Goal: Task Accomplishment & Management: Manage account settings

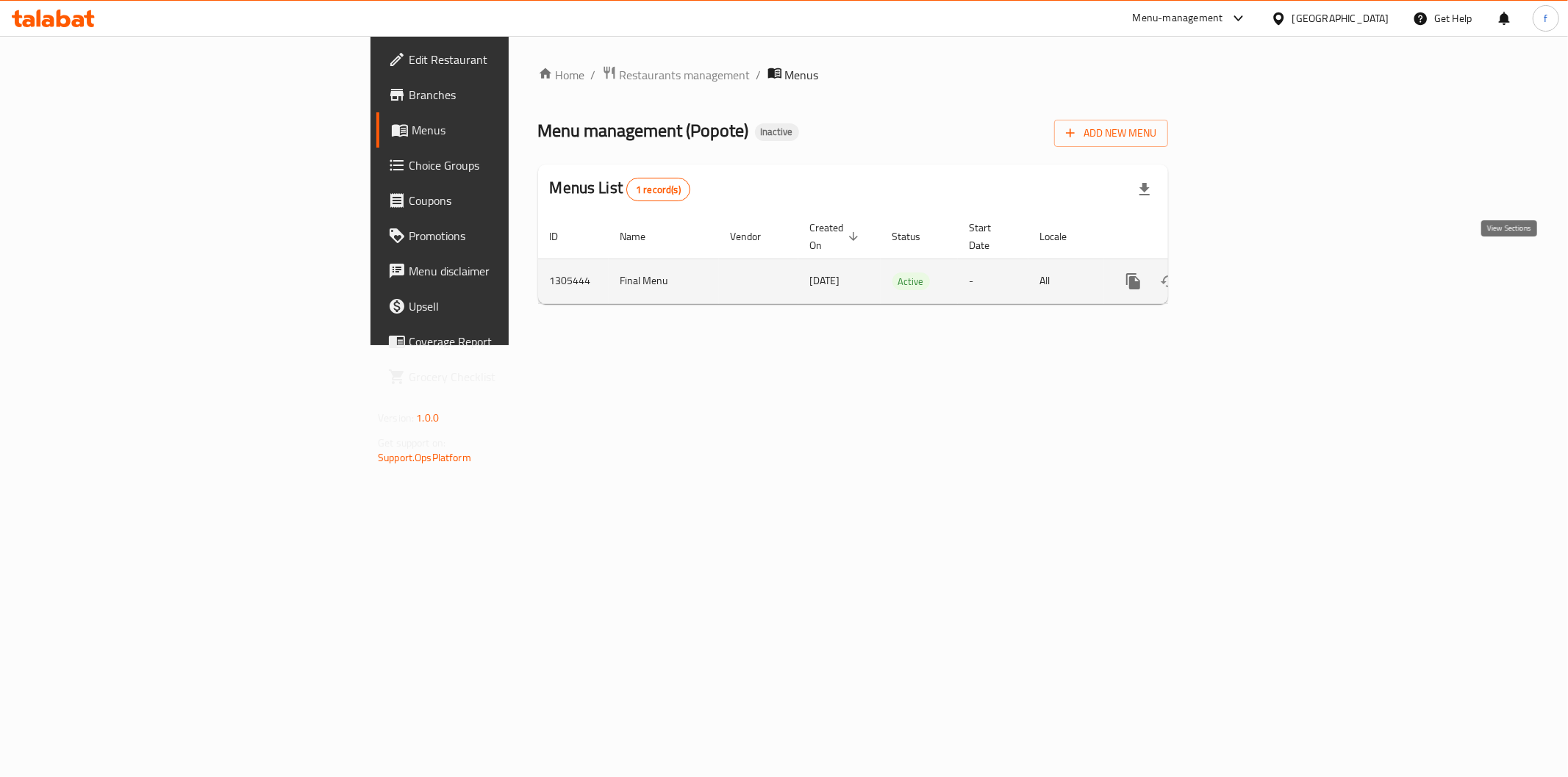
click at [1248, 273] on icon "enhanced table" at bounding box center [1239, 281] width 18 height 18
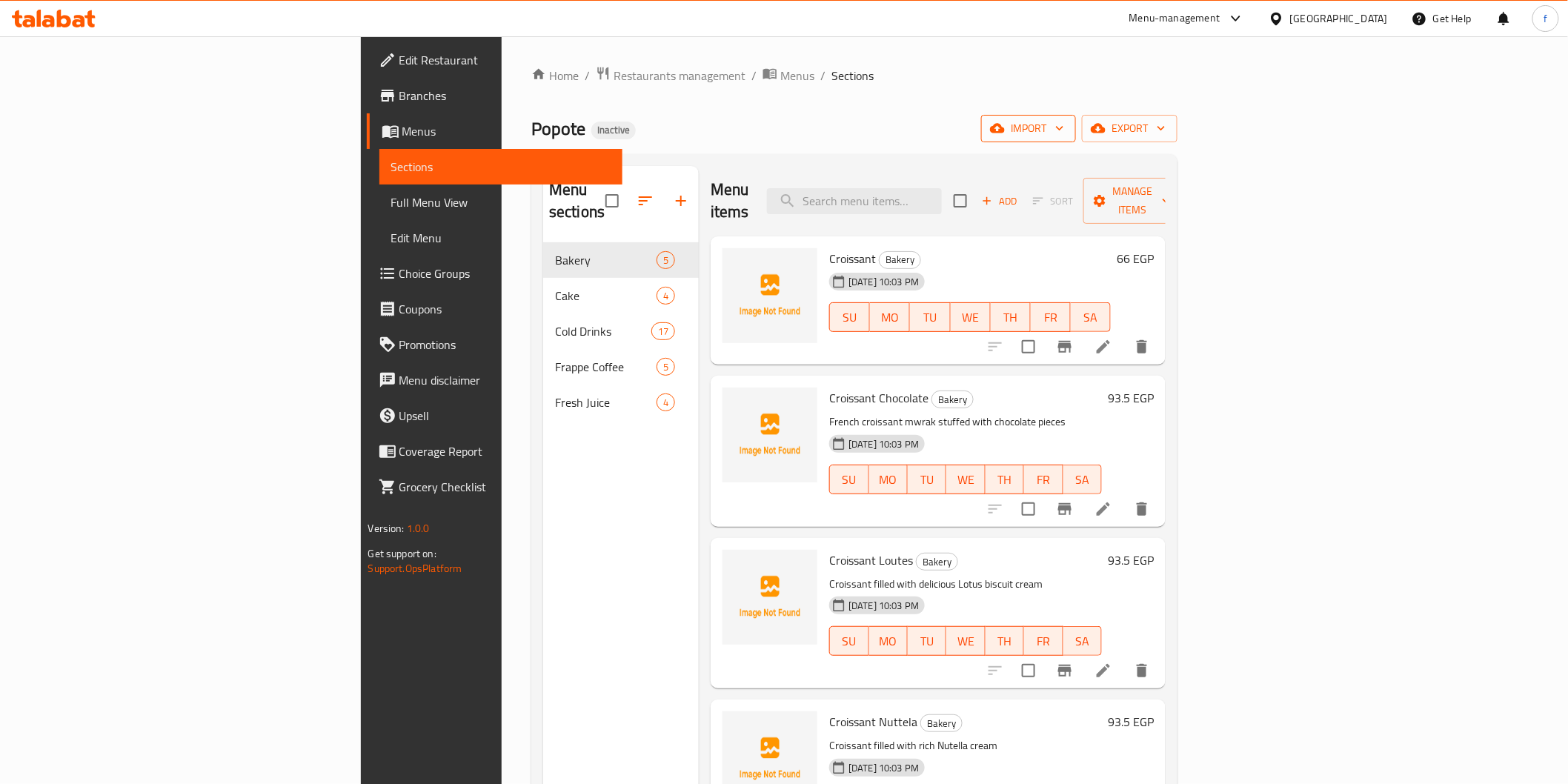
click at [1076, 117] on button "import" at bounding box center [1028, 129] width 95 height 27
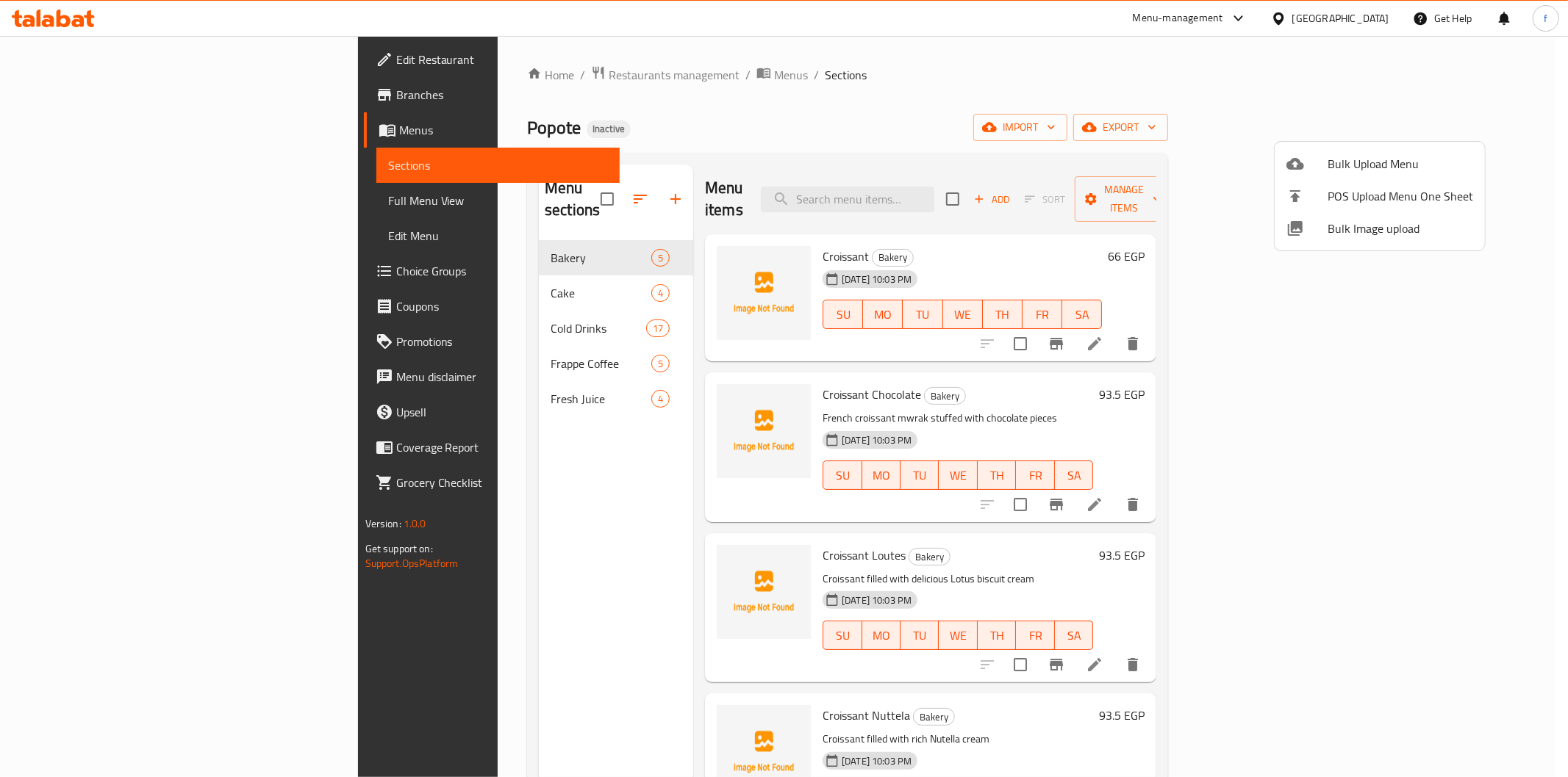
click at [1351, 158] on span "Bulk Upload Menu" at bounding box center [1399, 164] width 145 height 18
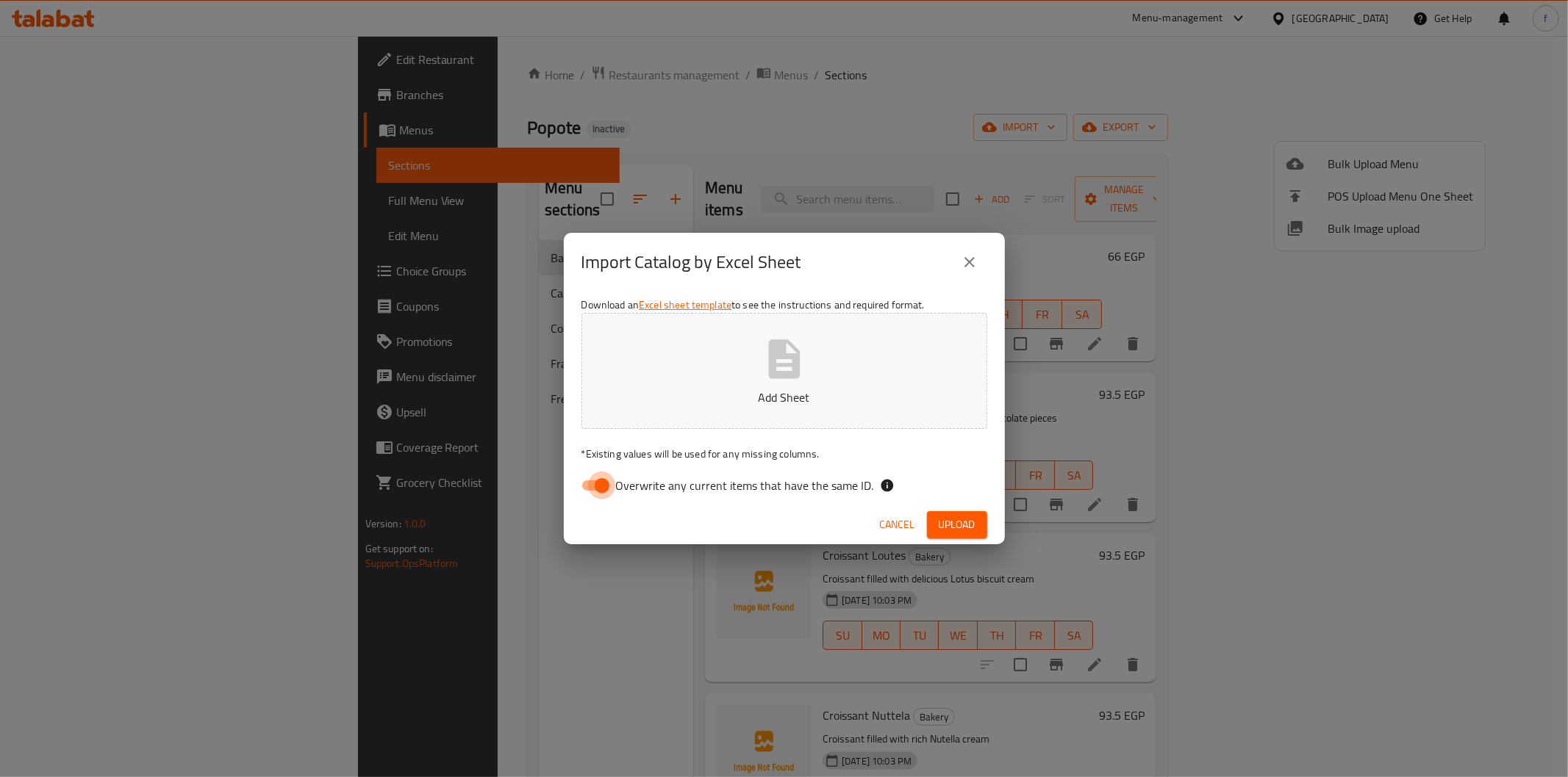
click at [611, 482] on input "Overwrite any current items that have the same ID." at bounding box center [602, 485] width 84 height 28
checkbox input "false"
click at [951, 533] on span "Upload" at bounding box center [957, 525] width 37 height 18
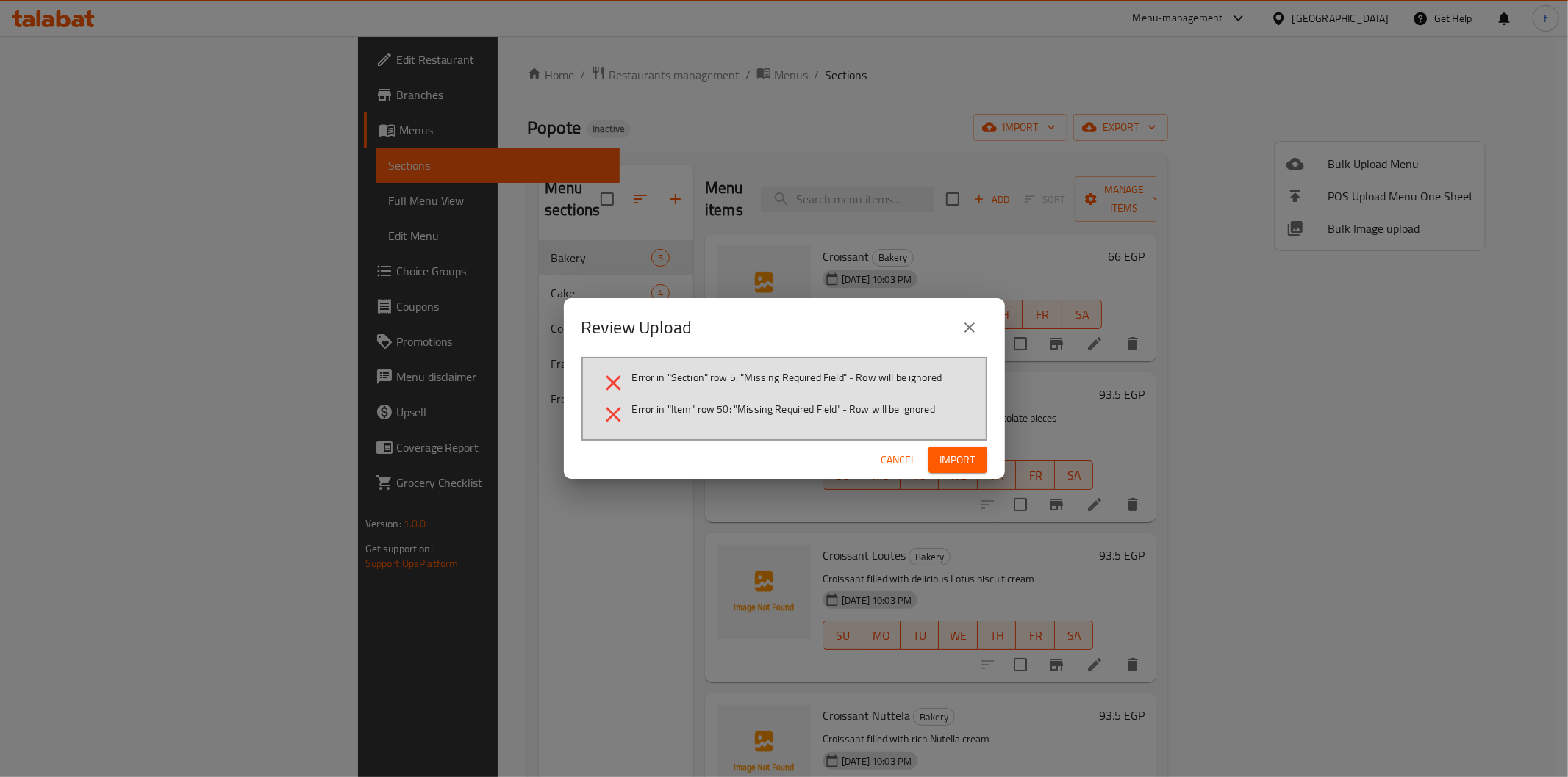
click at [907, 462] on span "Cancel" at bounding box center [899, 461] width 35 height 18
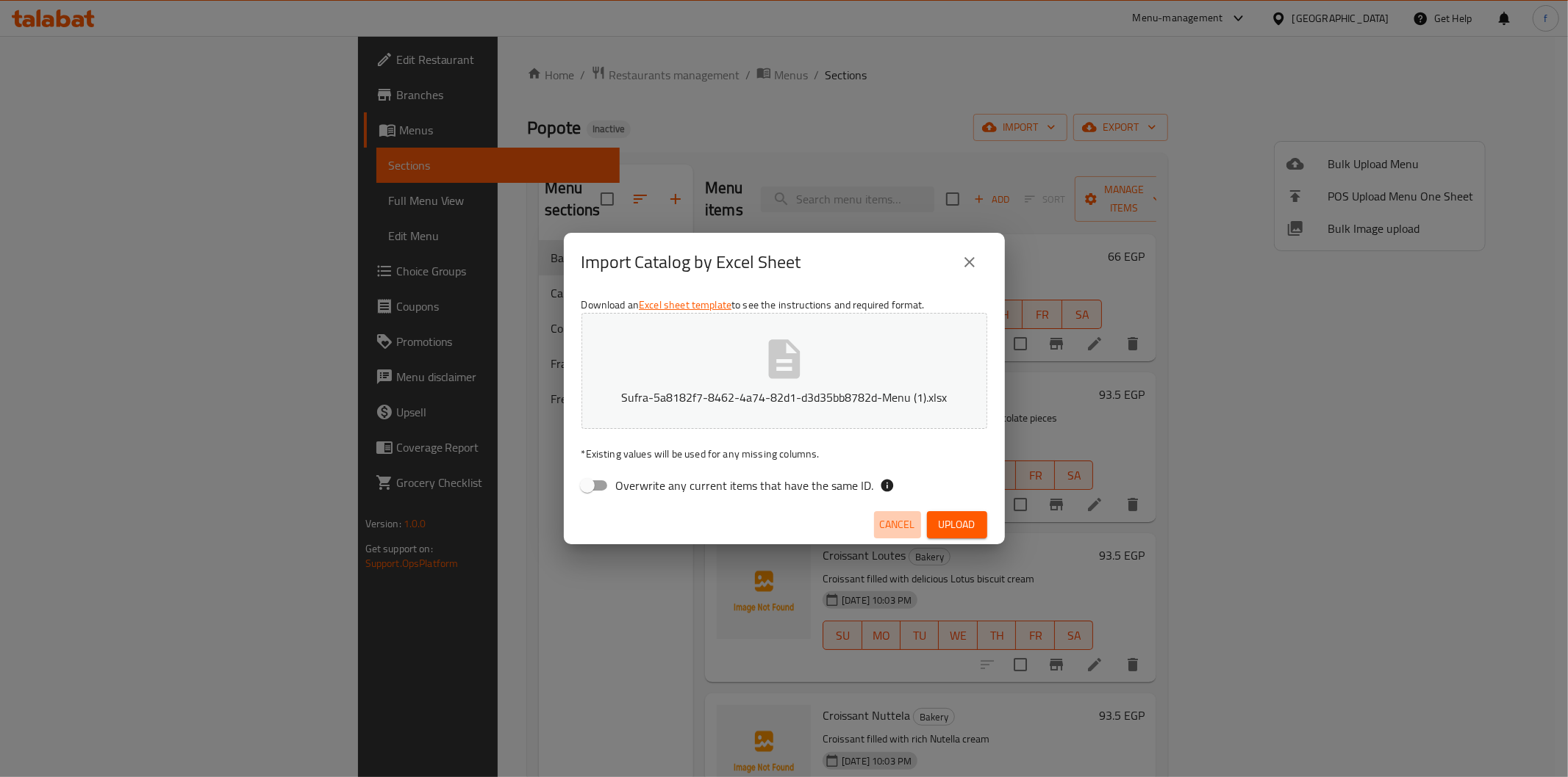
click at [907, 527] on span "Cancel" at bounding box center [897, 525] width 35 height 18
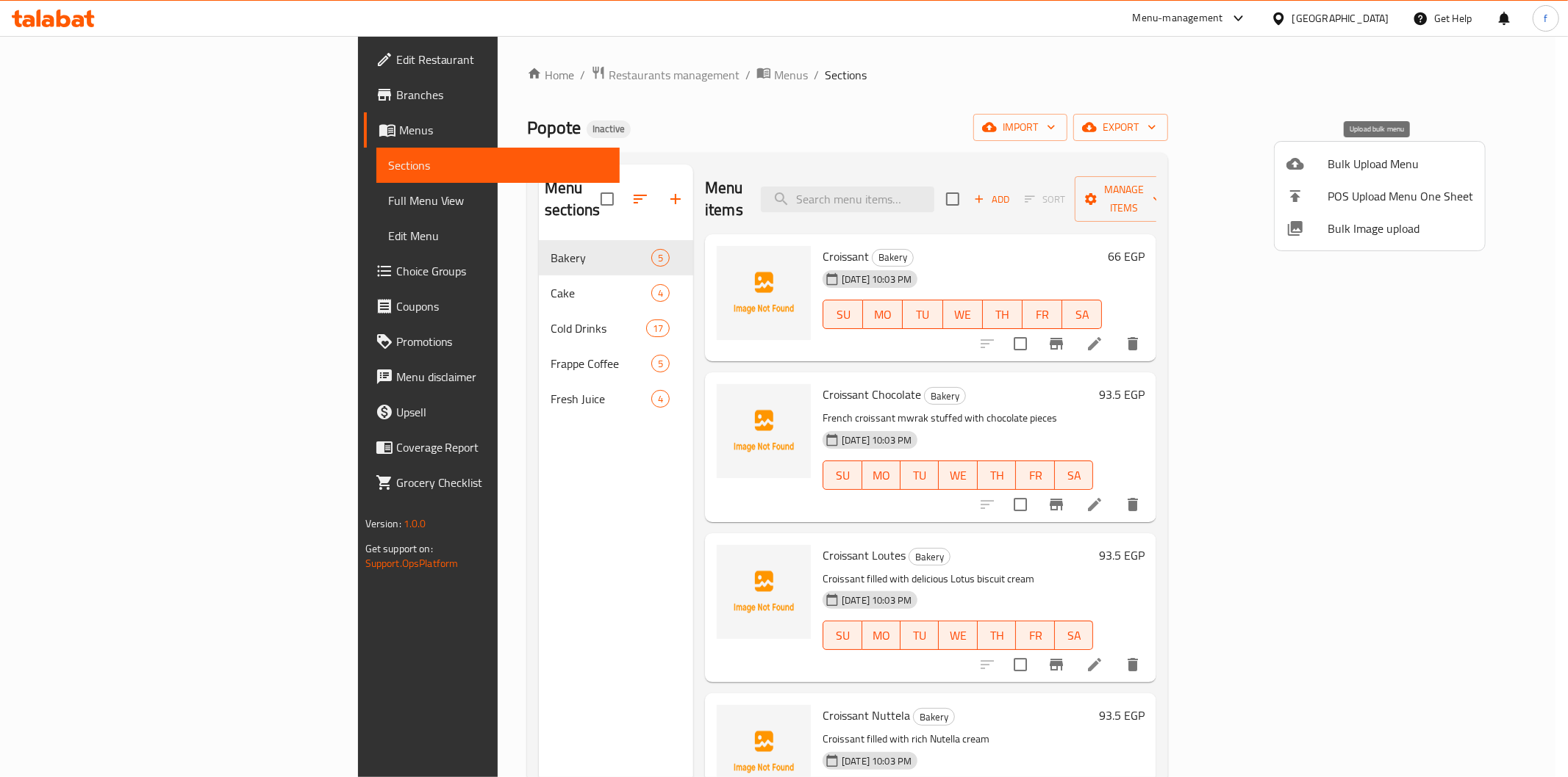
click at [1361, 155] on span "Bulk Upload Menu" at bounding box center [1399, 164] width 145 height 18
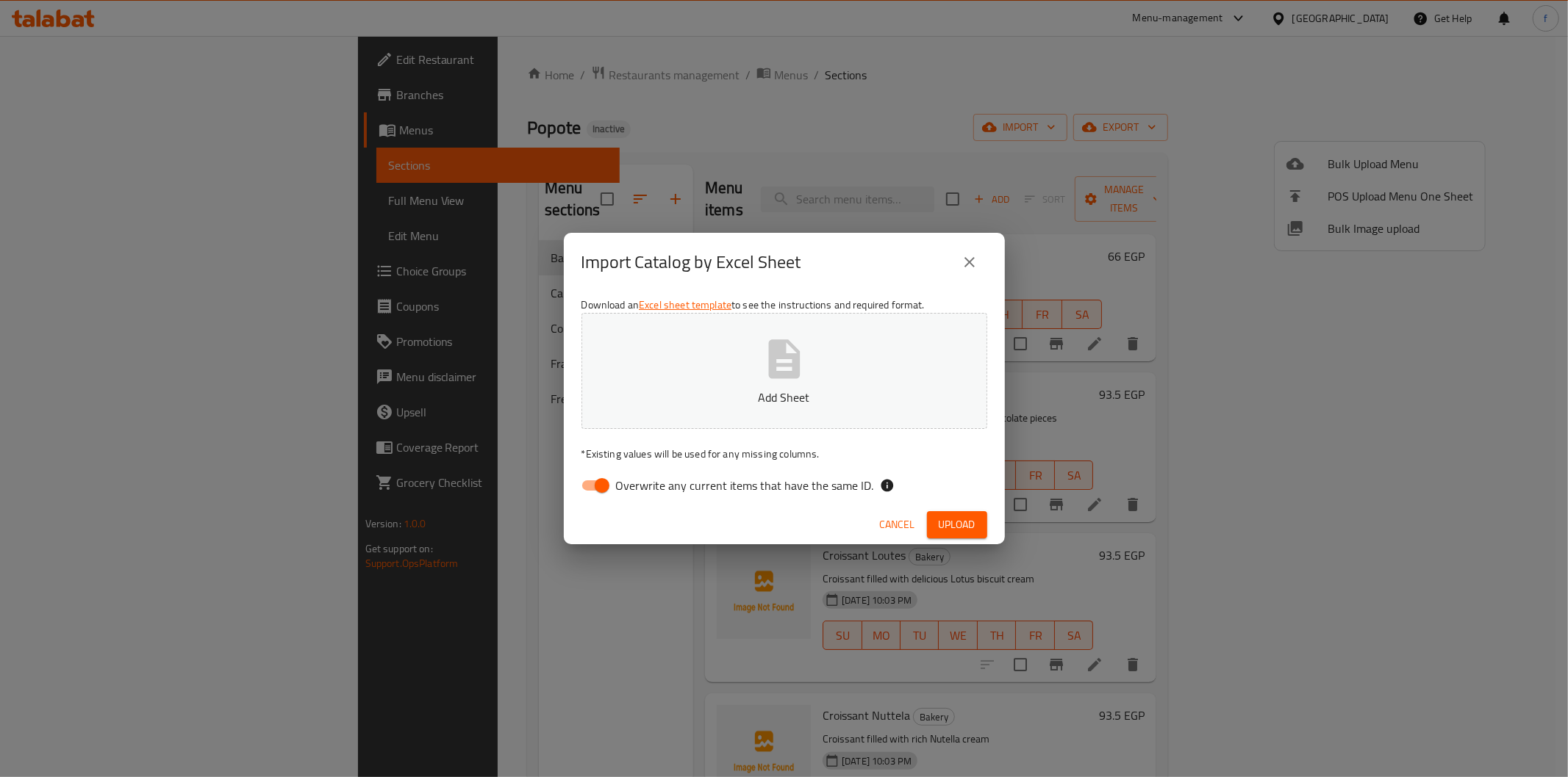
click at [604, 493] on input "Overwrite any current items that have the same ID." at bounding box center [602, 485] width 84 height 28
checkbox input "false"
click at [951, 527] on span "Upload" at bounding box center [957, 525] width 37 height 18
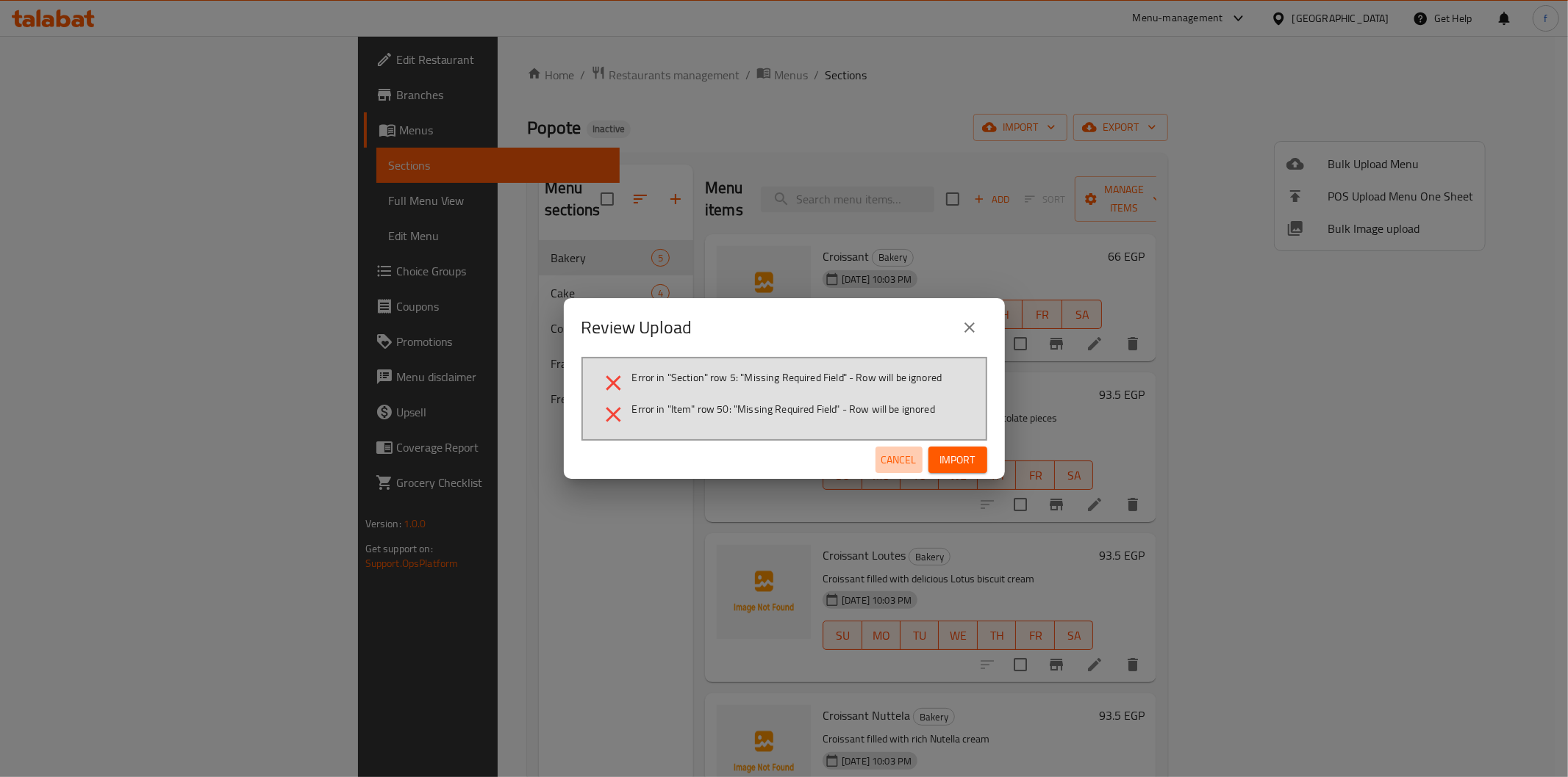
click at [900, 456] on span "Cancel" at bounding box center [899, 461] width 35 height 18
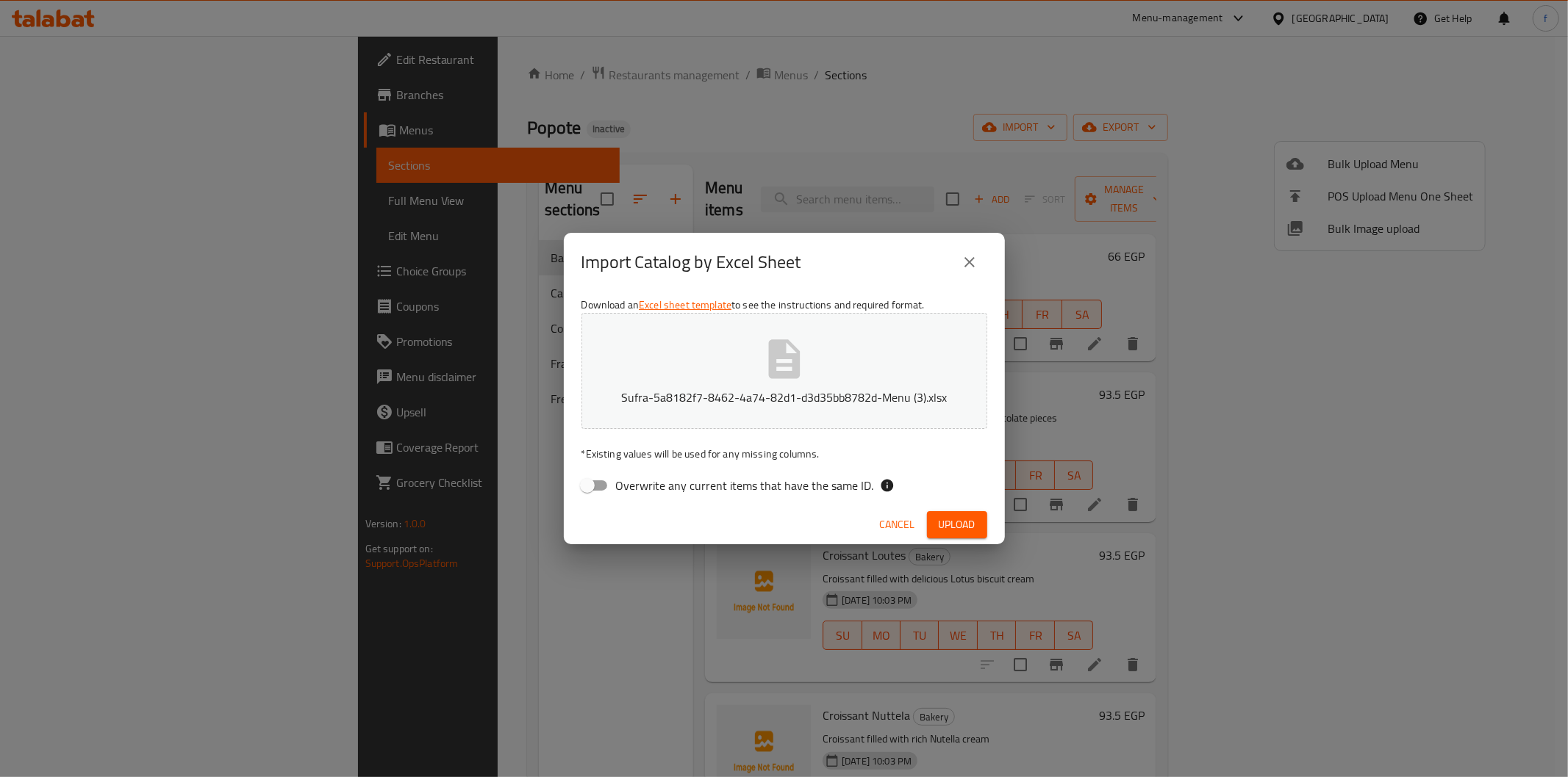
click at [953, 523] on span "Upload" at bounding box center [957, 525] width 37 height 18
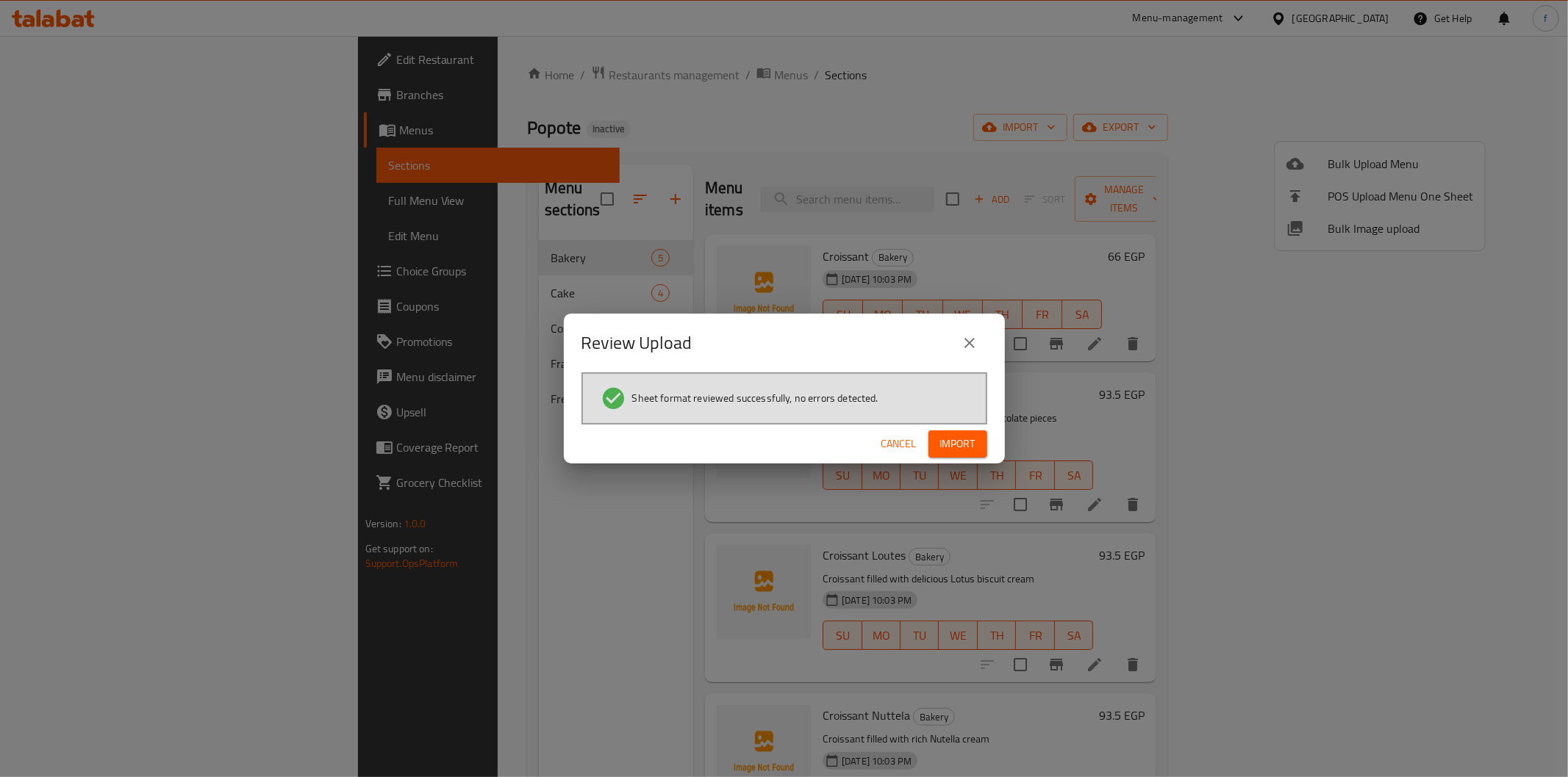
click at [971, 448] on span "Import" at bounding box center [958, 444] width 35 height 18
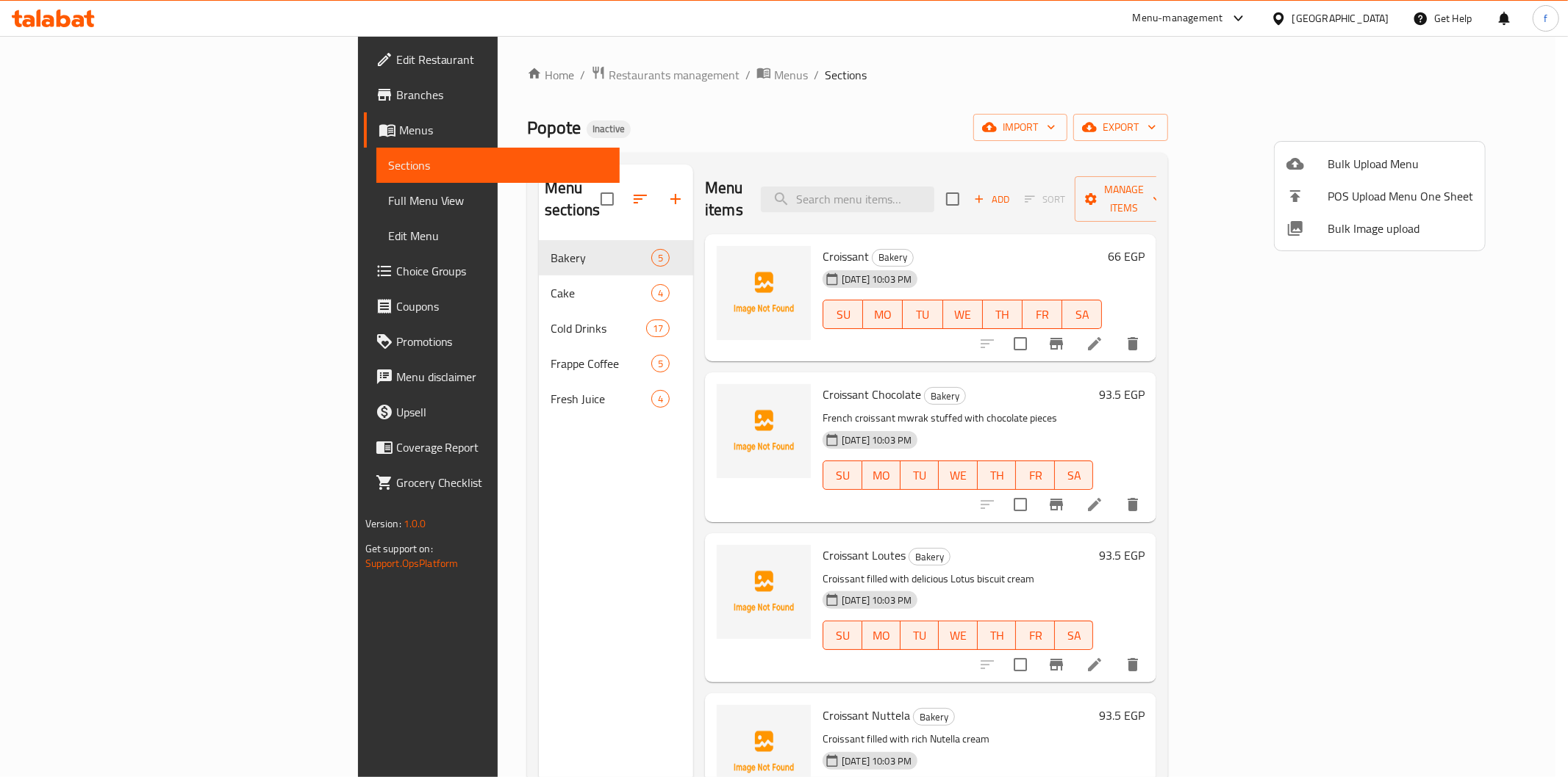
click at [842, 74] on div at bounding box center [784, 388] width 1568 height 777
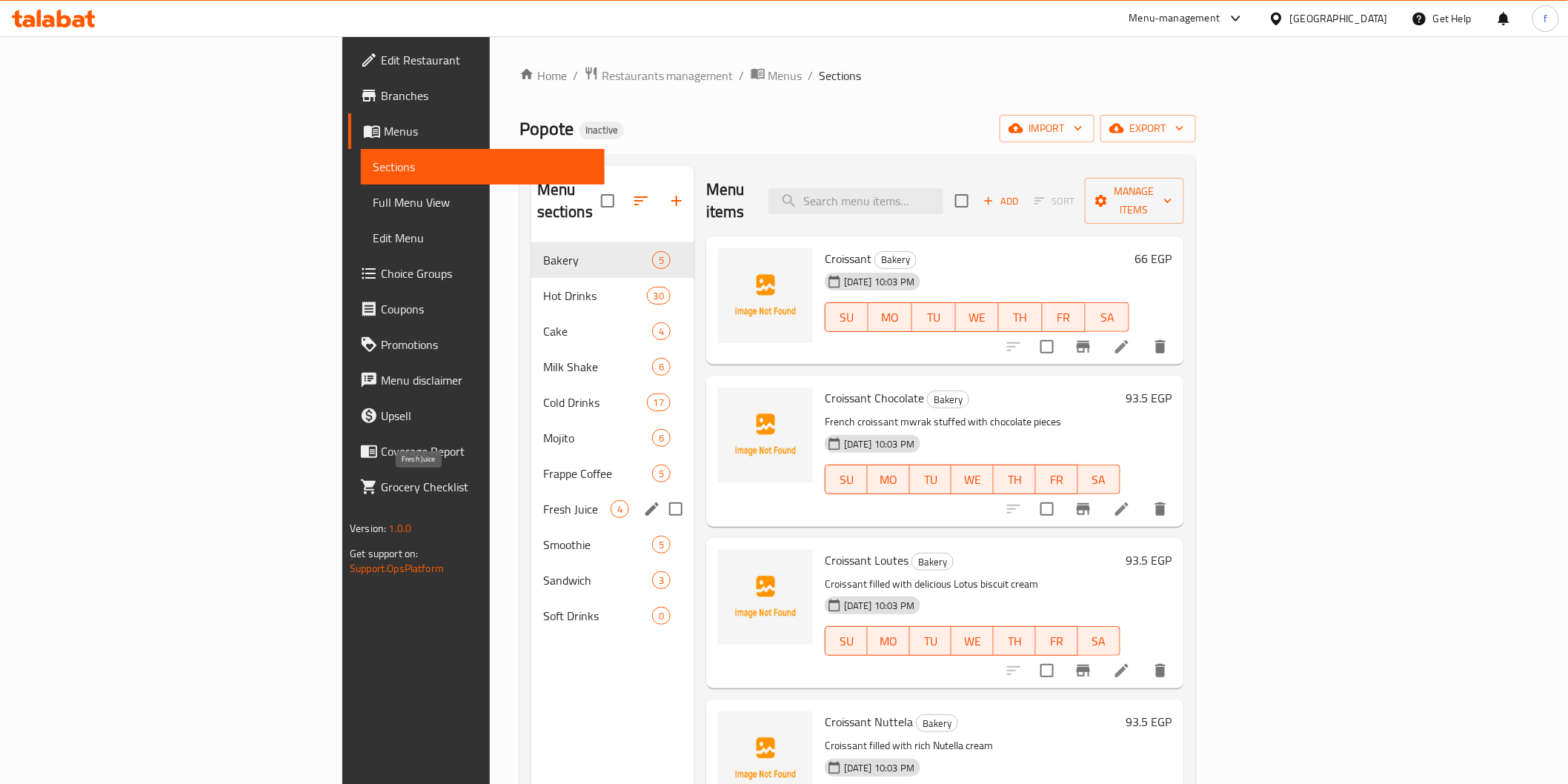
click at [543, 500] on span "Fresh Juice" at bounding box center [577, 509] width 68 height 18
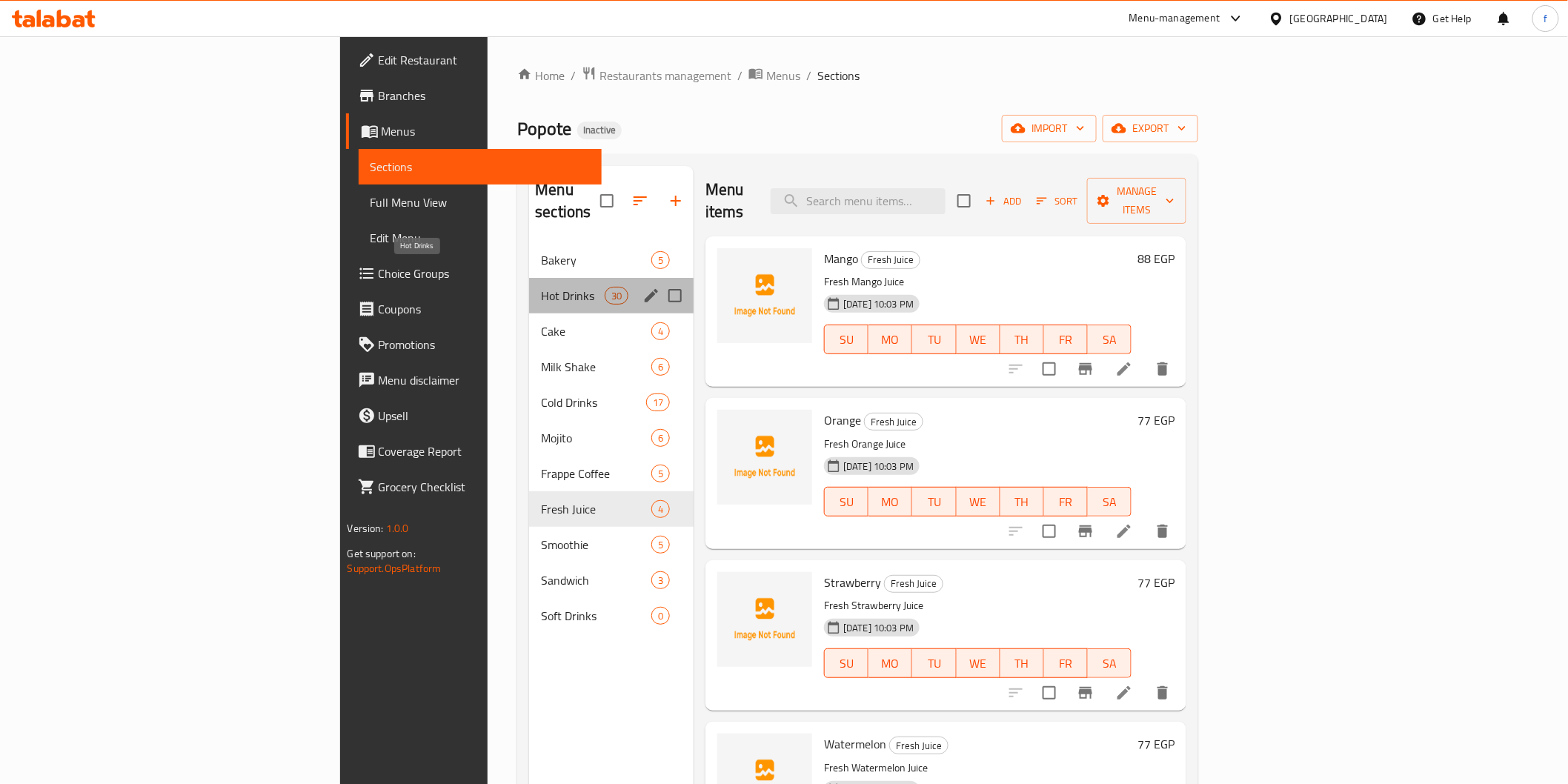
click at [541, 287] on span "Hot Drinks" at bounding box center [572, 295] width 63 height 18
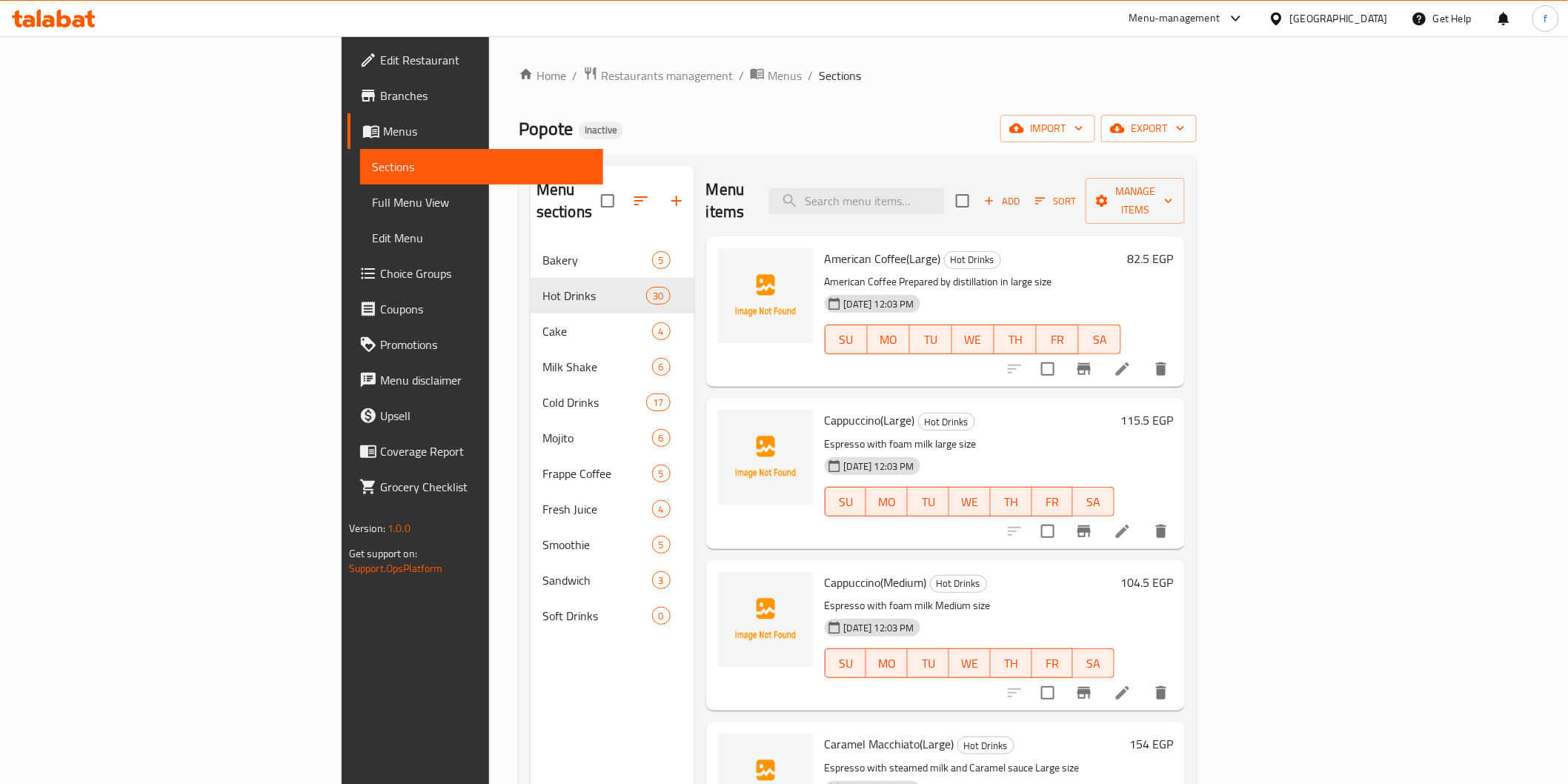
click at [372, 212] on span "Full Menu View" at bounding box center [481, 202] width 219 height 18
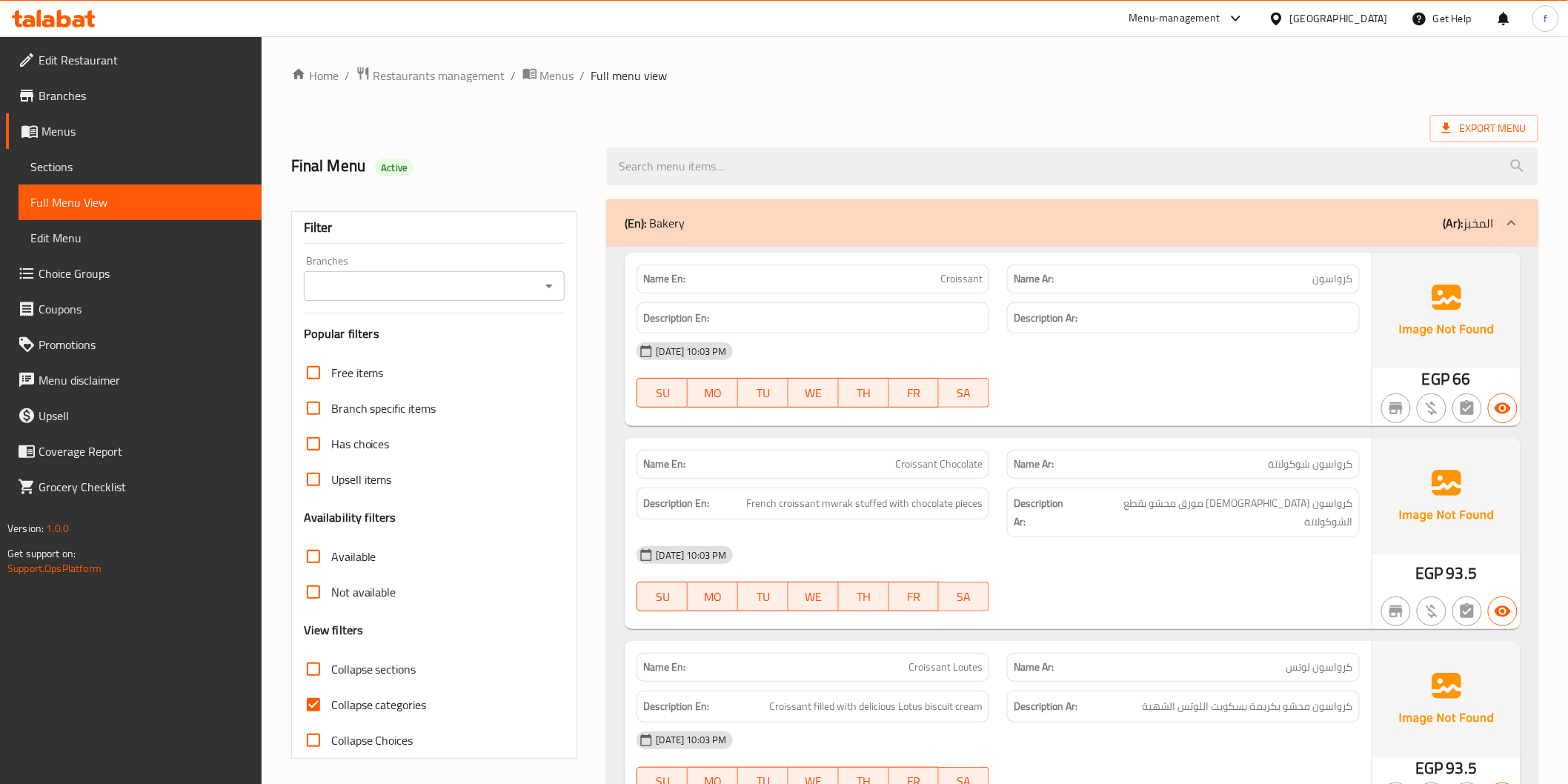
click at [378, 697] on span "Collapse categories" at bounding box center [378, 704] width 96 height 18
click at [331, 697] on input "Collapse categories" at bounding box center [313, 705] width 36 height 36
checkbox input "false"
click at [900, 247] on div "Name En: Croissant Name Ar: كرواسون Description En: Description Ar: 12-08-2025 …" at bounding box center [1072, 732] width 931 height 969
click at [1045, 211] on div "(En): Bakery (Ar): المخبز" at bounding box center [1072, 224] width 931 height 47
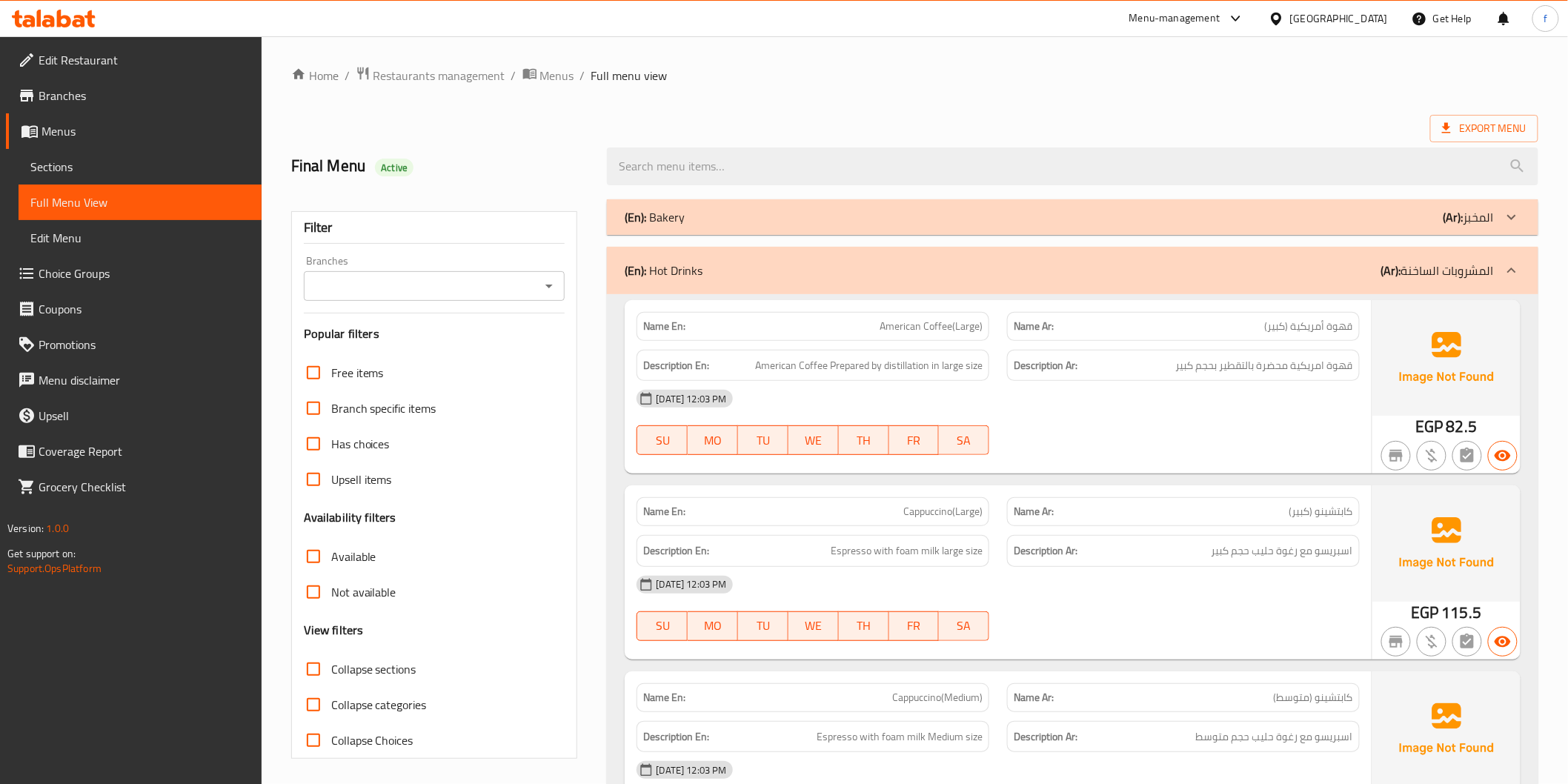
click at [1085, 275] on div "(En): Hot Drinks (Ar): المشروبات الساخنة" at bounding box center [1059, 270] width 868 height 18
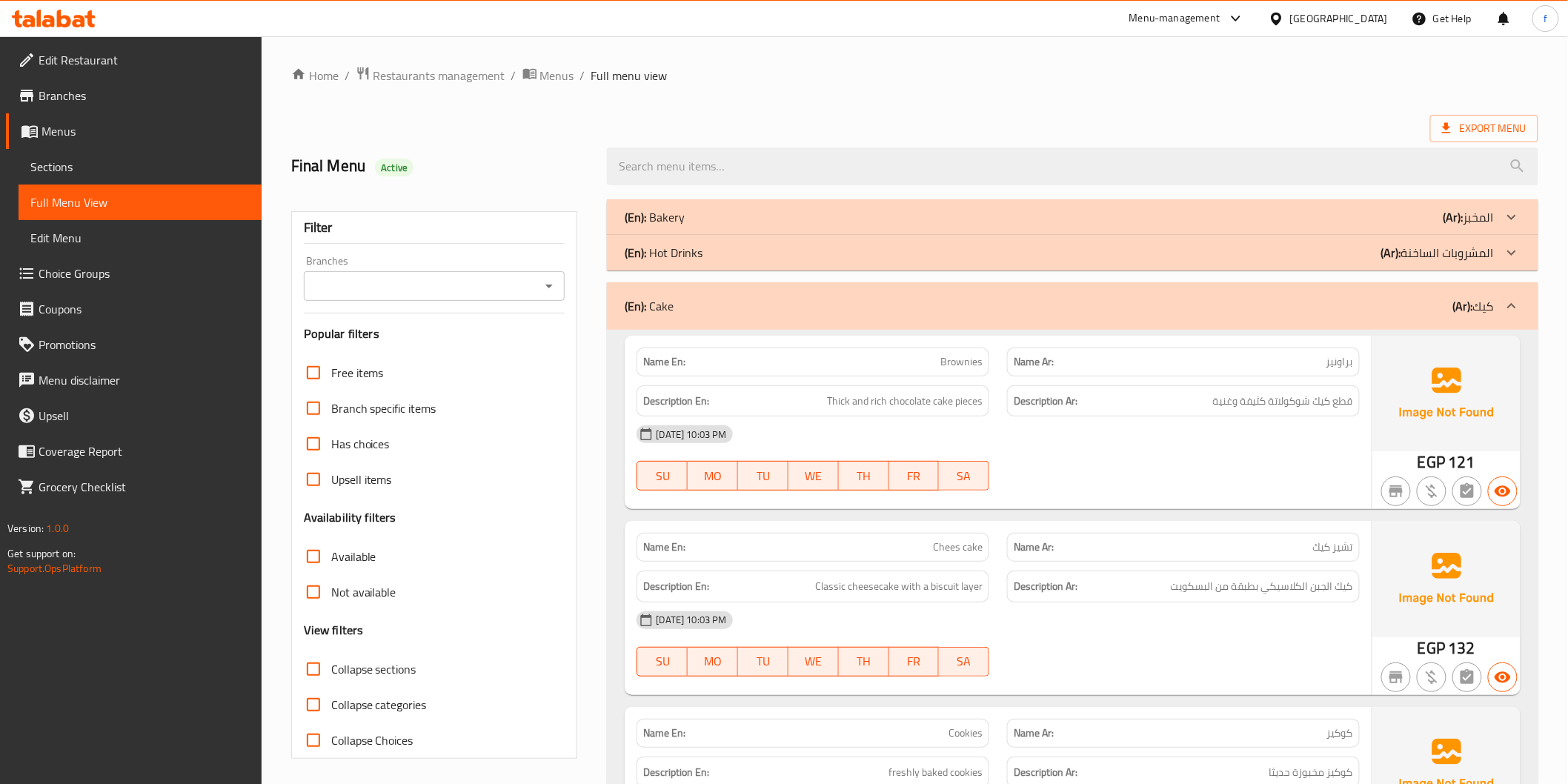
click at [1095, 226] on div "(En): Hot Drinks (Ar): المشروبات الساخنة" at bounding box center [1059, 217] width 868 height 18
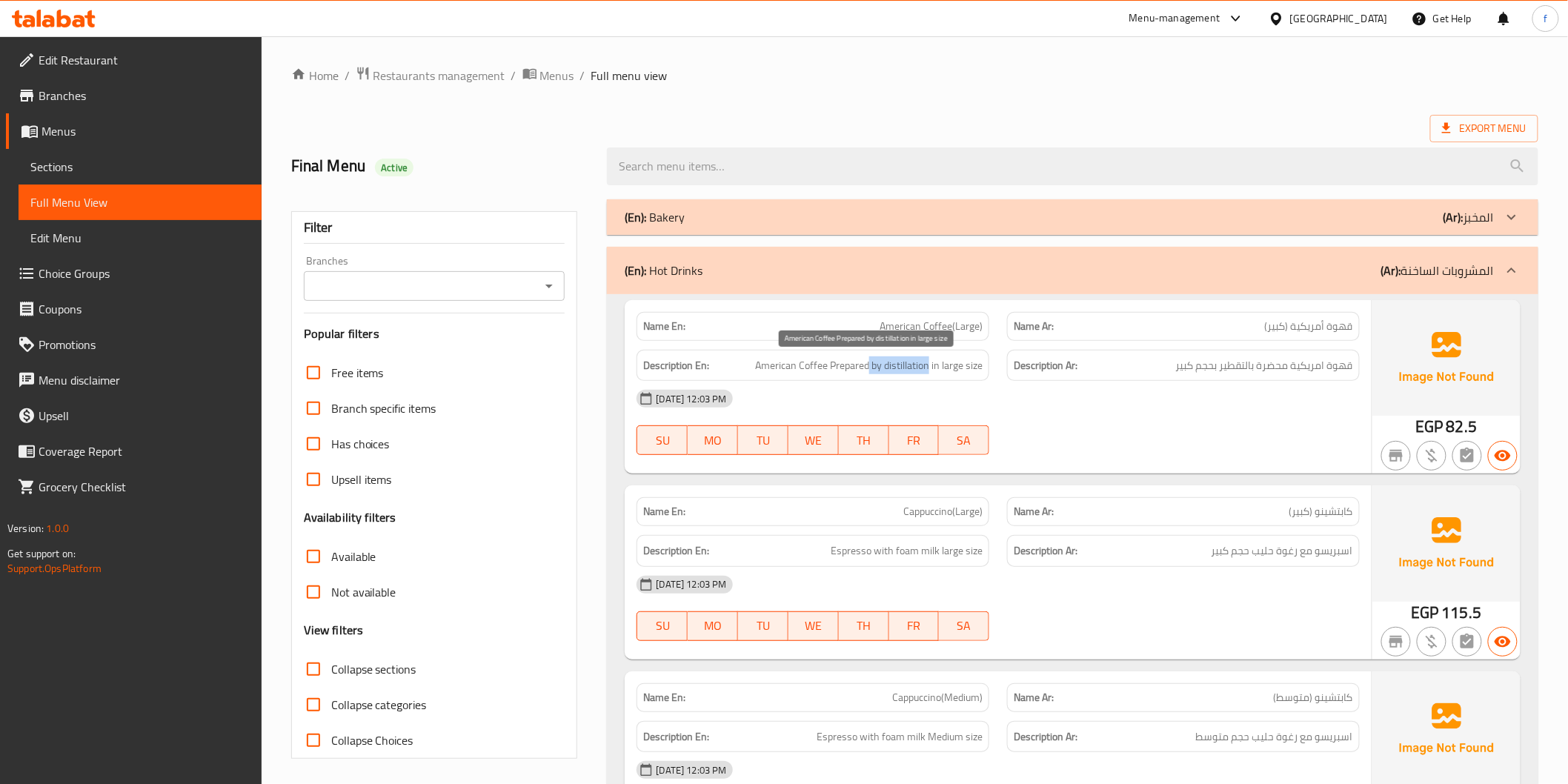
drag, startPoint x: 870, startPoint y: 364, endPoint x: 927, endPoint y: 367, distance: 57.1
click at [927, 367] on span "American Coffee Prepared by distillation in large size" at bounding box center [868, 366] width 228 height 19
copy span "by distillation"
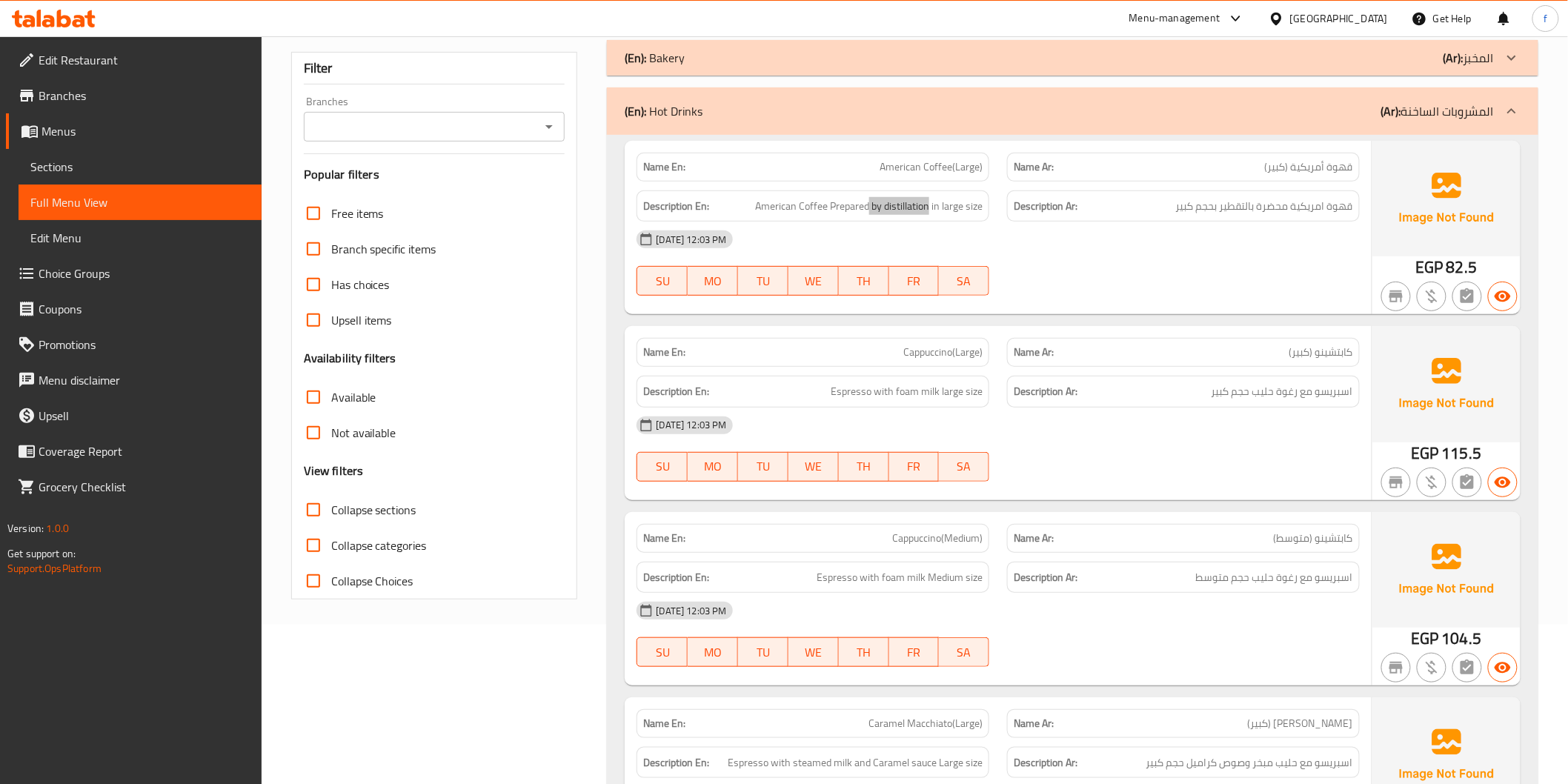
scroll to position [247, 0]
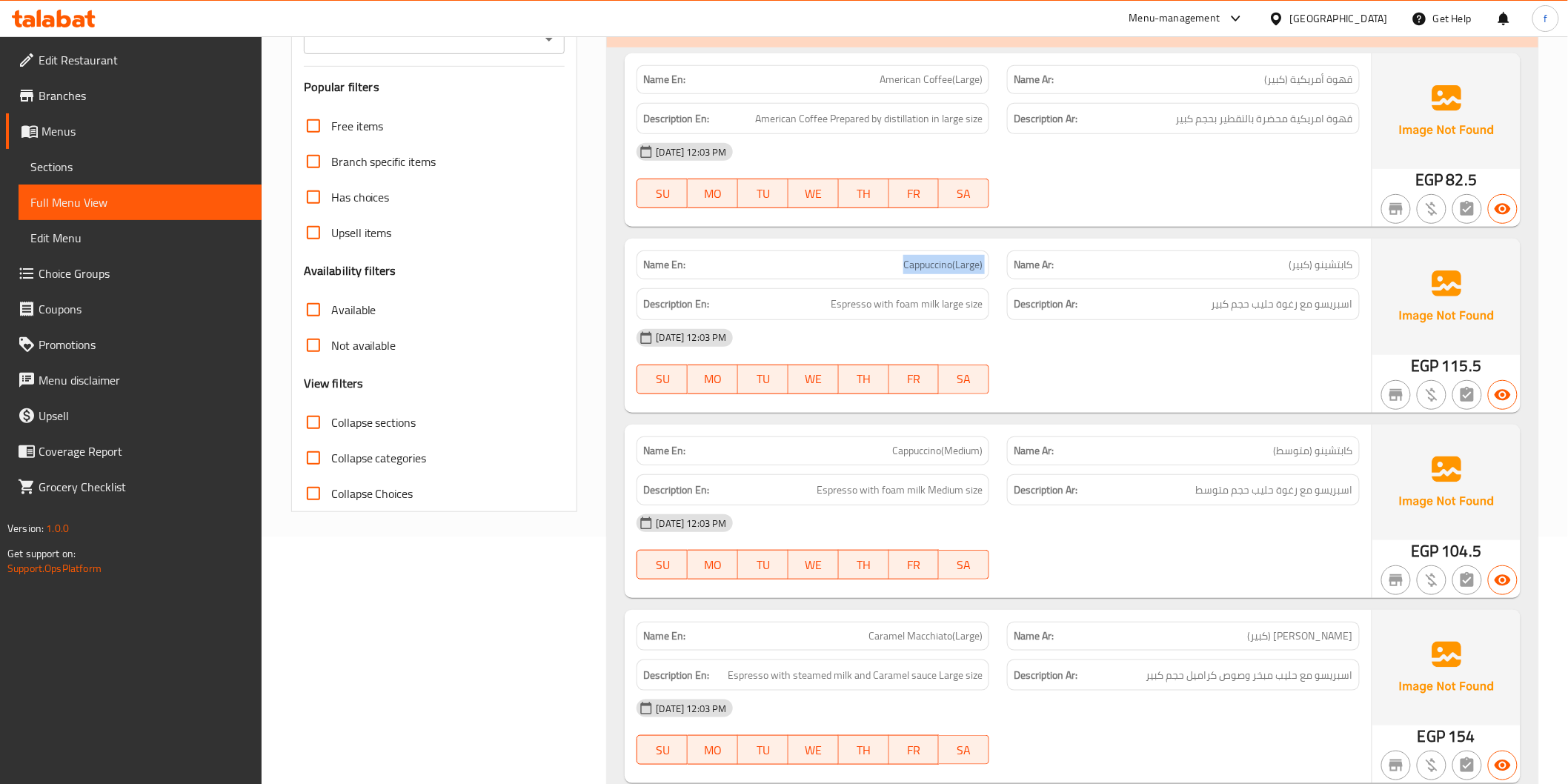
drag, startPoint x: 906, startPoint y: 262, endPoint x: 1072, endPoint y: 261, distance: 166.0
click at [1003, 262] on div "Name En: Cappuccino(Large) Name Ar: كابتشينو (كبير)" at bounding box center [998, 264] width 740 height 47
click at [1193, 257] on p "Name Ar: كابتشينو (كبير)" at bounding box center [1183, 265] width 339 height 15
click at [855, 300] on span "Espresso with foam milk large size" at bounding box center [905, 304] width 151 height 19
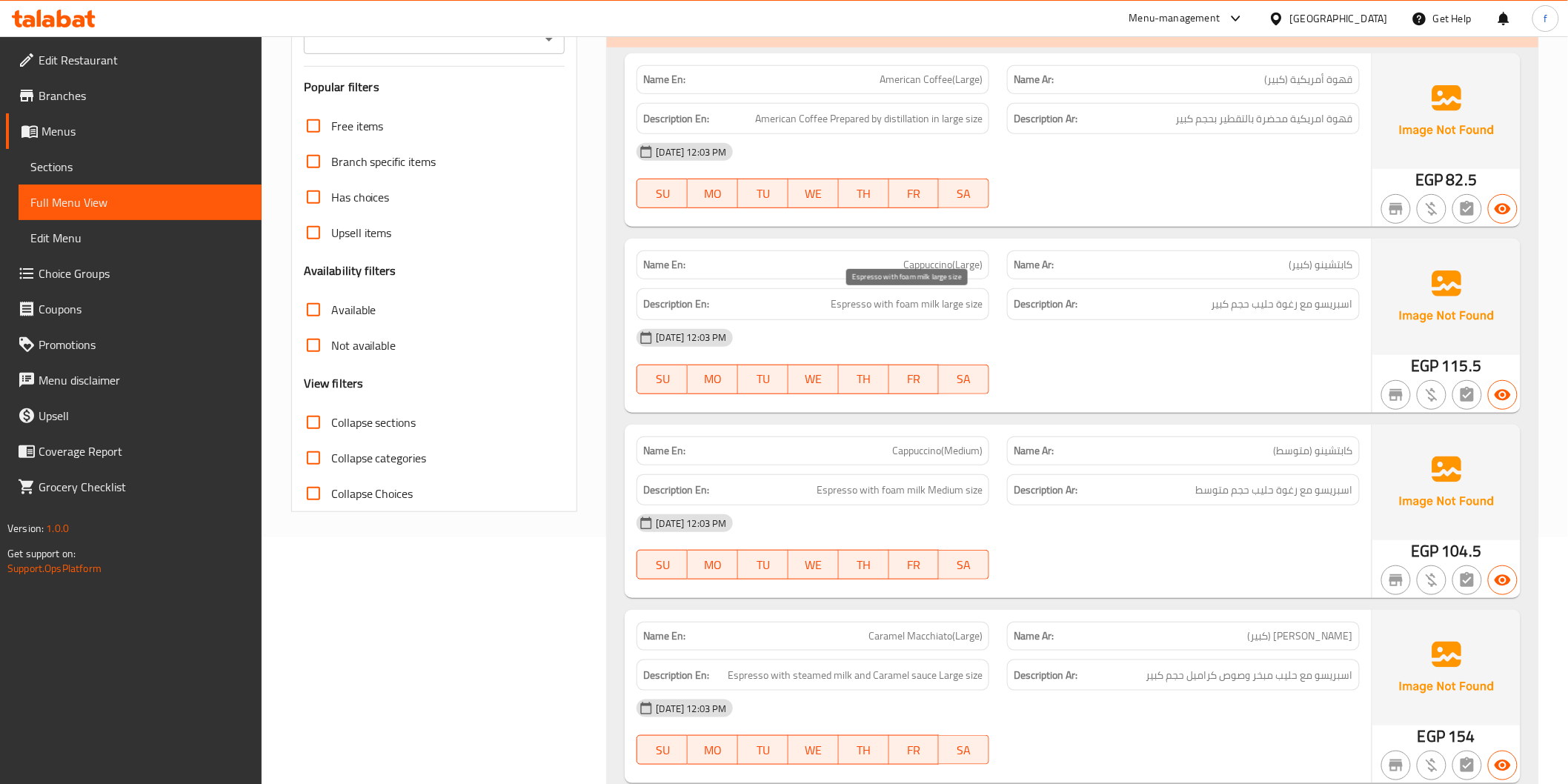
click at [899, 300] on span "Espresso with foam milk large size" at bounding box center [905, 304] width 151 height 19
click at [927, 304] on span "Espresso with foam milk large size" at bounding box center [905, 304] width 151 height 19
click at [949, 300] on span "Espresso with foam milk large size" at bounding box center [905, 304] width 151 height 19
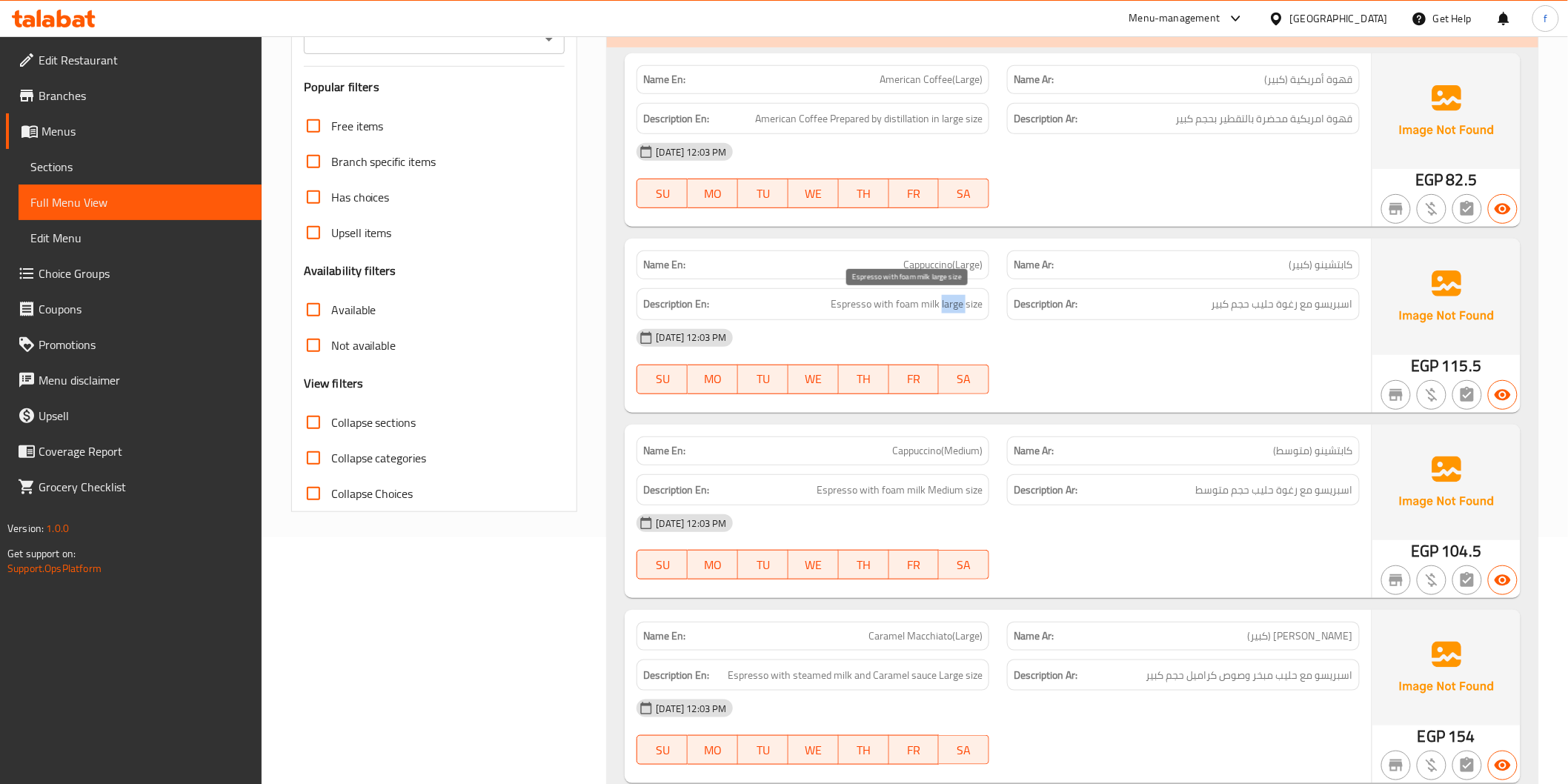
click at [949, 300] on span "Espresso with foam milk large size" at bounding box center [905, 304] width 151 height 19
click at [976, 299] on span "Espresso with foam milk large size" at bounding box center [905, 304] width 151 height 19
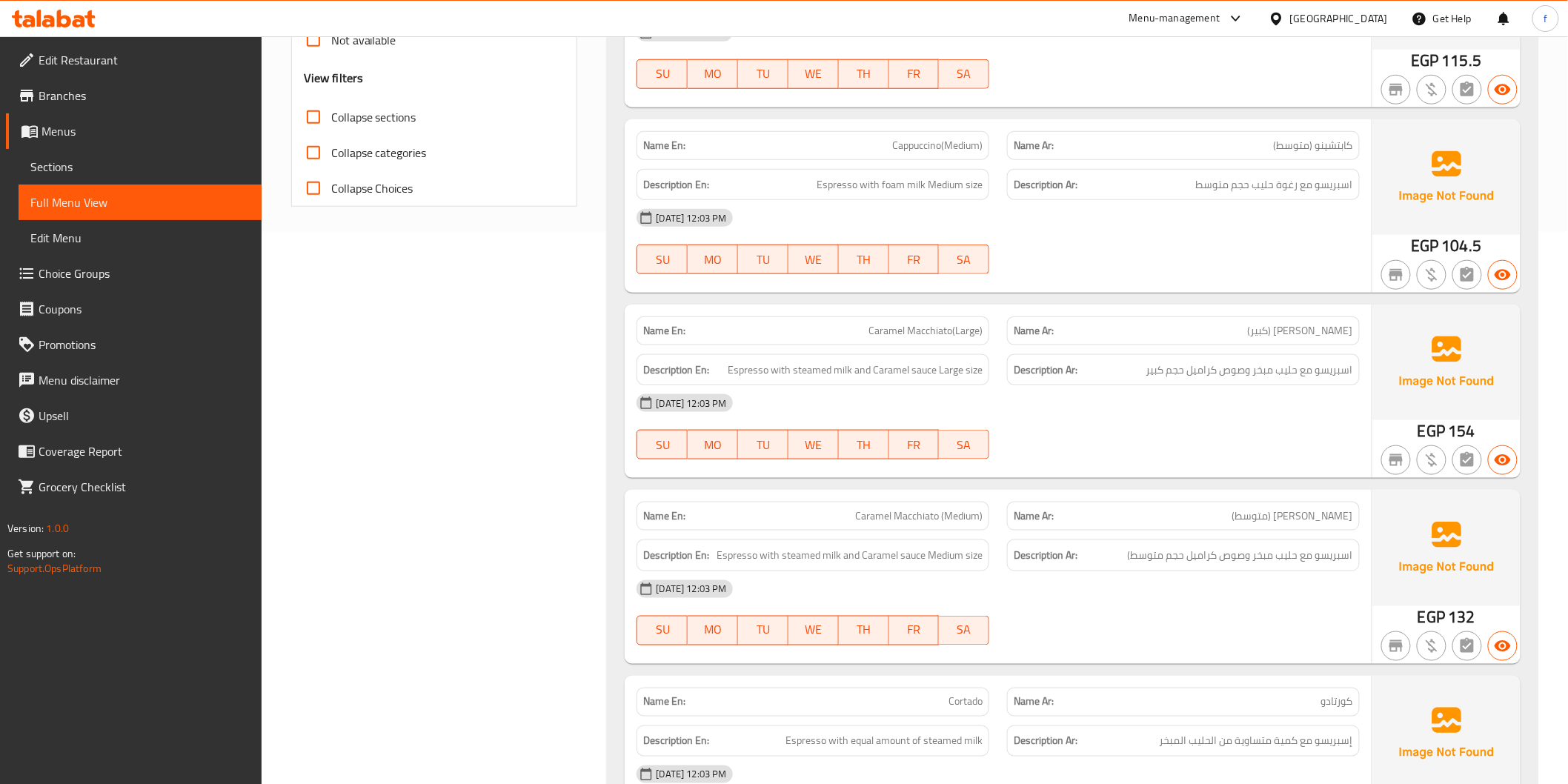
scroll to position [742, 0]
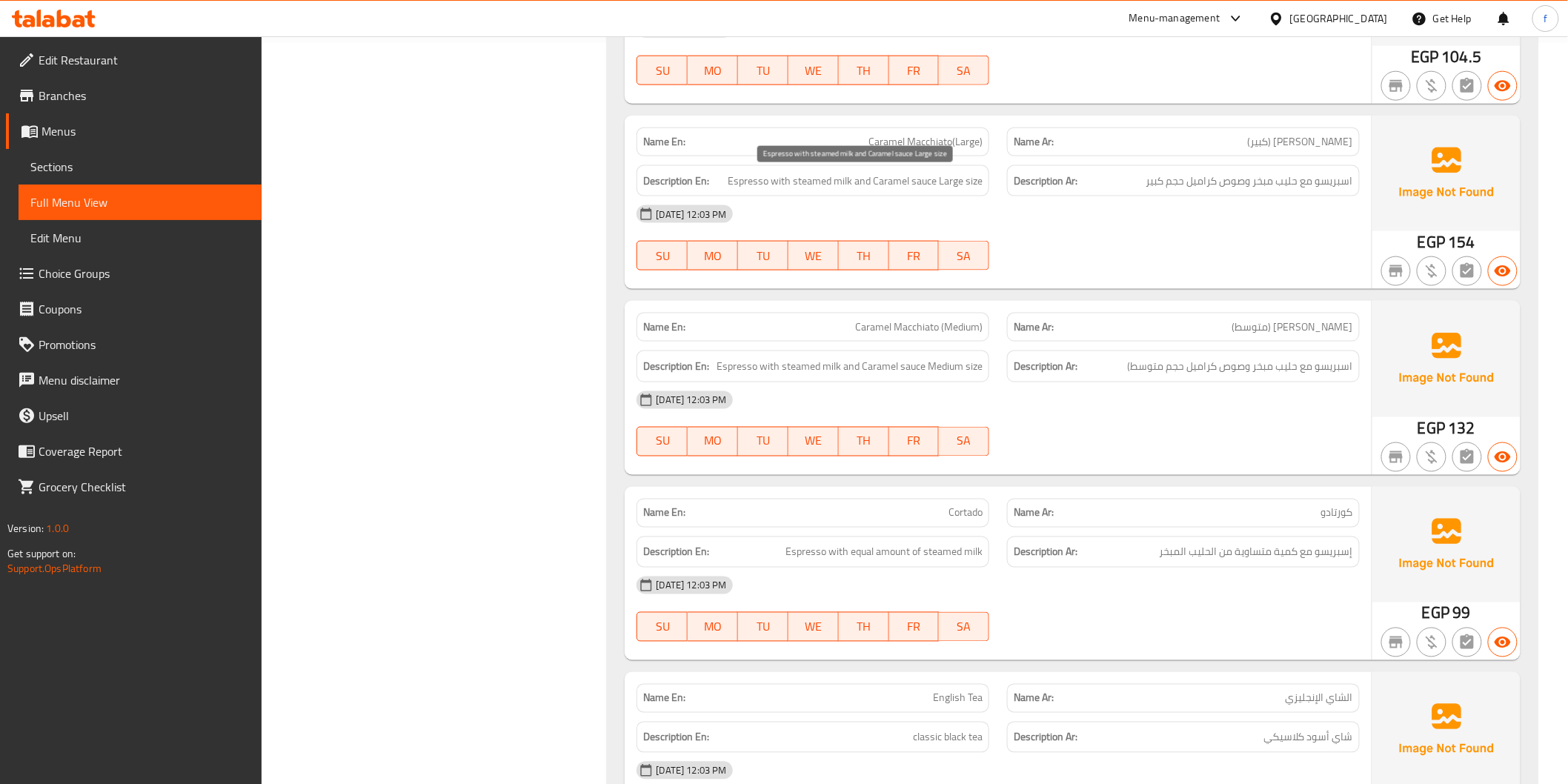
click at [746, 184] on span "Espresso with steamed milk and Caramel sauce Large size" at bounding box center [855, 181] width 255 height 19
click at [781, 176] on span "Espresso with steamed milk and Caramel sauce Large size" at bounding box center [855, 181] width 255 height 19
click at [812, 183] on span "Espresso with steamed milk and Caramel sauce Large size" at bounding box center [855, 181] width 255 height 19
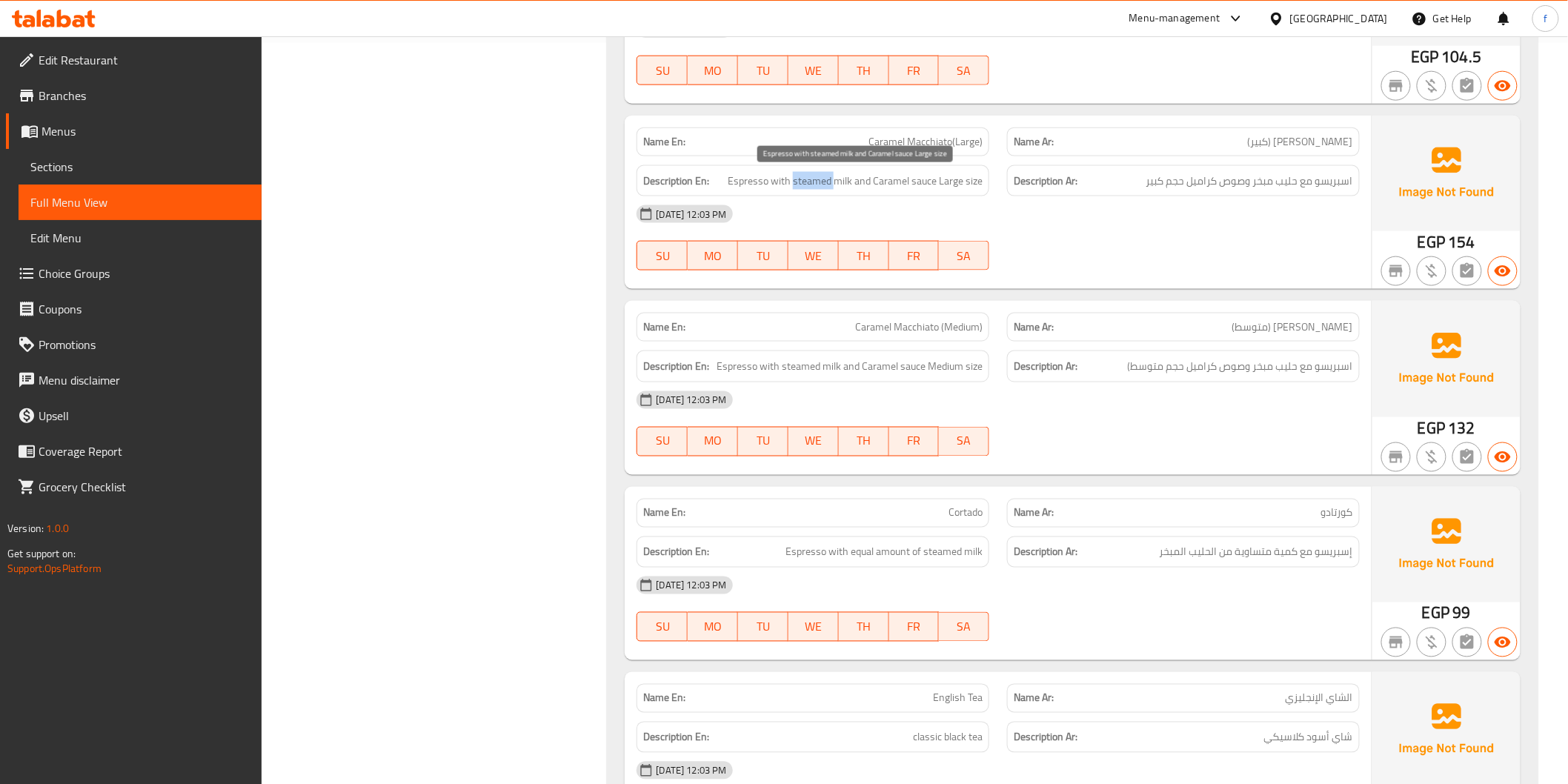
click at [812, 183] on span "Espresso with steamed milk and Caramel sauce Large size" at bounding box center [855, 181] width 255 height 19
click at [850, 182] on span "Espresso with steamed milk and Caramel sauce Large size" at bounding box center [855, 181] width 255 height 19
click at [876, 179] on span "Espresso with steamed milk and Caramel sauce Large size" at bounding box center [855, 181] width 255 height 19
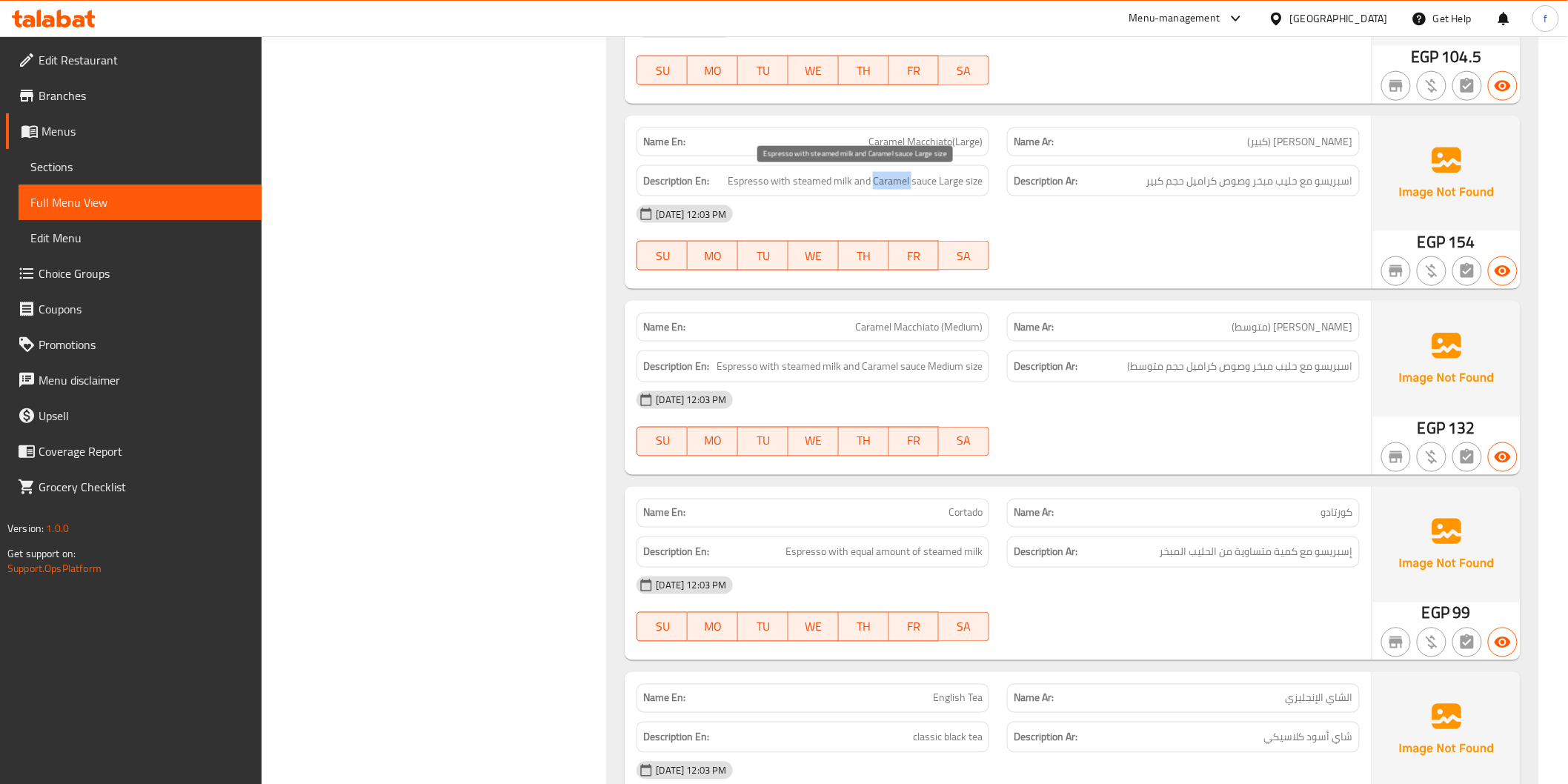
click at [913, 183] on span "Espresso with steamed milk and Caramel sauce Large size" at bounding box center [855, 181] width 255 height 19
click at [961, 182] on span "Espresso with steamed milk and Caramel sauce Large size" at bounding box center [855, 181] width 255 height 19
drag, startPoint x: 937, startPoint y: 178, endPoint x: 1004, endPoint y: 181, distance: 67.1
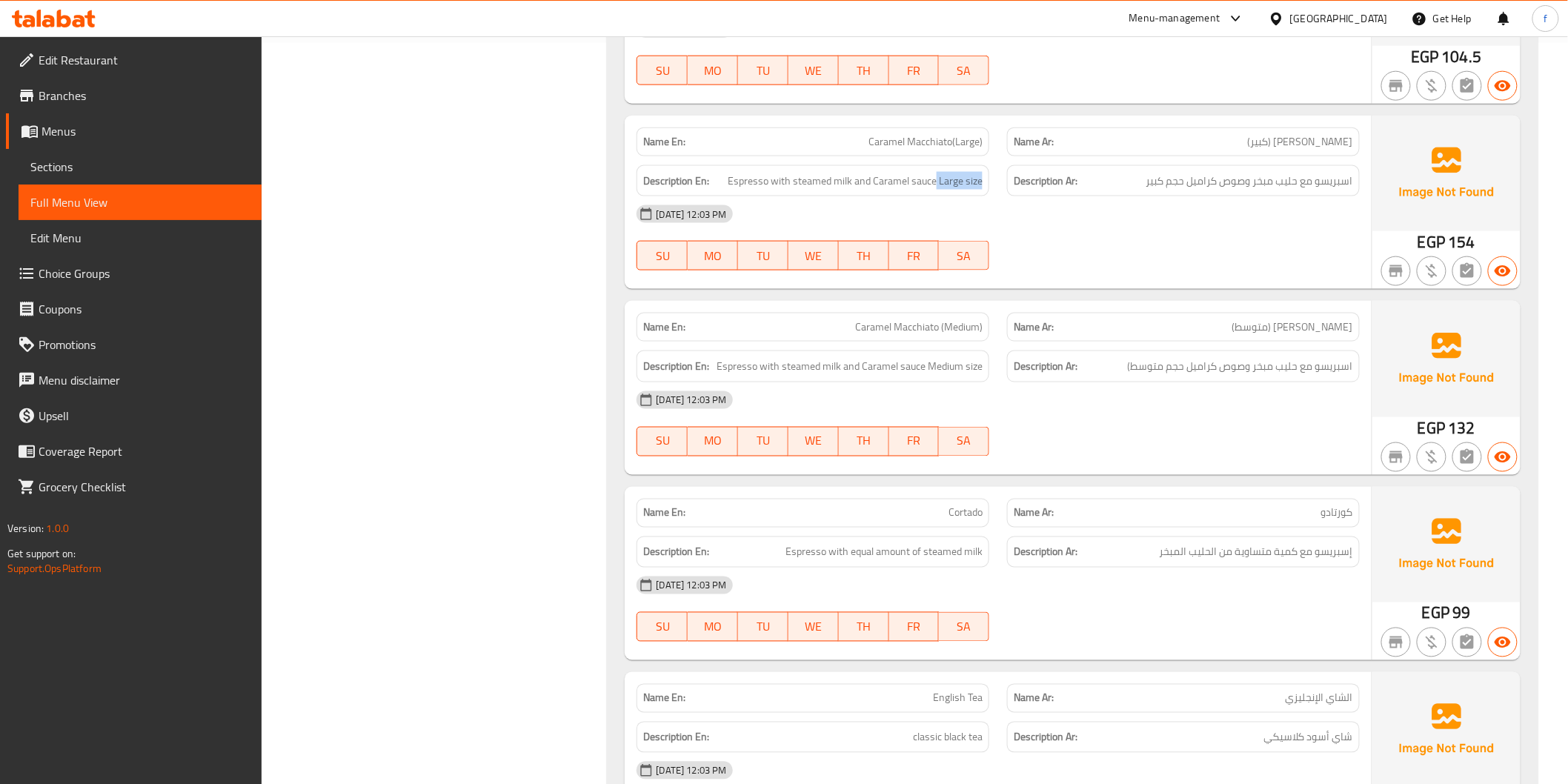
click at [1004, 181] on div "Description En: Espresso with steamed milk and Caramel sauce Large size Descrip…" at bounding box center [998, 181] width 740 height 50
click at [988, 188] on div "Description En: Espresso with steamed milk and Caramel sauce Large size" at bounding box center [812, 181] width 353 height 32
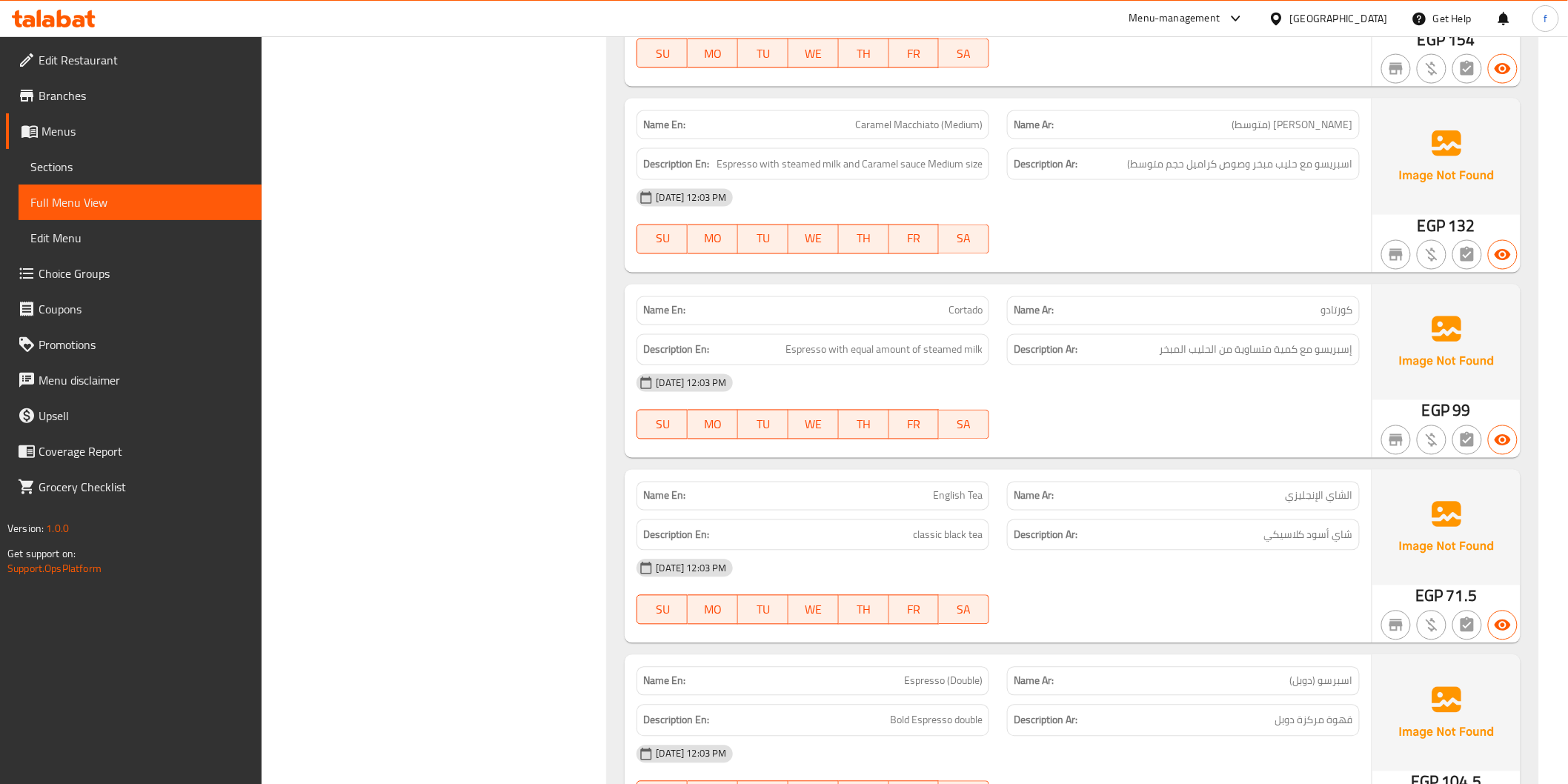
scroll to position [988, 0]
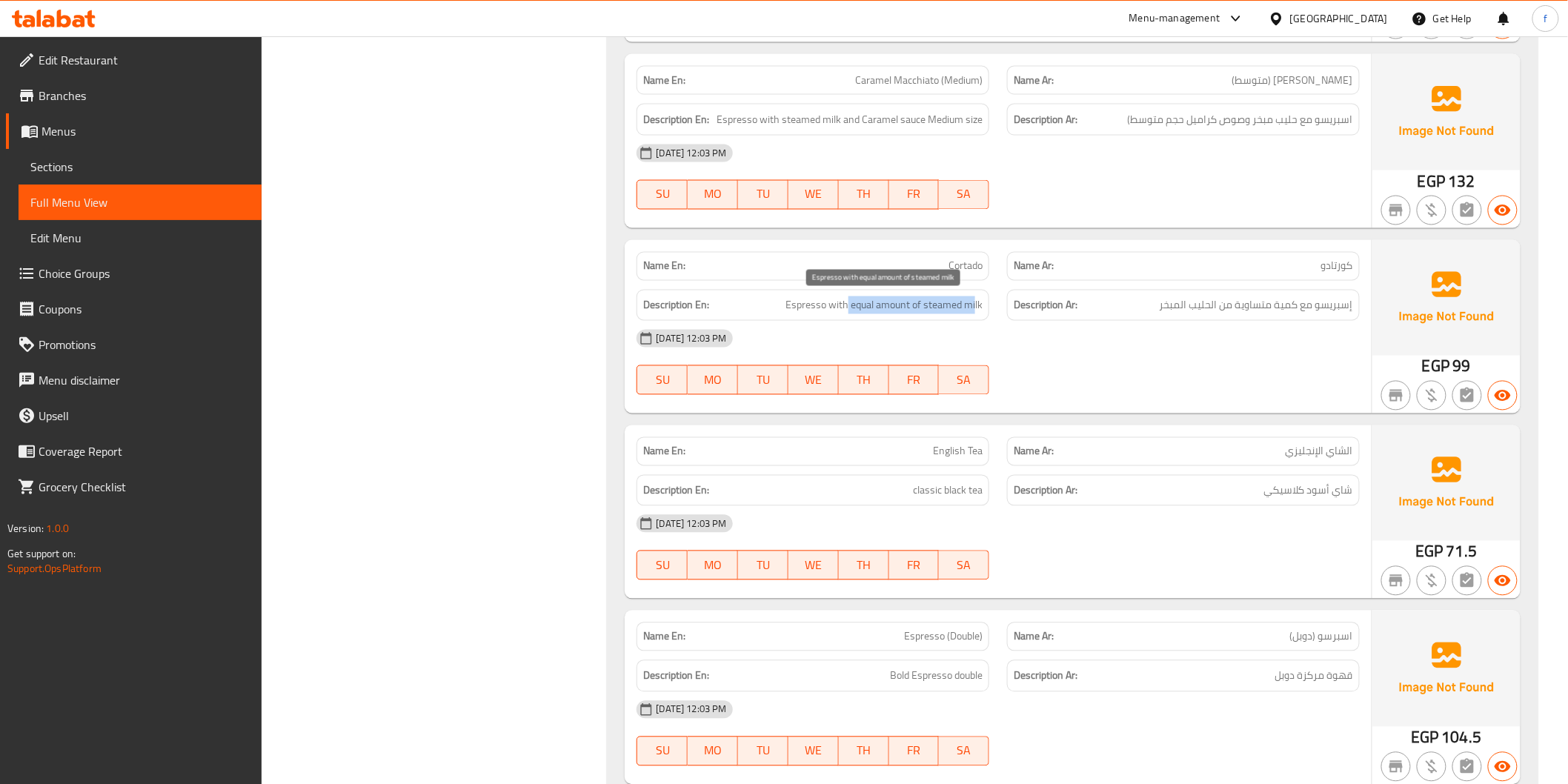
drag, startPoint x: 846, startPoint y: 301, endPoint x: 975, endPoint y: 306, distance: 129.1
click at [975, 306] on span "Espresso with equal amount of steamed milk" at bounding box center [883, 306] width 197 height 19
click at [1224, 320] on div "Description Ar: إسبريسو مع كمية متساوية من الحليب المبخر" at bounding box center [1183, 306] width 353 height 32
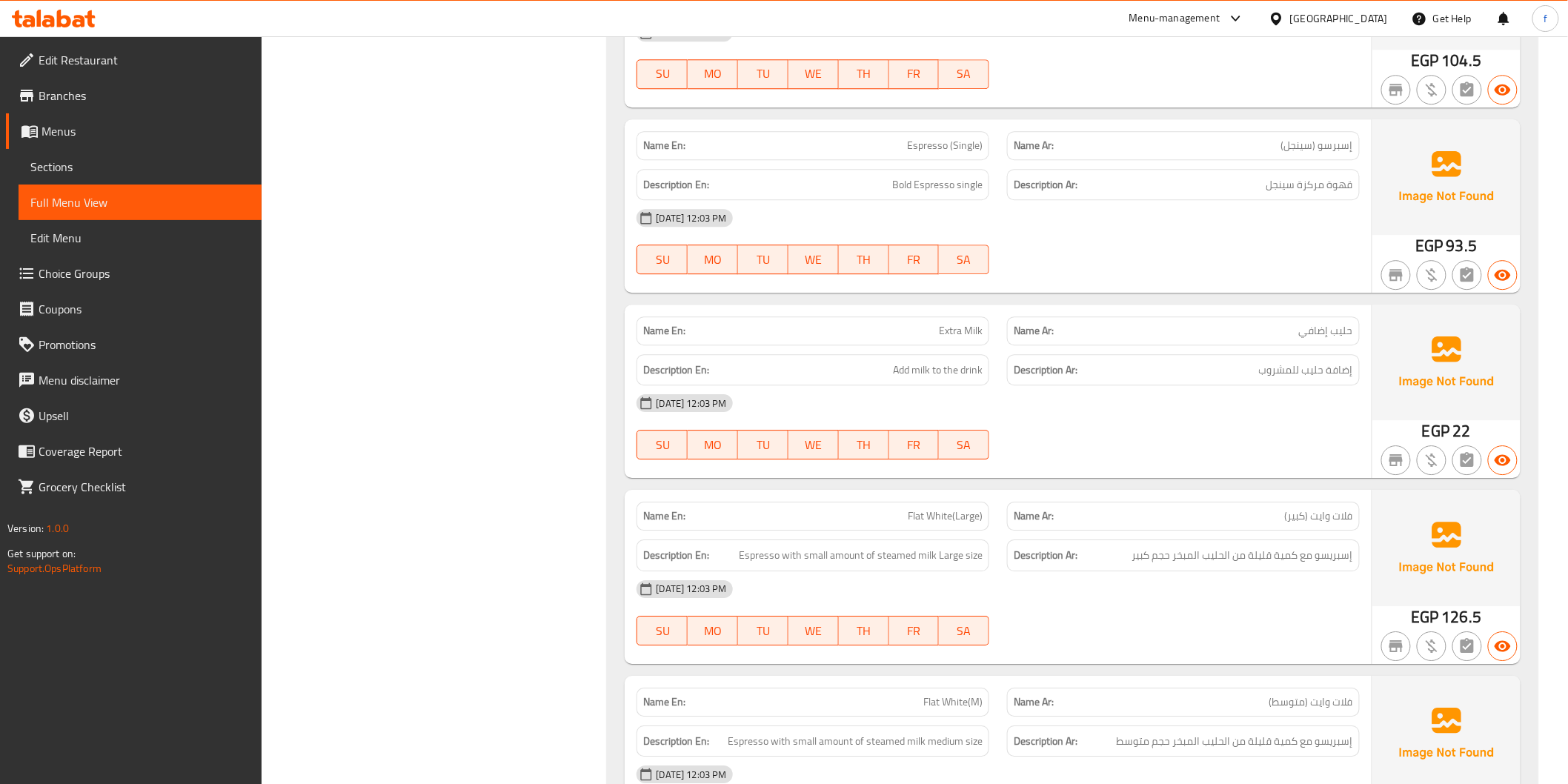
scroll to position [1730, 0]
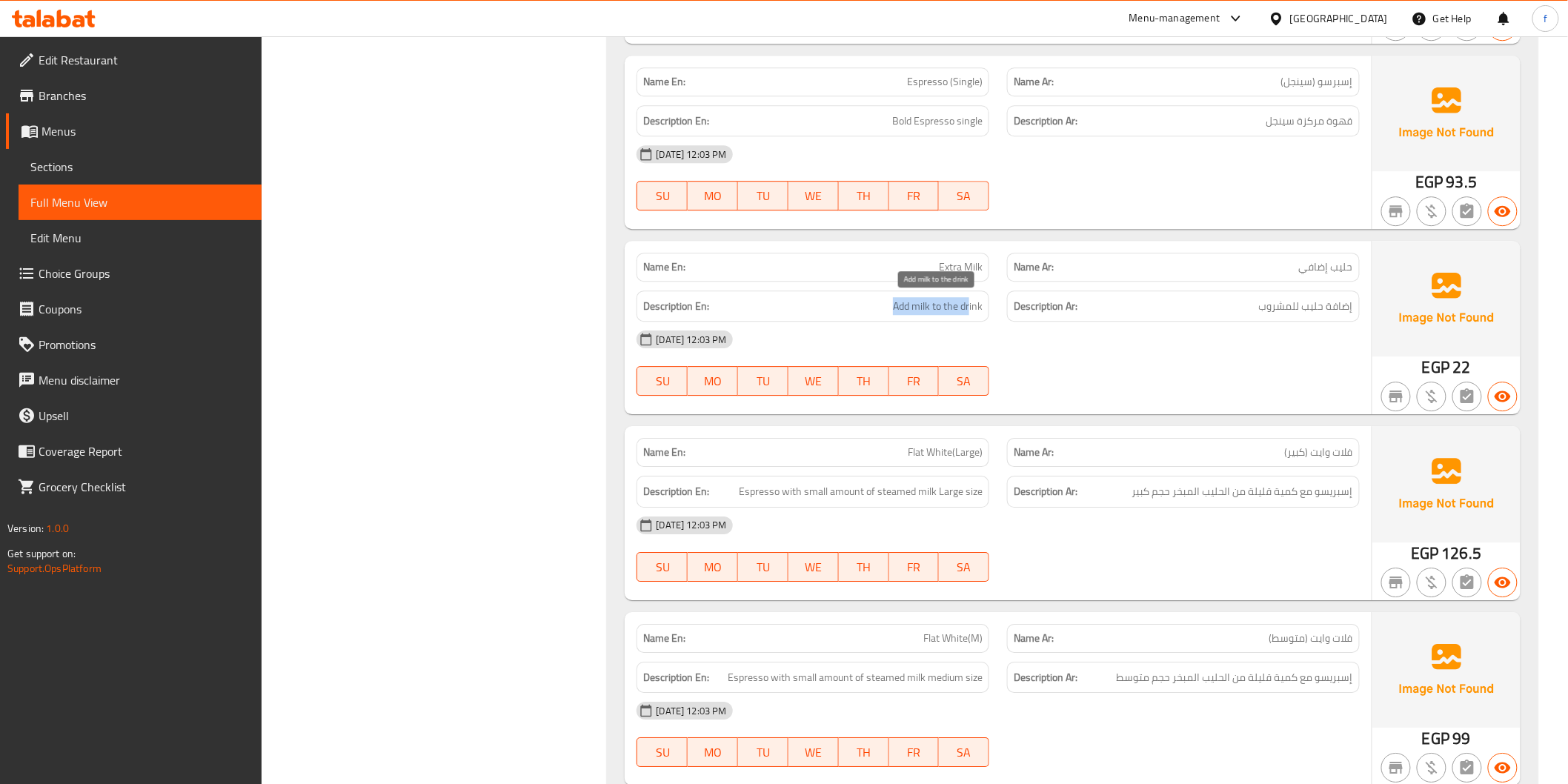
drag, startPoint x: 892, startPoint y: 301, endPoint x: 1106, endPoint y: 349, distance: 219.3
click at [968, 307] on h6 "Description En: Add milk to the drink" at bounding box center [812, 306] width 339 height 19
drag, startPoint x: 1147, startPoint y: 334, endPoint x: 1351, endPoint y: 329, distance: 204.1
click at [1147, 332] on div "[DATE] 12:03 PM" at bounding box center [998, 340] width 740 height 36
click at [953, 265] on span "Extra Milk" at bounding box center [960, 267] width 44 height 15
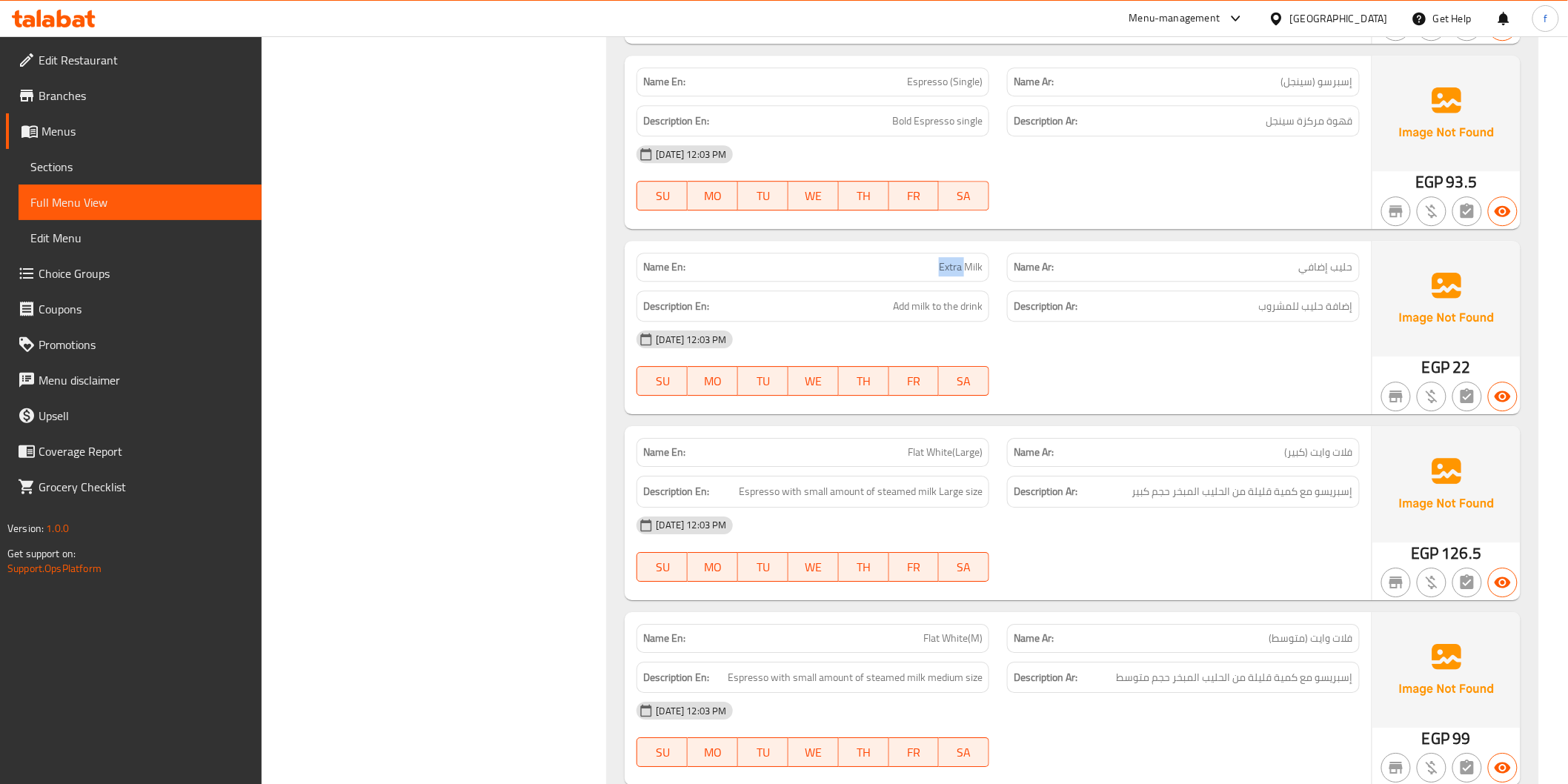
click at [953, 265] on span "Extra Milk" at bounding box center [960, 267] width 44 height 15
copy span "Extra"
click at [943, 263] on span "Extra Milk" at bounding box center [960, 267] width 44 height 15
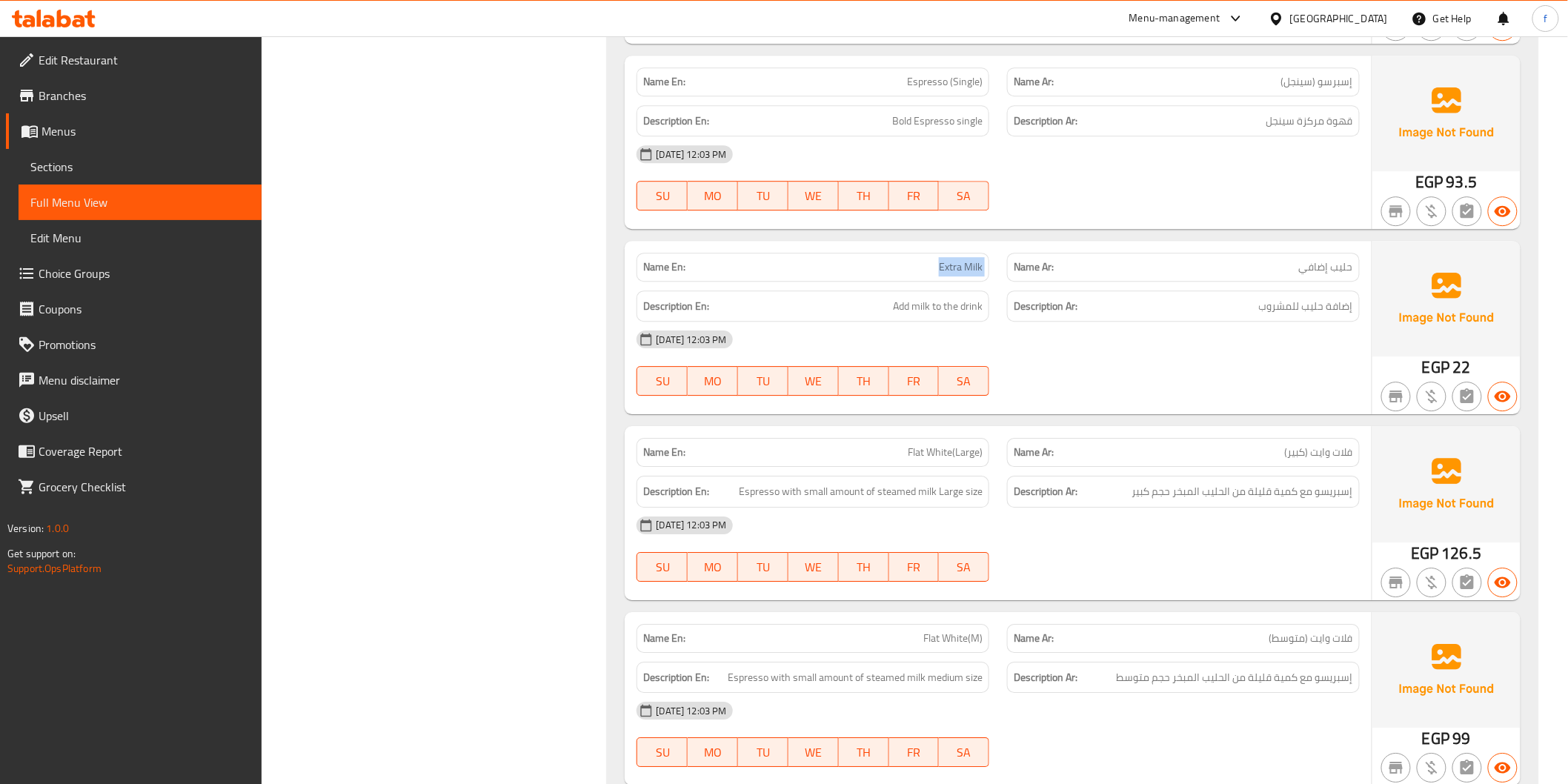
click at [953, 270] on span "Extra Milk" at bounding box center [960, 267] width 44 height 15
click at [954, 270] on span "Extra Milk" at bounding box center [960, 267] width 44 height 15
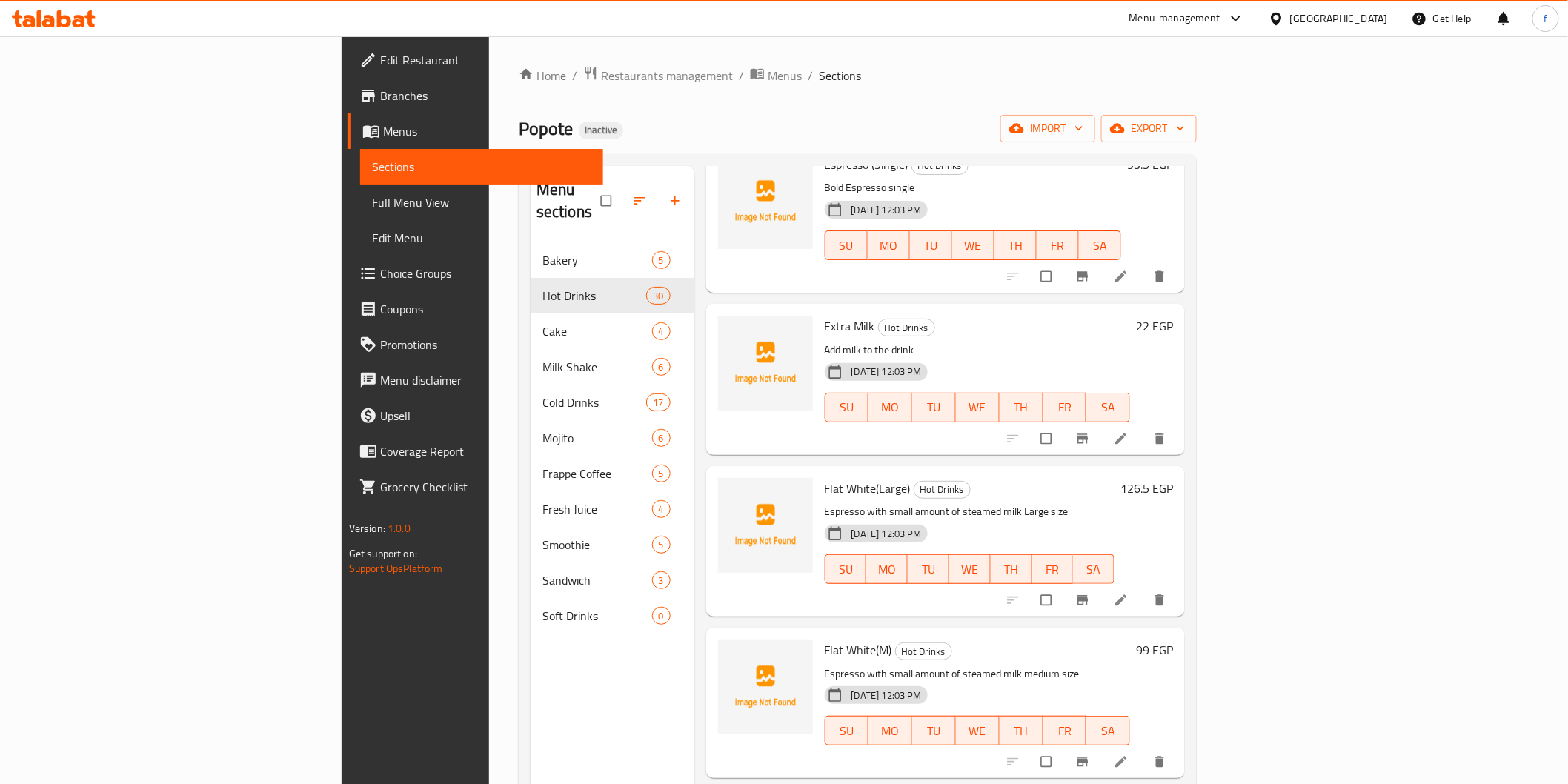
scroll to position [1400, 0]
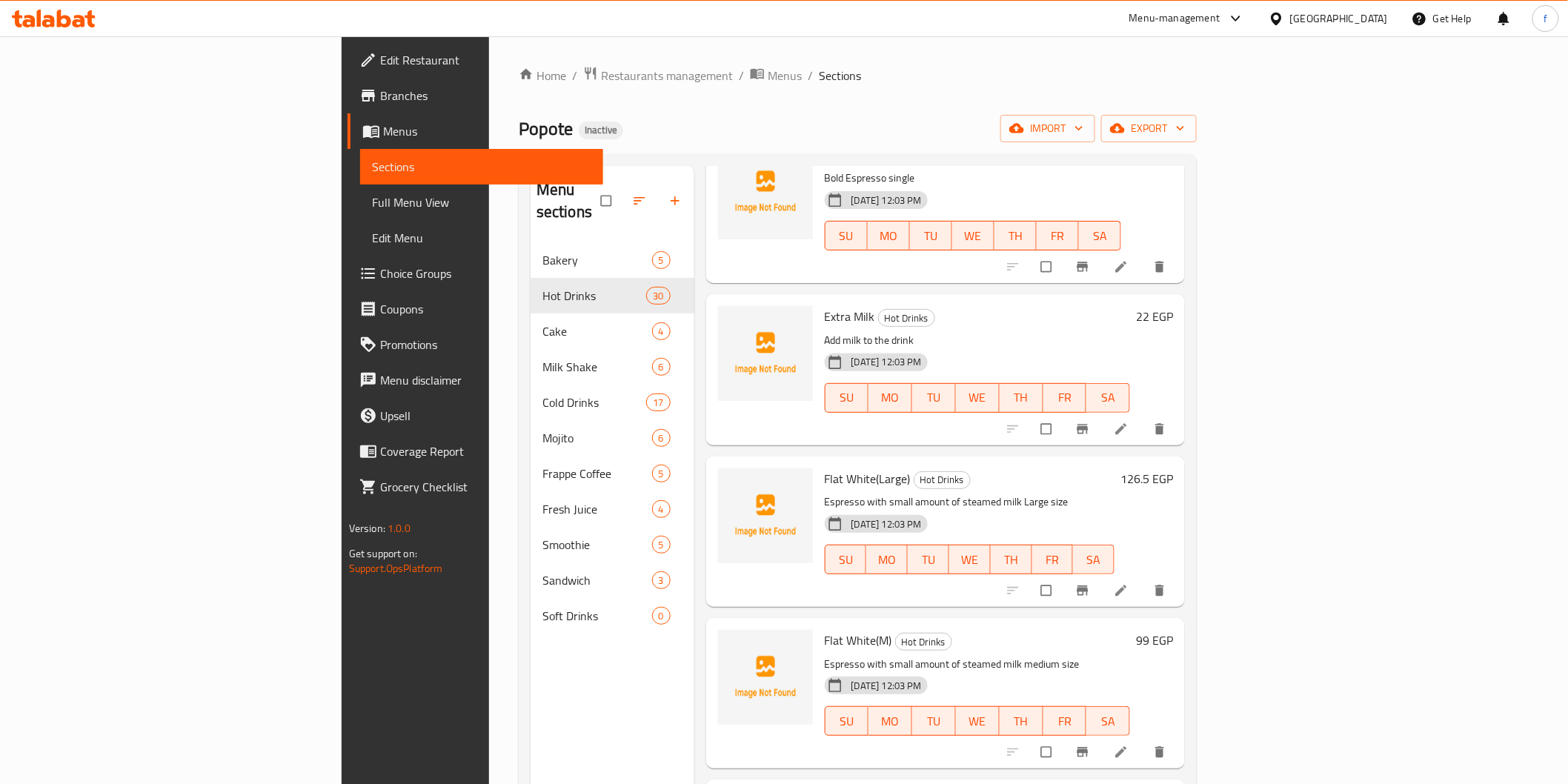
click at [1128, 422] on icon at bounding box center [1121, 429] width 15 height 15
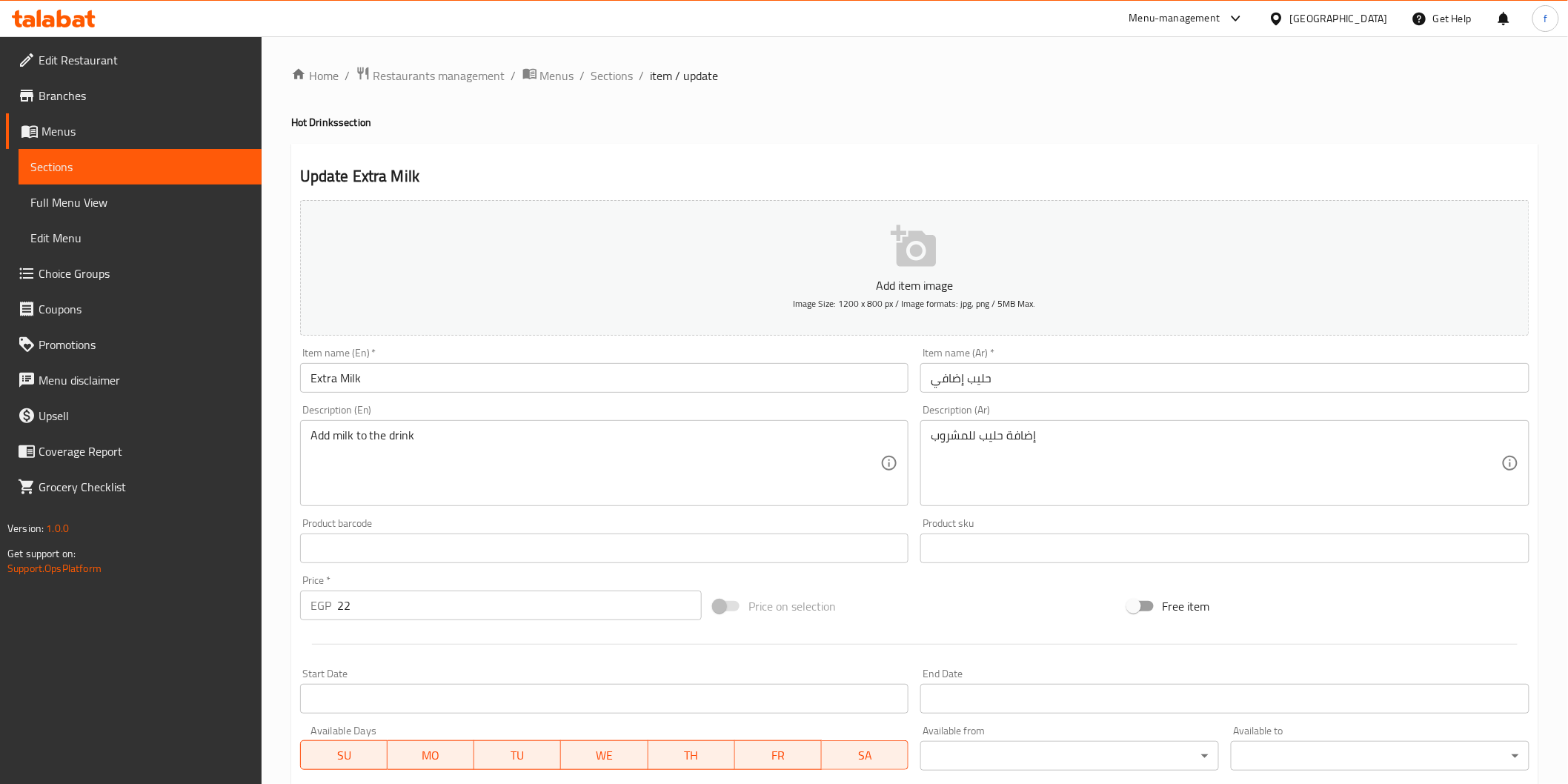
click at [953, 378] on input "حليب إضافي" at bounding box center [1224, 378] width 609 height 30
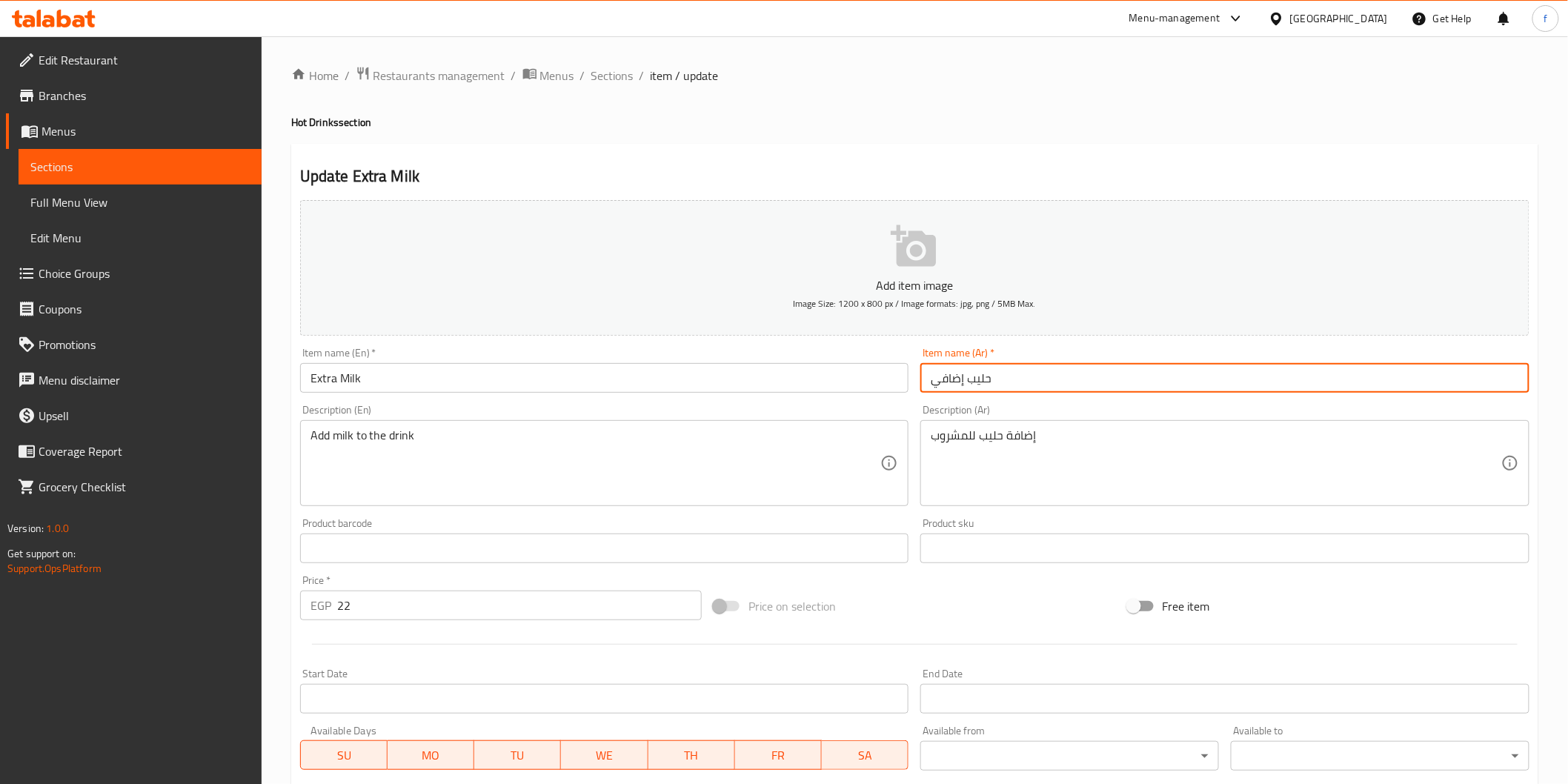
click at [953, 378] on input "حليب إضافي" at bounding box center [1224, 378] width 609 height 30
click at [332, 373] on input "Extra Milk" at bounding box center [605, 378] width 609 height 30
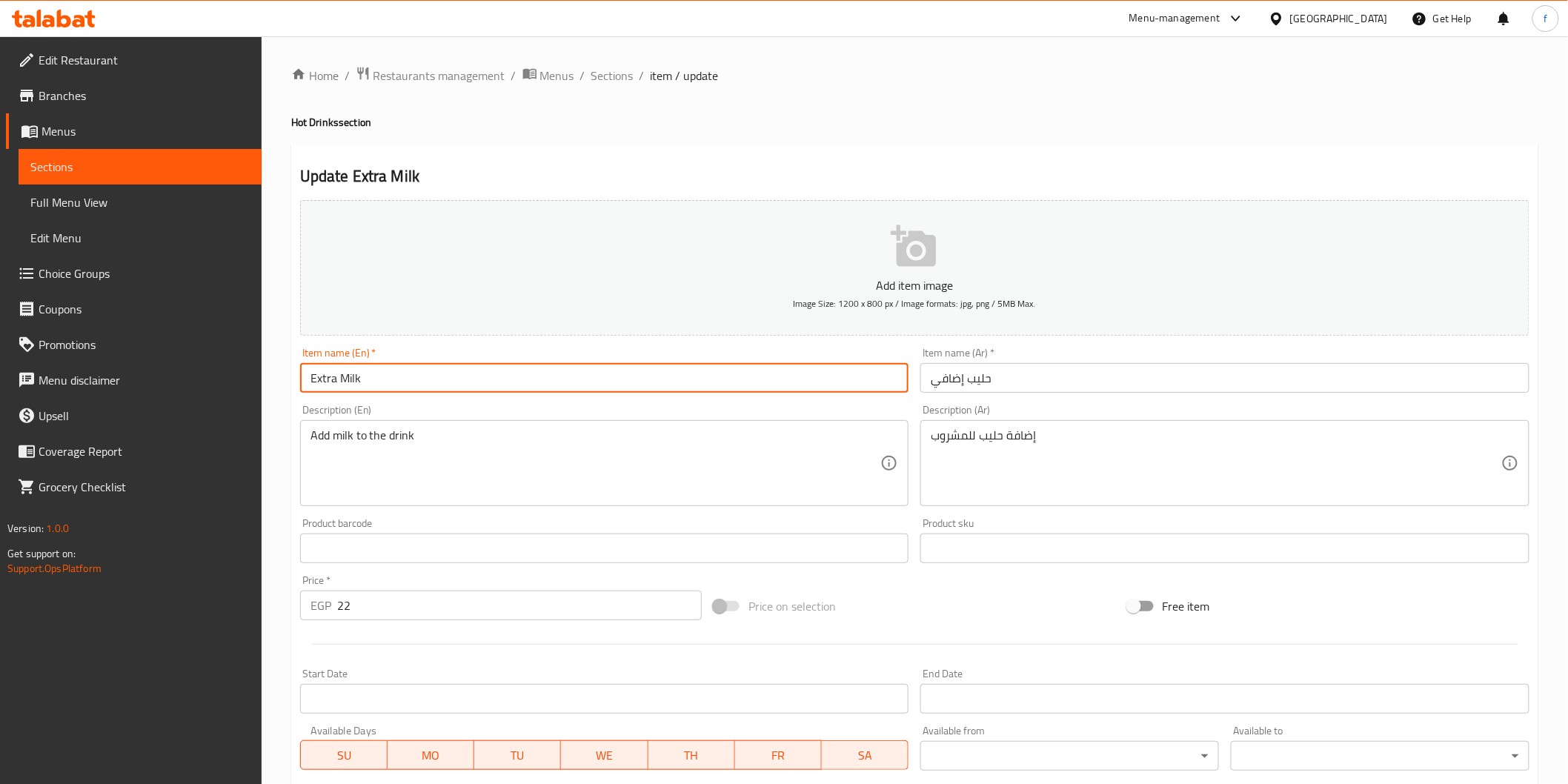
click at [332, 373] on input "Extra Milk" at bounding box center [605, 378] width 609 height 30
click at [950, 385] on input "حليب إضافي" at bounding box center [1224, 378] width 609 height 30
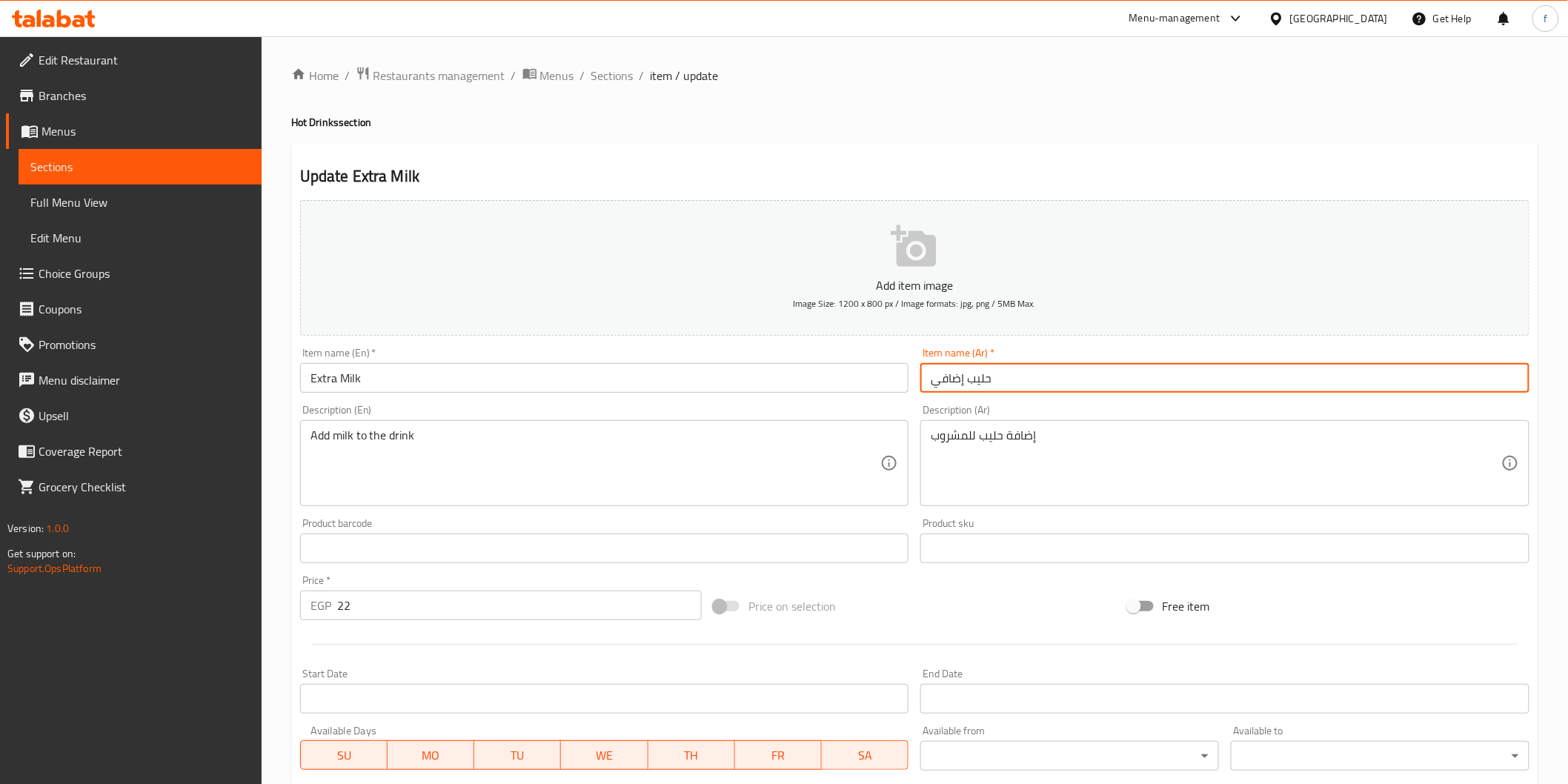
click at [950, 385] on input "حليب إضافي" at bounding box center [1224, 378] width 609 height 30
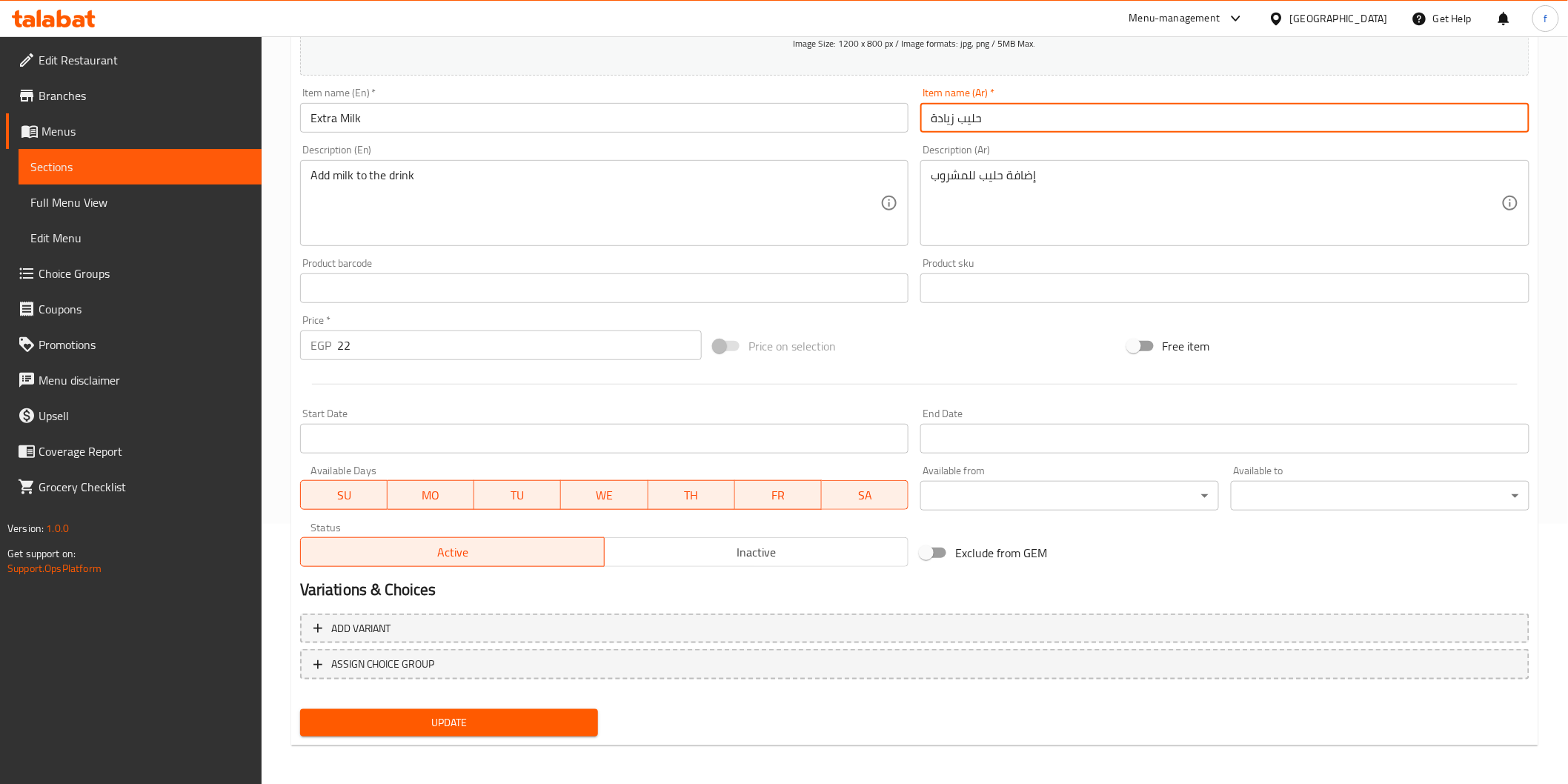
type input "حليب زيادة"
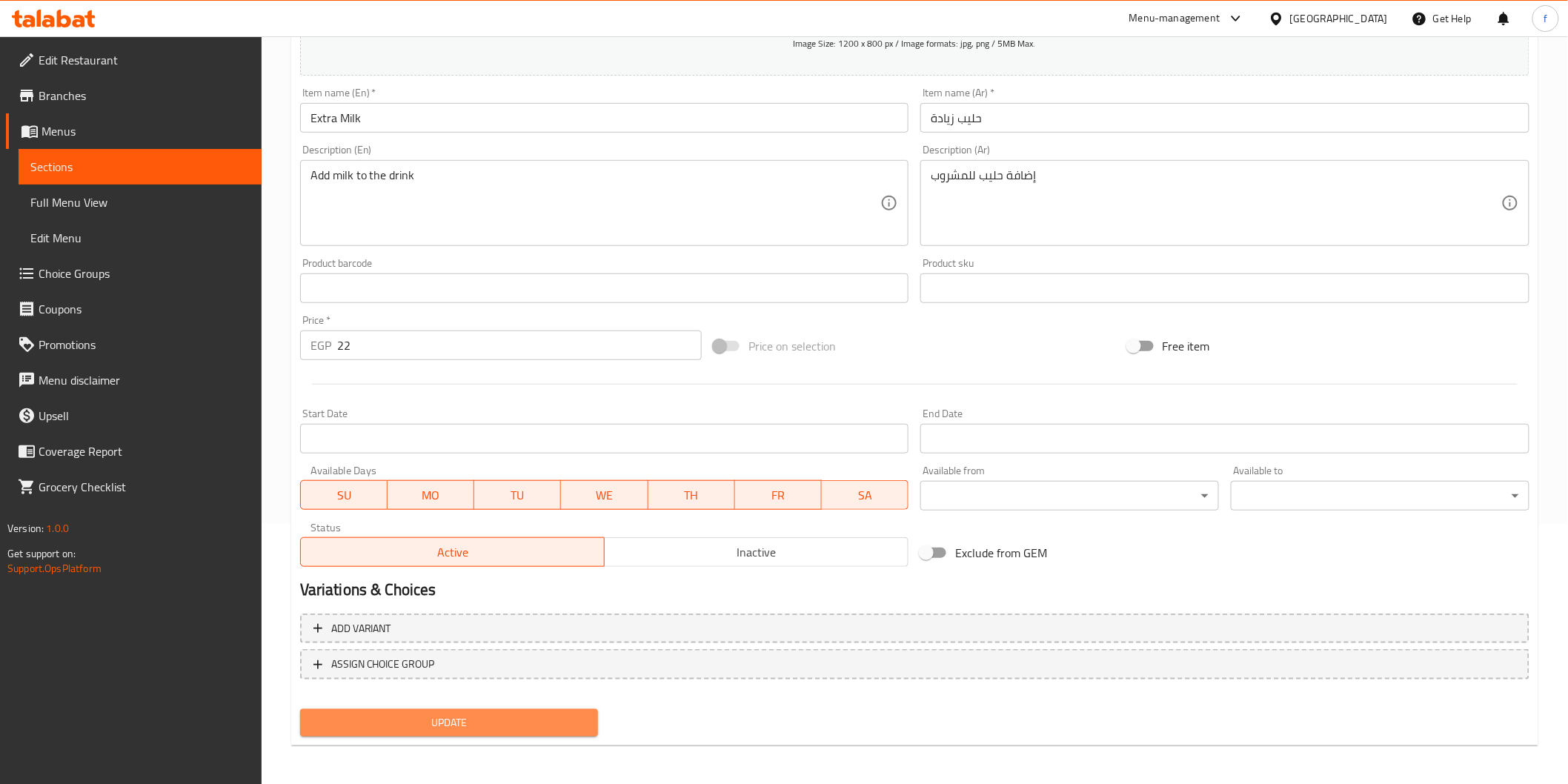
click at [522, 709] on button "Update" at bounding box center [449, 723] width 299 height 27
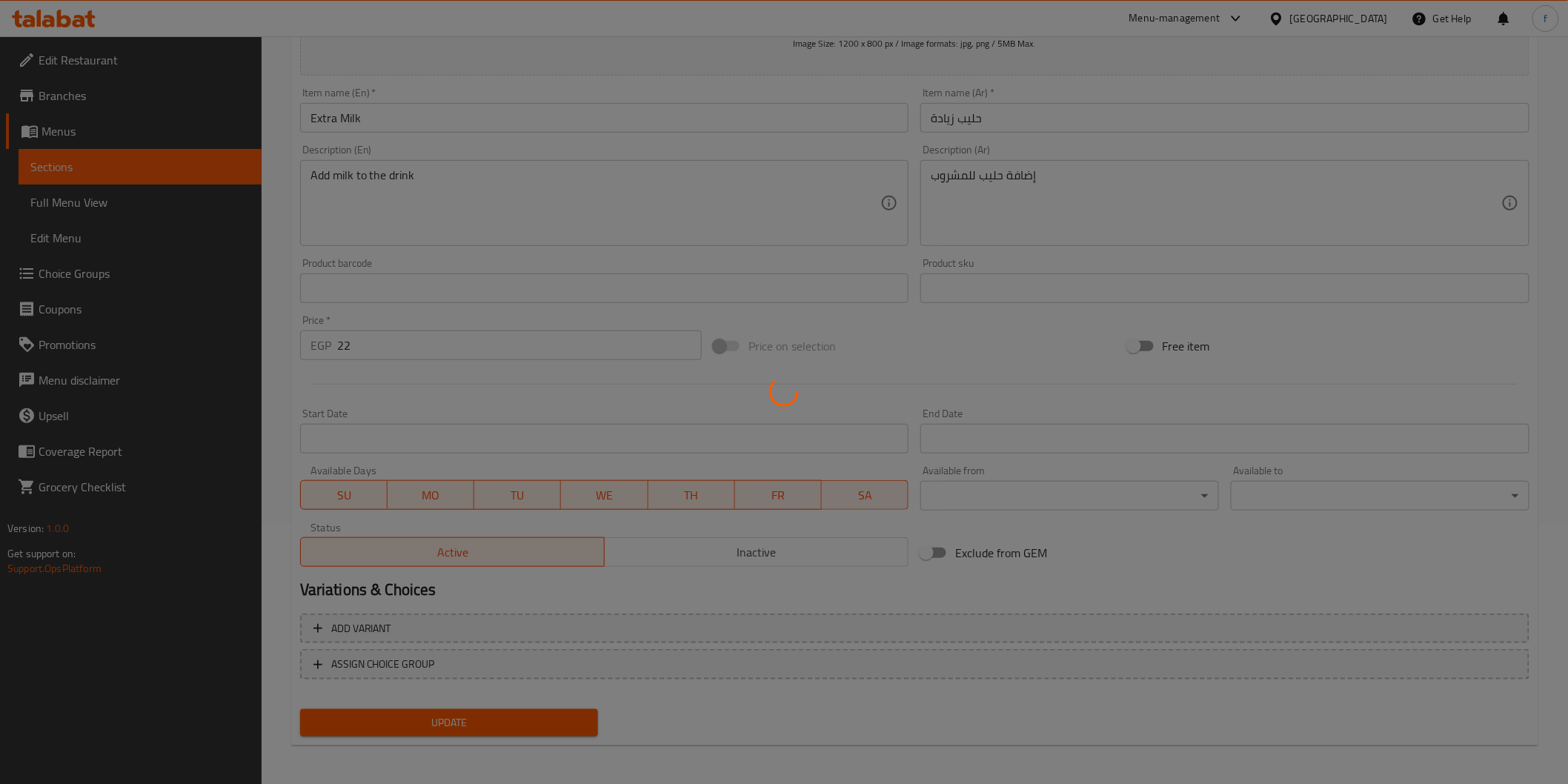
scroll to position [0, 0]
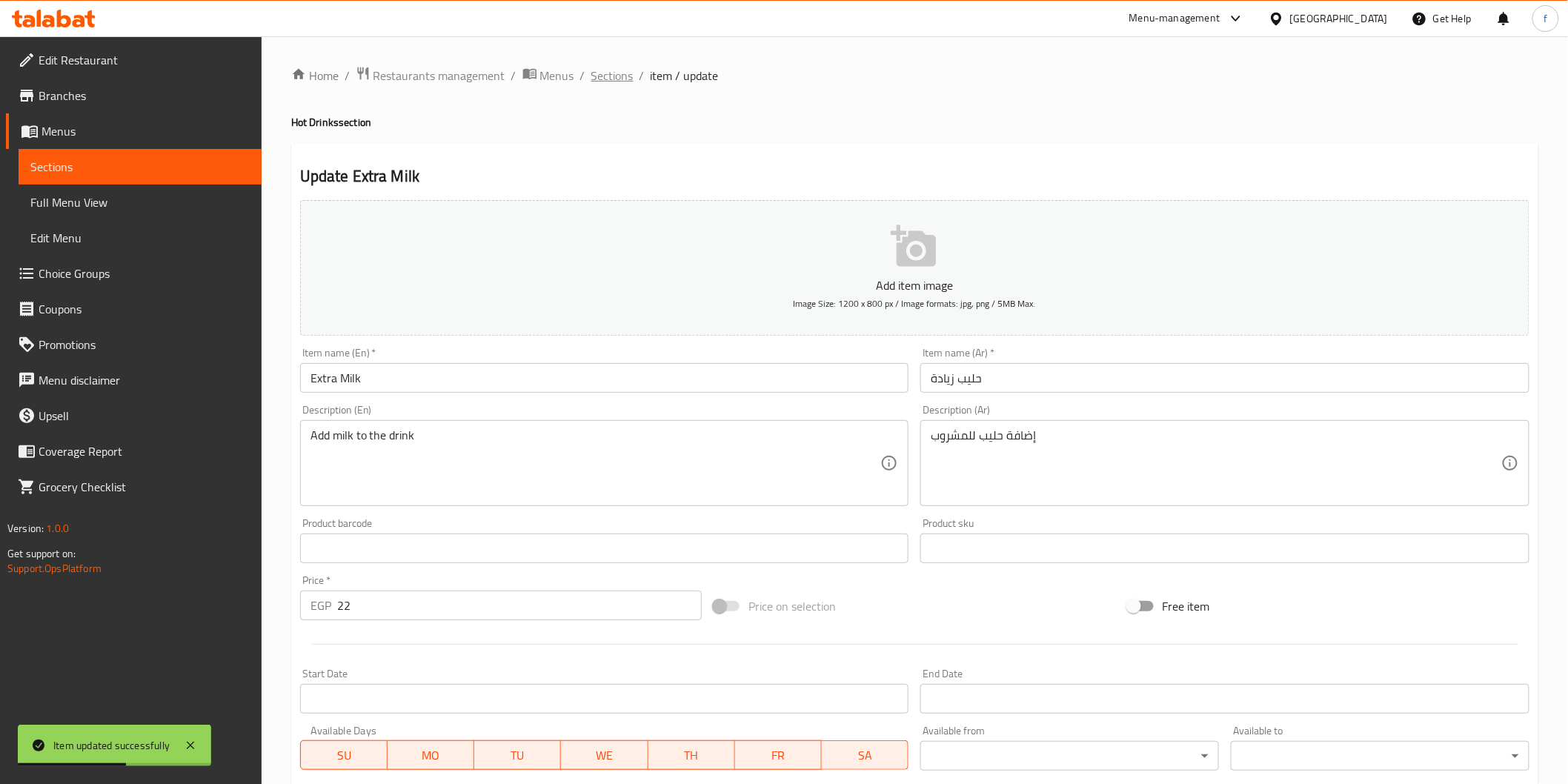
click at [623, 69] on span "Sections" at bounding box center [613, 75] width 42 height 18
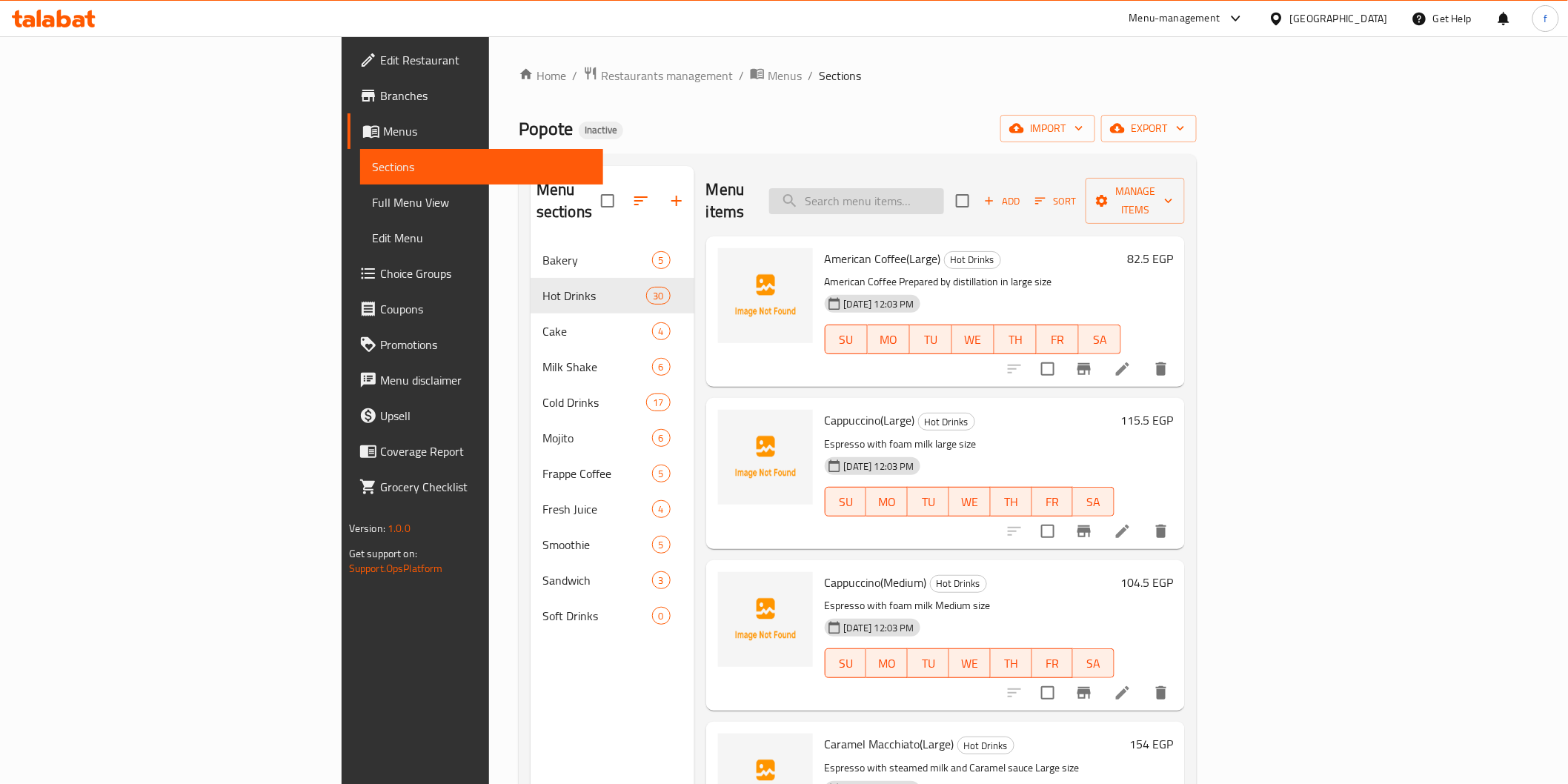
click at [944, 188] on input "search" at bounding box center [856, 201] width 175 height 26
paste input "Hot Chocolate Marshmallow"
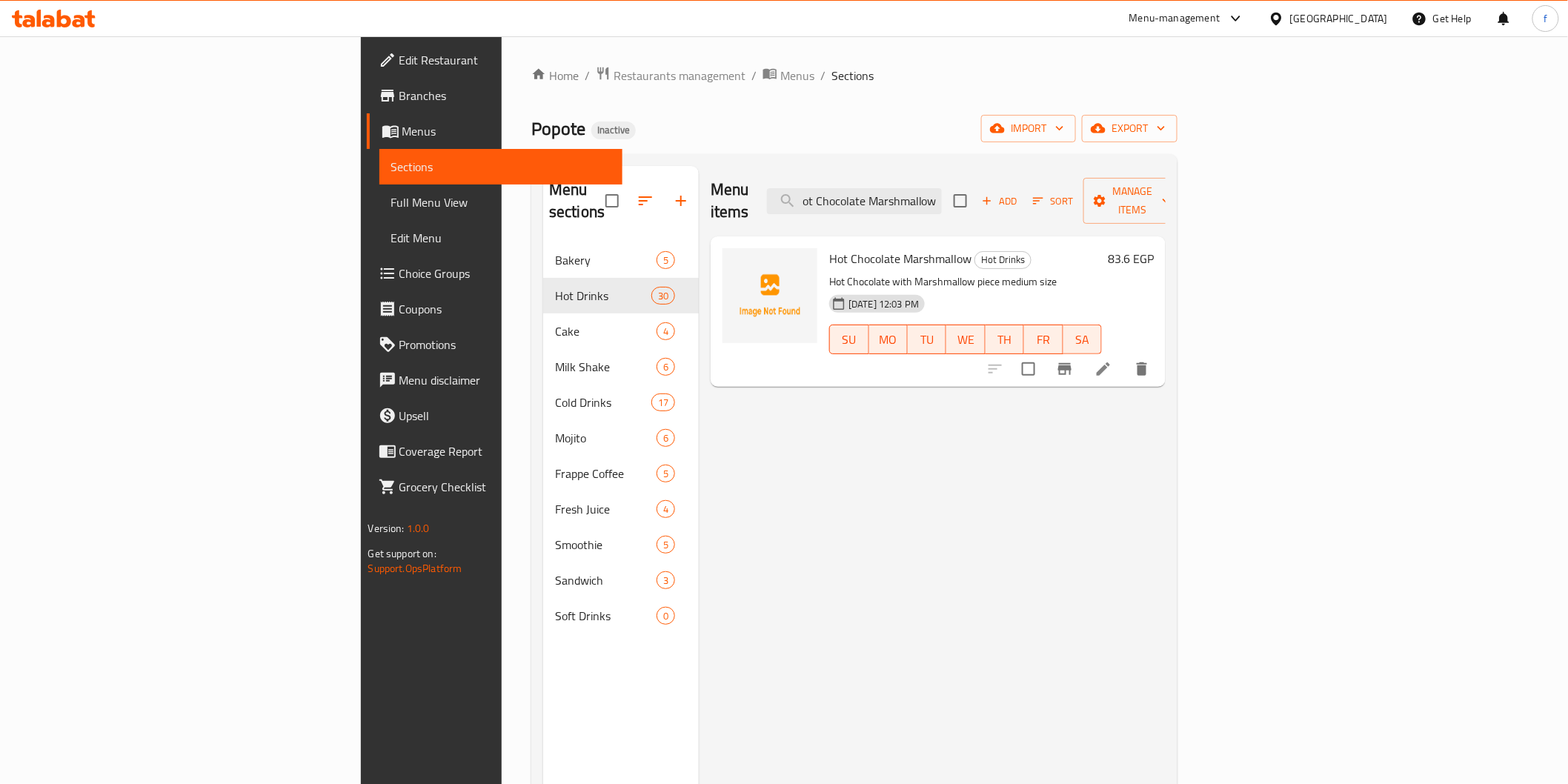
type input "Hot Chocolate Marshmallow"
click at [1124, 356] on li at bounding box center [1103, 369] width 41 height 27
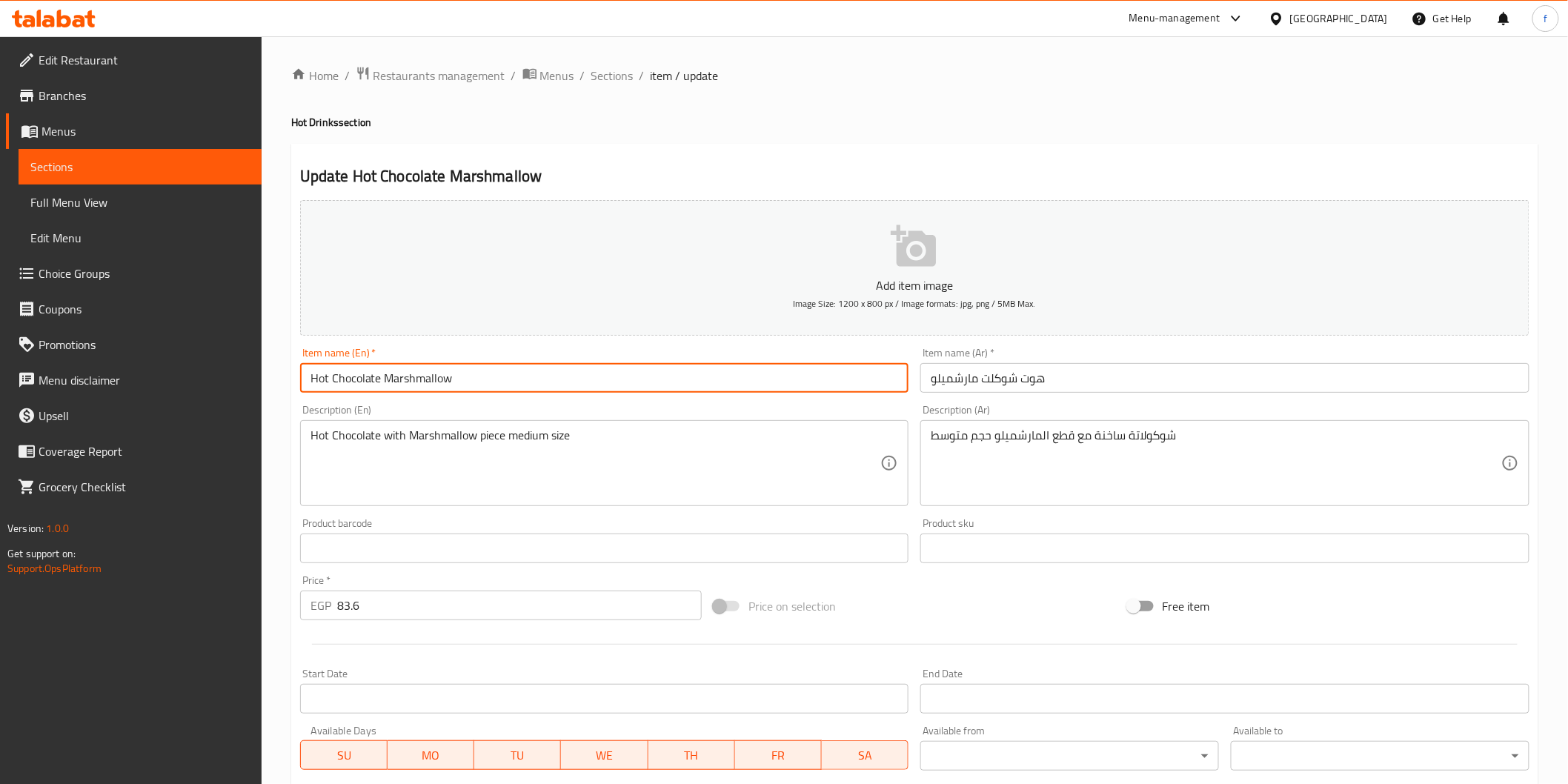
click at [504, 379] on input "Hot Chocolate Marshmallow" at bounding box center [605, 378] width 609 height 30
click at [498, 371] on input "Hot Chocolate Marshmallow (M" at bounding box center [605, 378] width 609 height 30
click at [482, 374] on input "Hot Chocolate Marshmallow (Mediume" at bounding box center [605, 378] width 609 height 30
paste input "text"
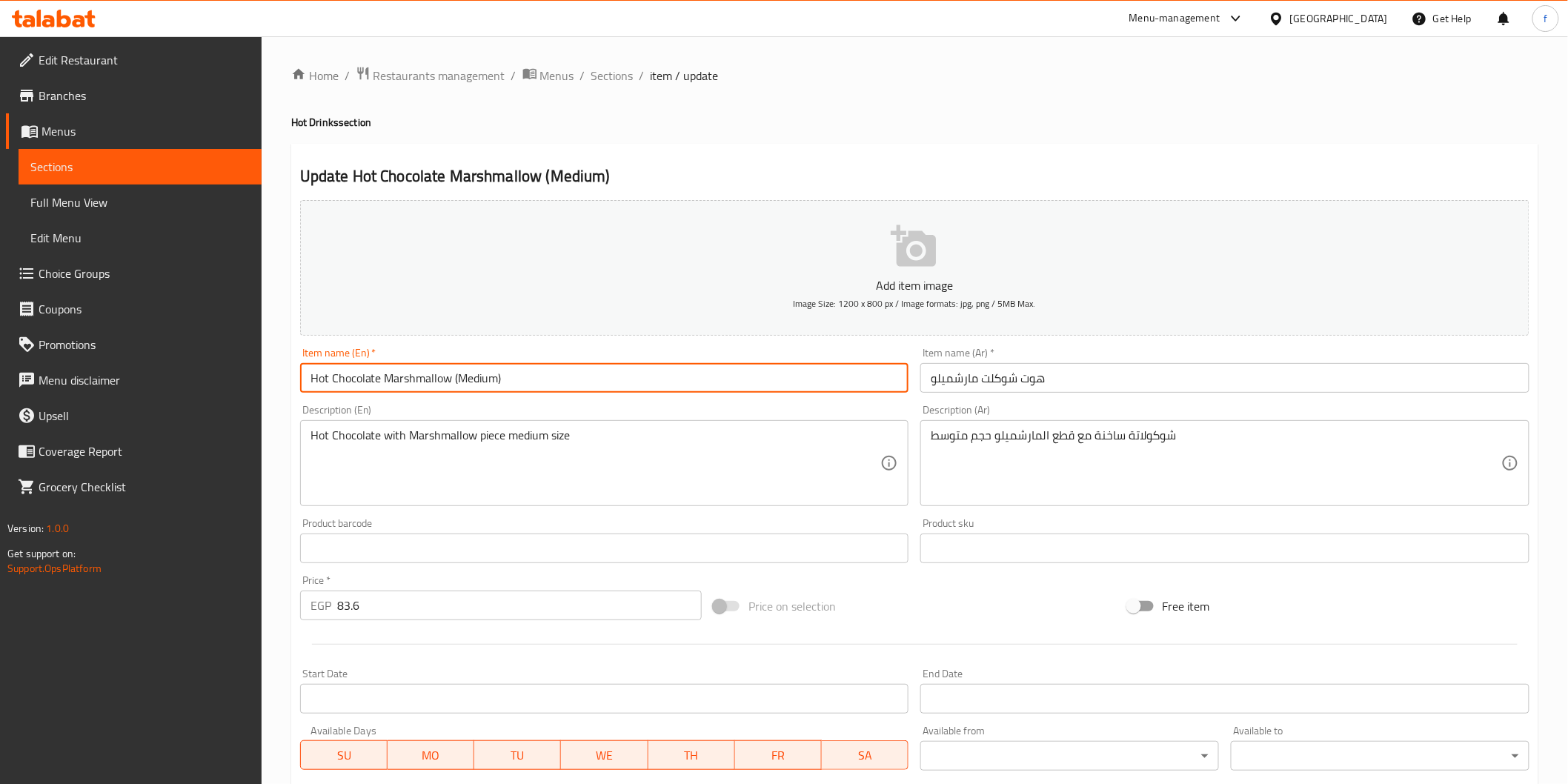
type input "Hot Chocolate Marshmallow (Medium)"
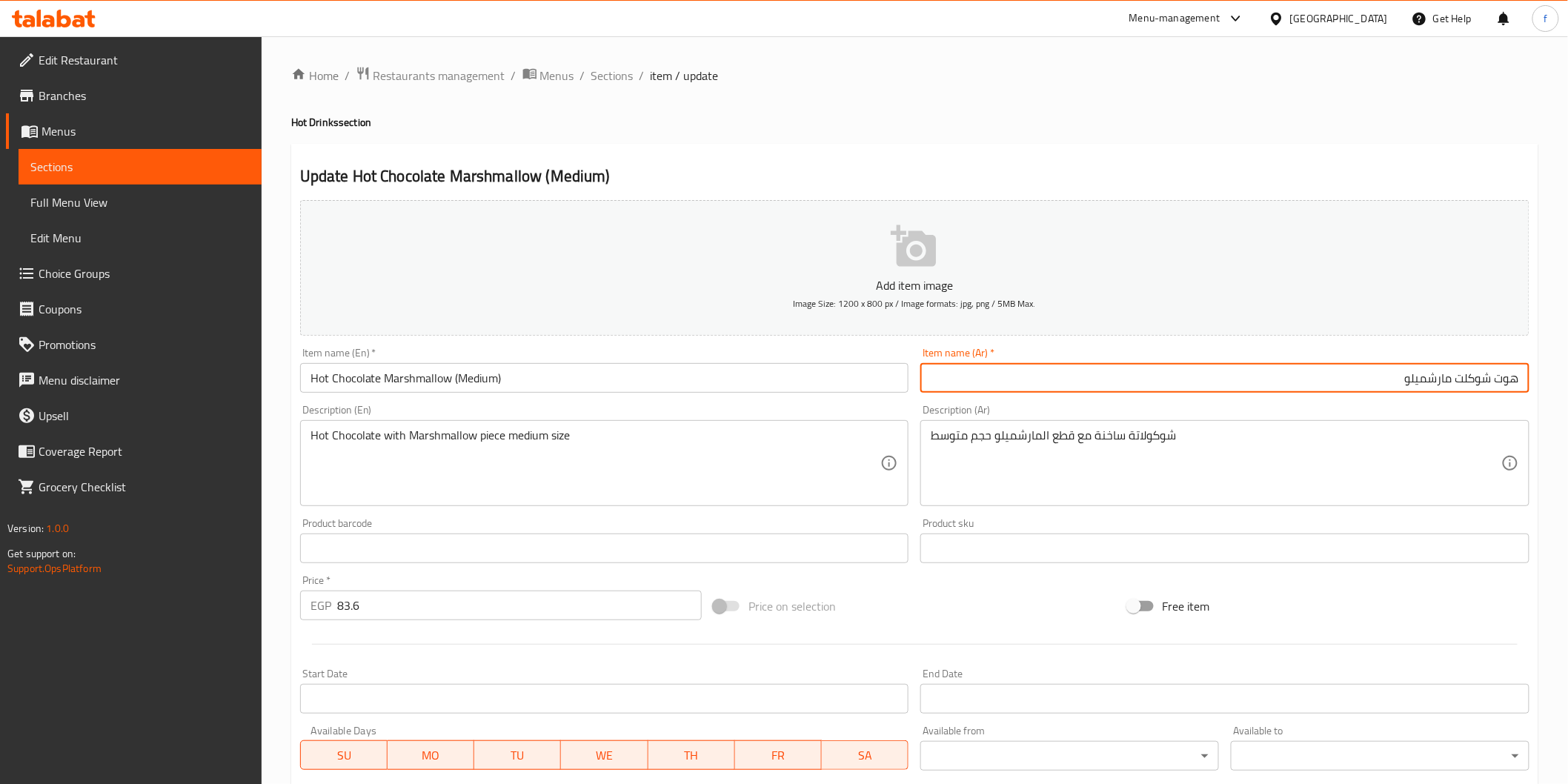
click at [1136, 373] on input "هوت شوكلت مارشميلو" at bounding box center [1224, 378] width 609 height 30
click at [1386, 380] on input "هوت شوكلت مارشميلو" at bounding box center [1224, 378] width 609 height 30
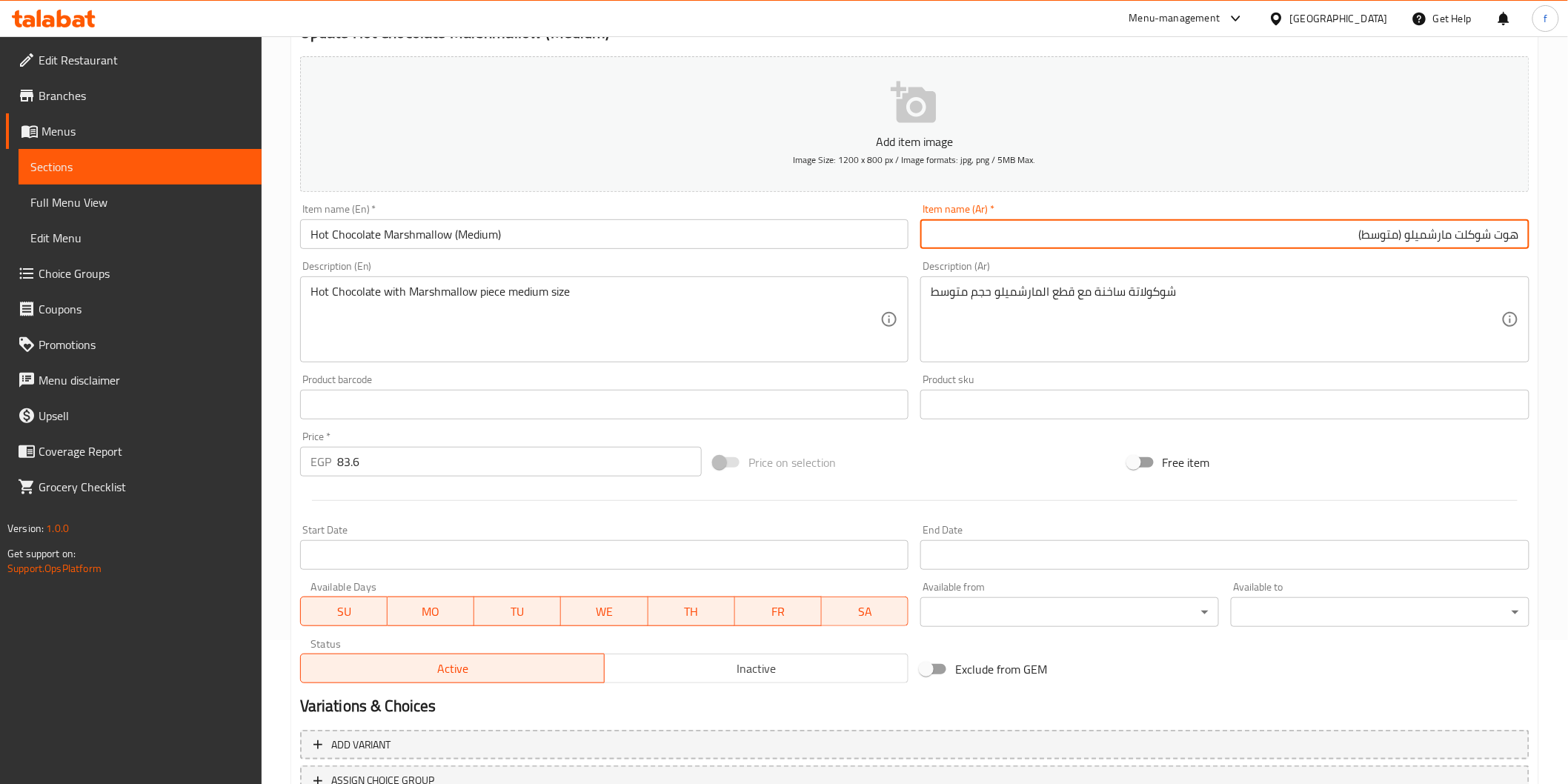
scroll to position [260, 0]
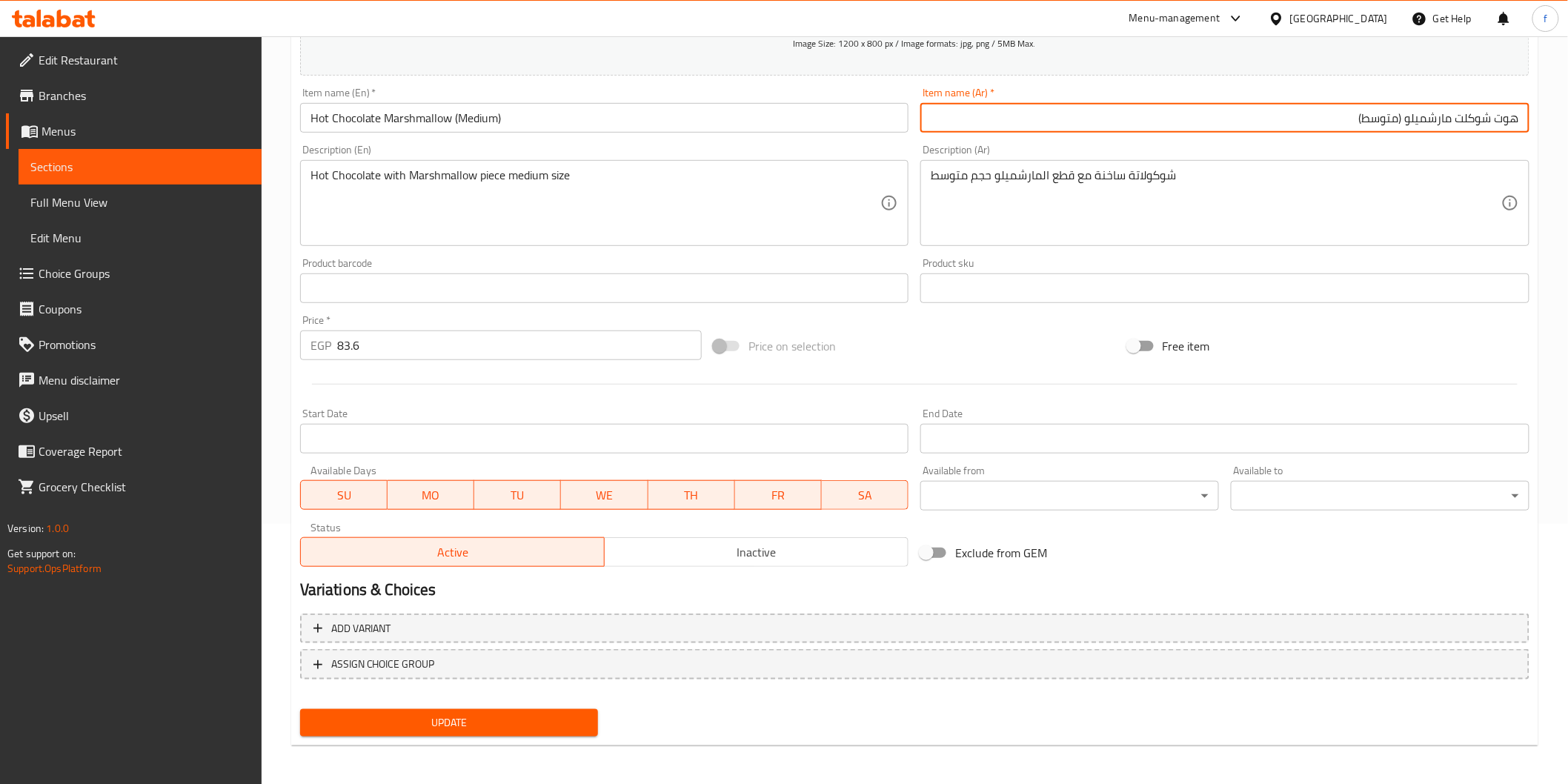
type input "هوت شوكلت مارشميلو (متوسط)"
click at [545, 730] on button "Update" at bounding box center [449, 723] width 299 height 27
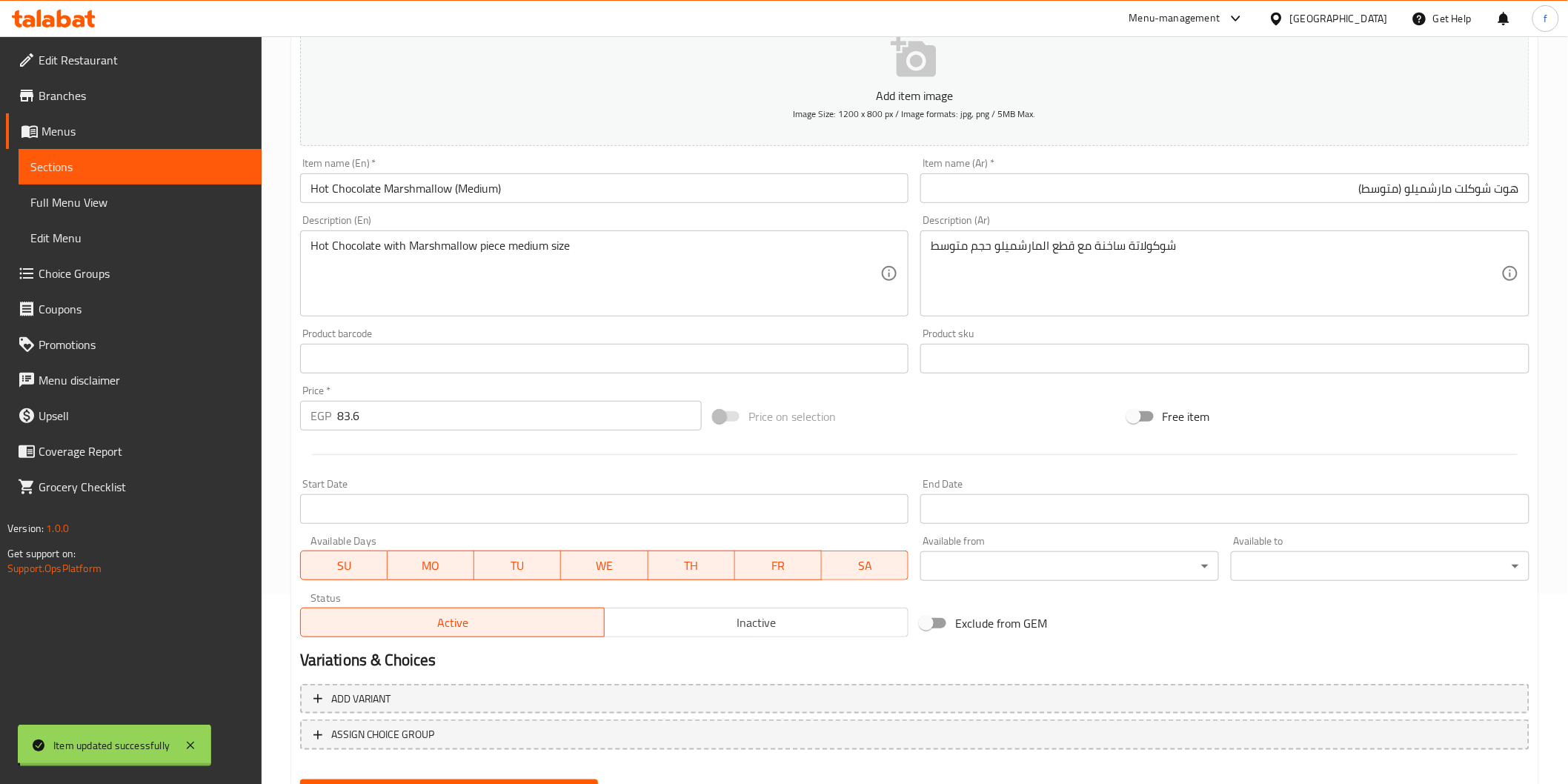
scroll to position [13, 0]
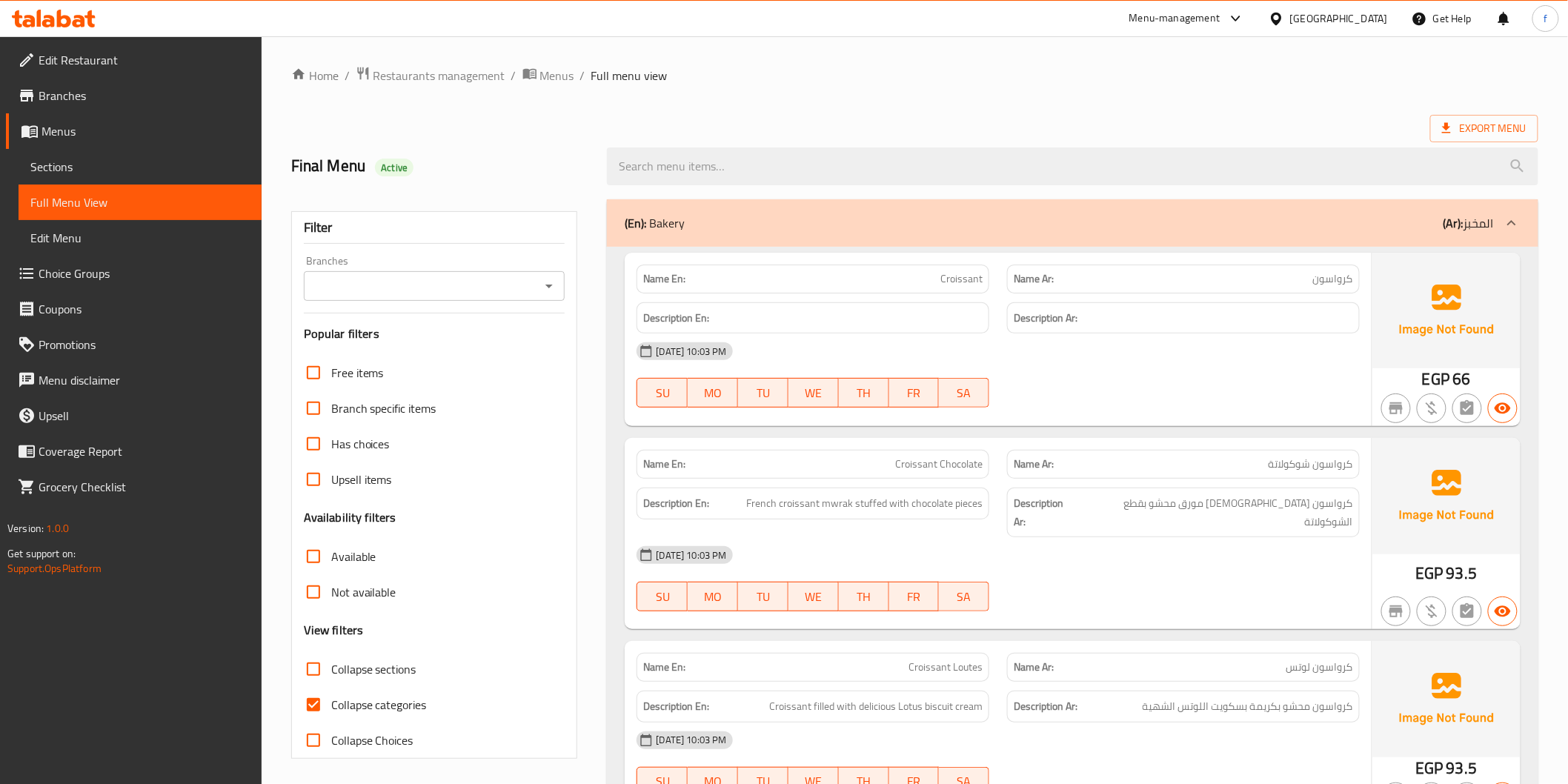
click at [1143, 235] on div "(En): Bakery (Ar): المخبز" at bounding box center [1072, 224] width 931 height 47
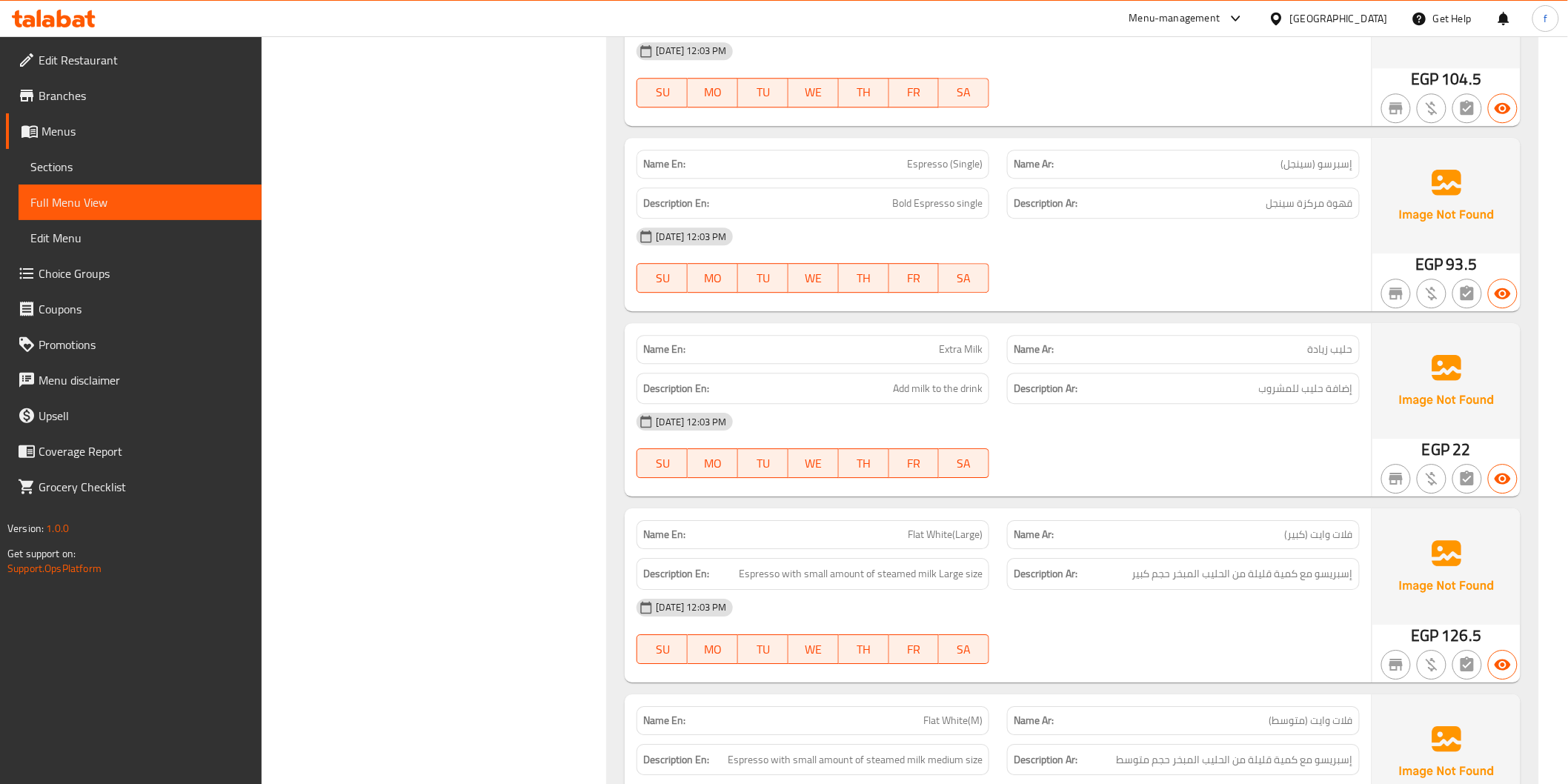
scroll to position [1730, 0]
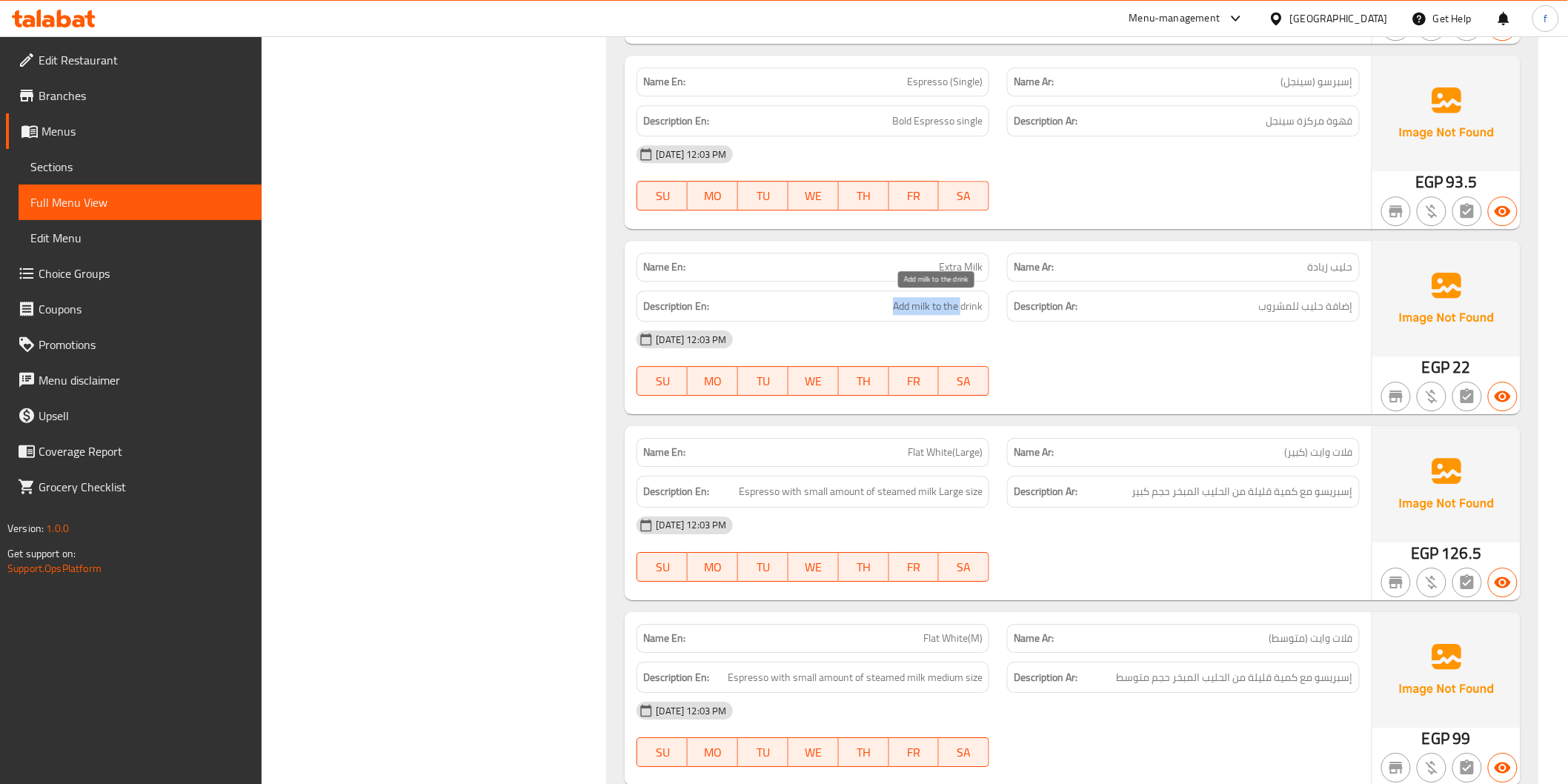
drag, startPoint x: 895, startPoint y: 307, endPoint x: 961, endPoint y: 306, distance: 66.0
click at [961, 306] on span "Add milk to the drink" at bounding box center [938, 306] width 90 height 19
click at [1138, 298] on h6 "Description Ar: إضافة حليب للمشروب" at bounding box center [1183, 306] width 339 height 19
drag, startPoint x: 1336, startPoint y: 301, endPoint x: 1218, endPoint y: 297, distance: 118.1
click at [1336, 301] on span "إضافة حليب للمشروب" at bounding box center [1306, 306] width 94 height 19
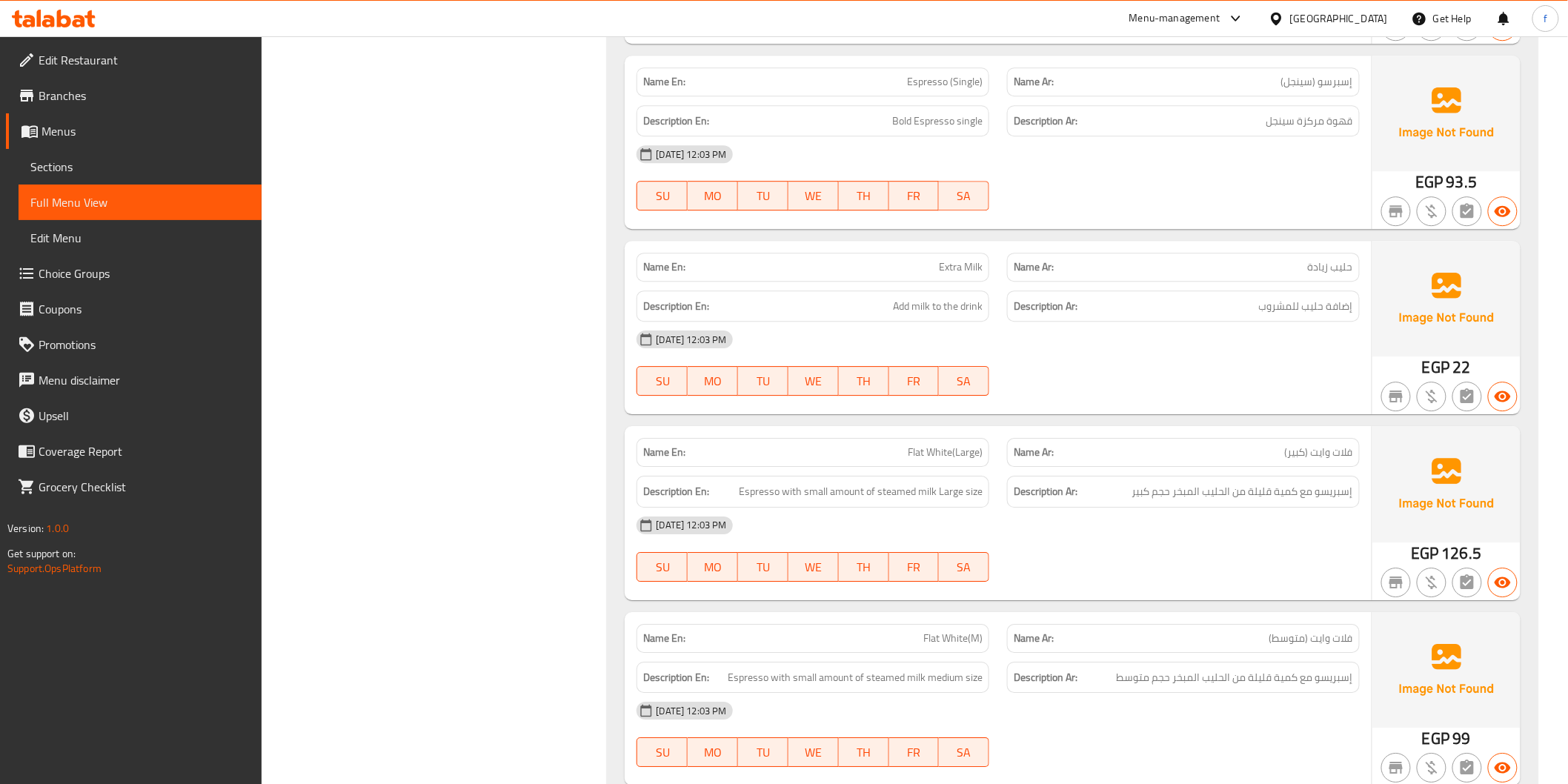
click at [1208, 338] on div "[DATE] 12:03 PM" at bounding box center [998, 340] width 740 height 36
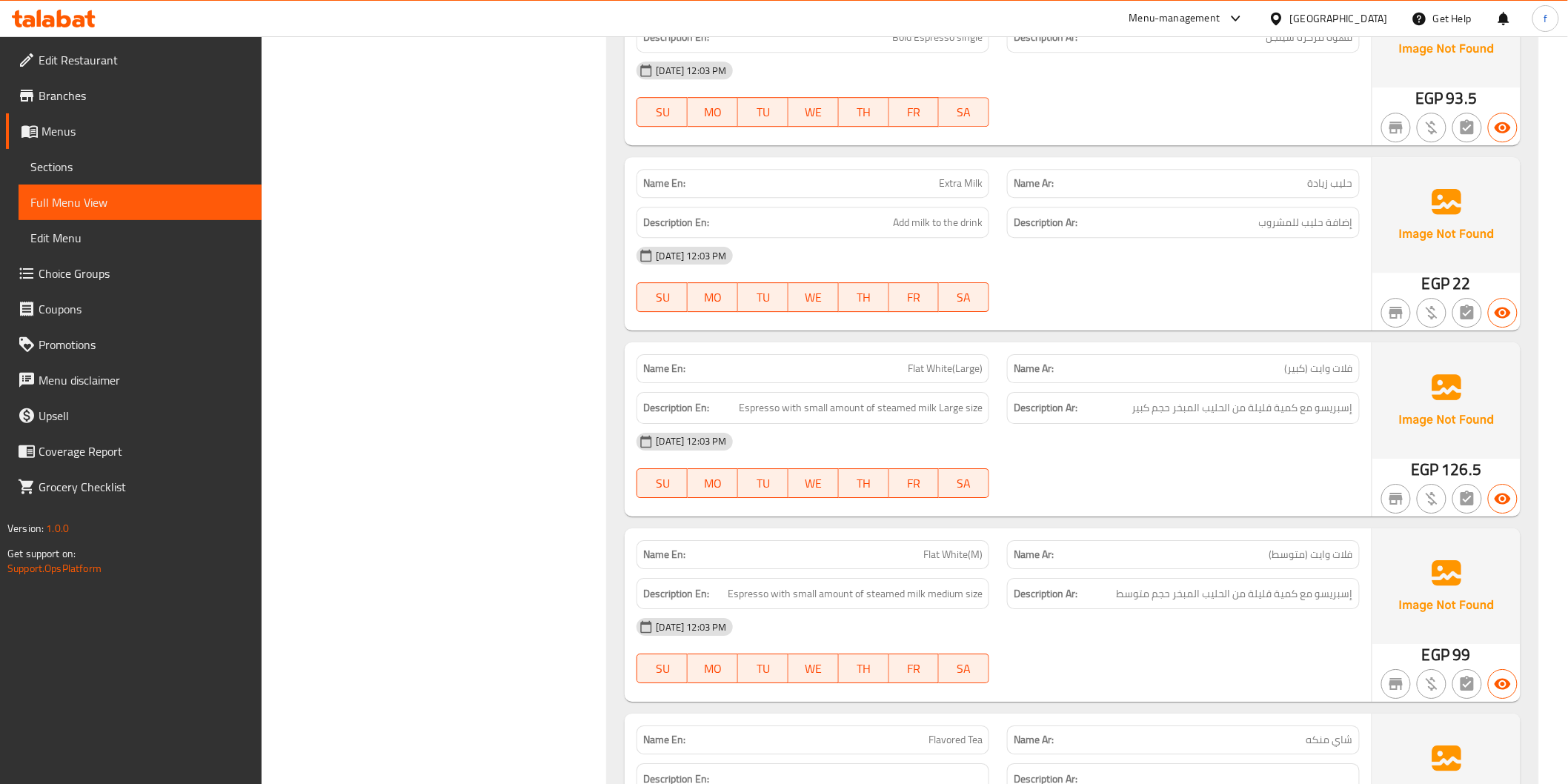
scroll to position [1894, 0]
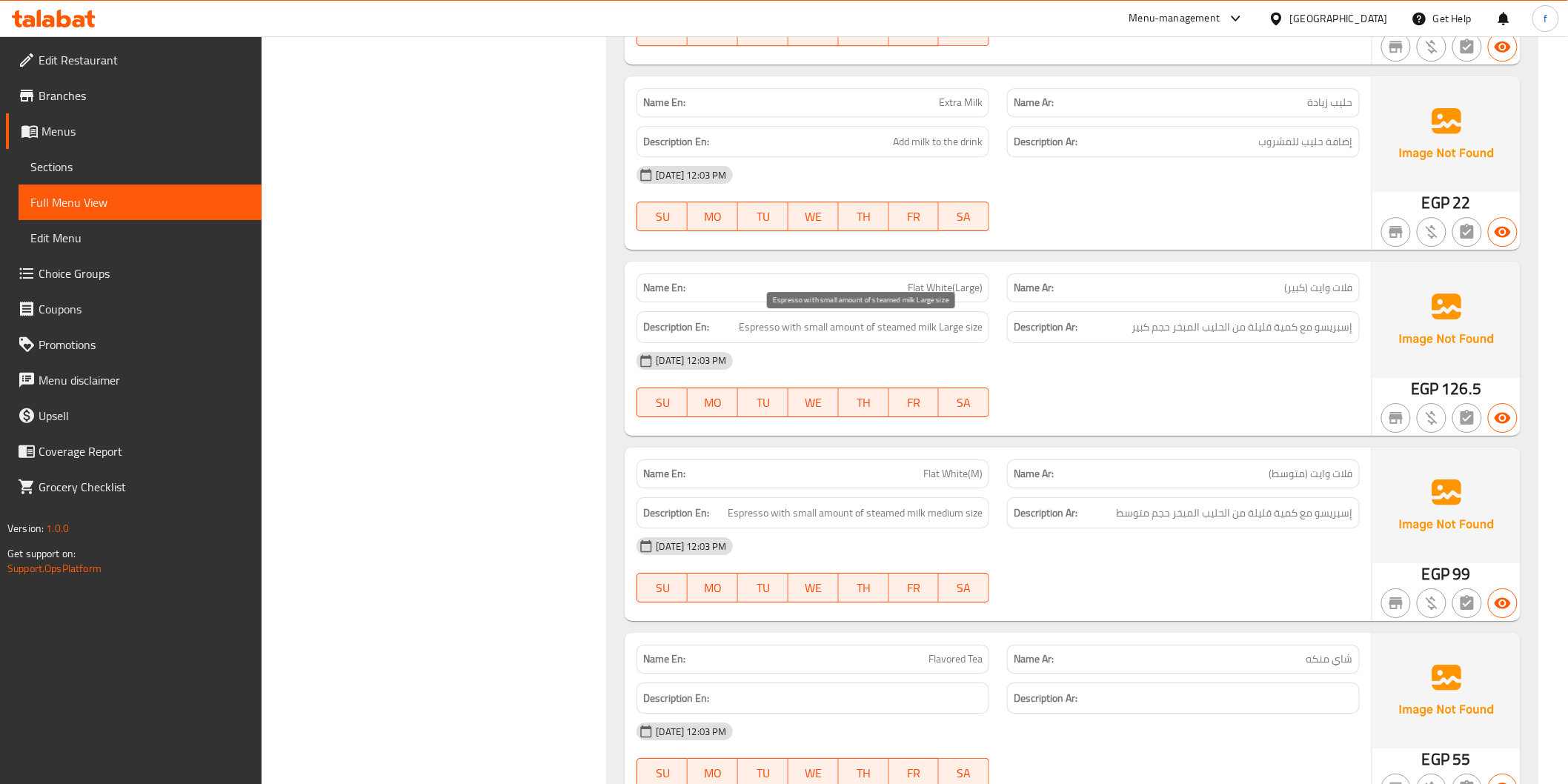
click at [764, 323] on span "Espresso with small amount of steamed milk Large size" at bounding box center [861, 328] width 244 height 19
click at [762, 323] on span "Espresso with small amount of steamed milk Large size" at bounding box center [861, 328] width 244 height 19
click at [807, 327] on span "Espresso with small amount of steamed milk Large size" at bounding box center [861, 328] width 244 height 19
click at [842, 321] on span "Espresso with small amount of steamed milk Large size" at bounding box center [861, 328] width 244 height 19
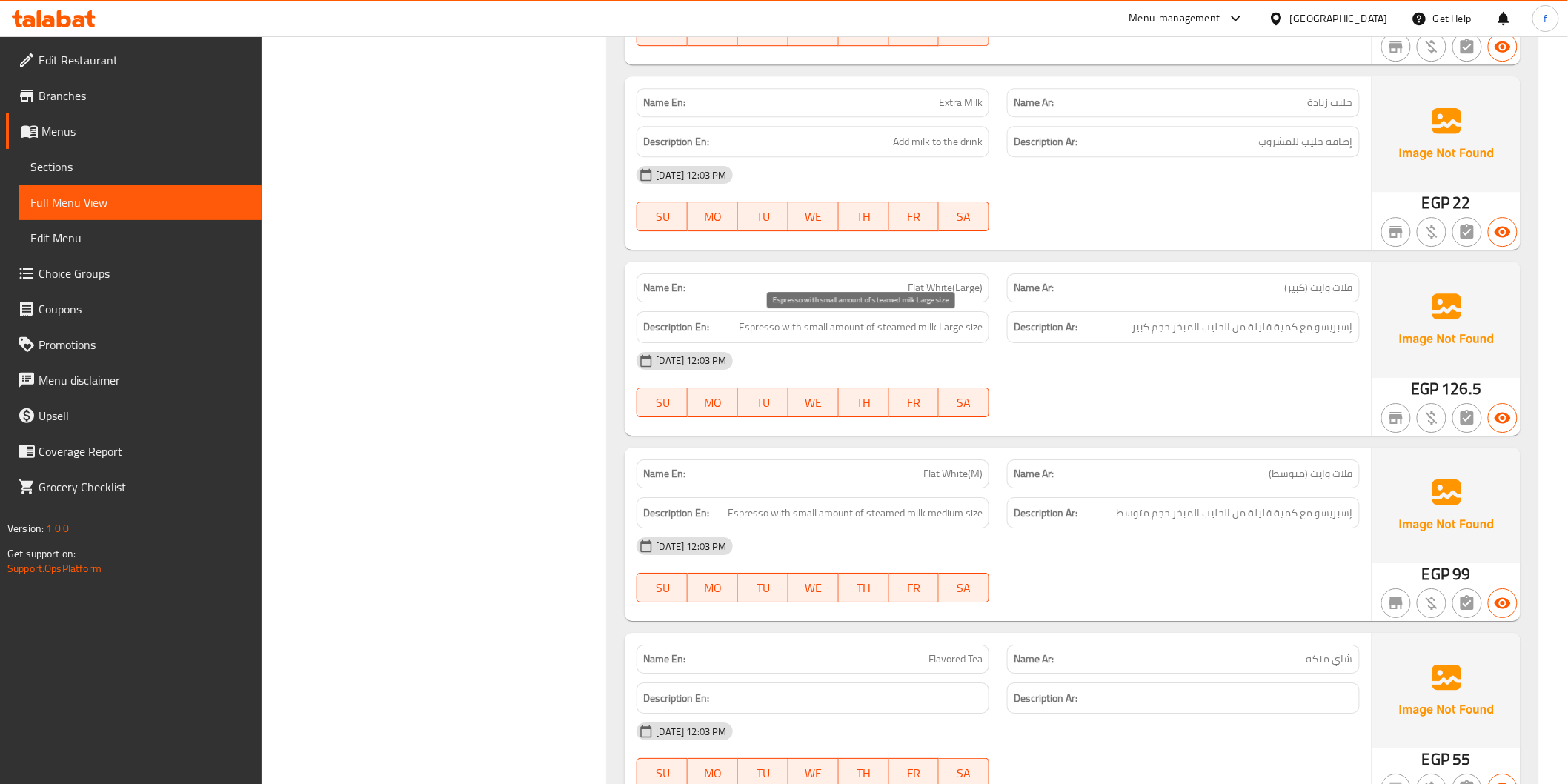
click at [816, 322] on span "Espresso with small amount of steamed milk Large size" at bounding box center [861, 328] width 244 height 19
click at [855, 326] on span "Espresso with small amount of steamed milk Large size" at bounding box center [861, 328] width 244 height 19
click at [898, 330] on span "Espresso with small amount of steamed milk Large size" at bounding box center [861, 328] width 244 height 19
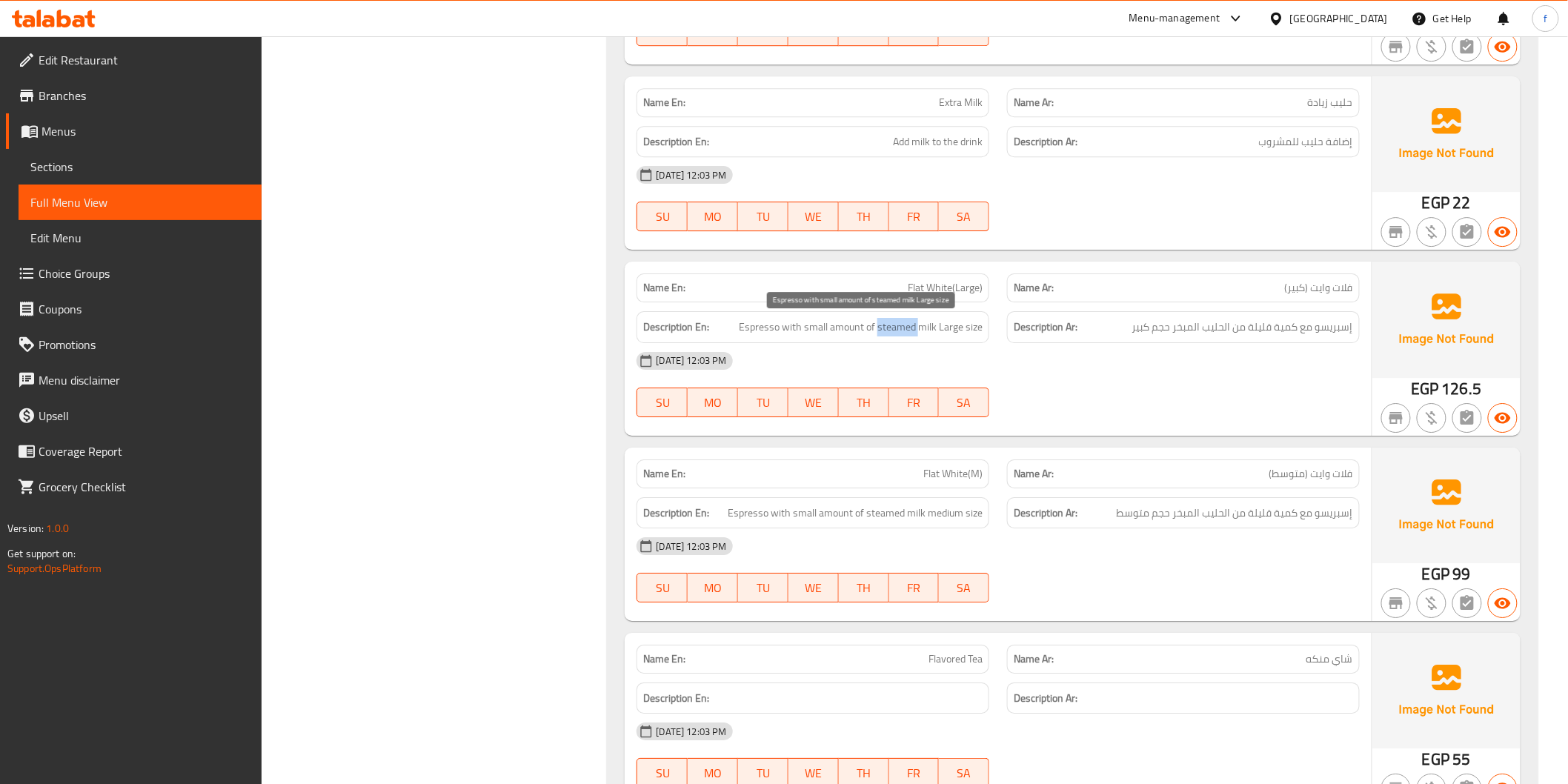
click at [898, 330] on span "Espresso with small amount of steamed milk Large size" at bounding box center [861, 328] width 244 height 19
click at [938, 329] on span "Espresso with small amount of steamed milk Large size" at bounding box center [861, 328] width 244 height 19
click at [965, 327] on span "Espresso with small amount of steamed milk Large size" at bounding box center [861, 328] width 244 height 19
drag, startPoint x: 965, startPoint y: 327, endPoint x: 973, endPoint y: 324, distance: 8.5
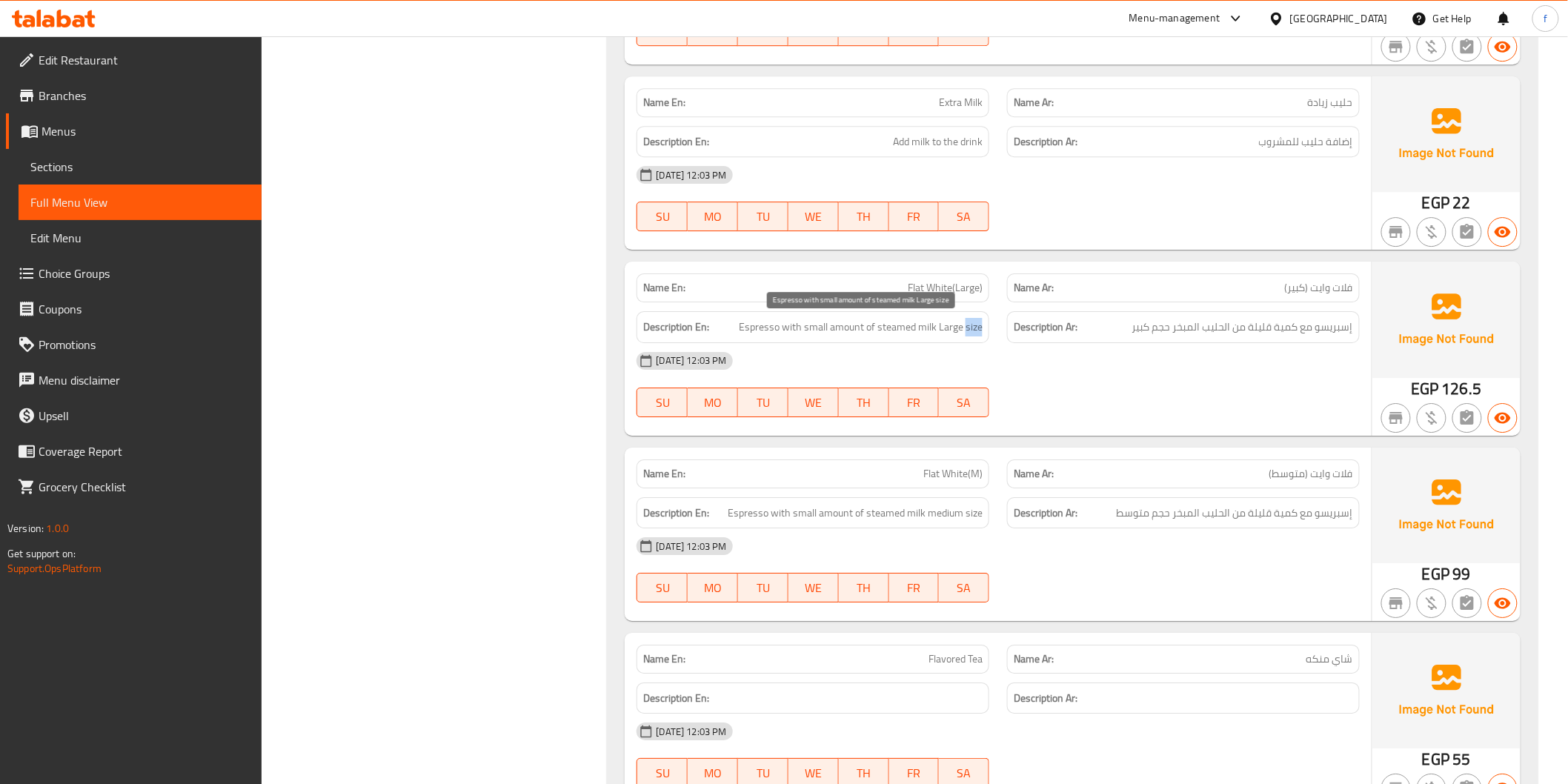
click at [966, 327] on span "Espresso with small amount of steamed milk Large size" at bounding box center [861, 328] width 244 height 19
click at [974, 324] on span "Espresso with small amount of steamed milk Large size" at bounding box center [861, 328] width 244 height 19
click at [980, 329] on span "Espresso with small amount of steamed milk Large size" at bounding box center [861, 328] width 244 height 19
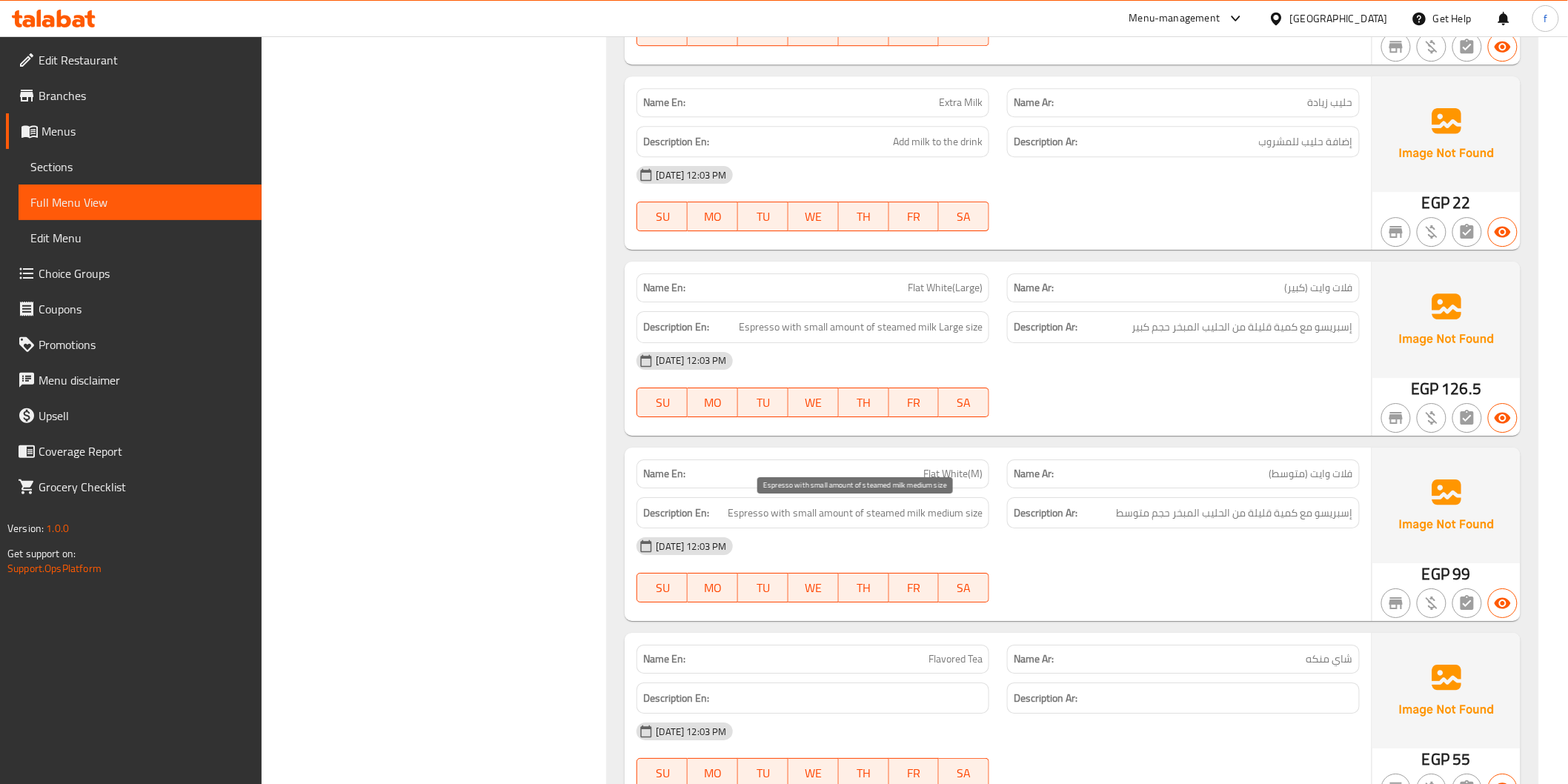
click at [934, 511] on span "Espresso with small amount of steamed milk medium size" at bounding box center [855, 513] width 255 height 19
drag, startPoint x: 944, startPoint y: 516, endPoint x: 971, endPoint y: 514, distance: 27.1
click at [944, 516] on span "Espresso with small amount of steamed milk medium size" at bounding box center [855, 513] width 255 height 19
click at [971, 514] on span "Espresso with small amount of steamed milk medium size" at bounding box center [855, 513] width 255 height 19
click at [971, 514] on span "Espresso with small amount of steamed milk medium size" at bounding box center [855, 513] width 255 height 19
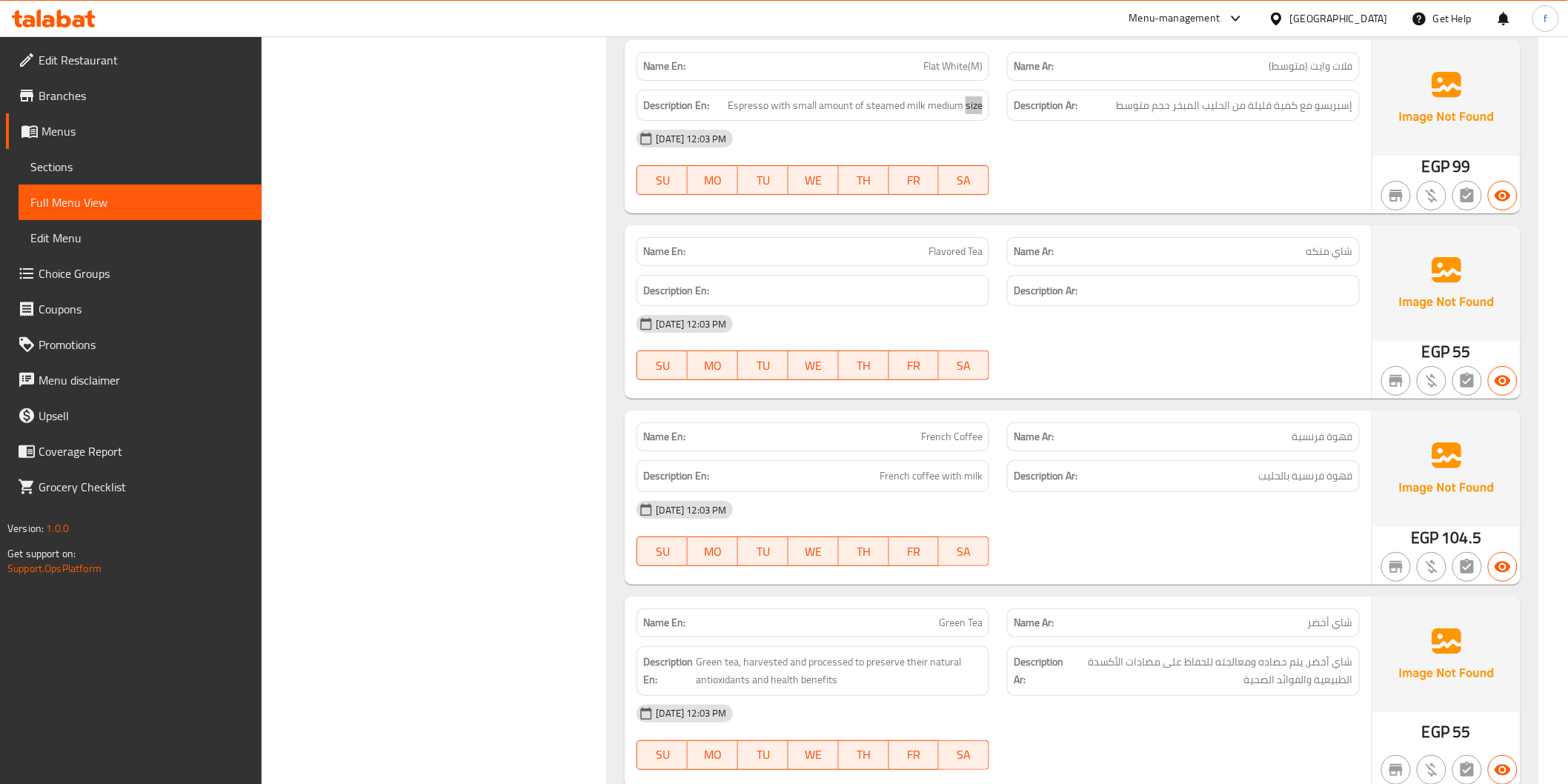
scroll to position [2388, 0]
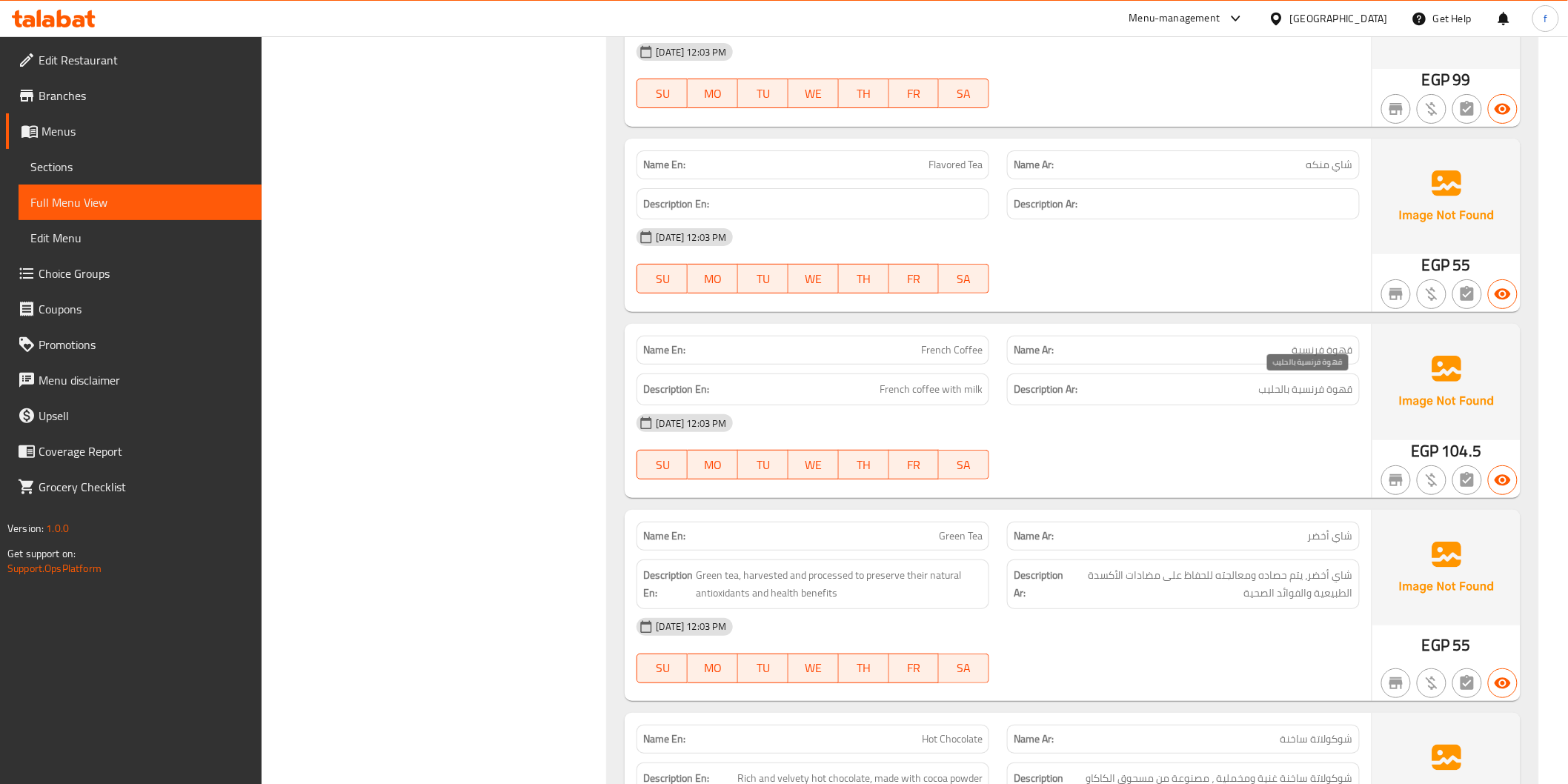
click at [1323, 394] on span "قهوة فرنسية بالحليب" at bounding box center [1306, 389] width 94 height 19
click at [1323, 395] on span "قهوة فرنسية بالحليب" at bounding box center [1306, 389] width 94 height 19
click at [894, 378] on div "Description En: French coffee with milk" at bounding box center [812, 389] width 353 height 32
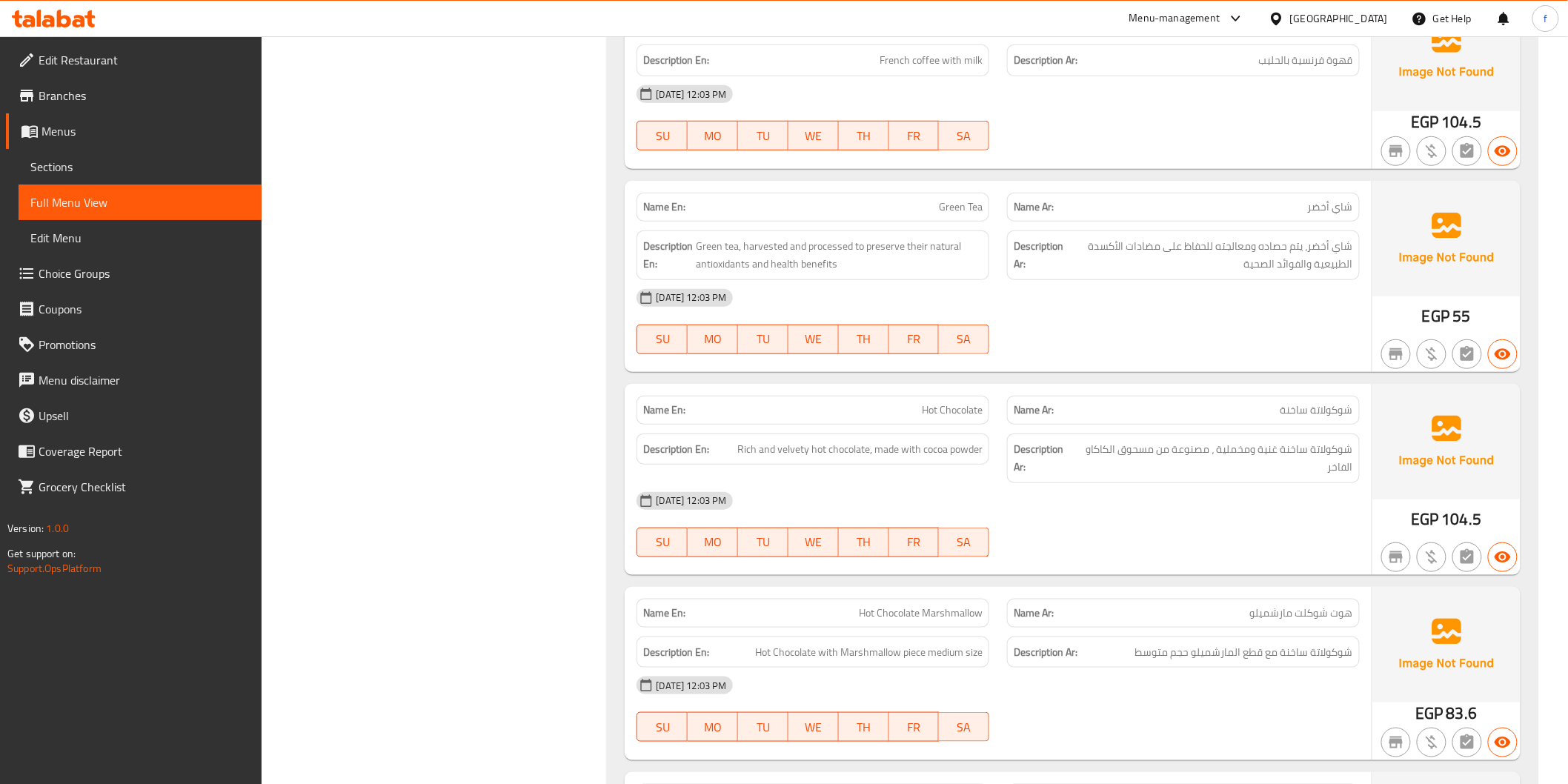
scroll to position [2965, 0]
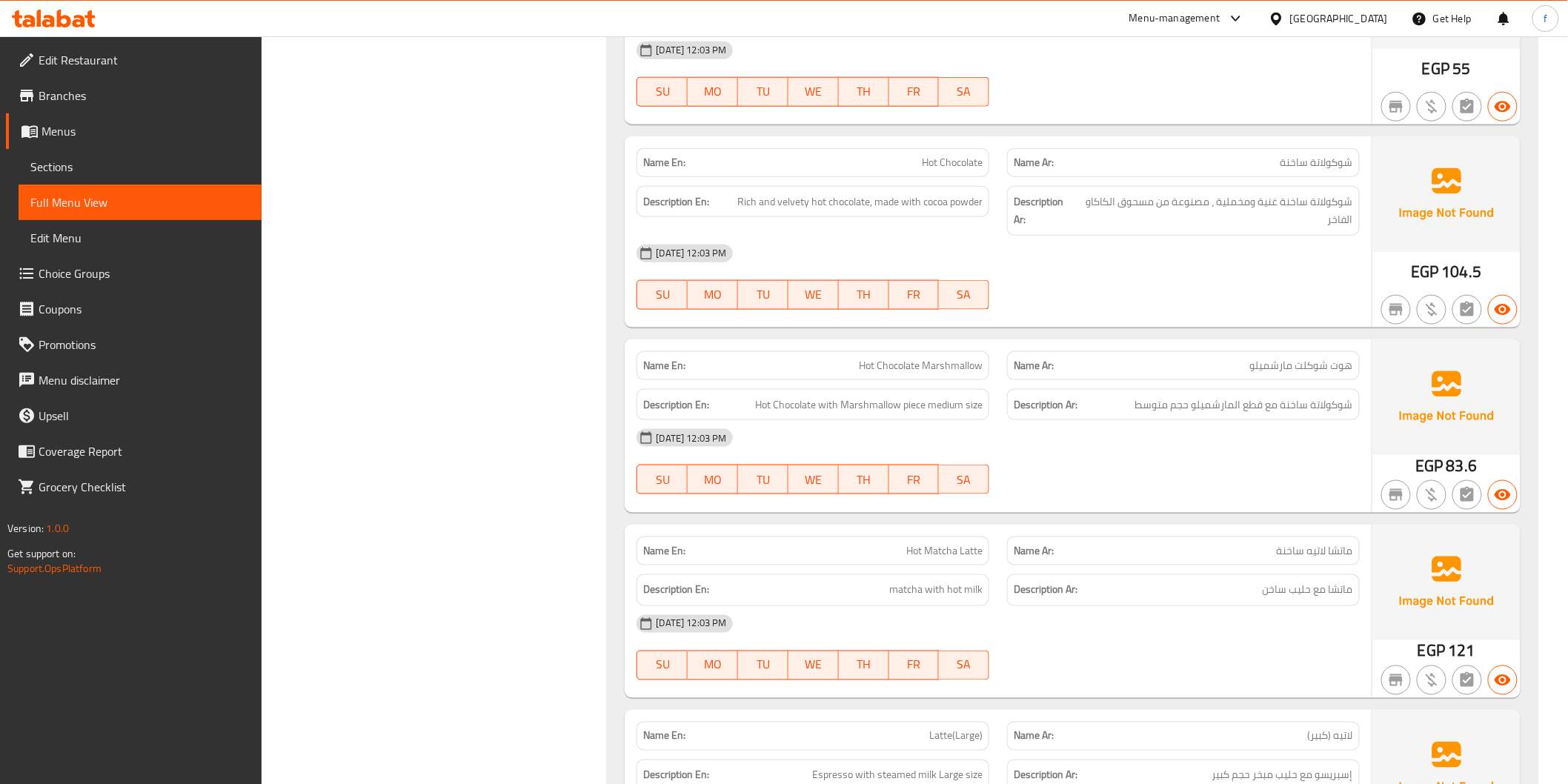
click at [1254, 360] on span "هوت شوكلت مارشميلو" at bounding box center [1301, 366] width 103 height 15
click at [875, 367] on span "Hot Chocolate Marshmallow" at bounding box center [921, 366] width 124 height 15
click at [875, 367] on span "Hot Chocolate Marshmallow" at bounding box center [921, 366] width 124 height 15
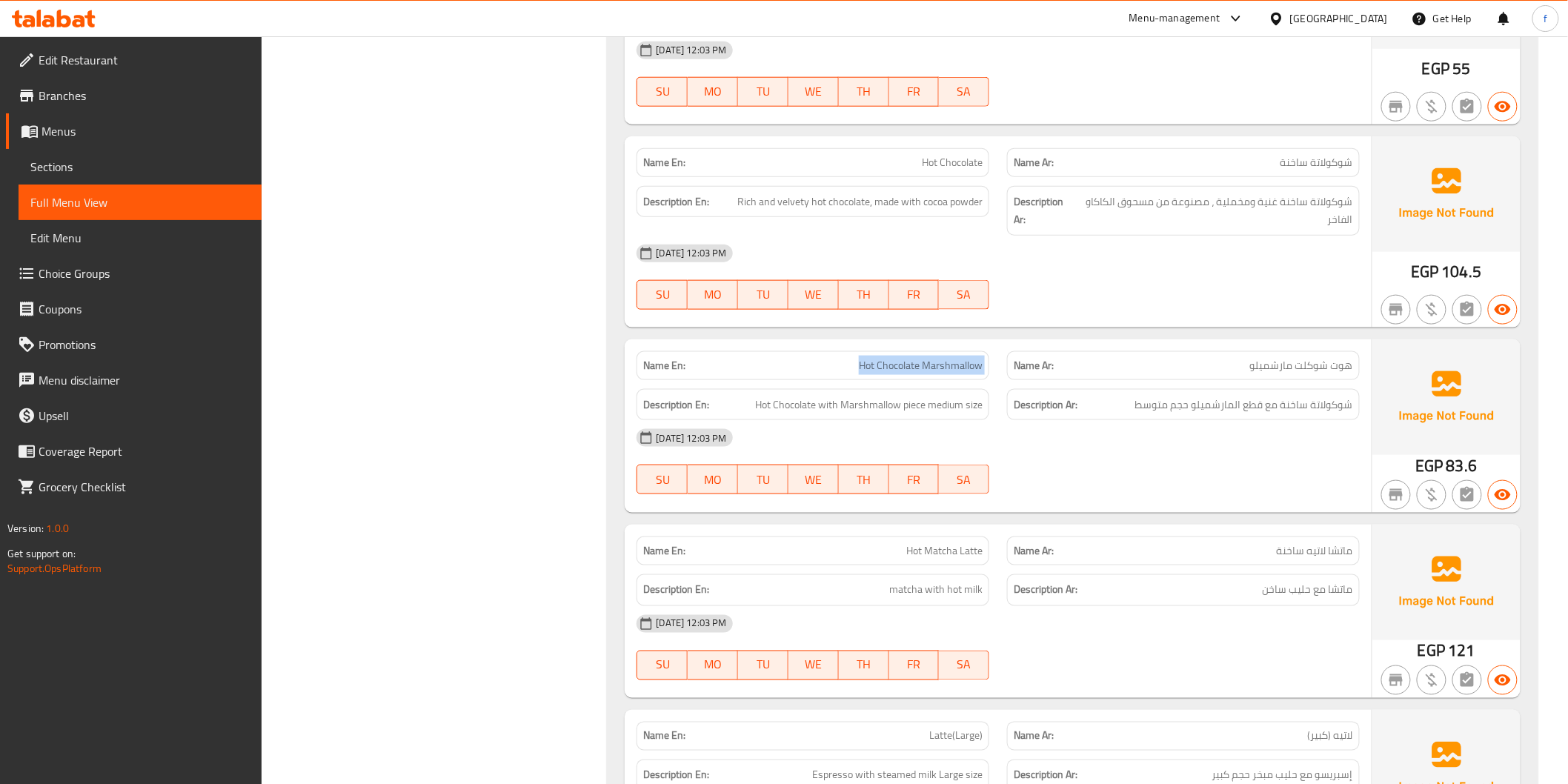
click at [875, 367] on span "Hot Chocolate Marshmallow" at bounding box center [921, 366] width 124 height 15
click at [1204, 373] on p "Name Ar: هوت شوكلت مارشميلو" at bounding box center [1183, 366] width 339 height 15
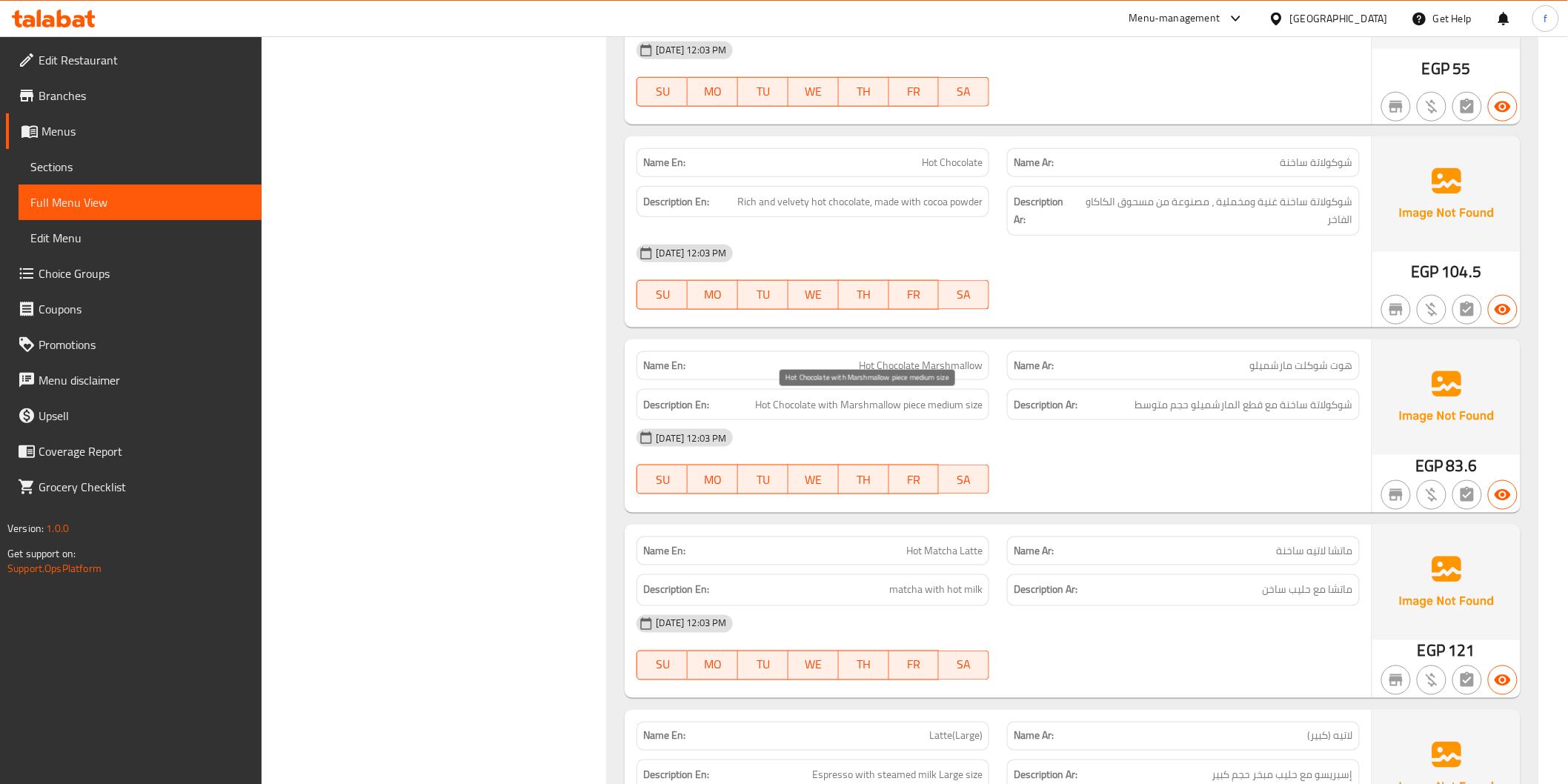
click at [850, 409] on span "Hot Chocolate with Marshmallow piece medium size" at bounding box center [868, 406] width 228 height 19
click at [1223, 412] on span "شوكولاتة ساخنة مع قطع المارشميلو حجم متوسط" at bounding box center [1243, 406] width 217 height 19
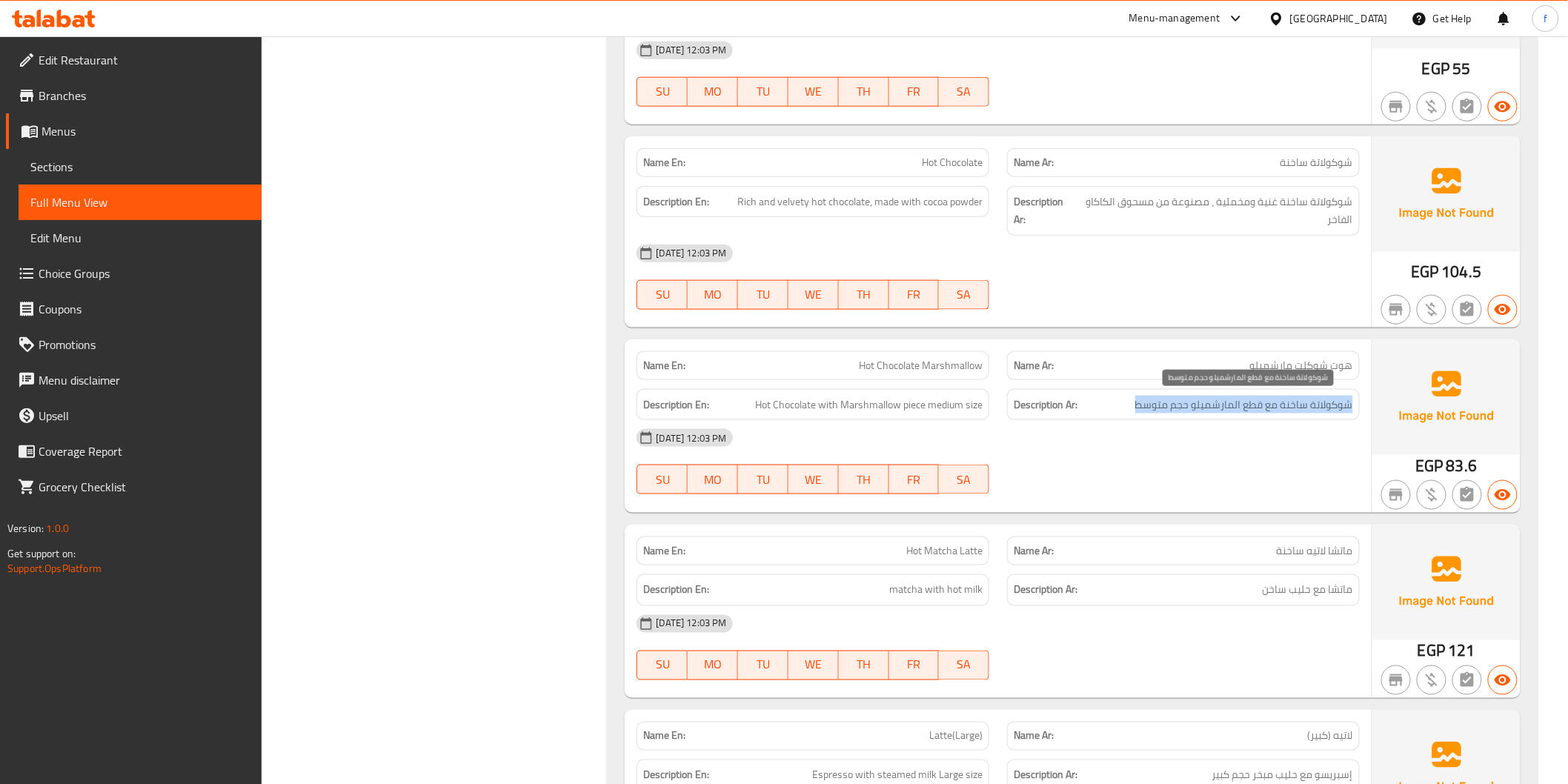
click at [1223, 412] on span "شوكولاتة ساخنة مع قطع المارشميلو حجم متوسط" at bounding box center [1243, 406] width 217 height 19
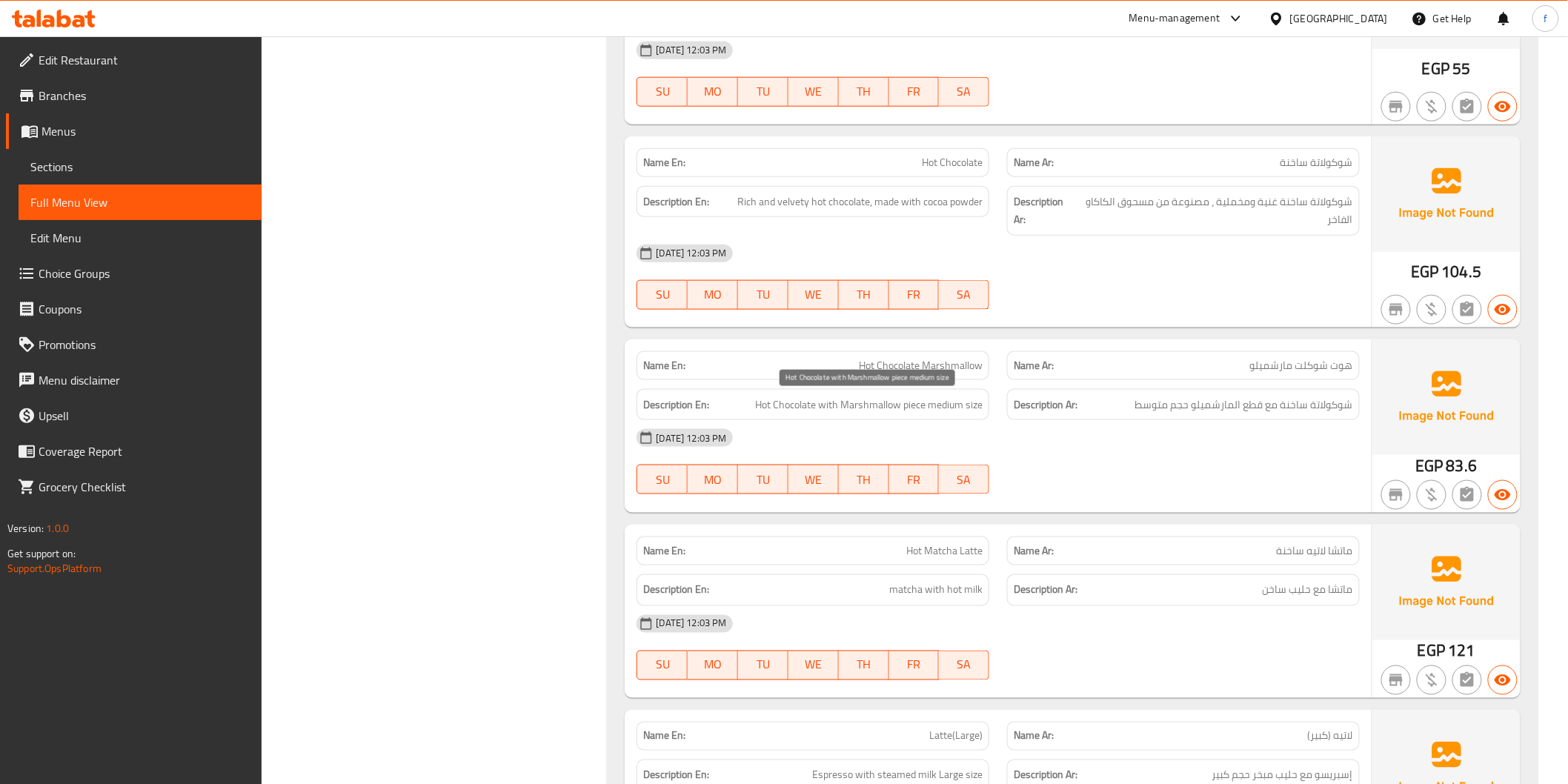
click at [944, 404] on span "Hot Chocolate with Marshmallow piece medium size" at bounding box center [868, 406] width 228 height 19
click at [946, 373] on span "Hot Chocolate Marshmallow" at bounding box center [921, 366] width 124 height 15
copy span "Hot Chocolate Marshmallow"
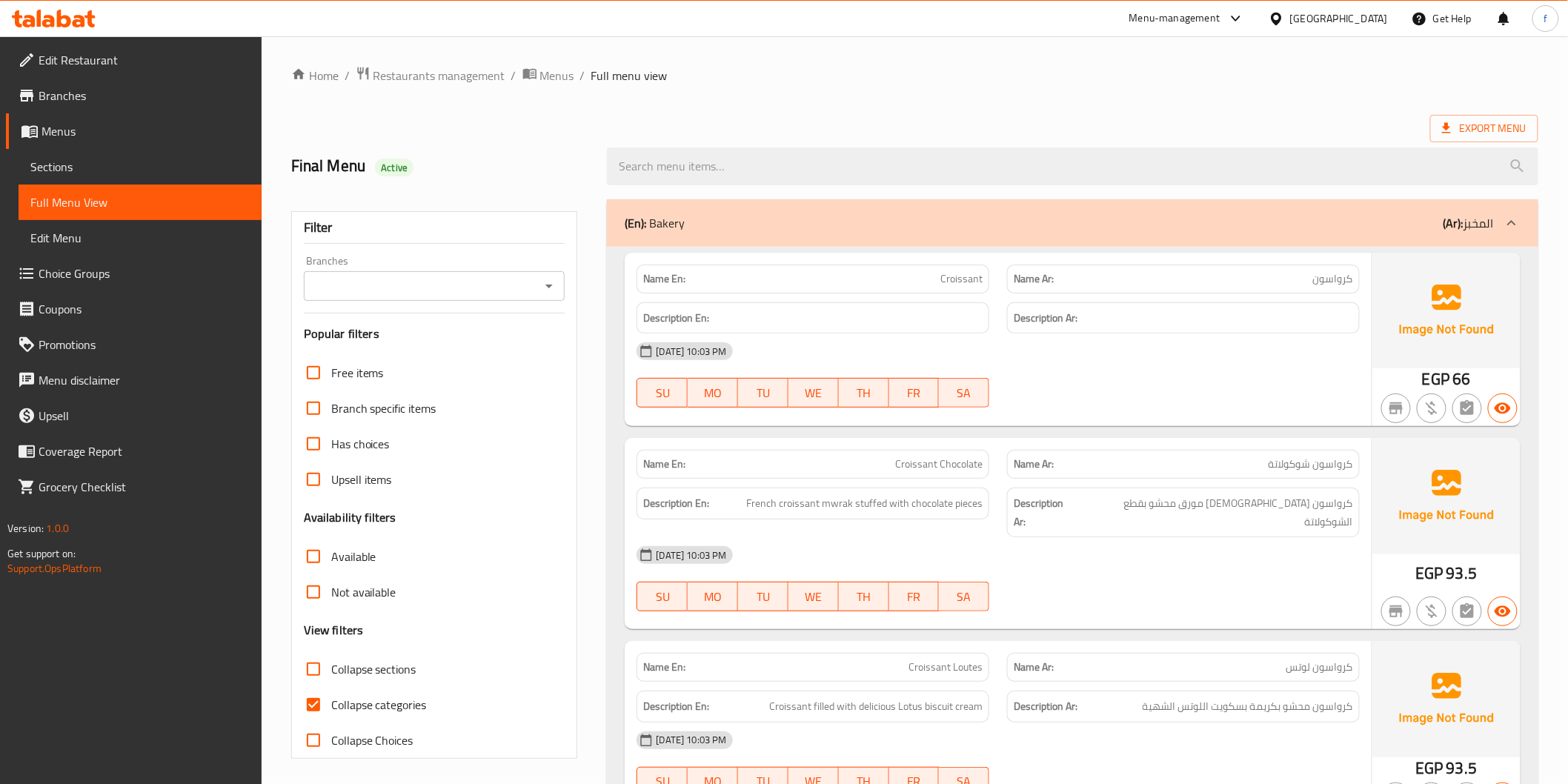
click at [995, 242] on div "(En): Bakery (Ar): المخبز" at bounding box center [1072, 224] width 931 height 47
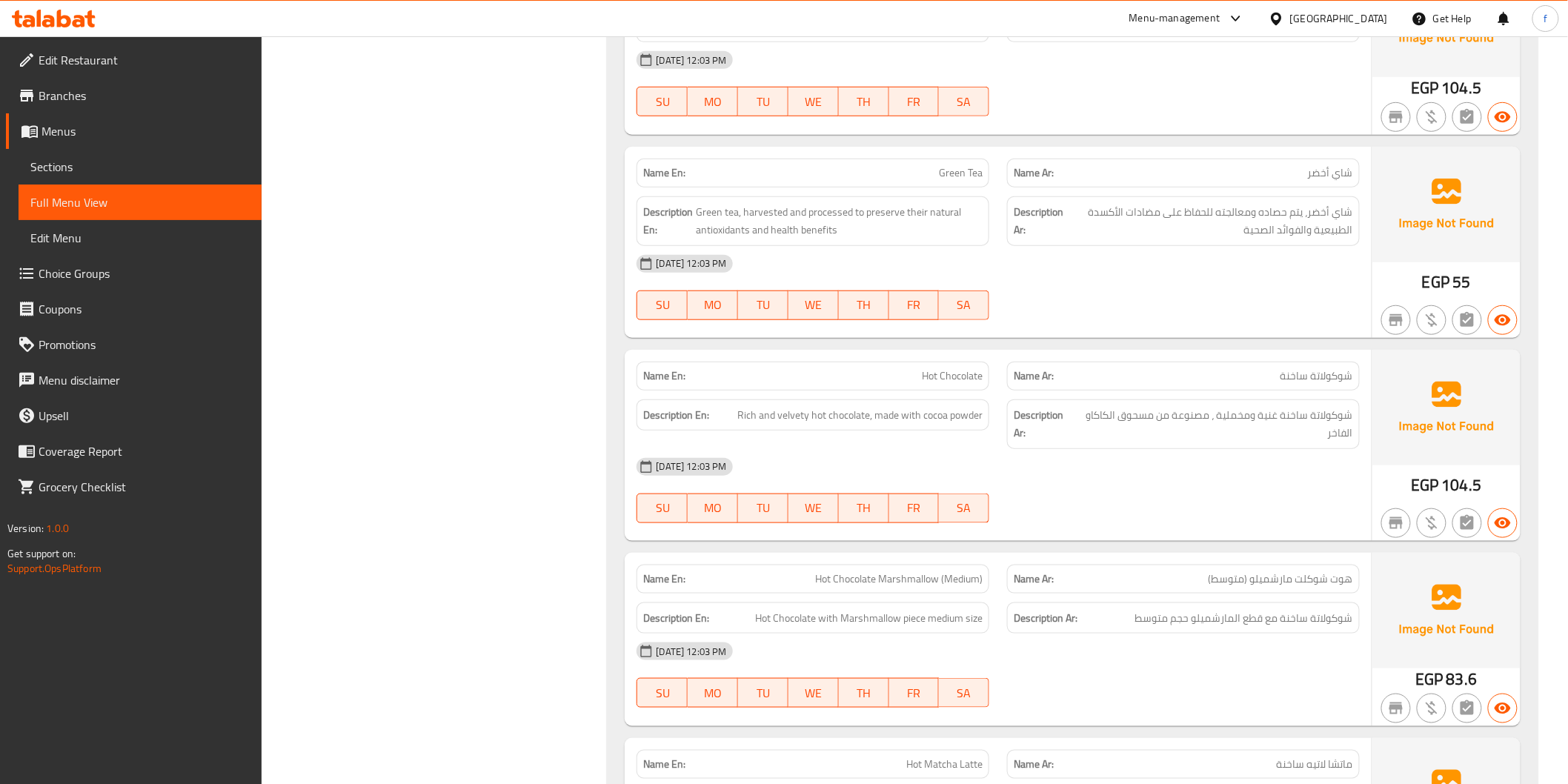
scroll to position [2965, 0]
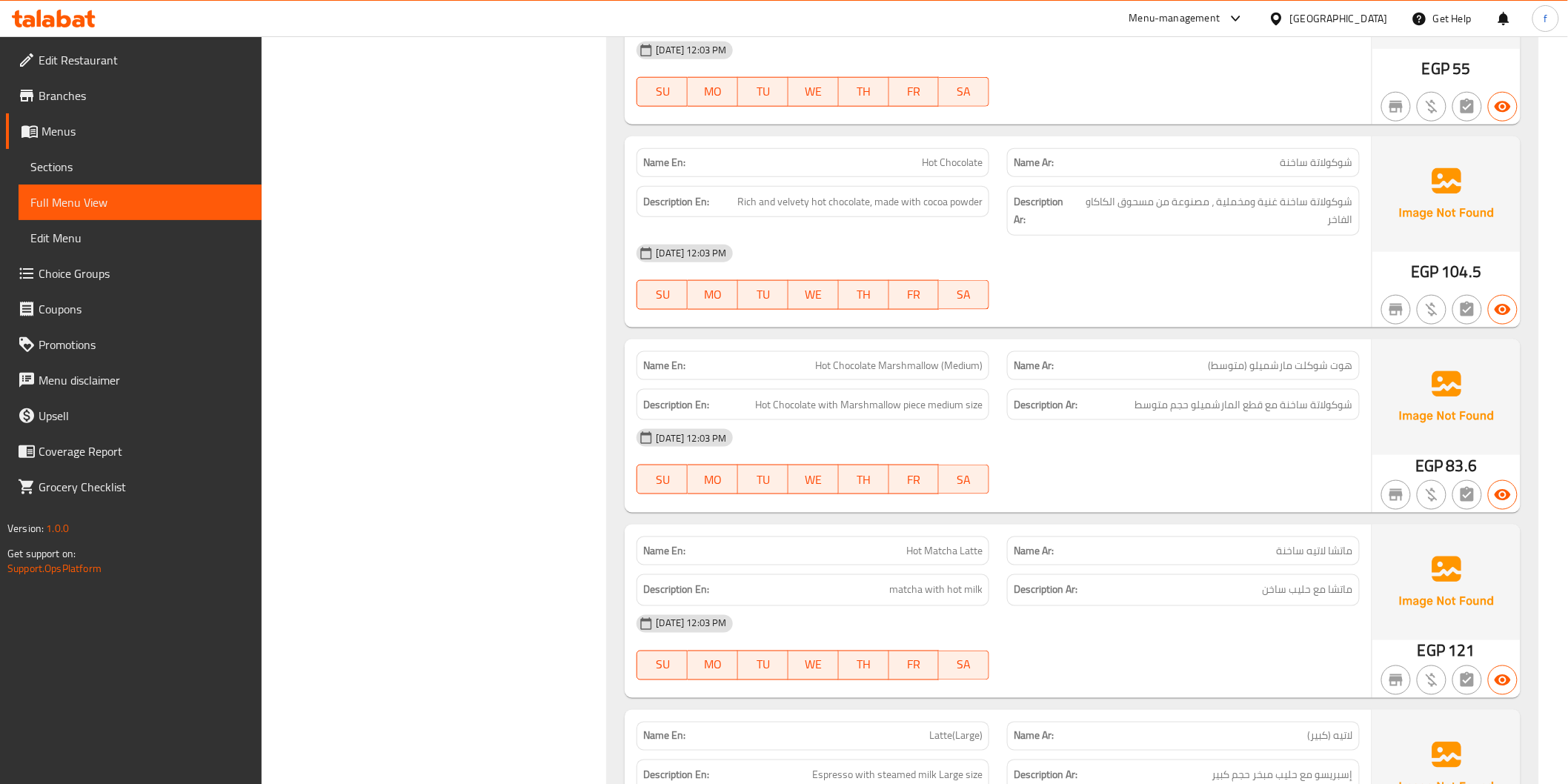
click at [942, 361] on span "Hot Chocolate Marshmallow (Medium)" at bounding box center [899, 366] width 168 height 15
click at [942, 360] on span "Hot Chocolate Marshmallow (Medium)" at bounding box center [899, 366] width 168 height 15
copy span "Hot Chocolate Marshmallow (Medium)"
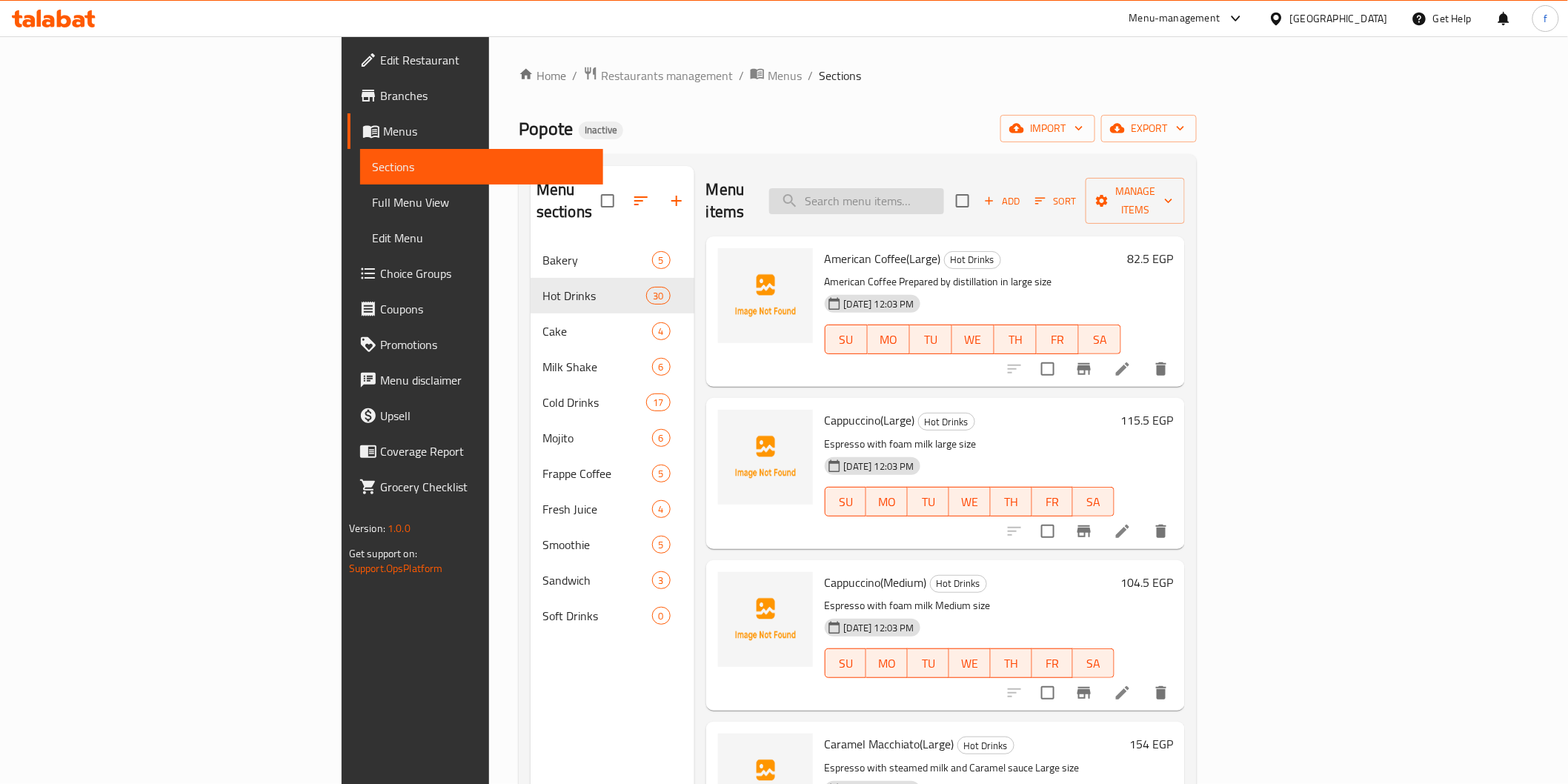
click at [931, 188] on input "search" at bounding box center [856, 201] width 175 height 26
click at [944, 189] on input "search" at bounding box center [856, 201] width 175 height 26
paste input "Hot Chocolate Marshmallow (Medium)"
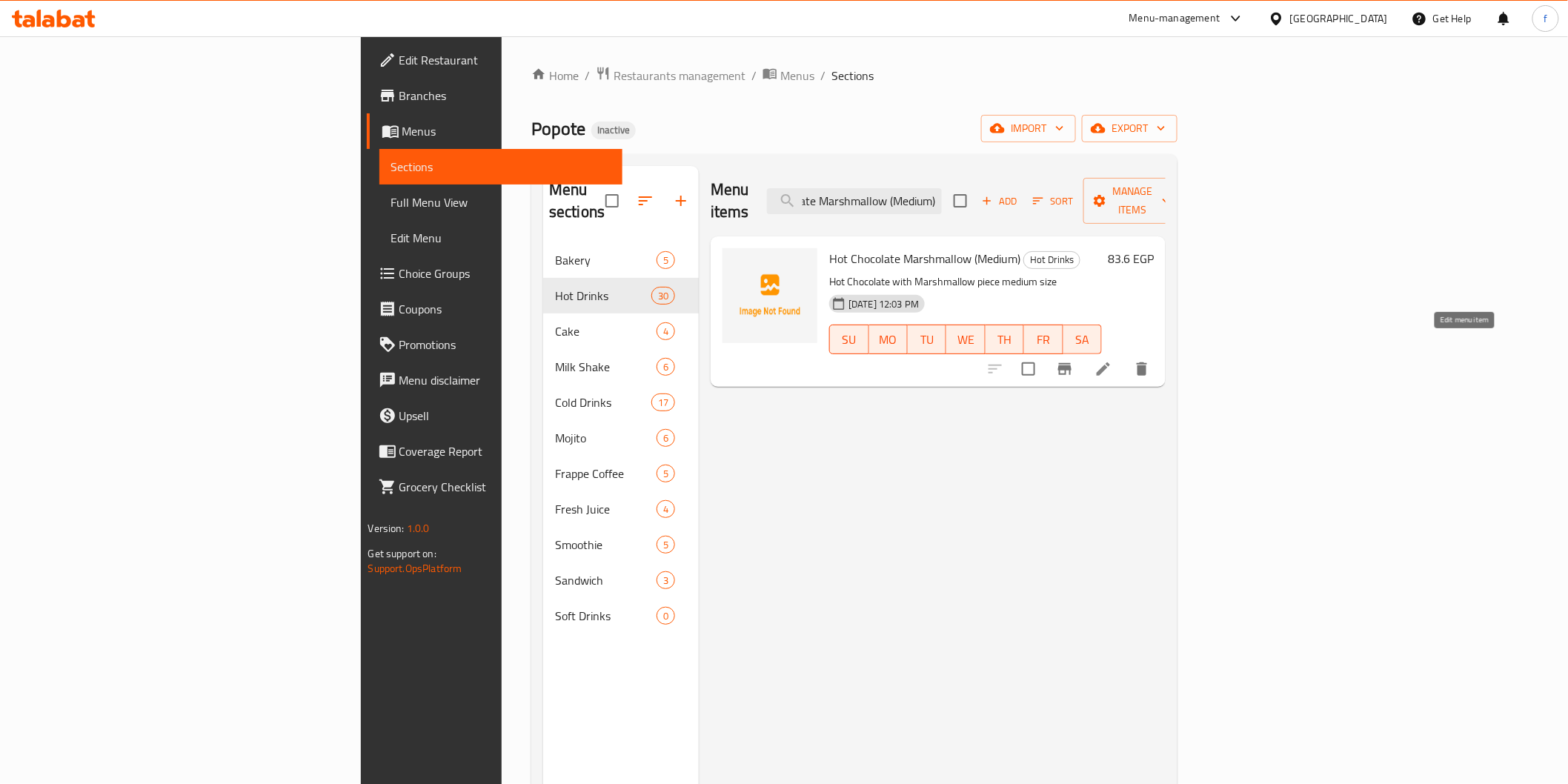
type input "Hot Chocolate Marshmallow (Medium)"
click at [1112, 361] on icon at bounding box center [1103, 369] width 18 height 18
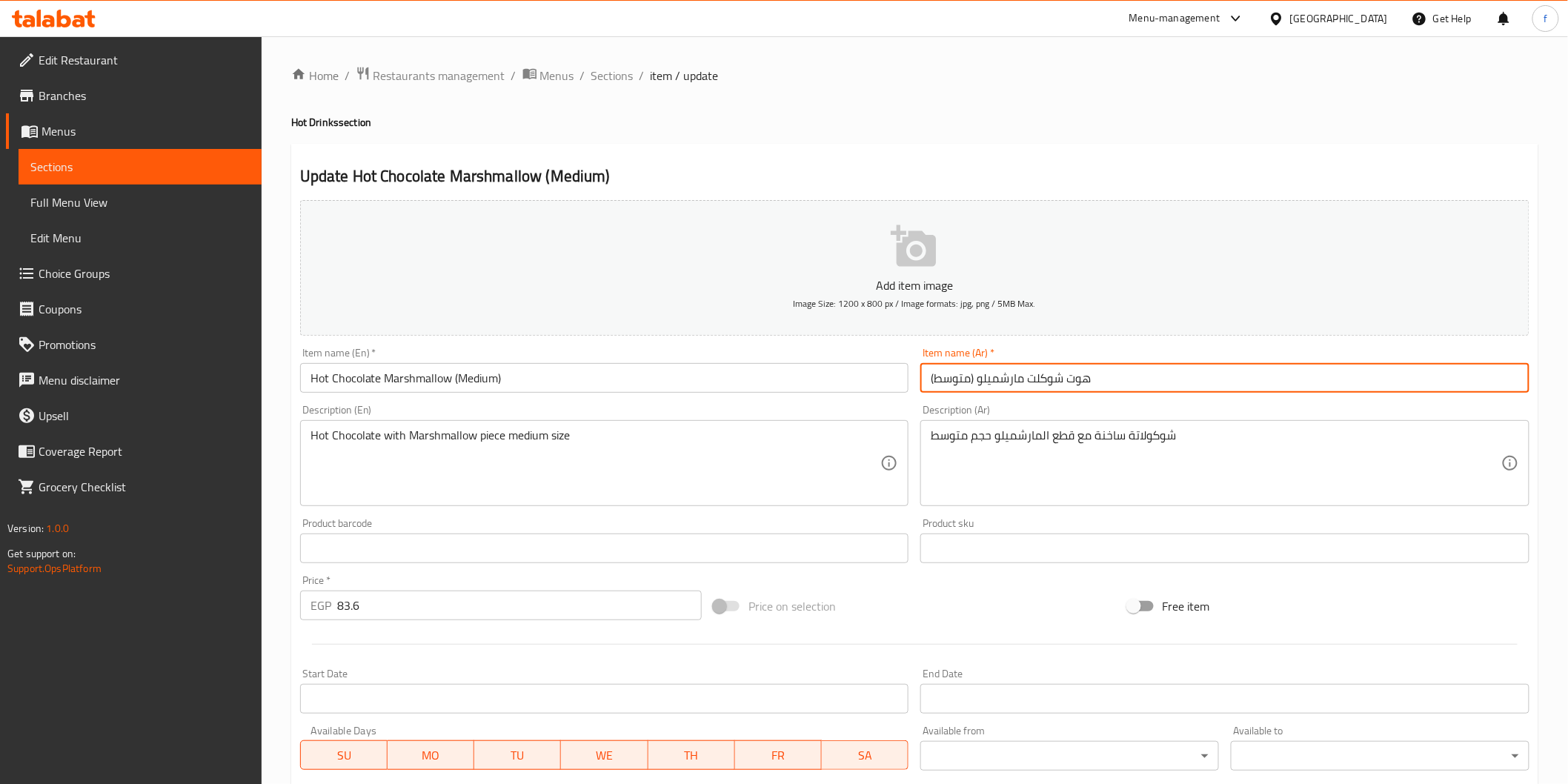
click at [1095, 378] on input "هوت شوكلت مارشميلو (متوسط)" at bounding box center [1224, 378] width 609 height 30
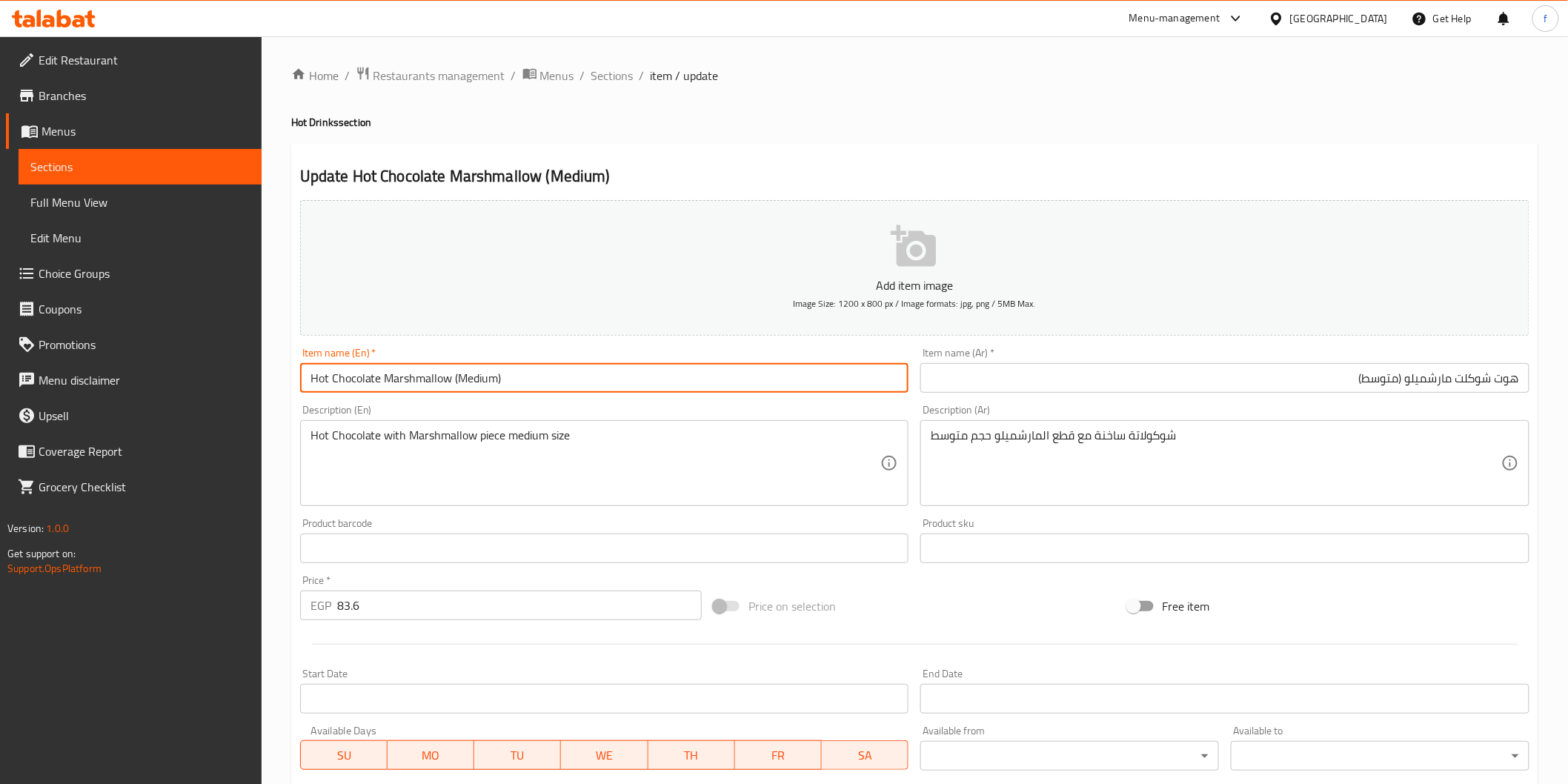
drag, startPoint x: 307, startPoint y: 373, endPoint x: 380, endPoint y: 383, distance: 73.7
click at [380, 383] on input "Hot Chocolate Marshmallow (Medium)" at bounding box center [605, 378] width 609 height 30
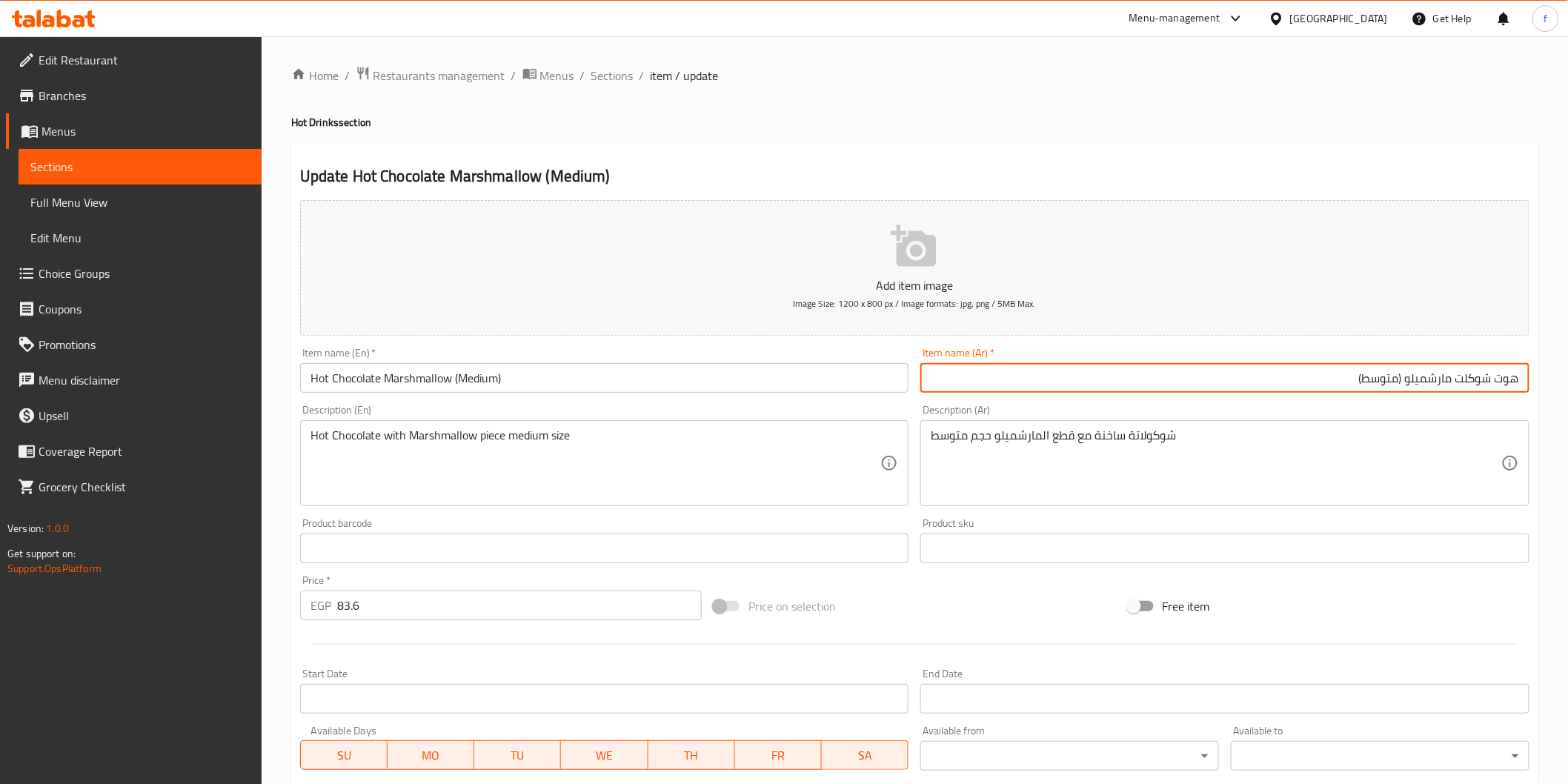
drag, startPoint x: 1516, startPoint y: 378, endPoint x: 1456, endPoint y: 379, distance: 60.0
click at [1456, 379] on input "هوت شوكلت مارشميلو (متوسط)" at bounding box center [1224, 378] width 609 height 30
click at [1480, 375] on input "هوت شوكلت مارشميلو (متوسط)" at bounding box center [1224, 378] width 609 height 30
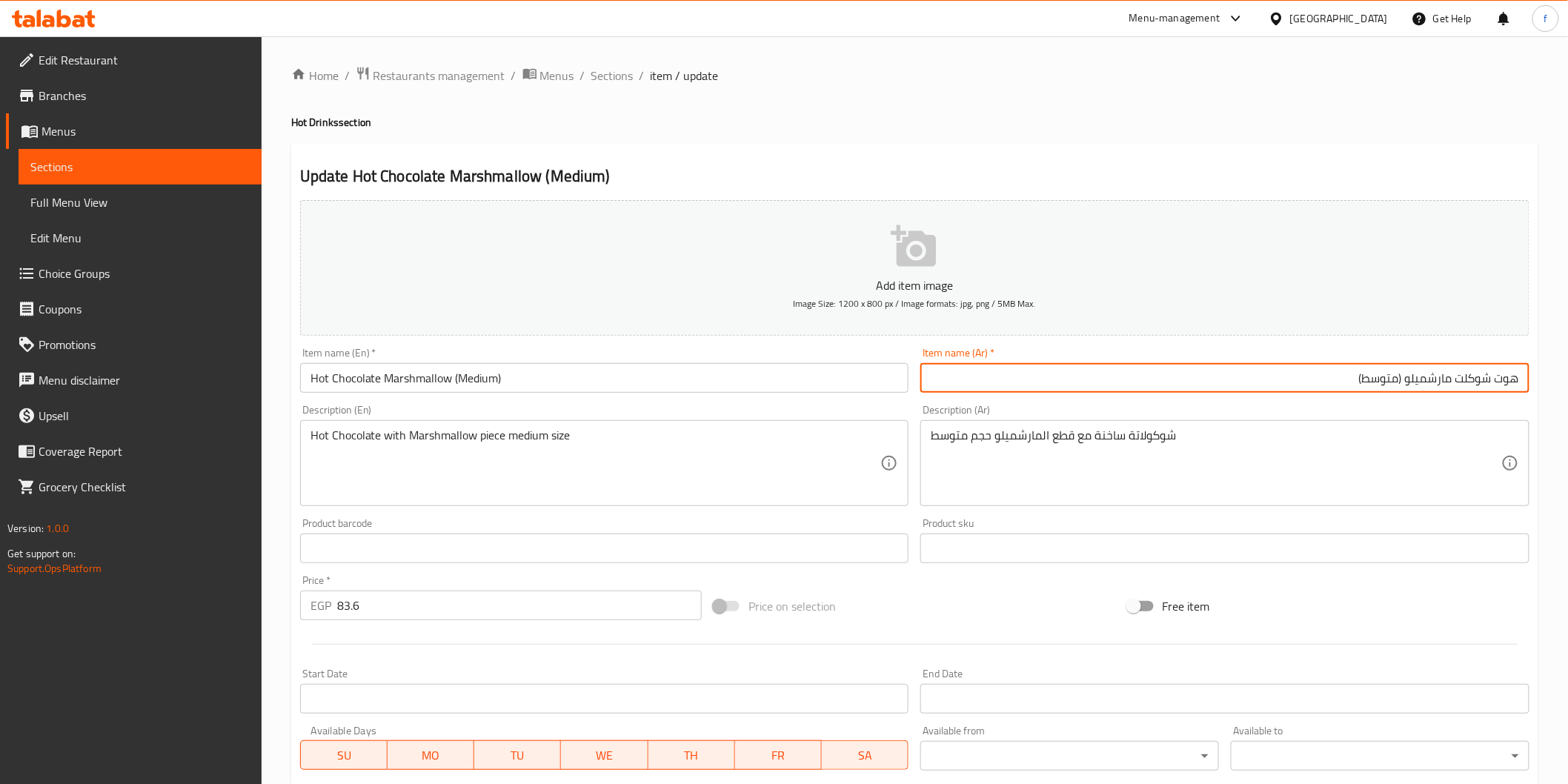
click at [1508, 377] on input "هوت شوكلت مارشميلو (متوسط)" at bounding box center [1224, 378] width 609 height 30
drag, startPoint x: 1521, startPoint y: 378, endPoint x: 1455, endPoint y: 378, distance: 66.0
click at [1455, 378] on input "هوت شوكلت مارشميلو (متوسط)" at bounding box center [1224, 378] width 609 height 30
paste input "Hot Chocolate"
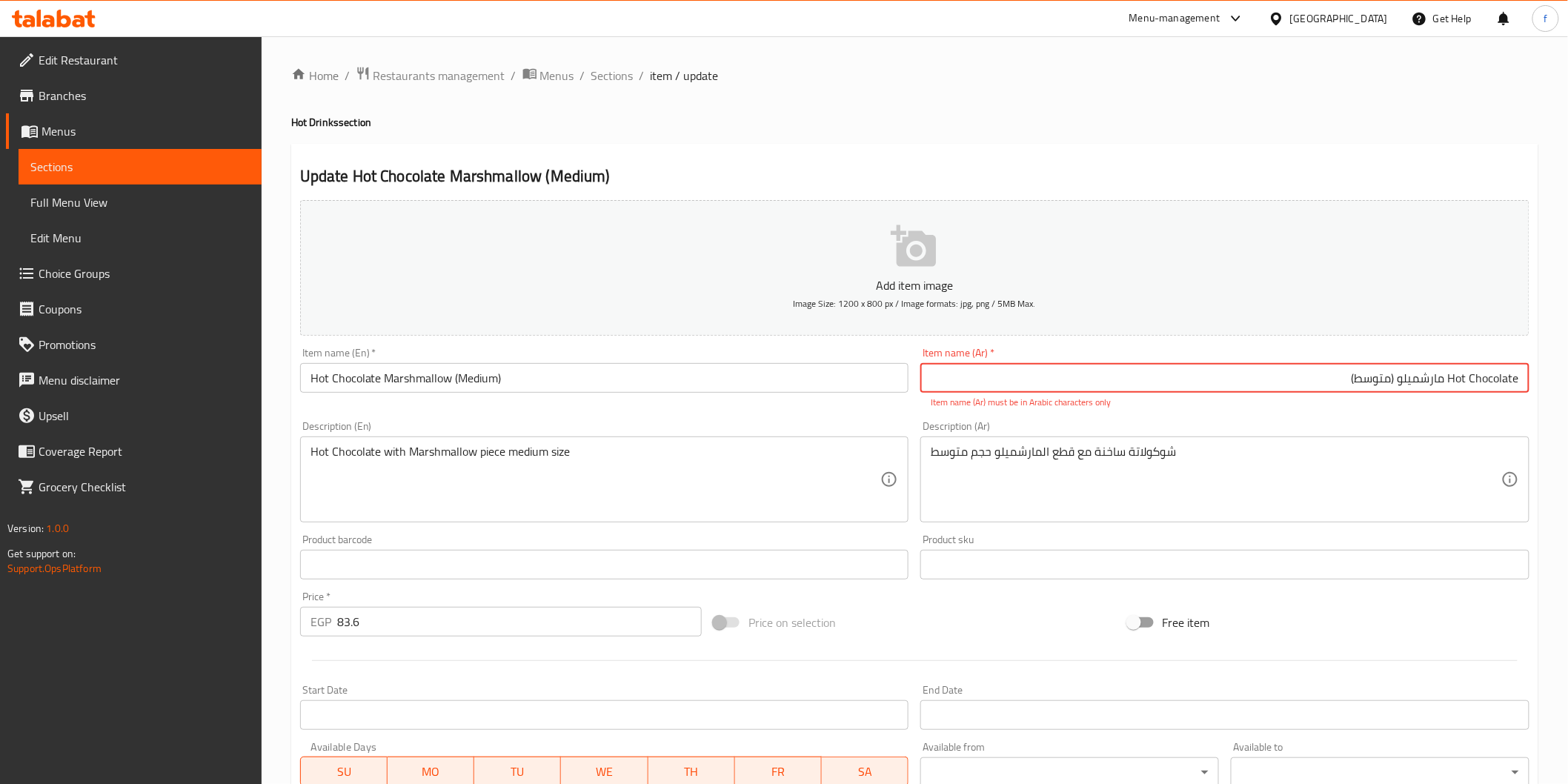
click at [1474, 375] on input "Hot Chocolate مارشميلو (متوسط)" at bounding box center [1224, 378] width 609 height 30
click at [1460, 380] on input "Hot Chocolate مارشميلو (متوسط)" at bounding box center [1224, 378] width 609 height 30
drag, startPoint x: 1450, startPoint y: 378, endPoint x: 1527, endPoint y: 381, distance: 77.1
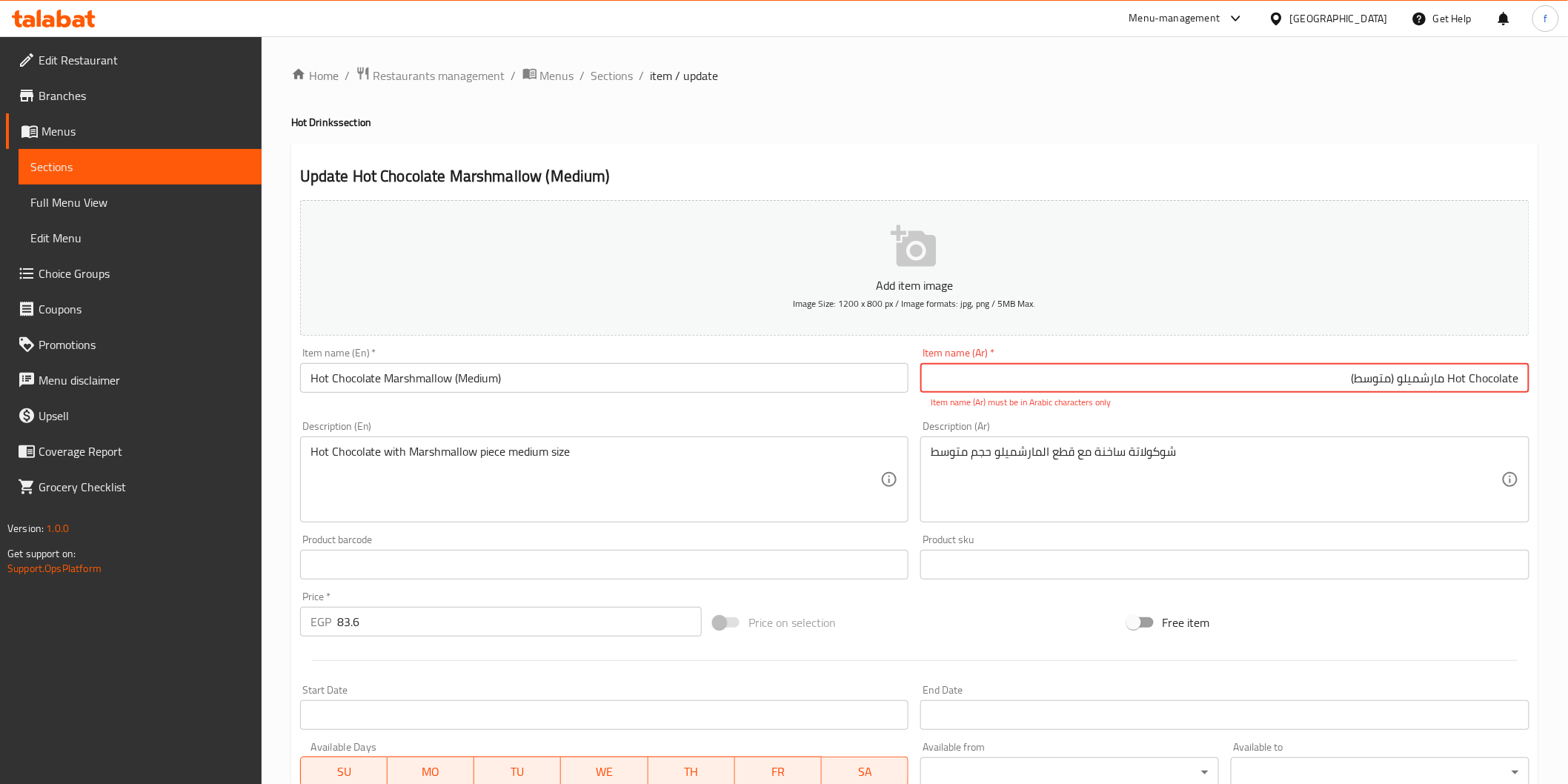
click at [1527, 381] on input "Hot Chocolate مارشميلو (متوسط)" at bounding box center [1224, 378] width 609 height 30
paste input "شوكولاتة ساخنة"
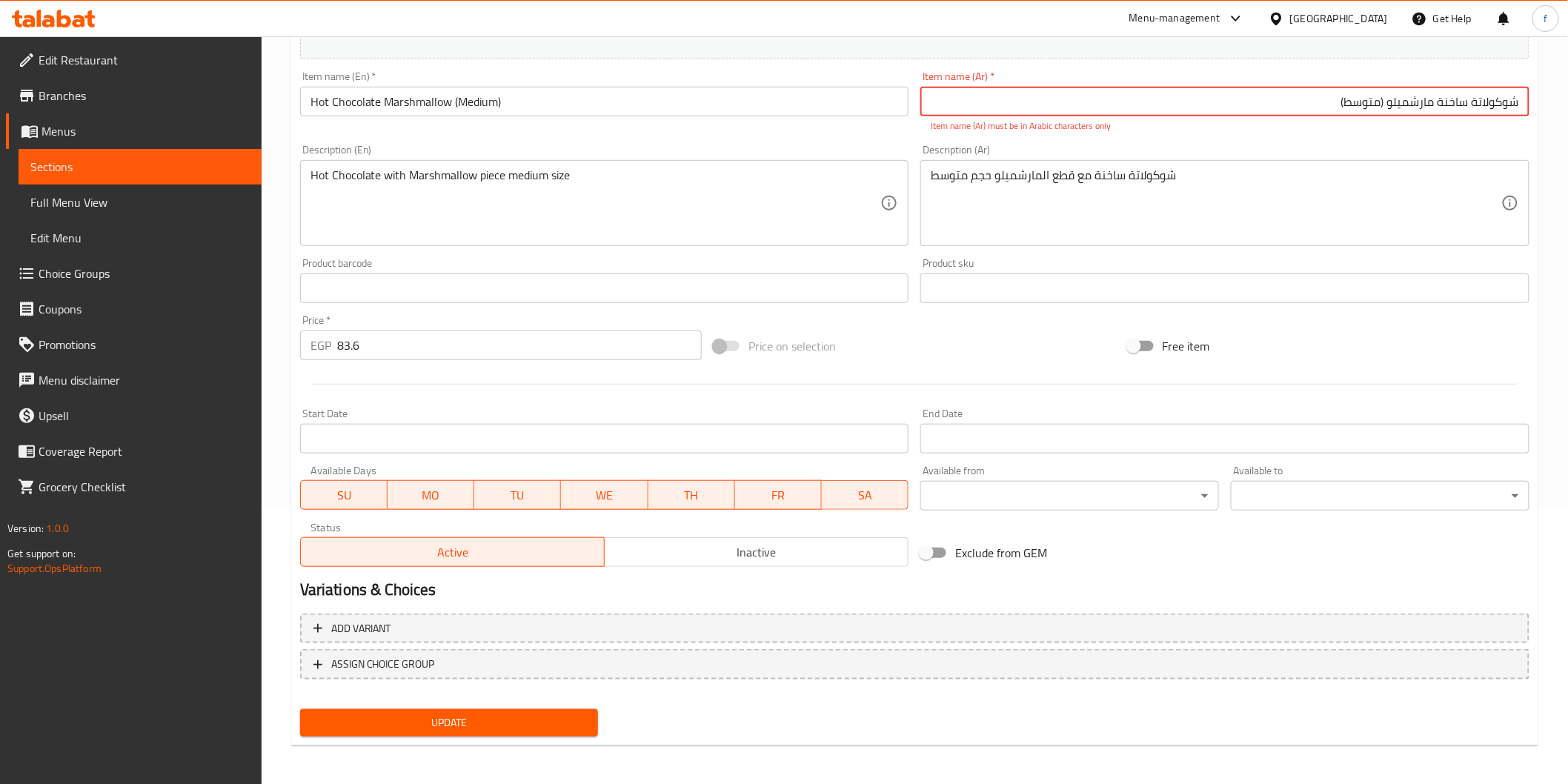
type input "شوكولاتة ساخنة مارشميلو (متوسط)"
click at [524, 714] on span "Update" at bounding box center [449, 723] width 275 height 19
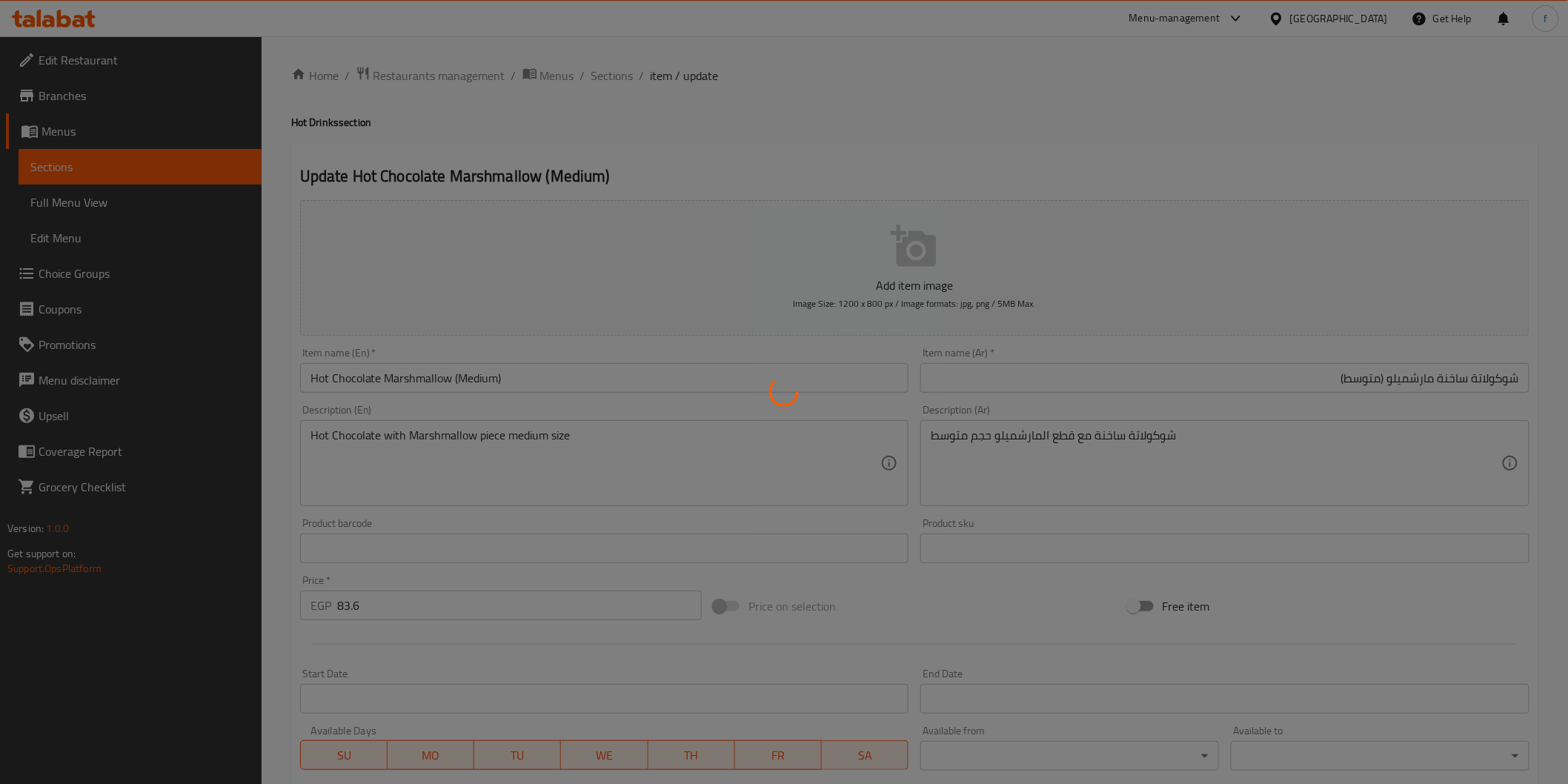
click at [615, 77] on div at bounding box center [784, 392] width 1568 height 784
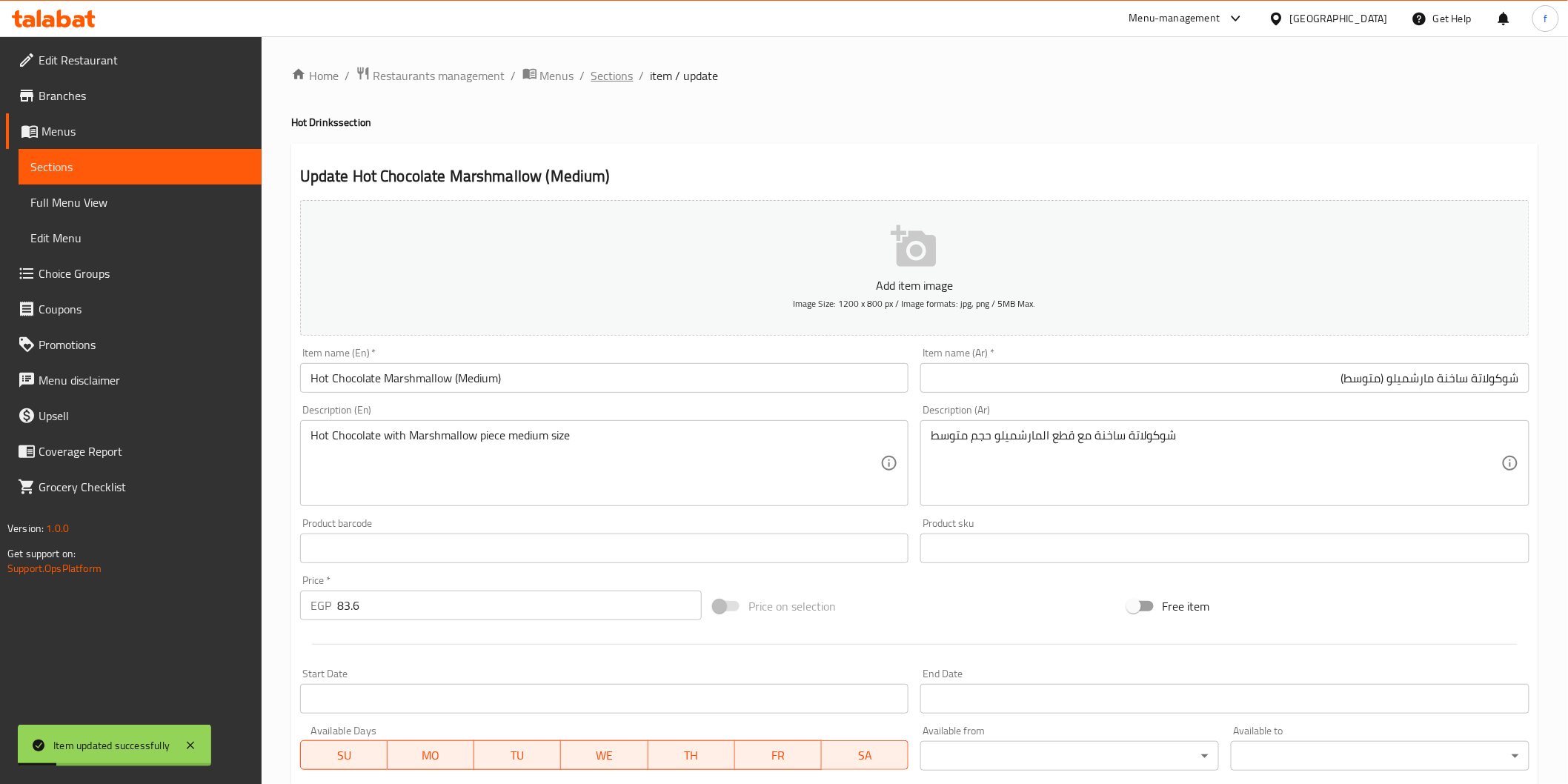
click at [591, 75] on span "Sections" at bounding box center [613, 75] width 42 height 18
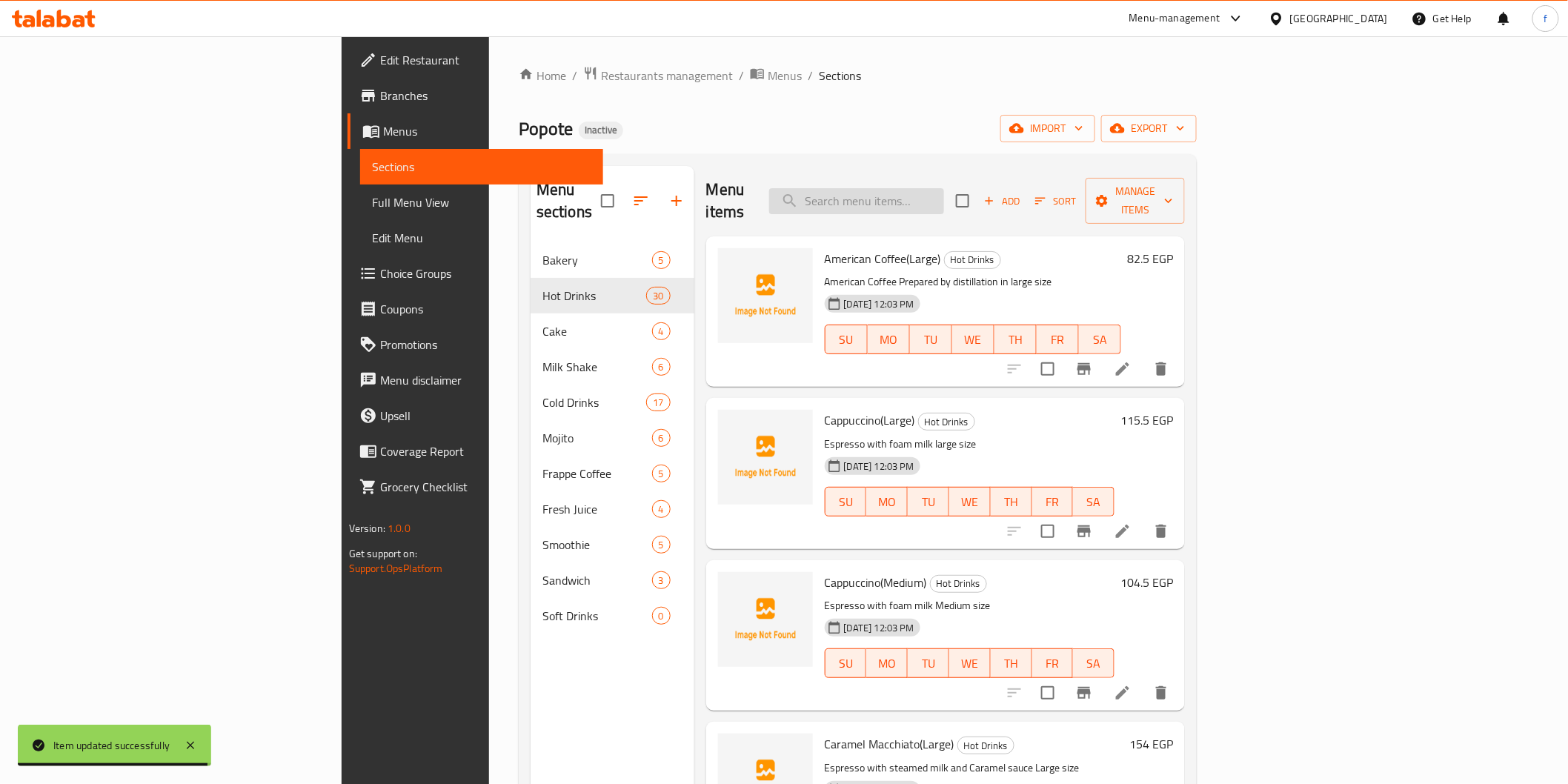
click at [944, 194] on input "search" at bounding box center [856, 201] width 175 height 26
paste input "Hot Chocolate"
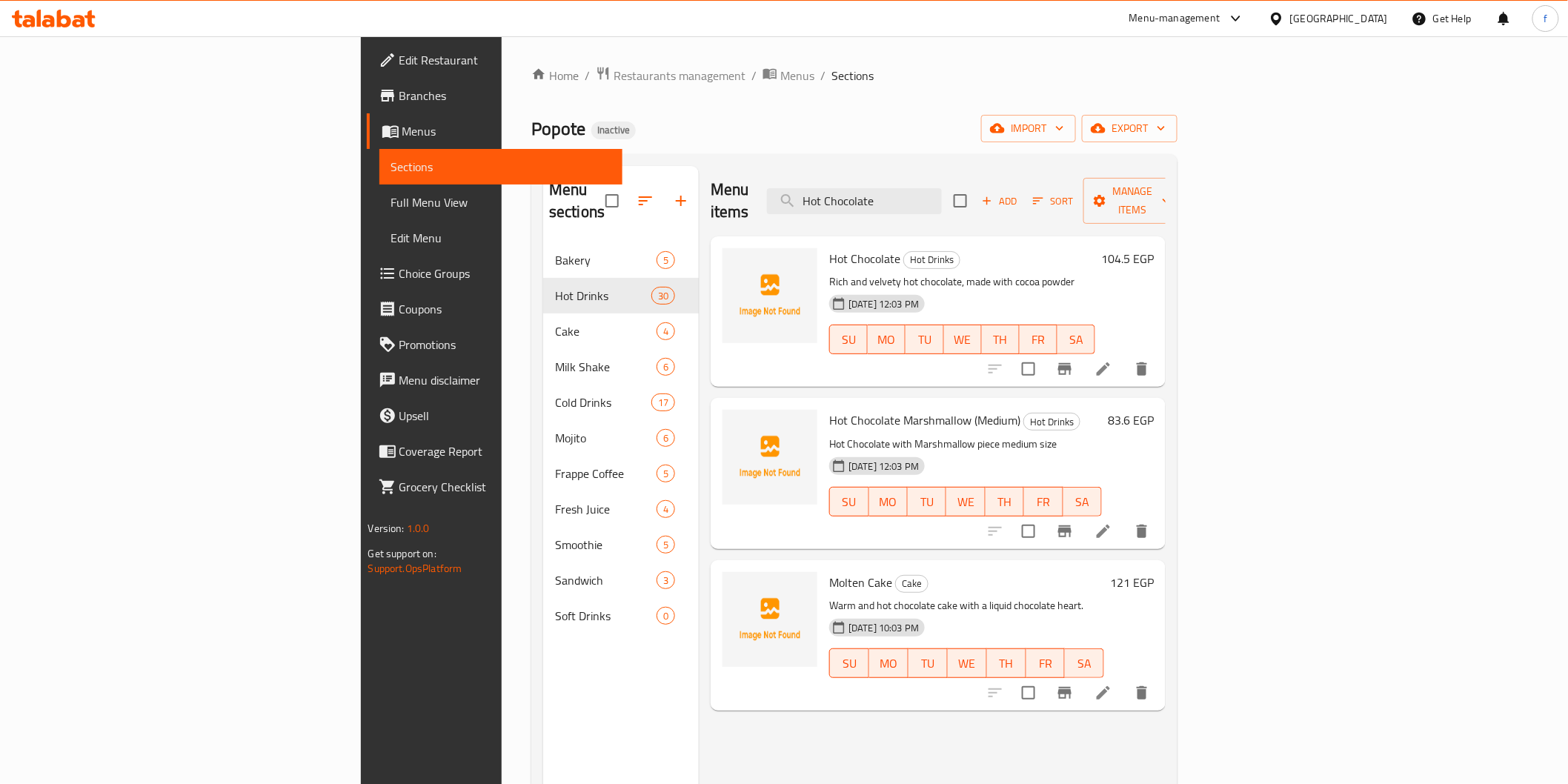
type input "Hot Chocolate"
click at [1110, 362] on icon at bounding box center [1103, 369] width 14 height 14
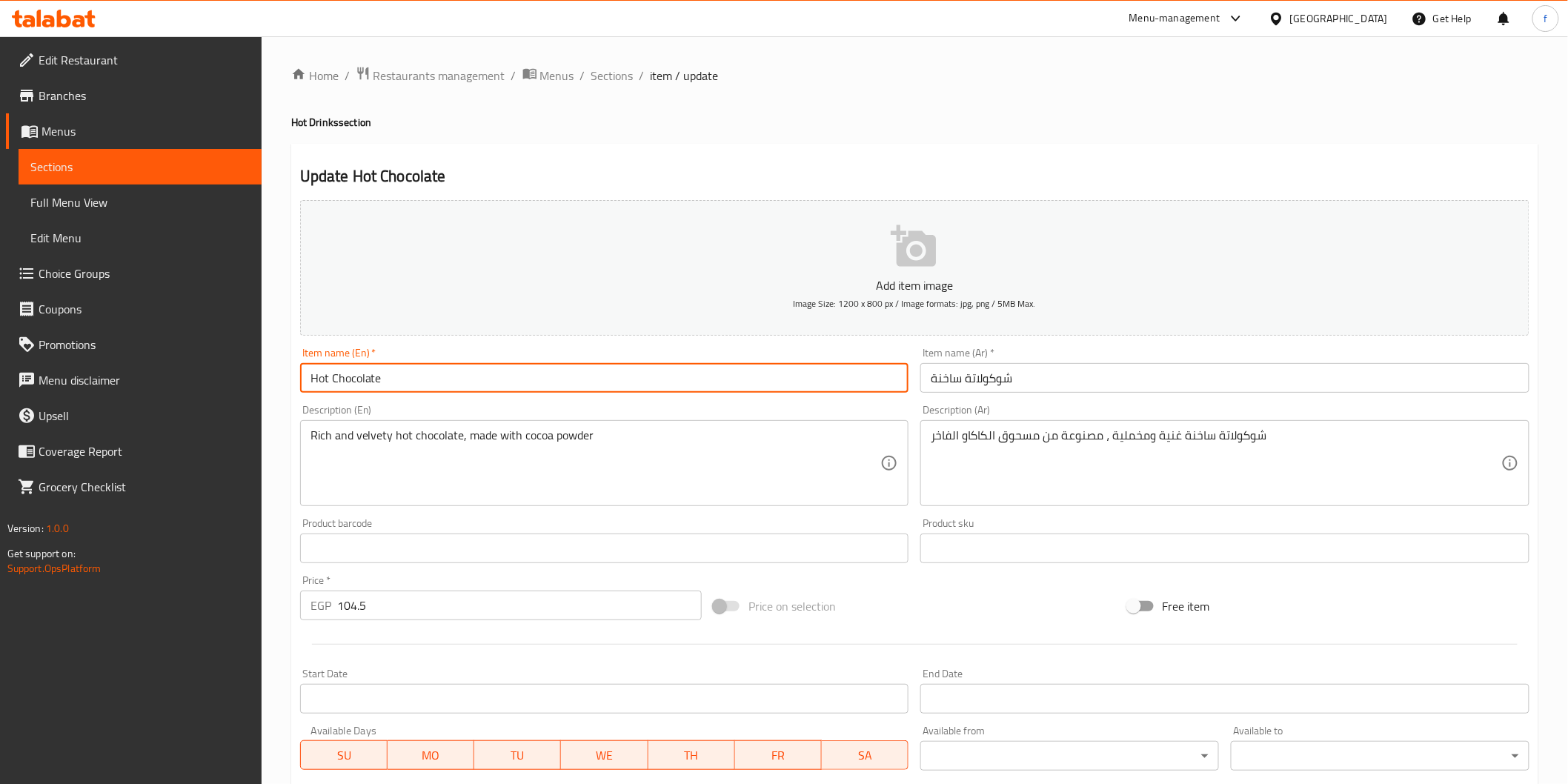
click at [444, 380] on input "Hot Chocolate" at bounding box center [605, 378] width 609 height 30
type input "Hot Chocolate (large)"
click at [1247, 373] on input "شوكولاتة ساخنة" at bounding box center [1224, 378] width 609 height 30
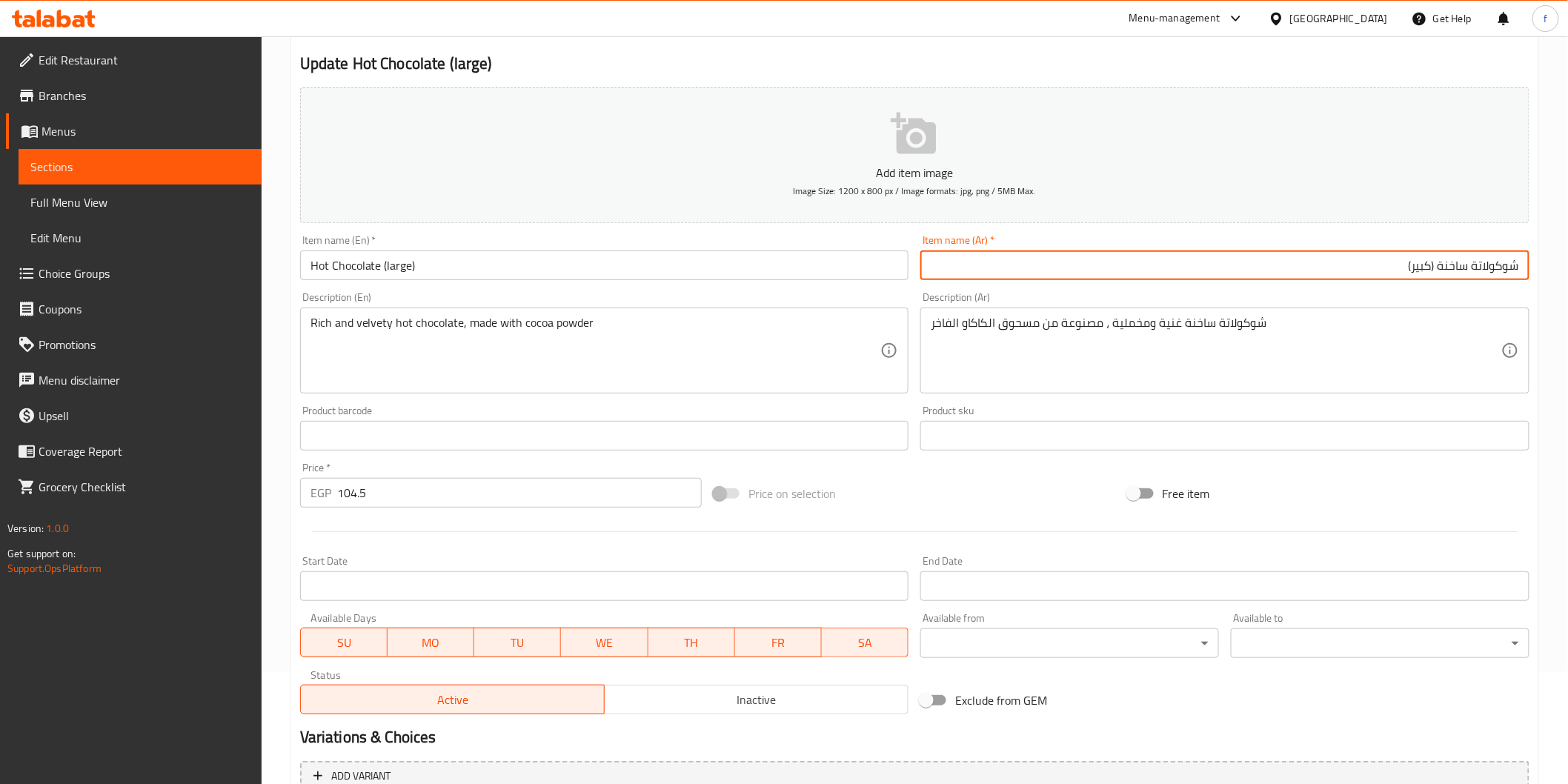
scroll to position [260, 0]
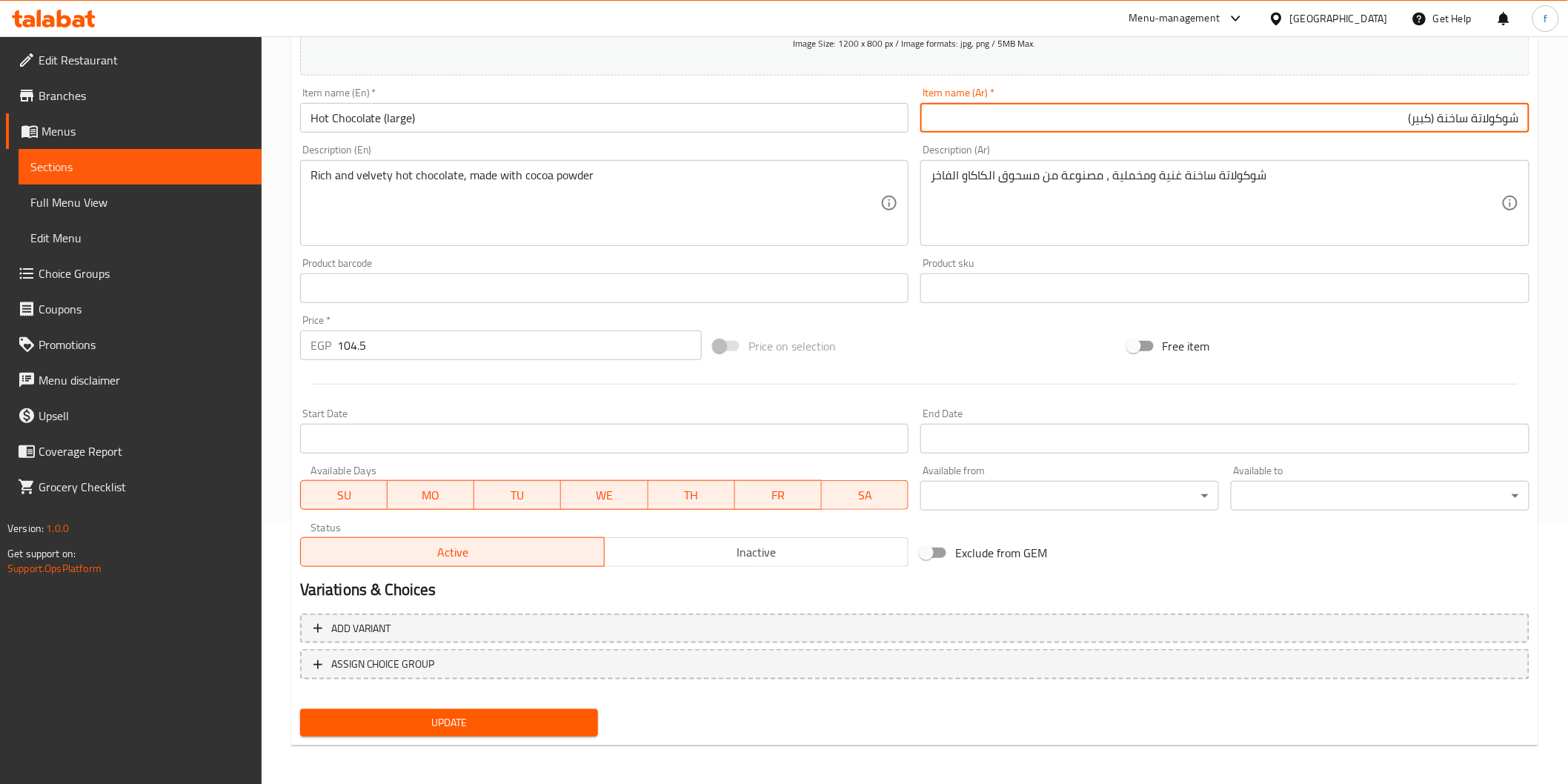
type input "شوكولاتة ساخنة (كبير)"
click at [428, 715] on span "Update" at bounding box center [449, 723] width 275 height 19
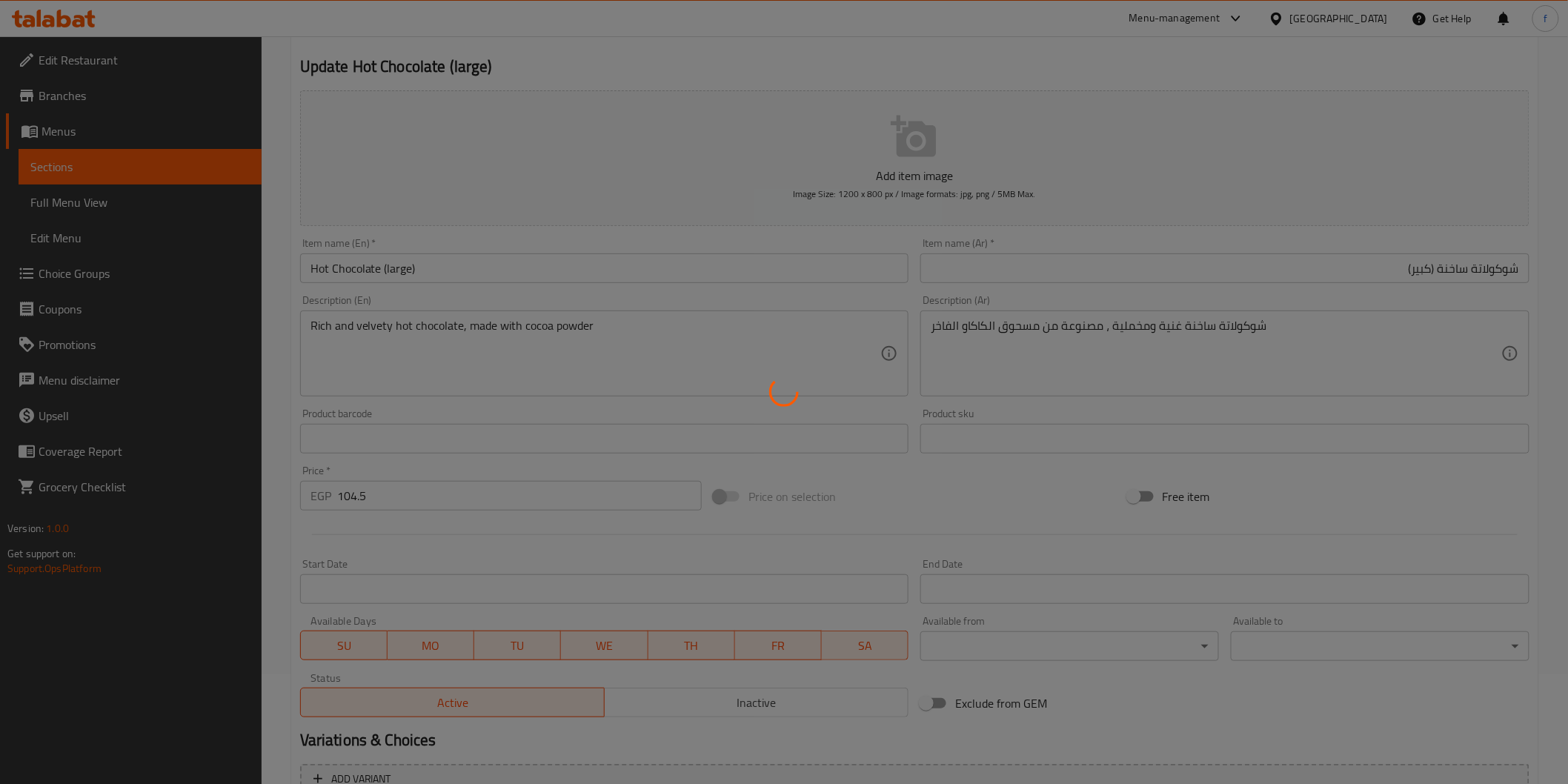
scroll to position [0, 0]
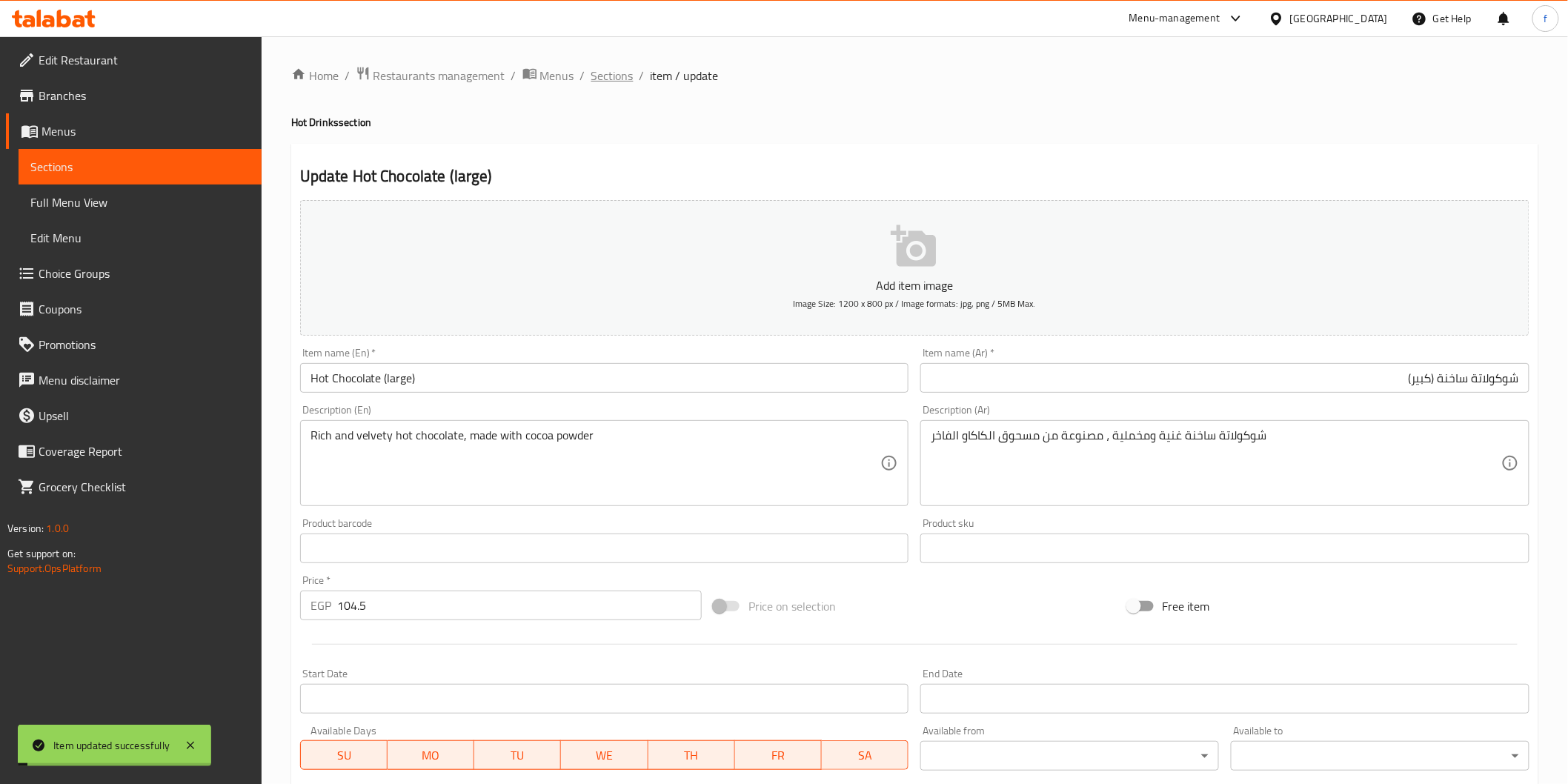
click at [616, 75] on span "Sections" at bounding box center [613, 75] width 42 height 18
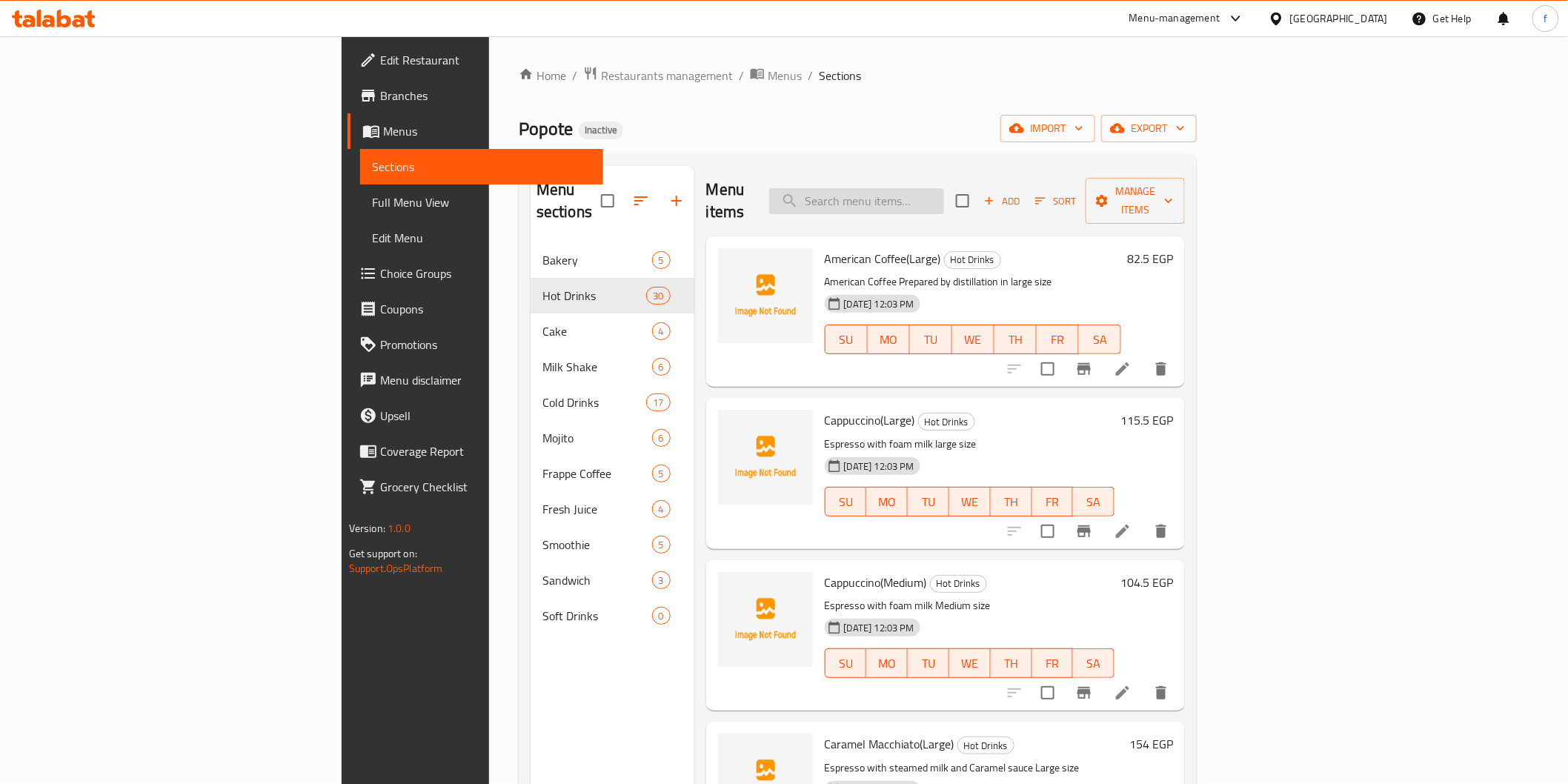
click at [944, 201] on input "search" at bounding box center [856, 201] width 175 height 26
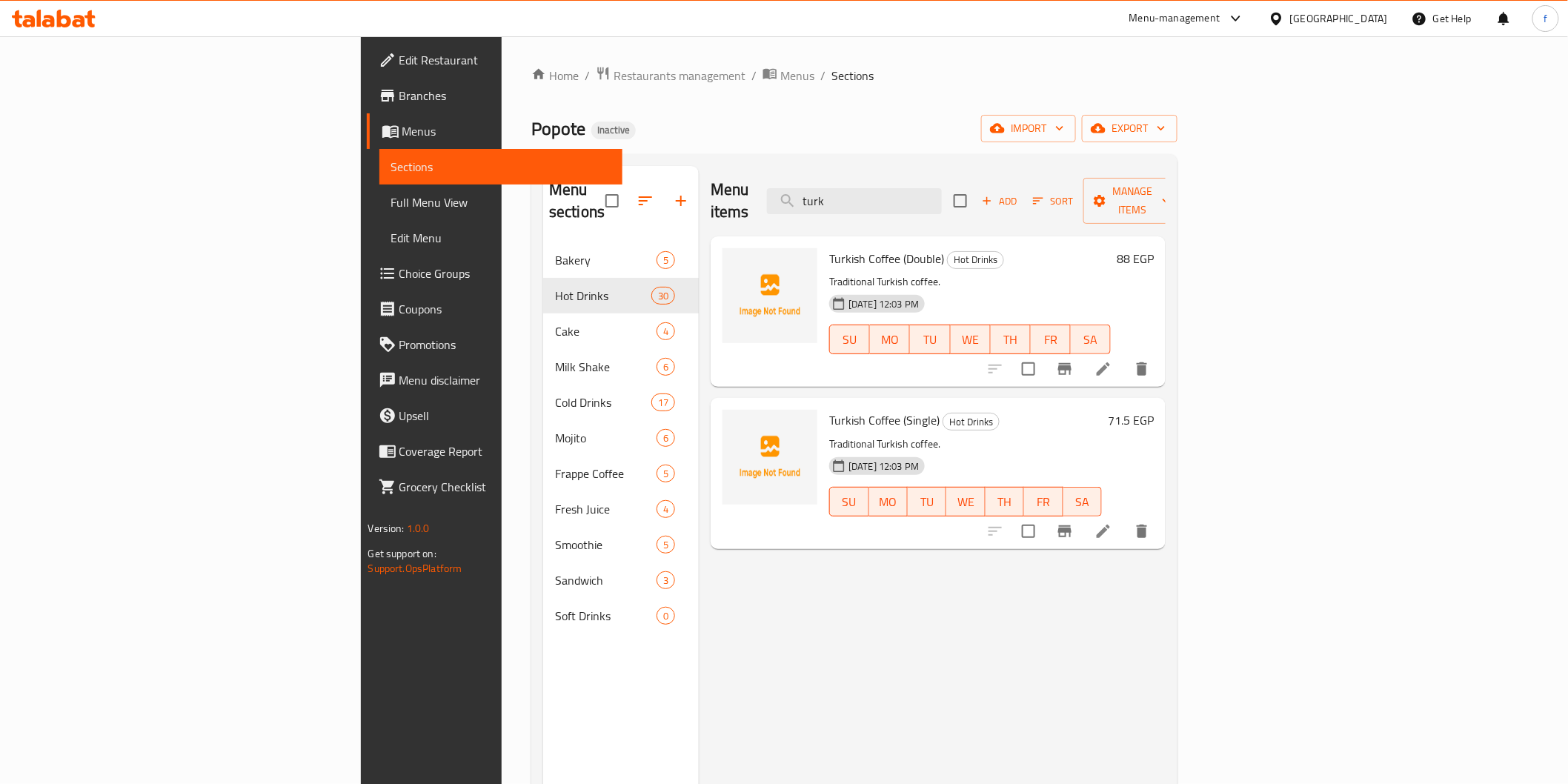
type input "turk"
click at [1124, 356] on li at bounding box center [1103, 369] width 41 height 27
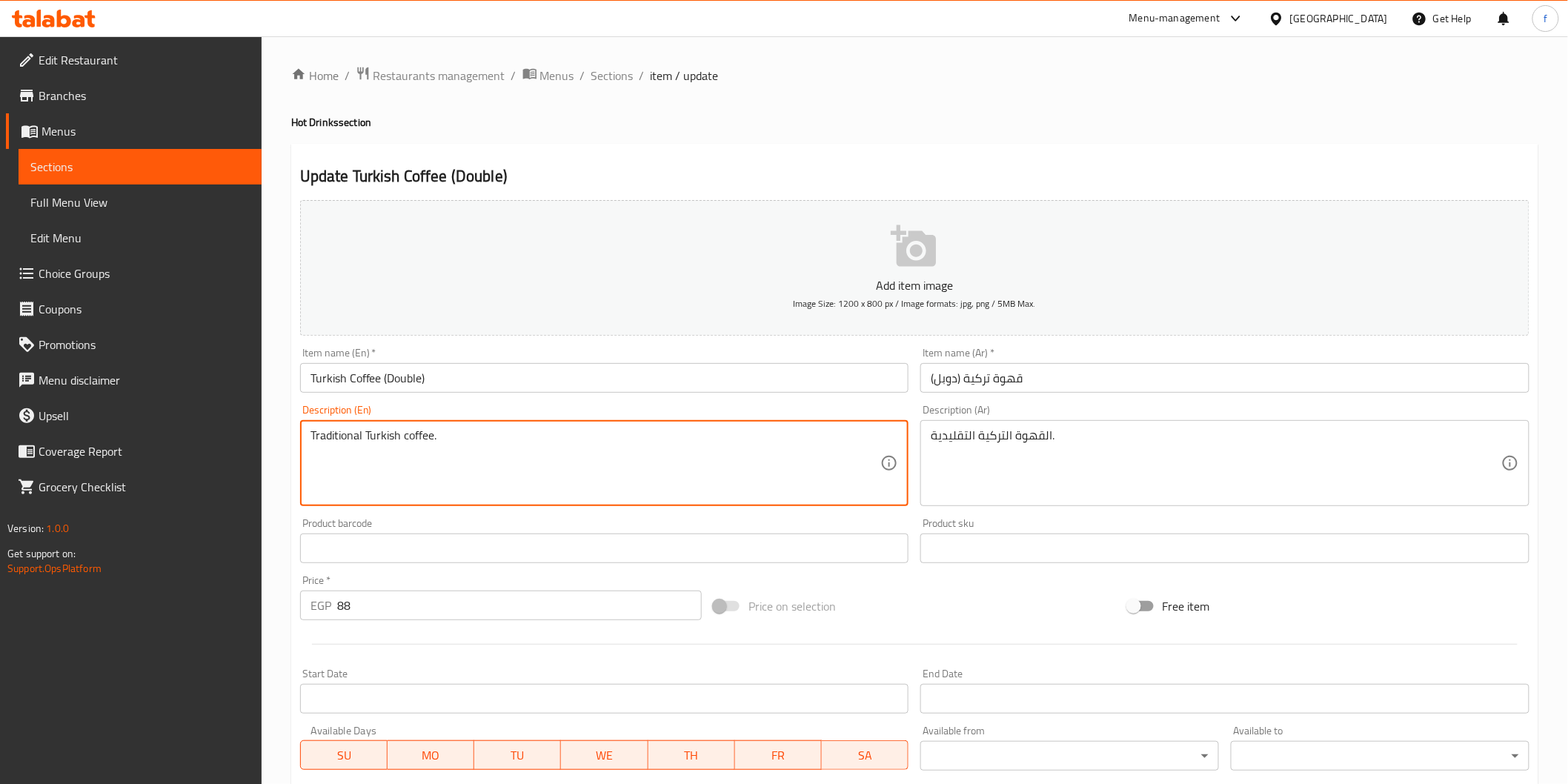
click at [381, 433] on textarea "Traditional Turkish coffee." at bounding box center [596, 463] width 570 height 70
paste textarea "Expertly brewed using finely ground beans and a traditional cezve pot"
type textarea "Expertly brewed using finely ground beans and a traditional cezve pot"
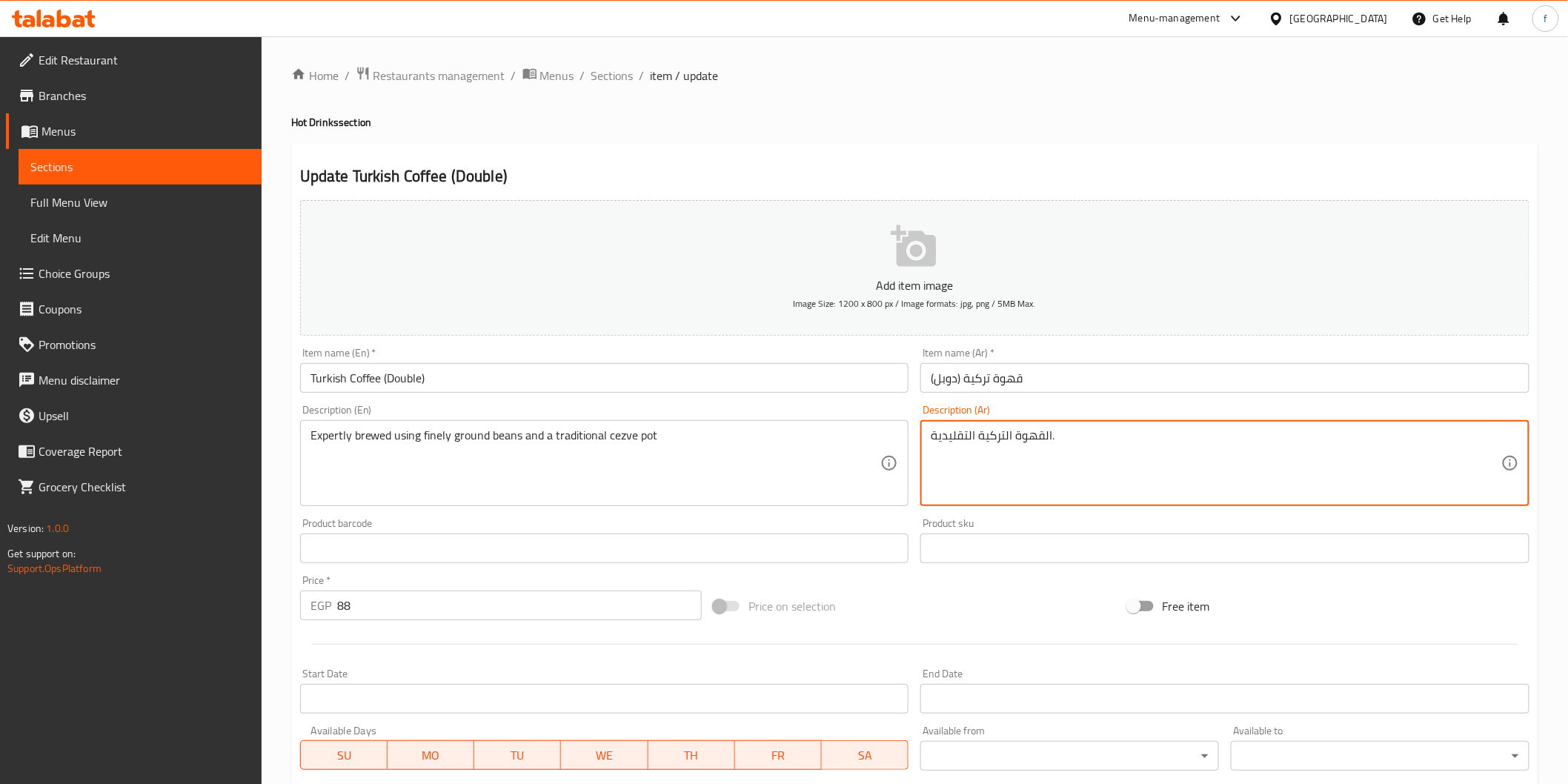
click at [1063, 433] on textarea "القهوة التركية التقليدية." at bounding box center [1216, 463] width 570 height 70
paste textarea "يتم تحضيره بخبرة باستخدام حبوب مطحونة ناعماً ووعاء سيزفي تقليدي"
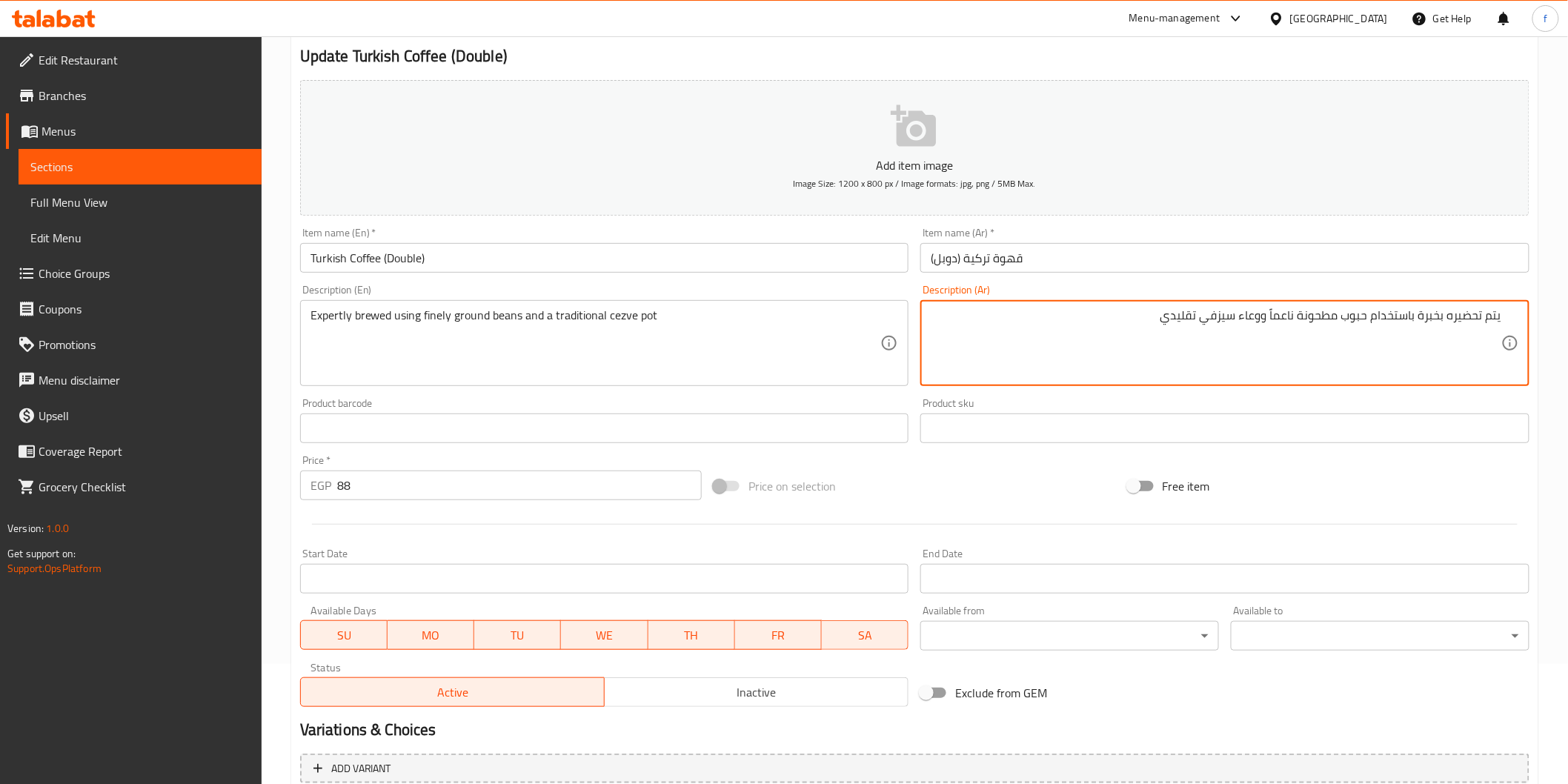
scroll to position [260, 0]
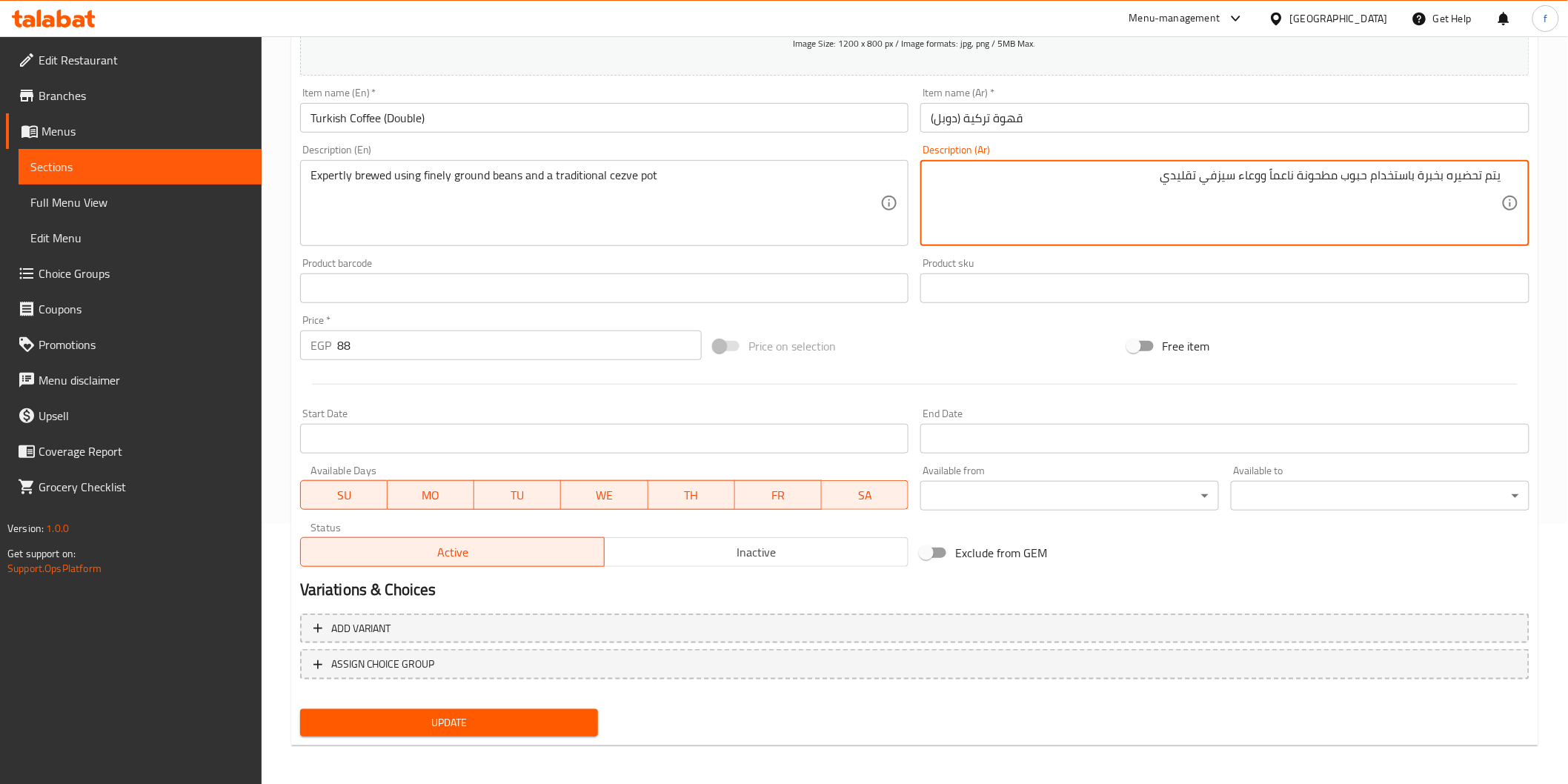
type textarea "يتم تحضيره بخبرة باستخدام حبوب مطحونة ناعماً ووعاء سيزفي تقليدي"
click at [502, 730] on span "Update" at bounding box center [449, 723] width 275 height 19
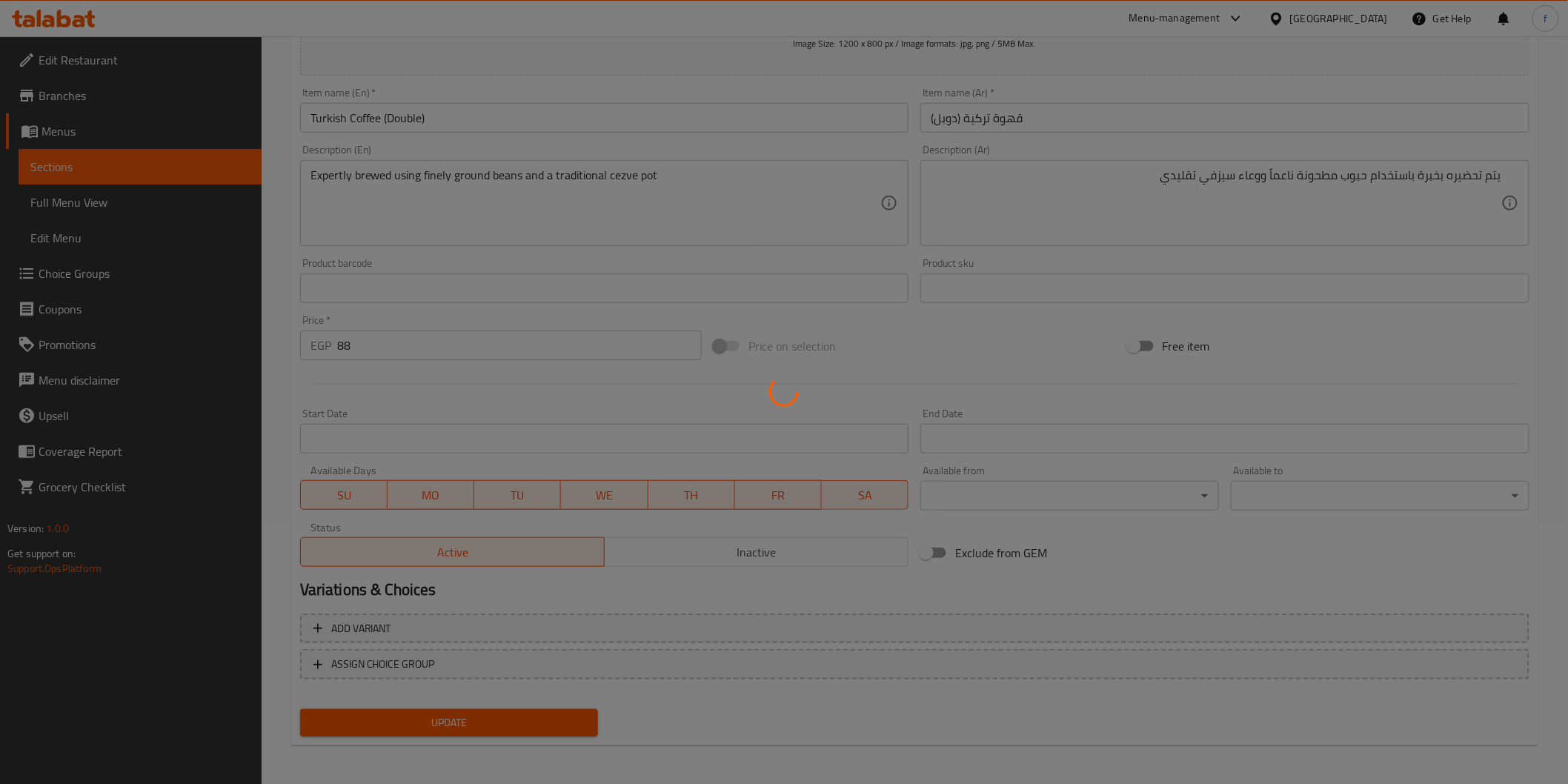
scroll to position [0, 0]
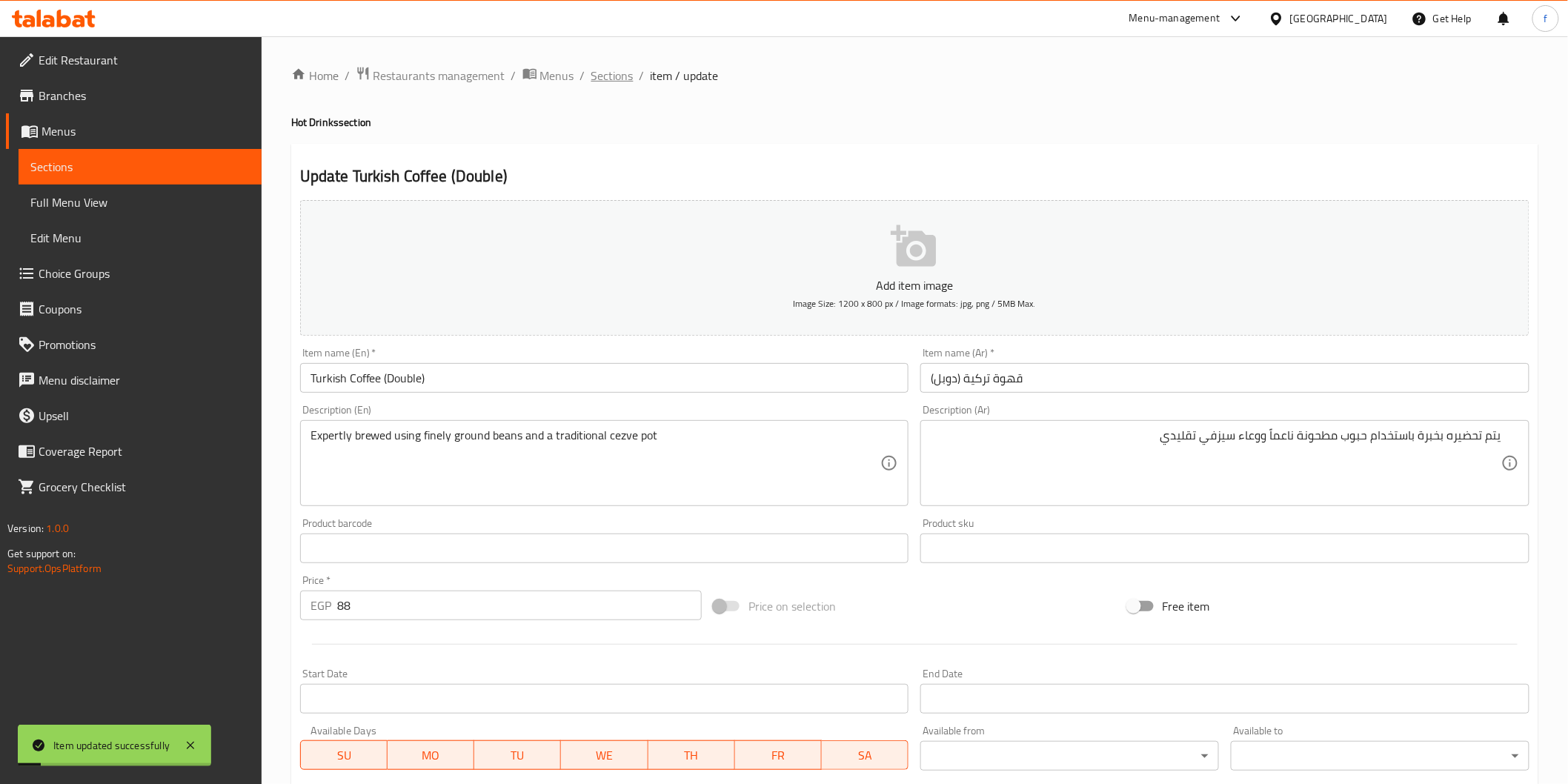
click at [606, 69] on span "Sections" at bounding box center [613, 75] width 42 height 18
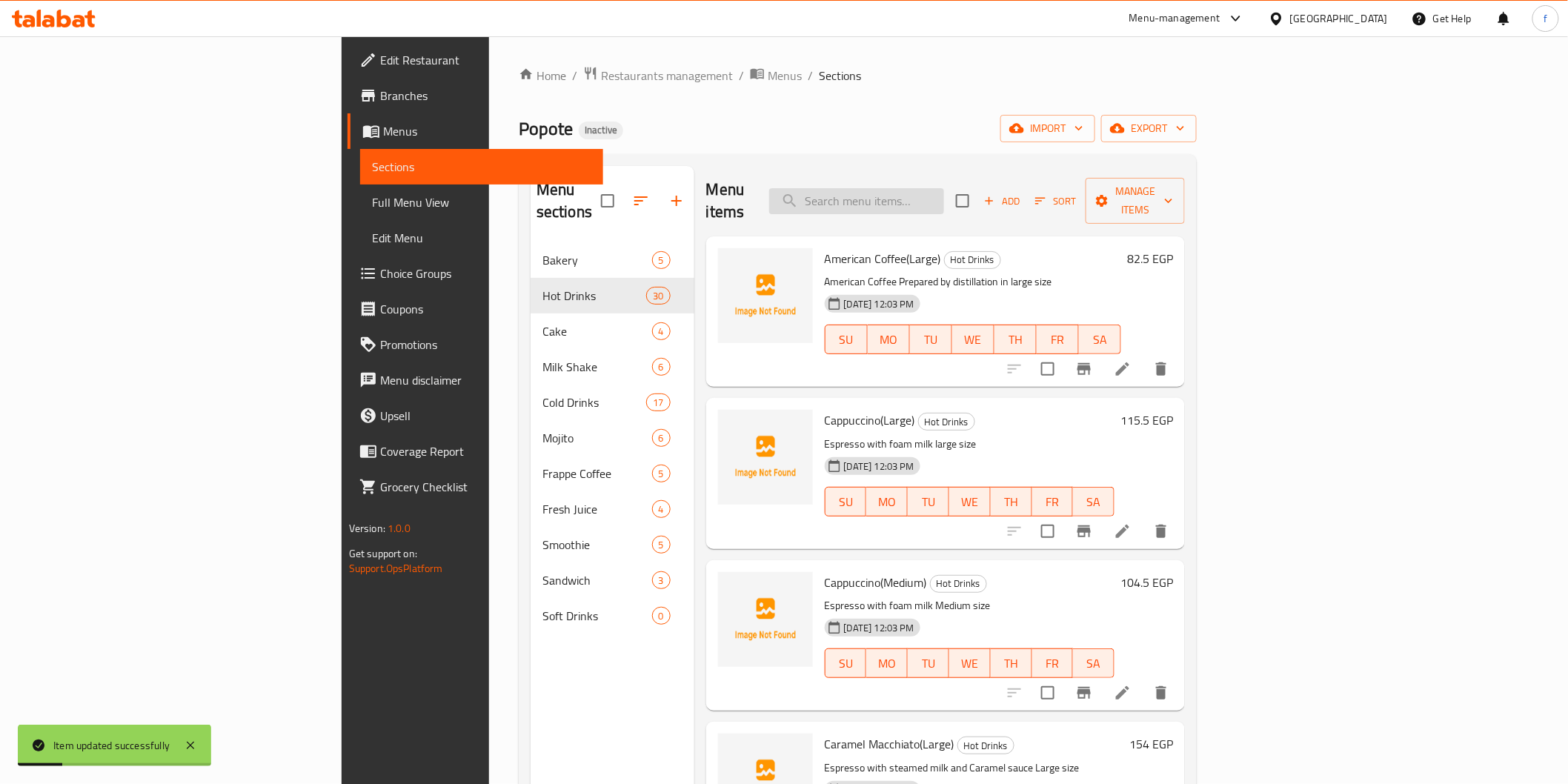
click at [925, 188] on input "search" at bounding box center [856, 201] width 175 height 26
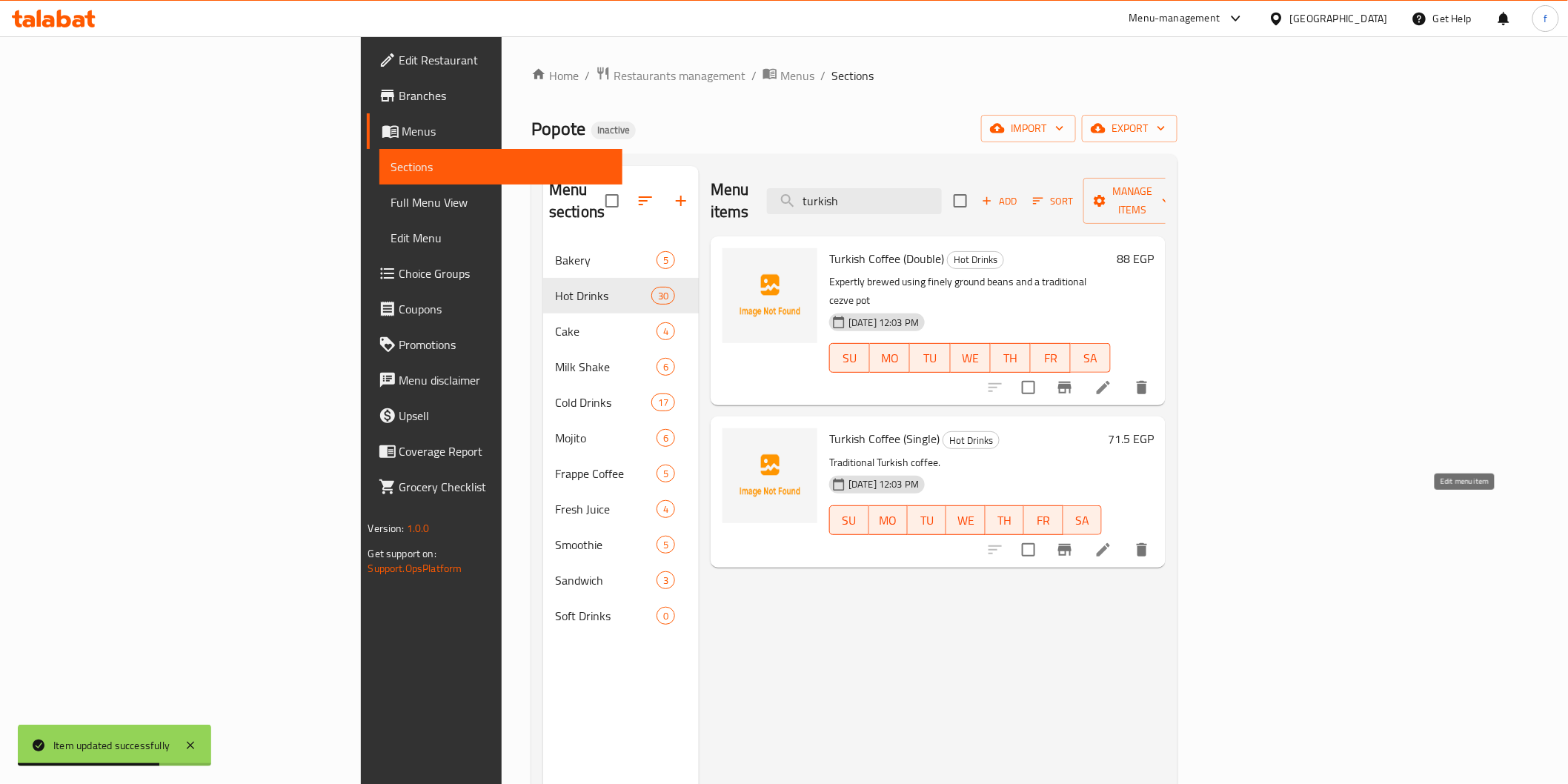
type input "turkish"
click at [1112, 541] on icon at bounding box center [1103, 549] width 18 height 18
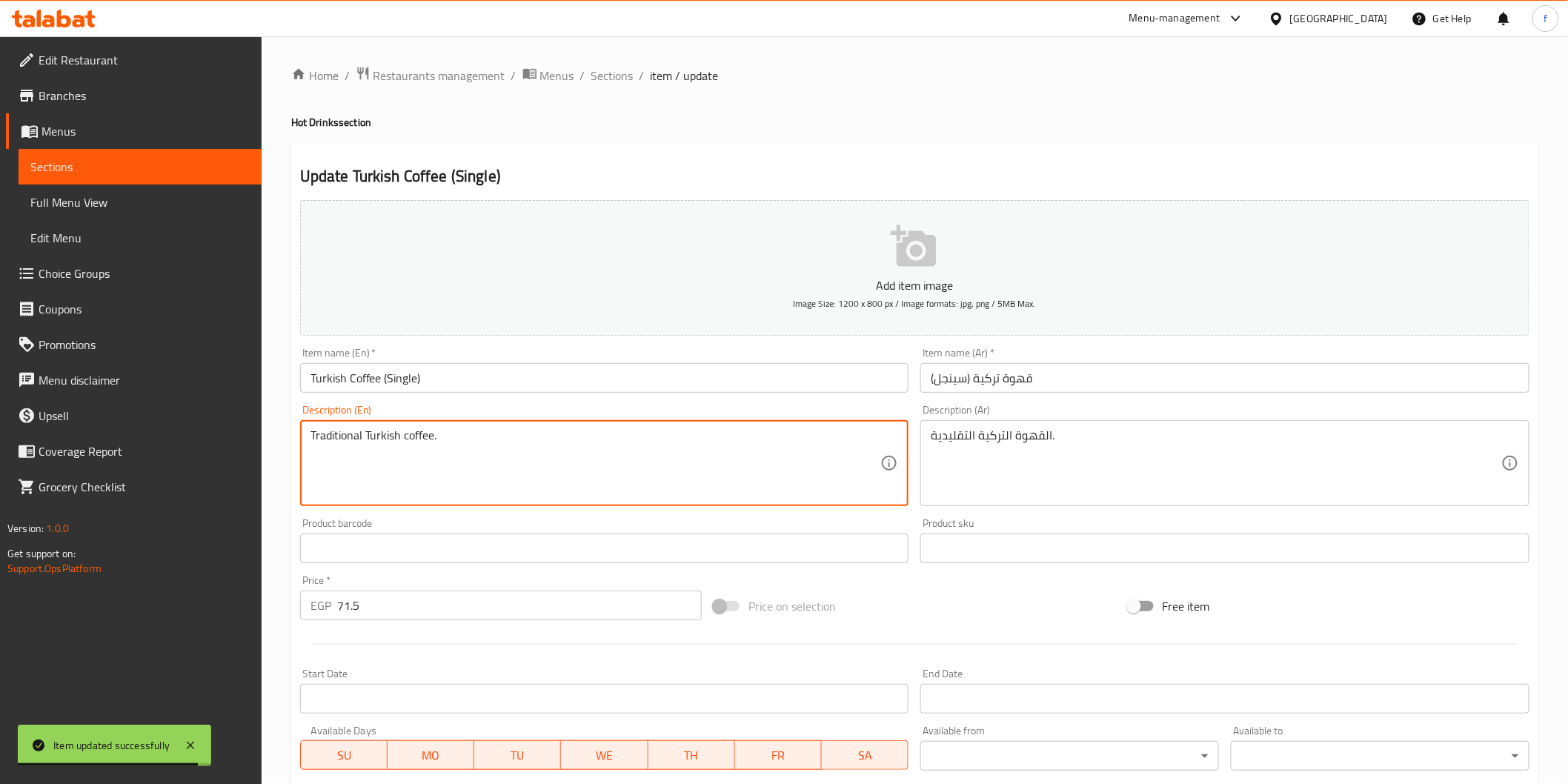
click at [397, 439] on textarea "Traditional Turkish coffee." at bounding box center [596, 463] width 570 height 70
paste textarea "يتم تحضيره بخبرة باستخدام حبوب مطحونة ناعماً ووعاء سيزفي تقليدي"
click at [589, 434] on textarea "يتم تحضيره بخبرة باستخدام حبوب مطحونة ناعماً ووعاء سيزفي تقليدي" at bounding box center [596, 463] width 570 height 70
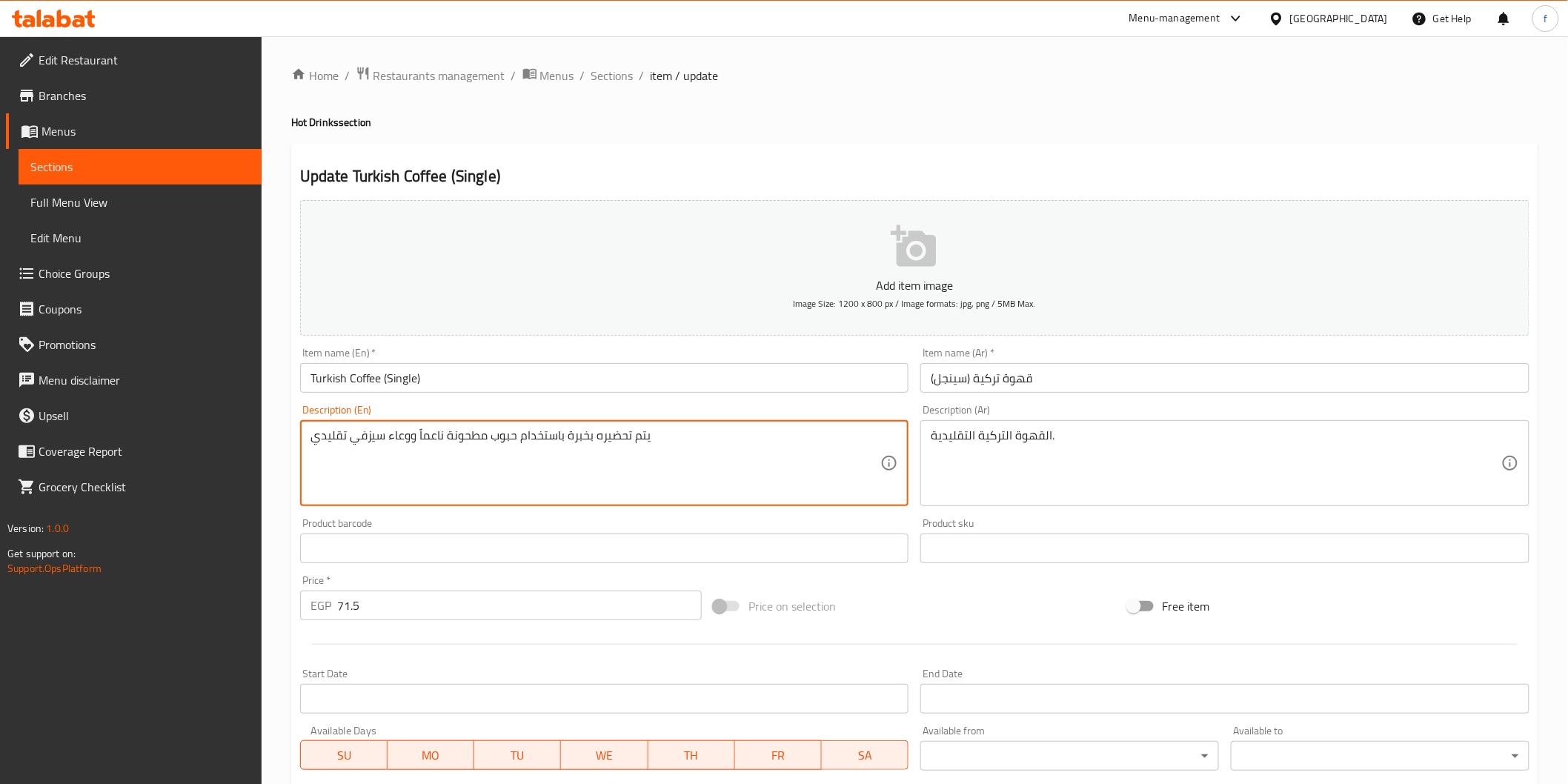
click at [589, 434] on textarea "يتم تحضيره بخبرة باستخدام حبوب مطحونة ناعماً ووعاء سيزفي تقليدي" at bounding box center [596, 463] width 570 height 70
paste textarea
type textarea "يتم تحضيره بخبرة باستخدام حبوب مطحونة ناعماً ووعاء سيزفي تقليدي"
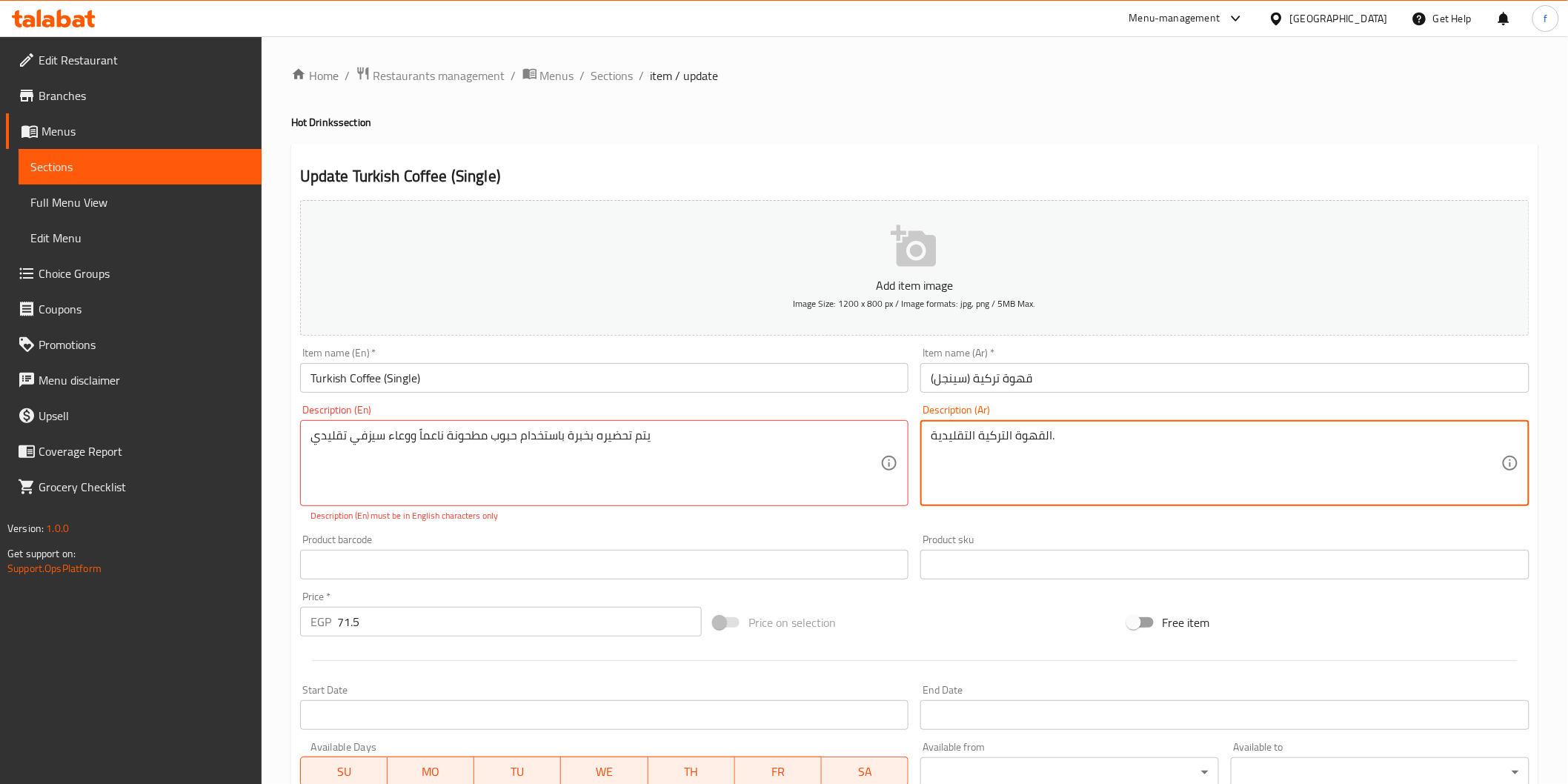
click at [1045, 441] on textarea "القهوة التركية التقليدية." at bounding box center [1216, 463] width 570 height 70
paste textarea "يتم تحضيره بخبرة باستخدام حبوب مطحونة ناعماً ووعاء سيزفي تقليدي"
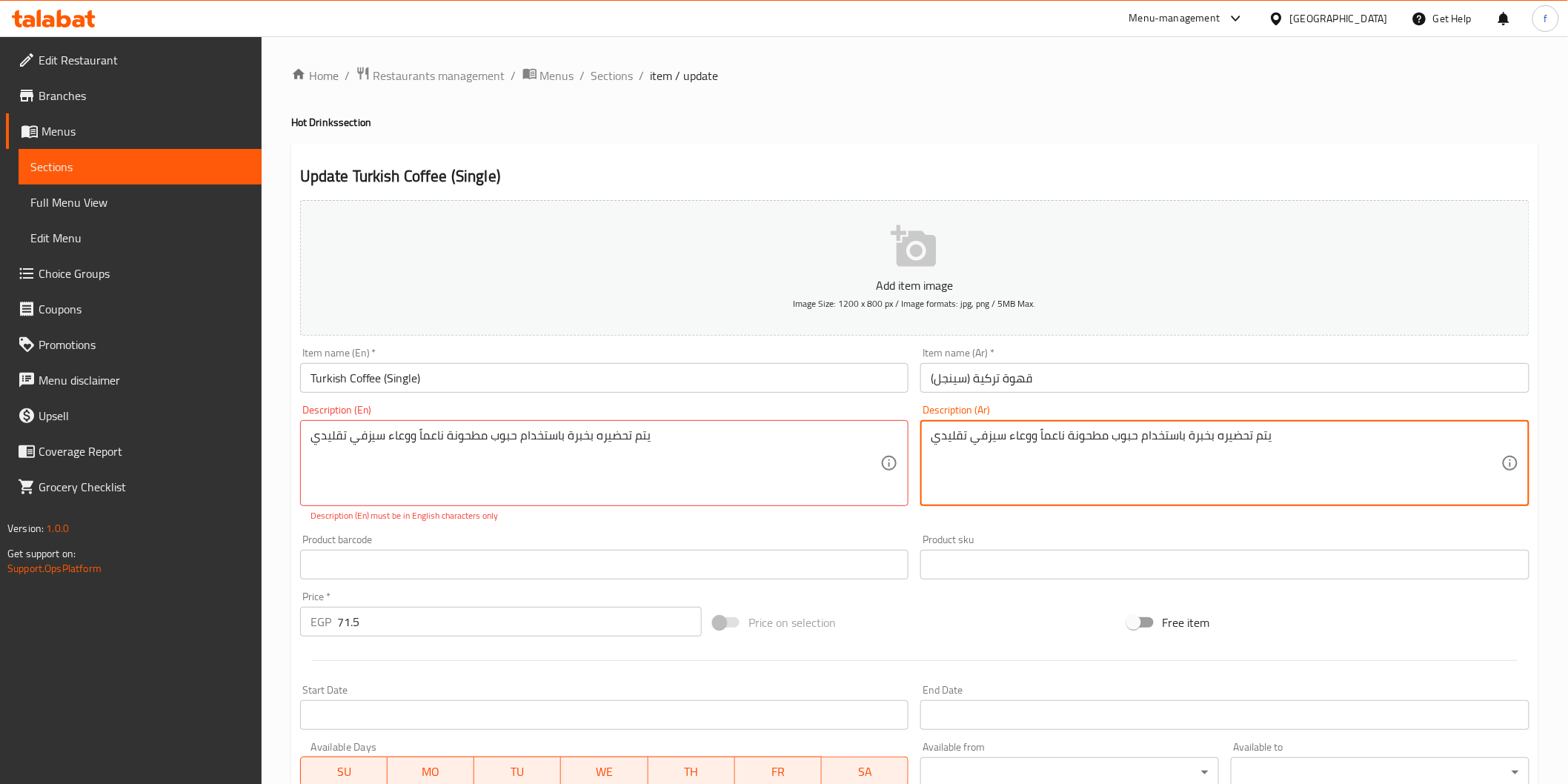
type textarea "يتم تحضيره بخبرة باستخدام حبوب مطحونة ناعماً ووعاء سيزفي تقليدي"
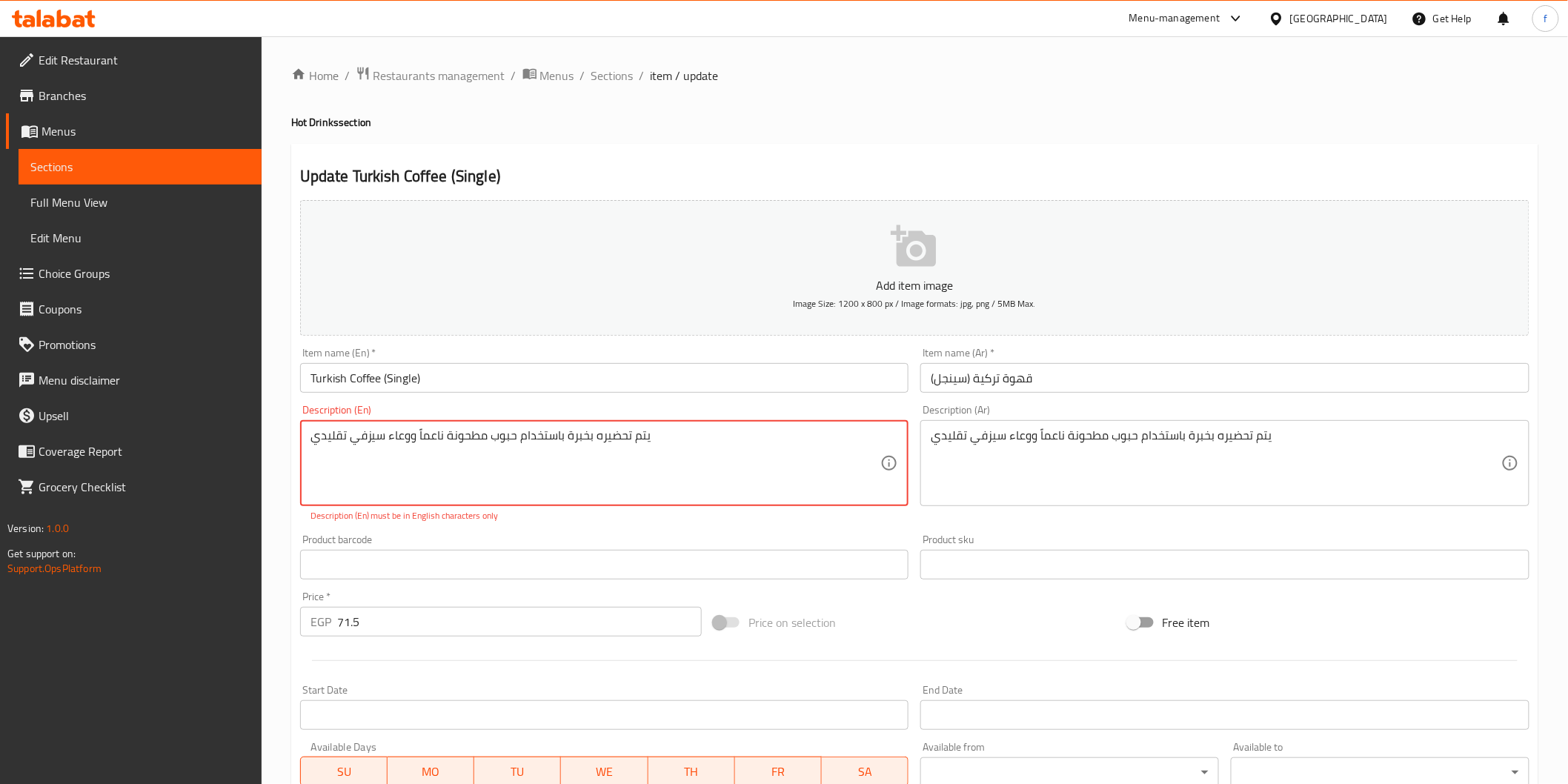
click at [512, 439] on textarea "يتم تحضيره بخبرة باستخدام حبوب مطحونة ناعماً ووعاء سيزفي تقليدي" at bounding box center [596, 463] width 570 height 70
click at [511, 439] on textarea "يتم تحضيره بخبرة باستخدام حبوب مطحونة ناعماً ووعاء سيزفي تقليدي" at bounding box center [596, 463] width 570 height 70
paste textarea "Expertly brewed using finely ground beans and a traditional cezve pot"
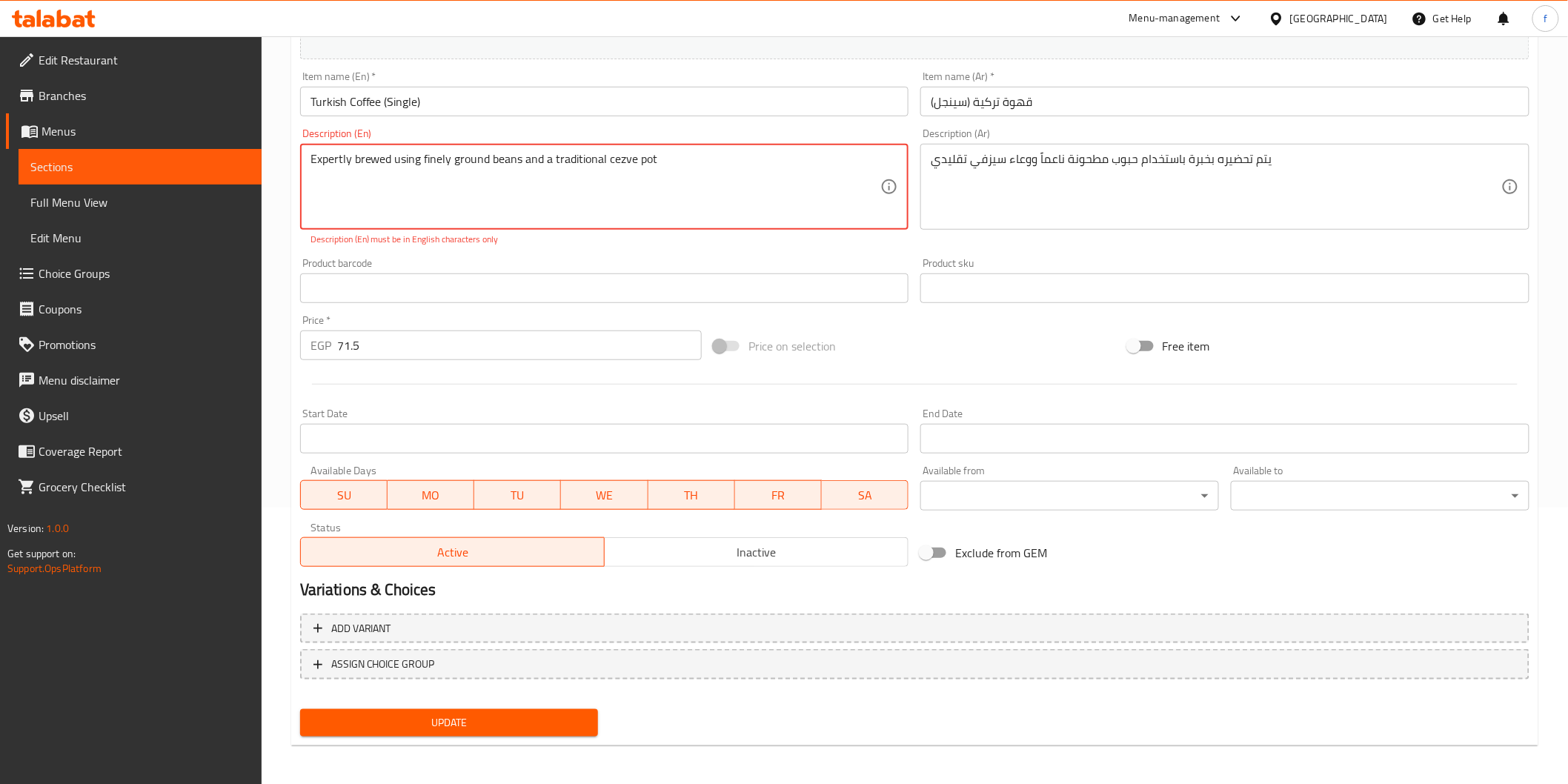
type textarea "Expertly brewed using finely ground beans and a traditional cezve pot"
click at [467, 721] on span "Update" at bounding box center [449, 723] width 275 height 19
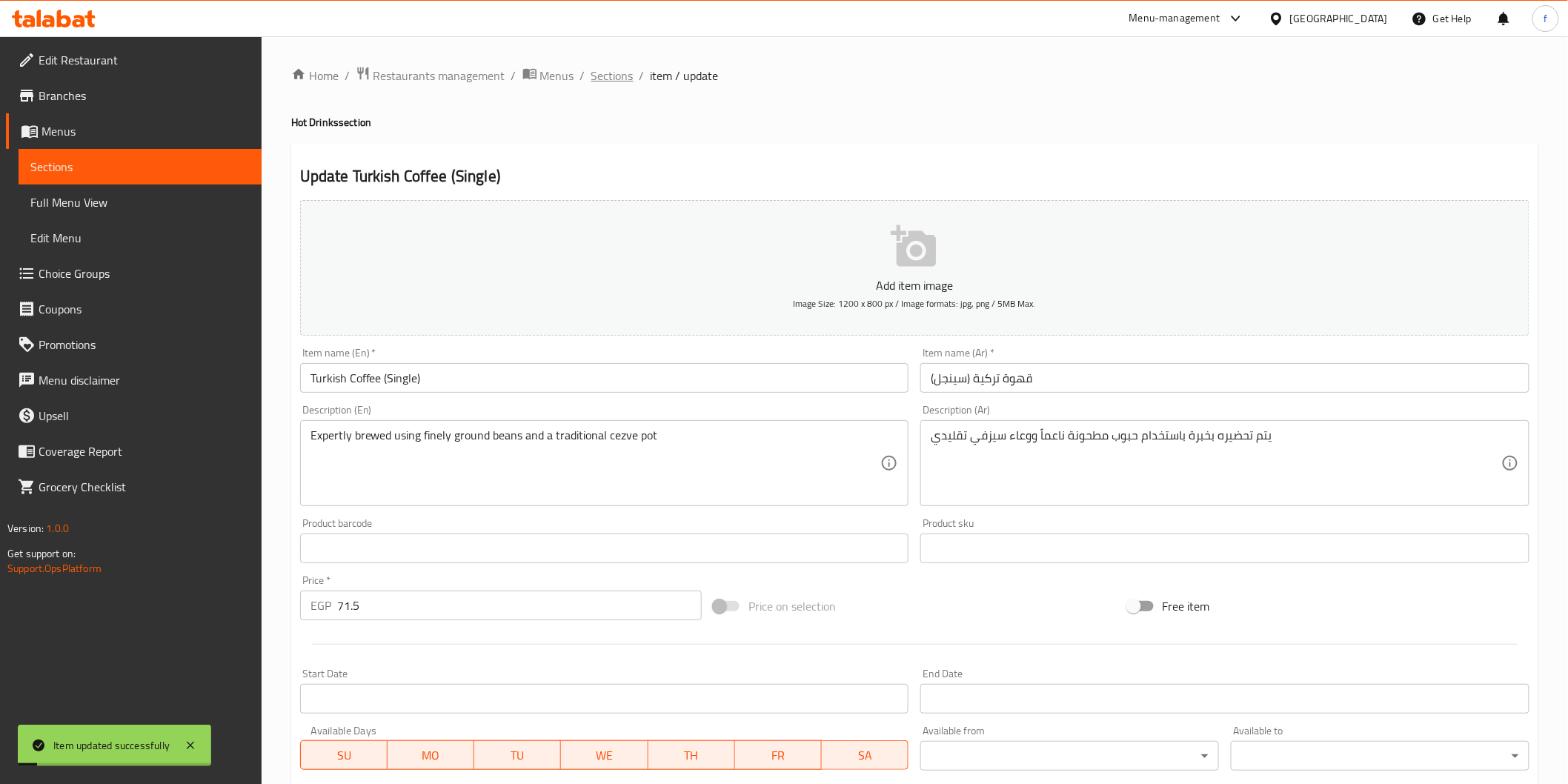
click at [594, 73] on span "Sections" at bounding box center [613, 75] width 42 height 18
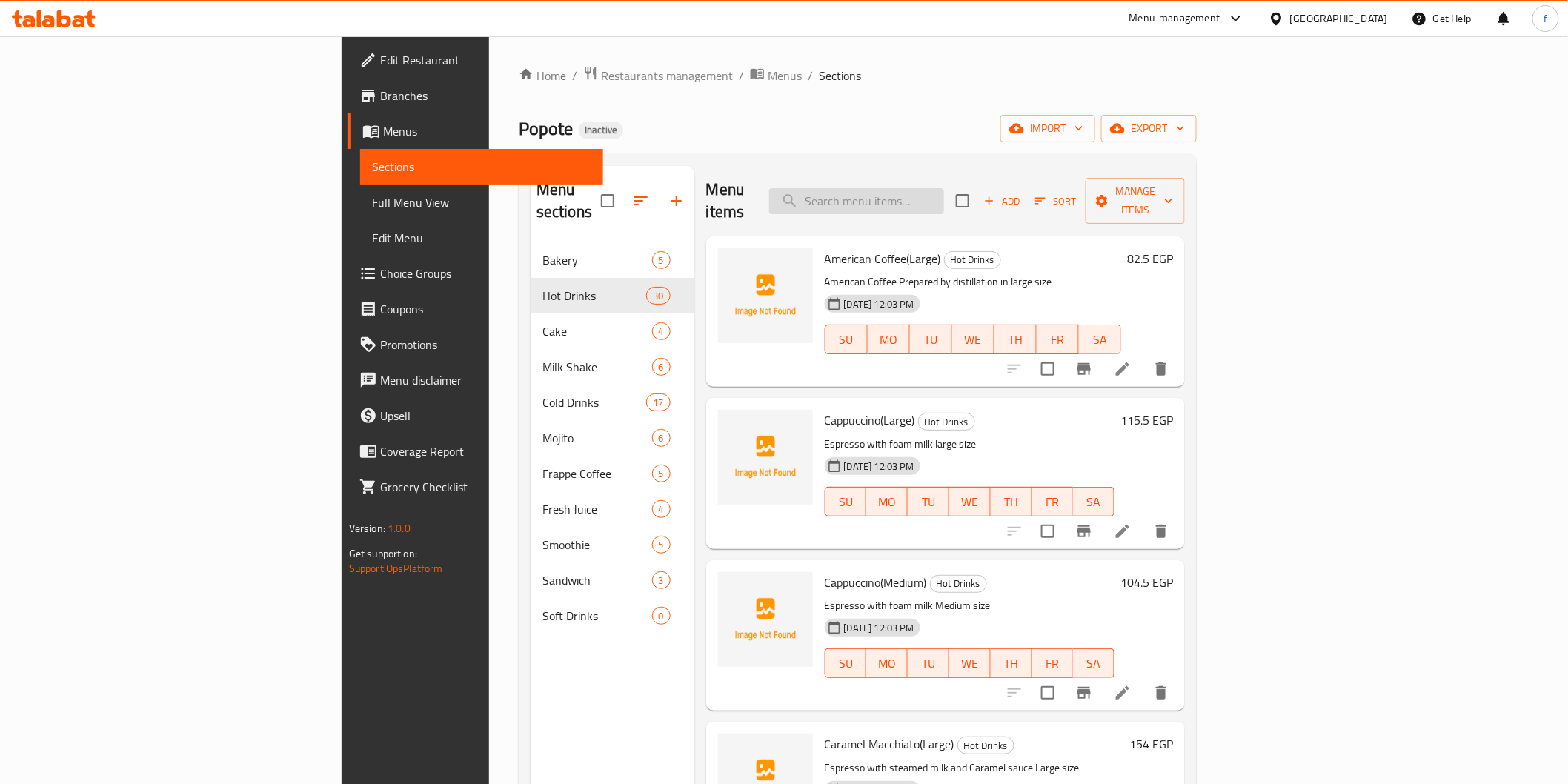
click at [944, 199] on input "search" at bounding box center [856, 201] width 175 height 26
paste input "White Mocha (medium)"
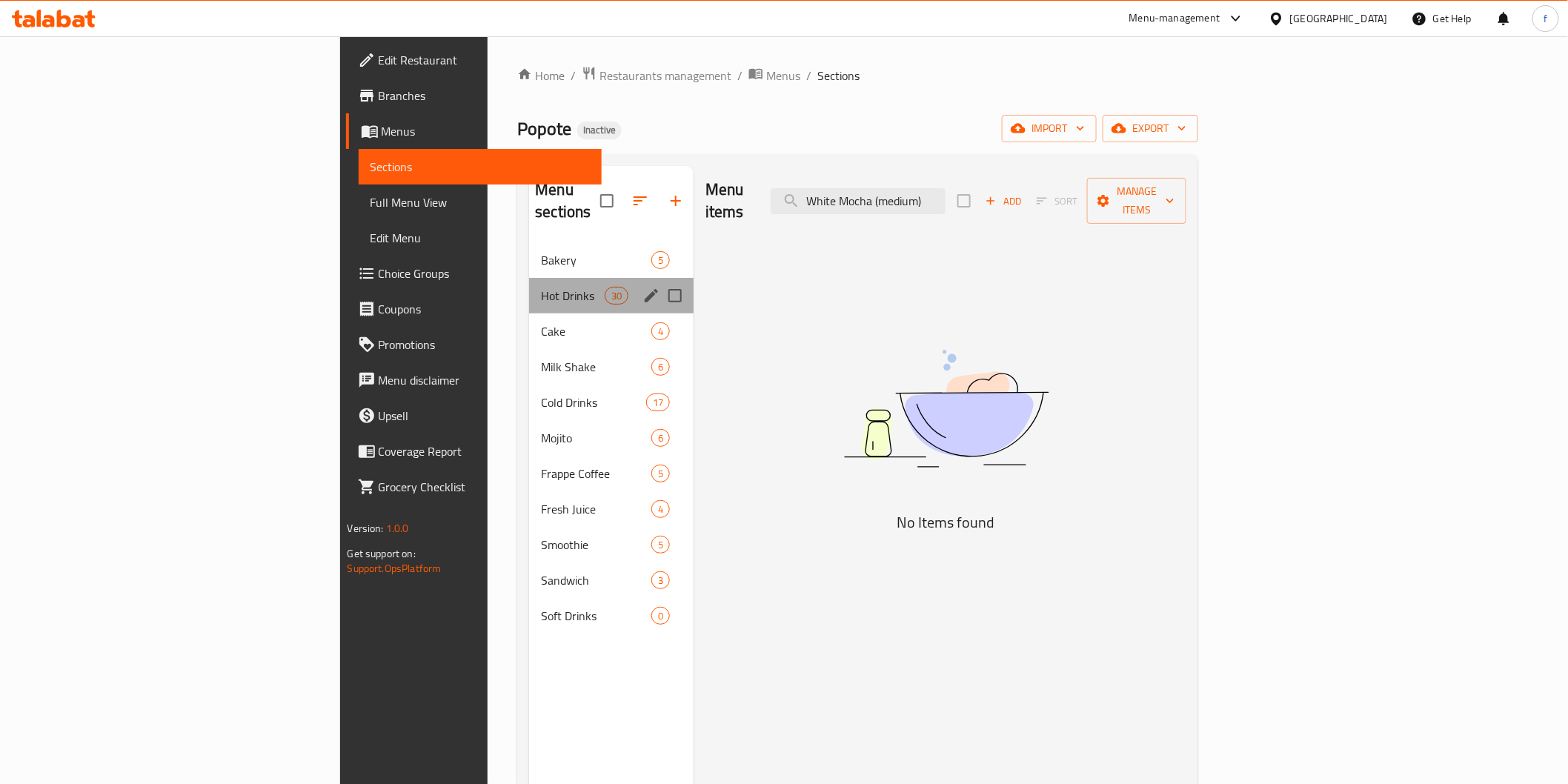
click at [529, 284] on div "Hot Drinks 30" at bounding box center [611, 295] width 164 height 36
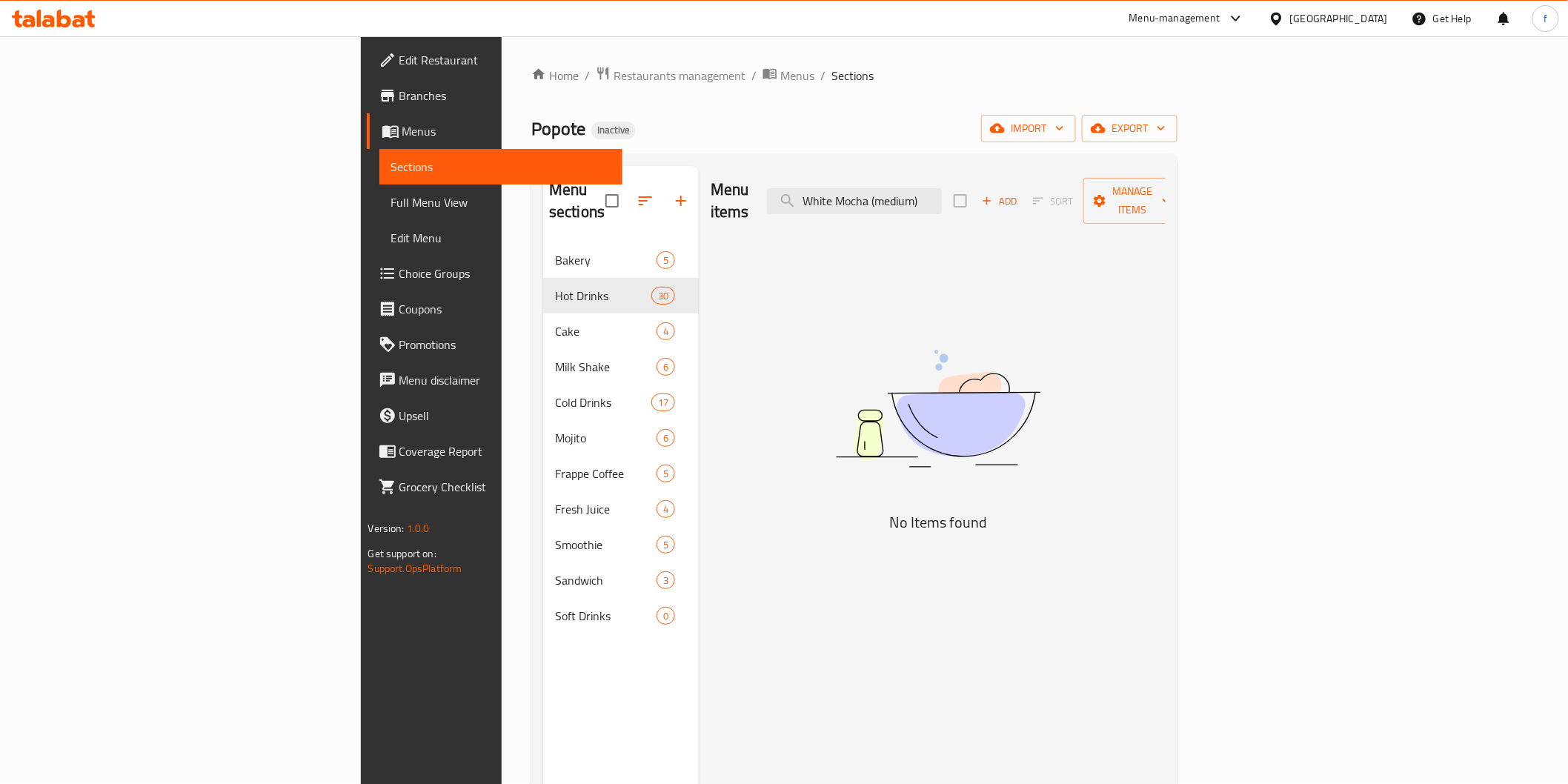
click at [943, 203] on div "Menu items White Mocha (medium) Add Sort Manage items" at bounding box center [938, 201] width 455 height 70
click at [942, 200] on input "White Mocha (medium)" at bounding box center [854, 201] width 175 height 26
click at [942, 198] on input "White Mocha (medium)" at bounding box center [854, 201] width 175 height 26
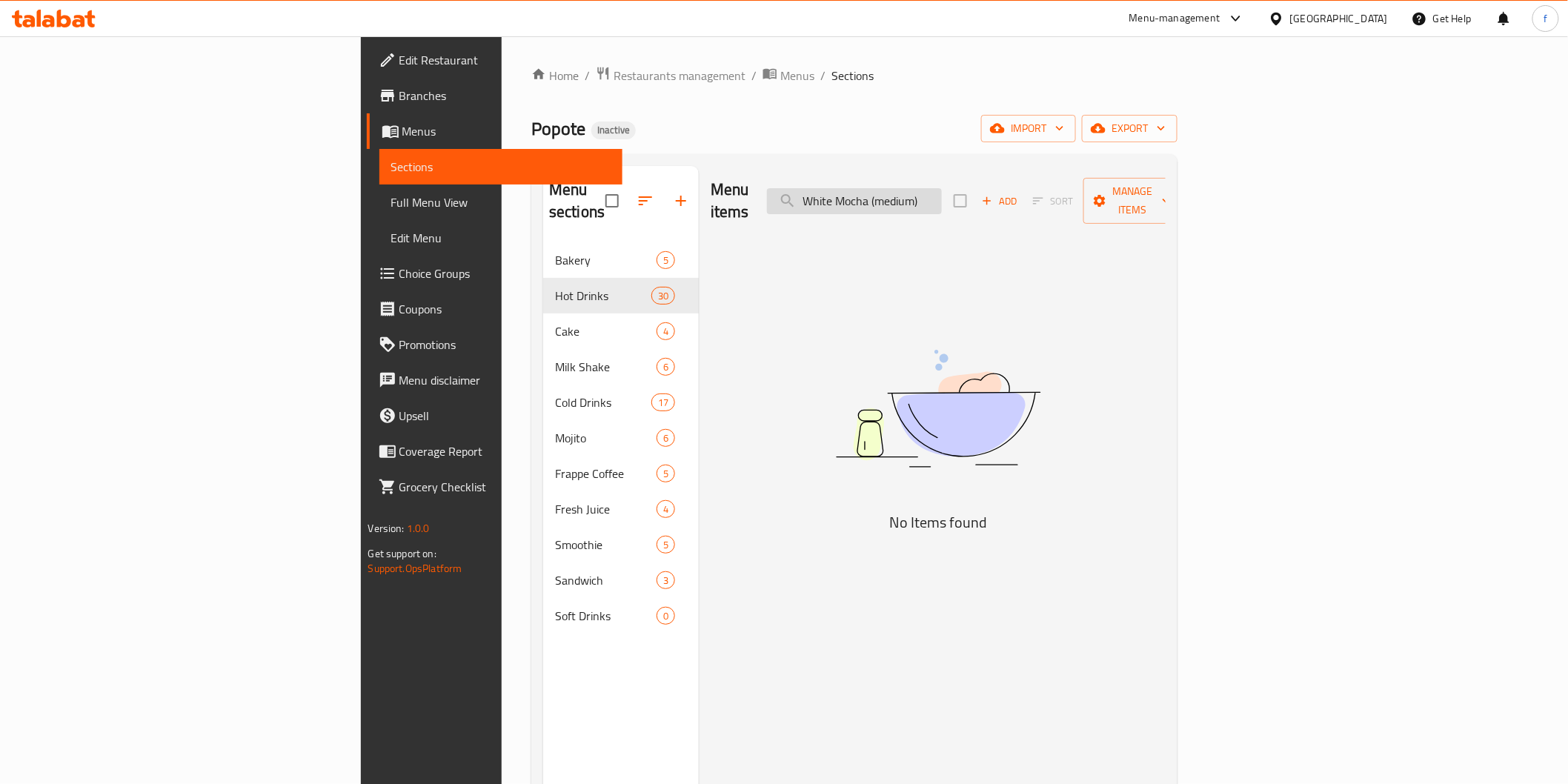
click at [942, 198] on input "White Mocha (medium)" at bounding box center [854, 201] width 175 height 26
paste input "search"
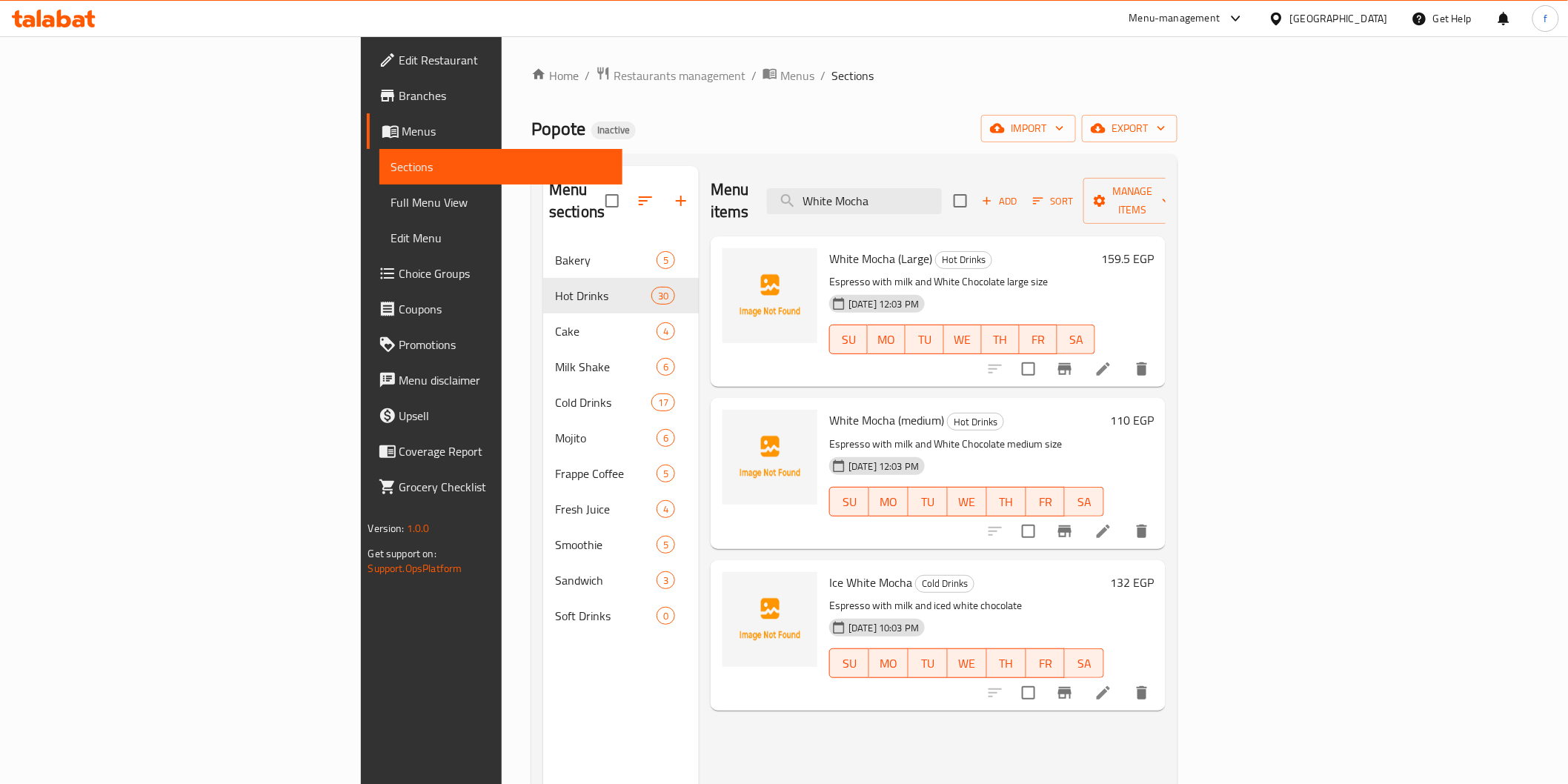
type input "White Mocha"
click at [1124, 520] on li at bounding box center [1103, 532] width 41 height 27
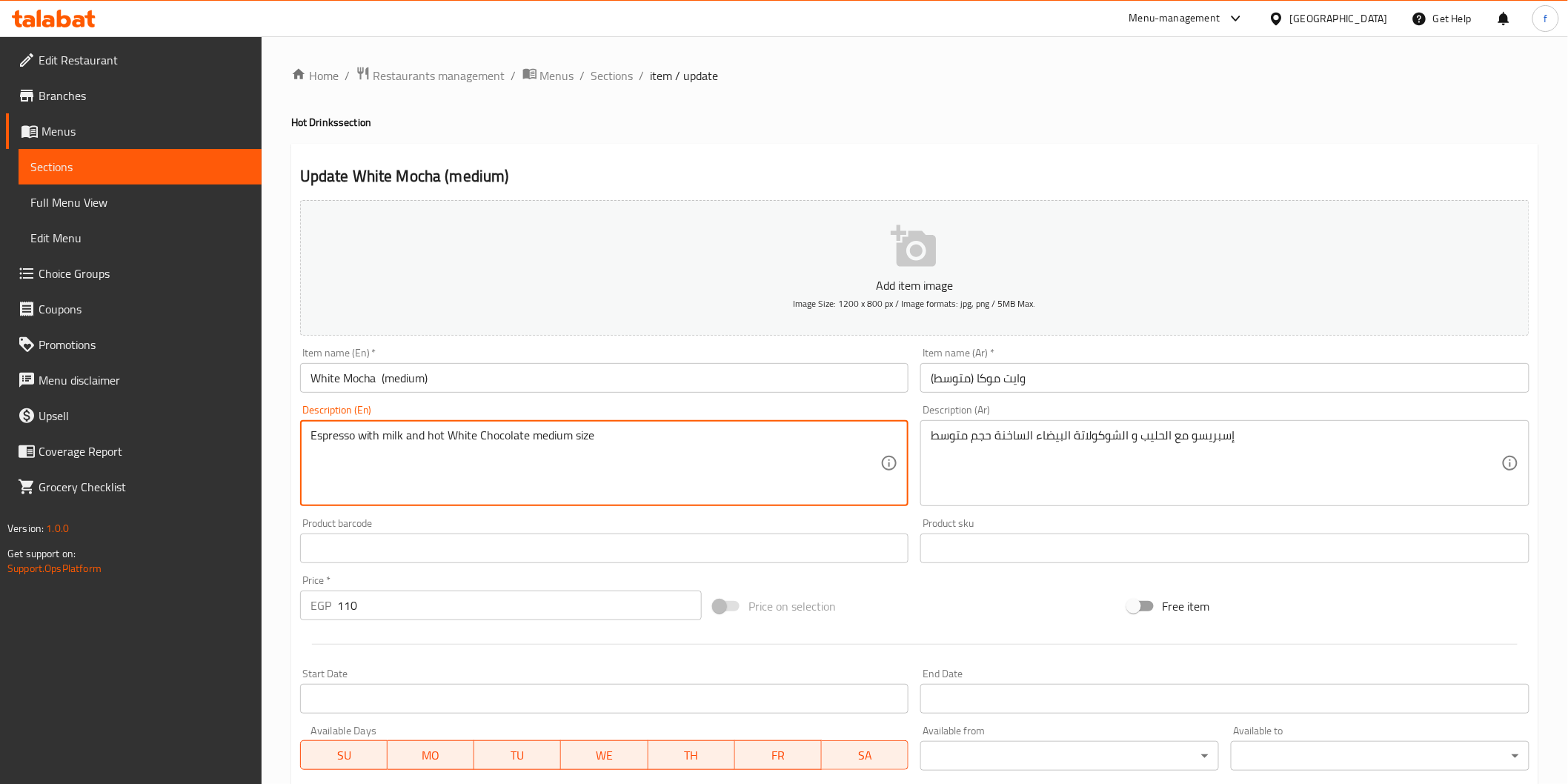
scroll to position [260, 0]
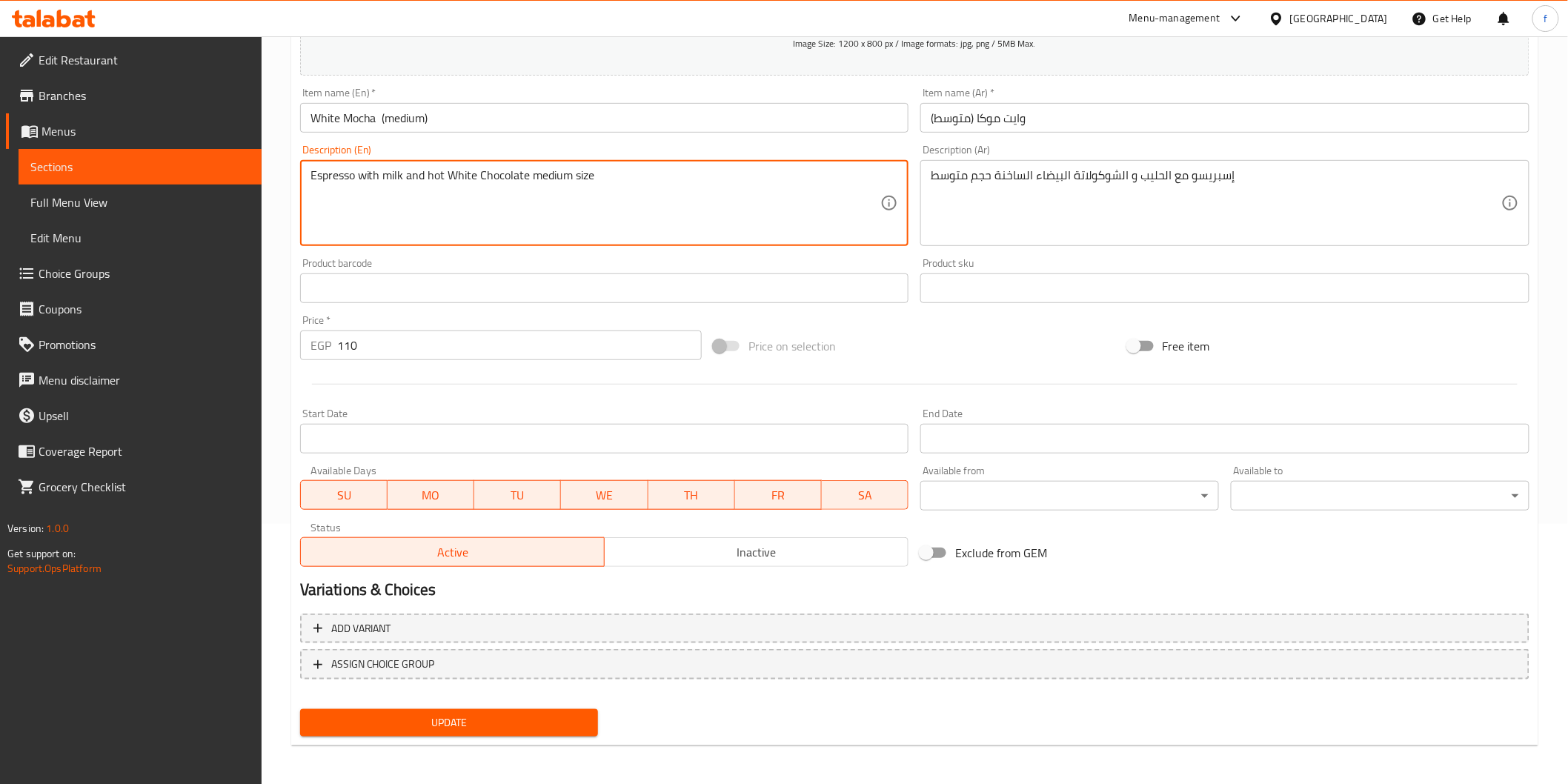
type textarea "Espresso with milk and hot White Chocolate medium size"
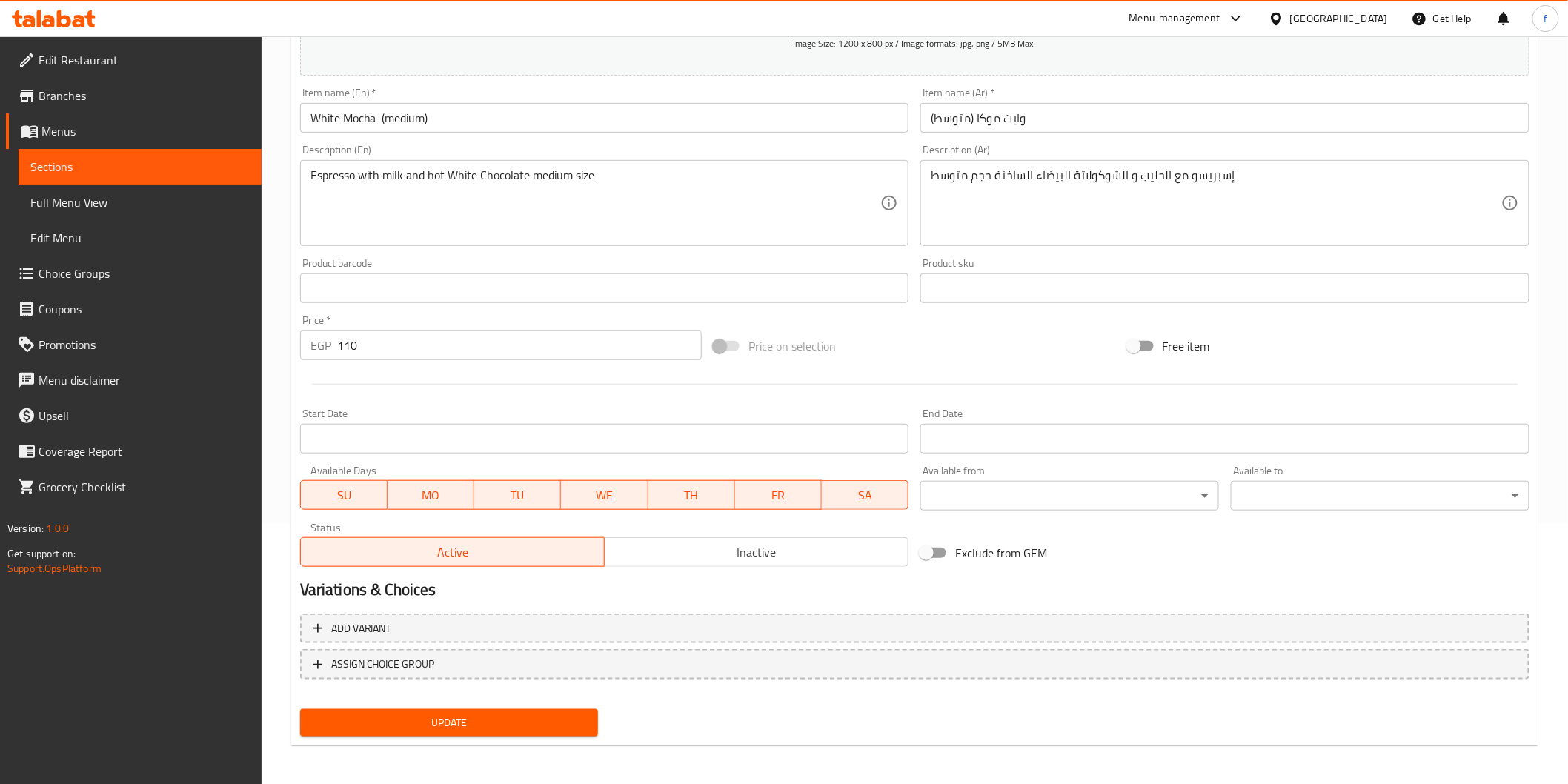
click at [516, 736] on div "Update" at bounding box center [449, 723] width 311 height 39
click at [517, 725] on span "Update" at bounding box center [449, 723] width 275 height 19
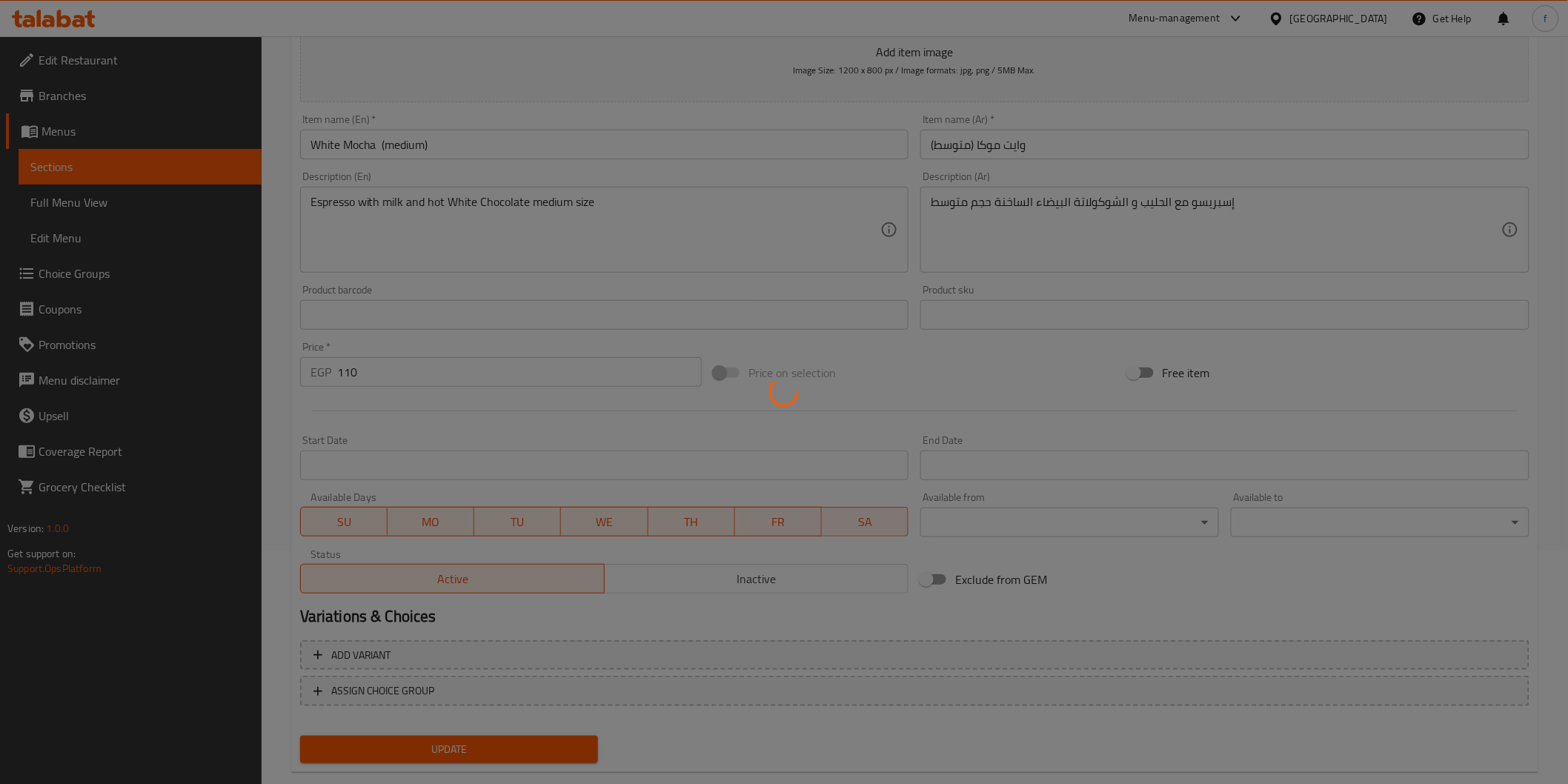
scroll to position [0, 0]
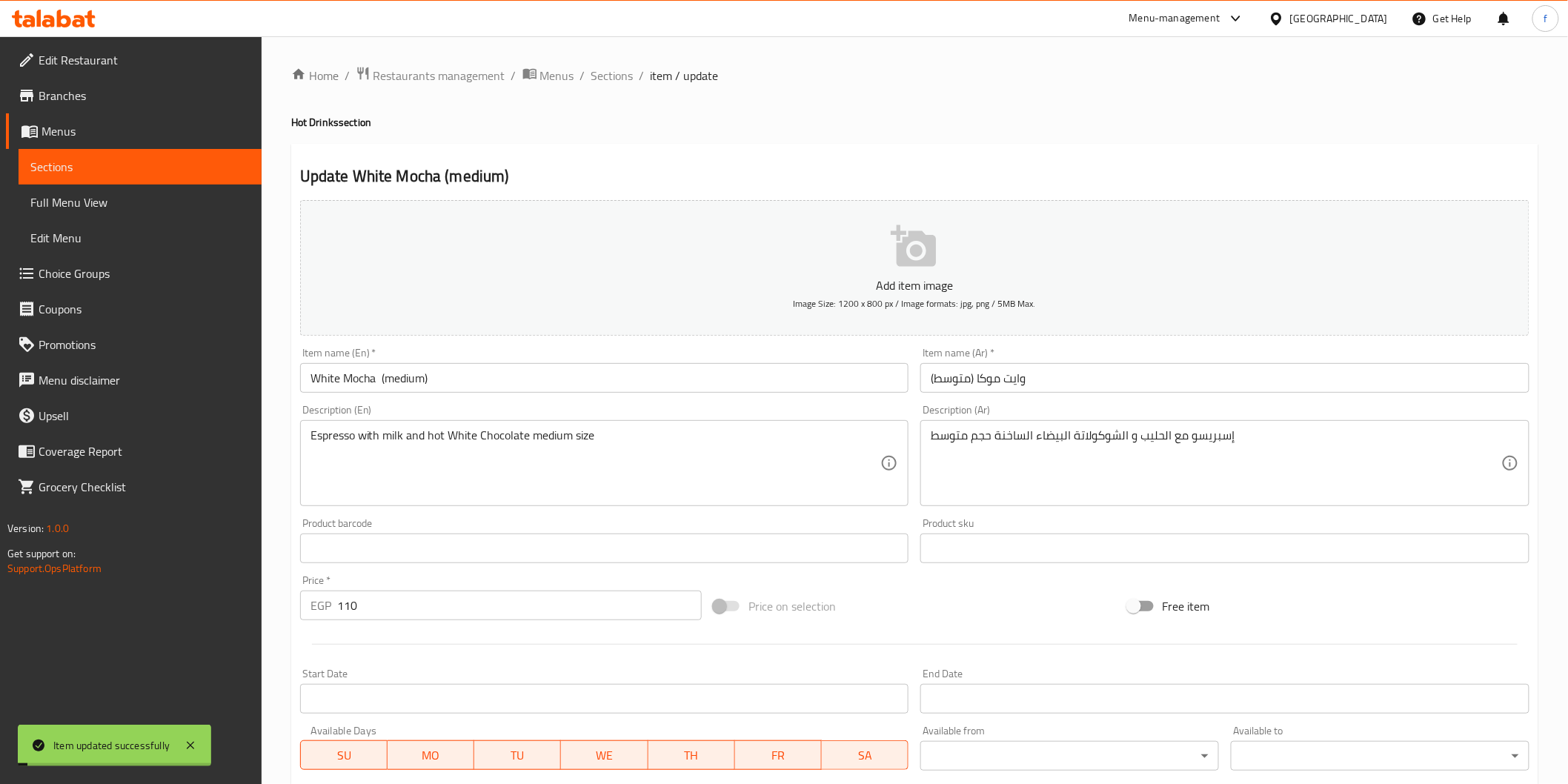
drag, startPoint x: 631, startPoint y: 70, endPoint x: 51, endPoint y: 130, distance: 583.1
click at [631, 71] on span "Sections" at bounding box center [613, 75] width 42 height 18
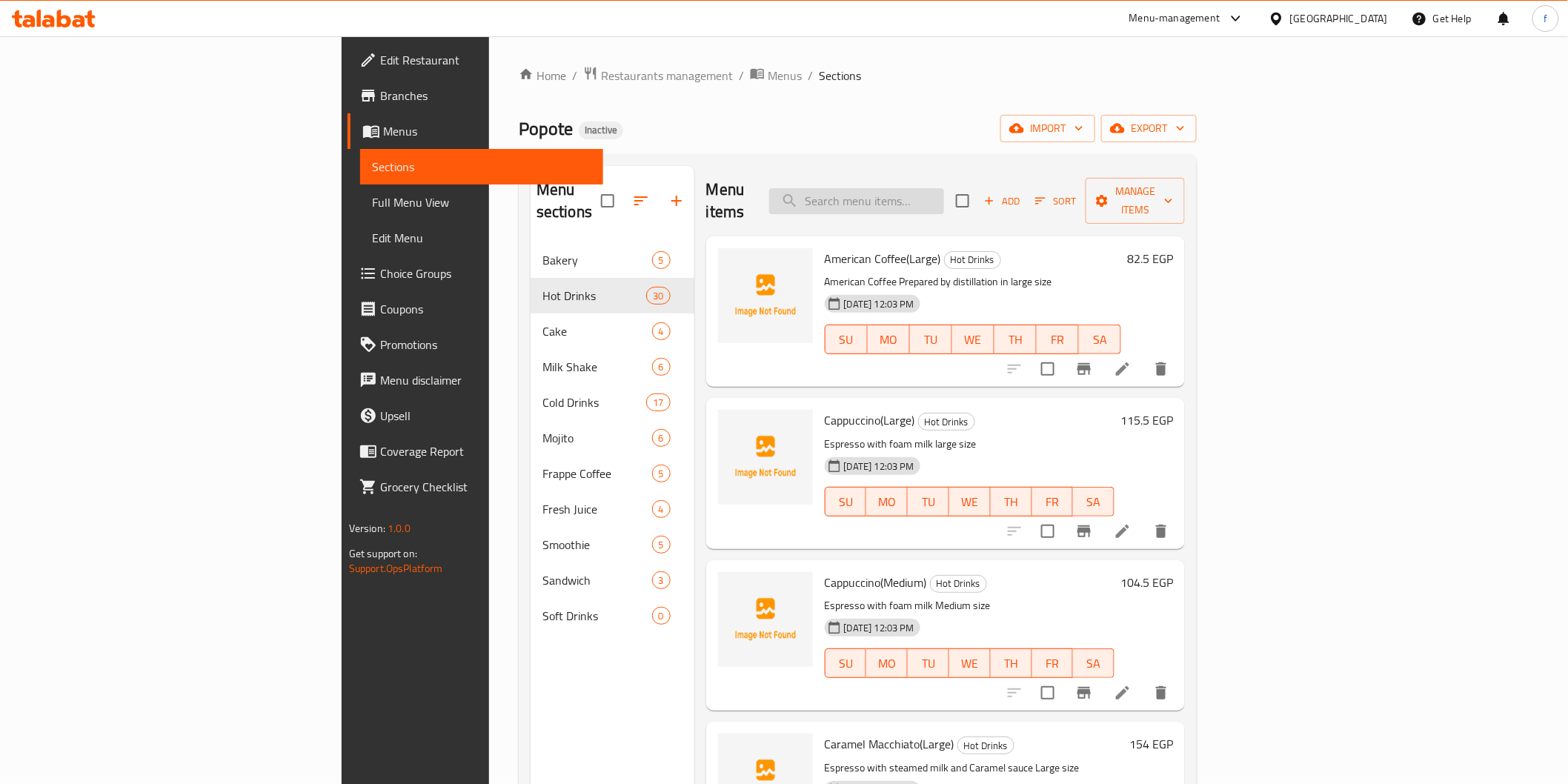
click at [944, 201] on input "search" at bounding box center [856, 201] width 175 height 26
paste input "Milk Shake Caramel"
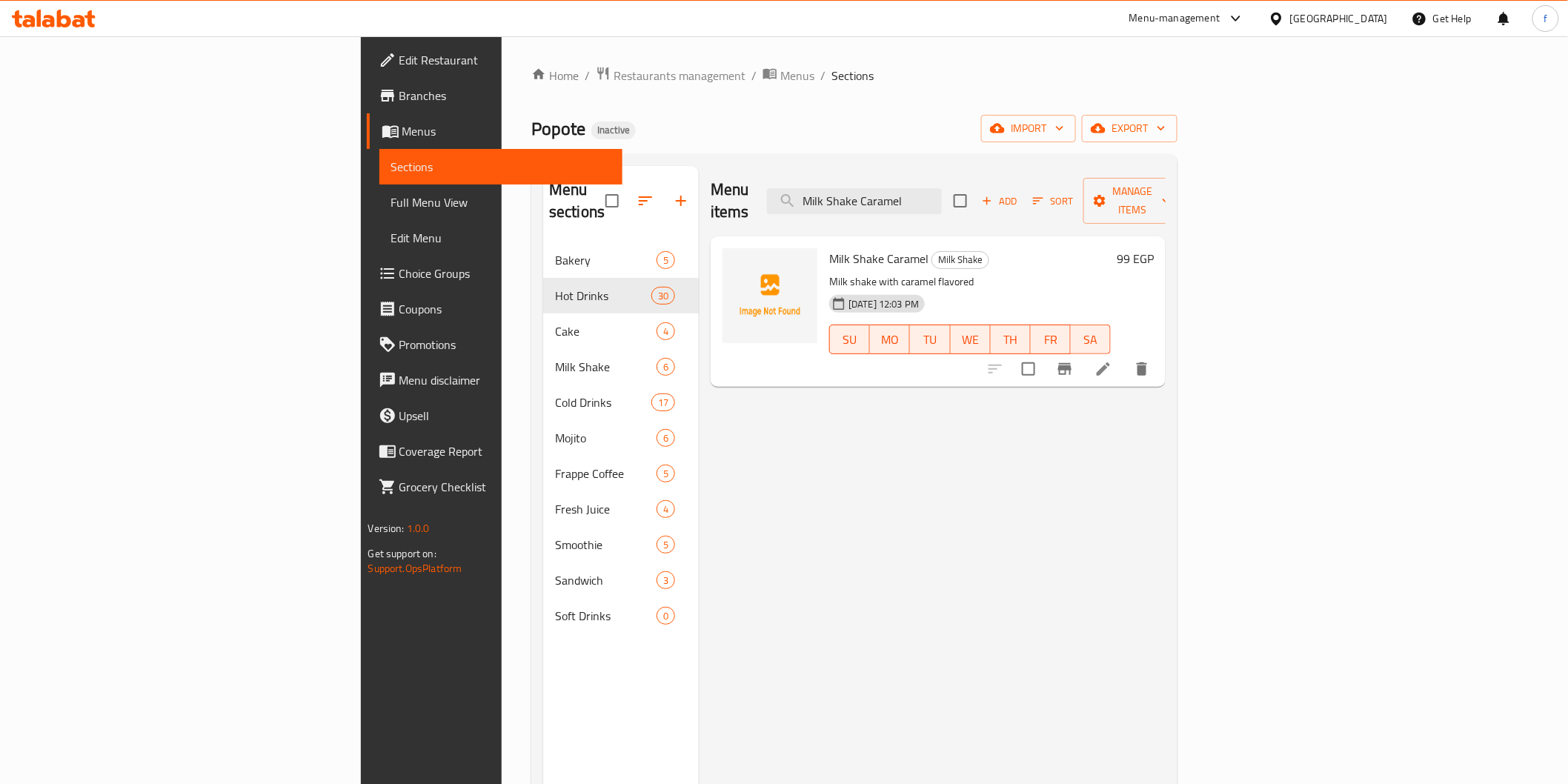
type input "Milk Shake Caramel"
click at [1112, 361] on icon at bounding box center [1103, 369] width 18 height 18
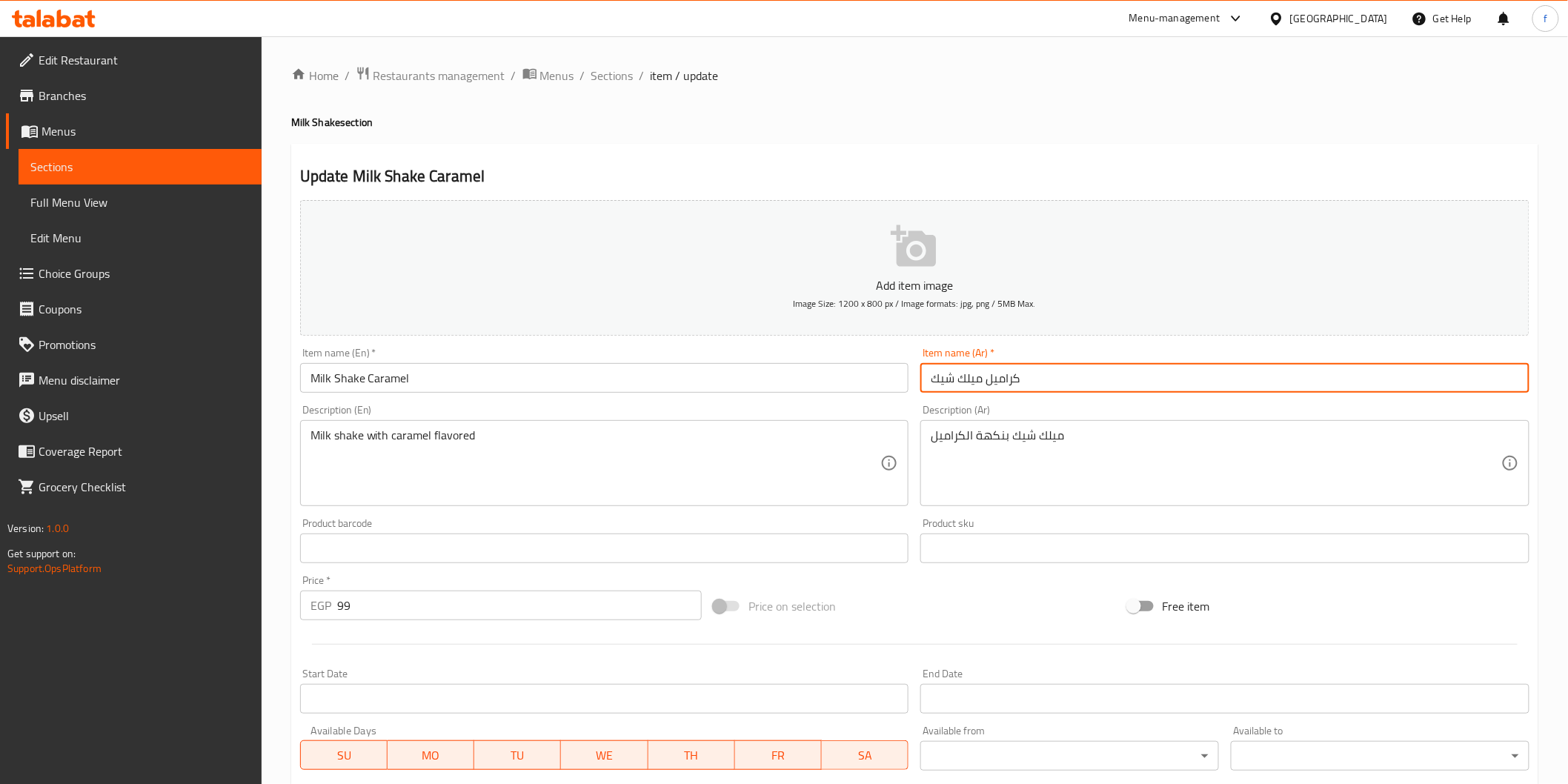
drag, startPoint x: 1030, startPoint y: 368, endPoint x: 943, endPoint y: 376, distance: 87.4
click at [937, 377] on input "كراميل ميلك شيك" at bounding box center [1224, 378] width 609 height 30
click at [1080, 387] on input "كراميل ميلك شيك" at bounding box center [1224, 378] width 609 height 30
click at [1080, 380] on input "كراميل ميلك شيك" at bounding box center [1224, 378] width 609 height 30
click at [1183, 383] on input "كراميل ميلك شيك" at bounding box center [1224, 378] width 609 height 30
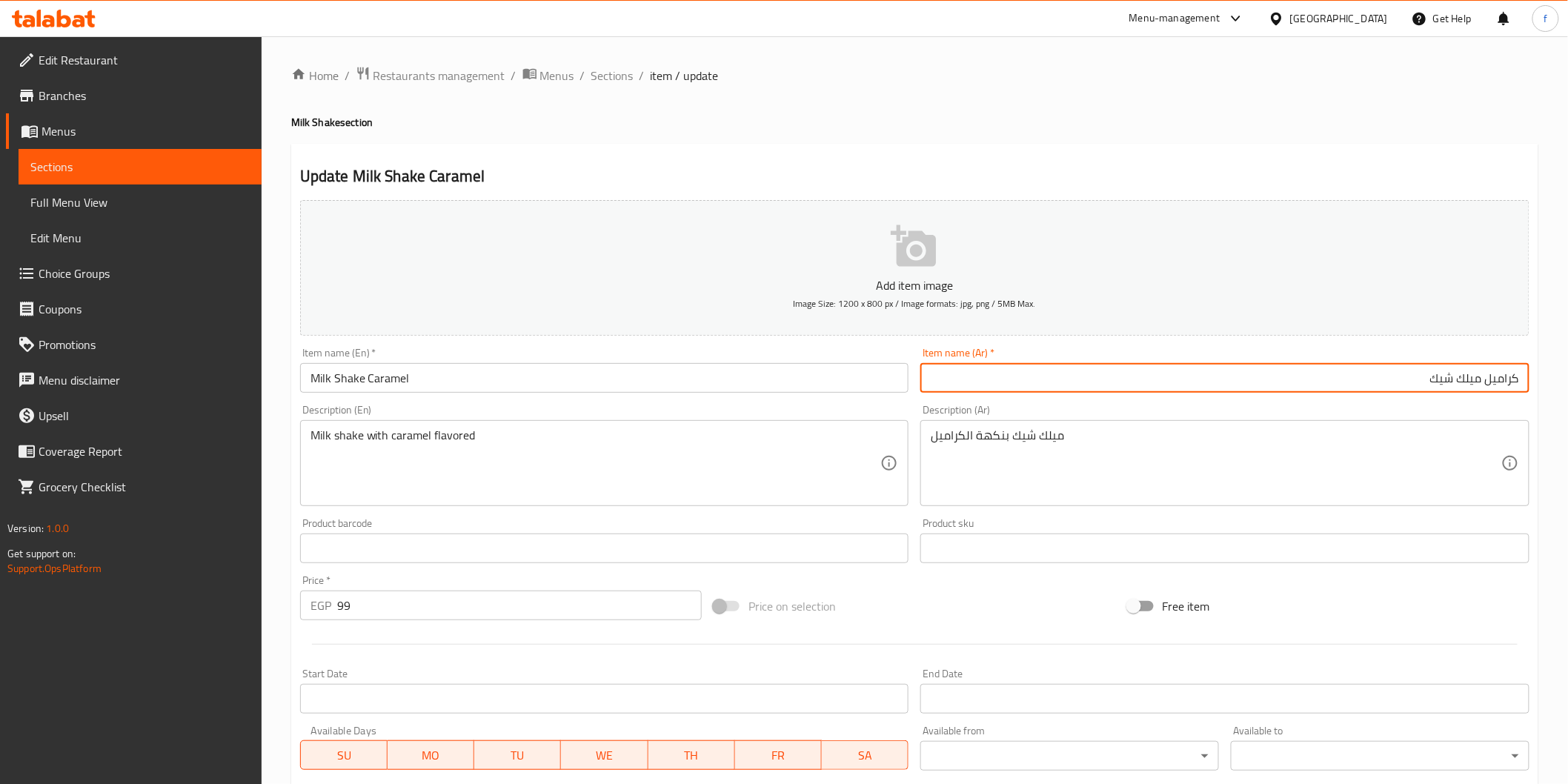
click at [1507, 378] on input "كراميل ميلك شيك" at bounding box center [1224, 378] width 609 height 30
click at [1427, 389] on input "ميلك شيك" at bounding box center [1224, 378] width 609 height 30
paste input "كراميل"
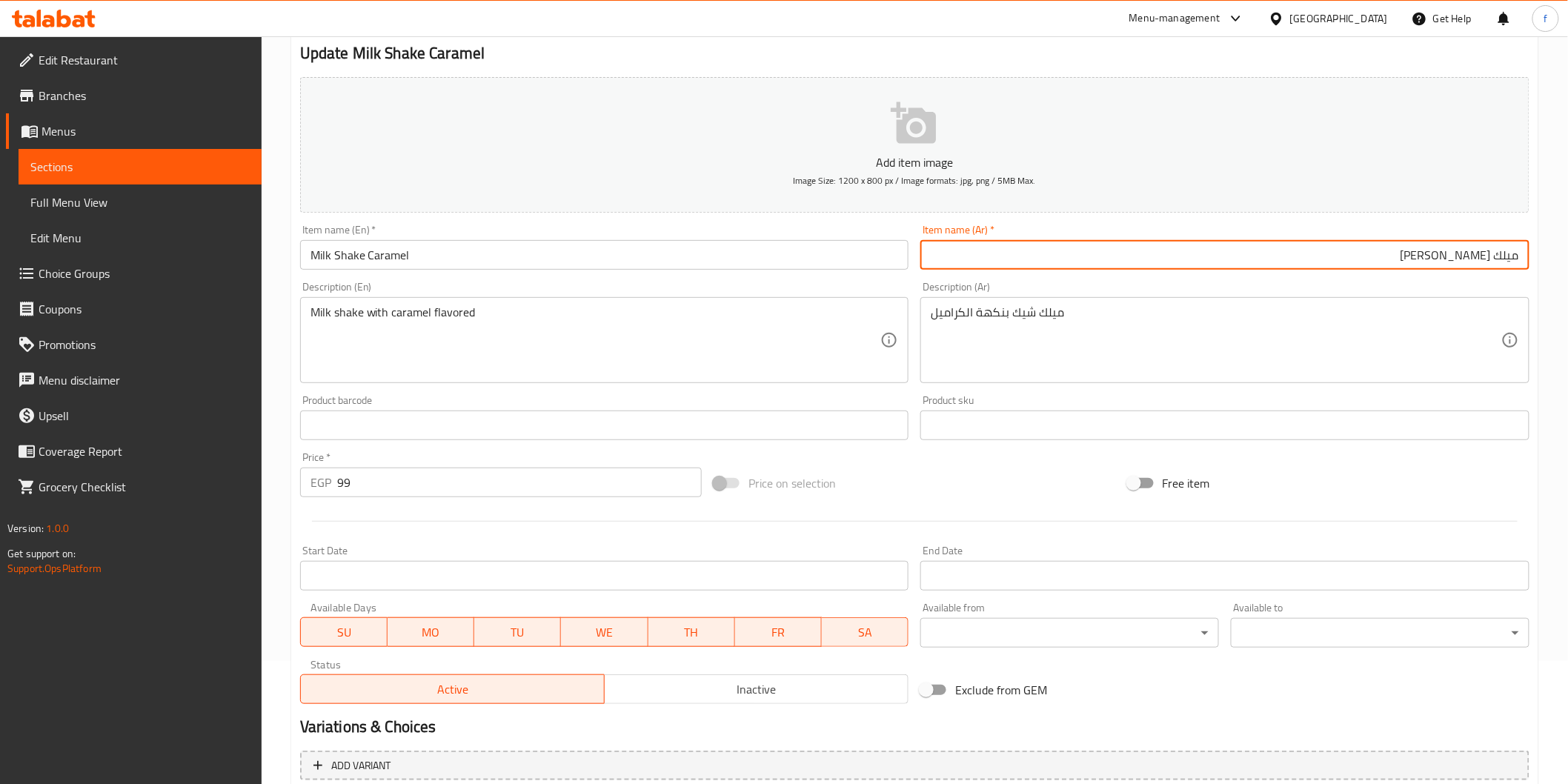
scroll to position [260, 0]
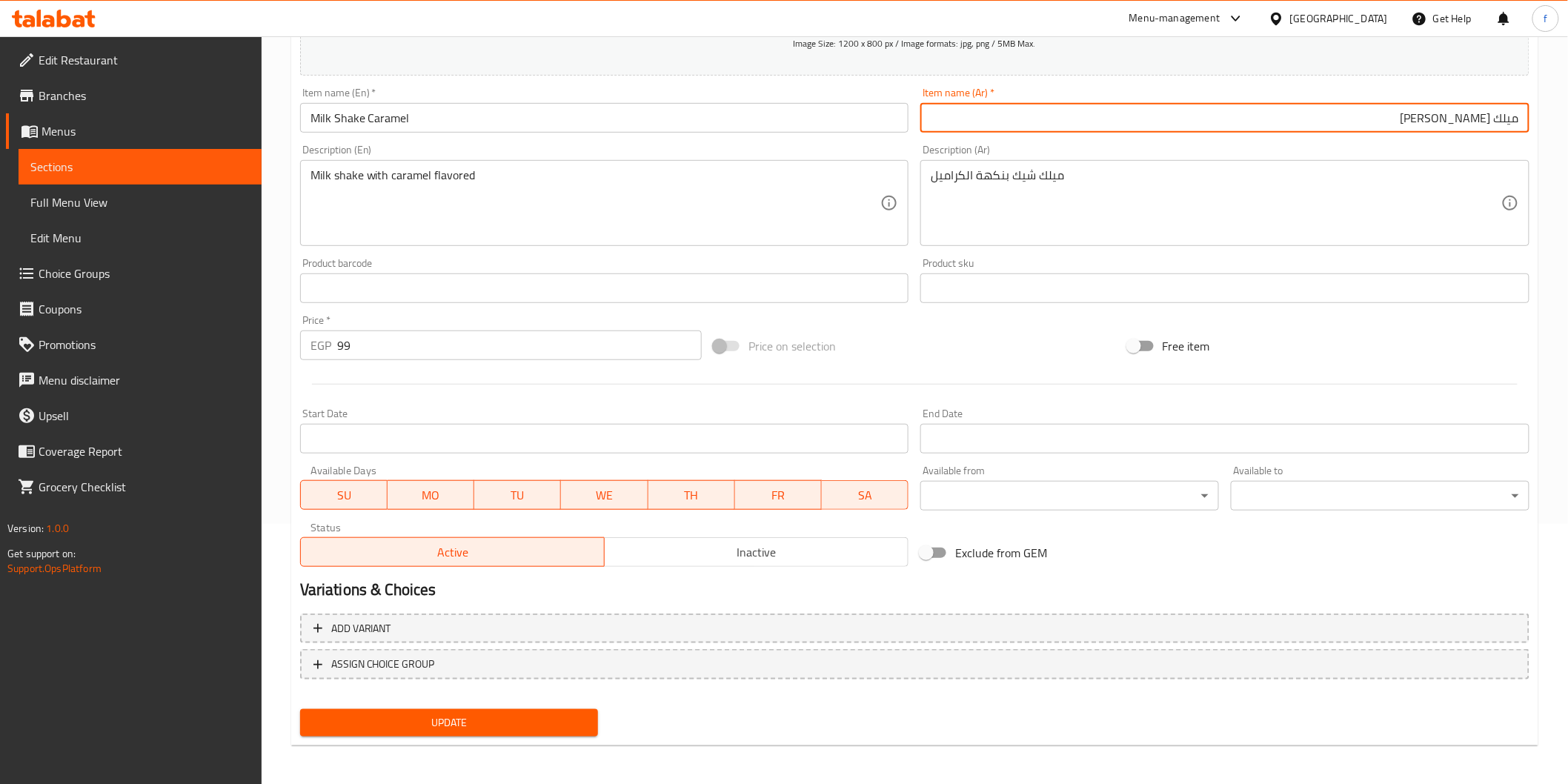
type input "ميلك [PERSON_NAME]"
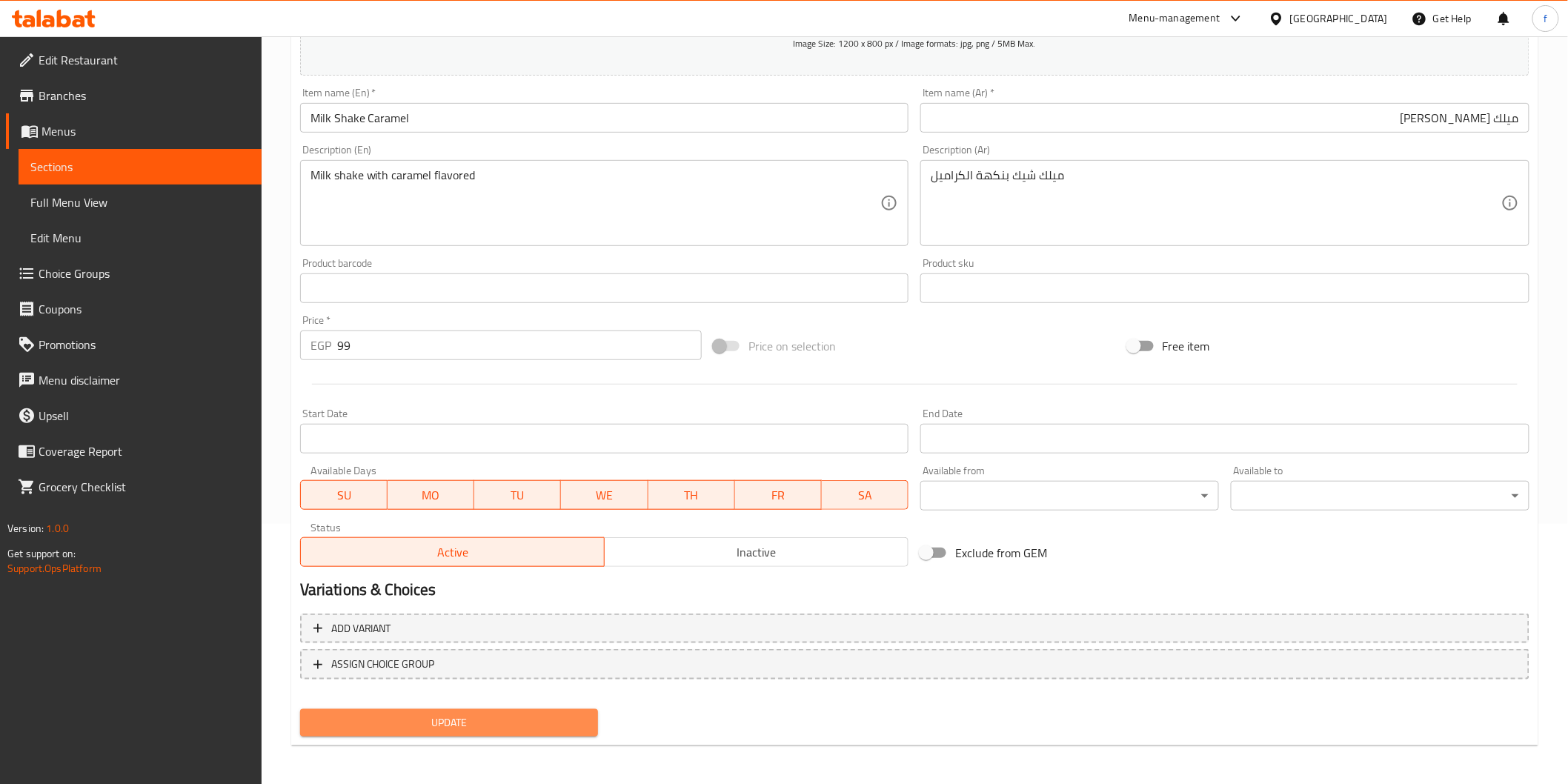
click at [525, 718] on span "Update" at bounding box center [449, 723] width 275 height 19
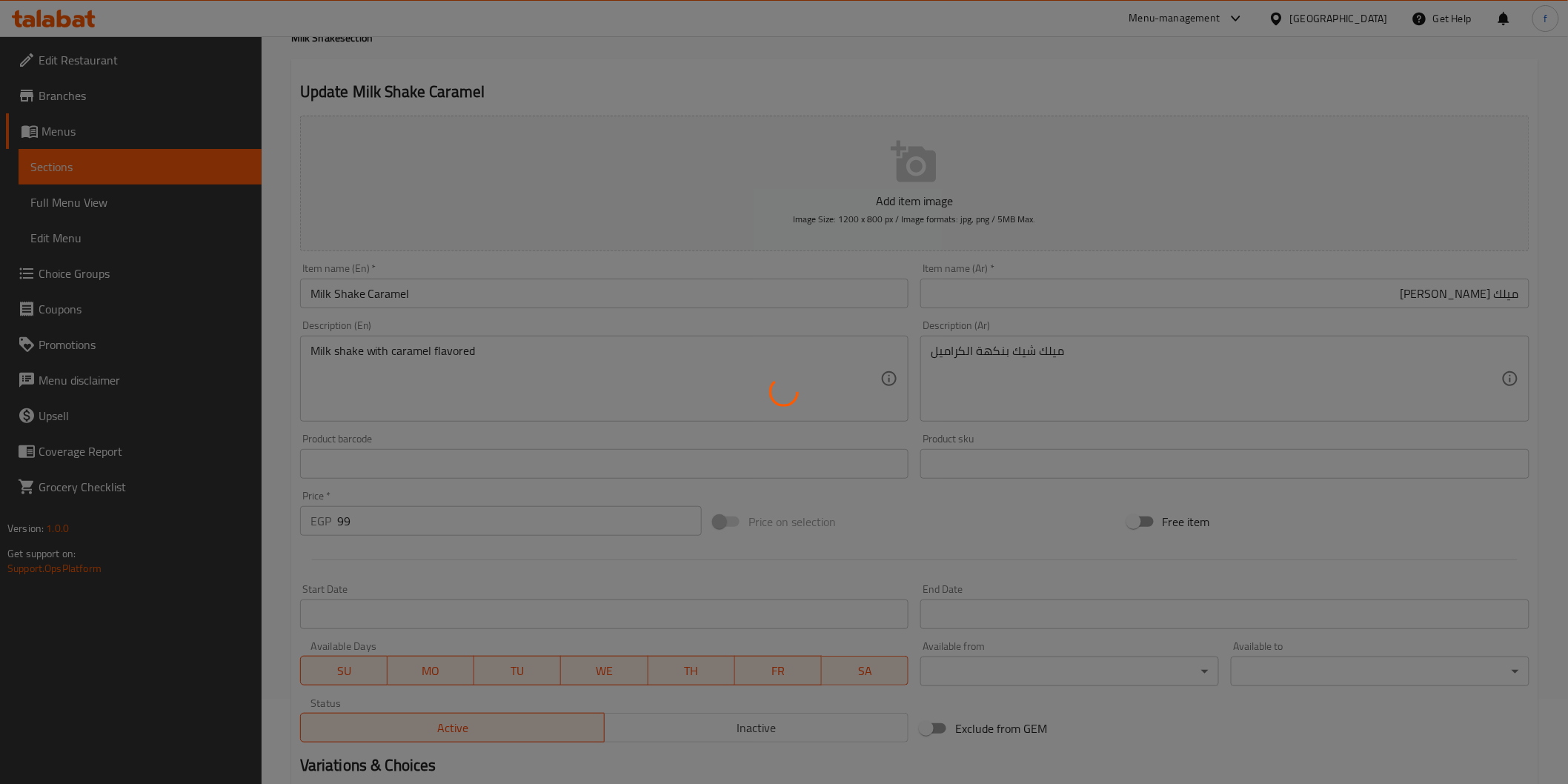
scroll to position [0, 0]
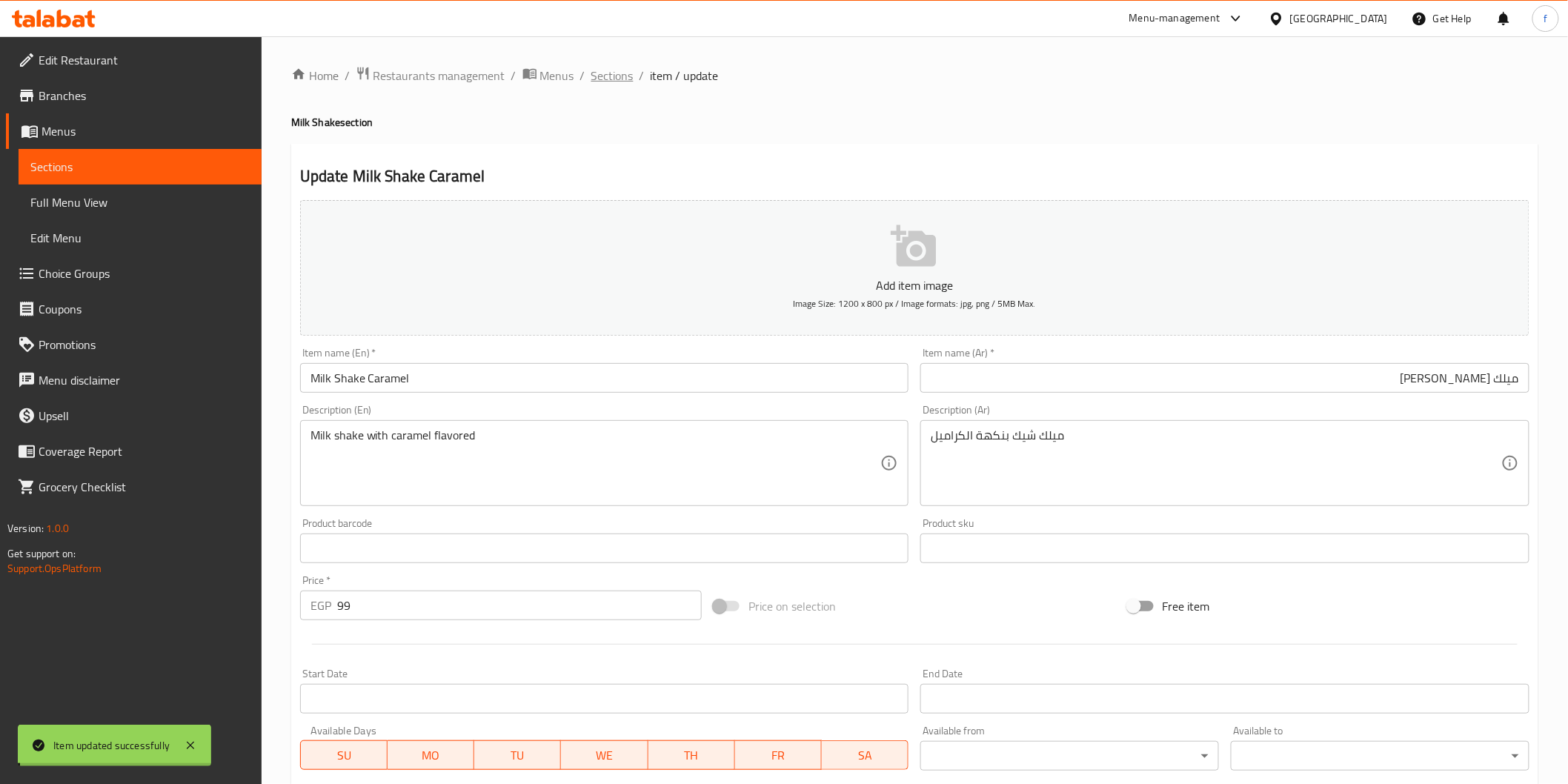
click at [613, 80] on span "Sections" at bounding box center [613, 75] width 42 height 18
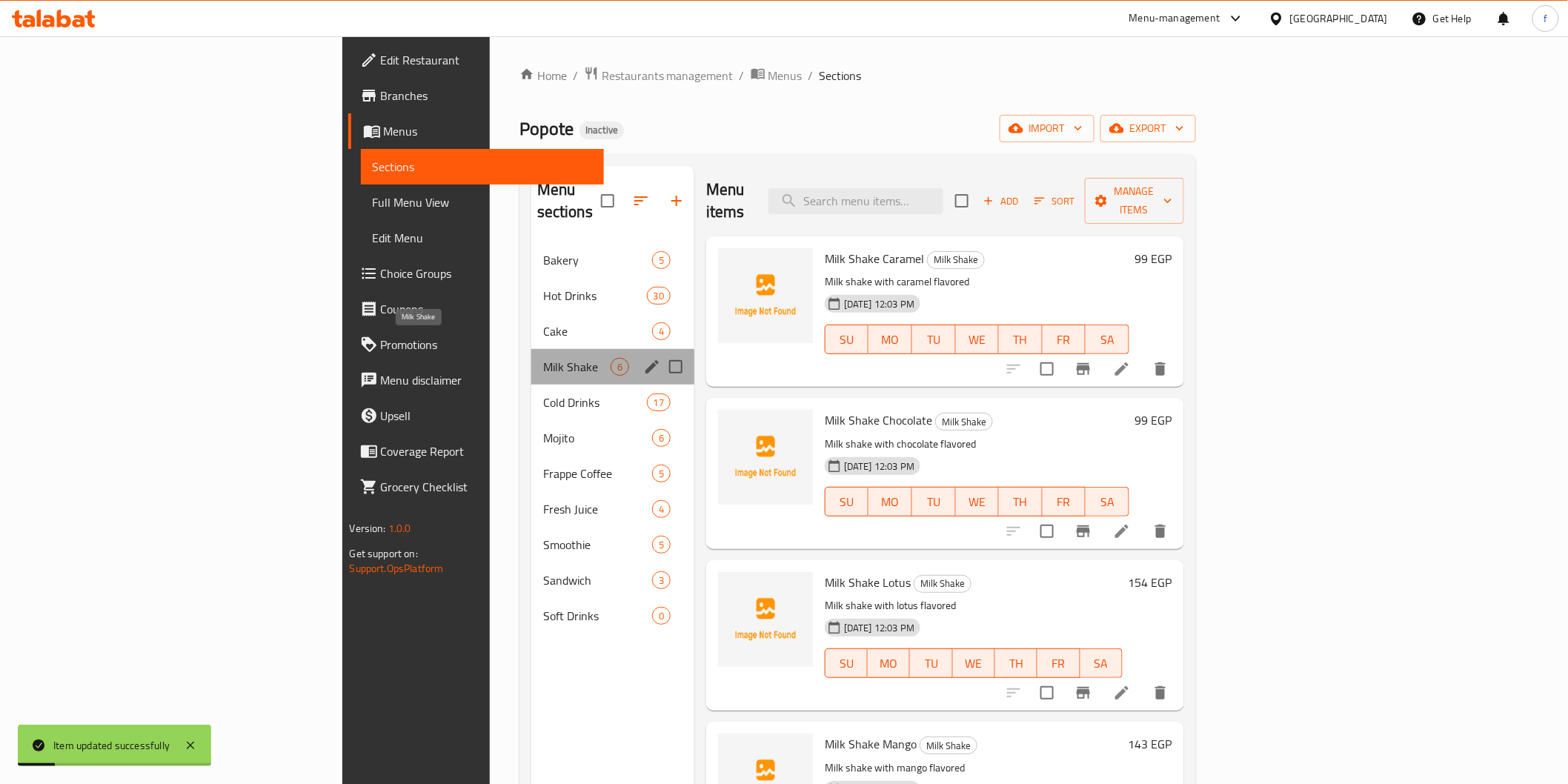
click at [543, 358] on span "Milk Shake" at bounding box center [577, 367] width 68 height 18
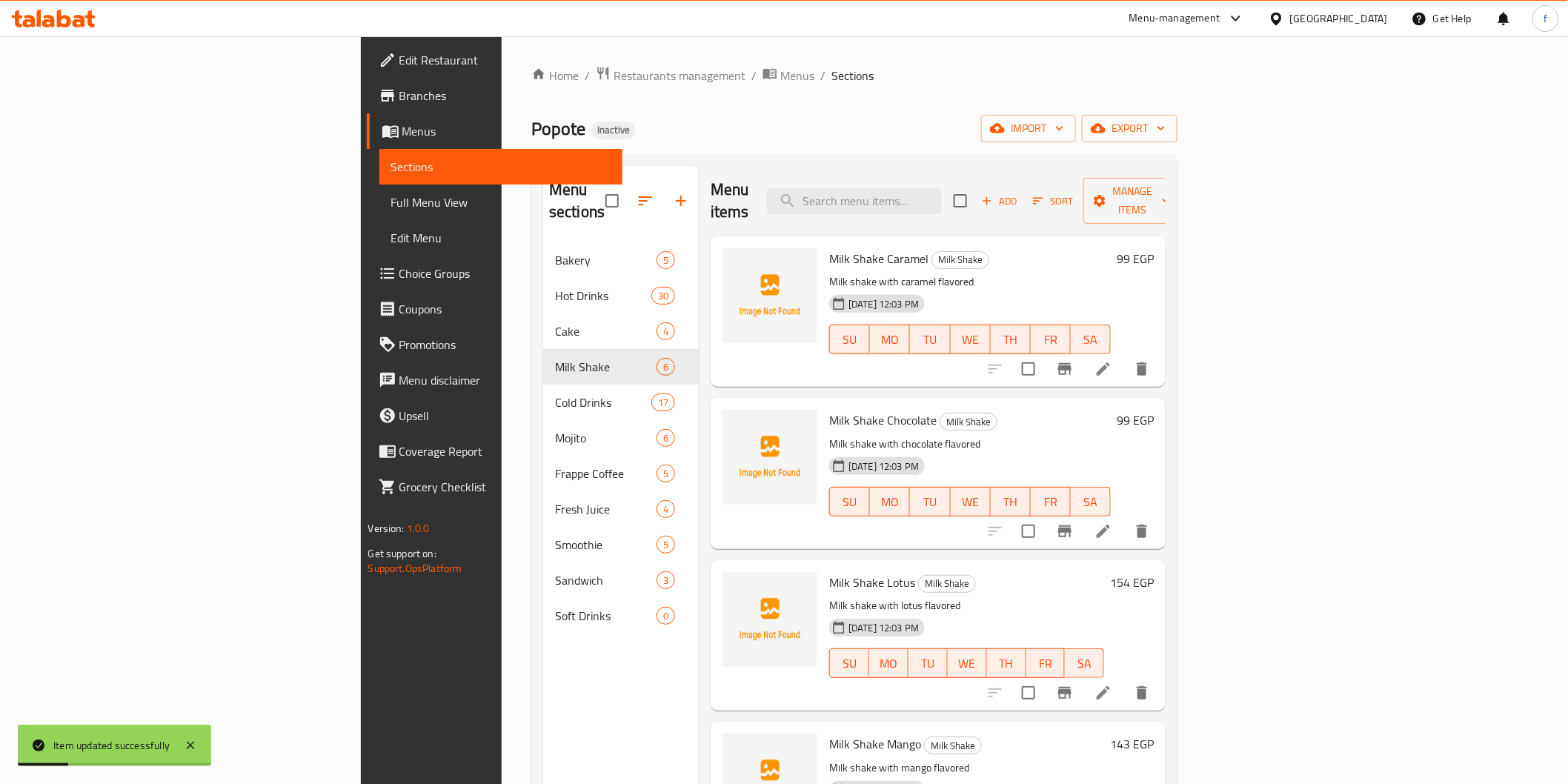
scroll to position [82, 0]
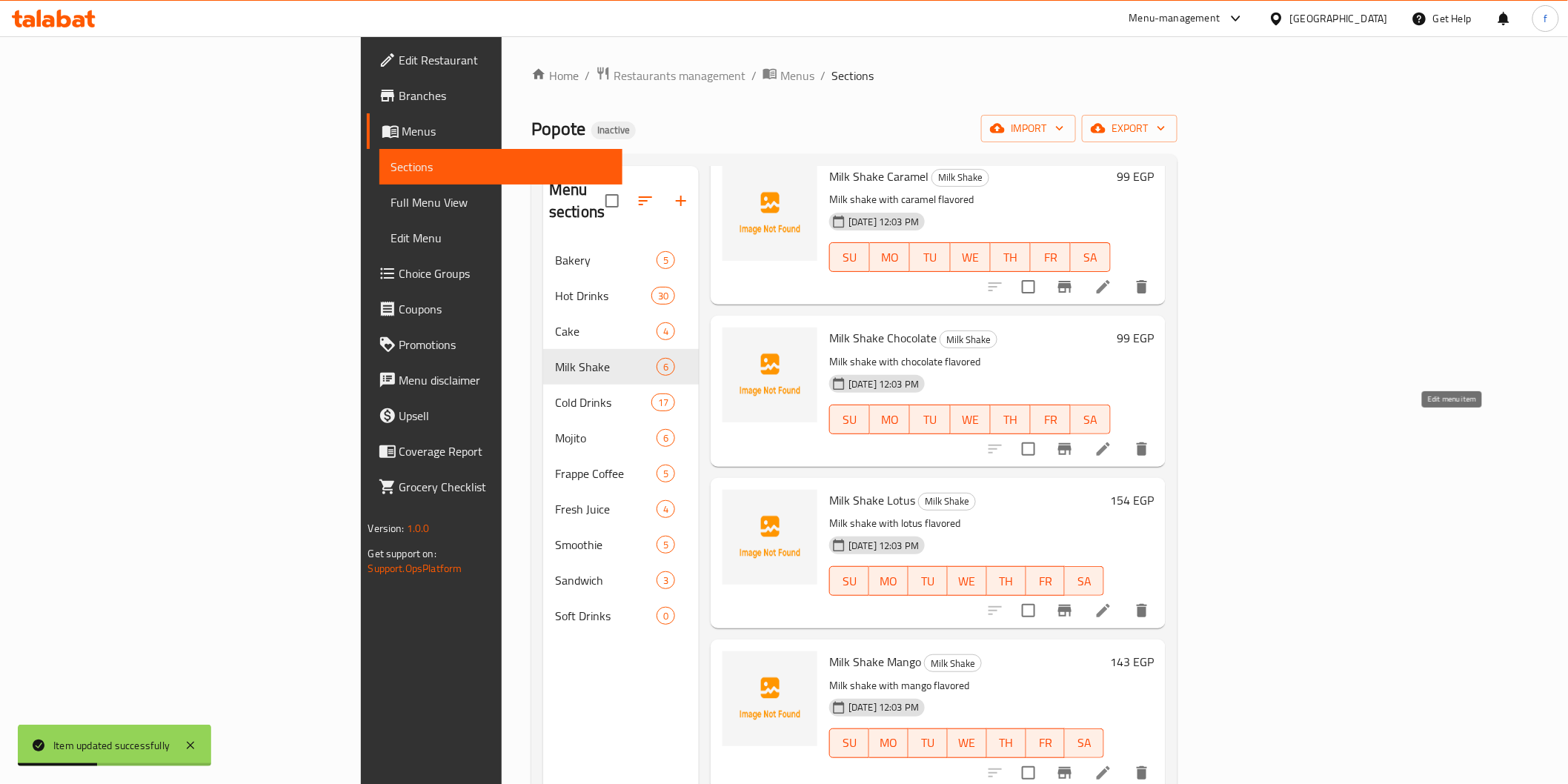
click at [1112, 440] on icon at bounding box center [1103, 449] width 18 height 18
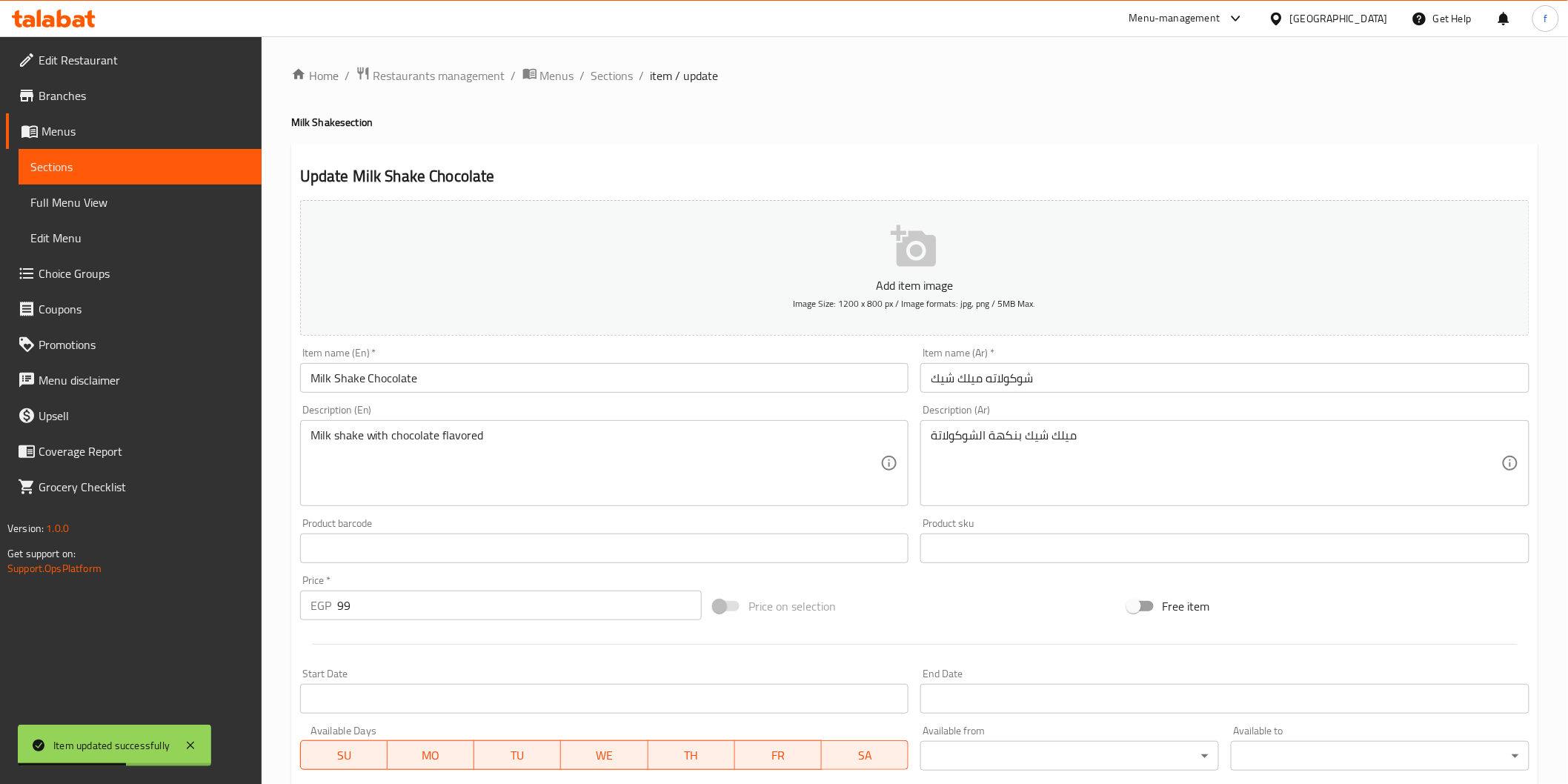
click at [1312, 380] on input "شوكولاته ميلك شيك" at bounding box center [1224, 378] width 609 height 30
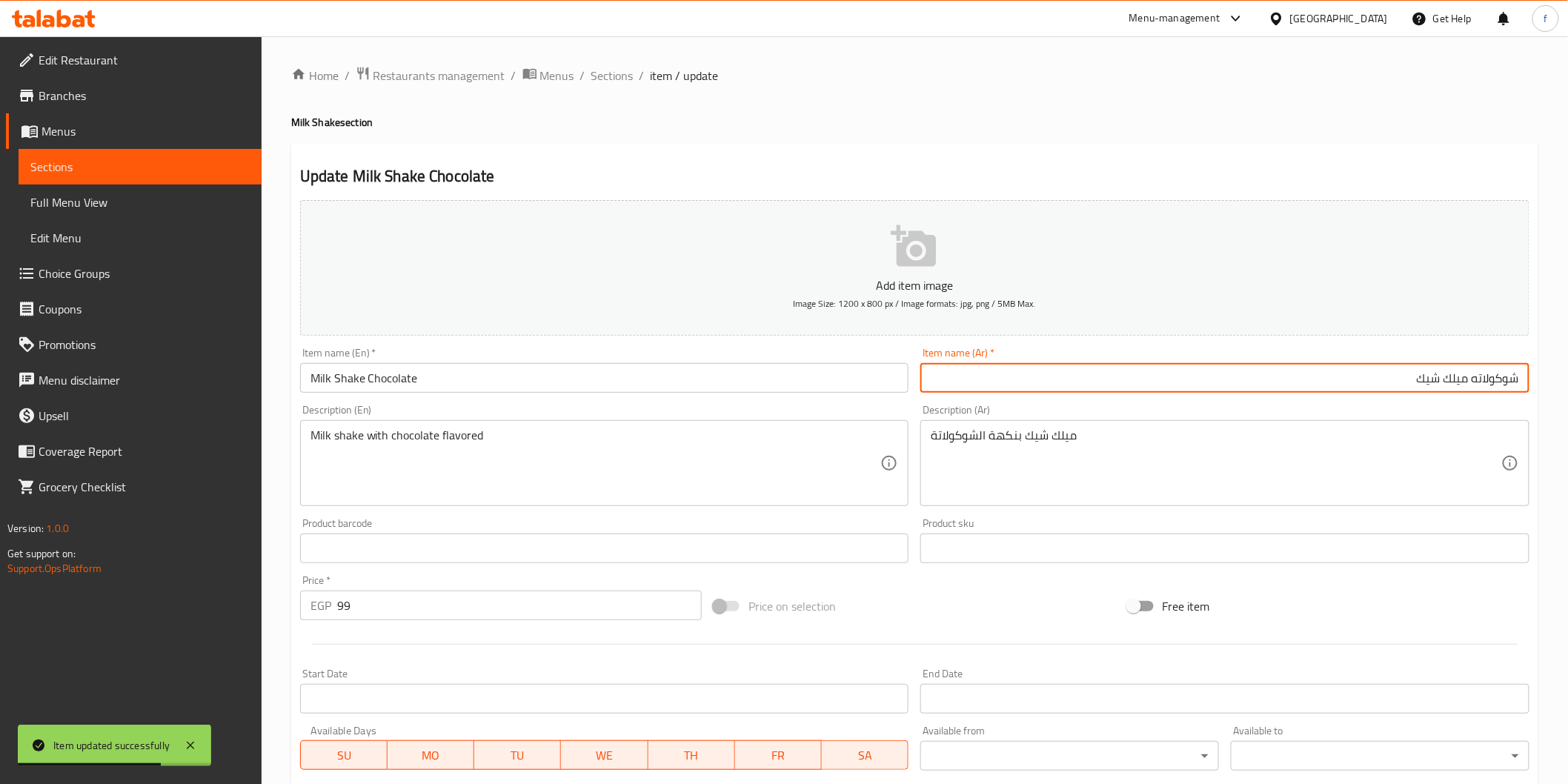
click at [1507, 385] on input "شوكولاته ميلك شيك" at bounding box center [1224, 378] width 609 height 30
click at [1506, 385] on input "شوكولاته ميلك شيك" at bounding box center [1224, 378] width 609 height 30
click at [1380, 380] on input "ميلك شيك" at bounding box center [1224, 378] width 609 height 30
paste input "شوكولاته"
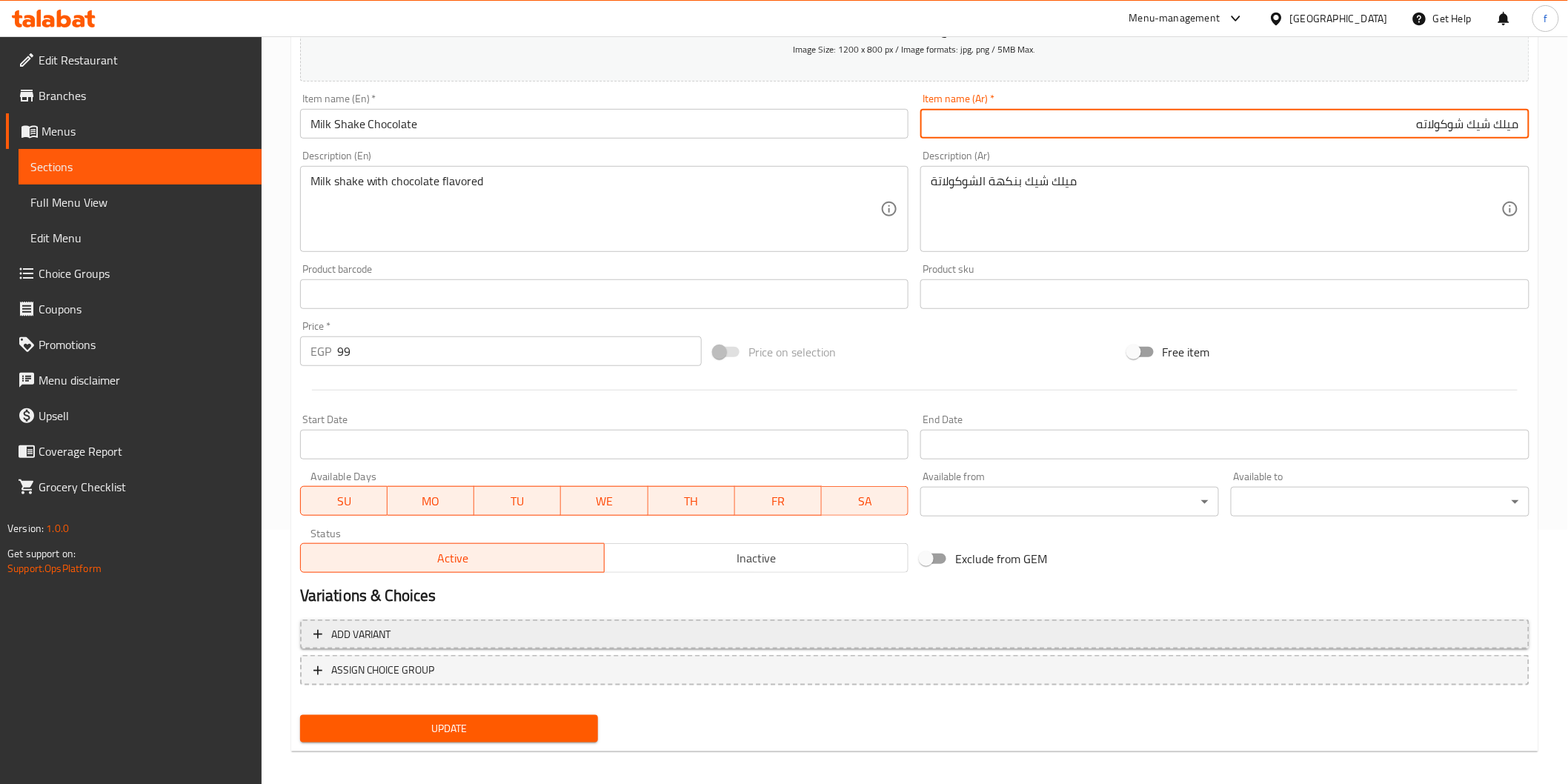
scroll to position [260, 0]
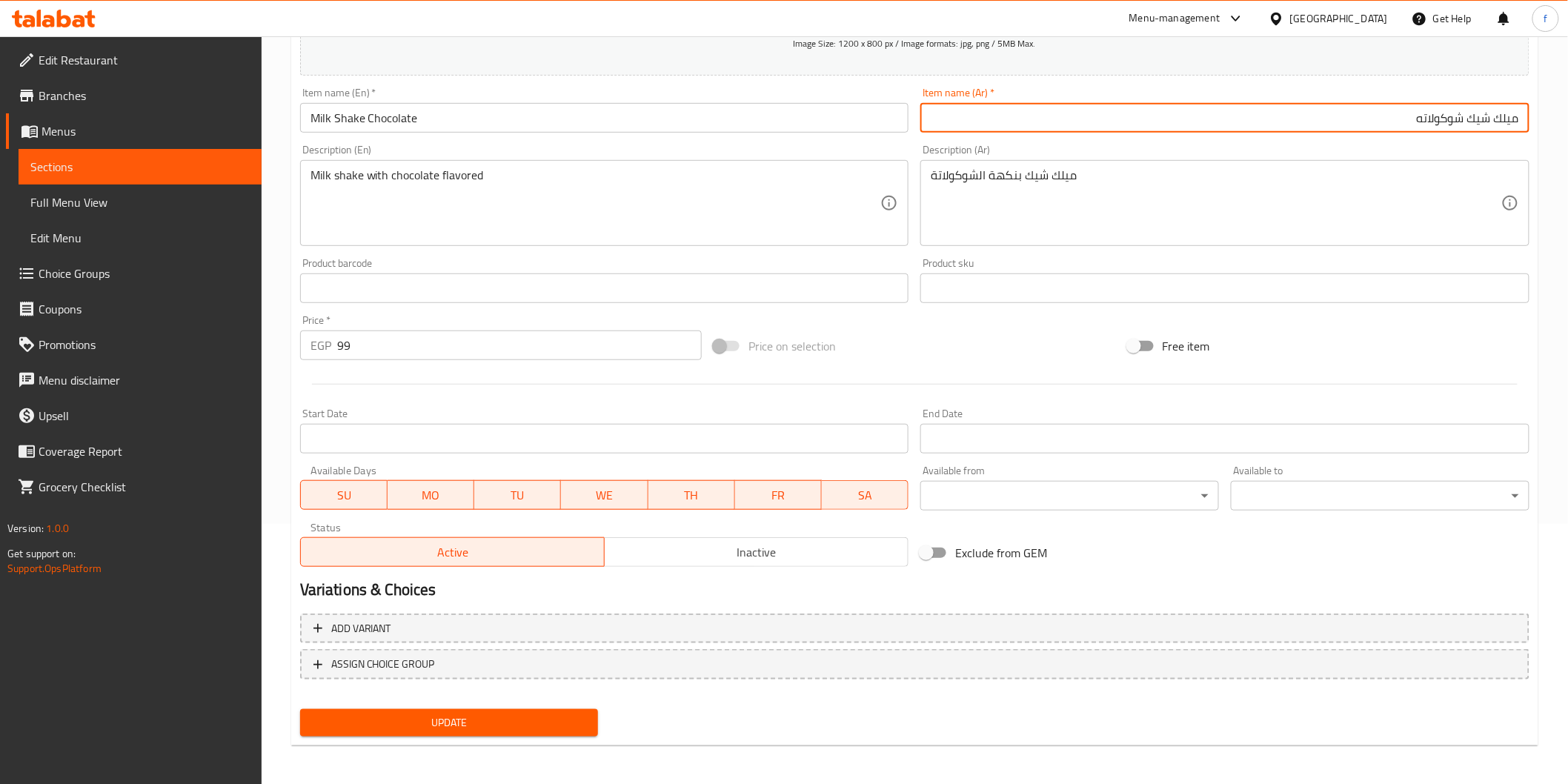
type input "ميلك شيك شوكولاته"
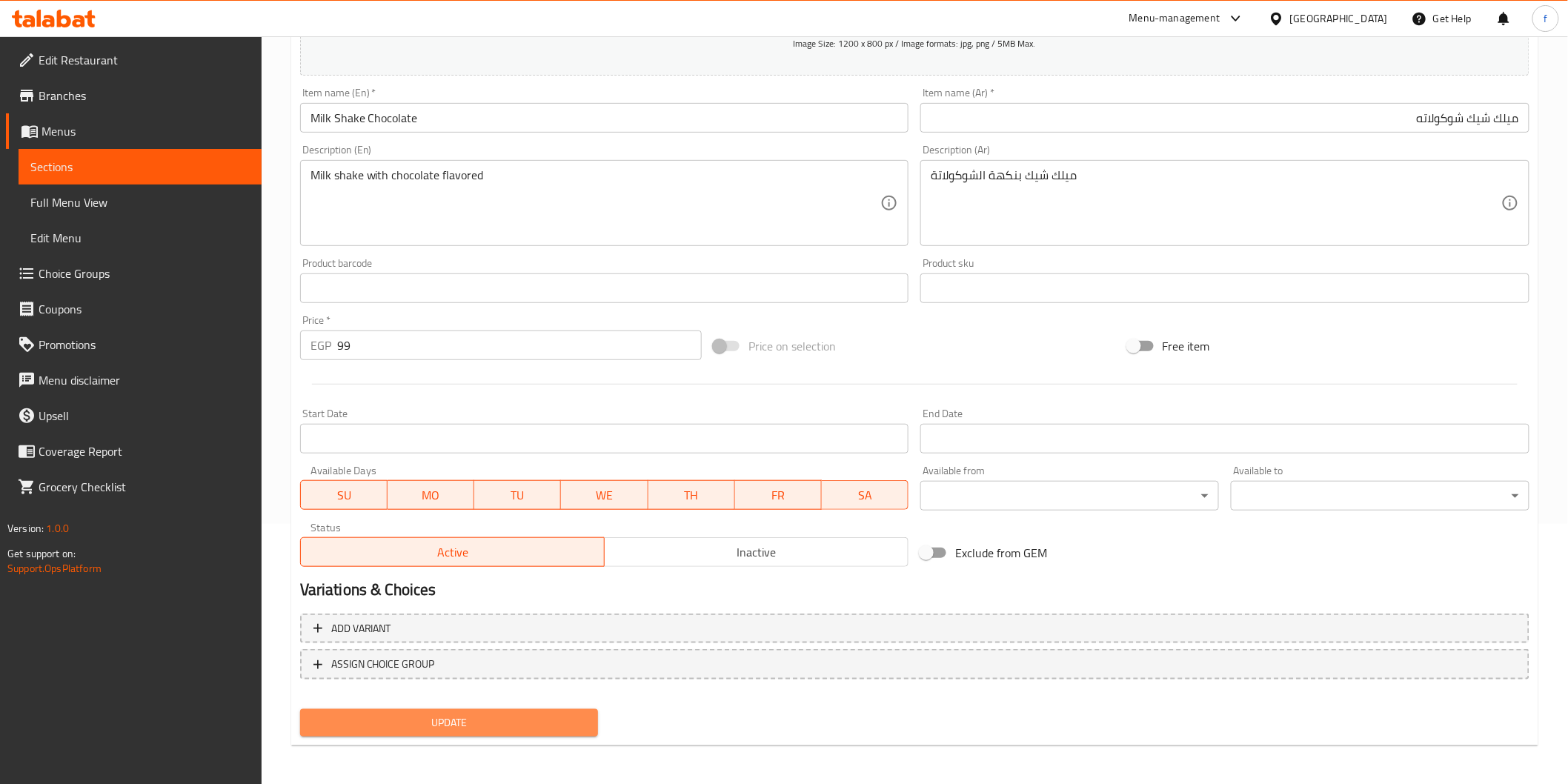
click at [514, 714] on span "Update" at bounding box center [449, 723] width 275 height 19
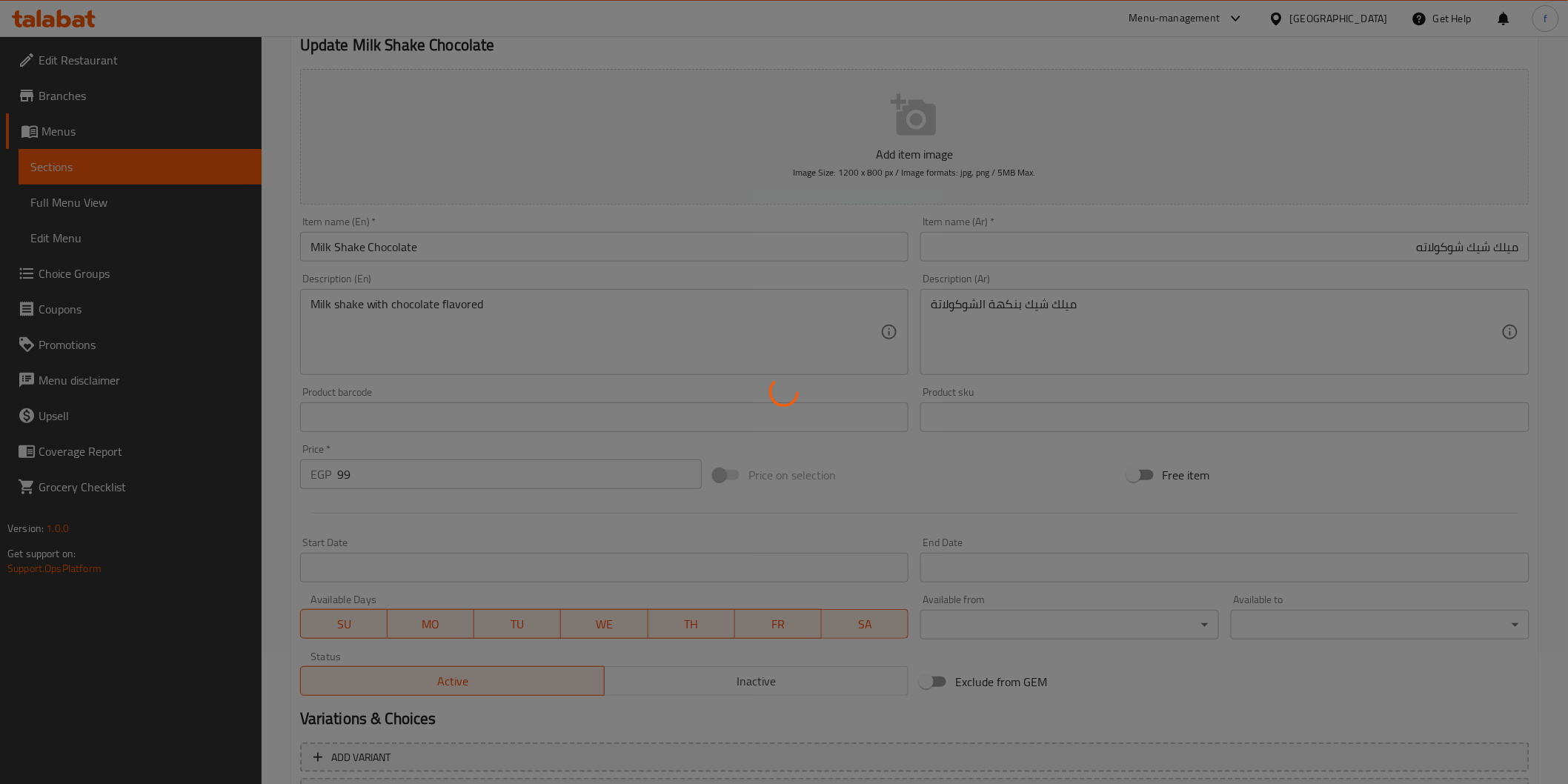
scroll to position [0, 0]
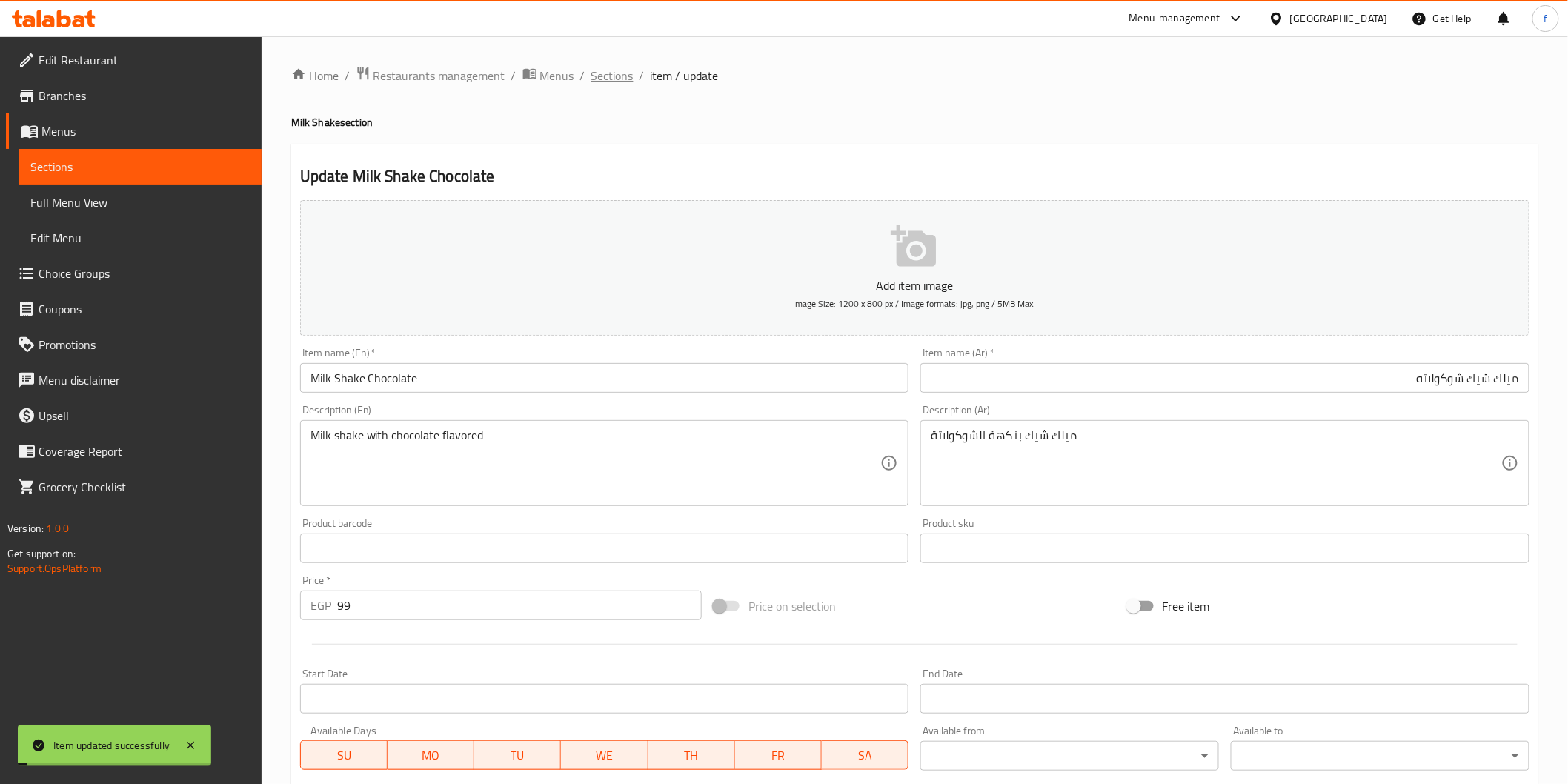
click at [609, 69] on span "Sections" at bounding box center [613, 75] width 42 height 18
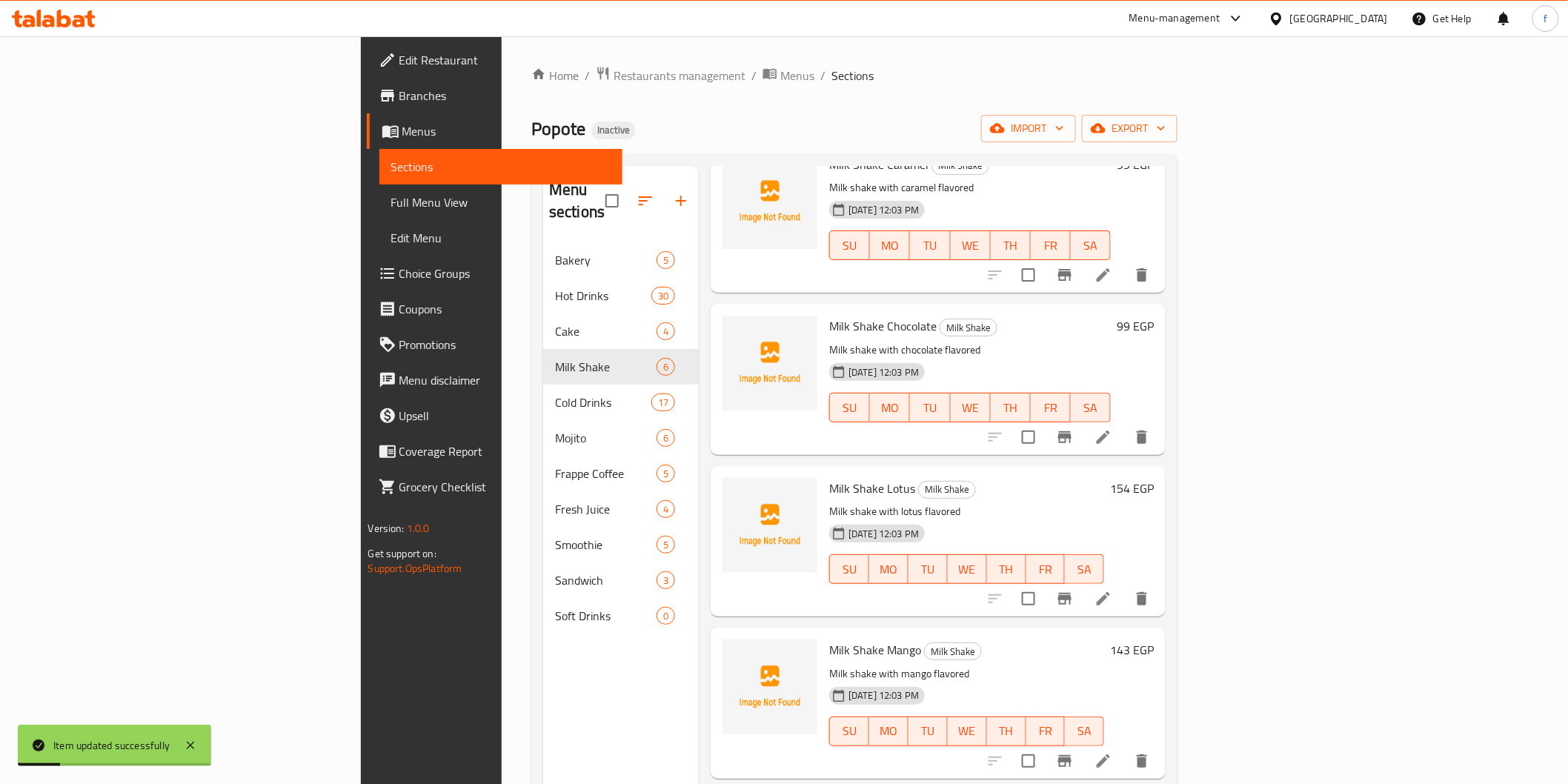
scroll to position [224, 0]
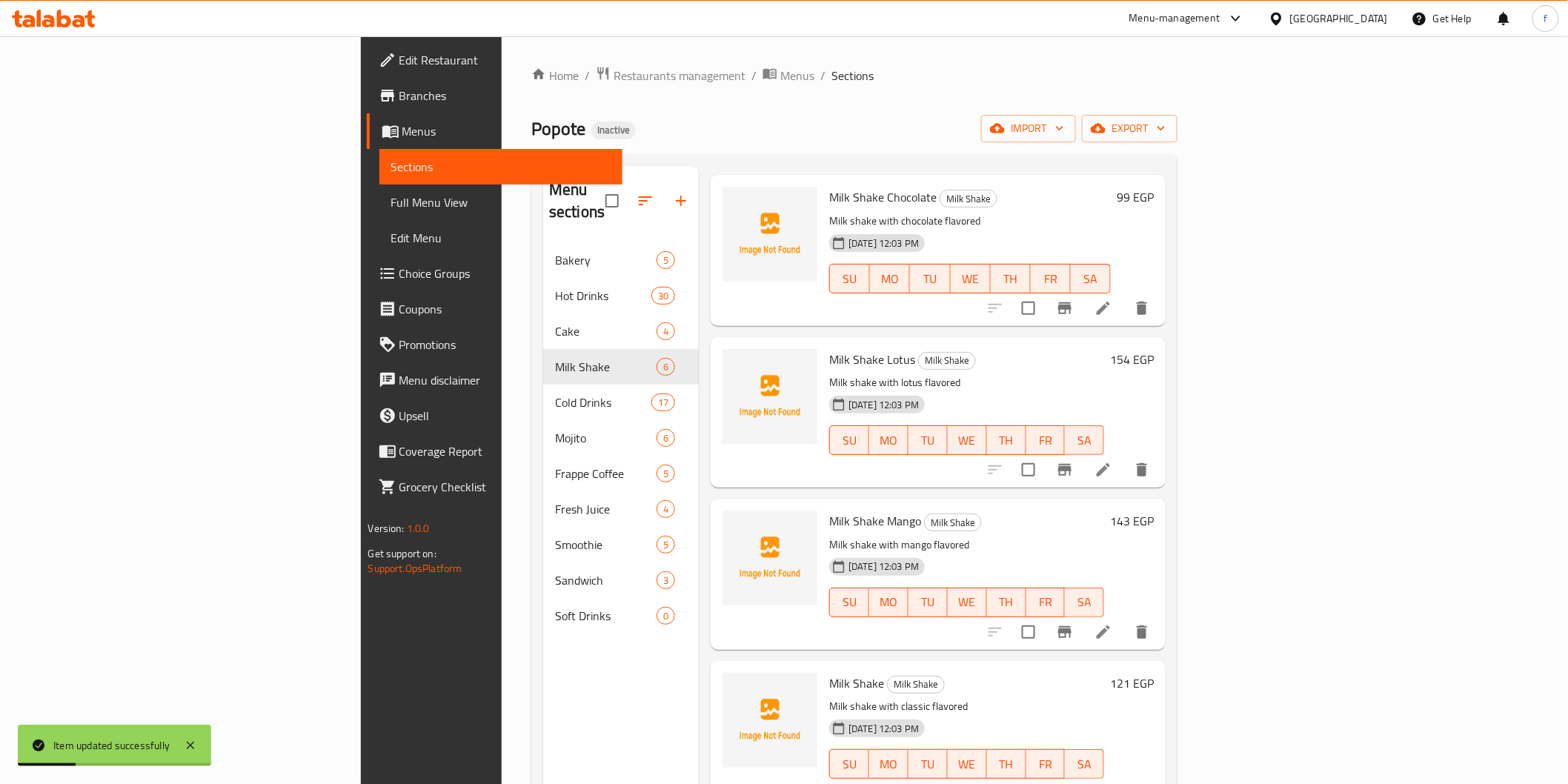
click at [1110, 463] on icon at bounding box center [1103, 470] width 14 height 14
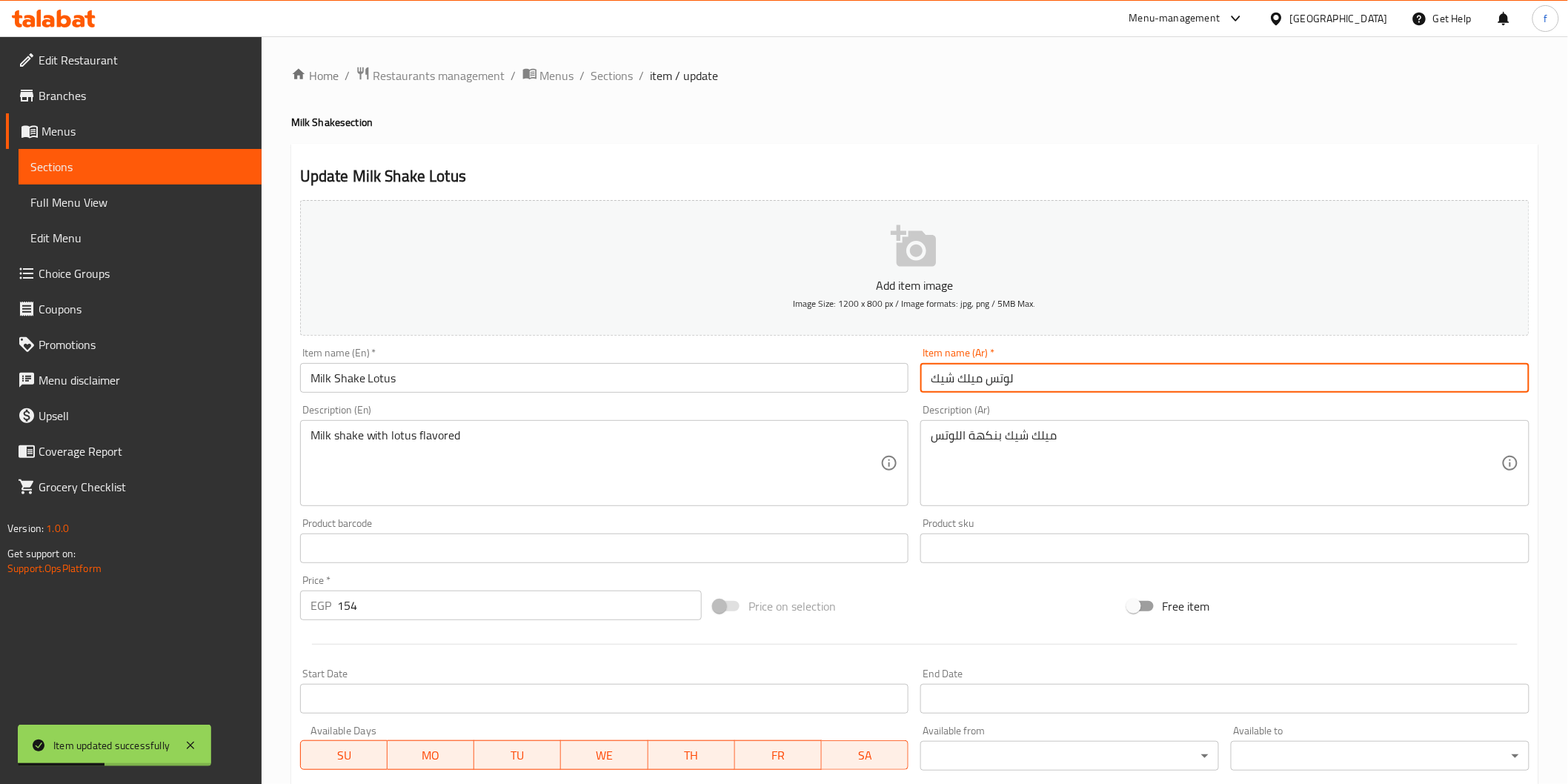
click at [1097, 377] on input "لوتس ميلك شيك" at bounding box center [1224, 378] width 609 height 30
click at [1511, 384] on input "لوتس ميلك شيك" at bounding box center [1224, 378] width 609 height 30
click at [1324, 386] on input "ميلك شيك" at bounding box center [1224, 378] width 609 height 30
paste input "لوتس"
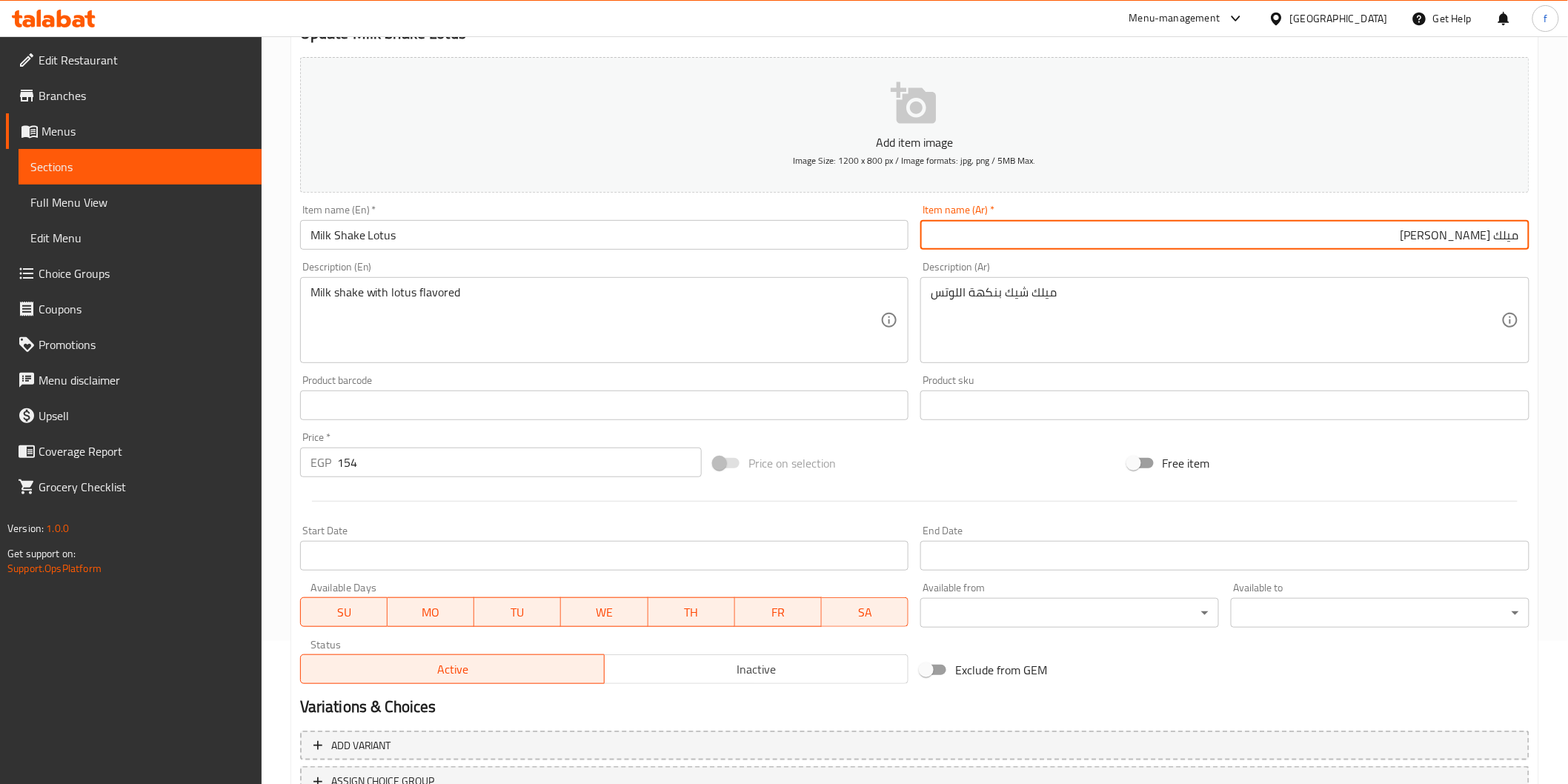
scroll to position [260, 0]
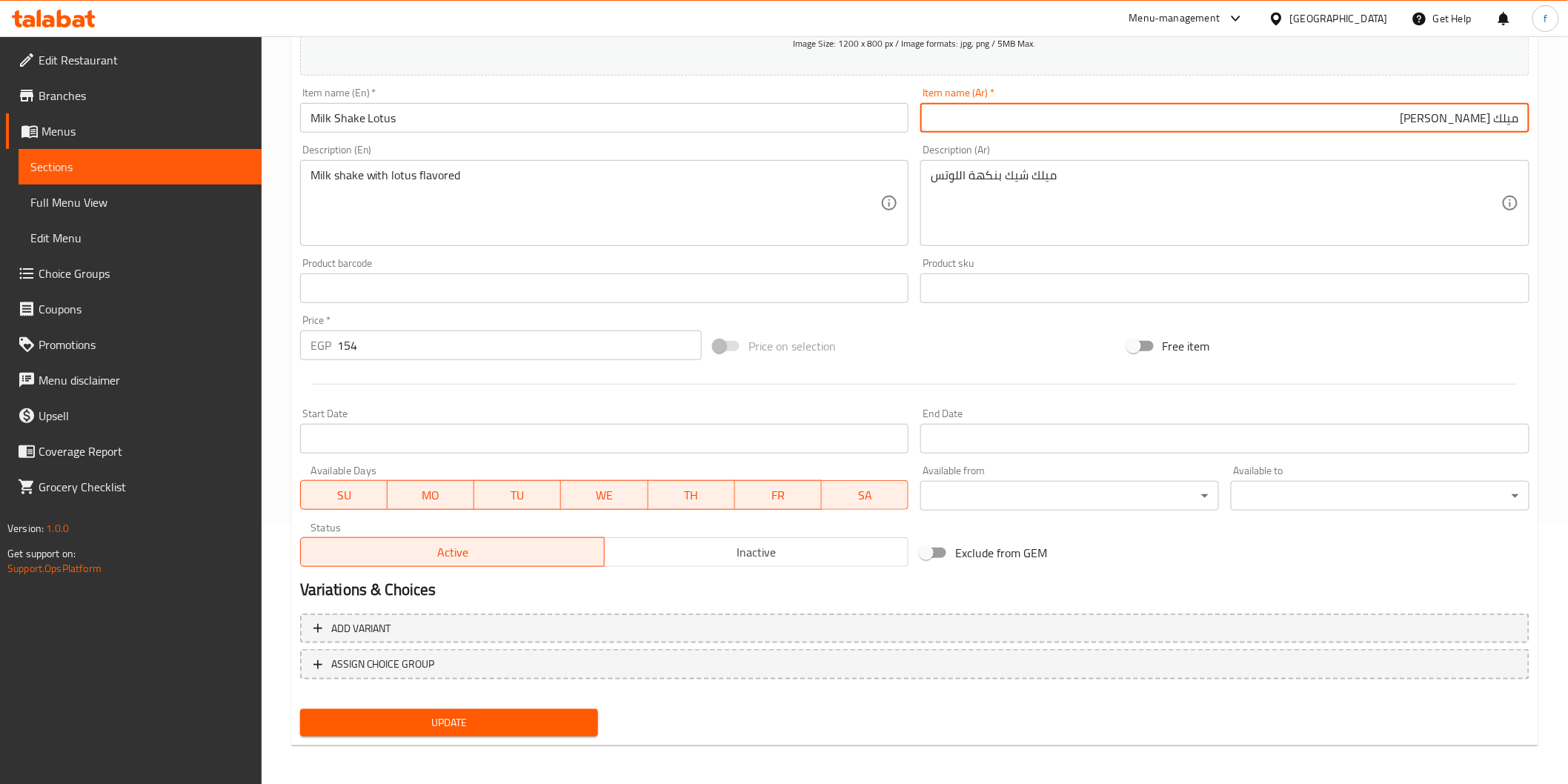
type input "ميلك [PERSON_NAME]"
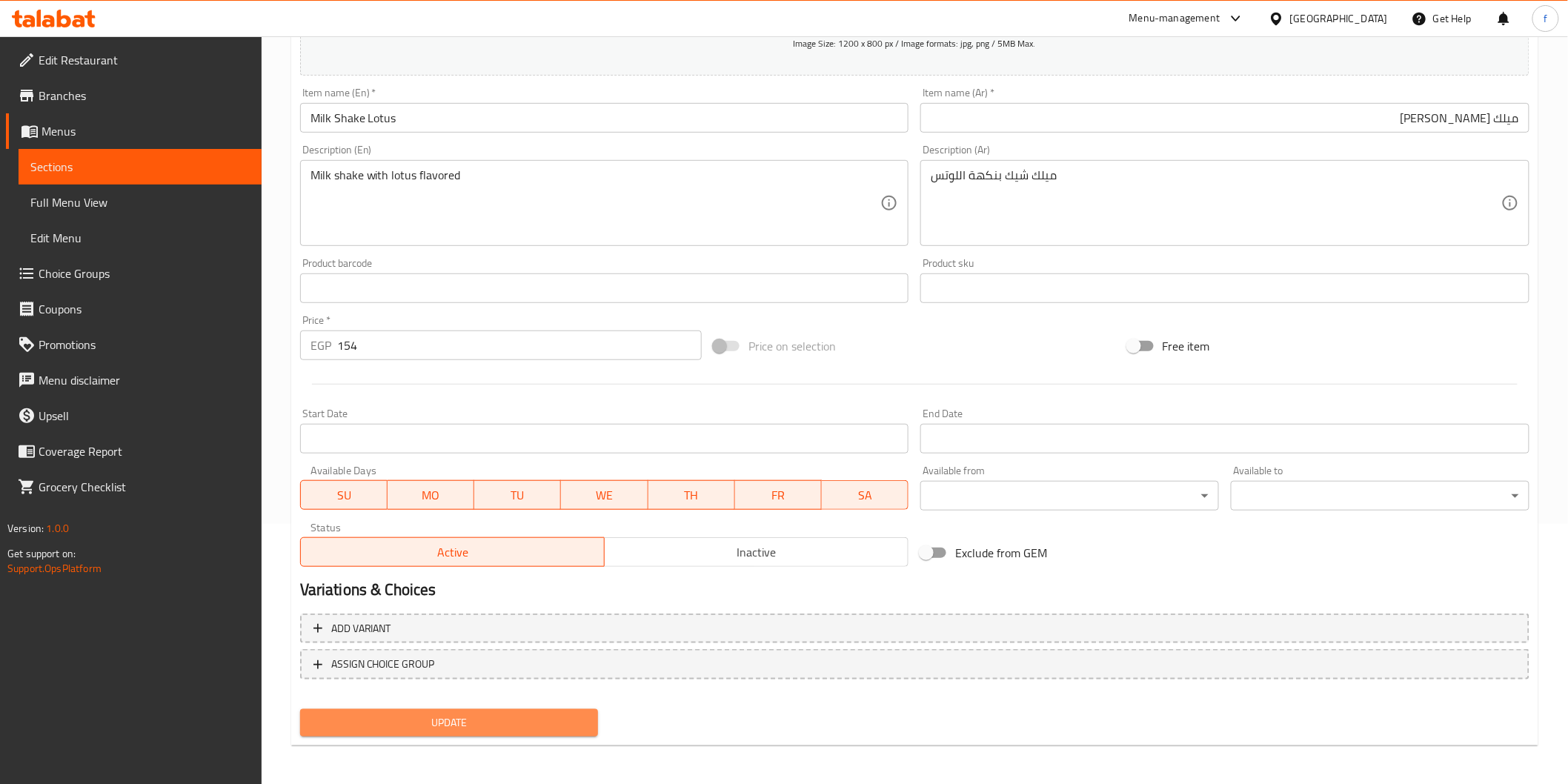
click at [563, 723] on span "Update" at bounding box center [449, 723] width 275 height 19
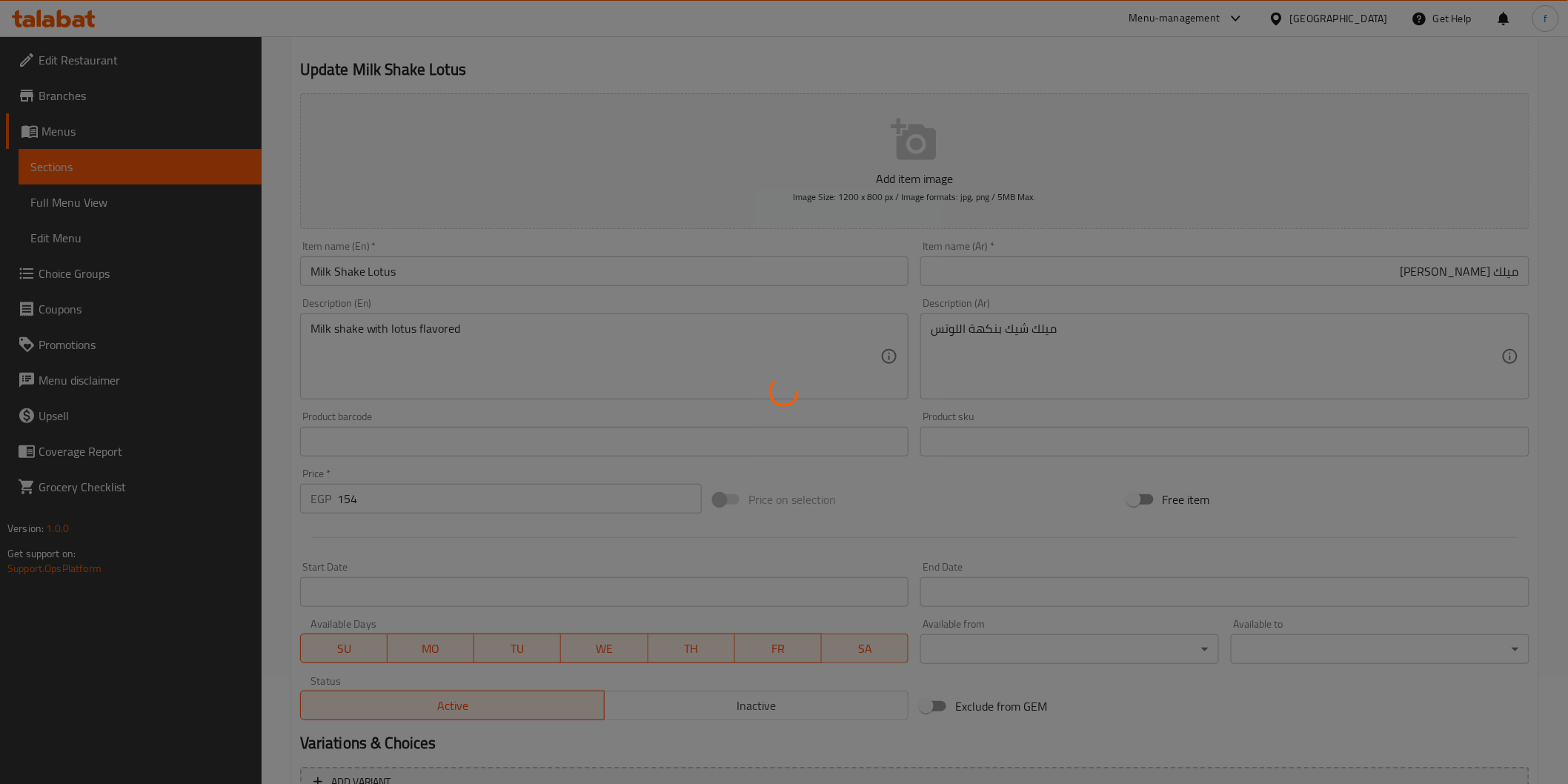
scroll to position [0, 0]
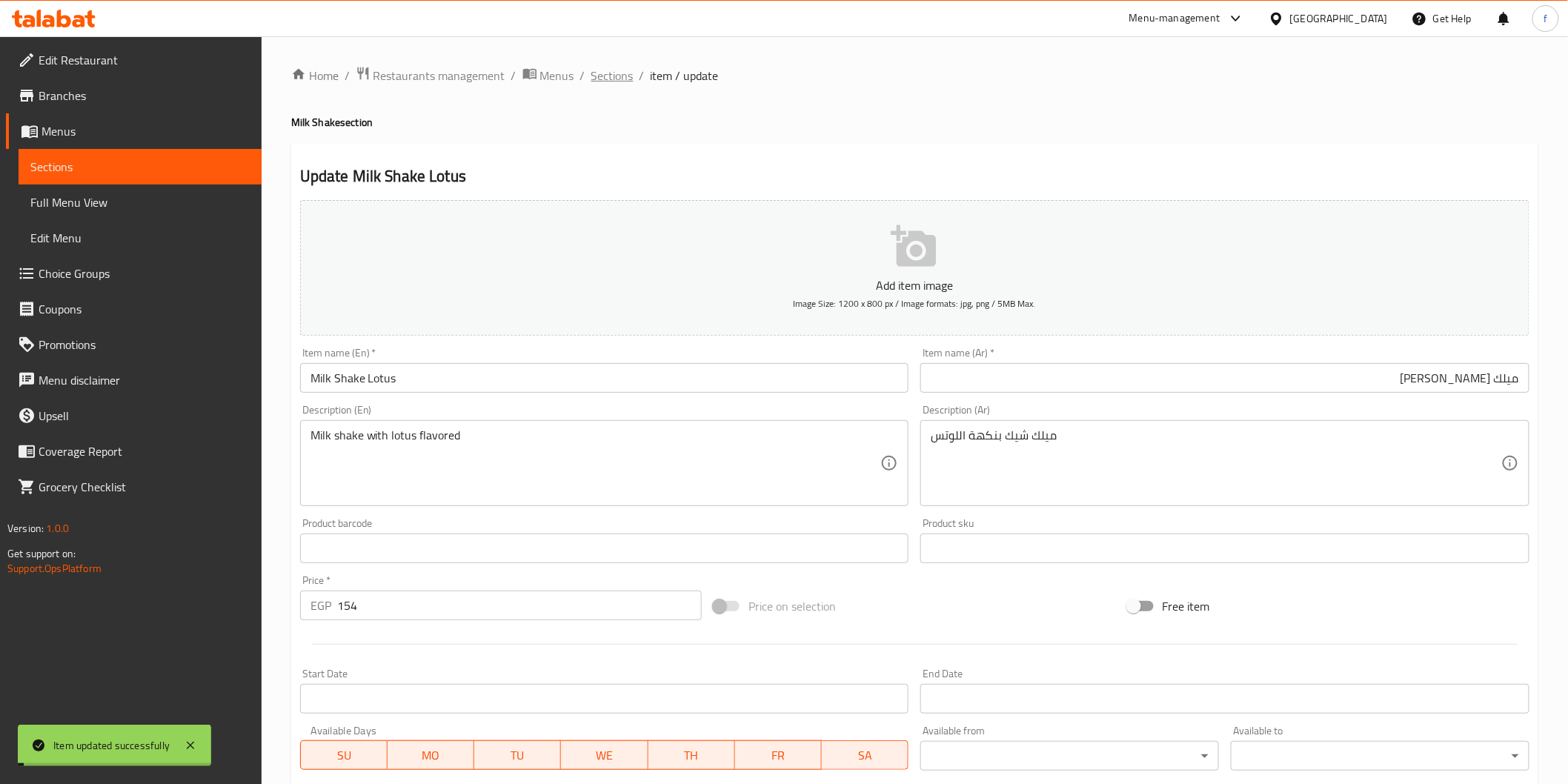
click at [608, 69] on span "Sections" at bounding box center [613, 75] width 42 height 18
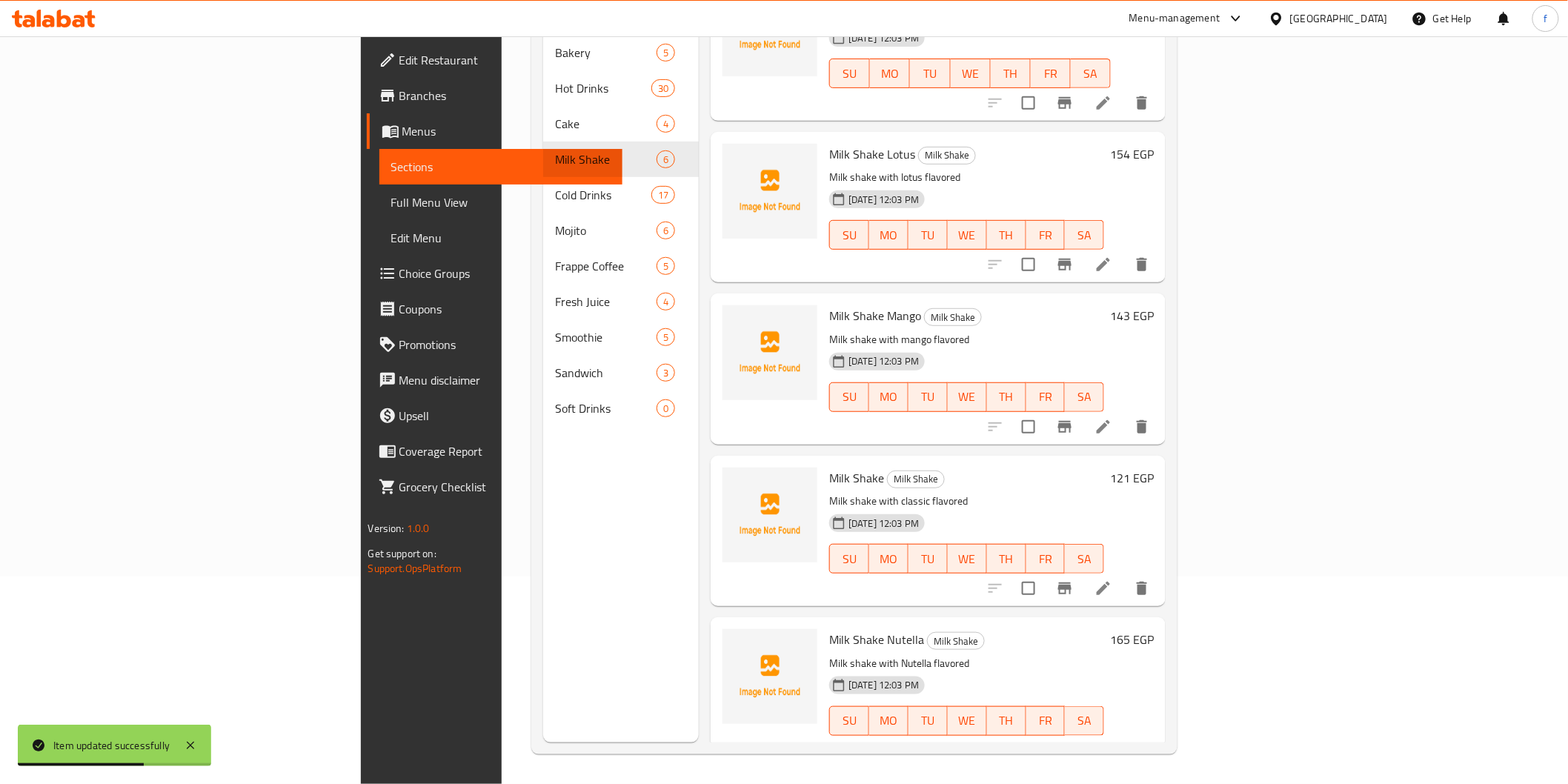
scroll to position [224, 0]
click at [1112, 416] on icon at bounding box center [1103, 424] width 18 height 18
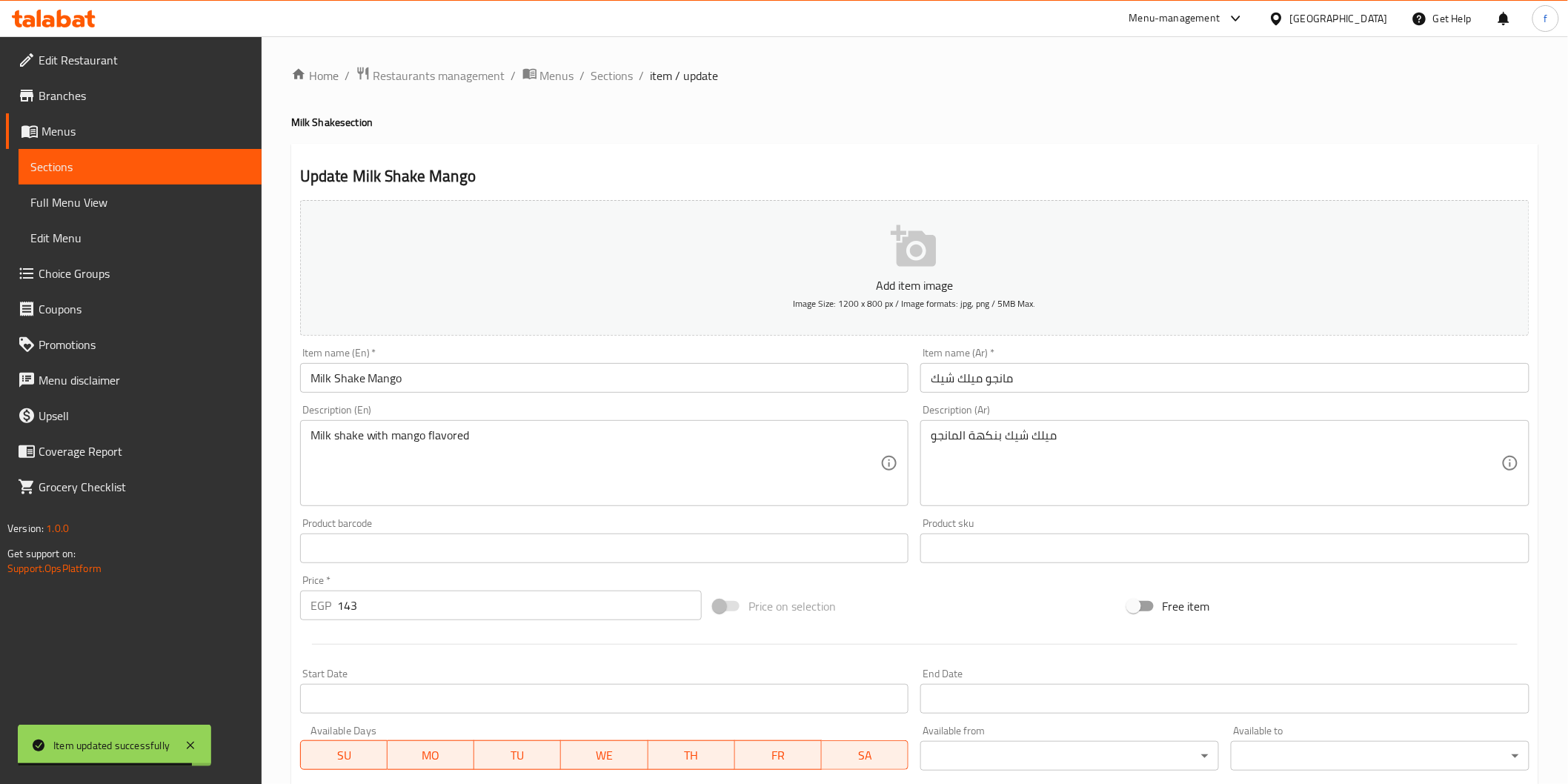
click at [1033, 380] on input "مانجو ميلك شيك" at bounding box center [1224, 378] width 609 height 30
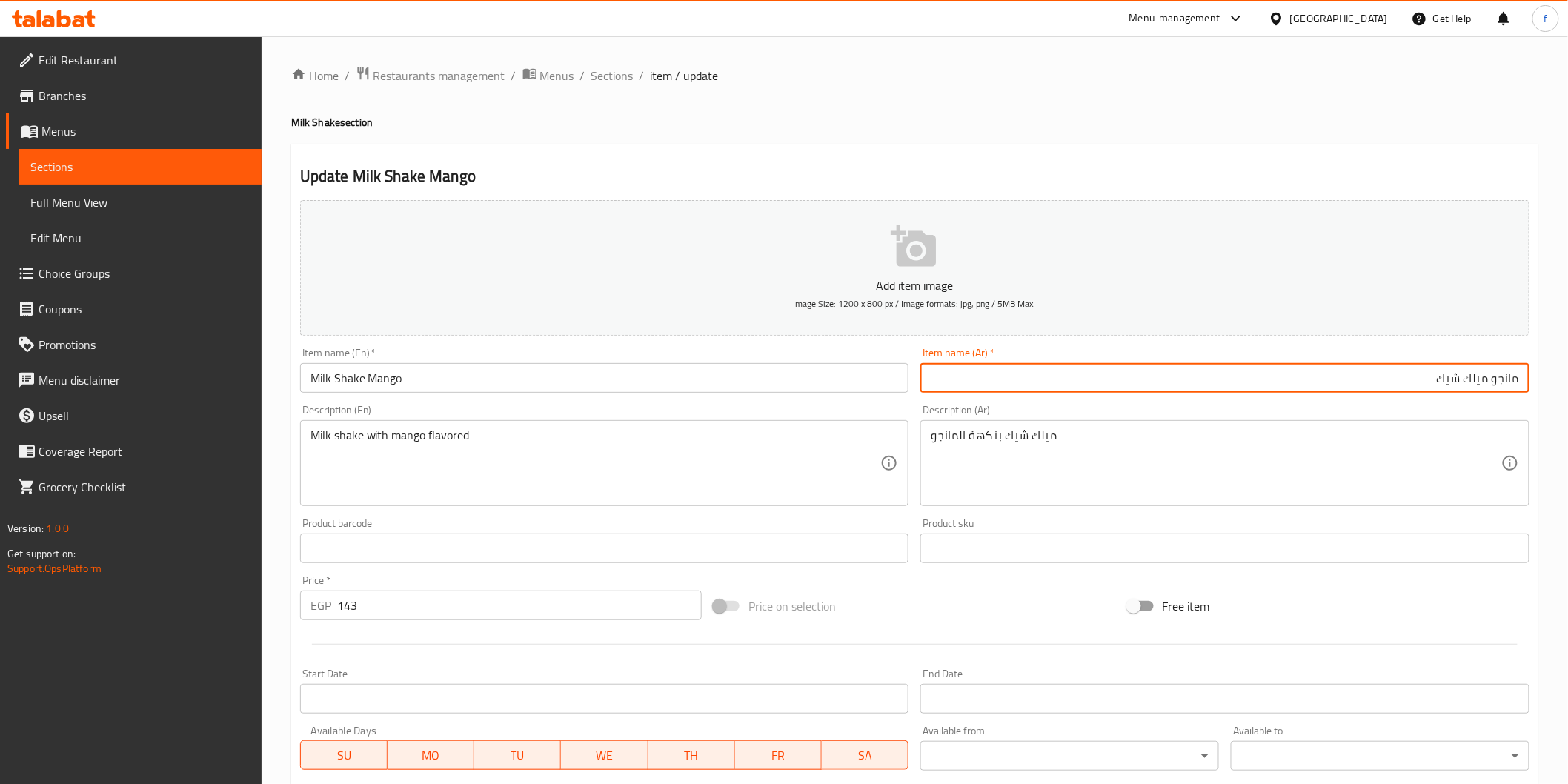
click at [1511, 389] on input "مانجو ميلك شيك" at bounding box center [1224, 378] width 609 height 30
click at [1433, 383] on input "ميلك شيك" at bounding box center [1224, 378] width 609 height 30
paste input "مانجو"
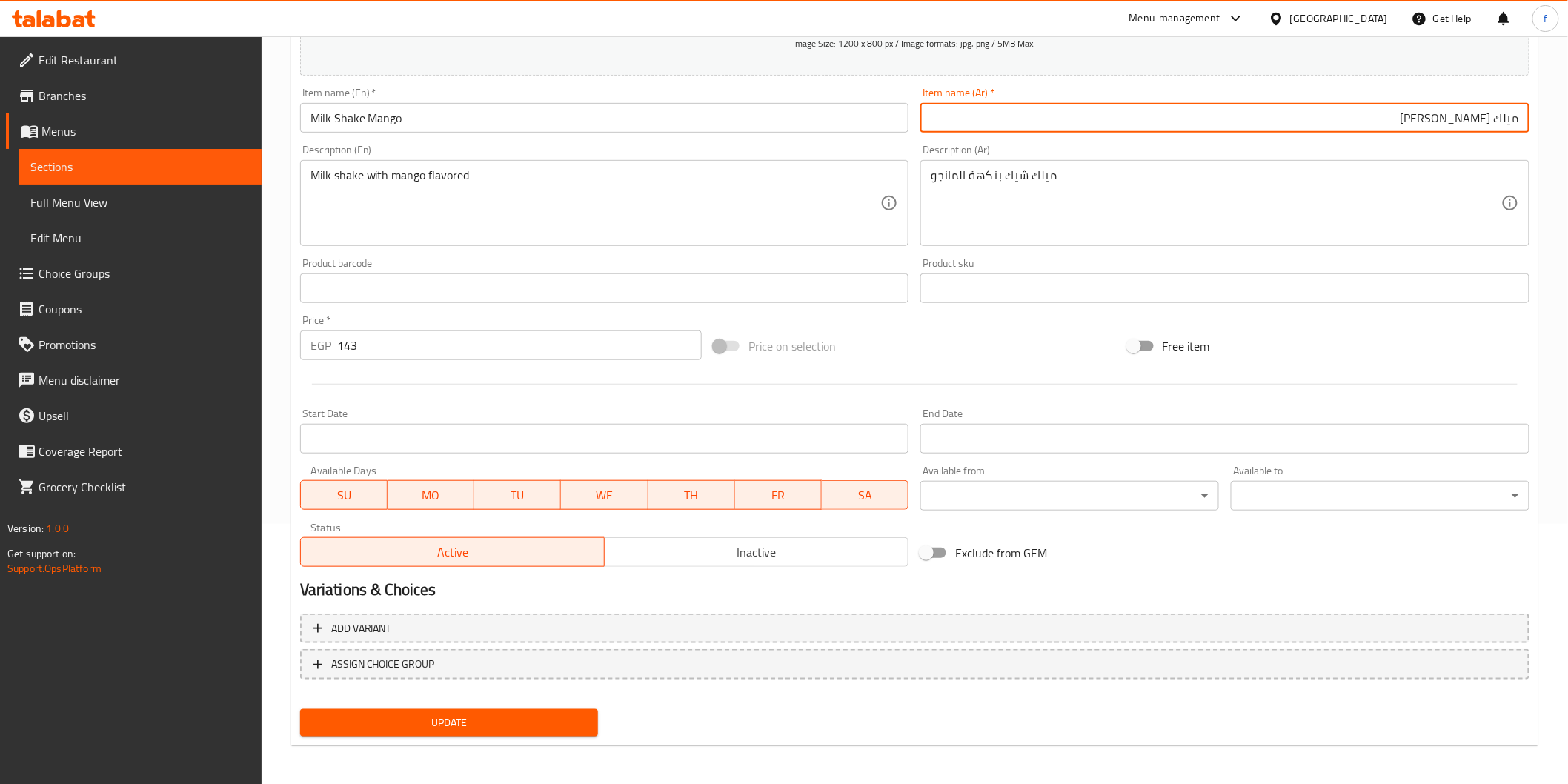
type input "ميلك [PERSON_NAME]"
click at [490, 714] on span "Update" at bounding box center [449, 723] width 275 height 19
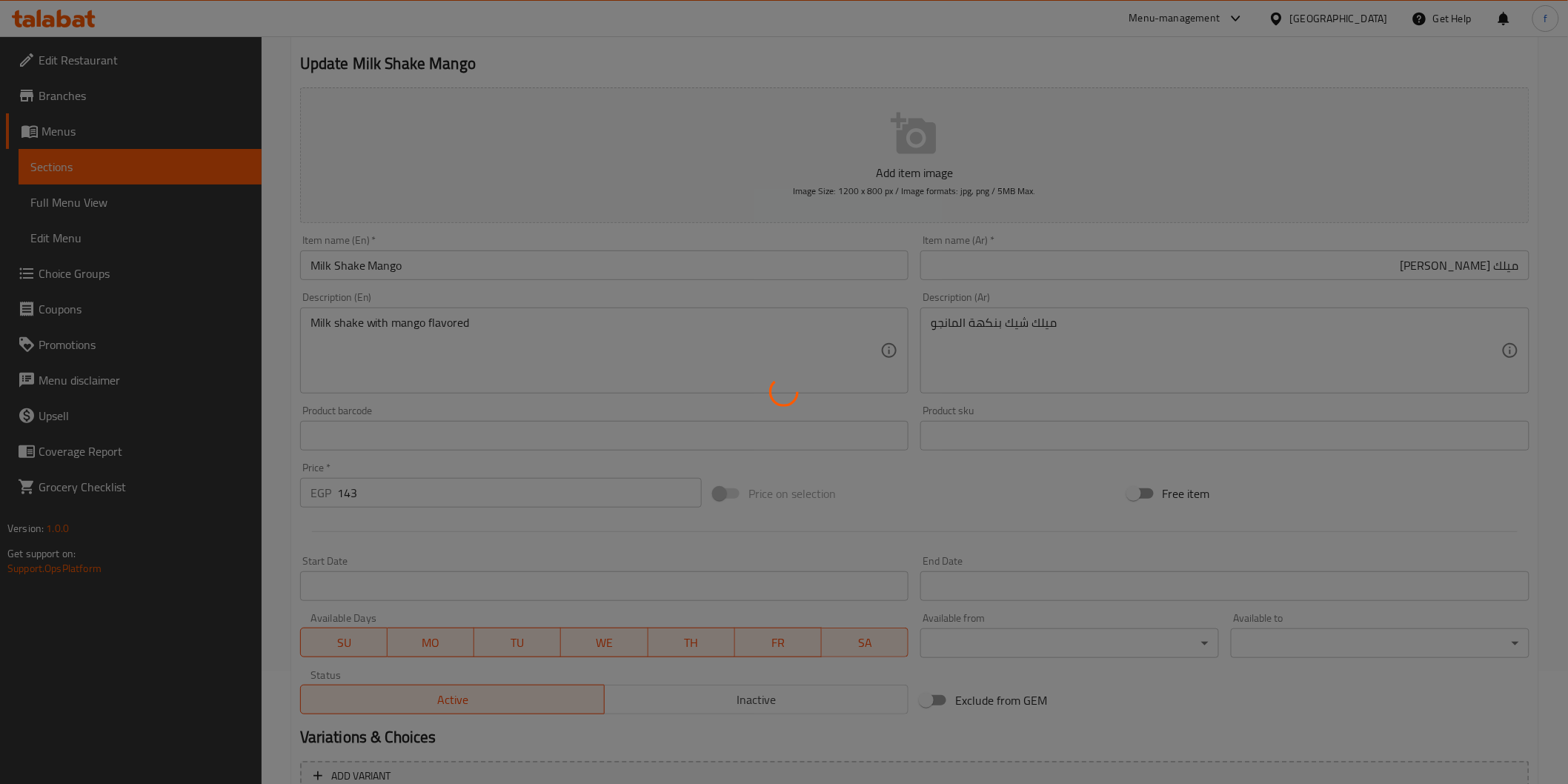
scroll to position [0, 0]
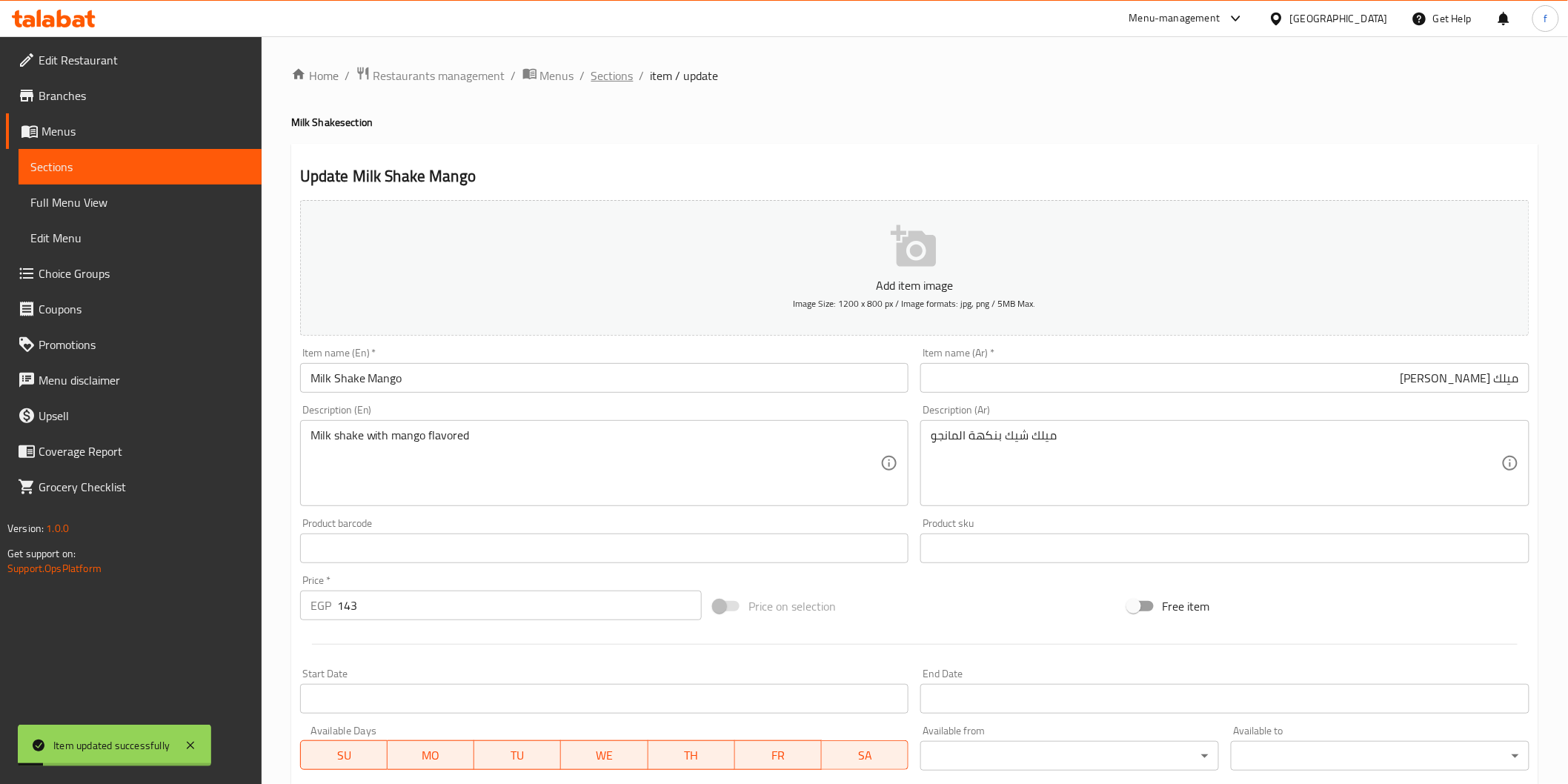
click at [610, 72] on span "Sections" at bounding box center [613, 75] width 42 height 18
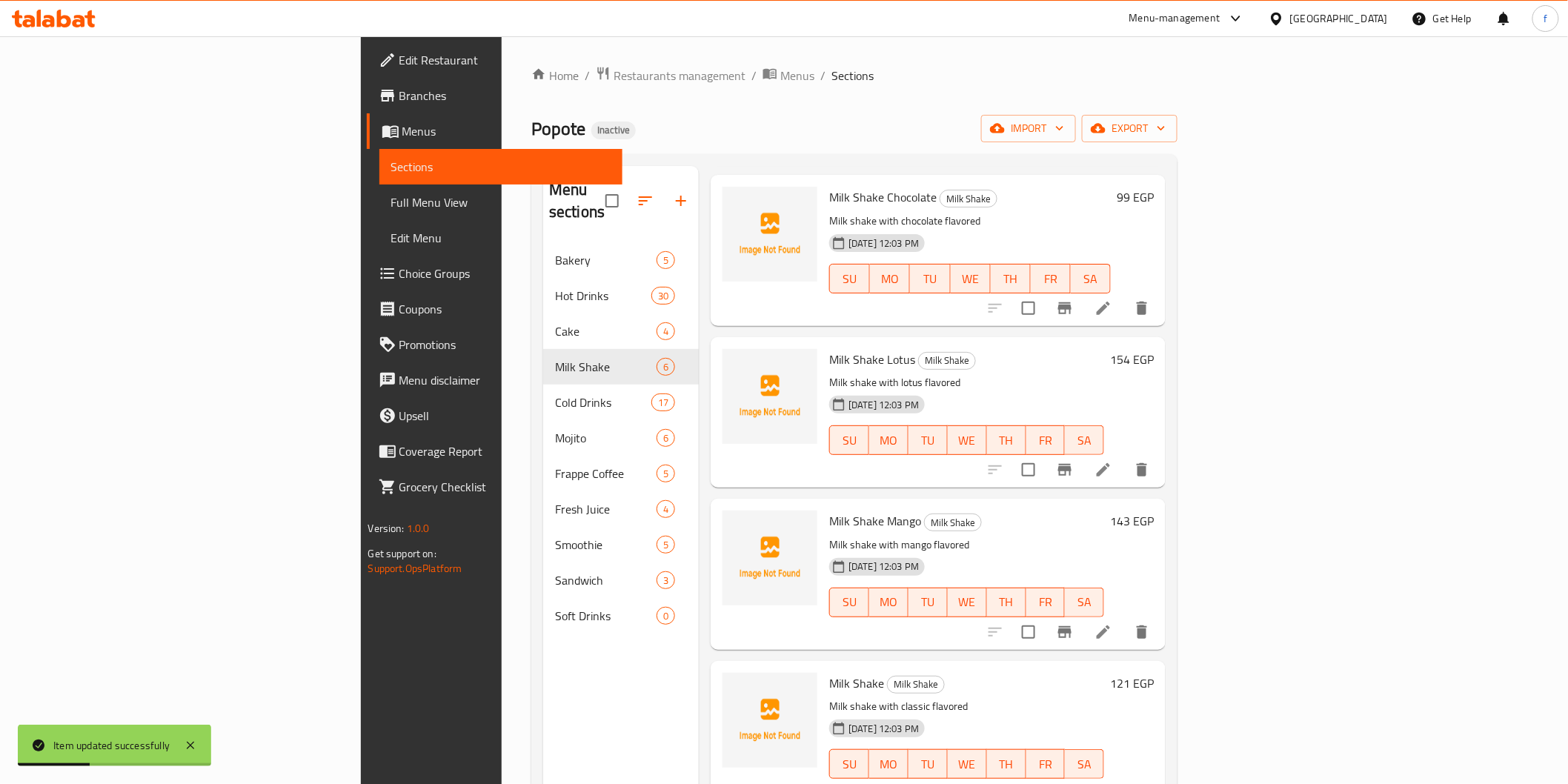
scroll to position [207, 0]
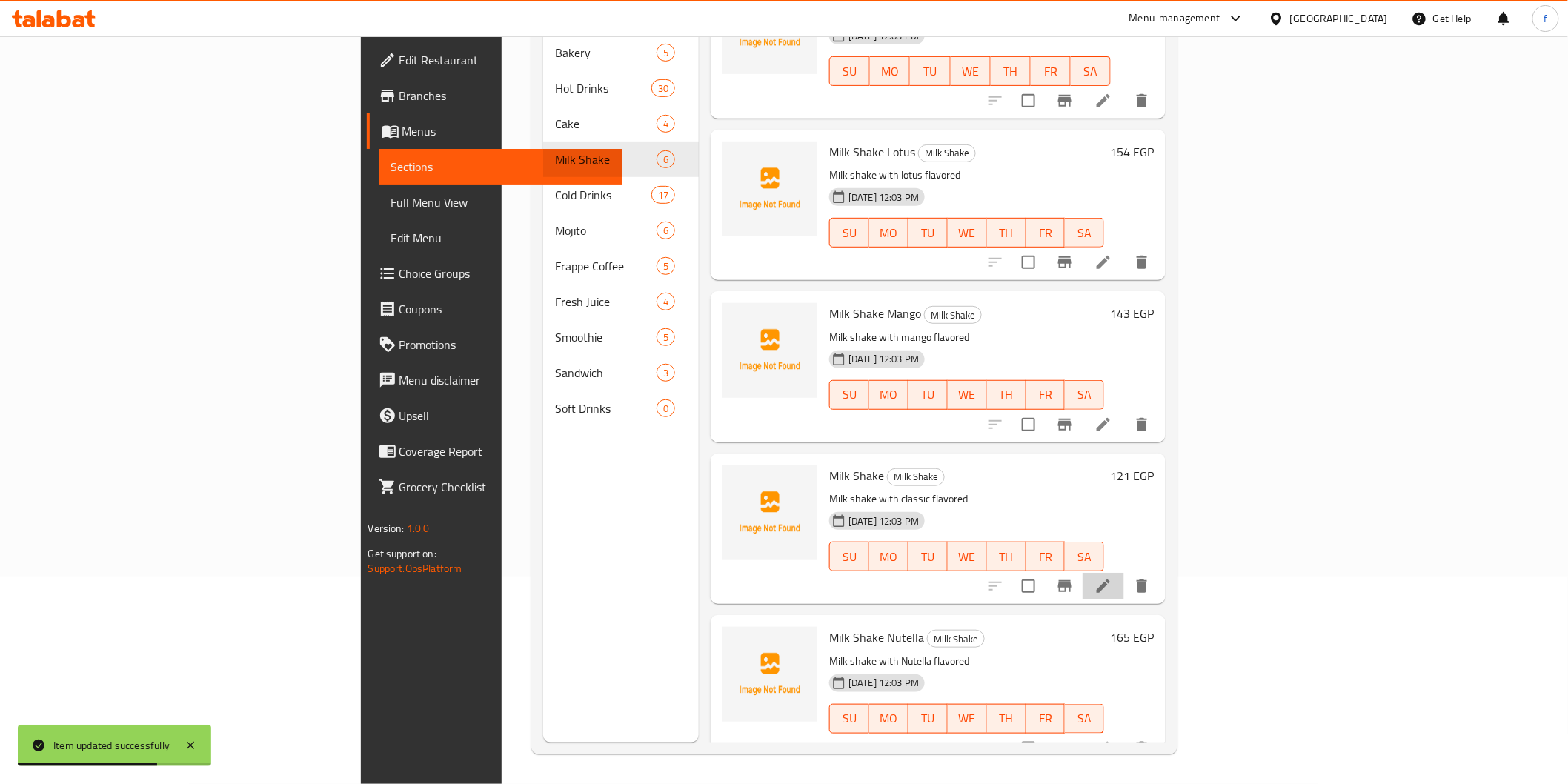
click at [1124, 573] on li at bounding box center [1103, 587] width 41 height 27
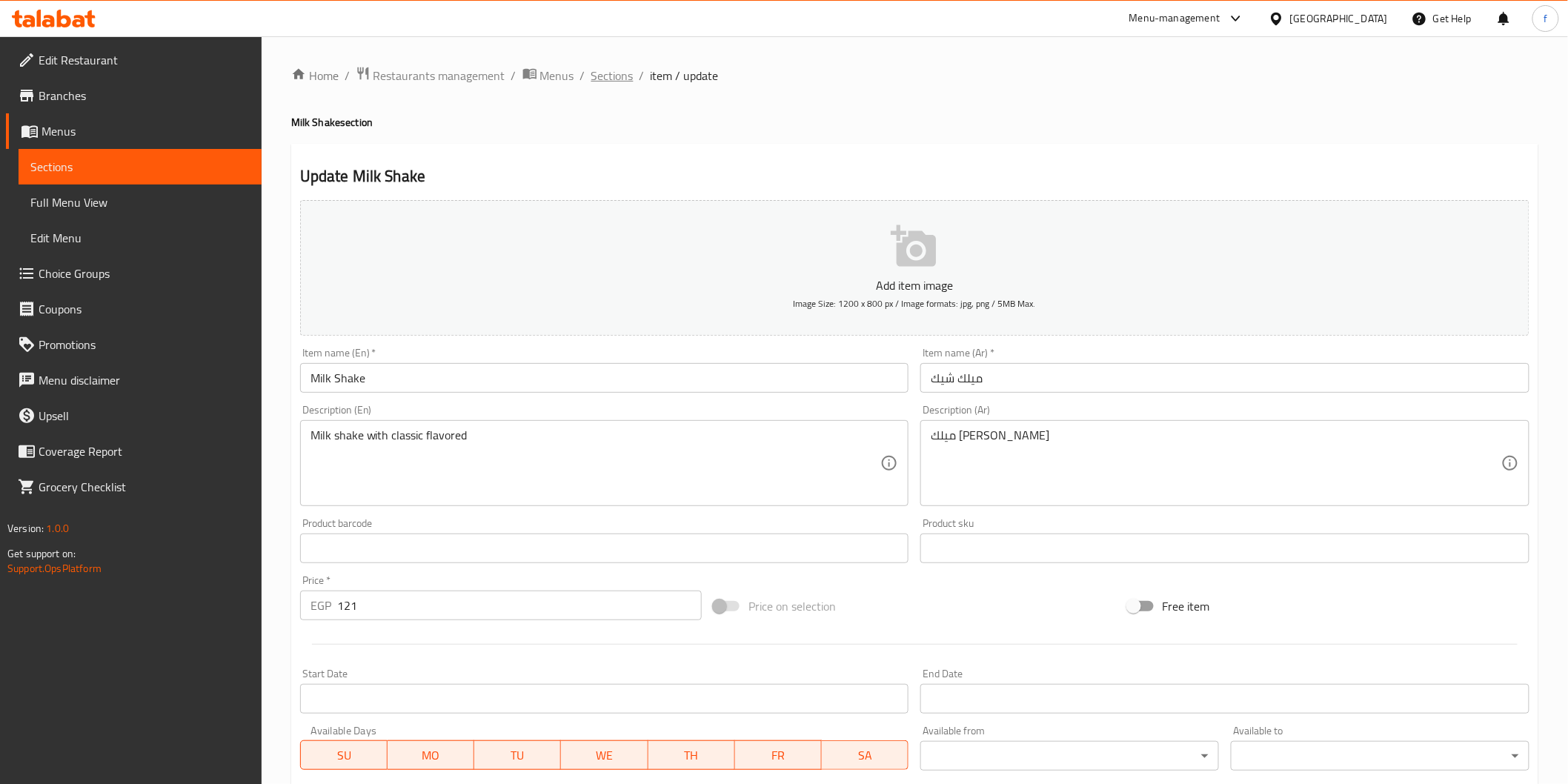
click at [597, 76] on span "Sections" at bounding box center [613, 75] width 42 height 18
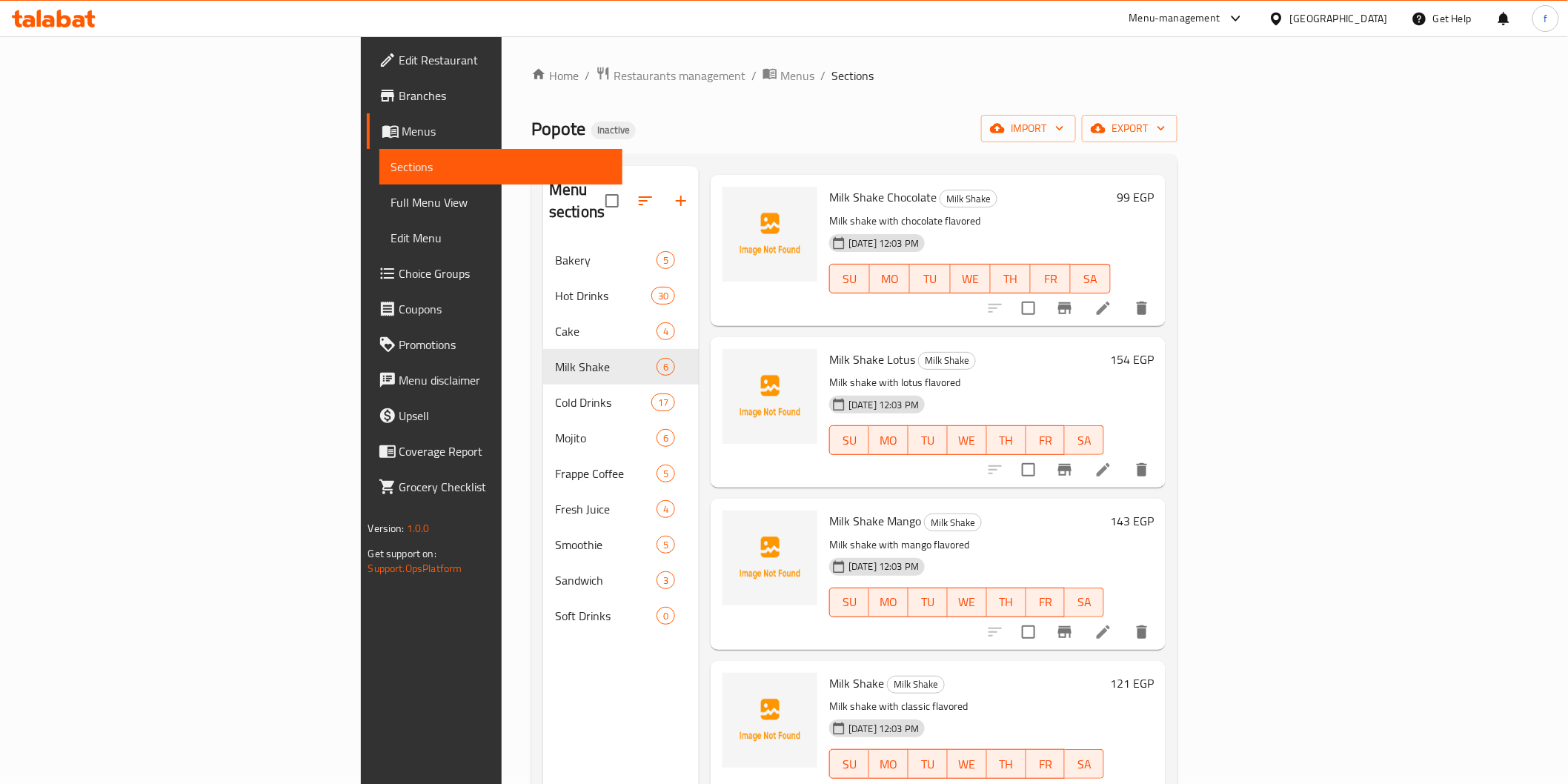
scroll to position [207, 0]
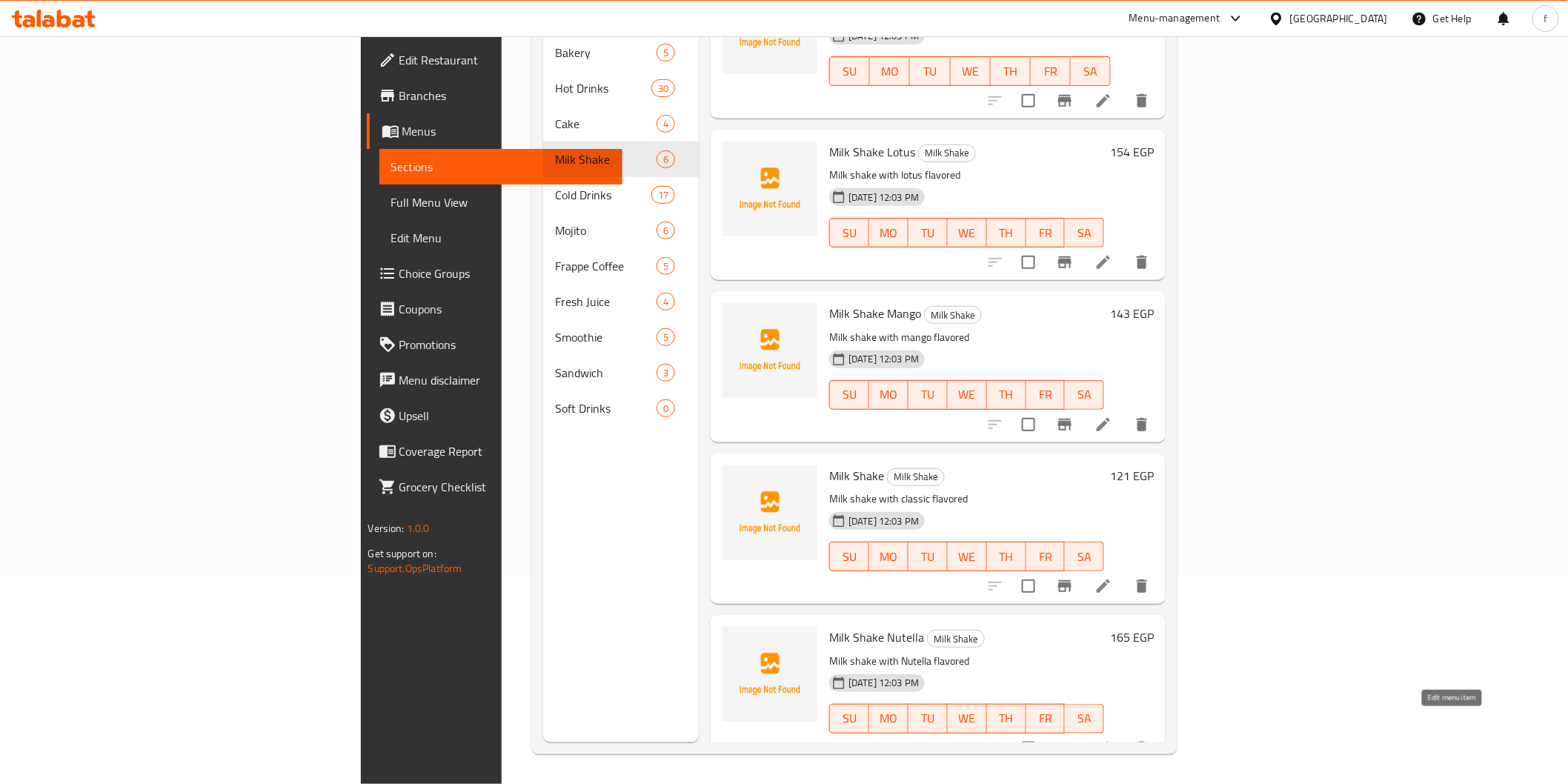
click at [1112, 740] on icon at bounding box center [1103, 748] width 18 height 18
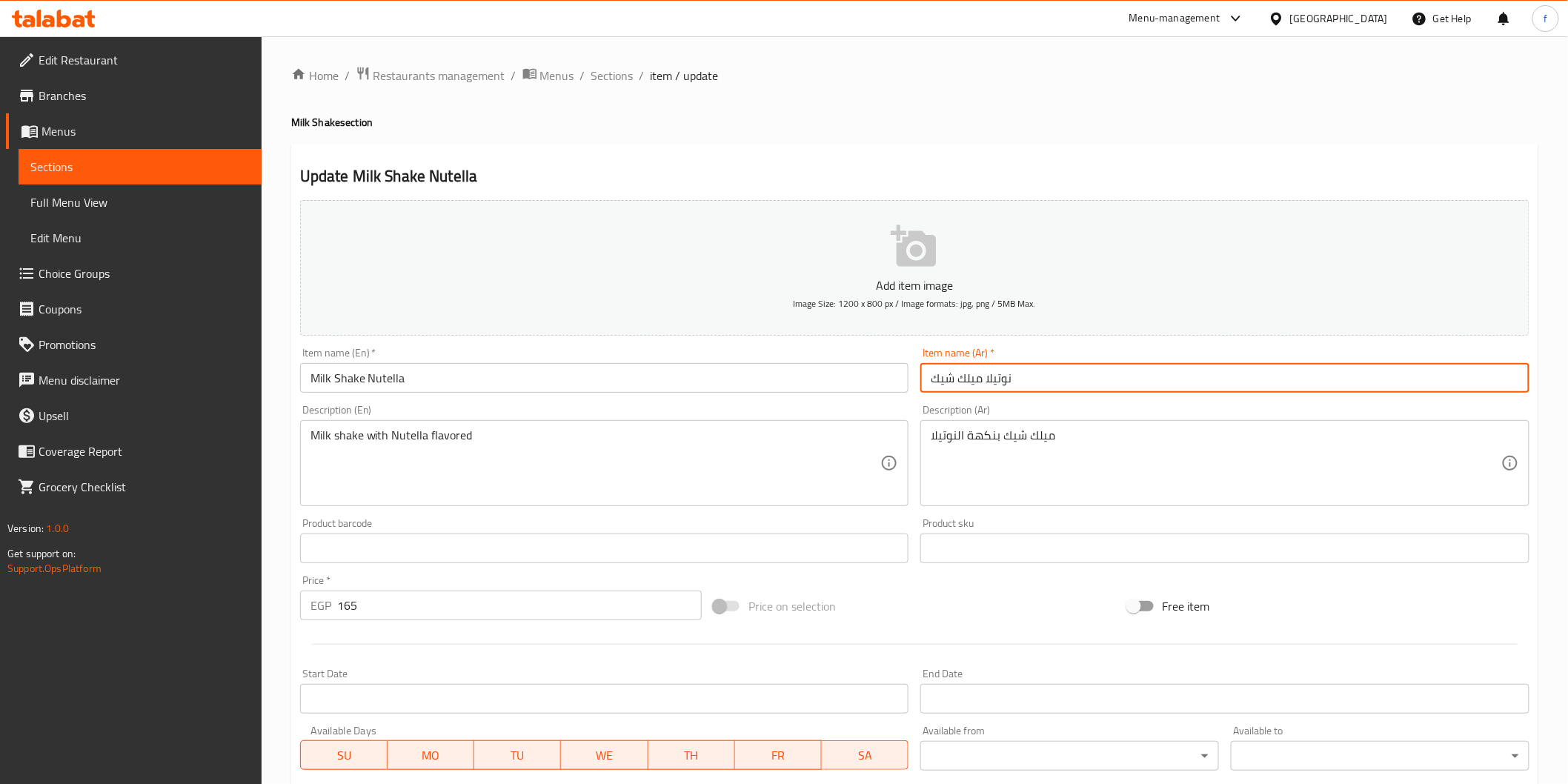
click at [1104, 365] on input "نوتيلا ميلك شيك" at bounding box center [1224, 378] width 609 height 30
click at [1100, 383] on input "نوتيلا ميلك شيك" at bounding box center [1224, 378] width 609 height 30
click at [1508, 378] on input "نوتيلا ميلك شيك" at bounding box center [1224, 378] width 609 height 30
click at [1440, 375] on input "ميلك شيك" at bounding box center [1224, 378] width 609 height 30
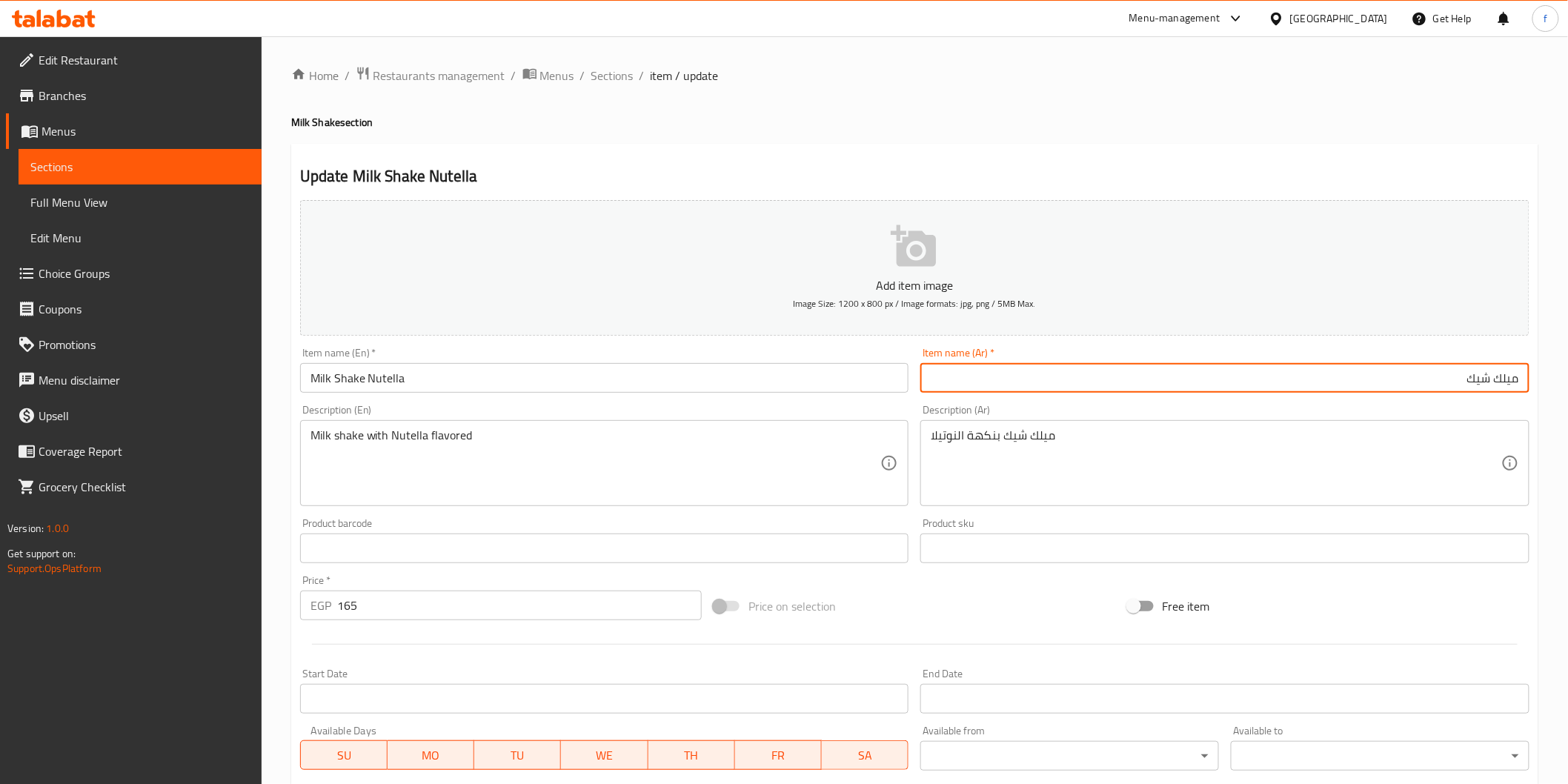
paste input "نوتيلا"
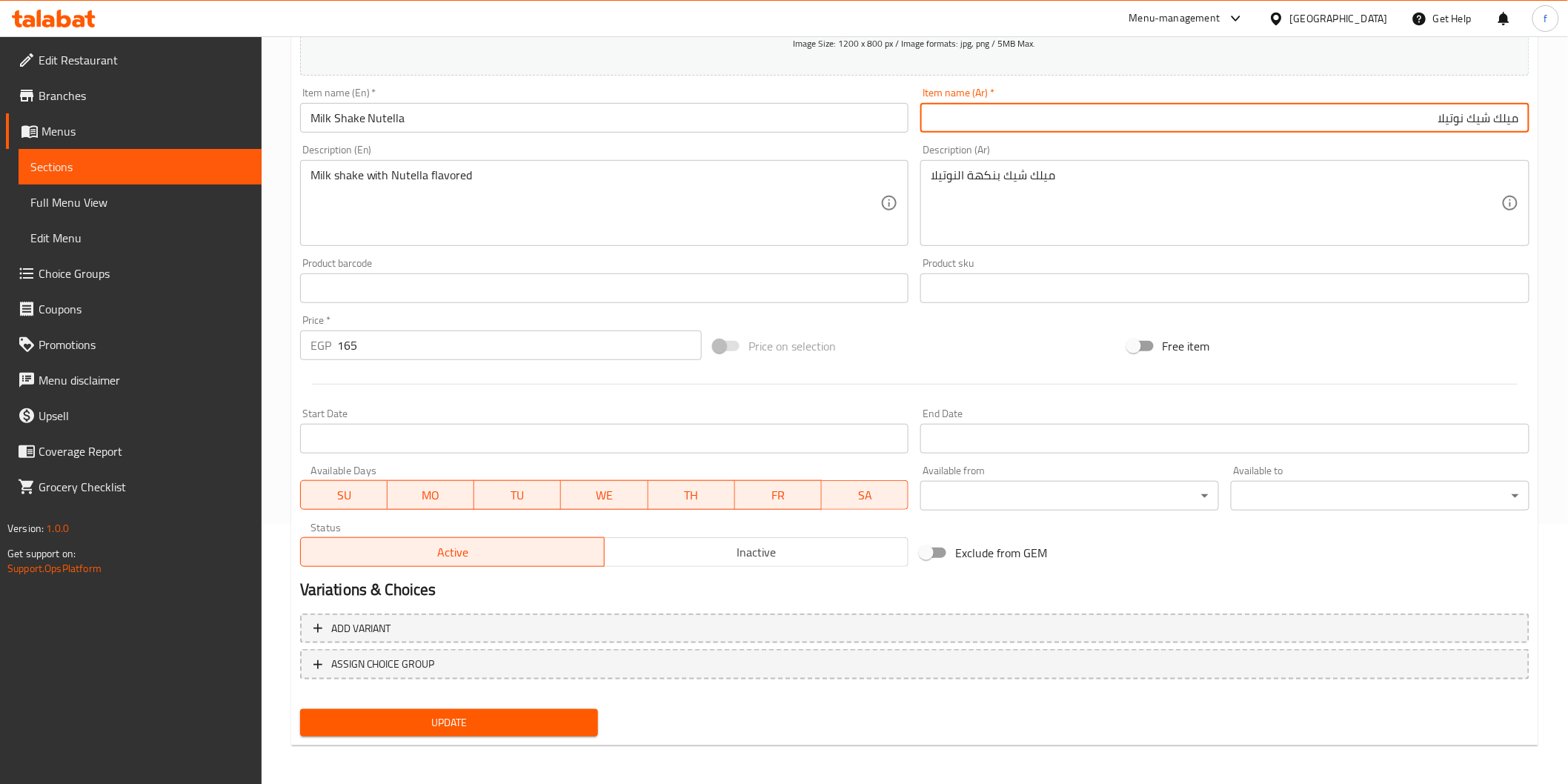
type input "ميلك شيك نوتيلا"
click at [476, 728] on span "Update" at bounding box center [449, 723] width 275 height 19
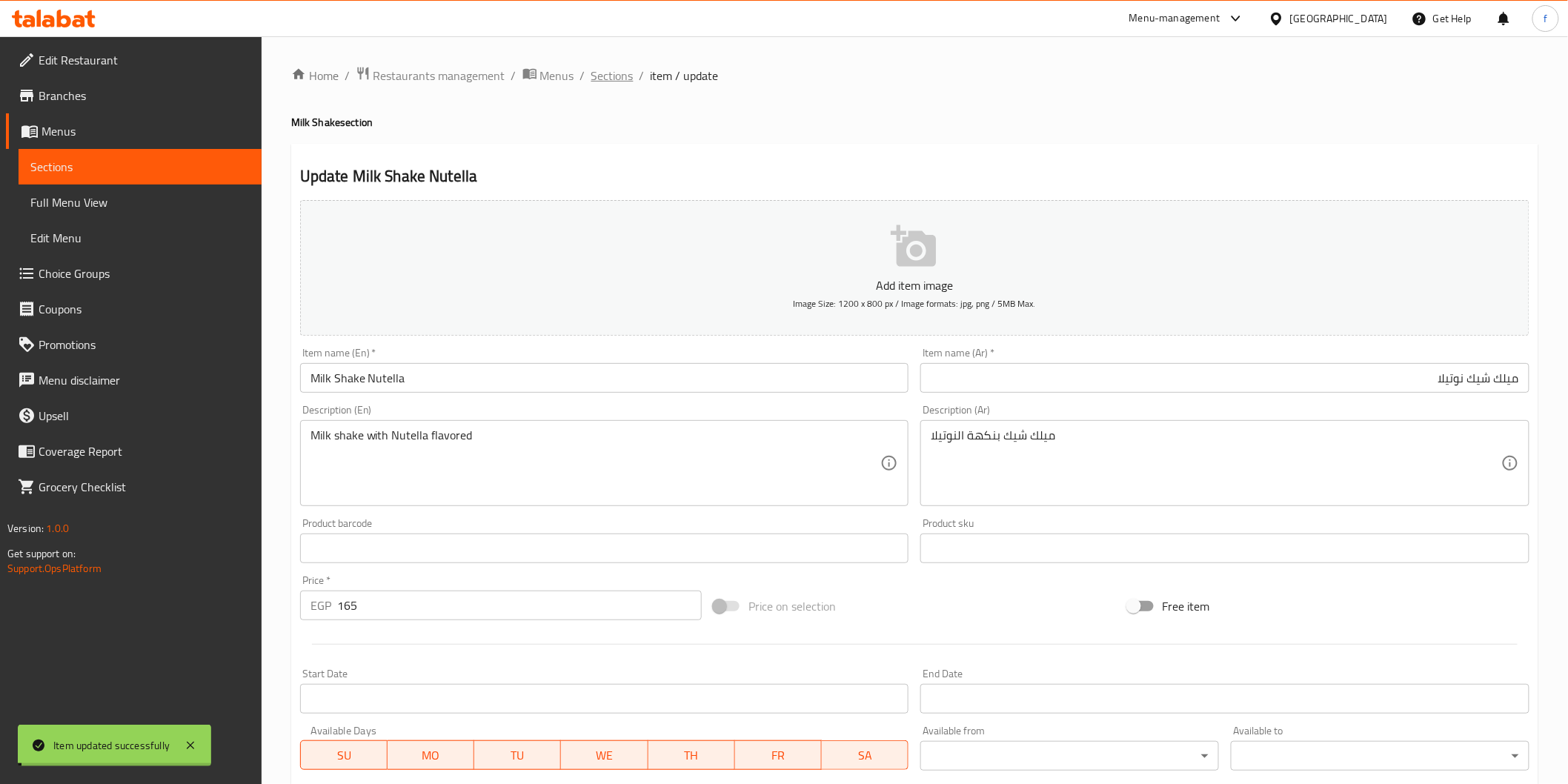
click at [627, 78] on span "Sections" at bounding box center [613, 75] width 42 height 18
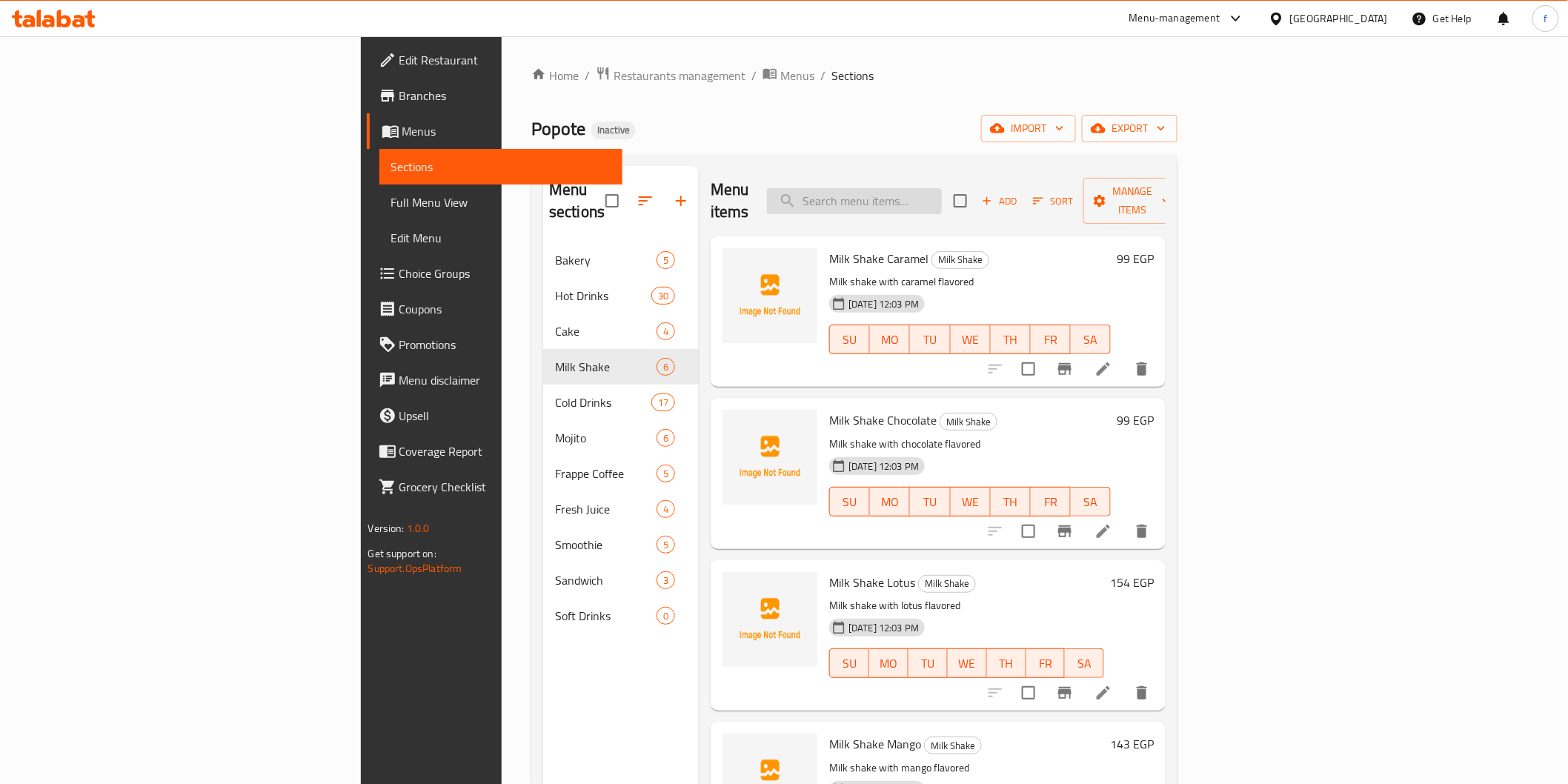
click at [942, 193] on input "search" at bounding box center [854, 201] width 175 height 26
paste input "Milk Shake"
type input "Milk Shake"
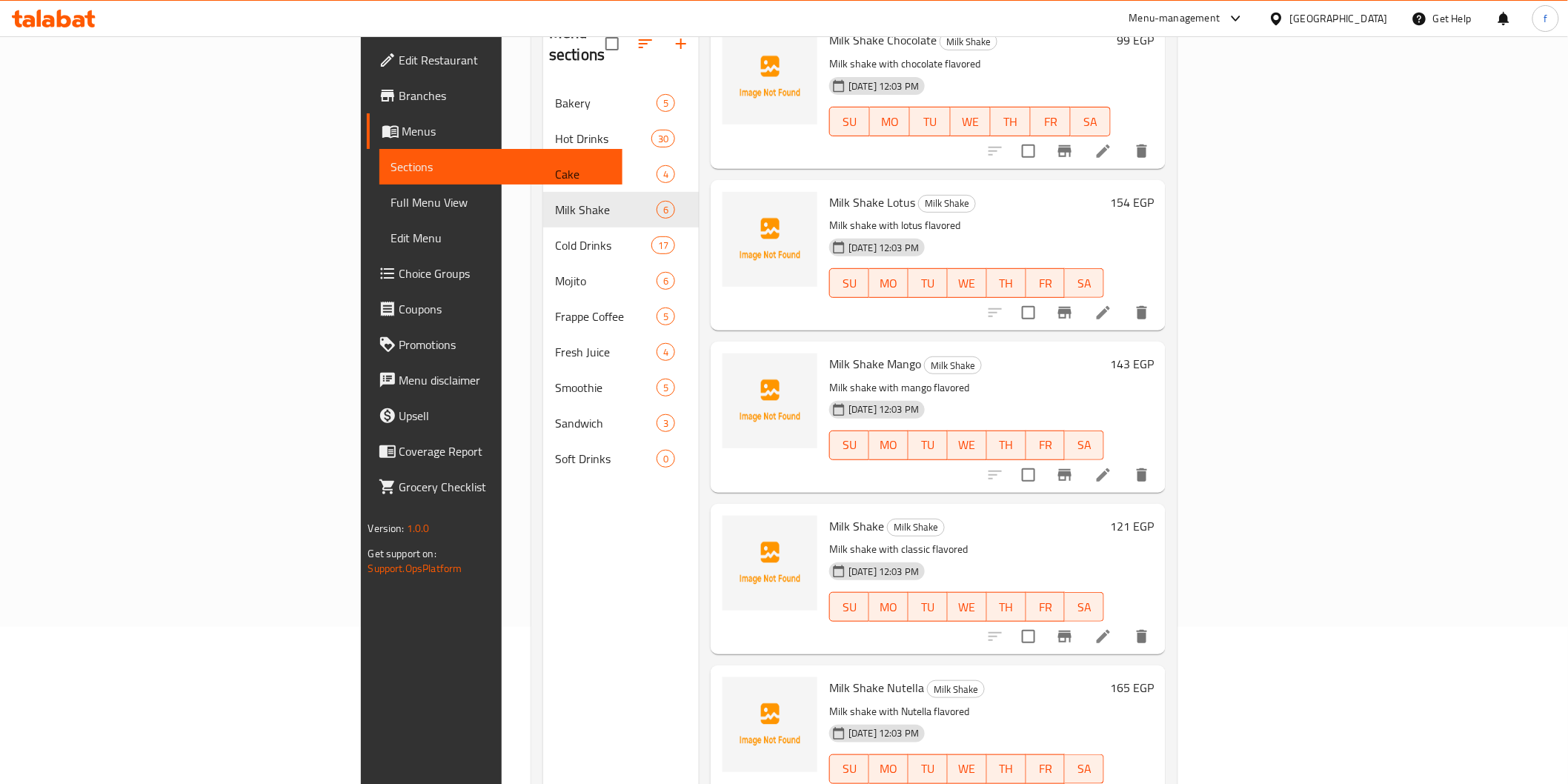
scroll to position [207, 0]
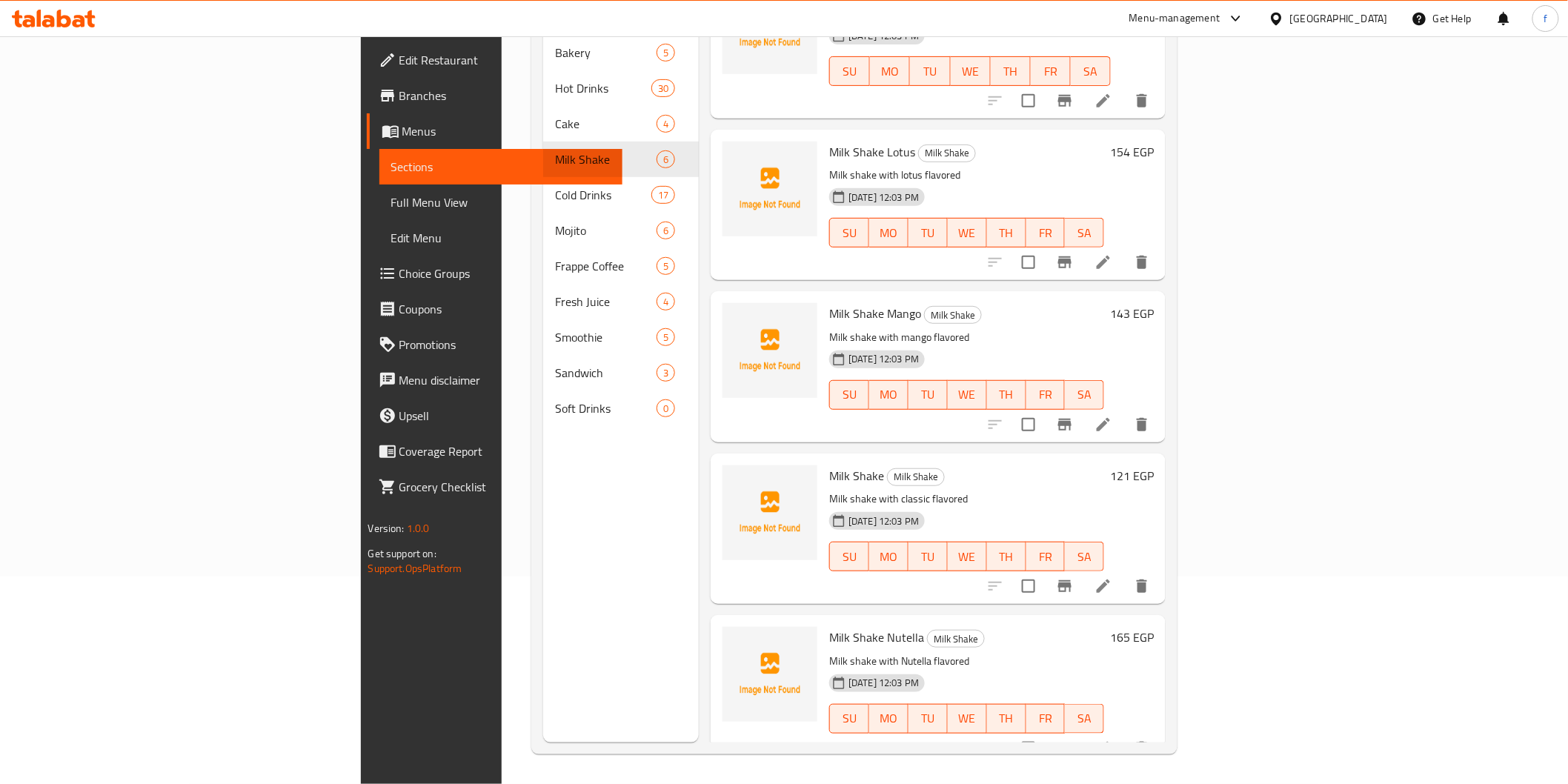
click at [1112, 577] on icon at bounding box center [1103, 586] width 18 height 18
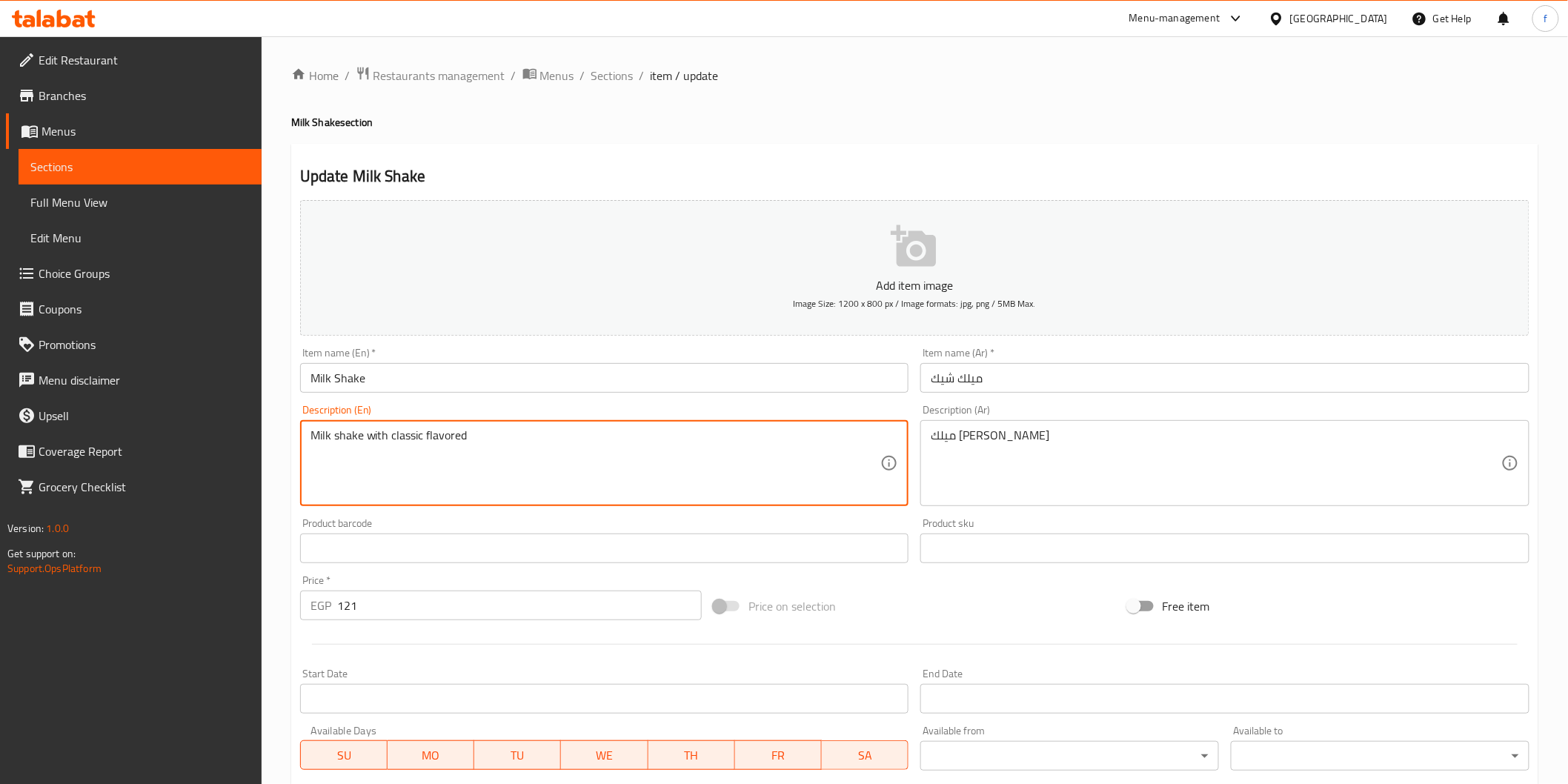
click at [434, 439] on textarea "Milk shake with classic flavored" at bounding box center [596, 463] width 570 height 70
click at [369, 436] on textarea "Milk shake with classic" at bounding box center [596, 463] width 570 height 70
click at [369, 438] on textarea "Milk shake classic" at bounding box center [596, 463] width 570 height 70
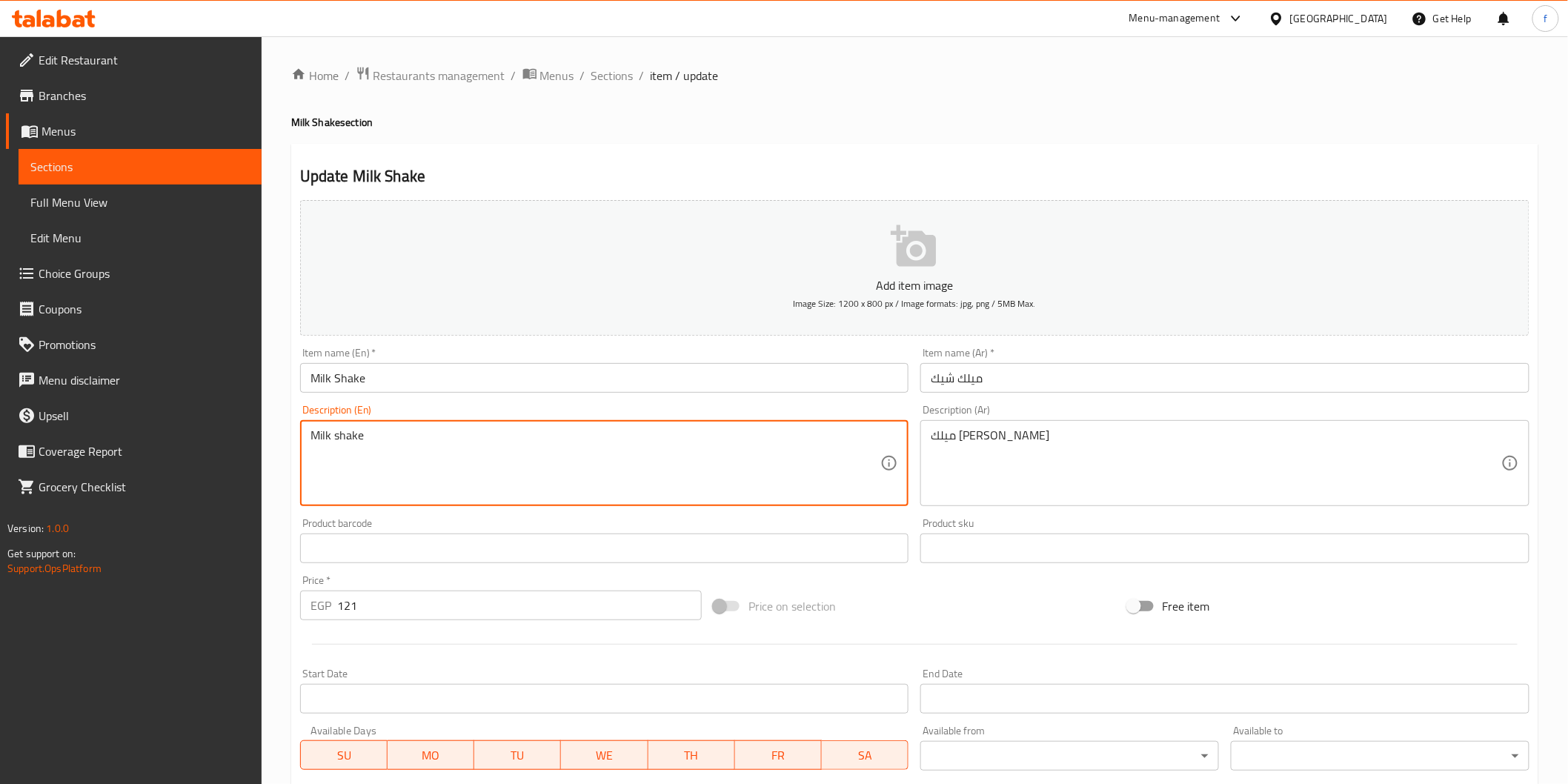
click at [311, 438] on textarea "Milk shake" at bounding box center [596, 463] width 570 height 70
paste textarea "classic"
click at [489, 456] on textarea "classic Milk shake" at bounding box center [596, 463] width 570 height 70
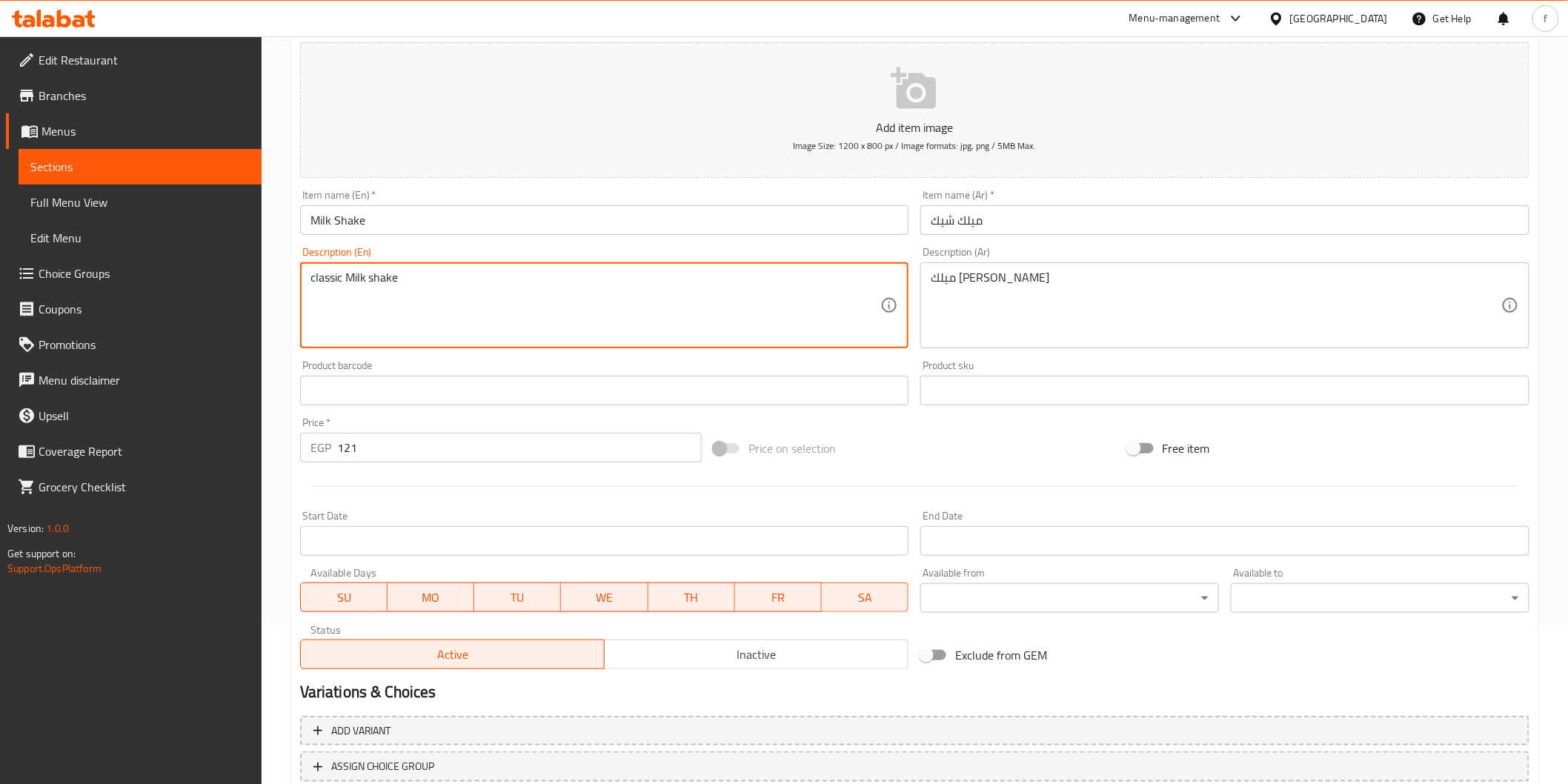
scroll to position [260, 0]
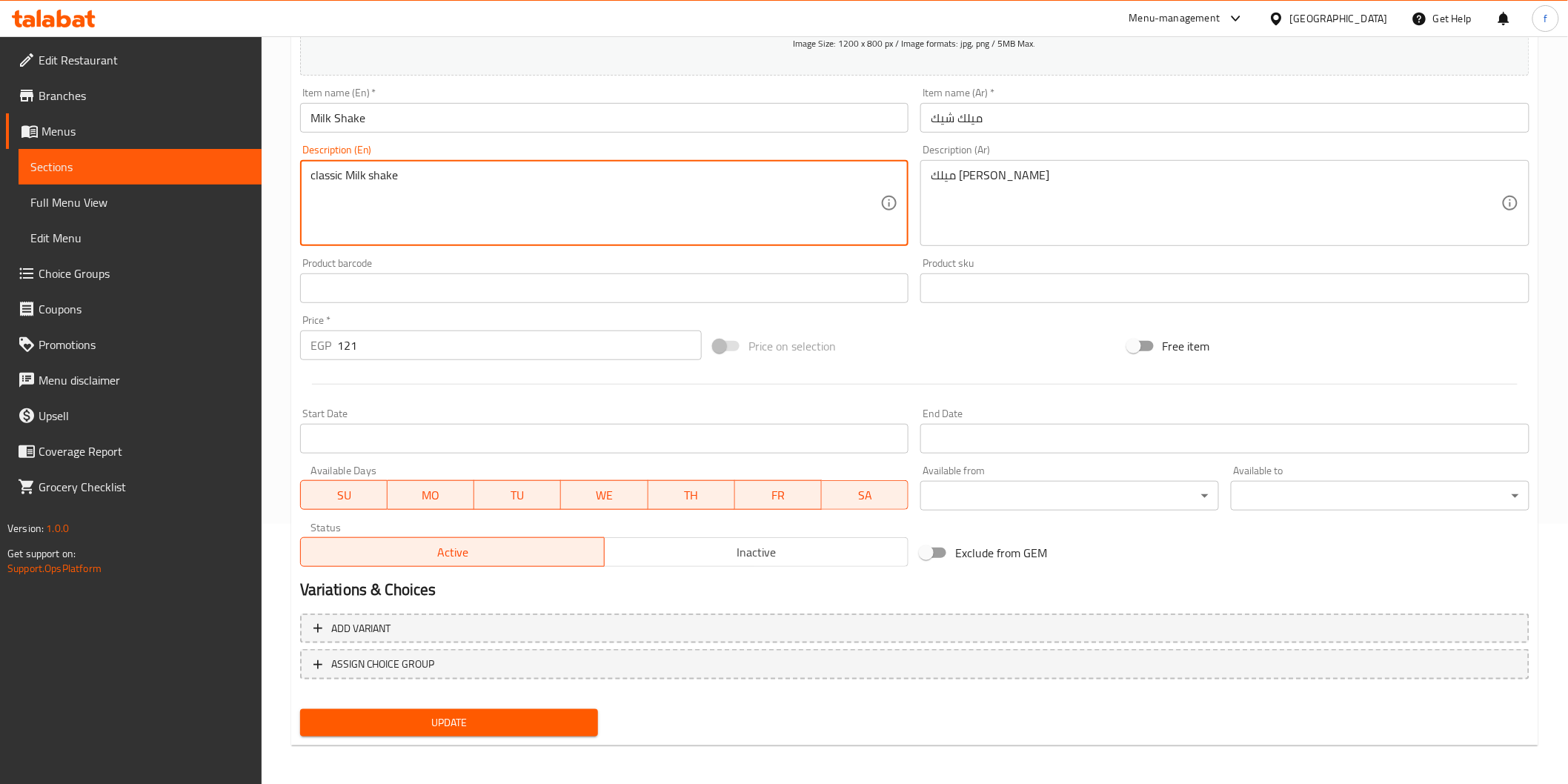
type textarea "classic Milk shake"
click at [475, 714] on span "Update" at bounding box center [449, 723] width 275 height 19
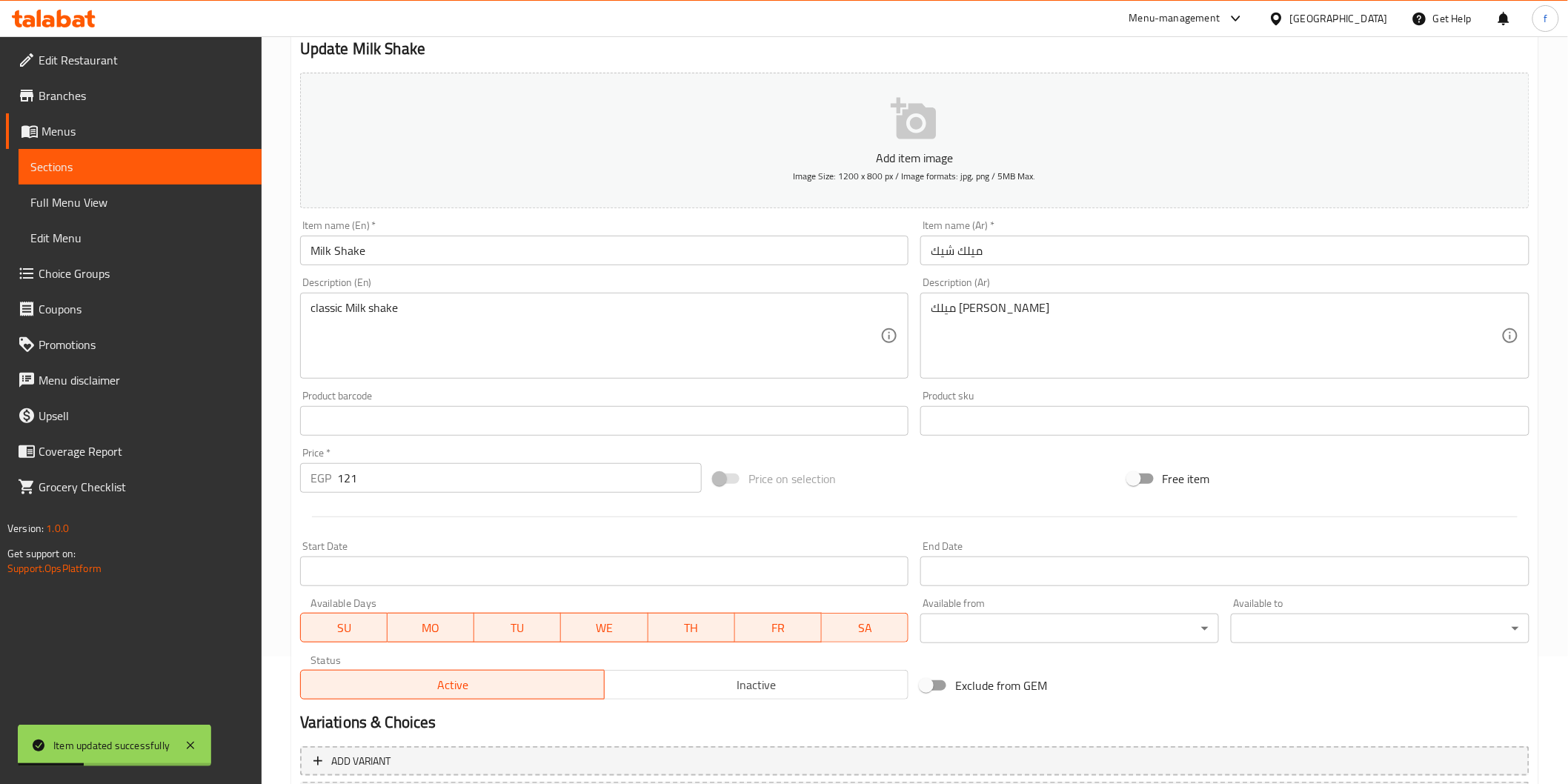
scroll to position [0, 0]
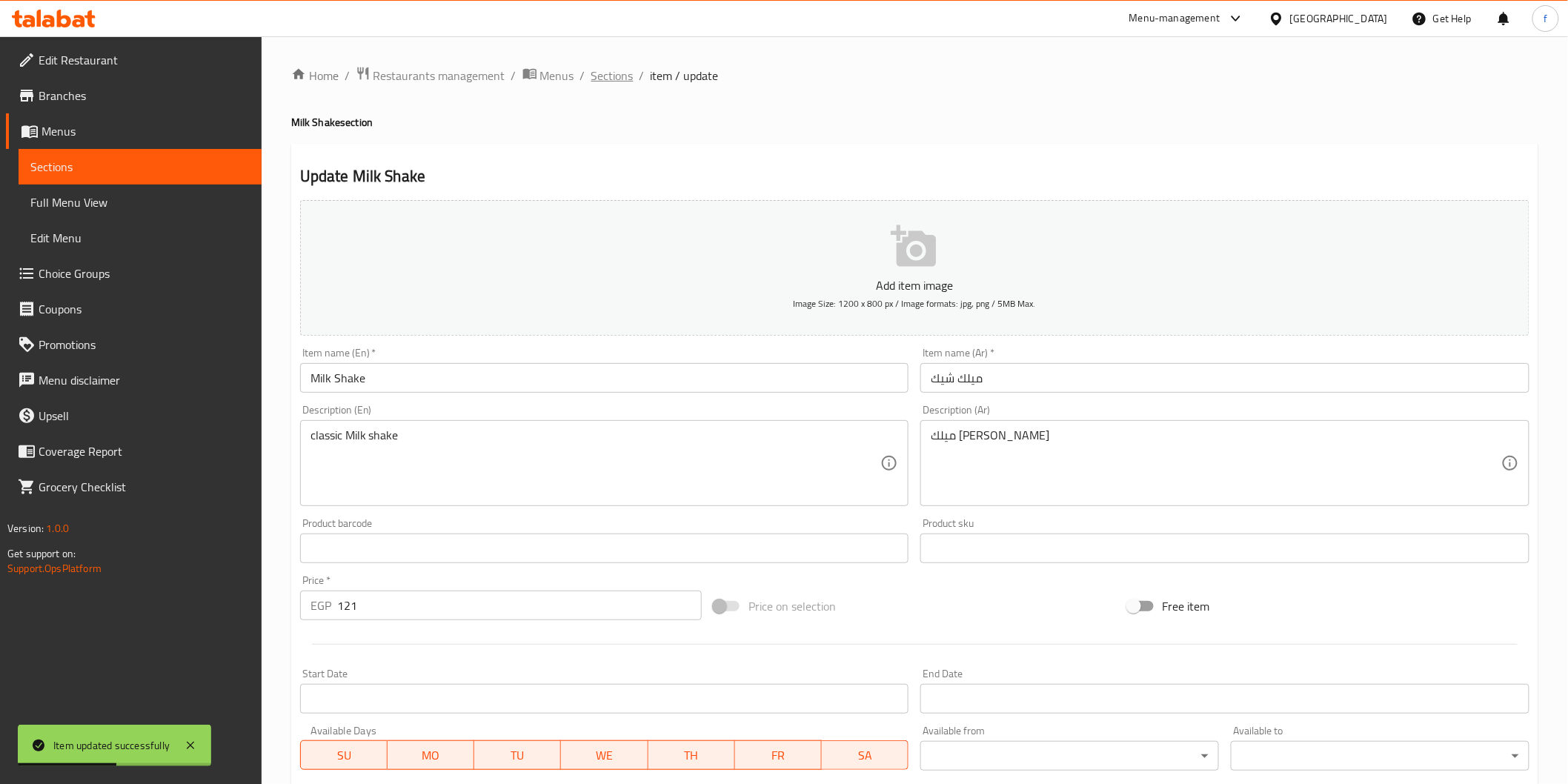
click at [611, 73] on span "Sections" at bounding box center [613, 75] width 42 height 18
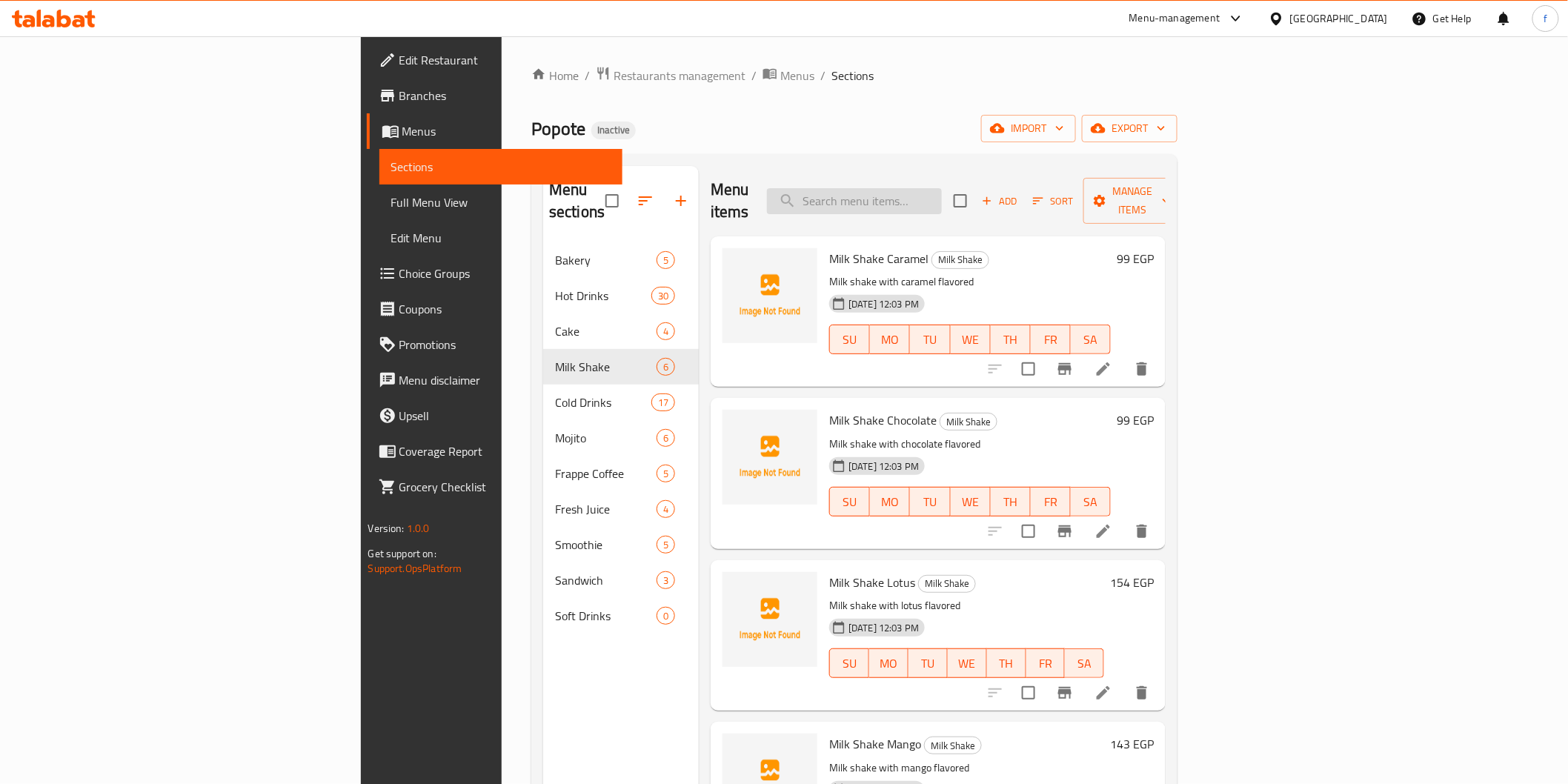
click at [942, 188] on input "search" at bounding box center [854, 201] width 175 height 26
paste input "Mojito Blueberry"
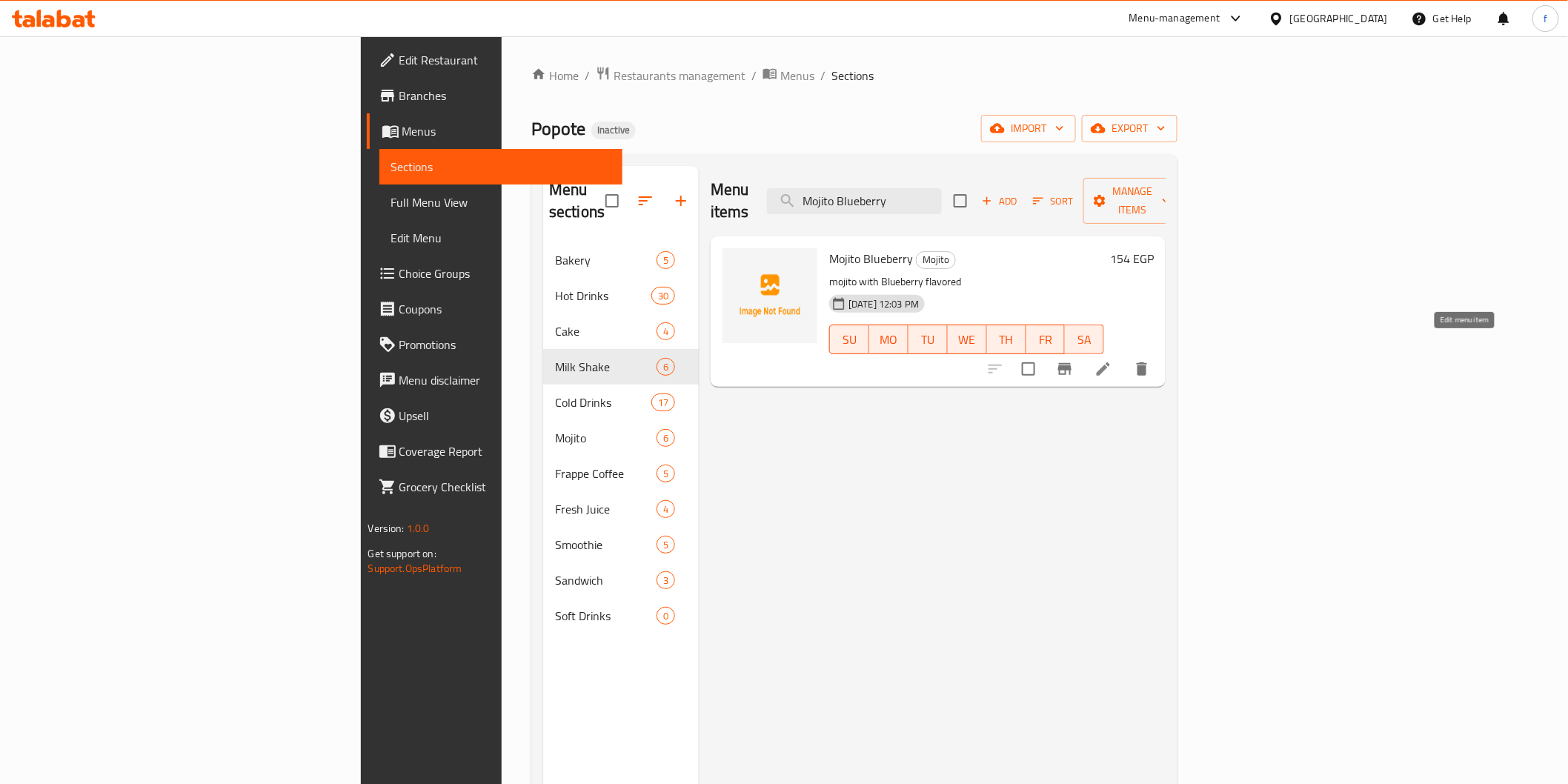
type input "Mojito Blueberry"
click at [1112, 361] on icon at bounding box center [1103, 369] width 18 height 18
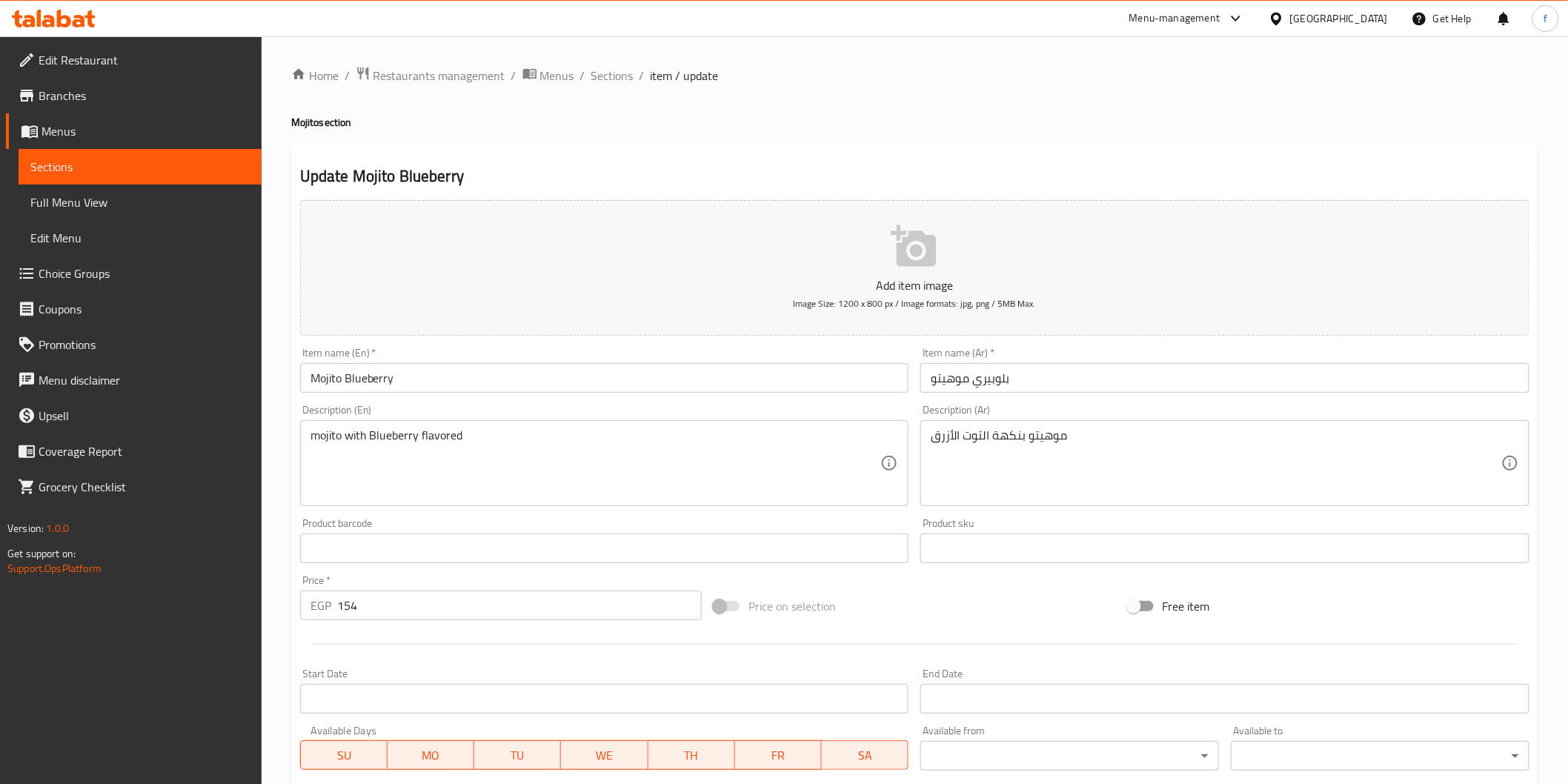
click at [1058, 395] on div "Item name (Ar)   * بلوبيري موهيتو Item name (Ar) *" at bounding box center [1224, 370] width 621 height 57
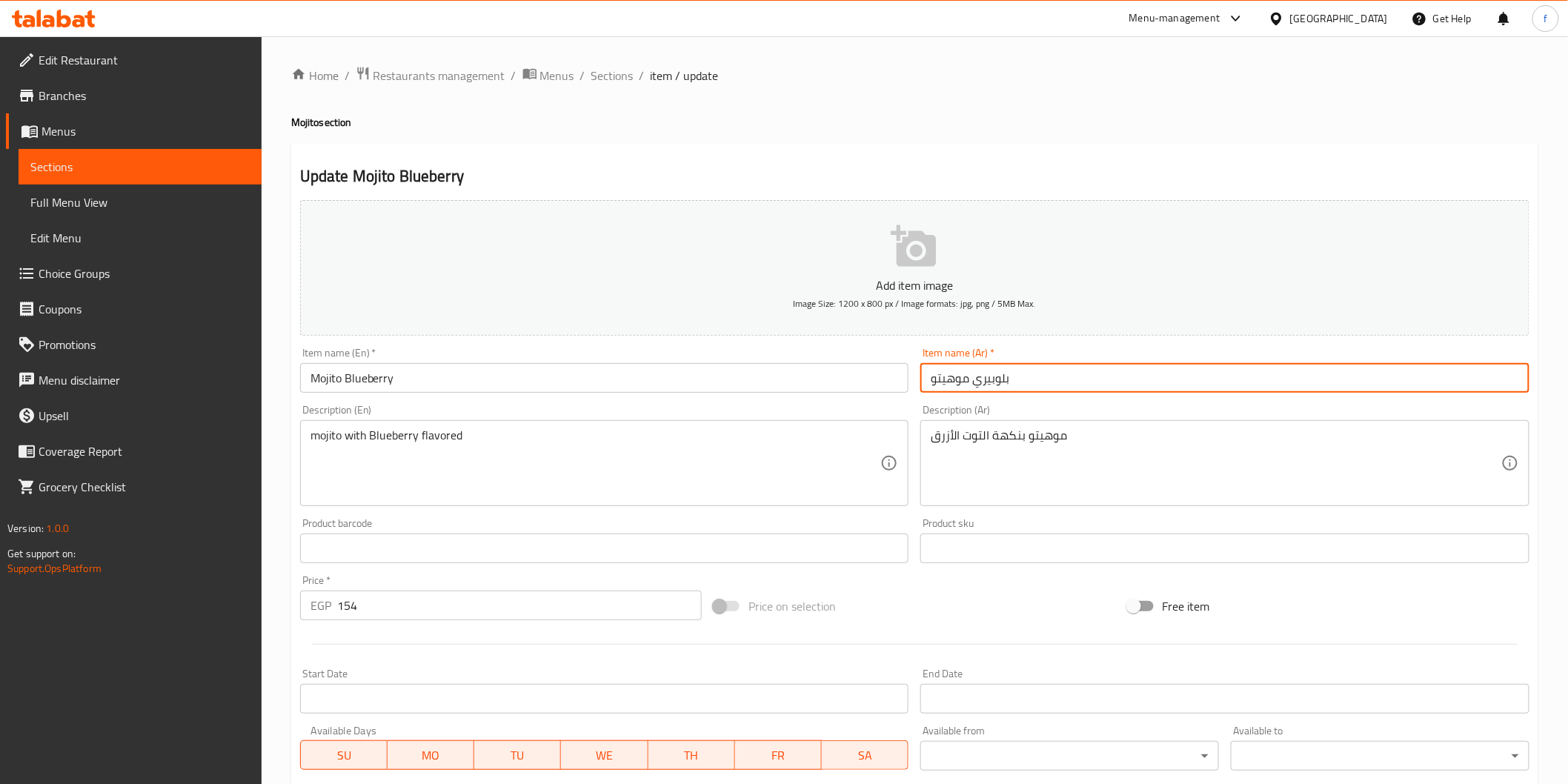
click at [1061, 390] on input "بلوبيري موهيتو" at bounding box center [1224, 378] width 609 height 30
click at [1502, 384] on input "بلوبيري موهيتو" at bounding box center [1224, 378] width 609 height 30
click at [1433, 378] on input "موهيتو" at bounding box center [1224, 378] width 609 height 30
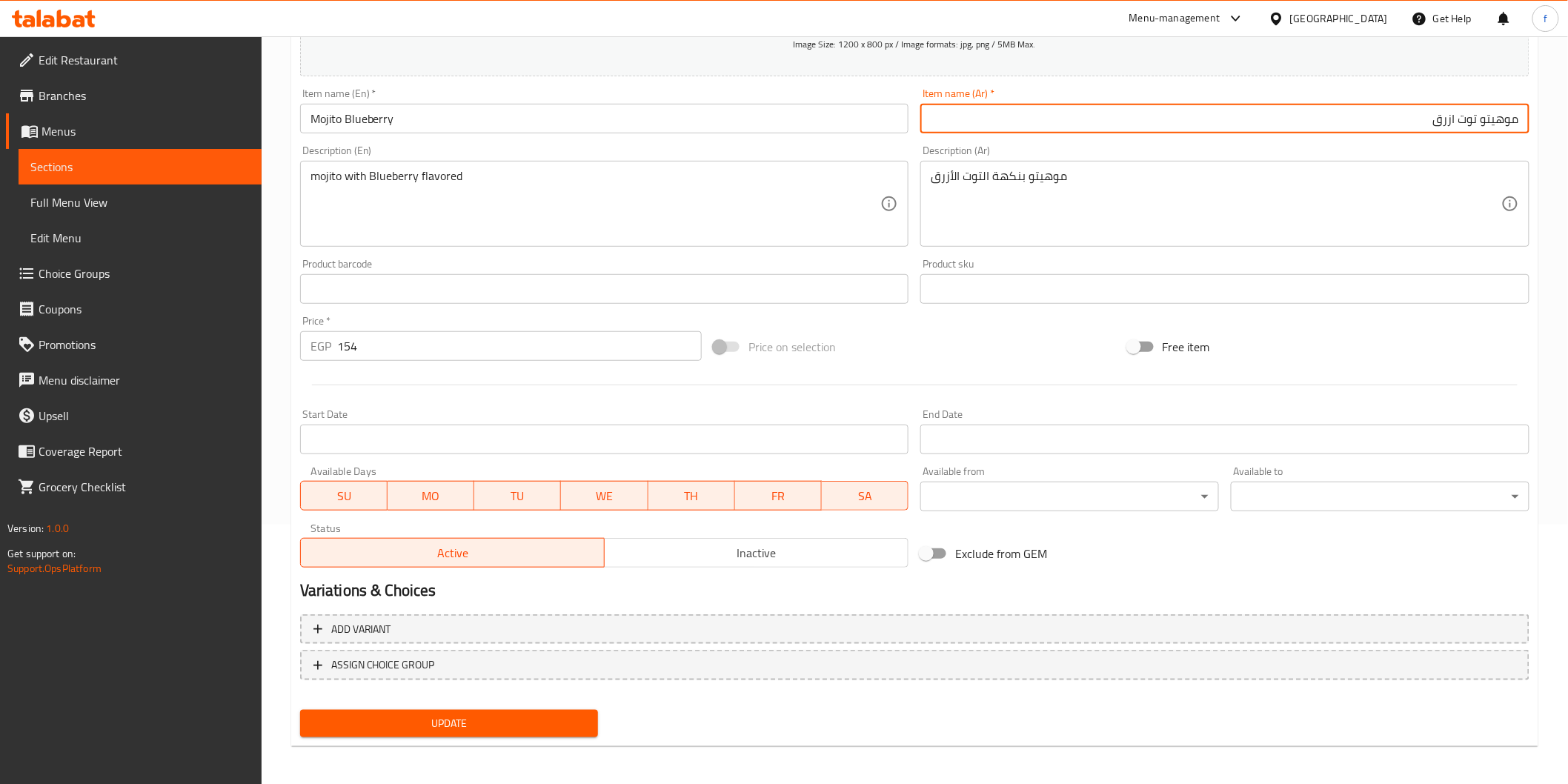
scroll to position [260, 0]
type input "موهيتو توت ازرق"
click at [546, 734] on button "Update" at bounding box center [449, 723] width 299 height 27
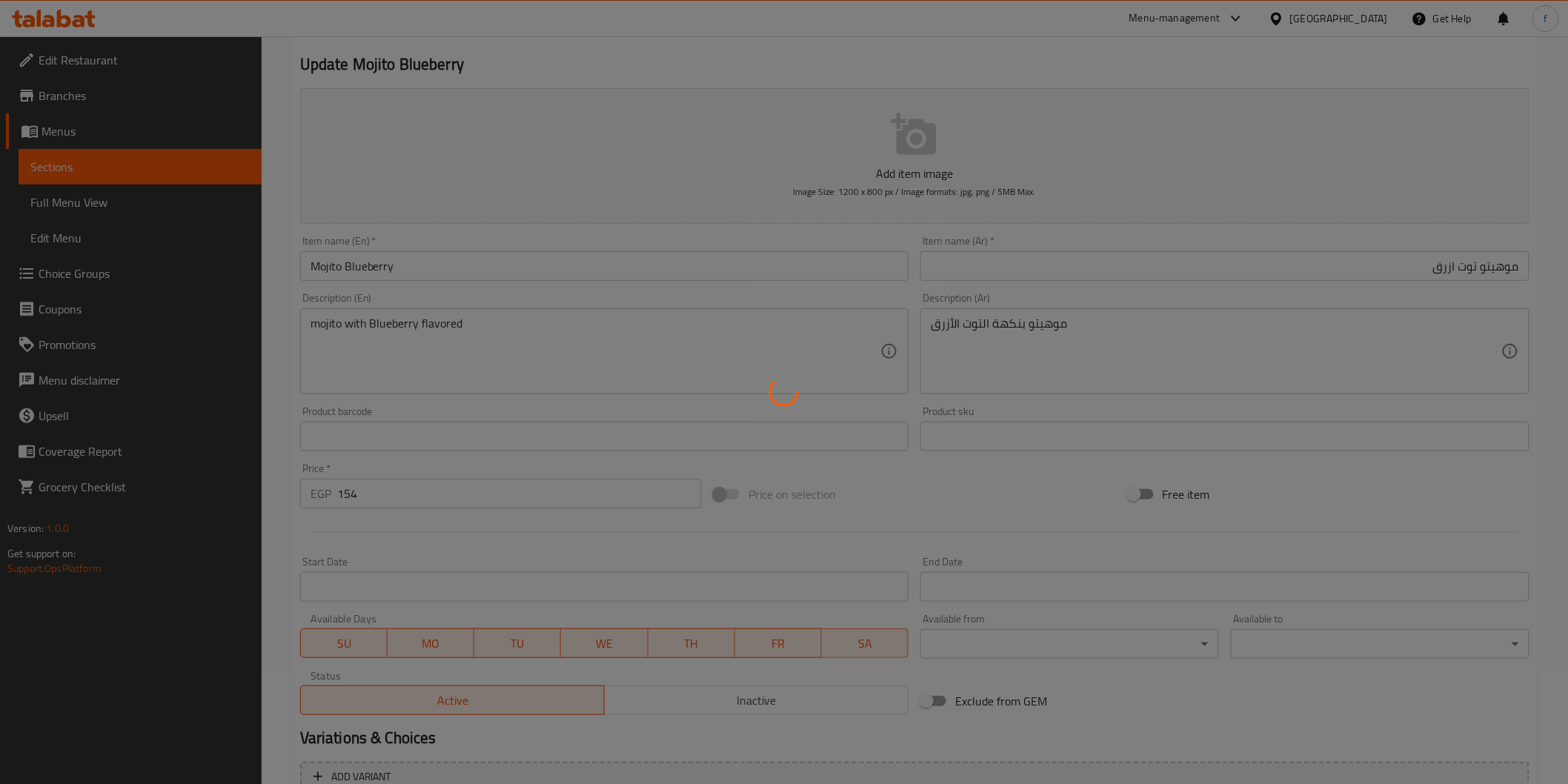
scroll to position [0, 0]
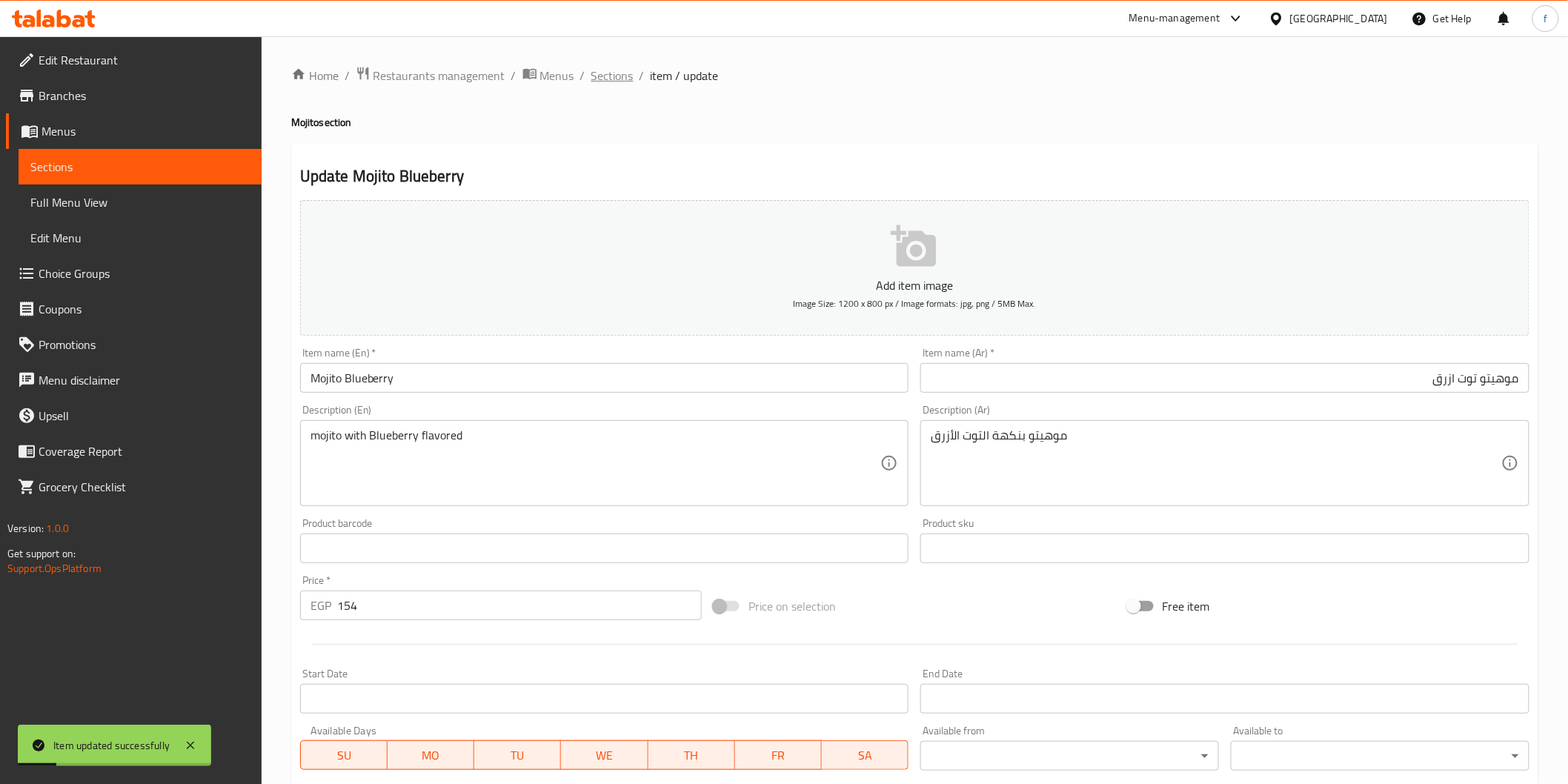
click at [604, 85] on span "Sections" at bounding box center [613, 75] width 42 height 18
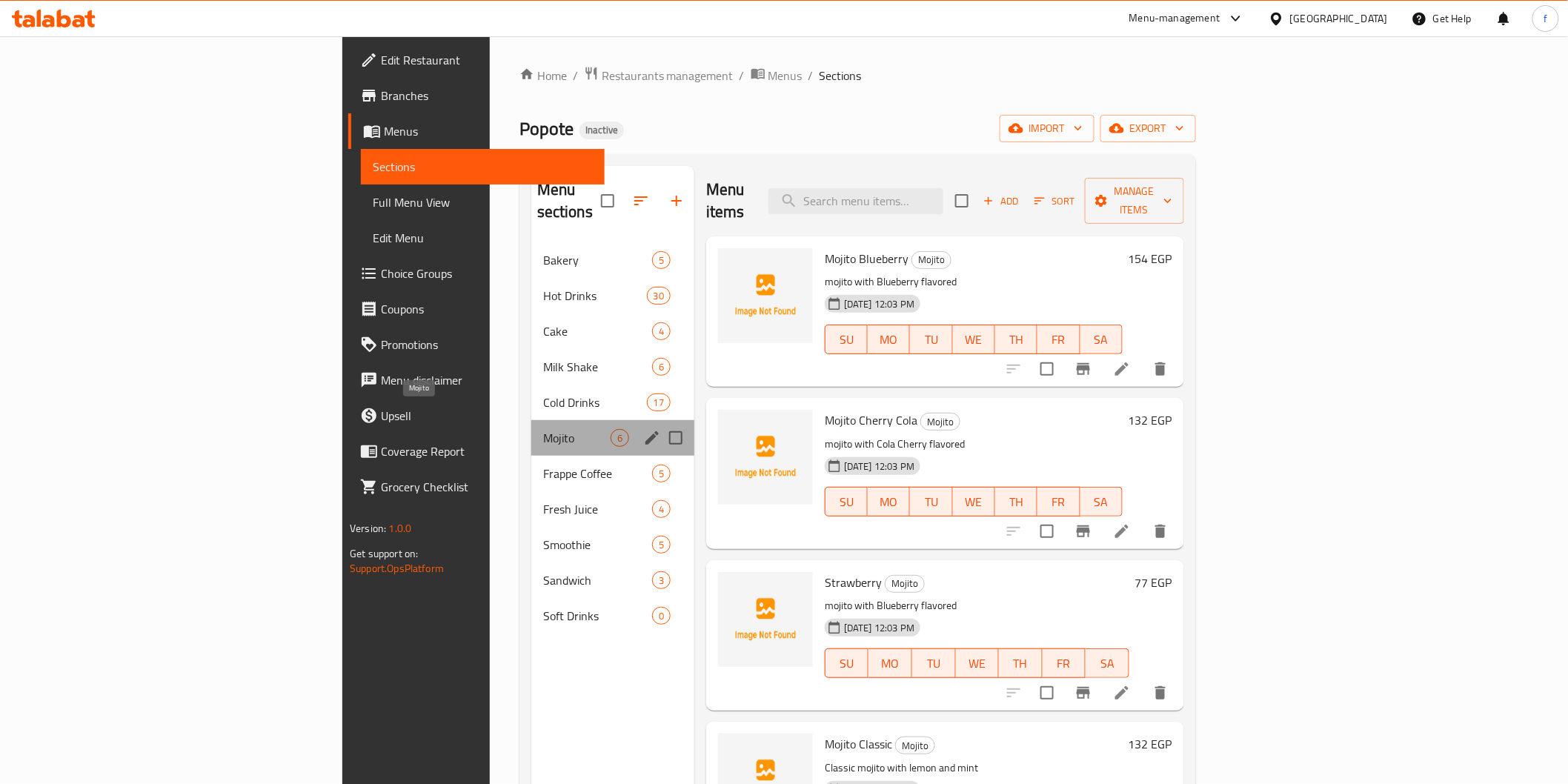
click at [543, 429] on span "Mojito" at bounding box center [577, 438] width 68 height 18
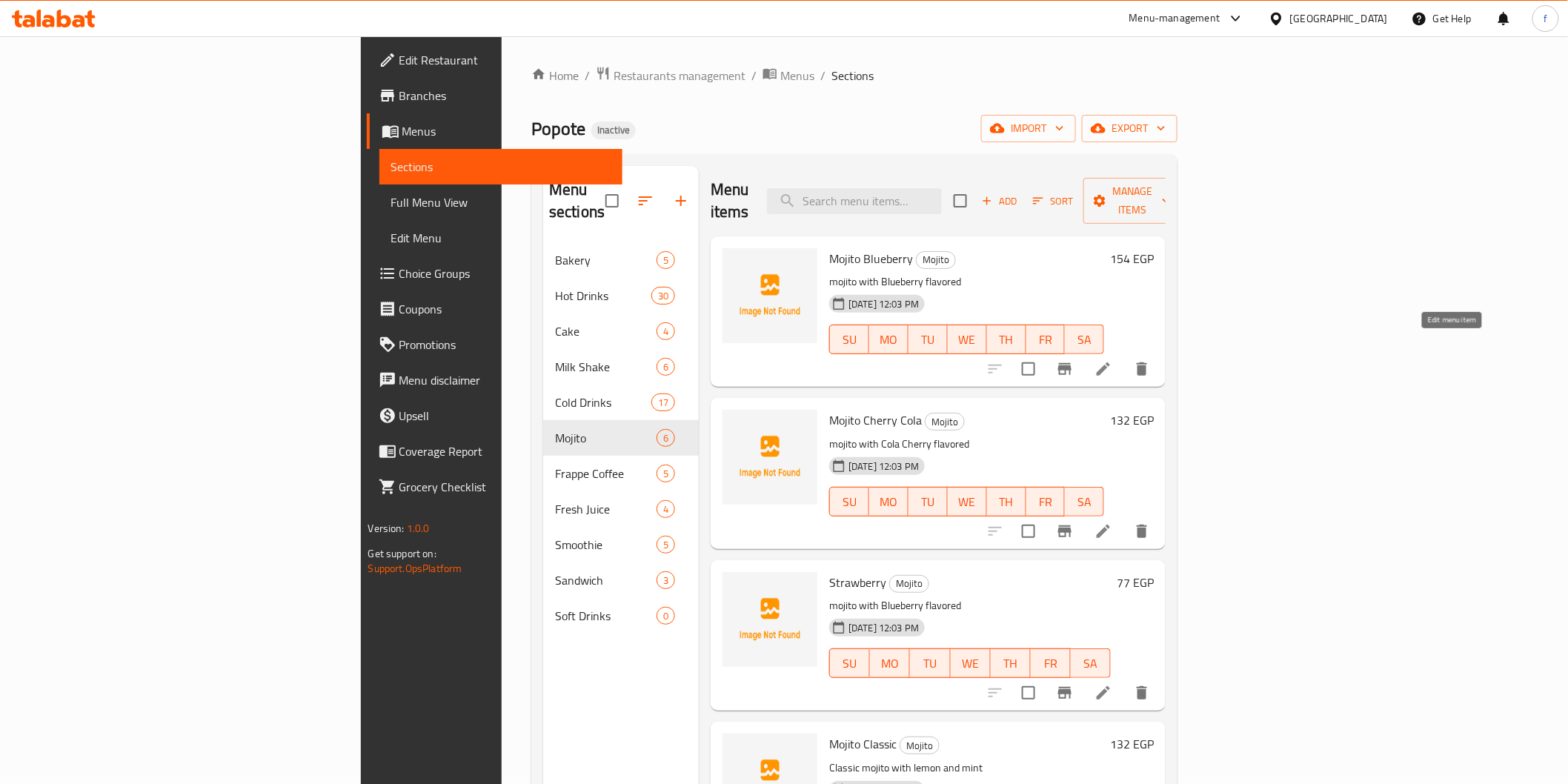
click at [1112, 361] on icon at bounding box center [1103, 369] width 18 height 18
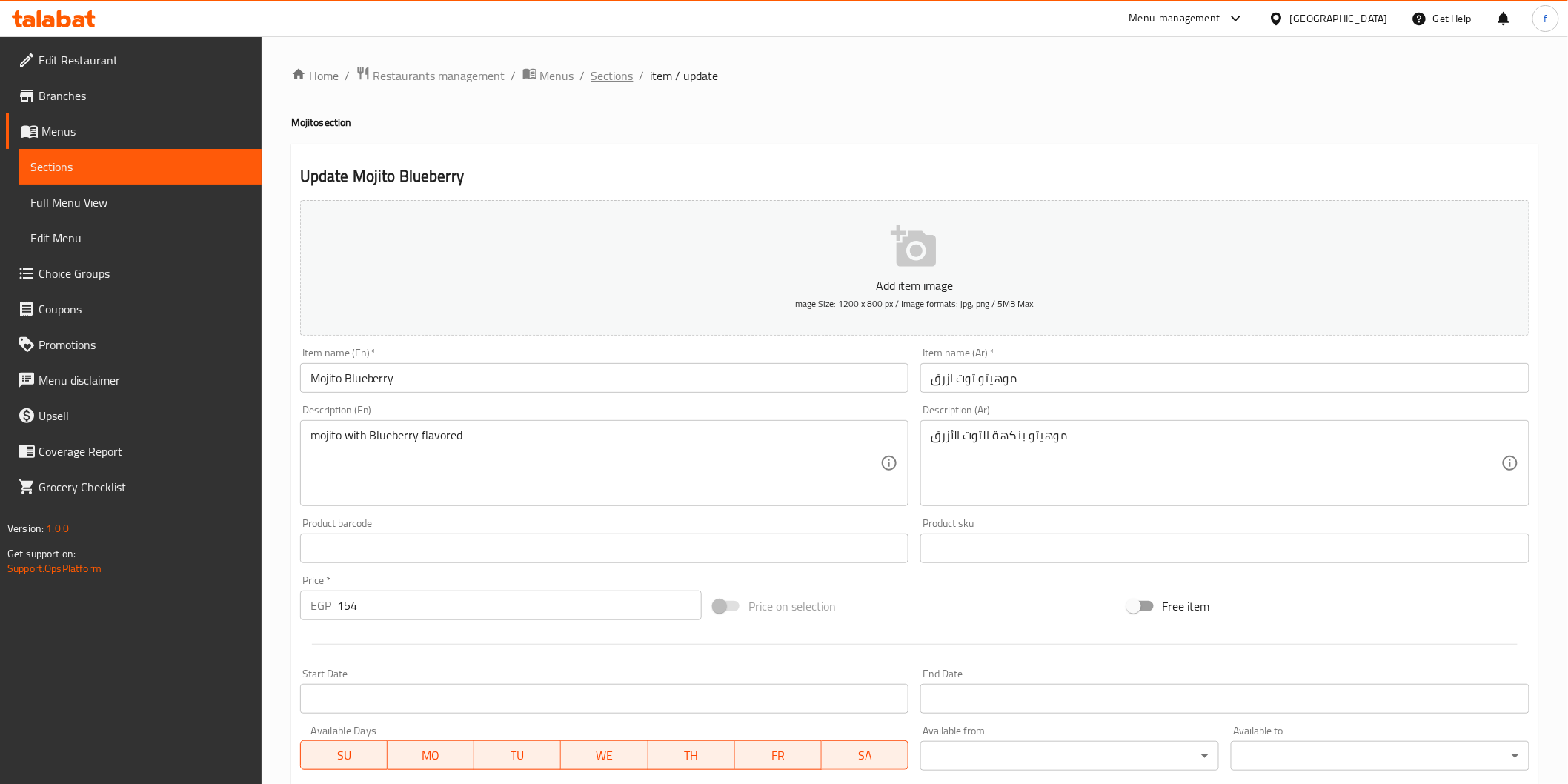
click at [616, 78] on span "Sections" at bounding box center [613, 75] width 42 height 18
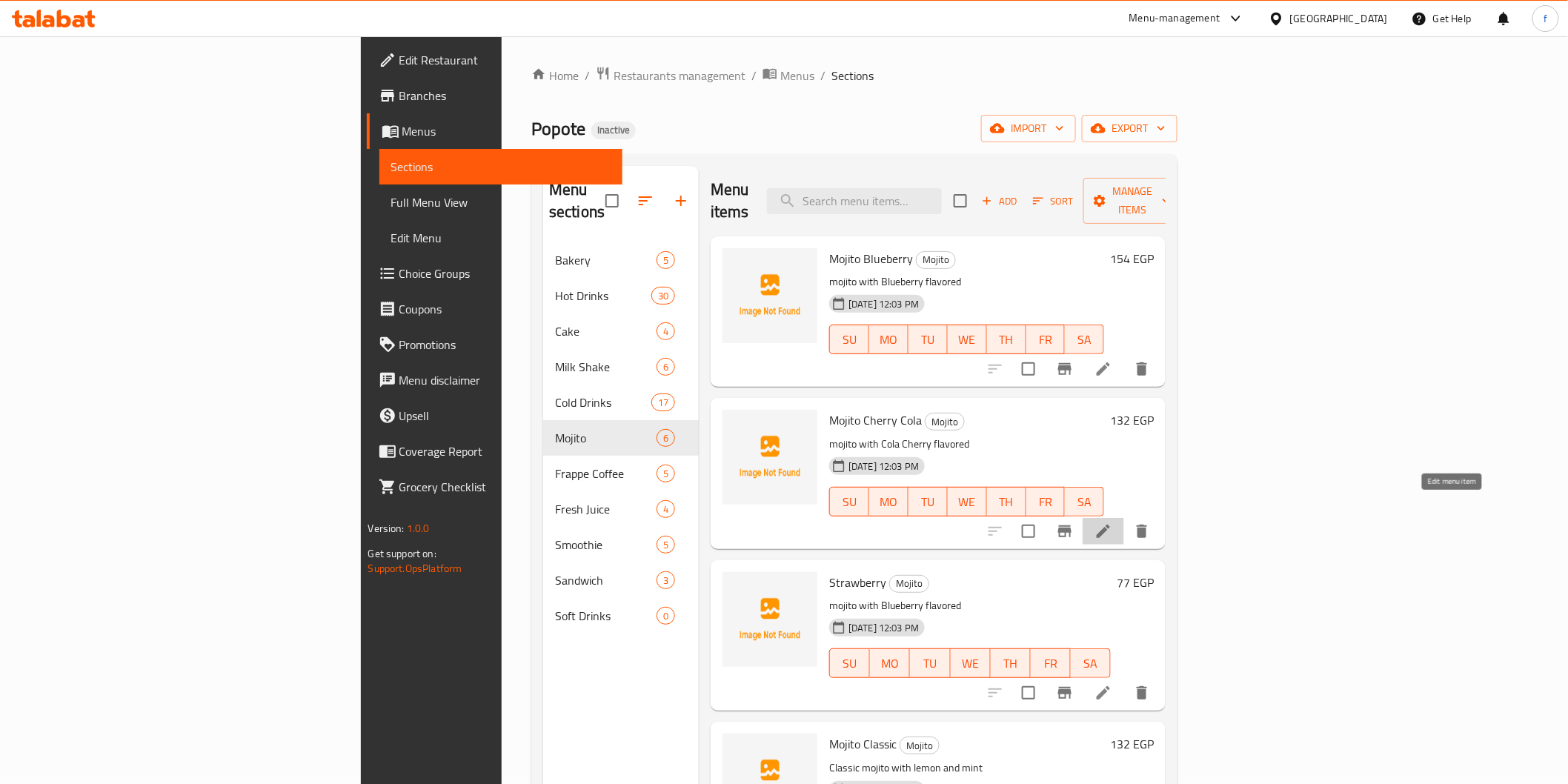
click at [1112, 522] on icon at bounding box center [1103, 531] width 18 height 18
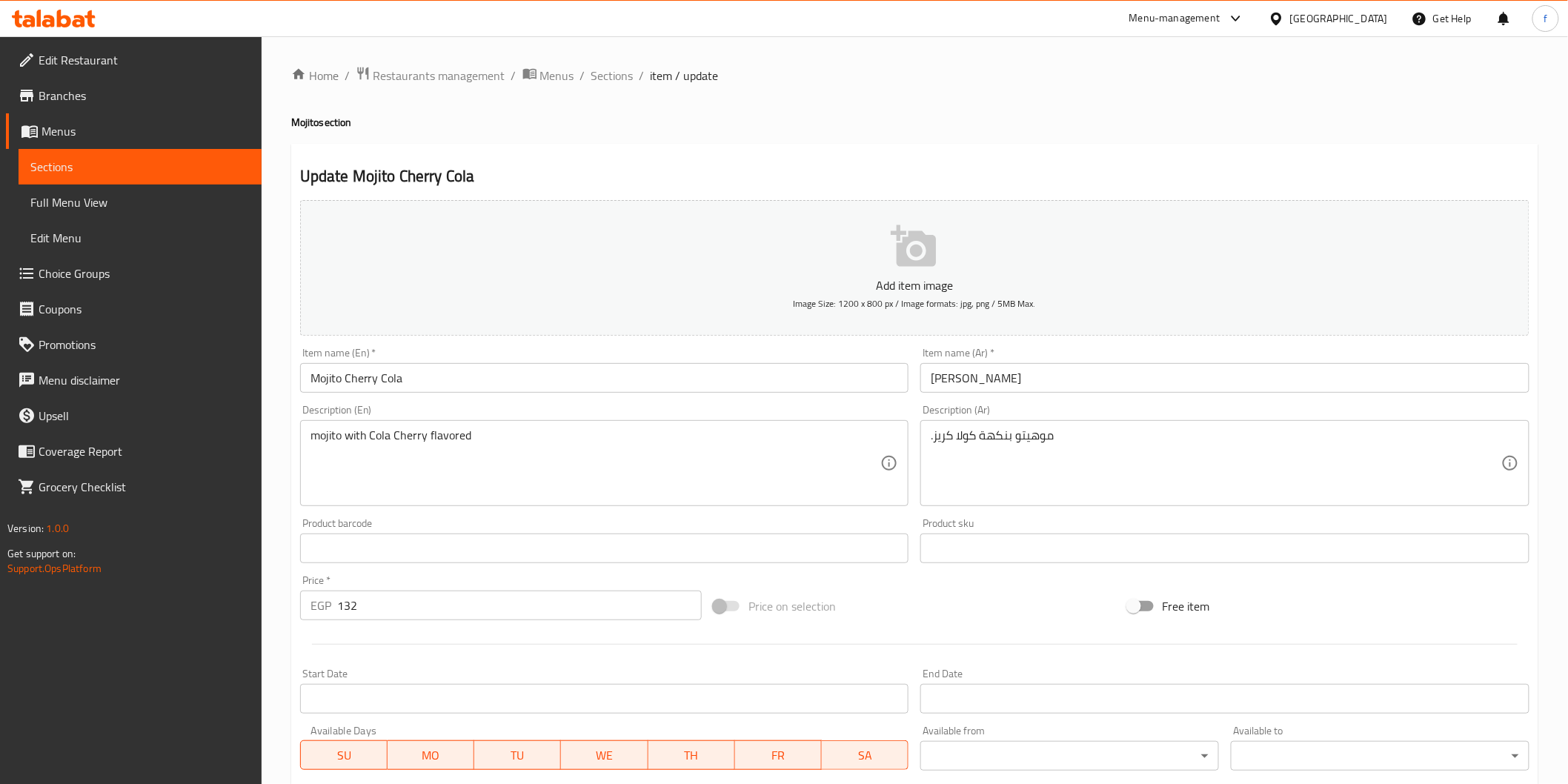
click at [1161, 379] on input "كولا كريز موهيتو" at bounding box center [1224, 378] width 609 height 30
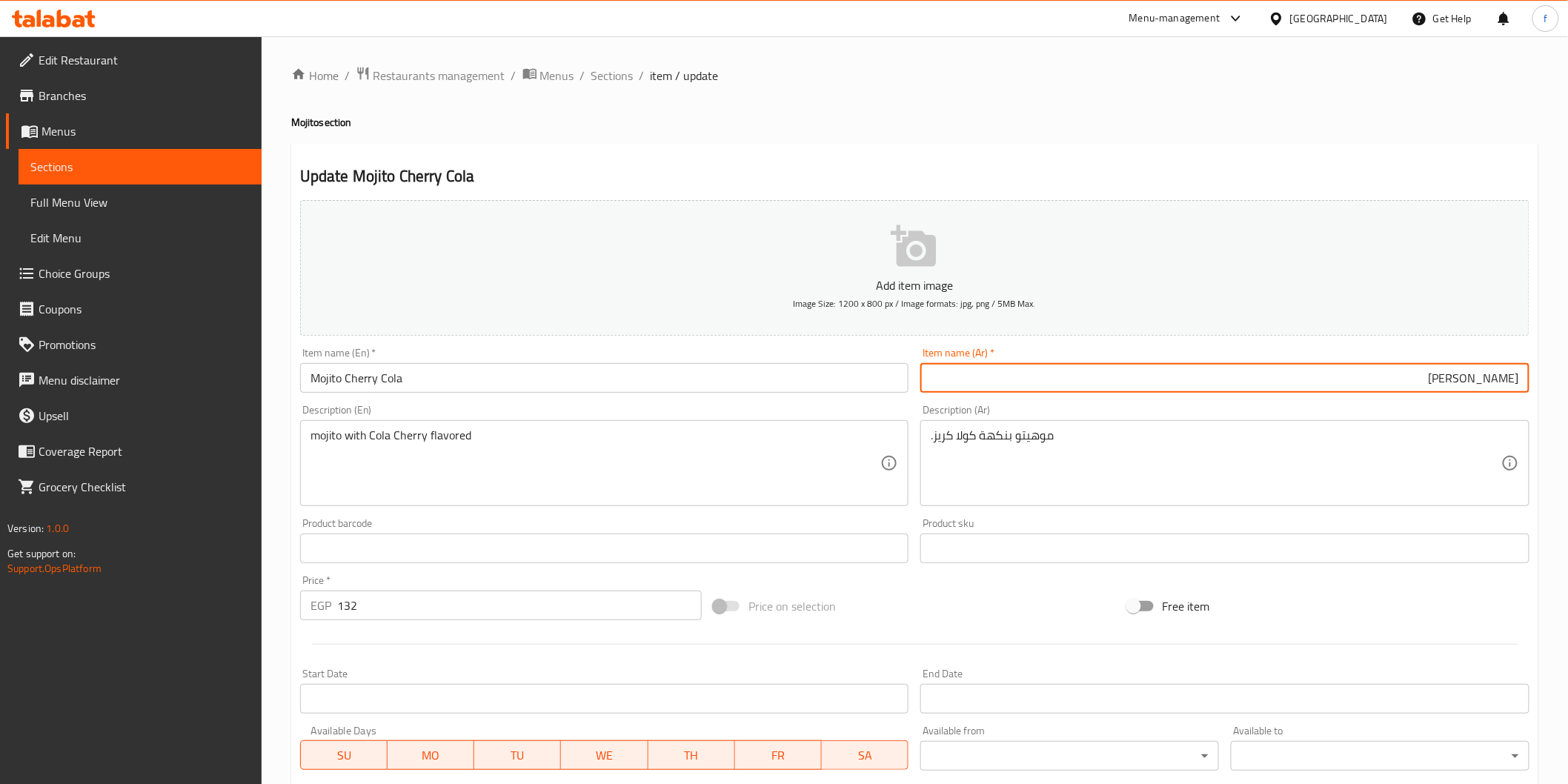
drag, startPoint x: 1521, startPoint y: 378, endPoint x: 1477, endPoint y: 384, distance: 44.4
click at [1477, 384] on input "كولا كريز موهيتو" at bounding box center [1224, 378] width 609 height 30
click at [1432, 382] on input "موهيتو" at bounding box center [1224, 378] width 609 height 30
paste input "كولا كريز"
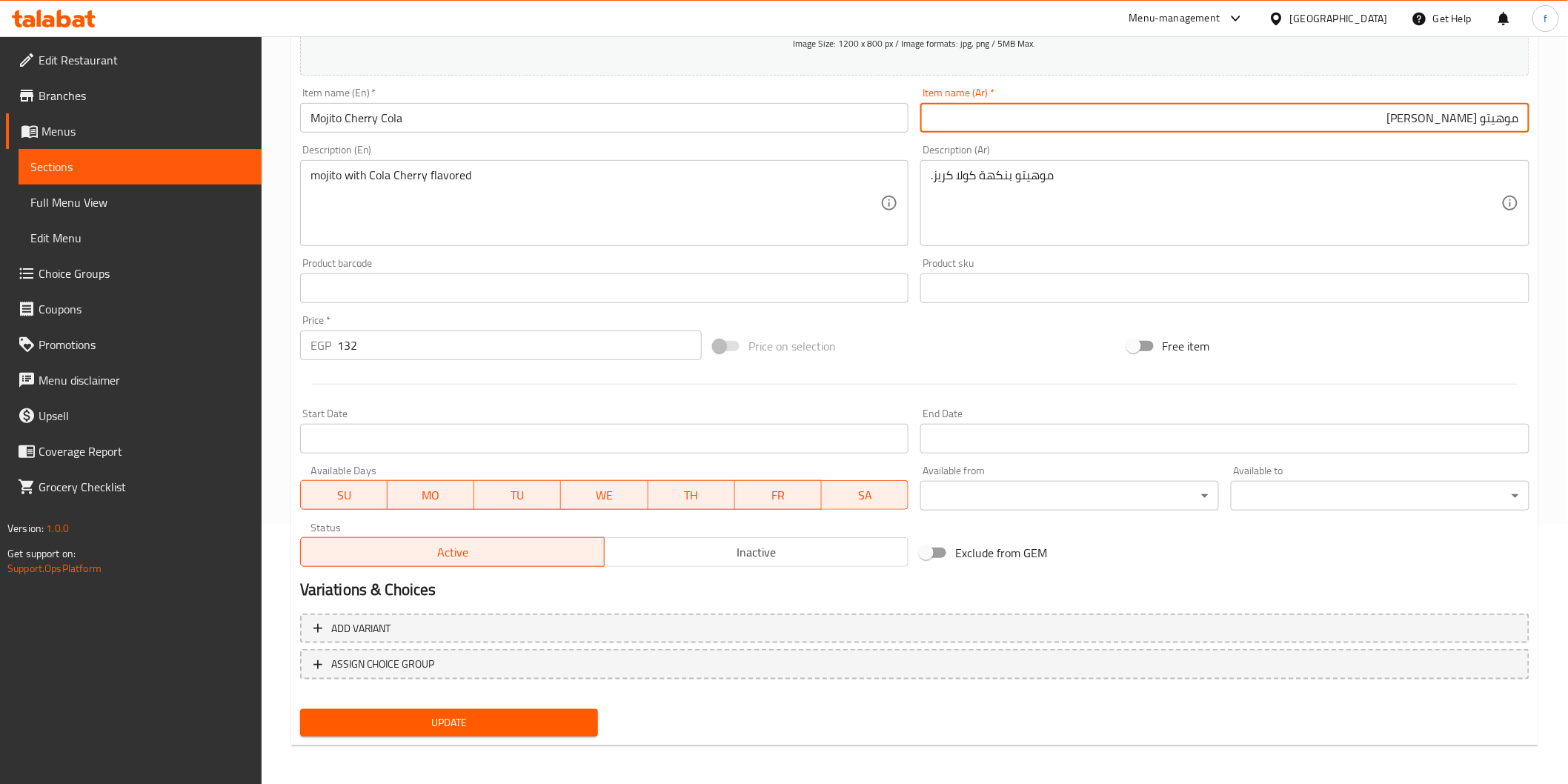
type input "موهيتو [PERSON_NAME]"
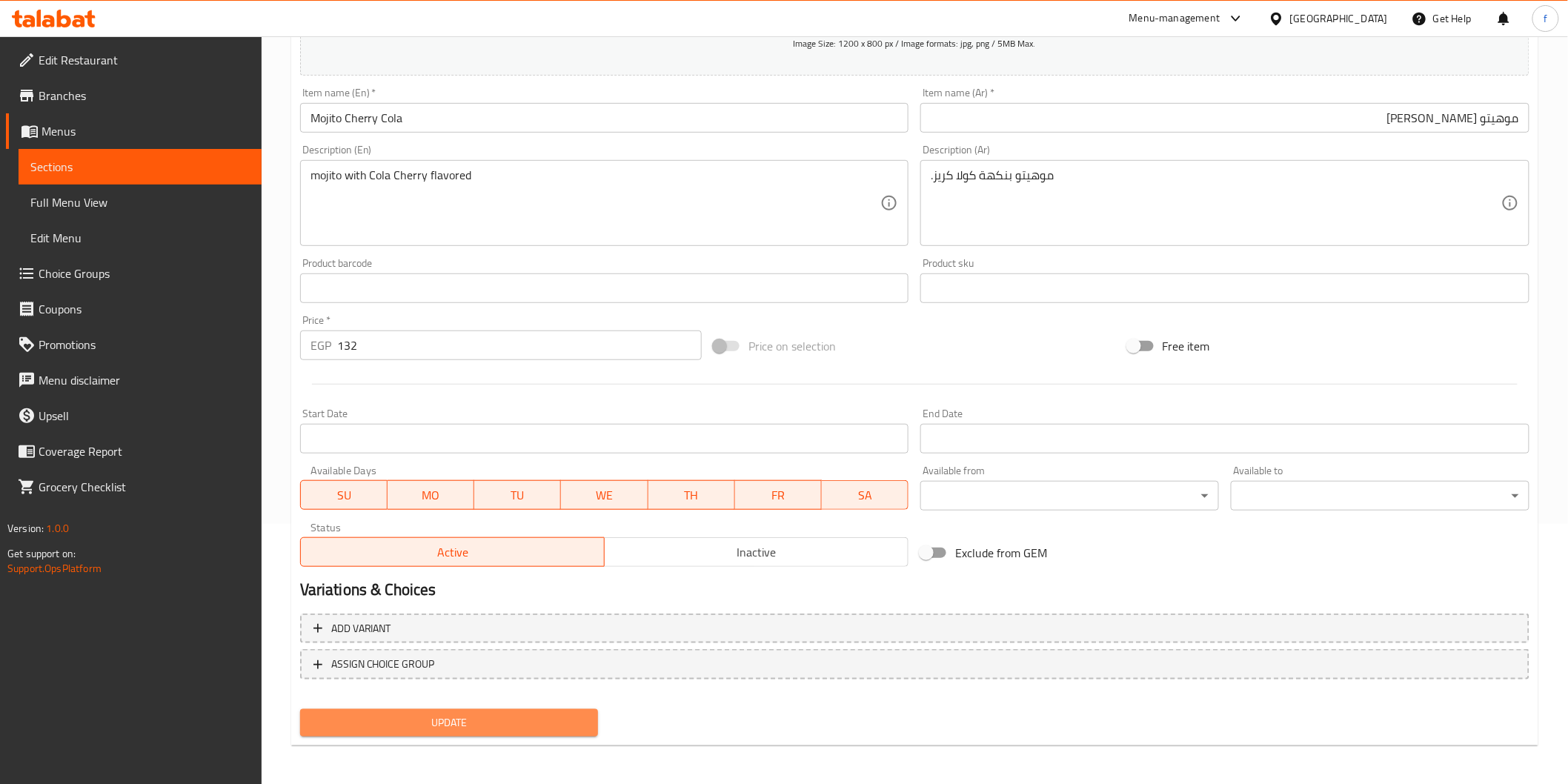
click at [390, 714] on span "Update" at bounding box center [449, 723] width 275 height 19
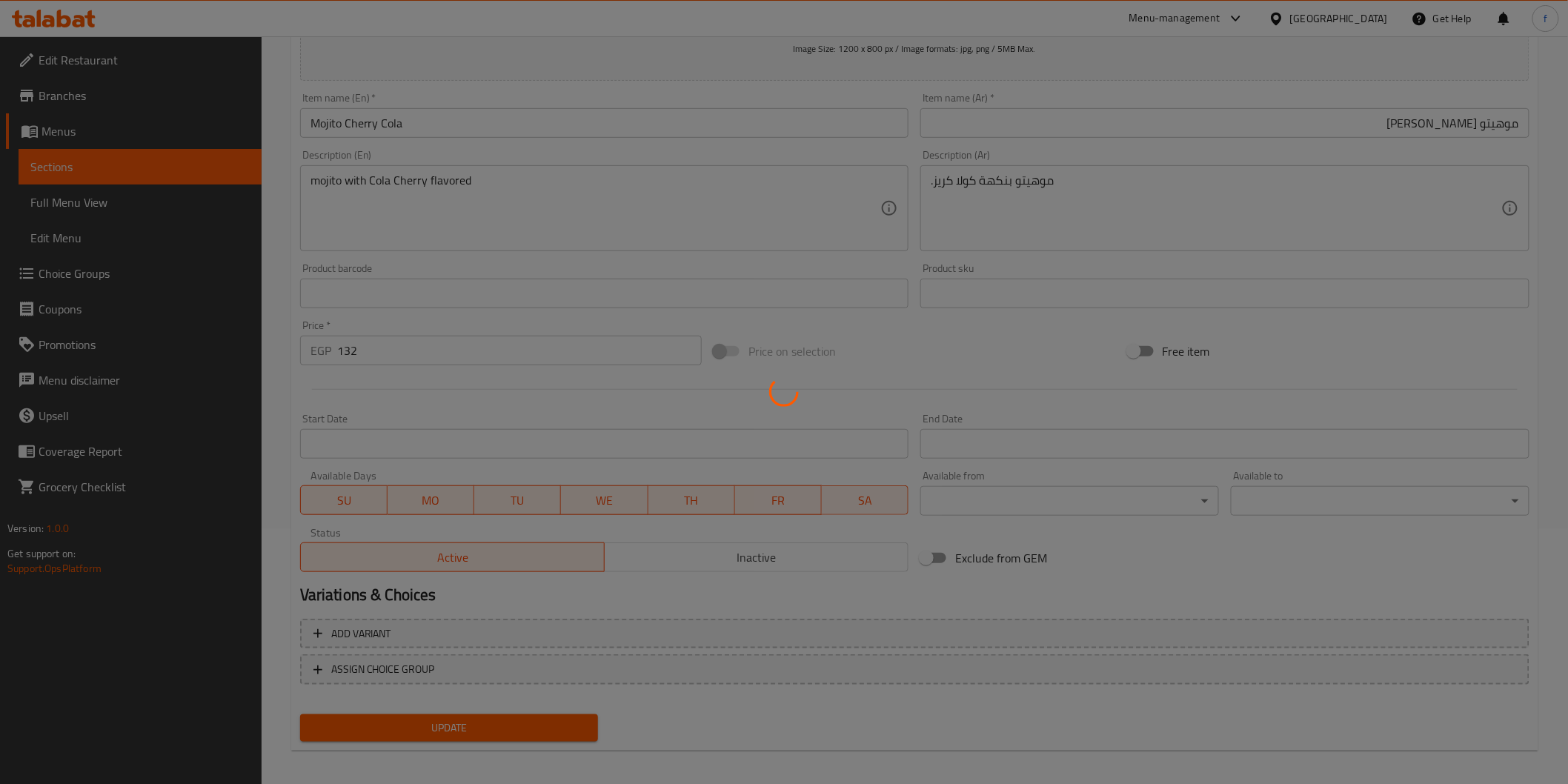
scroll to position [0, 0]
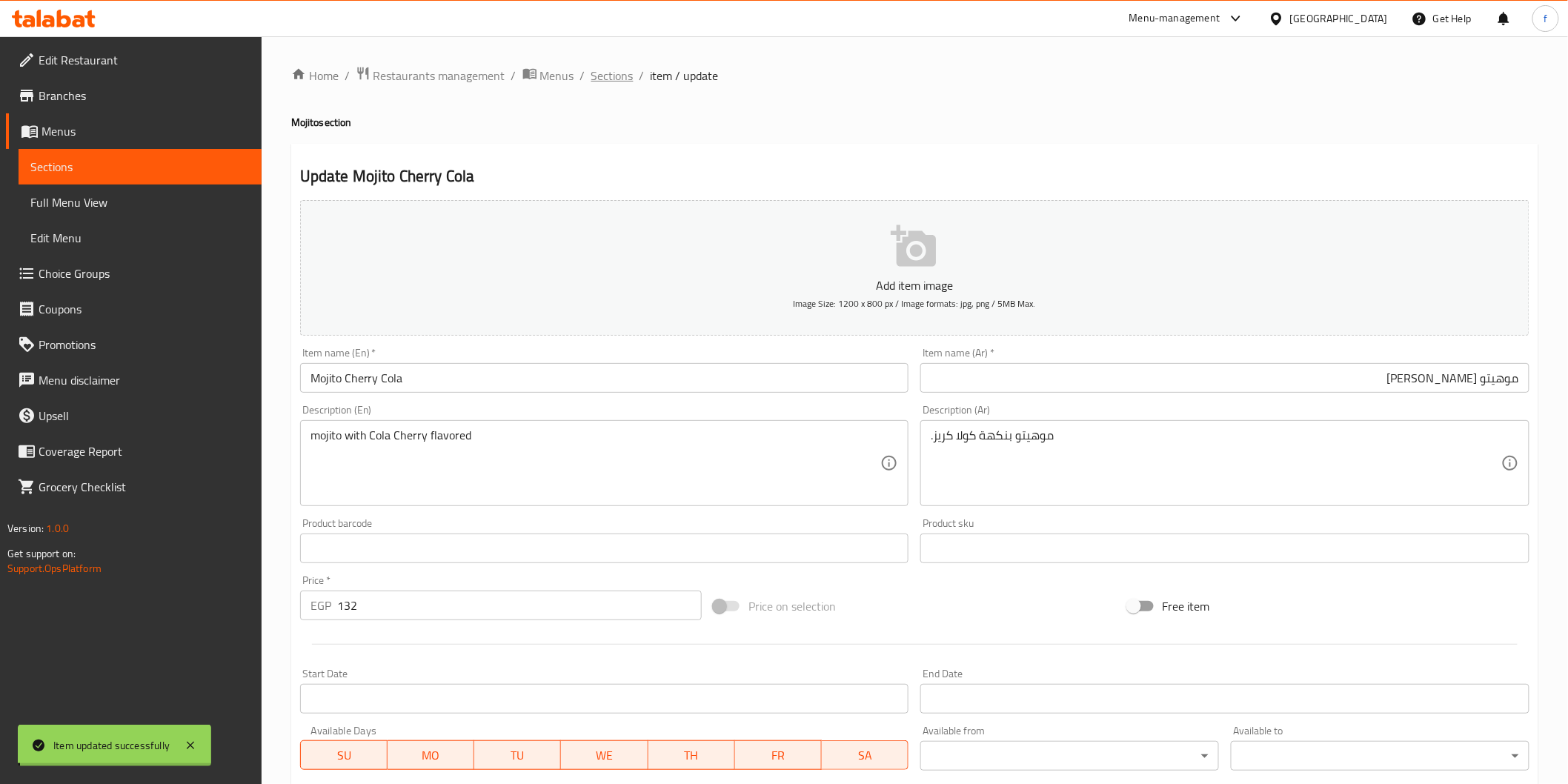
click at [616, 69] on span "Sections" at bounding box center [613, 75] width 42 height 18
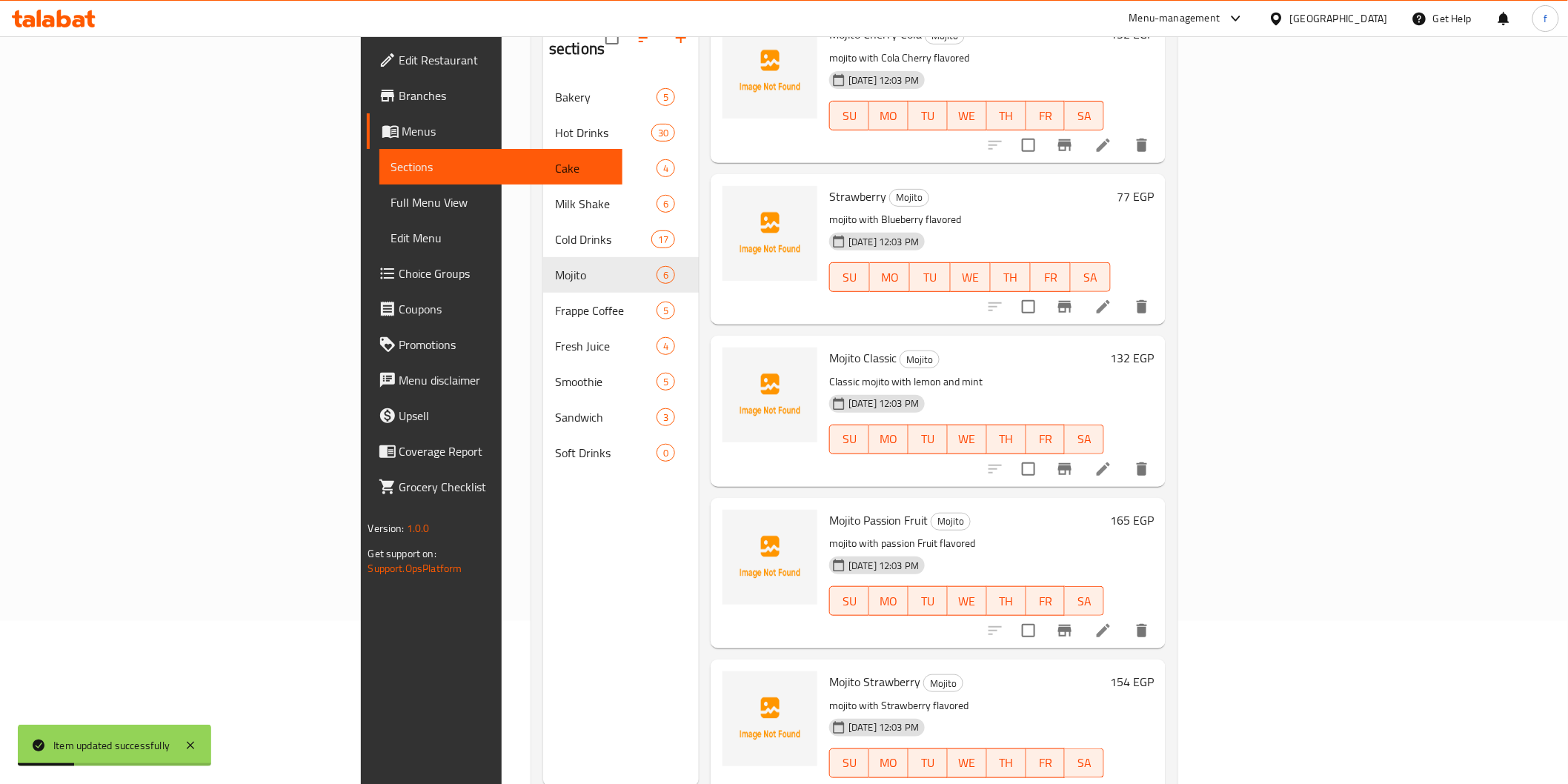
scroll to position [164, 0]
click at [1112, 296] on icon at bounding box center [1103, 305] width 18 height 18
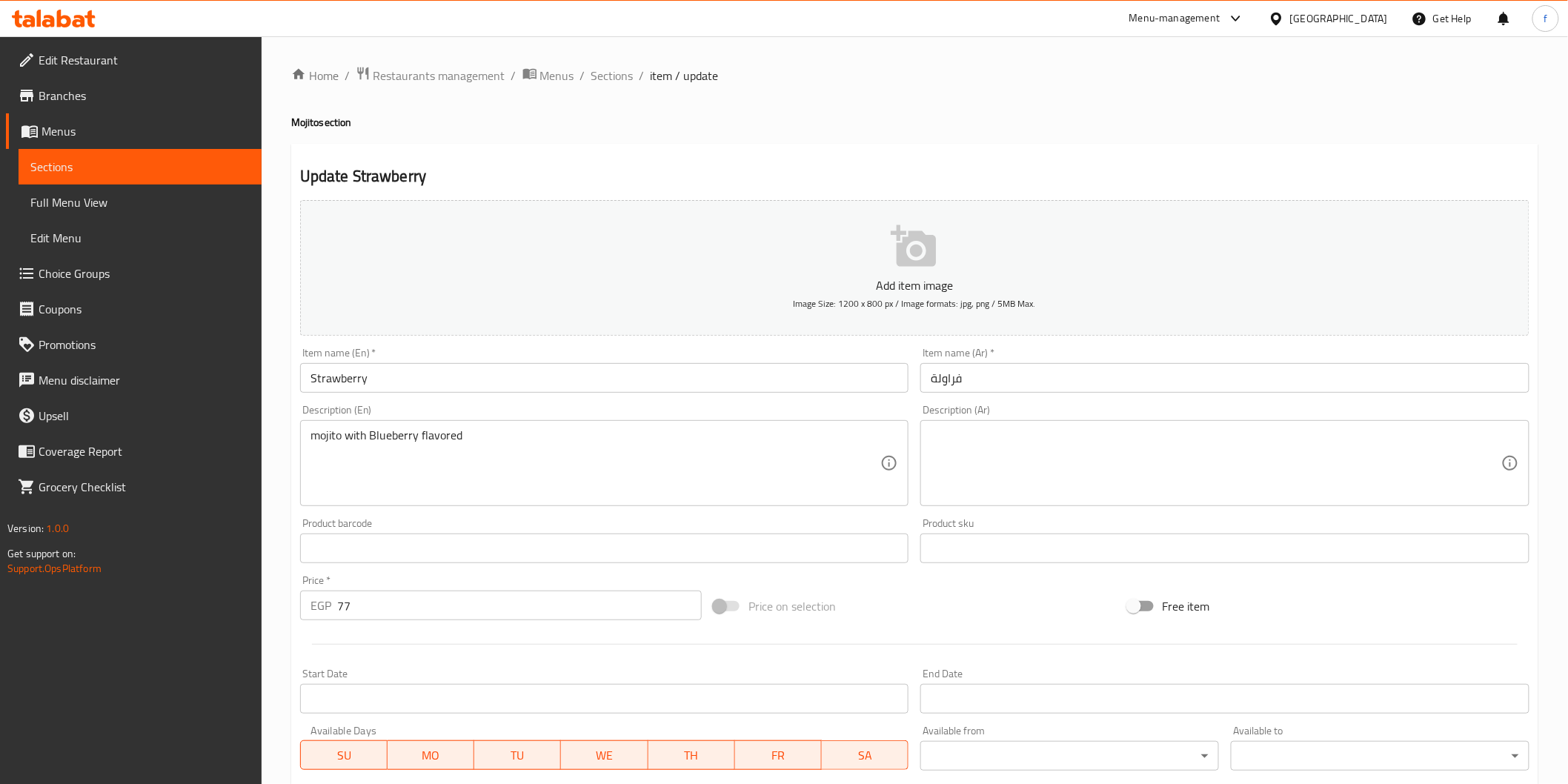
drag, startPoint x: 422, startPoint y: 371, endPoint x: 389, endPoint y: 378, distance: 33.7
click at [422, 371] on input "Strawberry" at bounding box center [605, 378] width 609 height 30
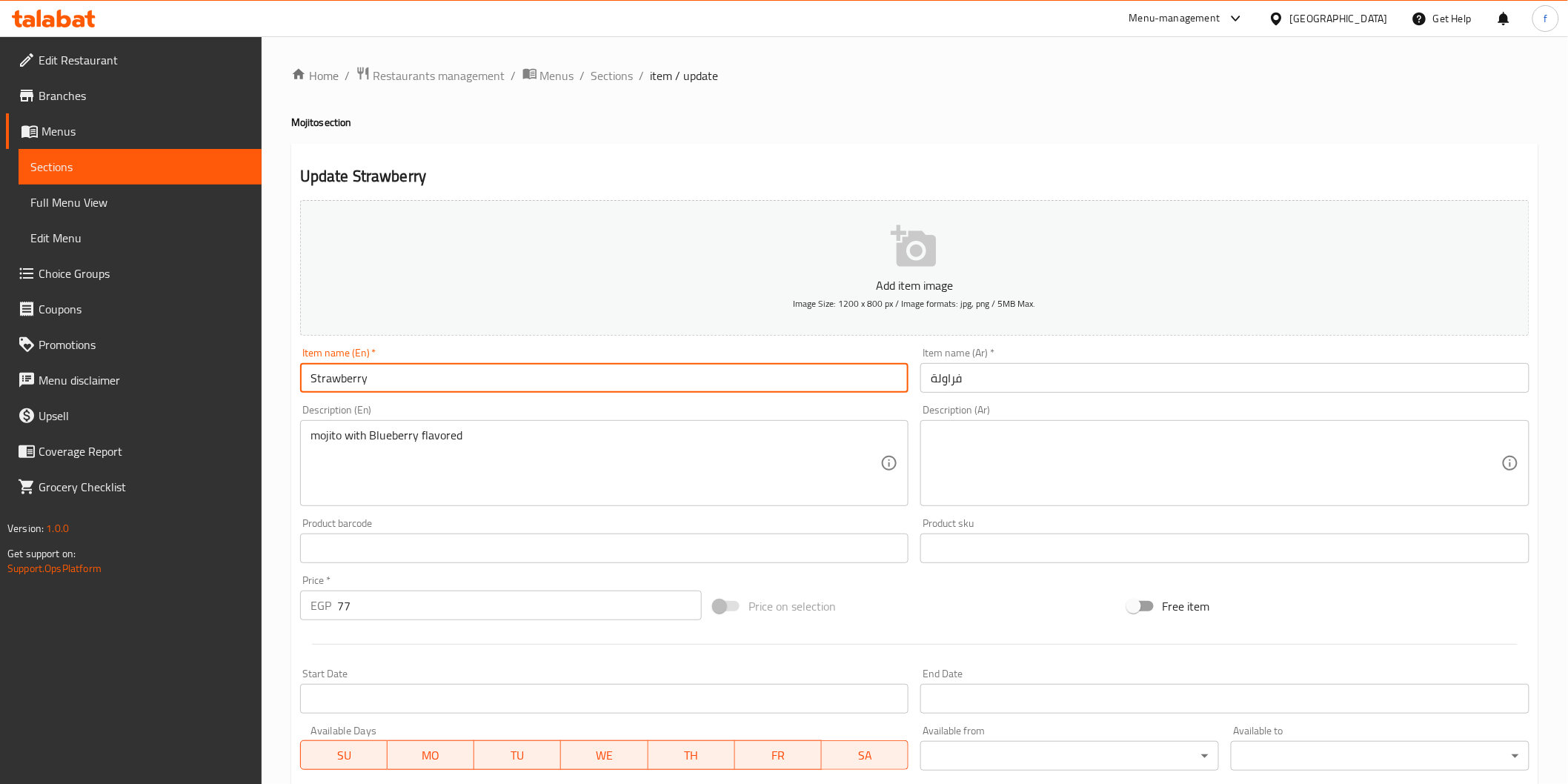
drag, startPoint x: 312, startPoint y: 374, endPoint x: 361, endPoint y: 396, distance: 53.7
click at [316, 380] on input "Strawberry" at bounding box center [605, 378] width 609 height 30
click at [315, 380] on input "Strawberry" at bounding box center [605, 378] width 609 height 30
drag, startPoint x: 306, startPoint y: 378, endPoint x: 316, endPoint y: 386, distance: 12.8
click at [309, 380] on input "Strawberry" at bounding box center [605, 378] width 609 height 30
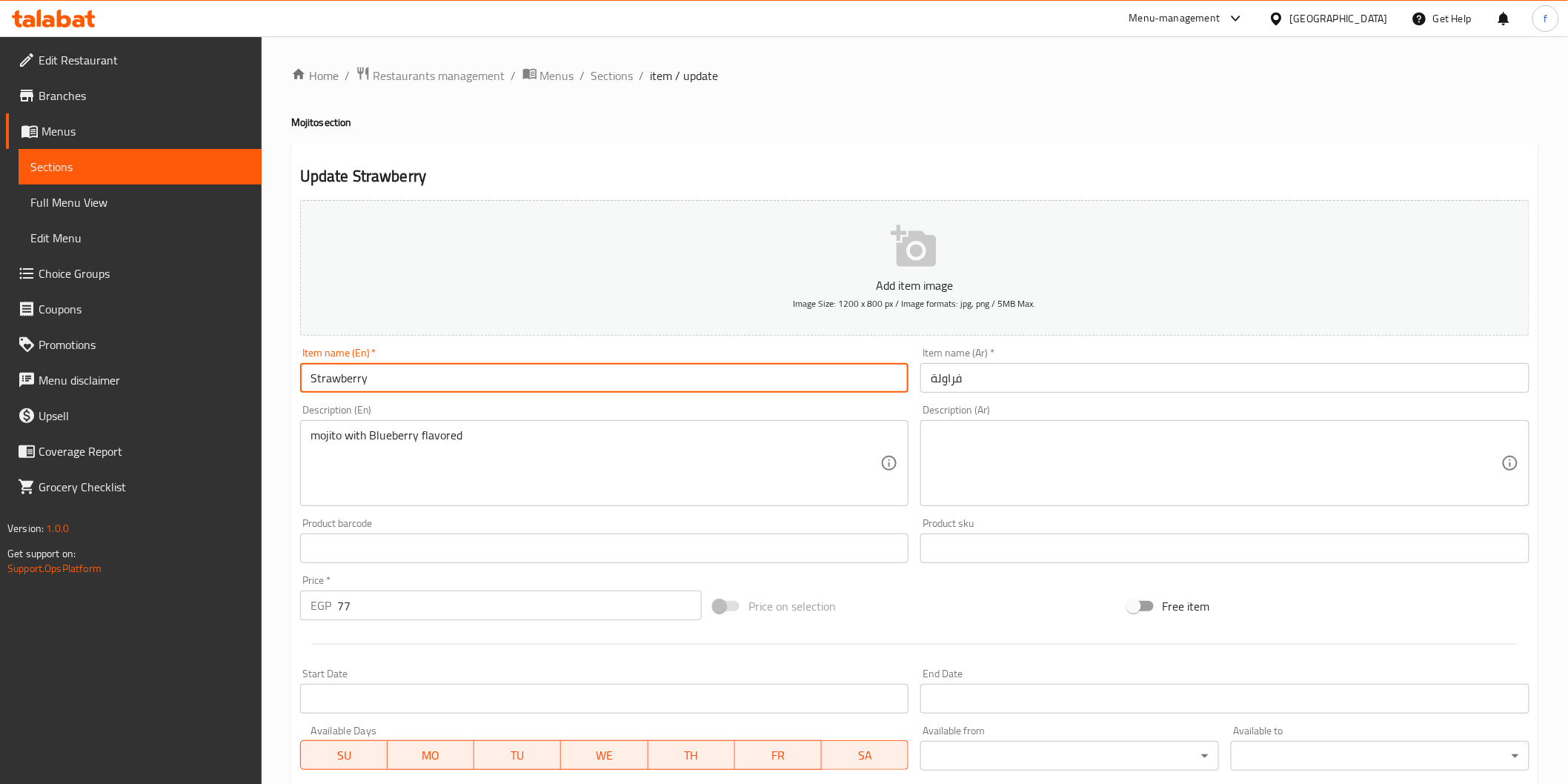
paste input "Mojito"
type input "Mojito Strawberry"
click at [1011, 386] on input "فراولة" at bounding box center [1224, 378] width 609 height 30
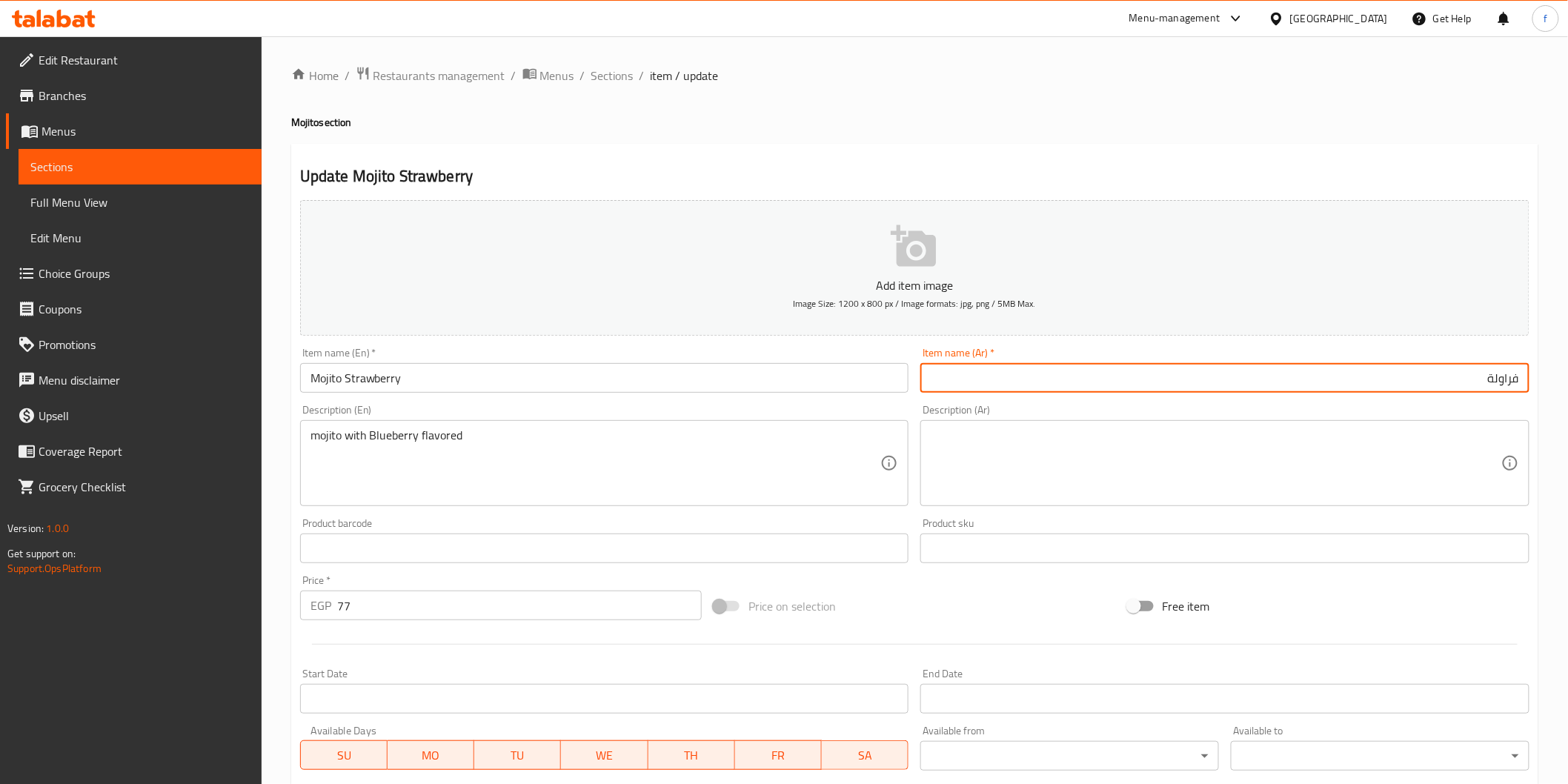
click at [1523, 378] on input "فراولة" at bounding box center [1224, 378] width 609 height 30
type input "موهيتو فراولة"
click at [1117, 493] on textarea at bounding box center [1216, 463] width 570 height 70
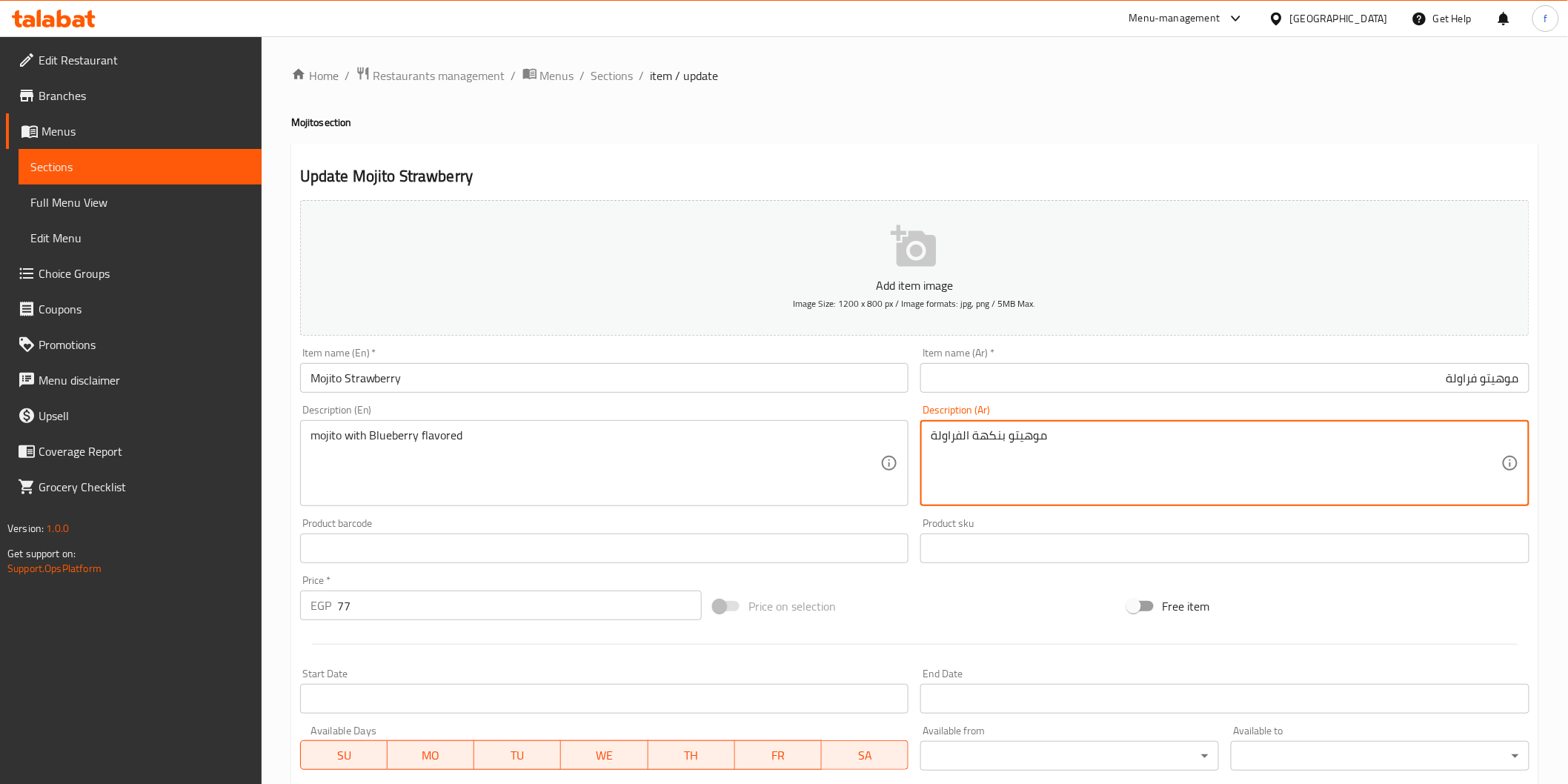
type textarea "موهيتو بنكهة الفراولة"
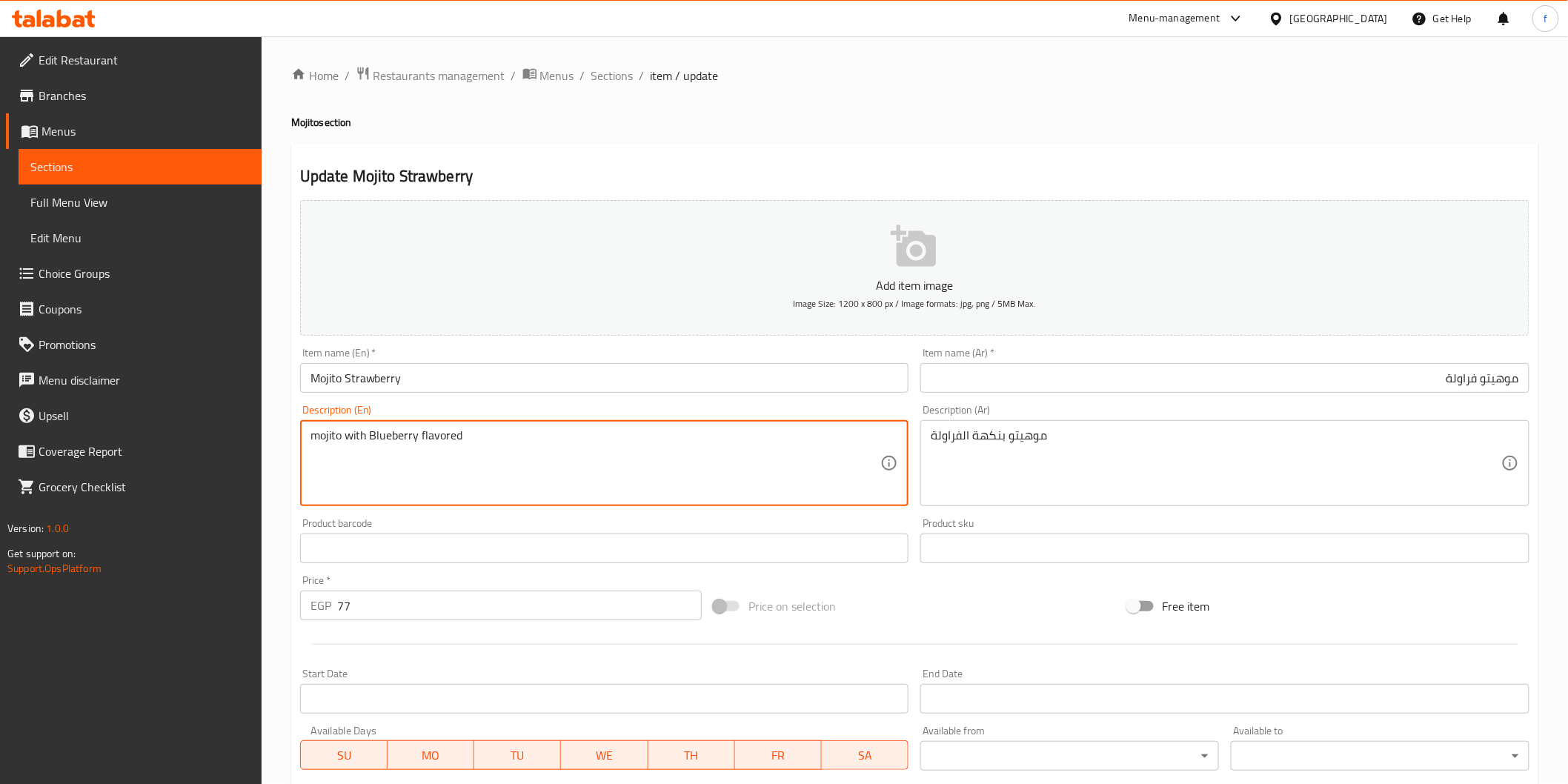
click at [393, 441] on textarea "mojito with Blueberry flavored" at bounding box center [596, 463] width 570 height 70
paste textarea "Strawberry"
type textarea "mojito with Strawberry flavored"
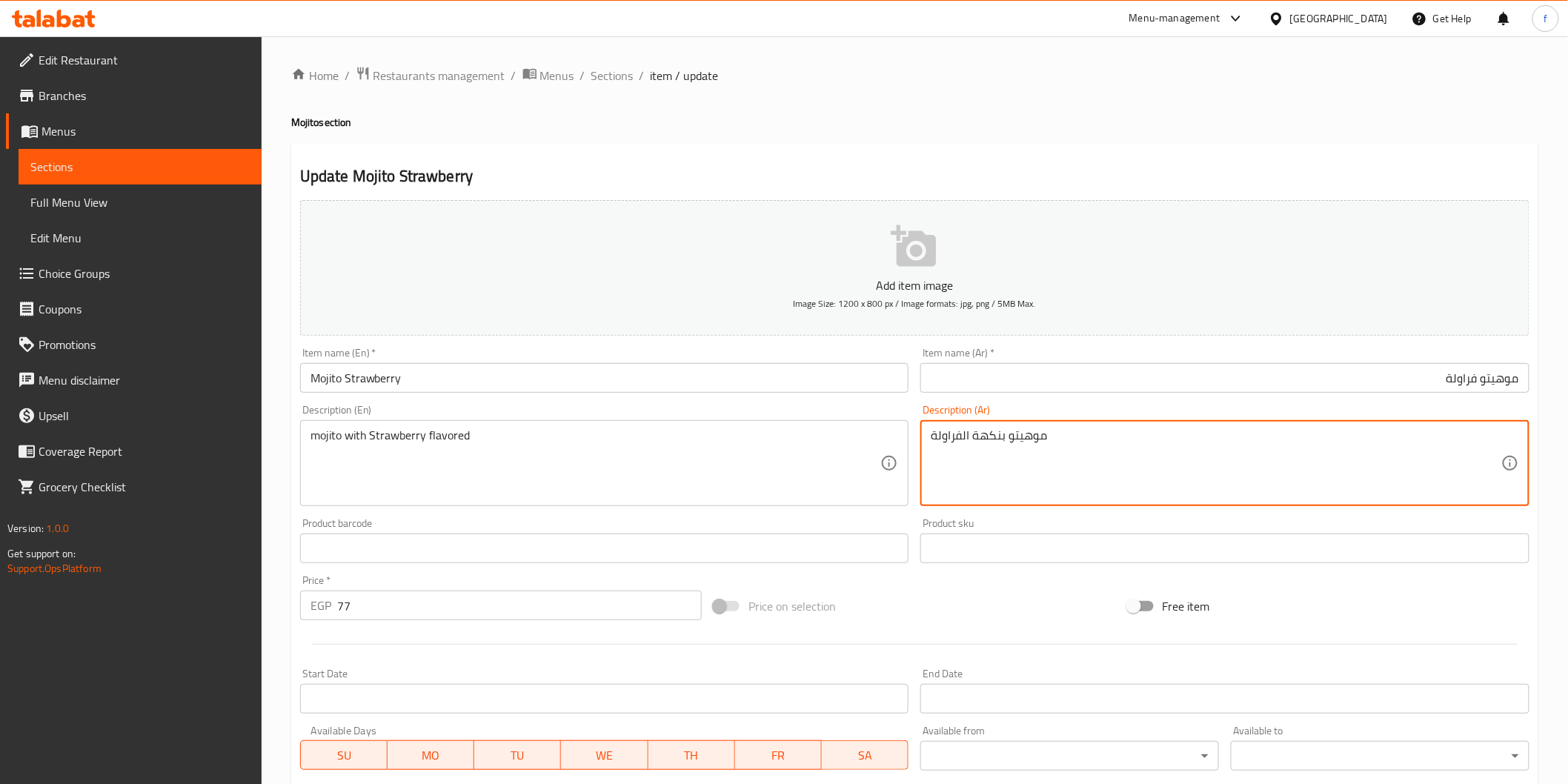
click at [1056, 467] on textarea "موهيتو بنكهة الفراولة" at bounding box center [1216, 463] width 570 height 70
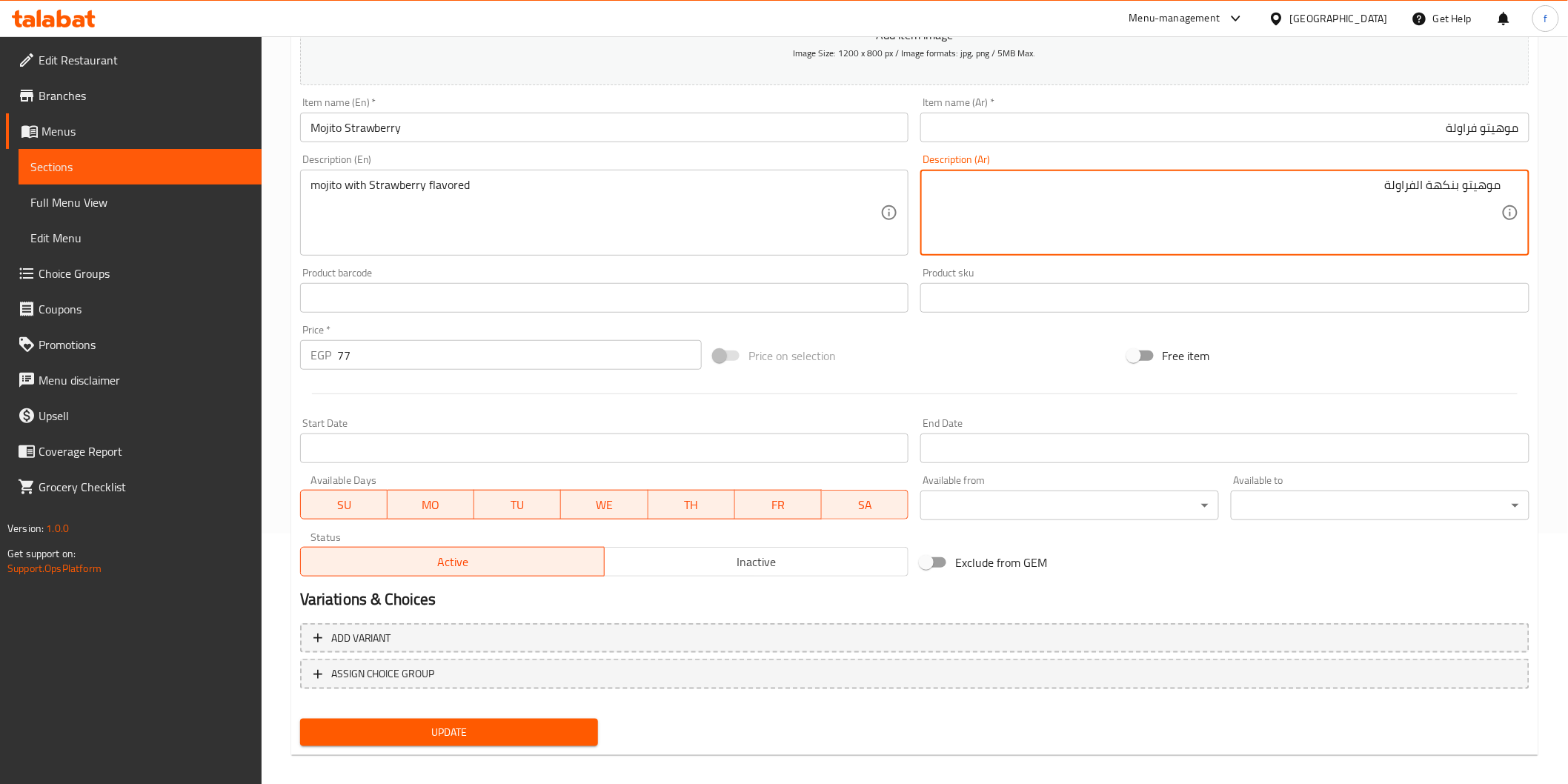
scroll to position [260, 0]
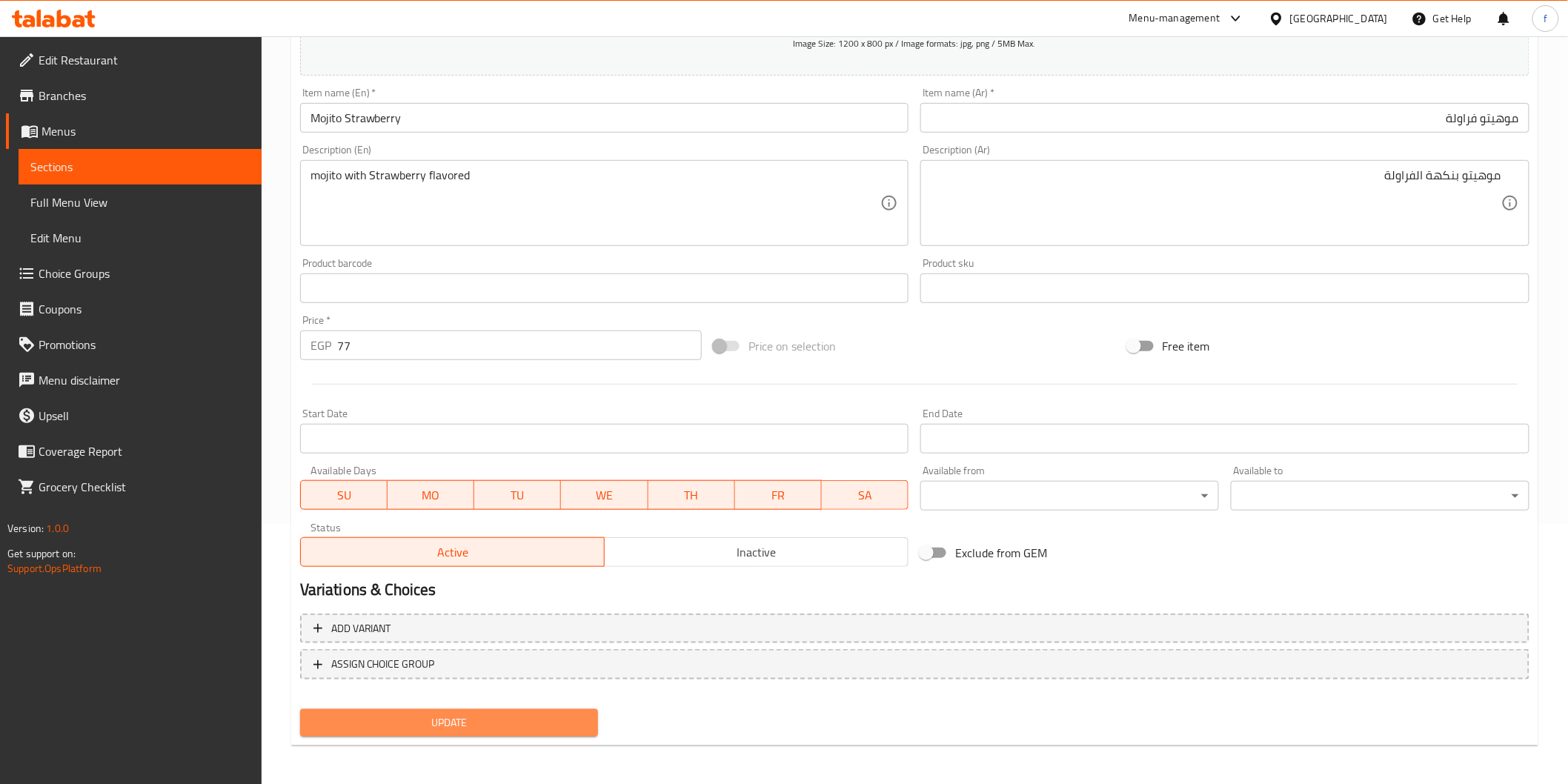
click at [517, 730] on span "Update" at bounding box center [449, 723] width 275 height 19
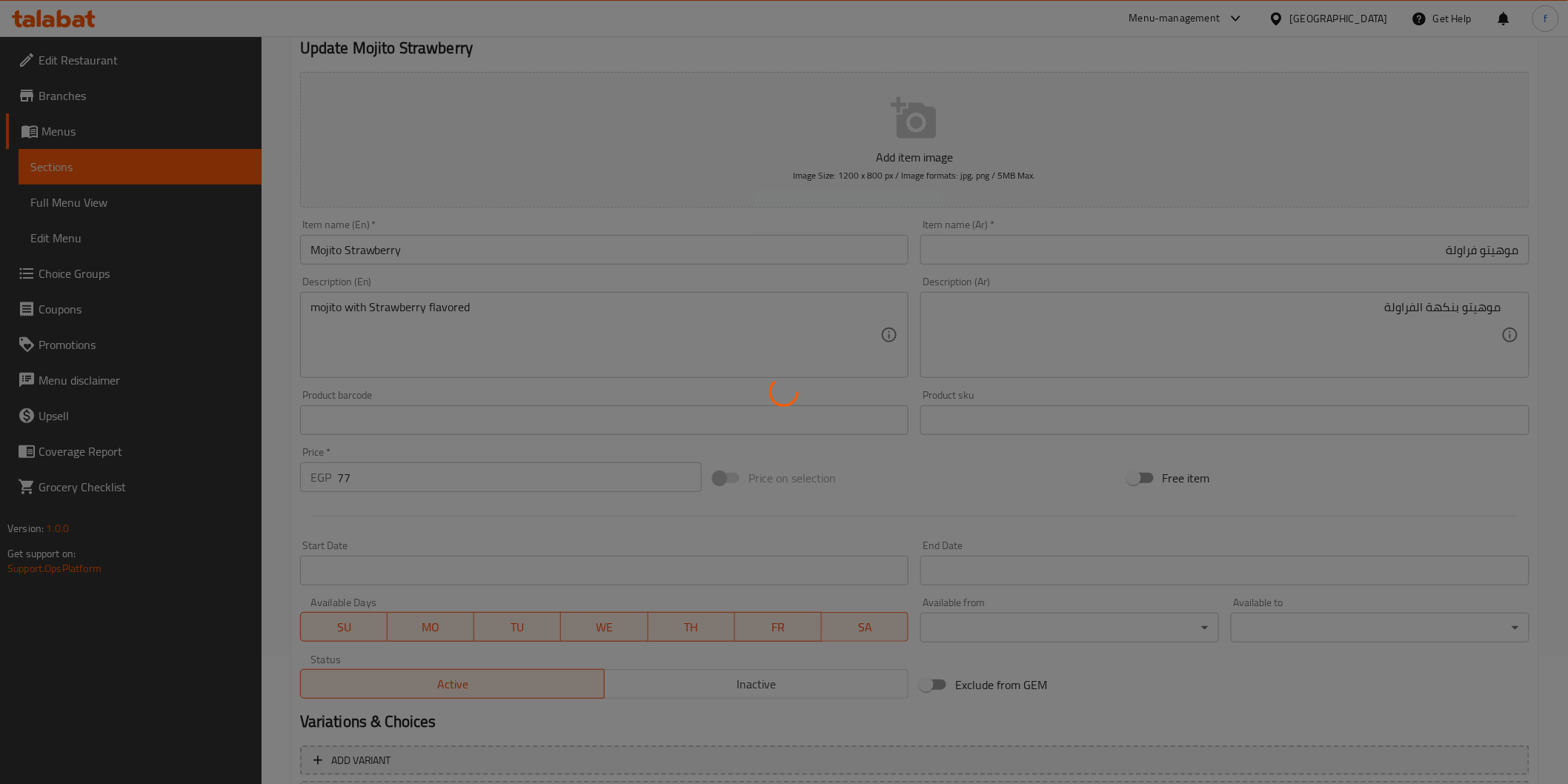
scroll to position [0, 0]
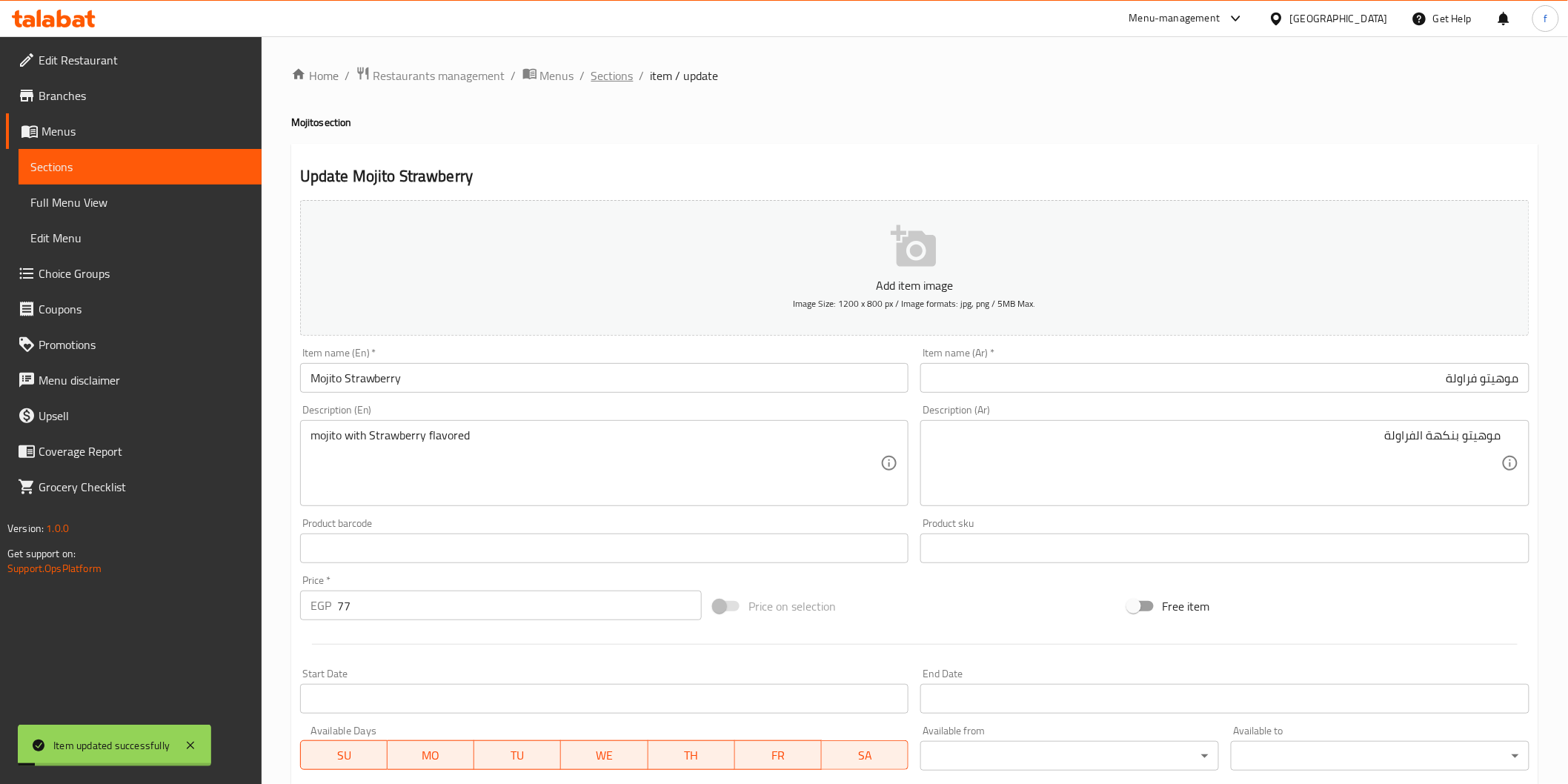
click at [606, 77] on span "Sections" at bounding box center [613, 75] width 42 height 18
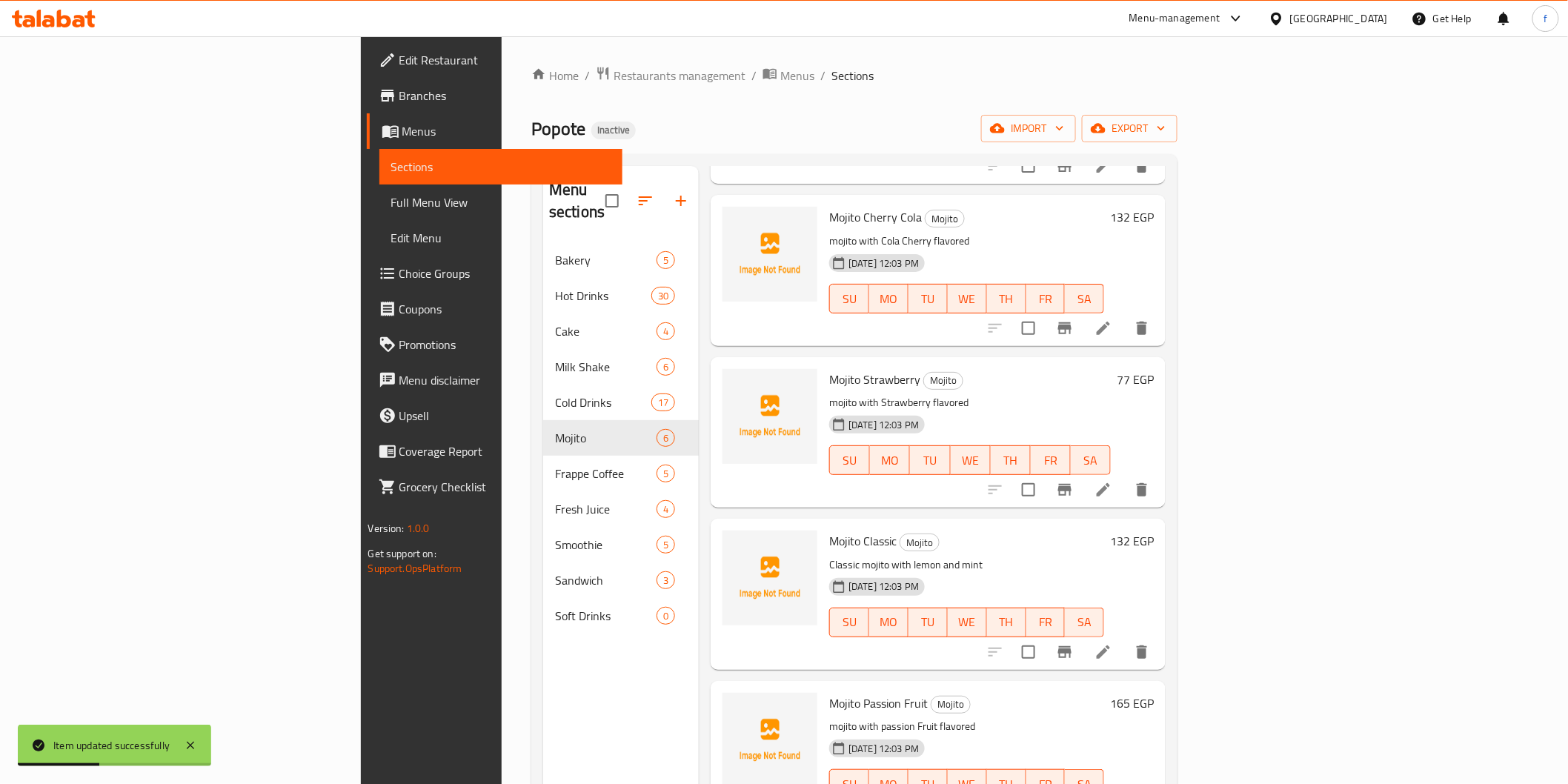
scroll to position [224, 0]
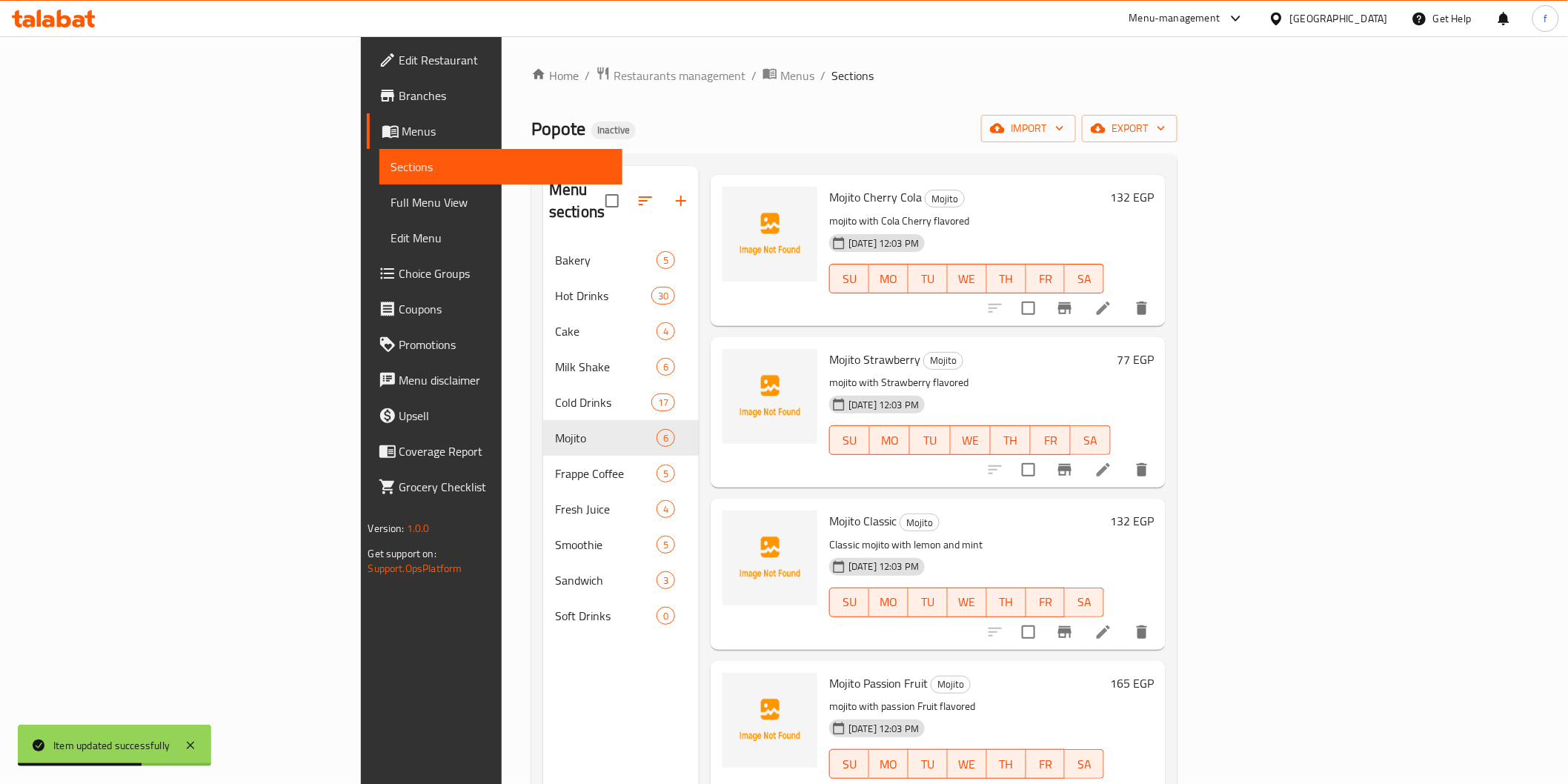
click at [1124, 619] on li at bounding box center [1103, 632] width 41 height 27
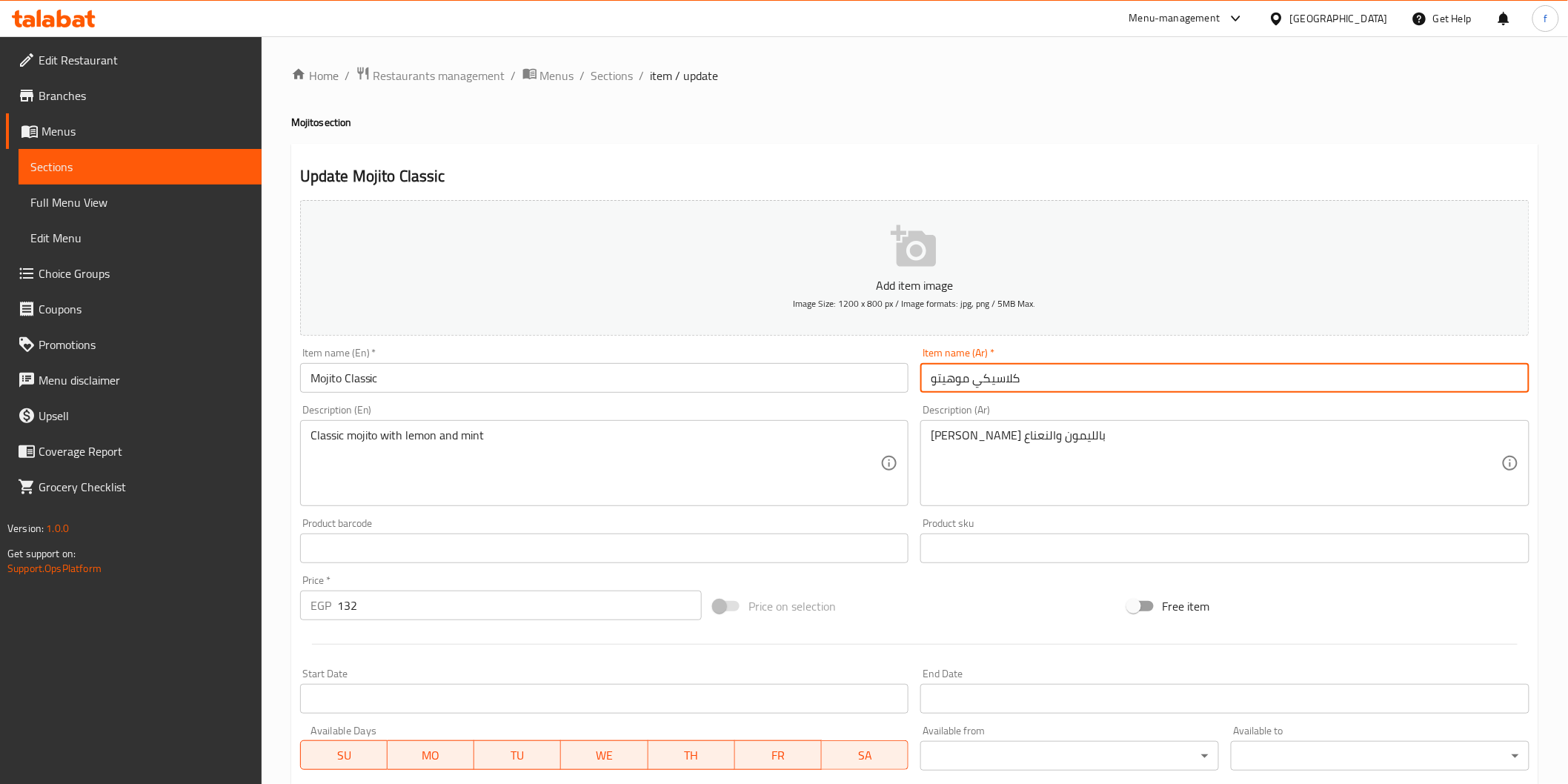
click at [1014, 378] on input "كلاسيكي موهيتو" at bounding box center [1224, 378] width 609 height 30
click at [1489, 374] on input "كلاسيكي موهيتو" at bounding box center [1224, 378] width 609 height 30
drag, startPoint x: 1490, startPoint y: 374, endPoint x: 1497, endPoint y: 379, distance: 8.6
click at [1491, 375] on input "كلاسيكي موهيتو" at bounding box center [1224, 378] width 609 height 30
click at [1410, 386] on input "موهيتو" at bounding box center [1224, 378] width 609 height 30
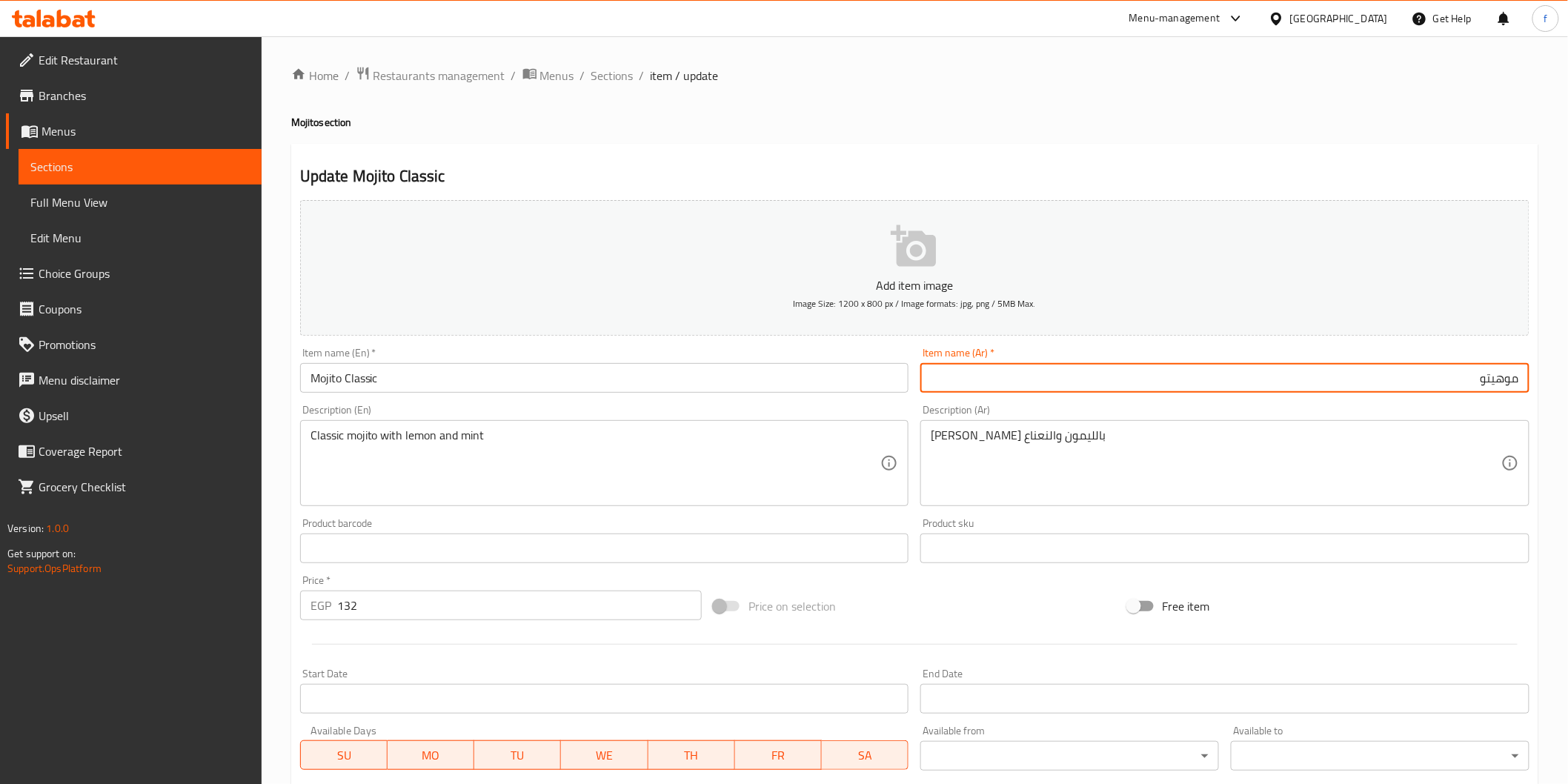
paste input "كلاسيكي"
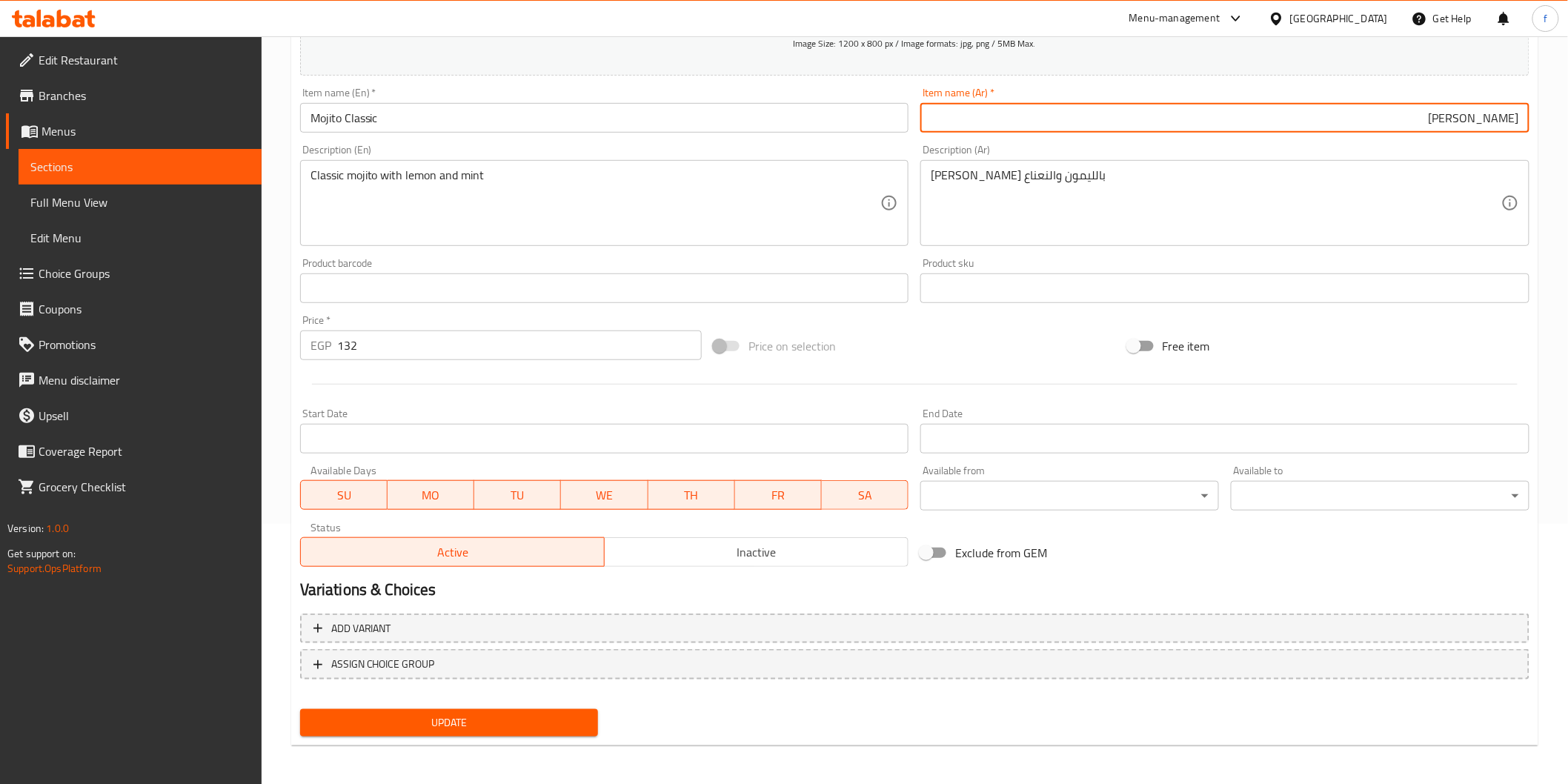
type input "[PERSON_NAME]"
click at [575, 725] on span "Update" at bounding box center [449, 723] width 275 height 19
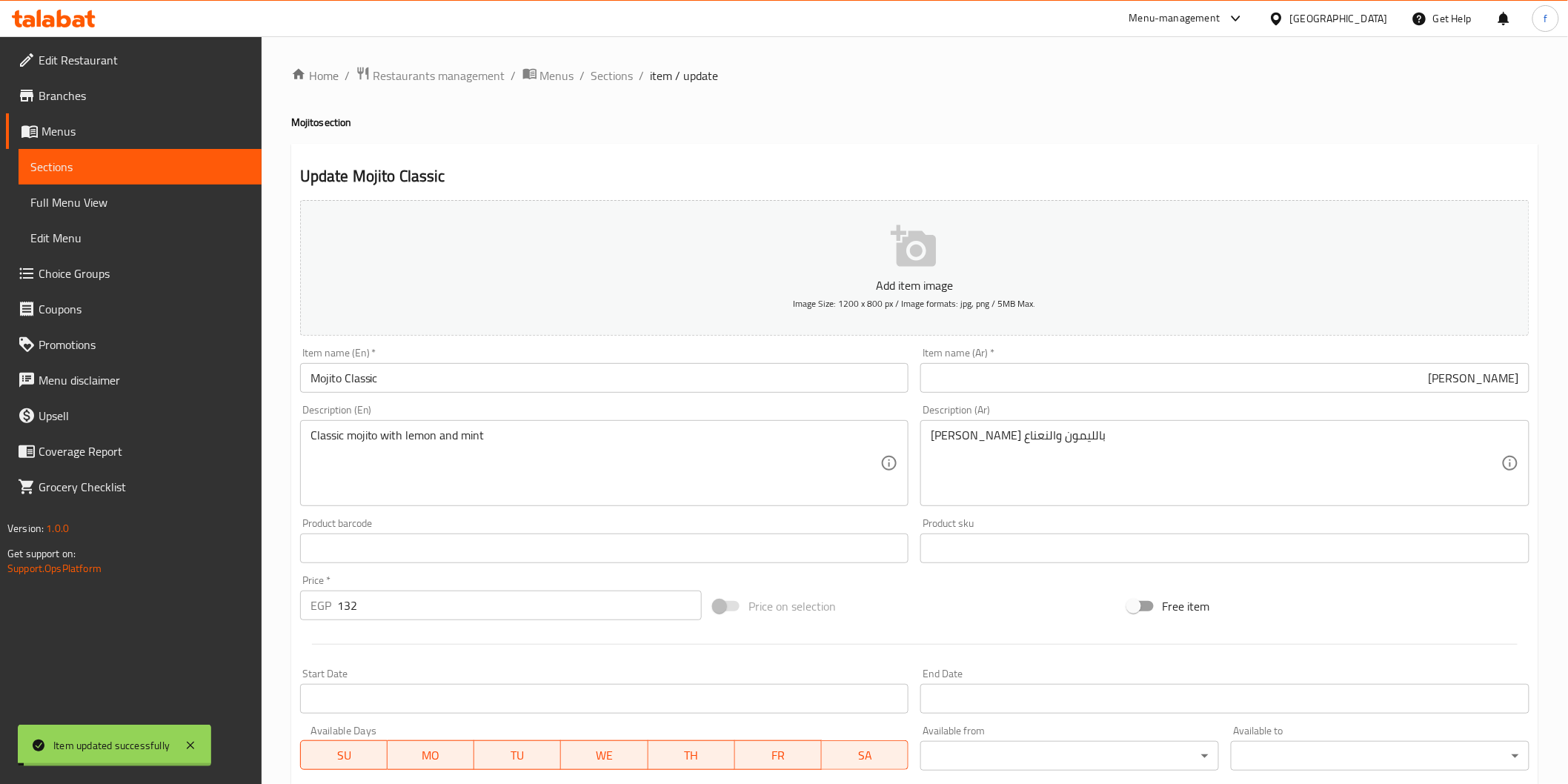
click at [587, 69] on ol "Home / Restaurants management / Menus / Sections / item / update" at bounding box center [915, 75] width 1247 height 19
click at [628, 69] on span "Sections" at bounding box center [613, 75] width 42 height 18
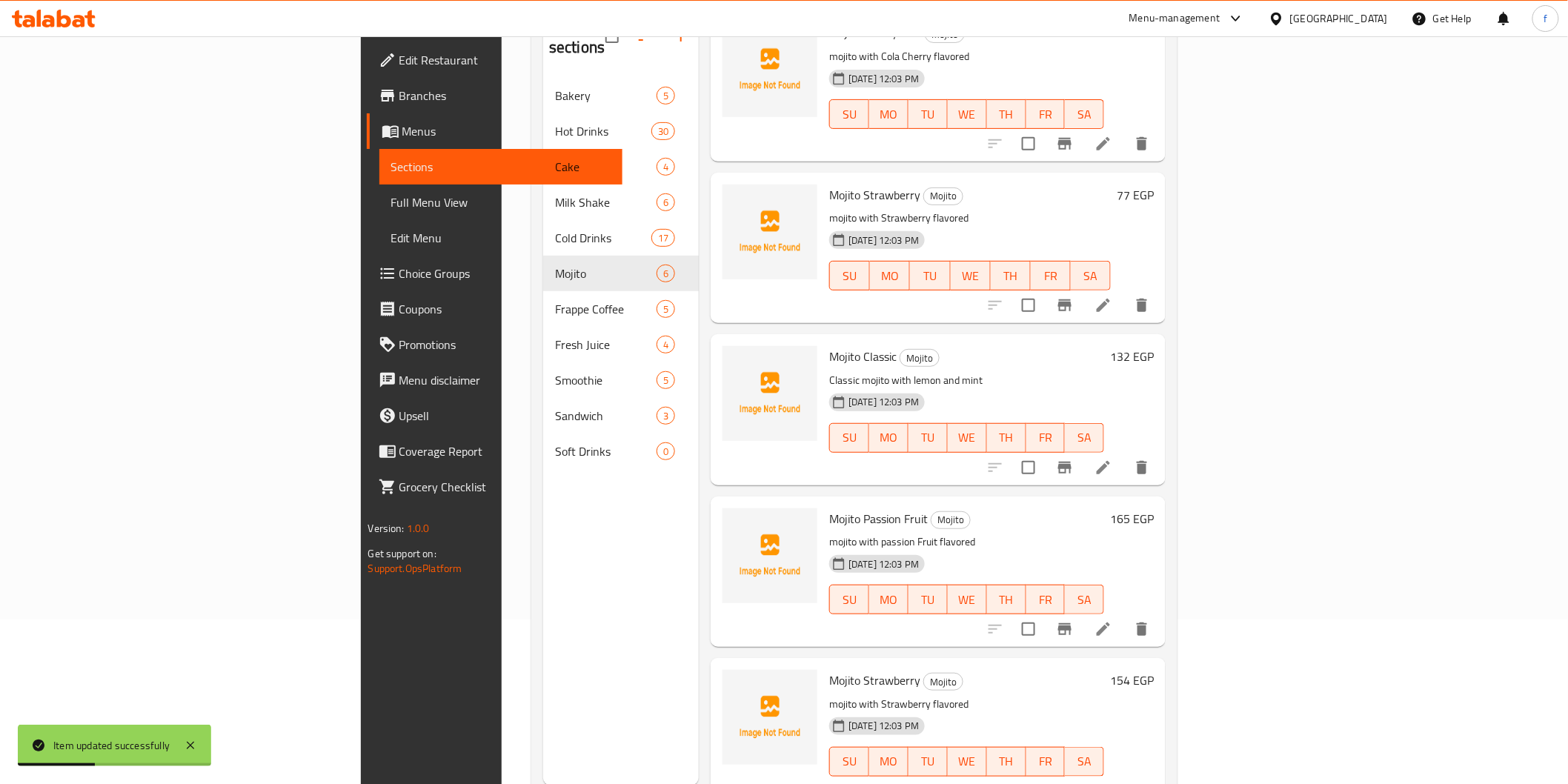
scroll to position [207, 0]
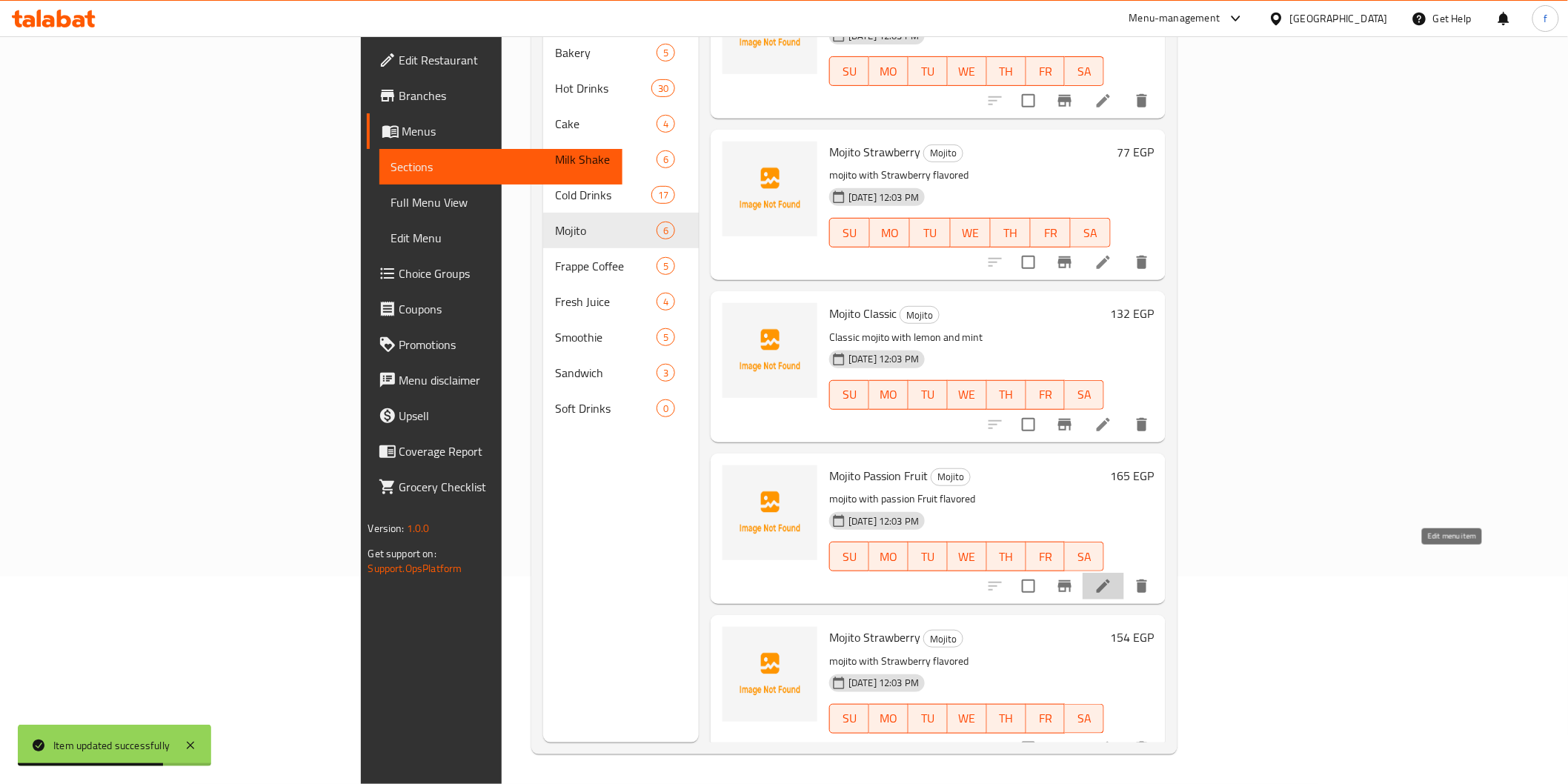
click at [1112, 577] on icon at bounding box center [1103, 586] width 18 height 18
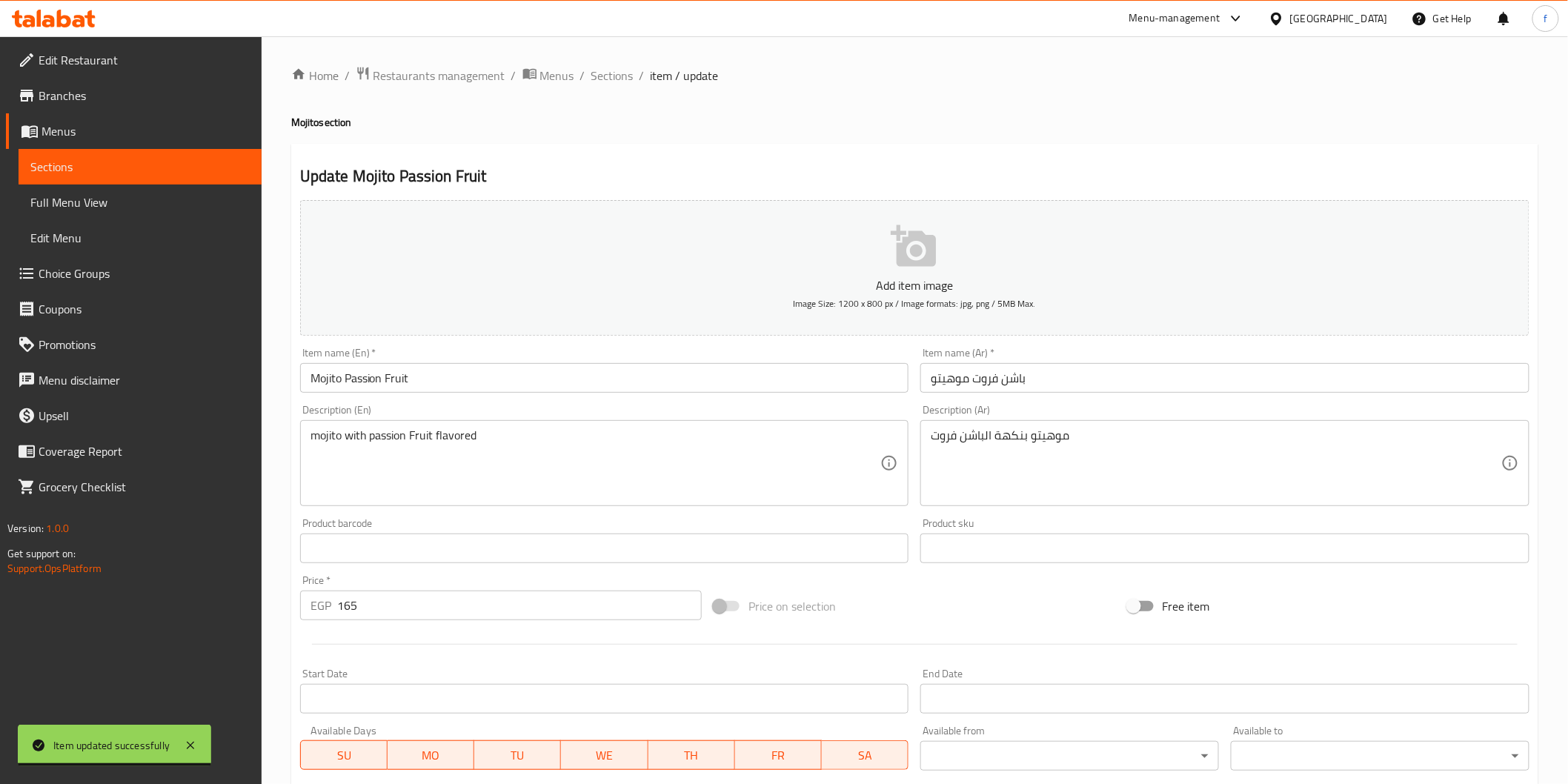
click at [1103, 390] on input "باشن فروت موهيتو" at bounding box center [1224, 378] width 609 height 30
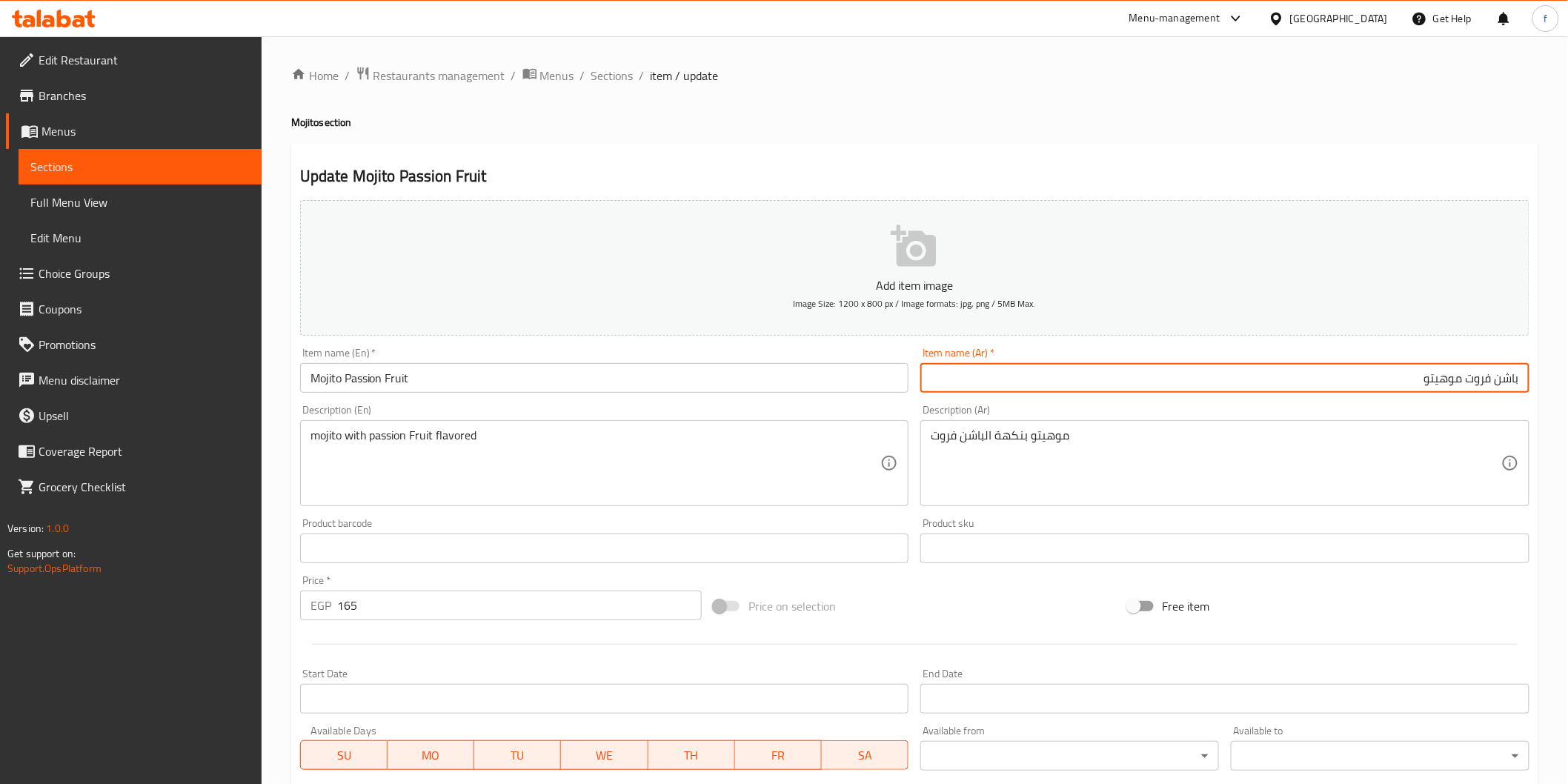
click at [1433, 378] on input "باشن فروت موهيتو" at bounding box center [1224, 378] width 609 height 30
drag, startPoint x: 1521, startPoint y: 379, endPoint x: 1467, endPoint y: 377, distance: 54.0
click at [1467, 377] on input "باشن فروت موهيتو" at bounding box center [1224, 378] width 609 height 30
click at [1470, 379] on input "موهيتو" at bounding box center [1224, 378] width 609 height 30
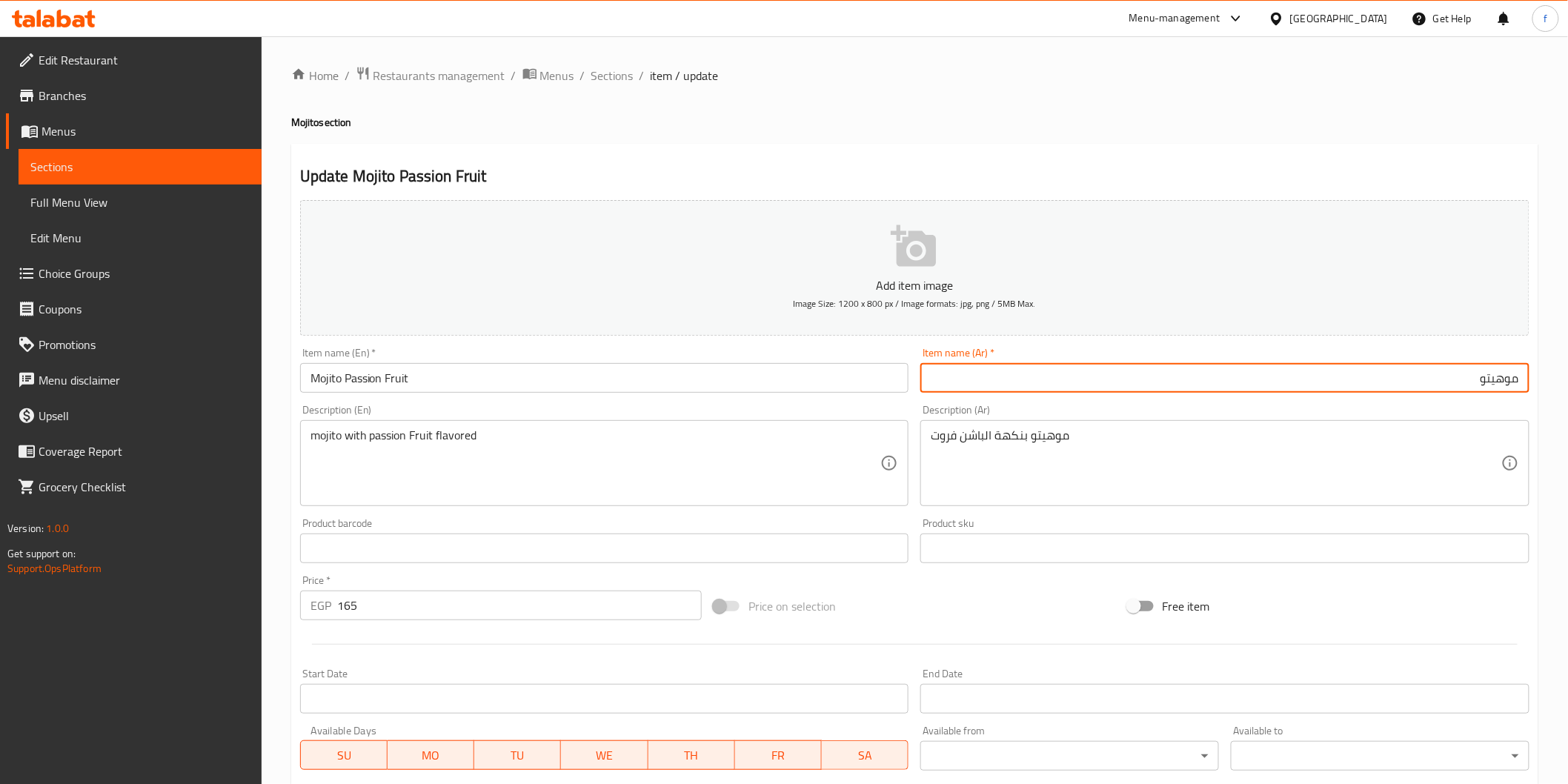
paste input "باشن فروت"
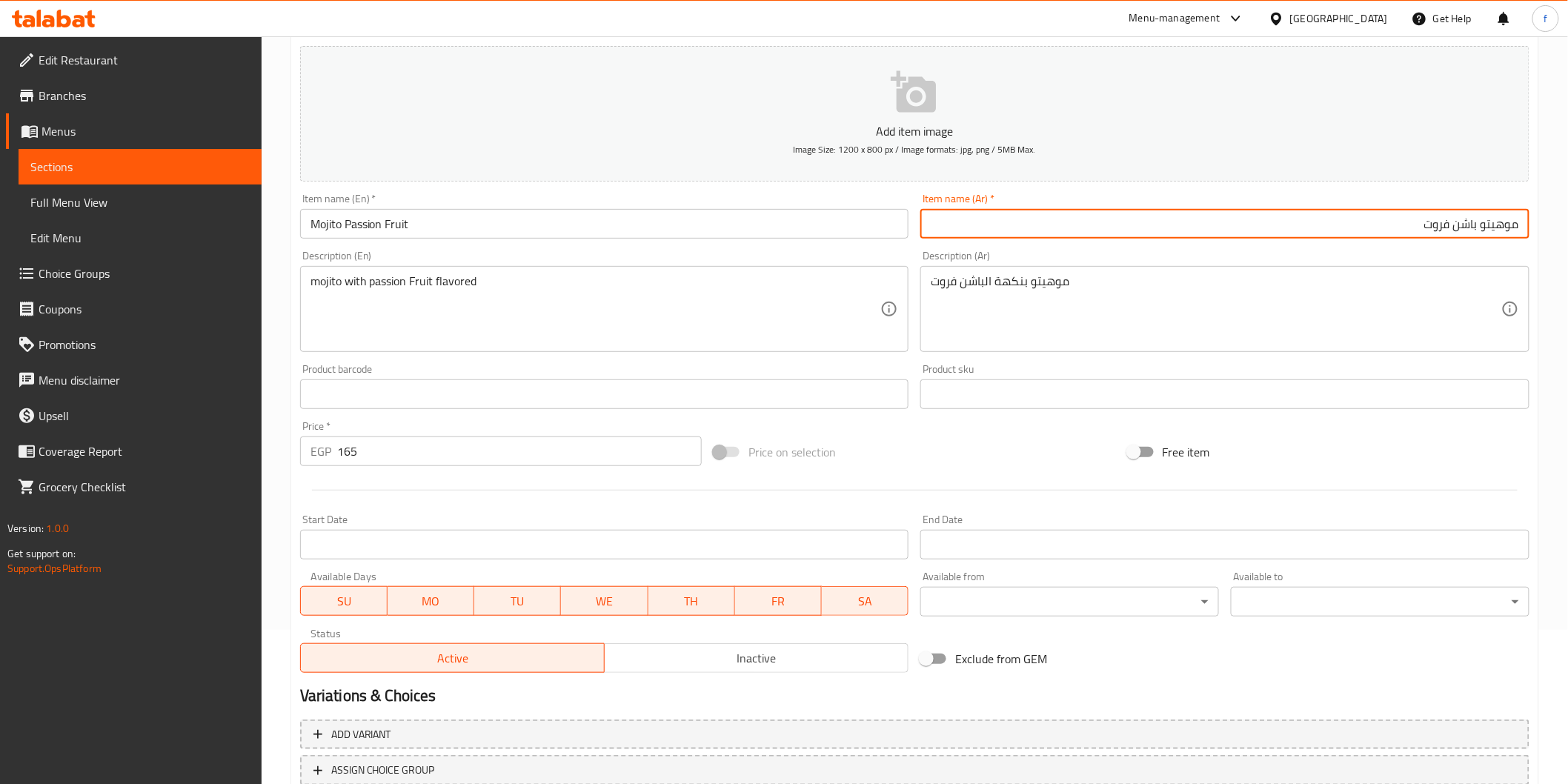
scroll to position [260, 0]
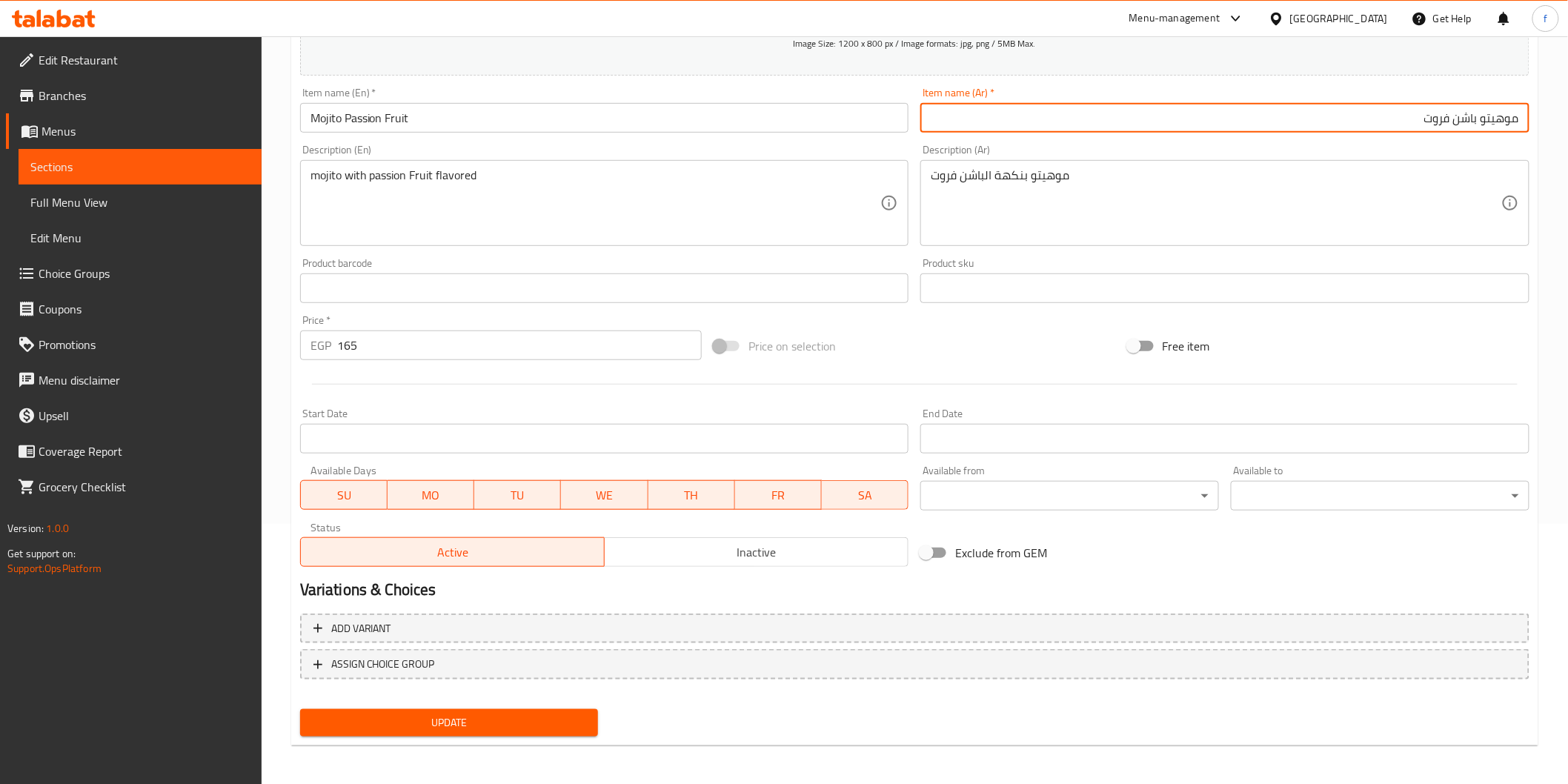
type input "موهيتو باشن فروت"
click at [569, 723] on span "Update" at bounding box center [449, 723] width 275 height 19
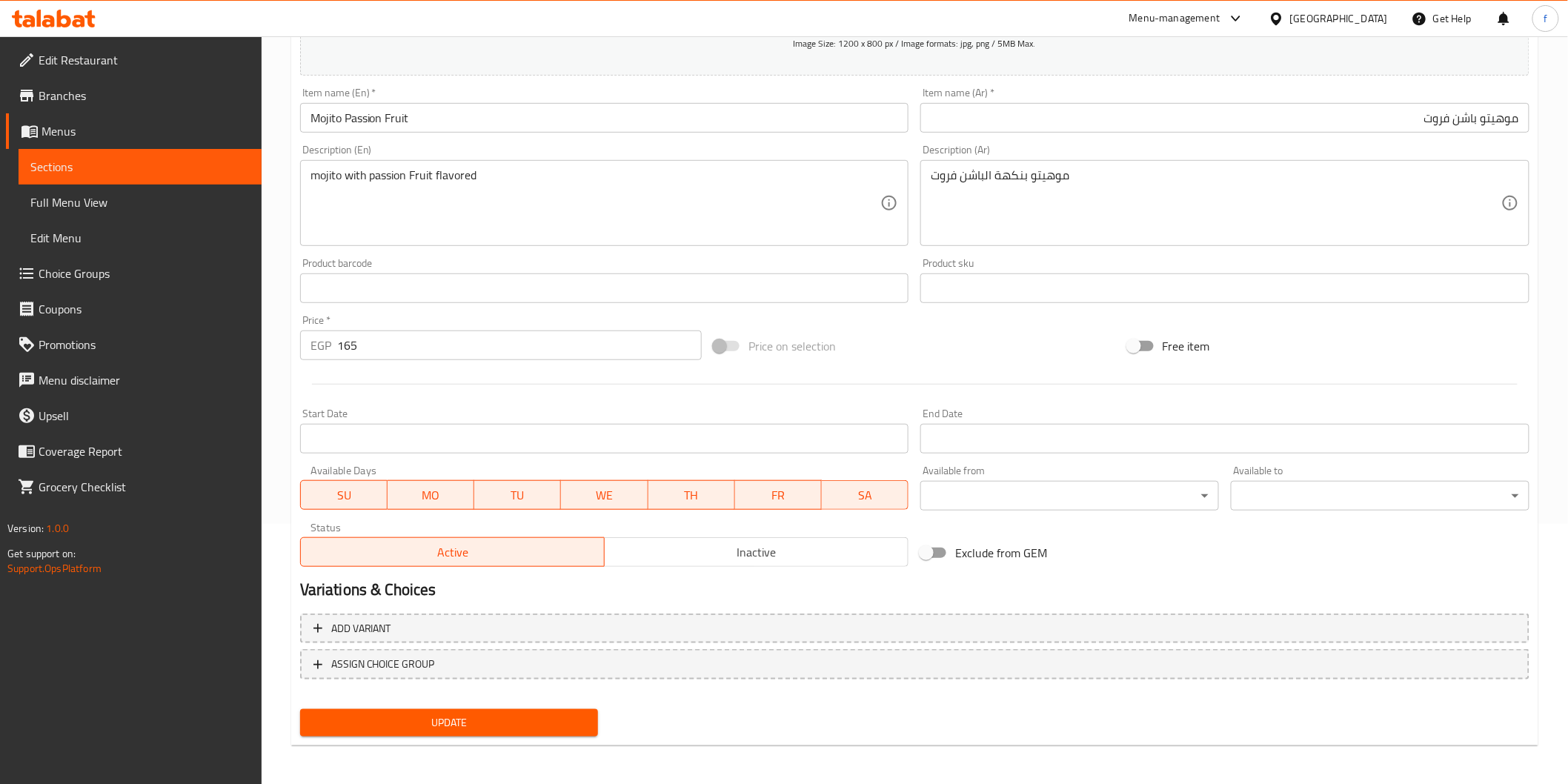
click at [537, 723] on span "Update" at bounding box center [449, 723] width 275 height 19
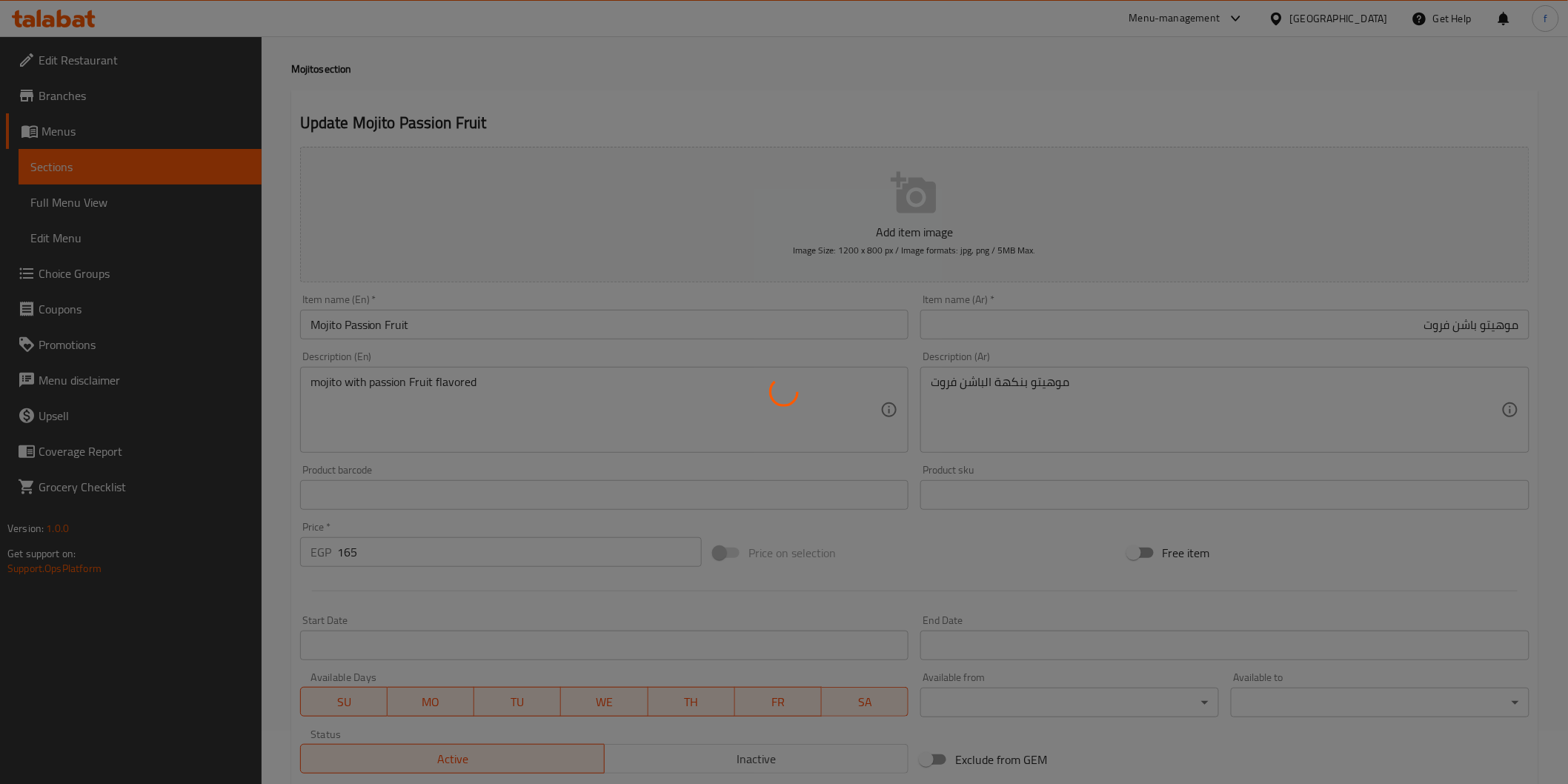
scroll to position [82, 0]
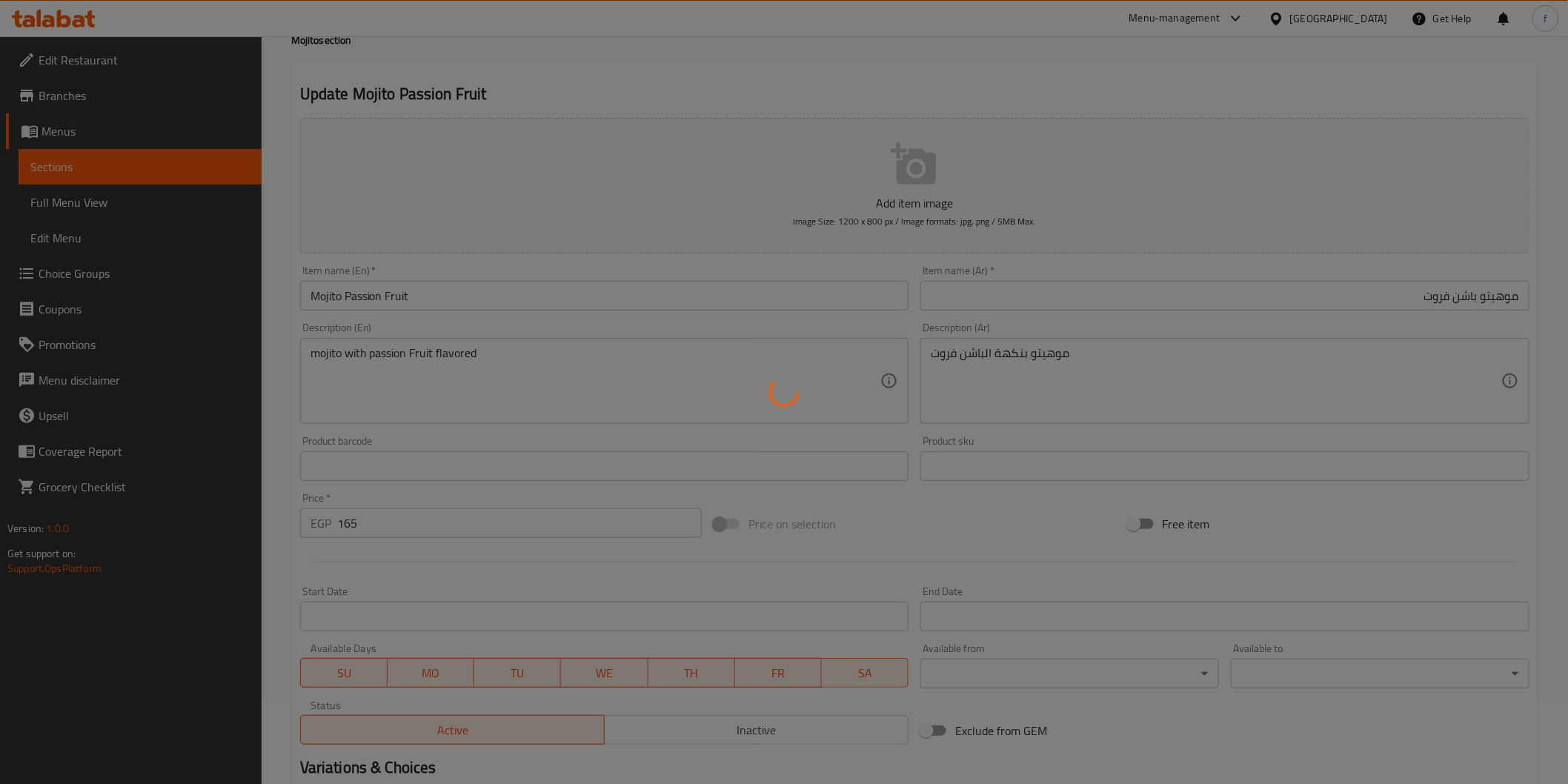
click at [443, 61] on div at bounding box center [784, 392] width 1568 height 784
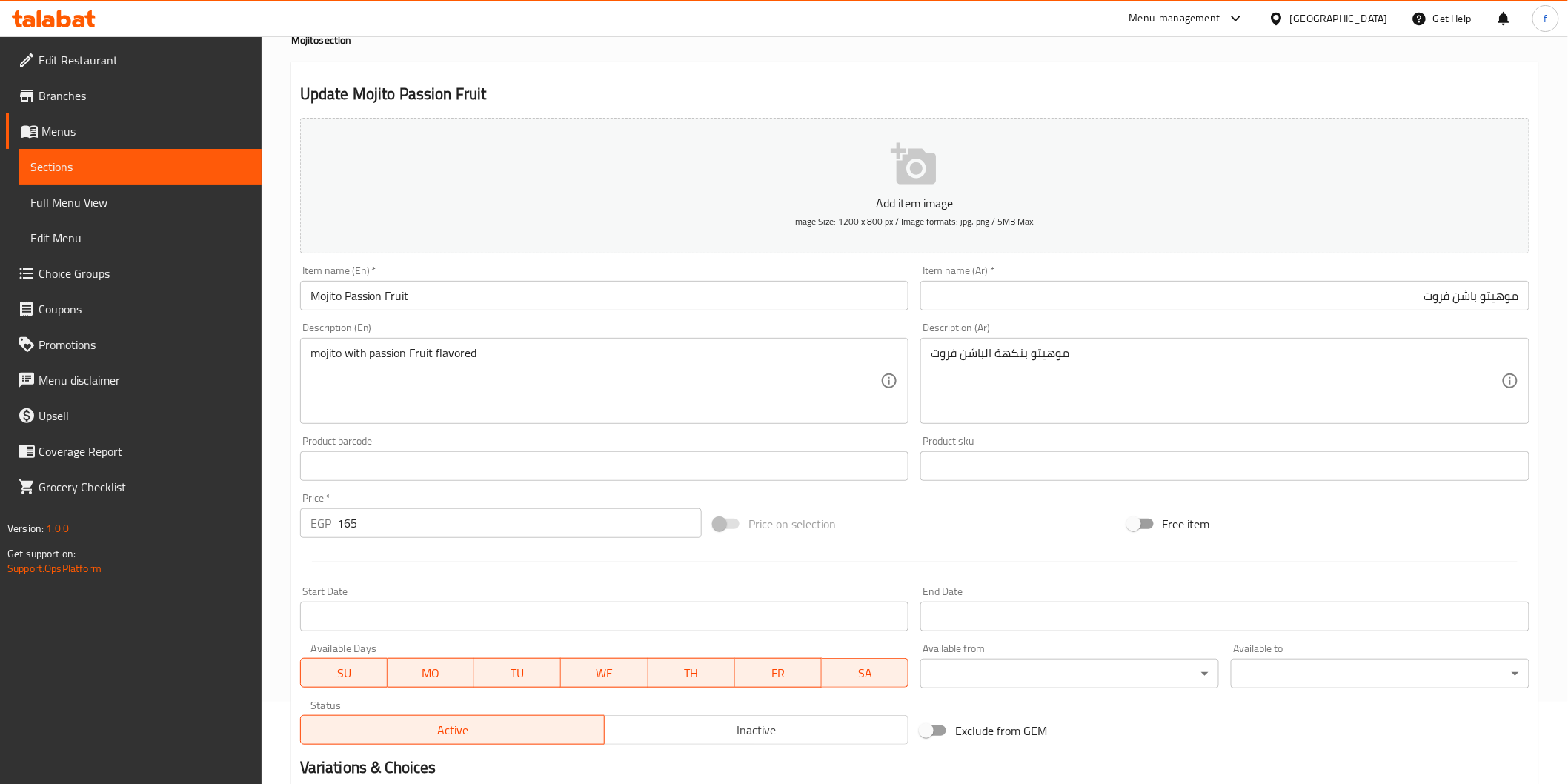
scroll to position [0, 0]
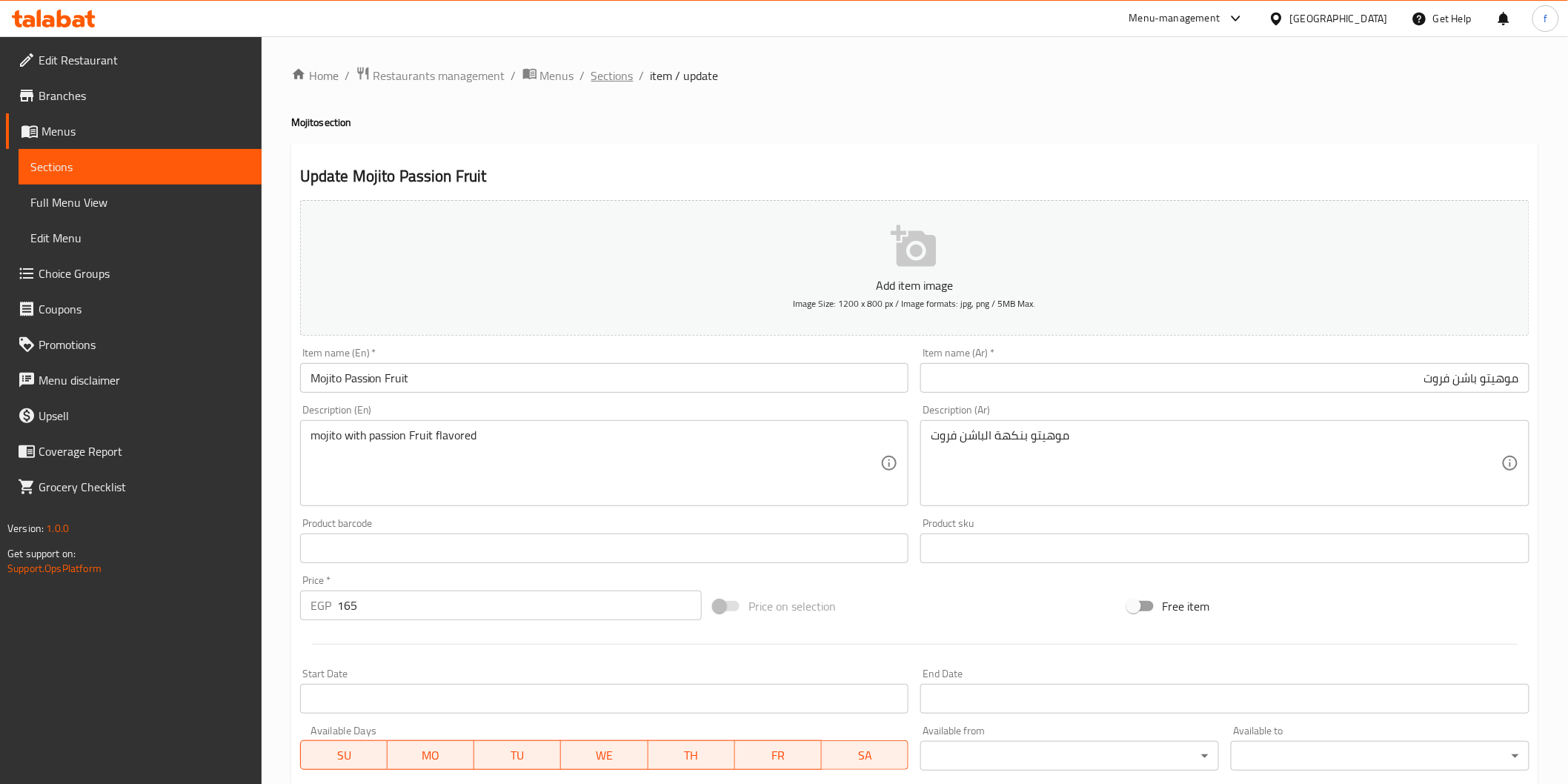
click at [594, 69] on span "Sections" at bounding box center [613, 75] width 42 height 18
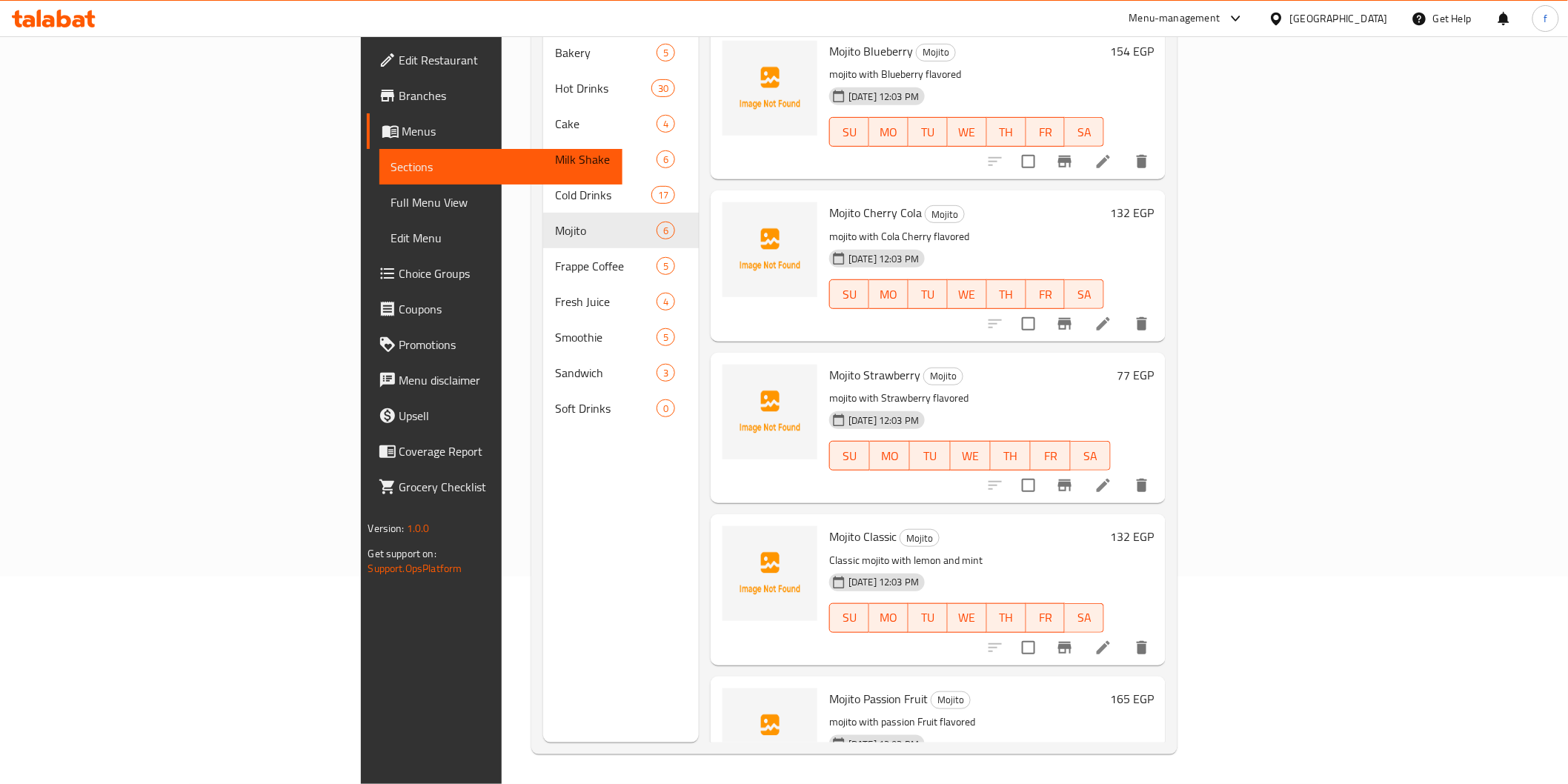
click at [1124, 311] on li at bounding box center [1103, 324] width 41 height 27
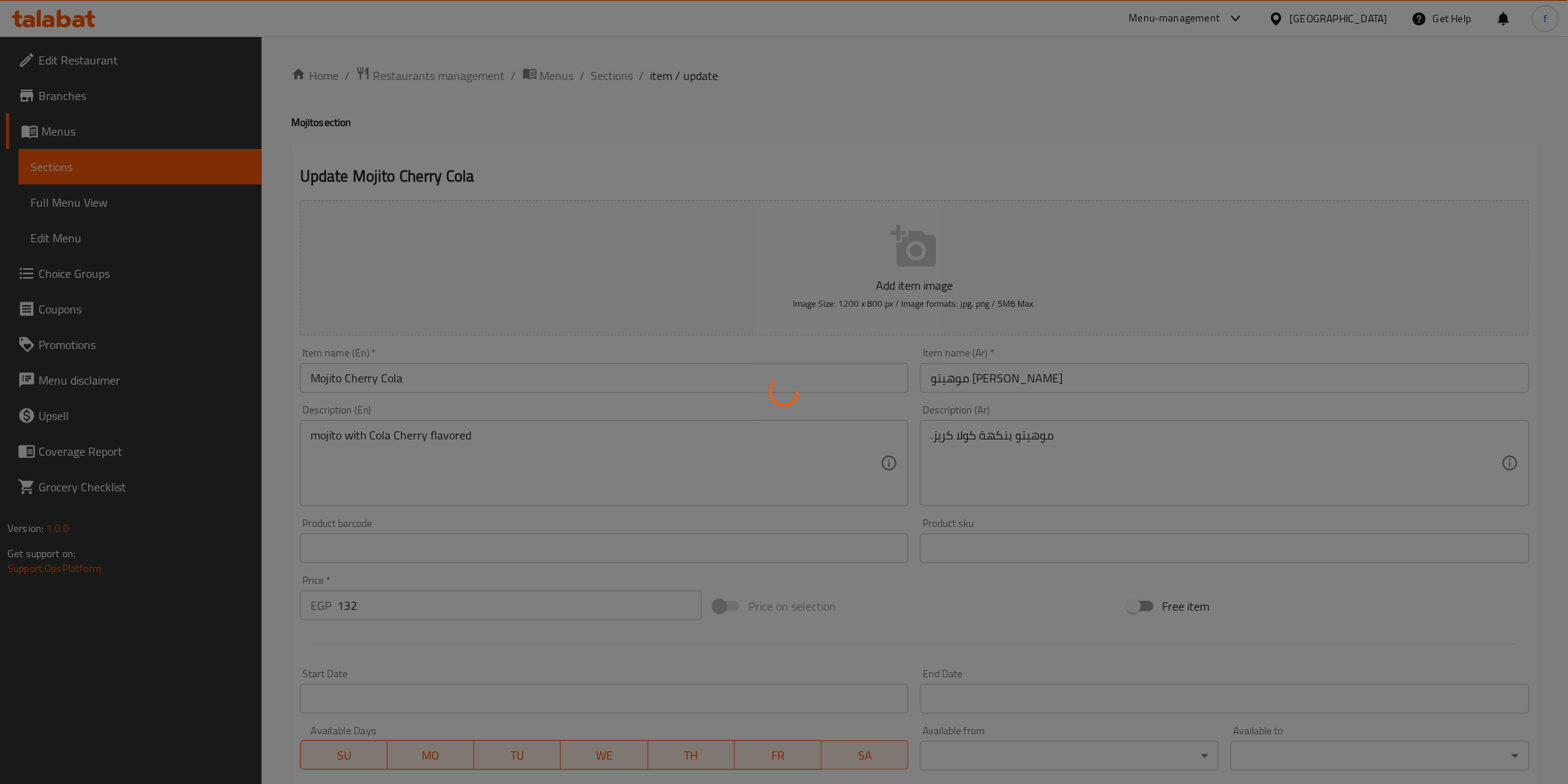
click at [928, 433] on div at bounding box center [784, 392] width 1568 height 784
click at [934, 445] on div at bounding box center [784, 392] width 1568 height 784
click at [934, 446] on div at bounding box center [784, 392] width 1568 height 784
click at [1078, 463] on div at bounding box center [784, 392] width 1568 height 784
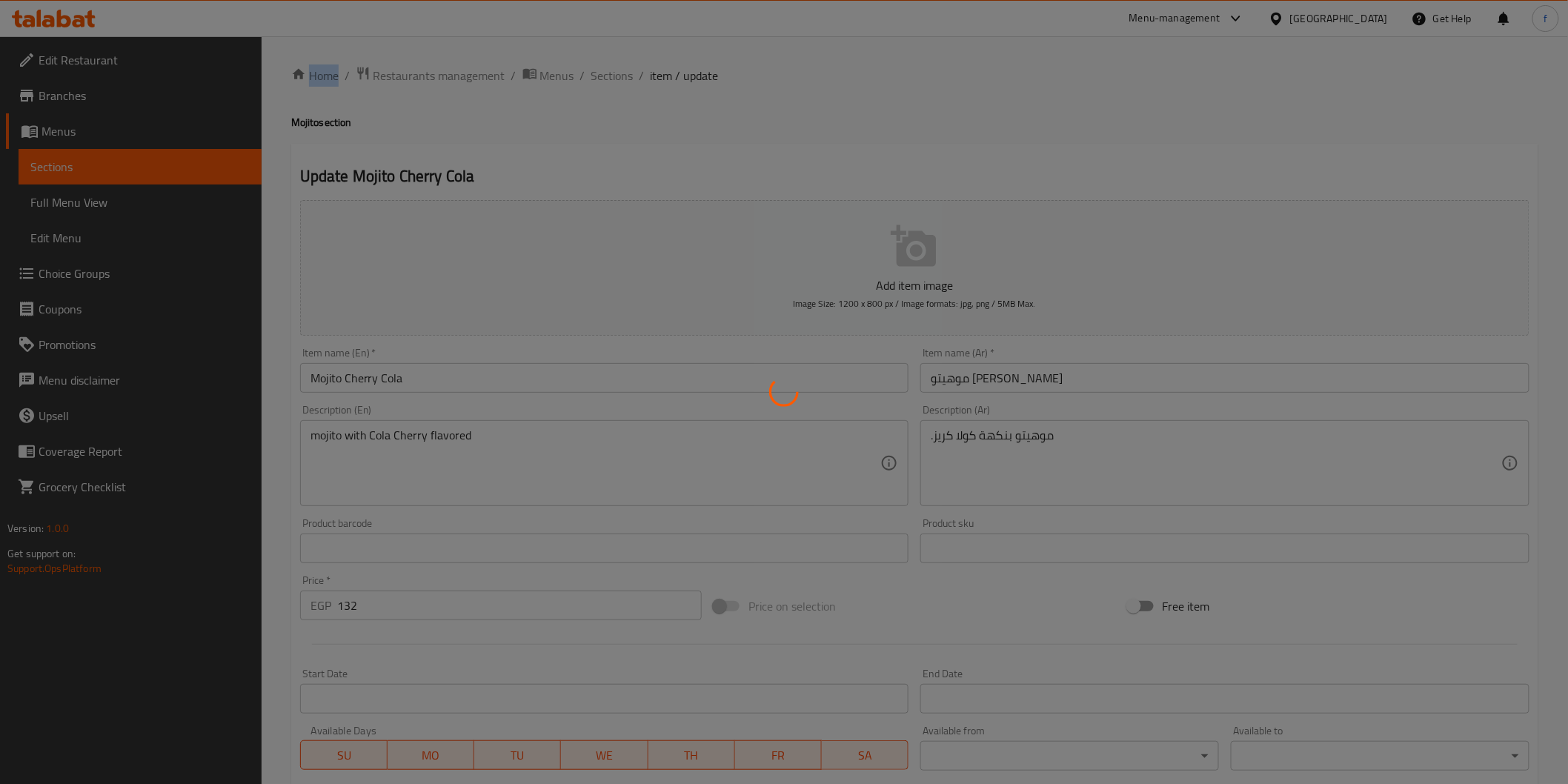
click at [1078, 463] on div at bounding box center [784, 392] width 1568 height 784
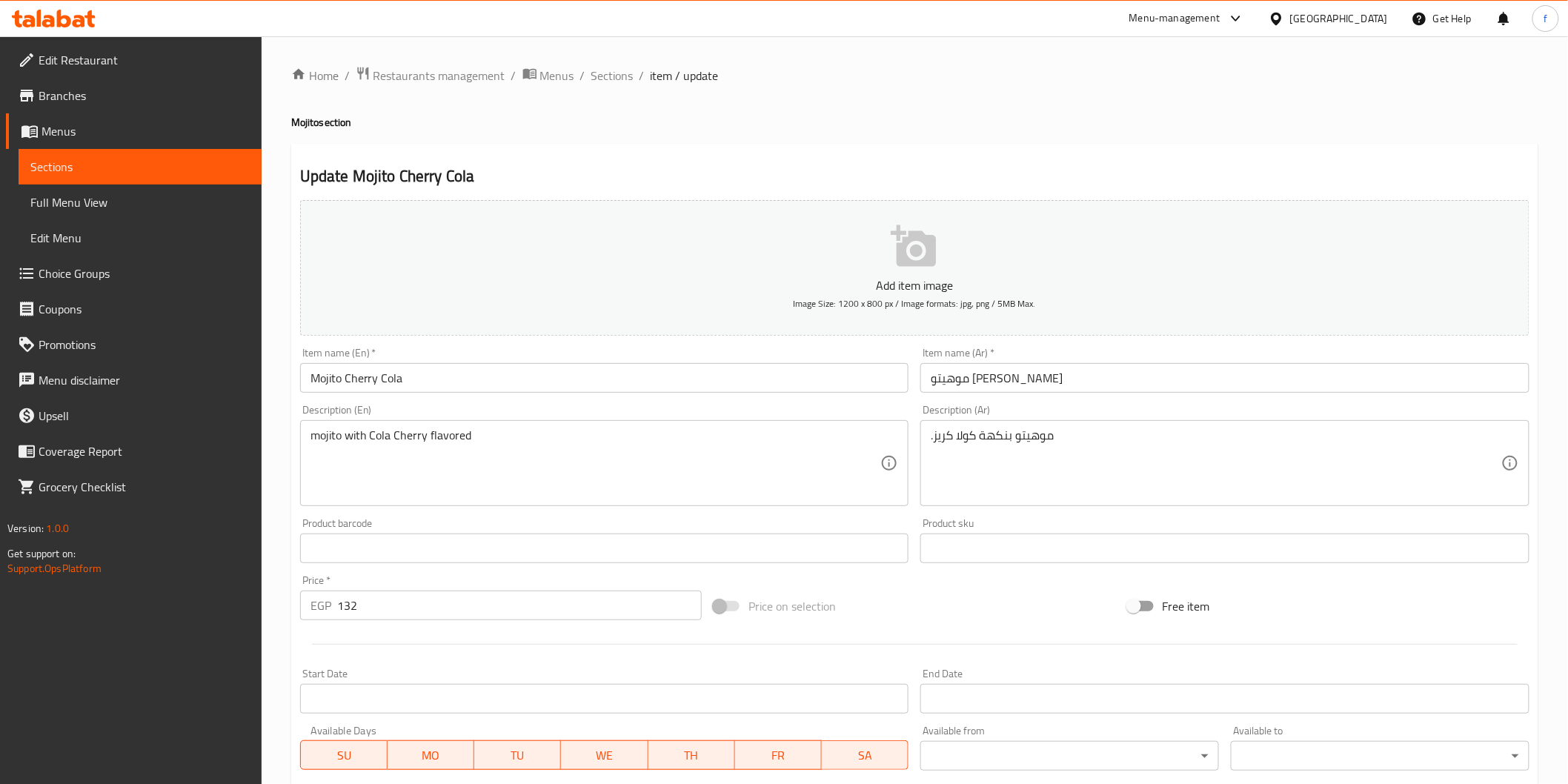
click at [986, 471] on div at bounding box center [784, 392] width 1568 height 784
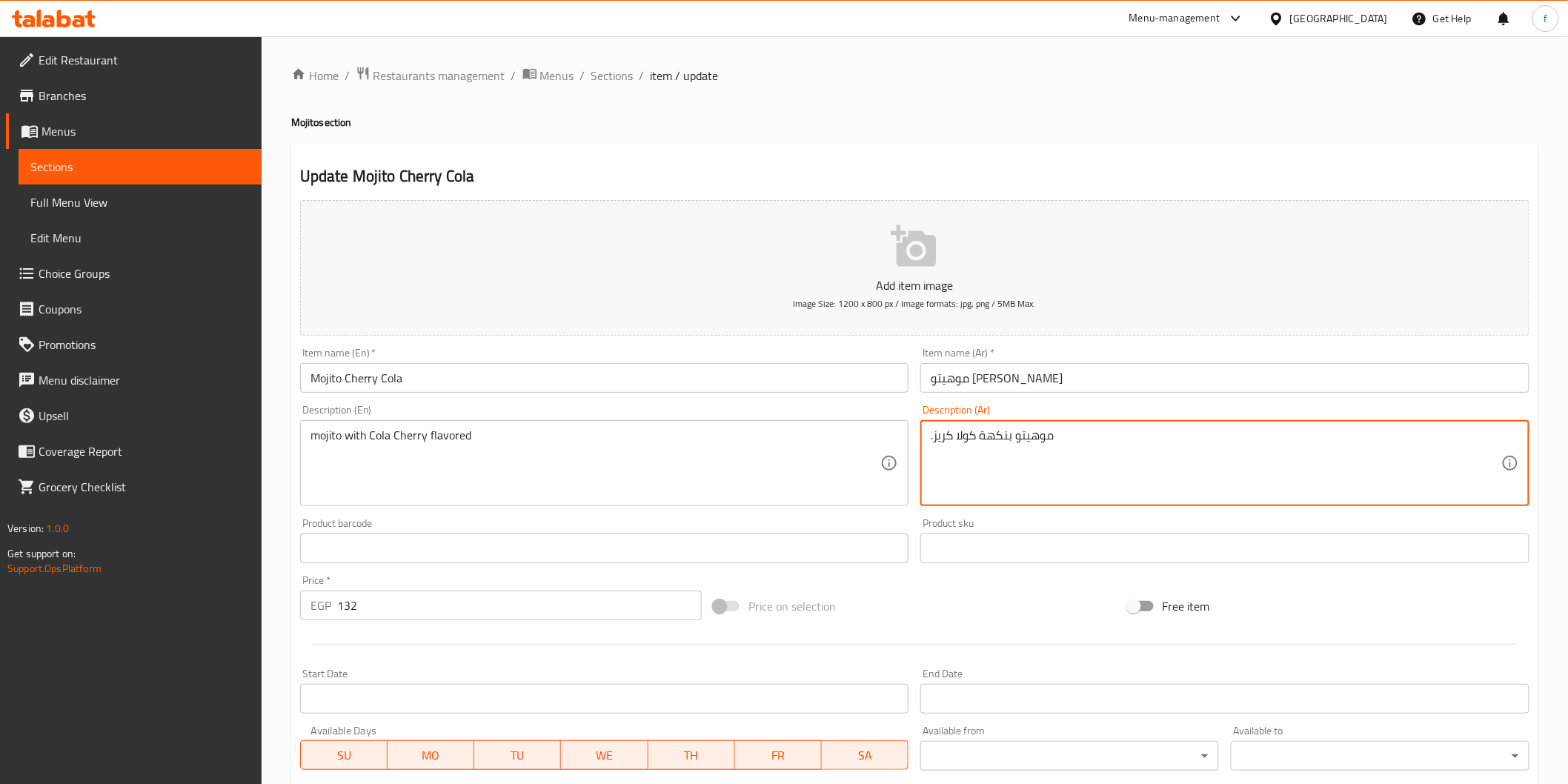
drag, startPoint x: 935, startPoint y: 434, endPoint x: 917, endPoint y: 433, distance: 18.0
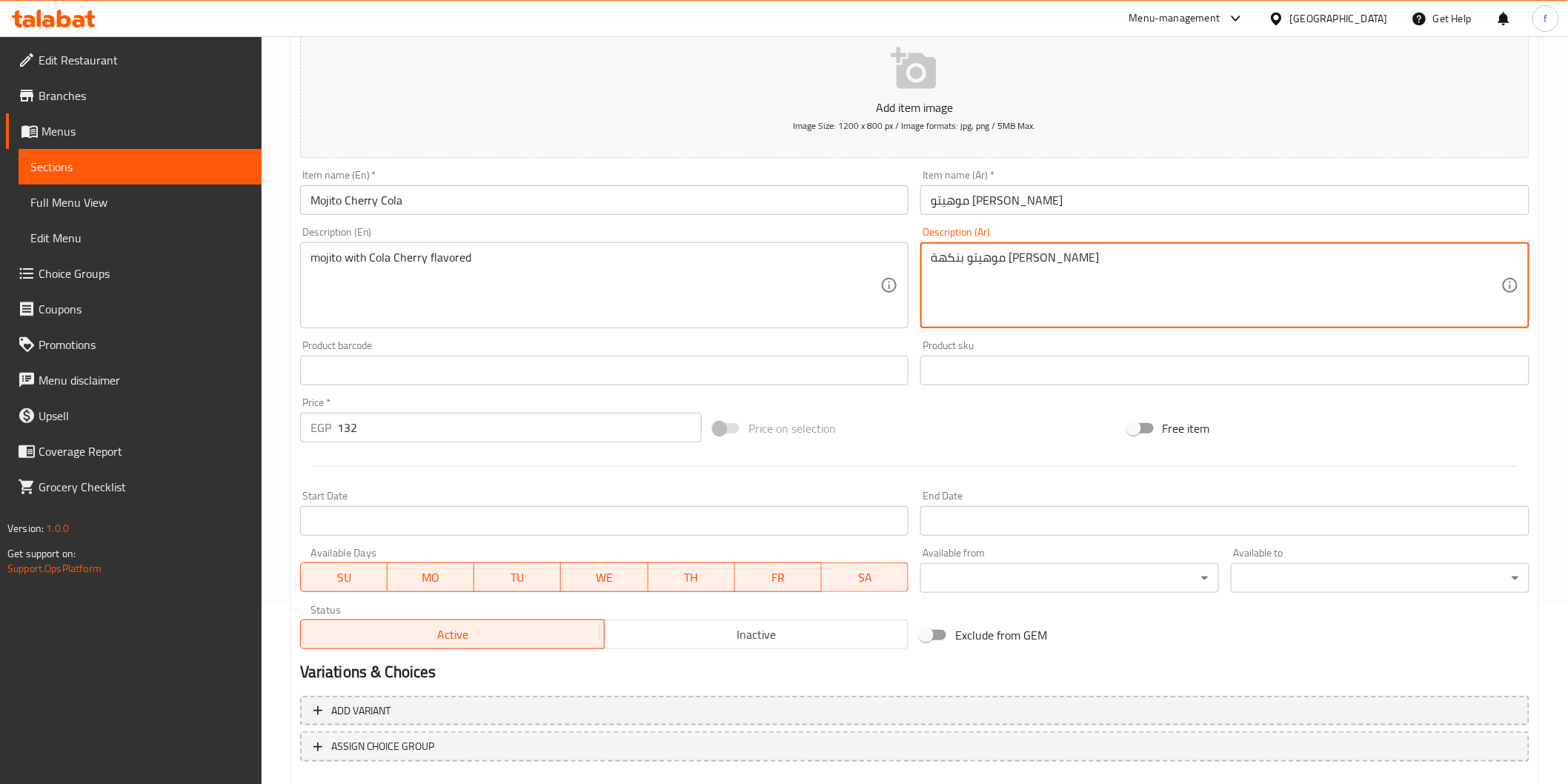
scroll to position [260, 0]
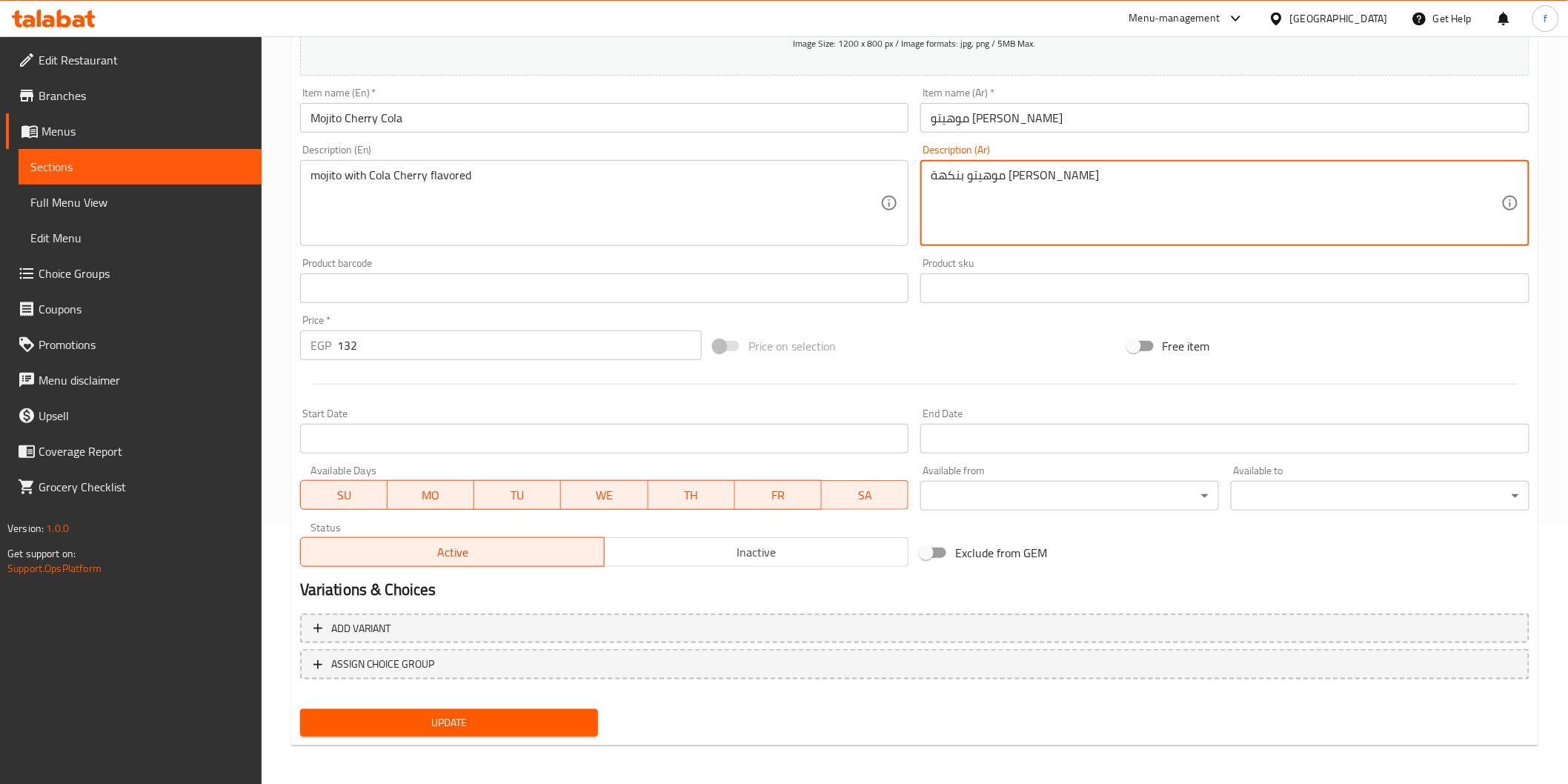
type textarea "موهيتو بنكهة [PERSON_NAME]"
click at [456, 735] on div "Update" at bounding box center [449, 723] width 311 height 39
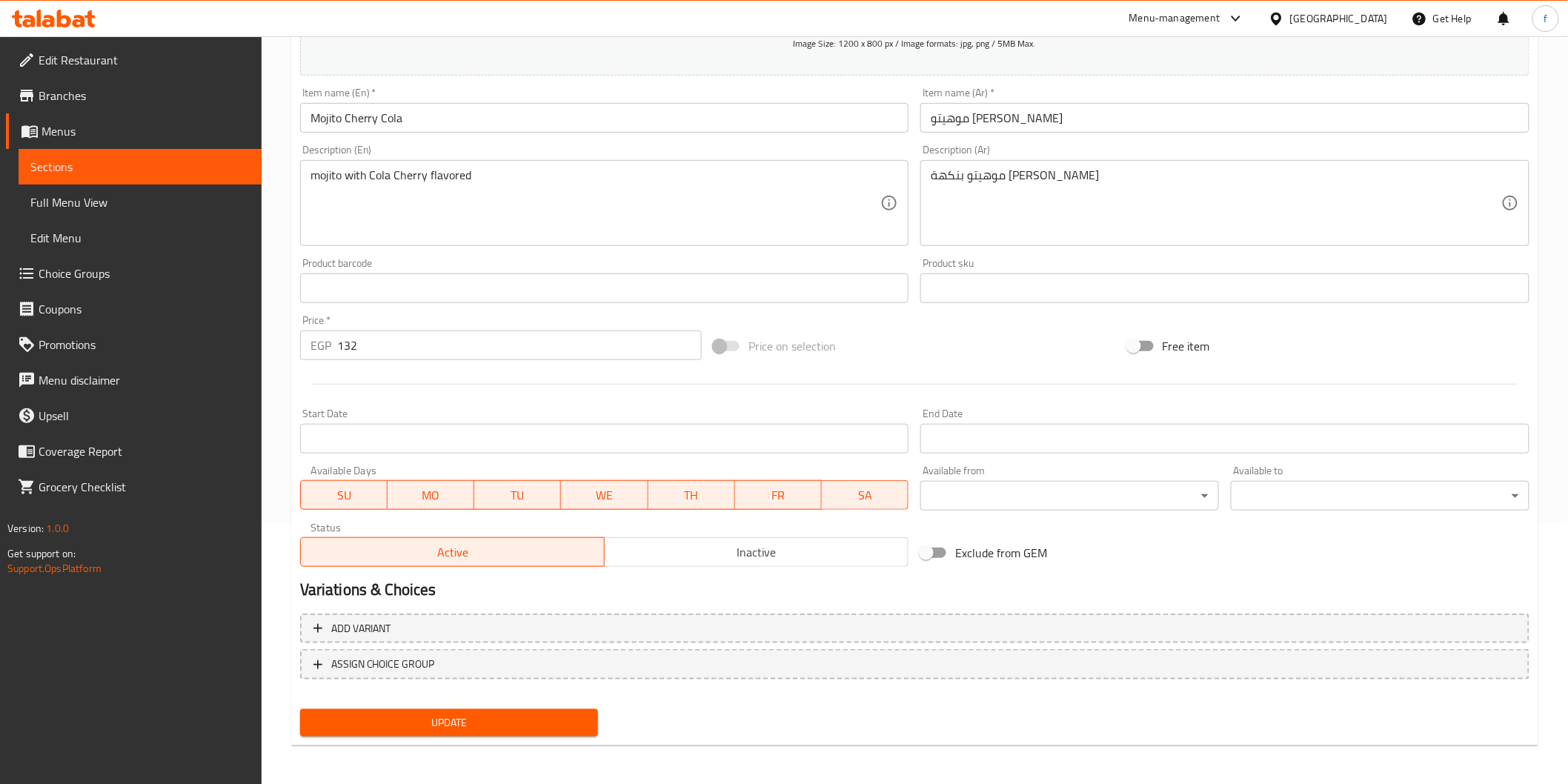
click at [454, 727] on span "Update" at bounding box center [449, 723] width 275 height 19
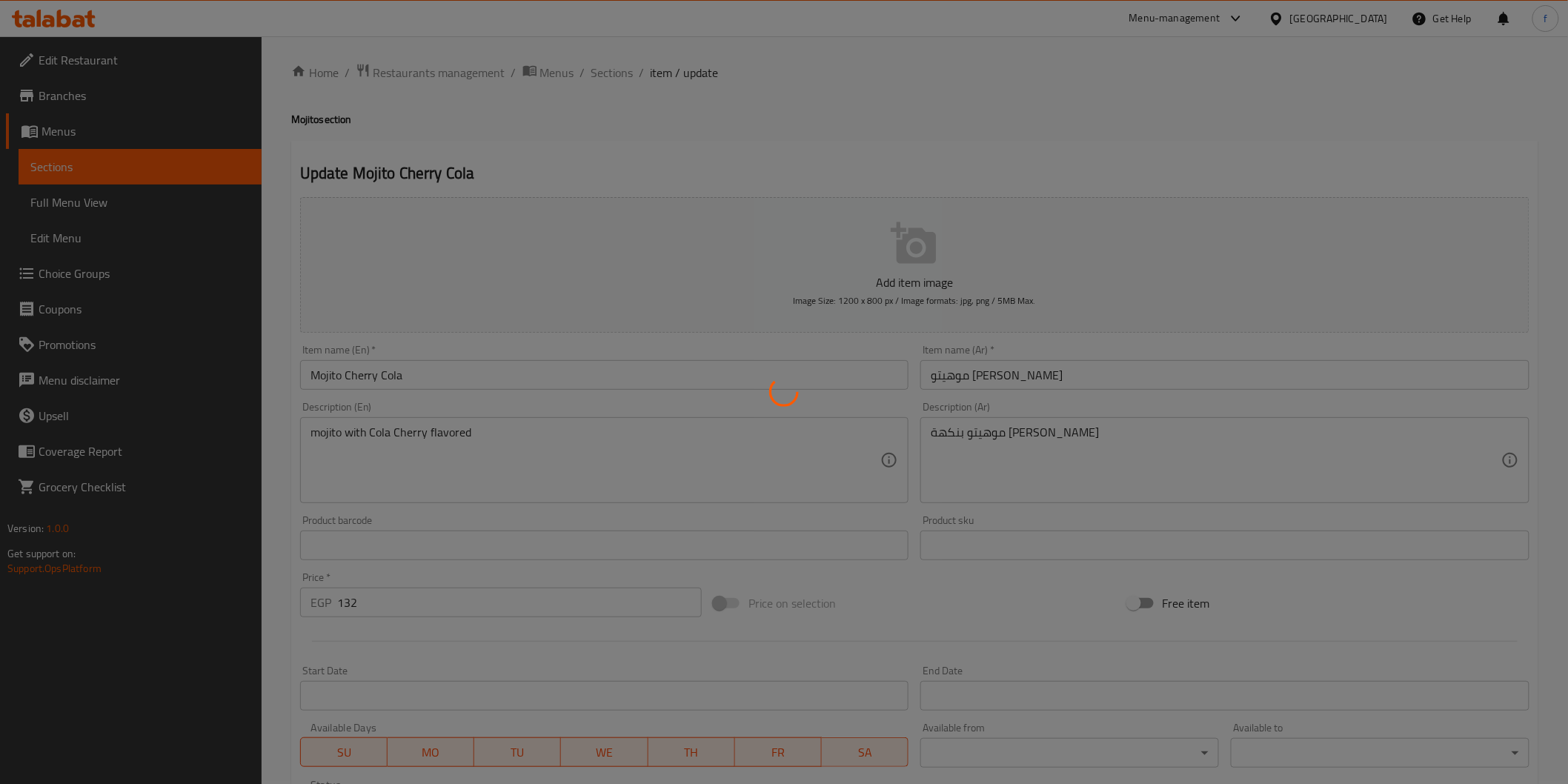
scroll to position [0, 0]
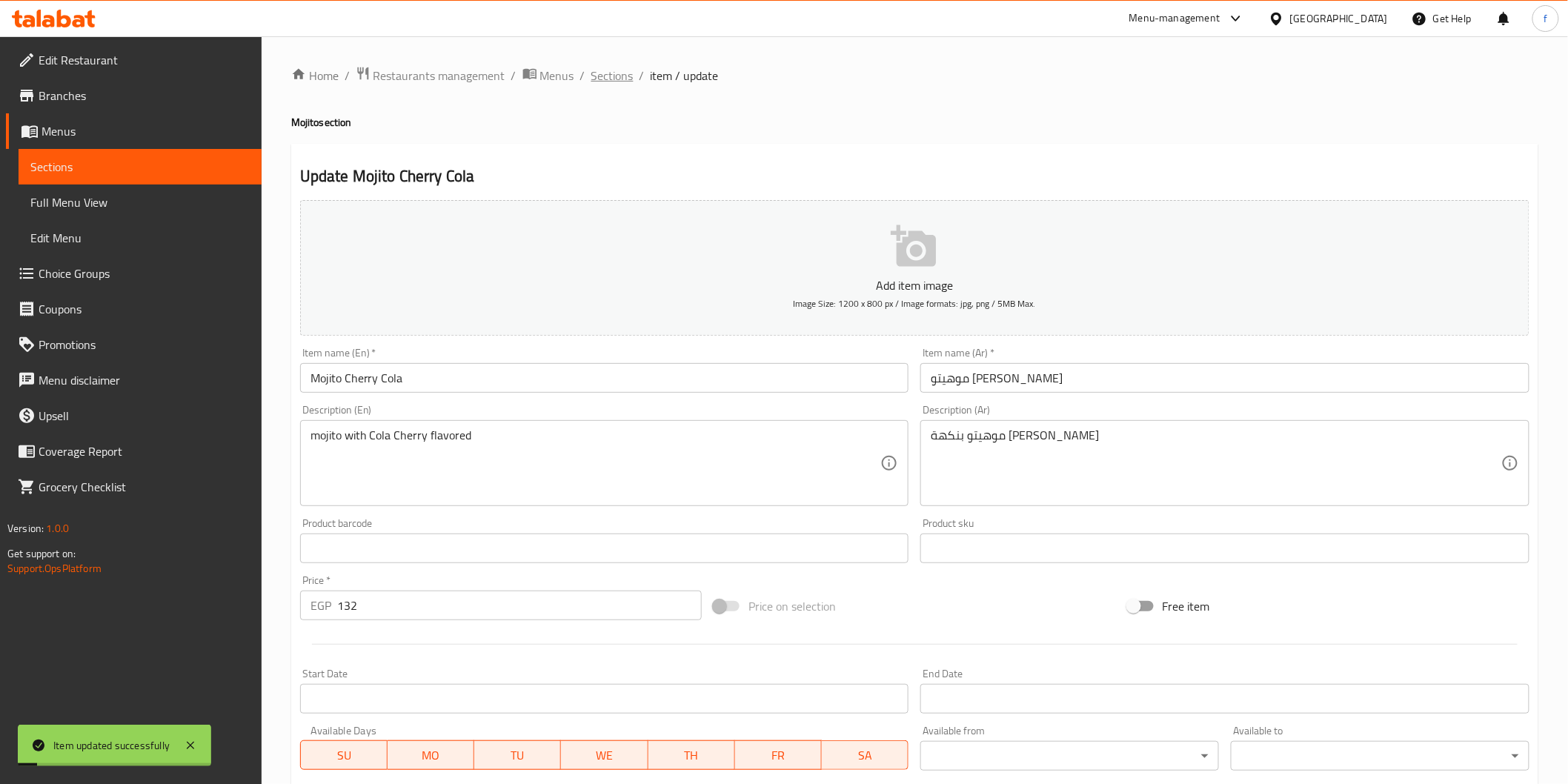
click at [596, 73] on span "Sections" at bounding box center [613, 75] width 42 height 18
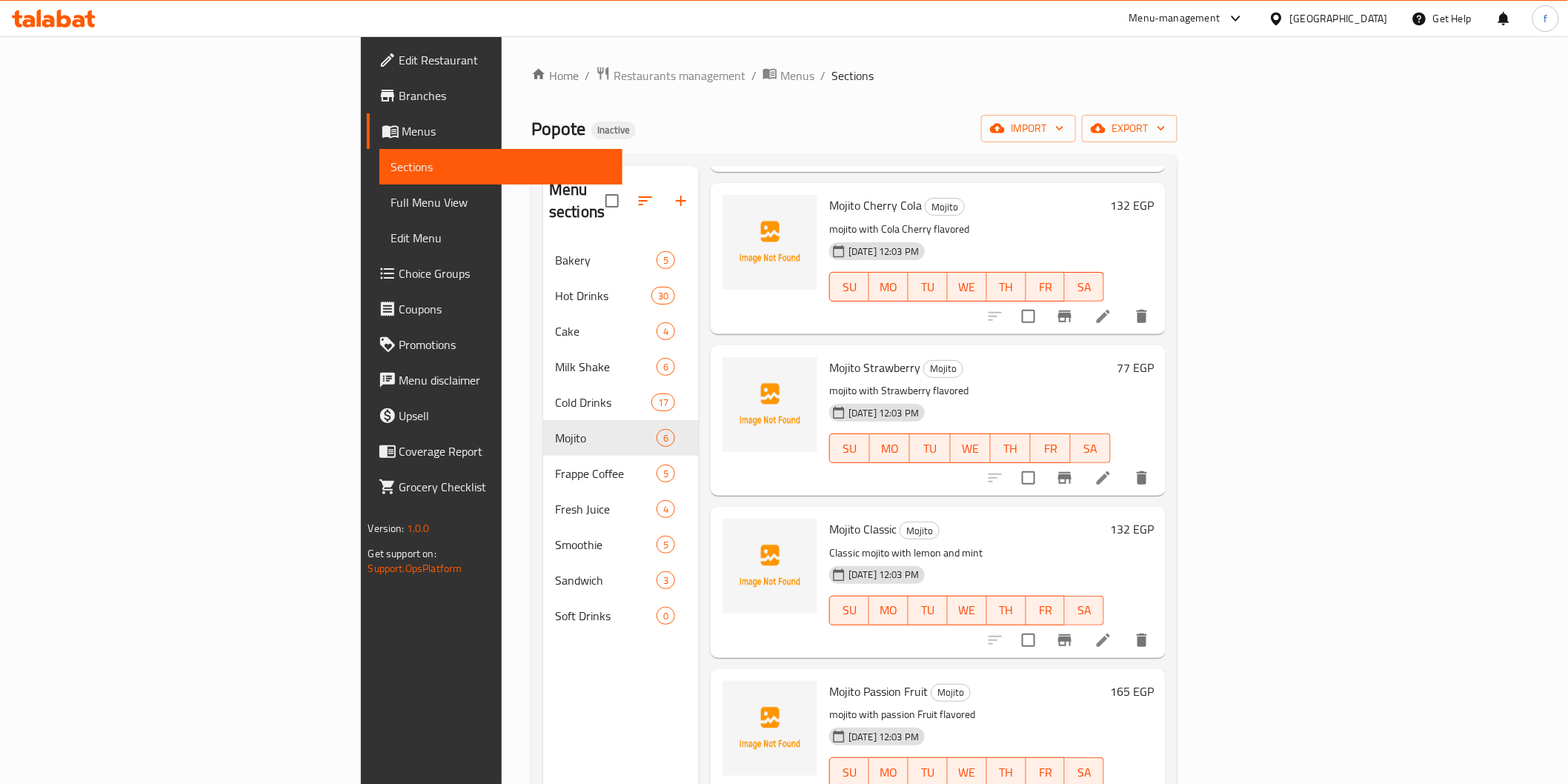
scroll to position [224, 0]
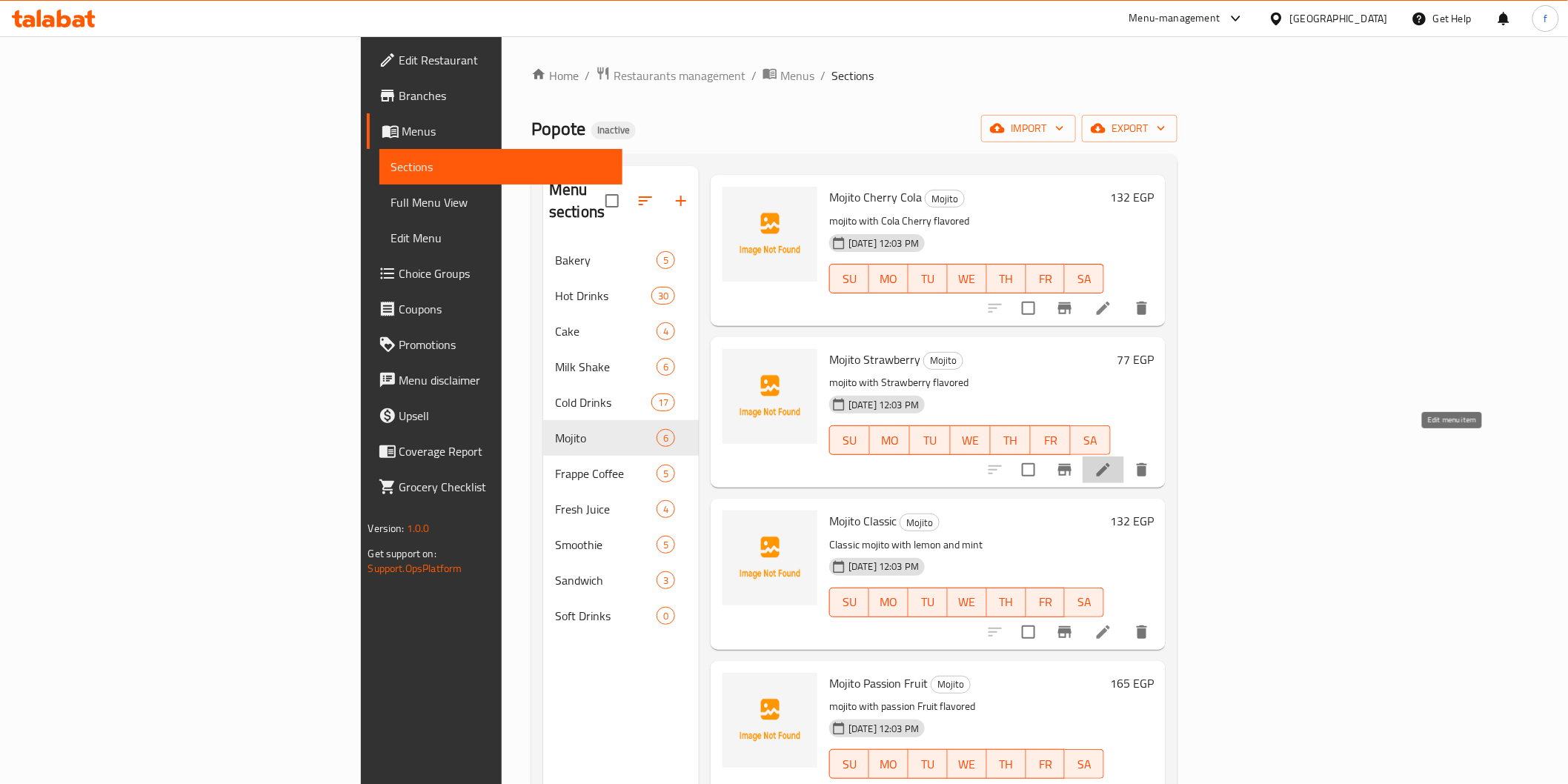
click at [1112, 461] on icon at bounding box center [1103, 470] width 18 height 18
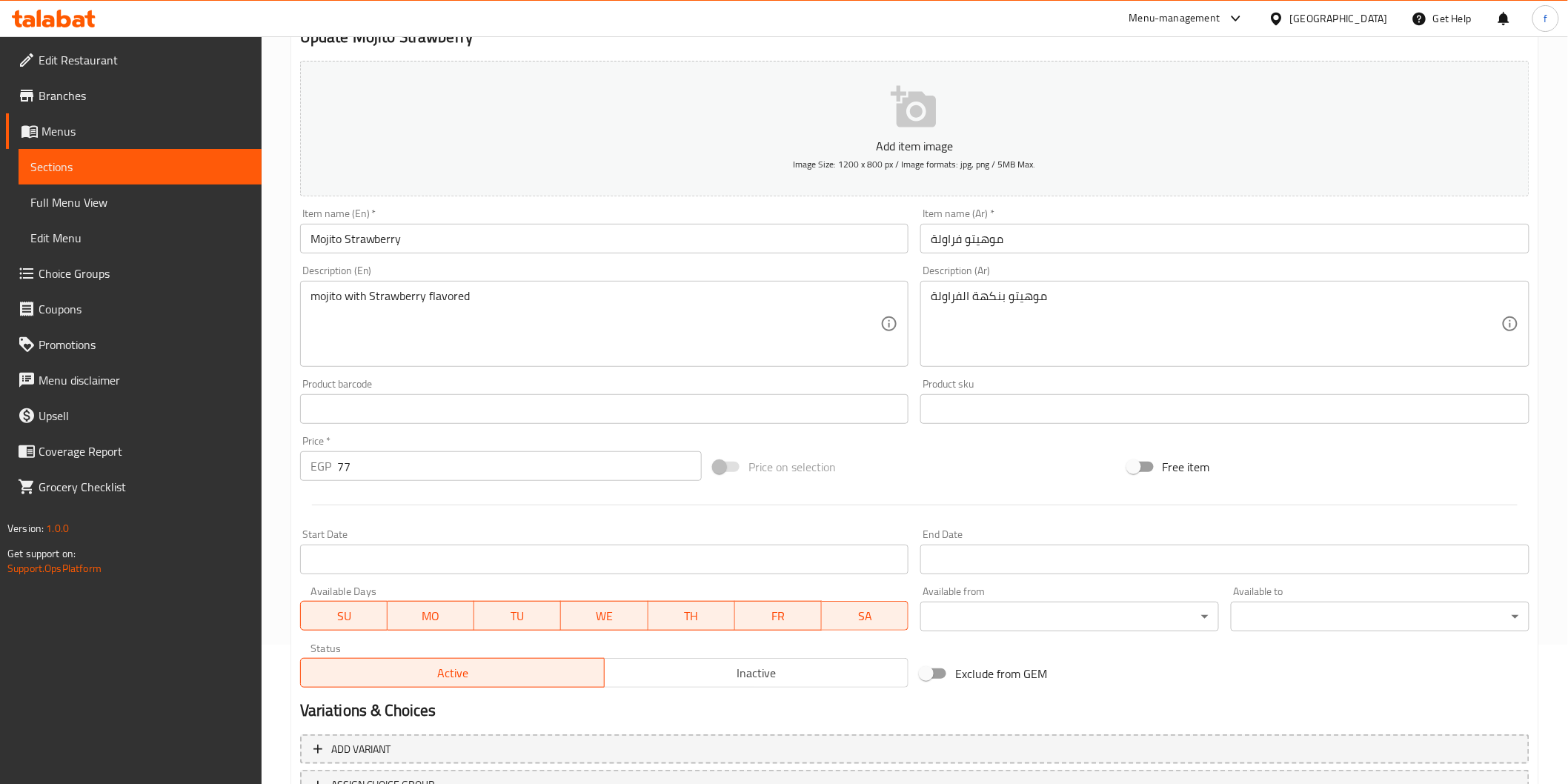
scroll to position [260, 0]
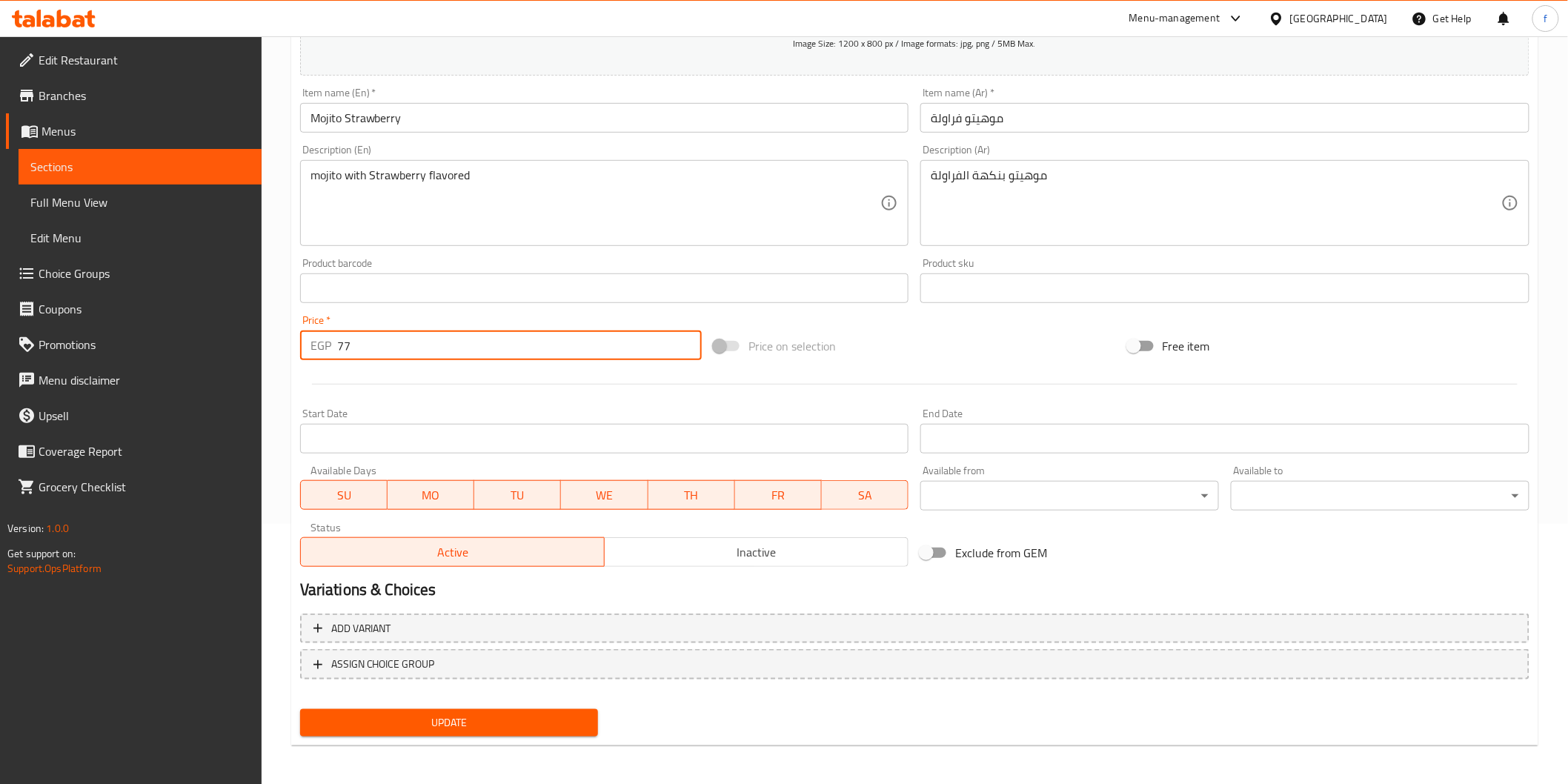
drag, startPoint x: 355, startPoint y: 344, endPoint x: 317, endPoint y: 350, distance: 38.5
click at [317, 350] on div "EGP 77 Price *" at bounding box center [501, 345] width 402 height 30
type input "154"
click at [426, 704] on div "Update" at bounding box center [449, 723] width 311 height 39
click at [439, 718] on span "Update" at bounding box center [449, 723] width 275 height 19
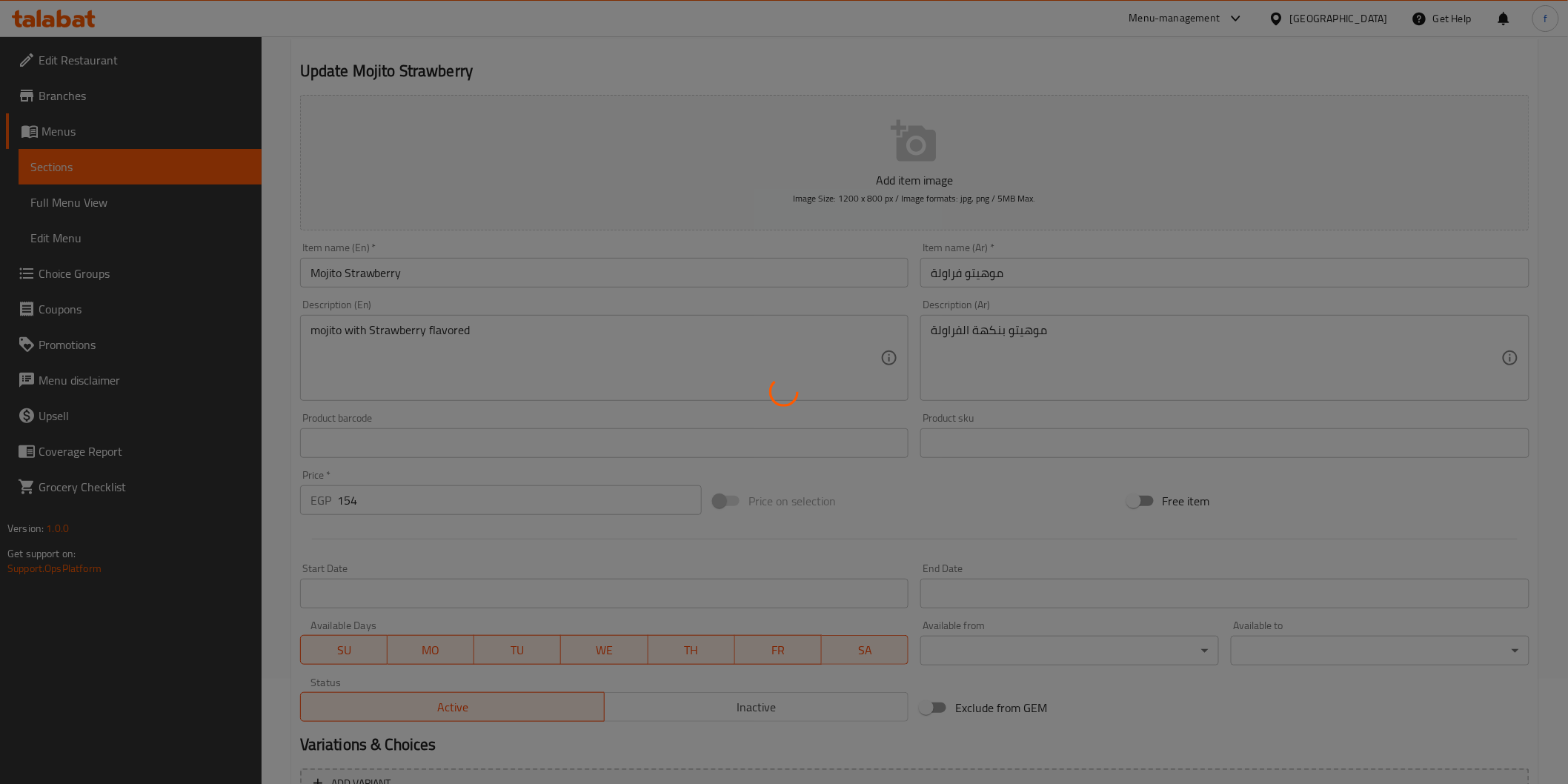
scroll to position [0, 0]
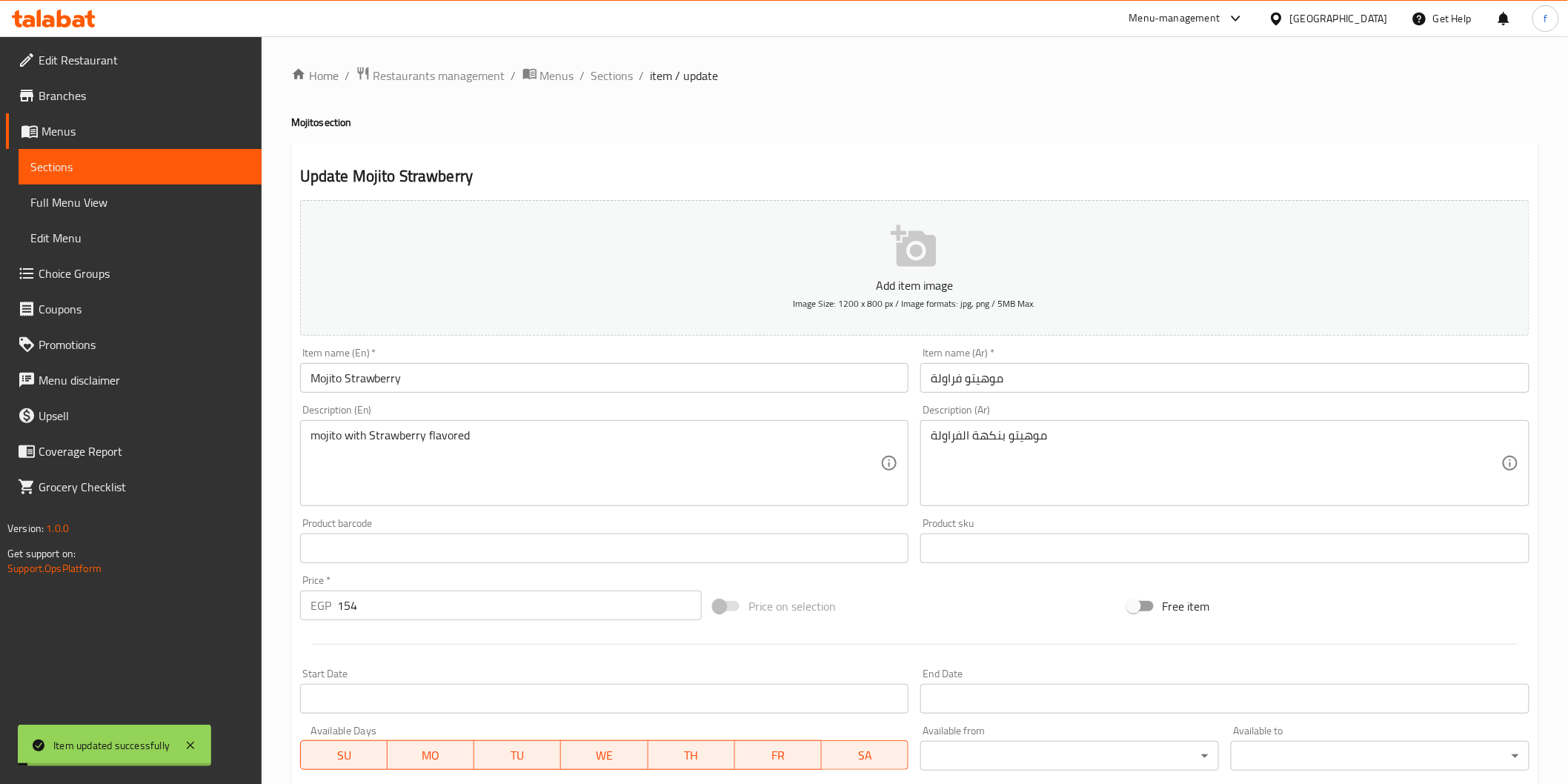
click at [586, 72] on ol "Home / Restaurants management / Menus / Sections / item / update" at bounding box center [915, 75] width 1247 height 19
click at [597, 75] on span "Sections" at bounding box center [613, 75] width 42 height 18
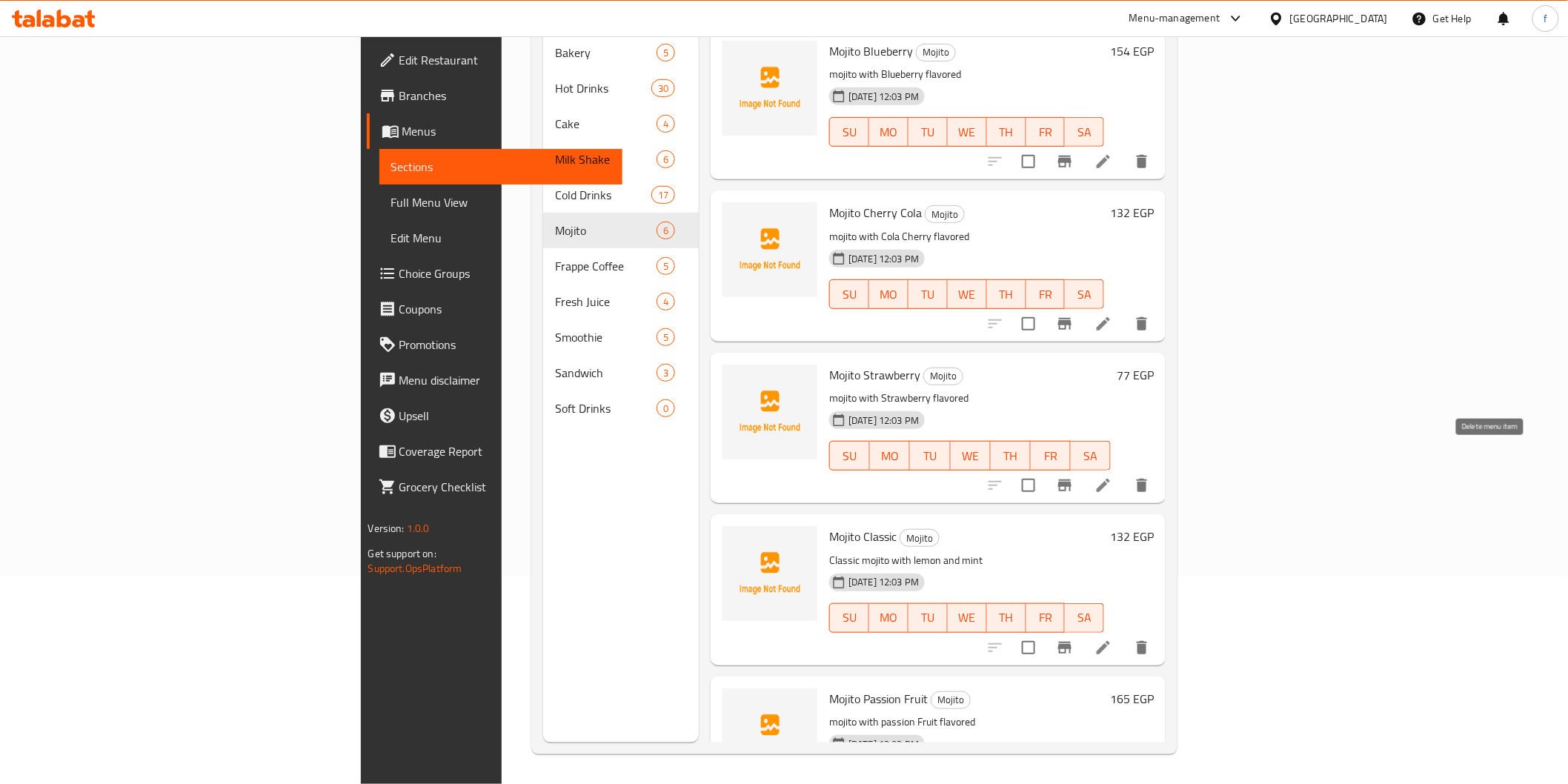
click at [1151, 477] on icon "delete" at bounding box center [1142, 485] width 18 height 18
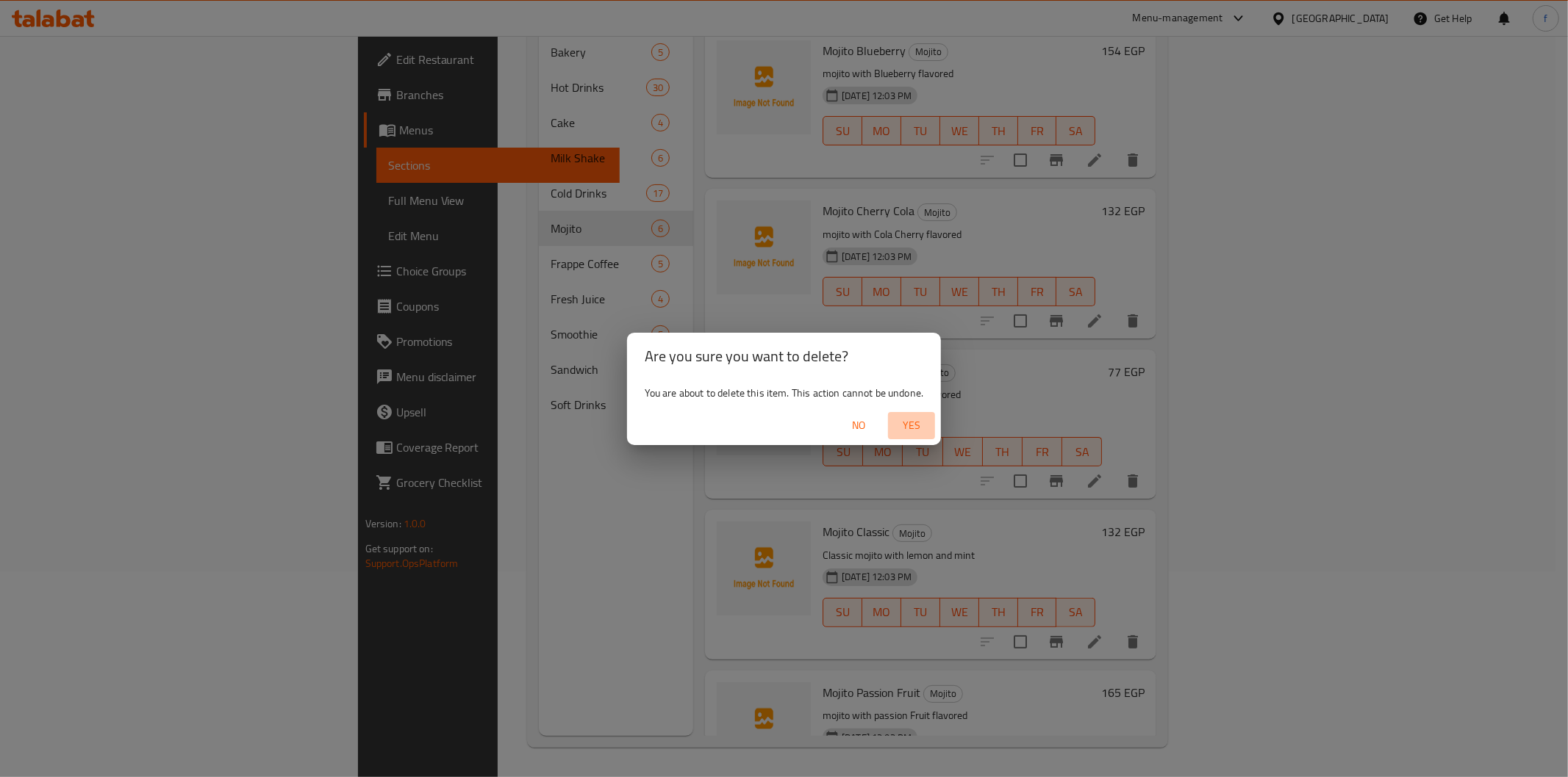
click at [912, 423] on span "Yes" at bounding box center [912, 425] width 35 height 18
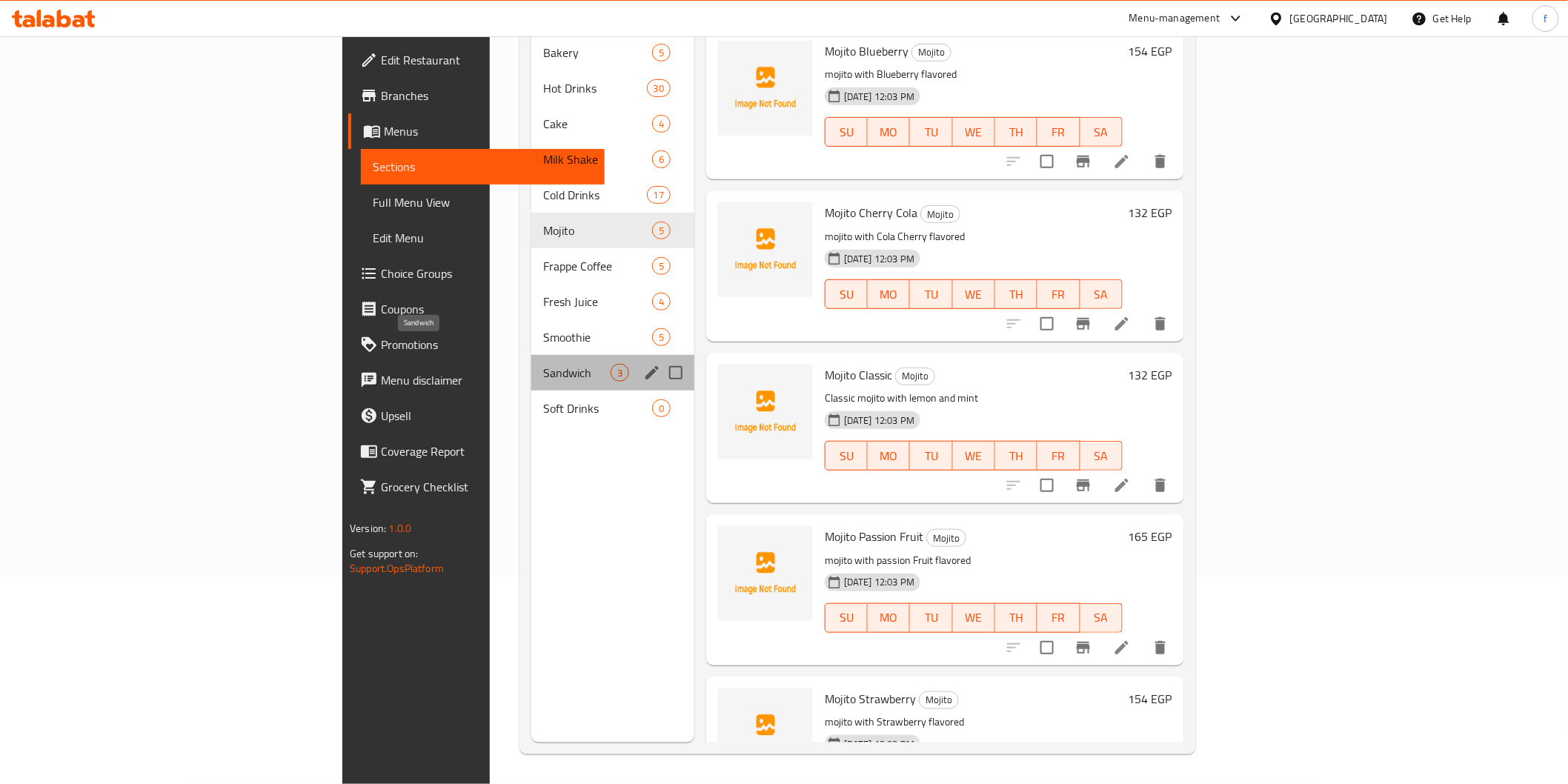
click at [543, 364] on span "Sandwich" at bounding box center [577, 373] width 68 height 18
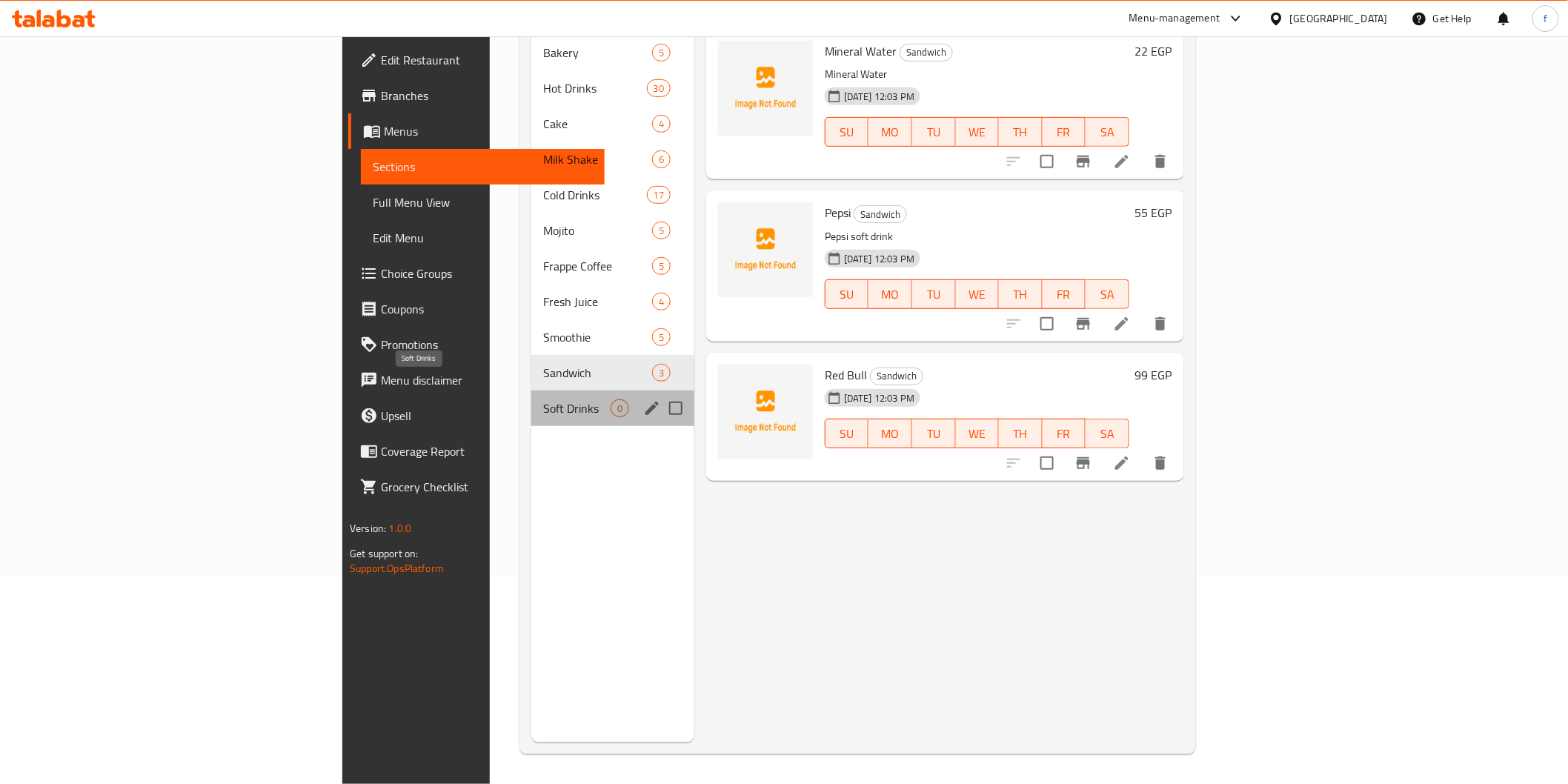
click at [543, 400] on span "Soft Drinks" at bounding box center [577, 408] width 68 height 18
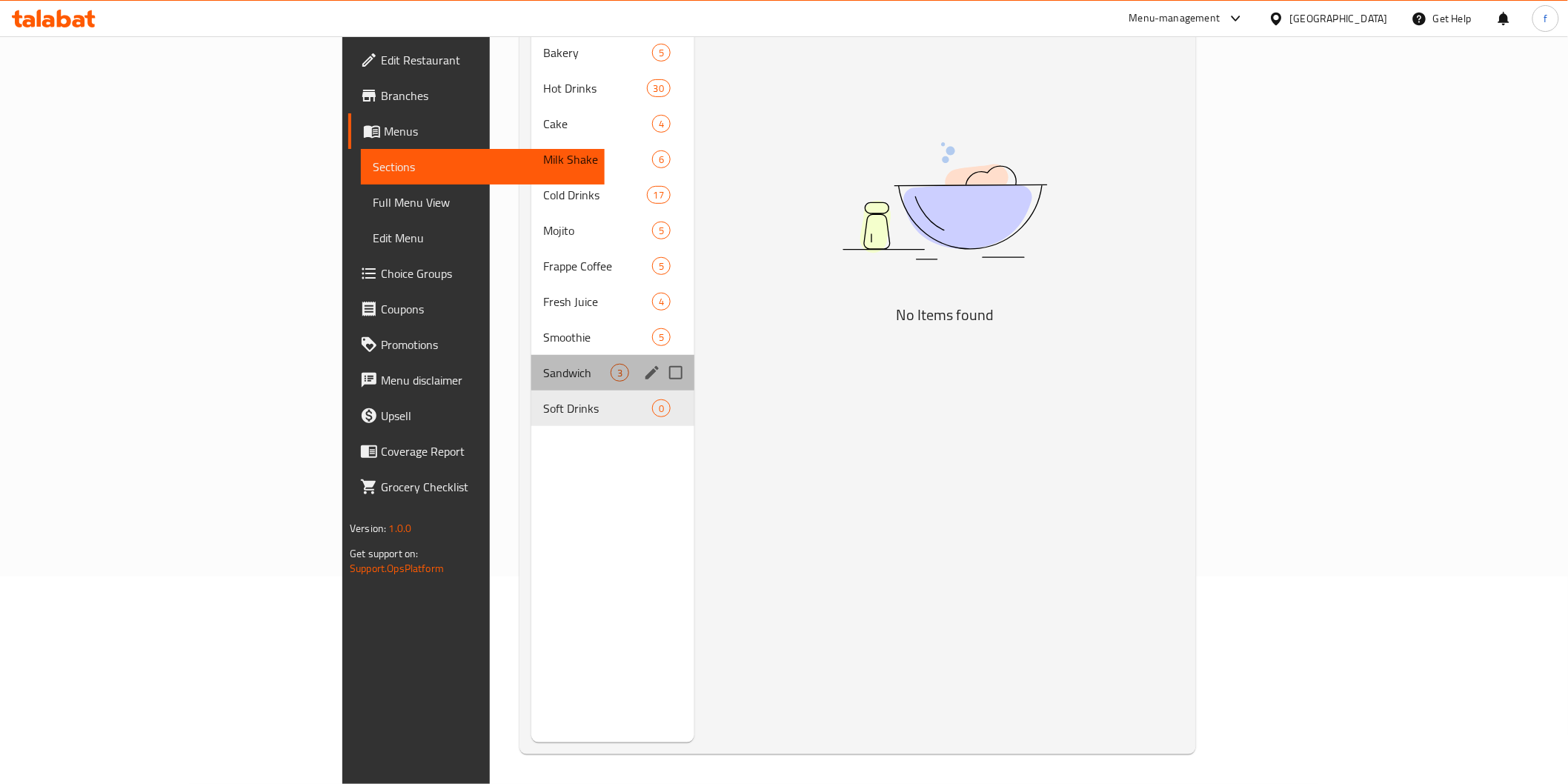
click at [531, 361] on div "Sandwich 3" at bounding box center [613, 373] width 163 height 36
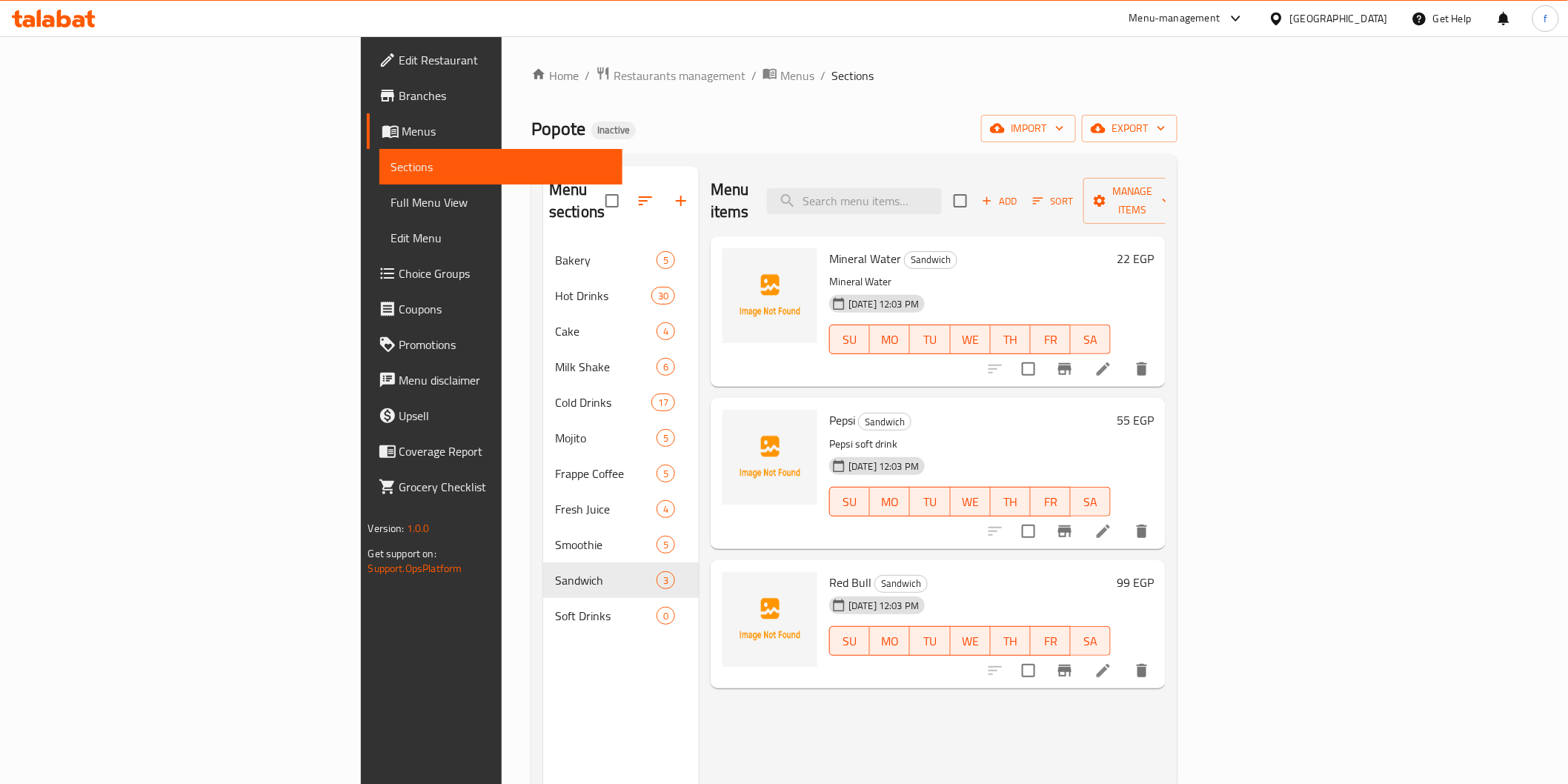
click at [1082, 351] on button "Branch-specific-item" at bounding box center [1065, 369] width 36 height 36
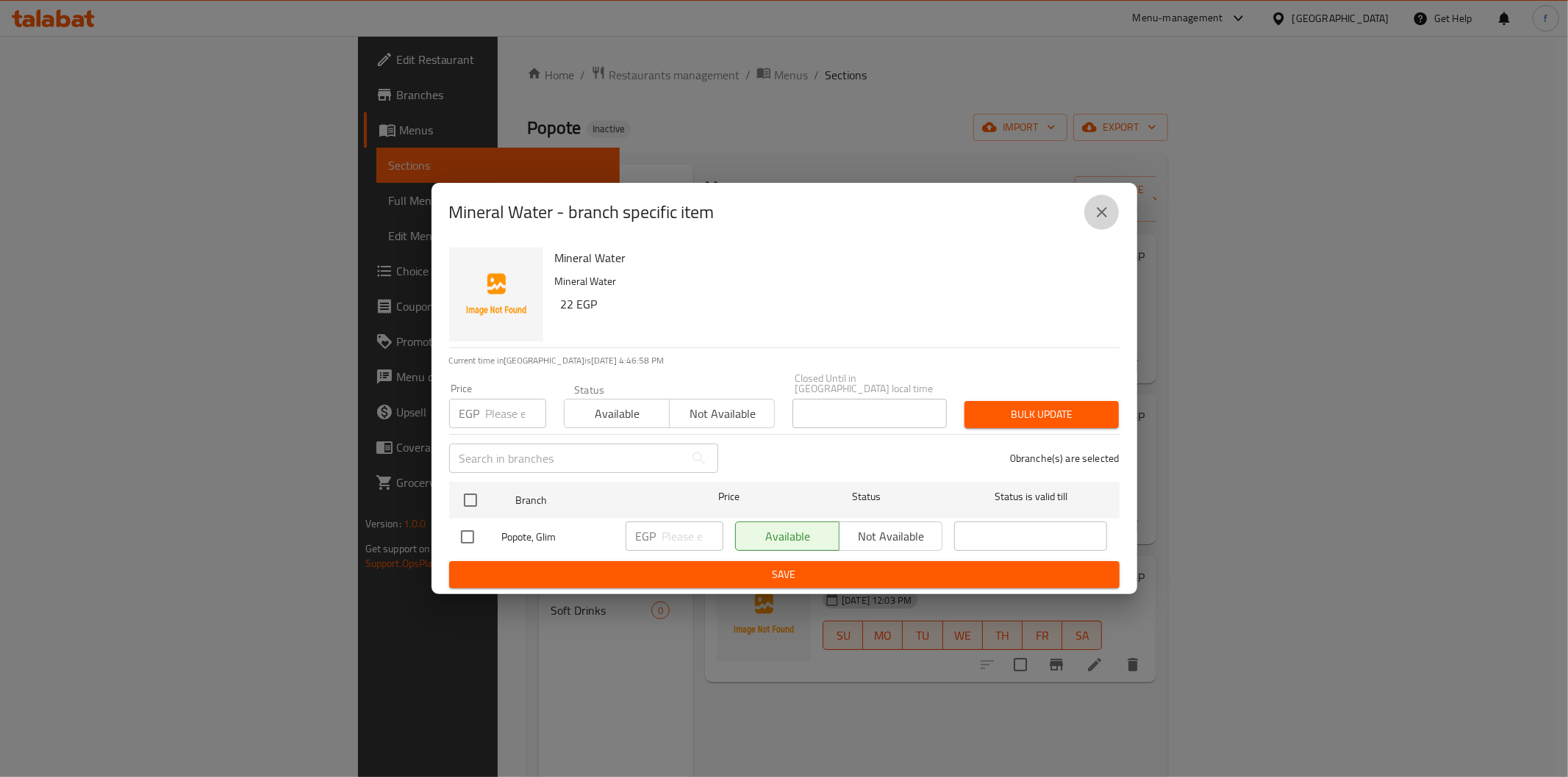
click at [1098, 222] on icon "close" at bounding box center [1101, 212] width 18 height 18
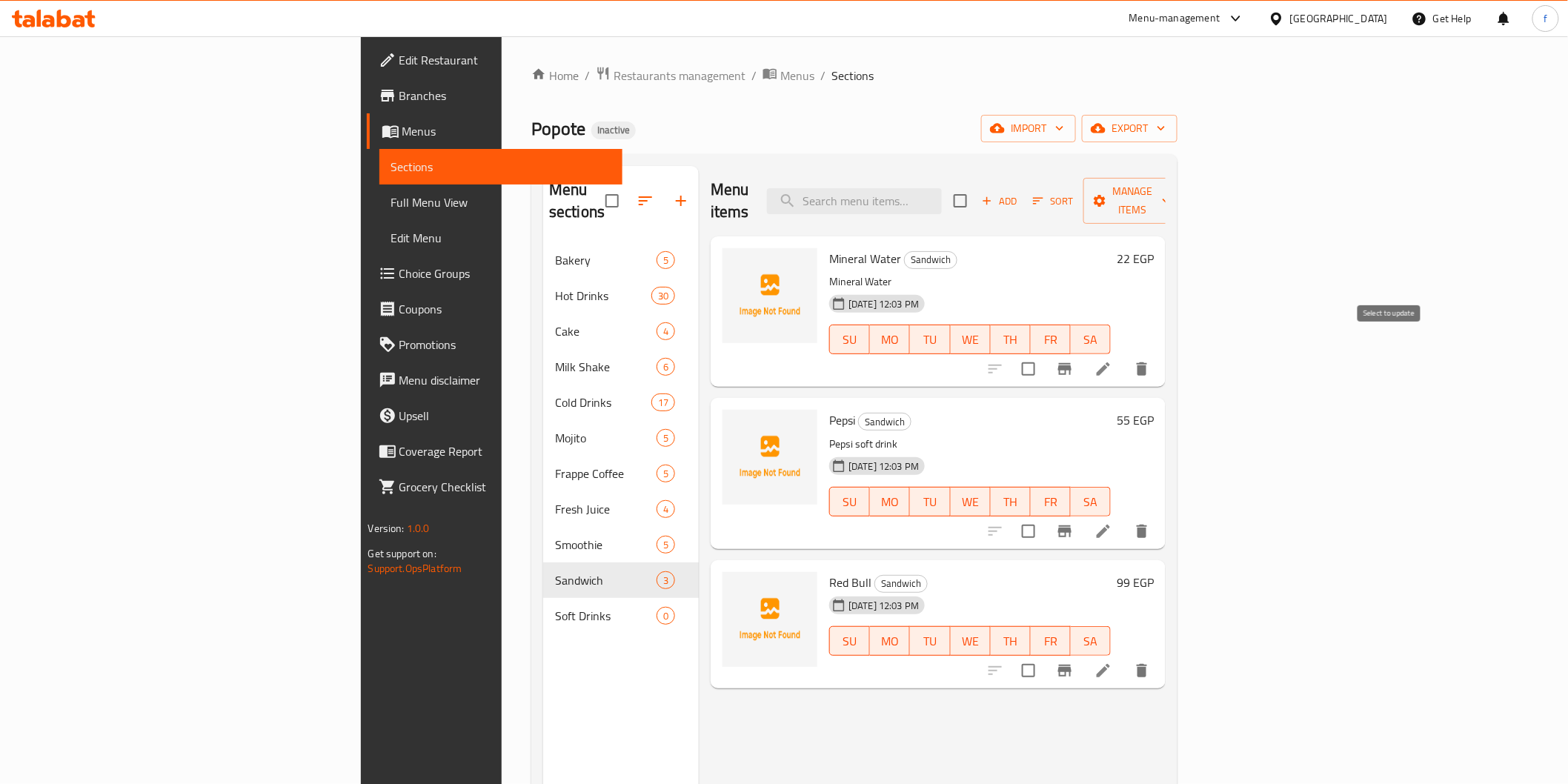
click at [1044, 354] on input "checkbox" at bounding box center [1028, 369] width 31 height 31
checkbox input "true"
click at [1044, 516] on input "checkbox" at bounding box center [1028, 531] width 31 height 31
checkbox input "true"
click at [1044, 655] on input "checkbox" at bounding box center [1028, 671] width 31 height 31
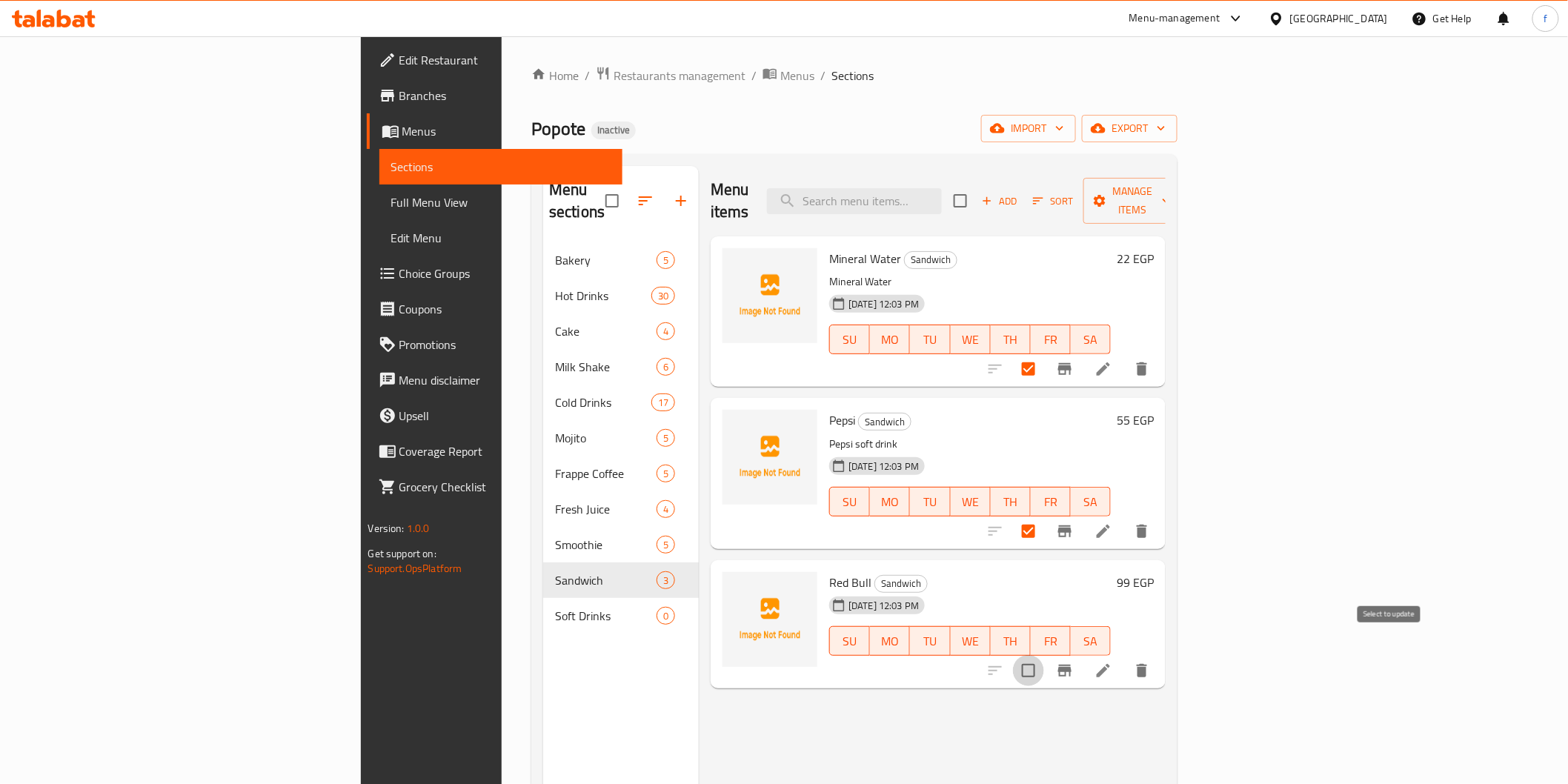
checkbox input "true"
click at [1170, 185] on span "Manage items" at bounding box center [1132, 201] width 75 height 37
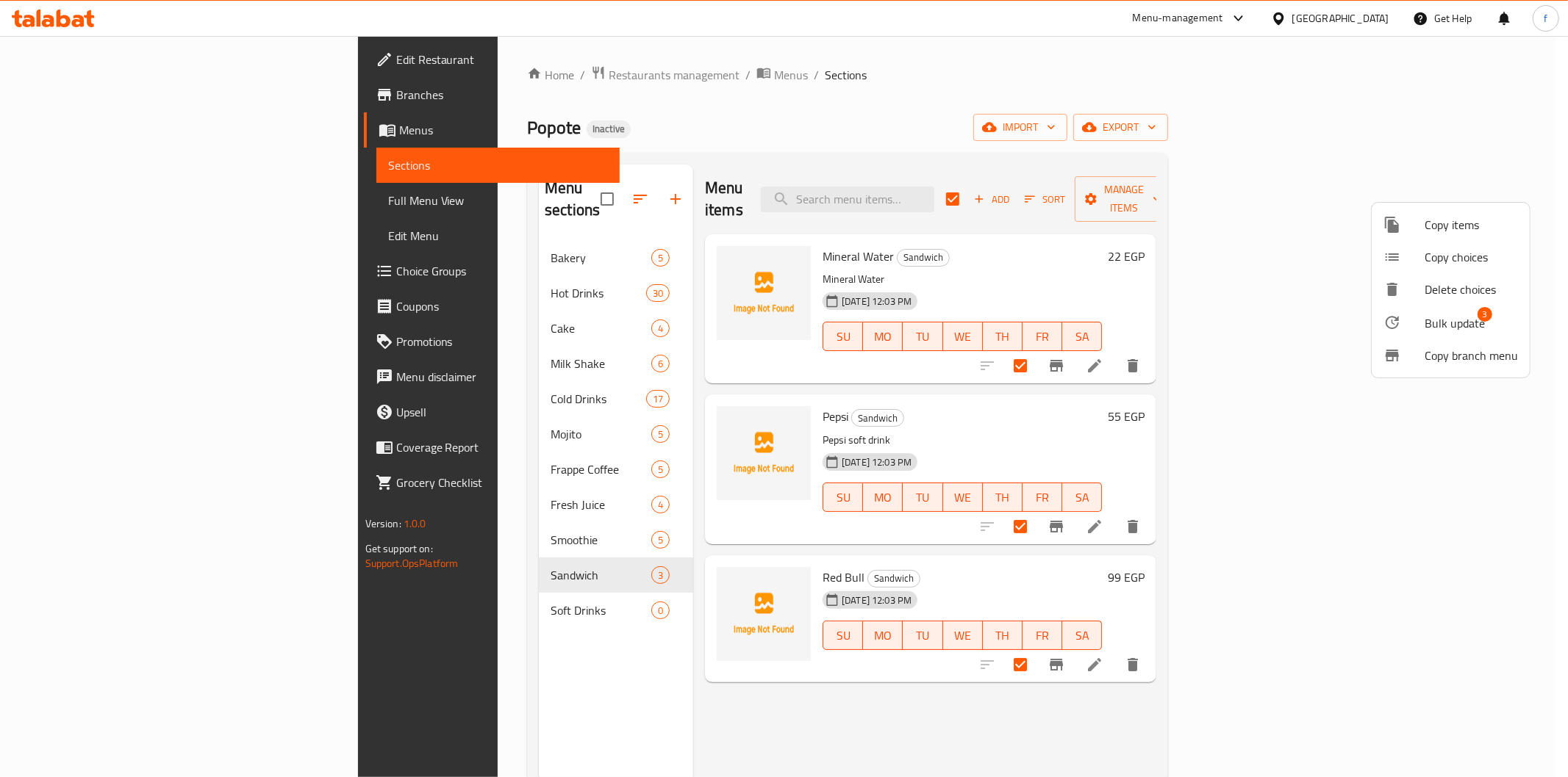
click at [1450, 320] on span "Bulk update" at bounding box center [1455, 323] width 60 height 18
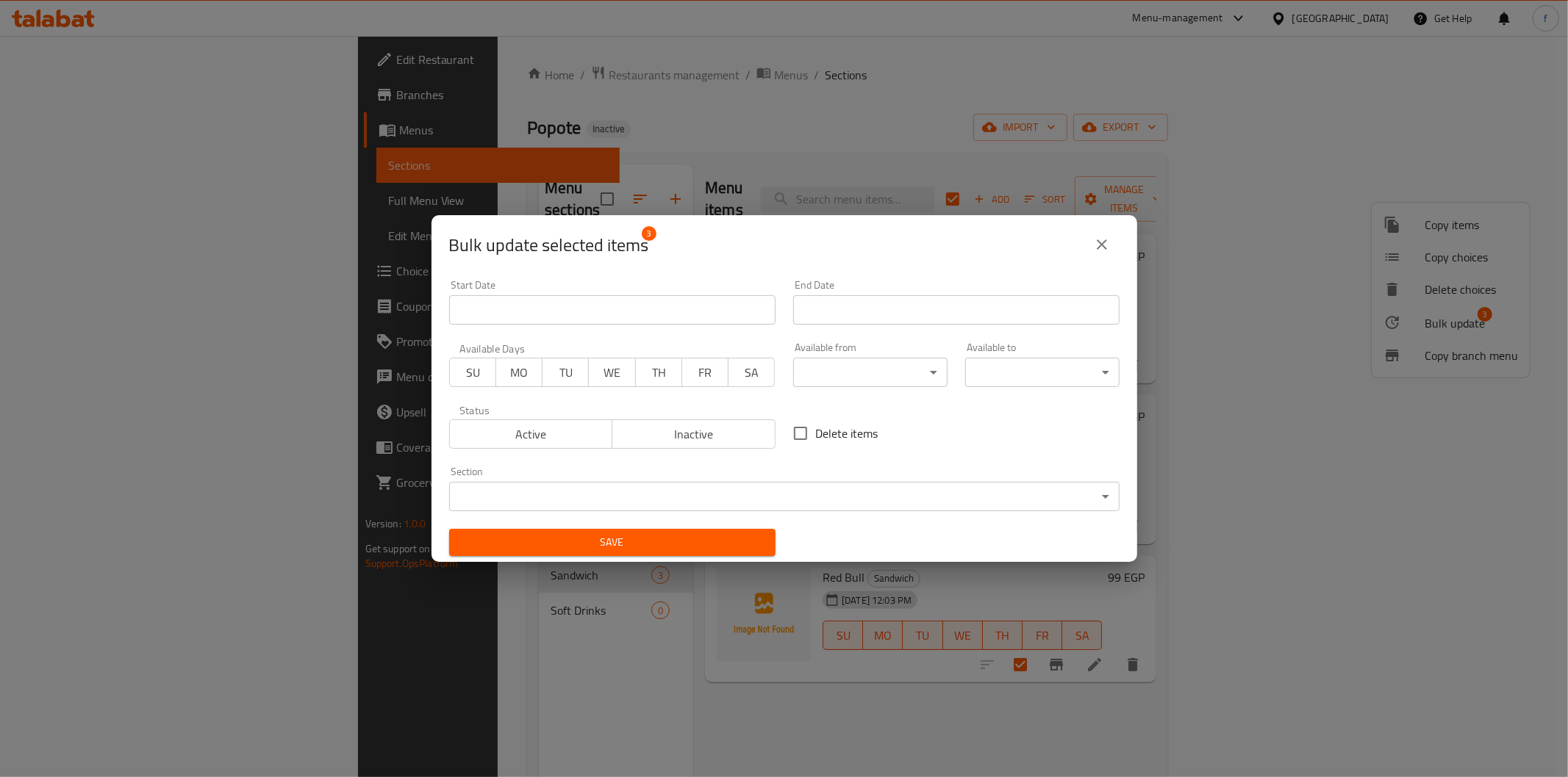
click at [1053, 488] on body "​ Menu-management Egypt Get Help f Edit Restaurant Branches Menus Sections Full…" at bounding box center [784, 406] width 1568 height 741
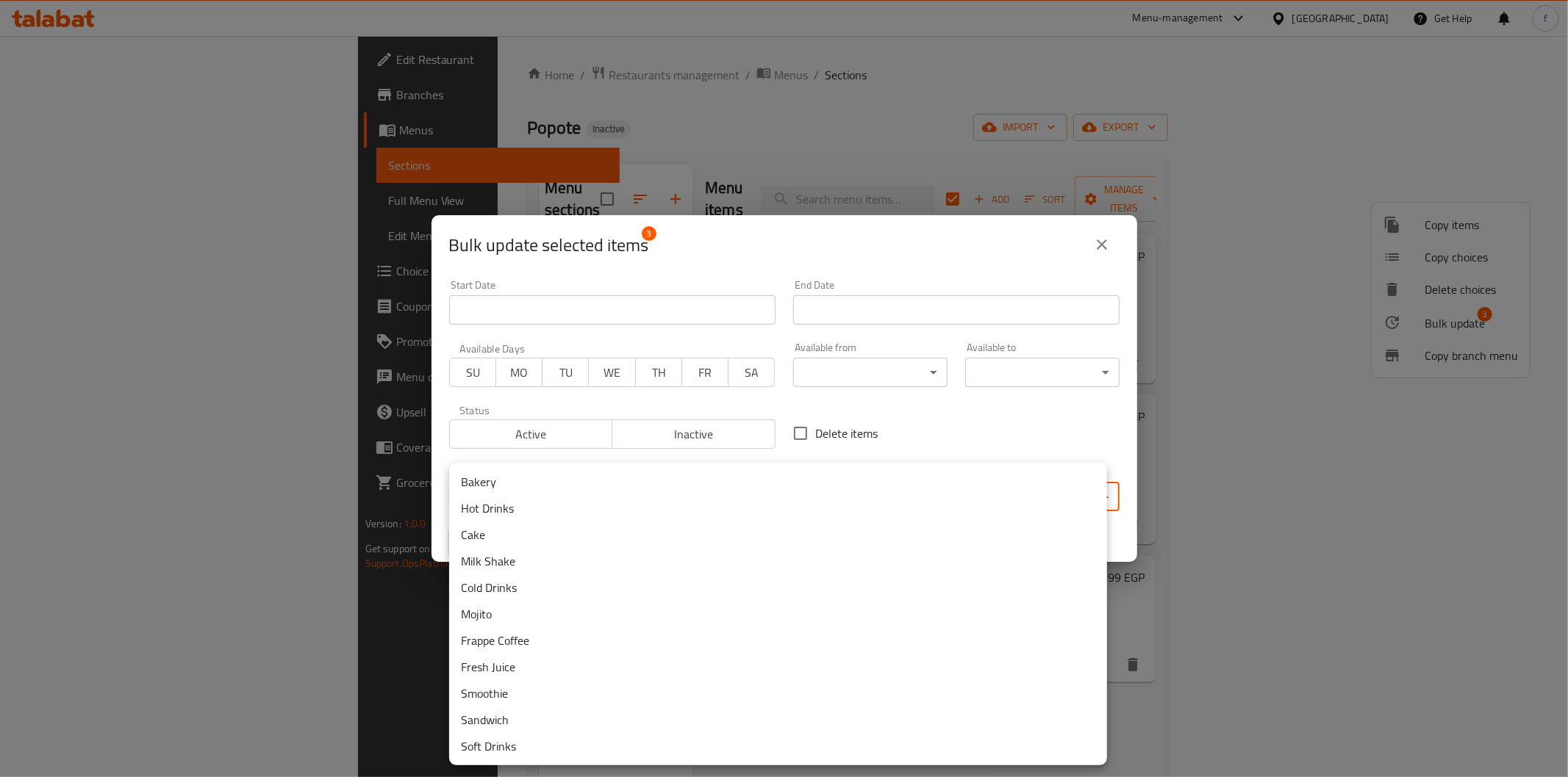
click at [502, 738] on li "Soft Drinks" at bounding box center [778, 747] width 658 height 27
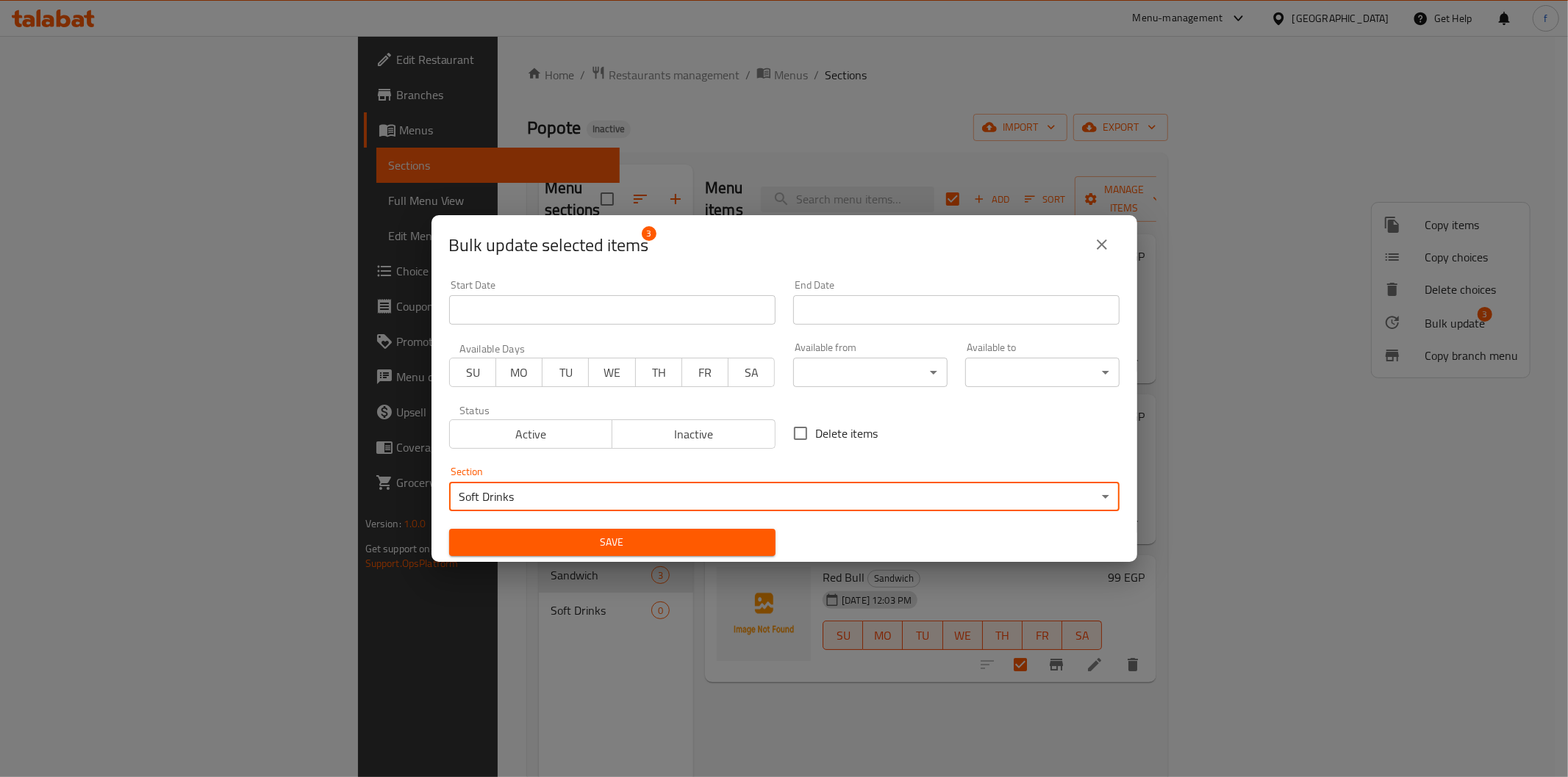
click at [546, 538] on span "Save" at bounding box center [612, 543] width 303 height 18
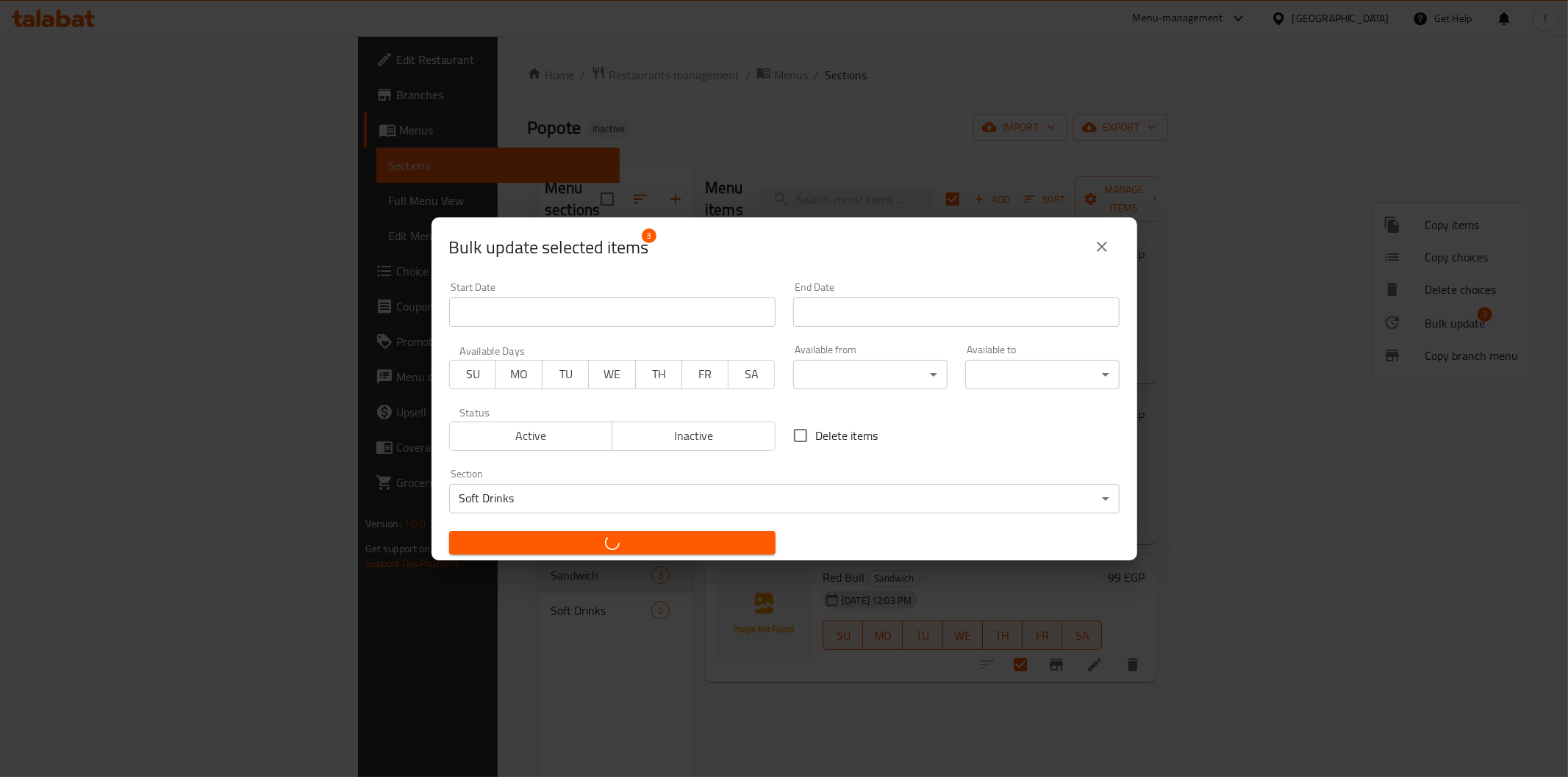
checkbox input "false"
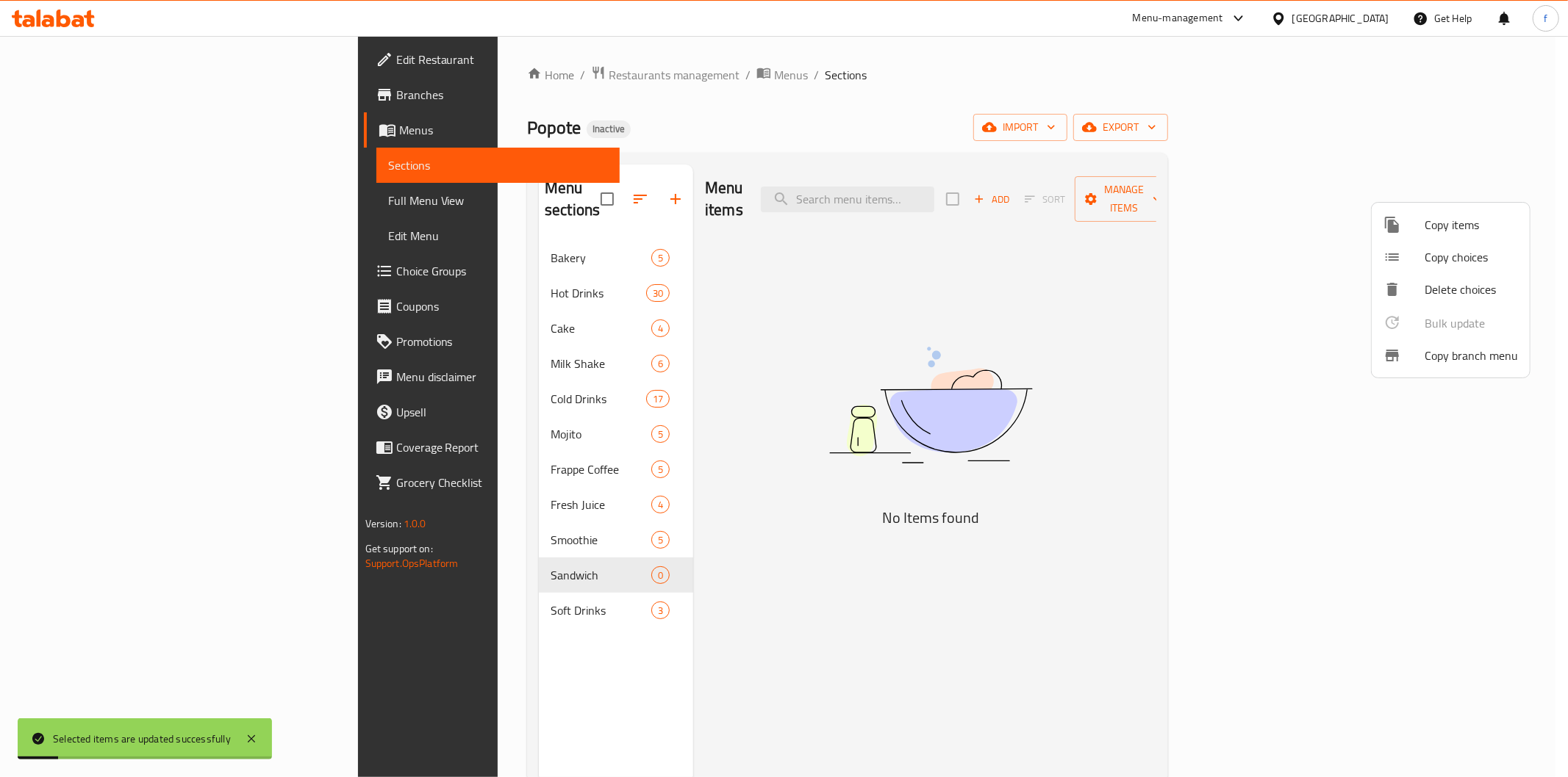
click at [468, 556] on div at bounding box center [784, 388] width 1568 height 777
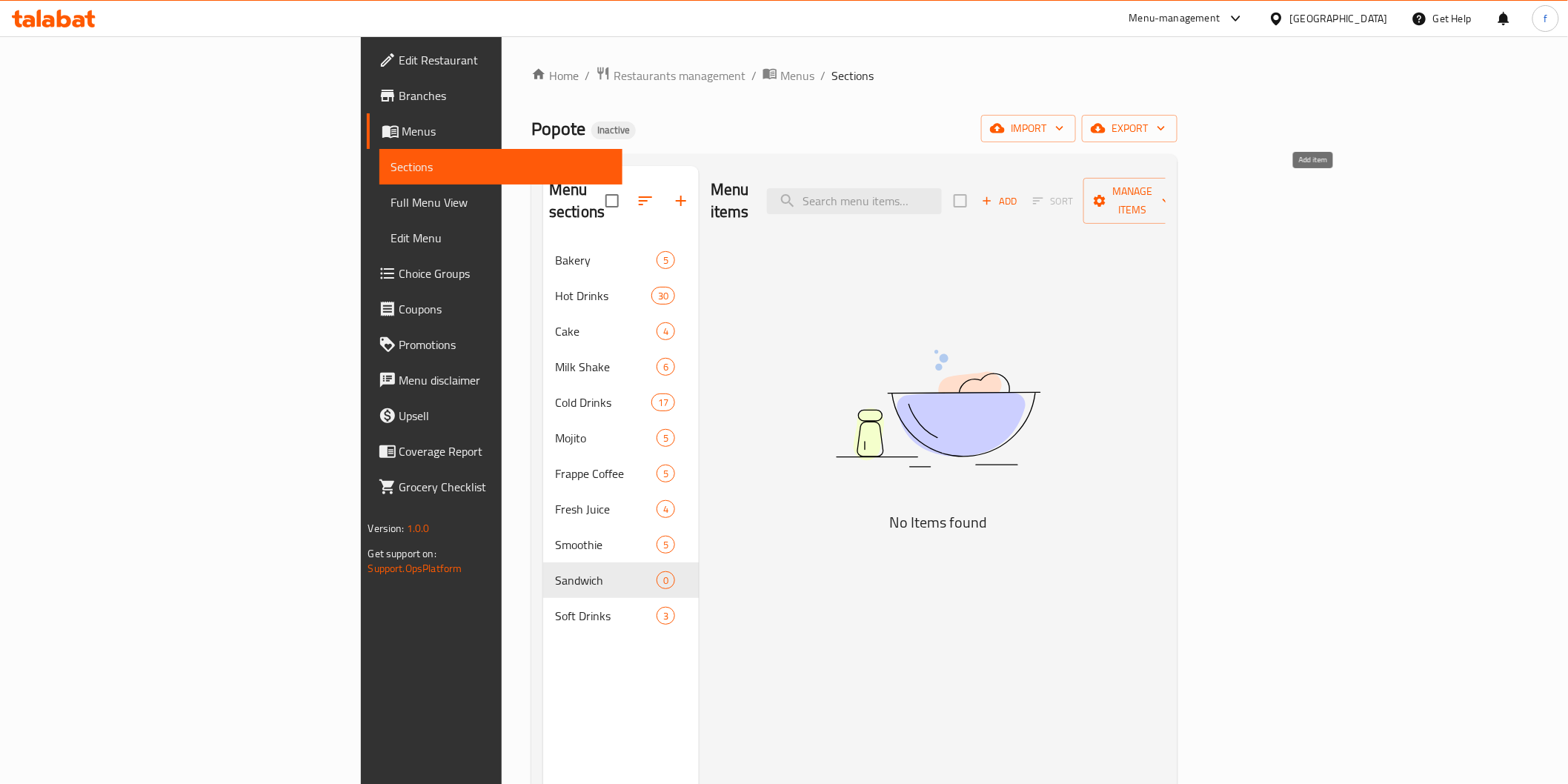
click at [1020, 193] on span "Add" at bounding box center [999, 202] width 40 height 17
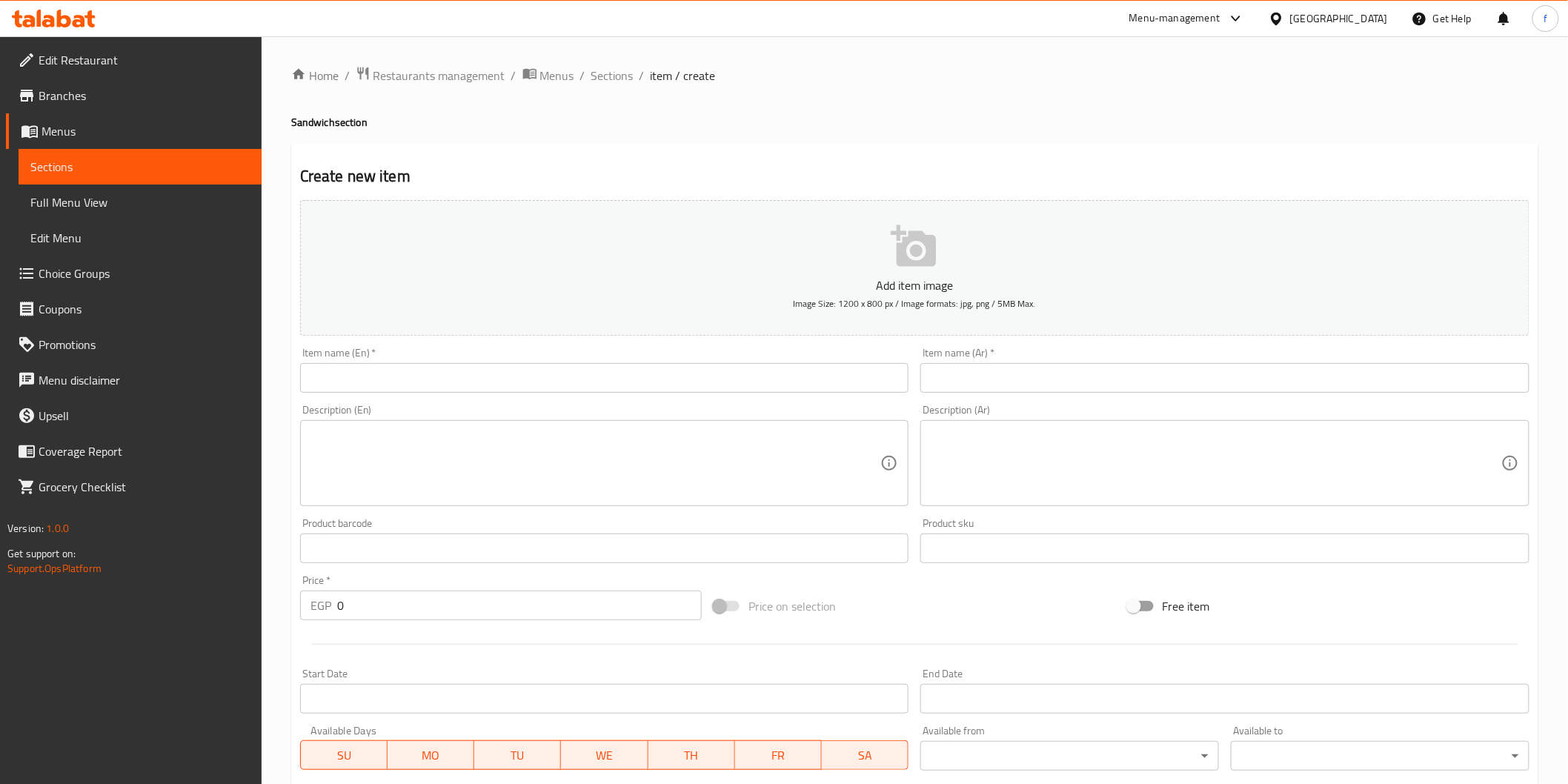
click at [387, 379] on input "text" at bounding box center [605, 378] width 609 height 30
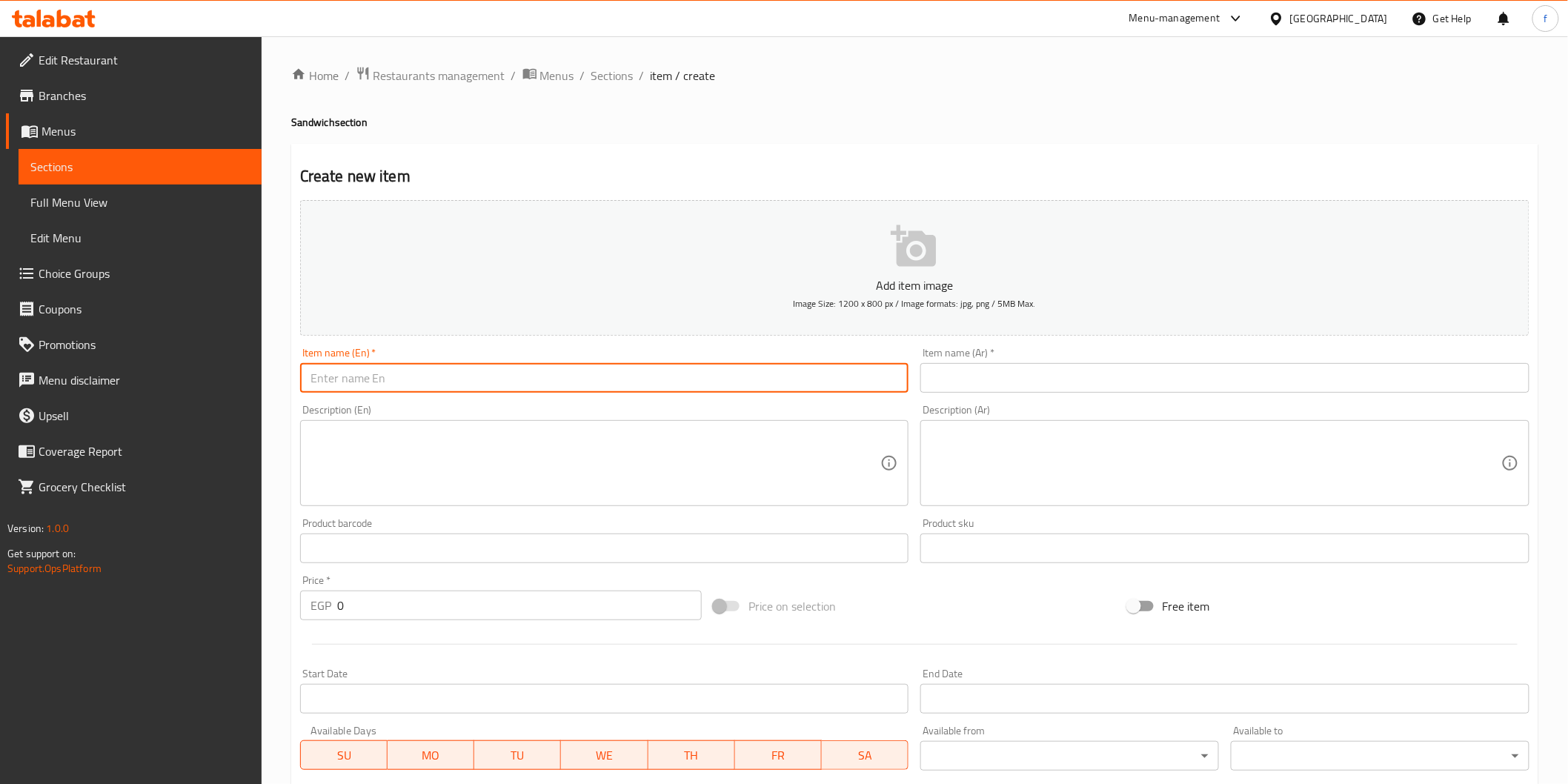
paste input "Beef Roste Sandwich"
type input "Beef Roste Sandwich"
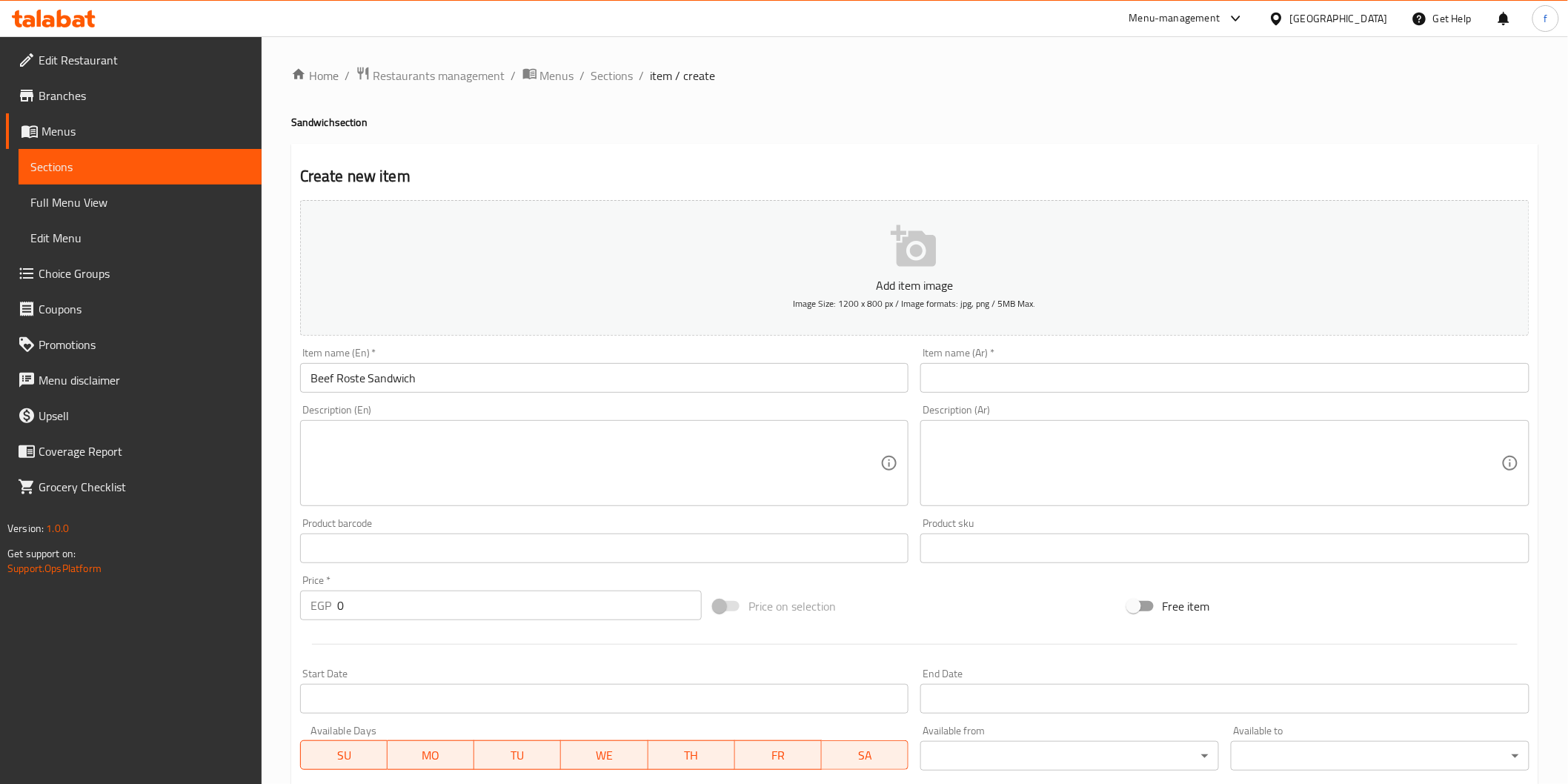
click at [1098, 381] on input "text" at bounding box center [1224, 378] width 609 height 30
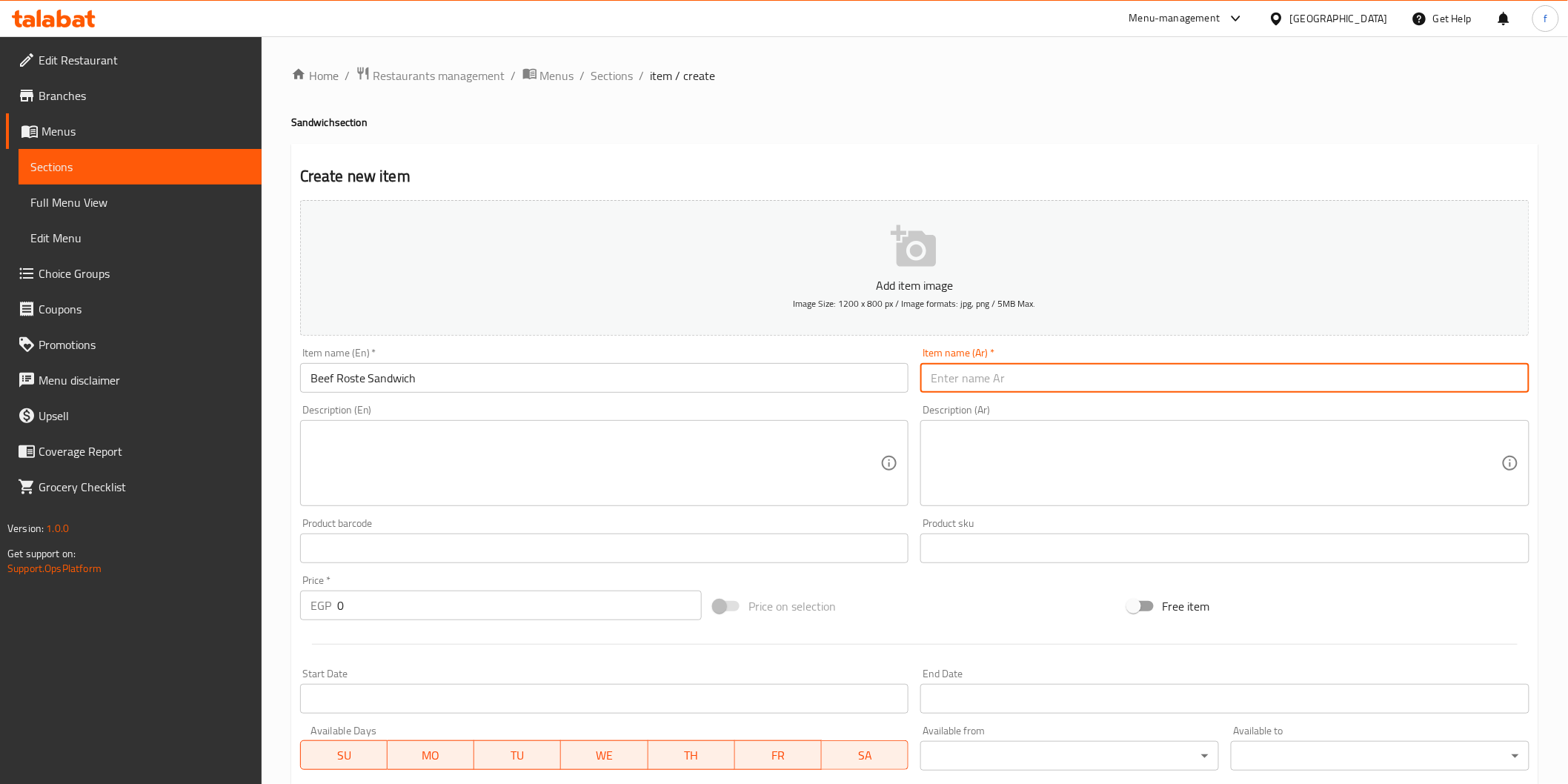
paste input "روست بيف"
type input "روست بيف"
click at [524, 479] on textarea at bounding box center [596, 463] width 570 height 70
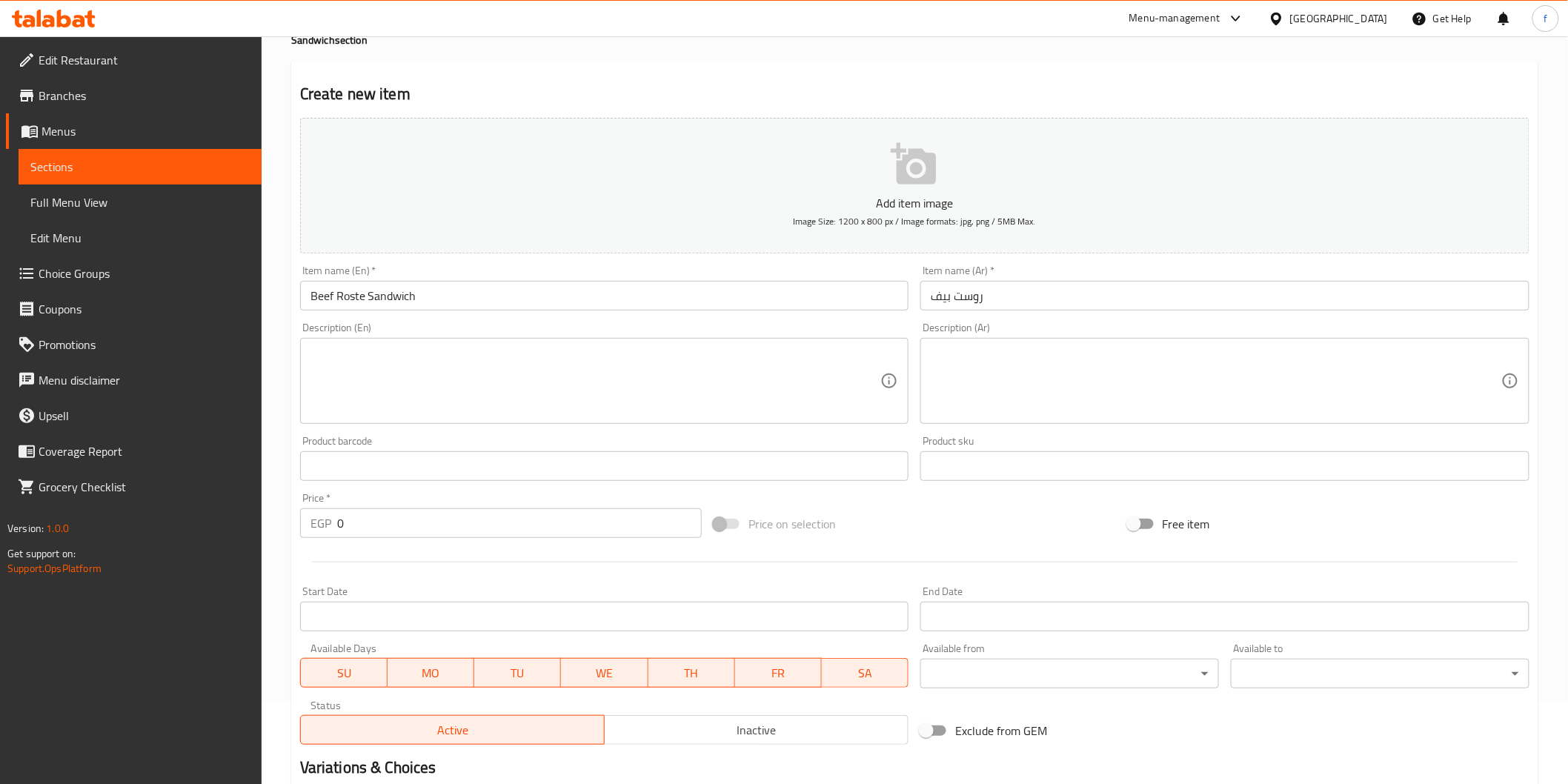
scroll to position [247, 0]
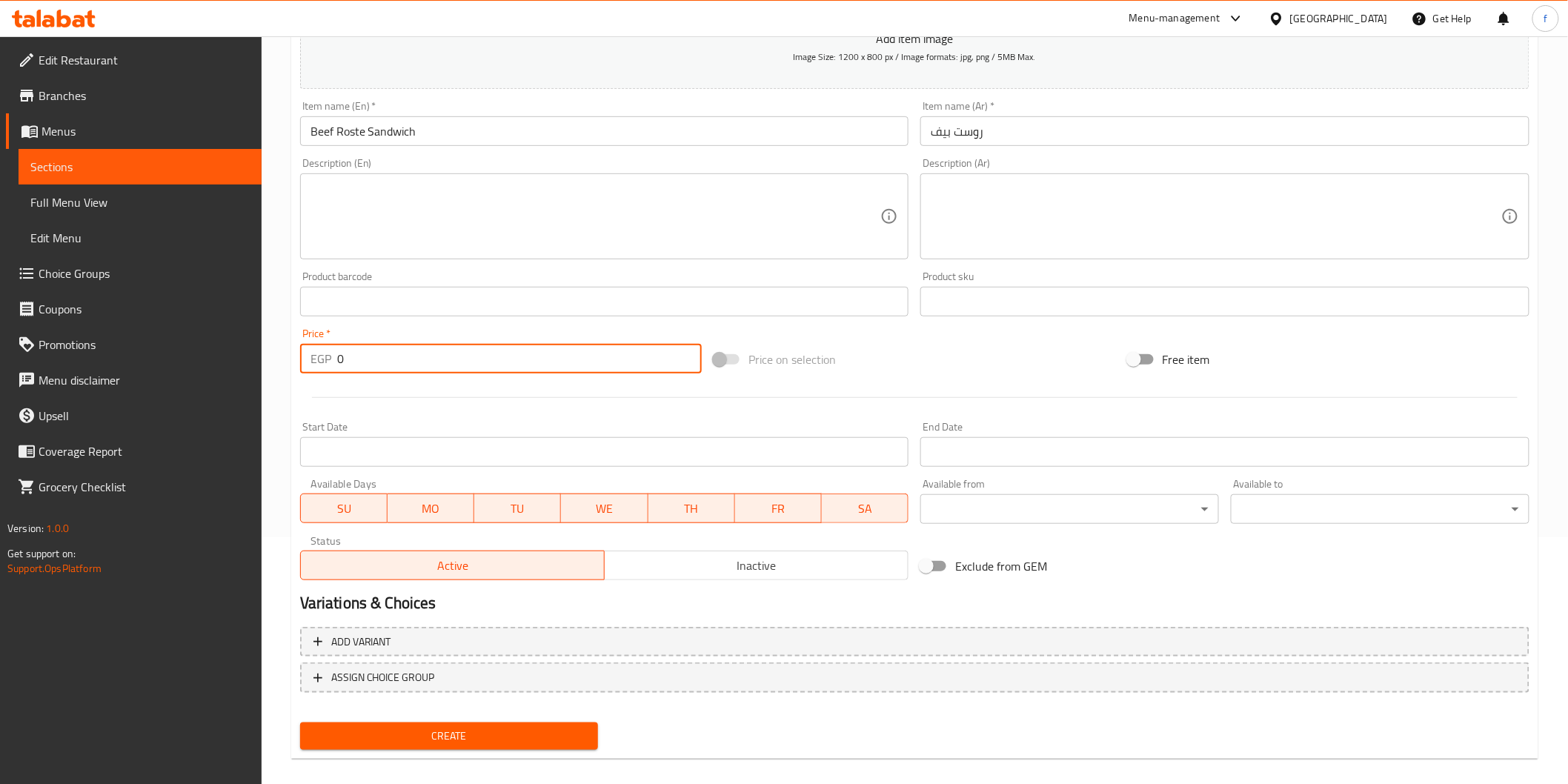
drag, startPoint x: 388, startPoint y: 356, endPoint x: 306, endPoint y: 362, distance: 82.2
click at [306, 362] on div "EGP 0 Price *" at bounding box center [501, 358] width 402 height 30
type input "176"
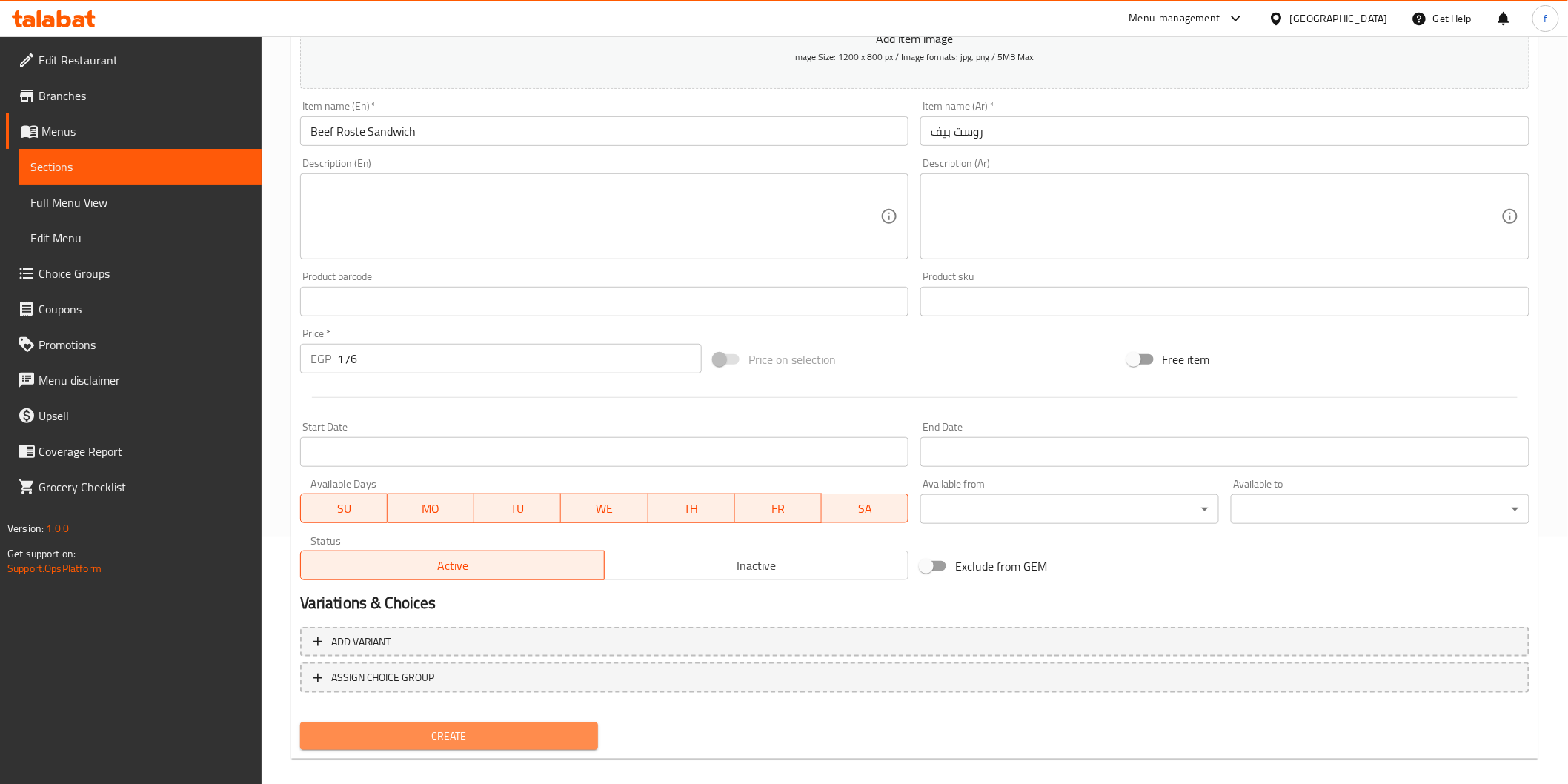
click at [416, 737] on span "Create" at bounding box center [449, 737] width 275 height 19
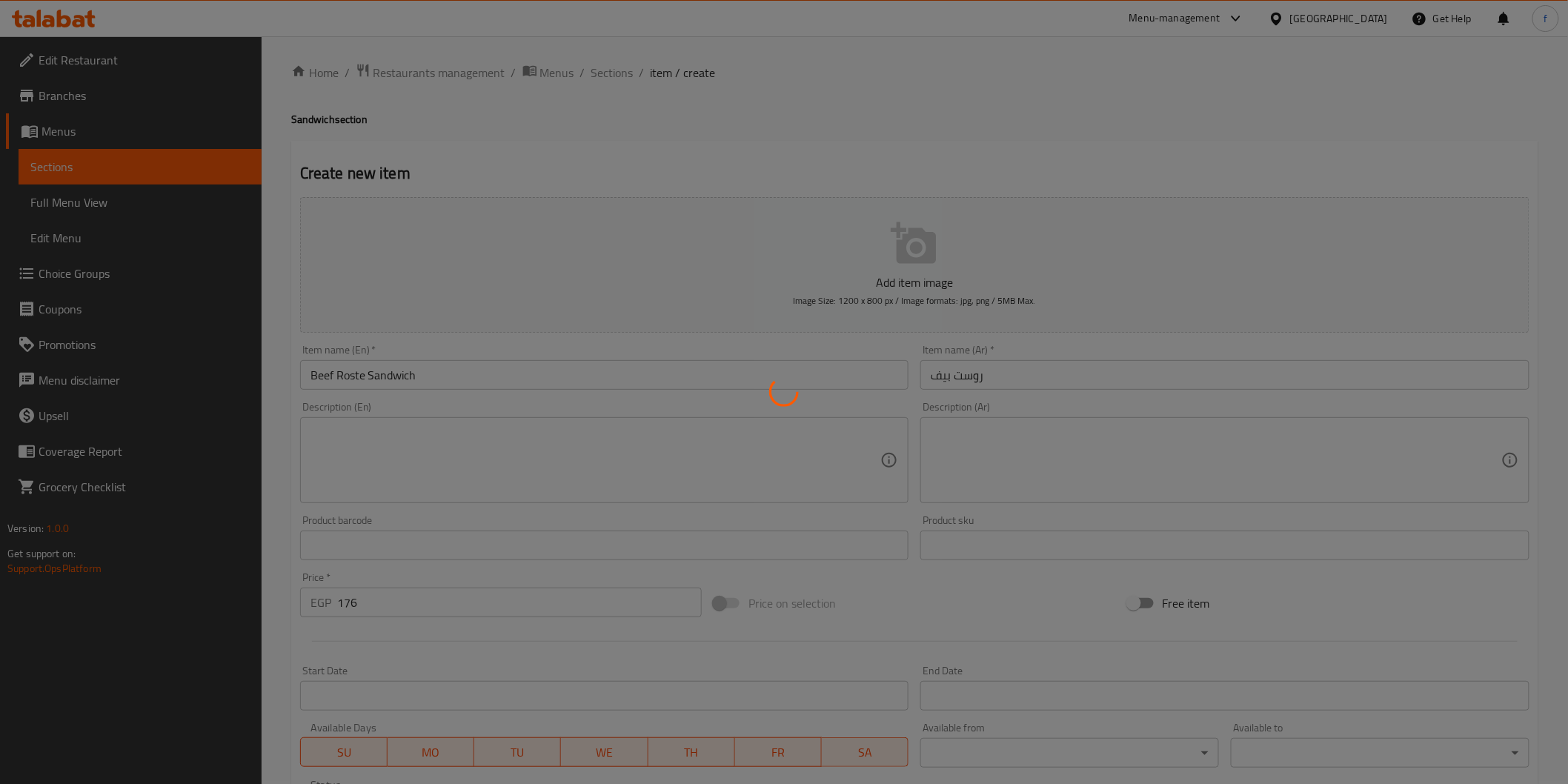
scroll to position [0, 0]
type input "0"
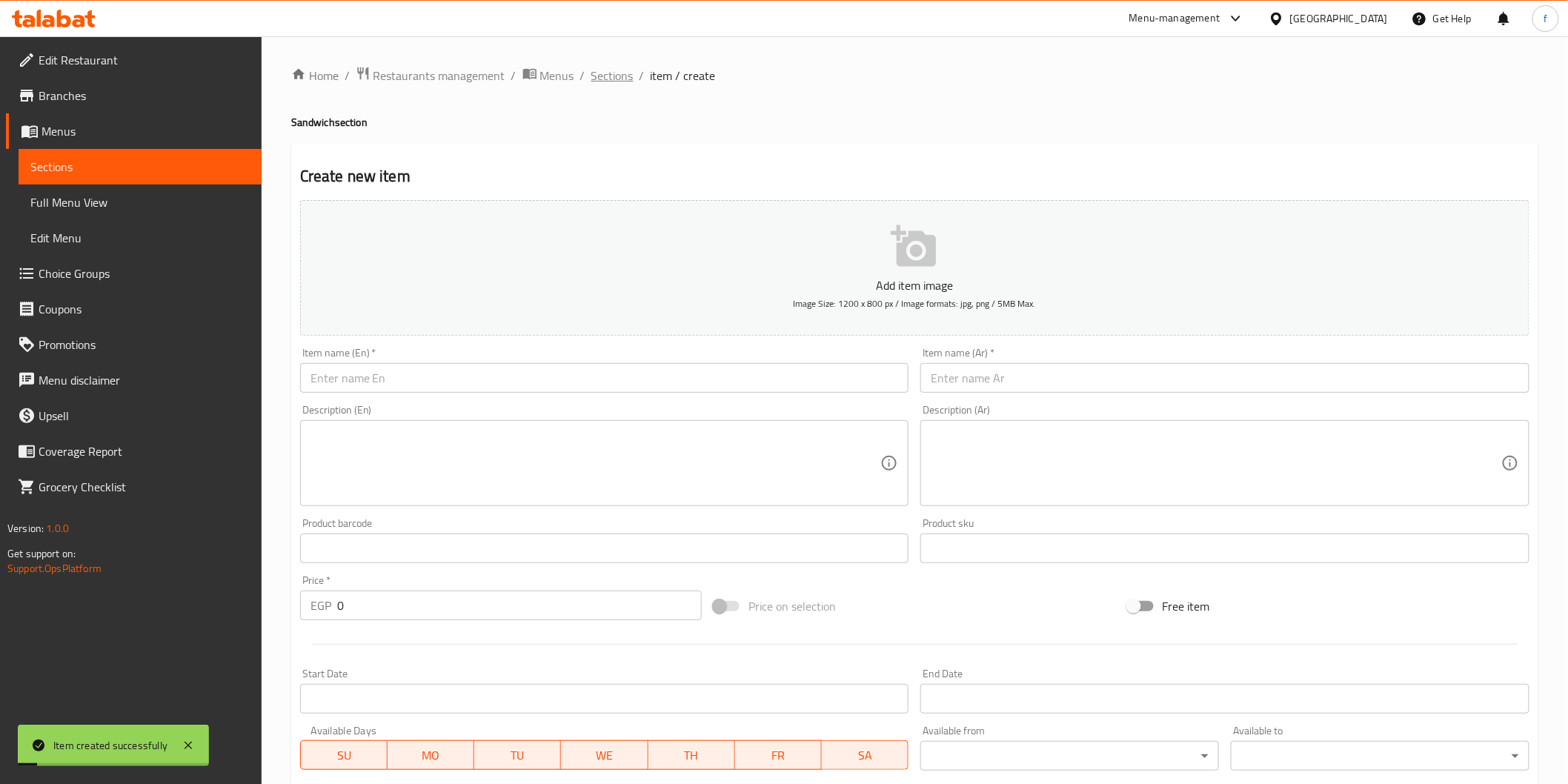
click at [604, 69] on span "Sections" at bounding box center [613, 75] width 42 height 18
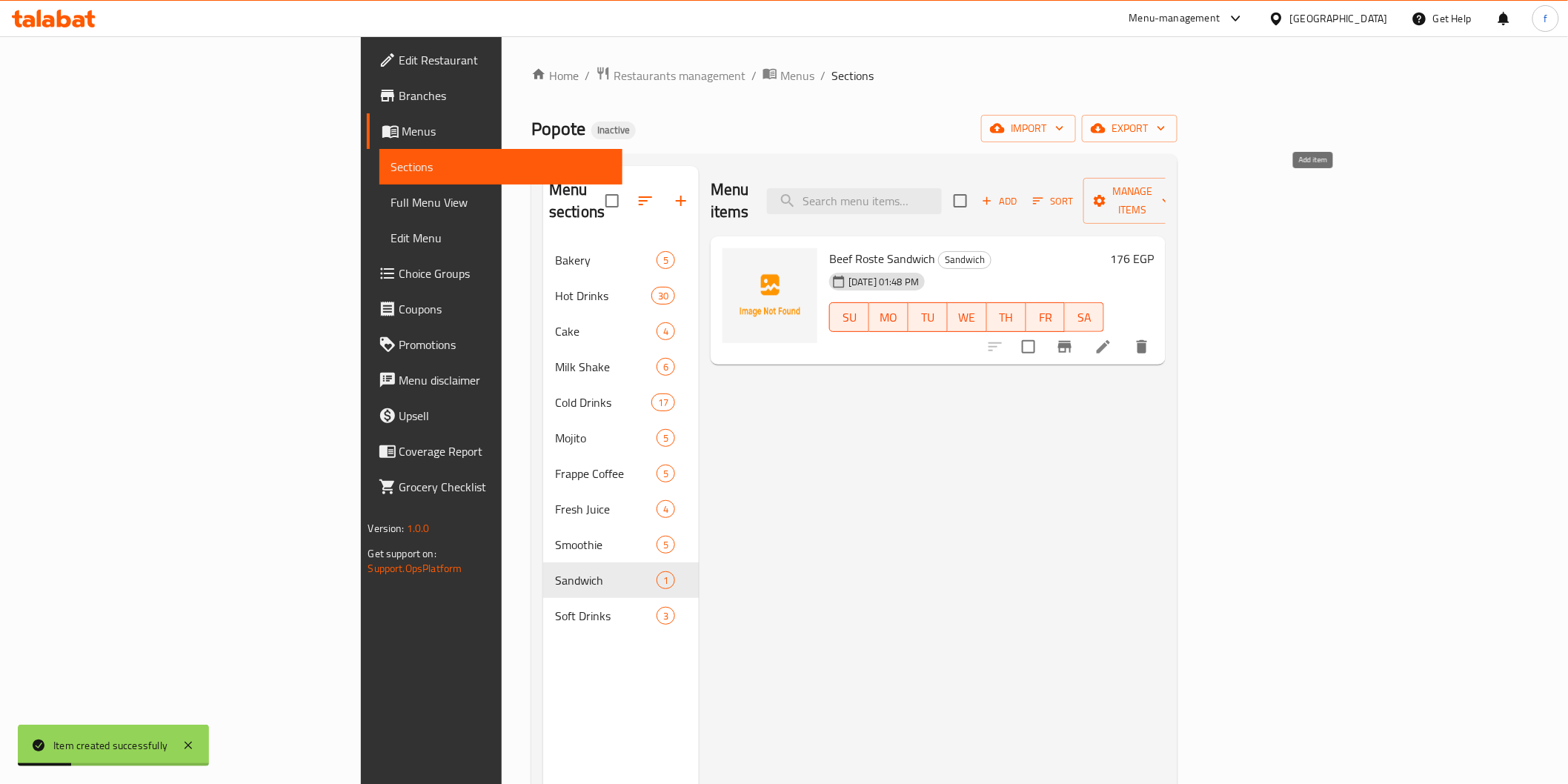
click at [993, 194] on icon "button" at bounding box center [987, 201] width 14 height 14
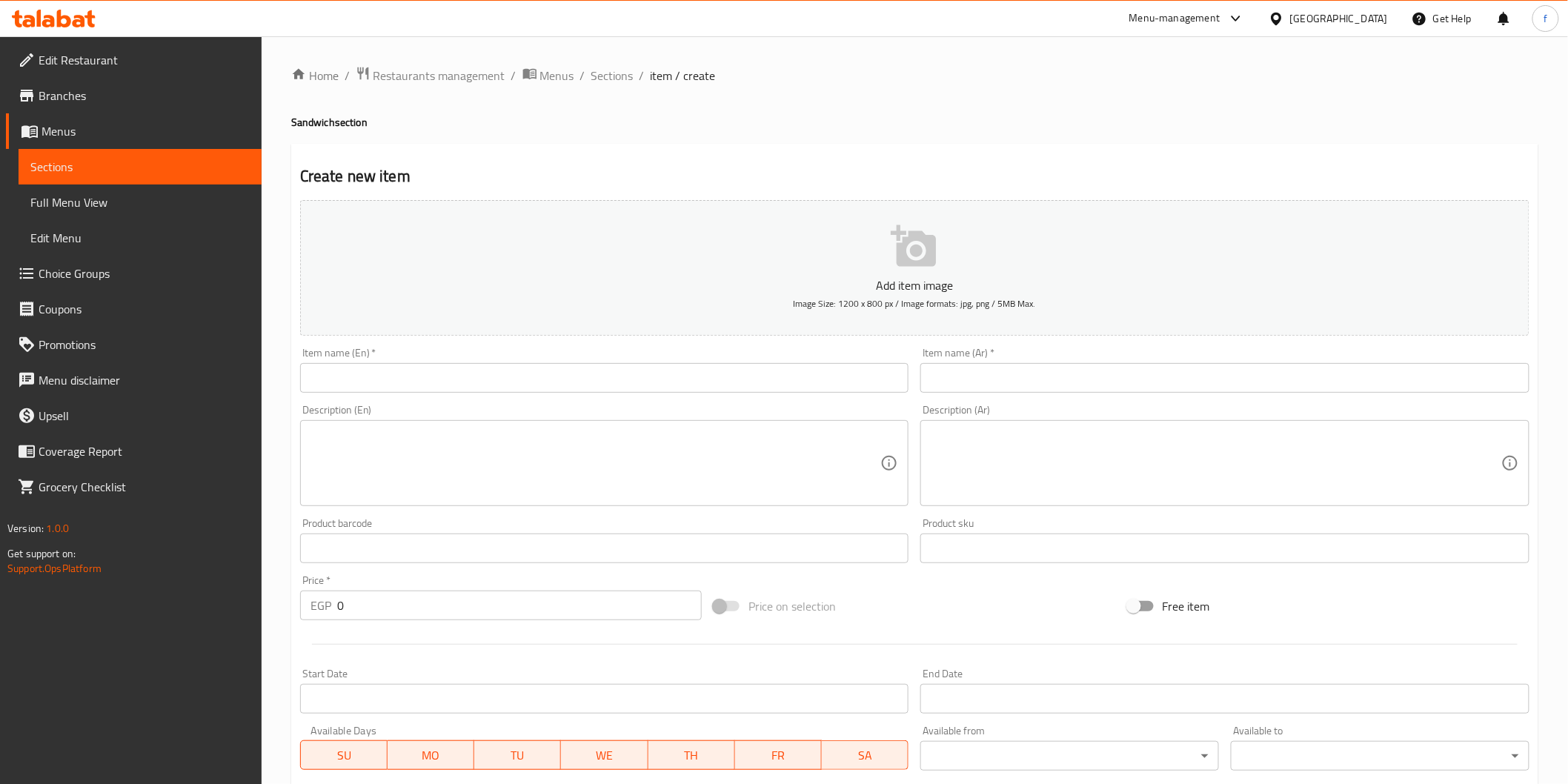
click at [355, 373] on input "text" at bounding box center [605, 378] width 609 height 30
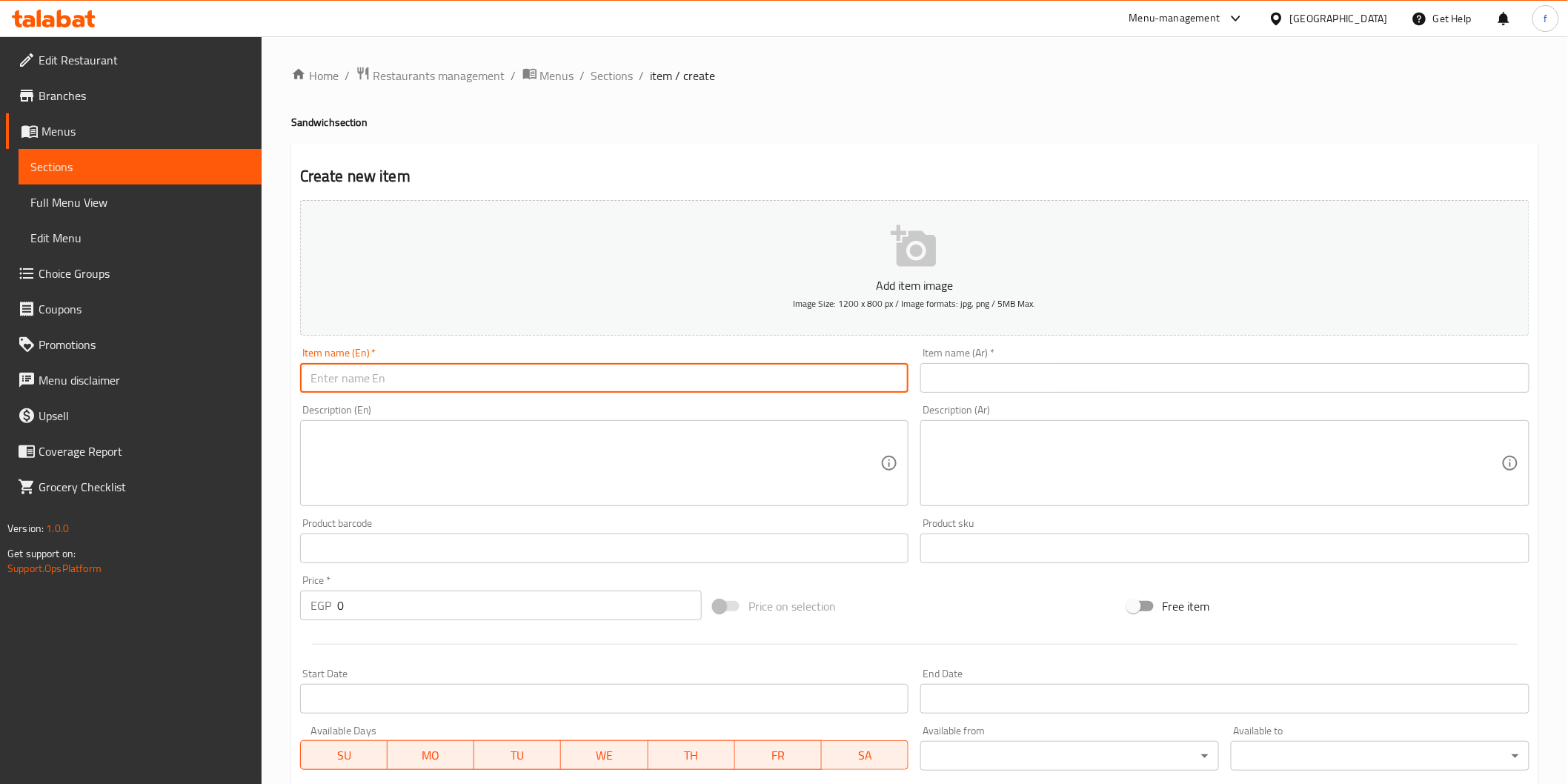
paste input "Beef Turkey Sandwich"
type input "Beef Turkey Sandwich"
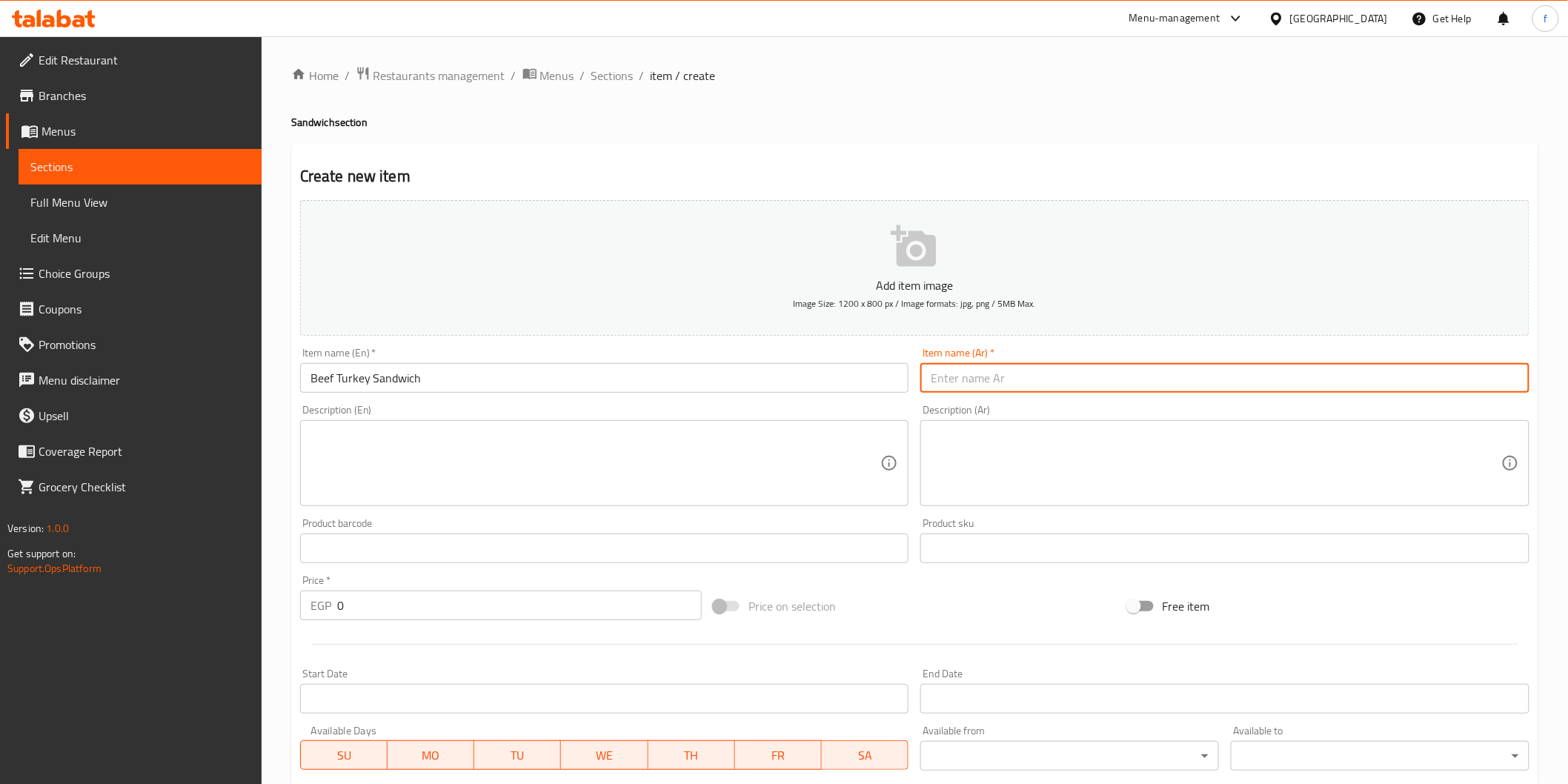
click at [977, 382] on input "text" at bounding box center [1224, 378] width 609 height 30
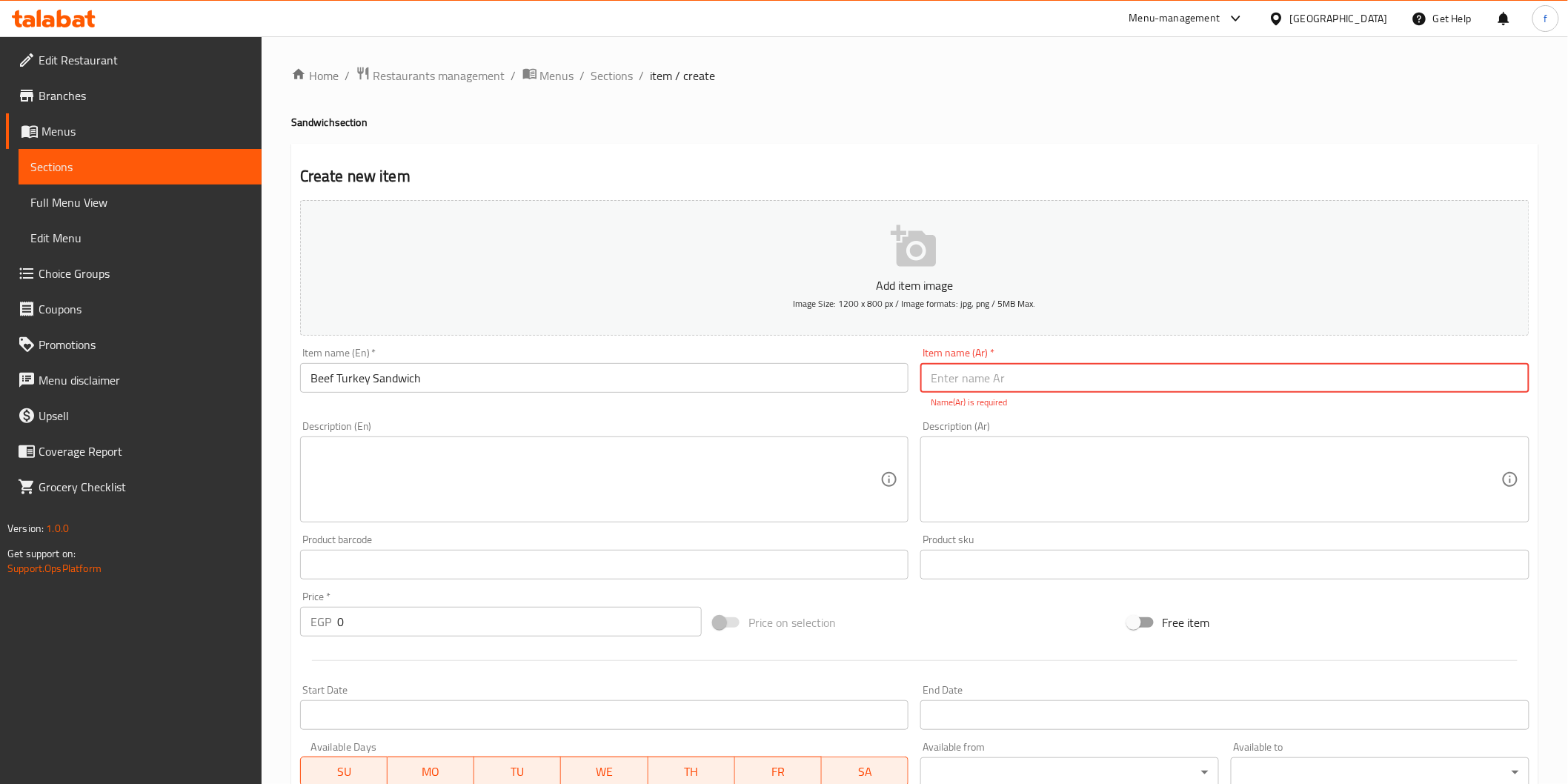
click at [988, 375] on input "text" at bounding box center [1224, 378] width 609 height 30
paste input "بيف تركي"
click at [1033, 383] on input "بيف تركي" at bounding box center [1224, 378] width 609 height 30
click at [1521, 379] on input "بيف تركي" at bounding box center [1224, 378] width 609 height 30
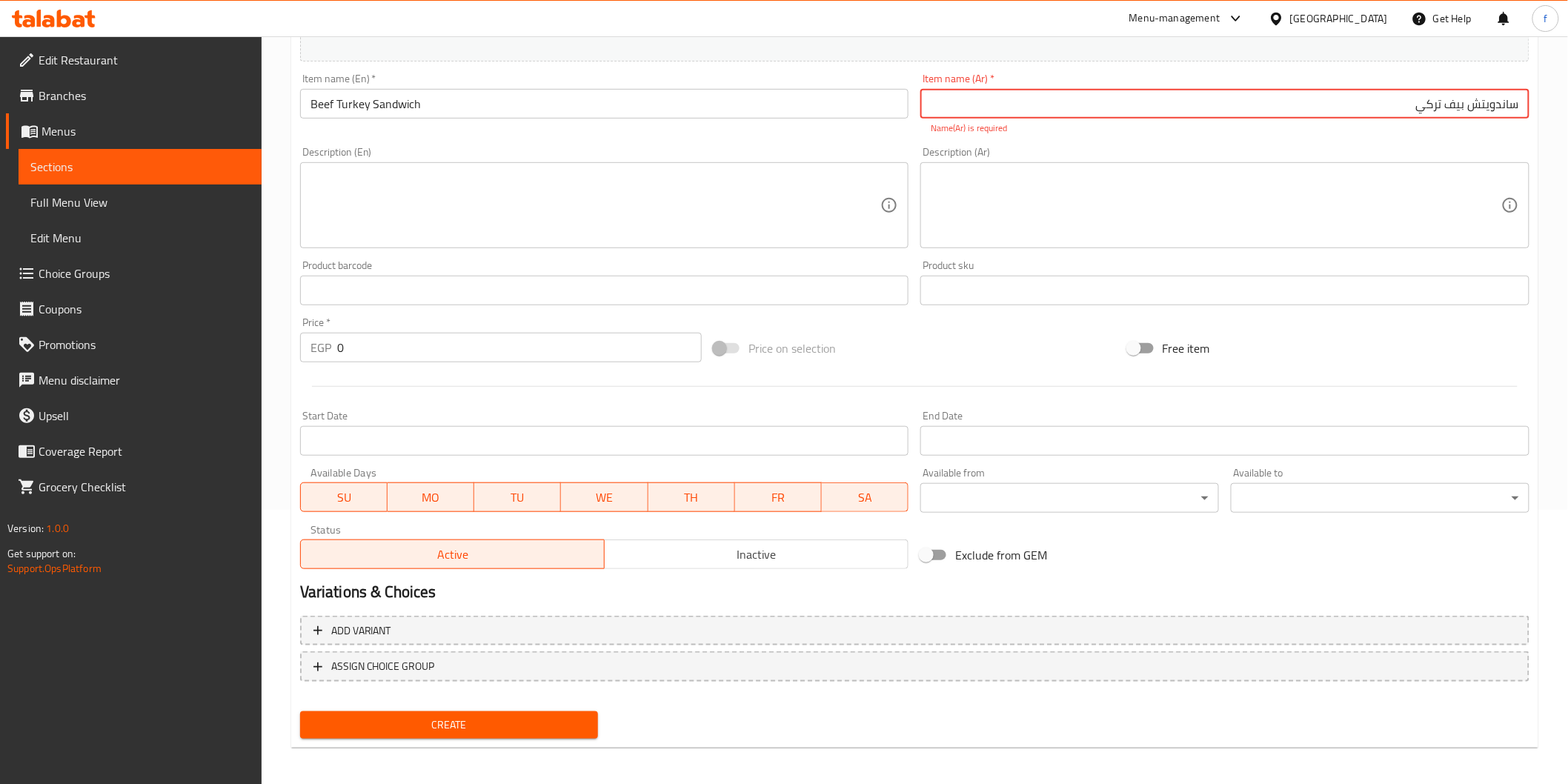
scroll to position [277, 0]
type input "ساندويتش بيف تركي"
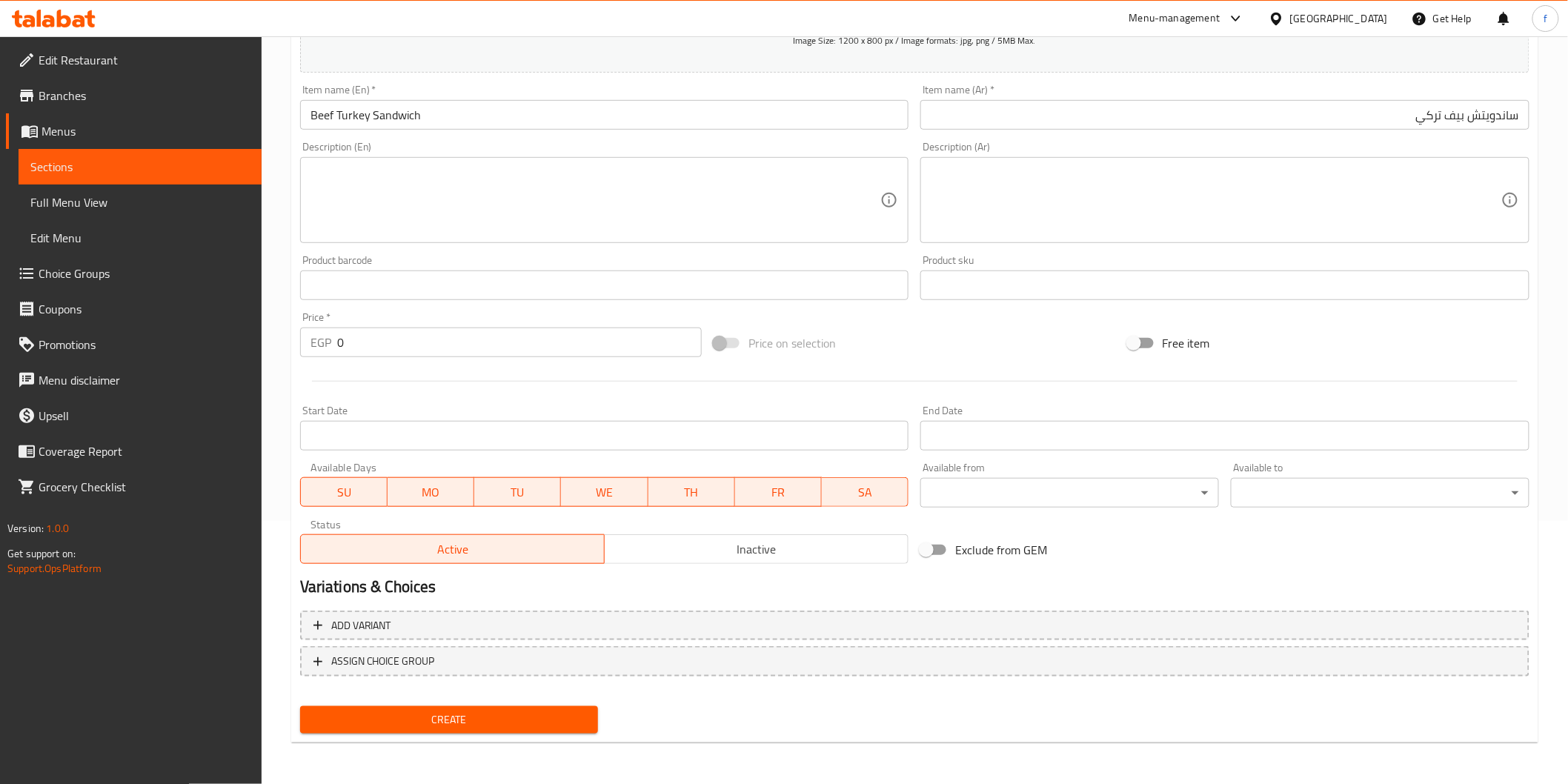
scroll to position [260, 0]
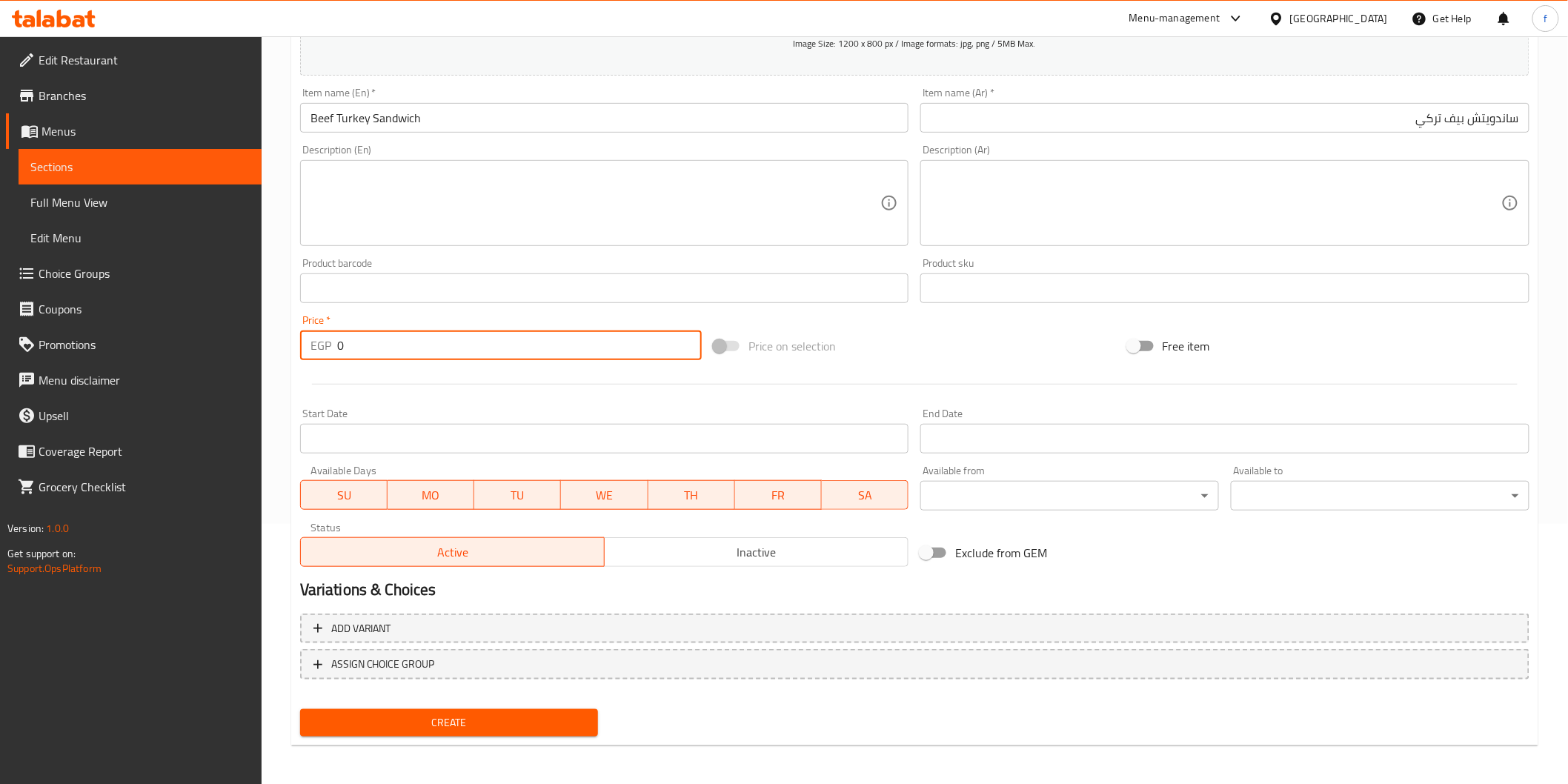
drag, startPoint x: 379, startPoint y: 355, endPoint x: 331, endPoint y: 362, distance: 48.5
click at [331, 362] on div "Price   * EGP 0 Price *" at bounding box center [501, 337] width 414 height 57
type input "132"
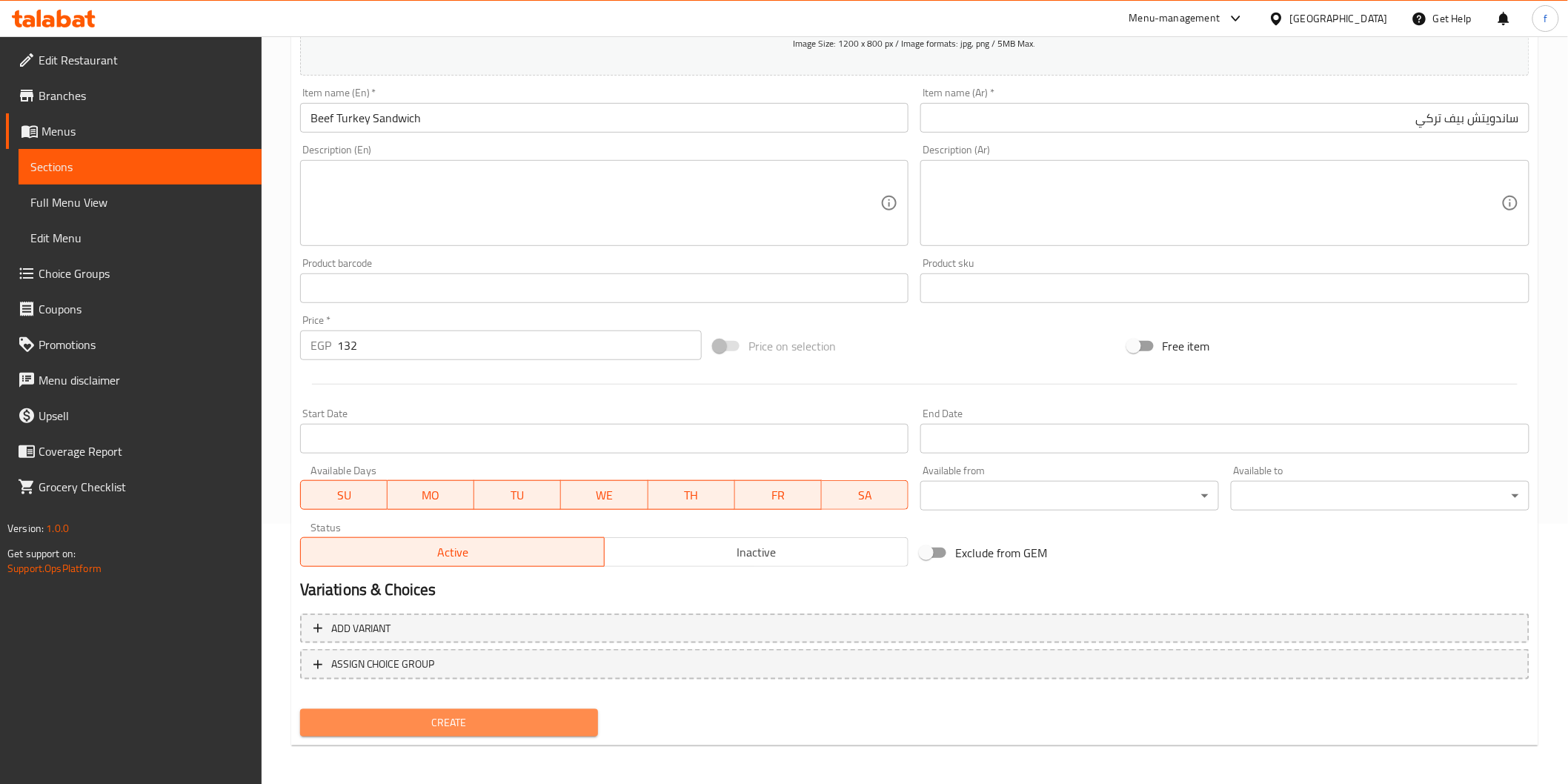
click at [463, 716] on span "Create" at bounding box center [449, 723] width 275 height 19
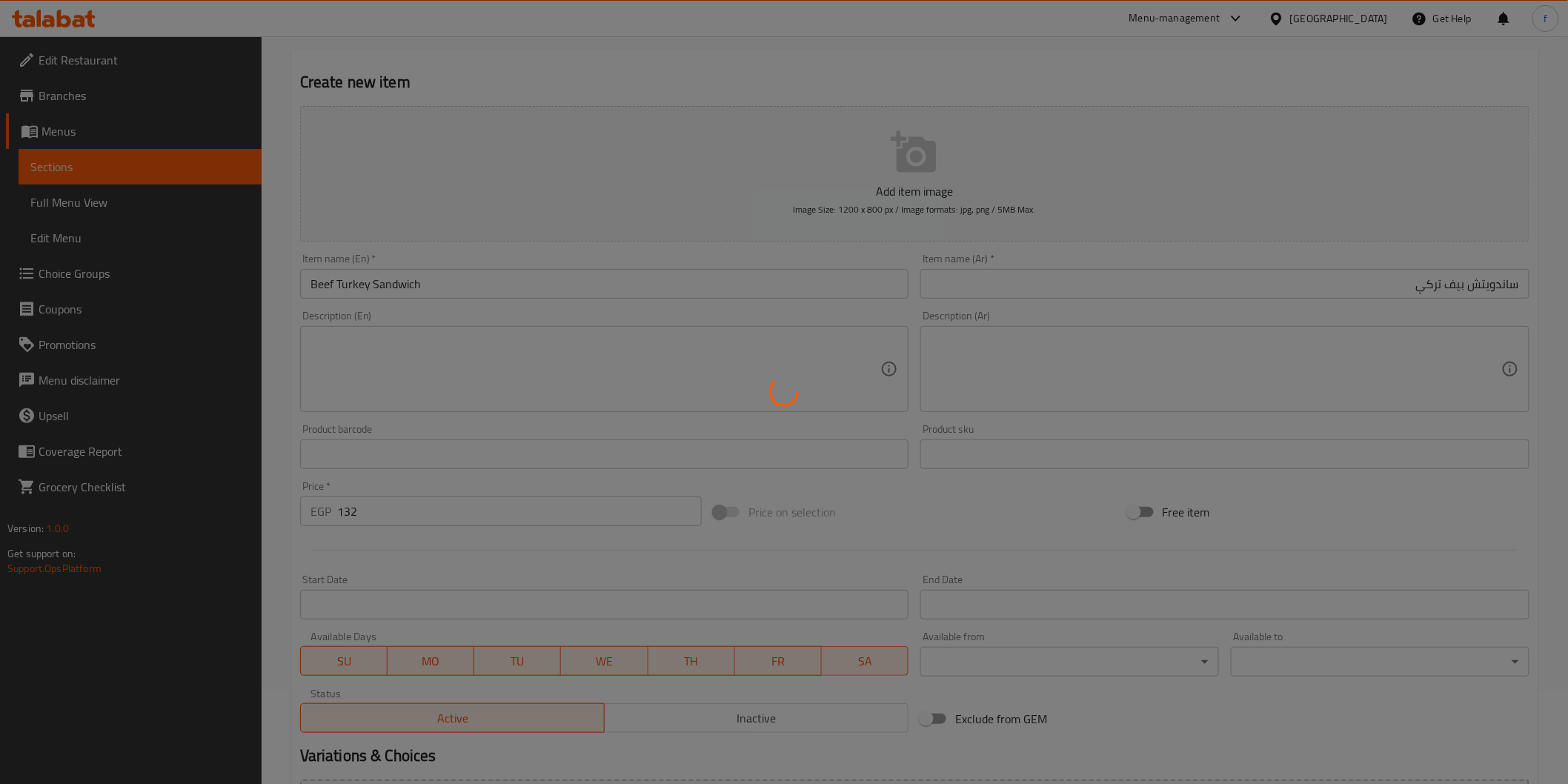
scroll to position [0, 0]
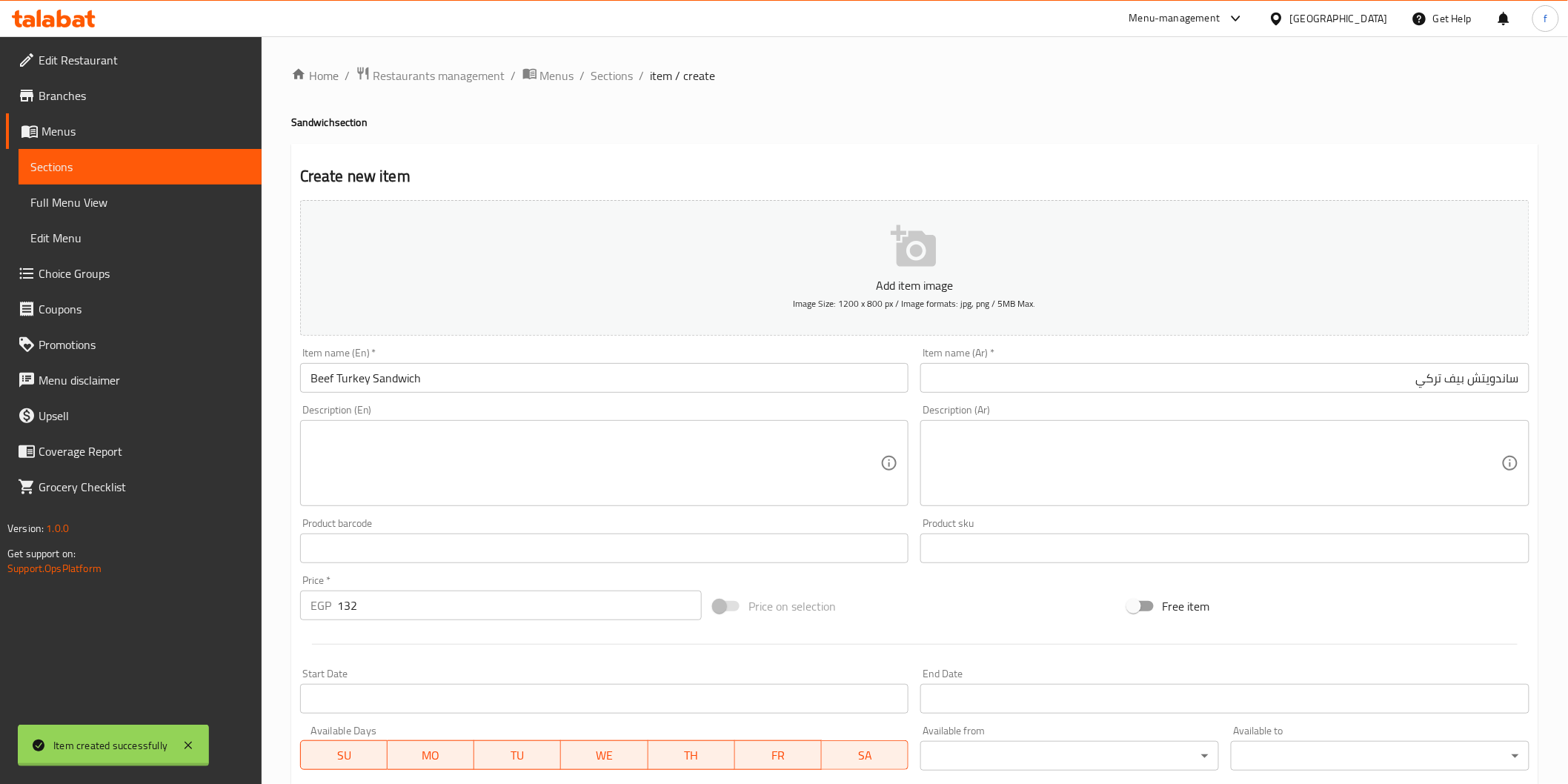
type input "0"
click at [617, 79] on span "Sections" at bounding box center [613, 75] width 42 height 18
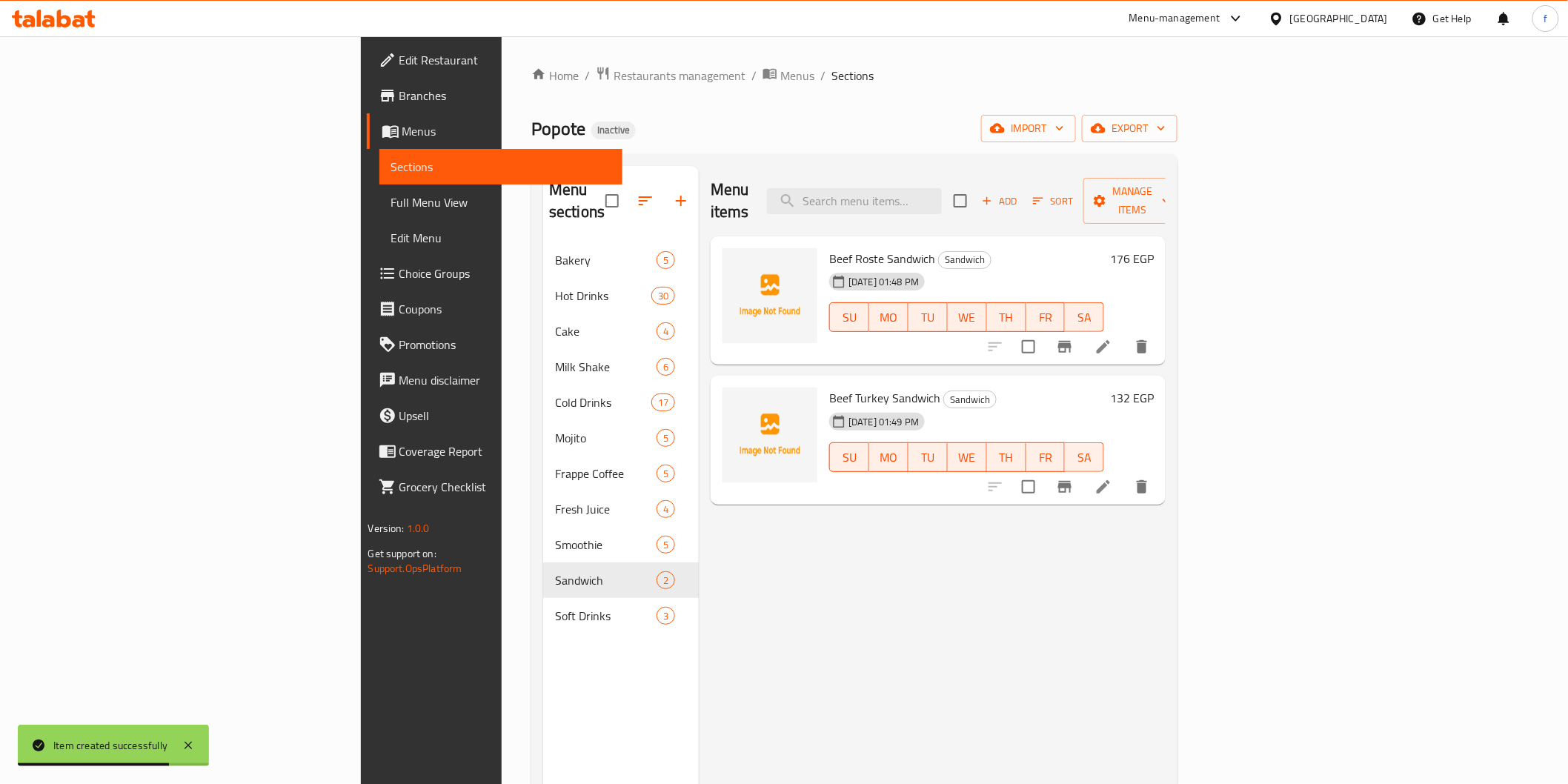
click at [1124, 334] on li at bounding box center [1103, 347] width 41 height 27
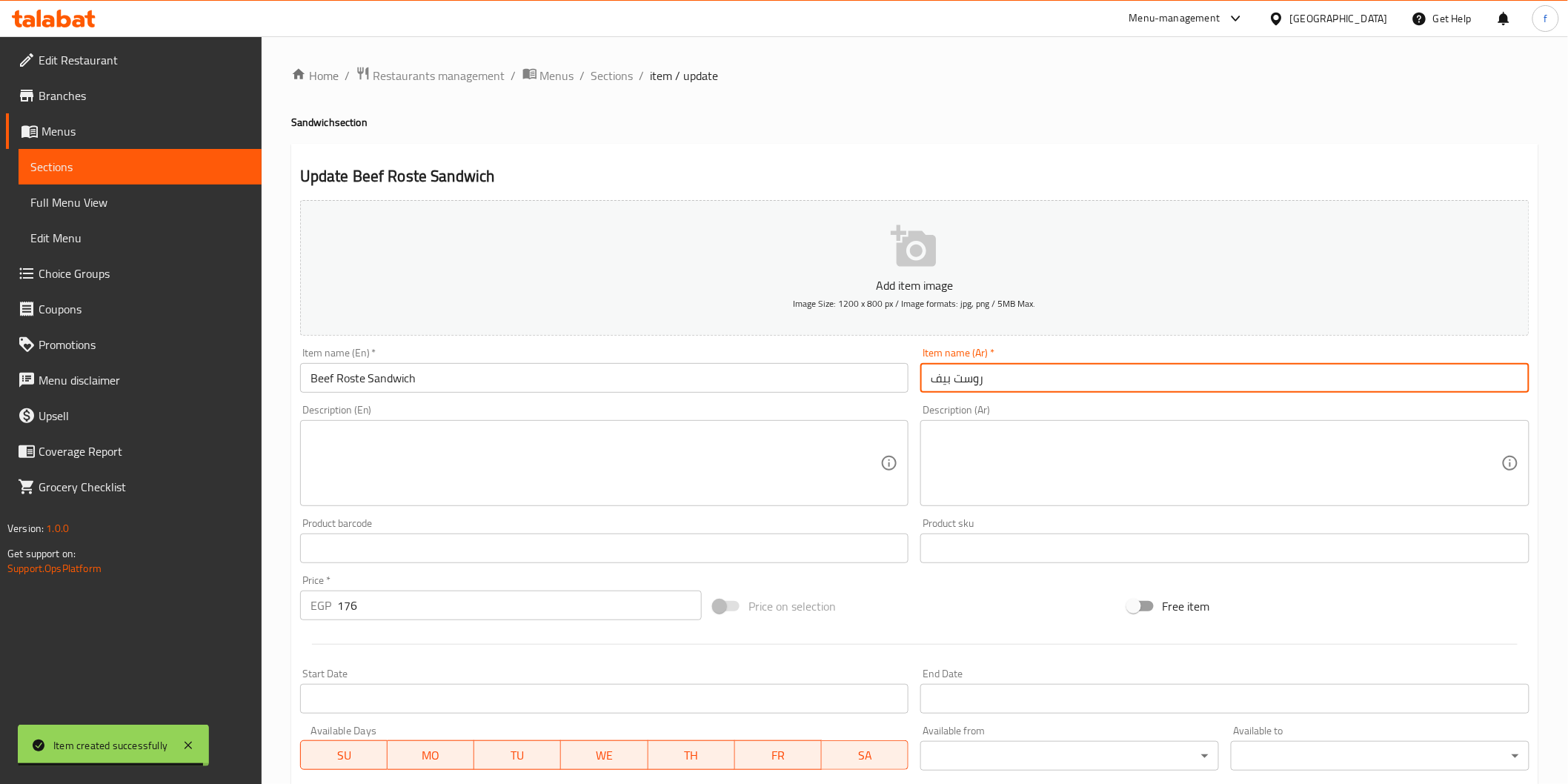
click at [1026, 376] on input "روست بيف" at bounding box center [1224, 378] width 609 height 30
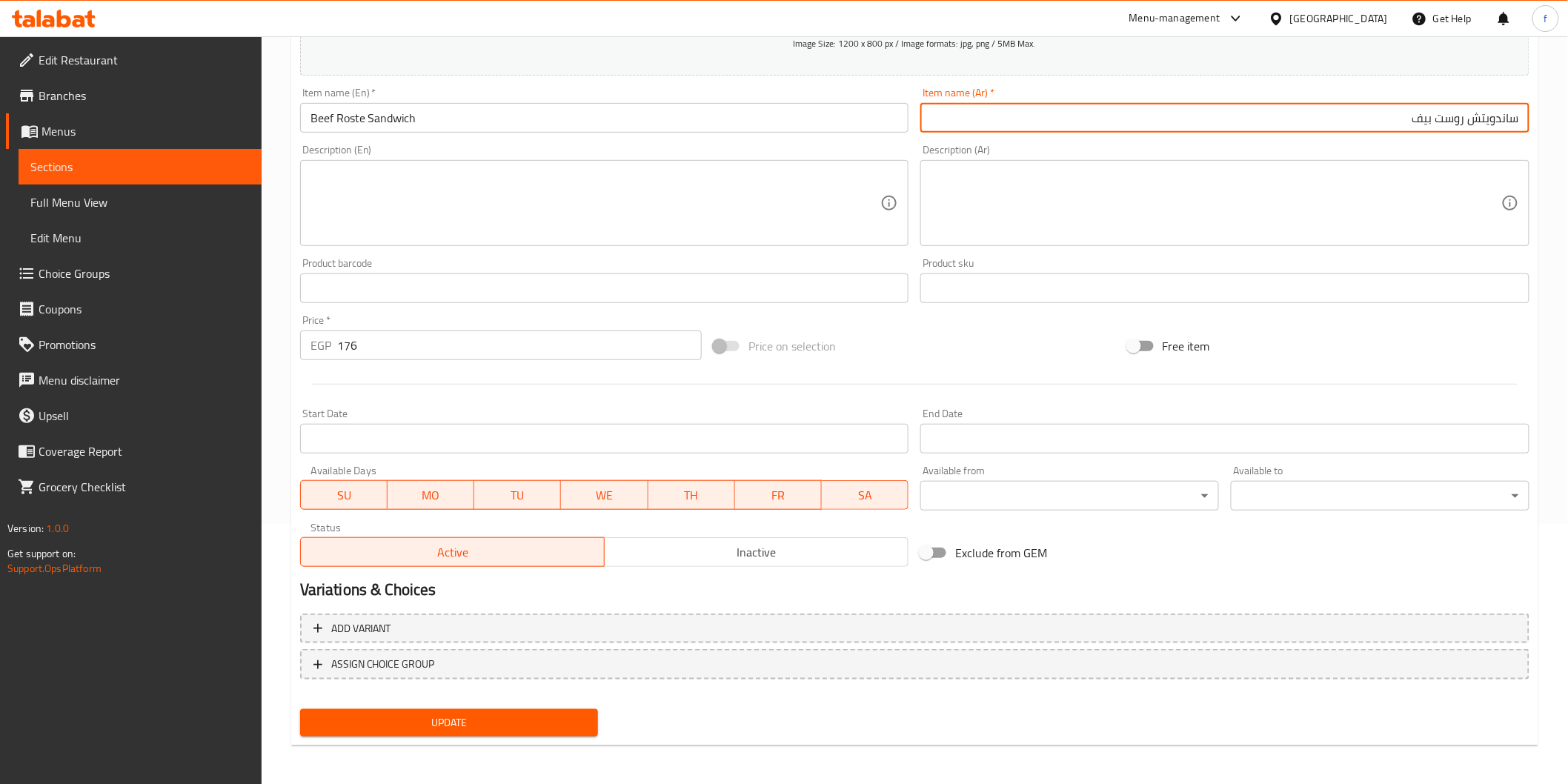
type input "ساندويتش روست بيف"
click at [443, 709] on button "Update" at bounding box center [449, 723] width 299 height 27
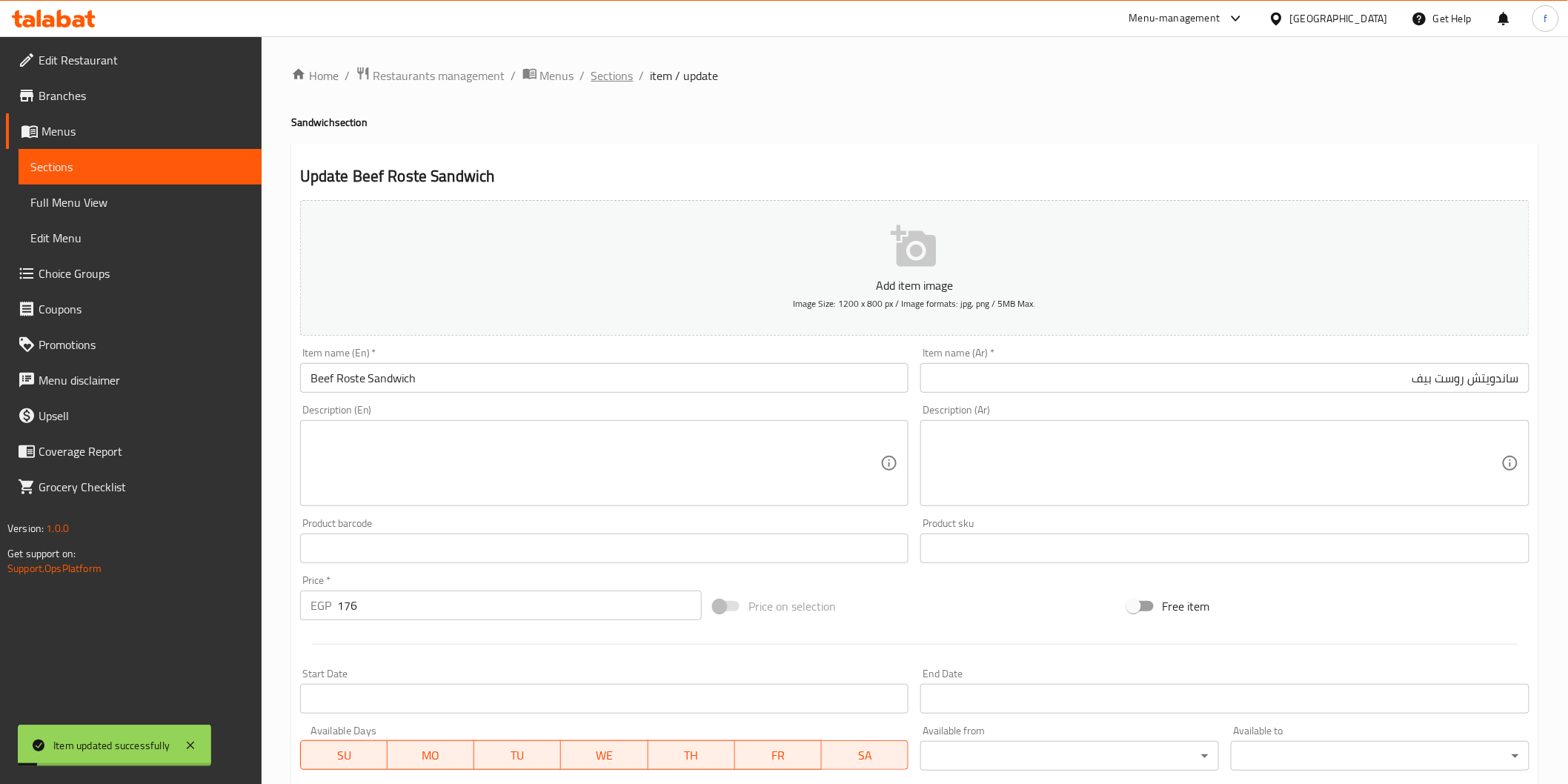
click at [619, 80] on span "Sections" at bounding box center [613, 75] width 42 height 18
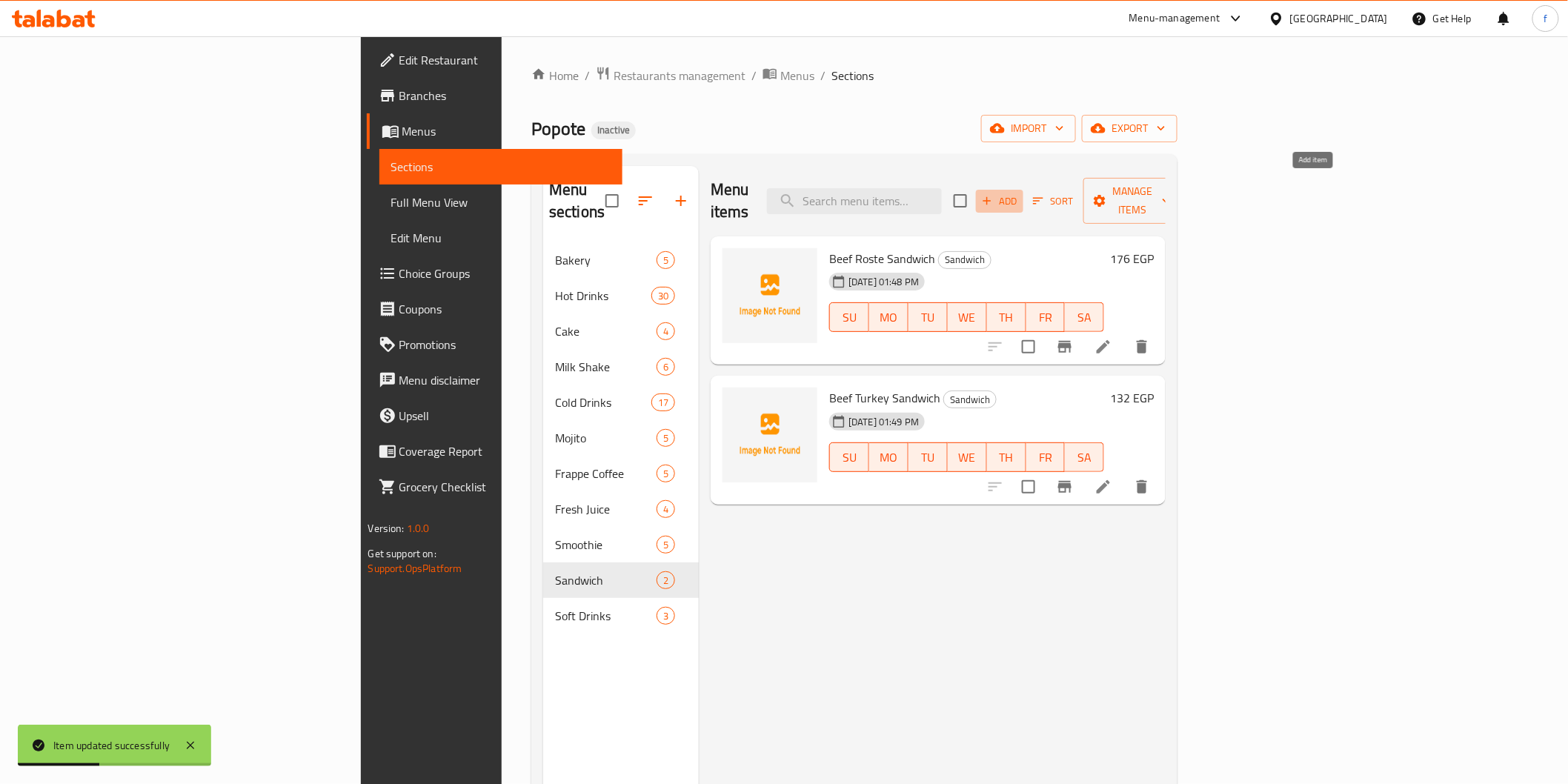
click at [1020, 193] on span "Add" at bounding box center [999, 202] width 40 height 17
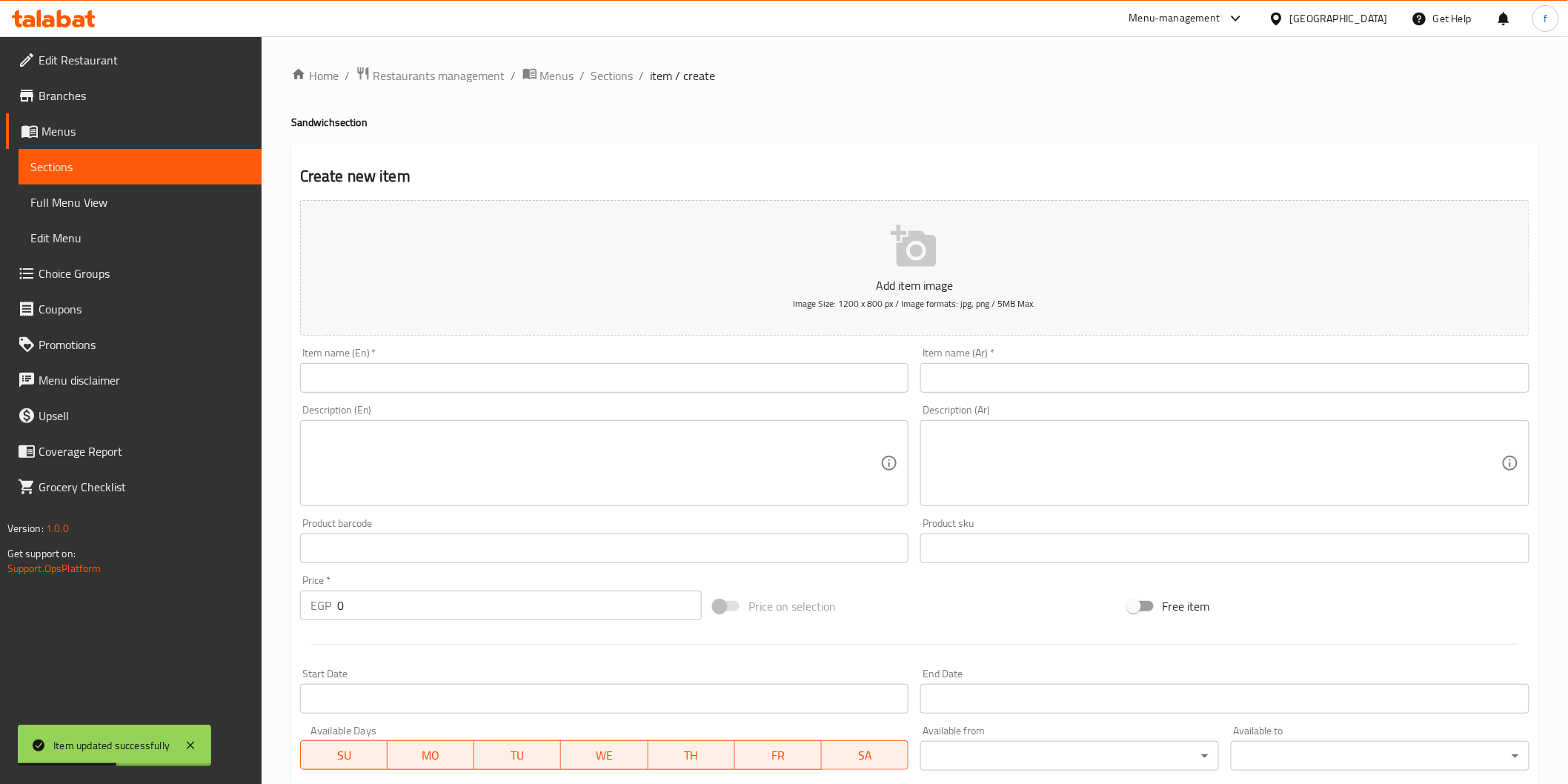
drag, startPoint x: 316, startPoint y: 376, endPoint x: 893, endPoint y: 360, distance: 577.2
click at [316, 376] on input "text" at bounding box center [605, 378] width 609 height 30
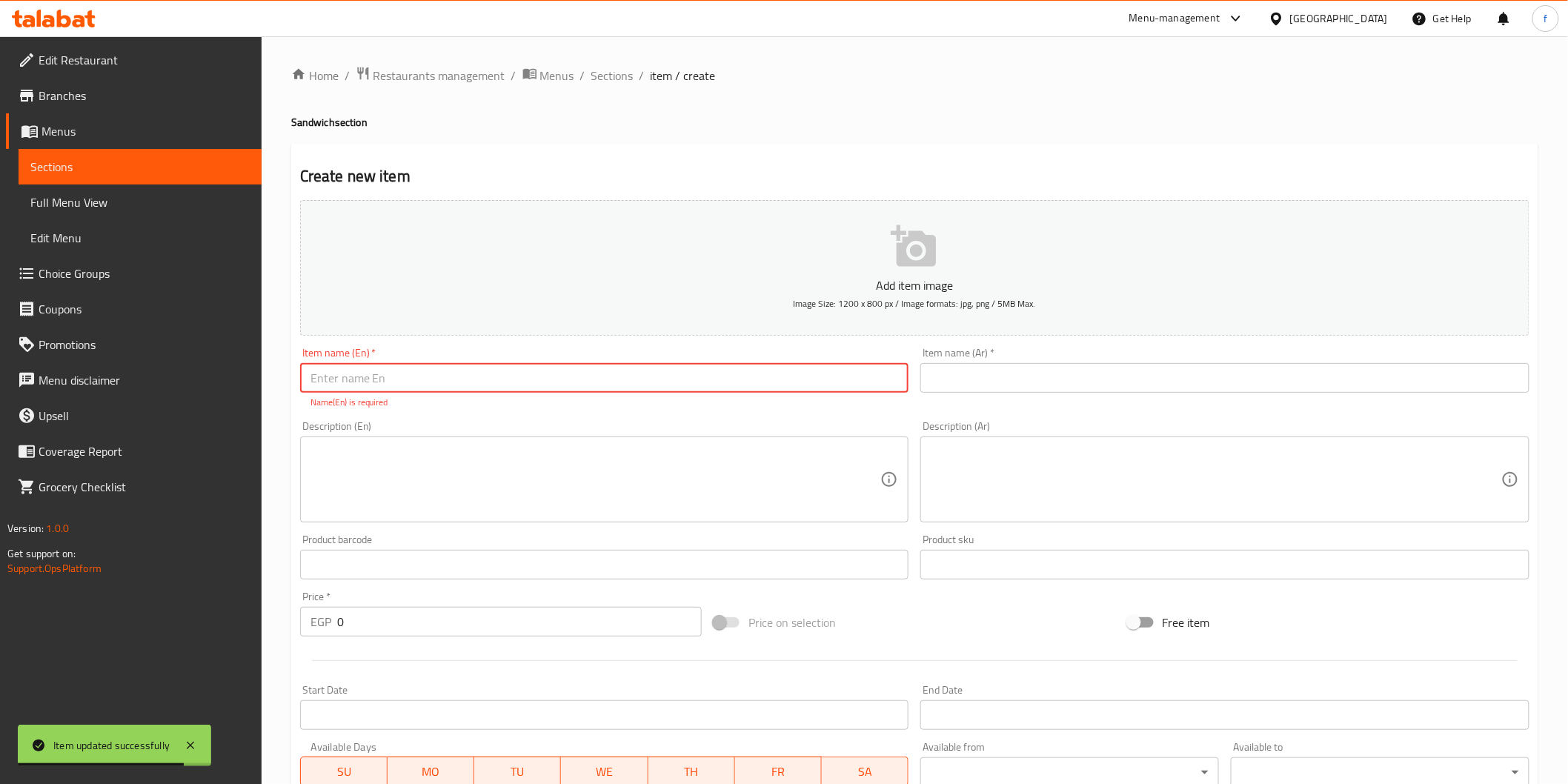
click at [486, 373] on input "text" at bounding box center [605, 378] width 609 height 30
paste input "Cheese Sandwich"
type input "Cheese Sandwich"
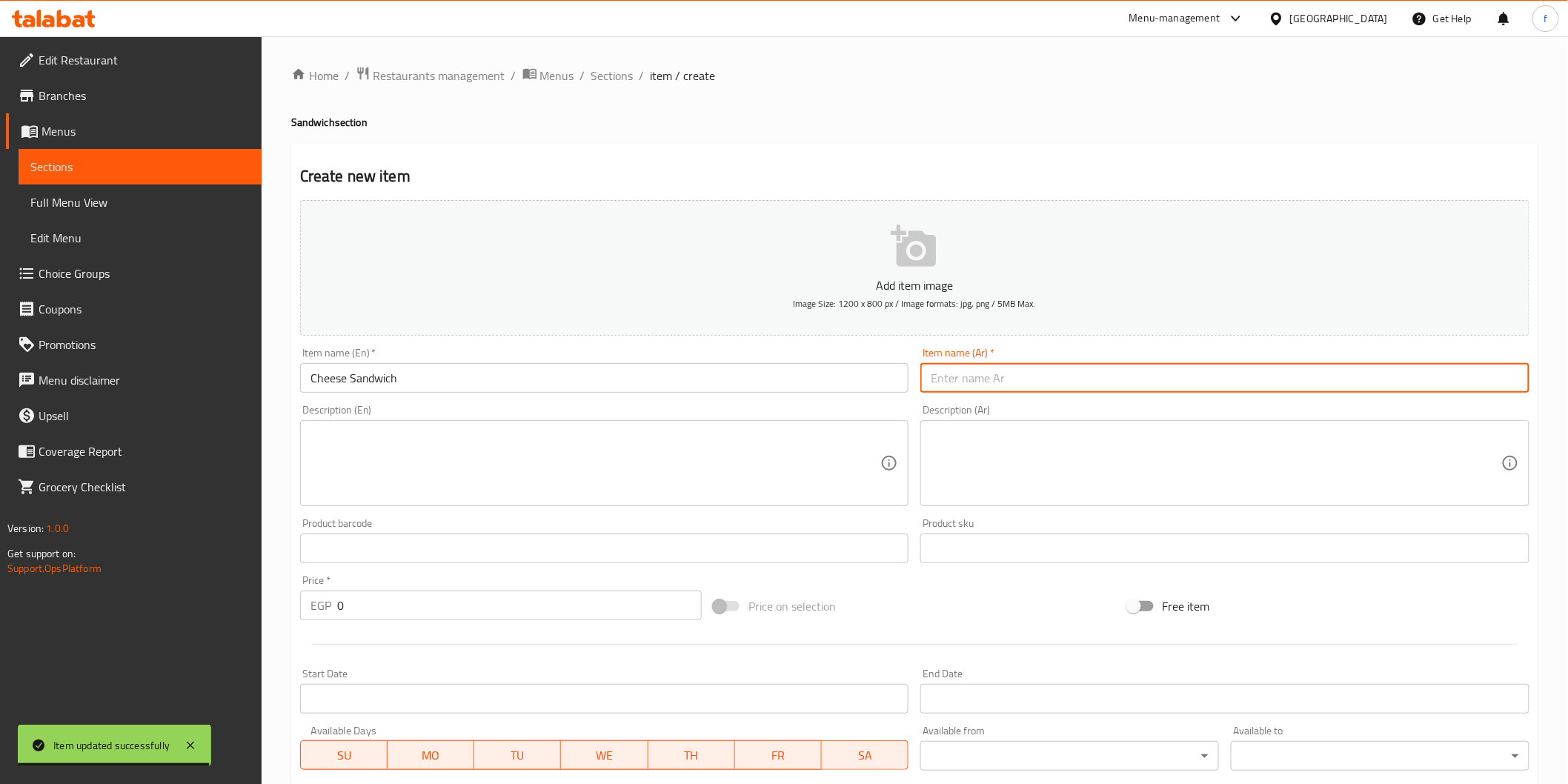
click at [1109, 378] on input "text" at bounding box center [1224, 378] width 609 height 30
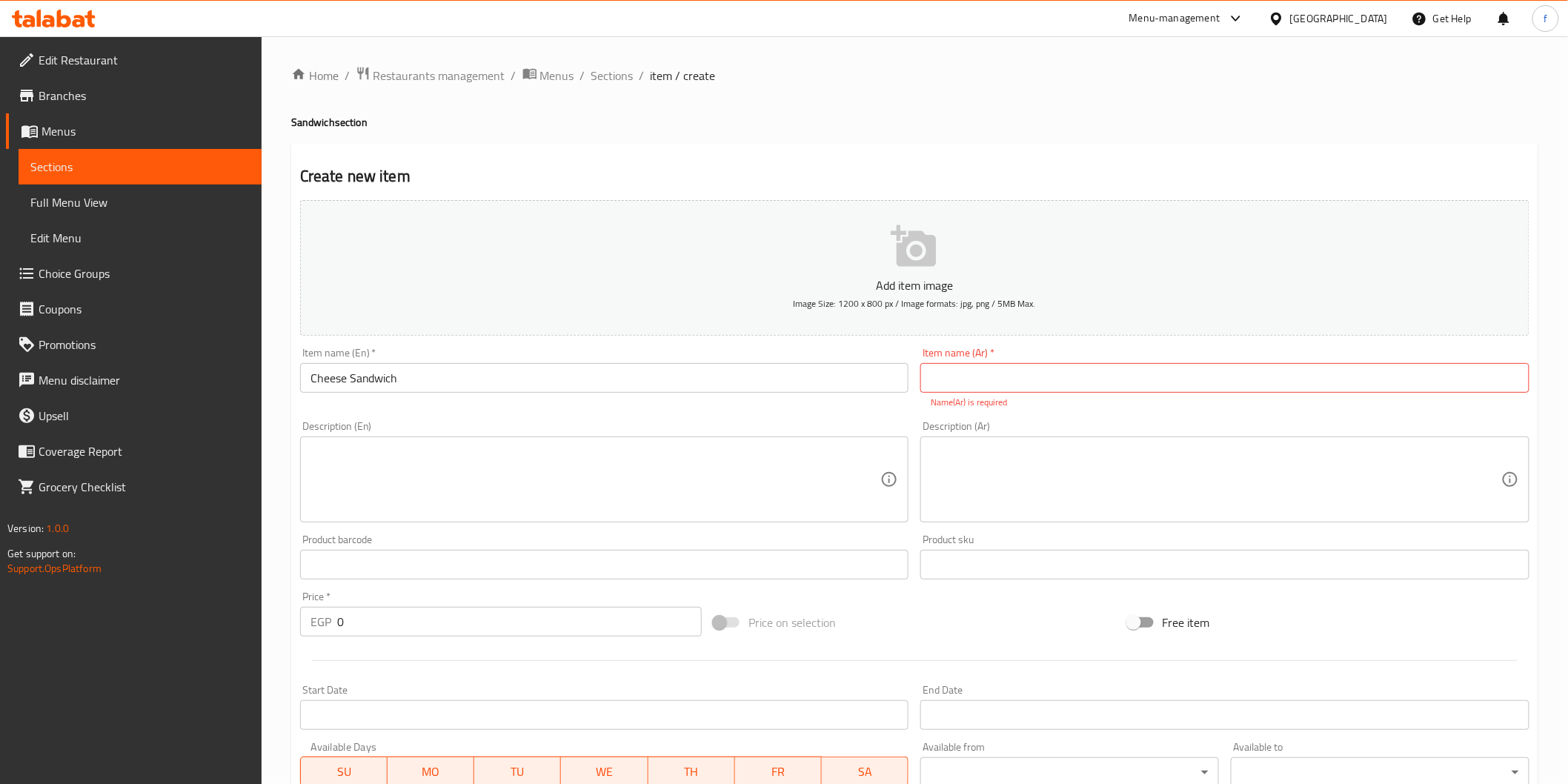
drag, startPoint x: 1003, startPoint y: 367, endPoint x: 1008, endPoint y: 378, distance: 12.1
click at [1003, 367] on input "text" at bounding box center [1224, 378] width 609 height 30
paste input "جبن"
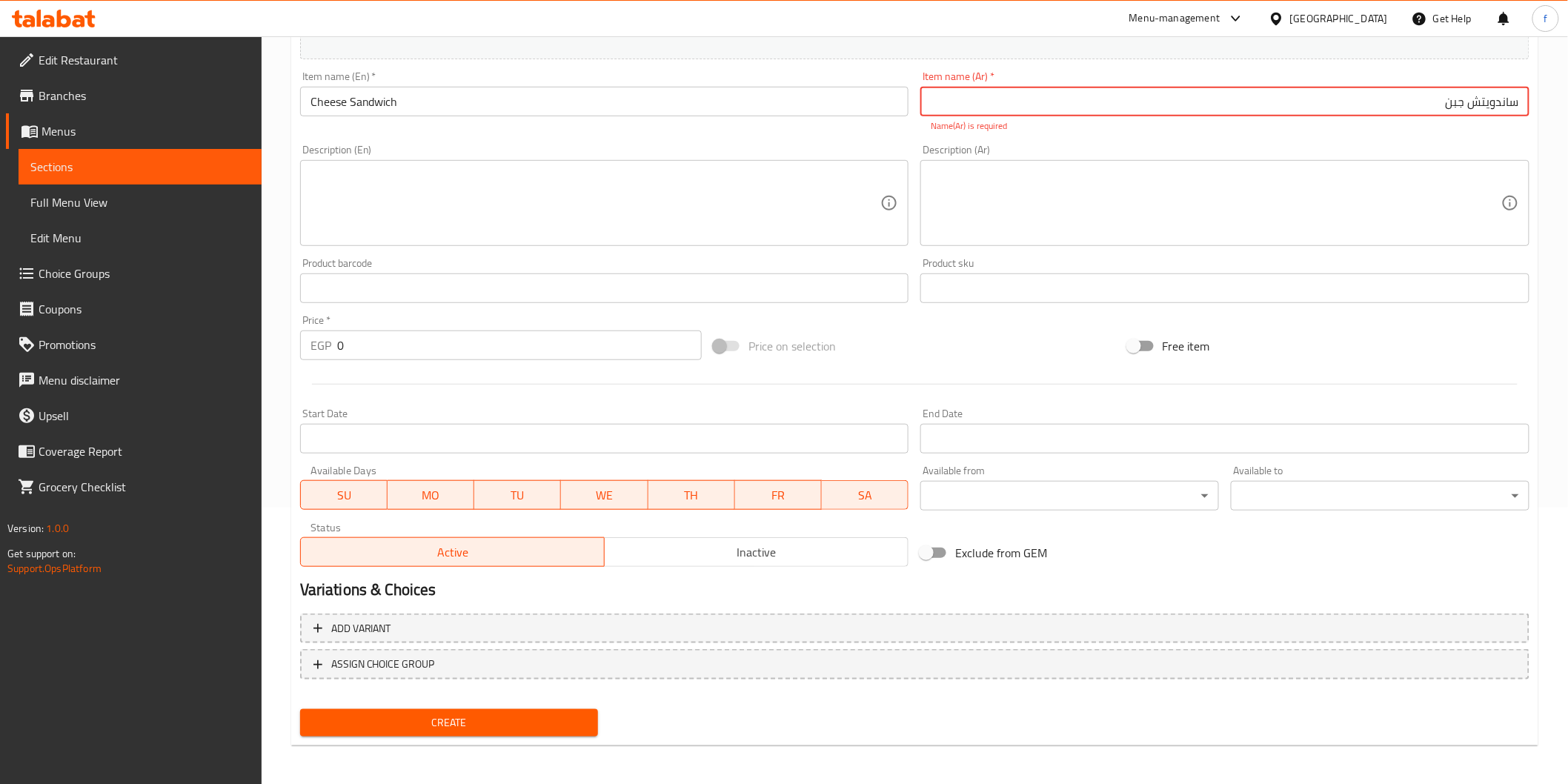
type input "ساندويتش جبن"
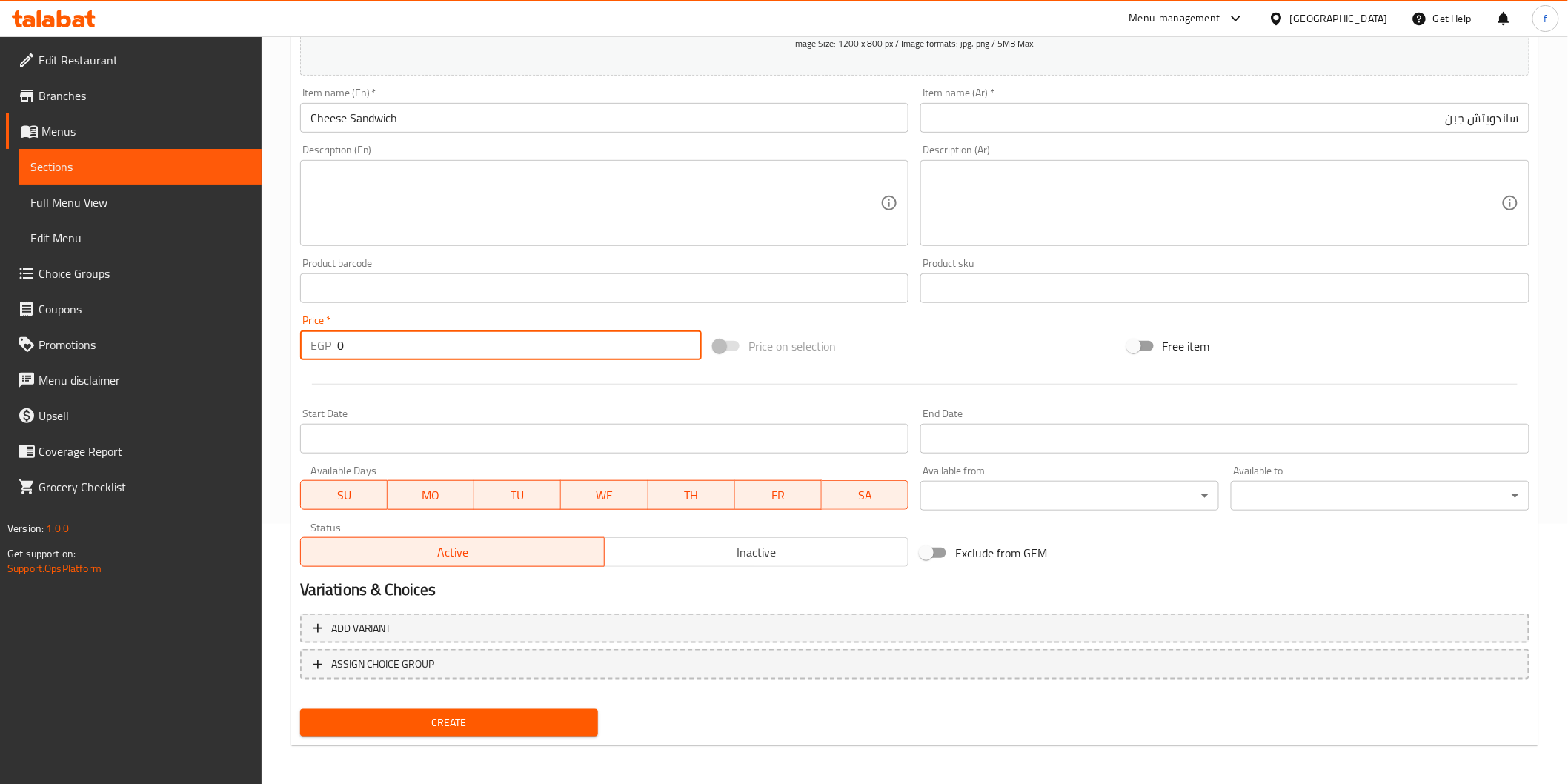
drag, startPoint x: 374, startPoint y: 359, endPoint x: 336, endPoint y: 359, distance: 38.0
click at [336, 359] on div "EGP 0 Price *" at bounding box center [501, 345] width 402 height 30
type input "110"
click at [410, 706] on div "Create" at bounding box center [449, 723] width 311 height 39
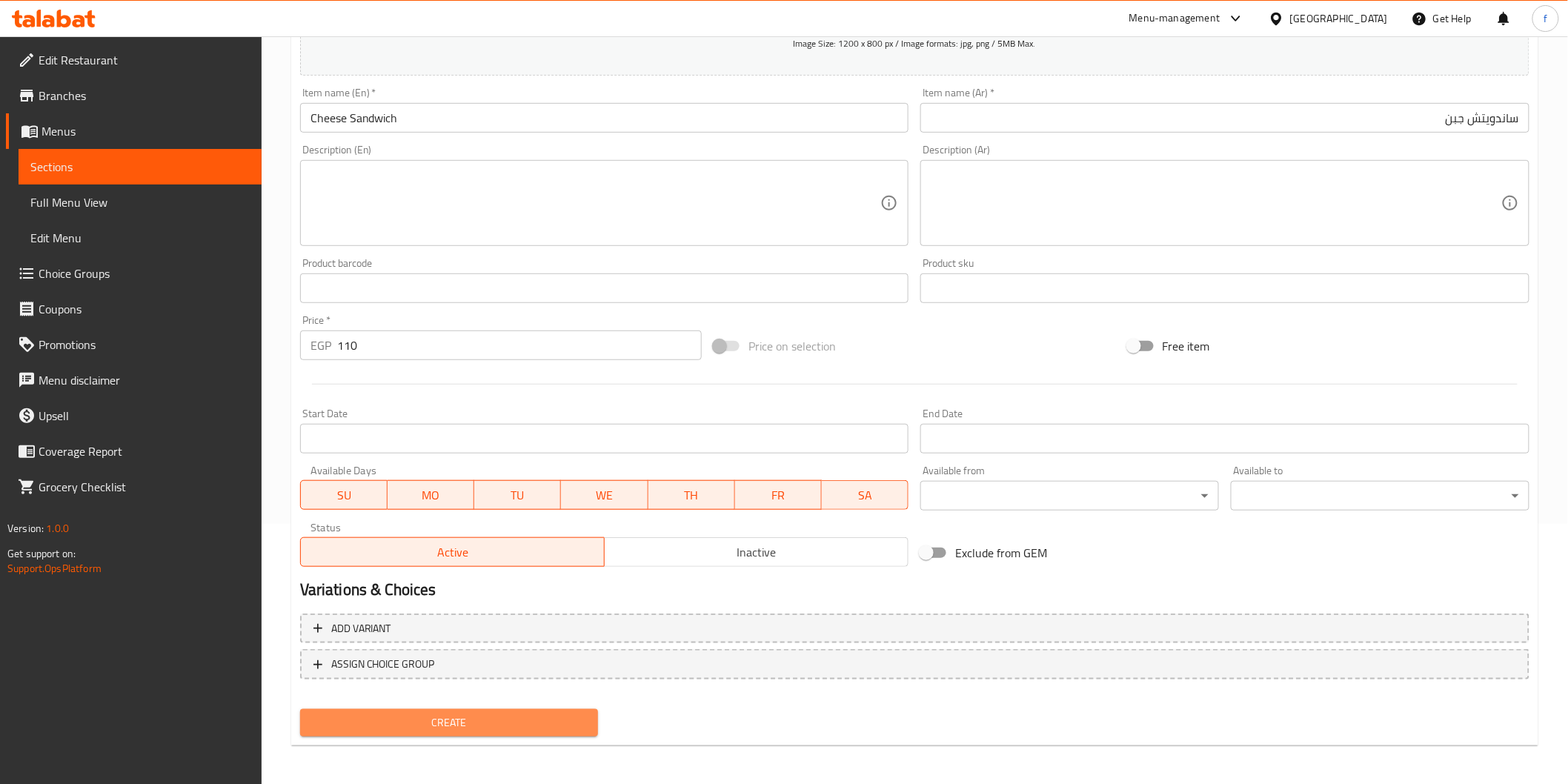
click at [412, 718] on span "Create" at bounding box center [449, 723] width 275 height 19
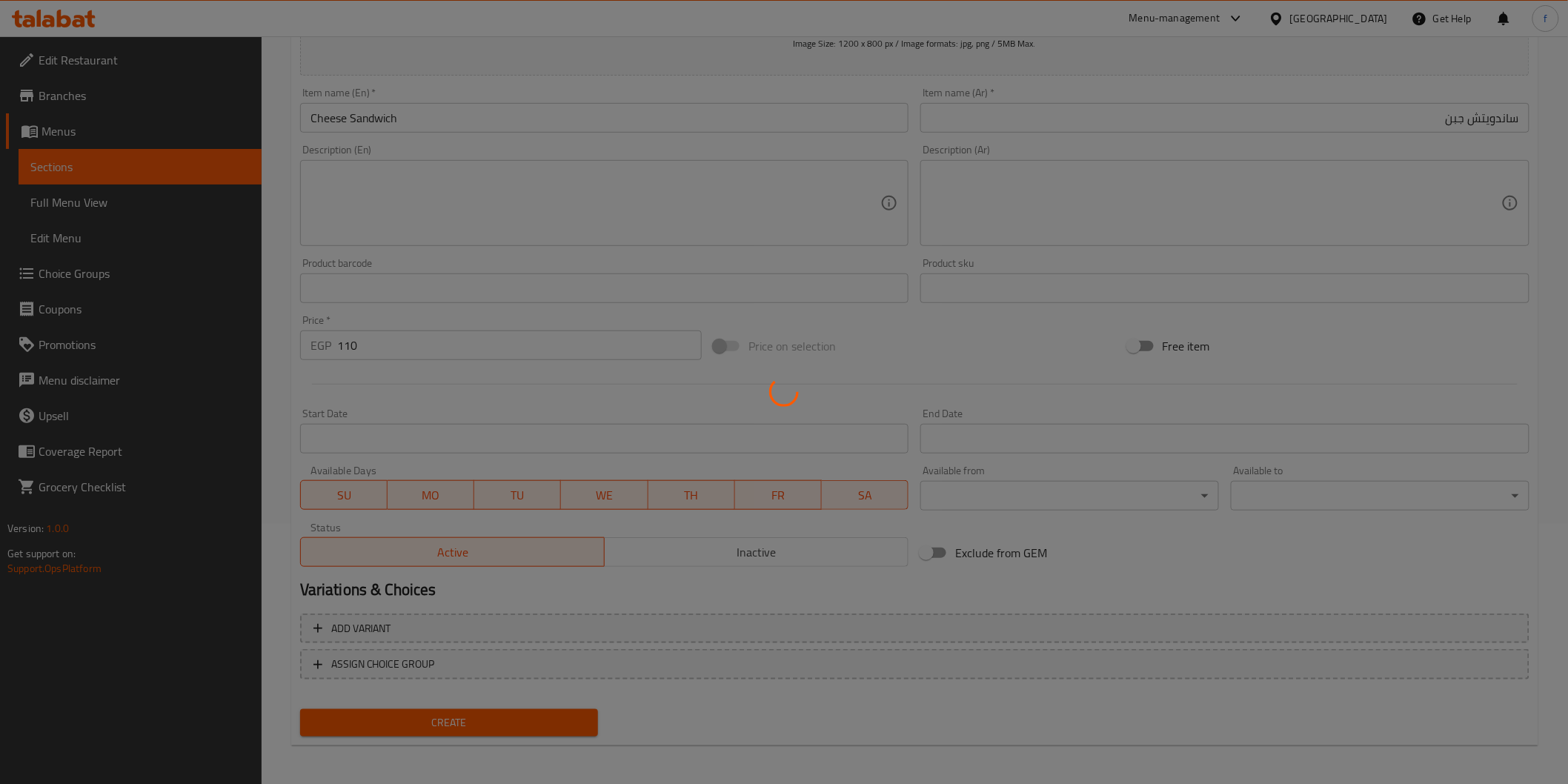
type input "0"
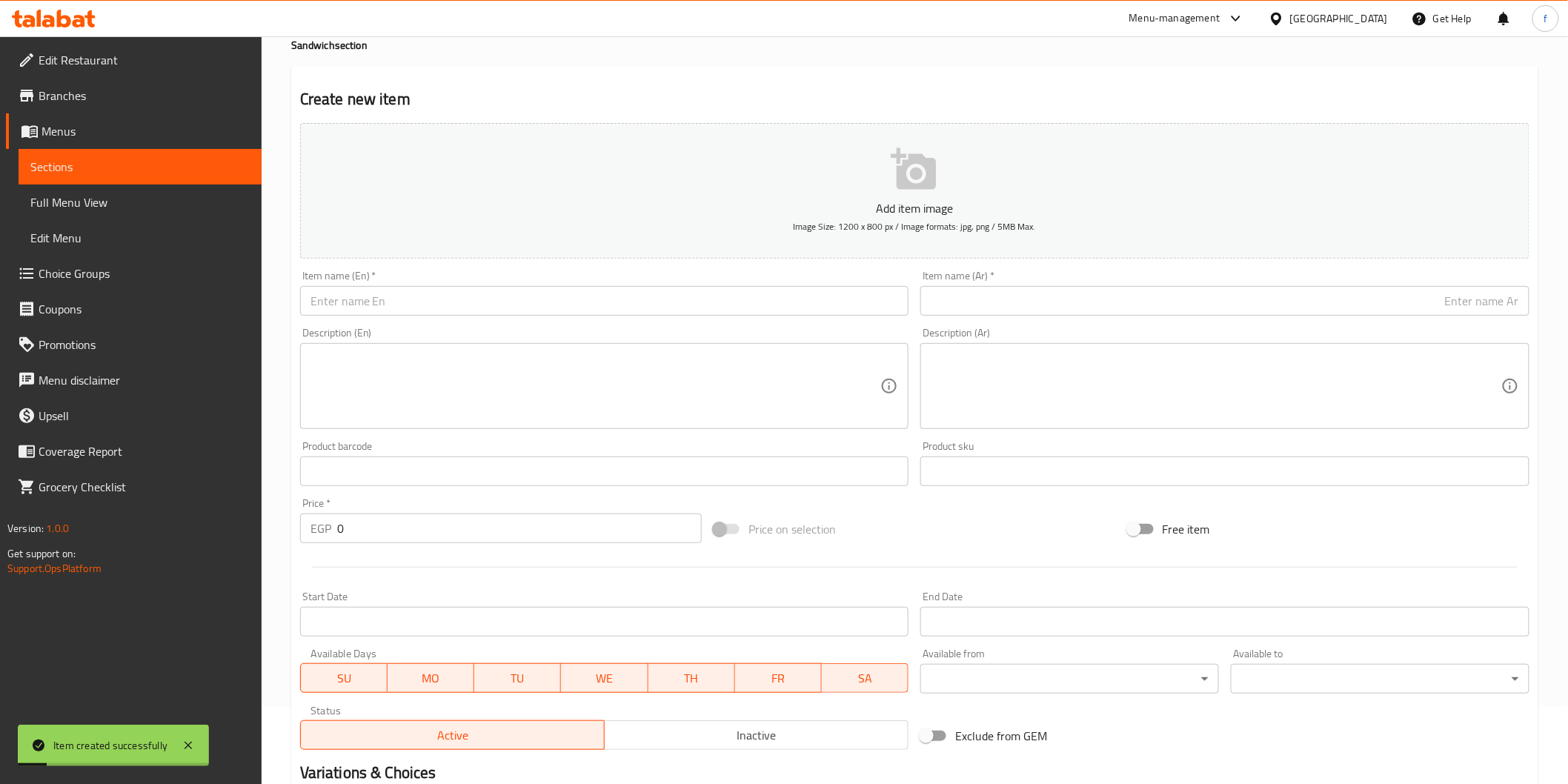
scroll to position [82, 0]
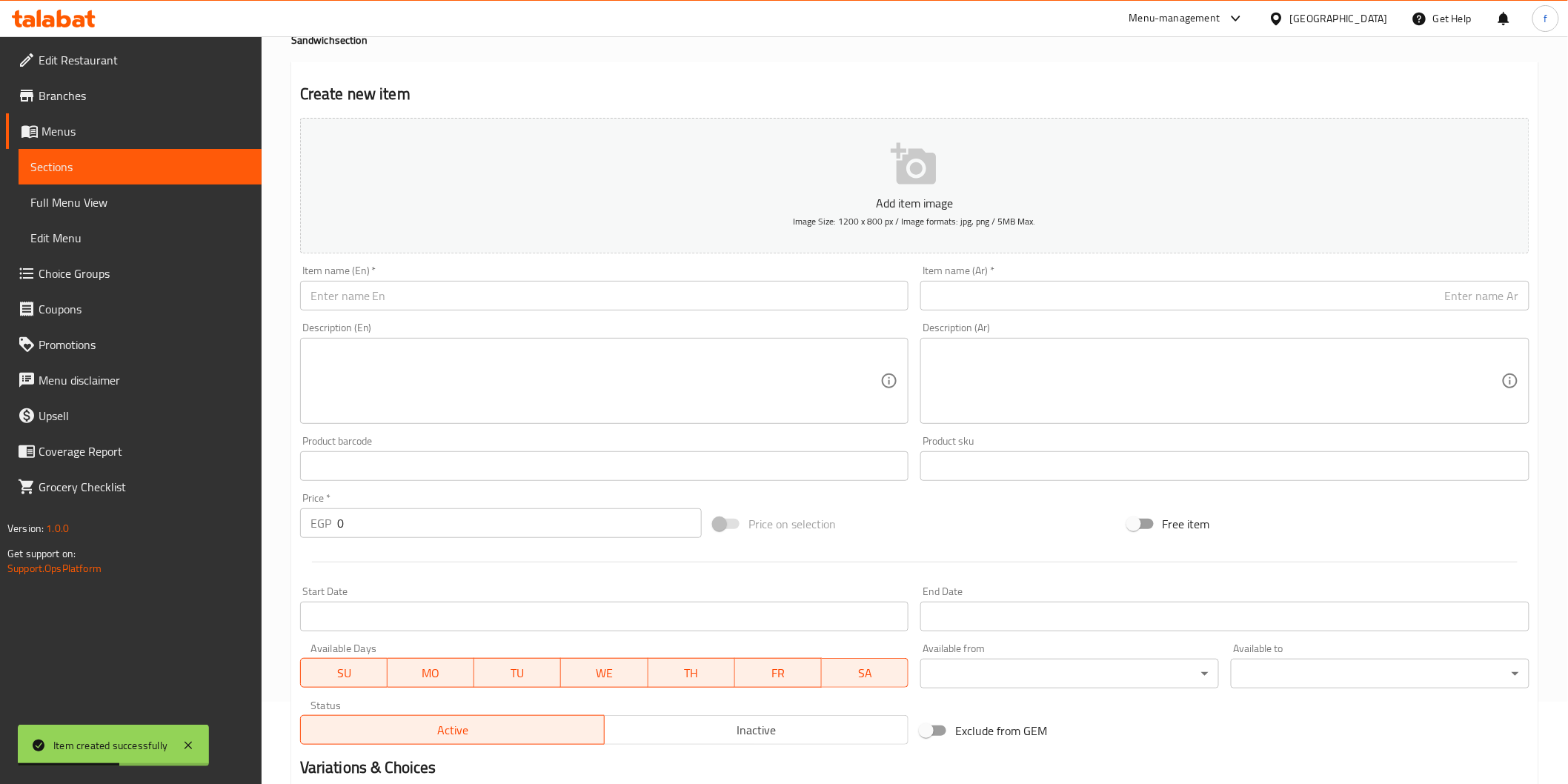
click at [465, 306] on input "text" at bounding box center [605, 295] width 609 height 30
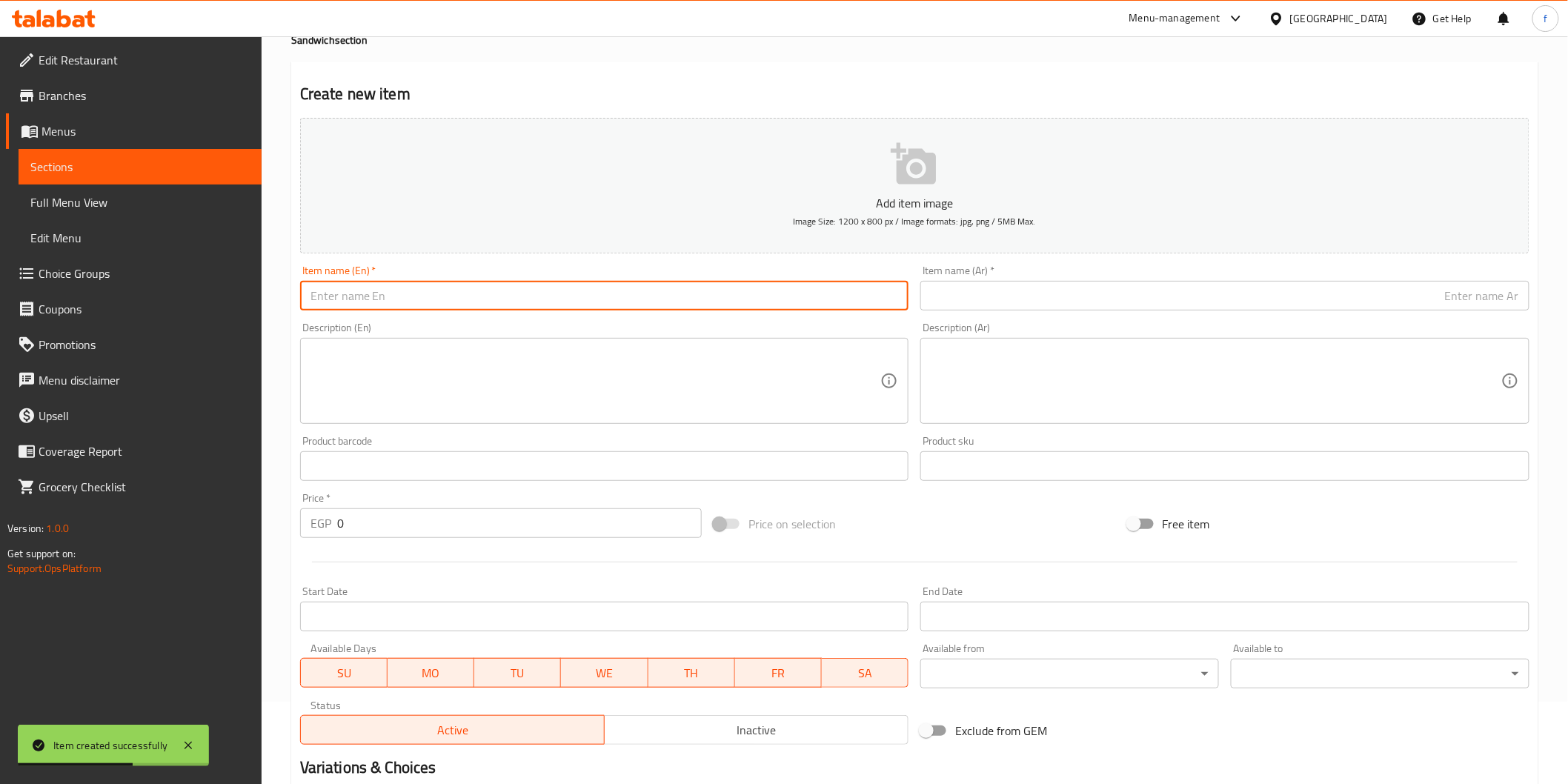
paste input "Chicken Sandwich"
type input "Chicken Sandwich"
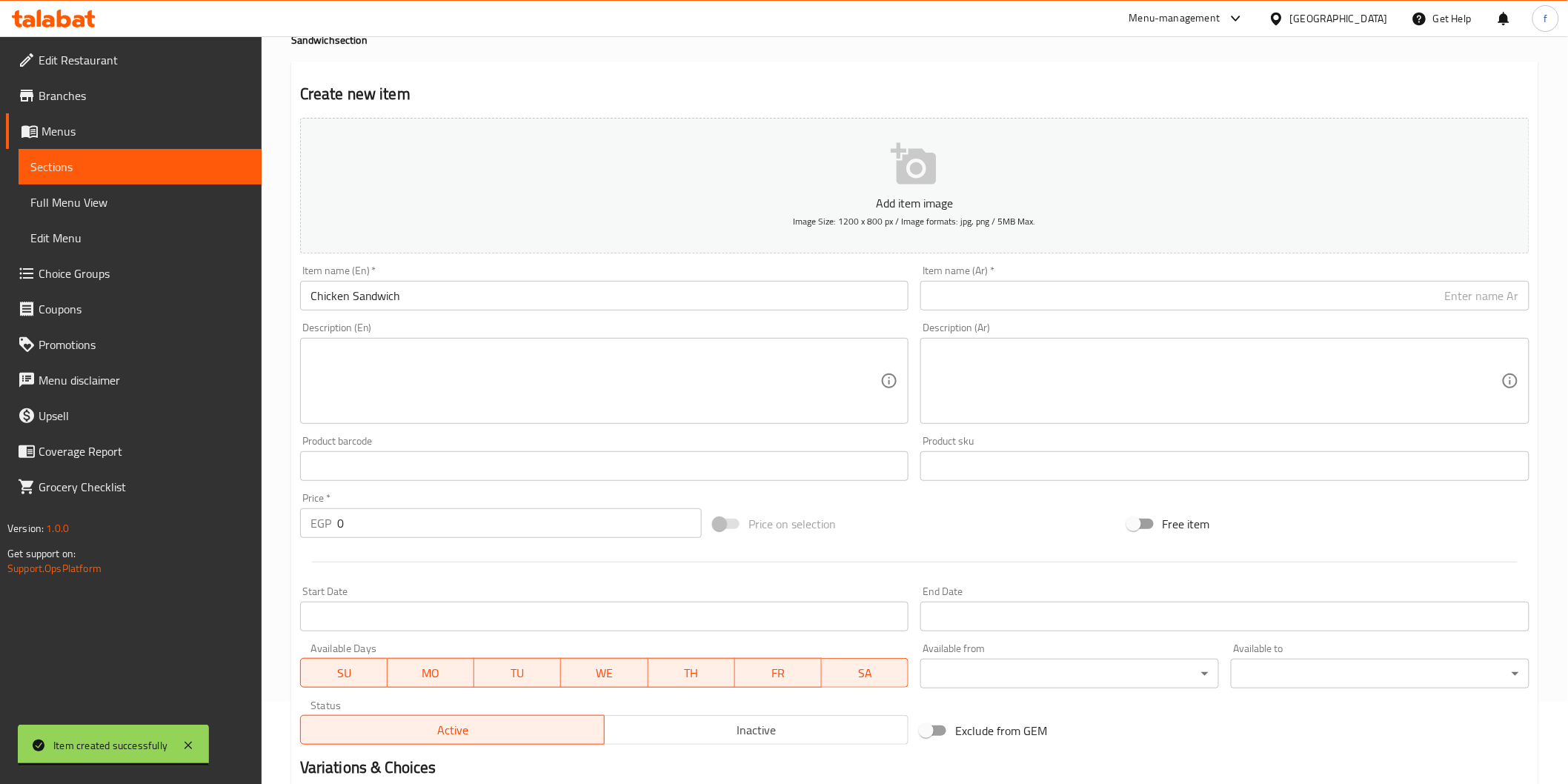
click at [1179, 295] on input "text" at bounding box center [1224, 295] width 609 height 30
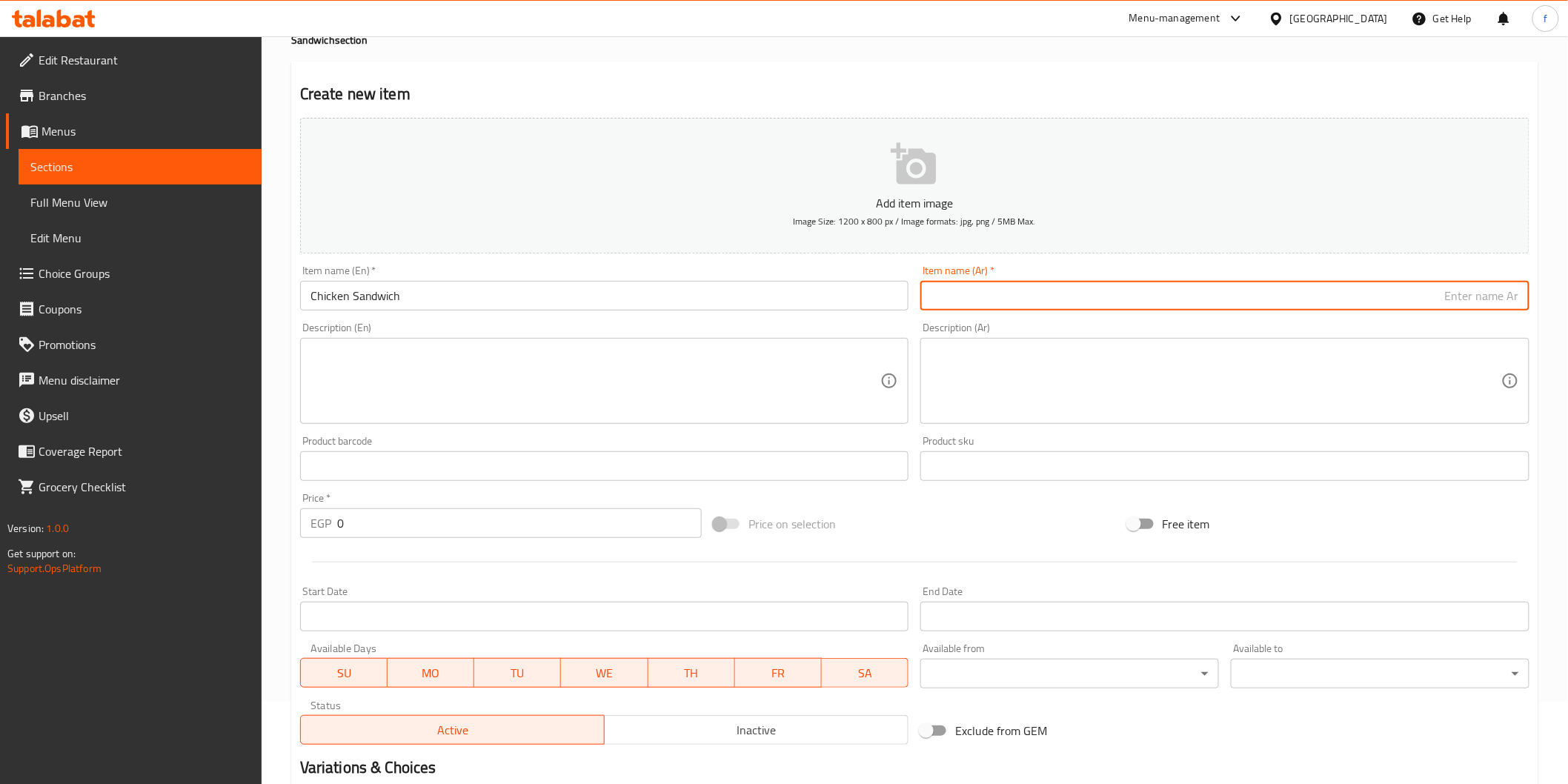
paste input "دجاج"
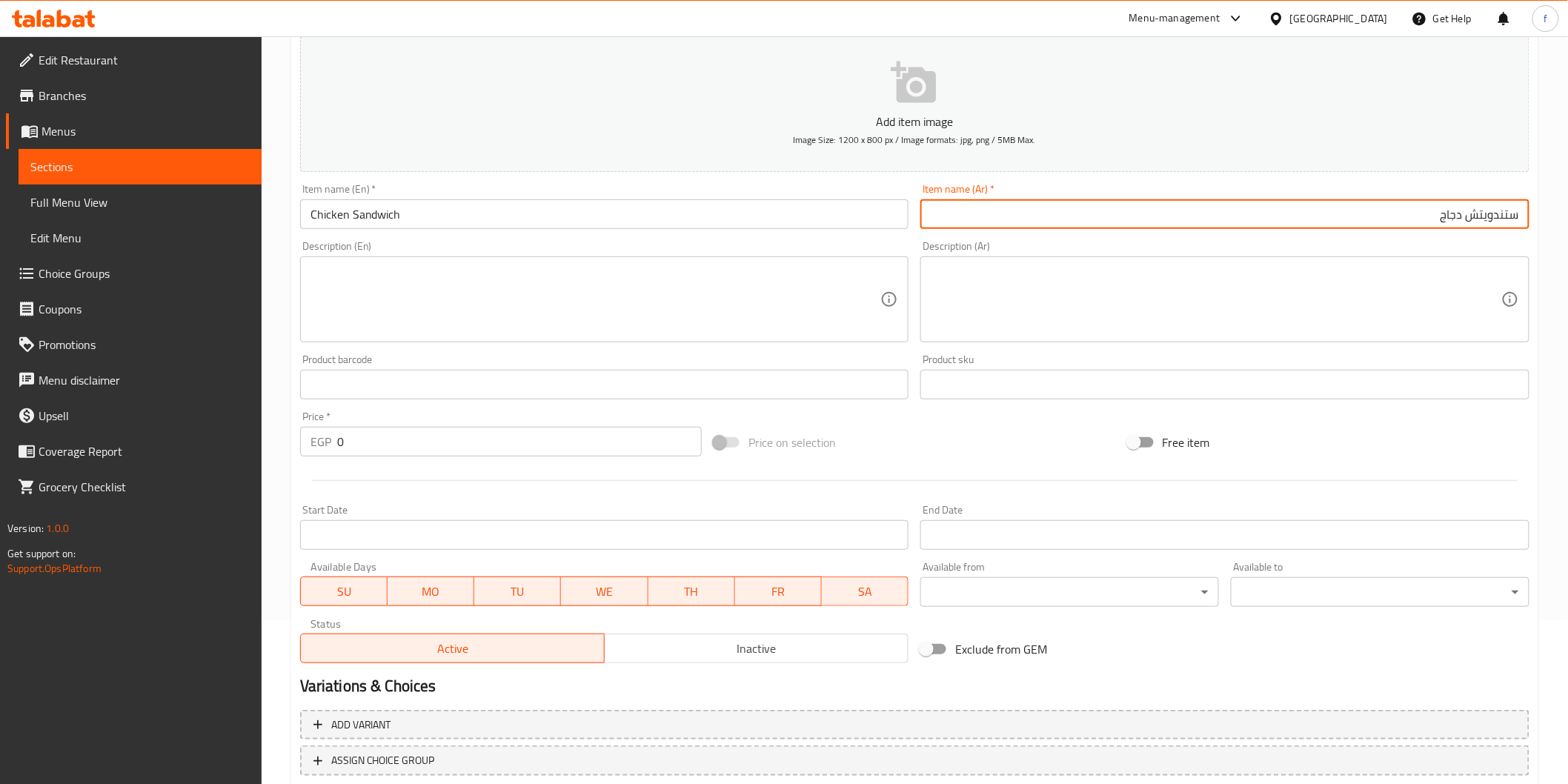
scroll to position [260, 0]
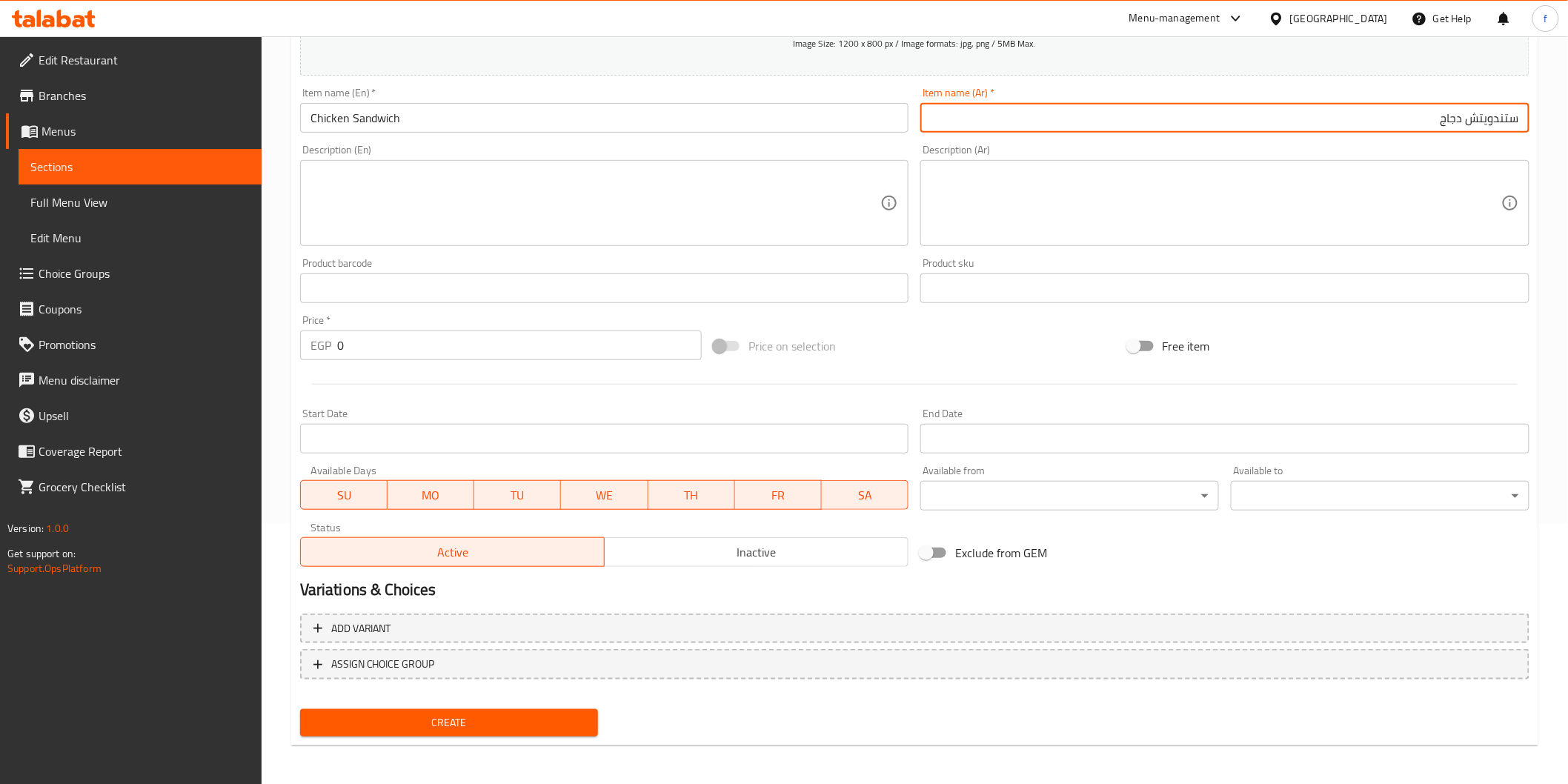
type input "ستندويتش دجاج"
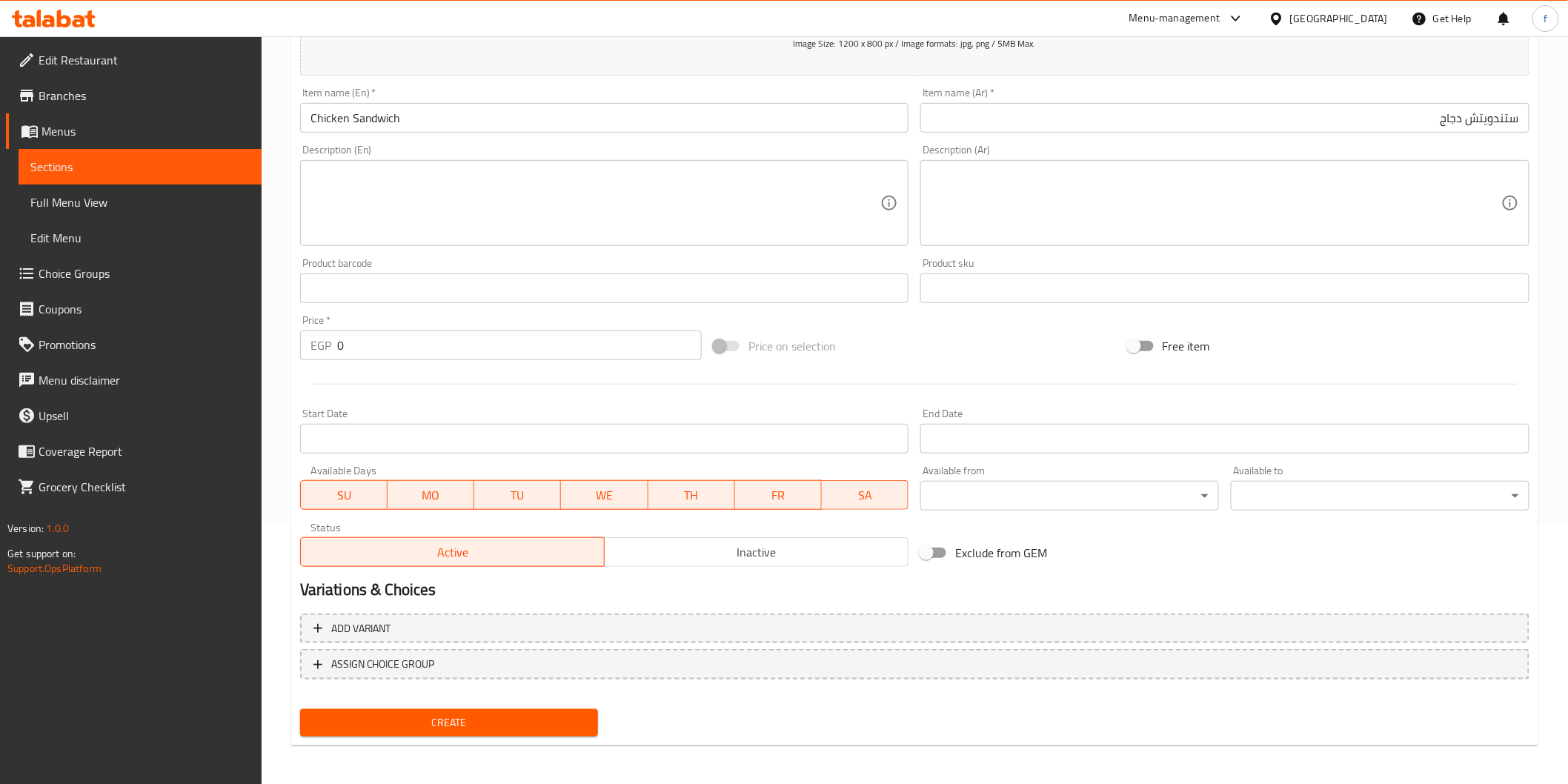
drag, startPoint x: 372, startPoint y: 328, endPoint x: 345, endPoint y: 339, distance: 29.2
click at [345, 339] on div "Price   * EGP 0 Price *" at bounding box center [501, 337] width 402 height 45
click at [350, 341] on input "0" at bounding box center [519, 345] width 365 height 30
drag, startPoint x: 343, startPoint y: 344, endPoint x: 320, endPoint y: 350, distance: 23.8
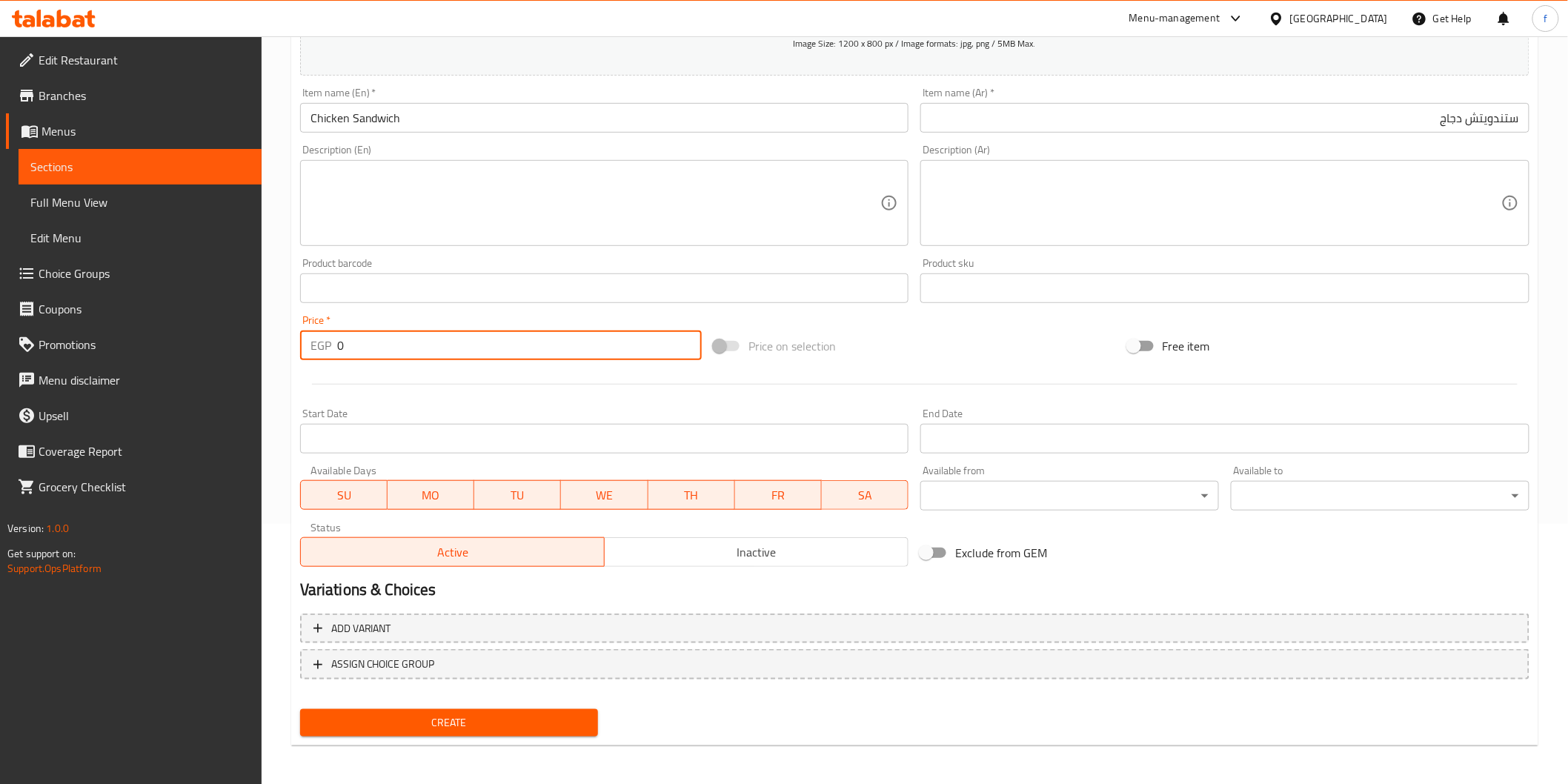
click at [320, 350] on div "EGP 0 Price *" at bounding box center [501, 345] width 402 height 30
type input "132"
click at [492, 709] on button "Create" at bounding box center [449, 723] width 299 height 27
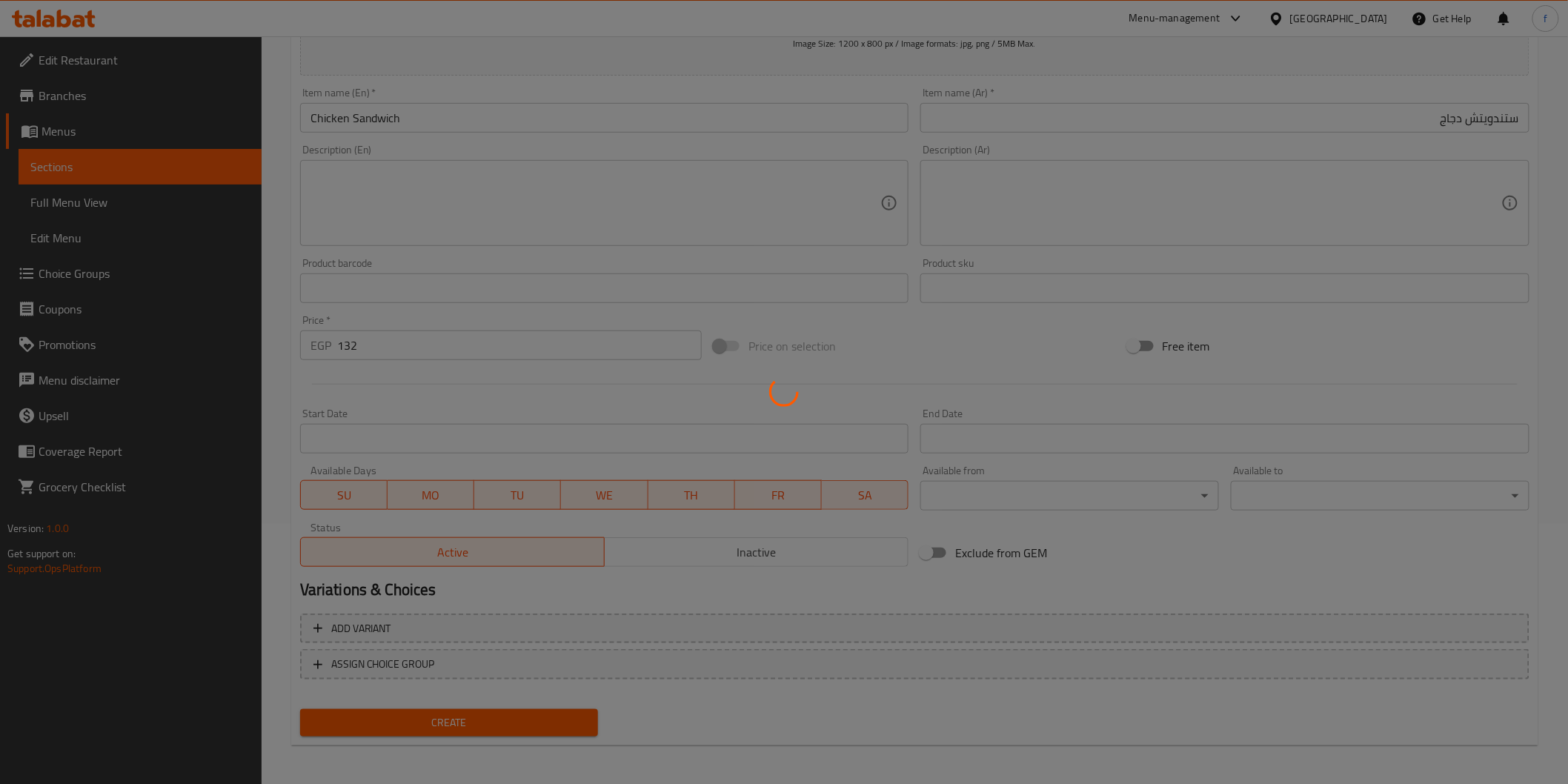
type input "0"
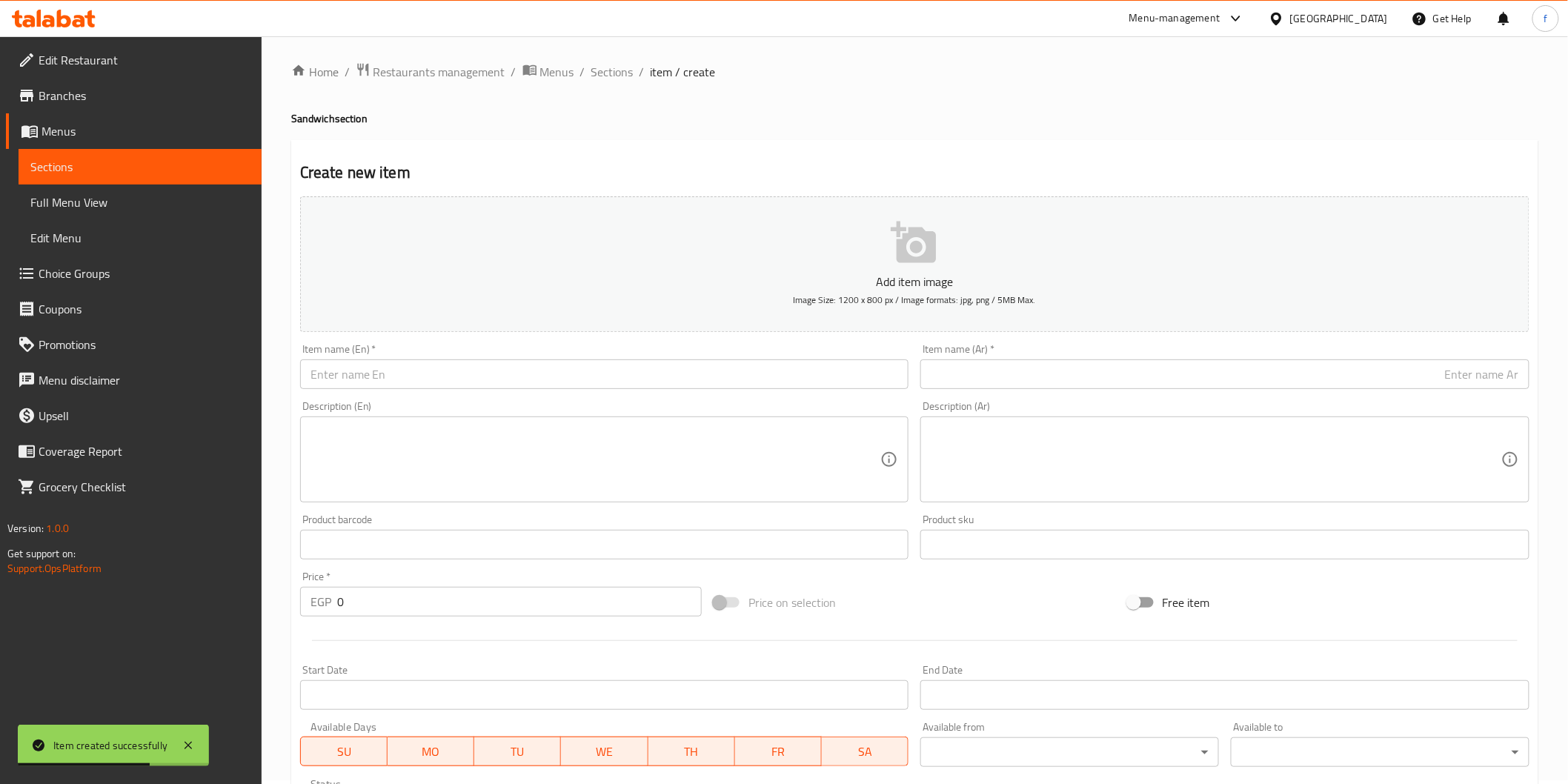
scroll to position [0, 0]
click at [624, 80] on span "Sections" at bounding box center [613, 75] width 42 height 18
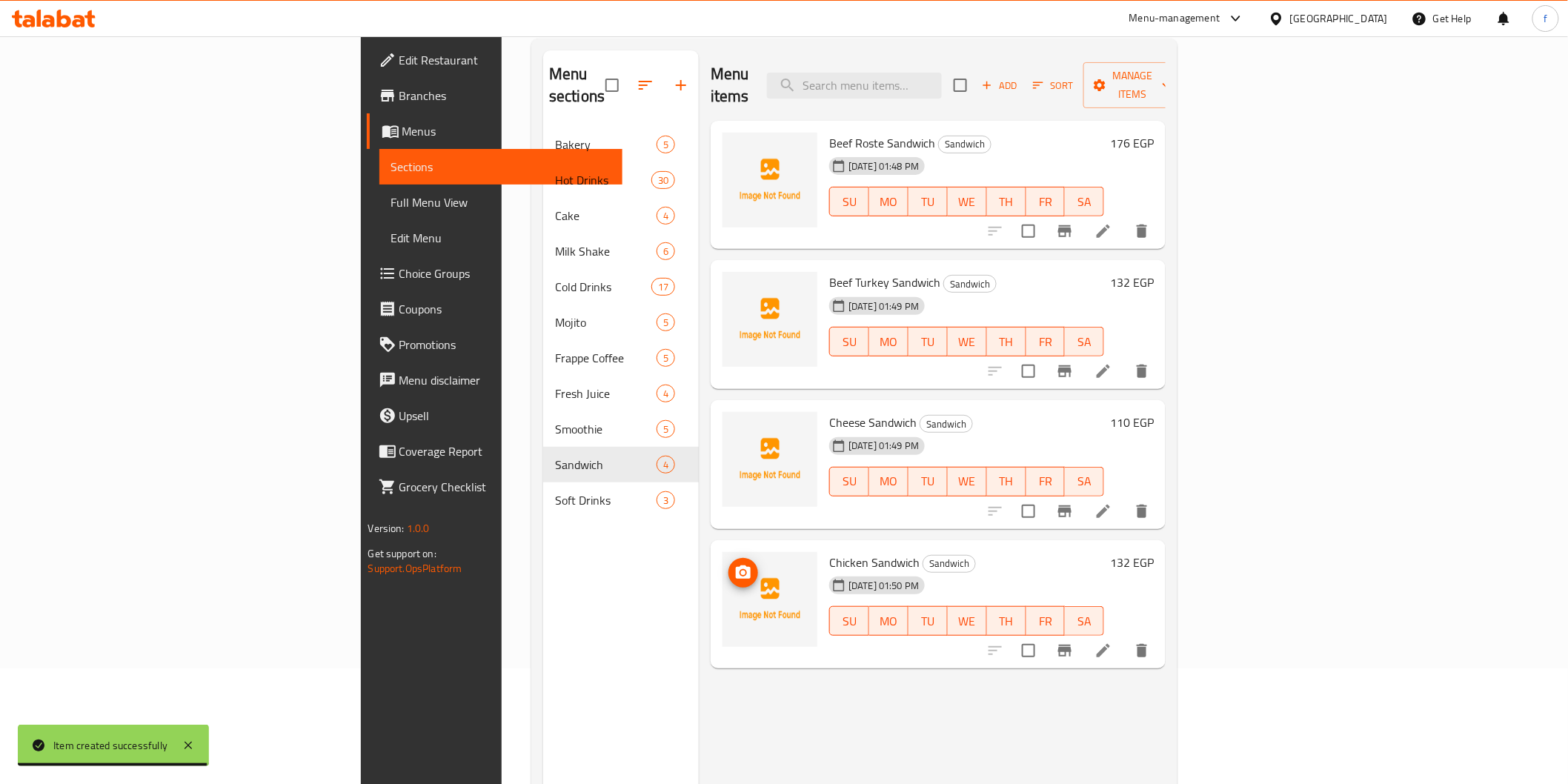
scroll to position [207, 0]
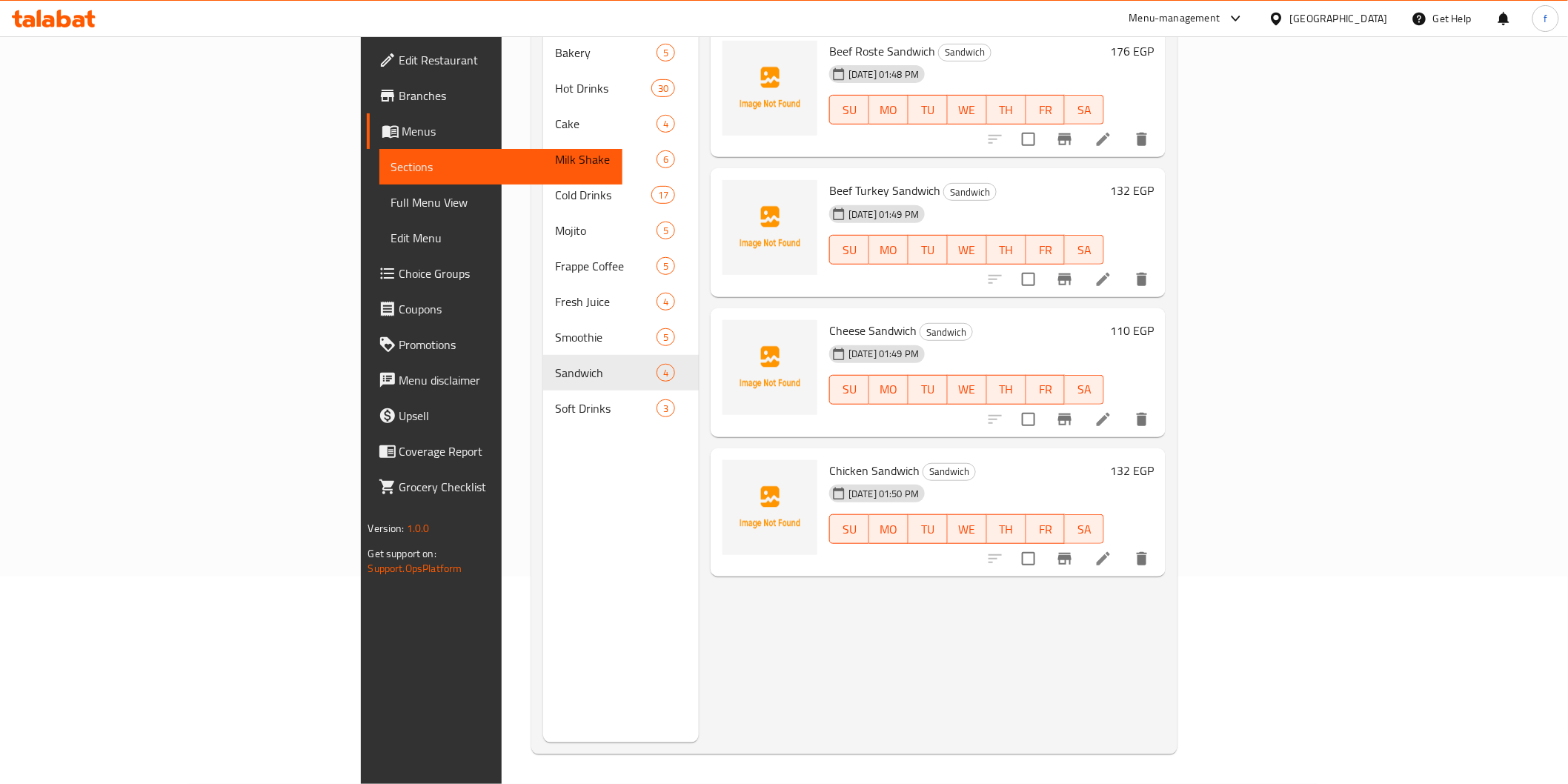
click at [1112, 550] on icon at bounding box center [1103, 559] width 18 height 18
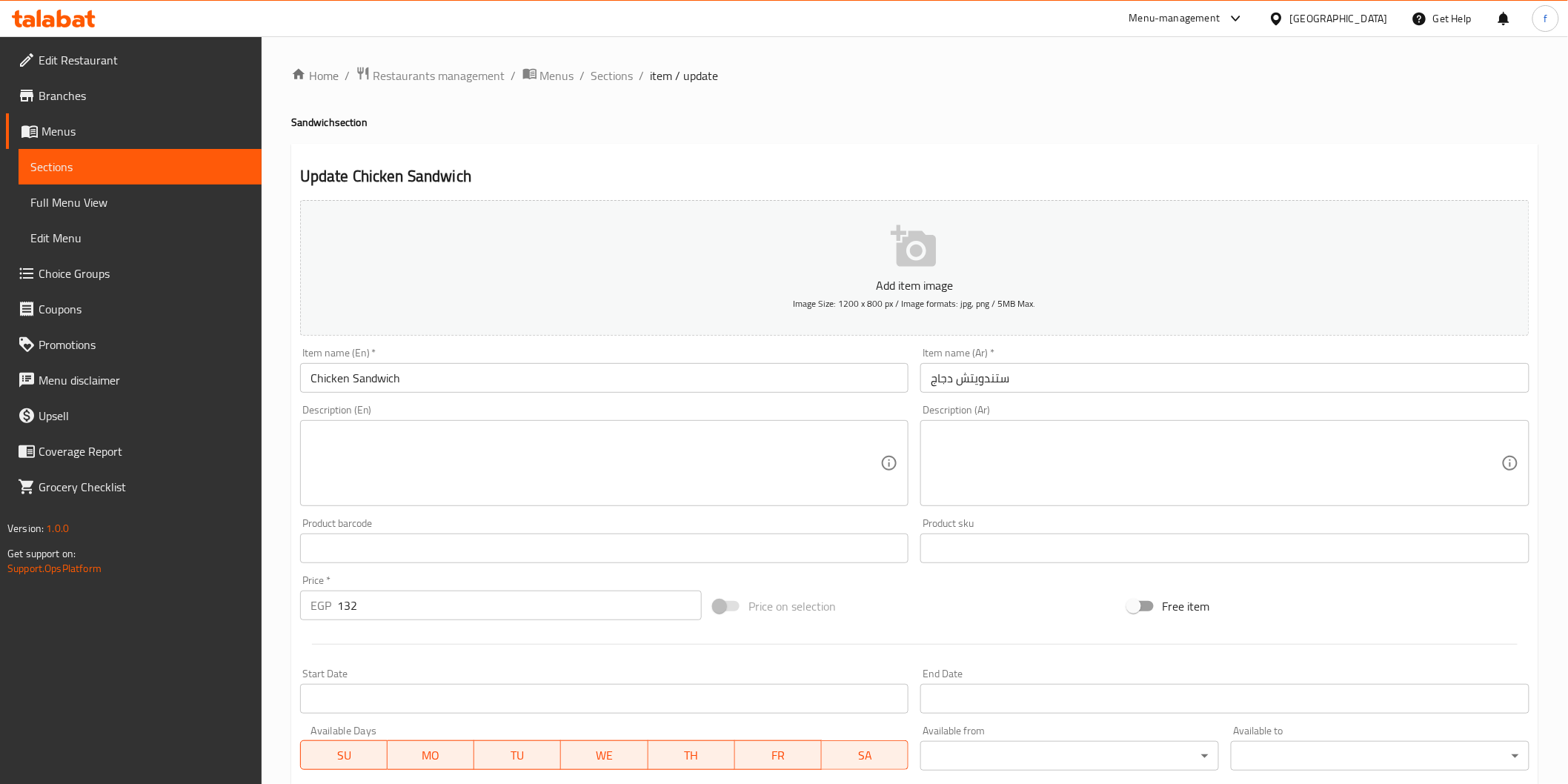
click at [492, 475] on textarea at bounding box center [596, 463] width 570 height 70
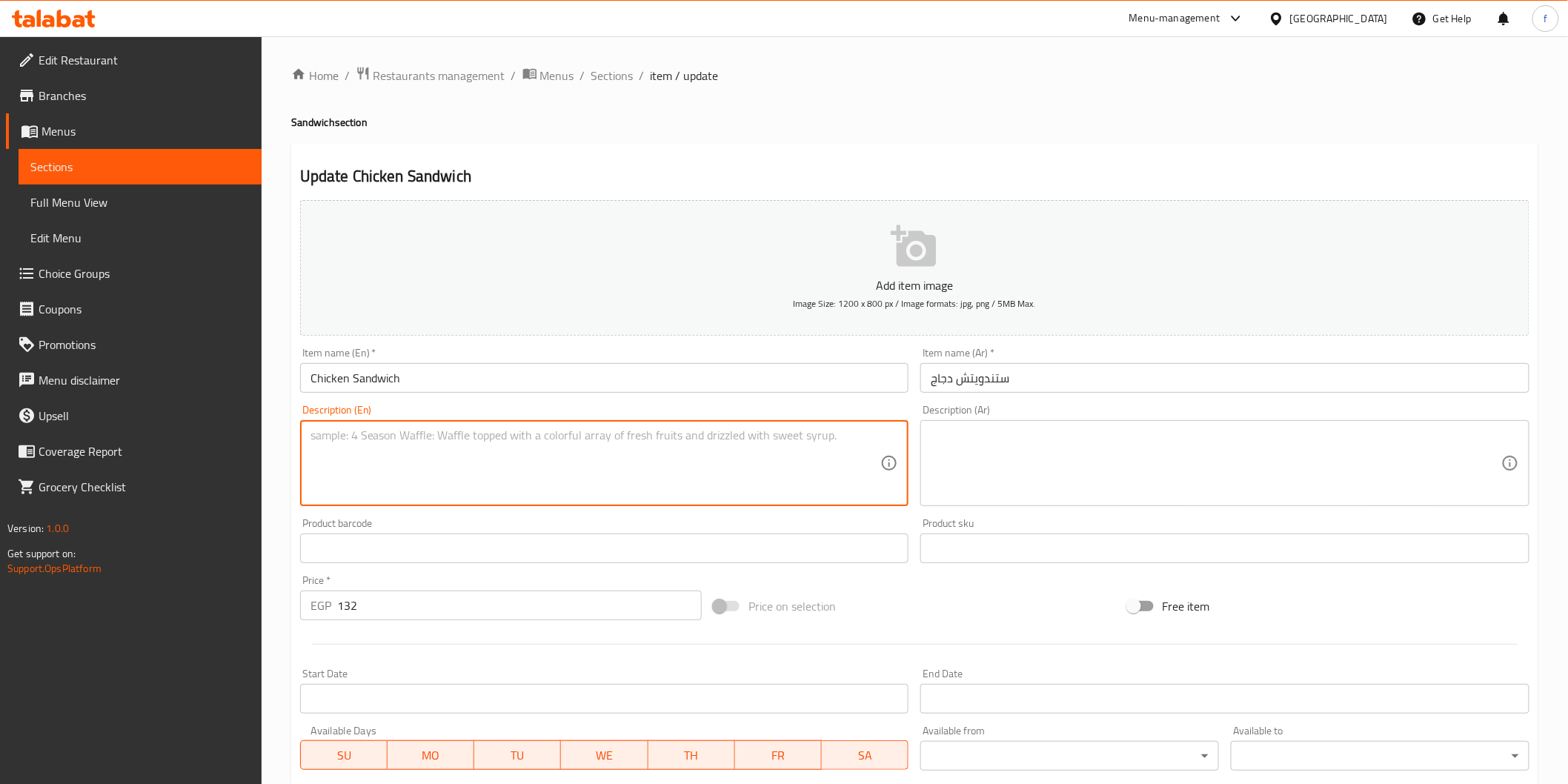
paste textarea "Made with tender chicken, marinated in blend of herbs all nestled in fresh bread"
type textarea "Made with tender chicken, marinated in blend of herbs all nestled in fresh bread"
drag, startPoint x: 1160, startPoint y: 487, endPoint x: 1146, endPoint y: 487, distance: 14.0
click at [1158, 487] on textarea at bounding box center [1216, 463] width 570 height 70
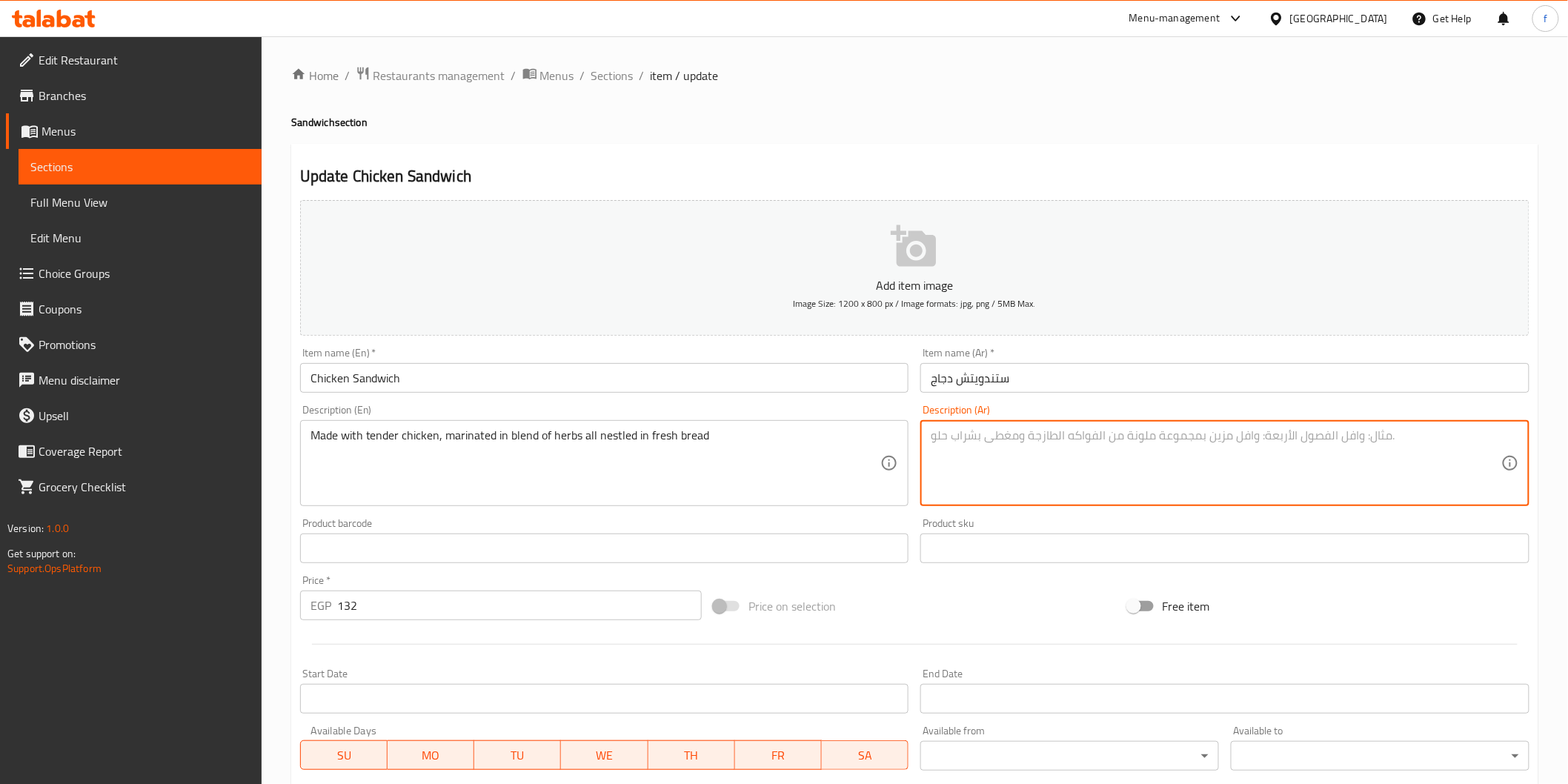
click at [1158, 456] on textarea at bounding box center [1216, 463] width 570 height 70
paste textarea "مصنوعة من قطع دجاج طري متبل، ومغموسة في مزيج من الأعشاب وتقدم مع الخبز الطازج"
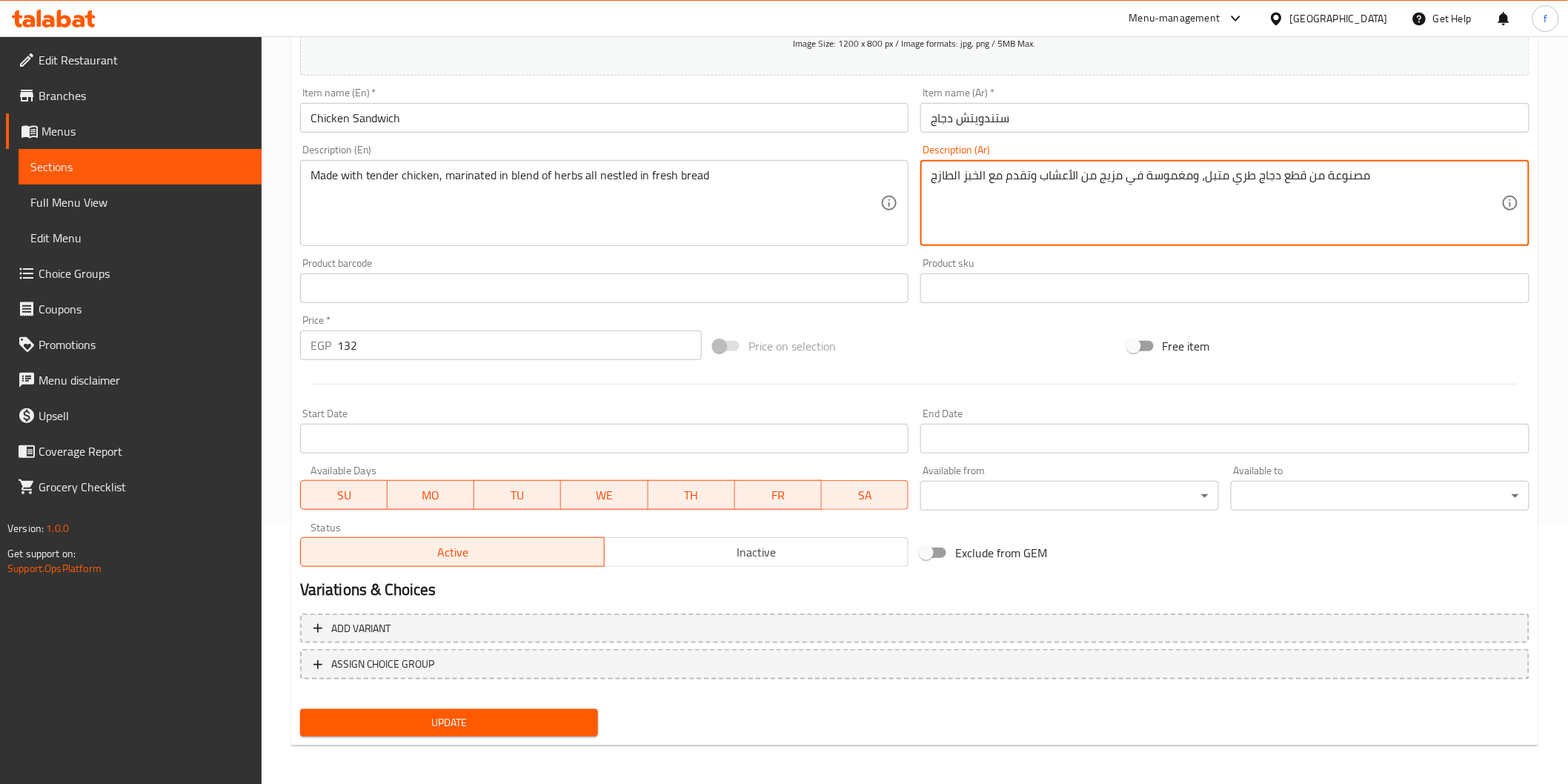
type textarea "مصنوعة من قطع دجاج طري متبل، ومغموسة في مزيج من الأعشاب وتقدم مع الخبز الطازج"
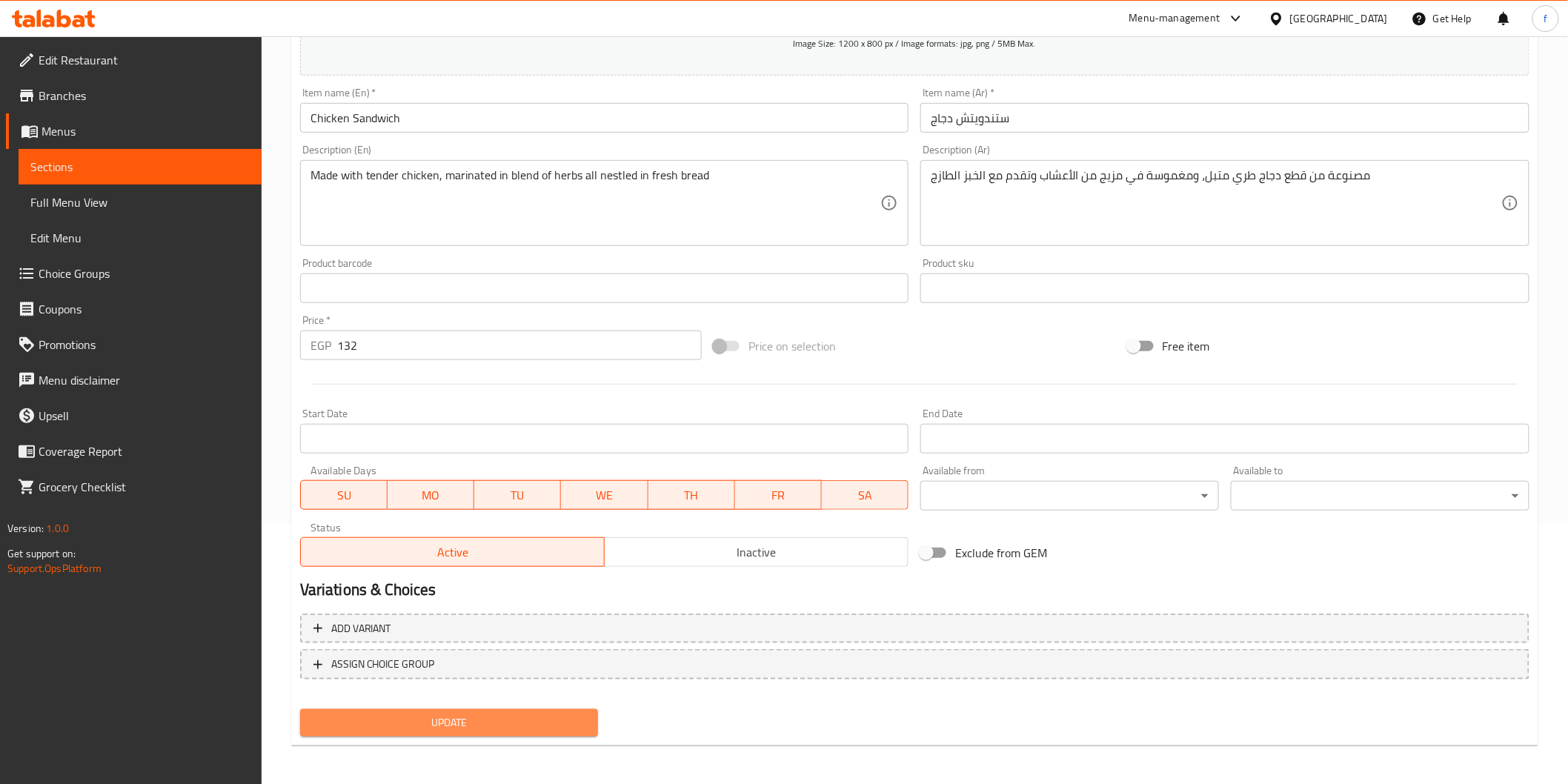
click at [381, 714] on span "Update" at bounding box center [449, 723] width 275 height 19
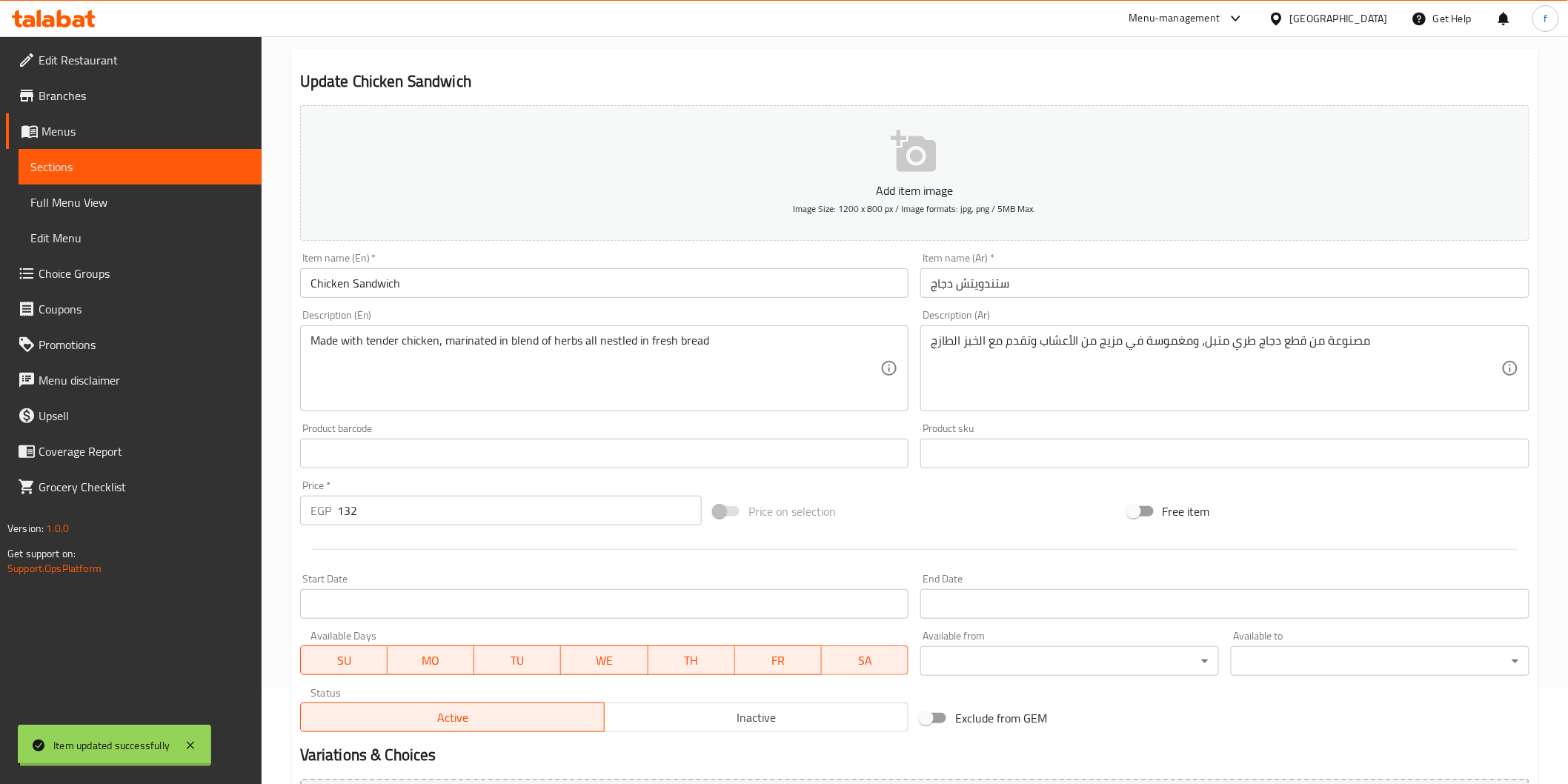
scroll to position [0, 0]
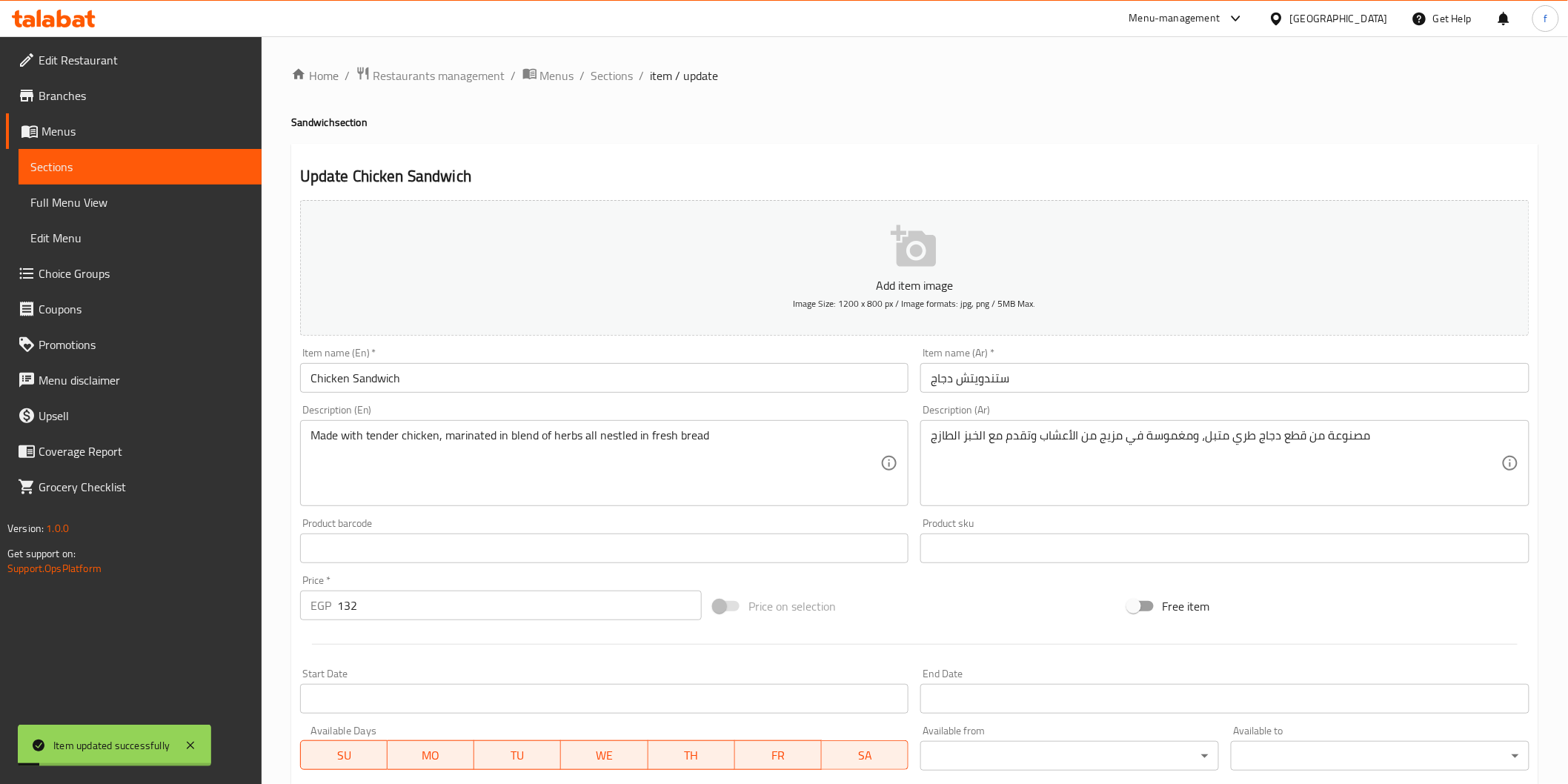
click at [592, 86] on div "Home / Restaurants management / Menus / Sections / item / update Sandwich secti…" at bounding box center [915, 542] width 1247 height 952
click at [610, 75] on span "Sections" at bounding box center [613, 75] width 42 height 18
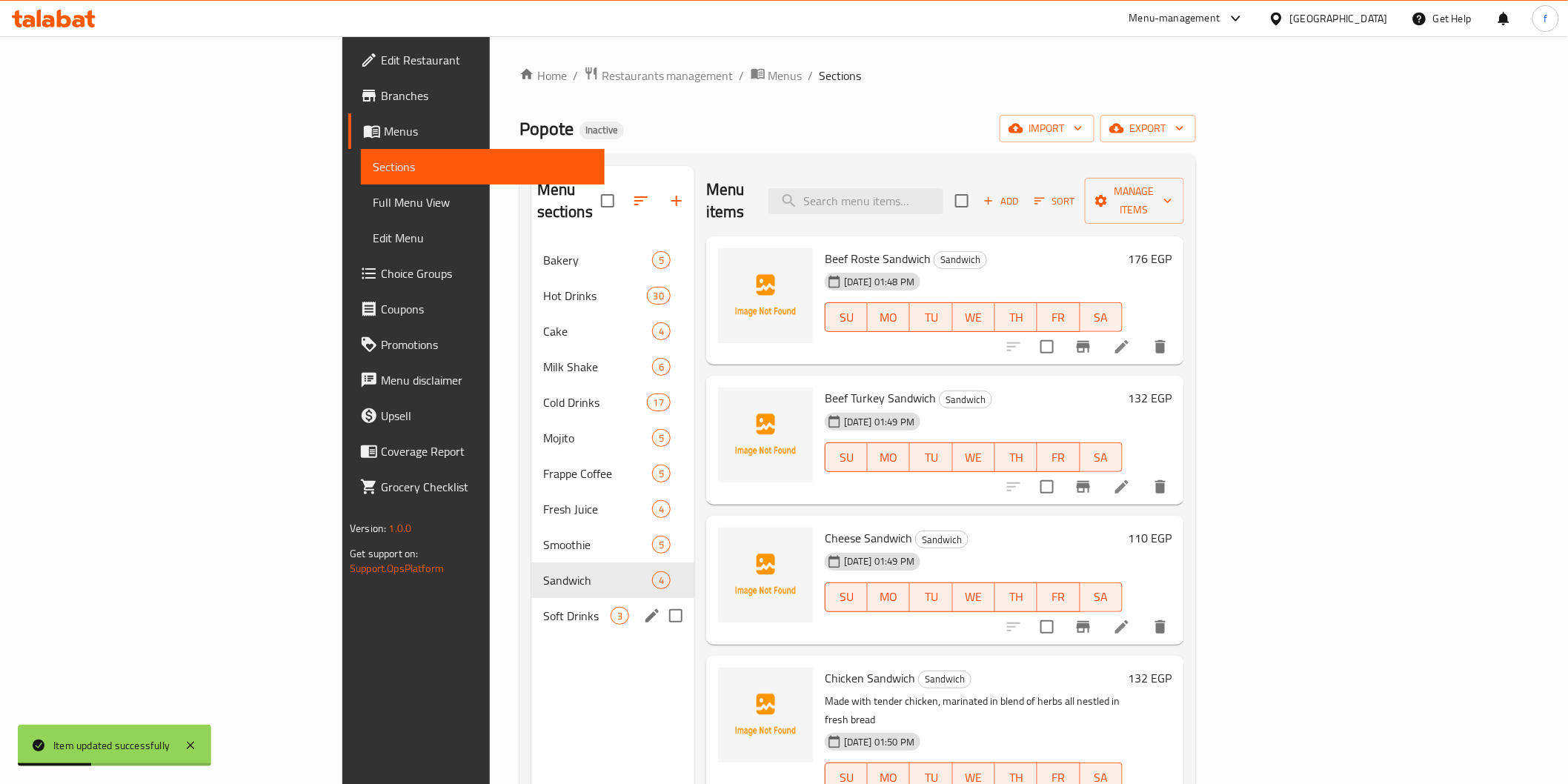
click at [531, 599] on div "Soft Drinks 3" at bounding box center [613, 616] width 163 height 36
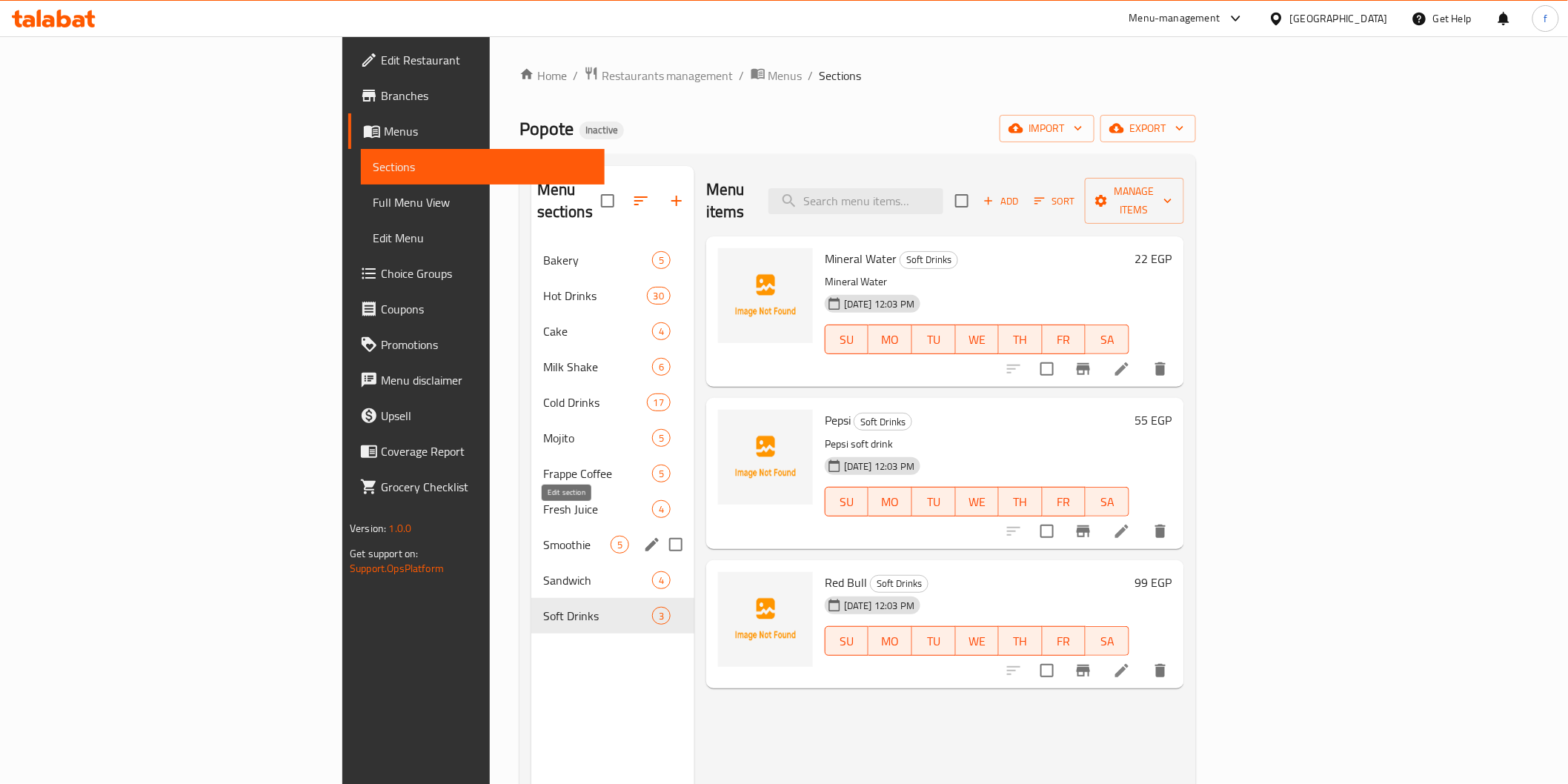
click at [643, 536] on icon "edit" at bounding box center [652, 544] width 18 height 18
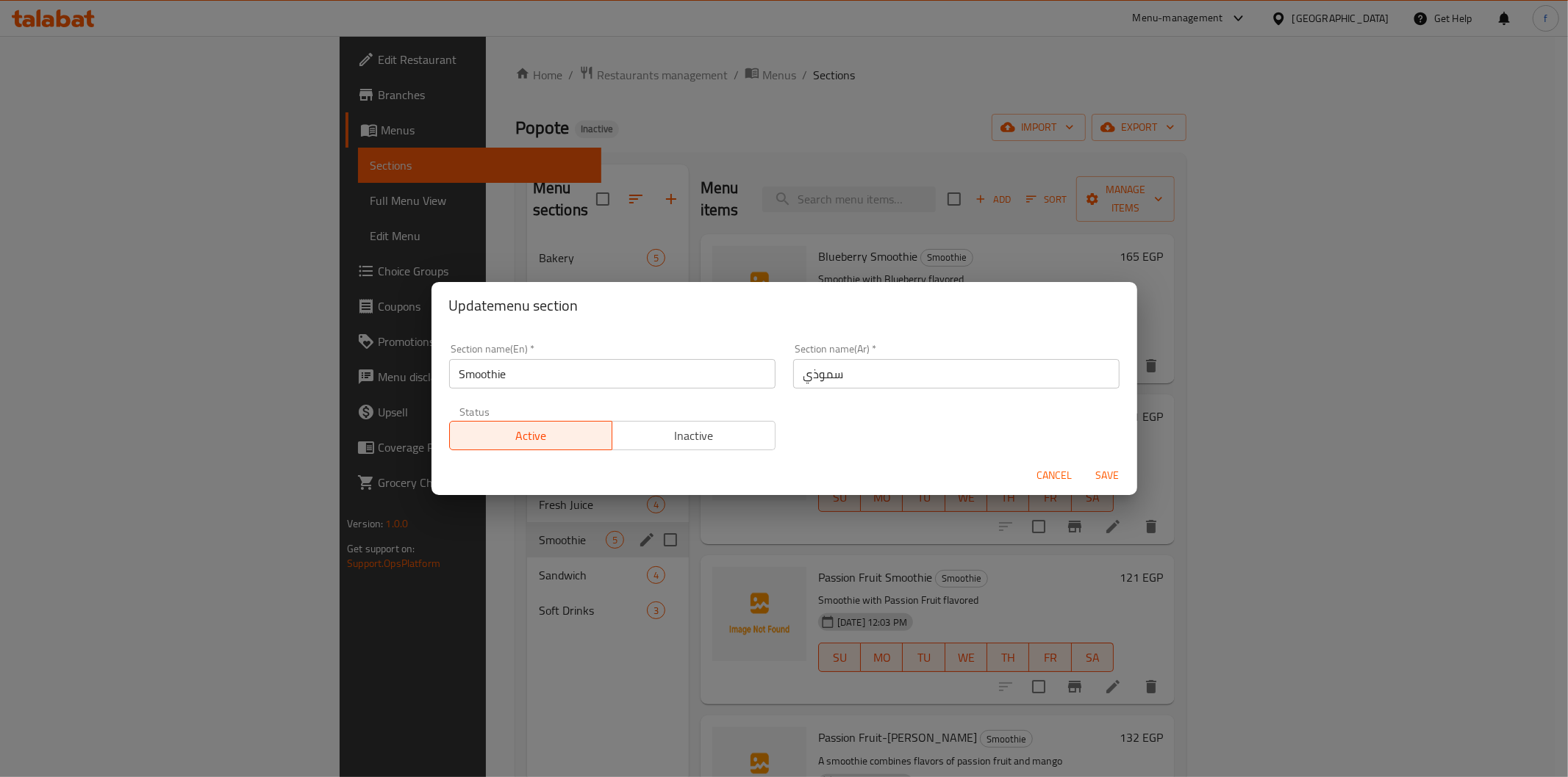
click at [839, 381] on input "سموذي" at bounding box center [956, 373] width 327 height 29
click at [816, 376] on input "سموذي" at bounding box center [956, 373] width 327 height 29
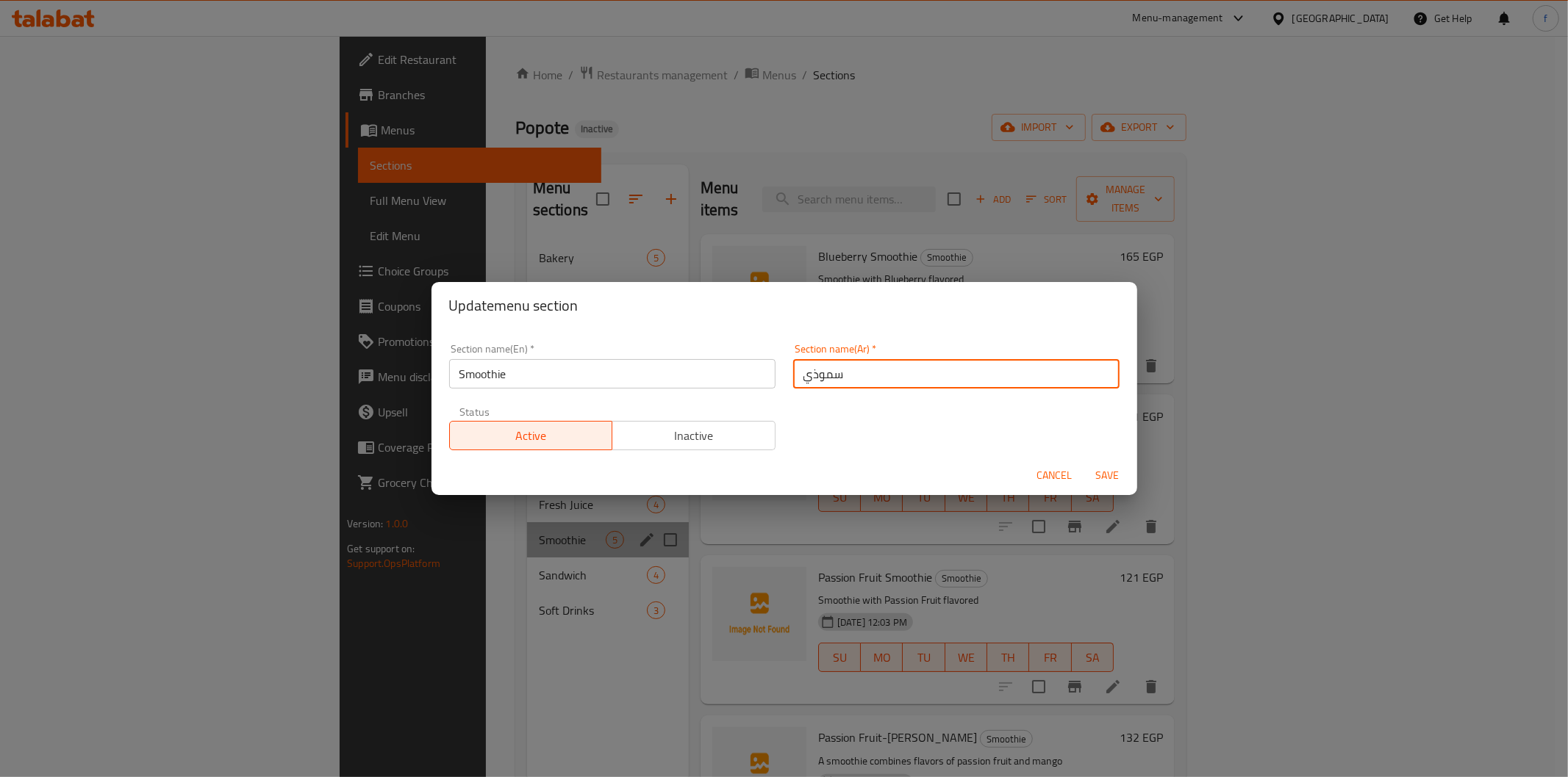
click at [811, 369] on input "سموذي" at bounding box center [956, 373] width 327 height 29
click at [818, 366] on input "سموذي" at bounding box center [956, 373] width 327 height 29
drag, startPoint x: 818, startPoint y: 366, endPoint x: 812, endPoint y: 385, distance: 19.9
click at [817, 366] on input "سموذي" at bounding box center [956, 373] width 327 height 29
type input "سموثي"
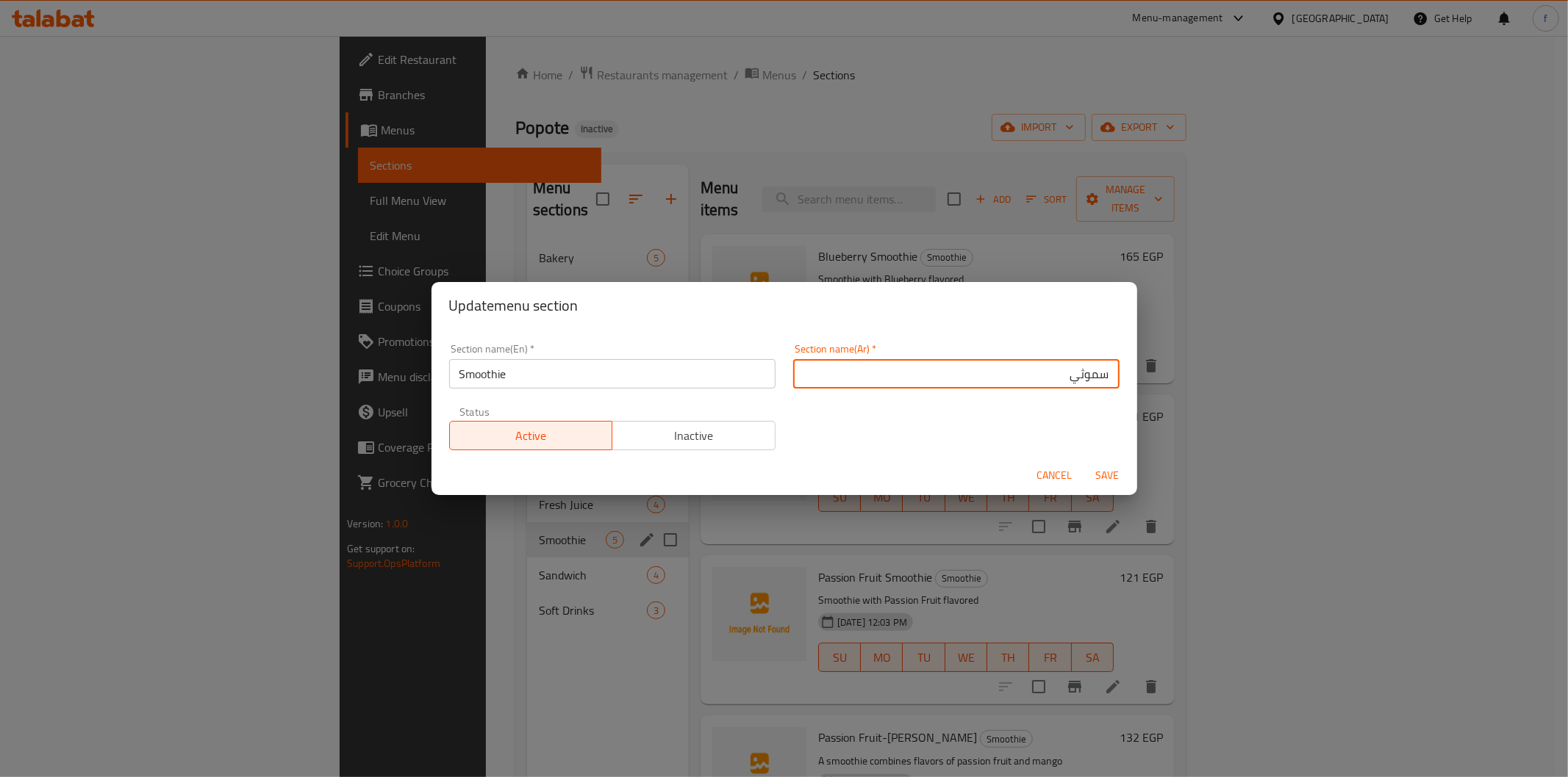
click at [1111, 472] on span "Save" at bounding box center [1107, 476] width 35 height 18
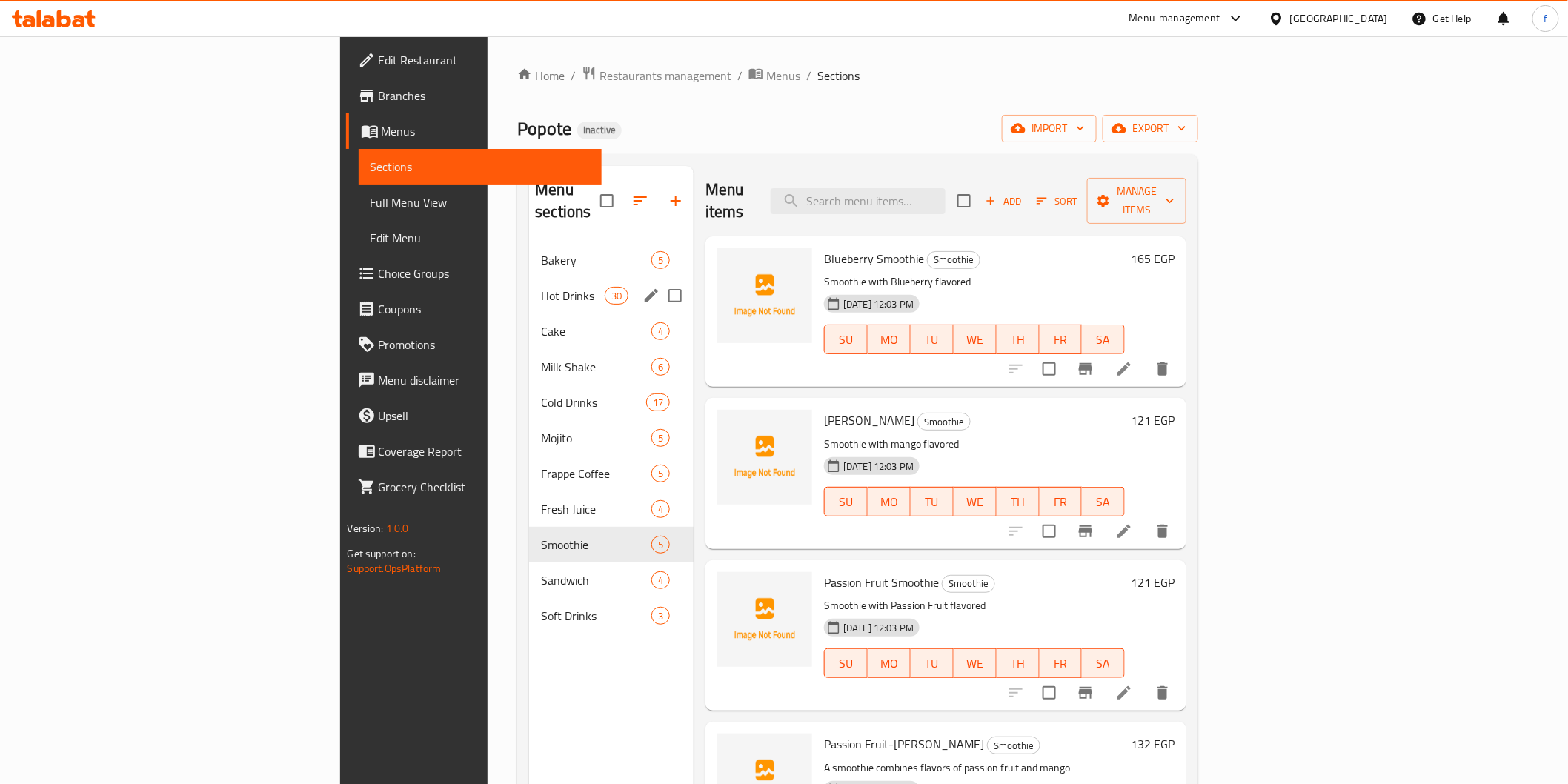
click at [659, 280] on input "Menu sections" at bounding box center [674, 295] width 31 height 31
checkbox input "true"
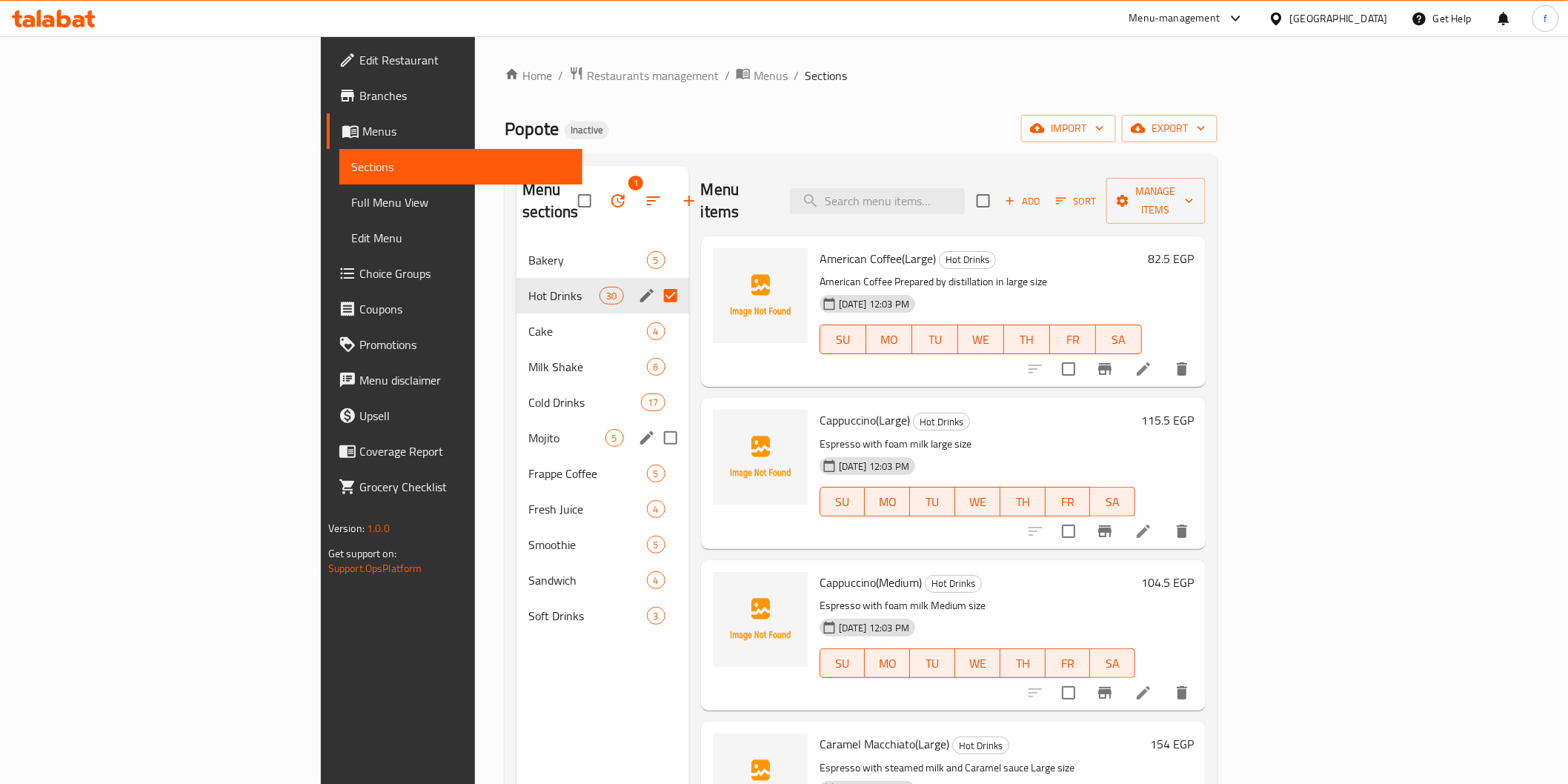
click at [655, 422] on input "Menu sections" at bounding box center [670, 438] width 31 height 31
checkbox input "true"
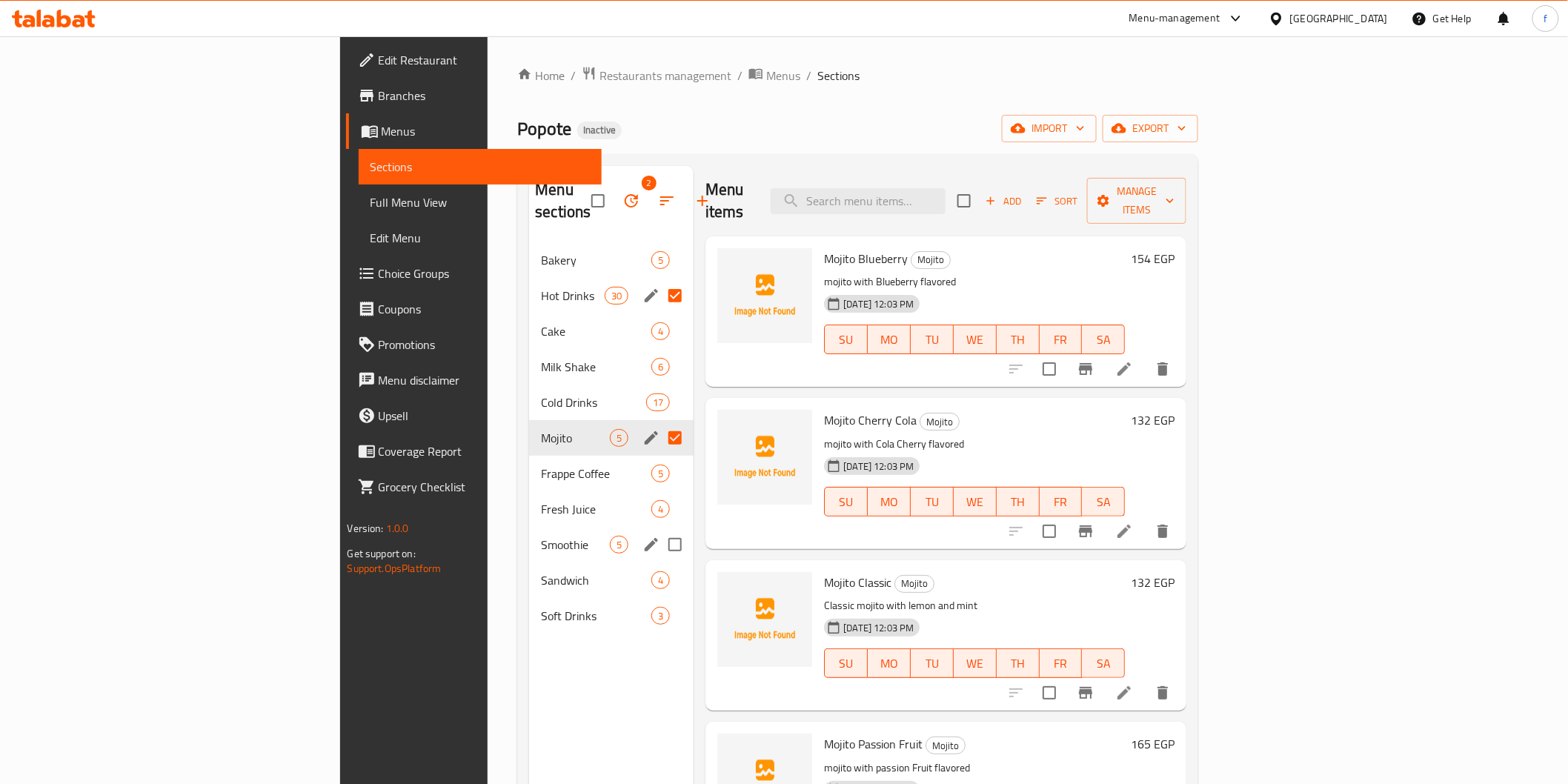
click at [659, 529] on input "Menu sections" at bounding box center [674, 544] width 31 height 31
checkbox input "true"
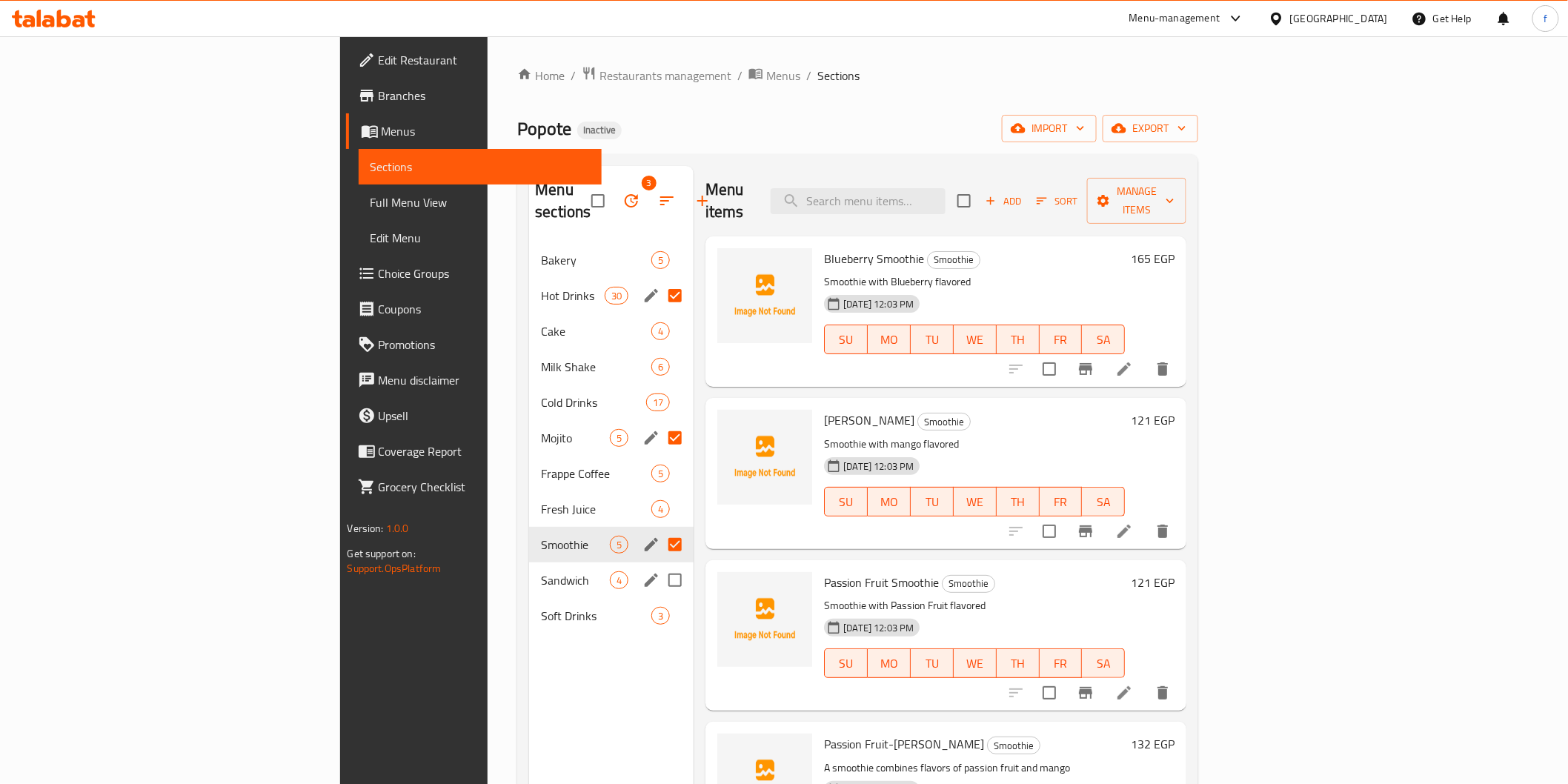
click at [659, 565] on input "Menu sections" at bounding box center [674, 580] width 31 height 31
checkbox input "true"
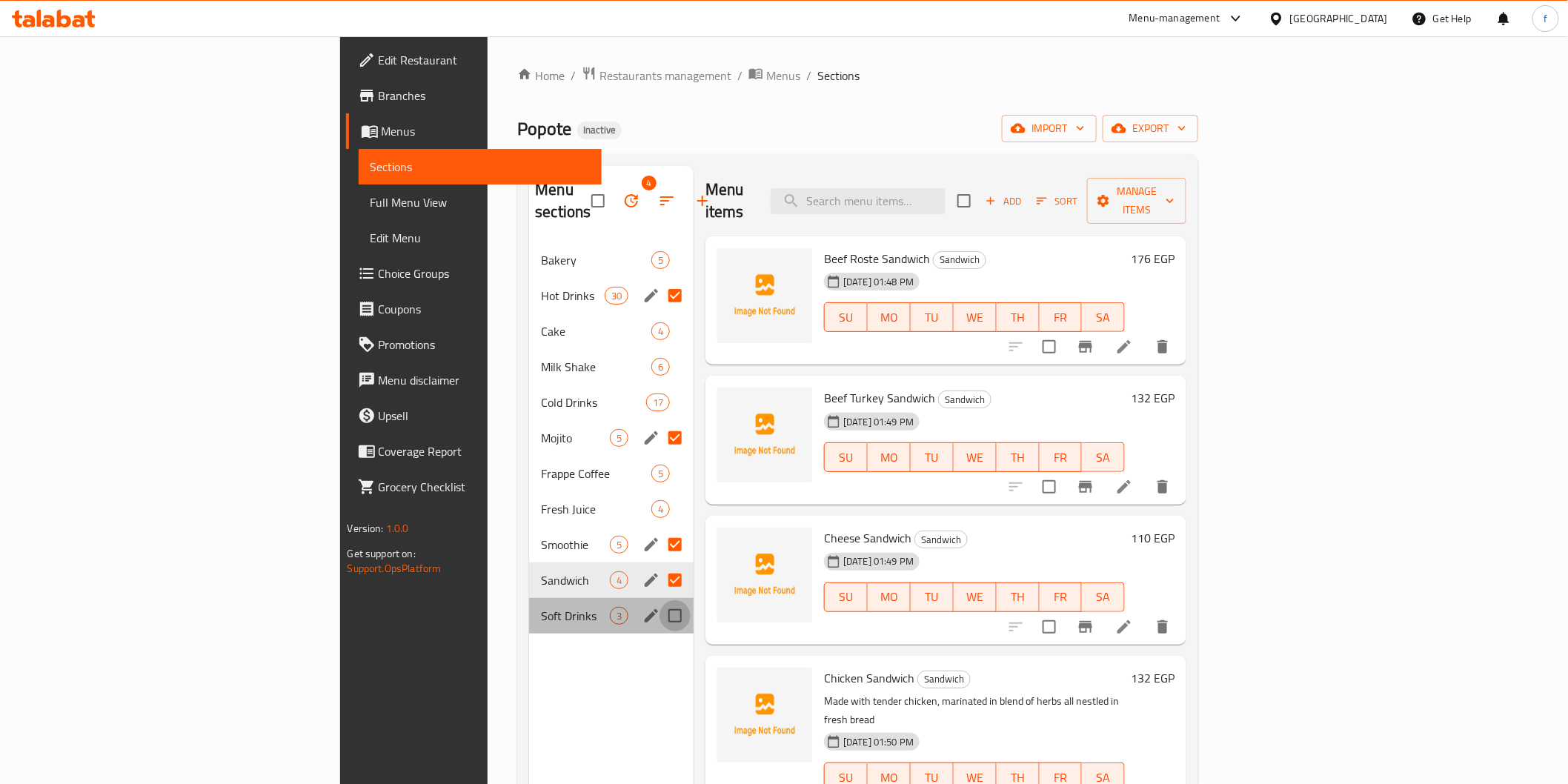
click at [659, 600] on input "Menu sections" at bounding box center [674, 616] width 31 height 31
checkbox input "true"
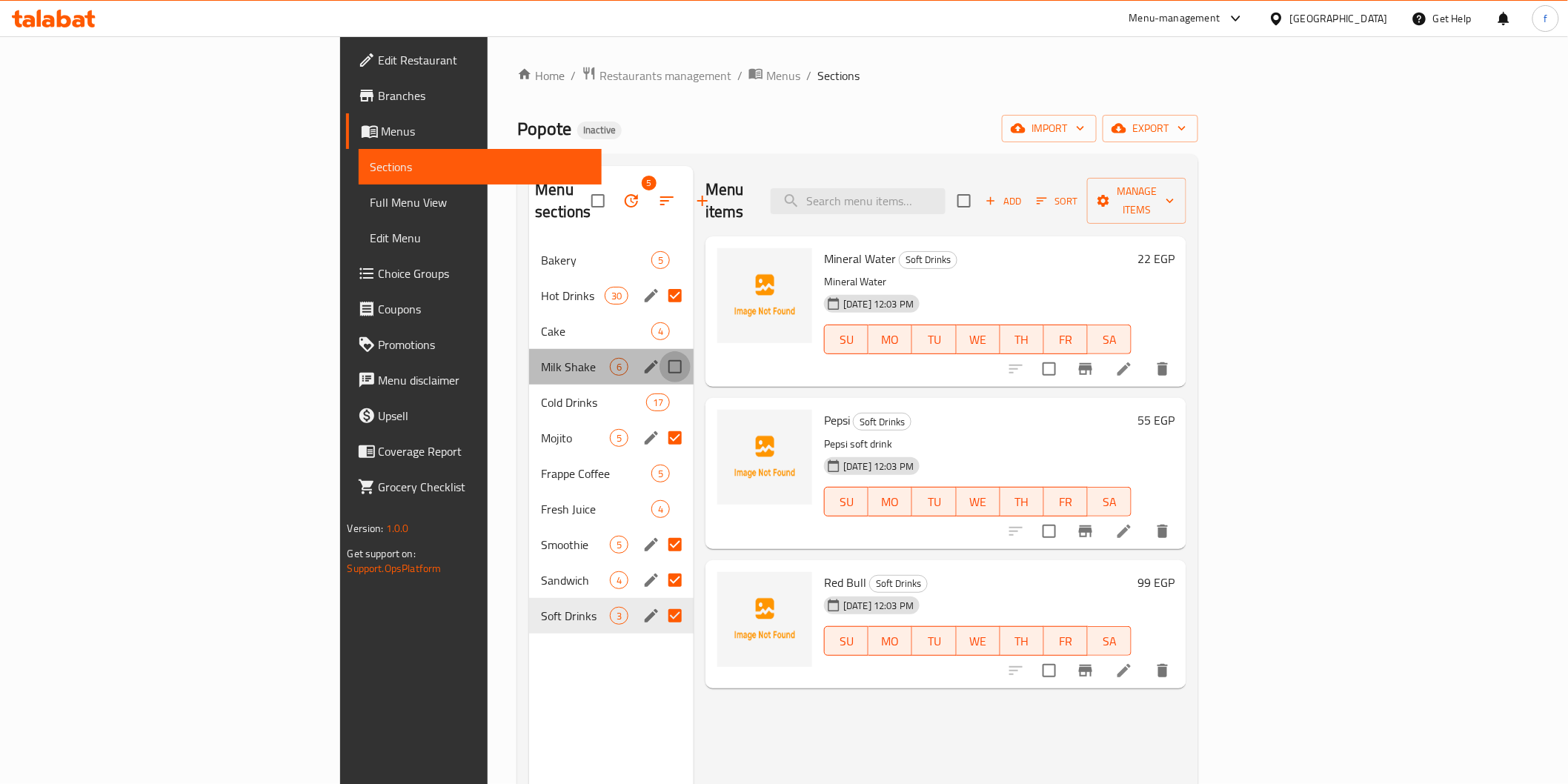
click at [659, 351] on input "Menu sections" at bounding box center [674, 367] width 31 height 31
checkbox input "true"
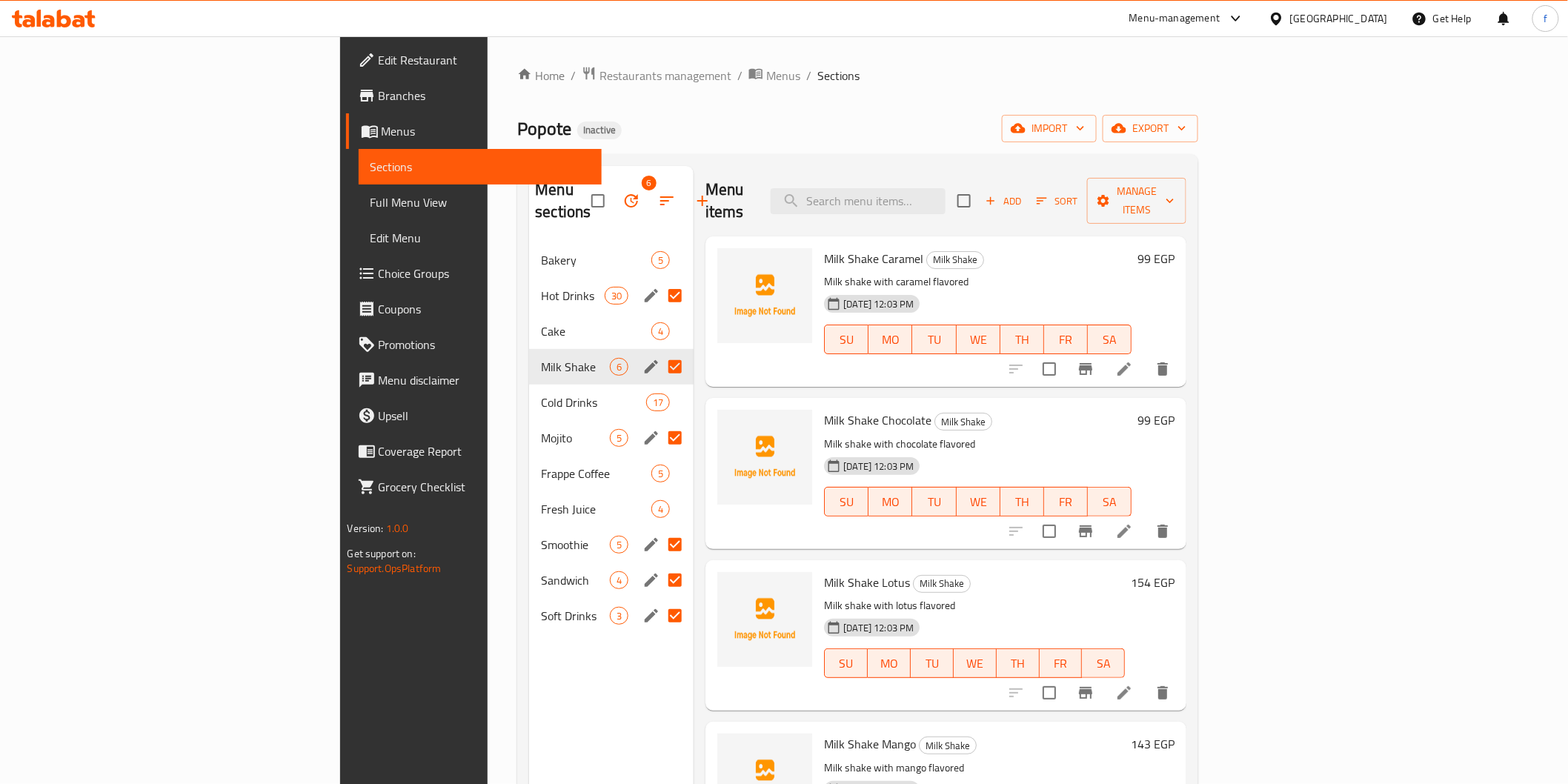
click at [659, 280] on input "Menu sections" at bounding box center [674, 295] width 31 height 31
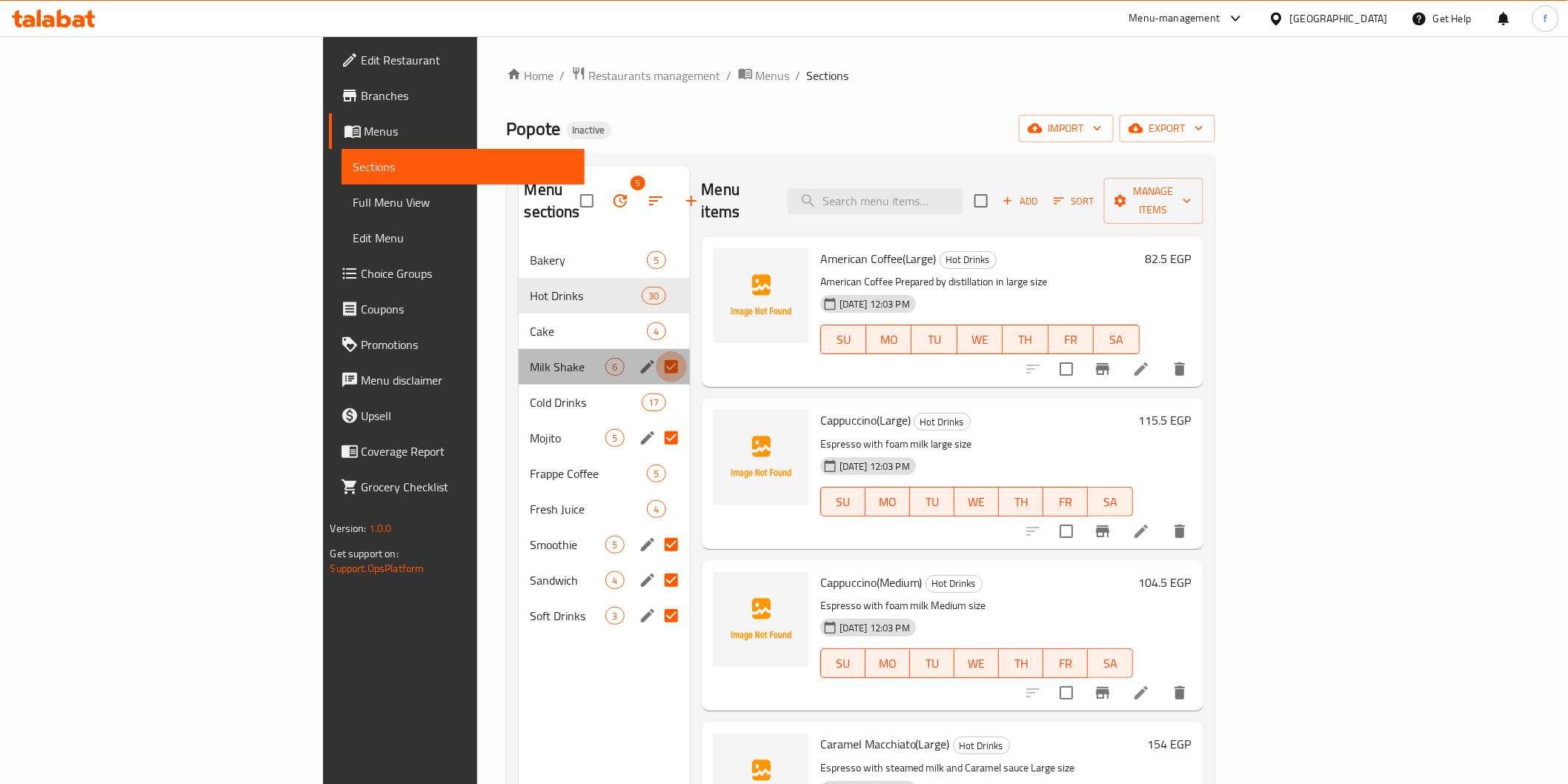
click at [656, 351] on input "Menu sections" at bounding box center [671, 367] width 31 height 31
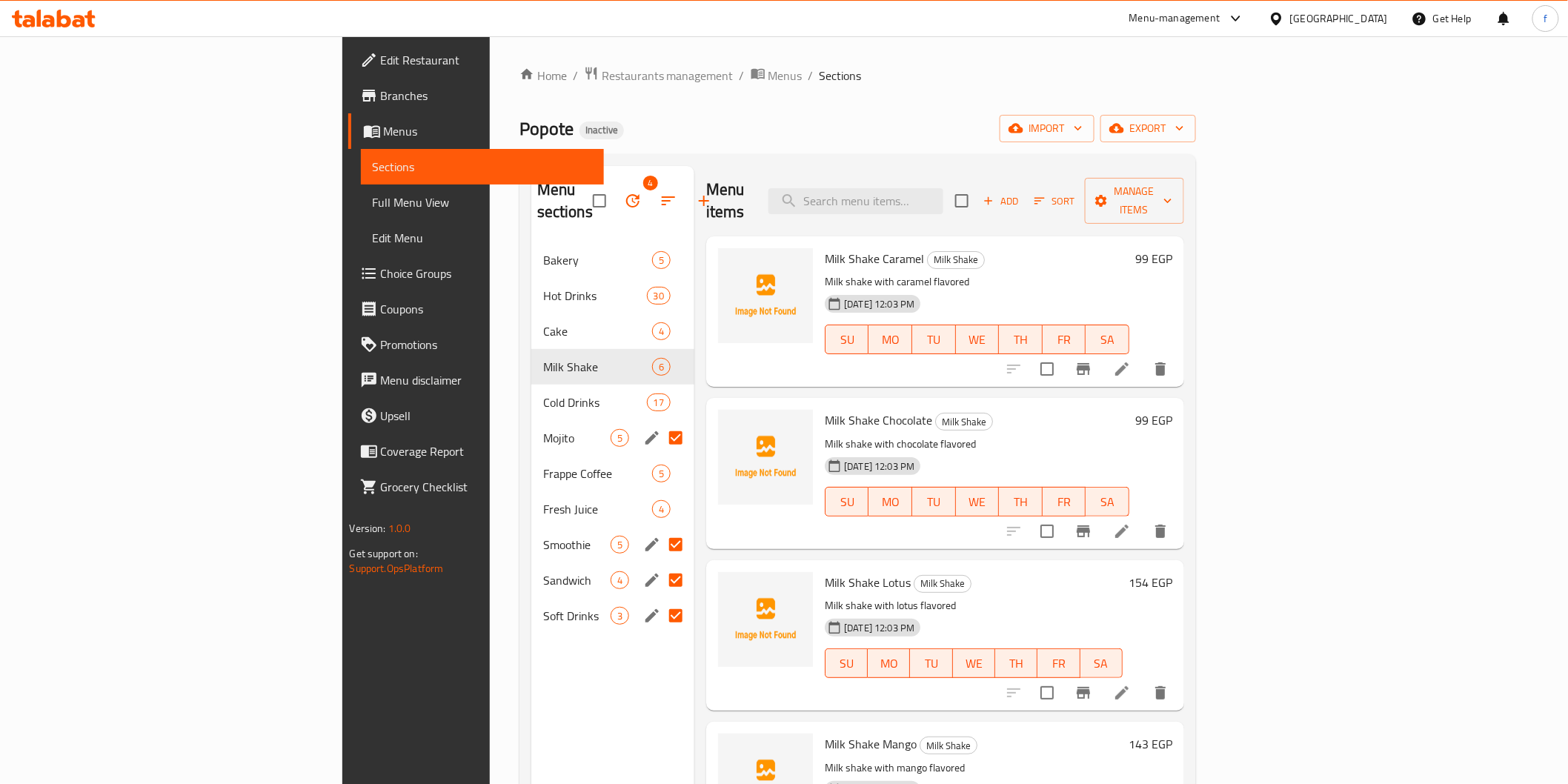
click at [660, 422] on input "Menu sections" at bounding box center [675, 438] width 31 height 31
checkbox input "false"
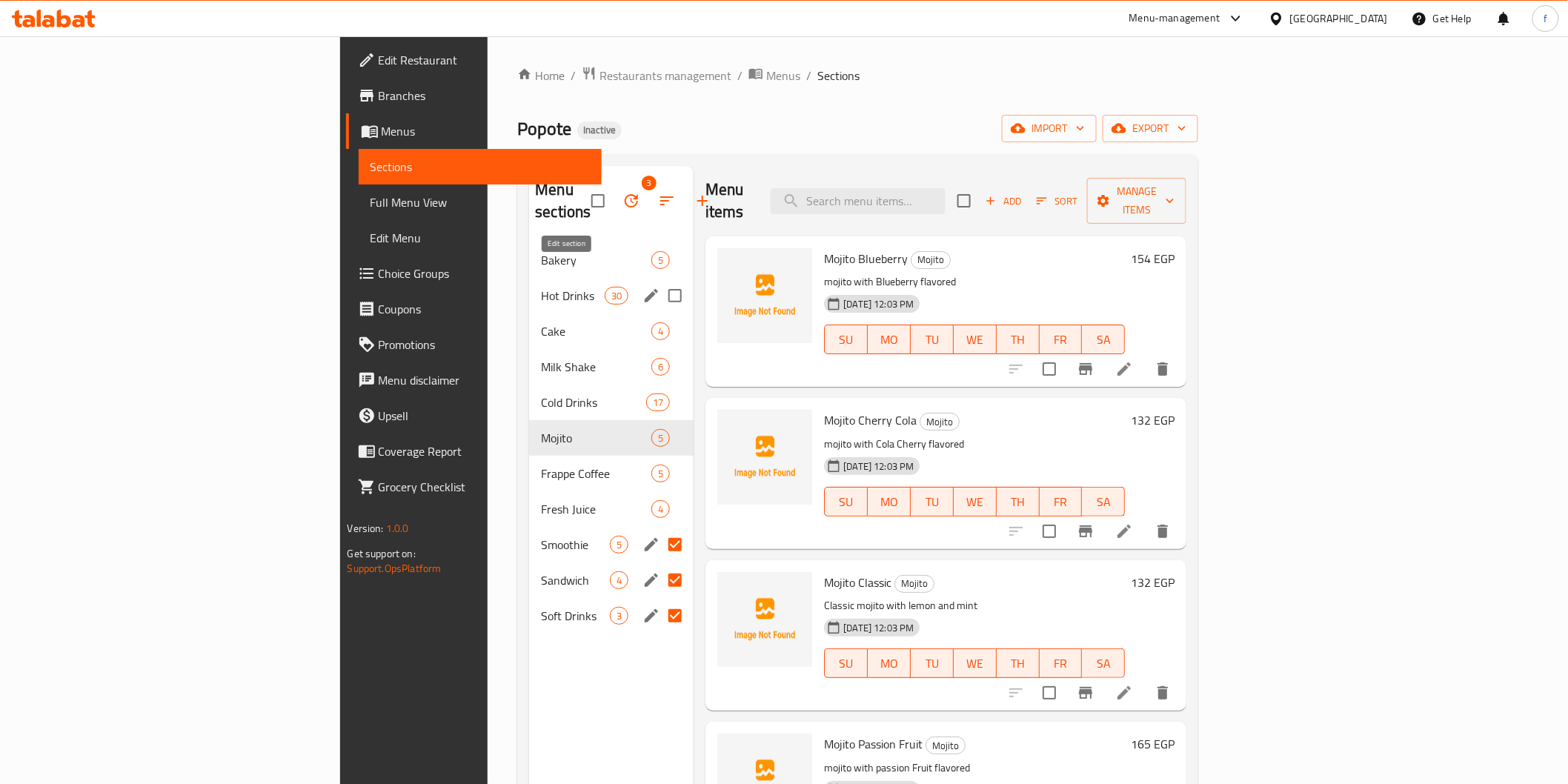
click at [642, 287] on icon "edit" at bounding box center [651, 295] width 18 height 18
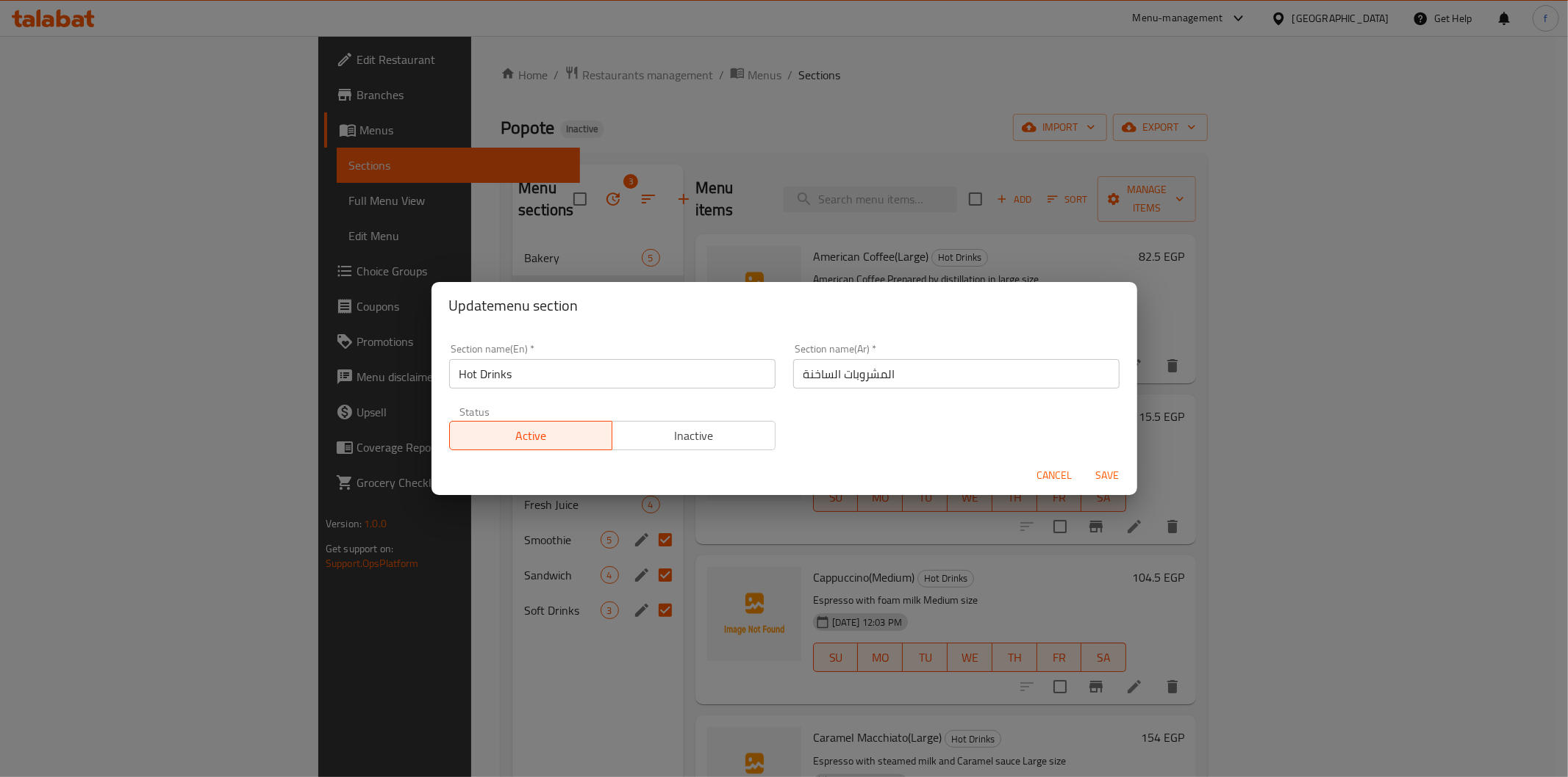
drag, startPoint x: 393, startPoint y: 619, endPoint x: 787, endPoint y: 476, distance: 419.1
click at [394, 613] on div "Update menu section Section name(En)   * Hot Drinks Section name(En) * Section …" at bounding box center [784, 388] width 1568 height 777
click at [1064, 472] on span "Cancel" at bounding box center [1054, 476] width 35 height 18
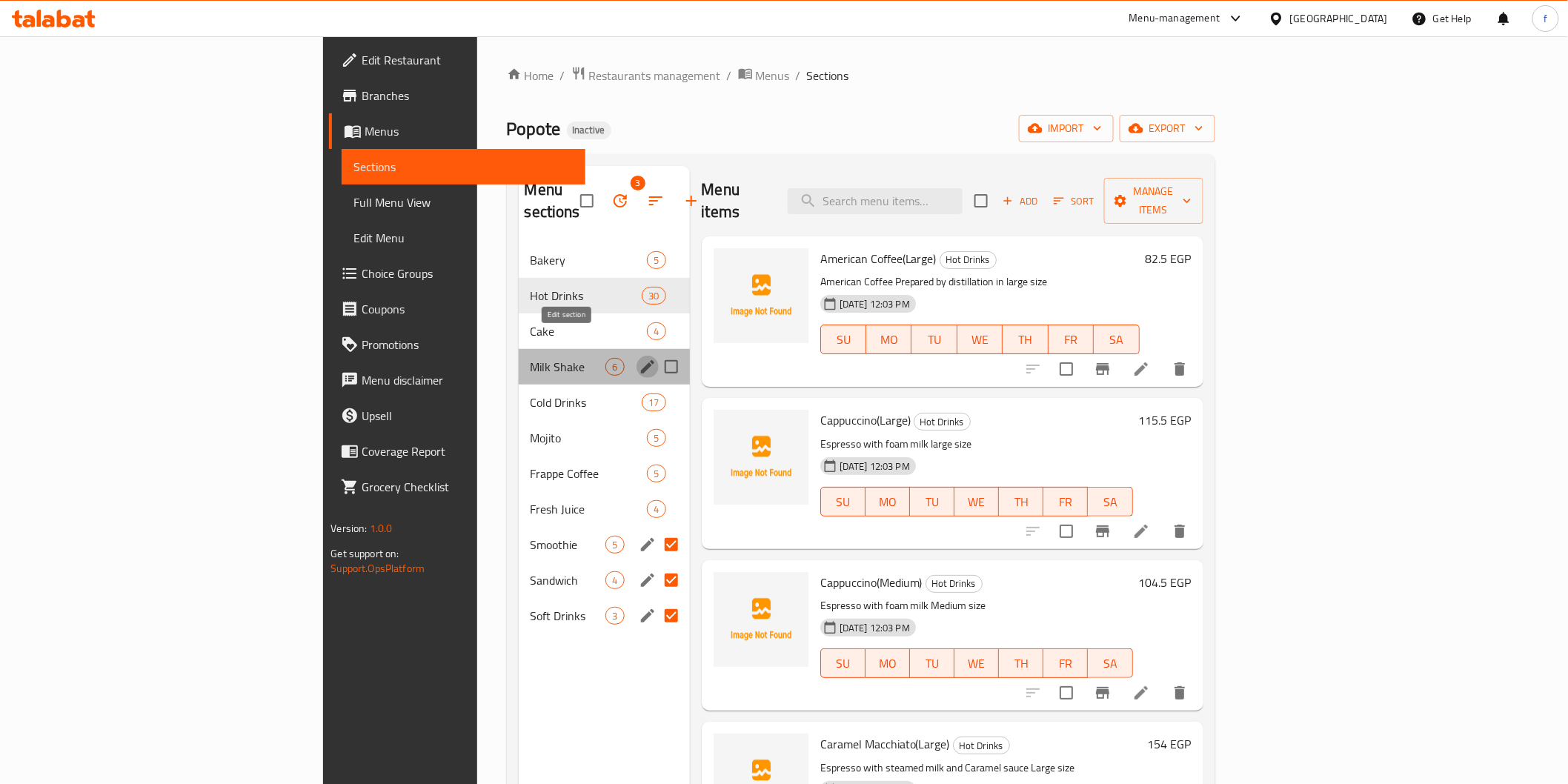
click at [639, 358] on icon "edit" at bounding box center [647, 367] width 18 height 18
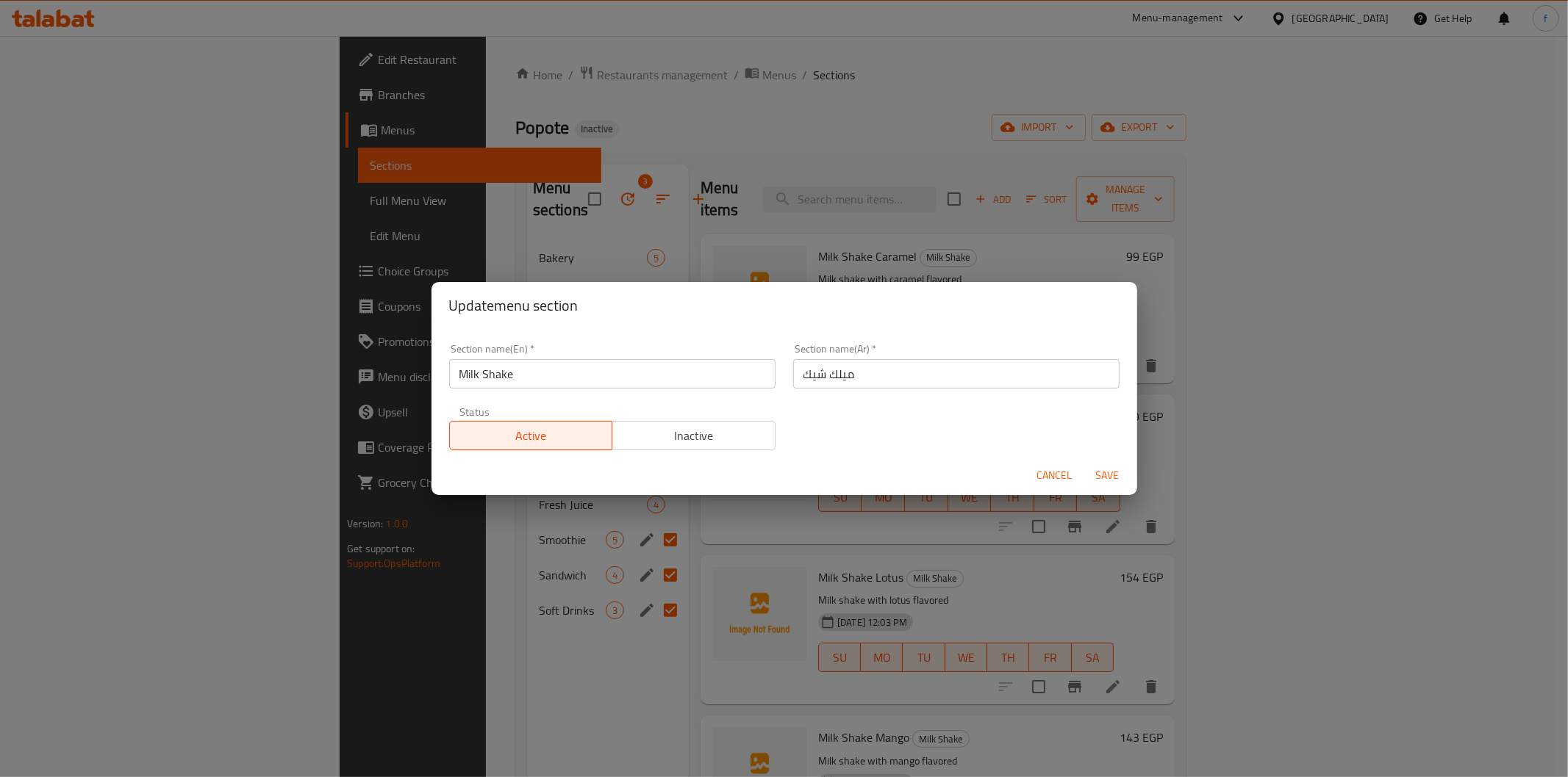
click at [434, 662] on div "Update menu section Section name(En)   * Milk Shake Section name(En) * Section …" at bounding box center [784, 388] width 1568 height 777
click at [1044, 475] on span "Cancel" at bounding box center [1054, 476] width 35 height 18
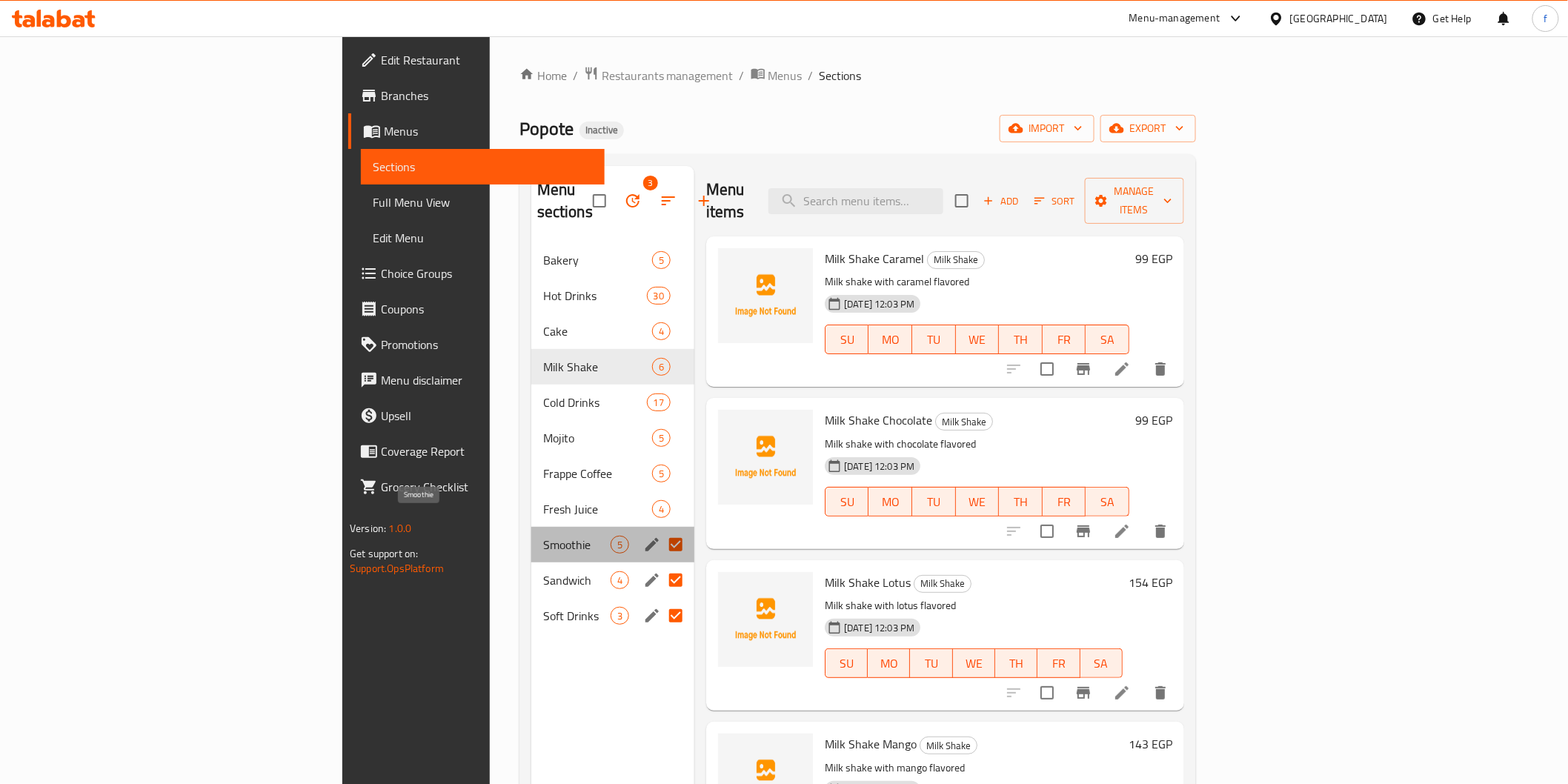
click at [543, 536] on span "Smoothie" at bounding box center [577, 544] width 68 height 18
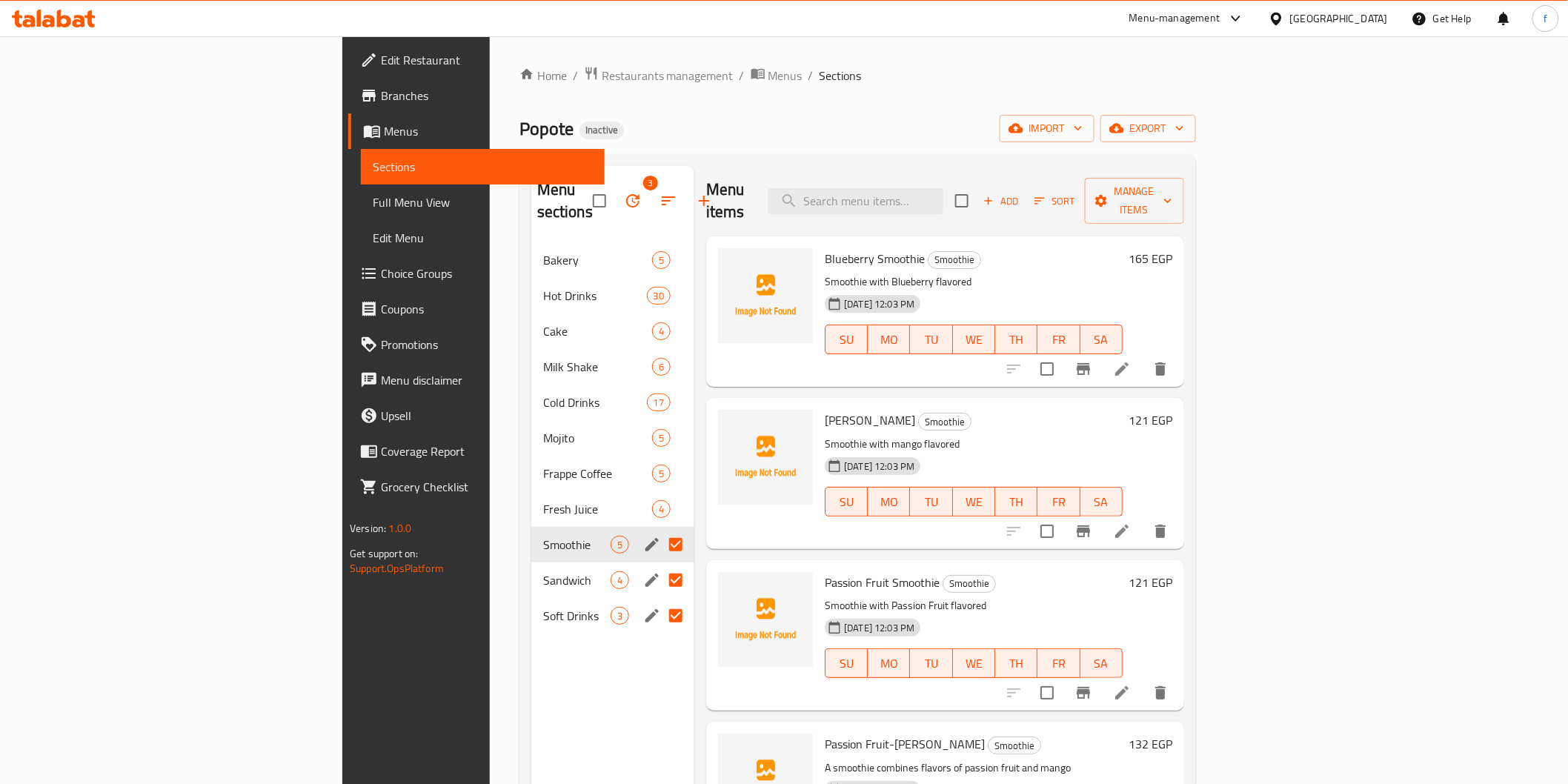
click at [660, 529] on input "Menu sections" at bounding box center [675, 544] width 31 height 31
checkbox input "false"
click at [660, 565] on input "Menu sections" at bounding box center [675, 580] width 31 height 31
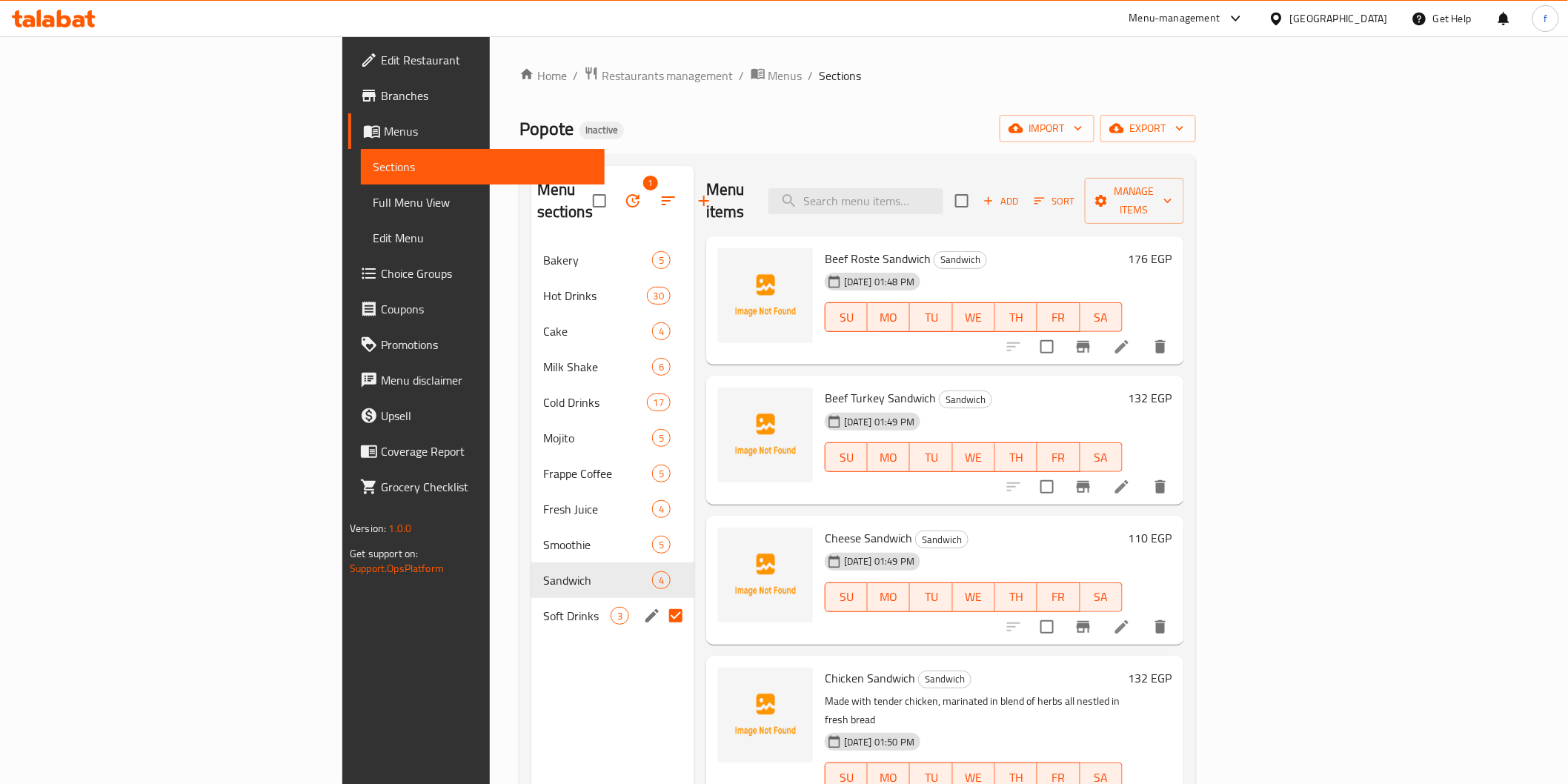
click at [660, 600] on input "Menu sections" at bounding box center [675, 616] width 31 height 31
checkbox input "false"
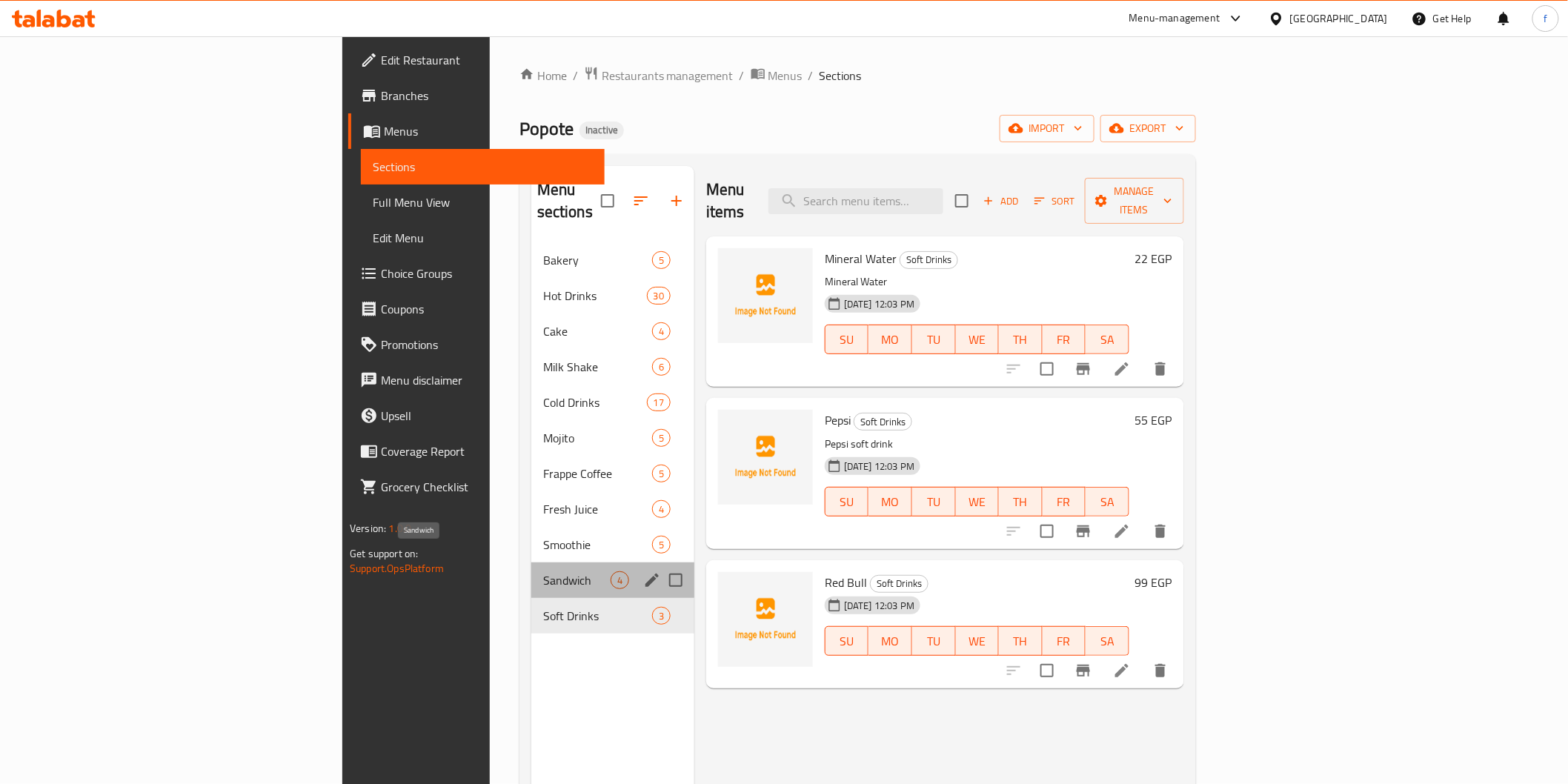
click at [543, 571] on span "Sandwich" at bounding box center [577, 580] width 68 height 18
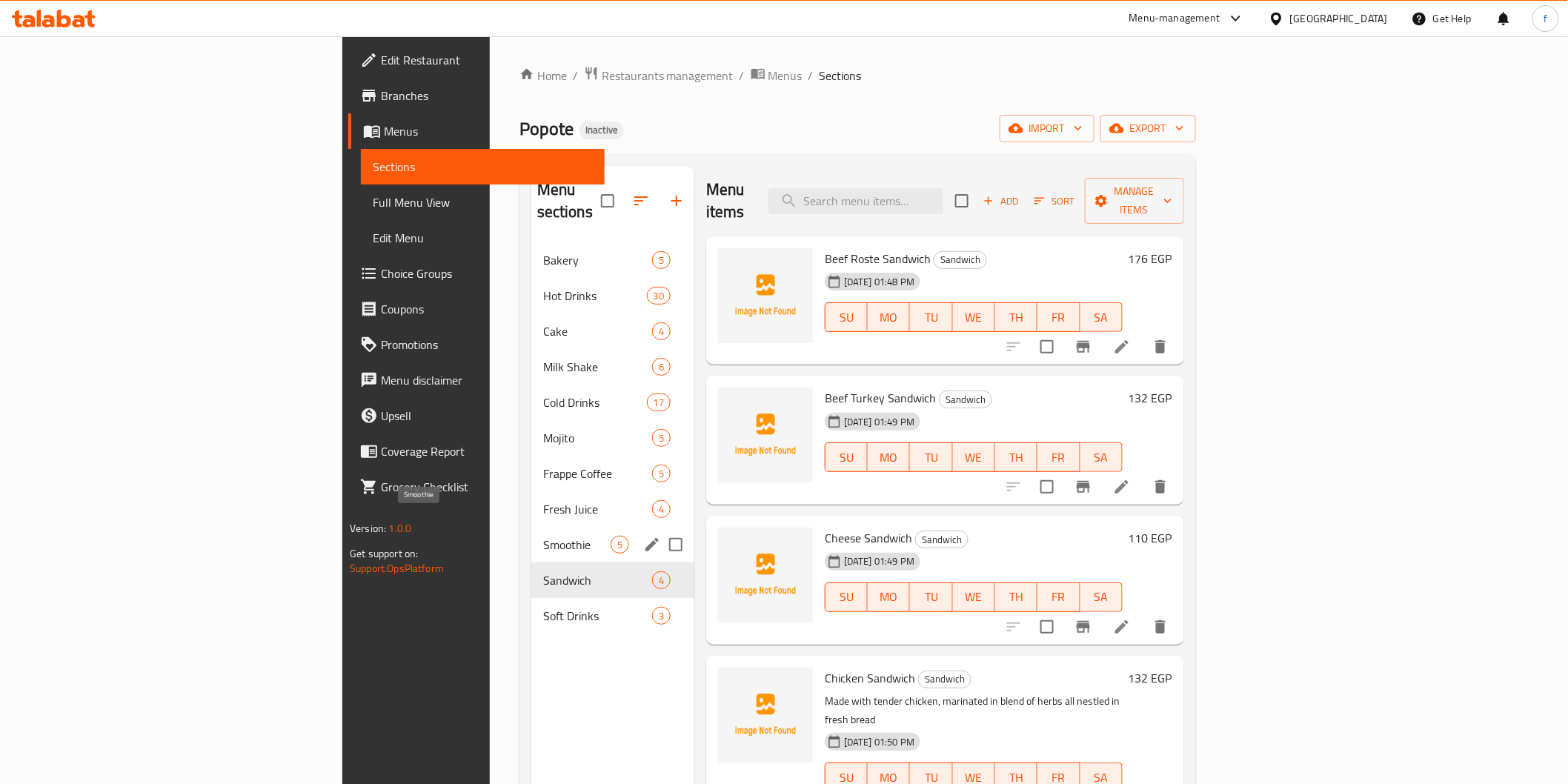
click at [543, 536] on span "Smoothie" at bounding box center [577, 544] width 68 height 18
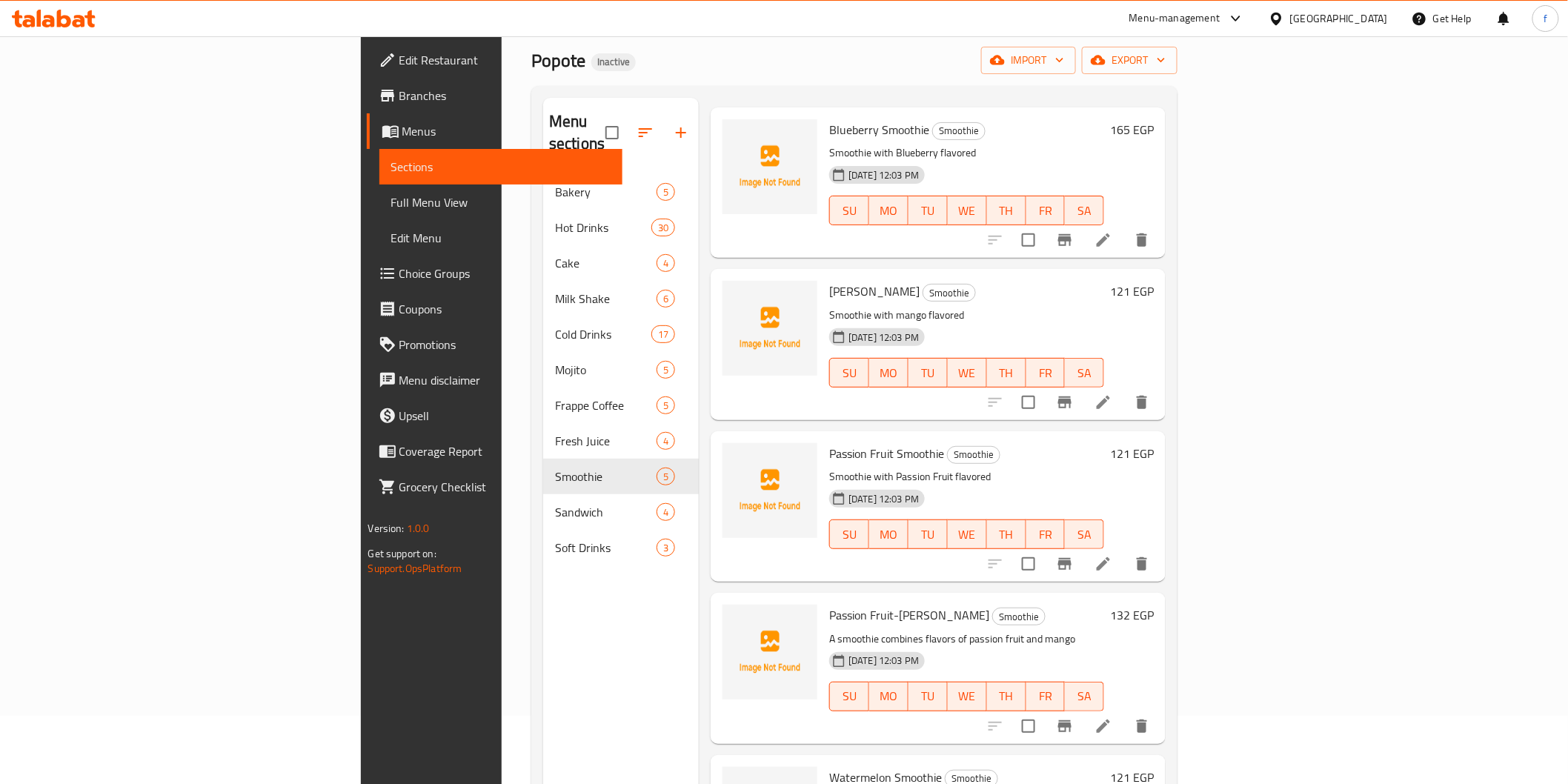
scroll to position [207, 0]
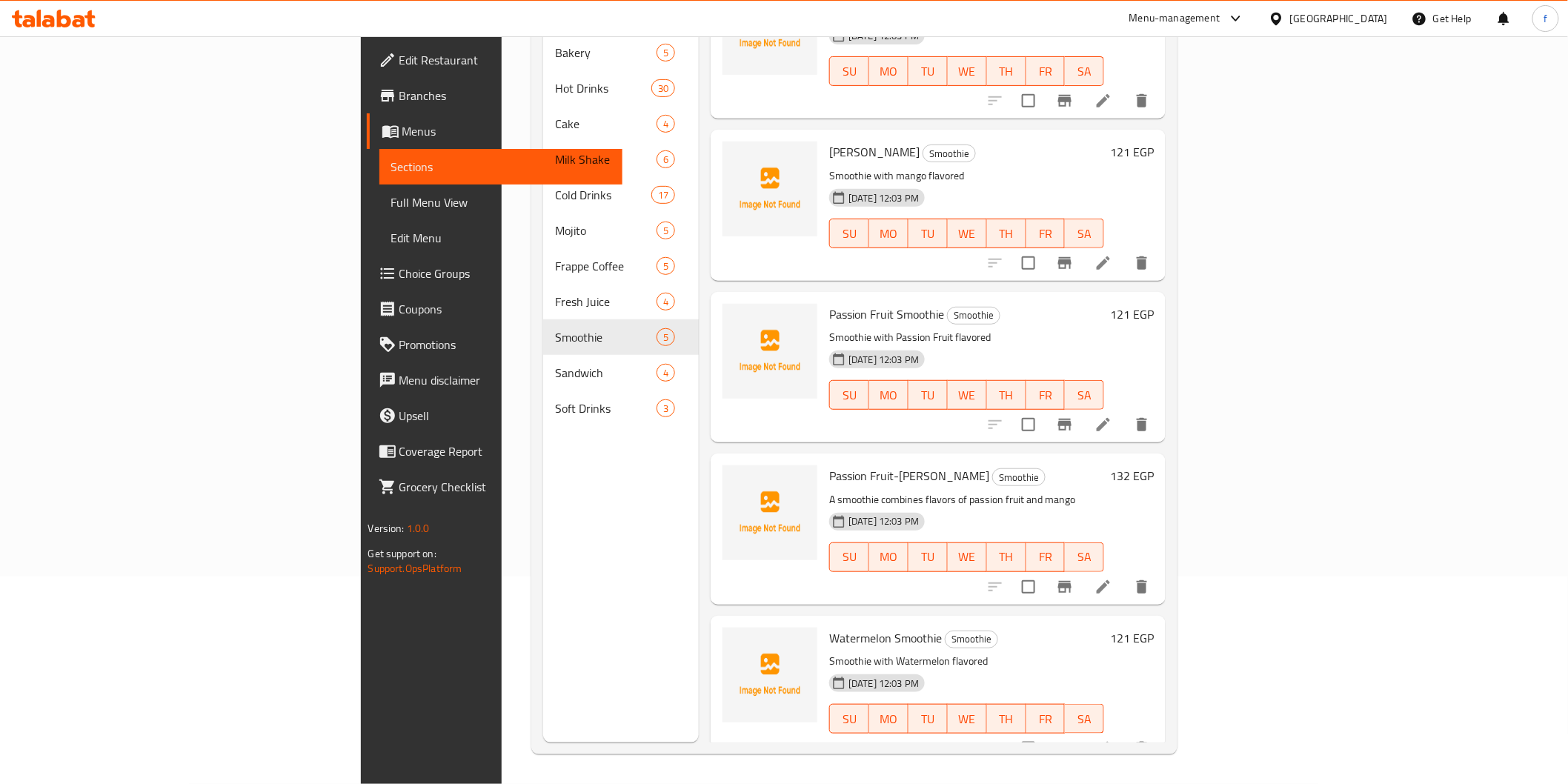
click at [1112, 740] on icon at bounding box center [1103, 748] width 18 height 18
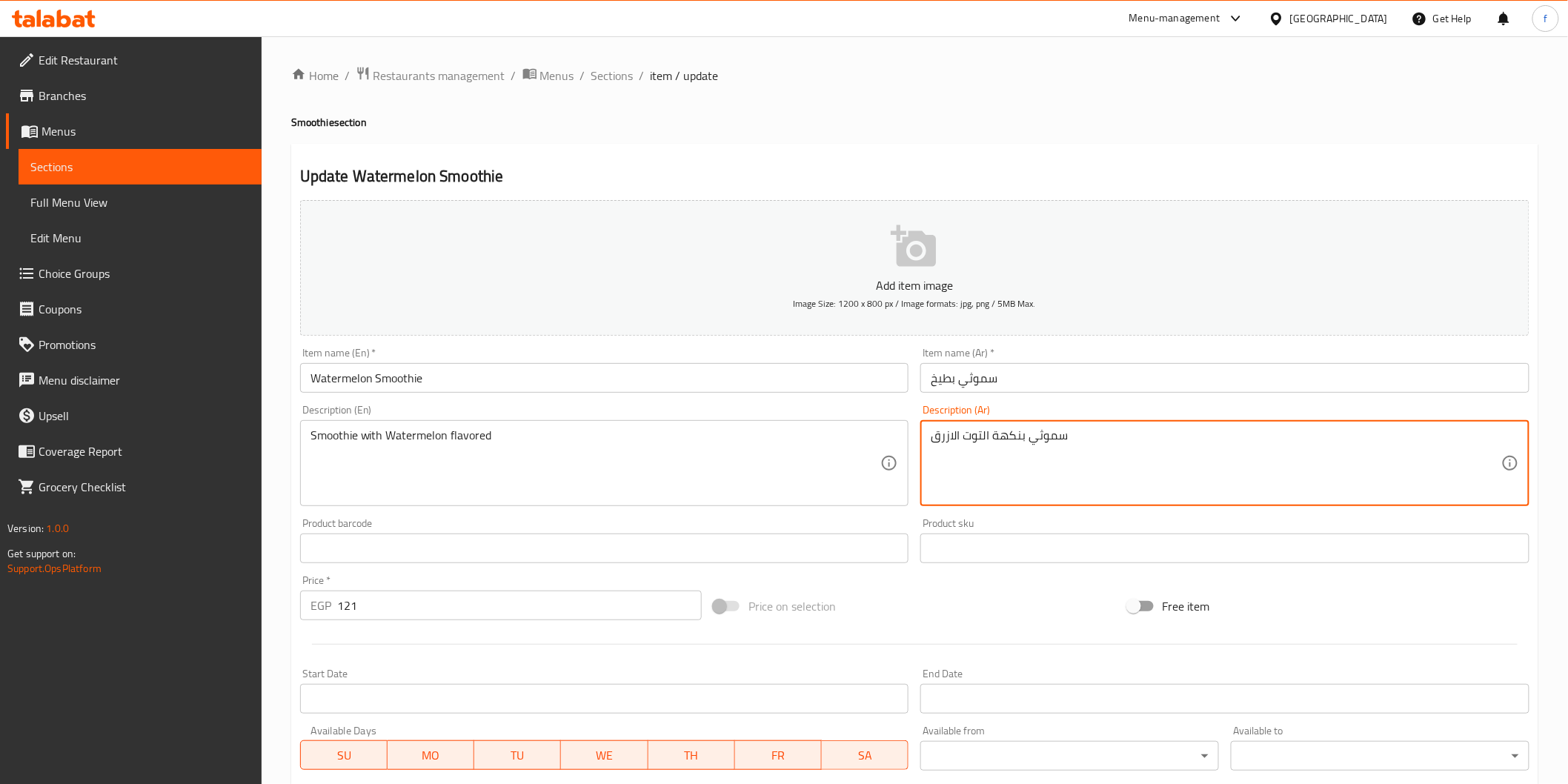
drag, startPoint x: 987, startPoint y: 433, endPoint x: 914, endPoint y: 438, distance: 73.2
click at [954, 435] on textarea "سموثي بنكهة التوت الازرق" at bounding box center [1216, 463] width 570 height 70
drag, startPoint x: 991, startPoint y: 438, endPoint x: 897, endPoint y: 450, distance: 94.8
click at [897, 450] on div "Add item image Image Size: 1200 x 800 px / Image formats: jpg, png / 5MB Max. I…" at bounding box center [915, 513] width 1241 height 639
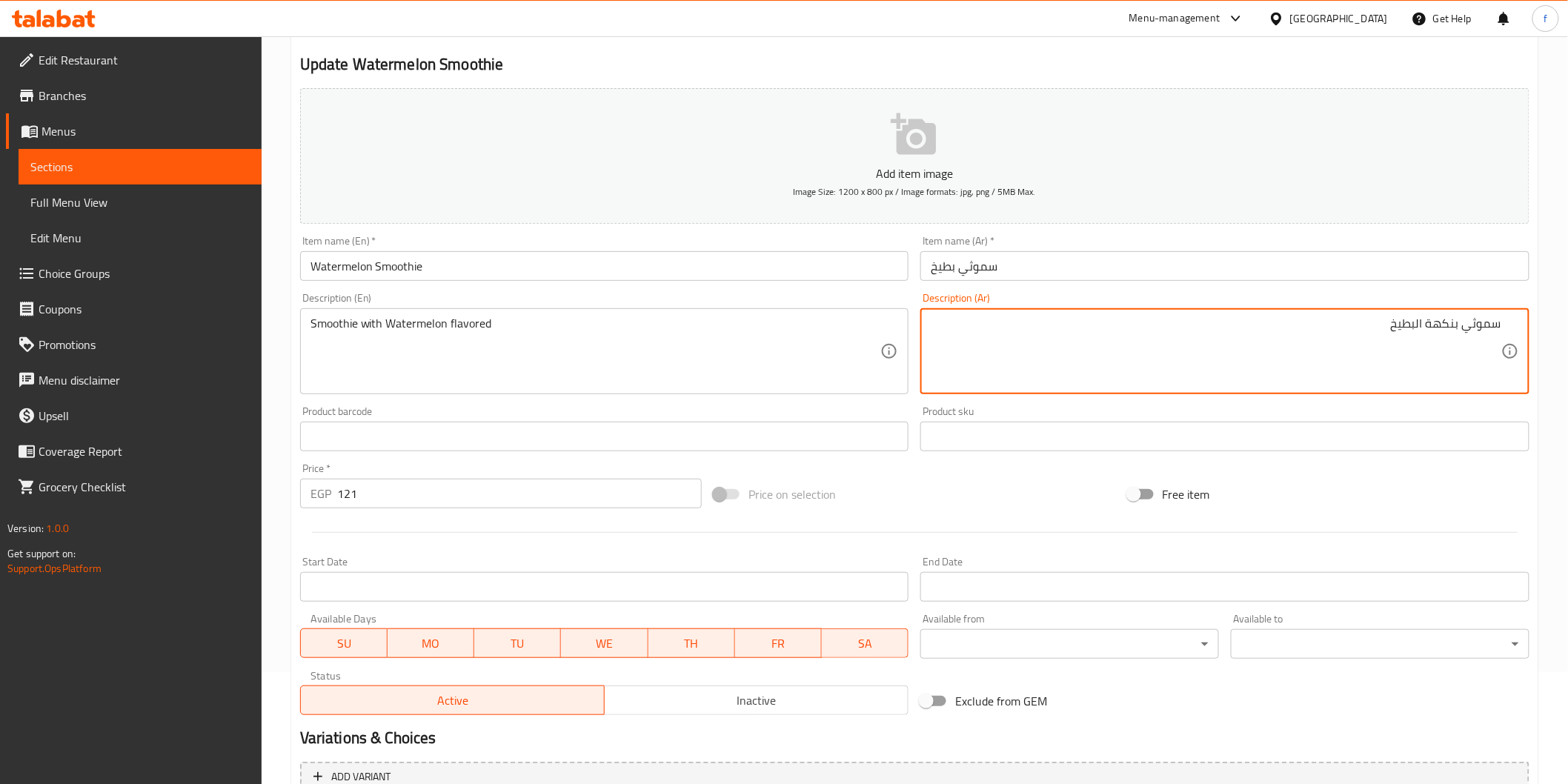
scroll to position [260, 0]
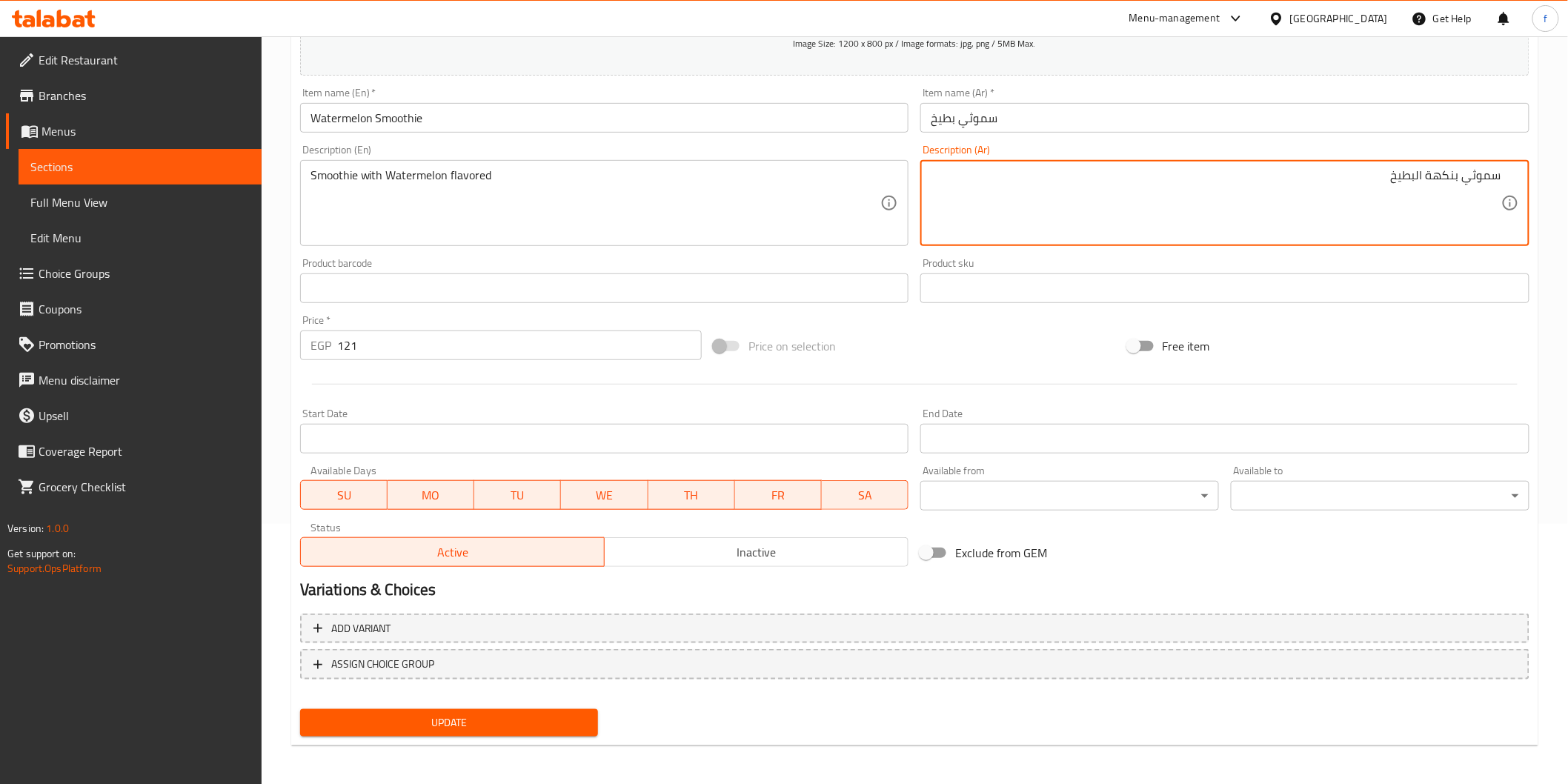
type textarea "سموثي بنكهة البطيخ"
click at [472, 727] on span "Update" at bounding box center [449, 723] width 275 height 19
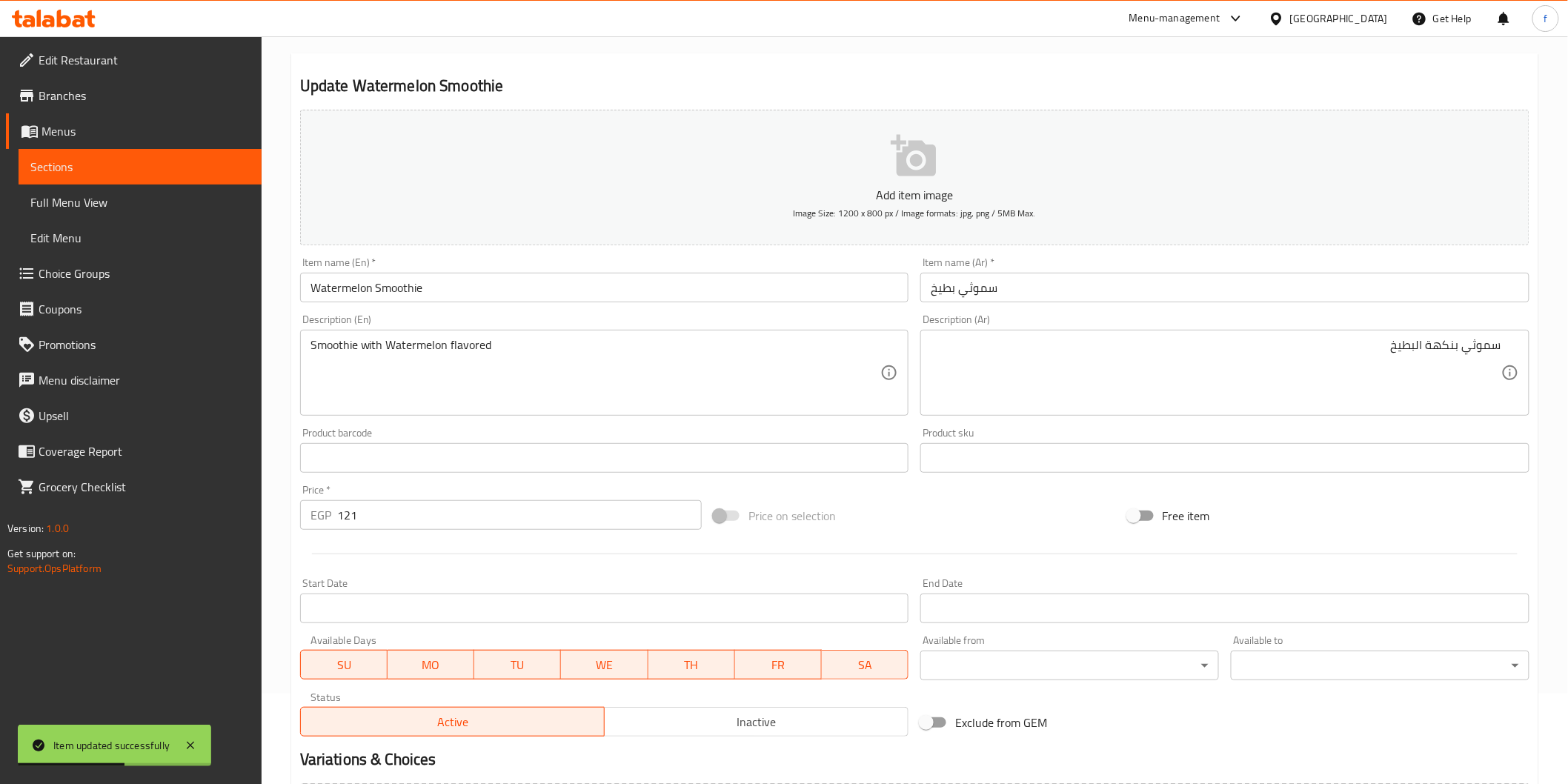
scroll to position [0, 0]
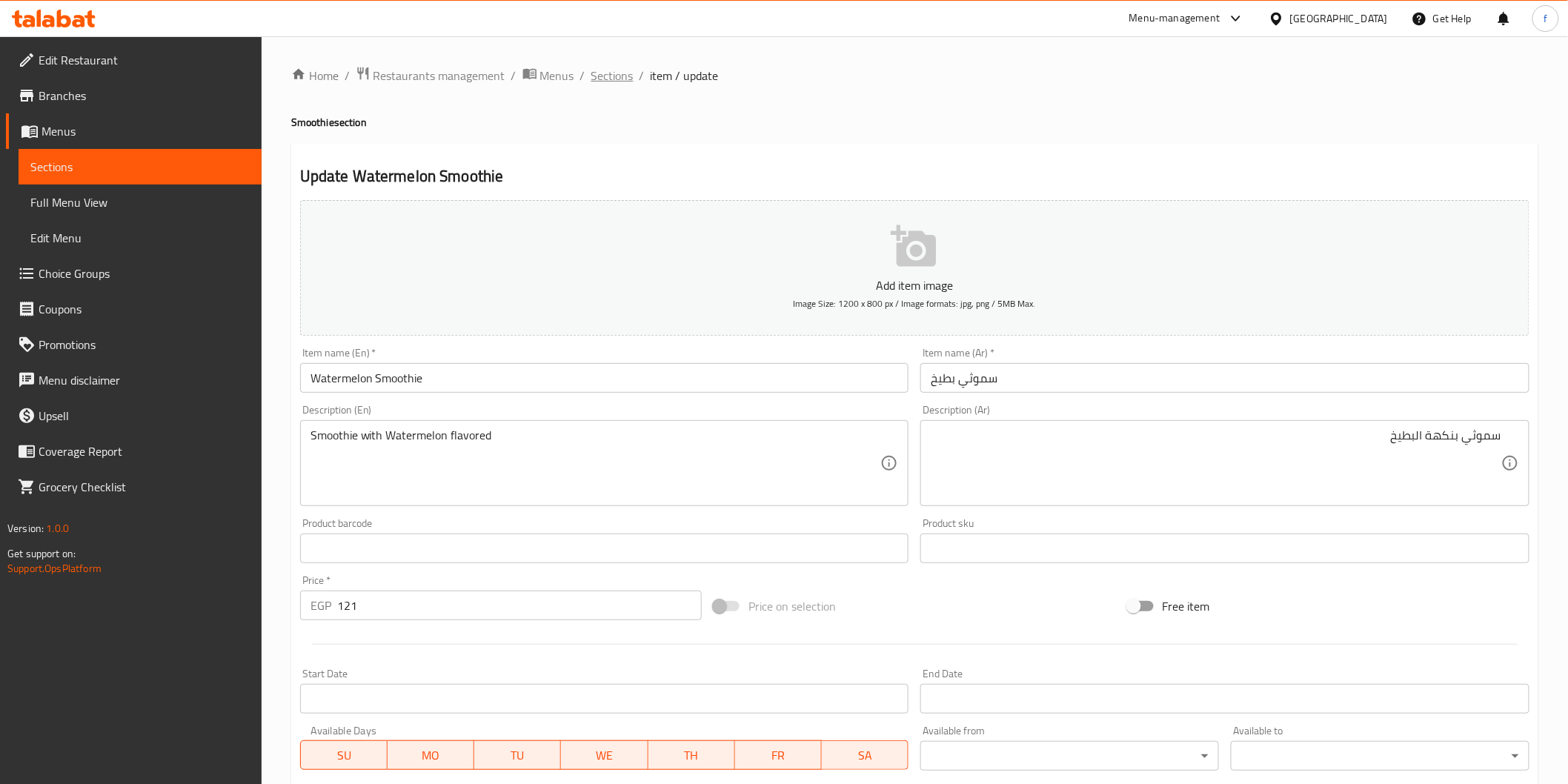
click at [604, 80] on span "Sections" at bounding box center [613, 75] width 42 height 18
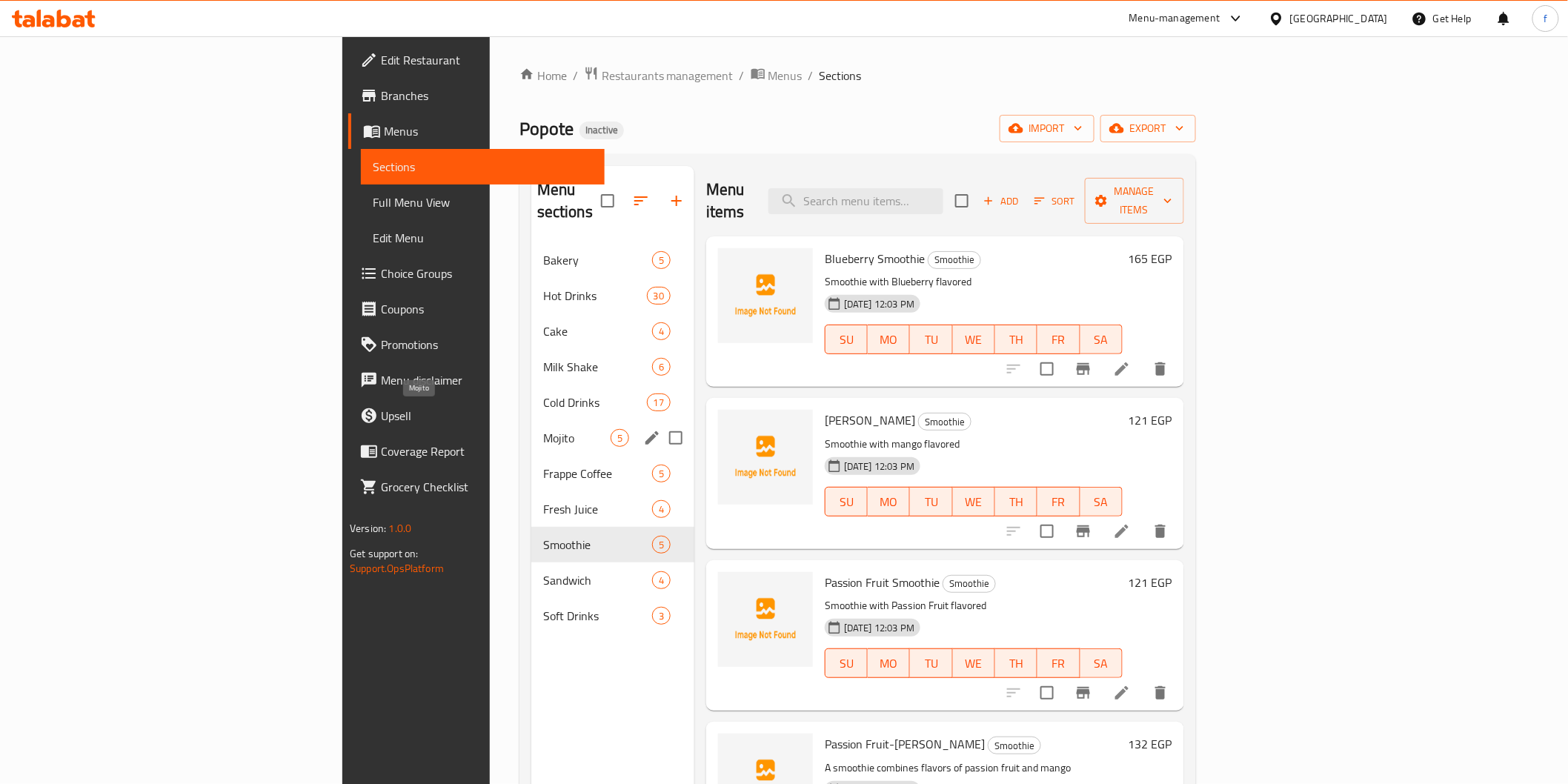
click at [543, 429] on span "Mojito" at bounding box center [577, 438] width 68 height 18
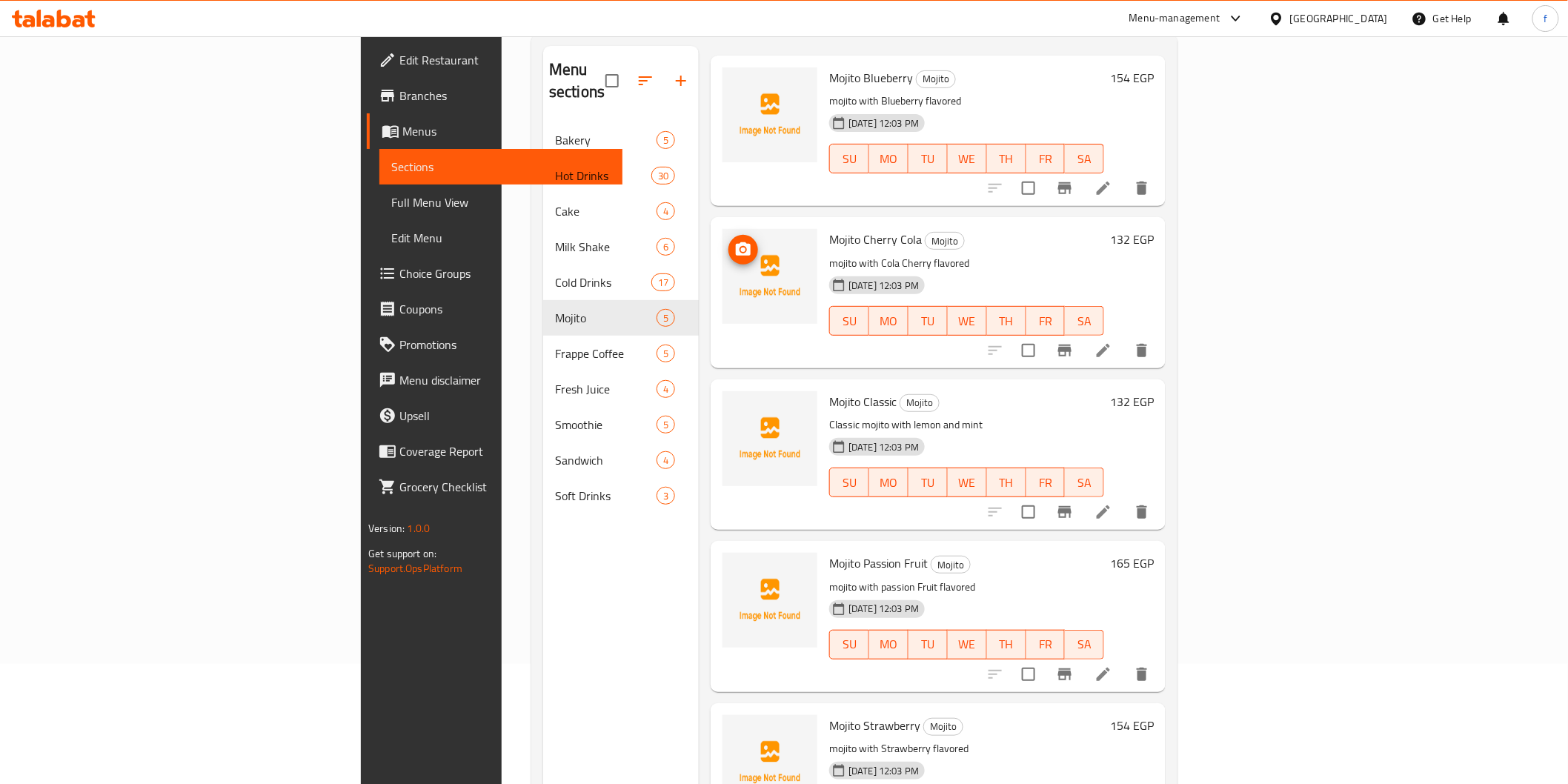
scroll to position [207, 0]
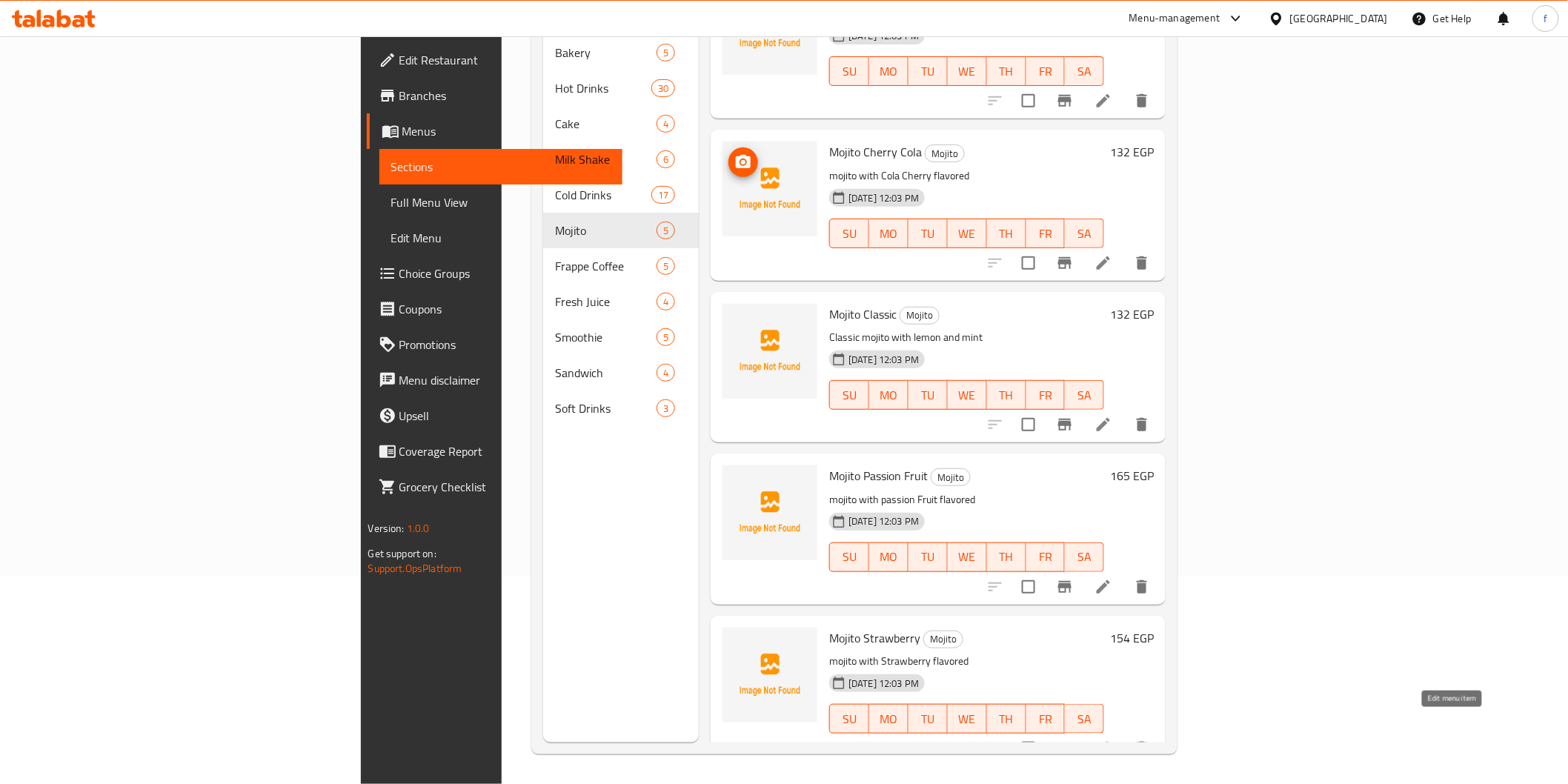
click at [1112, 740] on icon at bounding box center [1103, 748] width 18 height 18
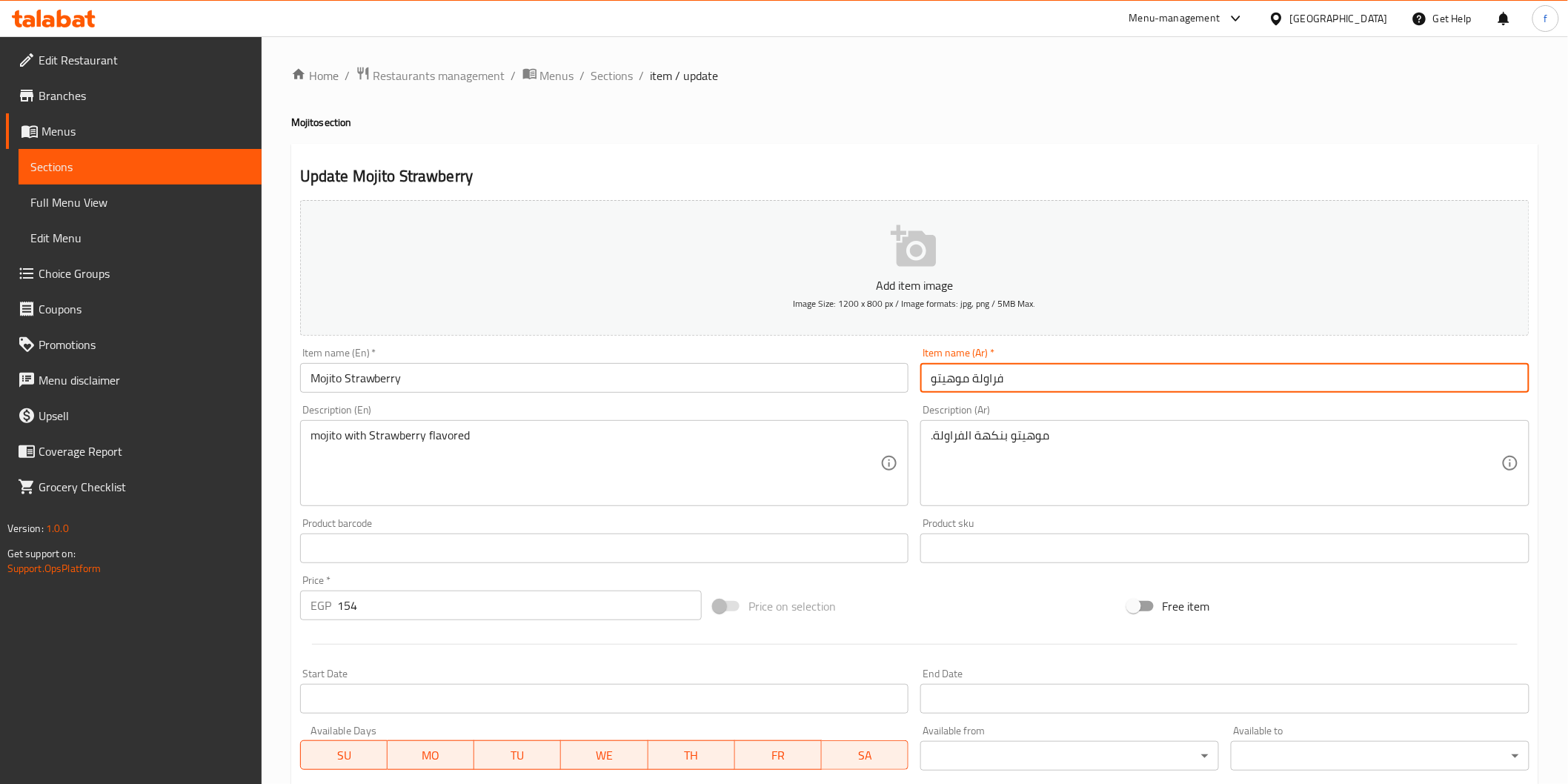
click at [960, 380] on input "فراولة موهيتو" at bounding box center [1224, 378] width 609 height 30
click at [993, 387] on input "فراولة" at bounding box center [1224, 378] width 609 height 30
paste input "موهيتو"
click at [957, 377] on input "فراولة موهيتو" at bounding box center [1224, 378] width 609 height 30
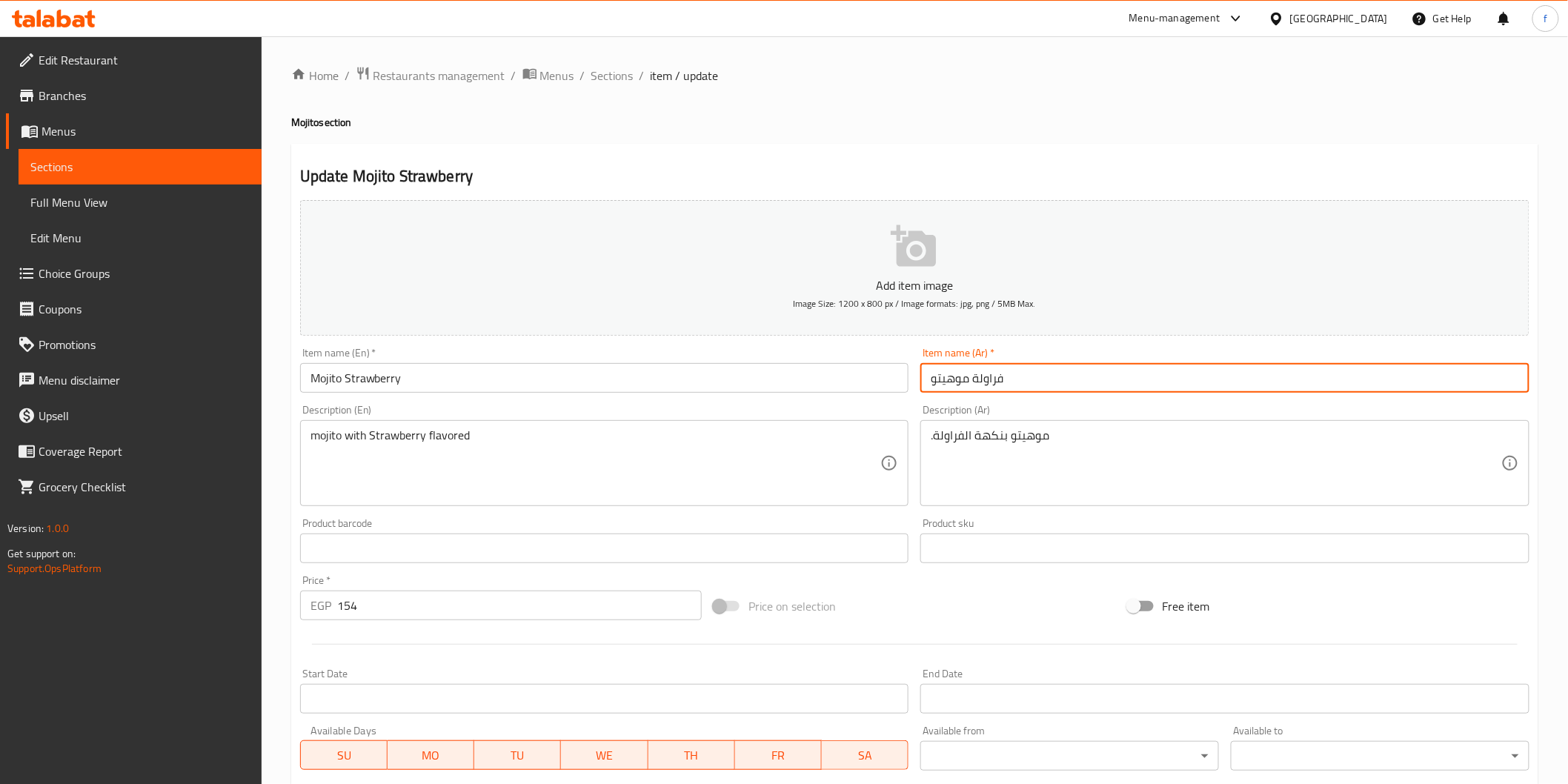
click at [957, 377] on input "فراولة موهيتو" at bounding box center [1224, 378] width 609 height 30
paste input "موهيتو"
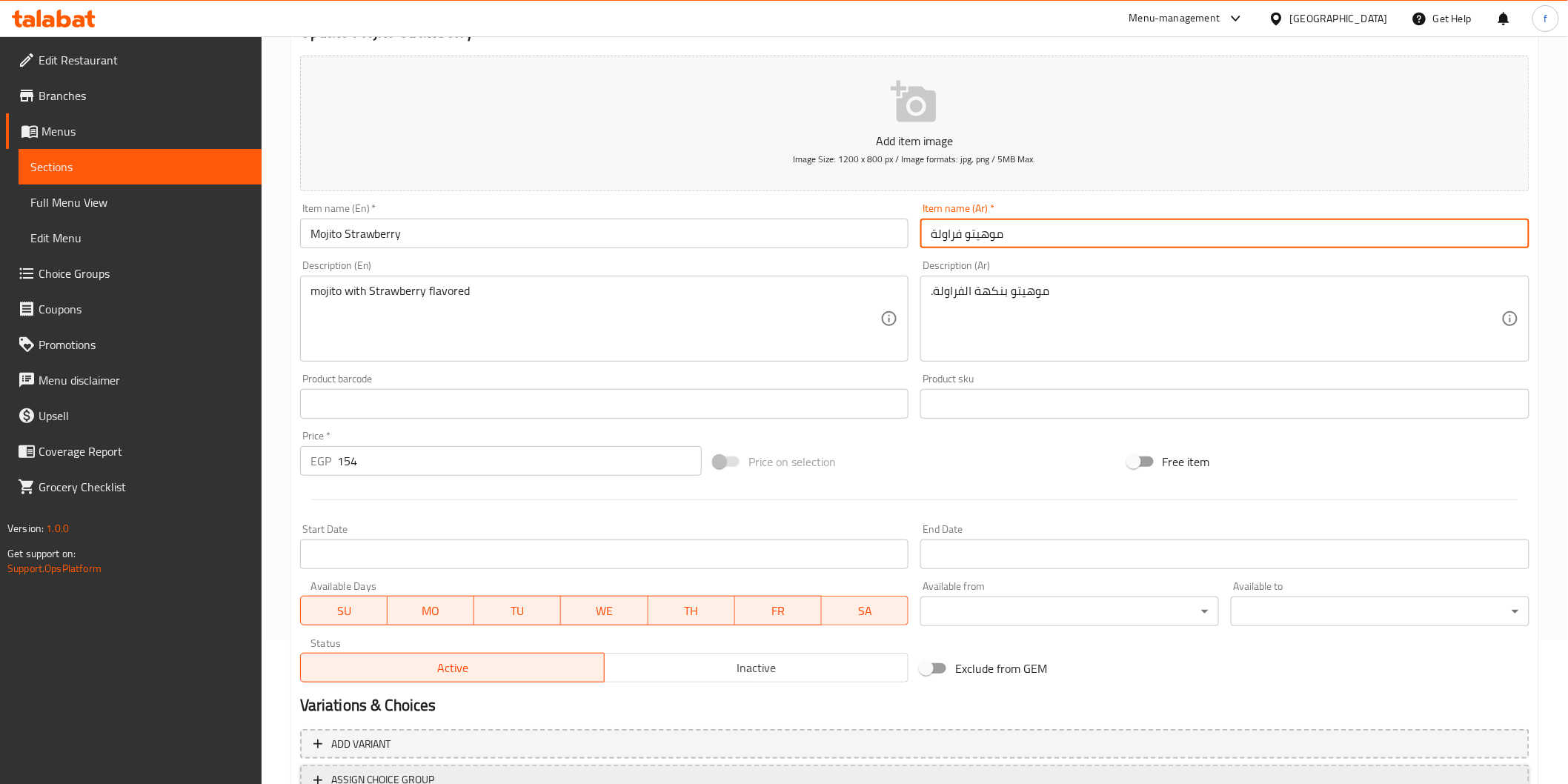
scroll to position [260, 0]
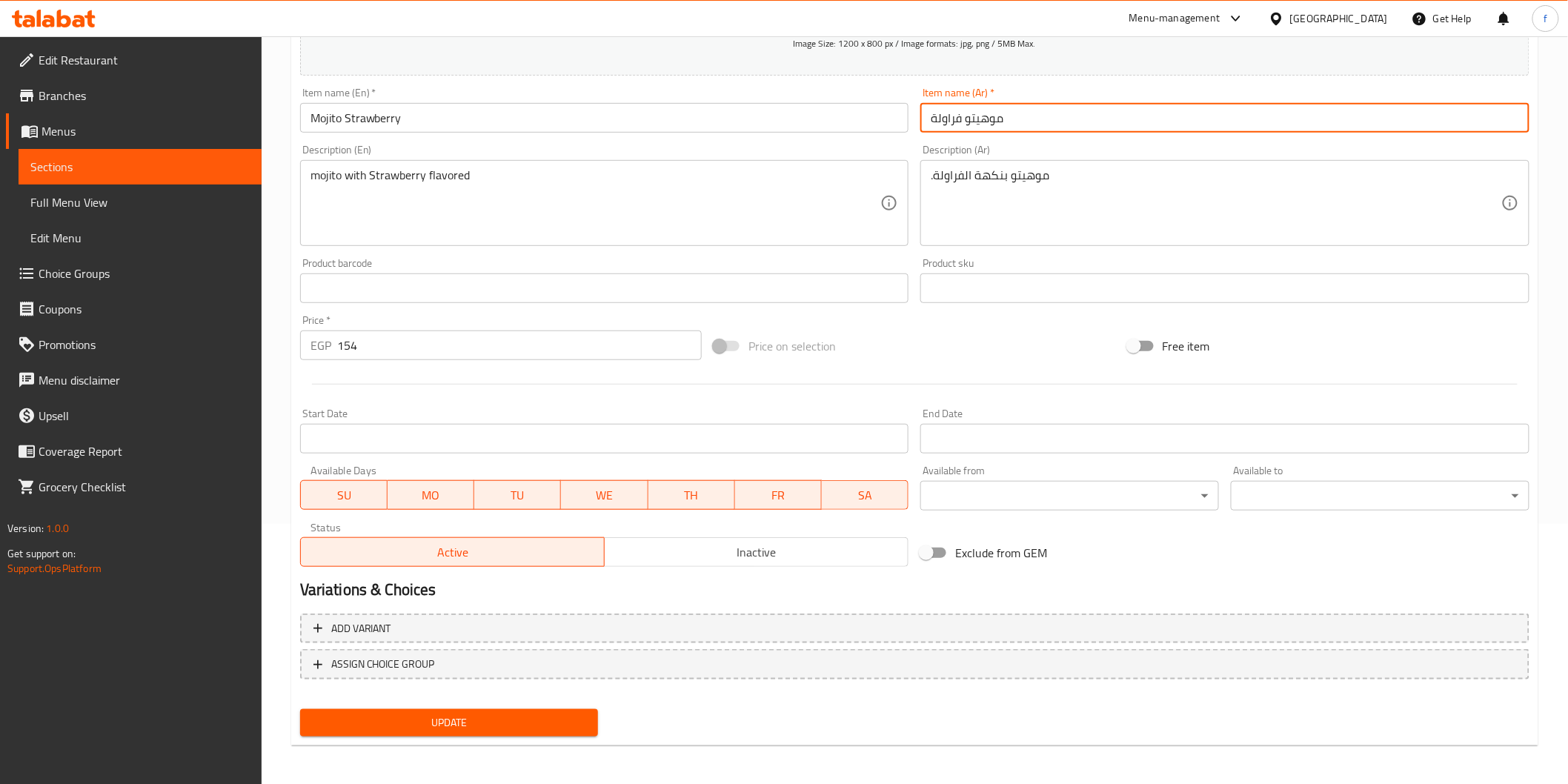
type input "موهيتو فراولة"
click at [476, 724] on span "Update" at bounding box center [449, 723] width 275 height 19
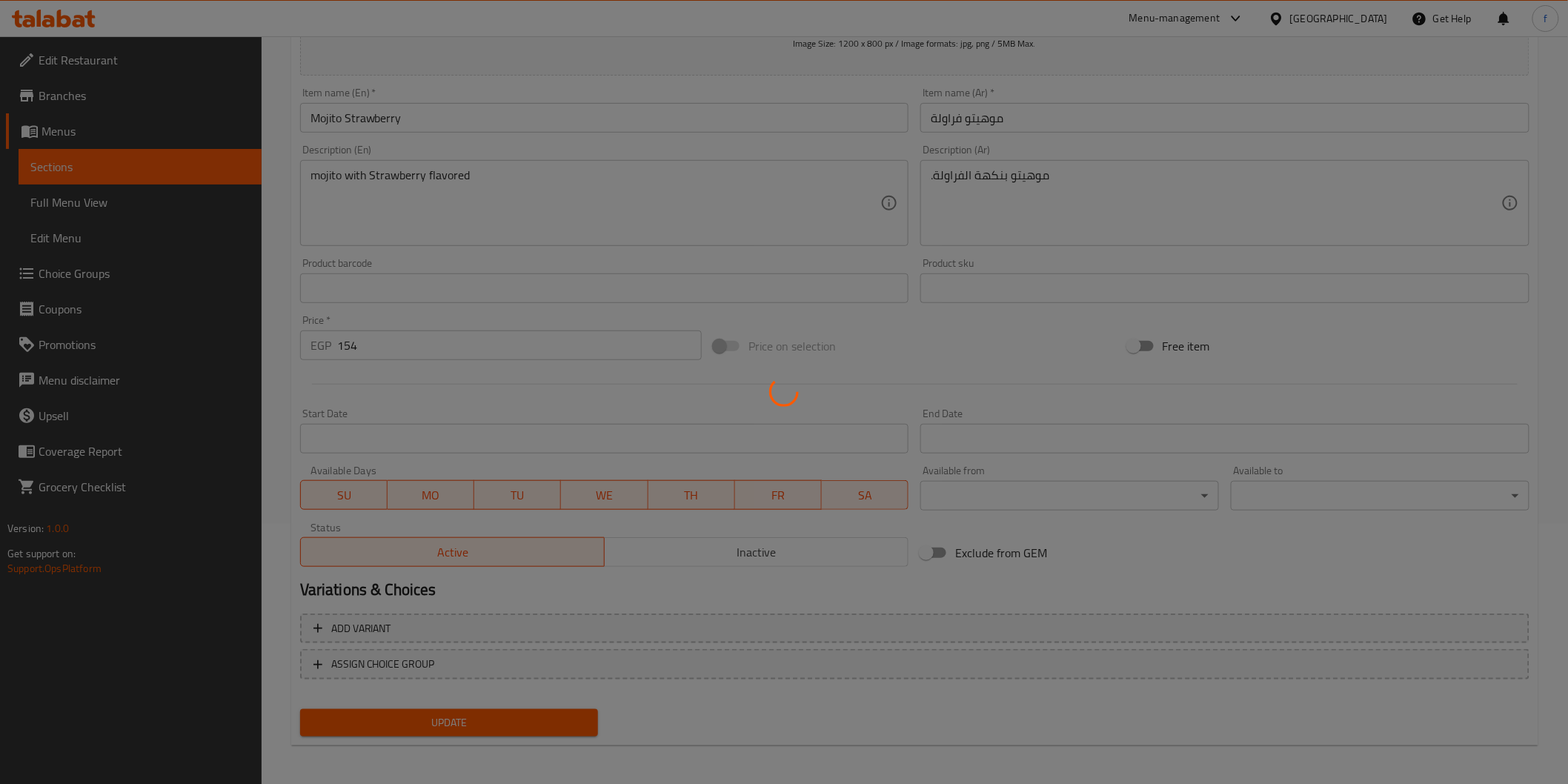
scroll to position [0, 0]
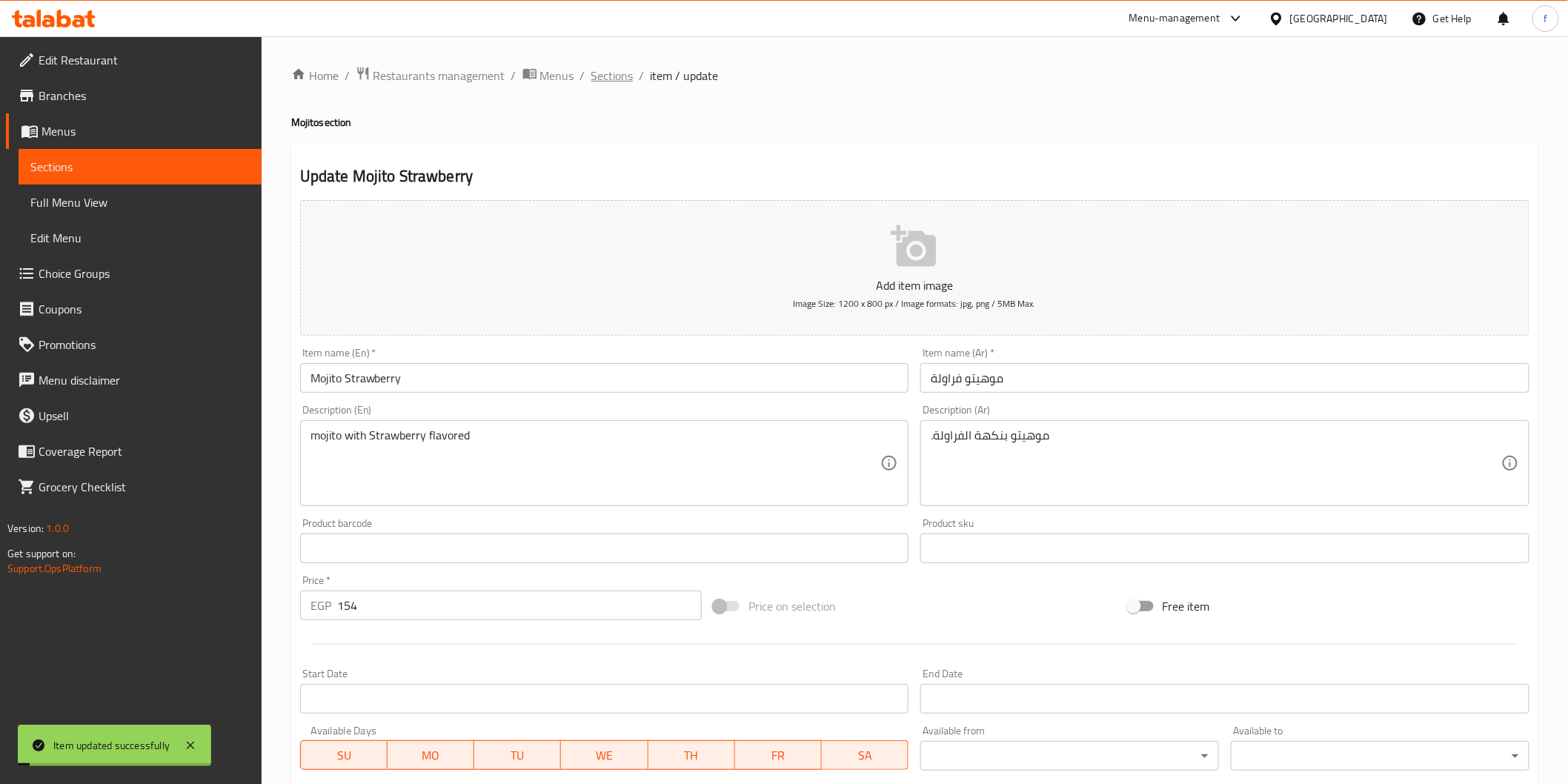
click at [618, 77] on span "Sections" at bounding box center [613, 75] width 42 height 18
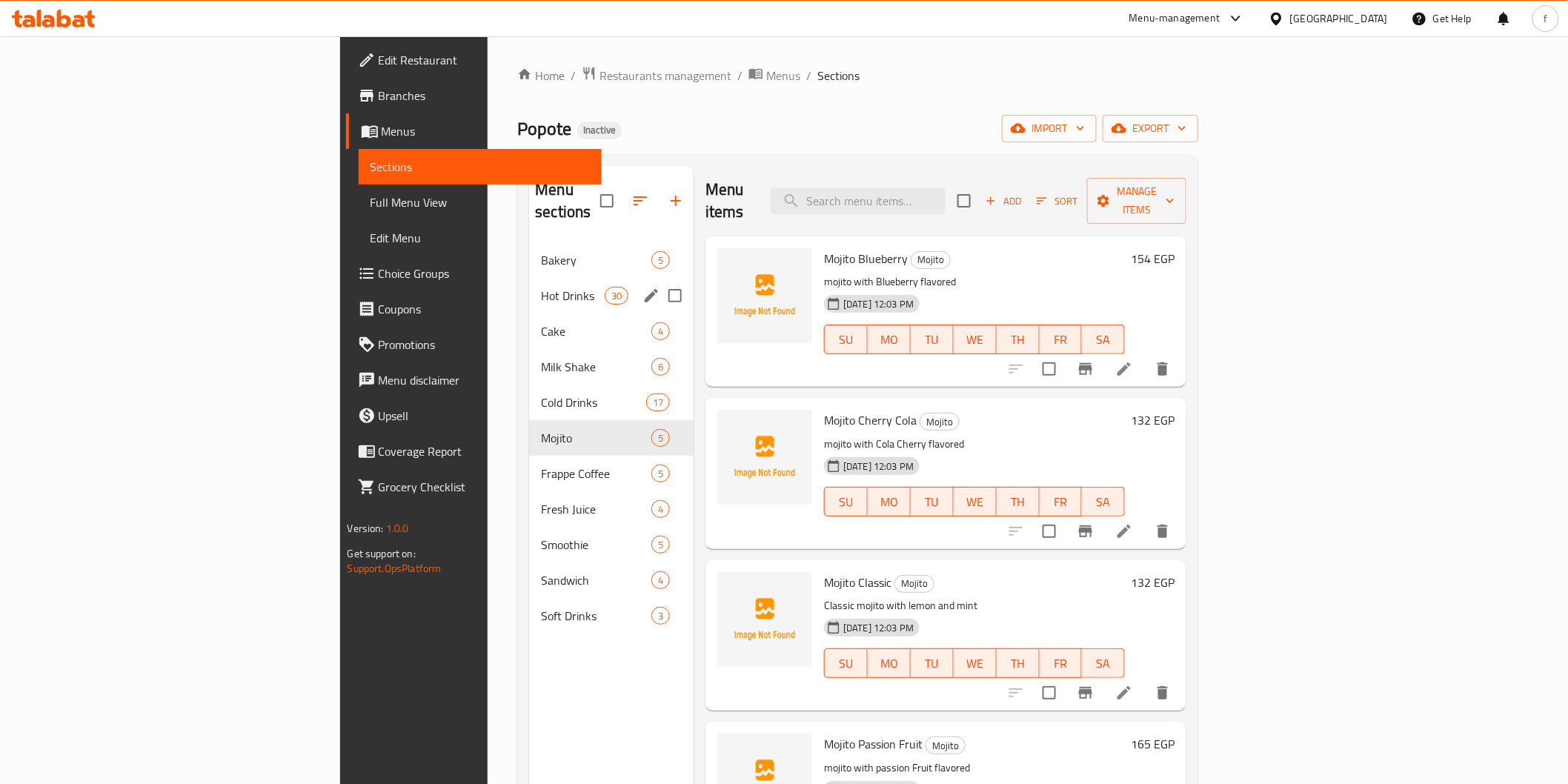
click at [529, 290] on div "Hot Drinks 30" at bounding box center [611, 295] width 164 height 36
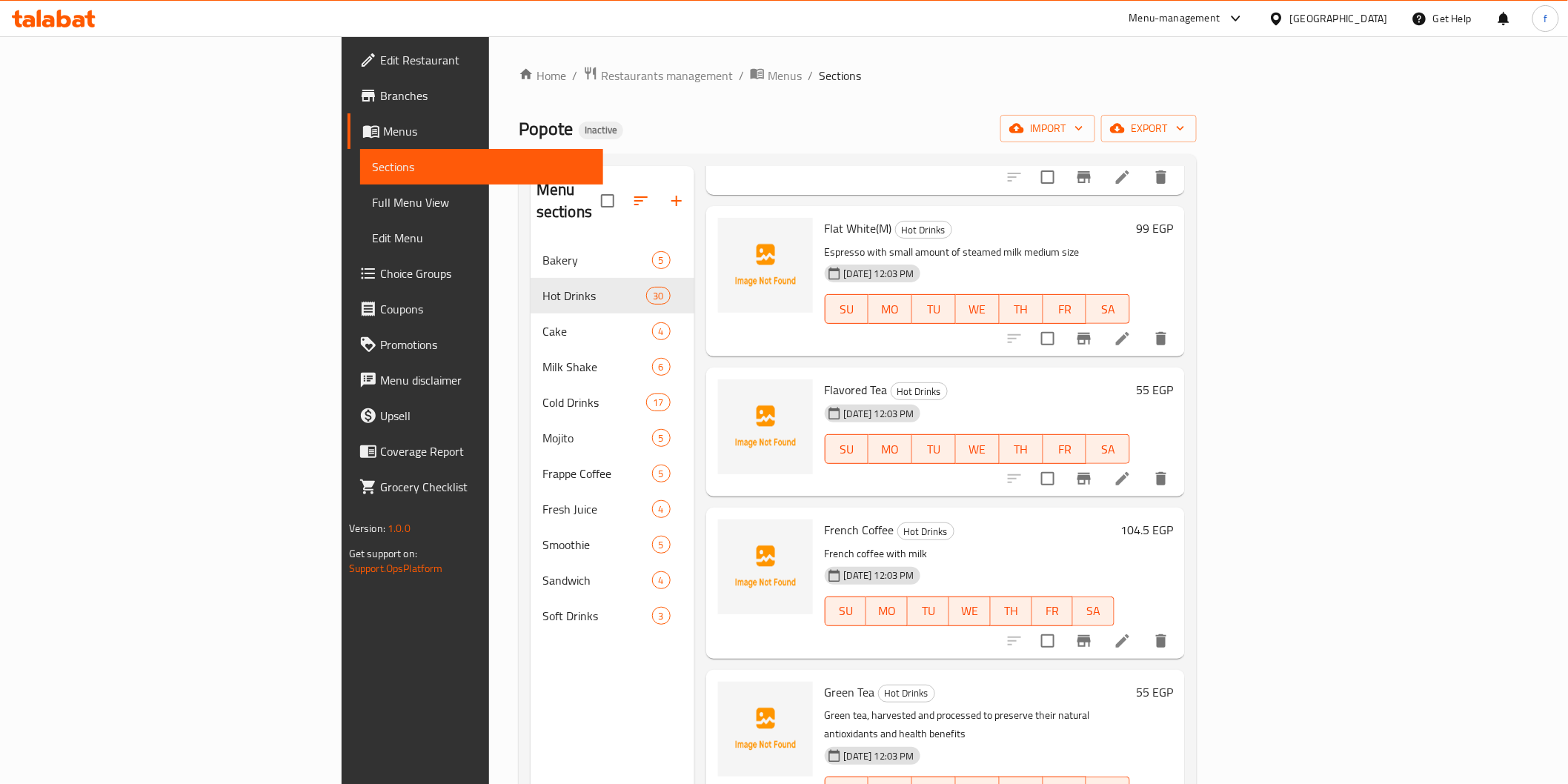
scroll to position [1894, 0]
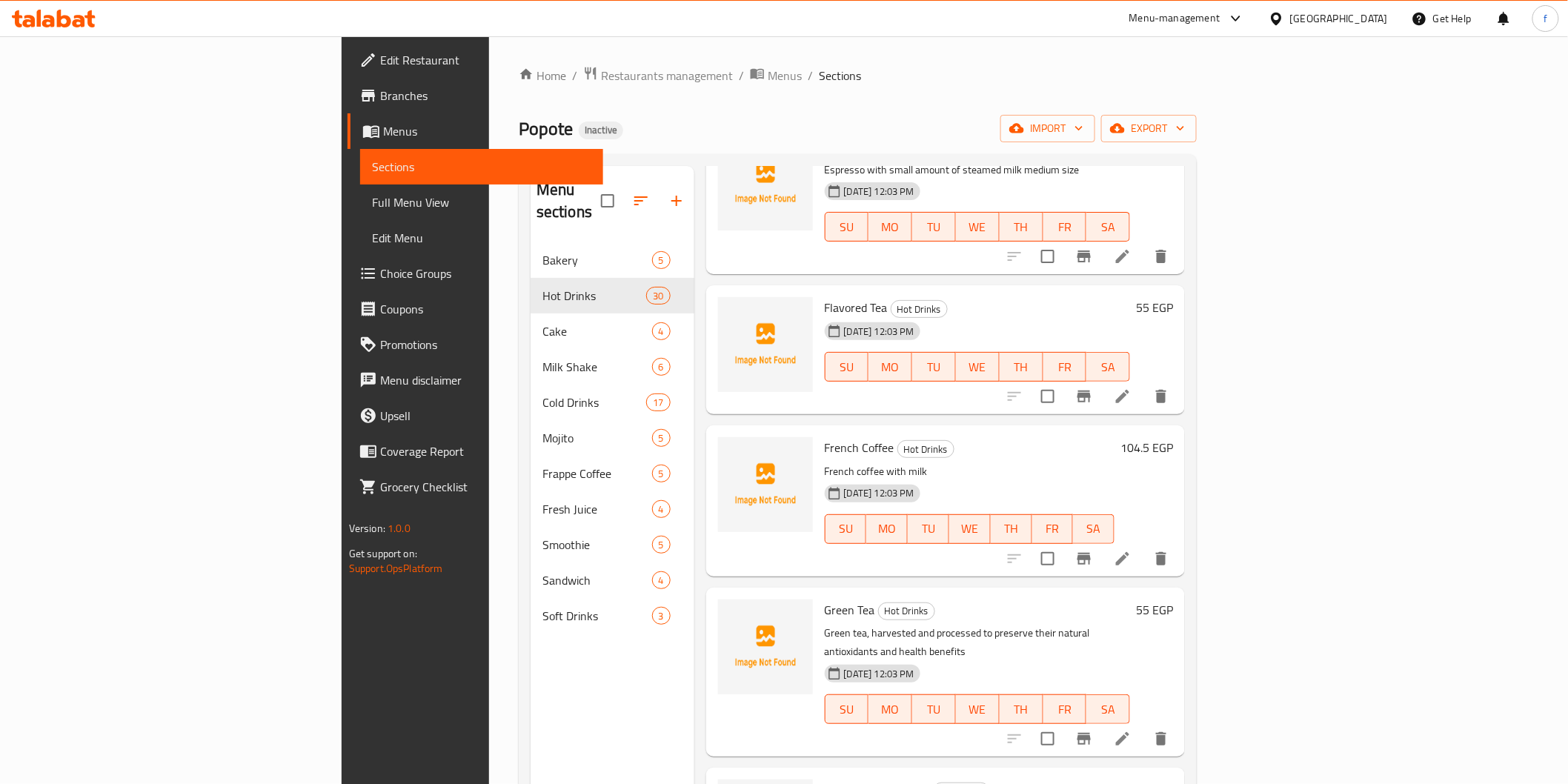
click at [1143, 545] on li at bounding box center [1122, 559] width 41 height 27
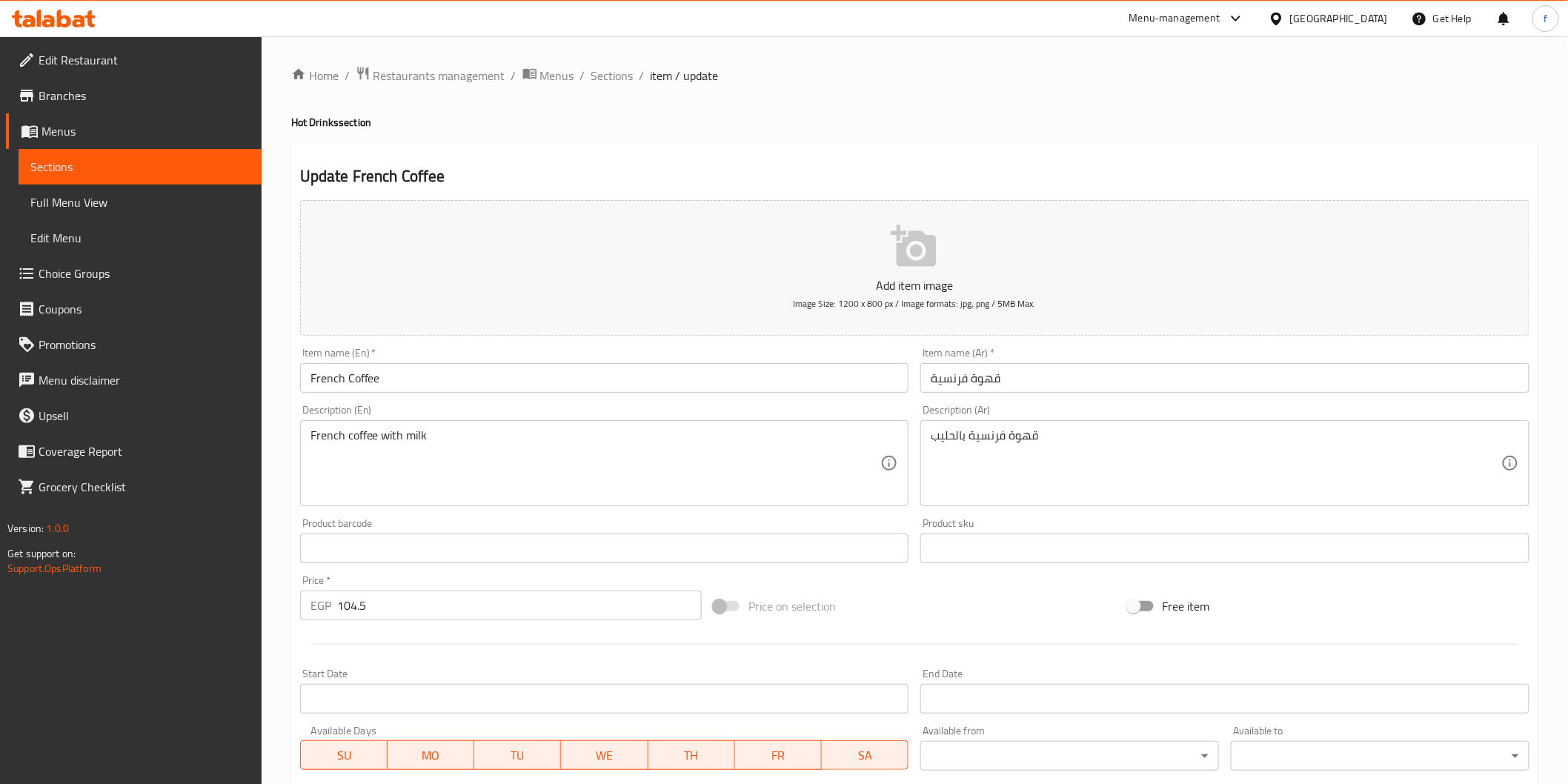
click at [524, 390] on input "French Coffee" at bounding box center [605, 378] width 609 height 30
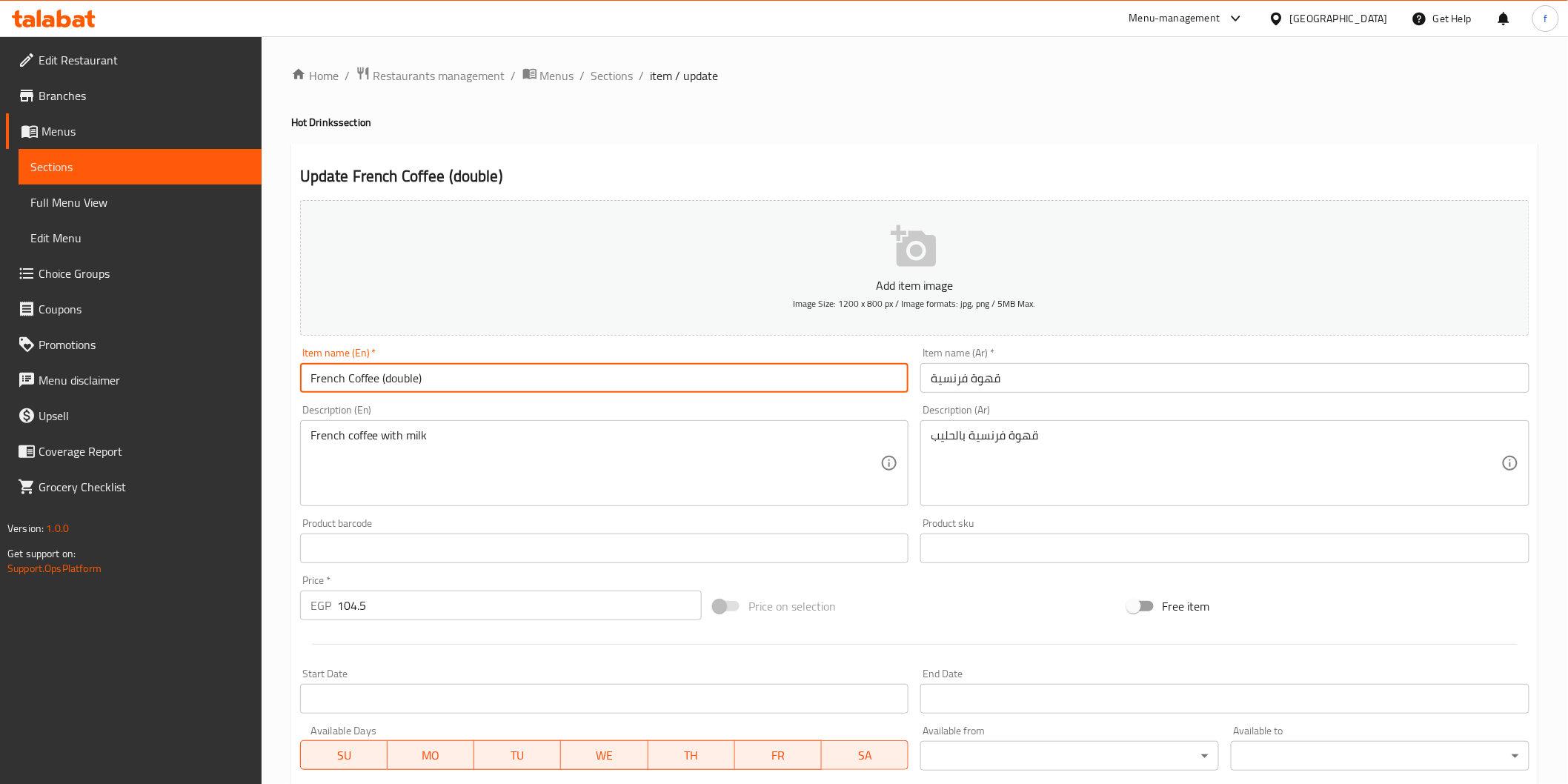
type input "French Coffee (double)"
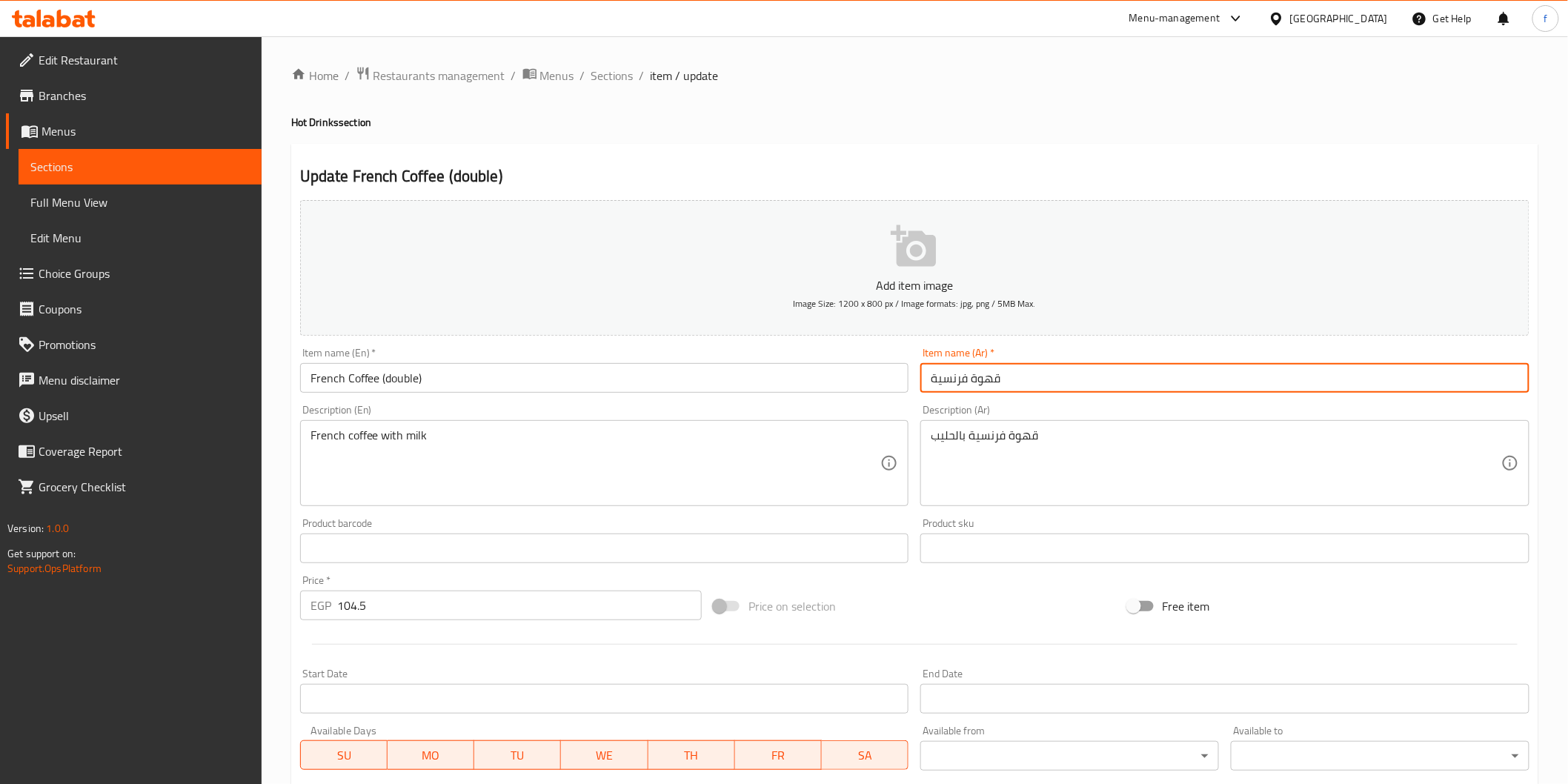
click at [1187, 383] on input "قهوة فرنسية" at bounding box center [1224, 378] width 609 height 30
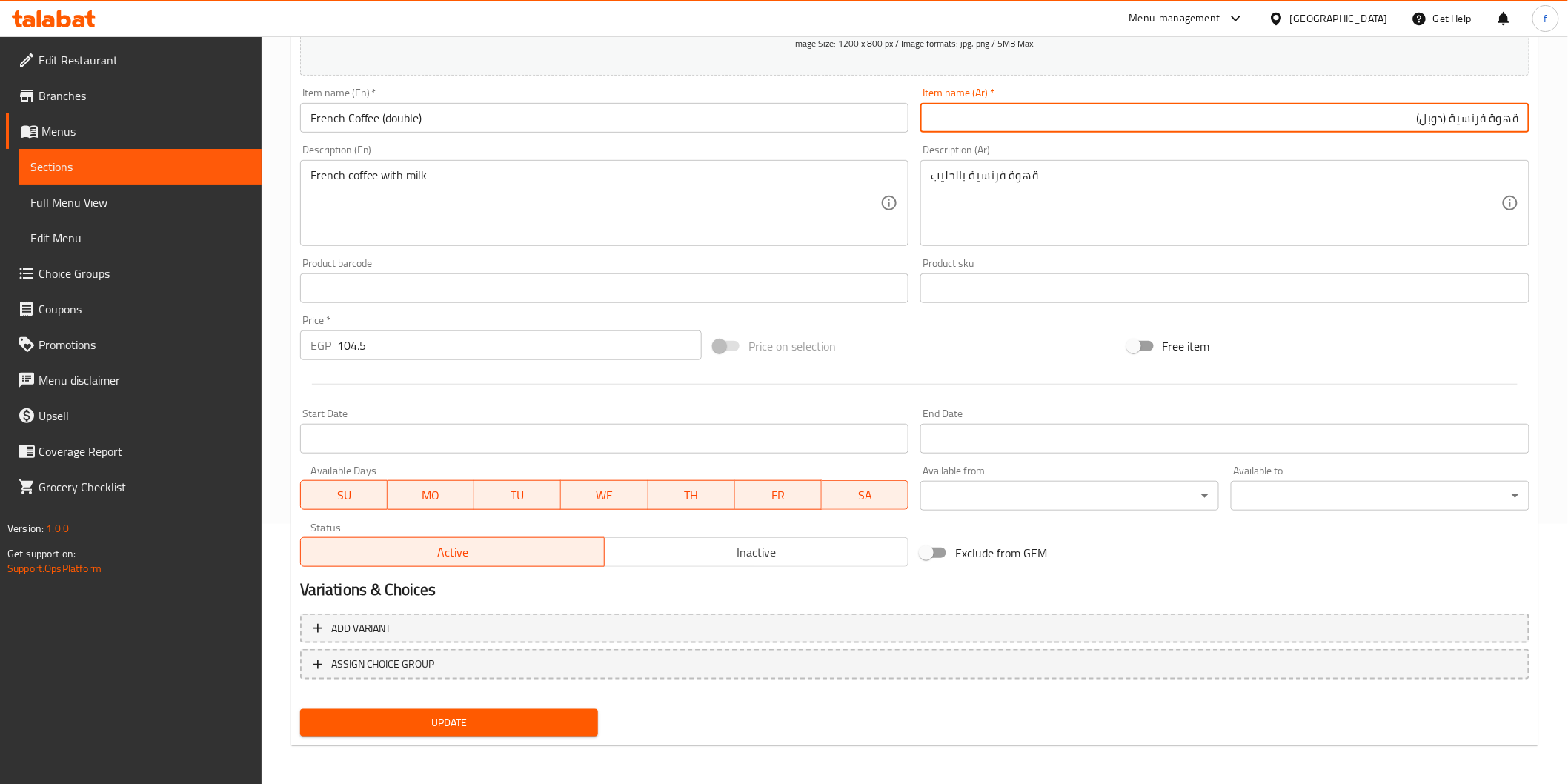
type input "قهوة فرنسية (دوبل)"
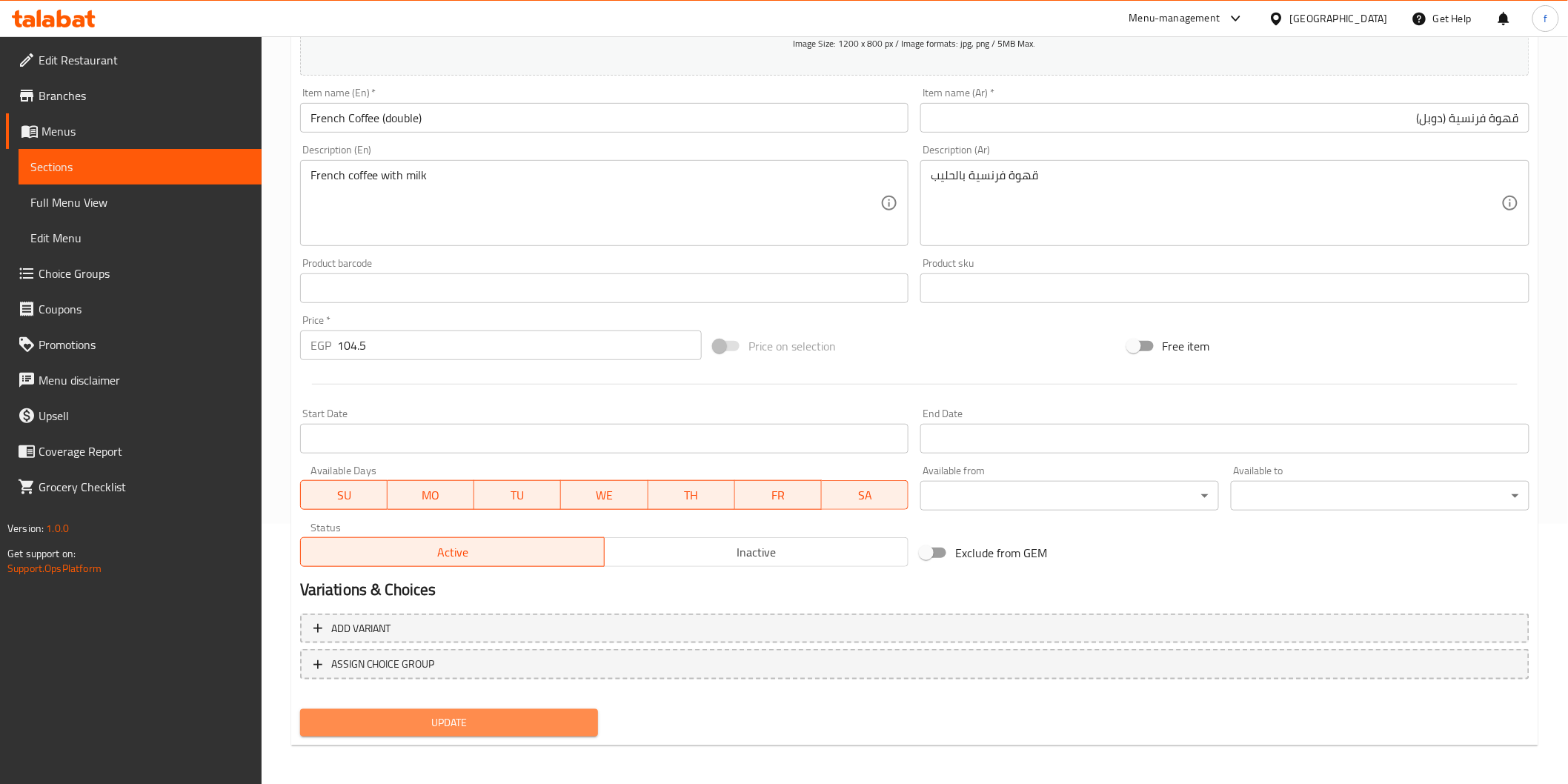
click at [534, 709] on button "Update" at bounding box center [449, 723] width 299 height 27
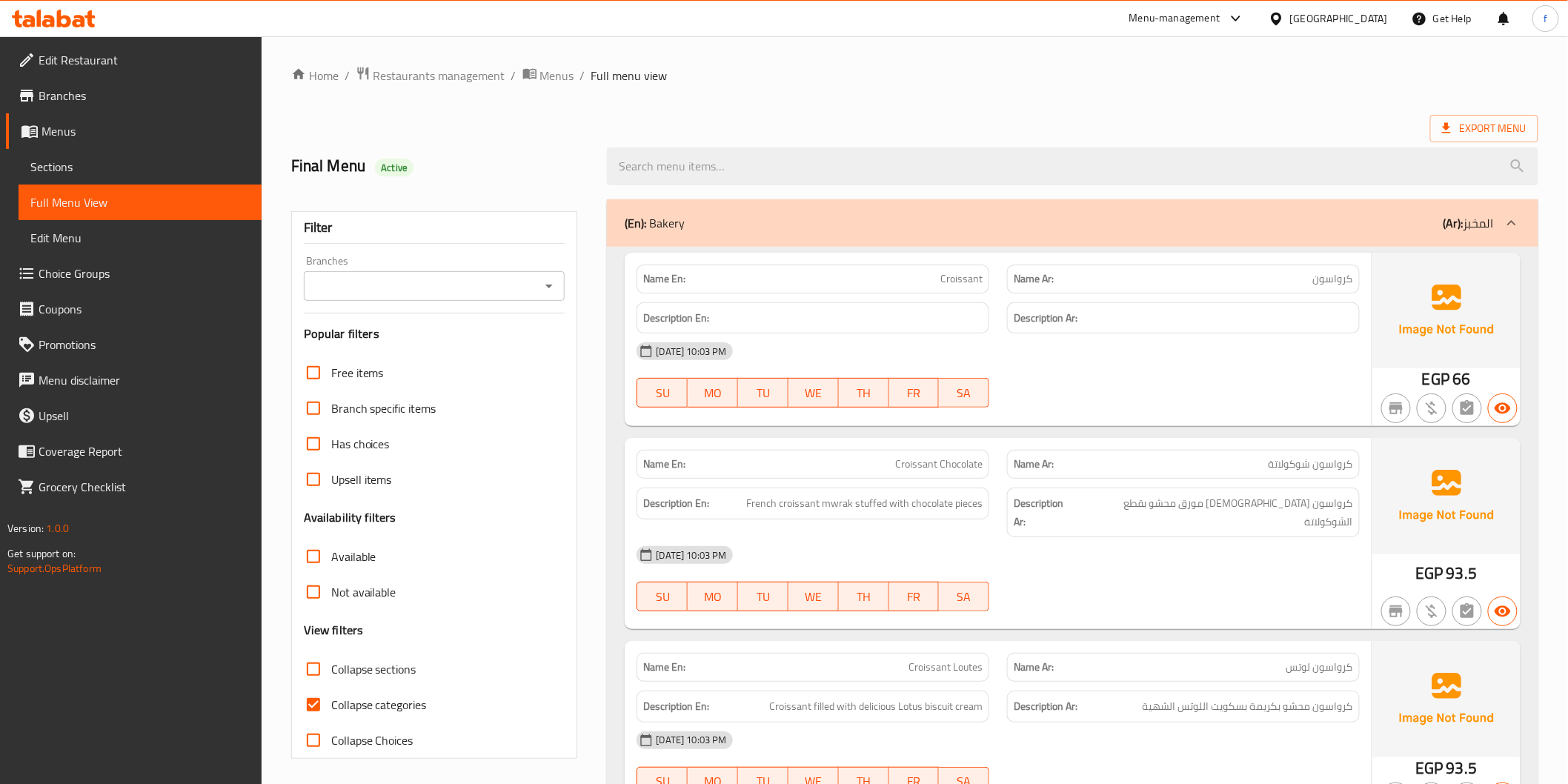
click at [1292, 206] on div "(En): Bakery (Ar): المخبز" at bounding box center [1072, 224] width 931 height 47
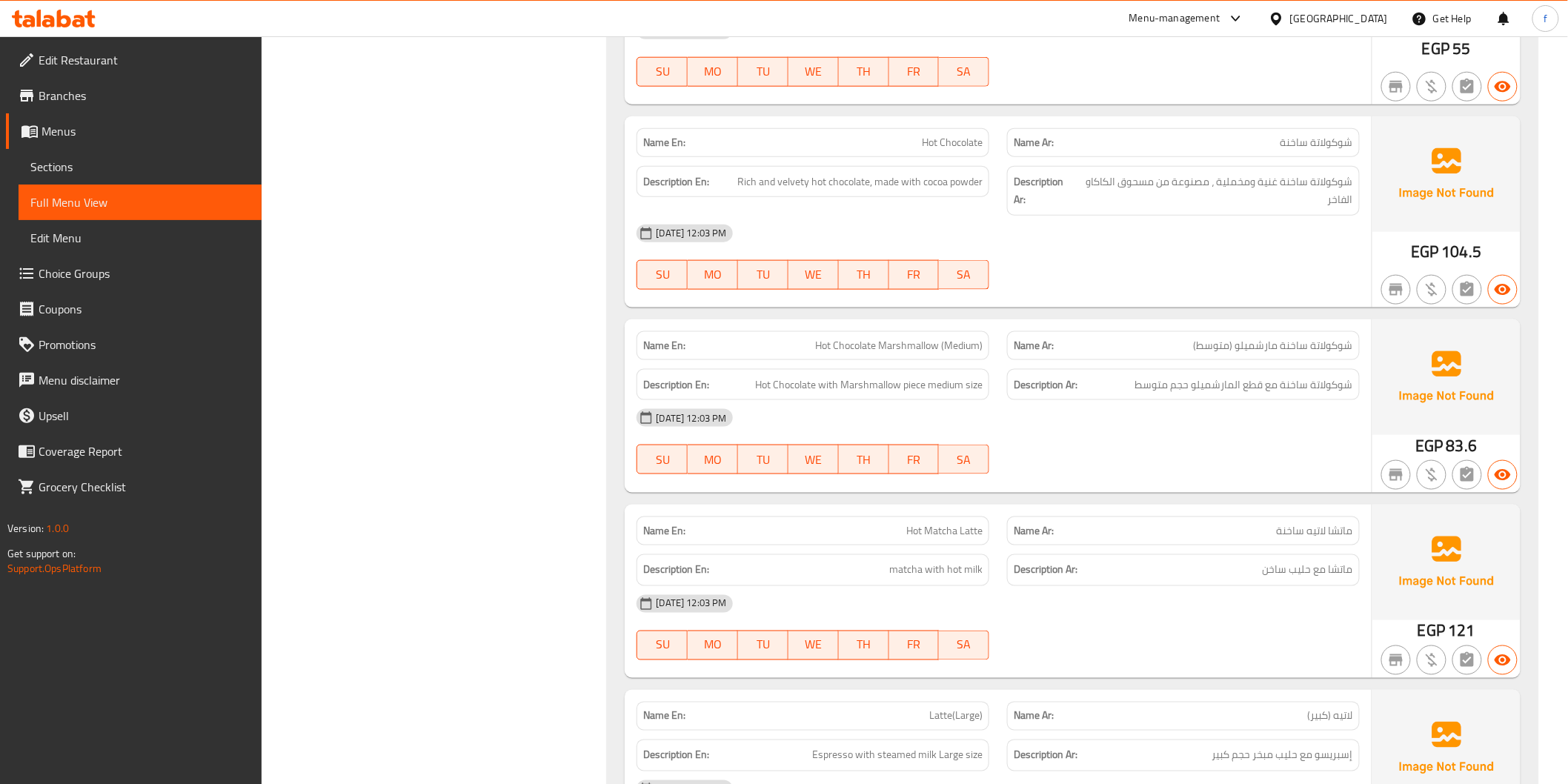
scroll to position [2882, 0]
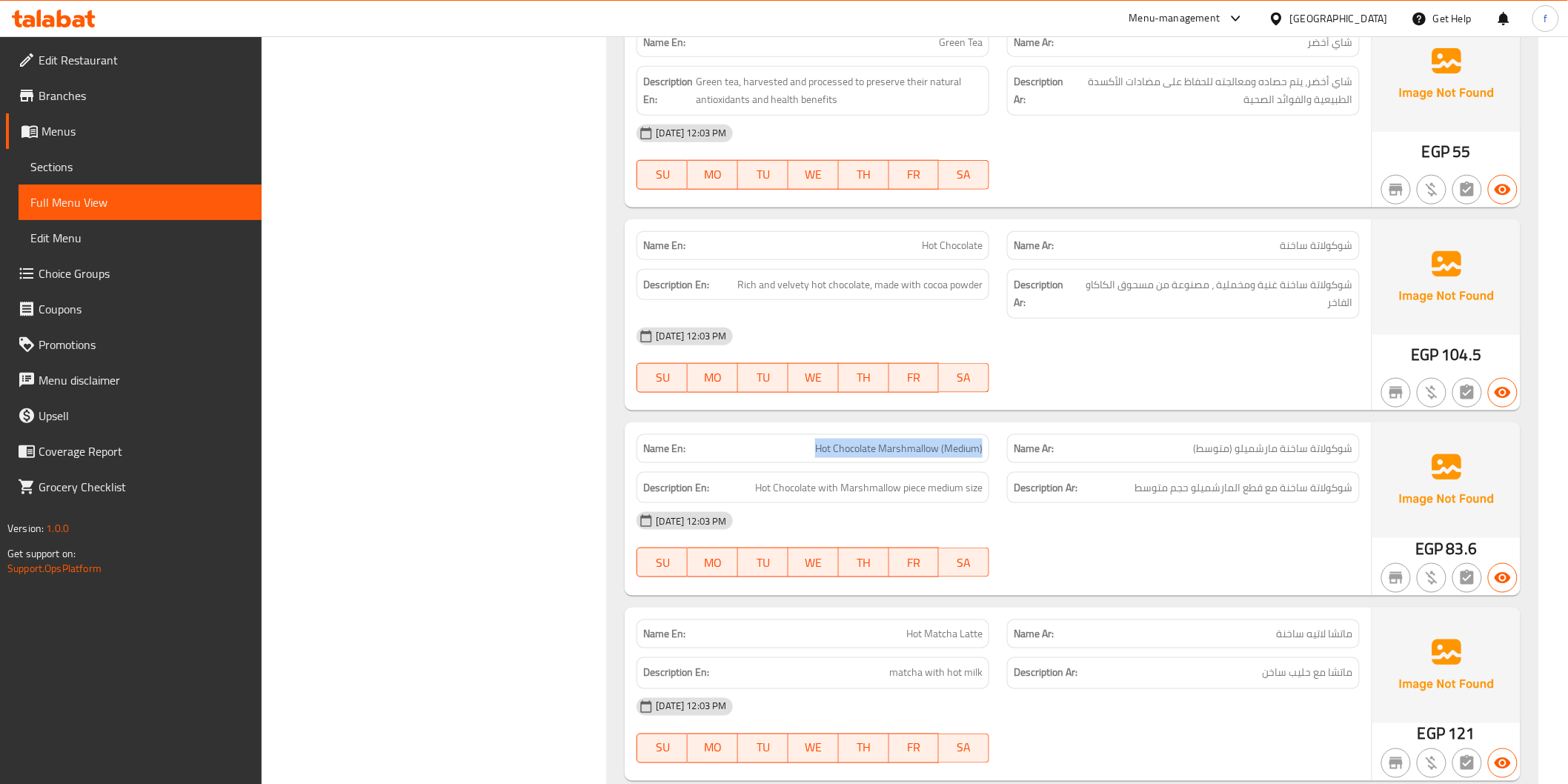
drag, startPoint x: 813, startPoint y: 443, endPoint x: 986, endPoint y: 444, distance: 173.0
click at [986, 444] on div "Name En: Hot Chocolate Marshmallow (Medium)" at bounding box center [812, 449] width 353 height 29
click at [1131, 500] on div "Description Ar: شوكولاتة ساخنة مع قطع المارشميلو حجم متوسط" at bounding box center [1183, 489] width 353 height 32
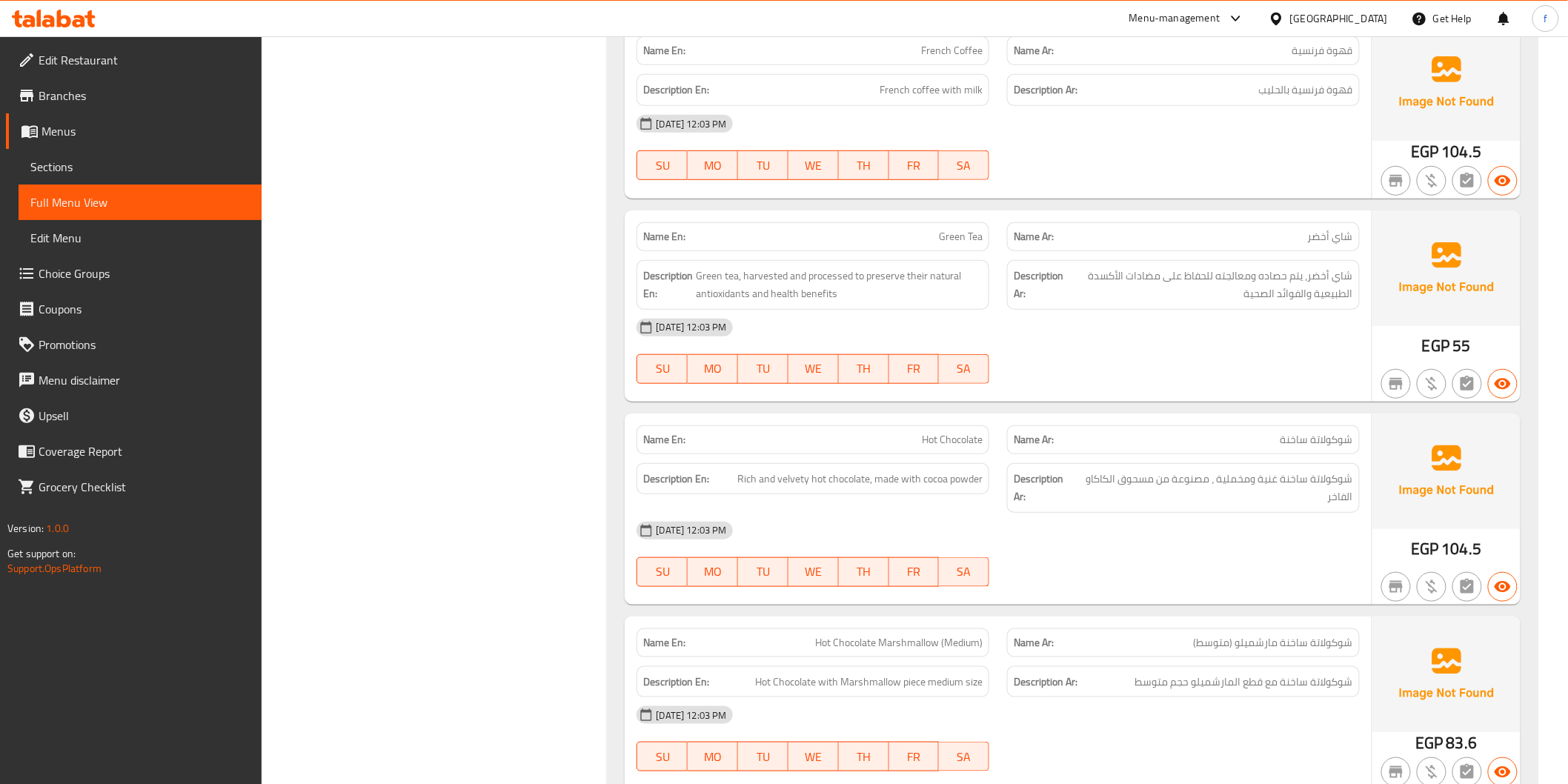
scroll to position [2718, 0]
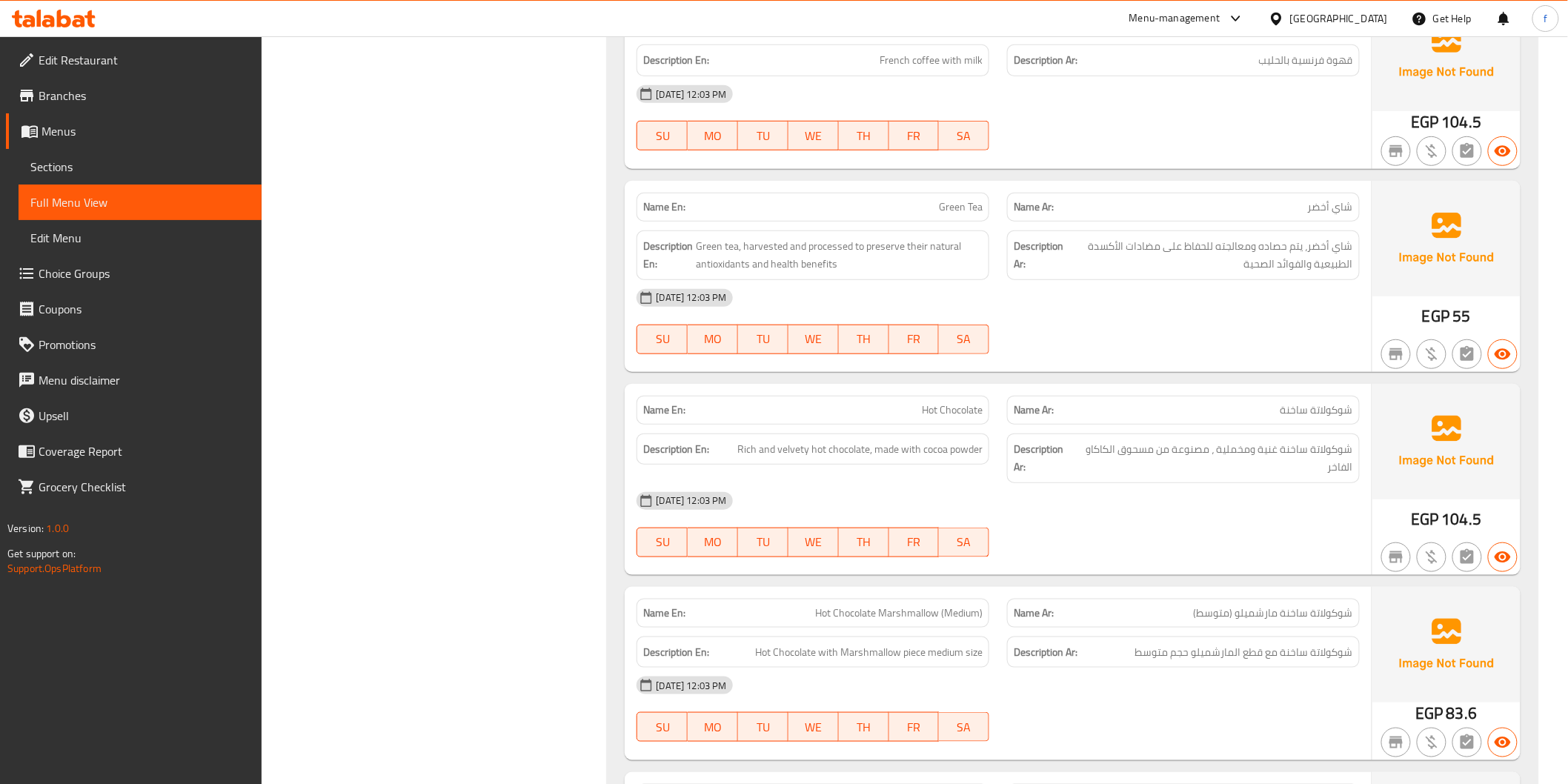
click at [950, 406] on span "Hot Chocolate" at bounding box center [952, 410] width 61 height 15
copy span "Hot Chocolate"
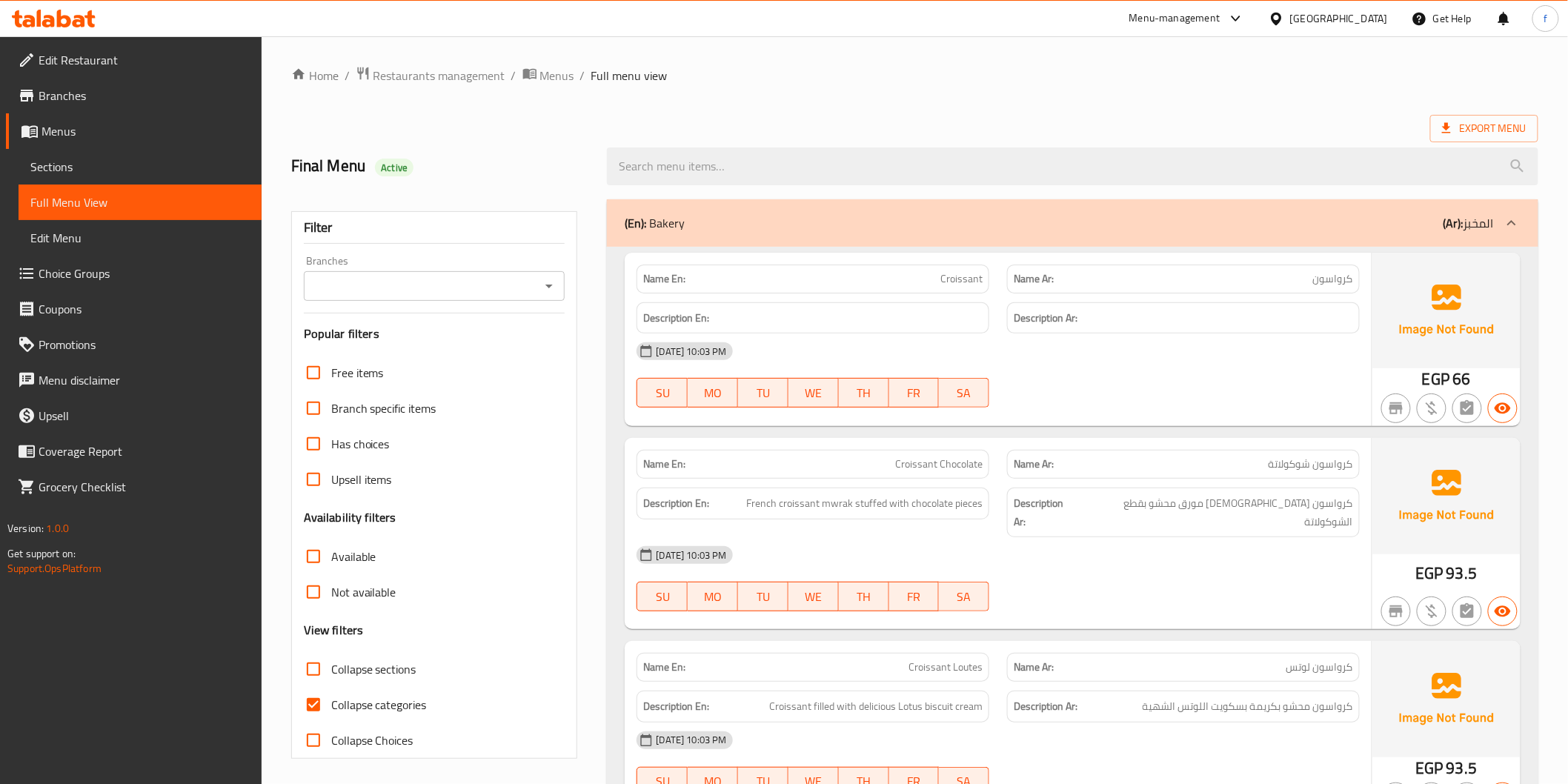
click at [1386, 224] on div "(En): Bakery (Ar): المخبز" at bounding box center [1059, 223] width 868 height 18
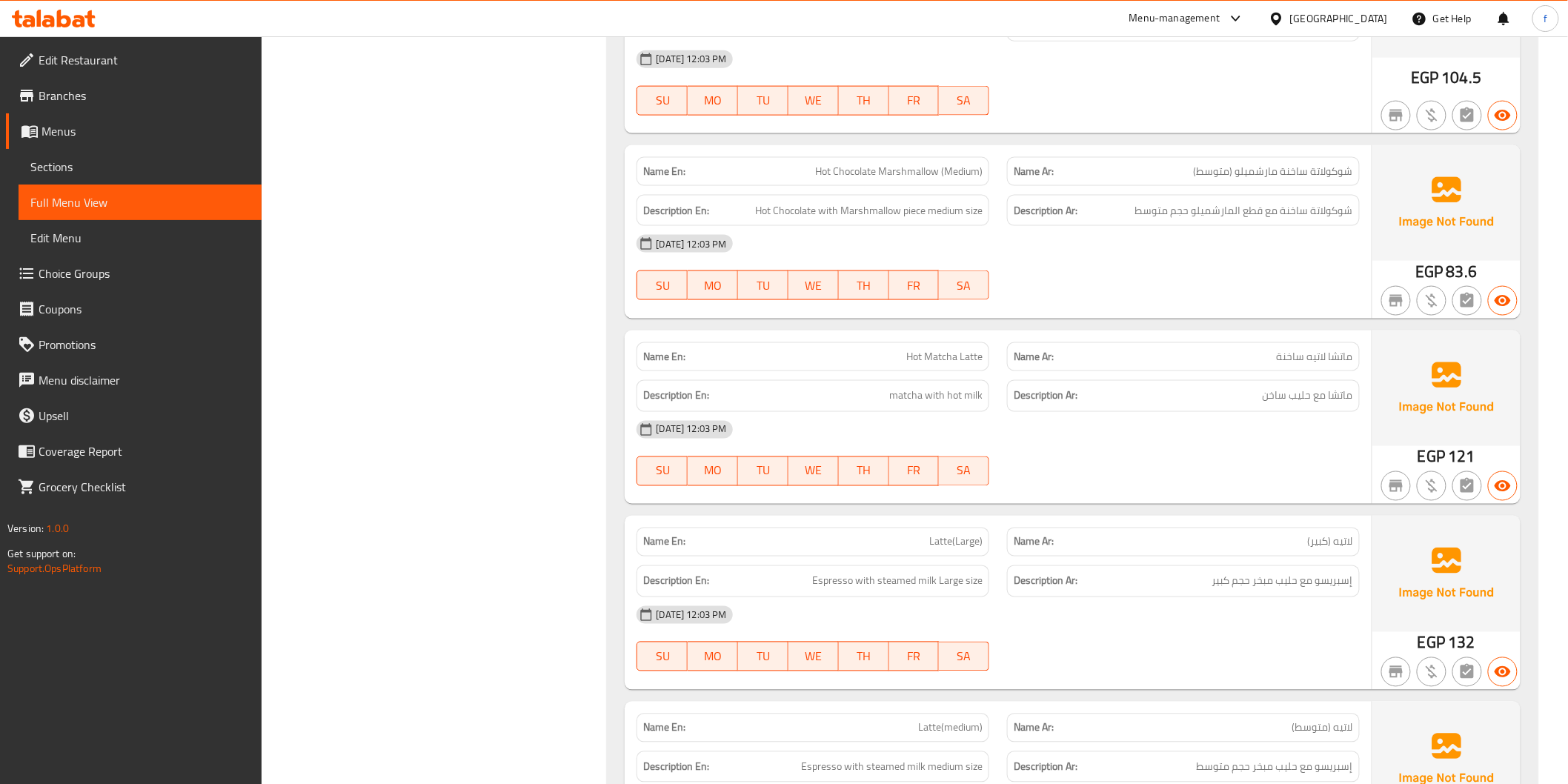
scroll to position [3212, 0]
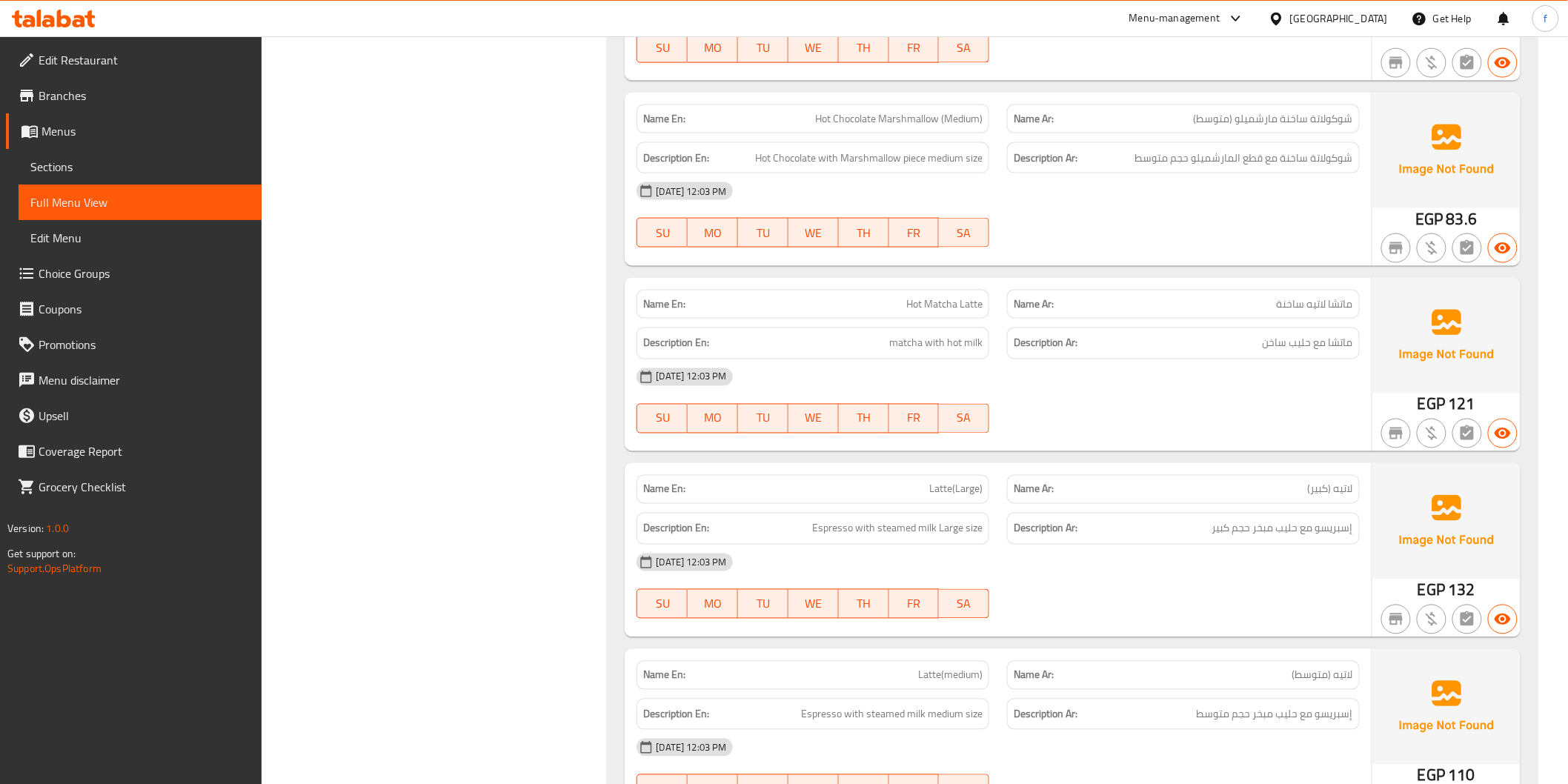
click at [944, 304] on span "Hot Matcha Latte" at bounding box center [944, 304] width 76 height 15
copy span "Matcha"
click at [1147, 299] on p "Name Ar: [PERSON_NAME]ه ساخنة" at bounding box center [1183, 304] width 339 height 15
drag, startPoint x: 891, startPoint y: 341, endPoint x: 981, endPoint y: 343, distance: 90.0
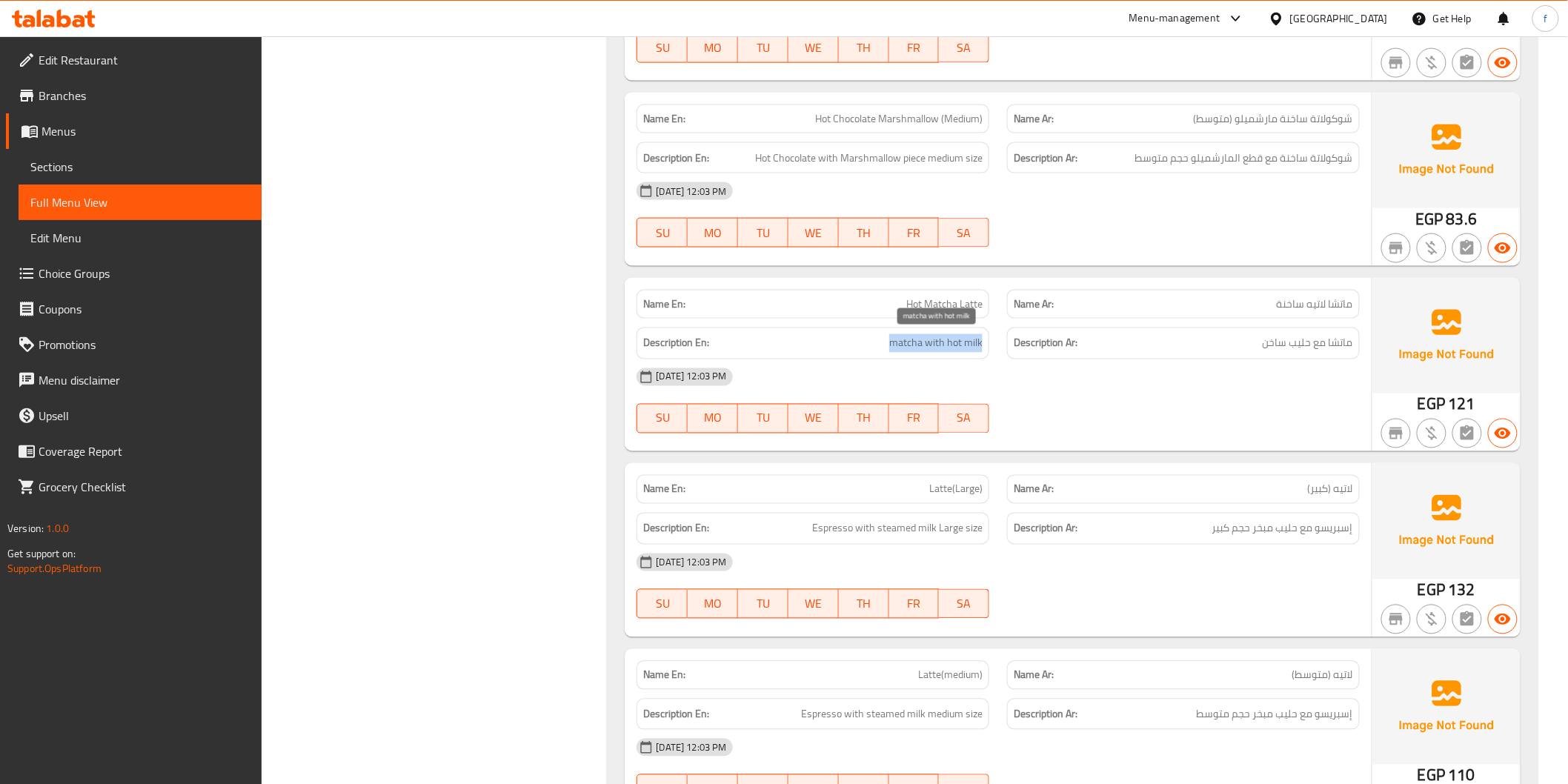
click at [981, 343] on span "matcha with hot milk" at bounding box center [936, 344] width 93 height 19
click at [1150, 403] on div "[DATE] 12:03 PM SU MO TU WE TH FR SA" at bounding box center [998, 401] width 740 height 83
click at [1278, 343] on span "ماتشا مع حليب ساخن" at bounding box center [1307, 344] width 91 height 19
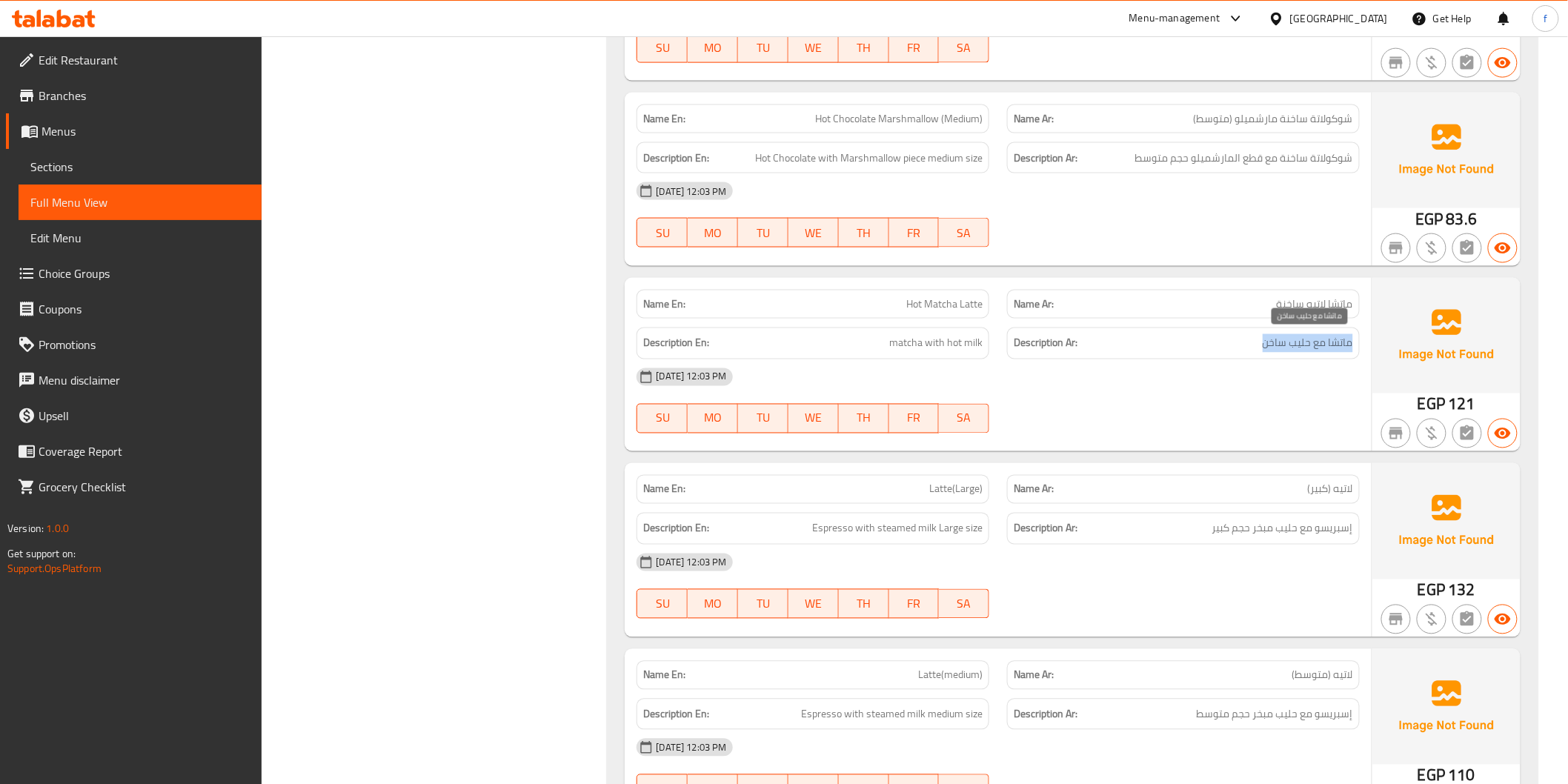
click at [1343, 344] on span "ماتشا مع حليب ساخن" at bounding box center [1307, 344] width 91 height 19
click at [972, 349] on span "matcha with hot milk" at bounding box center [936, 344] width 93 height 19
click at [1295, 349] on span "ماتشا مع حليب ساخن" at bounding box center [1307, 344] width 91 height 19
click at [973, 347] on span "matcha with hot milk" at bounding box center [936, 344] width 93 height 19
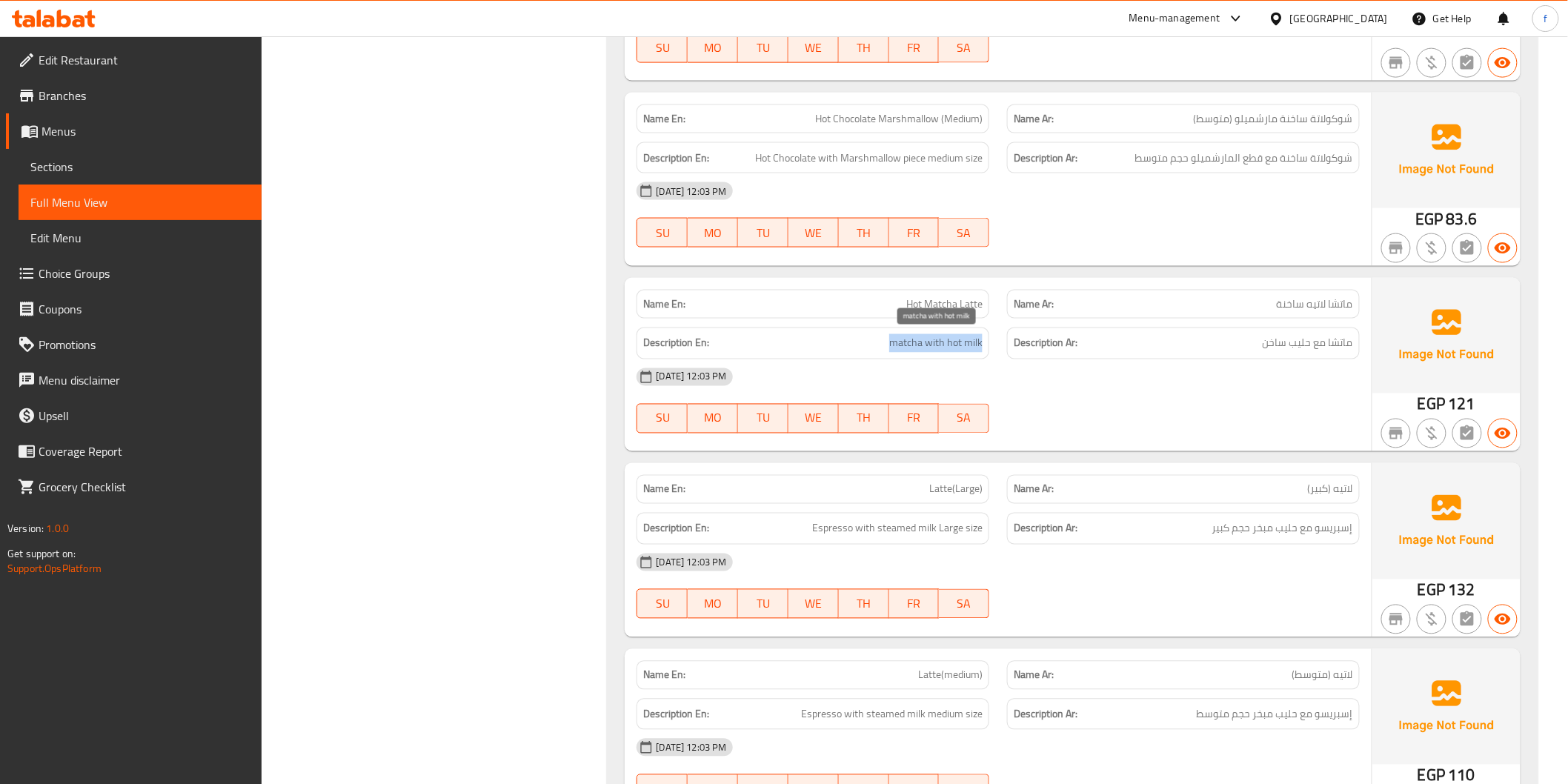
click at [973, 347] on span "matcha with hot milk" at bounding box center [936, 344] width 93 height 19
click at [1271, 307] on p "Name Ar: [PERSON_NAME]ه ساخنة" at bounding box center [1183, 304] width 339 height 15
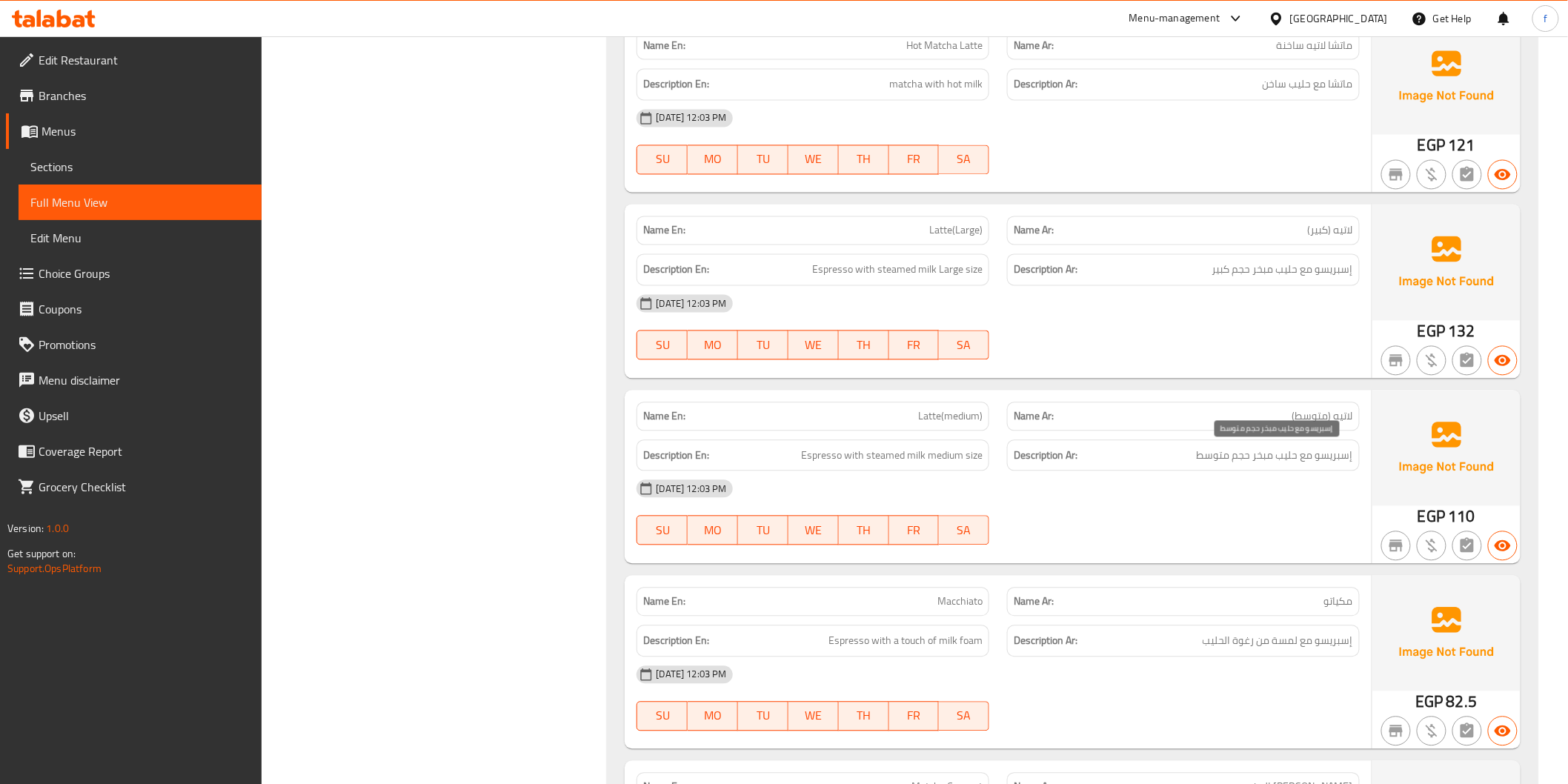
scroll to position [3459, 0]
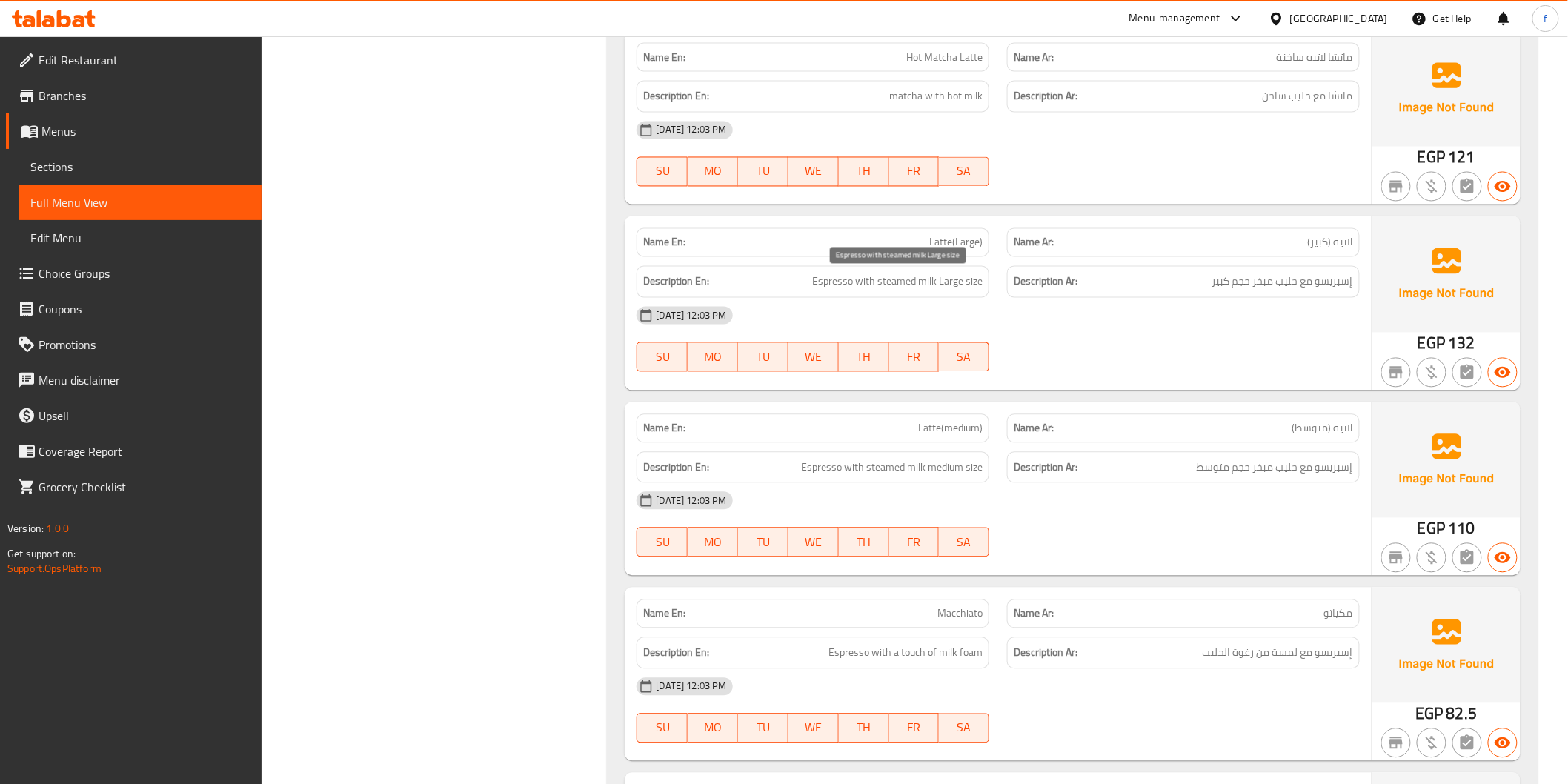
click at [830, 279] on span "Espresso with steamed milk Large size" at bounding box center [897, 282] width 170 height 19
click at [830, 279] on span "Espresso with steamed milk Large size" at bounding box center [897, 282] width 170 height 19
click at [888, 282] on span "Espresso with steamed milk Large size" at bounding box center [897, 282] width 170 height 19
click at [937, 283] on span "Espresso with steamed milk Large size" at bounding box center [897, 282] width 170 height 19
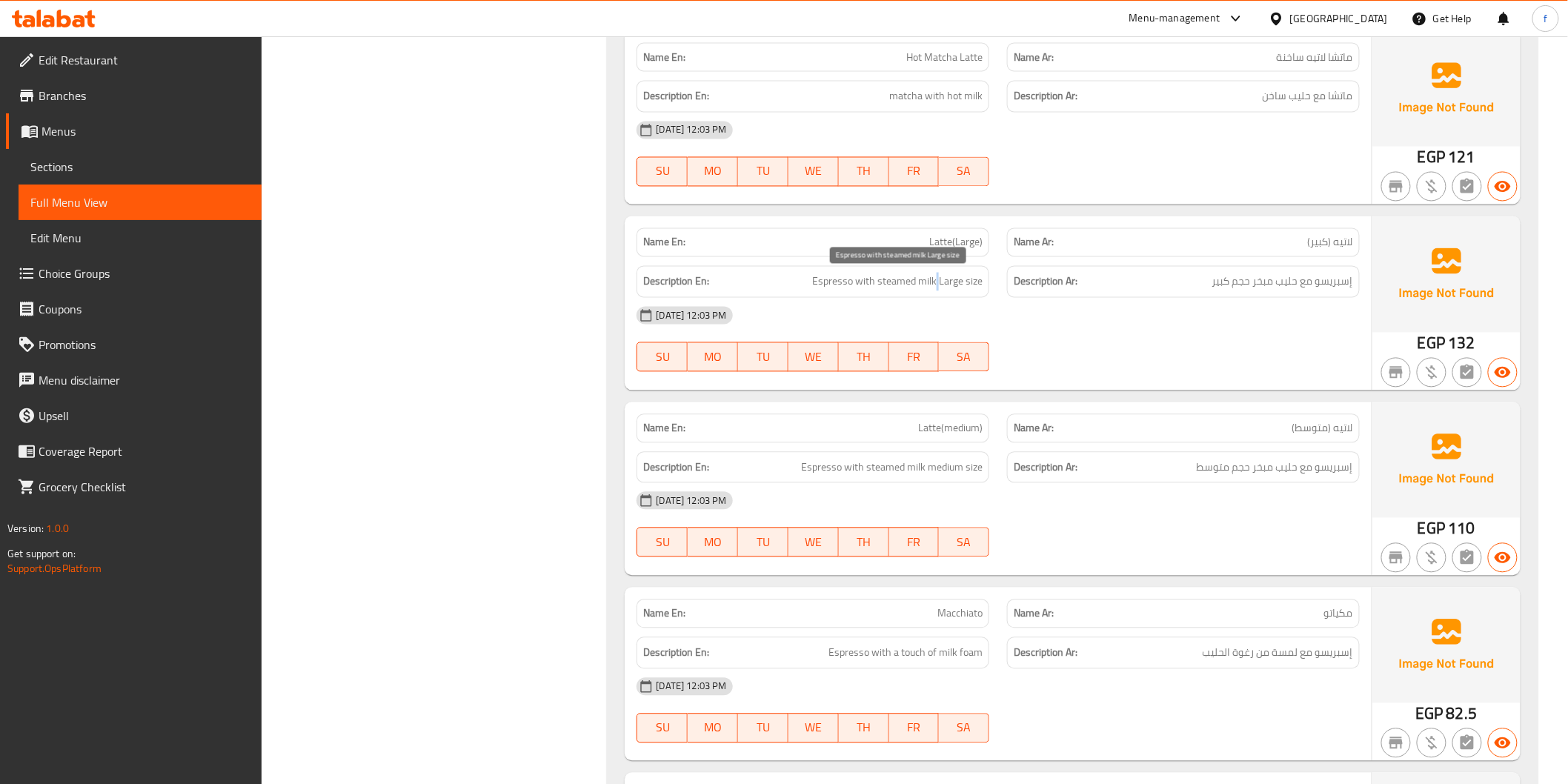
click at [937, 283] on span "Espresso with steamed milk Large size" at bounding box center [897, 282] width 170 height 19
click at [977, 283] on span "Espresso with steamed milk Large size" at bounding box center [897, 282] width 170 height 19
click at [959, 283] on span "Espresso with steamed milk Large size" at bounding box center [897, 282] width 170 height 19
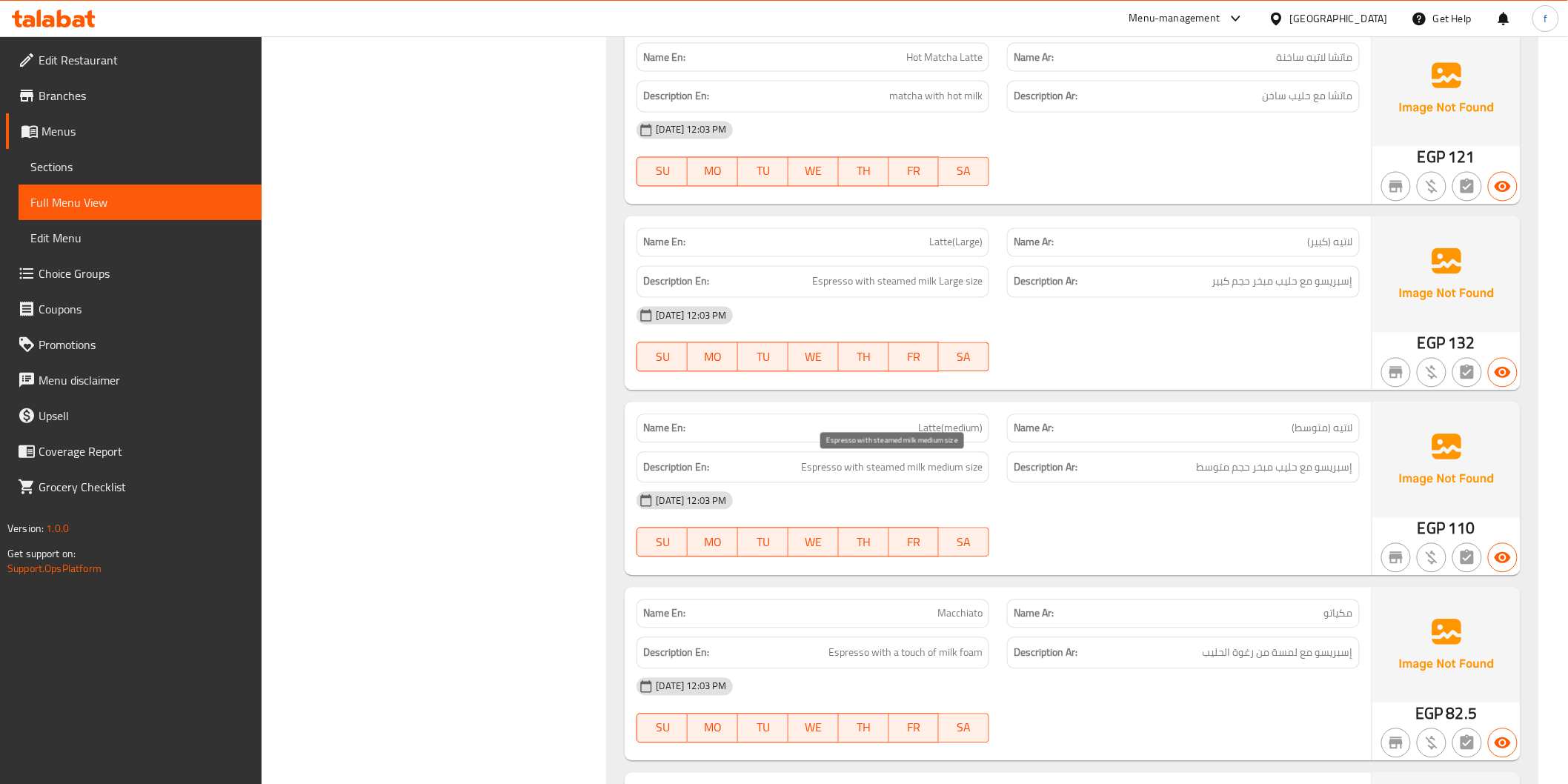
click at [932, 466] on span "Espresso with steamed milk medium size" at bounding box center [891, 468] width 182 height 19
drag, startPoint x: 932, startPoint y: 466, endPoint x: 972, endPoint y: 465, distance: 40.0
click at [944, 466] on span "Espresso with steamed milk medium size" at bounding box center [891, 468] width 182 height 19
click at [982, 466] on div "Description En: Espresso with steamed milk medium size" at bounding box center [812, 468] width 353 height 32
drag, startPoint x: 982, startPoint y: 466, endPoint x: 1203, endPoint y: 485, distance: 221.8
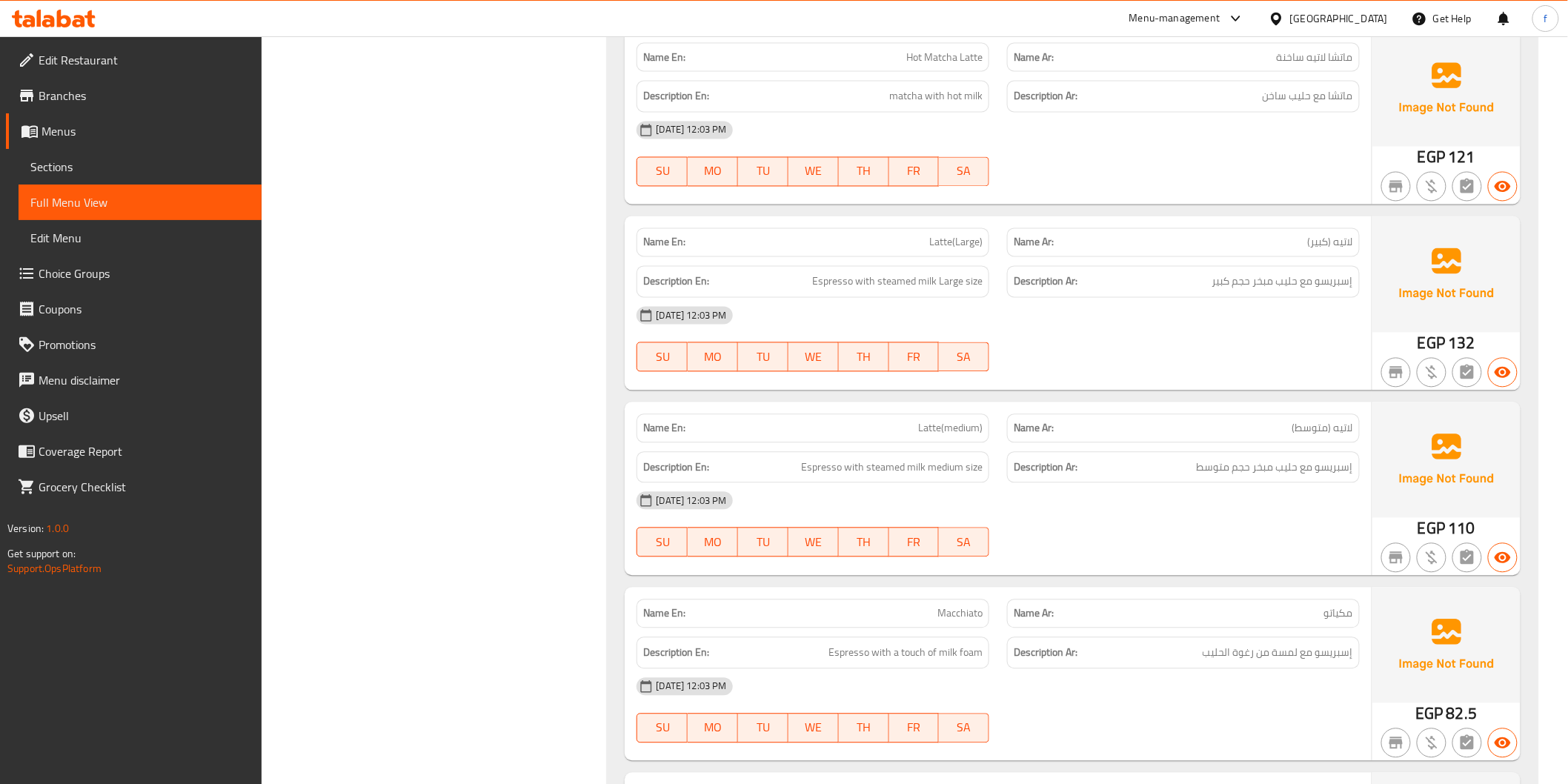
click at [984, 466] on div "Description En: Espresso with steamed milk medium size" at bounding box center [812, 468] width 353 height 32
click at [1212, 483] on div "Description Ar: إسبريسو مع حليب مبخر حجم متوسط" at bounding box center [1183, 468] width 353 height 32
click at [1253, 467] on span "إسبريسو مع حليب مبخر حجم متوسط" at bounding box center [1274, 468] width 157 height 19
click at [1210, 466] on span "إسبريسو مع حليب مبخر حجم متوسط" at bounding box center [1274, 468] width 157 height 19
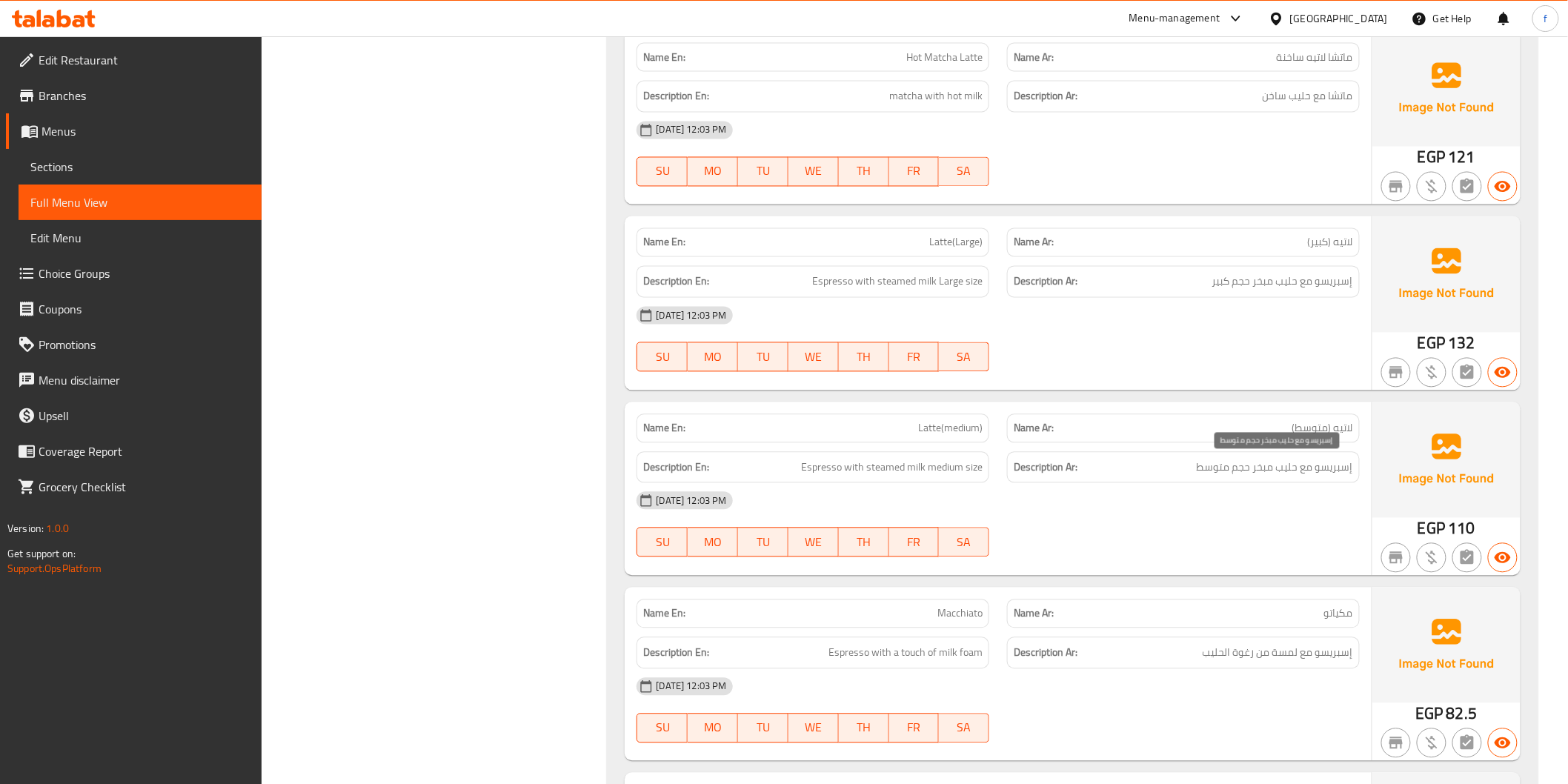
click at [1276, 468] on span "إسبريسو مع حليب مبخر حجم متوسط" at bounding box center [1274, 468] width 157 height 19
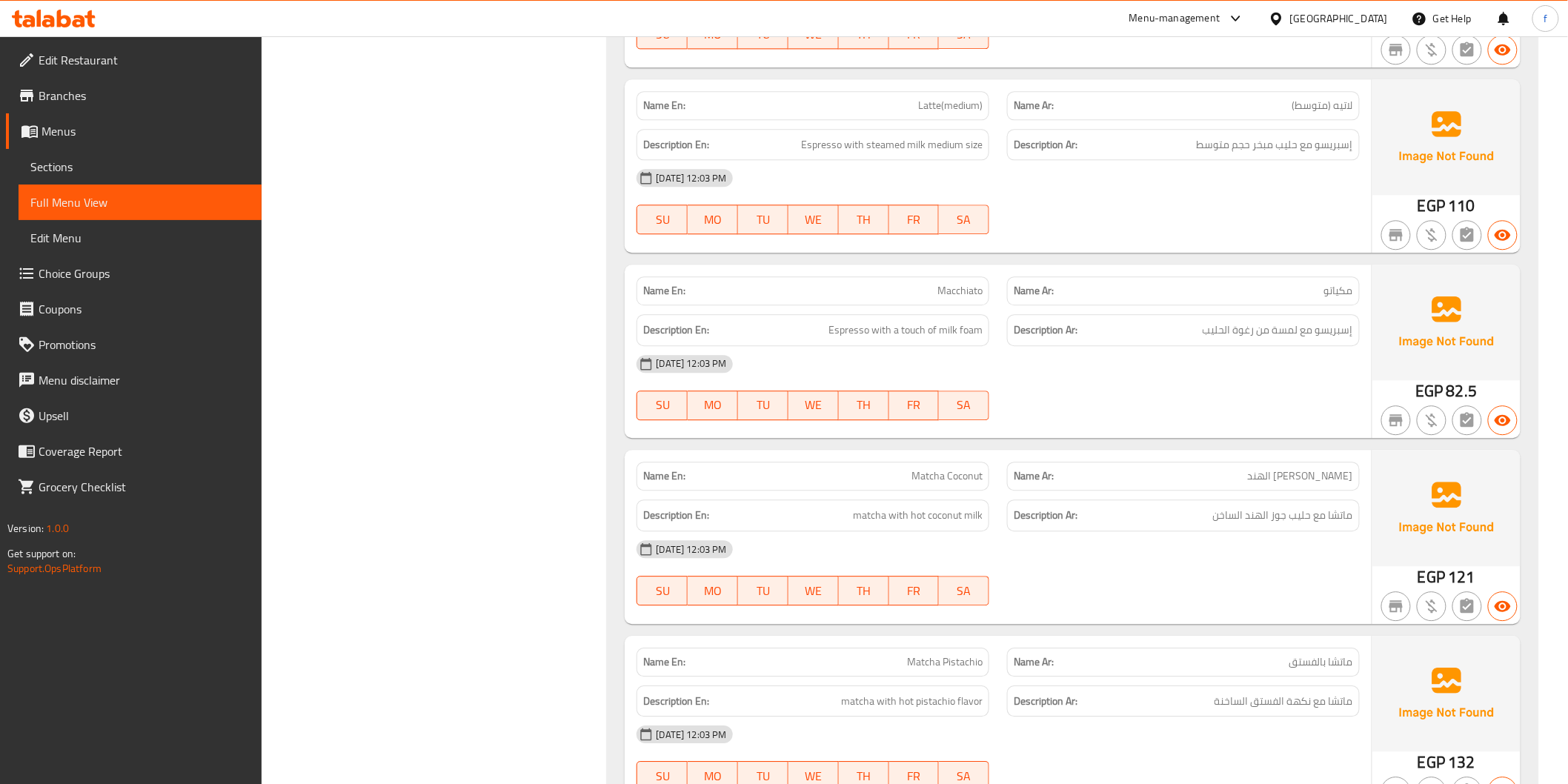
scroll to position [3871, 0]
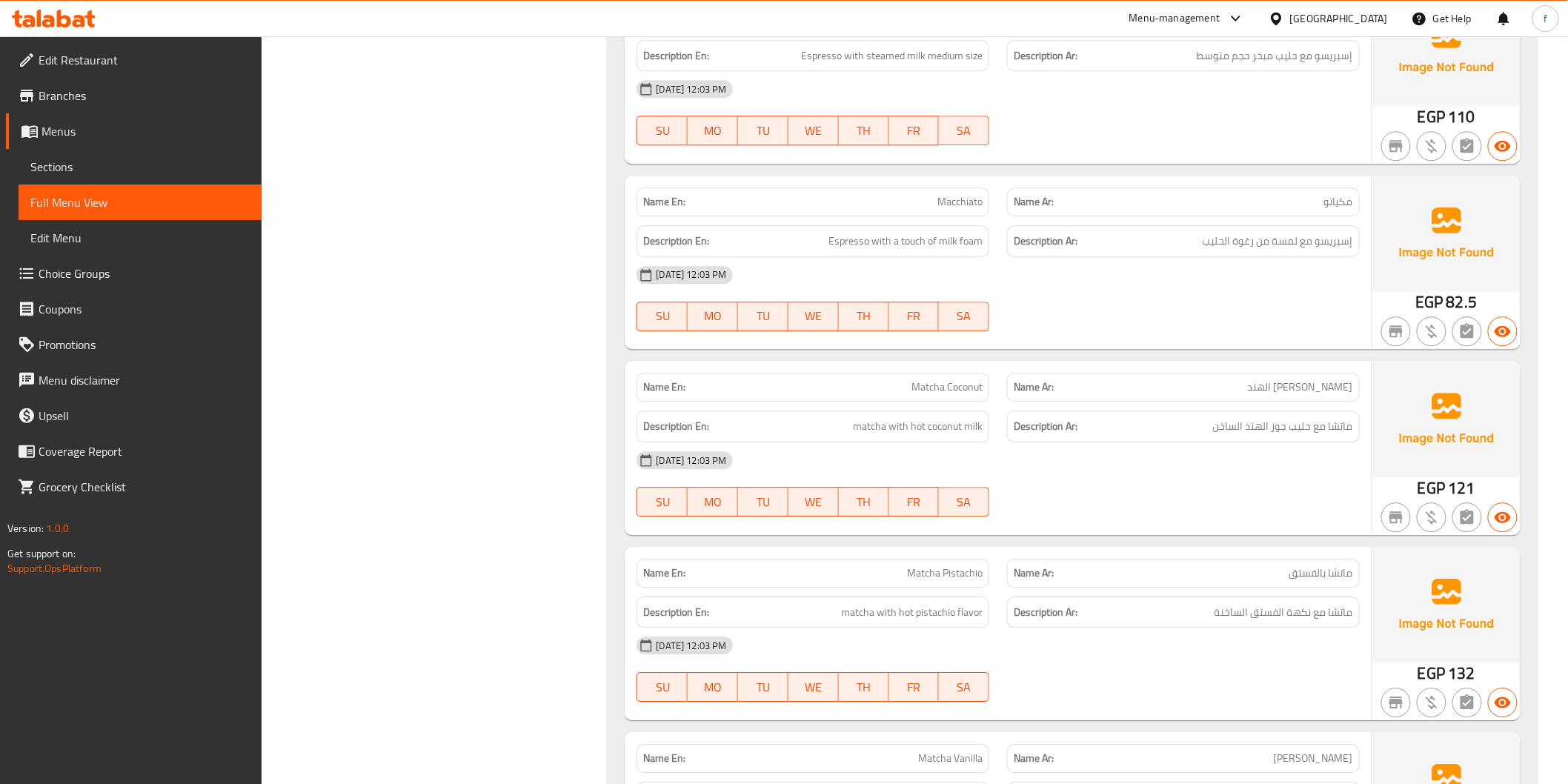
click at [981, 201] on span "Macchiato" at bounding box center [960, 202] width 45 height 15
click at [980, 201] on span "Macchiato" at bounding box center [960, 202] width 45 height 15
click at [964, 198] on span "Macchiato" at bounding box center [960, 202] width 45 height 15
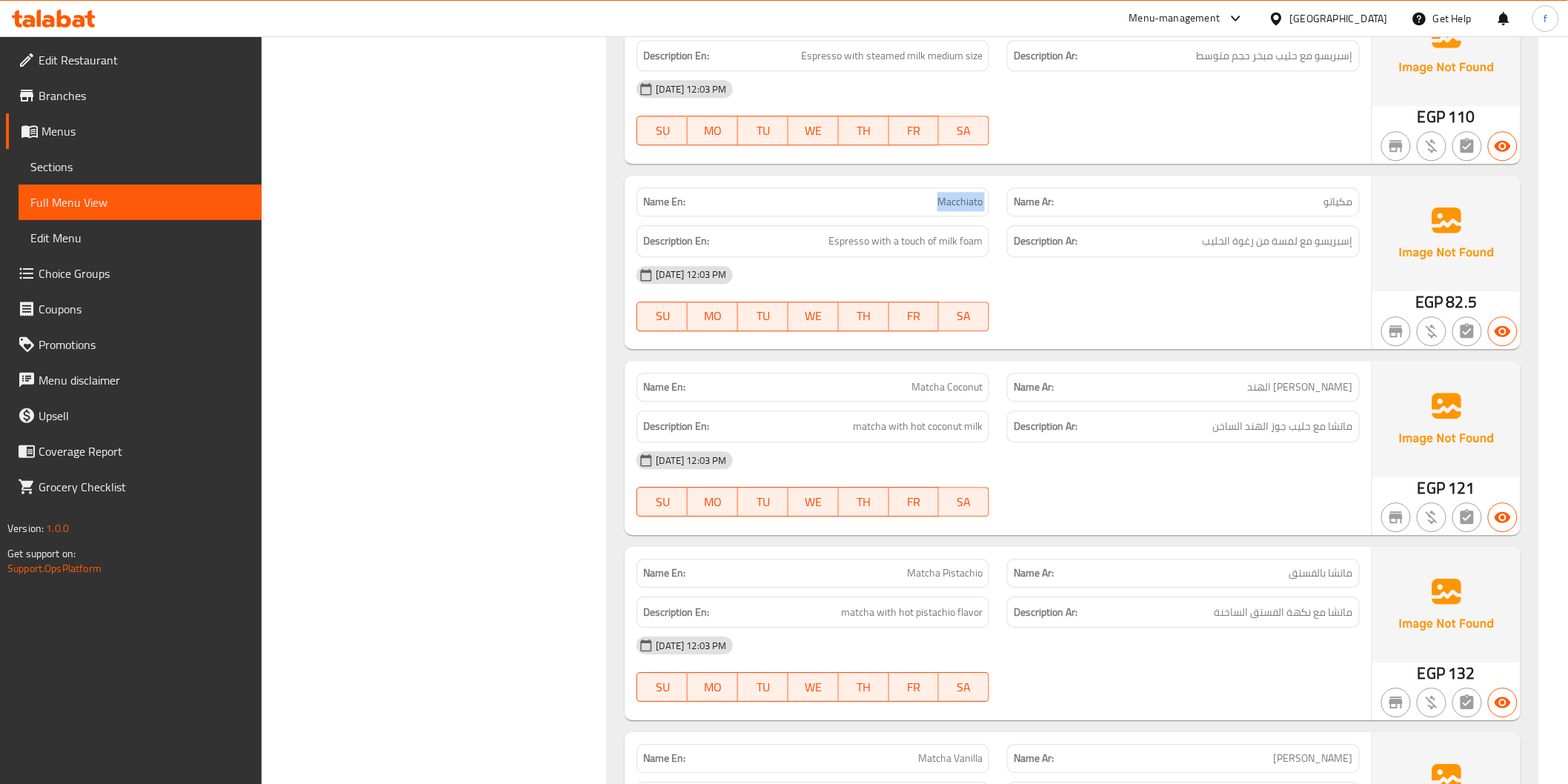
copy span "Macchiato"
click at [1194, 253] on div "Description Ar: إسبريسو مع لمسة من رغوة الحليب" at bounding box center [1183, 241] width 353 height 32
click at [843, 245] on span "Espresso with a touch of milk foam" at bounding box center [905, 241] width 154 height 19
click at [884, 240] on span "Espresso with a touch of milk foam" at bounding box center [905, 241] width 154 height 19
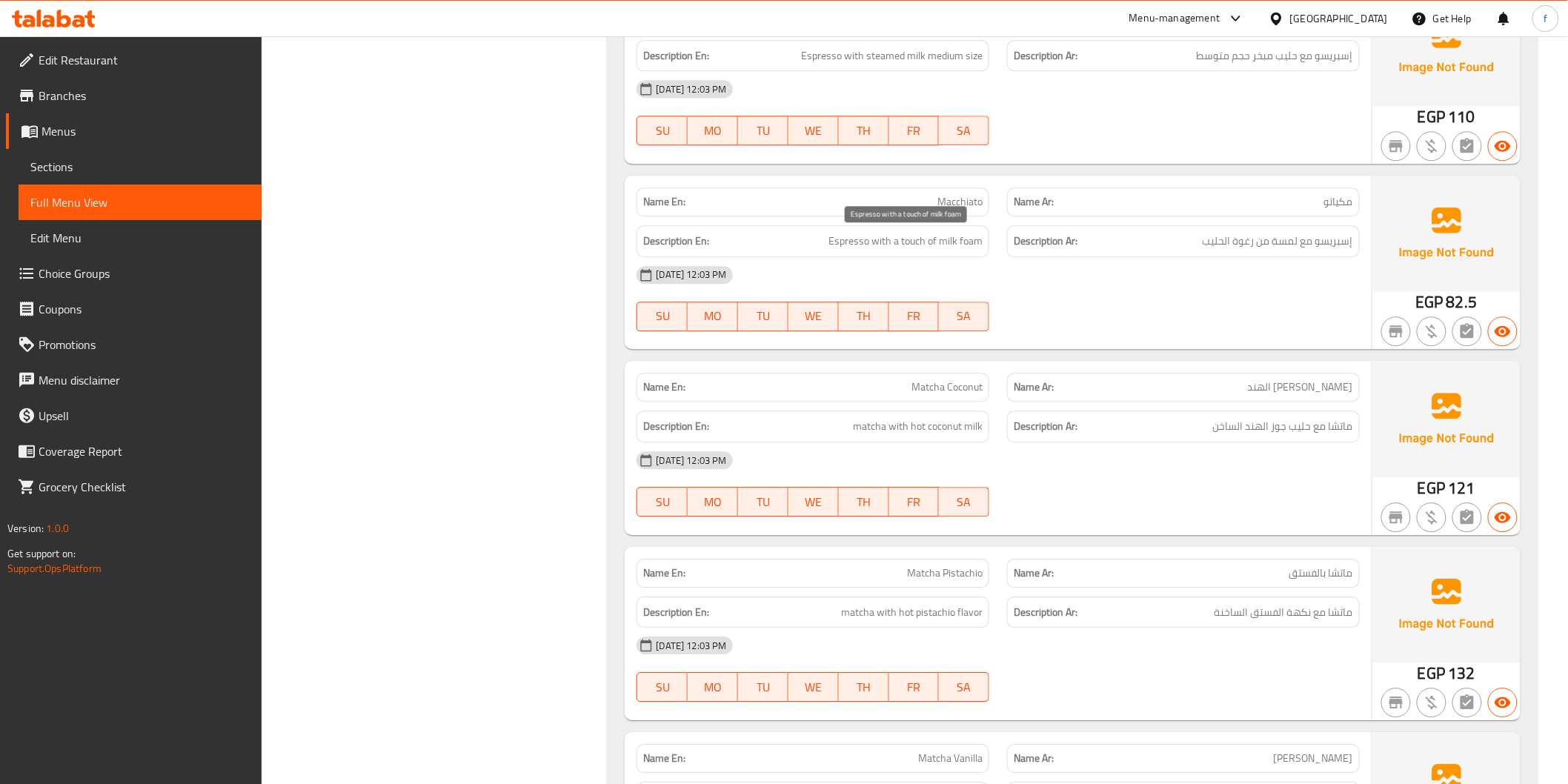
click at [915, 235] on span "Espresso with a touch of milk foam" at bounding box center [905, 241] width 154 height 19
click at [971, 245] on span "Espresso with a touch of milk foam" at bounding box center [905, 241] width 154 height 19
click at [930, 245] on span "Espresso with a touch of milk foam" at bounding box center [905, 241] width 154 height 19
click at [967, 240] on span "Espresso with a touch of milk foam" at bounding box center [905, 241] width 154 height 19
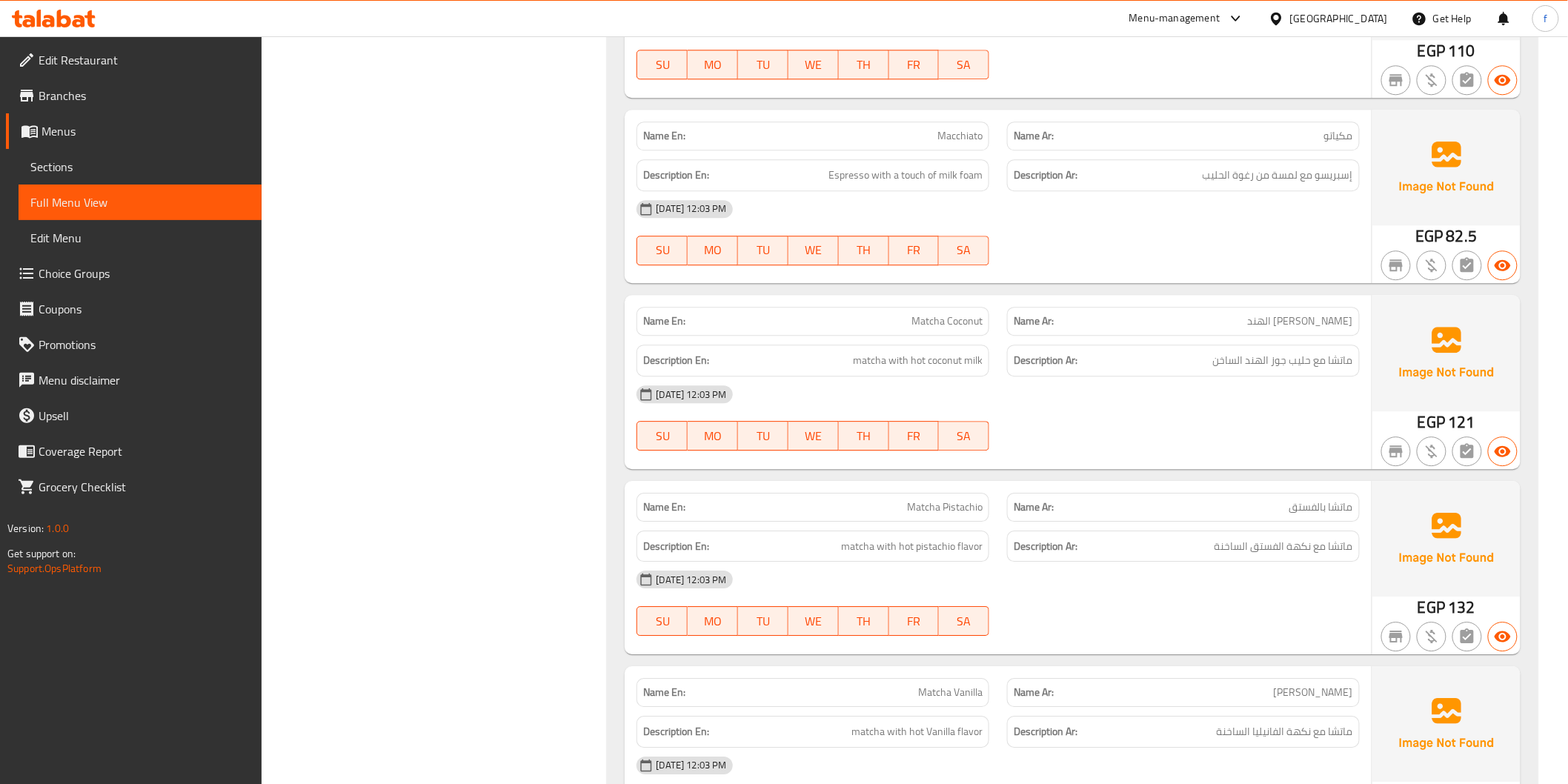
scroll to position [4035, 0]
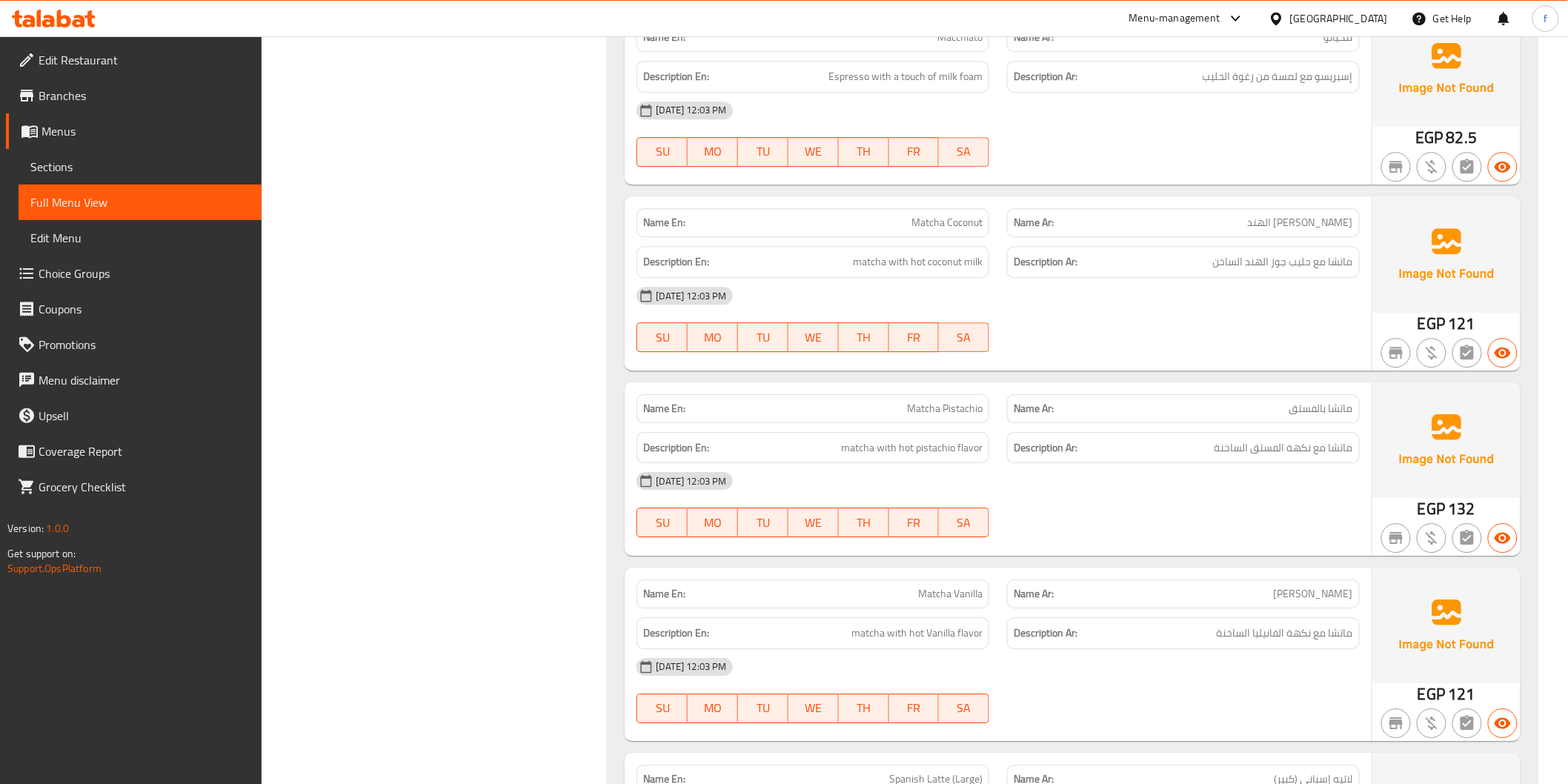
click at [1267, 220] on p "Name Ar: ماتشا جوز الهند" at bounding box center [1183, 223] width 339 height 15
click at [1323, 218] on span "[PERSON_NAME] الهند" at bounding box center [1300, 223] width 105 height 15
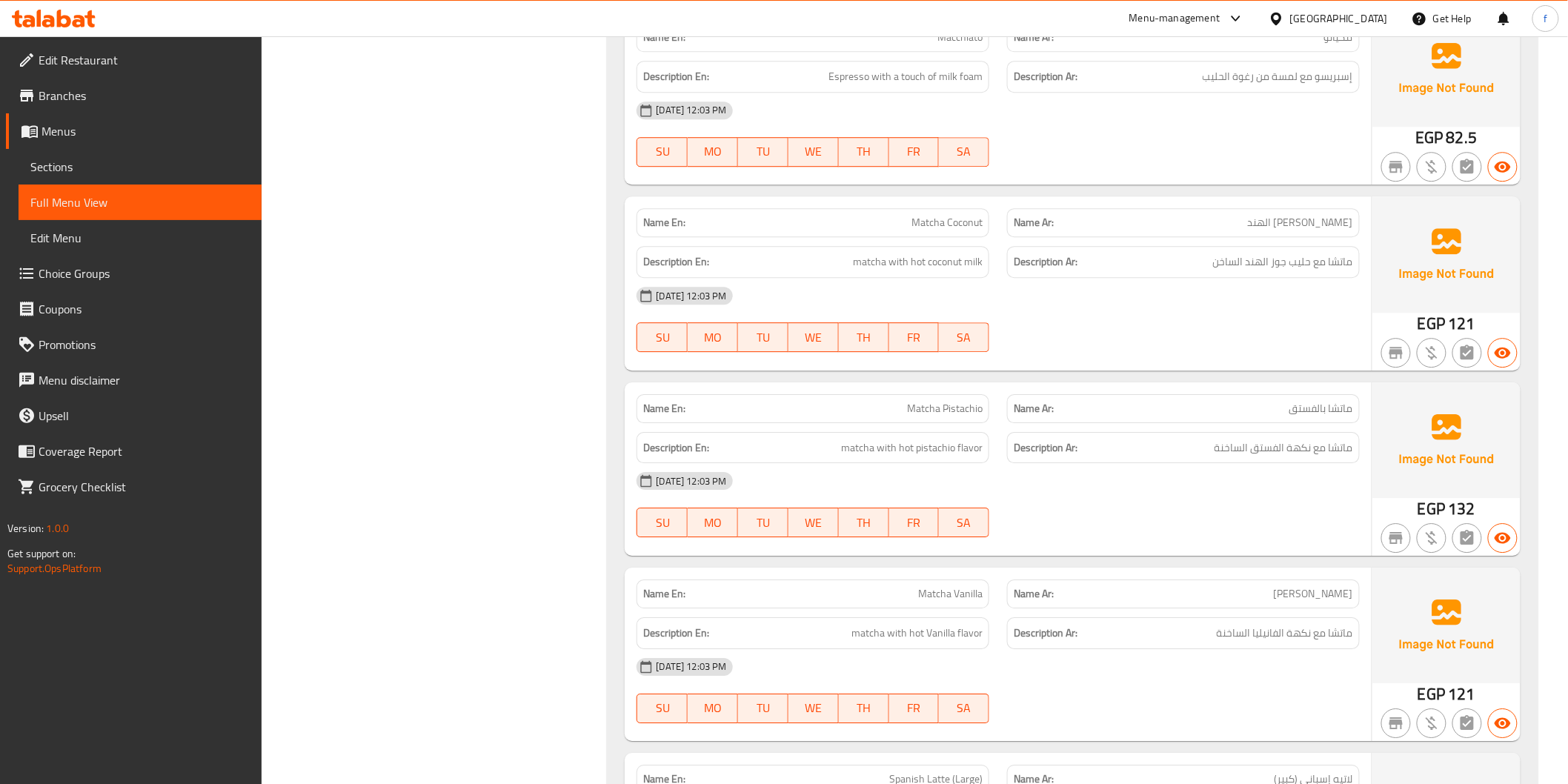
drag, startPoint x: 1211, startPoint y: 361, endPoint x: 980, endPoint y: 207, distance: 277.6
click at [1210, 361] on div at bounding box center [1183, 351] width 371 height 18
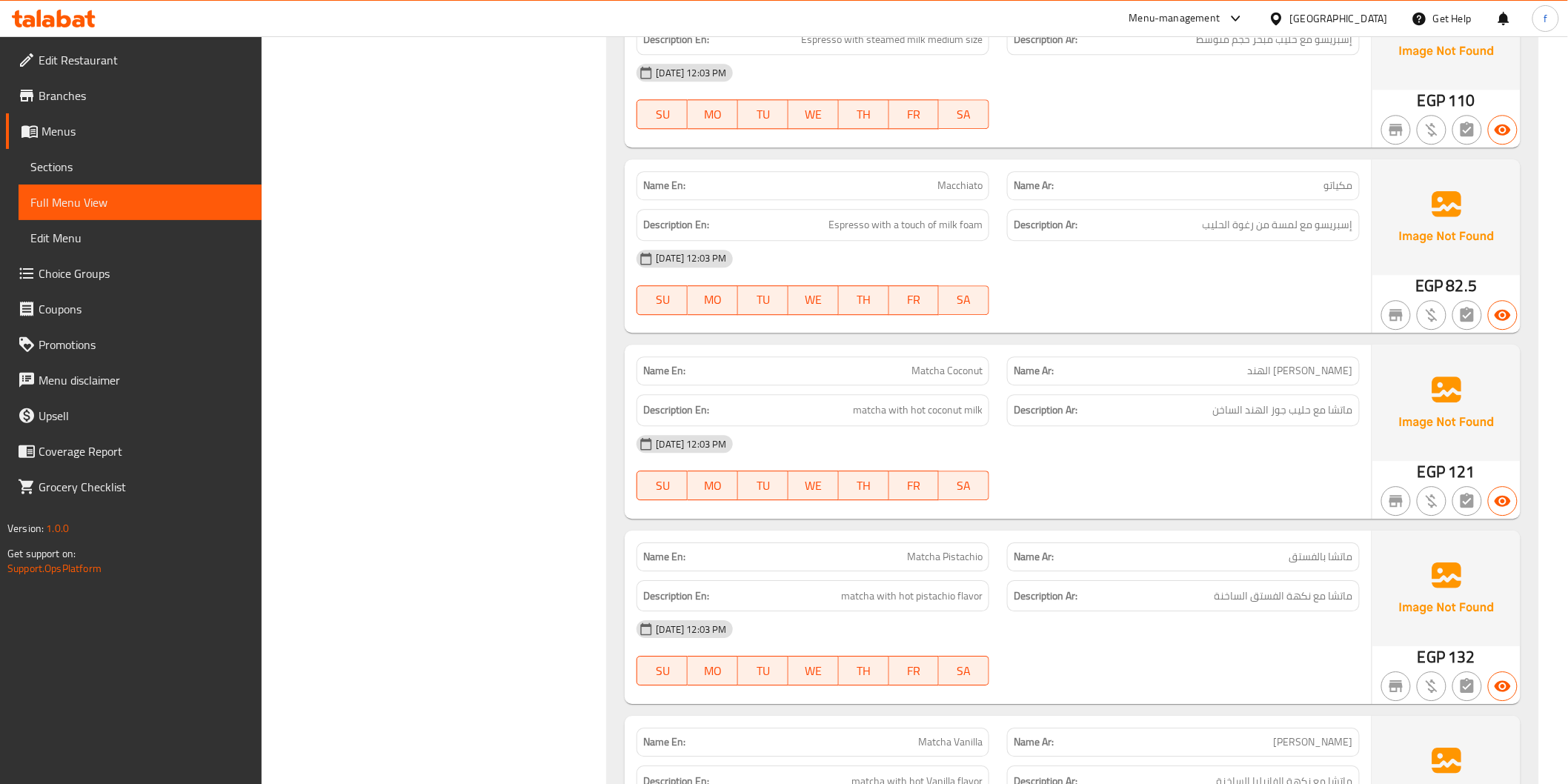
scroll to position [3871, 0]
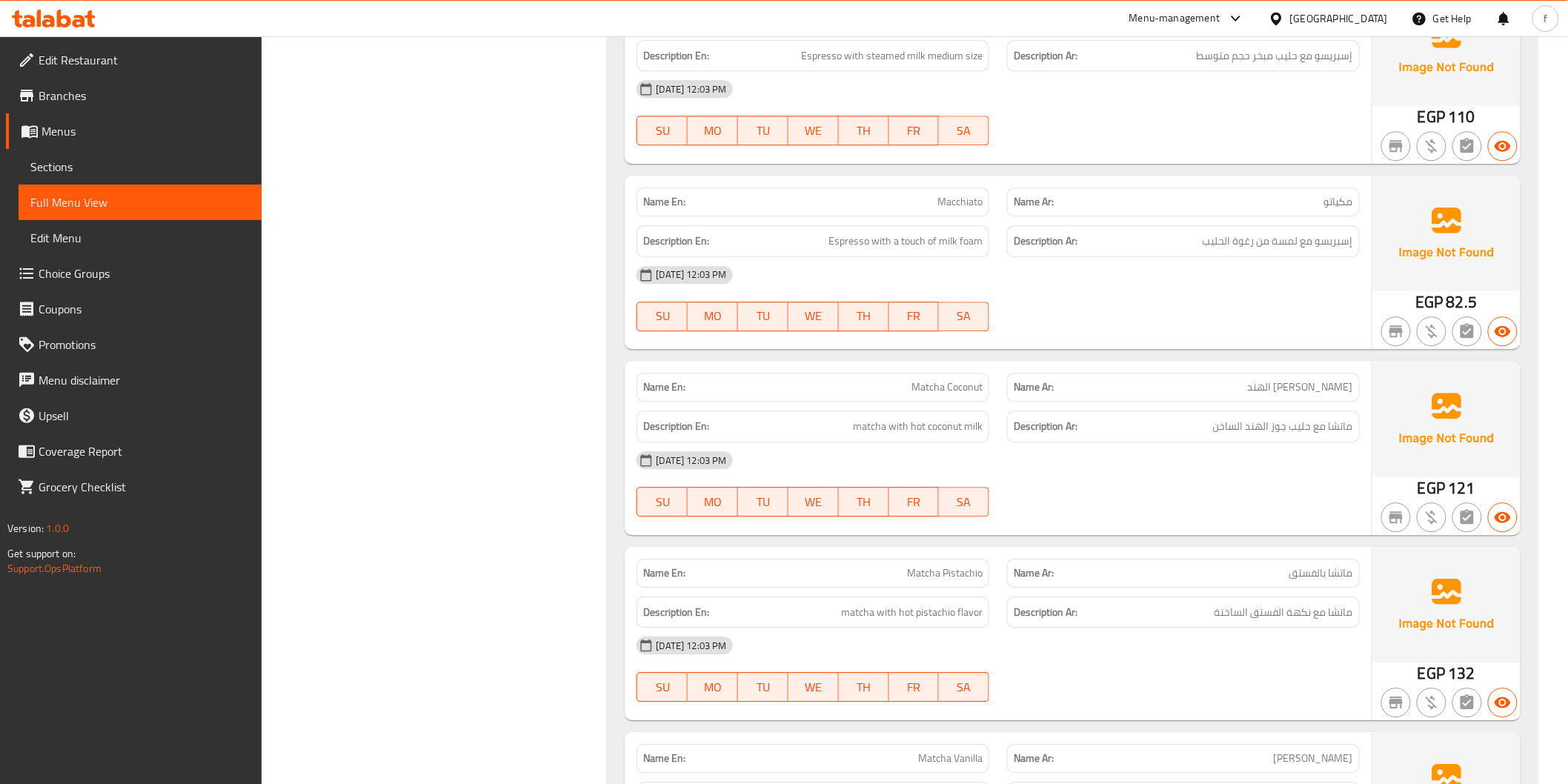
click at [932, 578] on span "Matcha Pistachio" at bounding box center [944, 573] width 75 height 15
drag, startPoint x: 932, startPoint y: 578, endPoint x: 1159, endPoint y: 569, distance: 227.2
click at [959, 575] on span "Matcha Pistachio" at bounding box center [944, 573] width 75 height 15
click at [1296, 572] on span "ماتشا بالفستق" at bounding box center [1320, 573] width 63 height 15
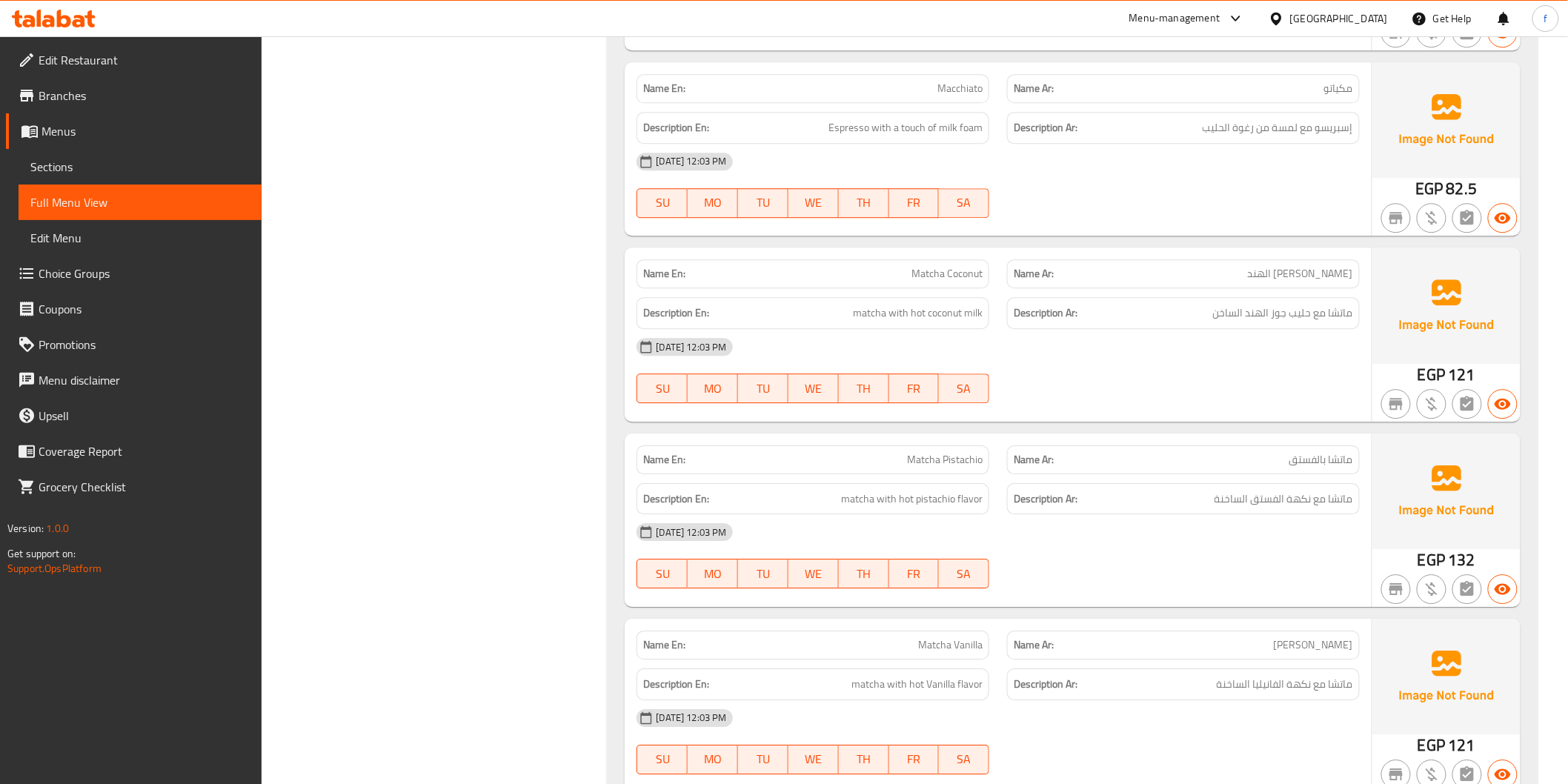
scroll to position [3953, 0]
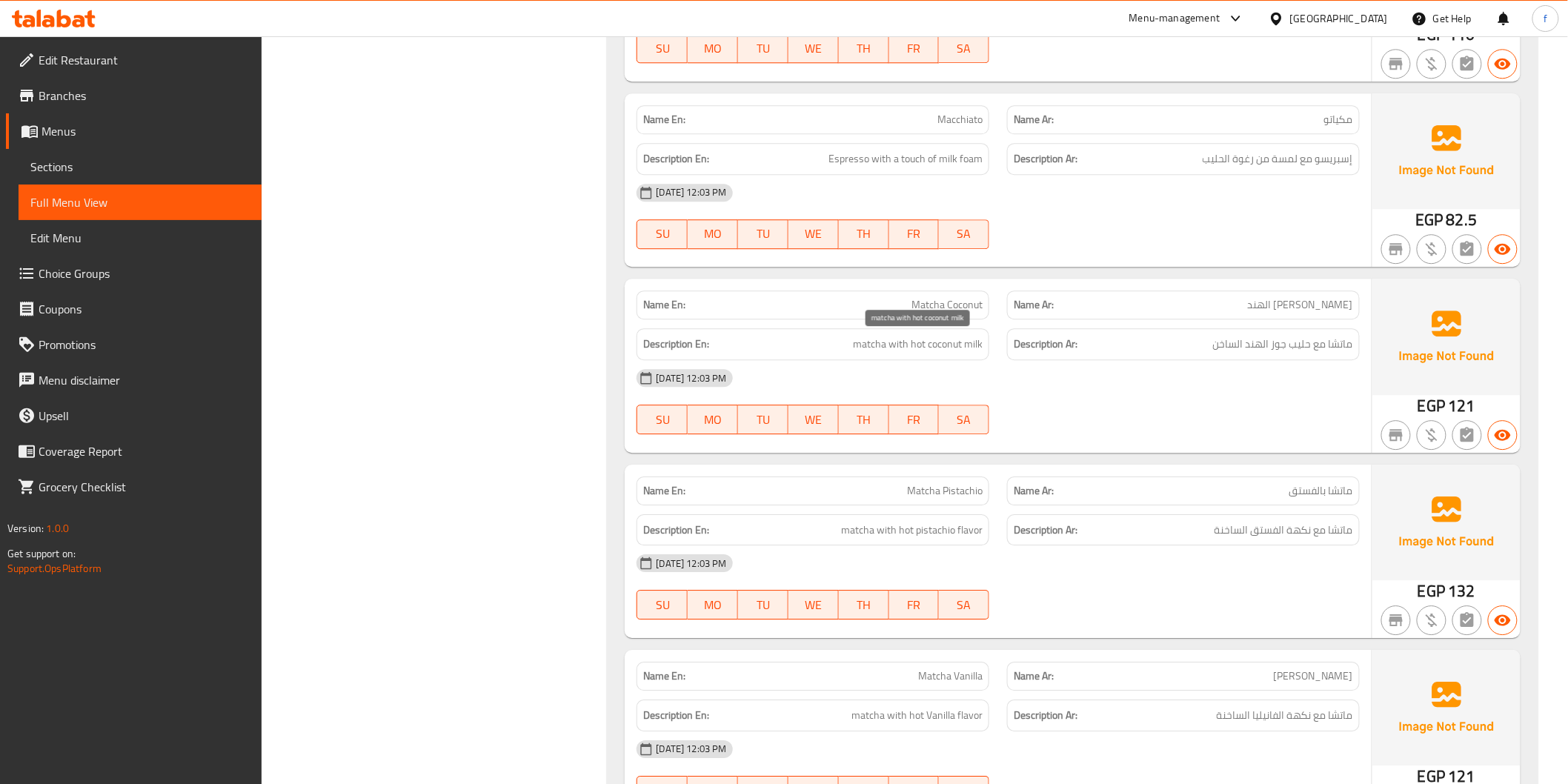
click at [855, 343] on span "matcha with hot coconut milk" at bounding box center [917, 345] width 129 height 19
click at [902, 338] on span "matcha with hot coconut milk" at bounding box center [917, 345] width 129 height 19
click at [902, 339] on span "matcha with hot coconut milk" at bounding box center [917, 345] width 129 height 19
click at [932, 343] on span "matcha with hot coconut milk" at bounding box center [917, 345] width 129 height 19
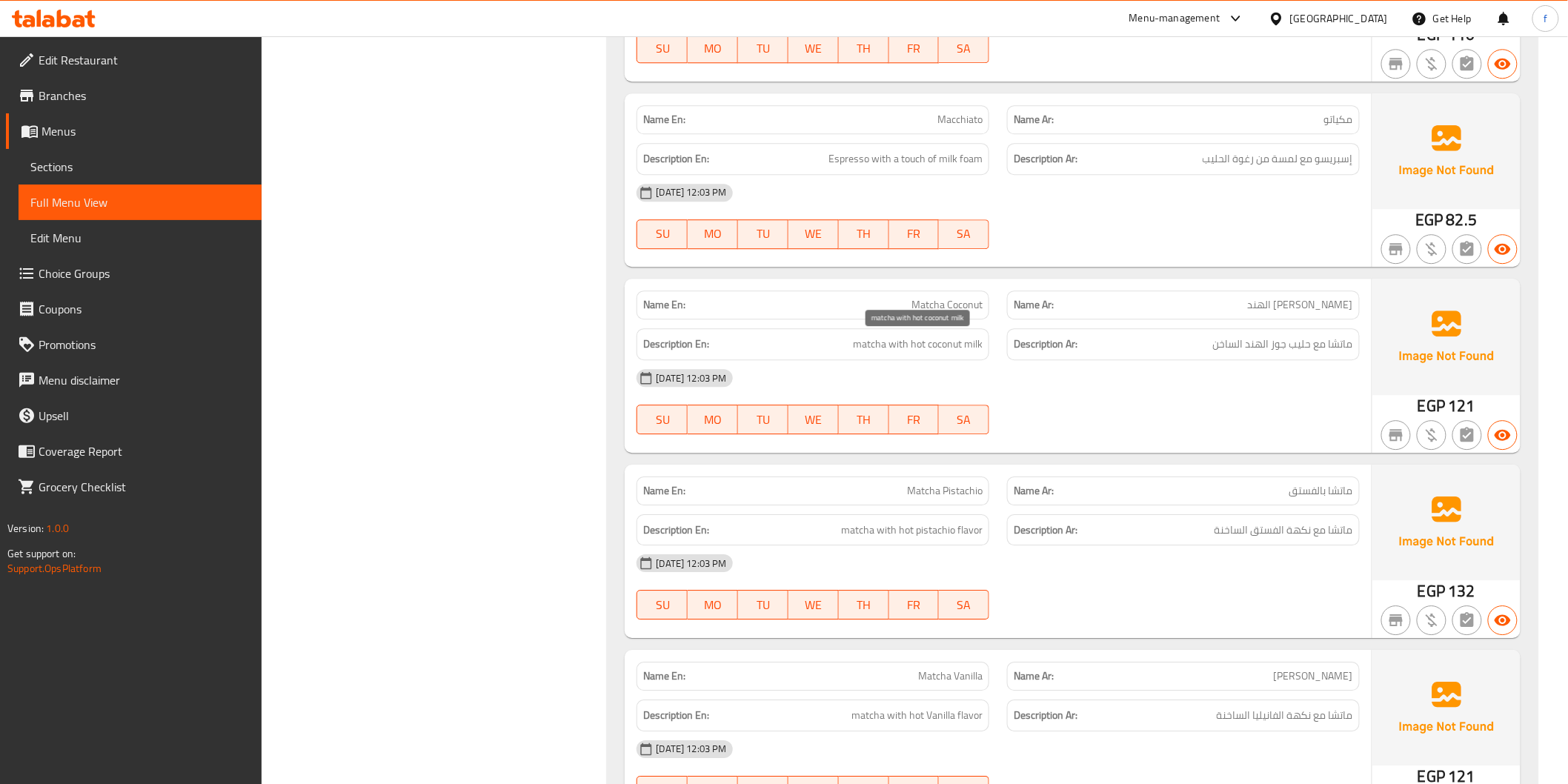
click at [967, 342] on span "matcha with hot coconut milk" at bounding box center [917, 345] width 129 height 19
click at [982, 344] on span "matcha with hot coconut milk" at bounding box center [917, 345] width 129 height 19
click at [944, 336] on span "matcha with hot coconut milk" at bounding box center [917, 345] width 129 height 19
drag, startPoint x: 944, startPoint y: 336, endPoint x: 1306, endPoint y: 402, distance: 368.0
click at [944, 336] on span "matcha with hot coconut milk" at bounding box center [917, 345] width 129 height 19
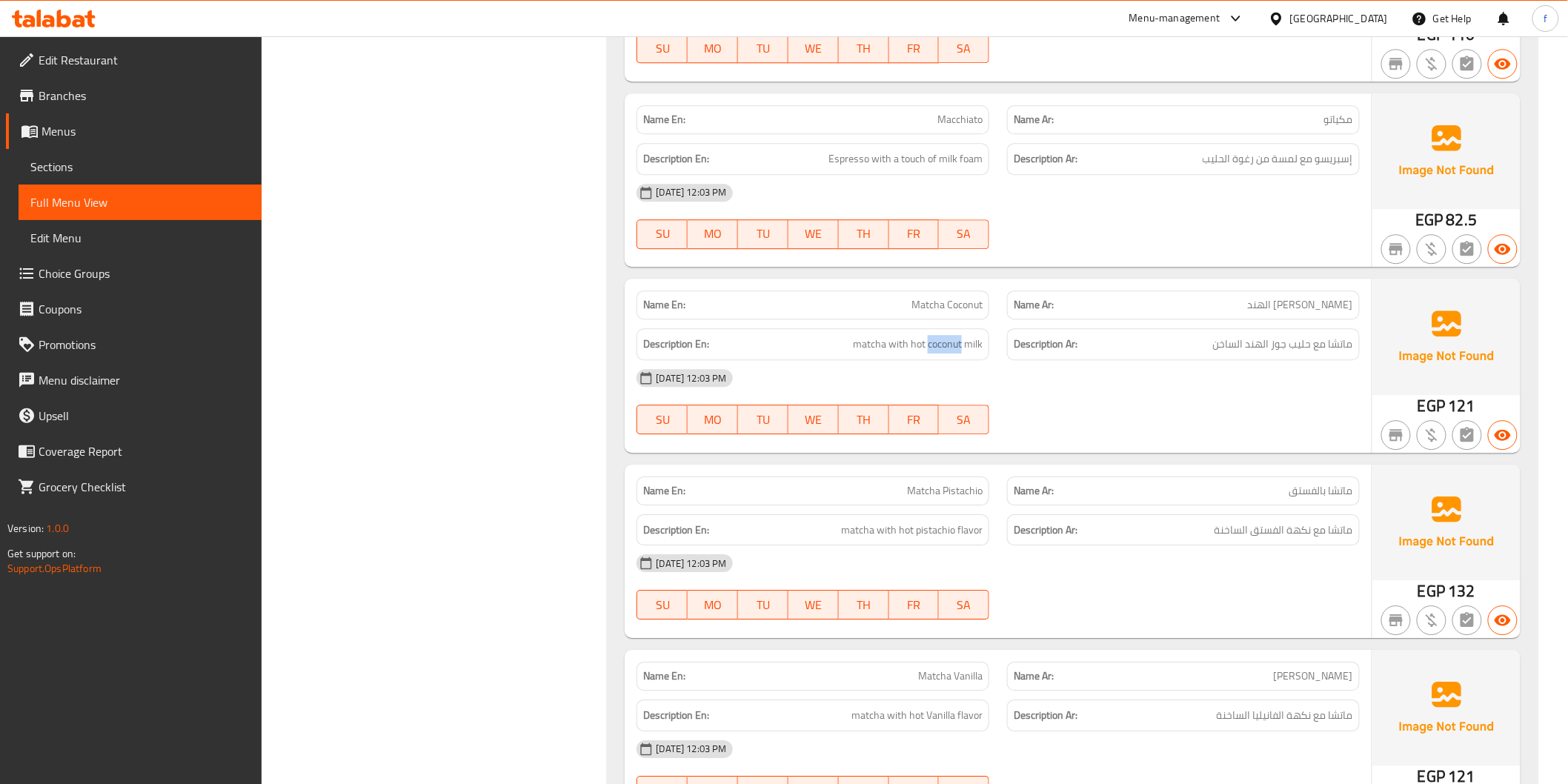
copy span "coconut"
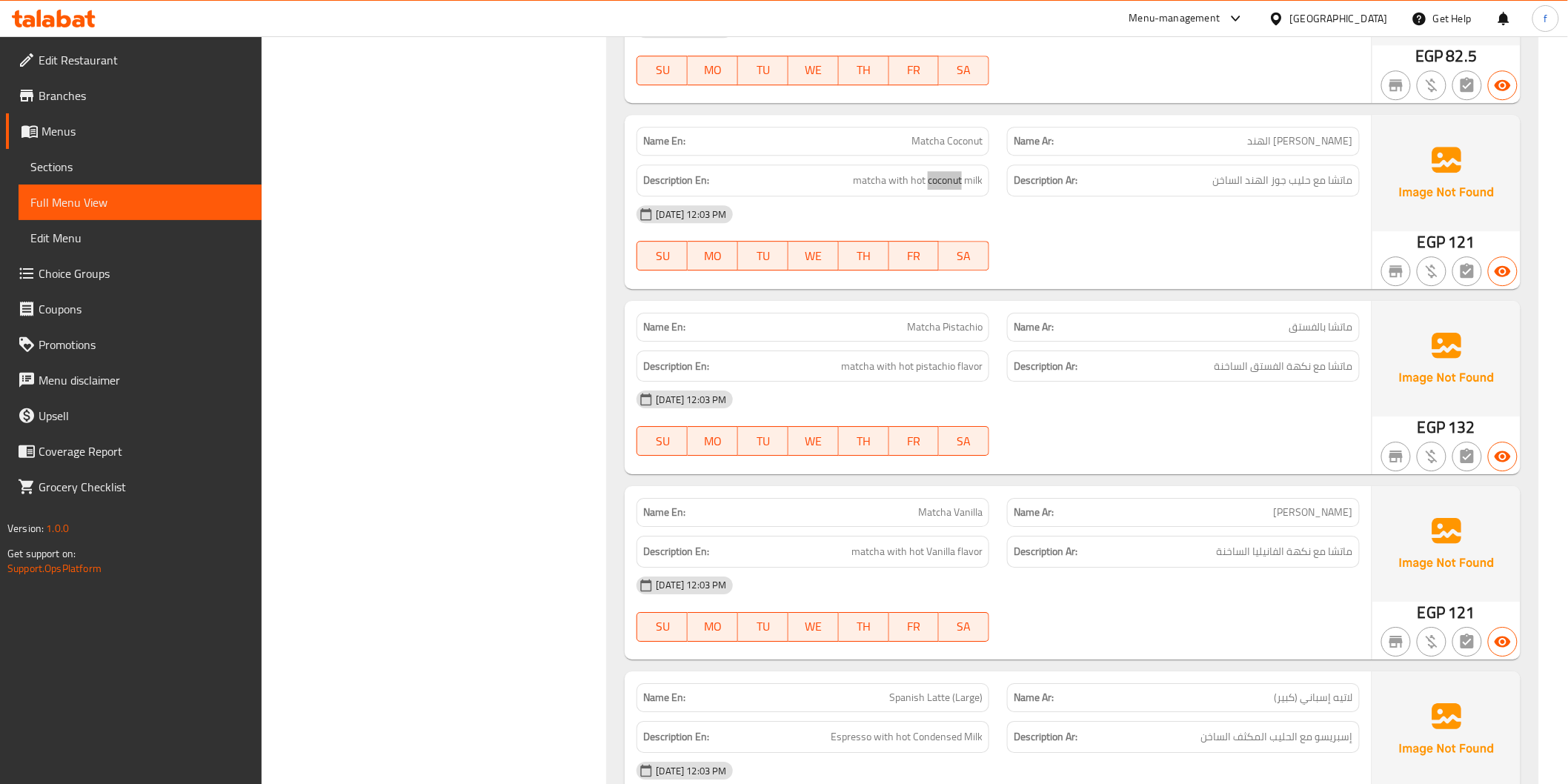
scroll to position [4118, 0]
click at [850, 368] on span "matcha with hot pistachio flavor" at bounding box center [911, 366] width 141 height 19
click at [889, 362] on span "matcha with hot pistachio flavor" at bounding box center [911, 366] width 141 height 19
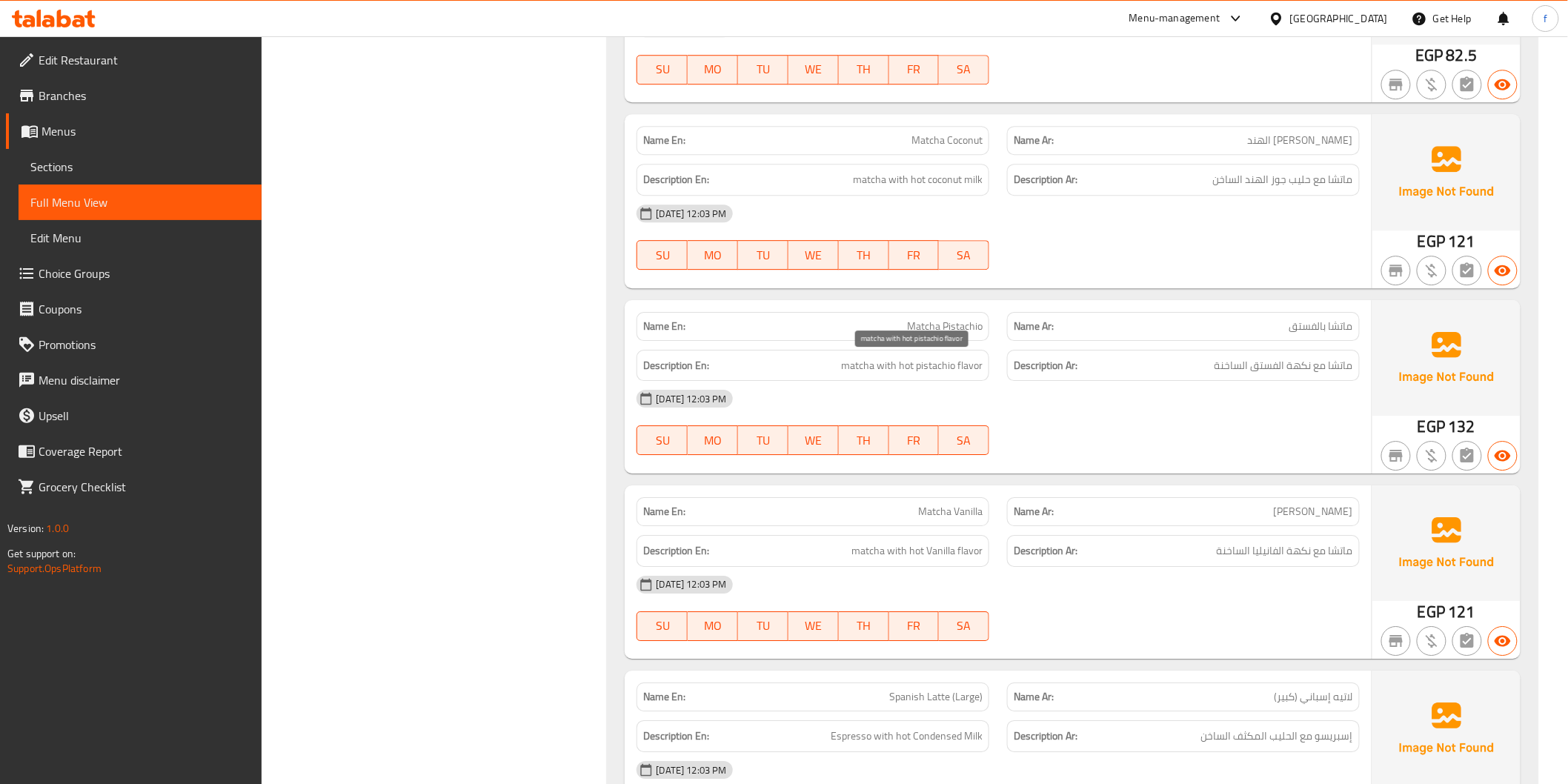
click at [902, 363] on span "matcha with hot pistachio flavor" at bounding box center [911, 366] width 141 height 19
click at [915, 364] on span "matcha with hot pistachio flavor" at bounding box center [911, 366] width 141 height 19
drag, startPoint x: 915, startPoint y: 364, endPoint x: 942, endPoint y: 365, distance: 27.0
click at [917, 364] on span "matcha with hot pistachio flavor" at bounding box center [911, 366] width 141 height 19
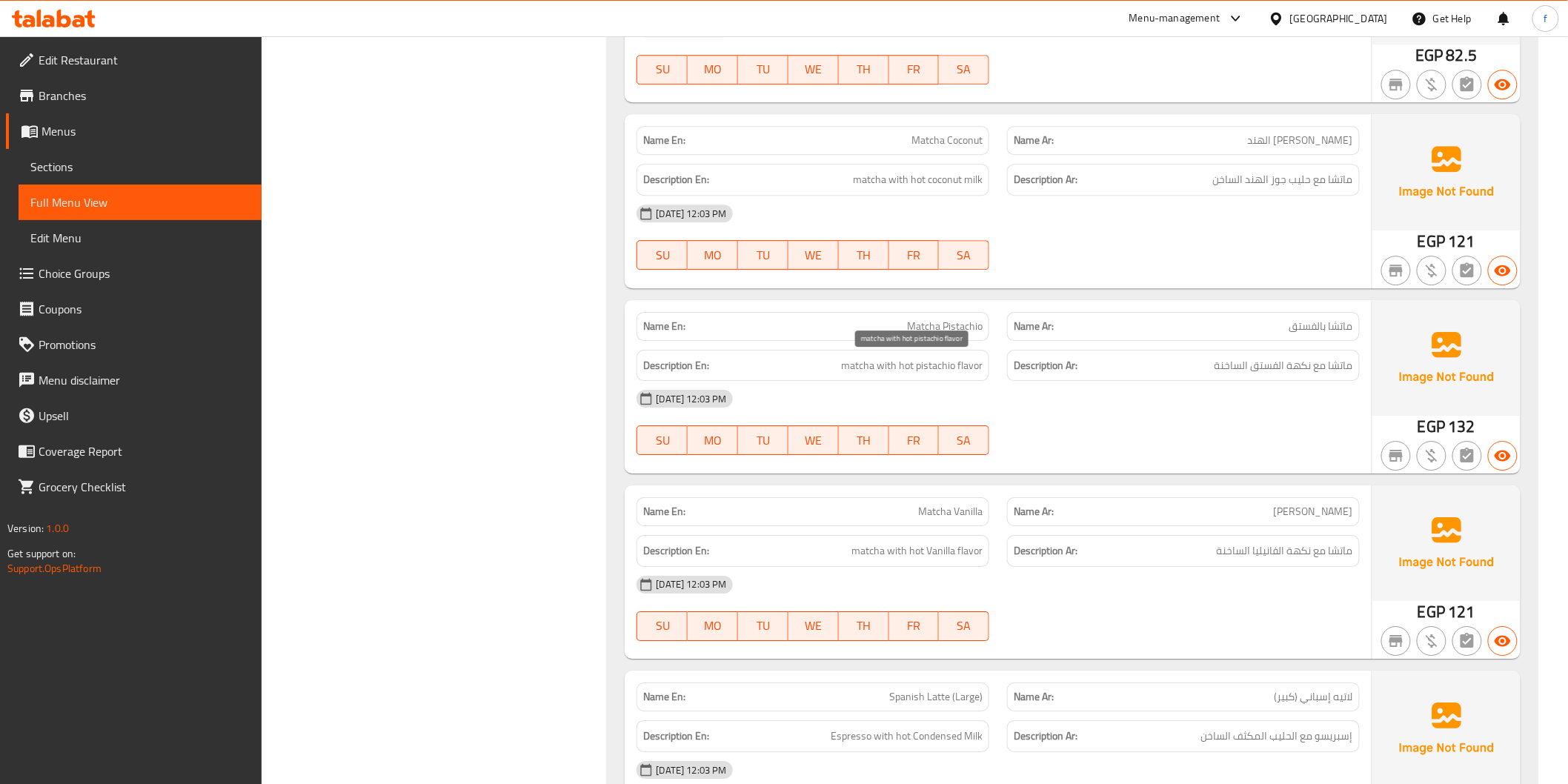
click at [966, 365] on span "matcha with hot pistachio flavor" at bounding box center [911, 366] width 141 height 19
click at [967, 365] on span "matcha with hot pistachio flavor" at bounding box center [911, 366] width 141 height 19
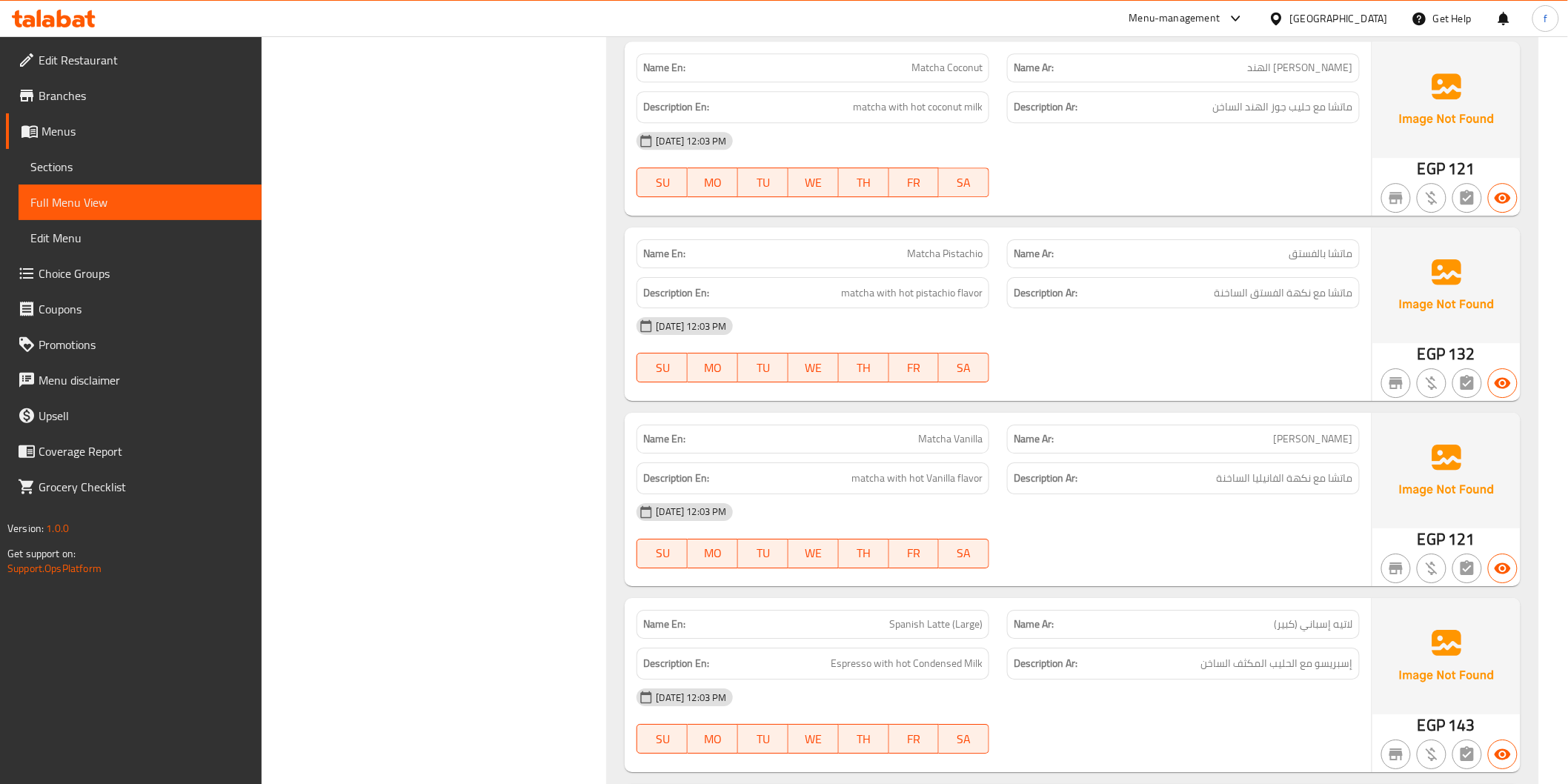
scroll to position [4364, 0]
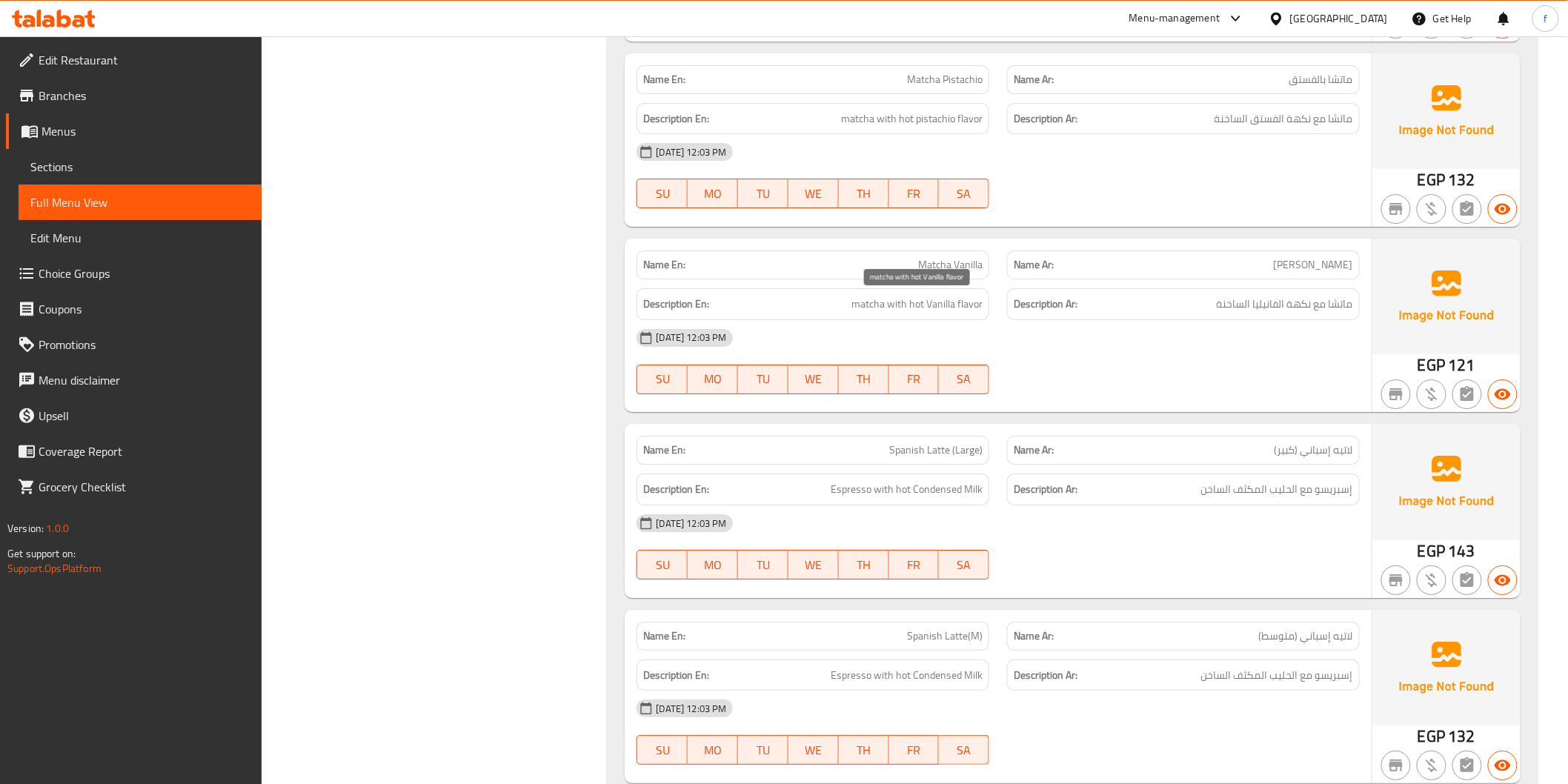
click at [874, 300] on span "matcha with hot Vanilla flavor" at bounding box center [916, 304] width 131 height 19
click at [900, 301] on span "matcha with hot Vanilla flavor" at bounding box center [916, 304] width 131 height 19
click at [901, 301] on span "matcha with hot Vanilla flavor" at bounding box center [916, 304] width 131 height 19
click at [916, 301] on span "matcha with hot Vanilla flavor" at bounding box center [916, 304] width 131 height 19
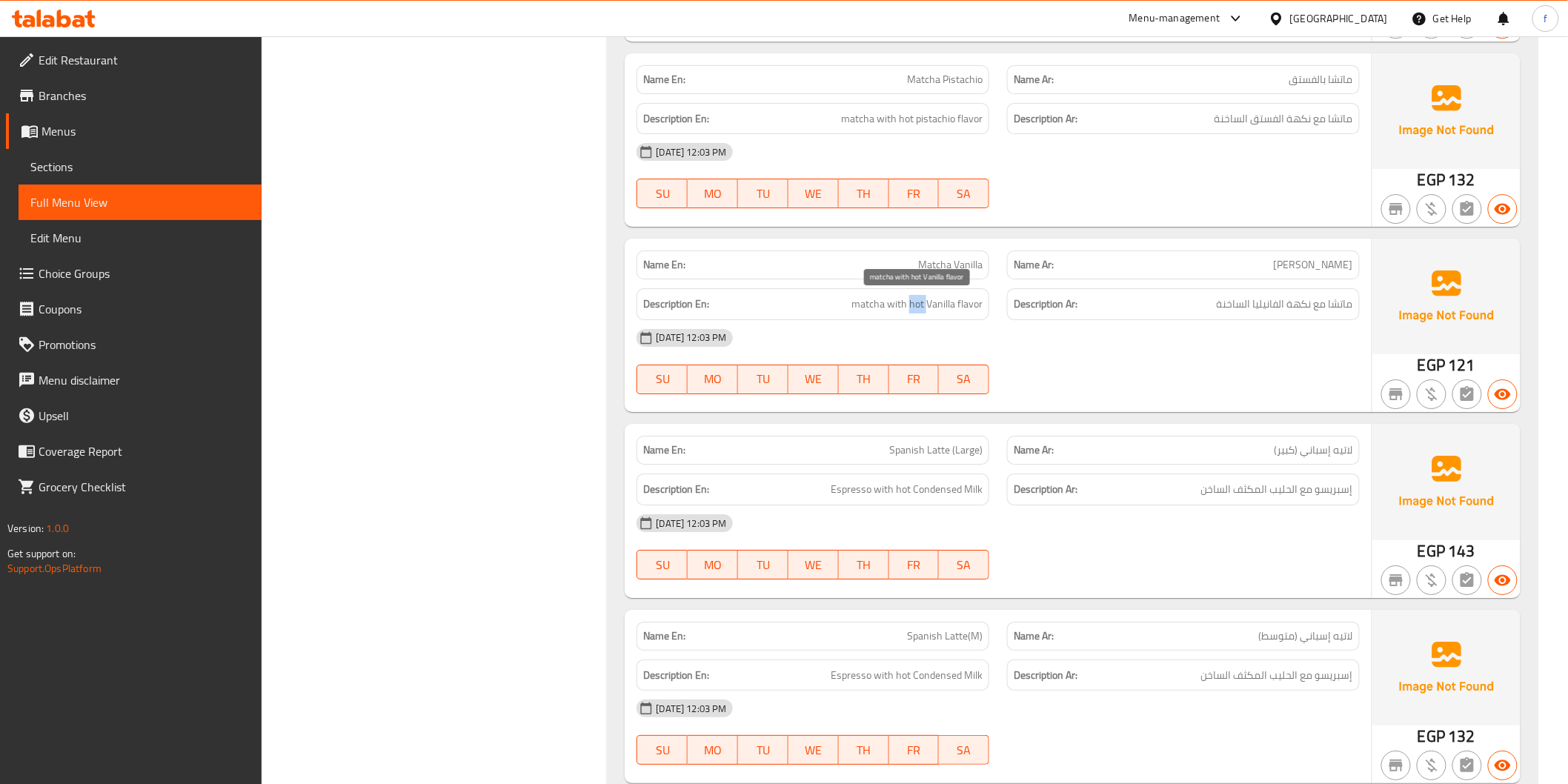
click at [919, 301] on span "matcha with hot Vanilla flavor" at bounding box center [916, 304] width 131 height 19
click at [929, 300] on span "matcha with hot Vanilla flavor" at bounding box center [916, 304] width 131 height 19
click at [974, 308] on span "matcha with hot Vanilla flavor" at bounding box center [916, 304] width 131 height 19
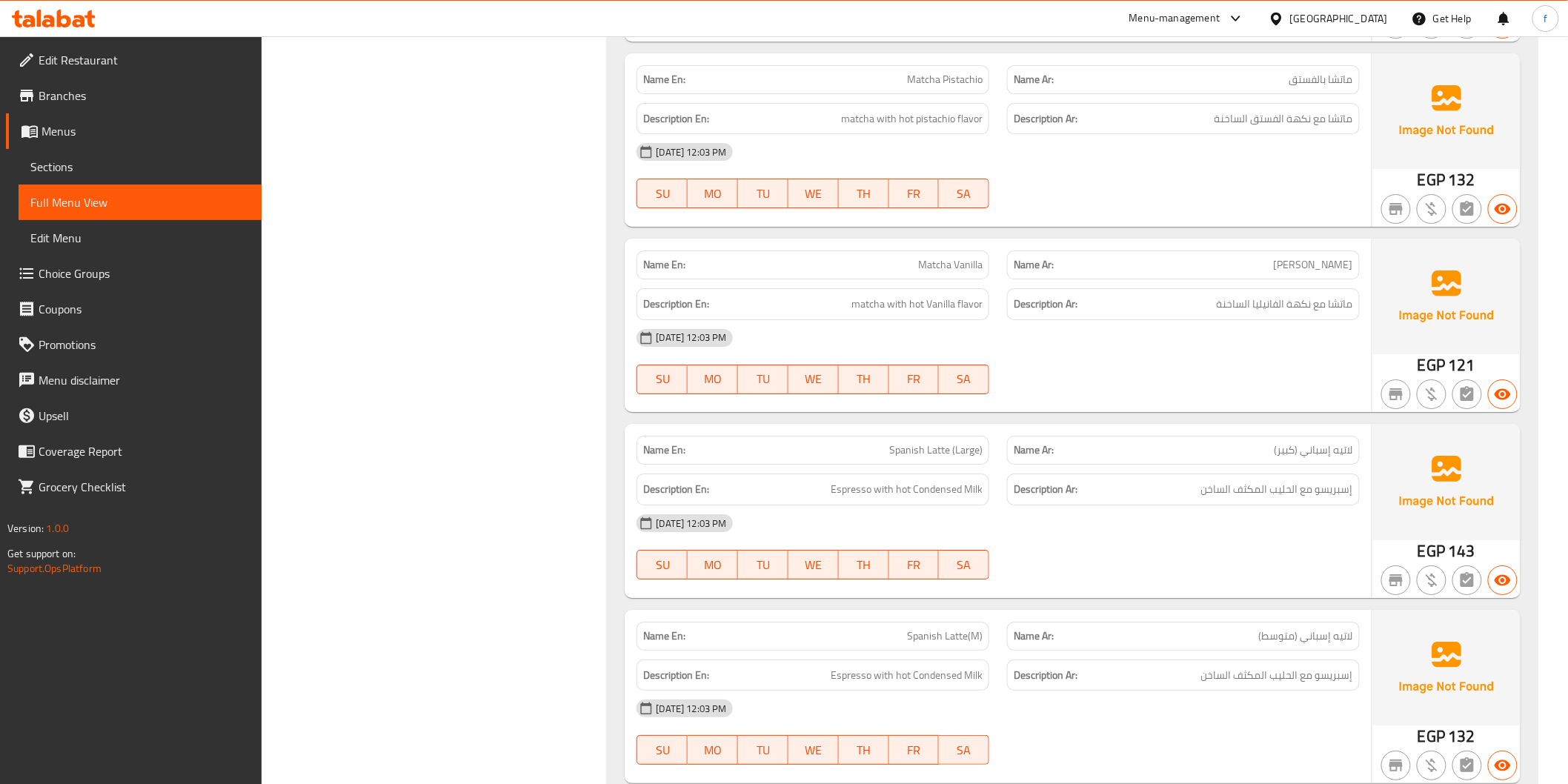
click at [849, 290] on div "Description En: matcha with hot Vanilla flavor" at bounding box center [812, 305] width 353 height 32
click at [878, 301] on span "matcha with hot Vanilla flavor" at bounding box center [916, 304] width 131 height 19
drag, startPoint x: 906, startPoint y: 305, endPoint x: 926, endPoint y: 306, distance: 20.0
click at [906, 306] on span "matcha with hot Vanilla flavor" at bounding box center [916, 304] width 131 height 19
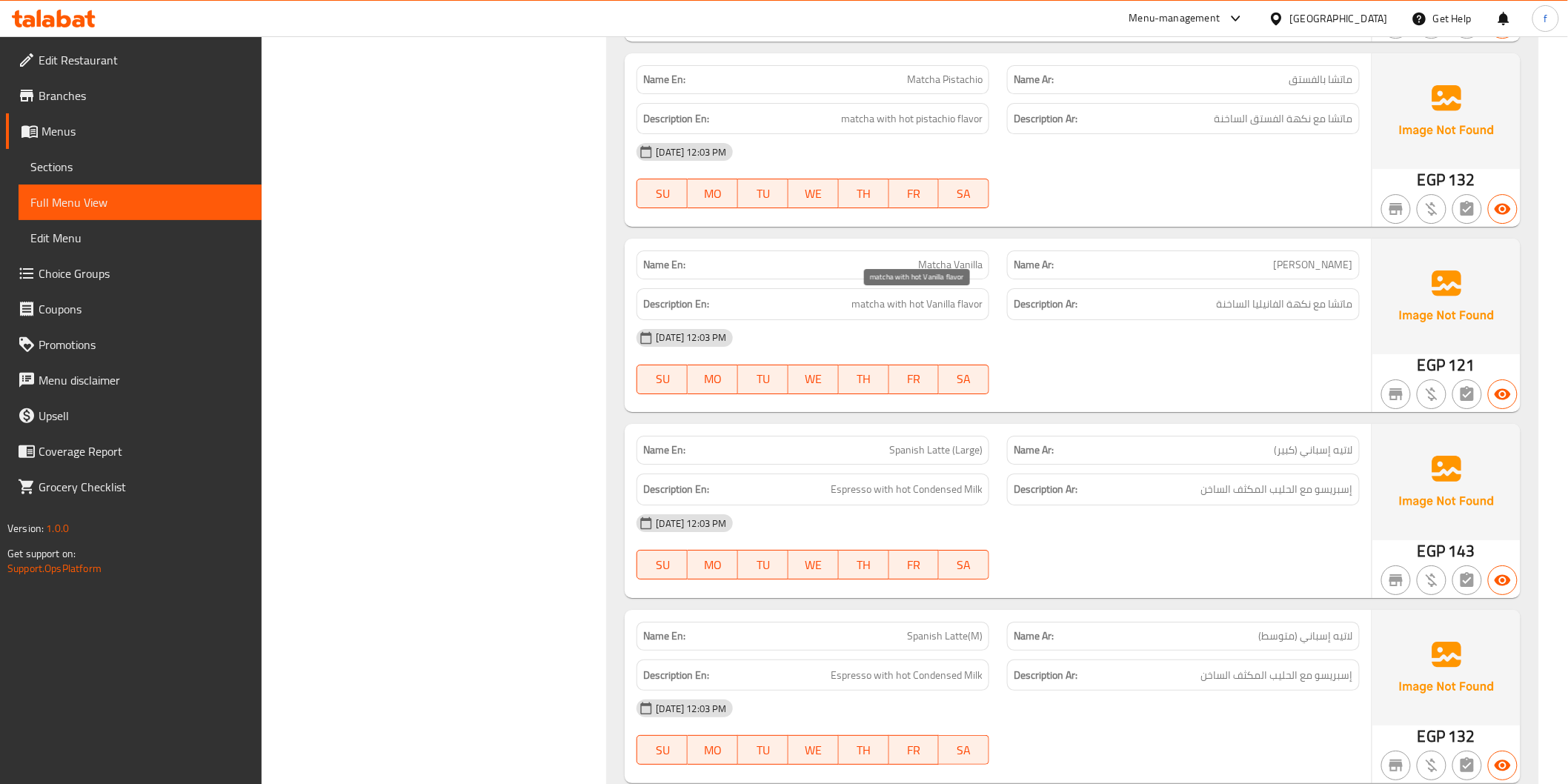
click at [926, 306] on span "matcha with hot Vanilla flavor" at bounding box center [916, 304] width 131 height 19
click at [927, 306] on span "matcha with hot Vanilla flavor" at bounding box center [916, 304] width 131 height 19
click at [916, 307] on span "matcha with hot Vanilla flavor" at bounding box center [916, 304] width 131 height 19
click at [937, 307] on span "matcha with hot Vanilla flavor" at bounding box center [916, 304] width 131 height 19
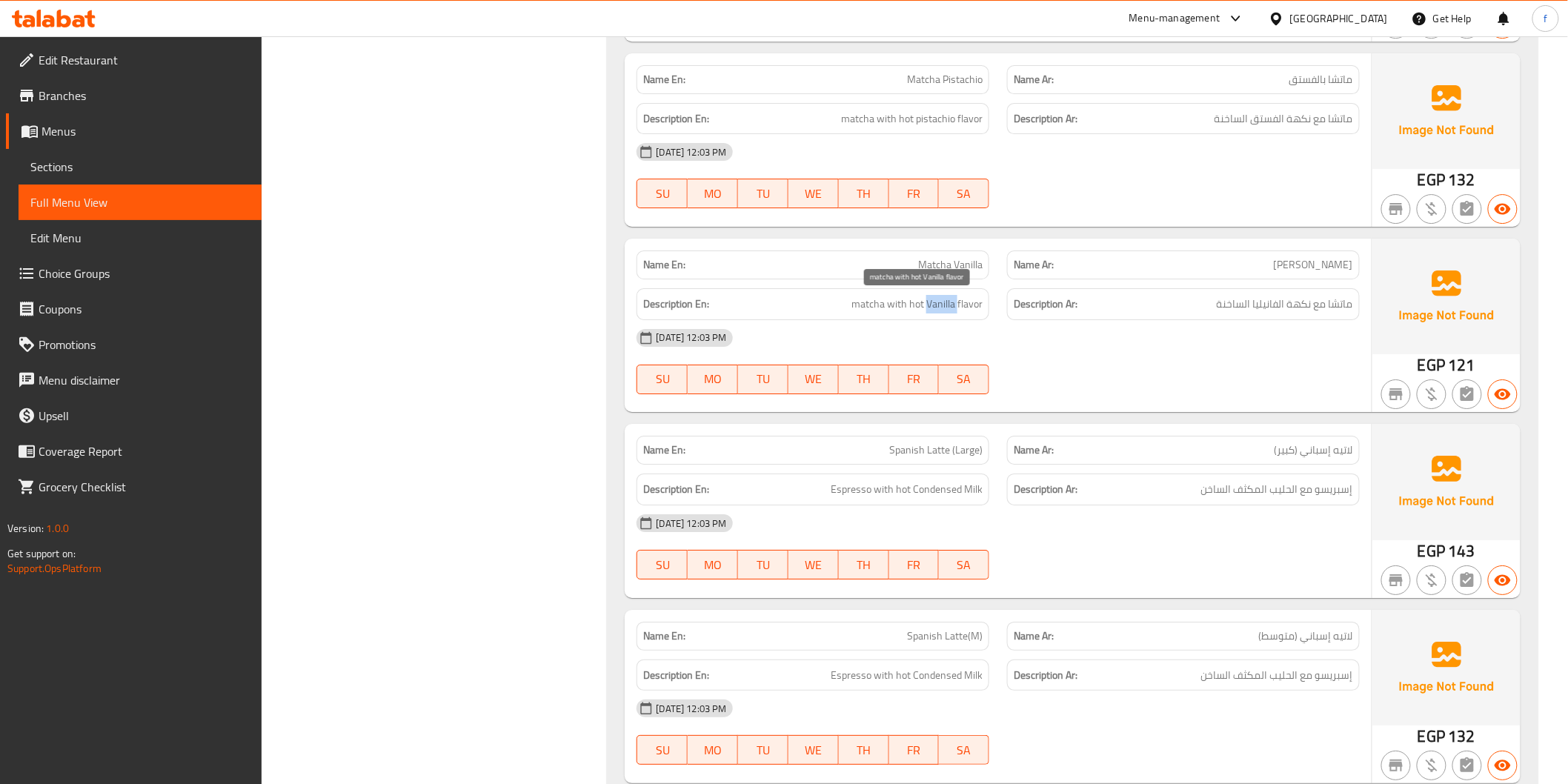
click at [938, 307] on span "matcha with hot Vanilla flavor" at bounding box center [916, 304] width 131 height 19
click at [977, 305] on span "matcha with hot Vanilla flavor" at bounding box center [916, 304] width 131 height 19
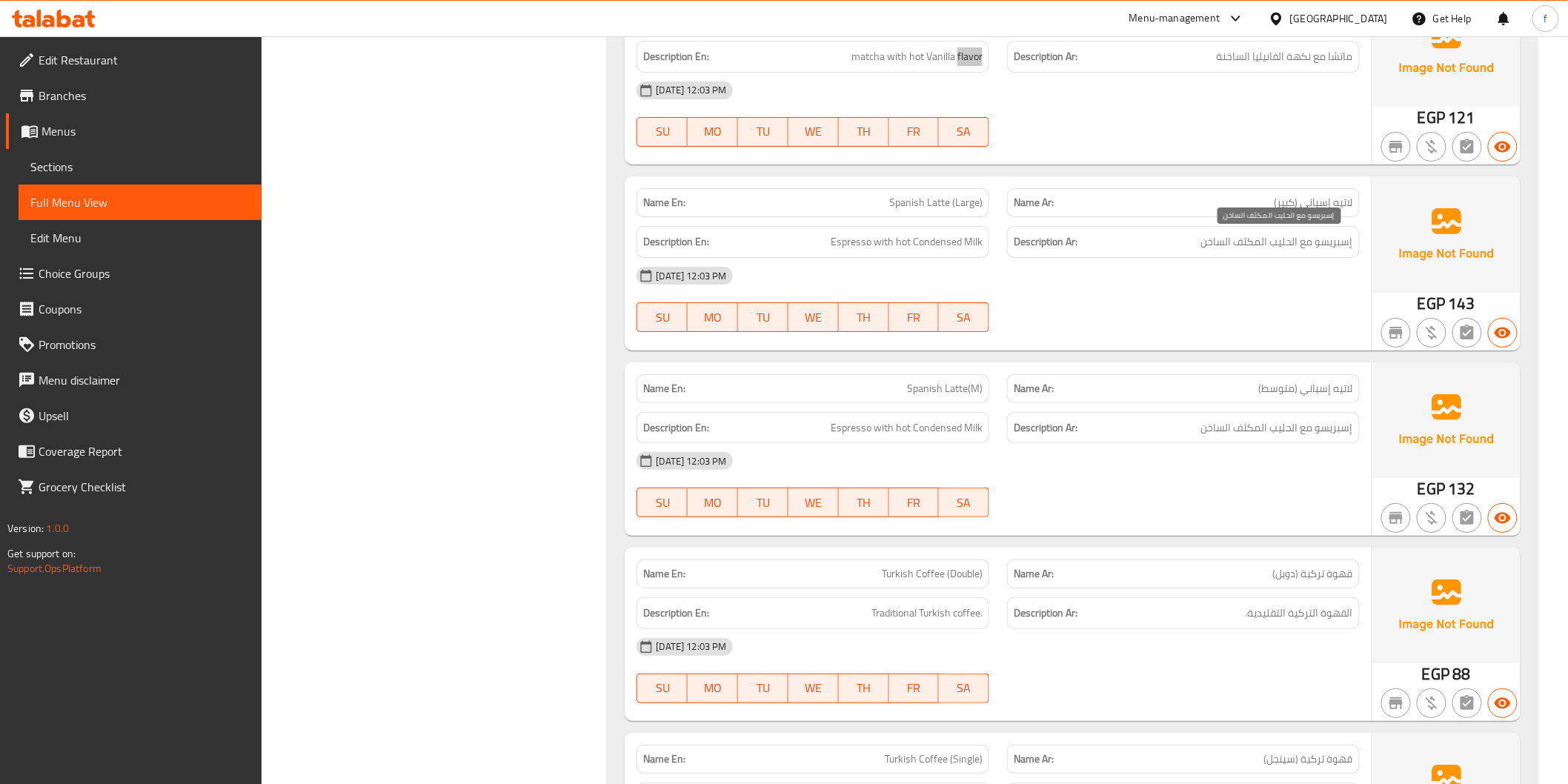
scroll to position [4530, 0]
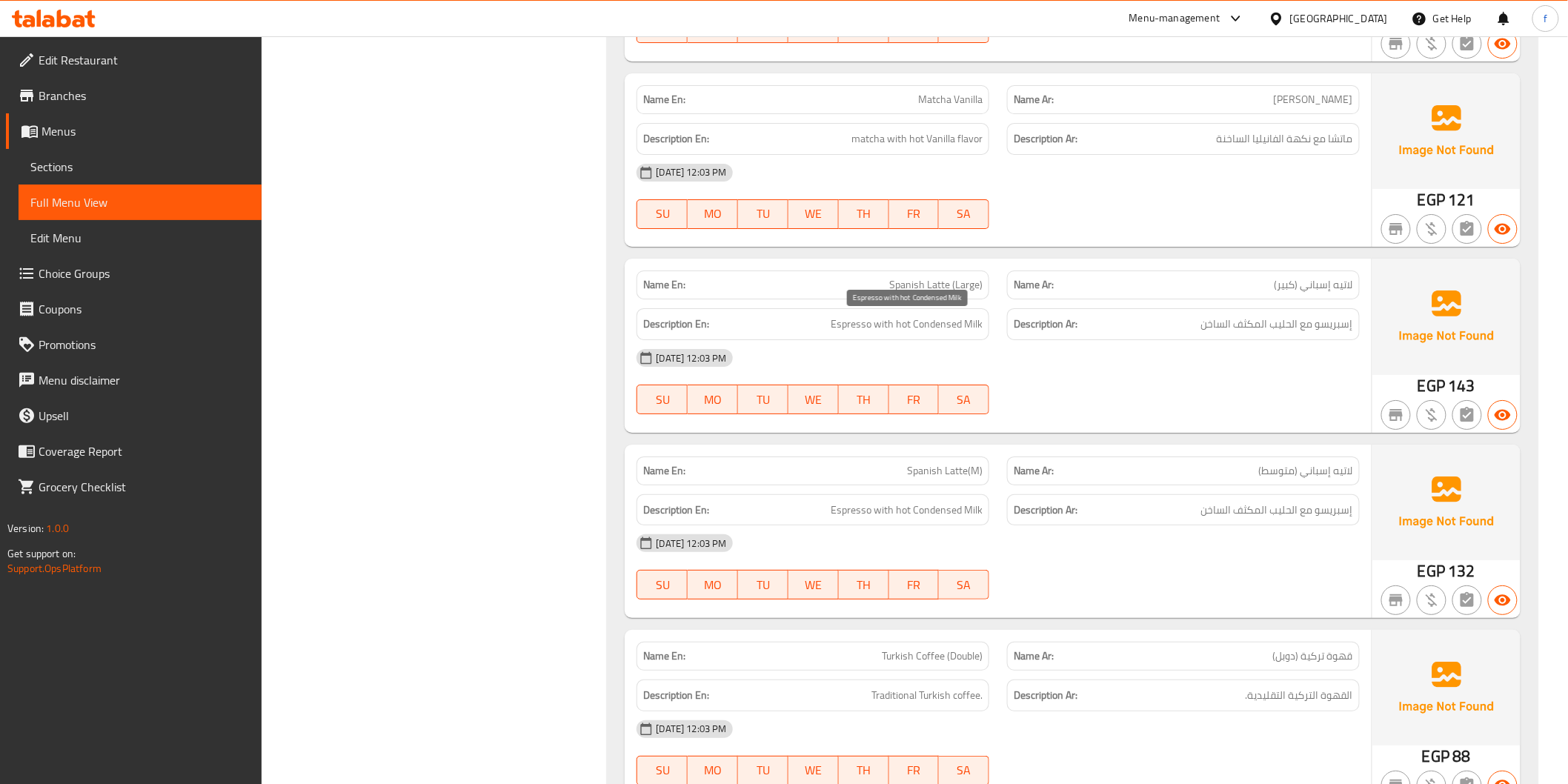
click at [860, 322] on span "Espresso with hot Condensed Milk" at bounding box center [905, 324] width 151 height 19
click at [875, 317] on span "Espresso with hot Condensed Milk" at bounding box center [905, 324] width 151 height 19
click at [878, 316] on span "Espresso with hot Condensed Milk" at bounding box center [905, 324] width 151 height 19
click at [900, 322] on span "Espresso with hot Condensed Milk" at bounding box center [905, 324] width 151 height 19
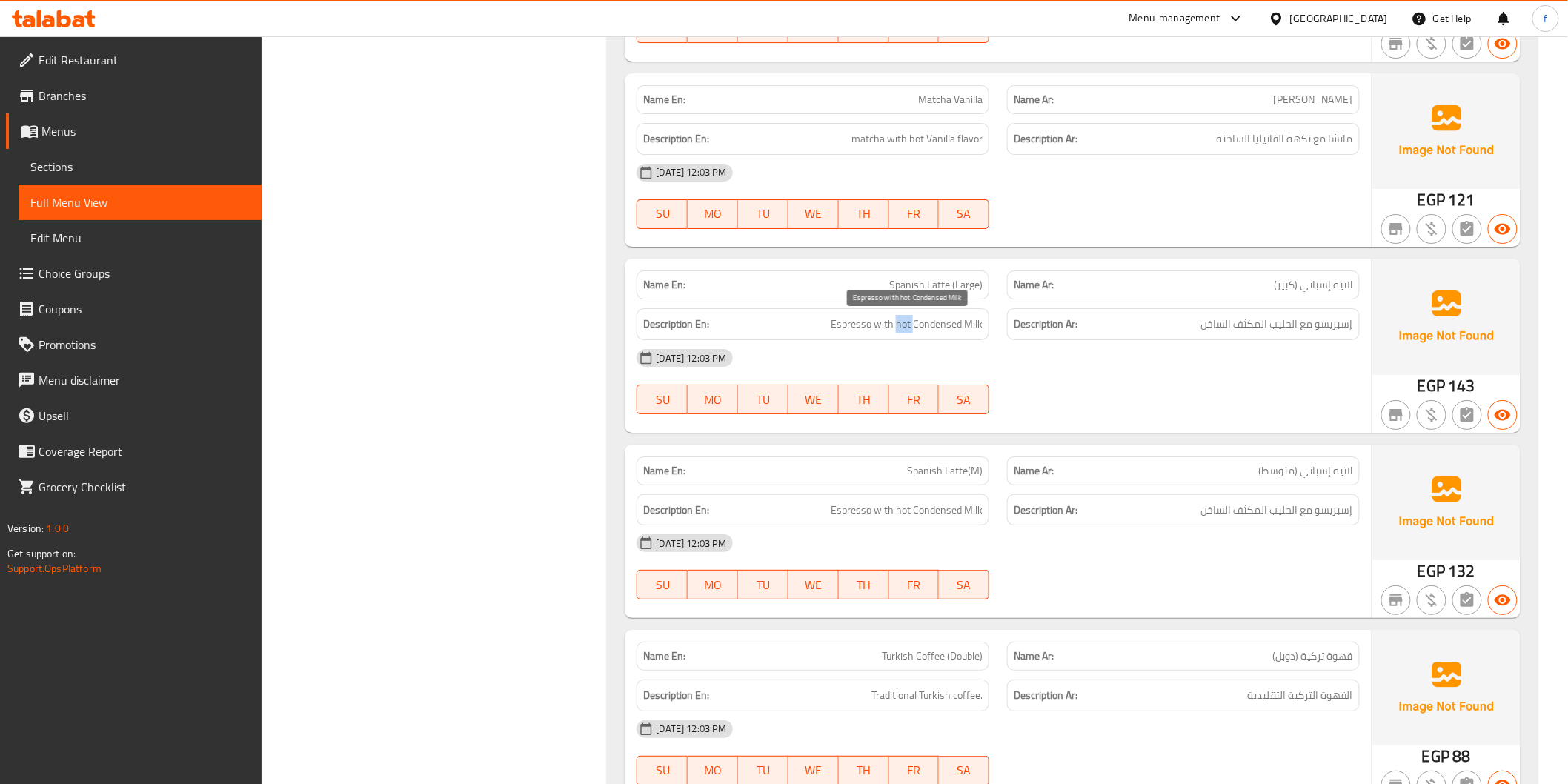
click at [900, 322] on span "Espresso with hot Condensed Milk" at bounding box center [905, 324] width 151 height 19
click at [915, 320] on span "Espresso with hot Condensed Milk" at bounding box center [905, 324] width 151 height 19
click at [1015, 334] on div "Description Ar: إسبريسو مع الحليب المكثف الساخن" at bounding box center [1183, 324] width 353 height 32
click at [932, 328] on span "Espresso with hot Condensed Milk" at bounding box center [905, 324] width 151 height 19
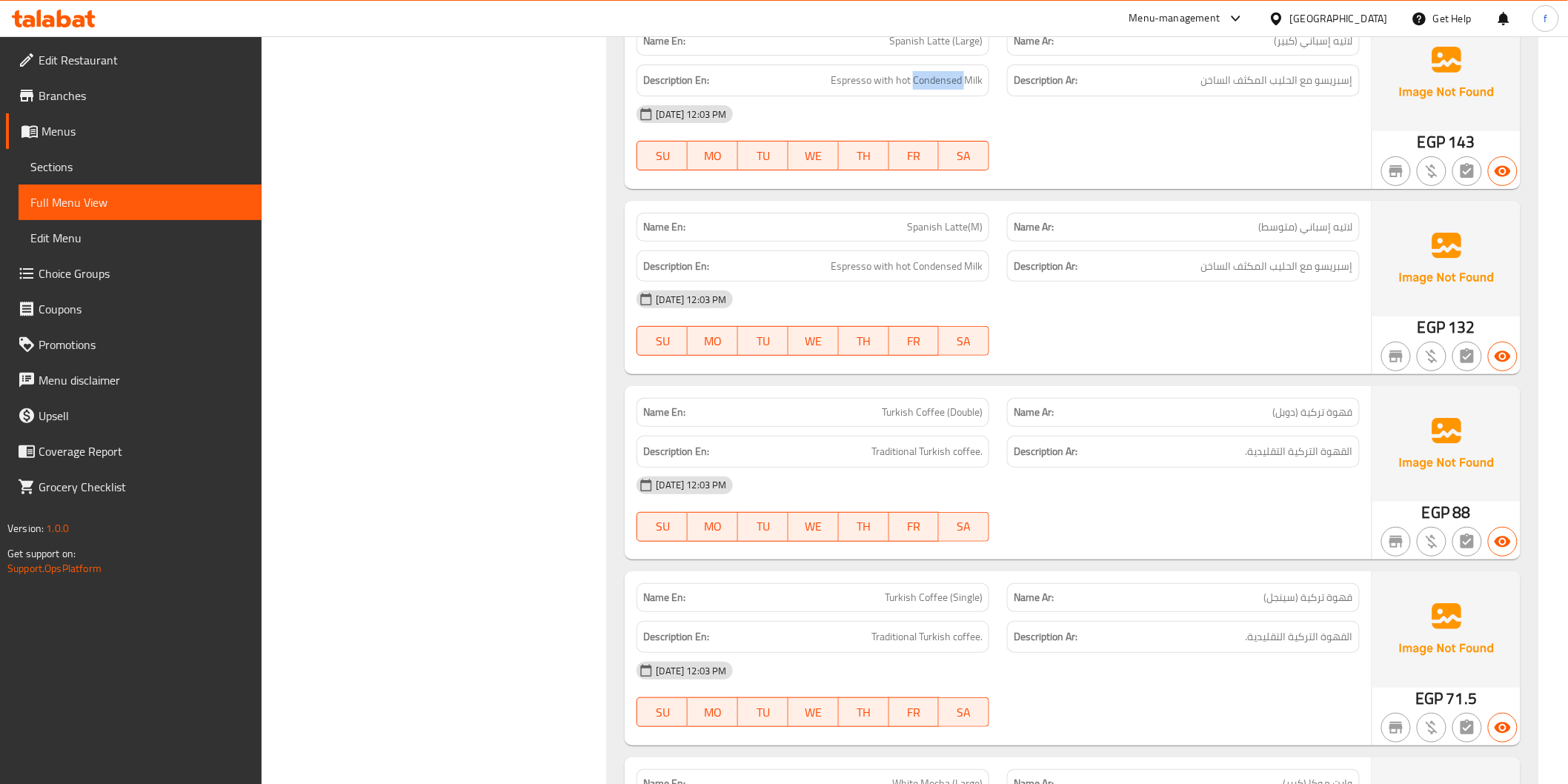
scroll to position [5024, 0]
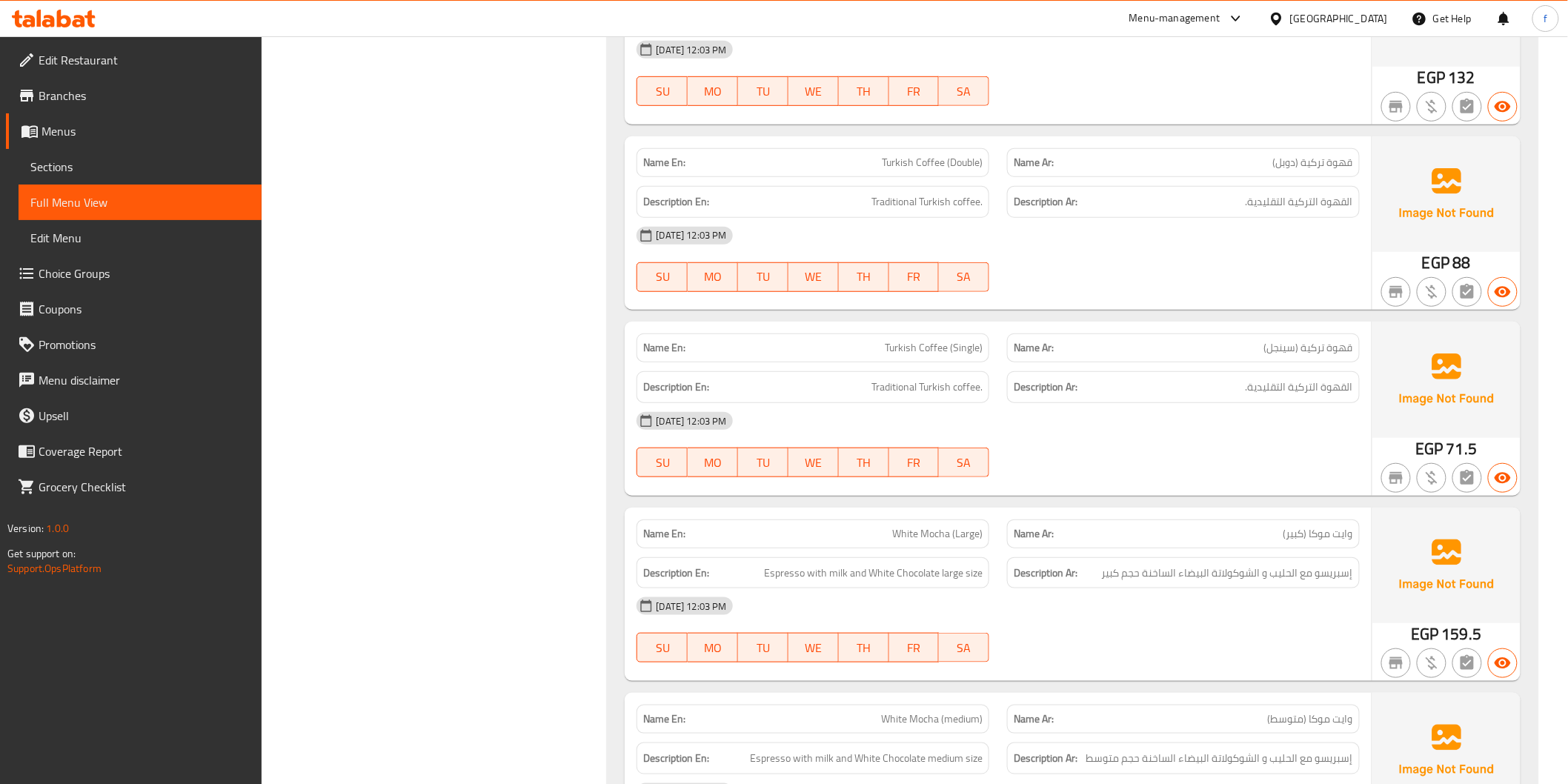
click at [883, 164] on span "Turkish Coffee (Double)" at bounding box center [932, 163] width 101 height 15
click at [884, 164] on span "Turkish Coffee (Double)" at bounding box center [932, 163] width 101 height 15
click at [924, 155] on span "Turkish Coffee (Double)" at bounding box center [932, 163] width 101 height 15
click at [890, 211] on span "Traditional Turkish coffee." at bounding box center [927, 202] width 111 height 19
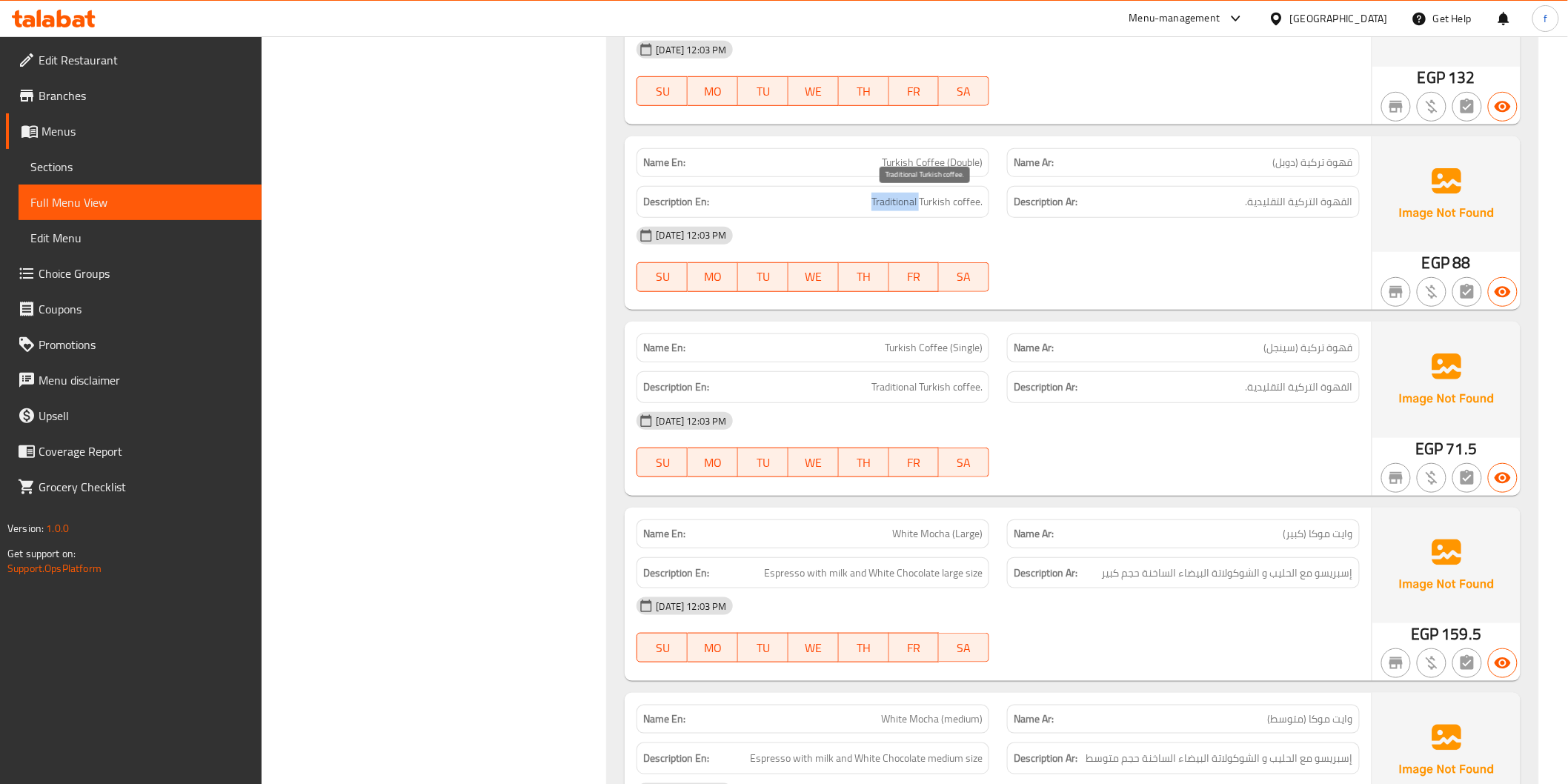
click at [890, 211] on span "Traditional Turkish coffee." at bounding box center [927, 202] width 111 height 19
click at [927, 200] on span "Traditional Turkish coffee." at bounding box center [927, 202] width 111 height 19
click at [979, 202] on span "Traditional Turkish coffee." at bounding box center [927, 202] width 111 height 19
click at [905, 349] on span "Turkish Coffee (Single)" at bounding box center [933, 348] width 98 height 15
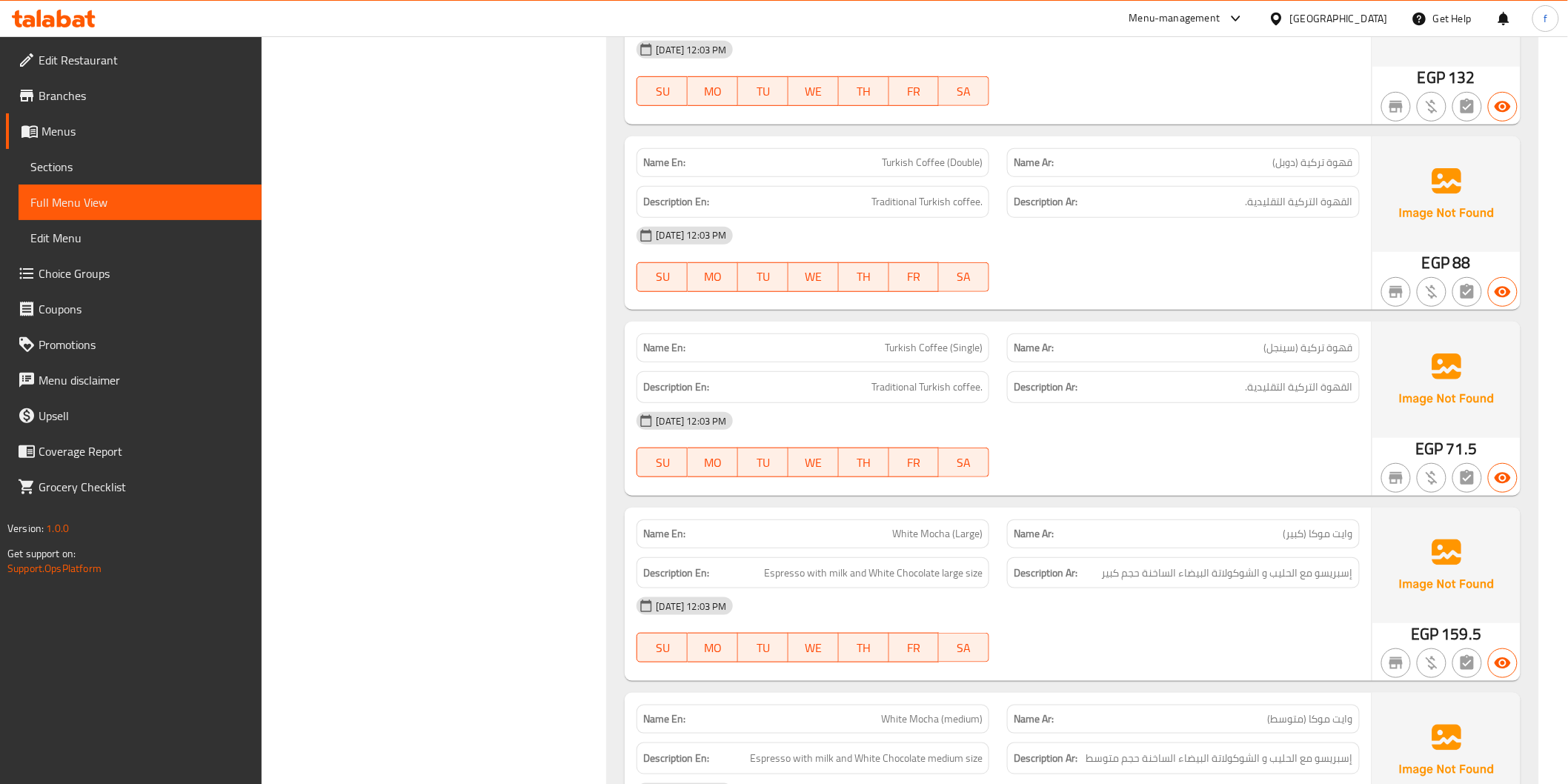
click at [946, 351] on span "Turkish Coffee (Single)" at bounding box center [933, 348] width 98 height 15
click at [900, 396] on span "Traditional Turkish coffee." at bounding box center [927, 388] width 111 height 19
click at [938, 378] on span "Traditional Turkish coffee." at bounding box center [927, 388] width 111 height 19
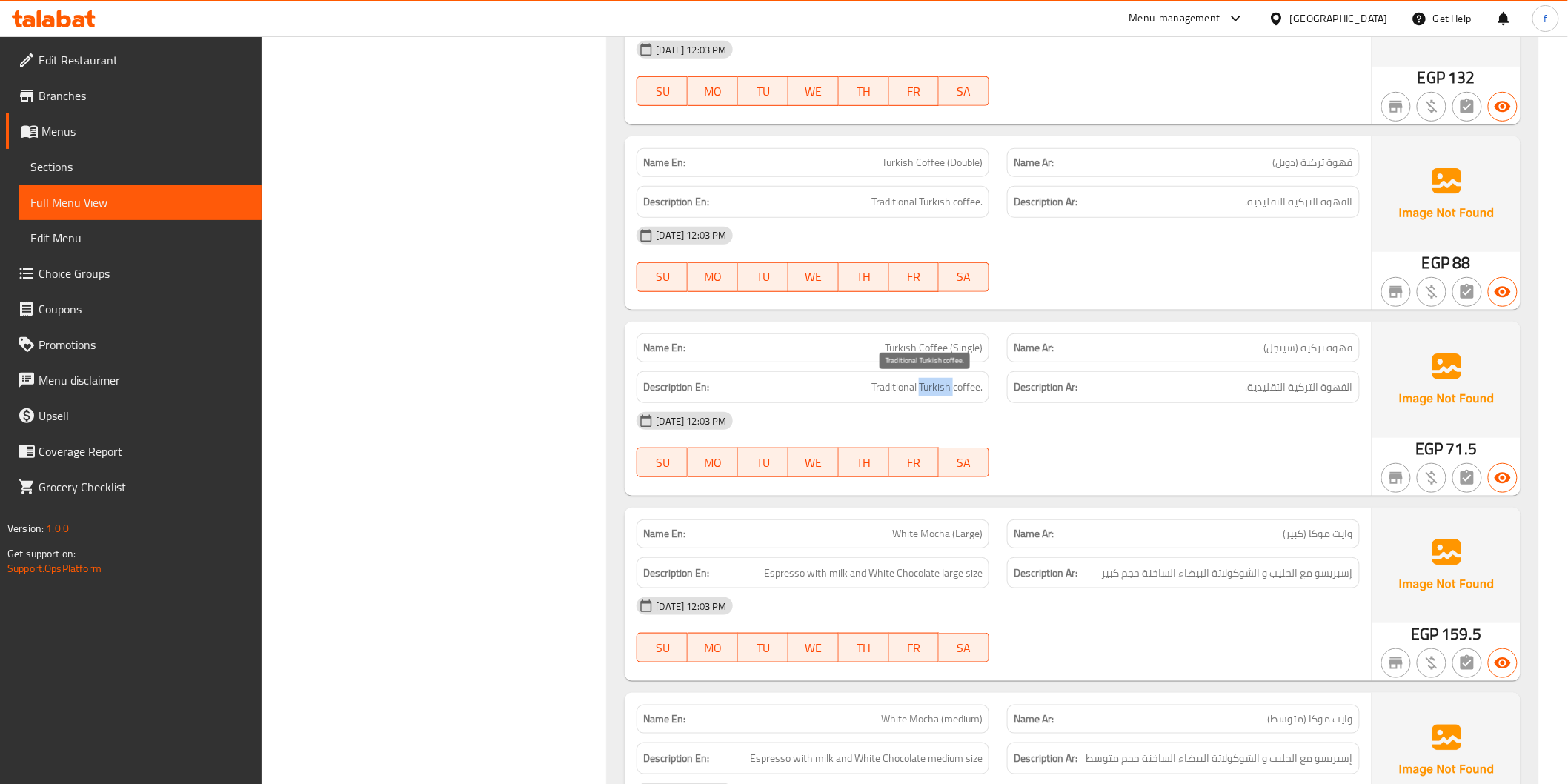
click at [938, 378] on span "Traditional Turkish coffee." at bounding box center [927, 388] width 111 height 19
click at [971, 398] on div "Description En: Traditional Turkish coffee." at bounding box center [812, 388] width 353 height 32
click at [1178, 483] on div at bounding box center [1183, 477] width 371 height 18
click at [912, 156] on span "Turkish Coffee (Double)" at bounding box center [932, 163] width 101 height 15
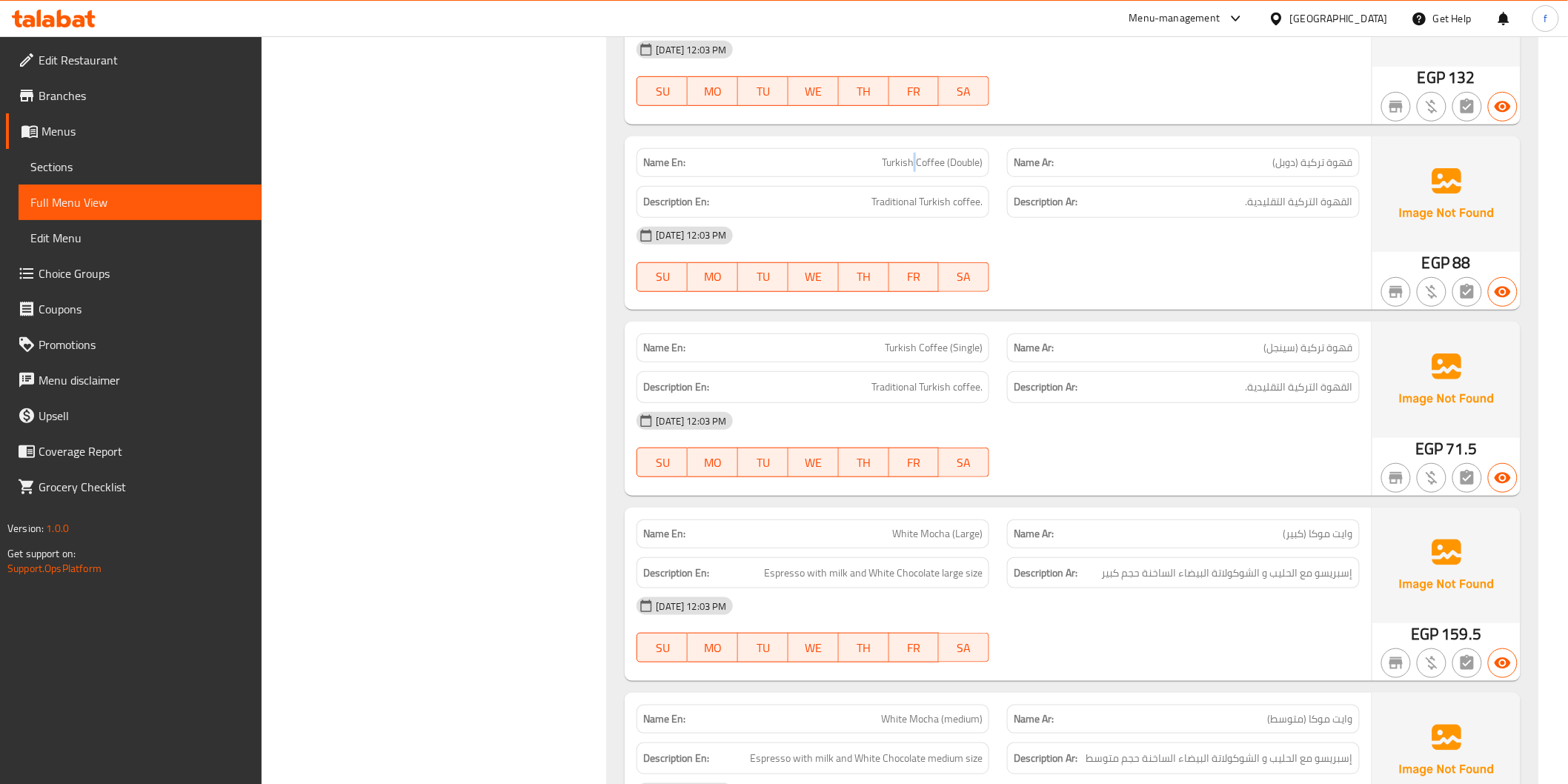
click at [912, 156] on span "Turkish Coffee (Double)" at bounding box center [932, 163] width 101 height 15
click at [920, 158] on span "Turkish Coffee (Double)" at bounding box center [932, 163] width 101 height 15
drag, startPoint x: 943, startPoint y: 160, endPoint x: 867, endPoint y: 164, distance: 76.1
click at [867, 164] on p "Name En: Turkish Coffee (Double)" at bounding box center [812, 163] width 339 height 15
copy span "Turkish Coffee"
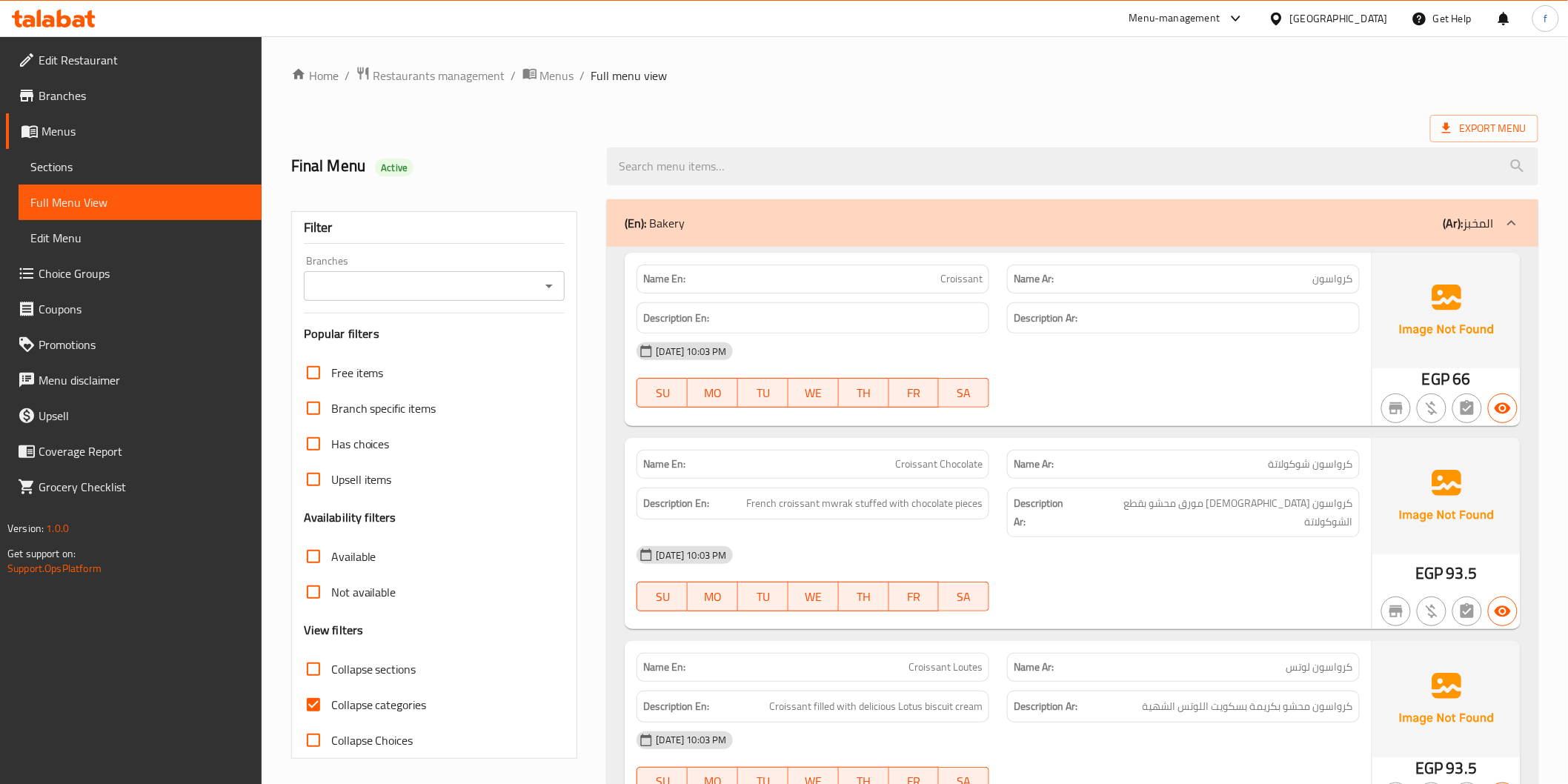
click at [888, 234] on div "(En): Bakery (Ar): المخبز" at bounding box center [1072, 224] width 931 height 47
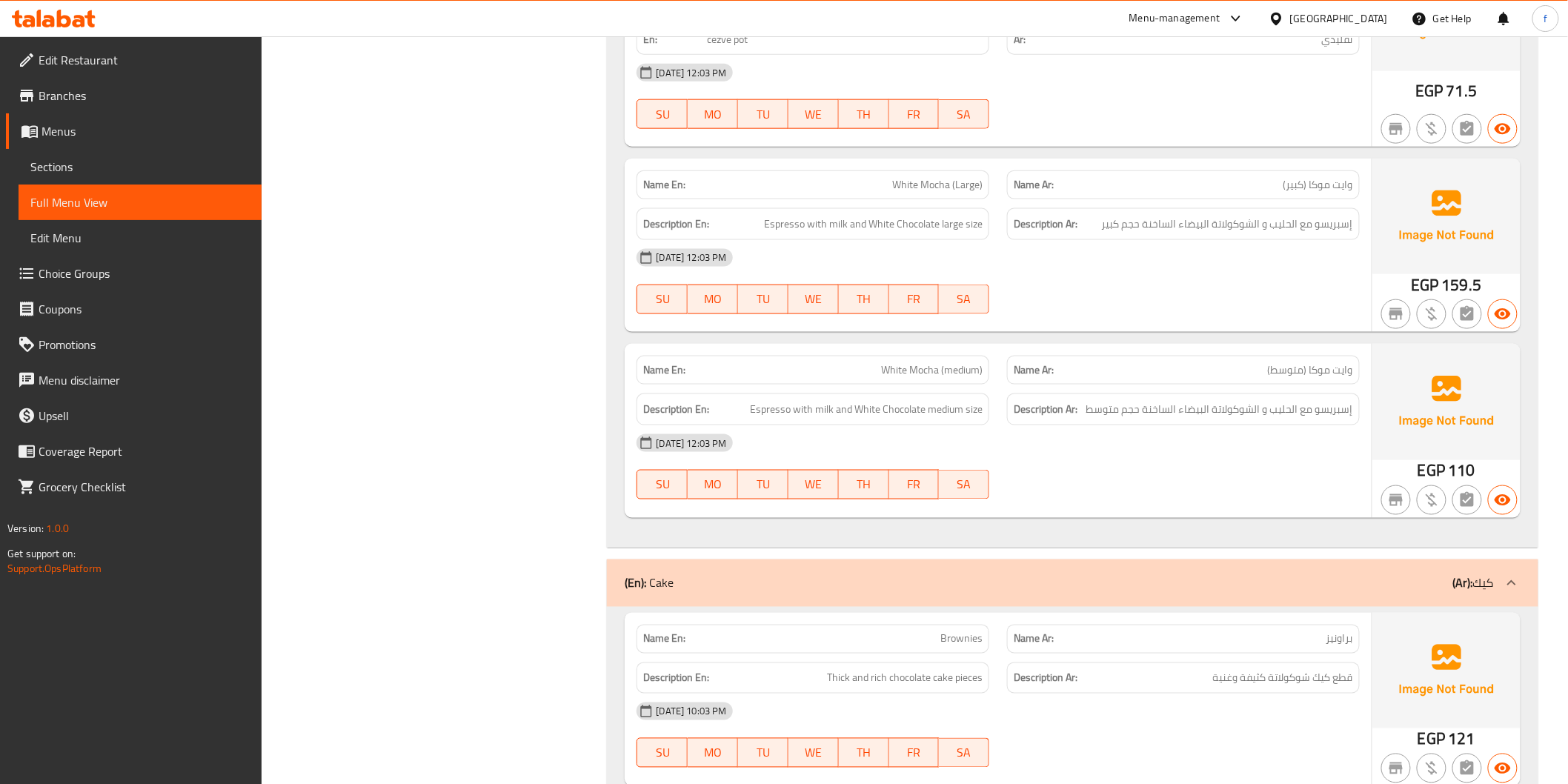
scroll to position [5436, 0]
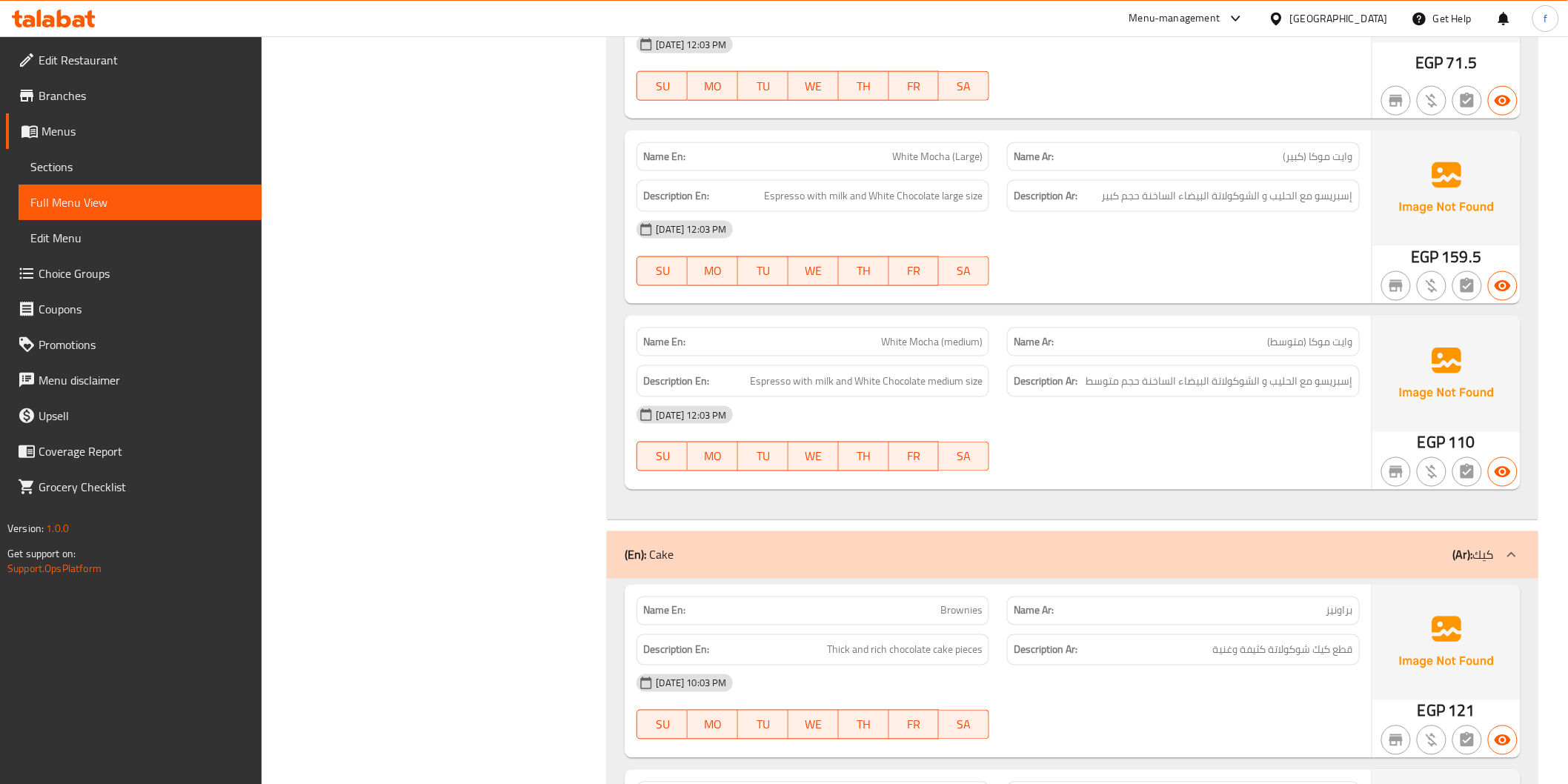
click at [897, 153] on span "White Mocha (Large)" at bounding box center [937, 157] width 91 height 15
click at [898, 153] on span "White Mocha (Large)" at bounding box center [937, 157] width 91 height 15
click at [938, 159] on span "White Mocha (Large)" at bounding box center [937, 157] width 91 height 15
click at [938, 158] on span "White Mocha (Large)" at bounding box center [937, 157] width 91 height 15
click at [973, 152] on span "White Mocha (Large)" at bounding box center [937, 157] width 91 height 15
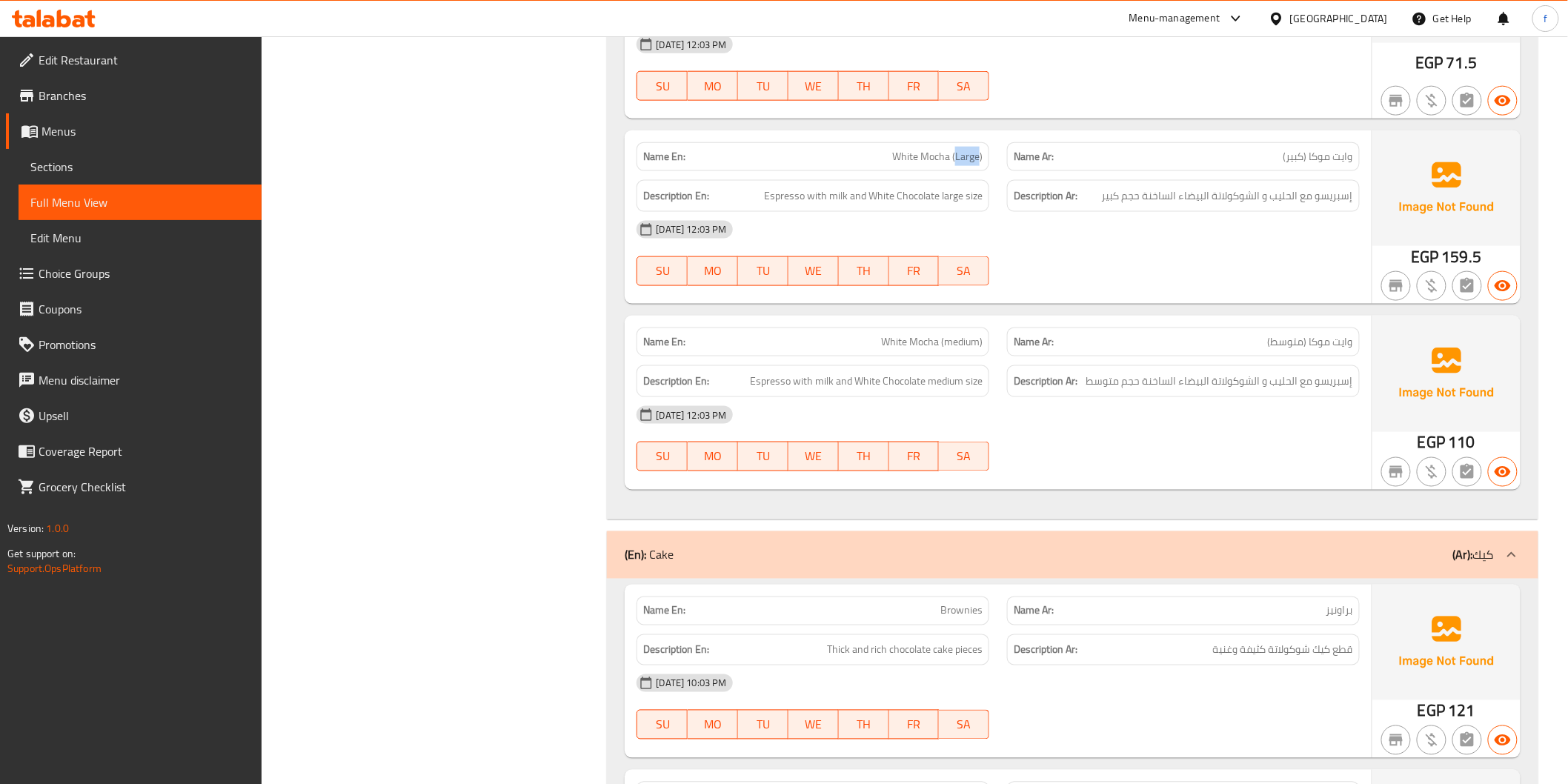
click at [973, 152] on span "White Mocha (Large)" at bounding box center [937, 157] width 91 height 15
click at [780, 383] on span "Espresso with milk and White Chocolate medium size" at bounding box center [866, 382] width 233 height 19
click at [801, 373] on span "Espresso with milk and White Chocolate medium size" at bounding box center [866, 382] width 233 height 19
click at [826, 384] on span "Espresso with milk and White Chocolate medium size" at bounding box center [866, 382] width 233 height 19
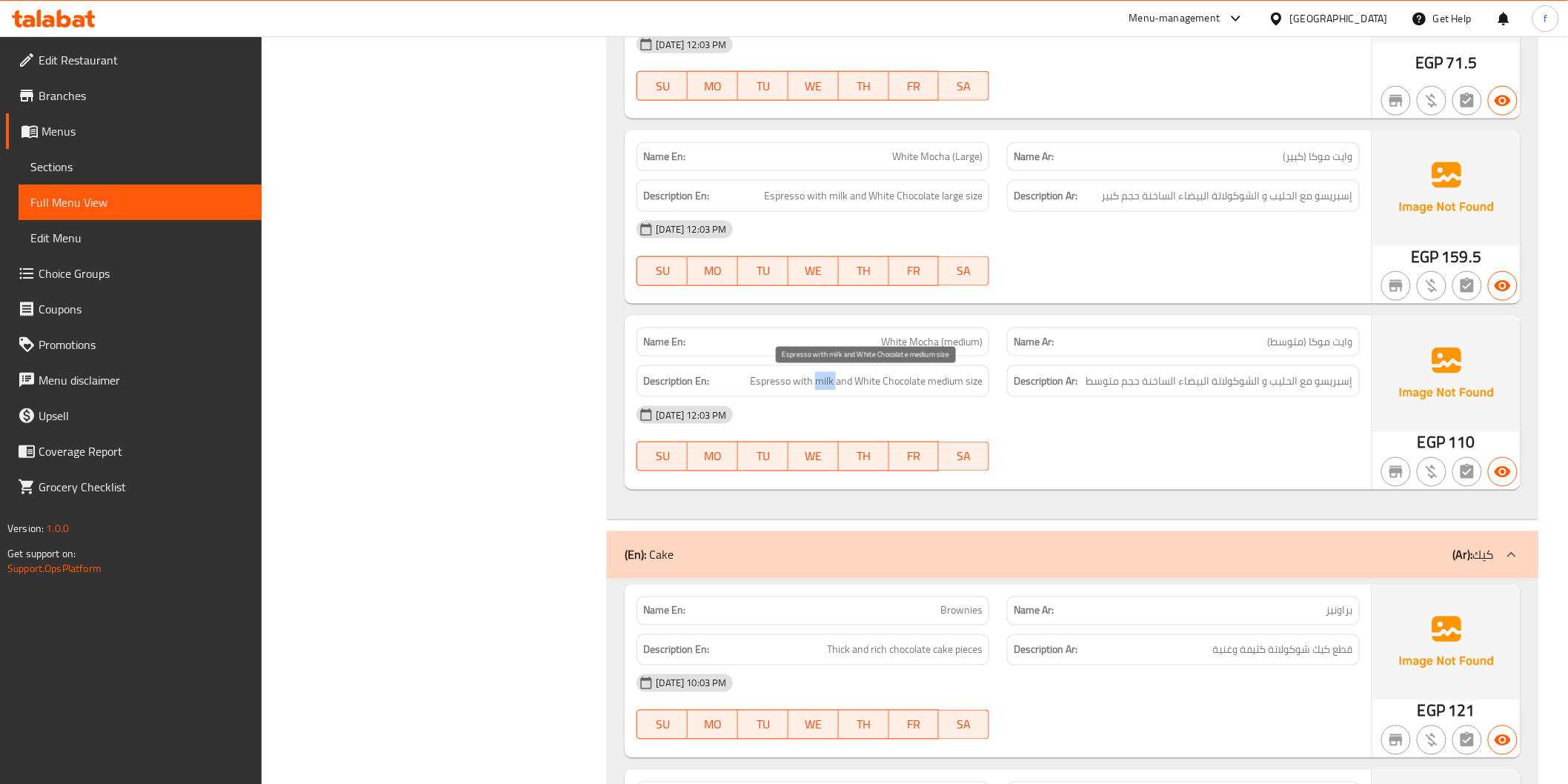
click at [826, 384] on span "Espresso with milk and White Chocolate medium size" at bounding box center [866, 382] width 233 height 19
click at [868, 378] on span "Espresso with milk and White Chocolate medium size" at bounding box center [866, 382] width 233 height 19
click at [920, 374] on span "Espresso with milk and White Chocolate medium size" at bounding box center [866, 382] width 233 height 19
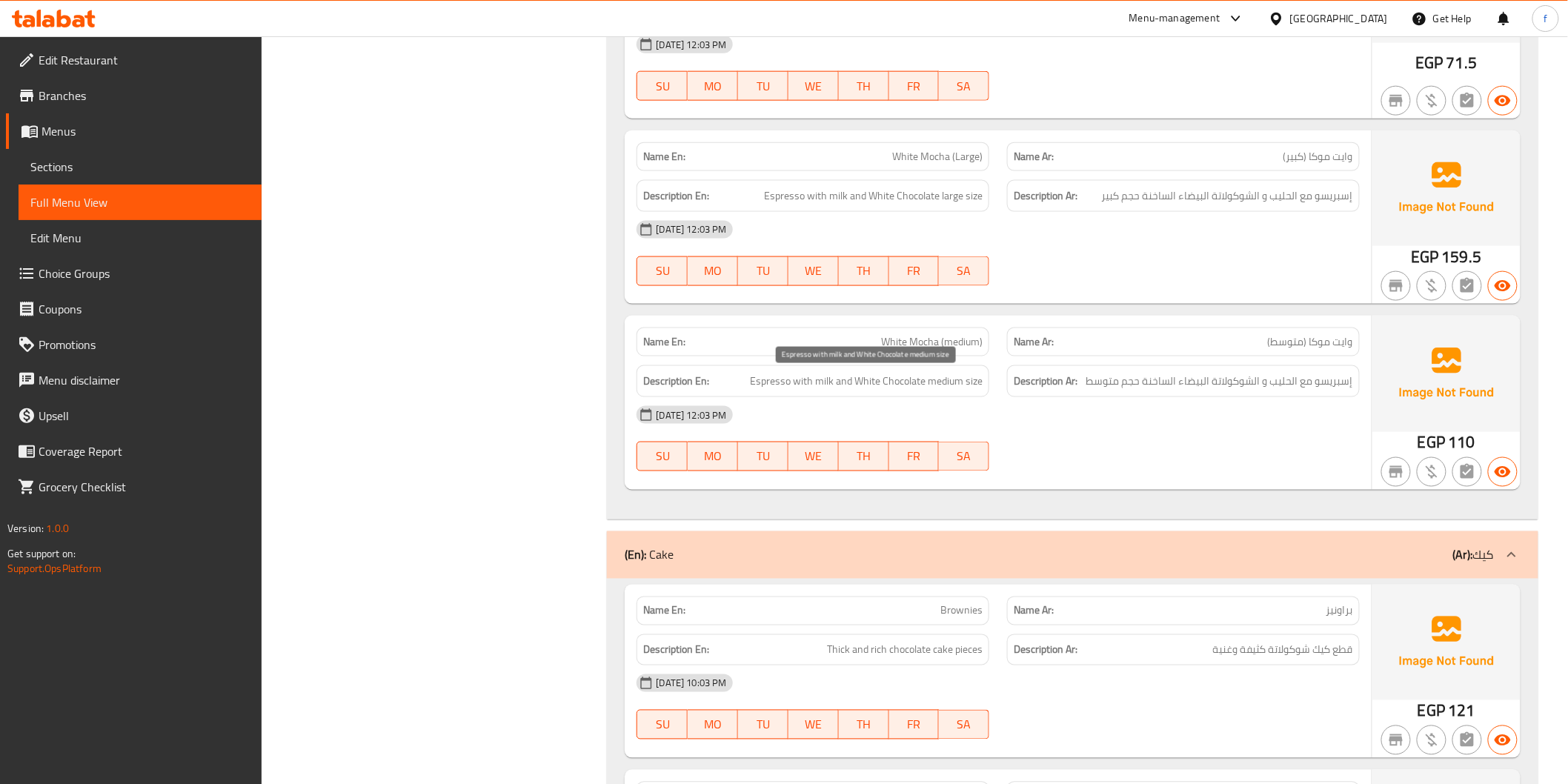
click at [949, 384] on span "Espresso with milk and White Chocolate medium size" at bounding box center [866, 382] width 233 height 19
click at [979, 384] on span "Espresso with milk and White Chocolate medium size" at bounding box center [866, 382] width 233 height 19
click at [955, 384] on span "Espresso with milk and White Chocolate medium size" at bounding box center [866, 382] width 233 height 19
drag, startPoint x: 966, startPoint y: 384, endPoint x: 1033, endPoint y: 396, distance: 68.1
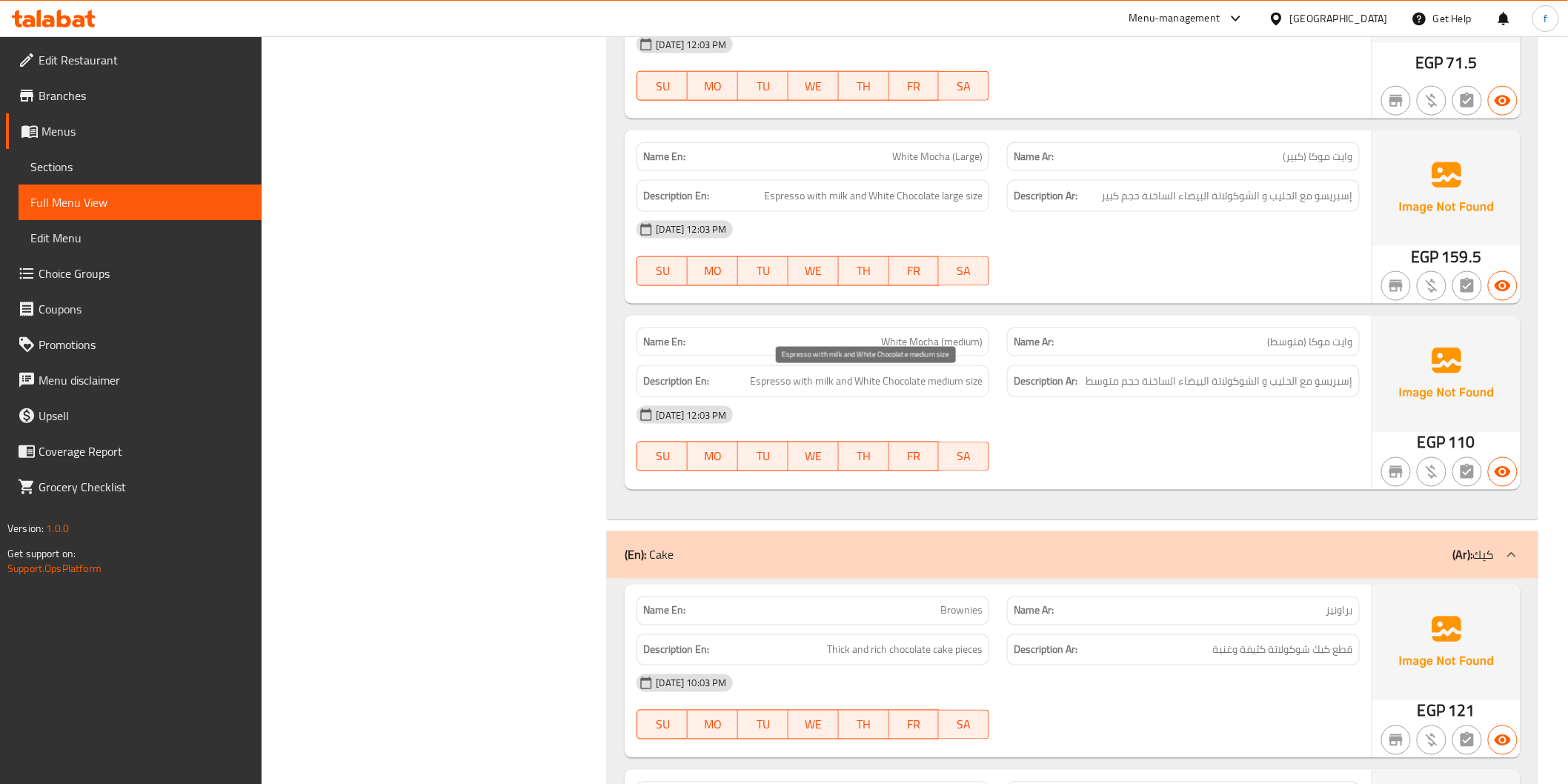
click at [972, 386] on span "Espresso with milk and White Chocolate medium size" at bounding box center [866, 382] width 233 height 19
drag, startPoint x: 1033, startPoint y: 396, endPoint x: 1179, endPoint y: 396, distance: 146.0
click at [1039, 396] on div "Description Ar: إسبريسو مع الحليب و الشوكولاتة البيضاء الساخنة حجم متوسط" at bounding box center [1183, 382] width 353 height 32
click at [1179, 396] on div "Description Ar: إسبريسو مع الحليب و الشوكولاتة البيضاء الساخنة حجم متوسط" at bounding box center [1183, 382] width 353 height 32
click at [884, 384] on span "Espresso with milk and White Chocolate medium size" at bounding box center [866, 382] width 233 height 19
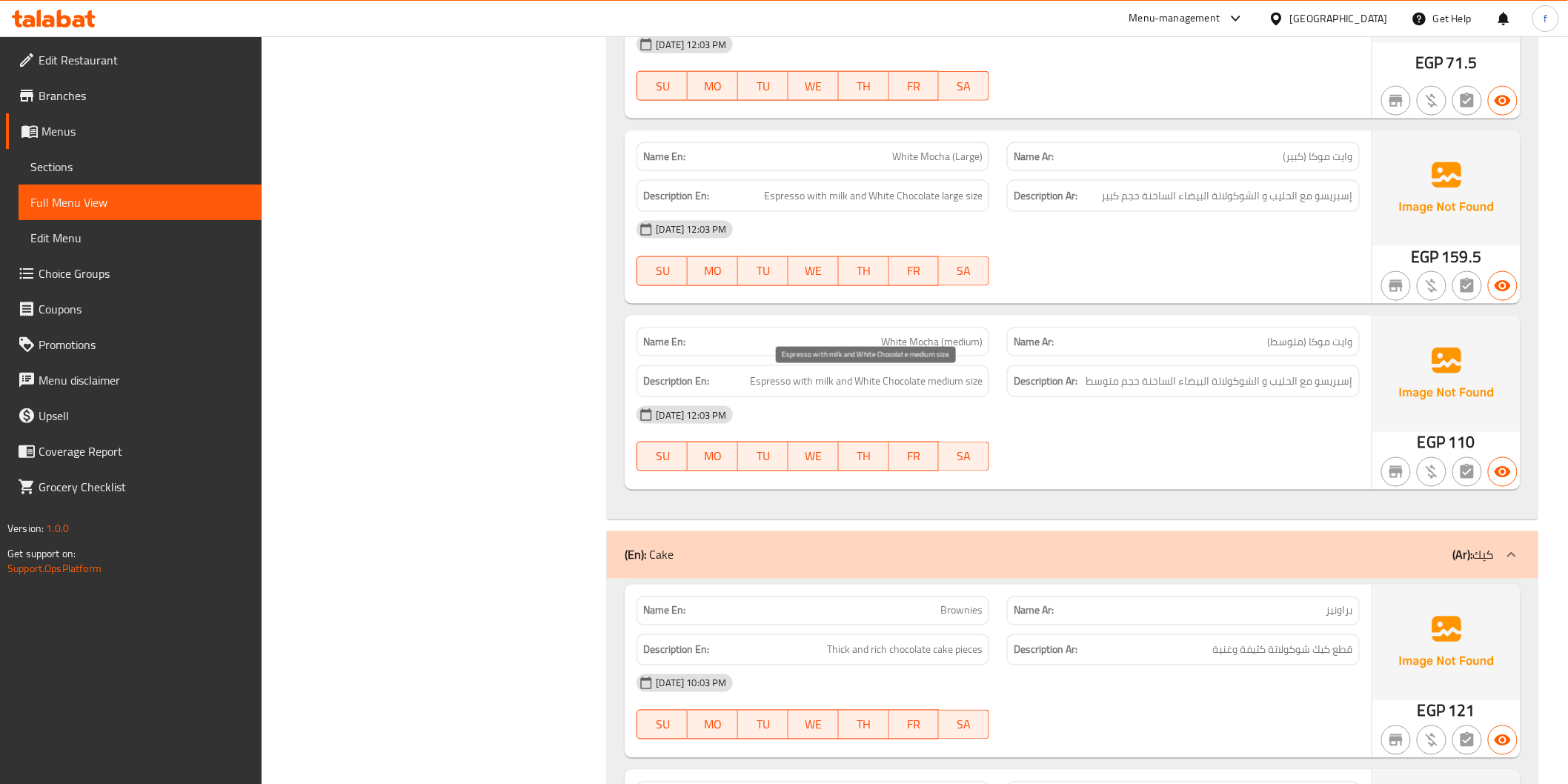
click at [920, 378] on span "Espresso with milk and White Chocolate medium size" at bounding box center [866, 382] width 233 height 19
click at [1234, 394] on div "Description Ar: إسبريسو مع الحليب و الشوكولاتة البيضاء الساخنة حجم متوسط" at bounding box center [1183, 382] width 353 height 32
click at [862, 381] on span "Espresso with milk and White Chocolate medium size" at bounding box center [866, 382] width 233 height 19
click at [878, 382] on span "Espresso with milk and White Chocolate medium size" at bounding box center [866, 382] width 233 height 19
click at [913, 382] on span "Espresso with milk and White Chocolate medium size" at bounding box center [866, 382] width 233 height 19
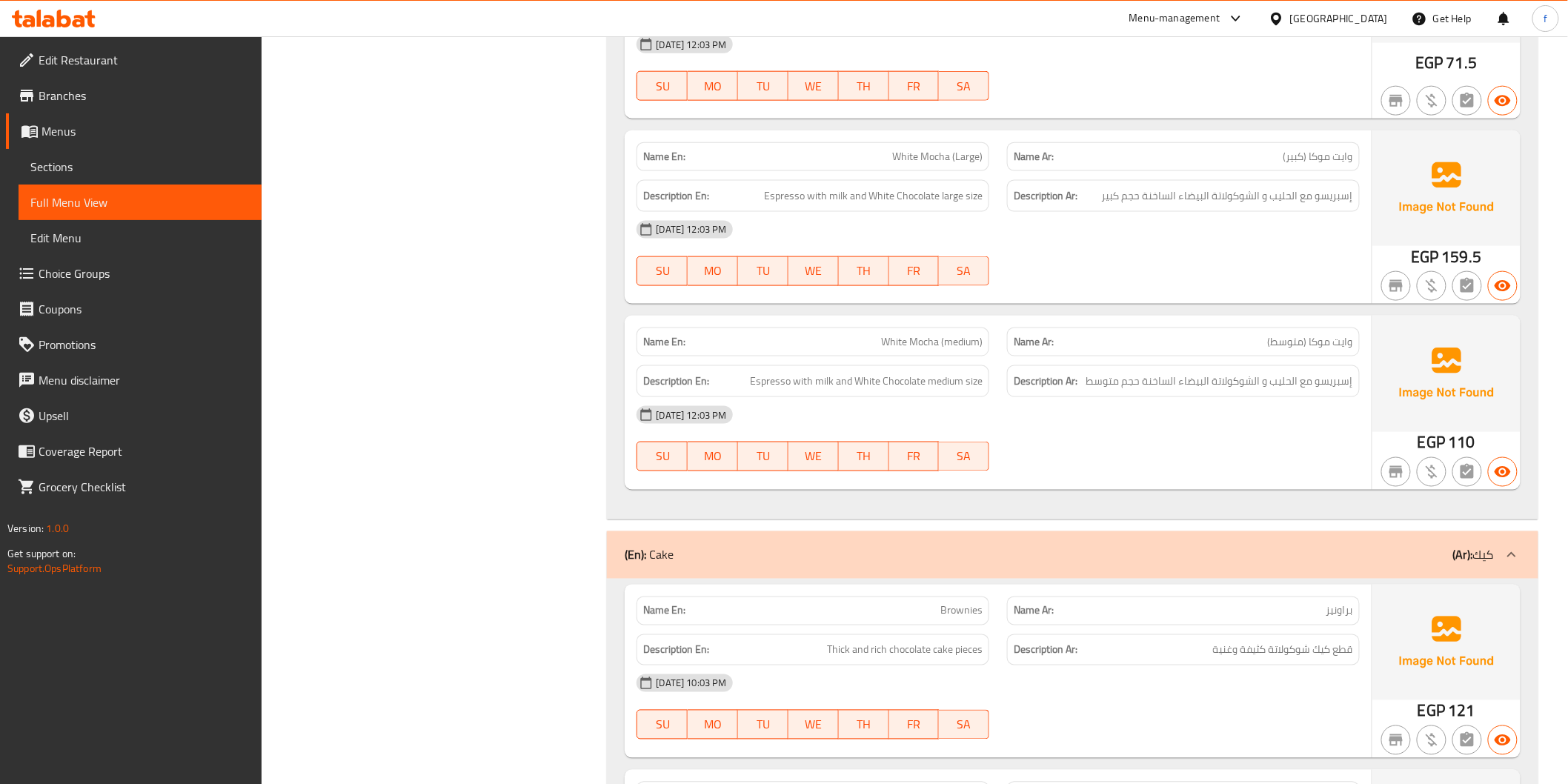
click at [947, 343] on span "White Mocha (medium)" at bounding box center [932, 342] width 102 height 15
copy span "White Mocha (medium)"
click at [914, 336] on span "White Mocha (medium)" at bounding box center [932, 342] width 102 height 15
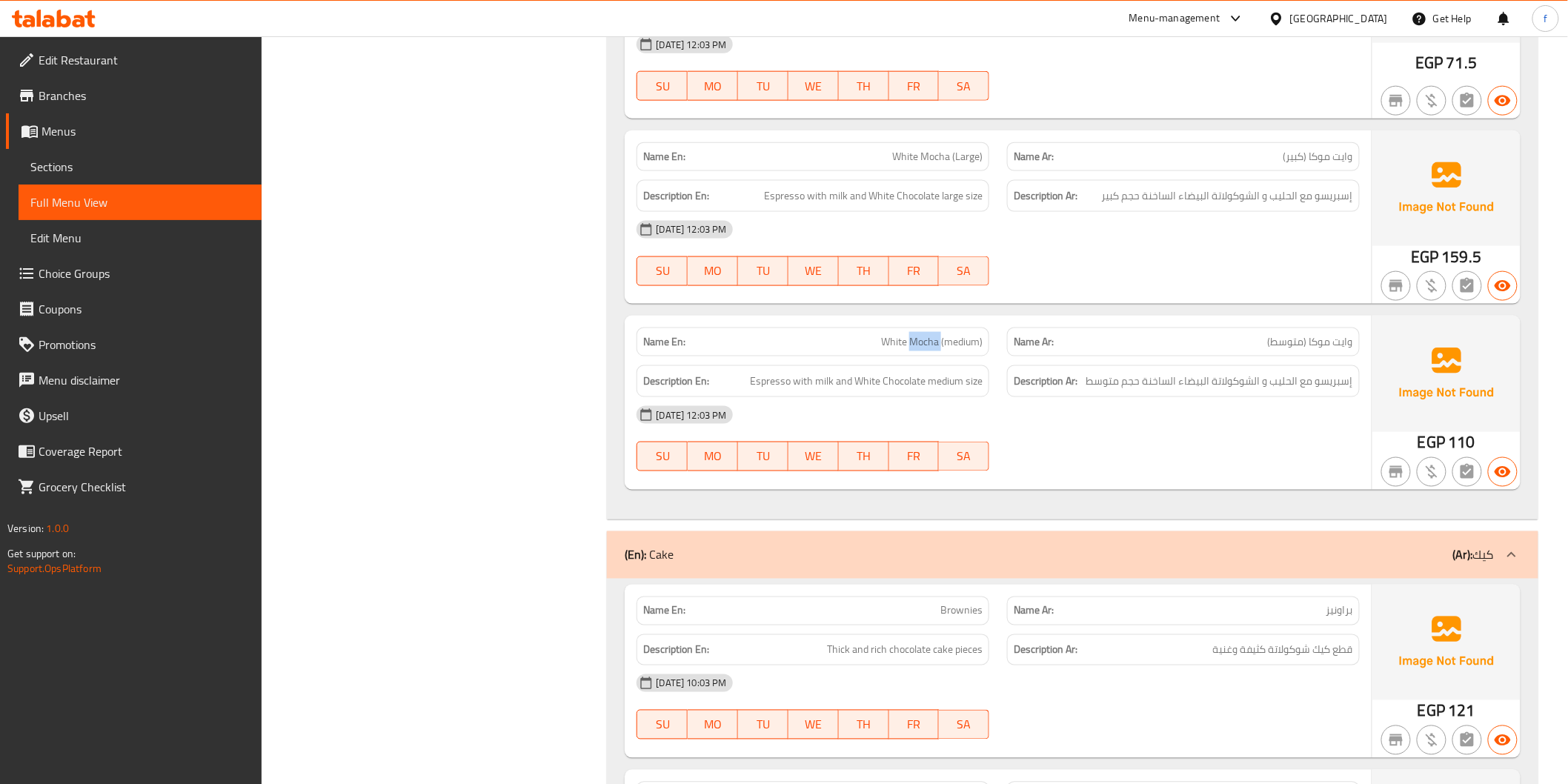
click at [914, 336] on span "White Mocha (medium)" at bounding box center [932, 342] width 102 height 15
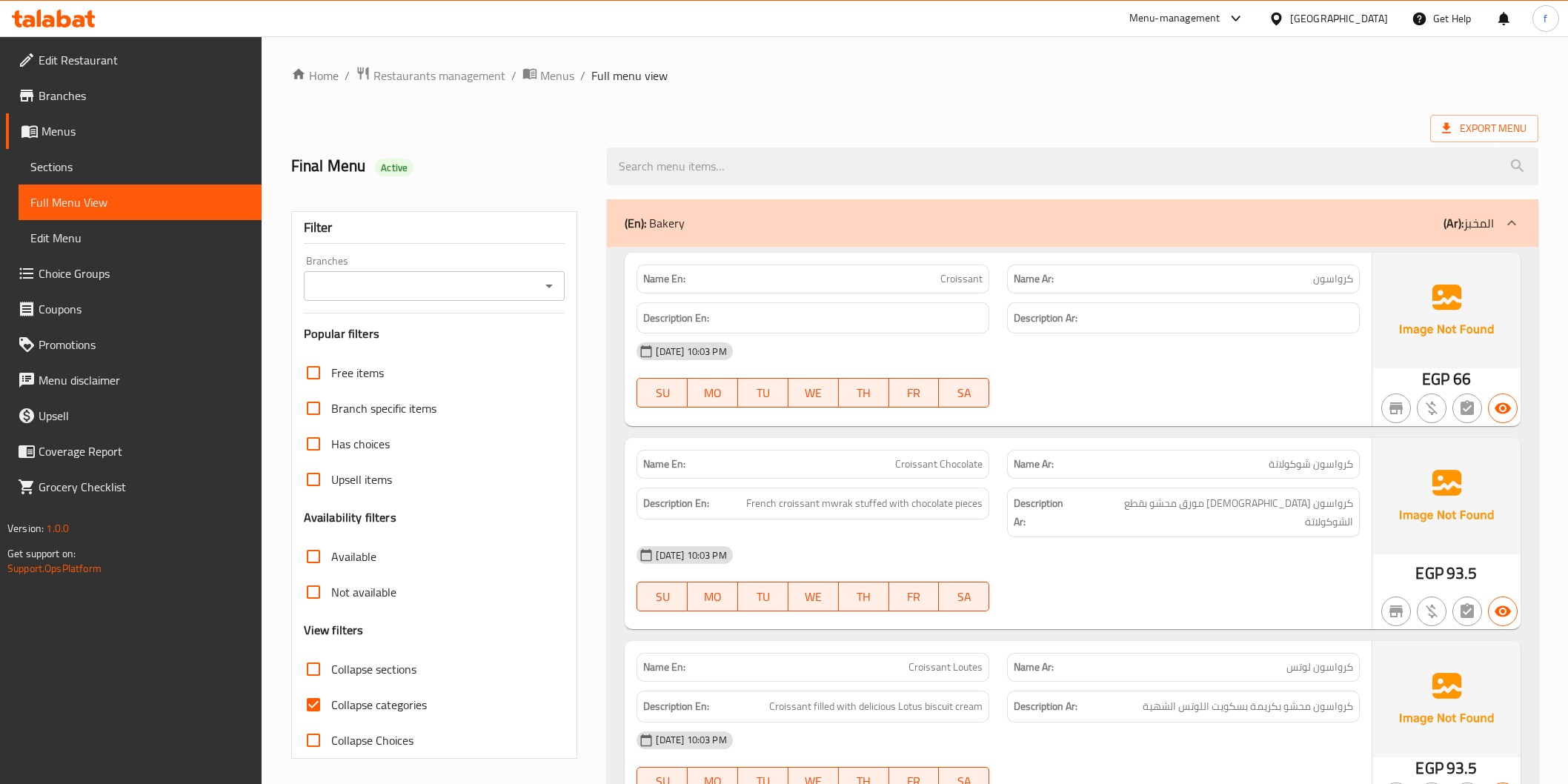
click at [771, 228] on div "(En): Bakery (Ar): المخبز" at bounding box center [1059, 223] width 868 height 18
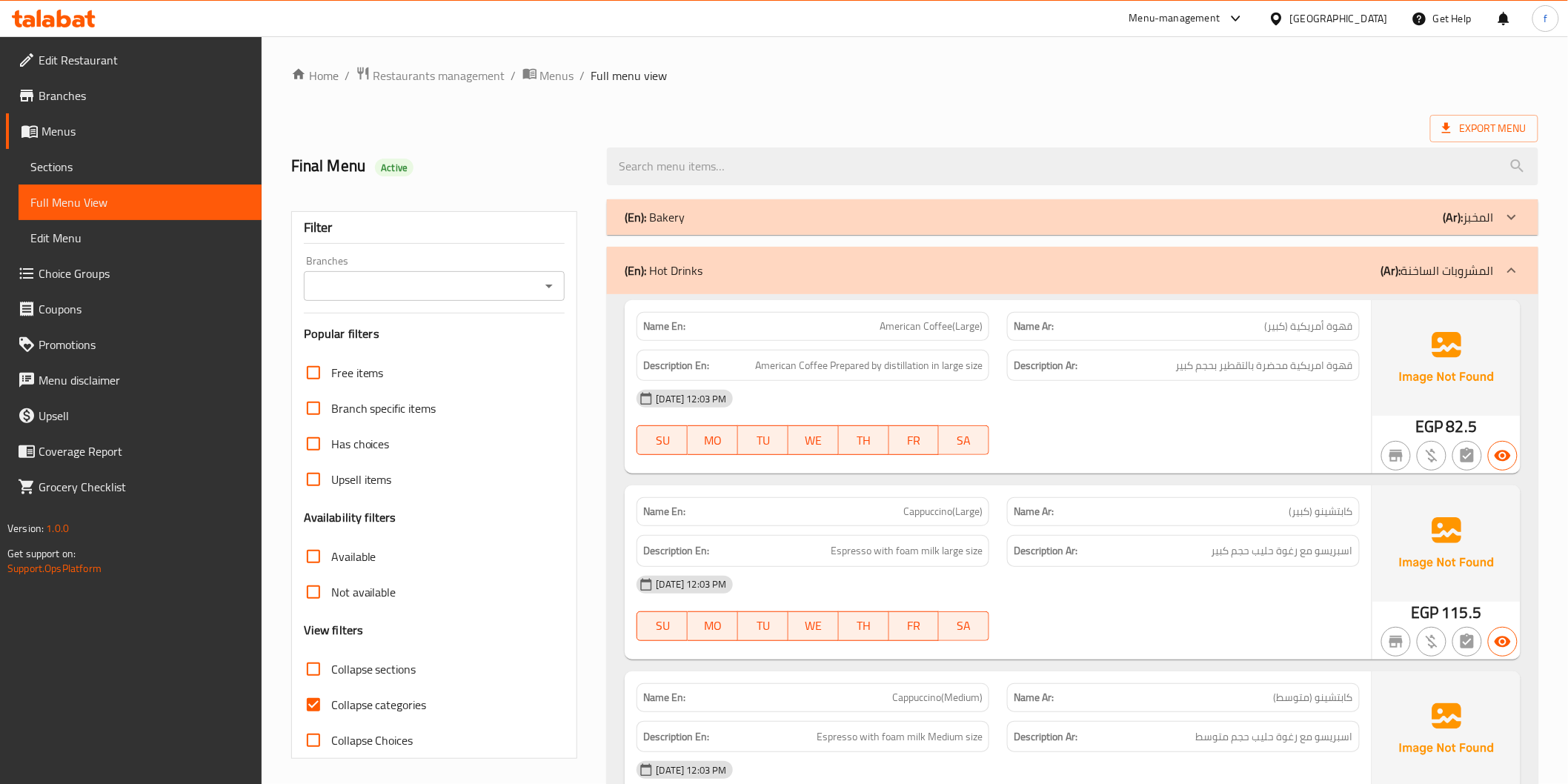
click at [371, 693] on label "Collapse categories" at bounding box center [360, 705] width 131 height 36
click at [331, 693] on input "Collapse categories" at bounding box center [313, 705] width 36 height 36
checkbox input "false"
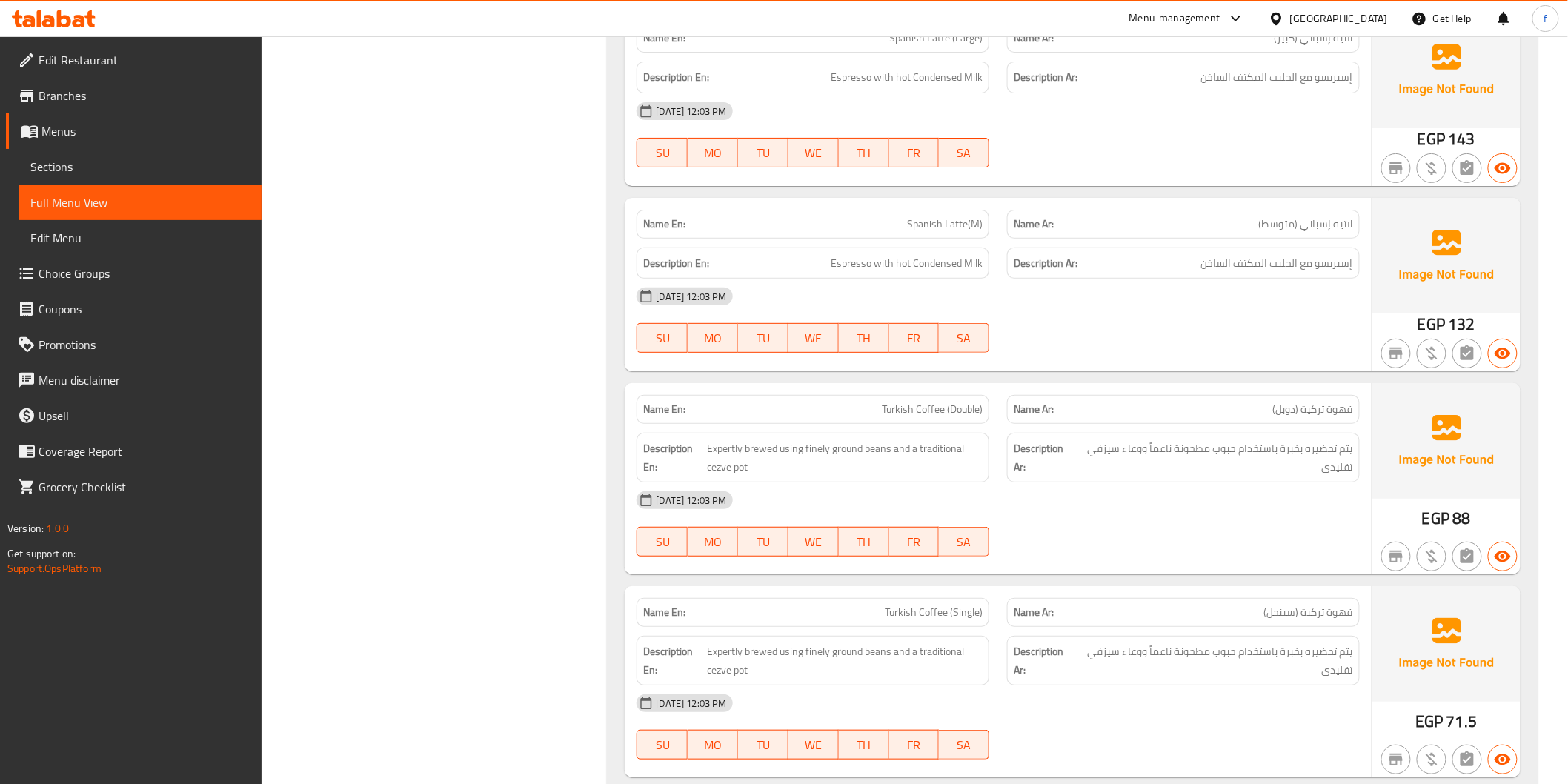
scroll to position [5436, 0]
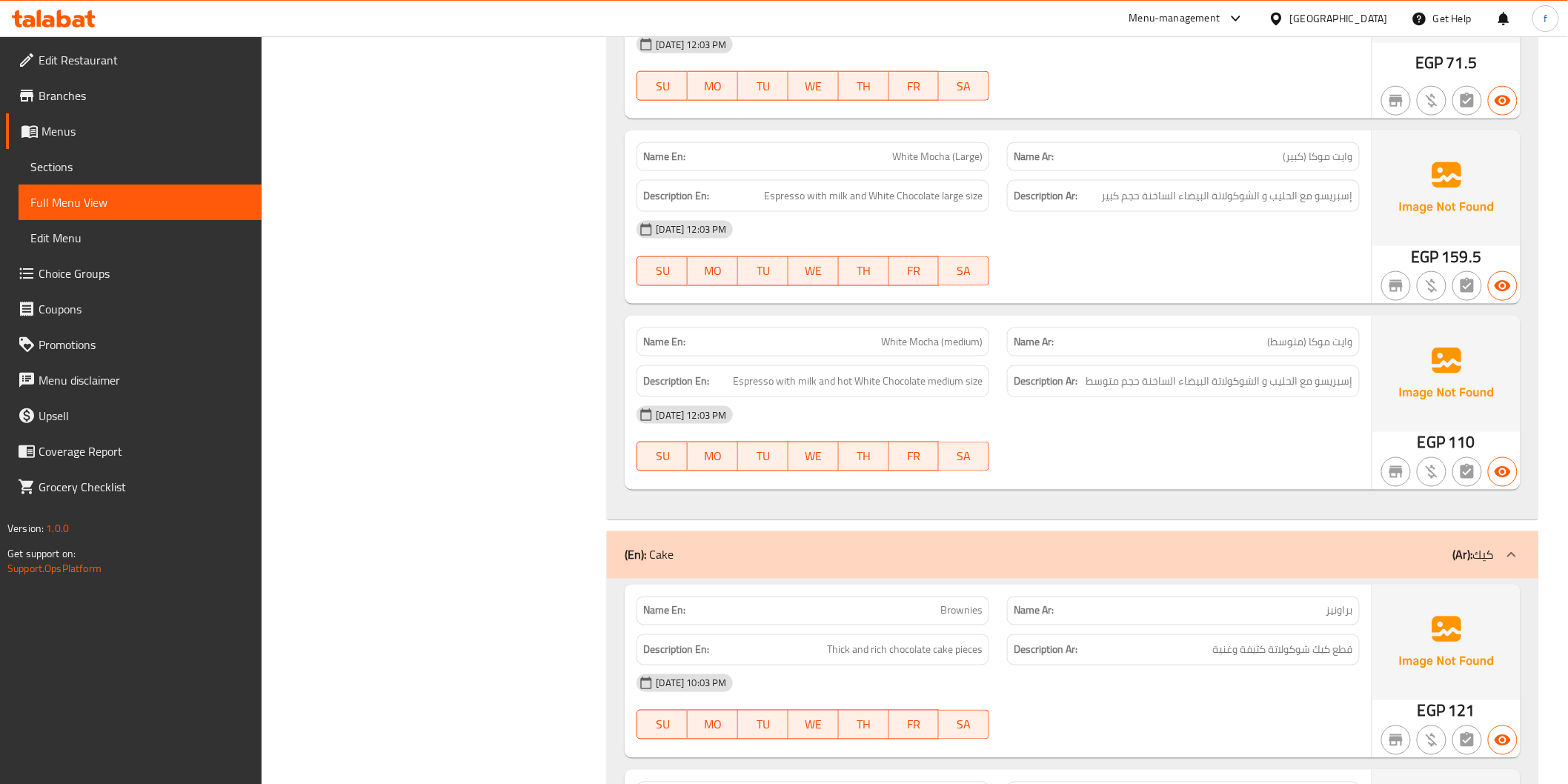
click at [747, 389] on span "Espresso with milk and hot White Chocolate medium size" at bounding box center [857, 382] width 250 height 19
click at [806, 375] on span "Espresso with milk and hot White Chocolate medium size" at bounding box center [857, 382] width 250 height 19
click at [839, 384] on span "Espresso with milk and hot White Chocolate medium size" at bounding box center [857, 382] width 250 height 19
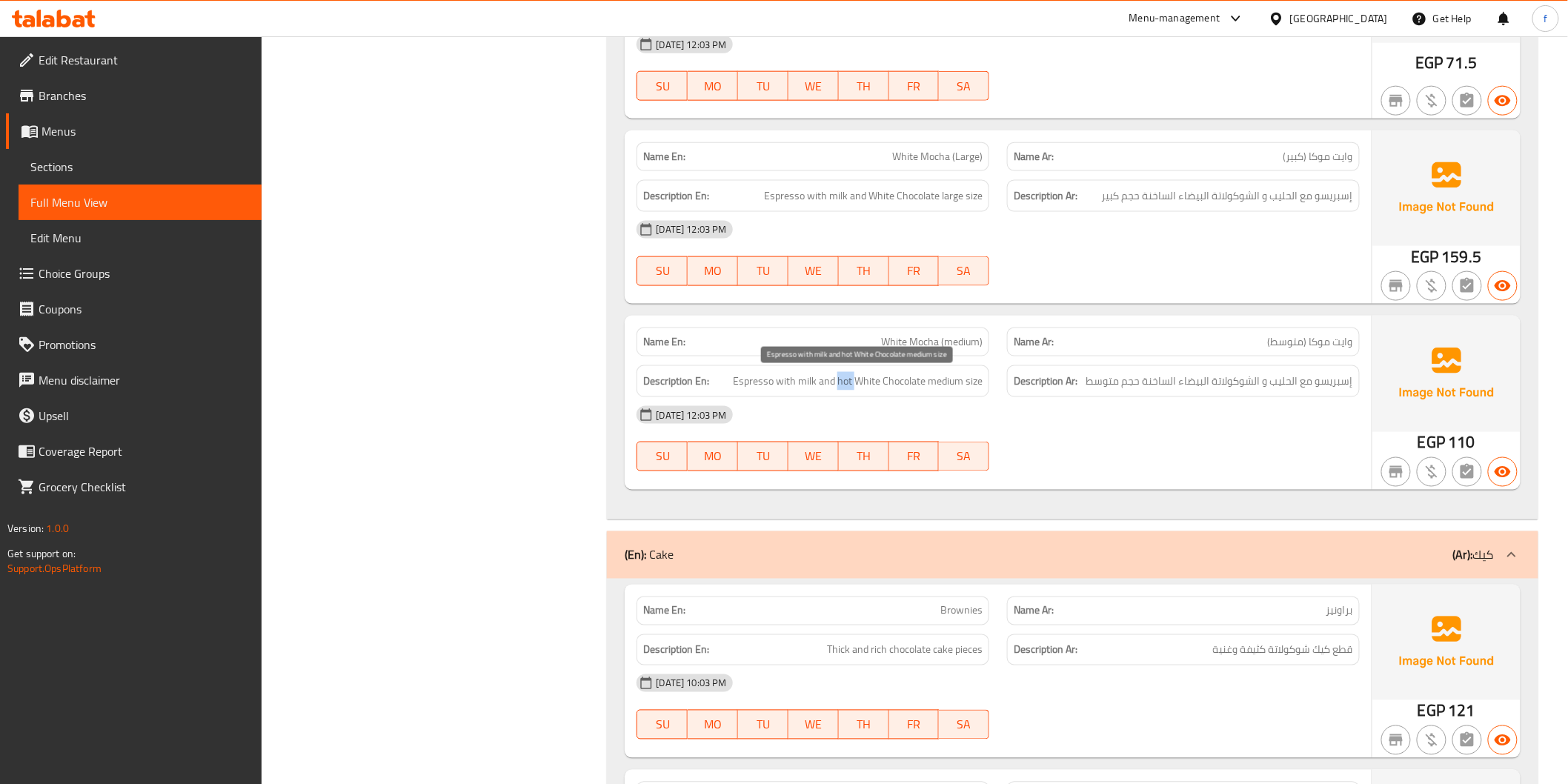
click at [839, 384] on span "Espresso with milk and hot White Chocolate medium size" at bounding box center [857, 382] width 250 height 19
click at [883, 373] on div "Description En: Espresso with milk and hot White Chocolate medium size" at bounding box center [812, 382] width 353 height 32
click at [888, 389] on span "Espresso with milk and hot White Chocolate medium size" at bounding box center [857, 382] width 250 height 19
click at [939, 375] on span "Espresso with milk and hot White Chocolate medium size" at bounding box center [857, 382] width 250 height 19
drag, startPoint x: 939, startPoint y: 375, endPoint x: 977, endPoint y: 378, distance: 38.1
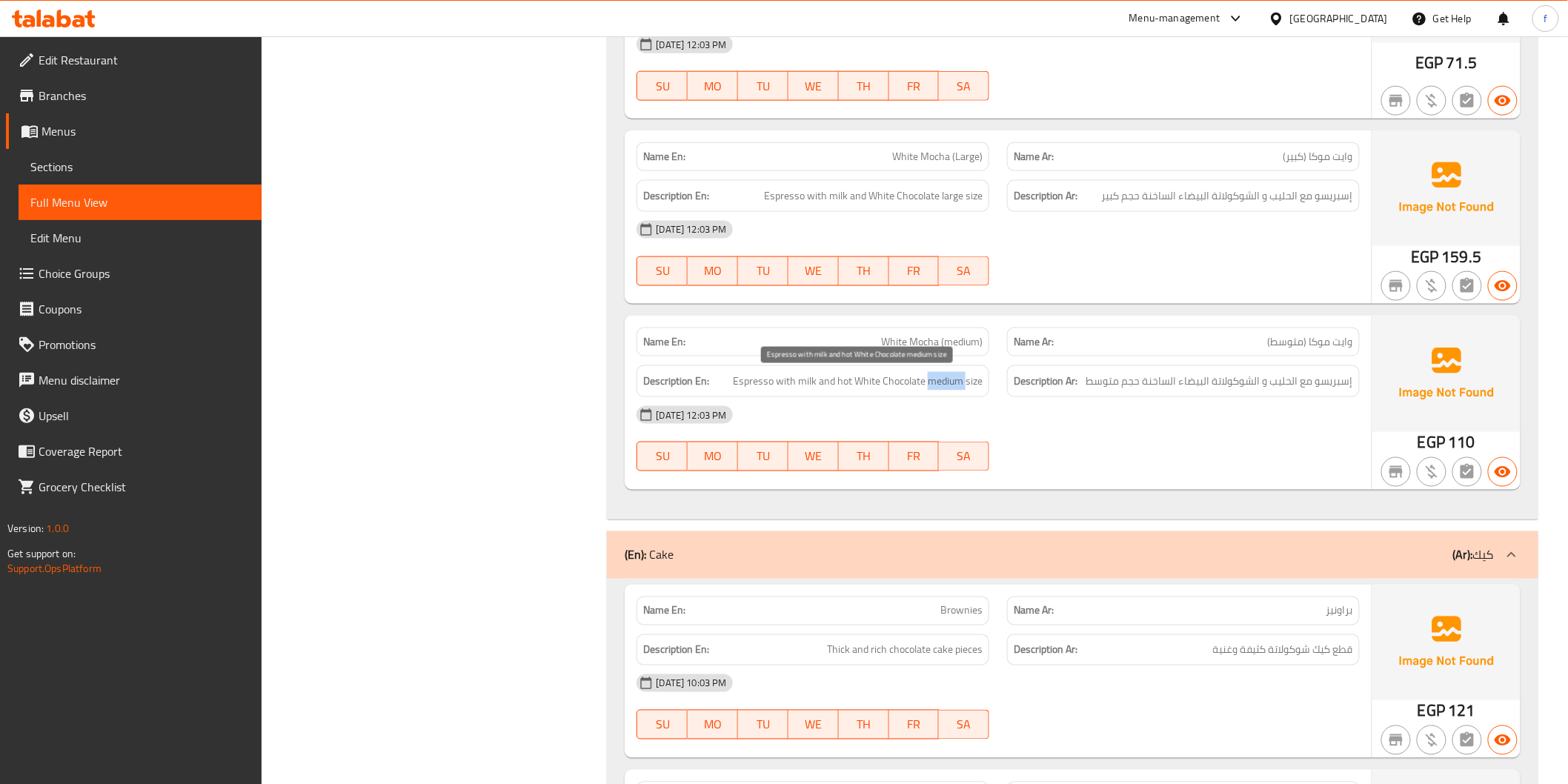
click at [956, 378] on span "Espresso with milk and hot White Chocolate medium size" at bounding box center [857, 382] width 250 height 19
click at [1010, 375] on div "Description Ar: إسبريسو مع الحليب و الشوكولاتة البيضاء الساخنة حجم متوسط" at bounding box center [1183, 382] width 353 height 32
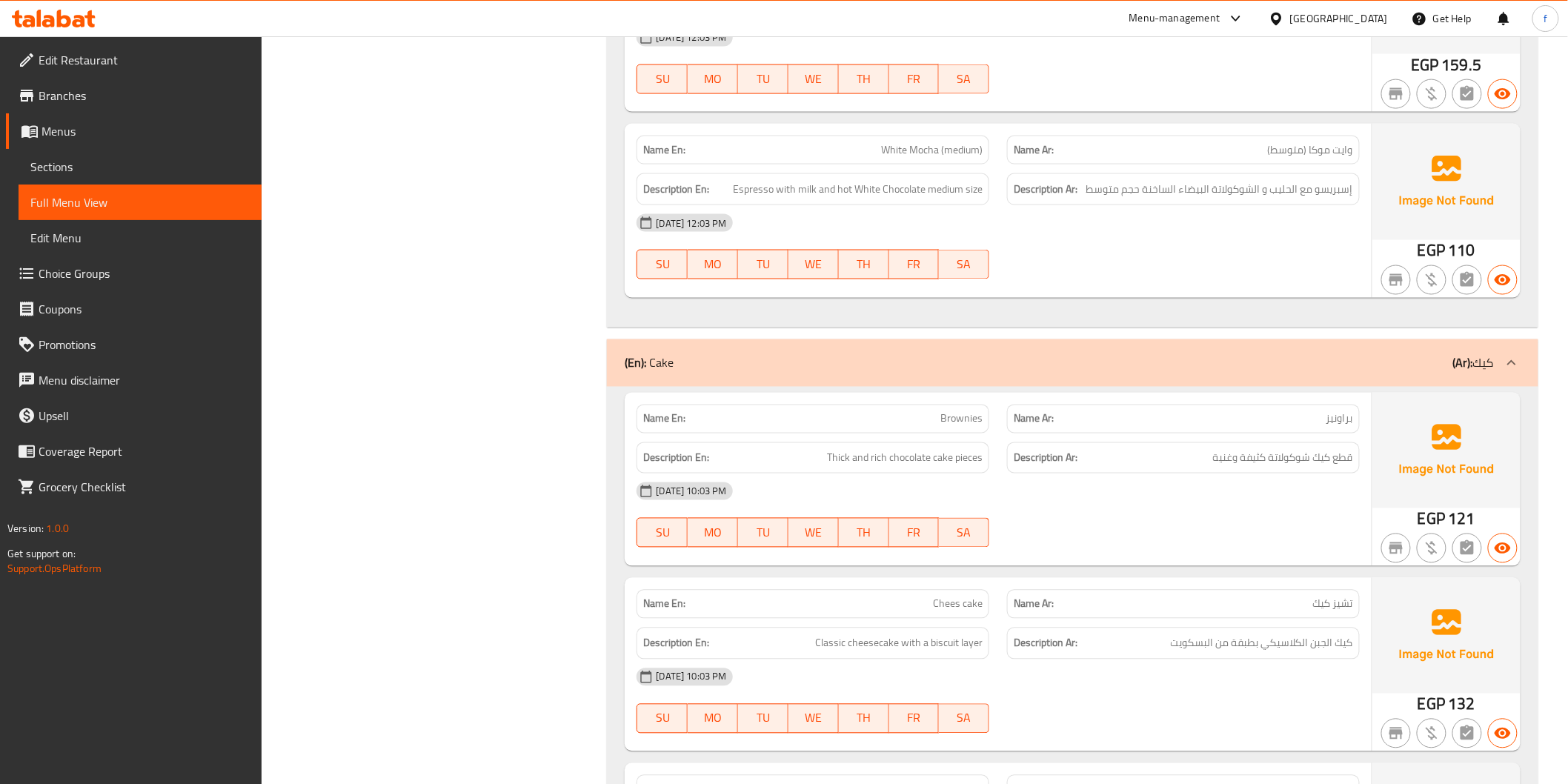
scroll to position [5930, 0]
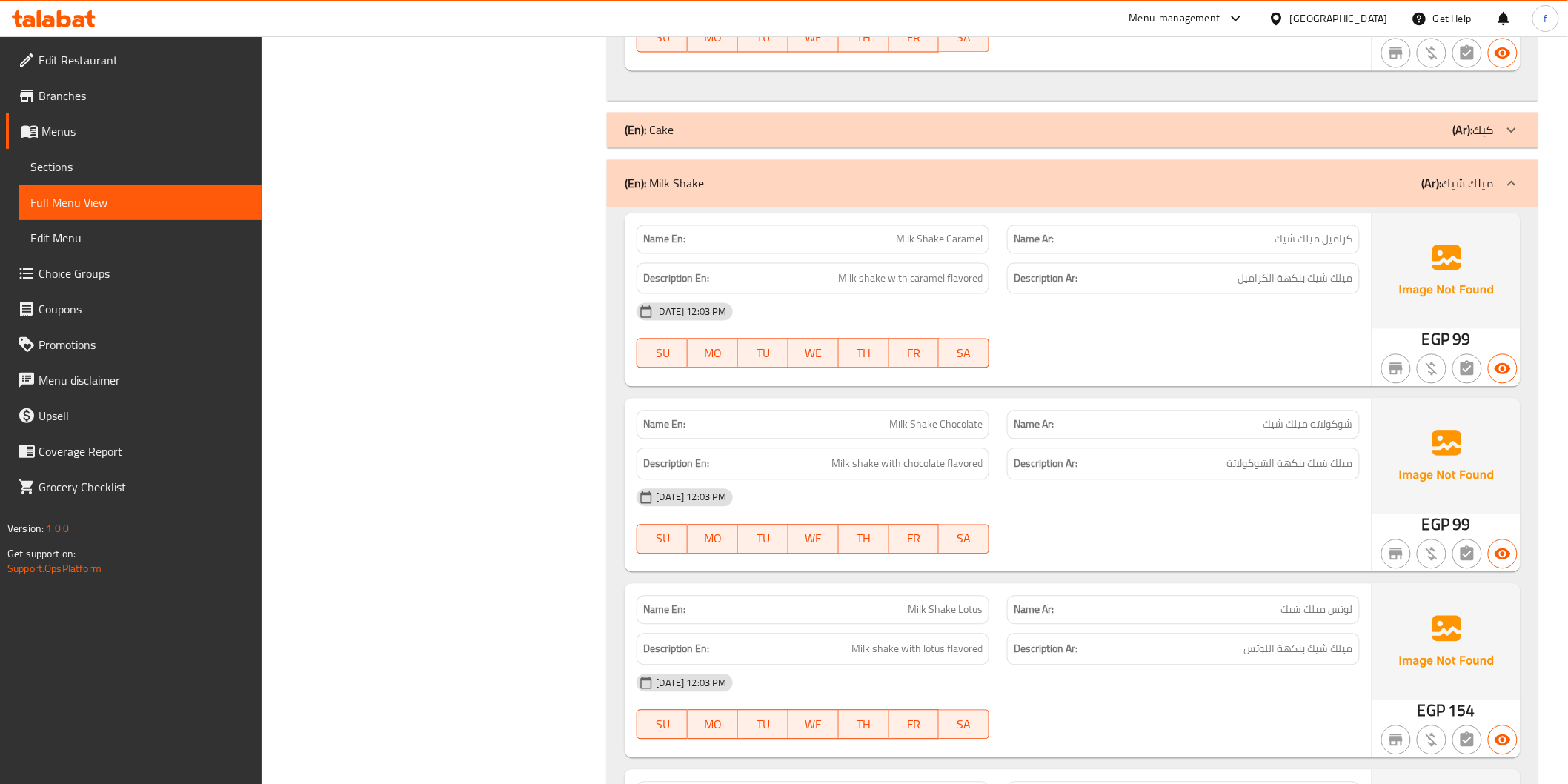
scroll to position [5847, 0]
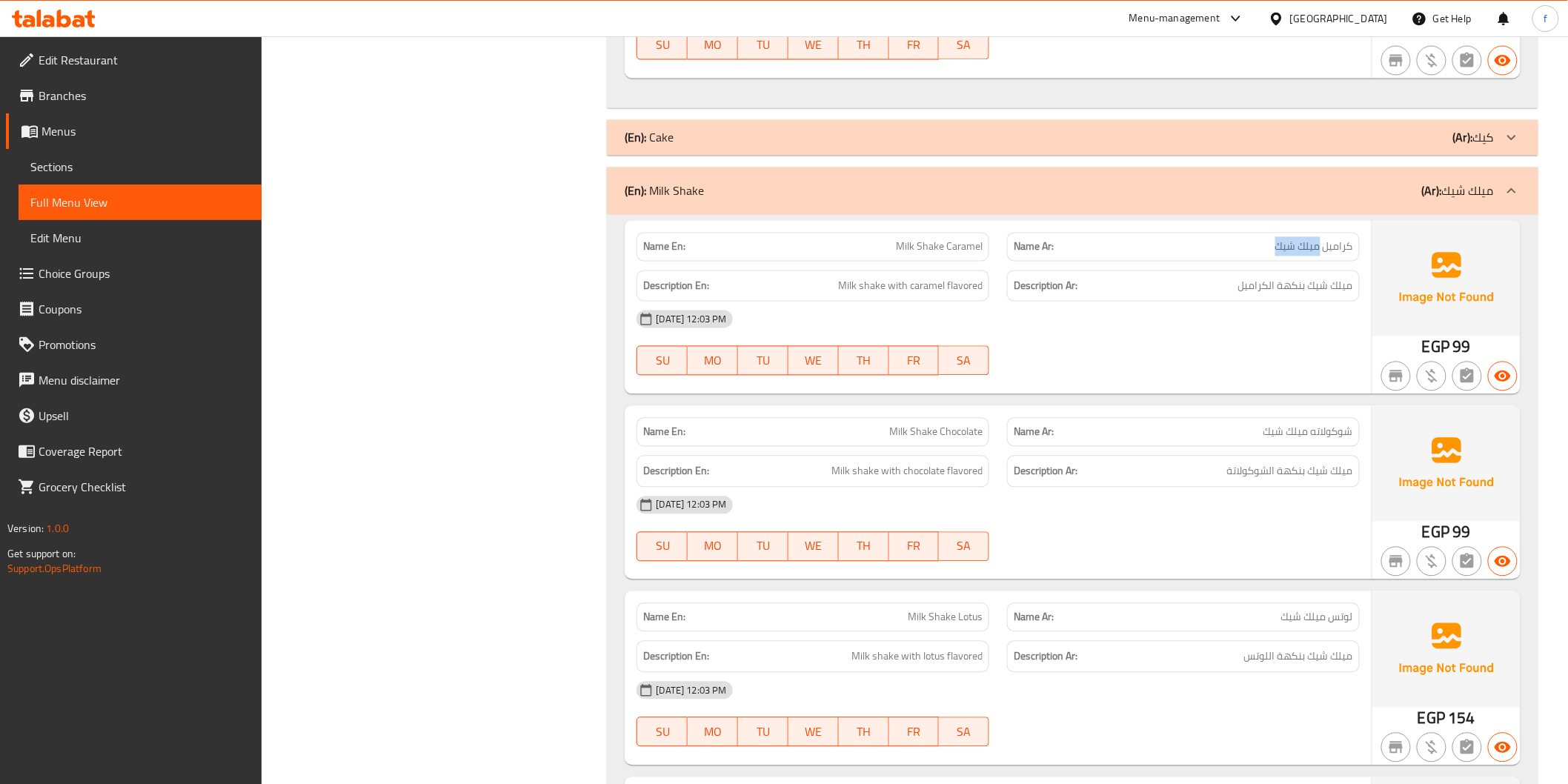
drag, startPoint x: 1319, startPoint y: 246, endPoint x: 1277, endPoint y: 242, distance: 42.2
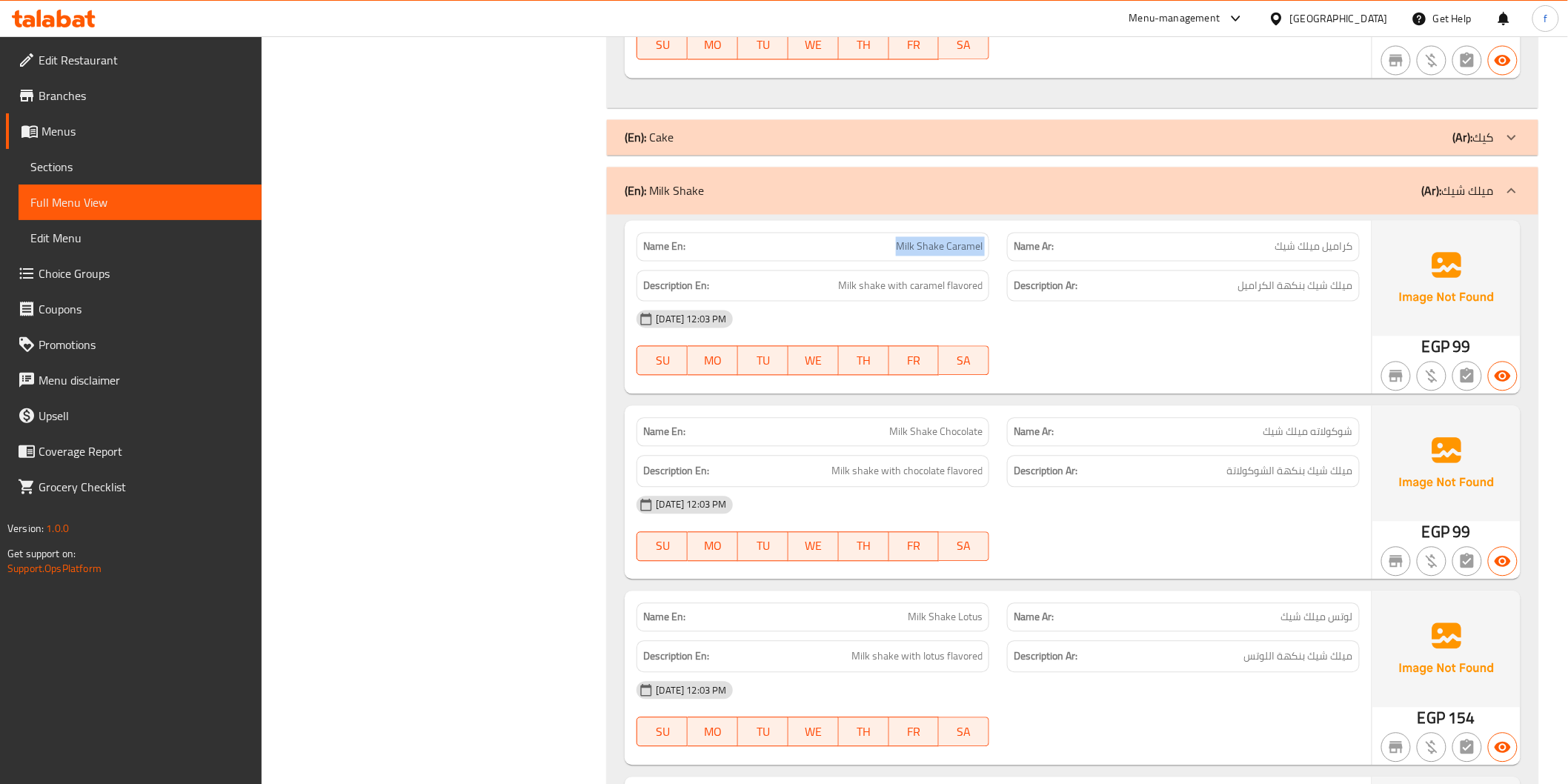
drag, startPoint x: 938, startPoint y: 252, endPoint x: 952, endPoint y: 247, distance: 14.9
drag, startPoint x: 896, startPoint y: 243, endPoint x: 951, endPoint y: 250, distance: 55.4
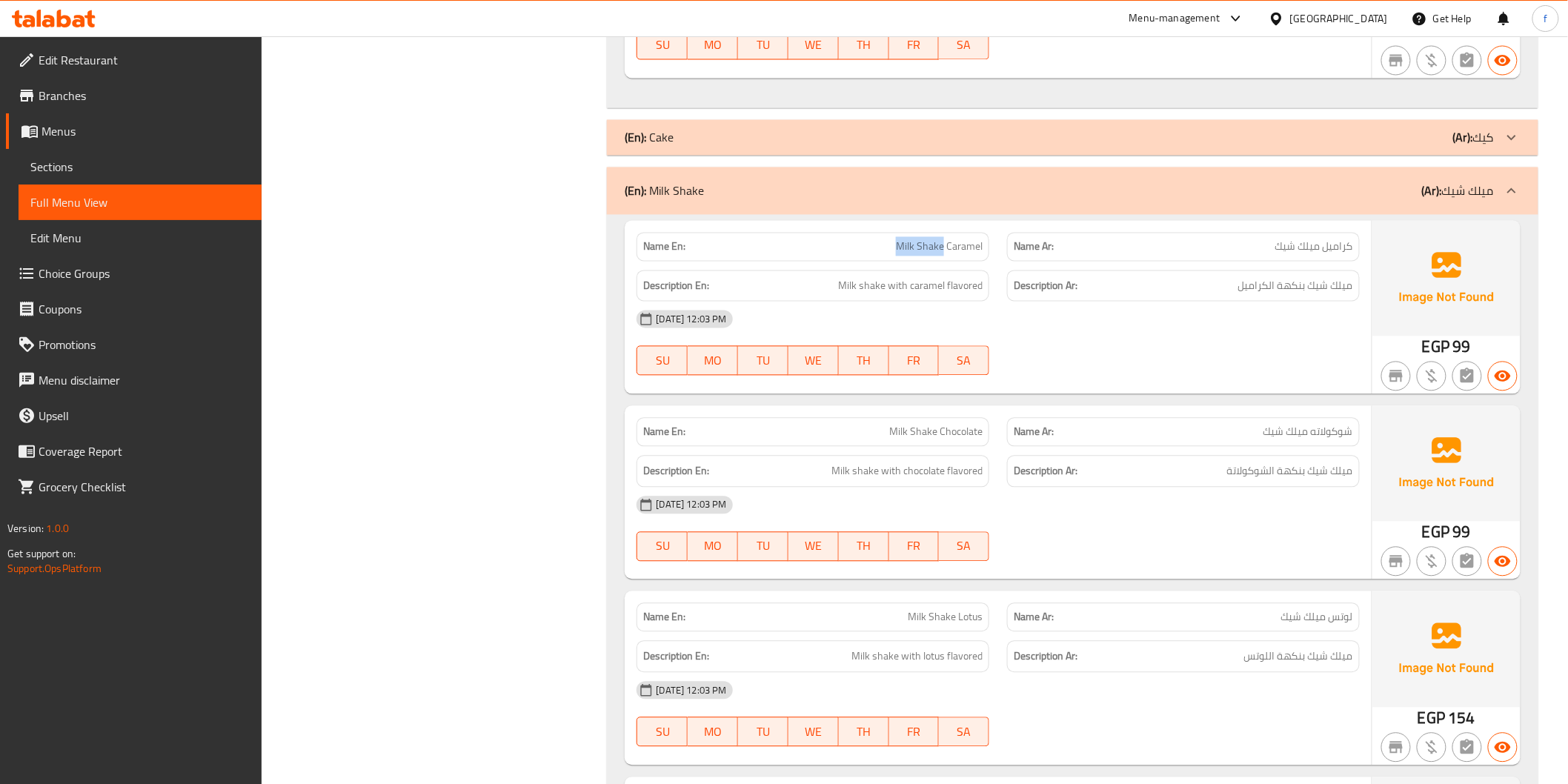
copy span "Milk Shake"
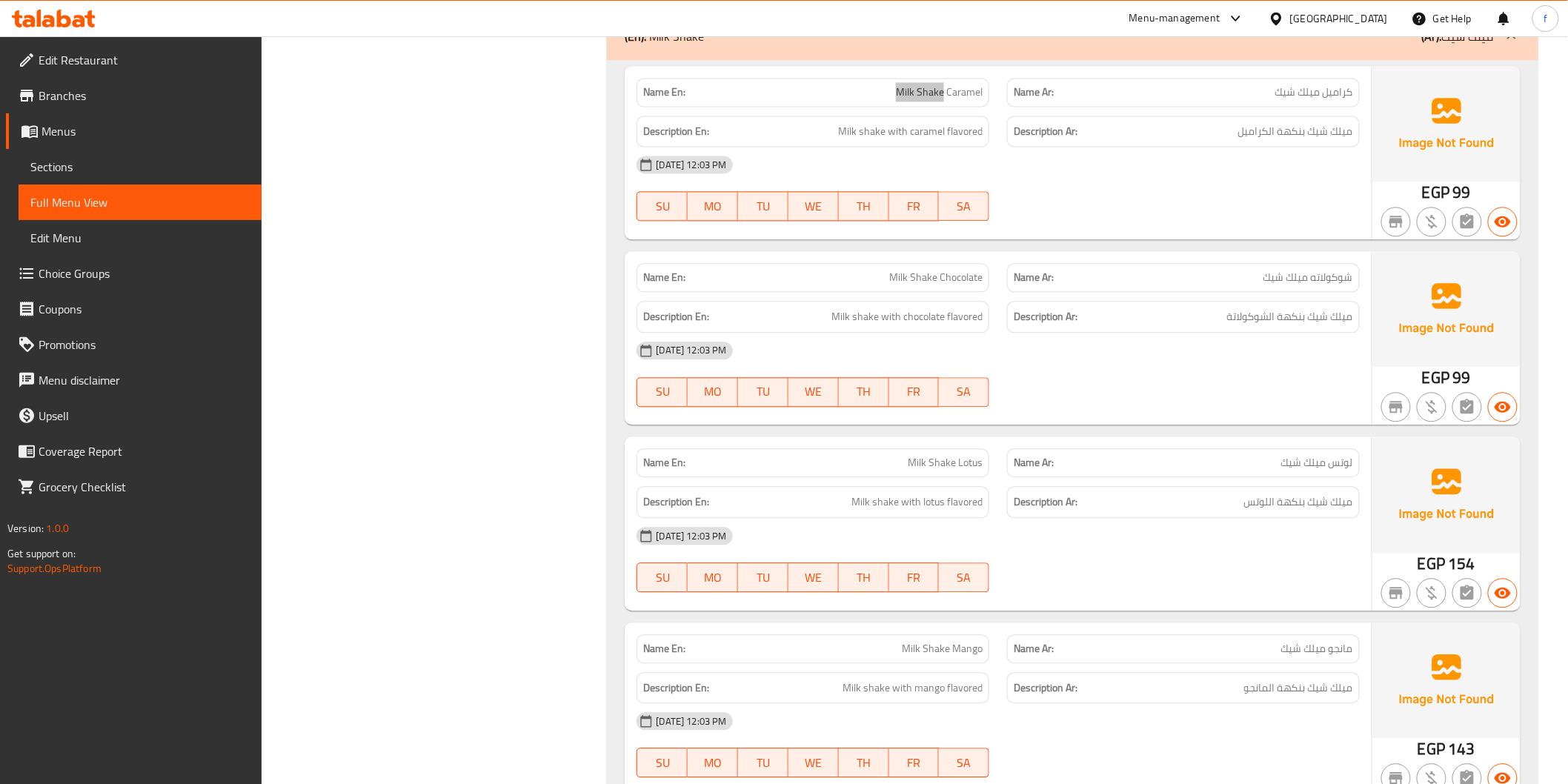
scroll to position [5930, 0]
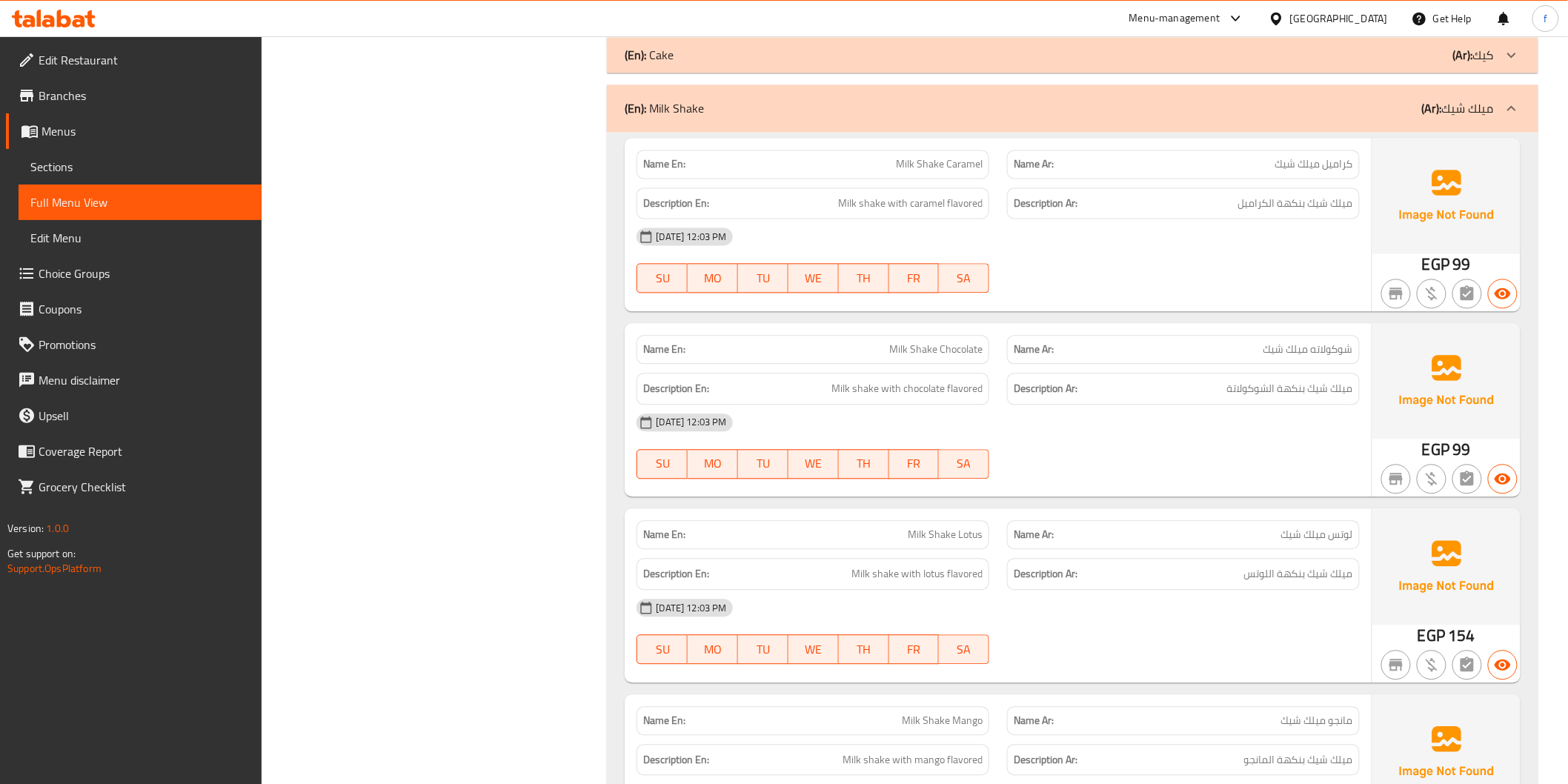
drag, startPoint x: 1265, startPoint y: 252, endPoint x: 1300, endPoint y: 239, distance: 37.3
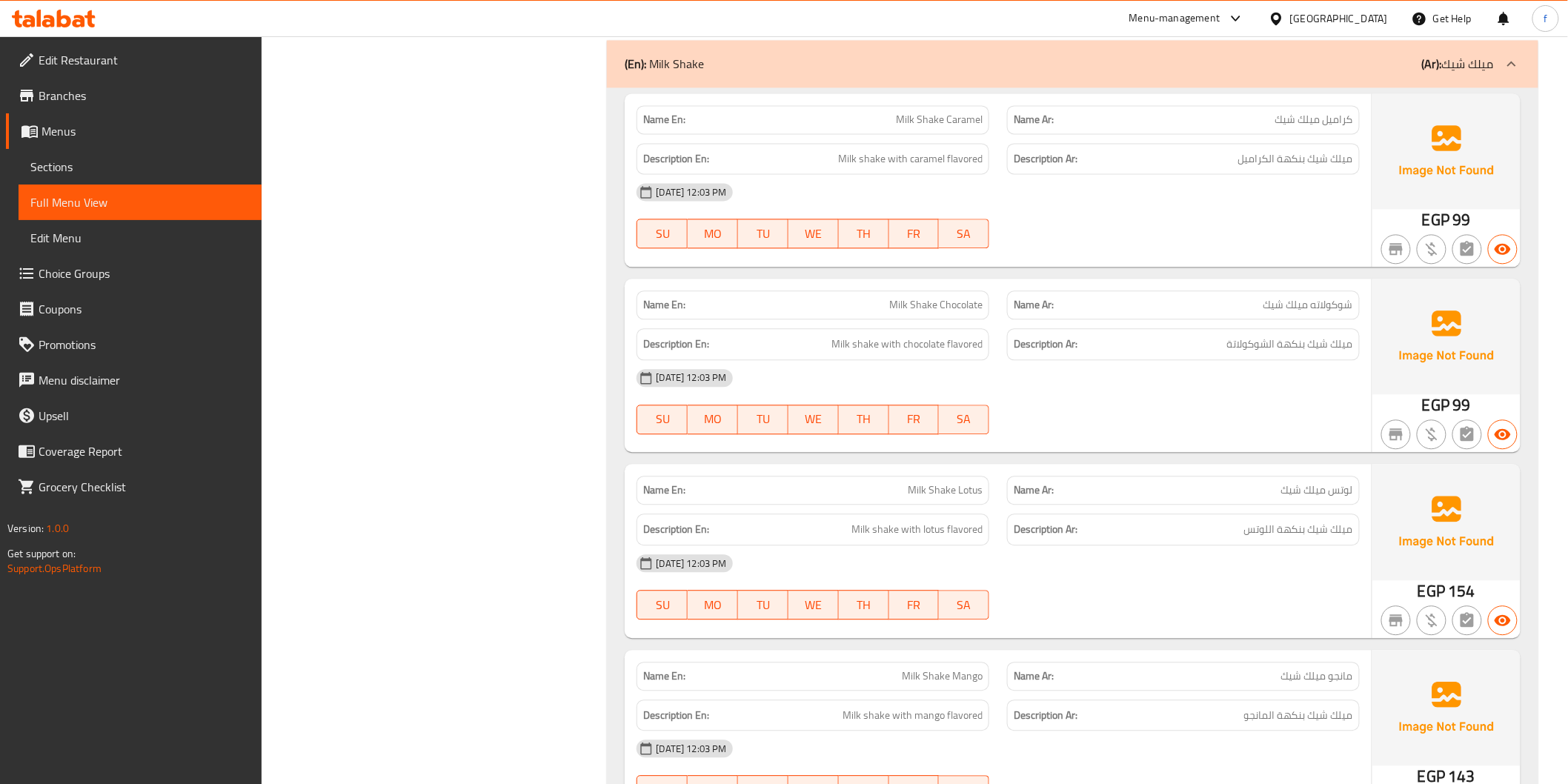
scroll to position [6013, 0]
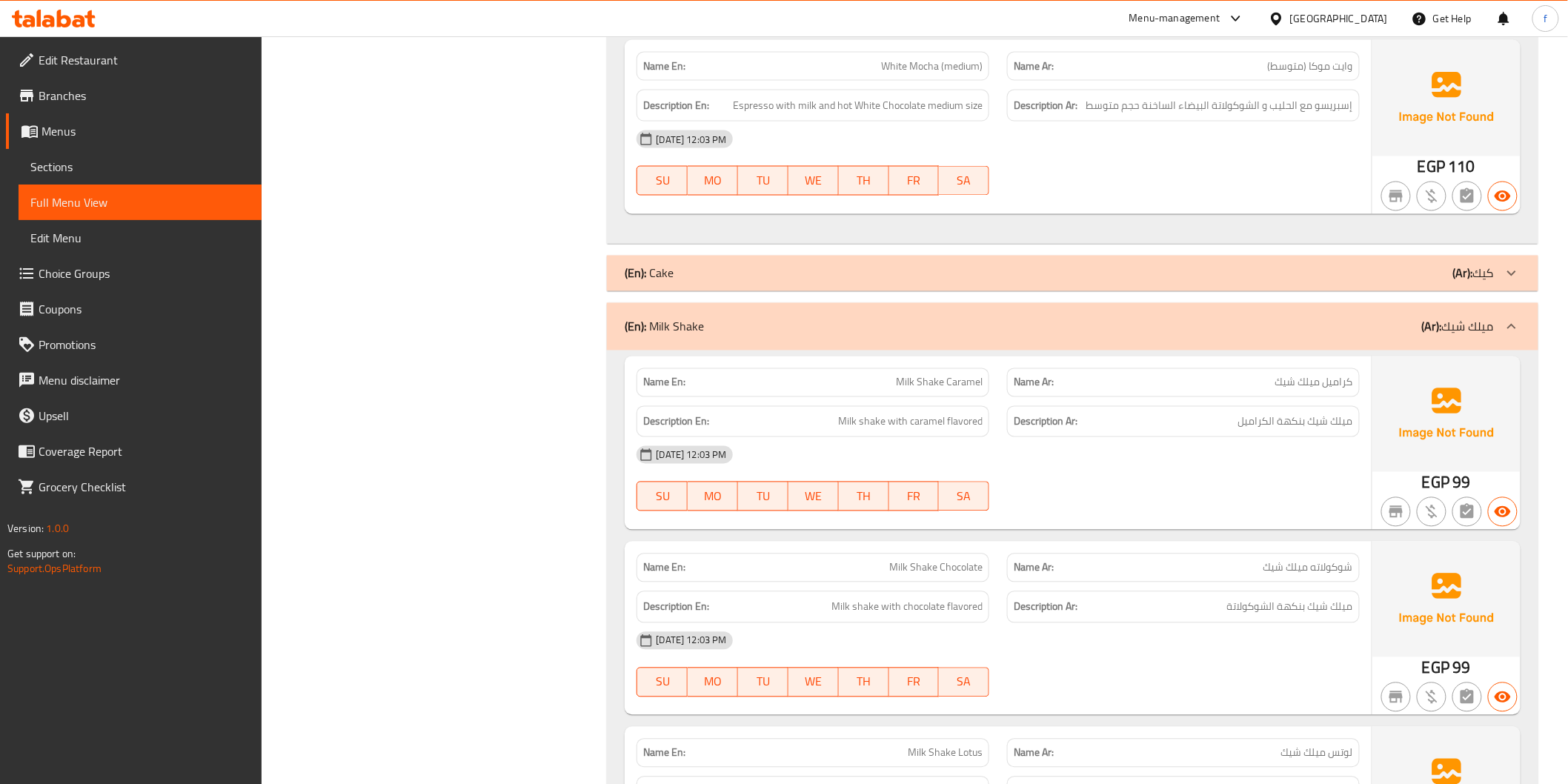
scroll to position [5683, 0]
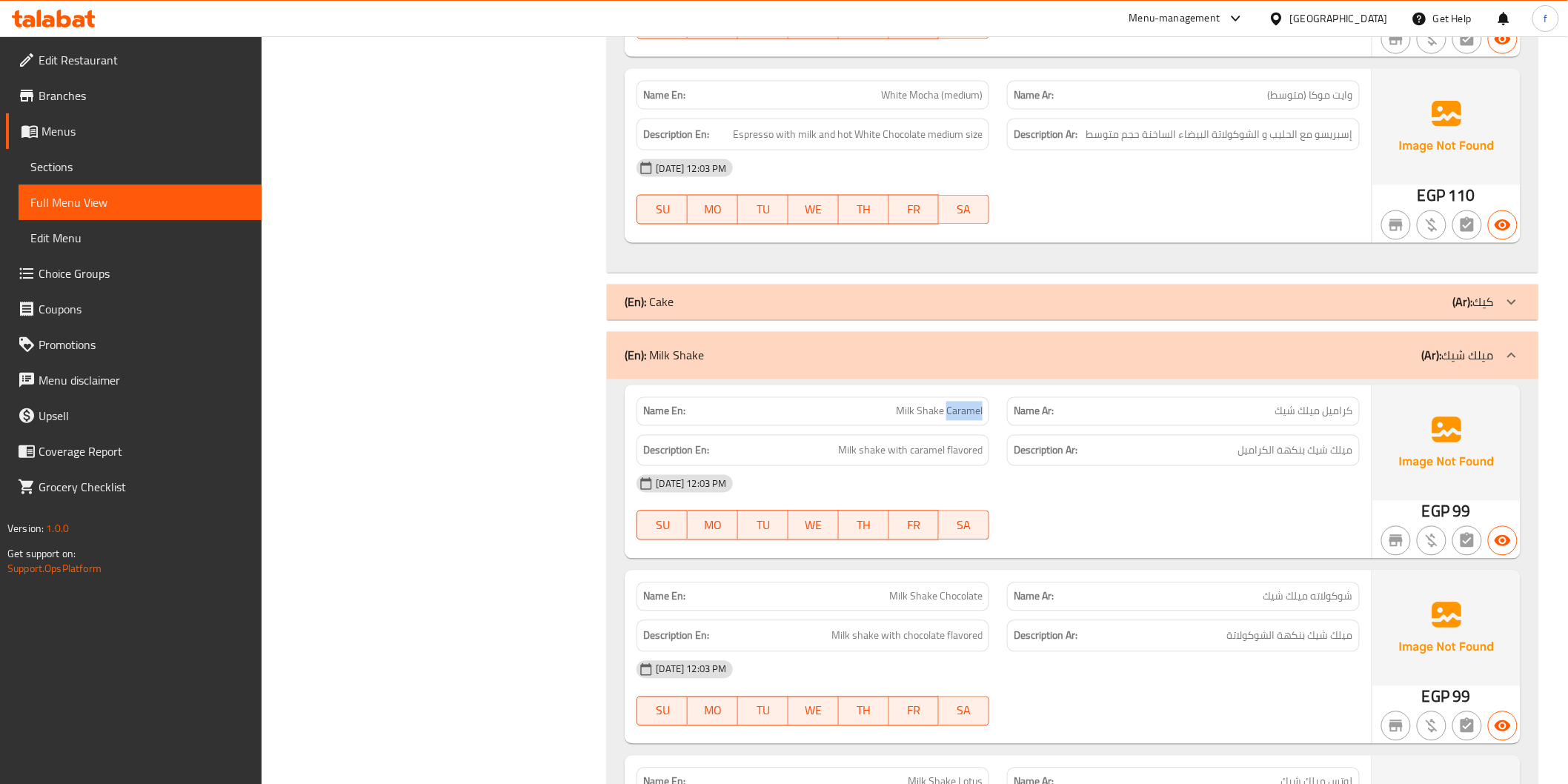
copy span "Milk Shake Caramel"
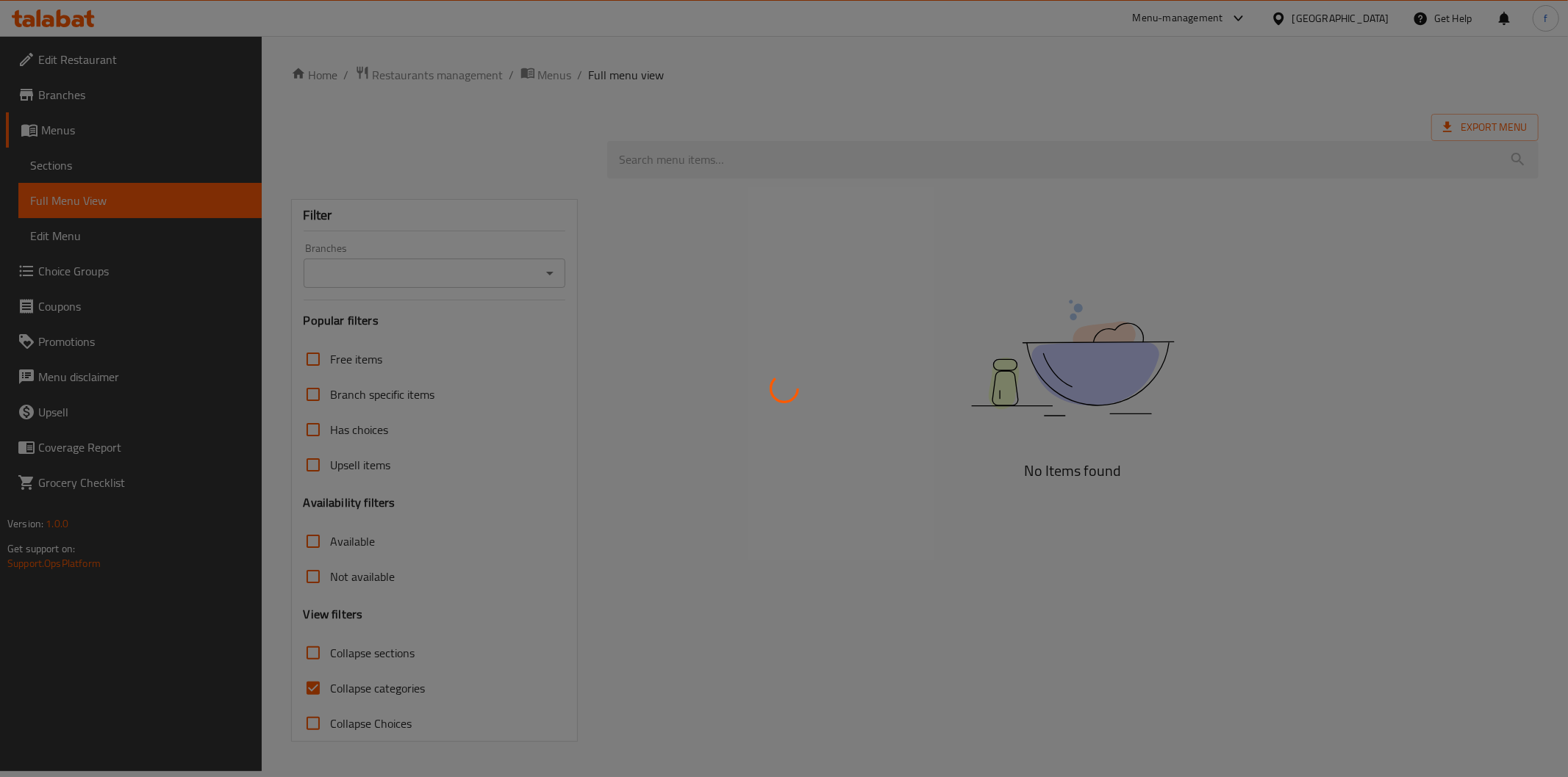
click at [678, 319] on div at bounding box center [784, 388] width 1568 height 777
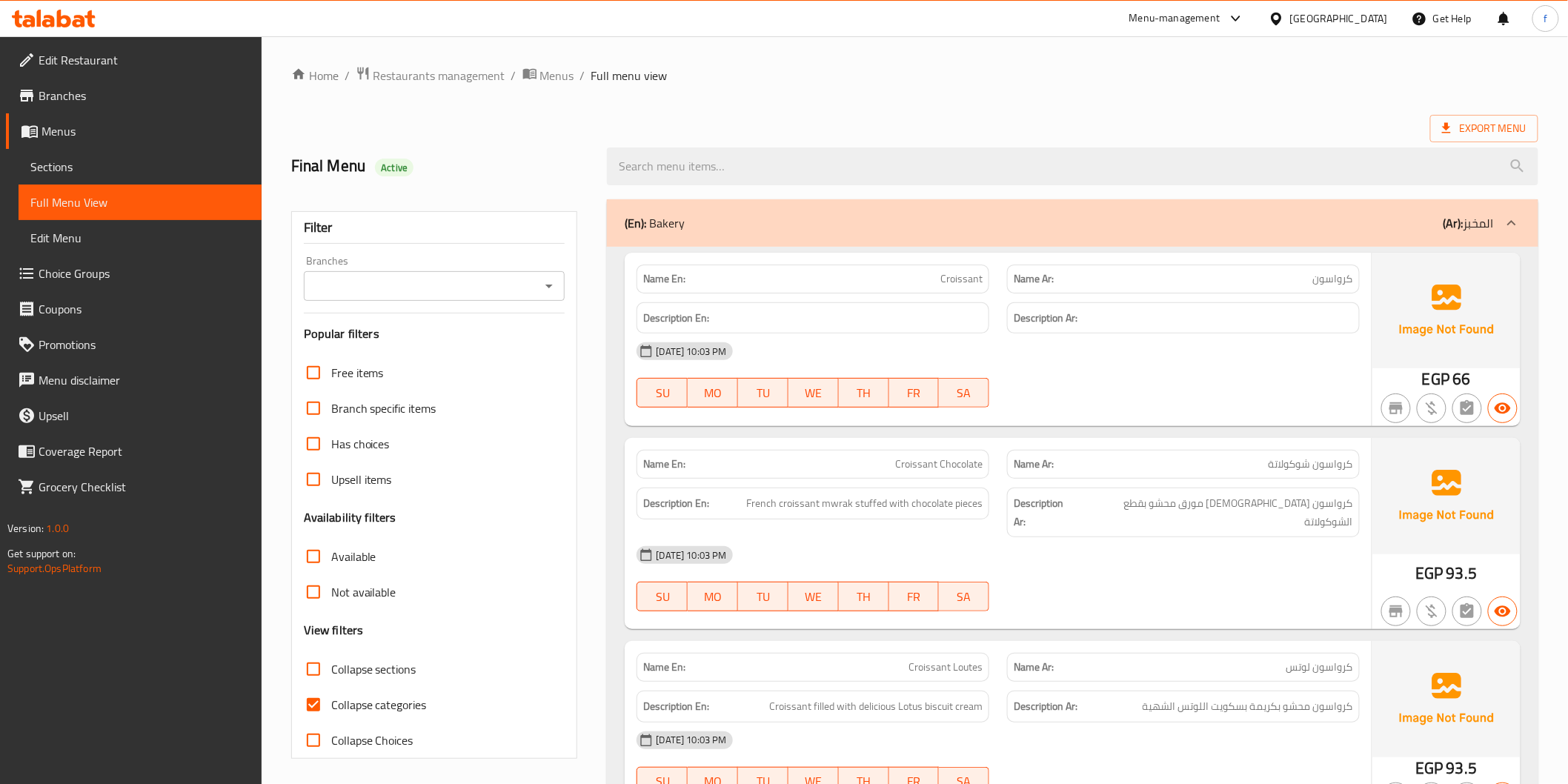
click at [932, 214] on div "(En): Bakery (Ar): المخبز" at bounding box center [1059, 223] width 868 height 18
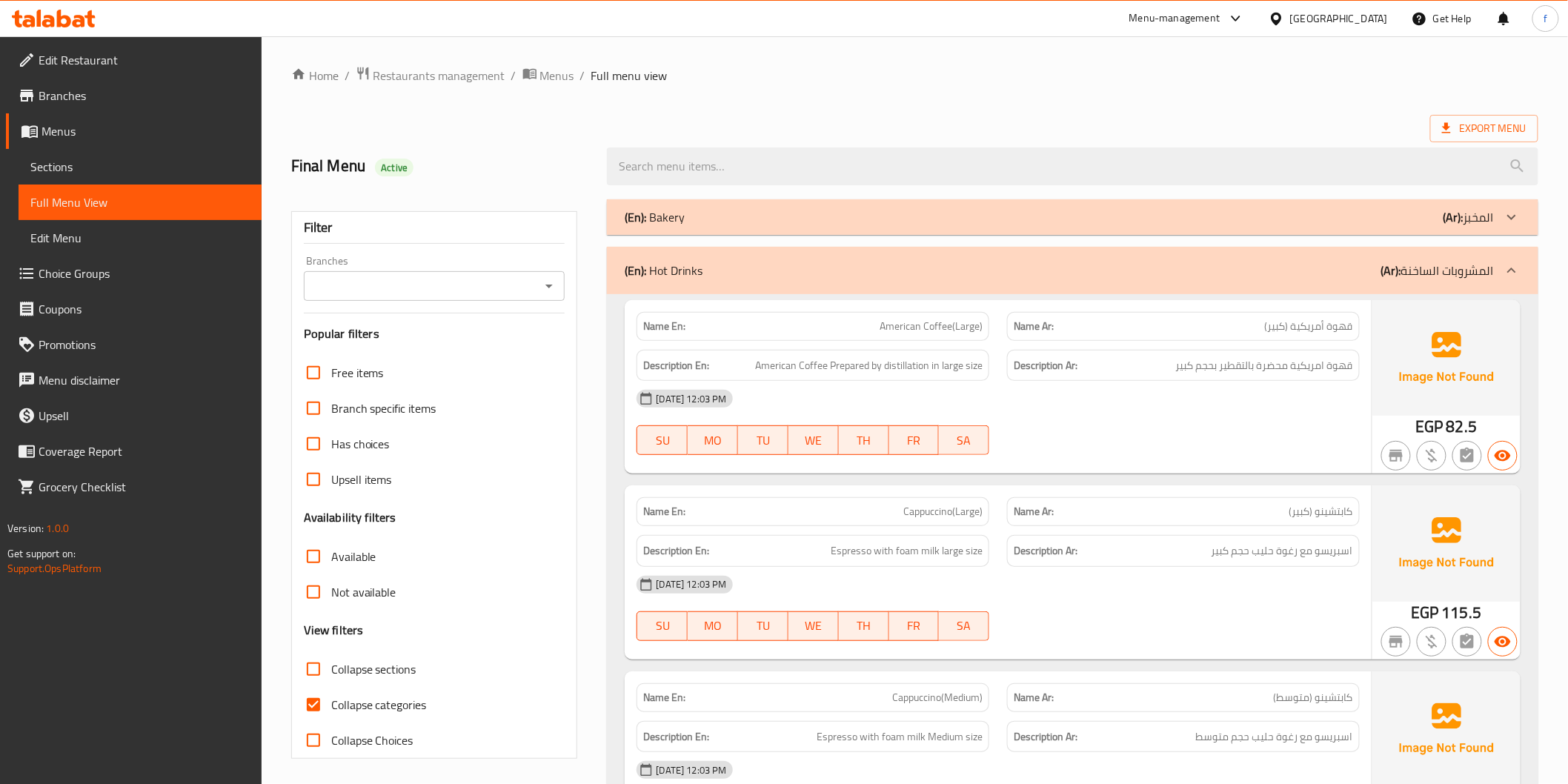
drag, startPoint x: 396, startPoint y: 708, endPoint x: 426, endPoint y: 676, distance: 43.9
click at [400, 702] on span "Collapse categories" at bounding box center [378, 704] width 96 height 18
click at [316, 708] on input "Collapse categories" at bounding box center [313, 705] width 36 height 36
checkbox input "false"
click at [808, 284] on div "(En): Hot Drinks (Ar): المشروبات الساخنة" at bounding box center [1072, 271] width 931 height 47
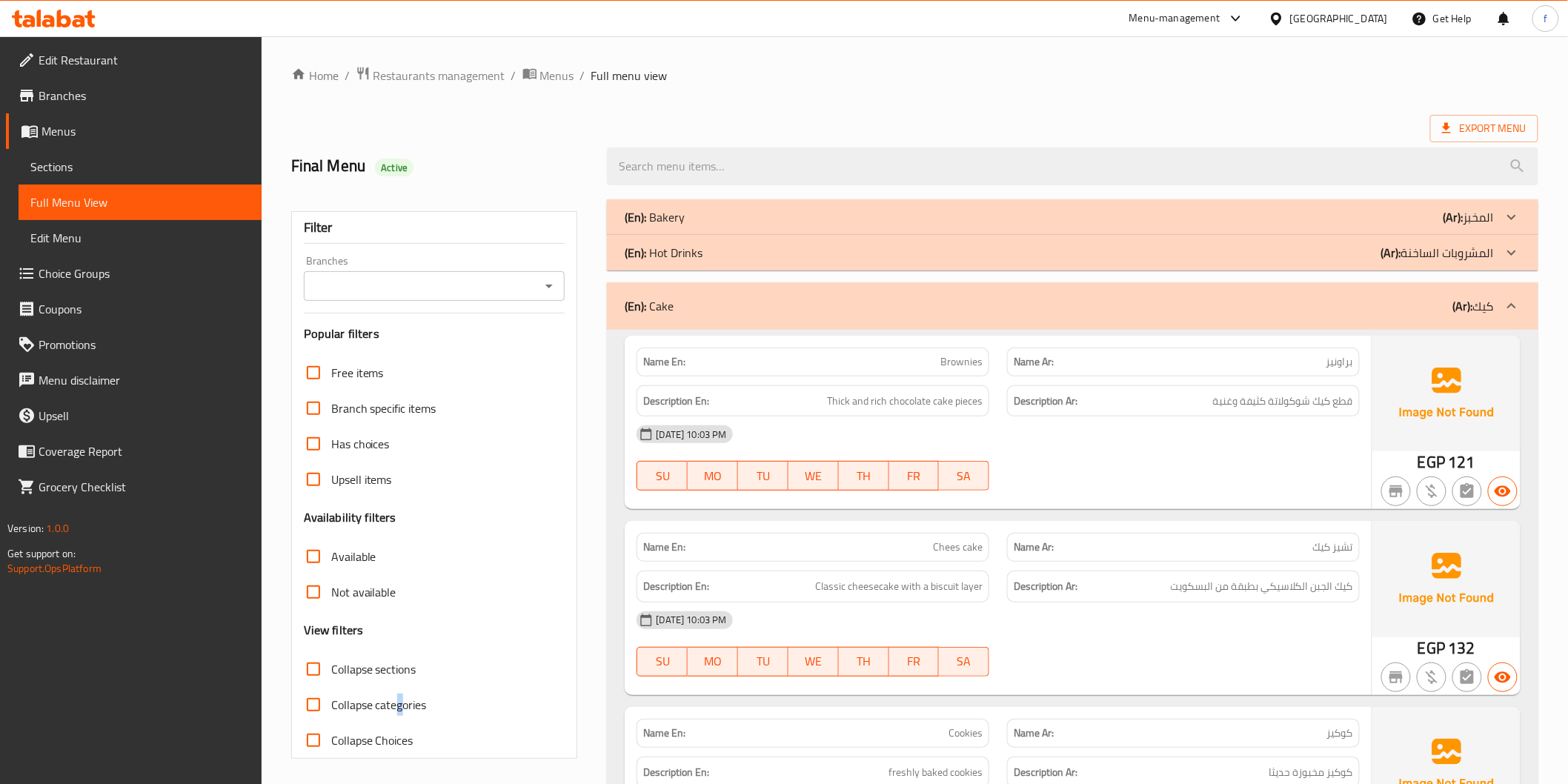
click at [1095, 306] on div "(En): Cake (Ar): كيك" at bounding box center [1059, 306] width 868 height 18
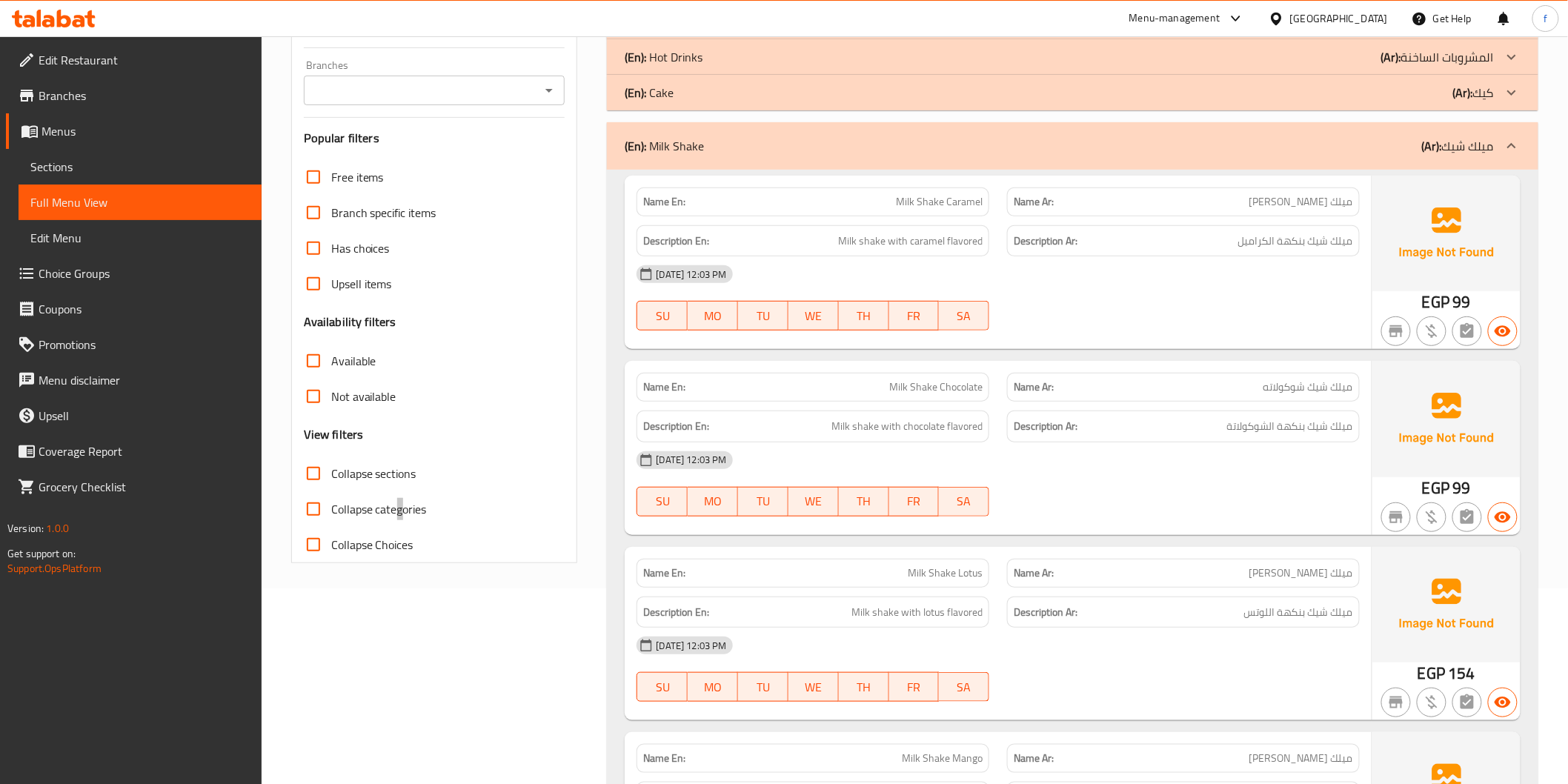
scroll to position [82, 0]
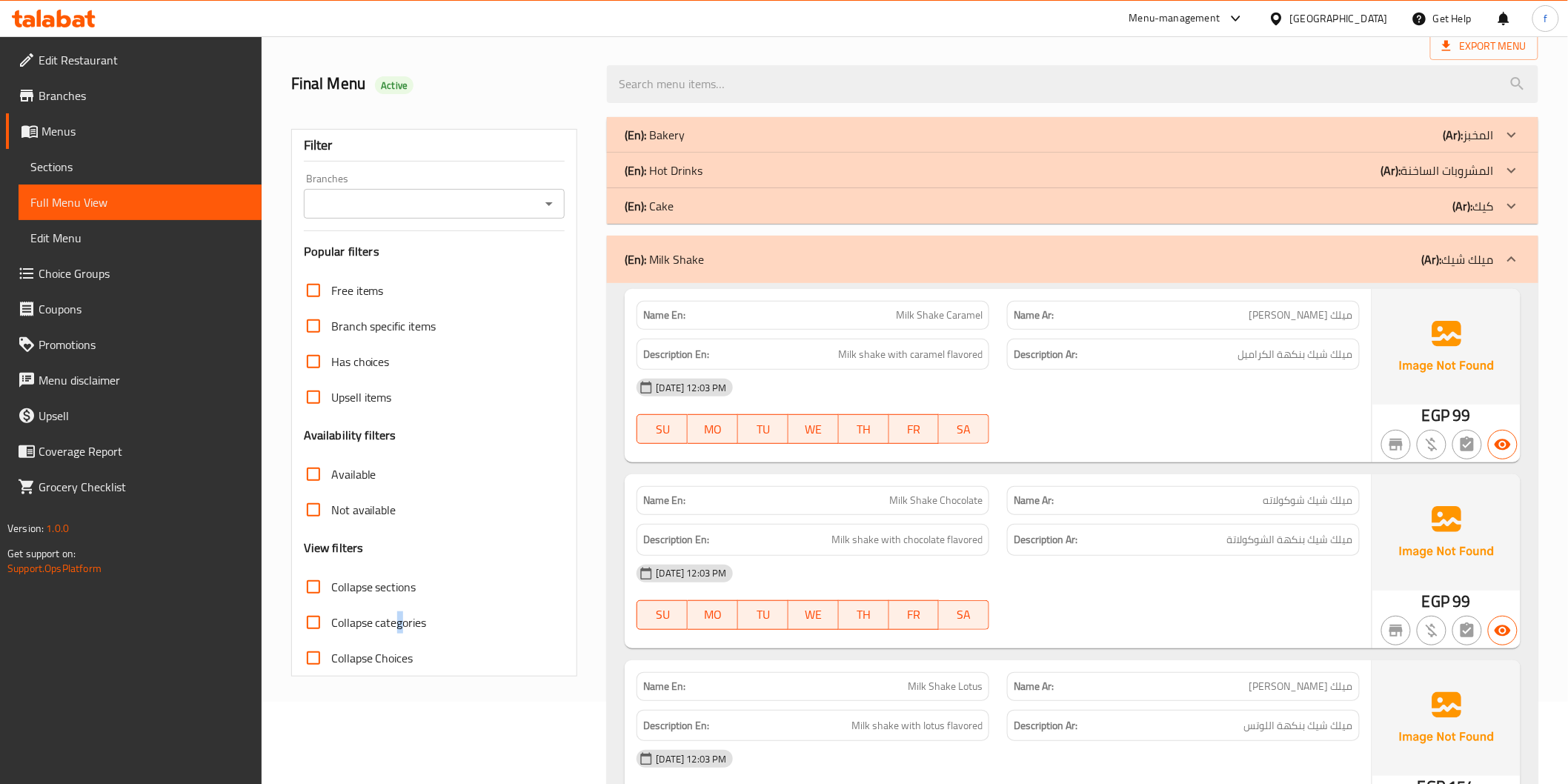
click at [855, 353] on span "Milk shake with caramel flavored" at bounding box center [910, 355] width 145 height 19
drag, startPoint x: 865, startPoint y: 354, endPoint x: 1036, endPoint y: 367, distance: 171.5
click at [869, 354] on span "Milk shake with caramel flavored" at bounding box center [910, 355] width 145 height 19
click at [955, 361] on span "Milk shake with caramel flavored" at bounding box center [910, 355] width 145 height 19
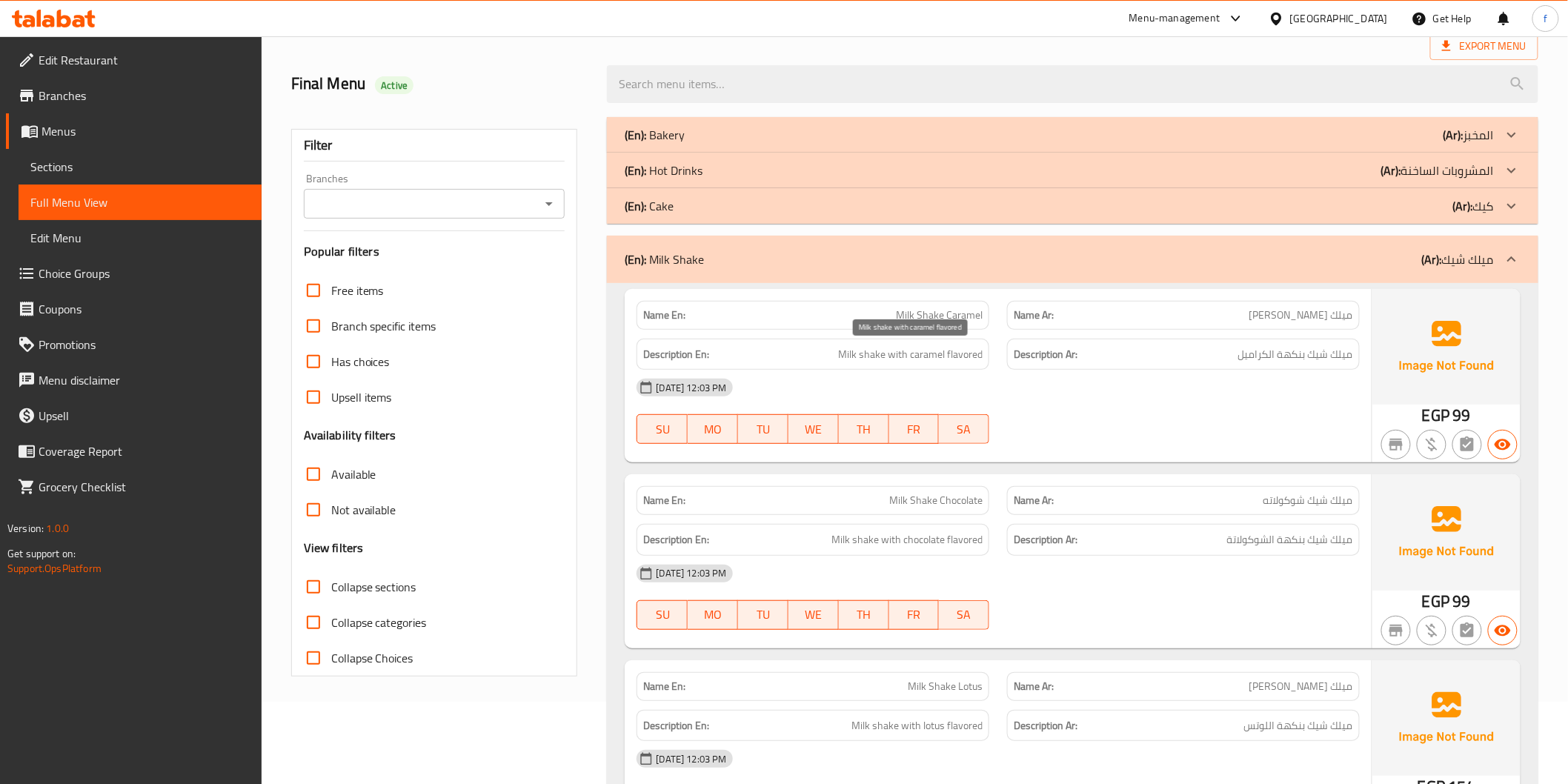
click at [916, 356] on span "Milk shake with caramel flavored" at bounding box center [910, 355] width 145 height 19
drag, startPoint x: 916, startPoint y: 356, endPoint x: 1297, endPoint y: 400, distance: 383.5
click at [938, 357] on span "Milk shake with caramel flavored" at bounding box center [910, 355] width 145 height 19
drag, startPoint x: 1305, startPoint y: 500, endPoint x: 1255, endPoint y: 506, distance: 50.4
click at [1304, 500] on span "ميلك شيك شوكولاته" at bounding box center [1308, 500] width 90 height 15
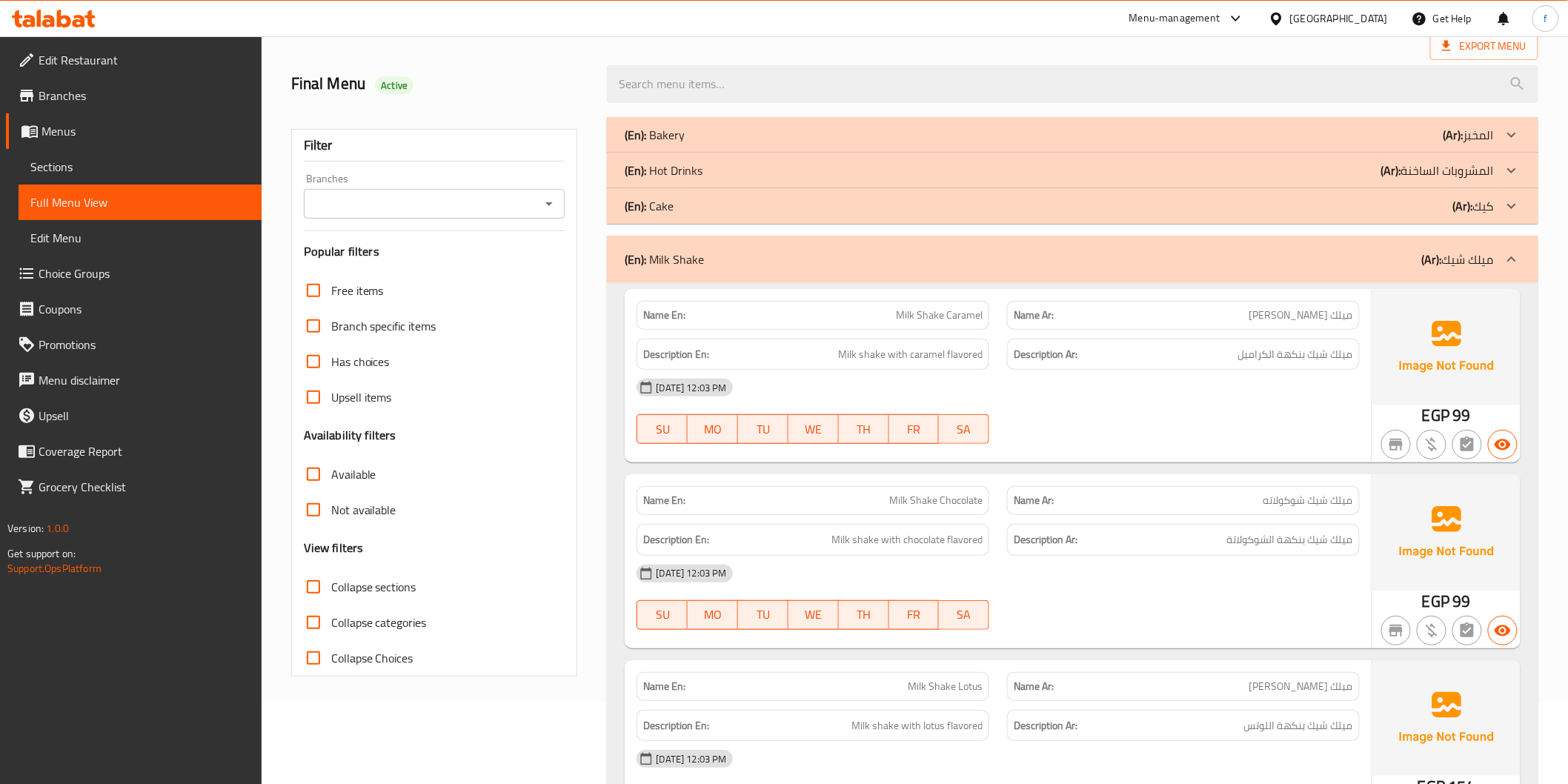
drag, startPoint x: 1255, startPoint y: 506, endPoint x: 1314, endPoint y: 551, distance: 74.2
click at [1256, 509] on div "Name Ar: ميلك [PERSON_NAME]ه" at bounding box center [1183, 500] width 353 height 29
drag, startPoint x: 1315, startPoint y: 546, endPoint x: 1277, endPoint y: 544, distance: 38.1
click at [1293, 545] on span "ميلك شيك بنكهة الشوكولاتة" at bounding box center [1290, 540] width 126 height 19
click at [890, 543] on span "Milk shake with chocolate flavored" at bounding box center [906, 540] width 151 height 19
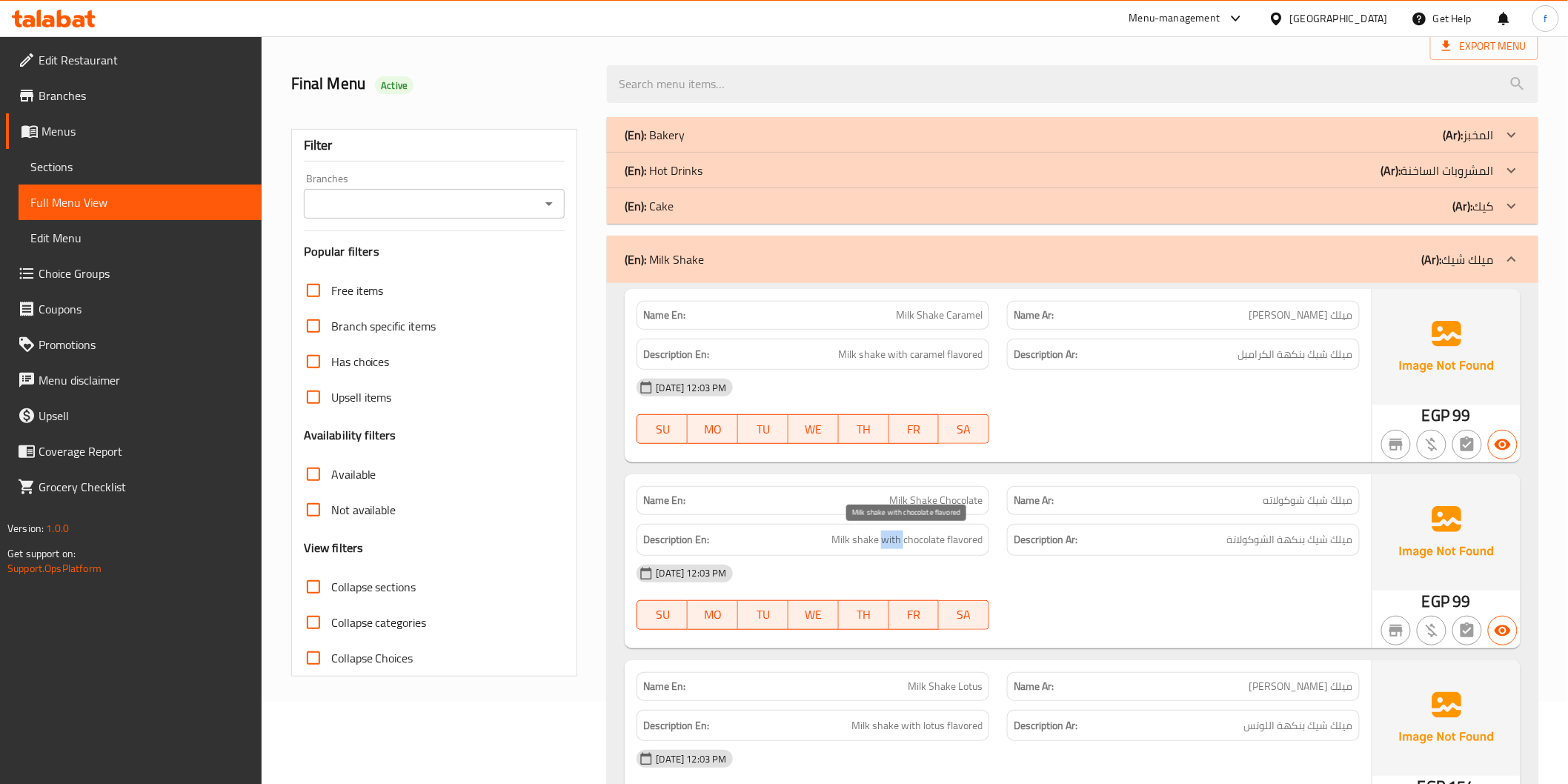
click at [890, 543] on span "Milk shake with chocolate flavored" at bounding box center [906, 540] width 151 height 19
click at [964, 544] on span "Milk shake with chocolate flavored" at bounding box center [906, 540] width 151 height 19
click at [880, 541] on span "Milk shake with chocolate flavored" at bounding box center [906, 540] width 151 height 19
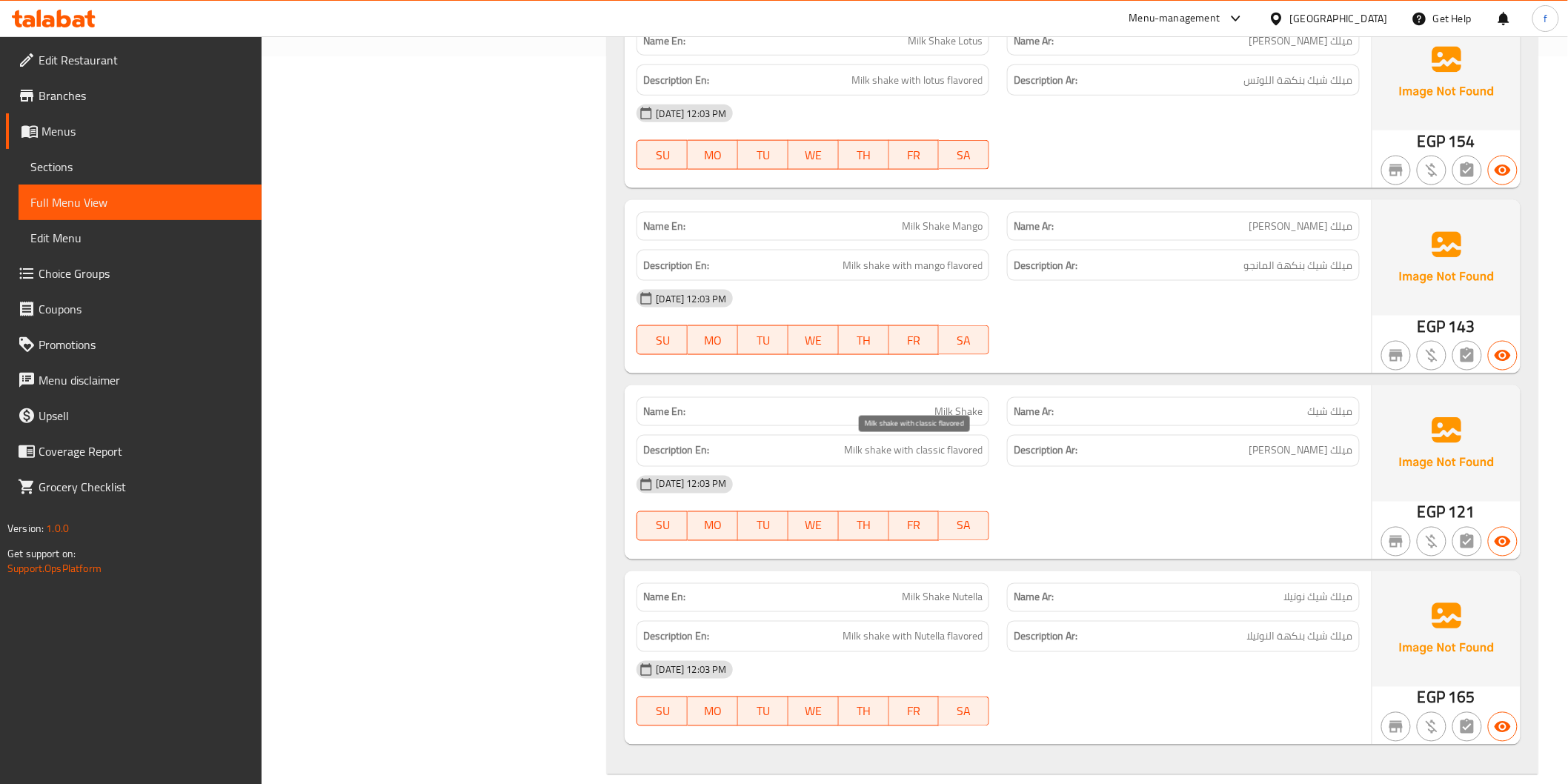
scroll to position [824, 0]
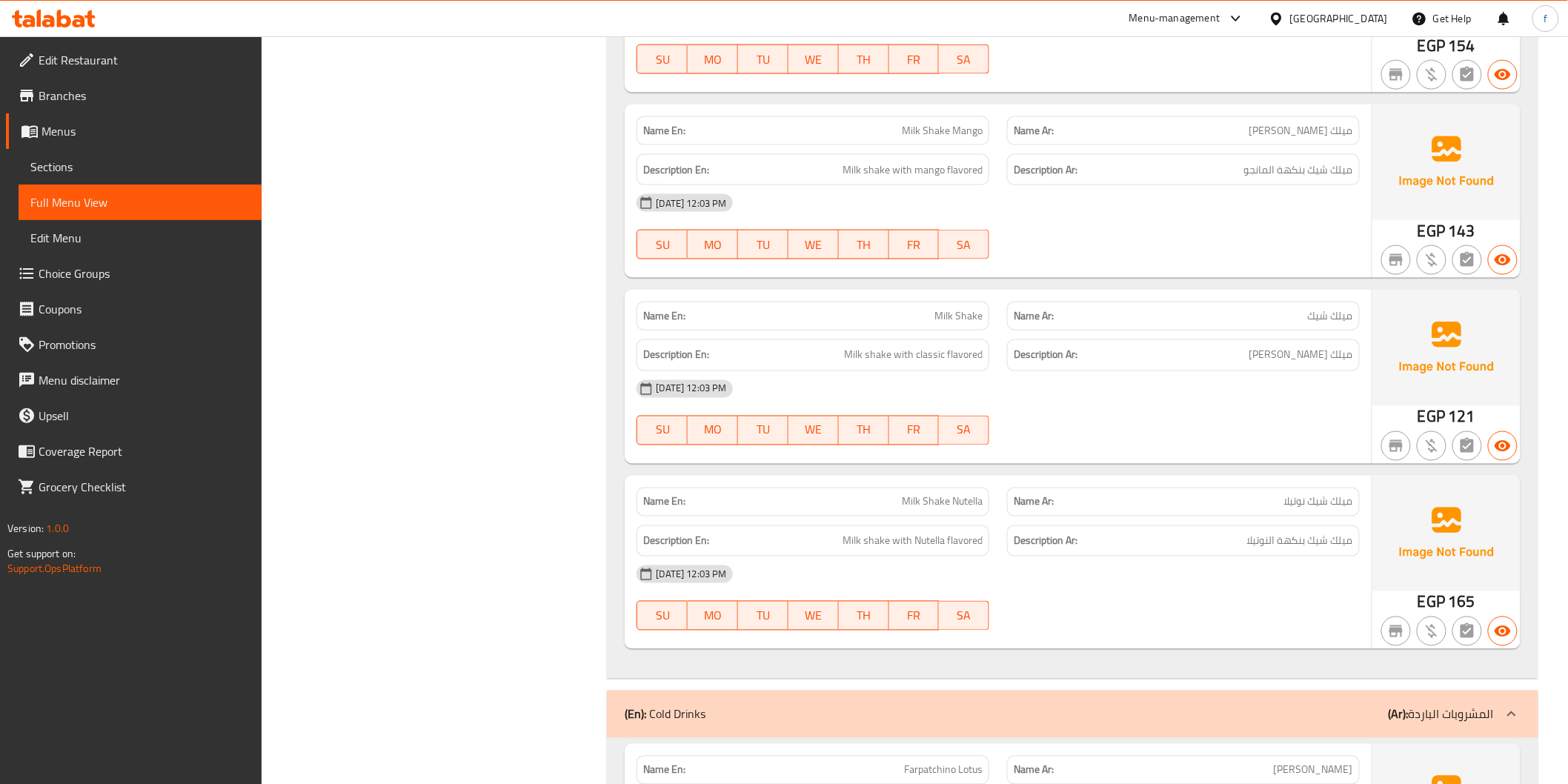
click at [955, 312] on span "Milk Shake" at bounding box center [958, 316] width 48 height 15
copy span "Milk Shake"
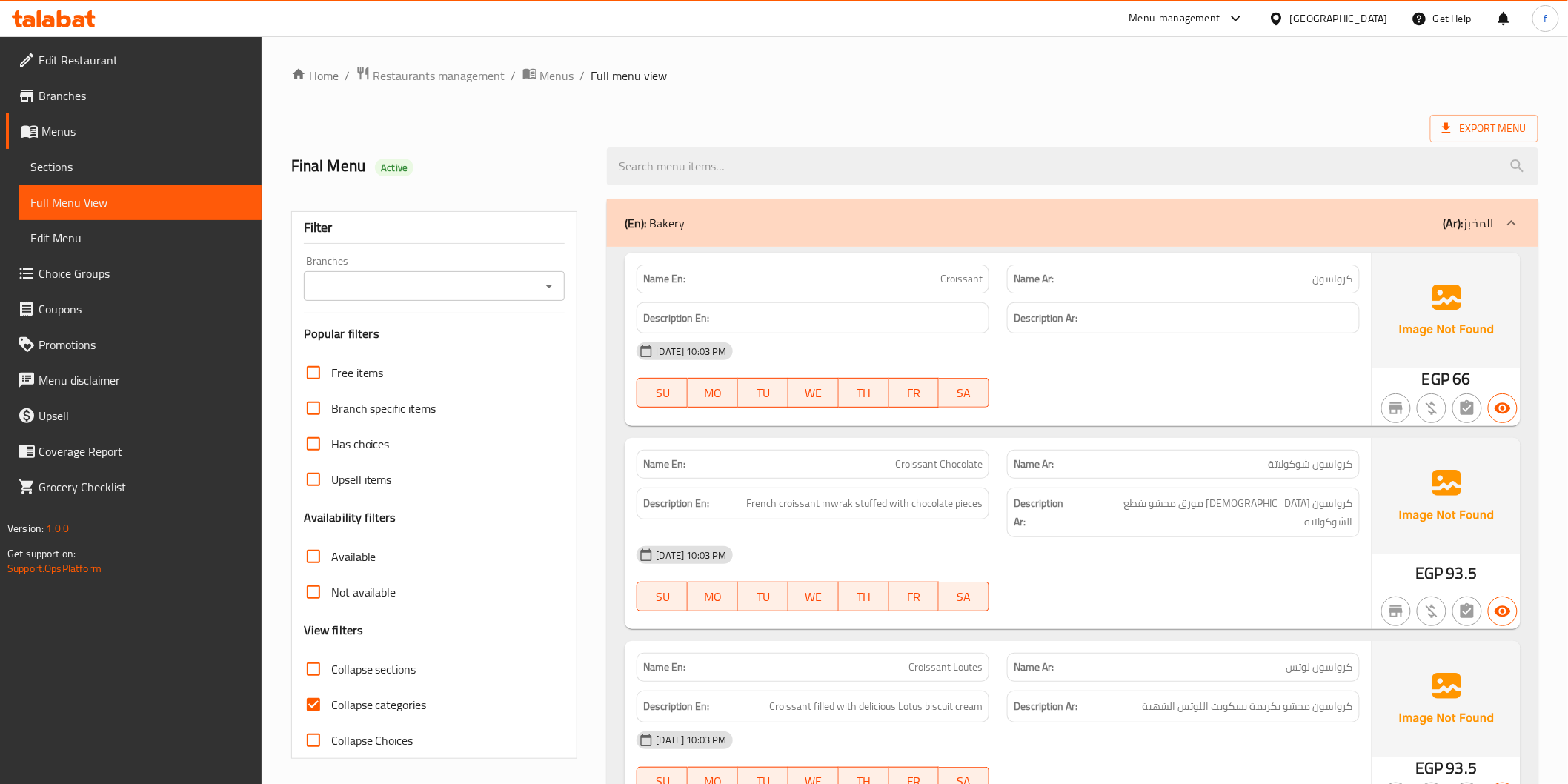
drag, startPoint x: 751, startPoint y: 231, endPoint x: 751, endPoint y: 216, distance: 15.0
click at [751, 231] on div "(En): Bakery (Ar): المخبز" at bounding box center [1059, 223] width 868 height 18
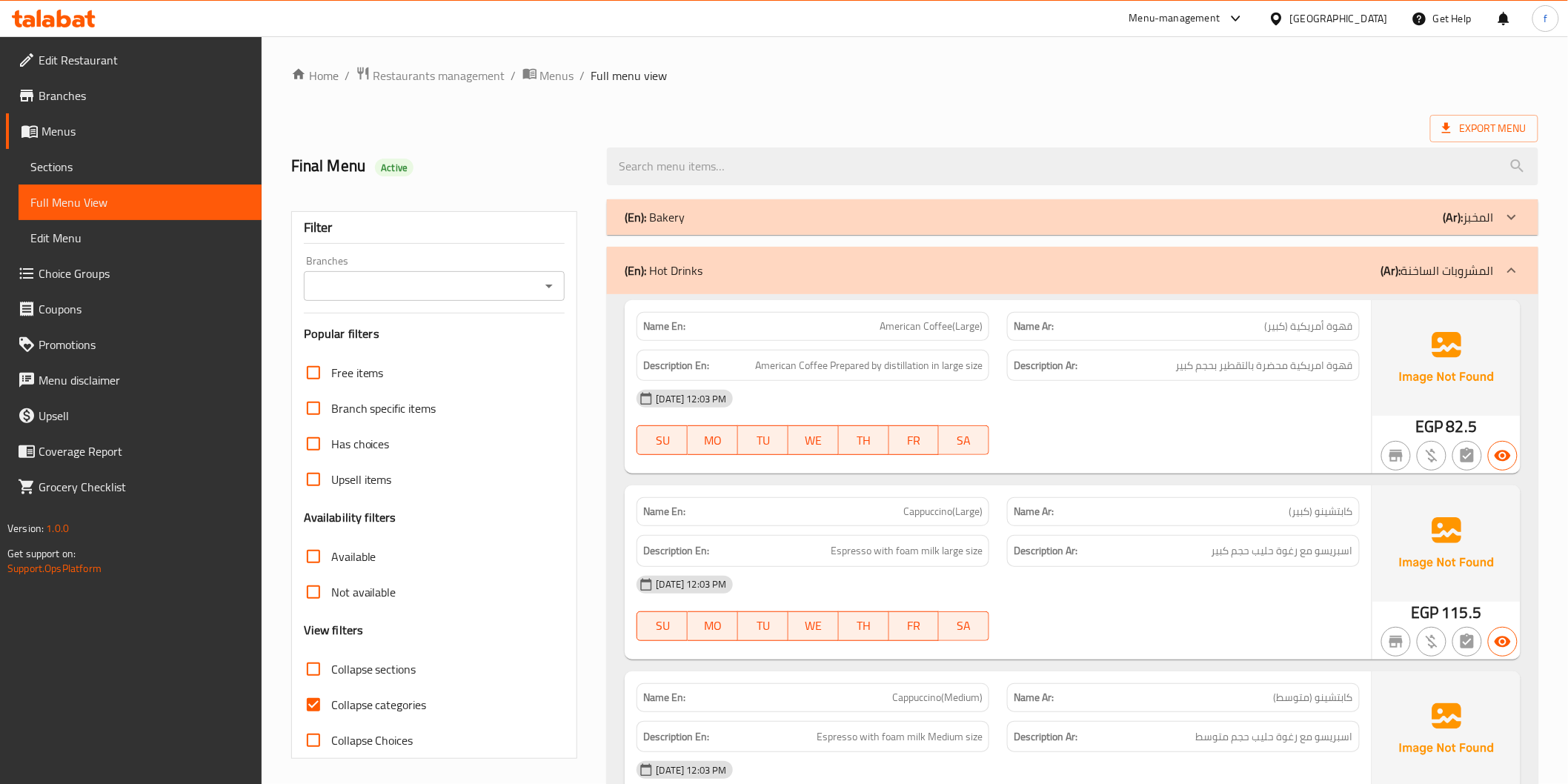
click at [756, 254] on div "(En): Hot Drinks (Ar): المشروبات الساخنة" at bounding box center [1072, 271] width 931 height 47
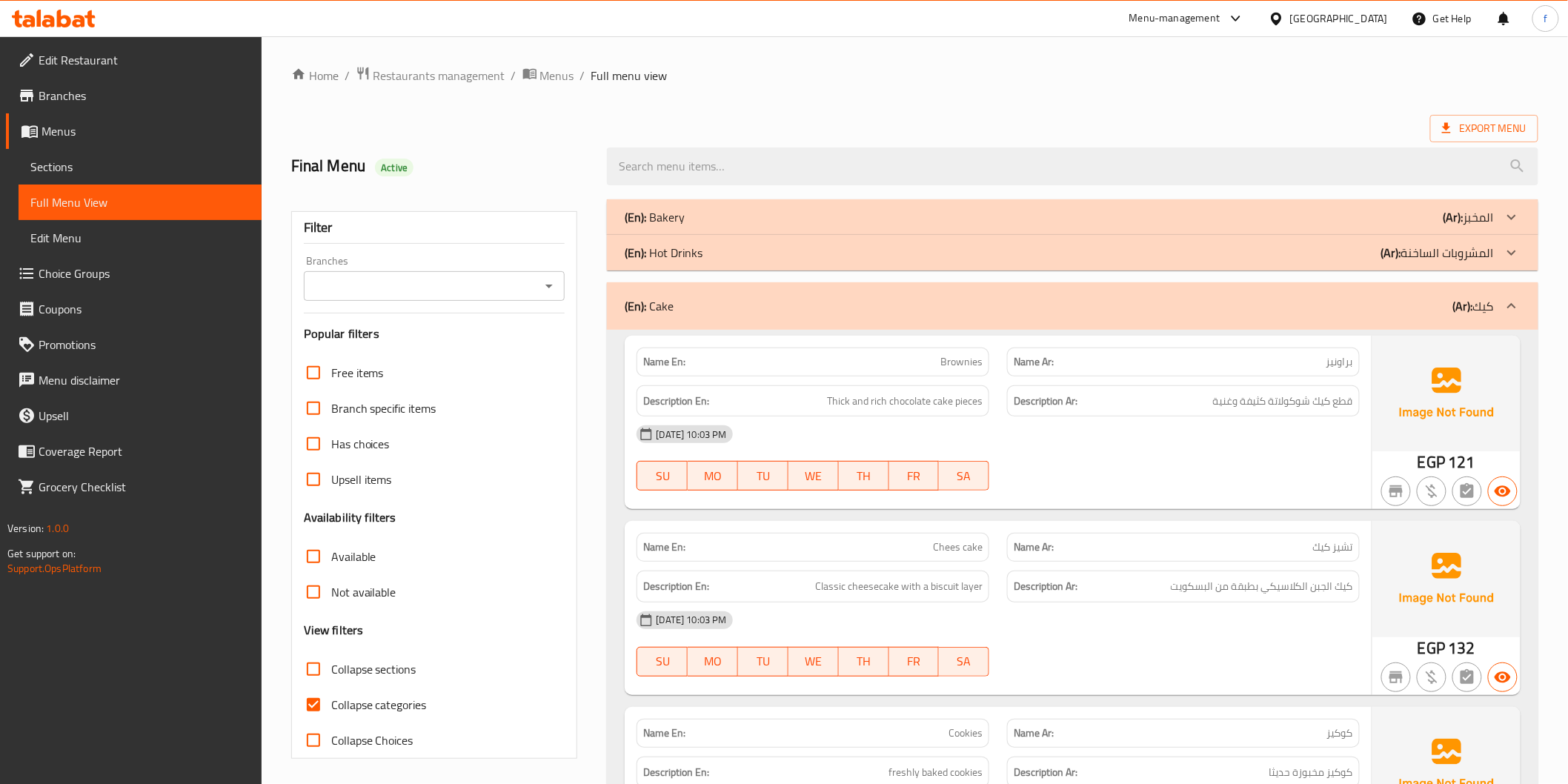
click at [972, 321] on div "(En): Cake (Ar): كيك" at bounding box center [1072, 306] width 931 height 47
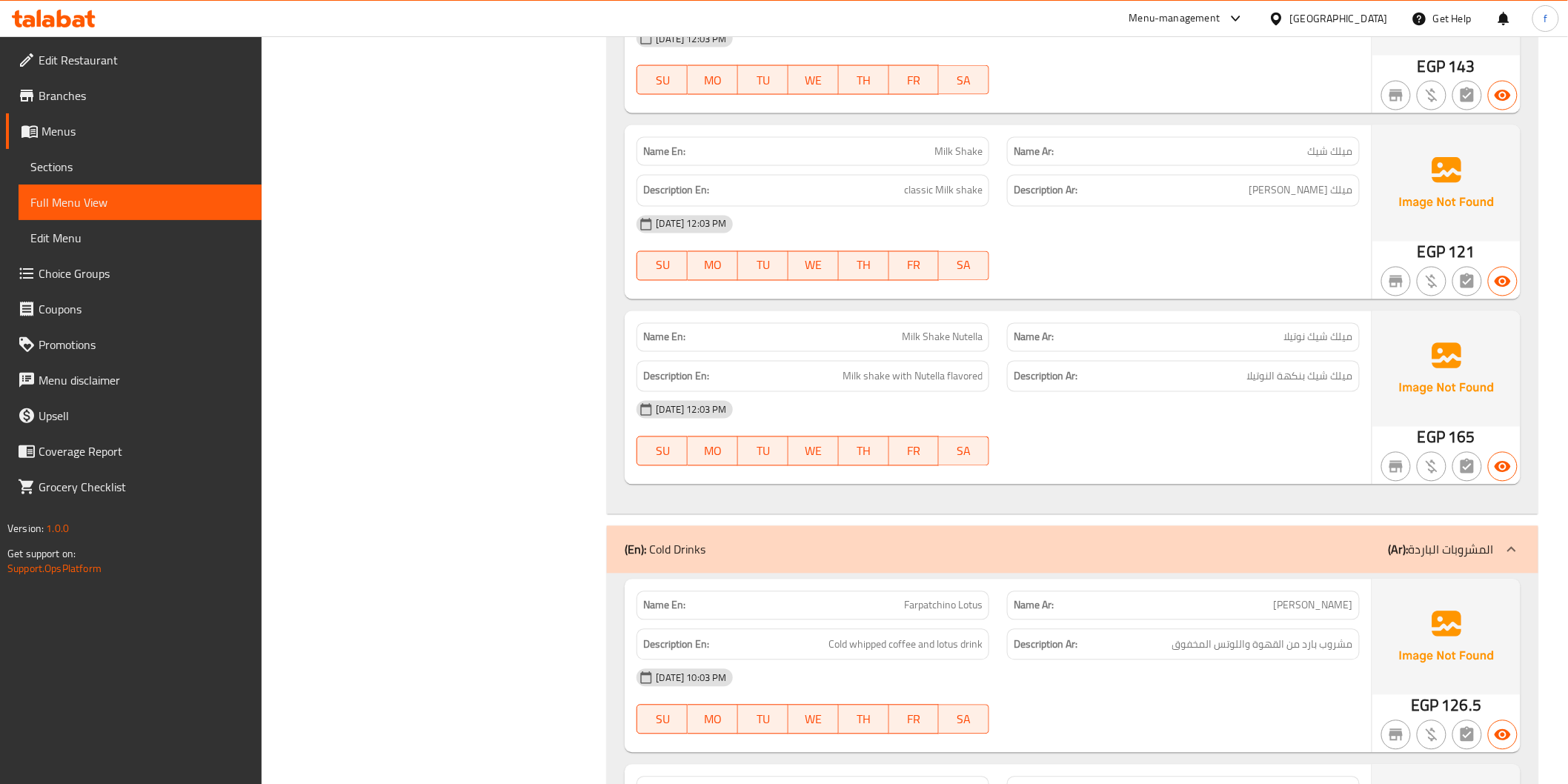
scroll to position [906, 0]
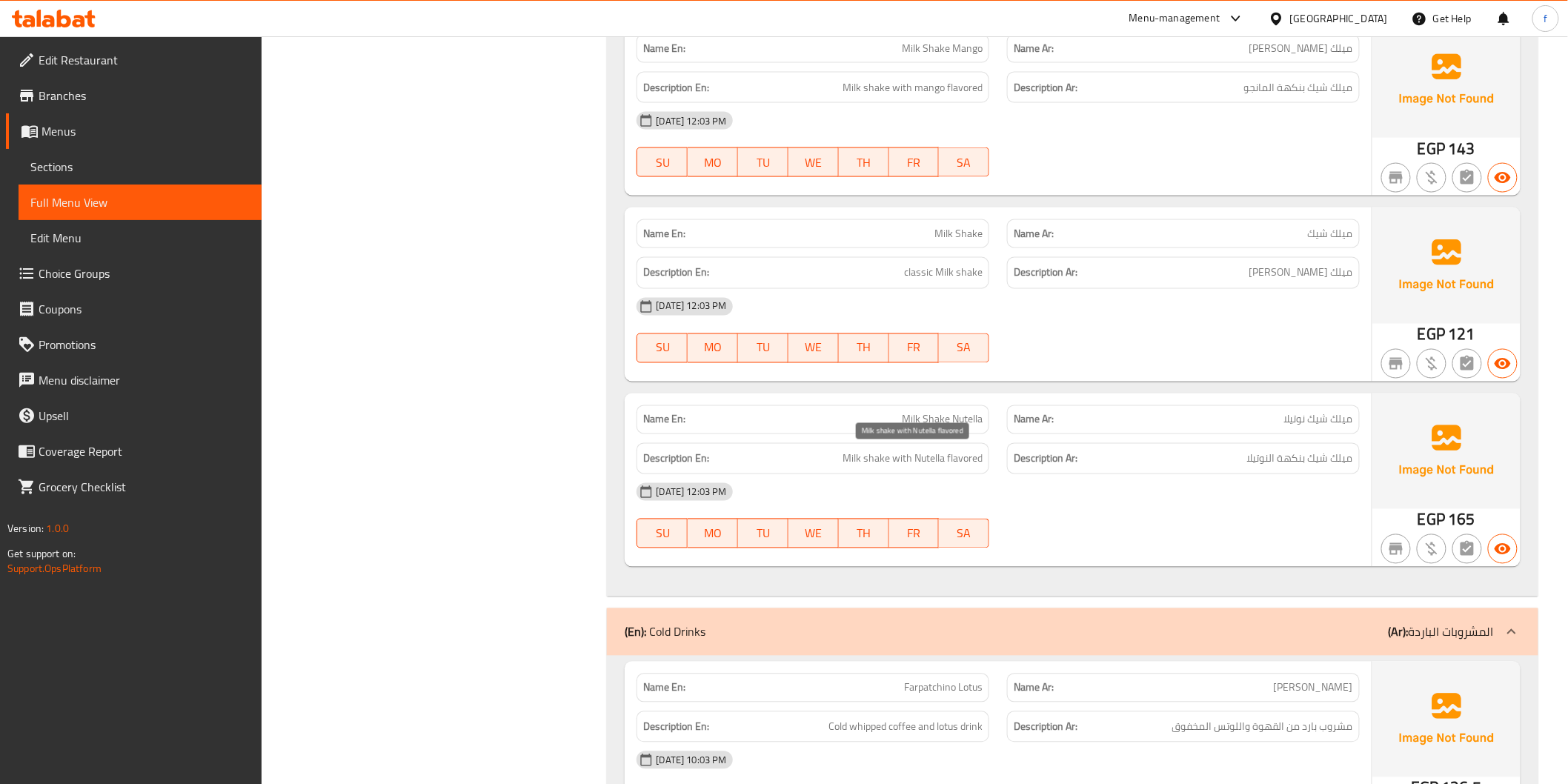
click at [977, 455] on span "Milk shake with Nutella flavored" at bounding box center [911, 459] width 140 height 19
click at [938, 461] on span "Milk shake with Nutella flavored" at bounding box center [911, 459] width 140 height 19
click at [1235, 477] on div "[DATE] 12:03 PM" at bounding box center [998, 492] width 740 height 36
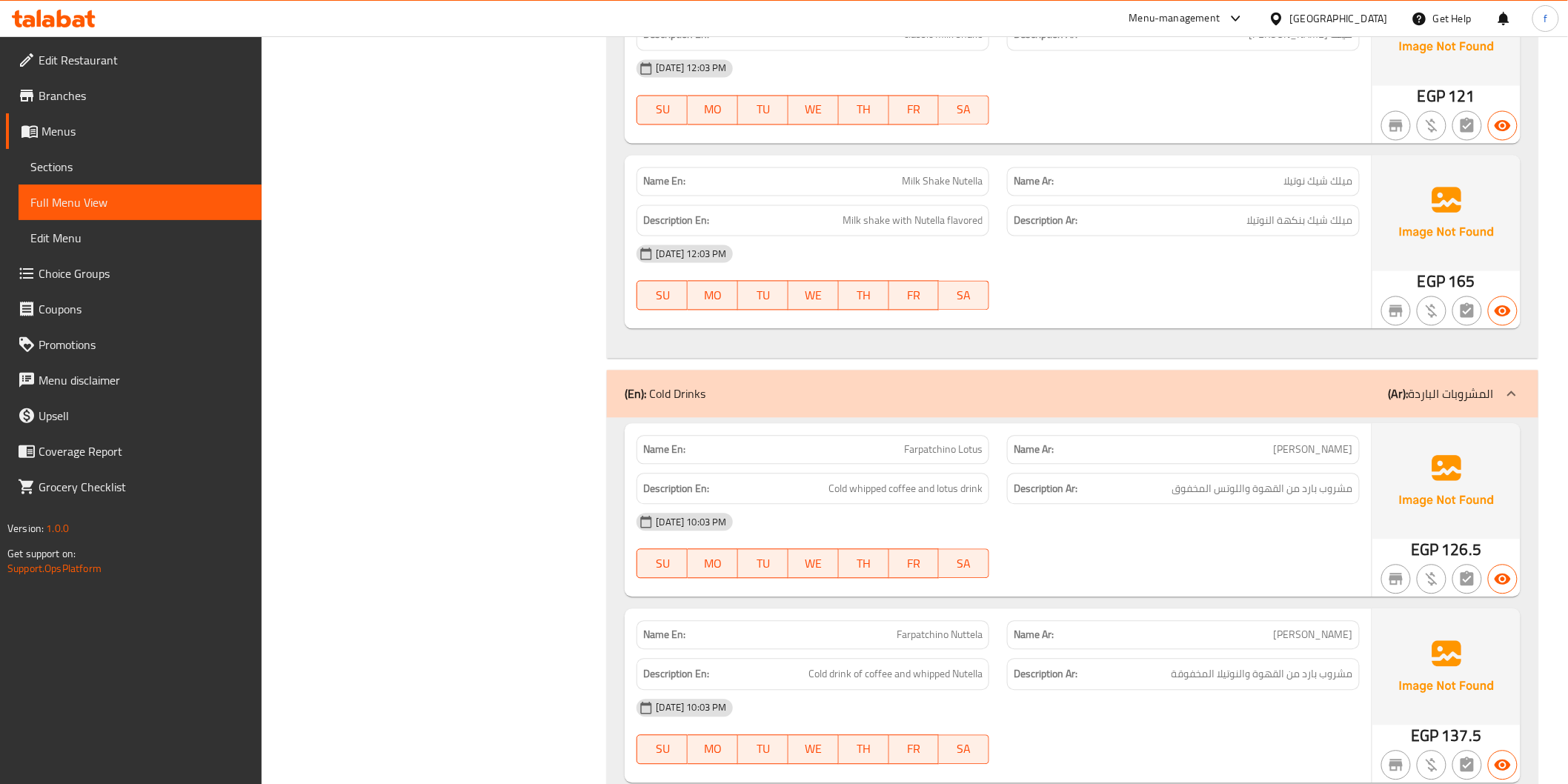
scroll to position [1152, 0]
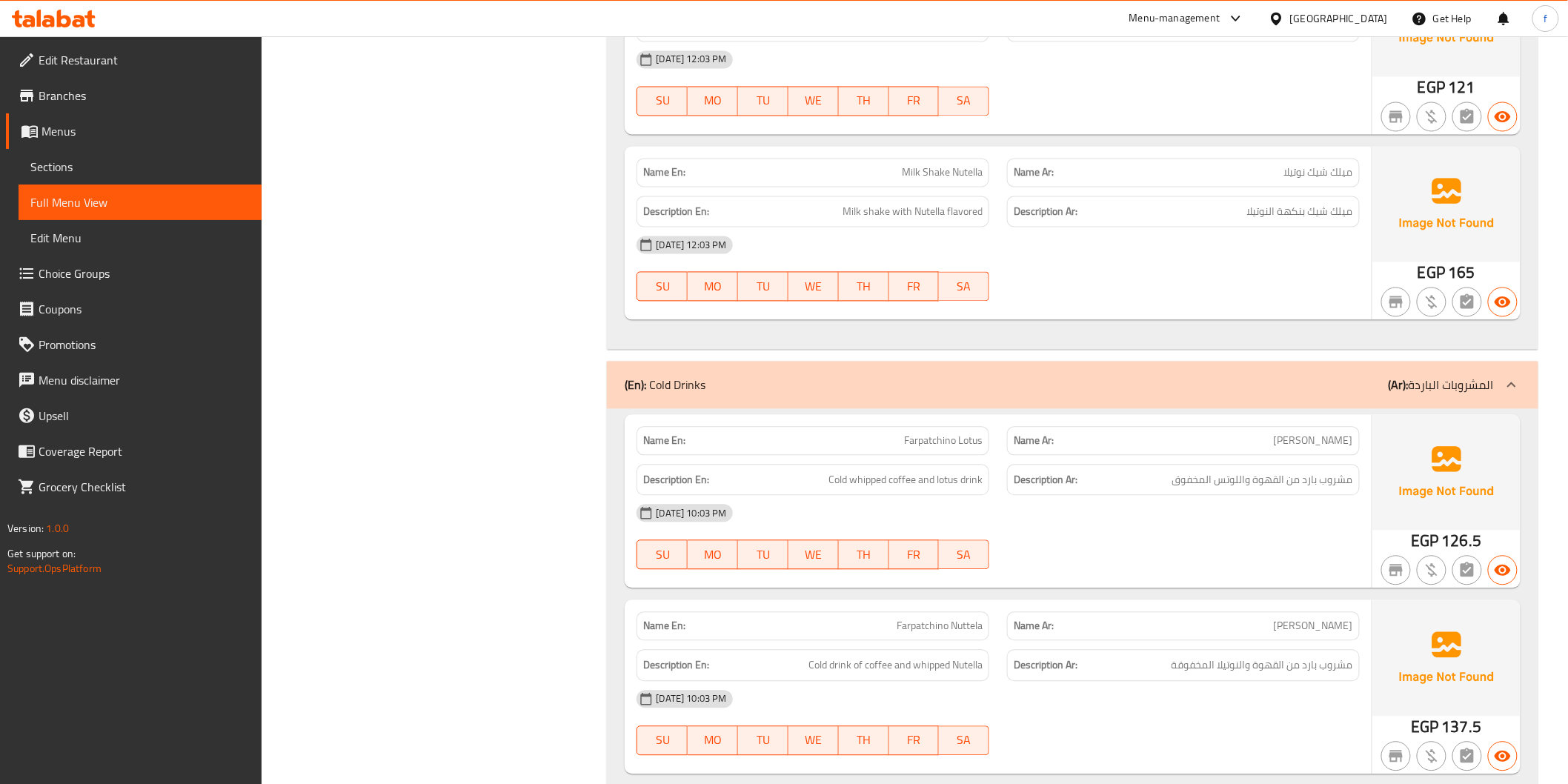
drag, startPoint x: 1169, startPoint y: 384, endPoint x: 1179, endPoint y: 376, distance: 12.8
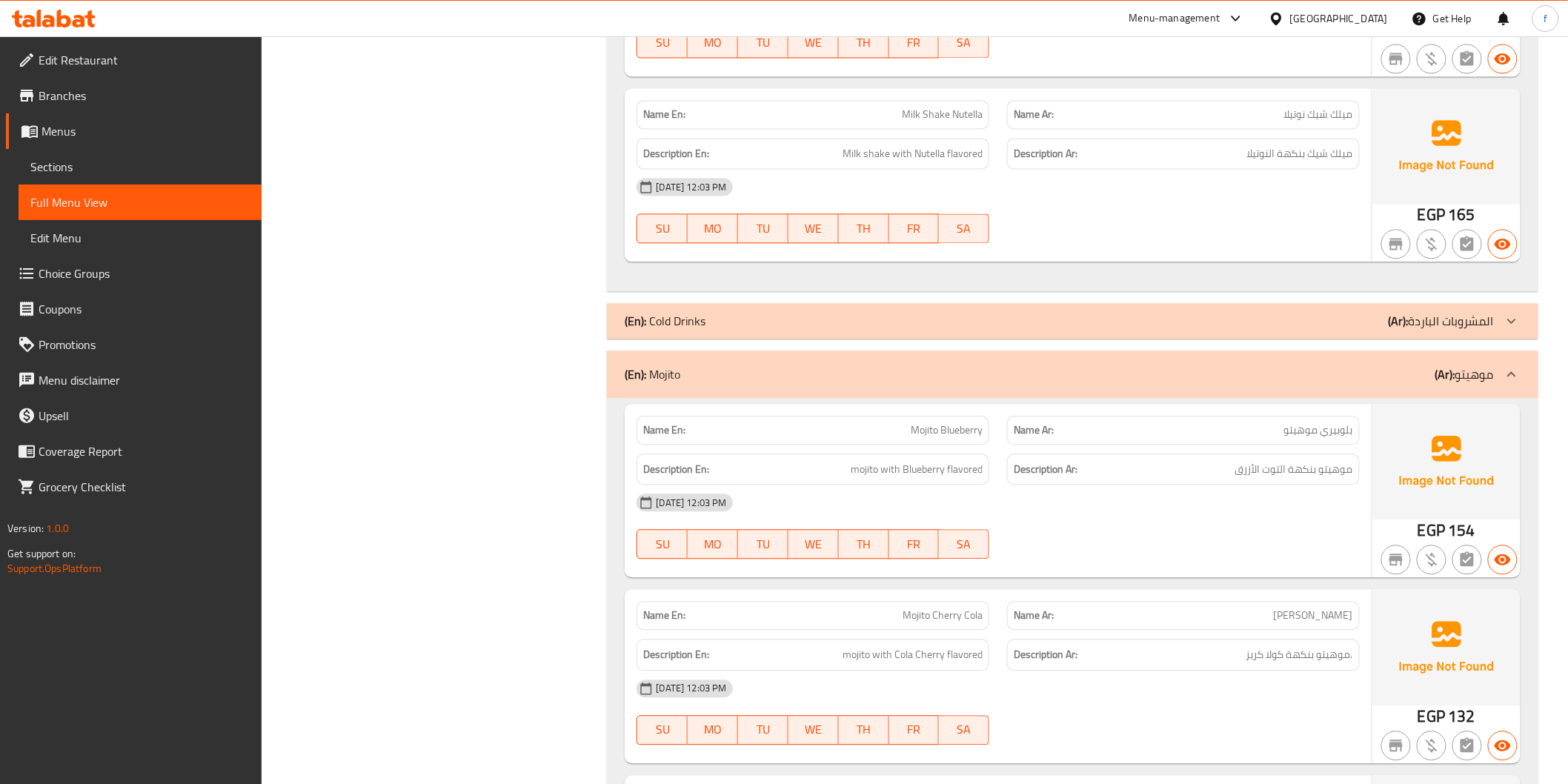
scroll to position [1482, 0]
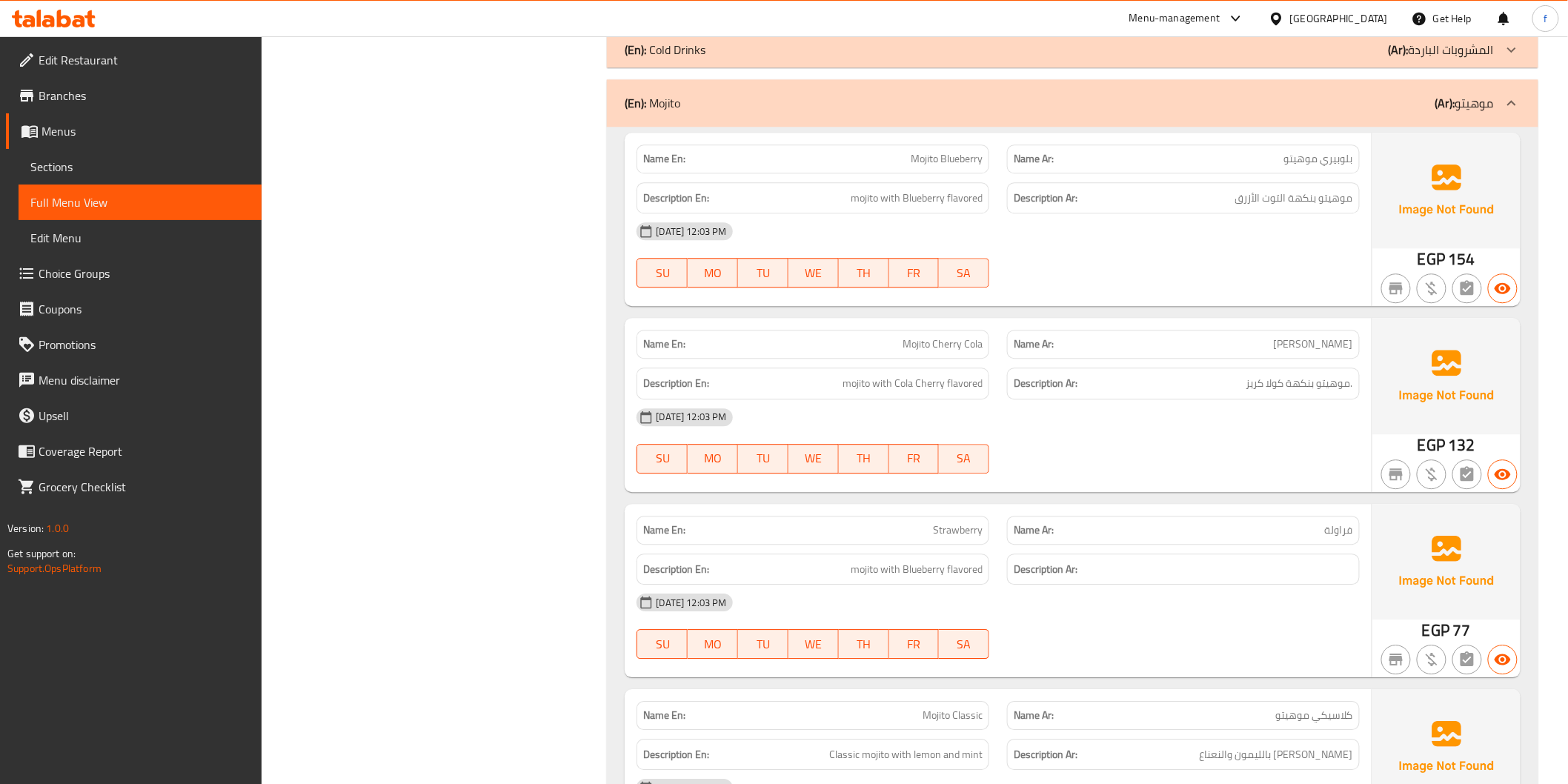
drag, startPoint x: 930, startPoint y: 157, endPoint x: 1001, endPoint y: 156, distance: 71.0
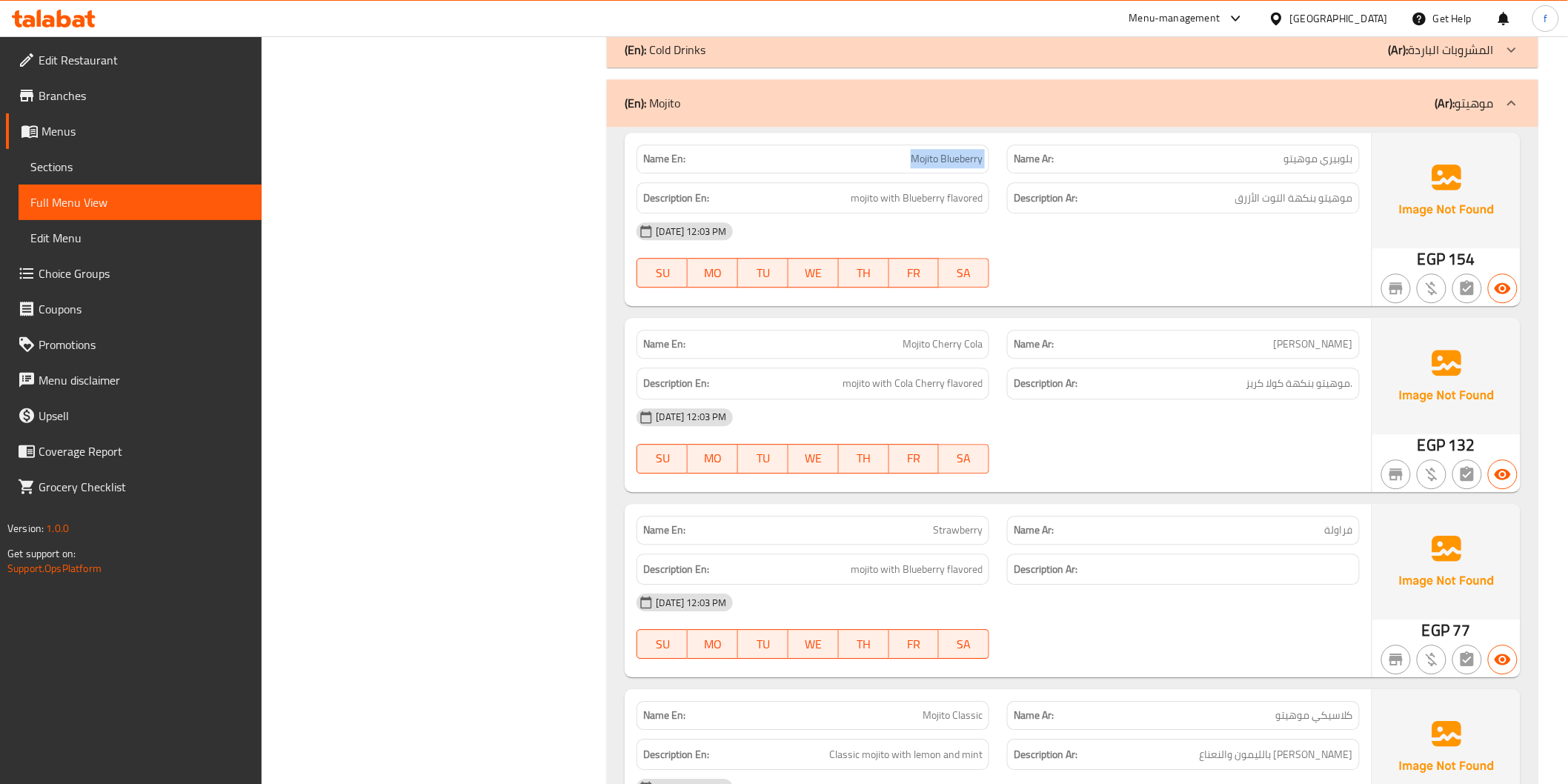
copy span "Mojito Blueberry"
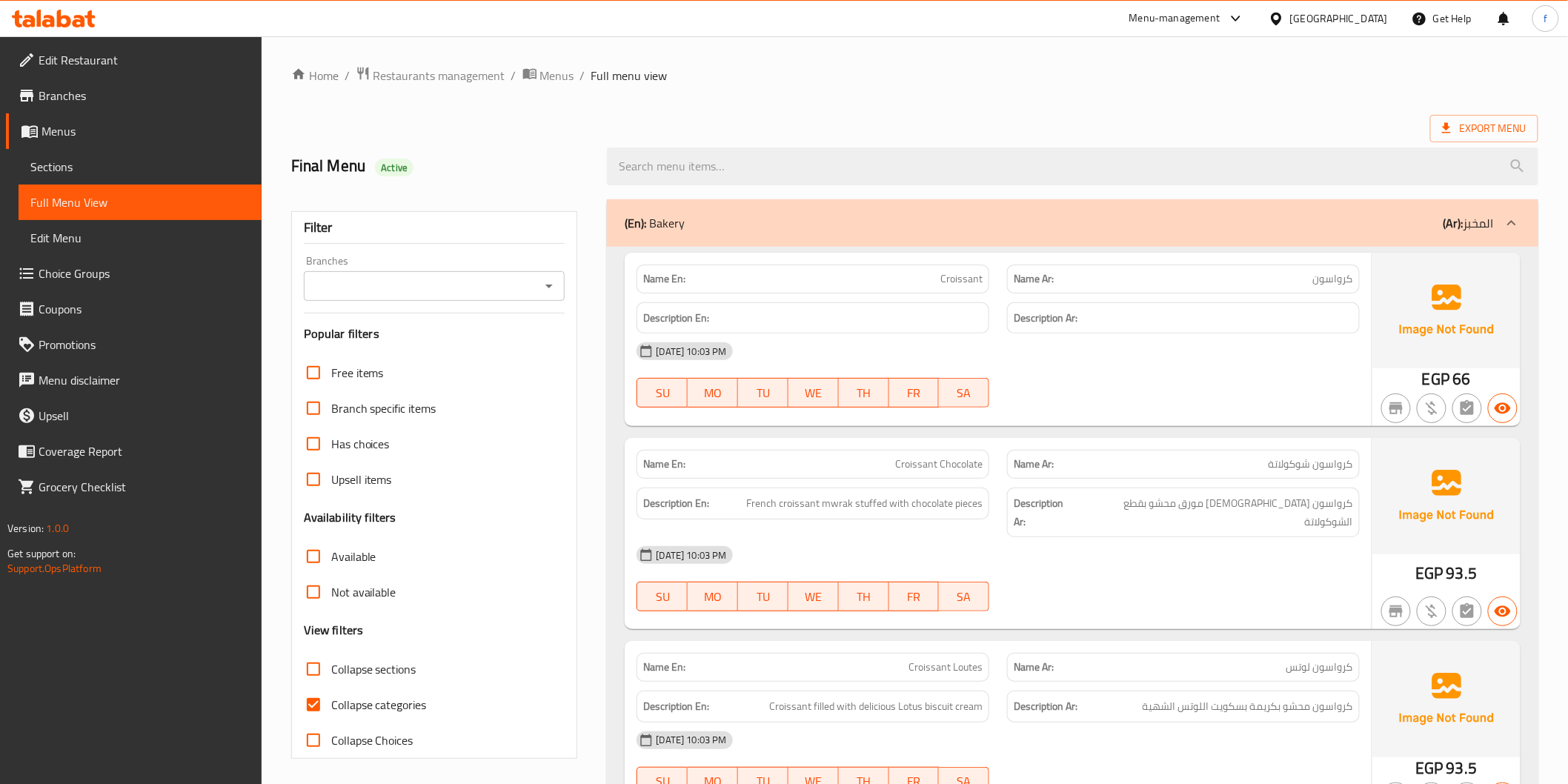
click at [941, 233] on div "(En): Bakery (Ar): المخبز" at bounding box center [1072, 224] width 931 height 47
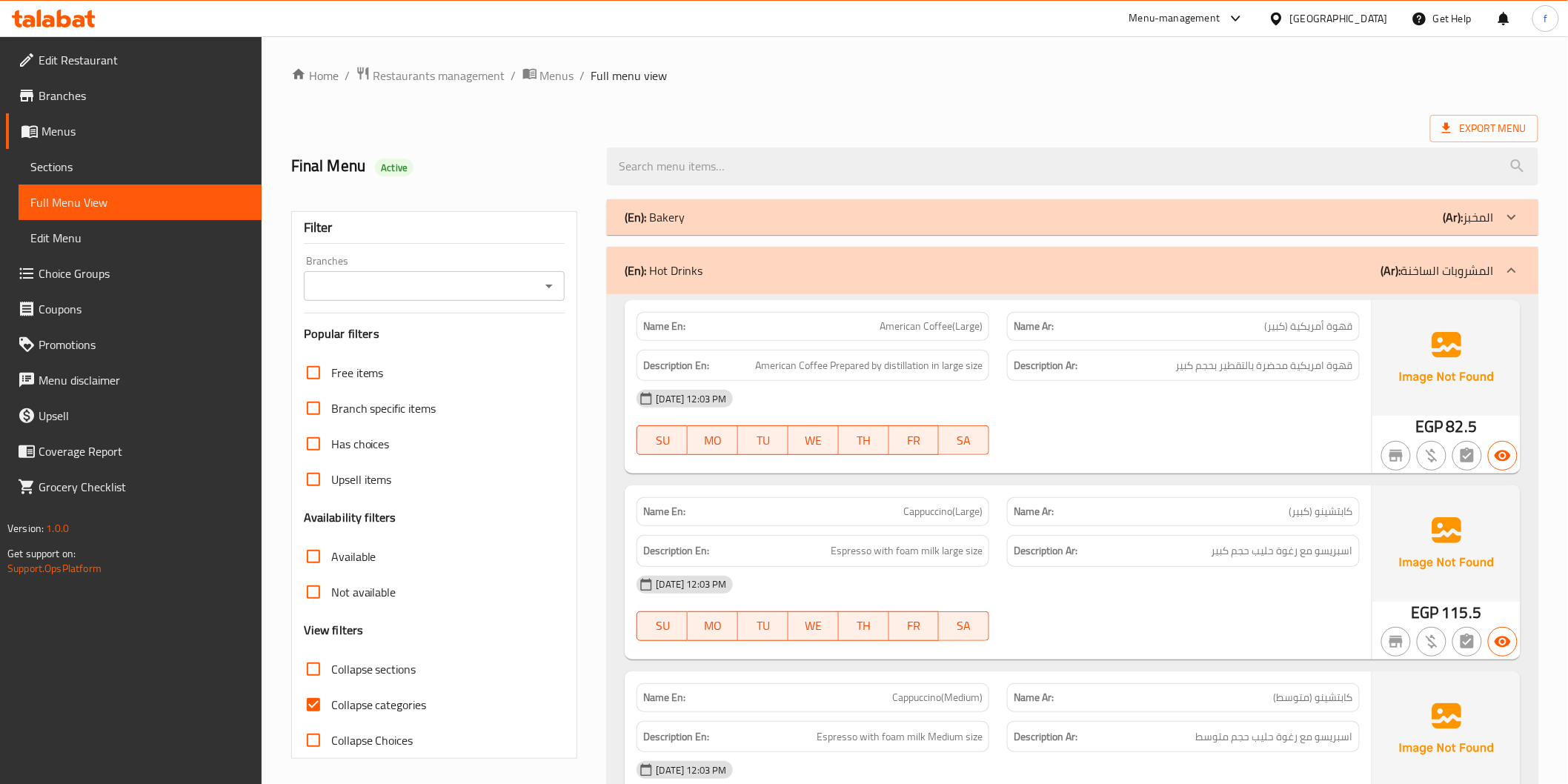
click at [1261, 271] on div "(En): Hot Drinks (Ar): المشروبات الساخنة" at bounding box center [1059, 270] width 868 height 18
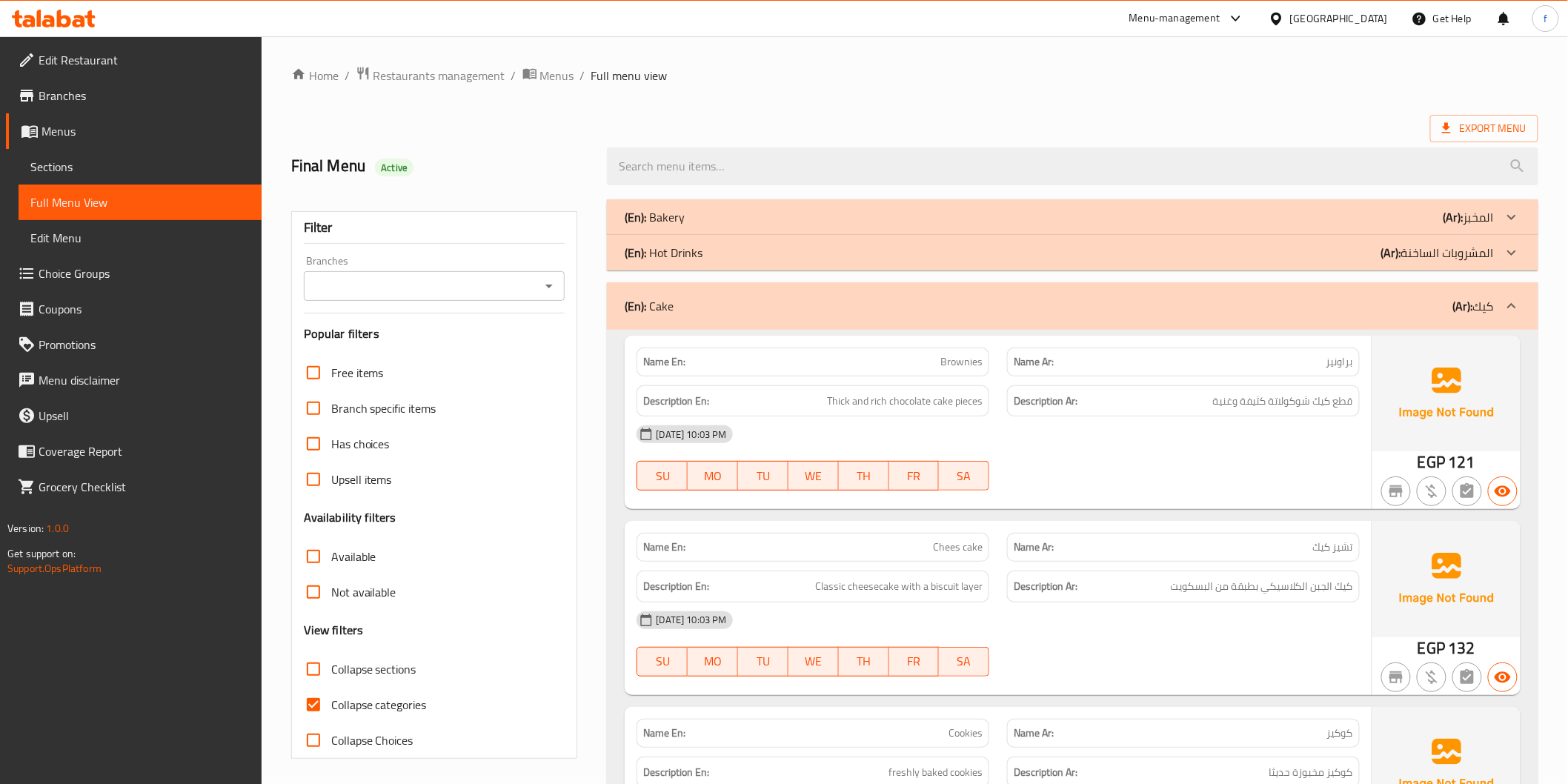
click at [1353, 301] on div "(En): Cake (Ar): كيك" at bounding box center [1059, 306] width 868 height 18
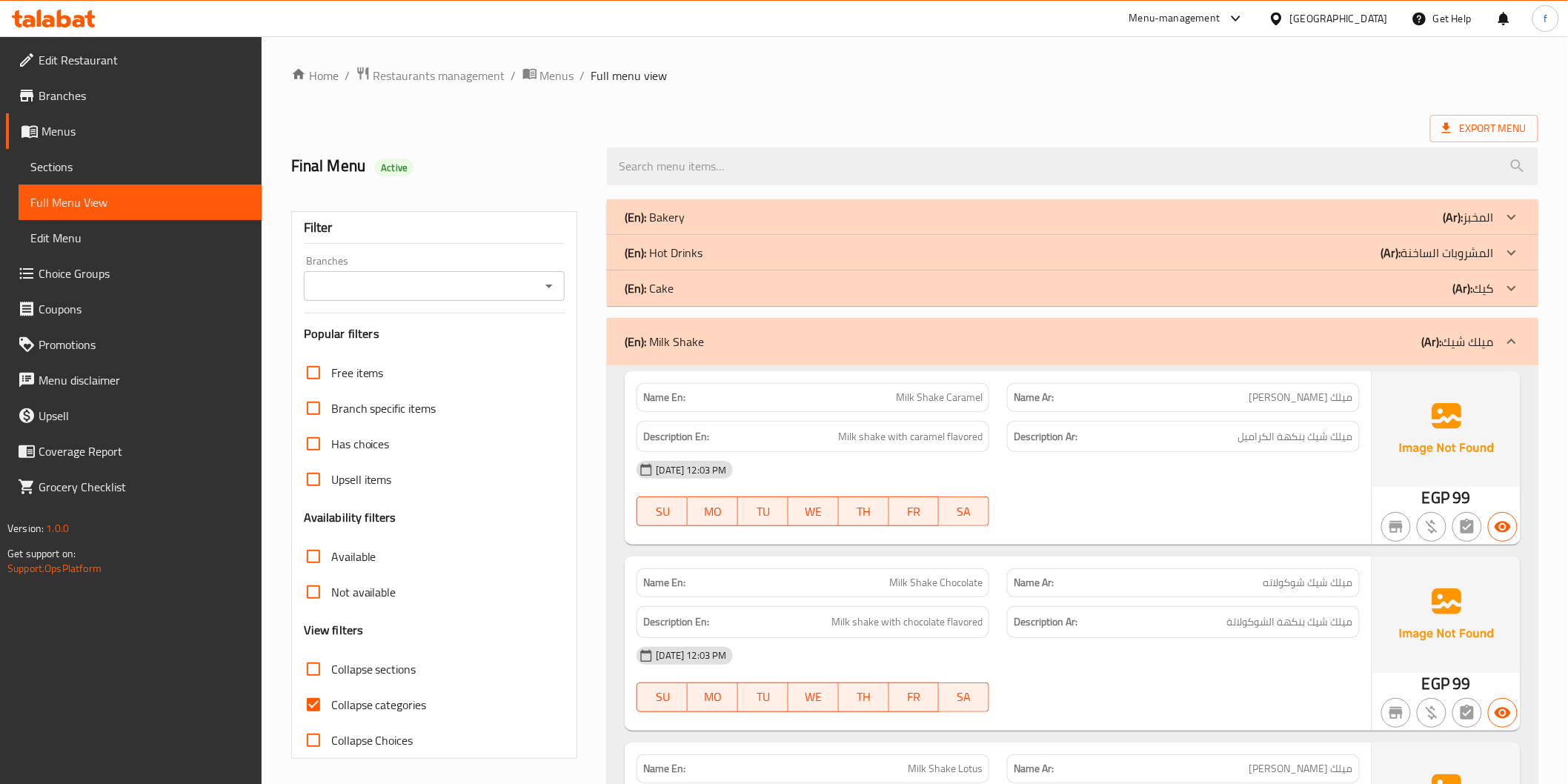
click at [1420, 339] on div "(En): Milk Shake (Ar): ميلك شيك" at bounding box center [1059, 341] width 868 height 18
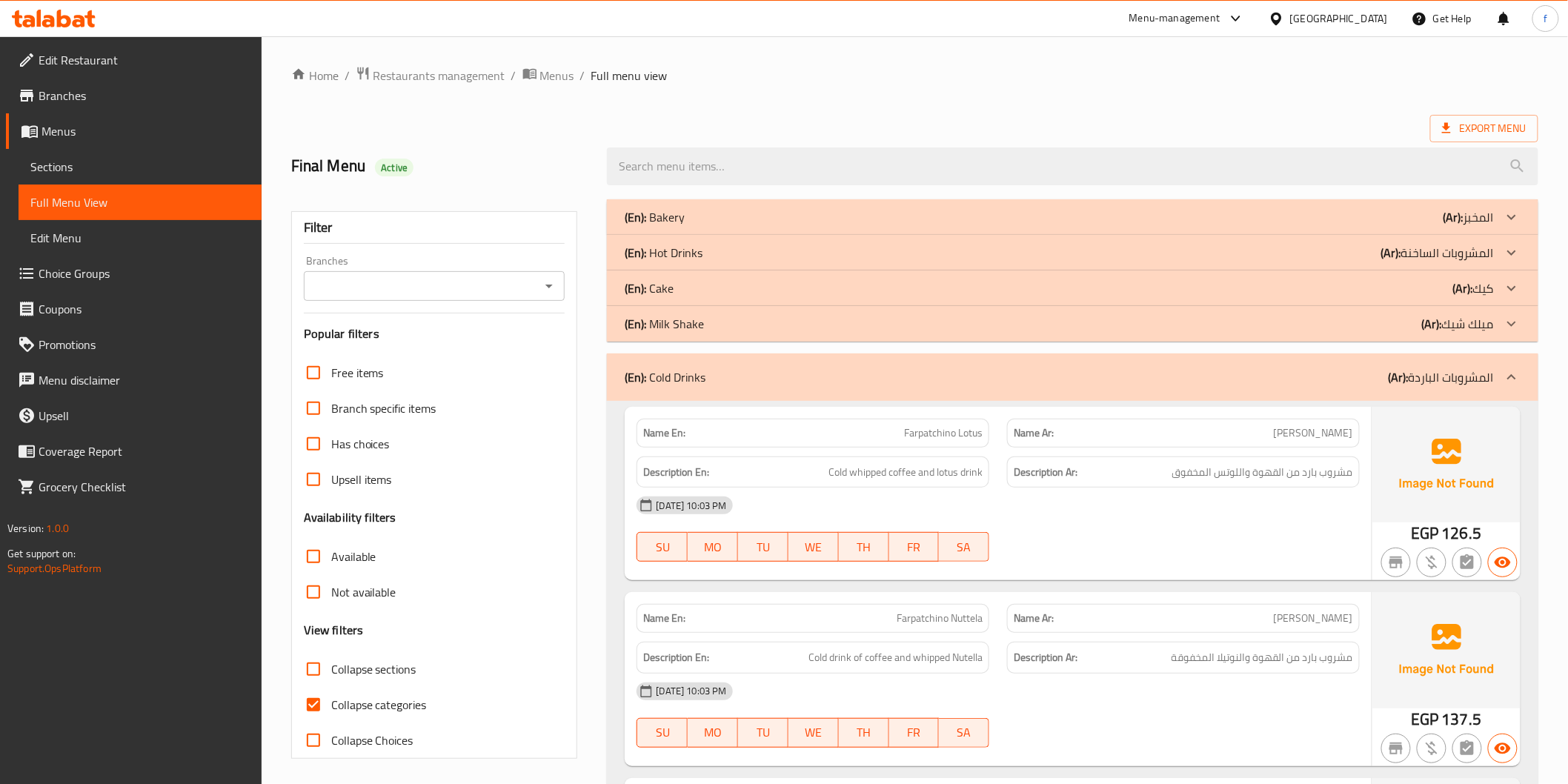
click at [1420, 399] on div "(En): Cold Drinks (Ar): المشروبات الباردة" at bounding box center [1072, 378] width 931 height 47
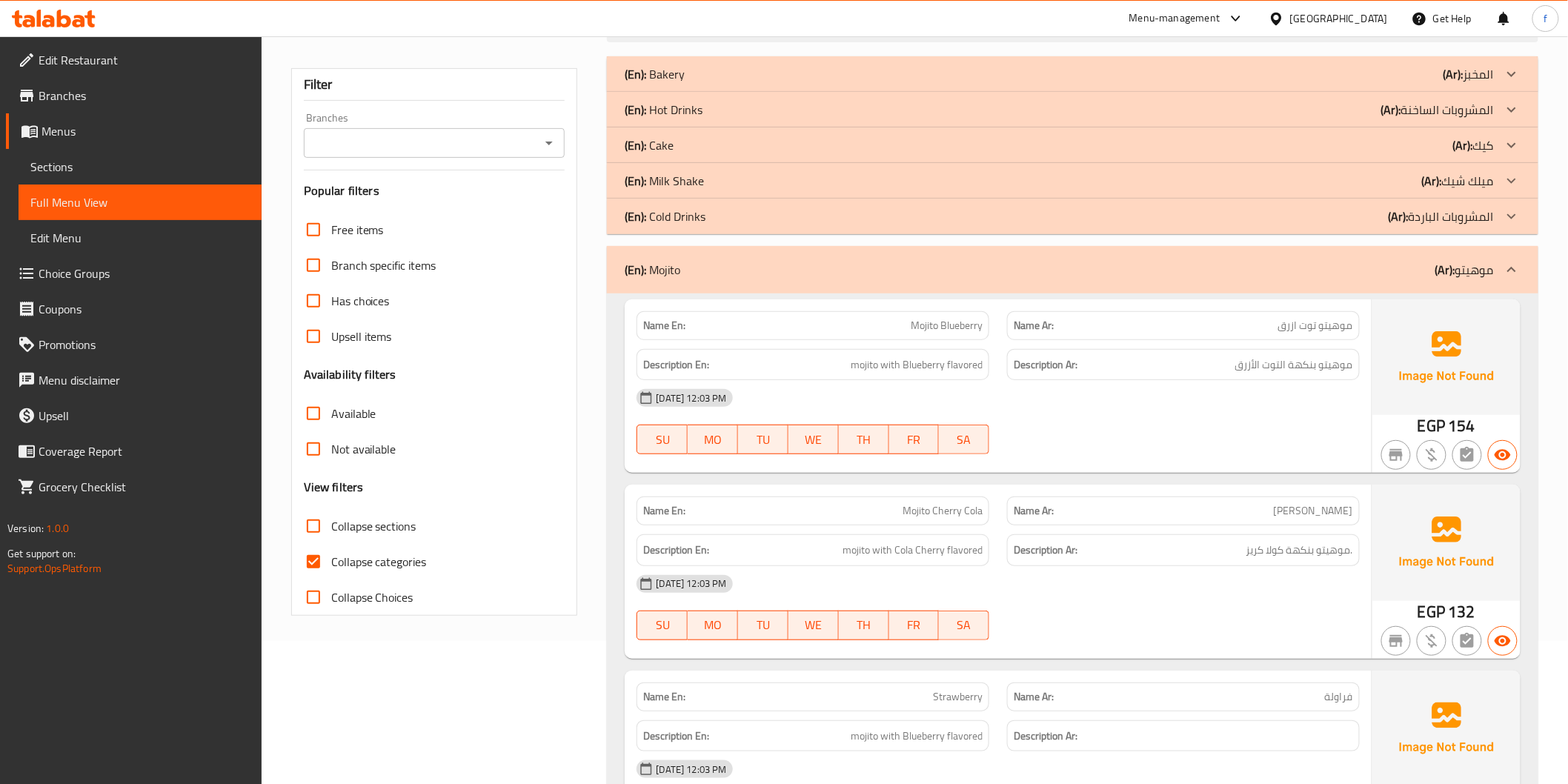
scroll to position [329, 0]
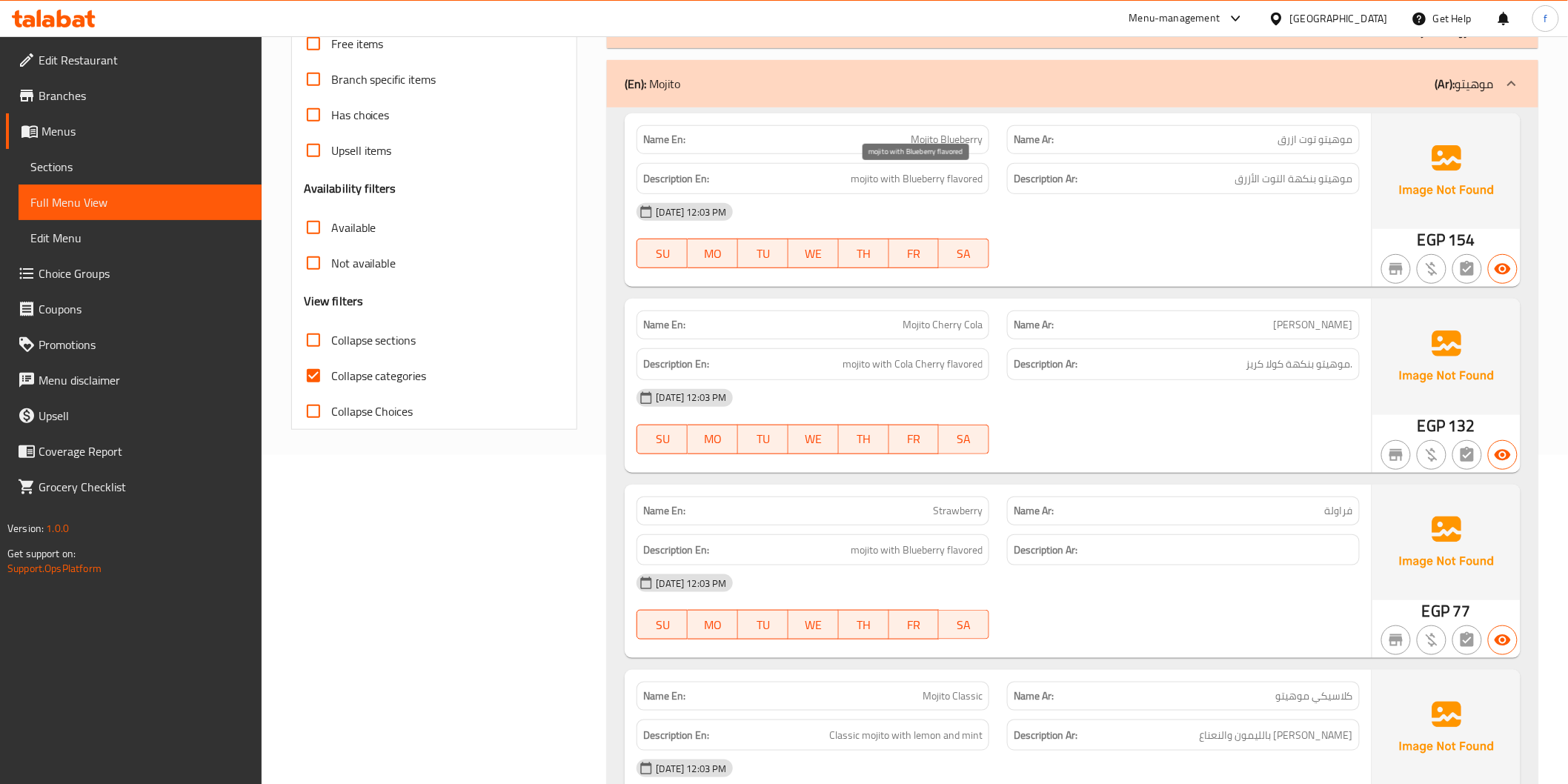
click at [861, 179] on span "mojito with Blueberry flavored" at bounding box center [916, 179] width 132 height 19
drag, startPoint x: 861, startPoint y: 179, endPoint x: 870, endPoint y: 176, distance: 9.5
click at [863, 179] on span "mojito with Blueberry flavored" at bounding box center [916, 179] width 132 height 19
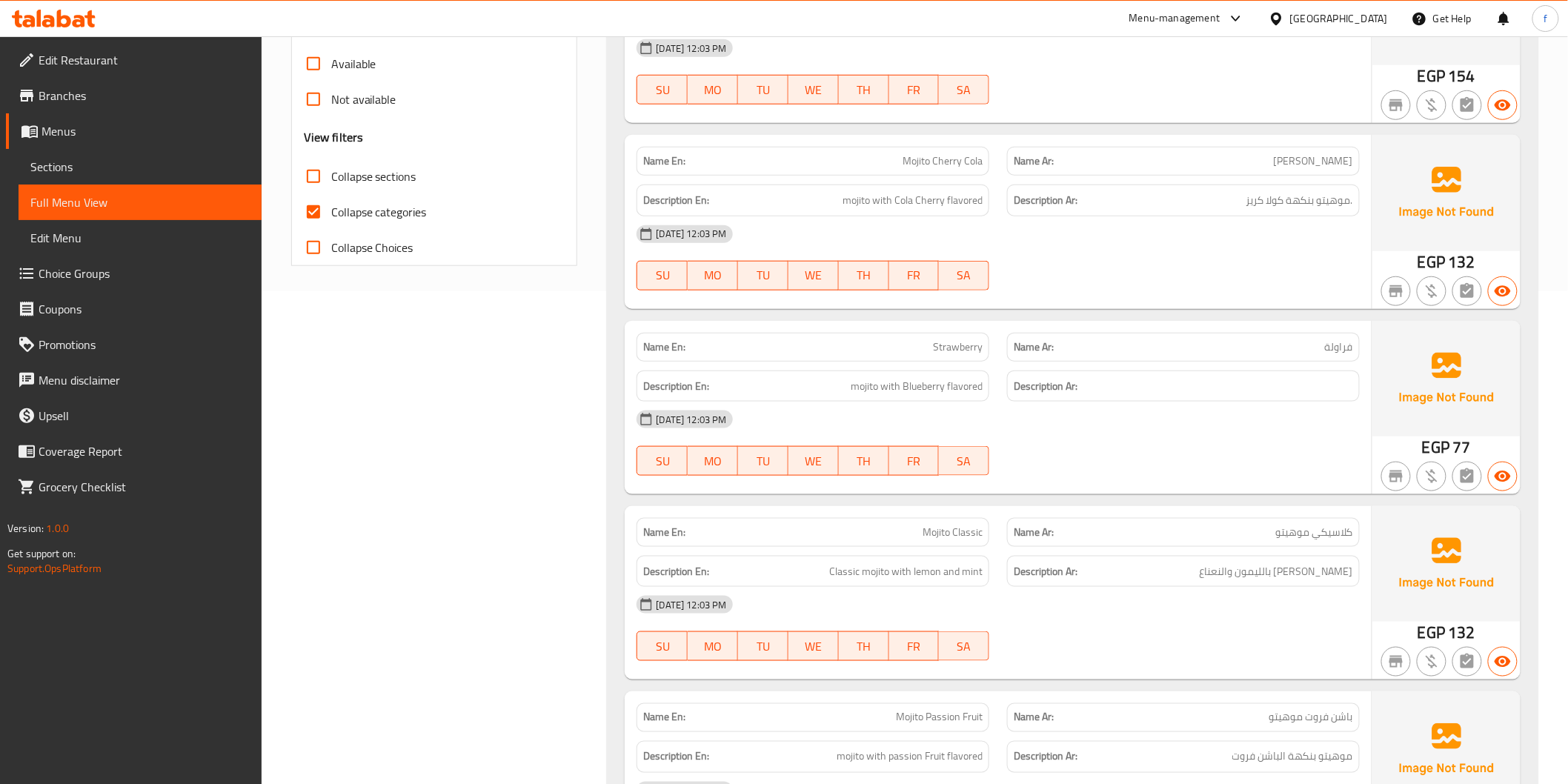
scroll to position [494, 0]
click at [1262, 263] on div "13-08-2025 12:03 PM SU MO TU WE TH FR SA" at bounding box center [998, 257] width 740 height 83
click at [927, 153] on span "Mojito Cherry Cola" at bounding box center [942, 160] width 80 height 15
copy span "Mojito"
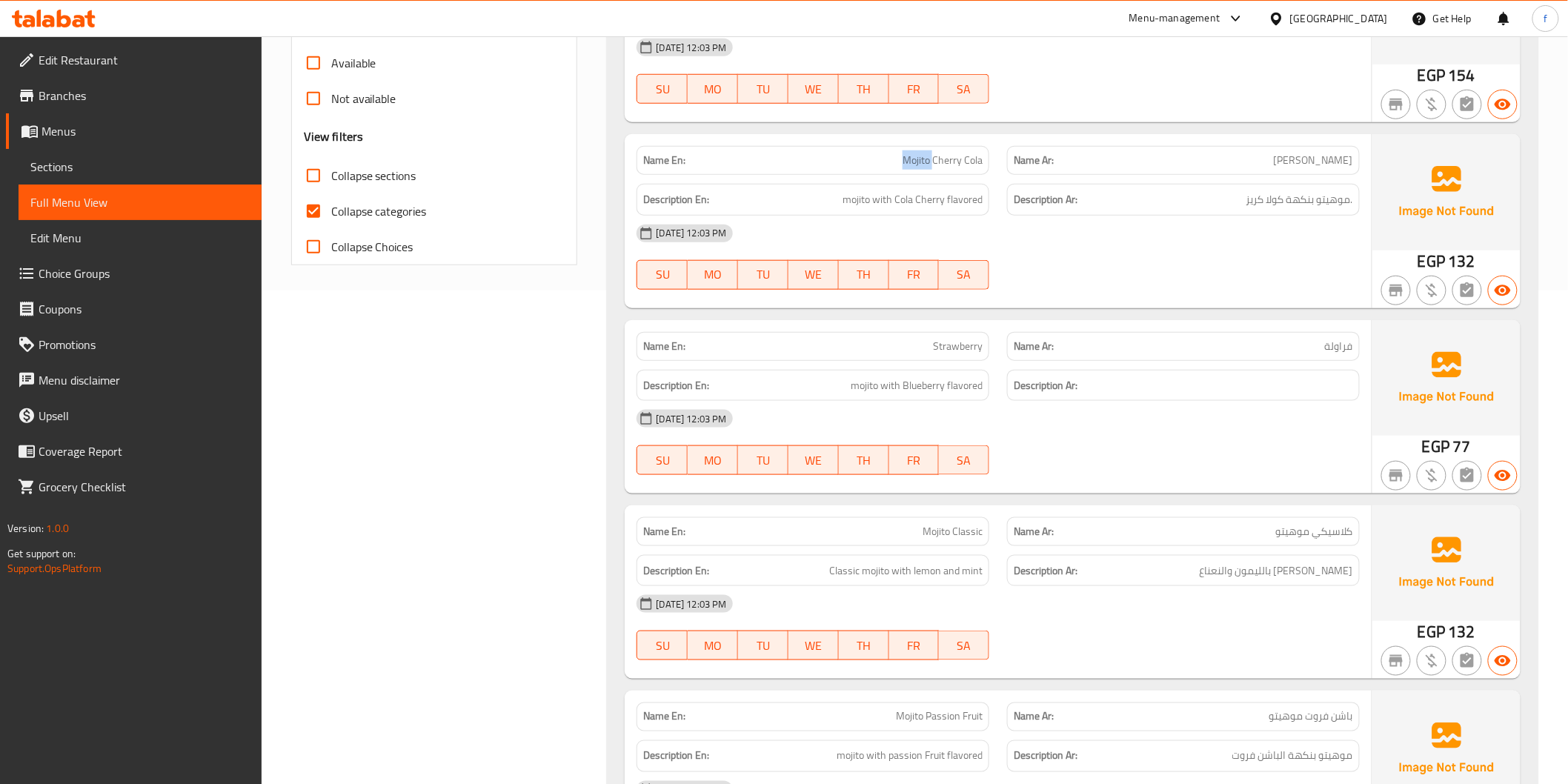
click at [956, 345] on span "Strawberry" at bounding box center [957, 346] width 50 height 15
click at [956, 344] on span "Strawberry" at bounding box center [957, 346] width 50 height 15
copy span "Strawberry"
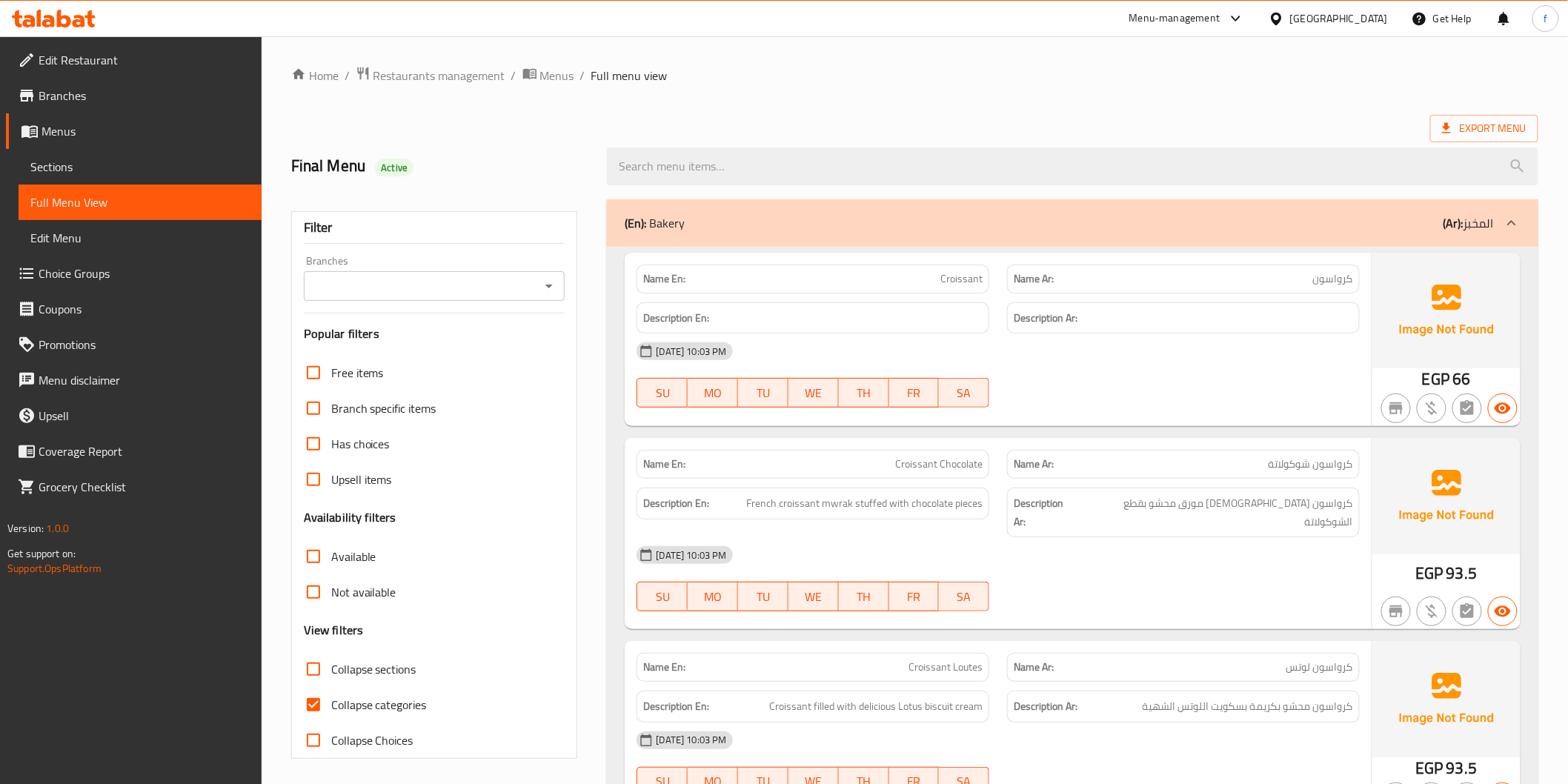
click at [1170, 218] on div "(En): Bakery (Ar): المخبز" at bounding box center [1059, 223] width 868 height 18
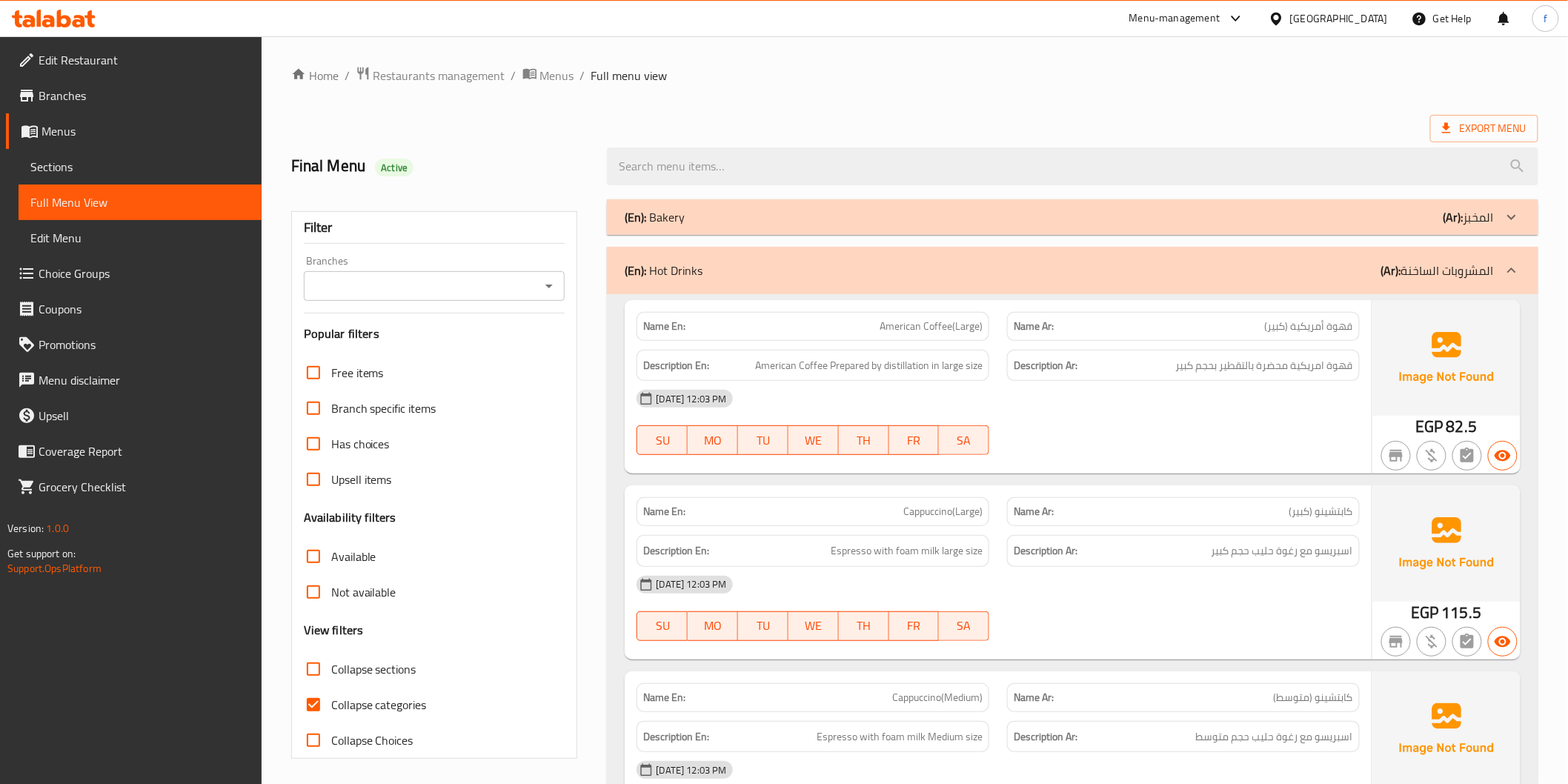
click at [1277, 260] on div "(En): Hot Drinks (Ar): المشروبات الساخنة" at bounding box center [1072, 271] width 931 height 47
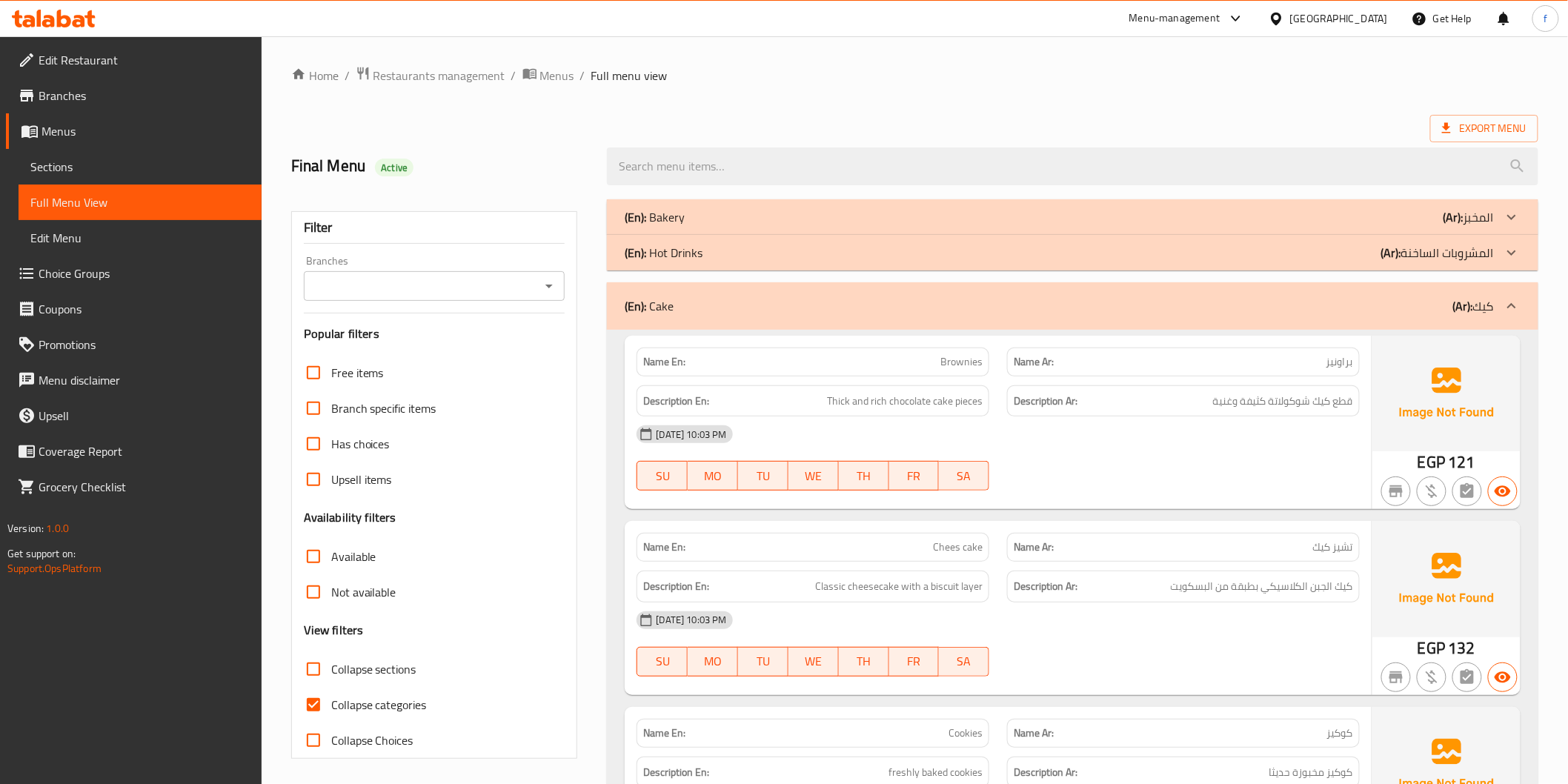
click at [1417, 312] on div "(En): Cake (Ar): كيك" at bounding box center [1059, 306] width 868 height 18
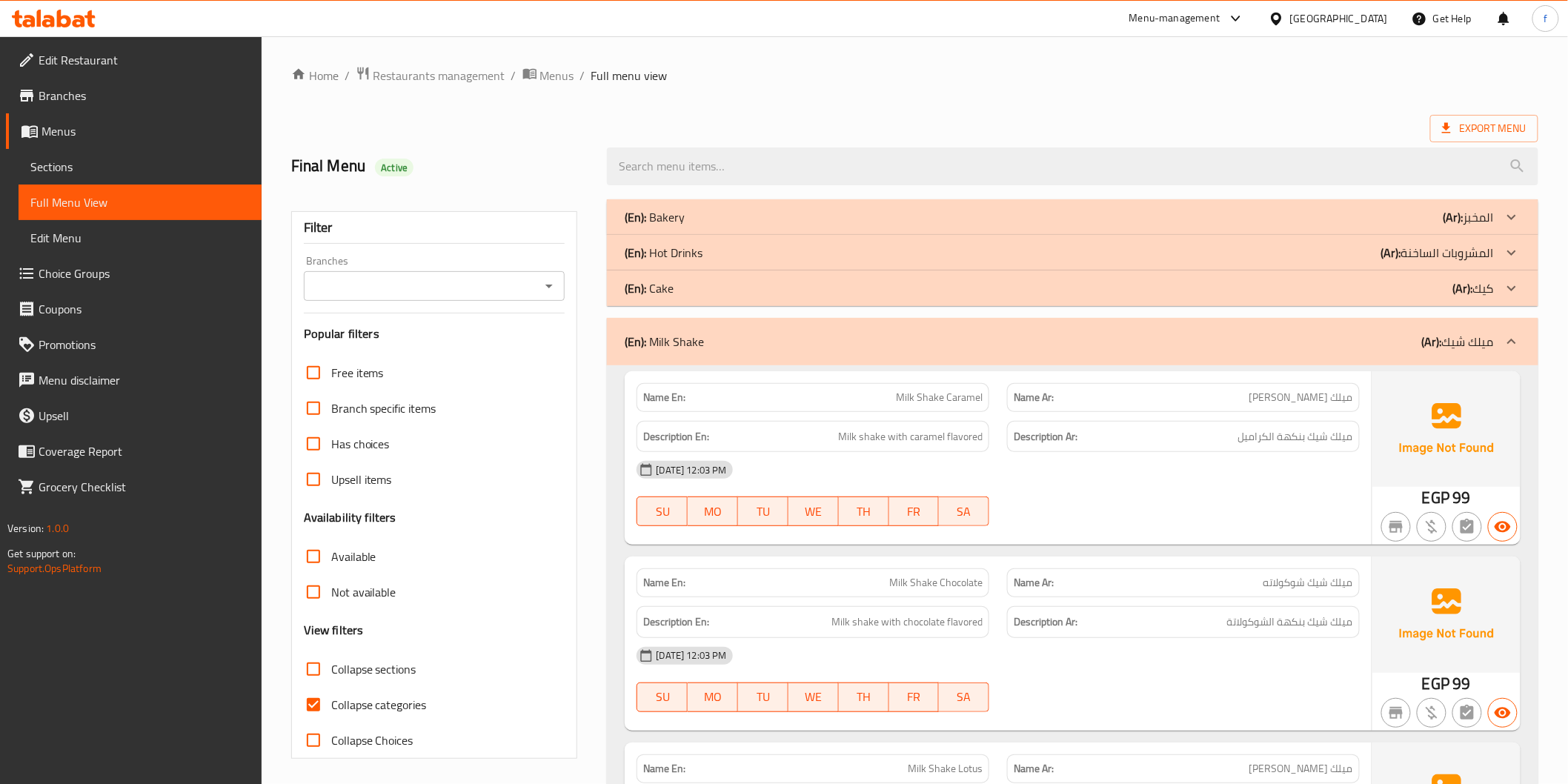
click at [1174, 354] on div "(En): Milk Shake (Ar): ميلك شيك" at bounding box center [1072, 342] width 931 height 47
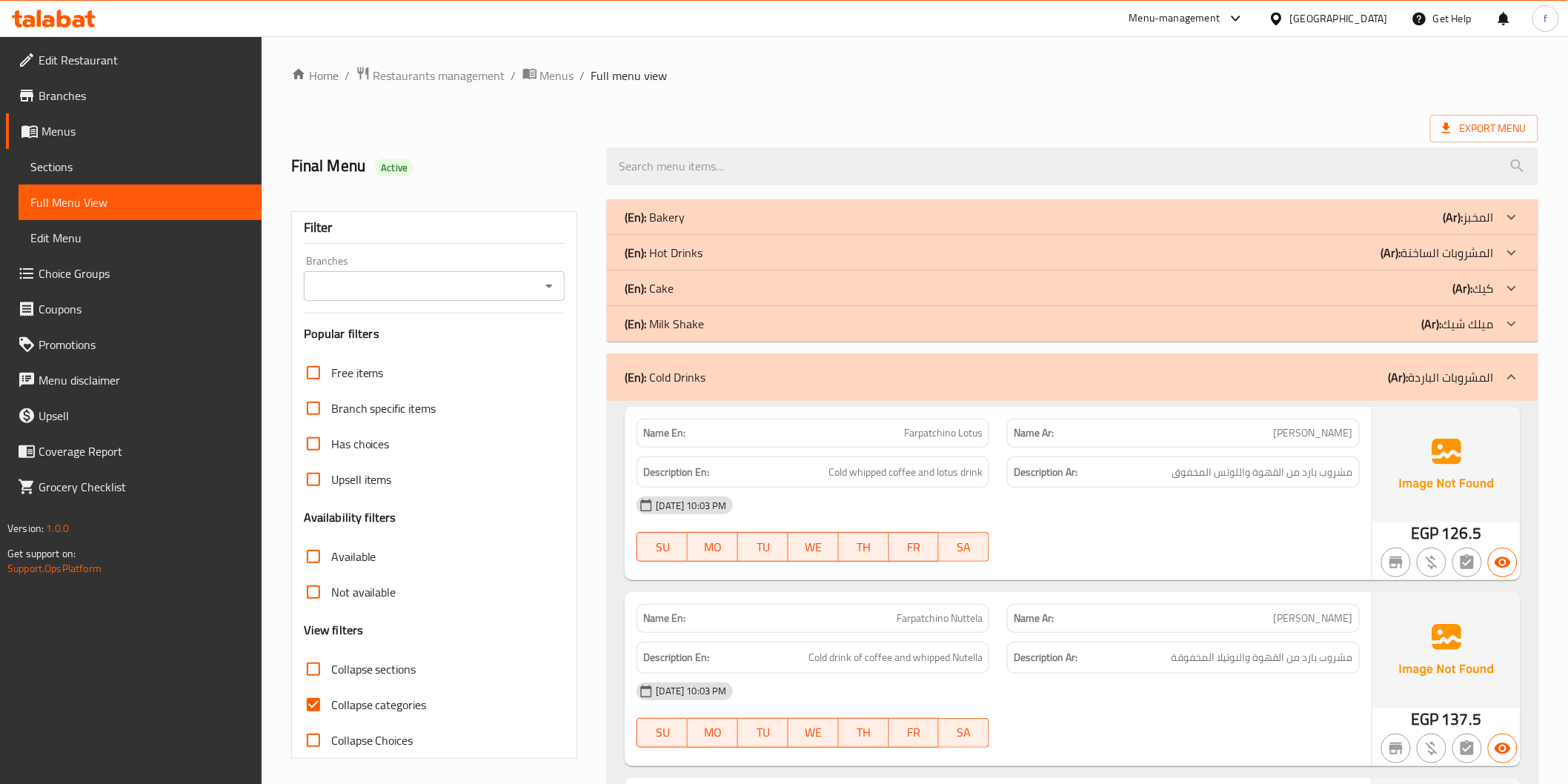
click at [1180, 368] on div "(En): Cold Drinks (Ar): المشروبات الباردة" at bounding box center [1059, 377] width 868 height 18
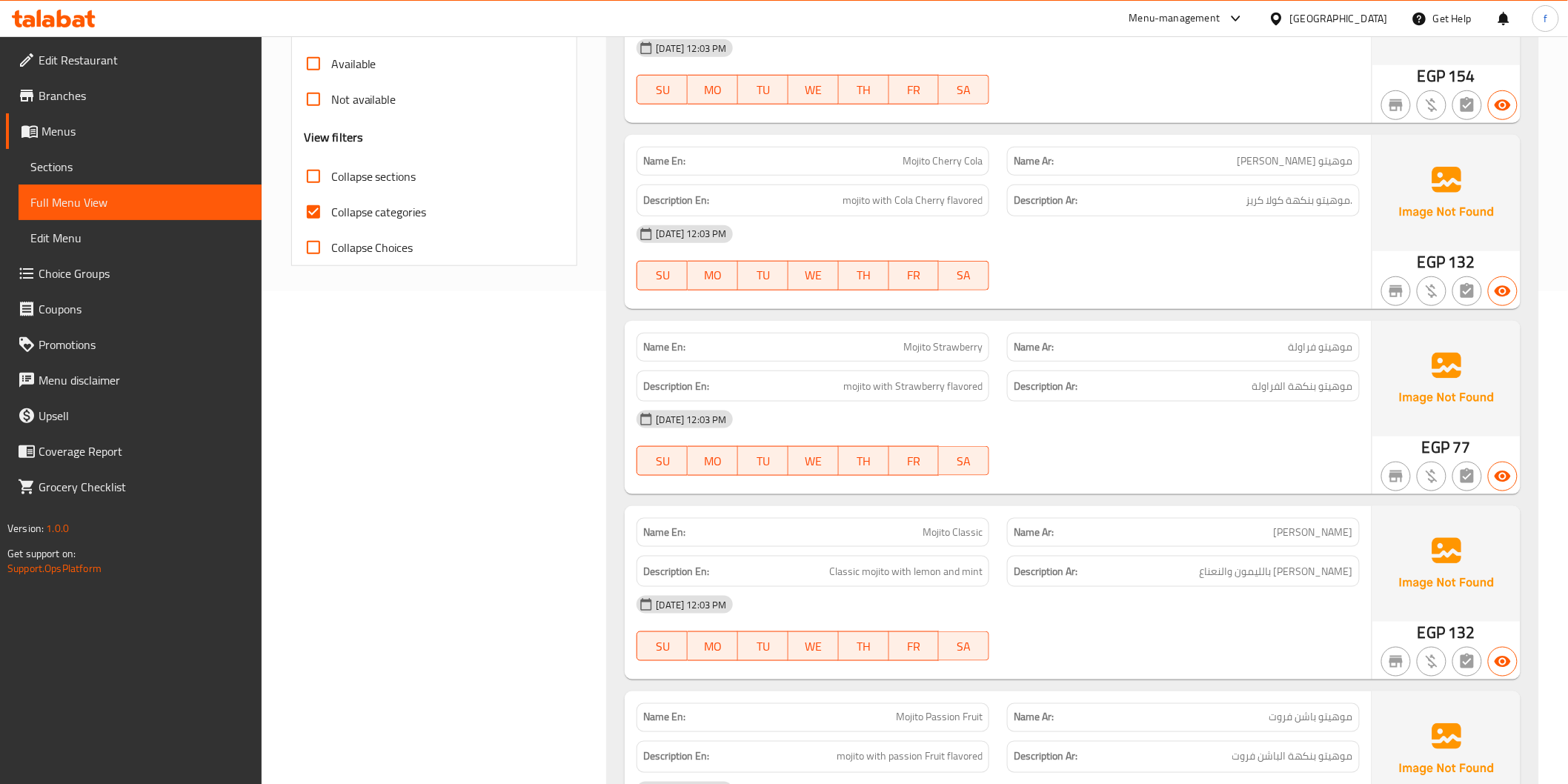
scroll to position [494, 0]
drag, startPoint x: 932, startPoint y: 154, endPoint x: 993, endPoint y: 150, distance: 61.1
click at [993, 150] on div "Name En: Mojito Cherry Cola" at bounding box center [813, 160] width 371 height 47
copy span "Cherry Cola"
click at [906, 152] on span "Mojito Cherry Cola" at bounding box center [942, 160] width 80 height 15
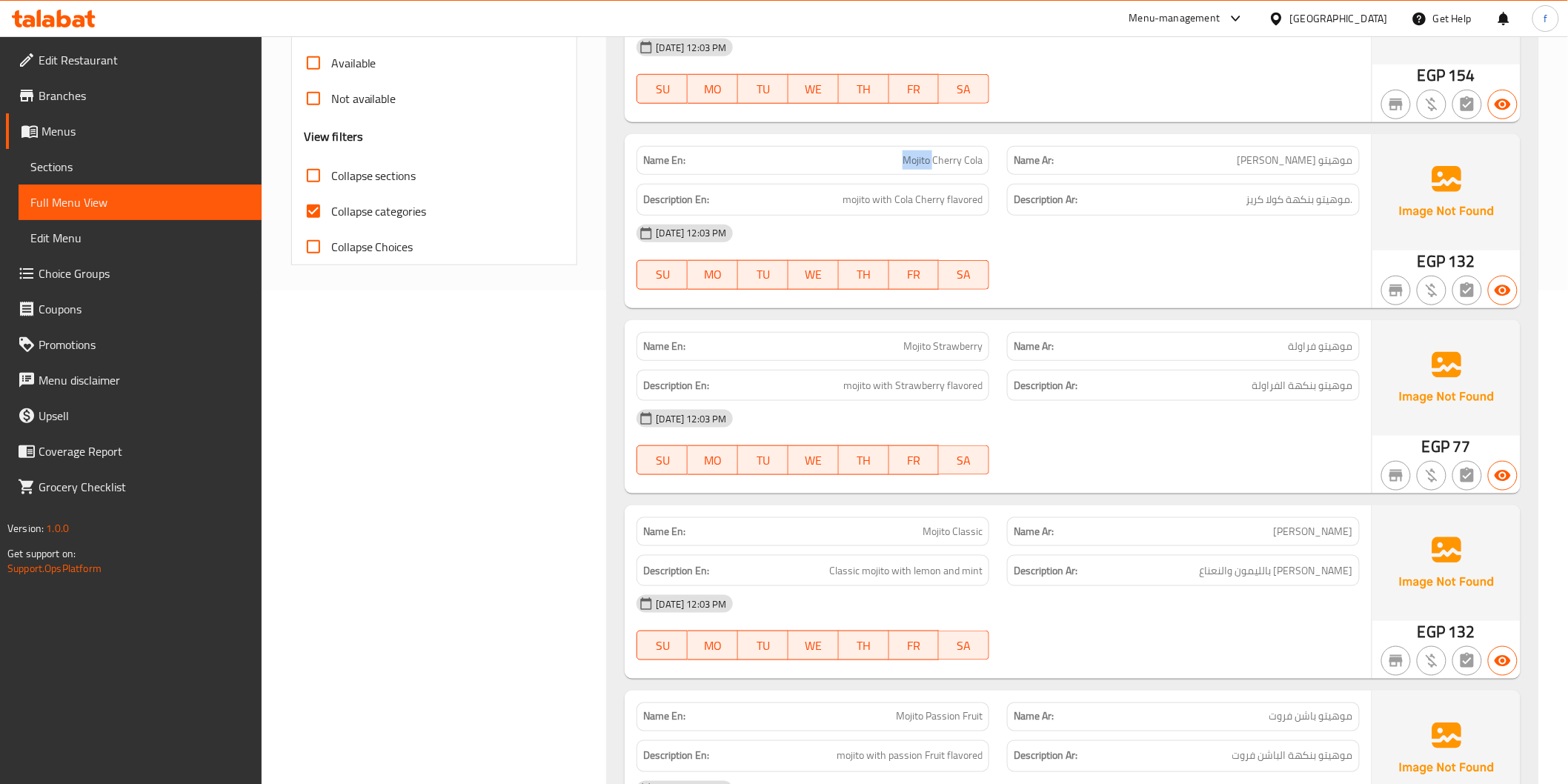
click at [906, 152] on span "Mojito Cherry Cola" at bounding box center [942, 160] width 80 height 15
click at [364, 205] on span "Collapse categories" at bounding box center [378, 211] width 96 height 18
click at [331, 205] on input "Collapse categories" at bounding box center [313, 212] width 36 height 36
checkbox input "false"
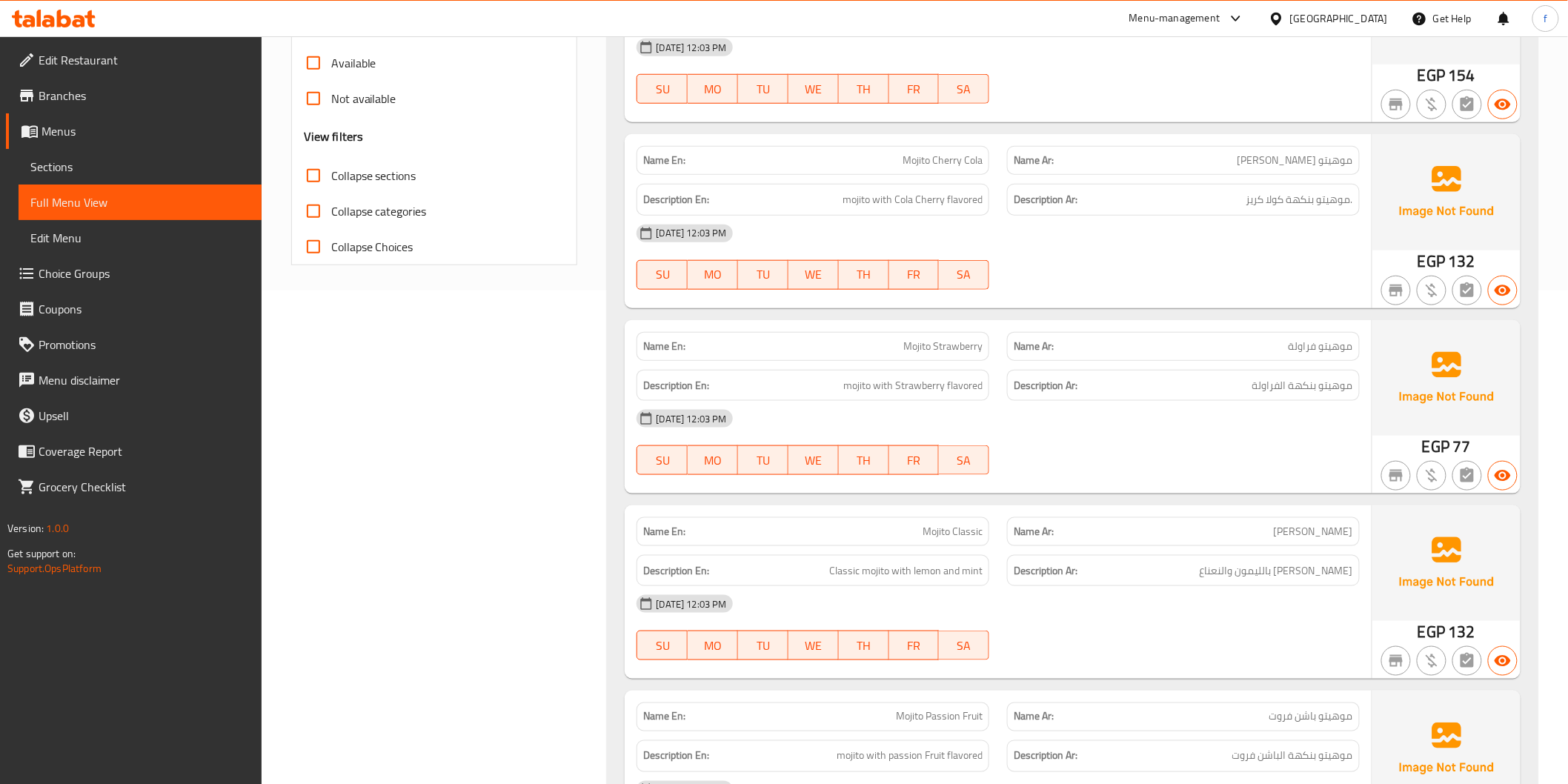
click at [915, 341] on span "Mojito Strawberry" at bounding box center [943, 346] width 80 height 15
click at [958, 340] on span "Mojito Strawberry" at bounding box center [943, 346] width 80 height 15
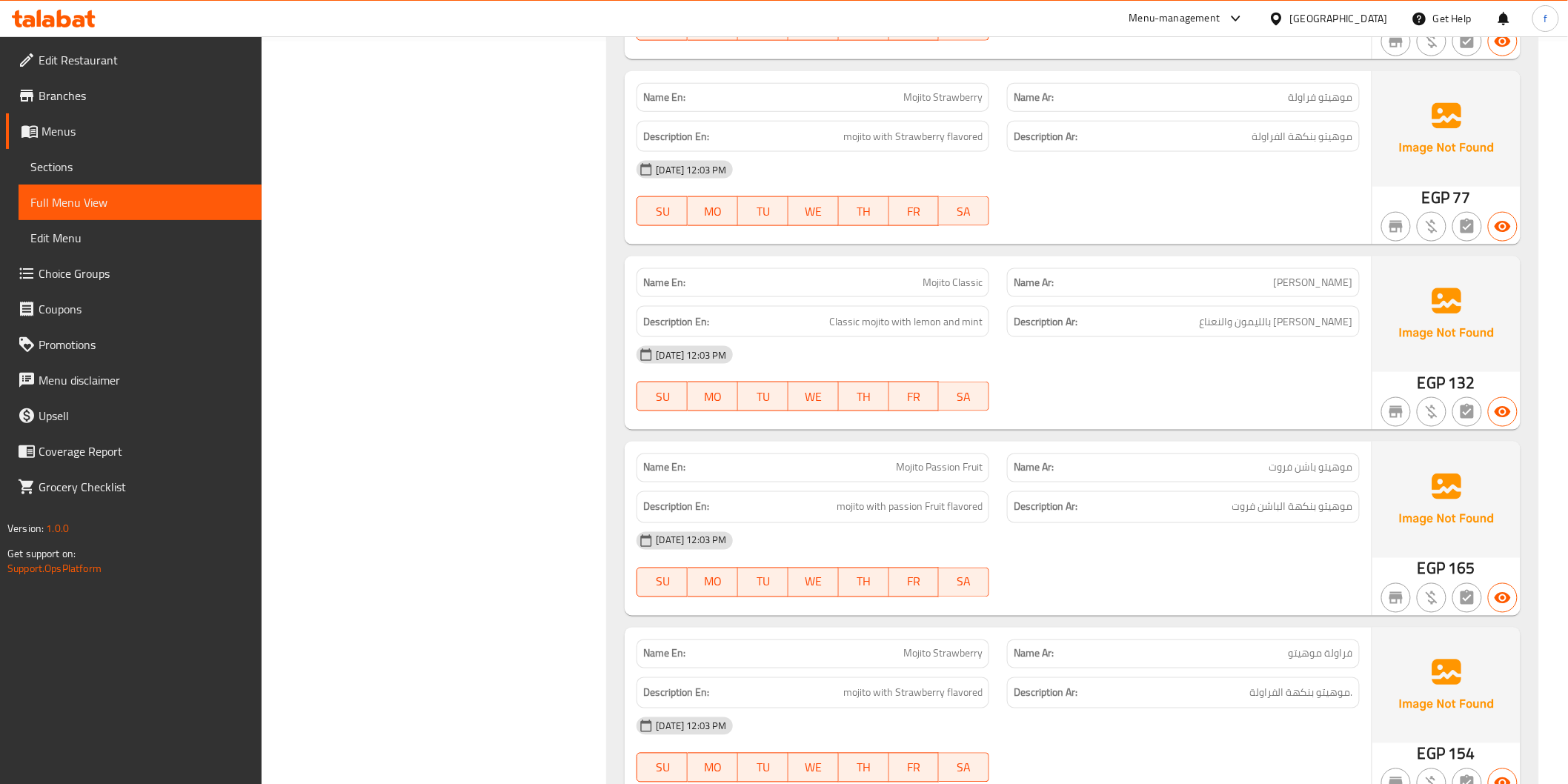
scroll to position [906, 0]
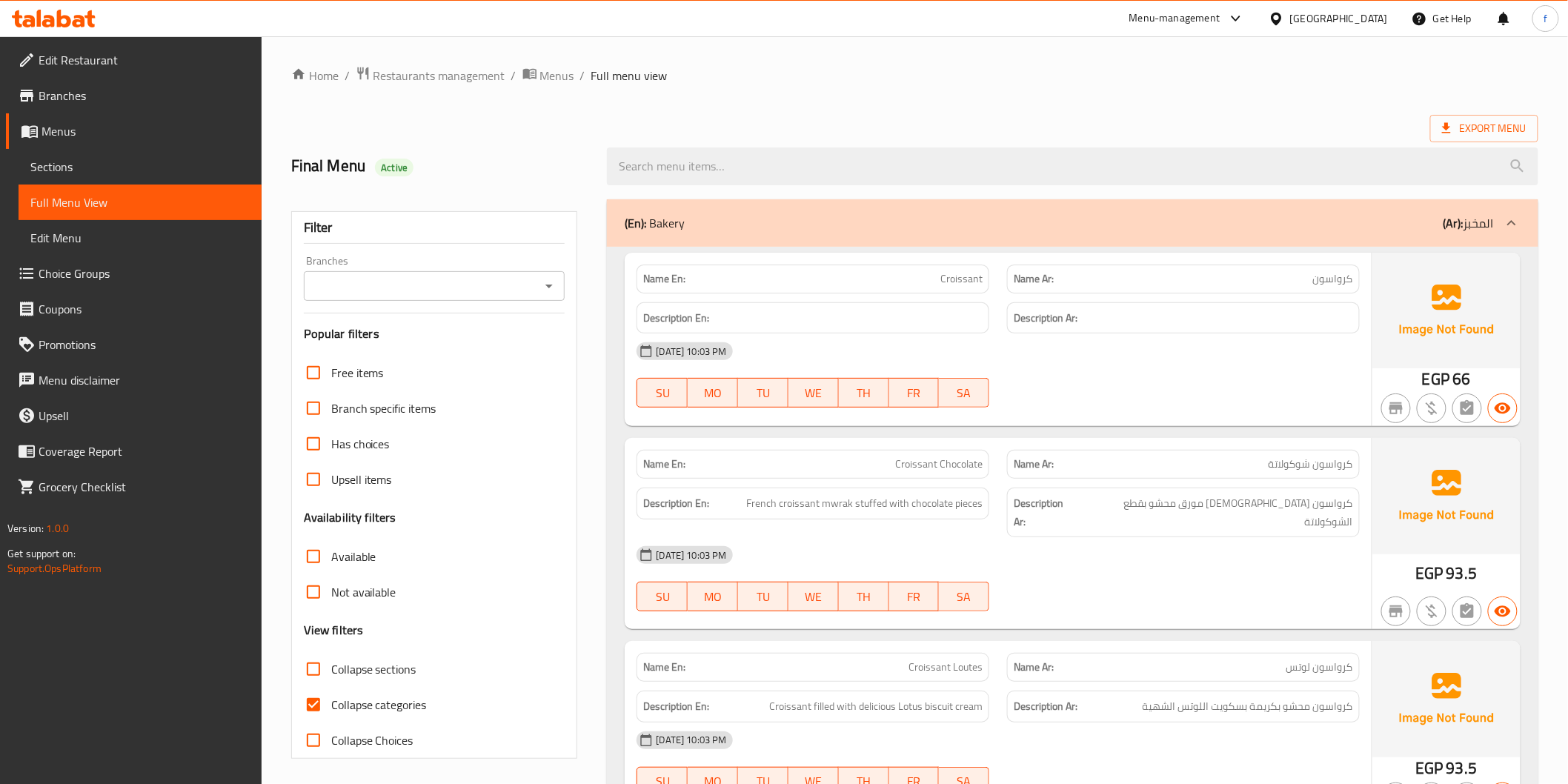
click at [1165, 206] on div "(En): Bakery (Ar): المخبز" at bounding box center [1072, 224] width 931 height 47
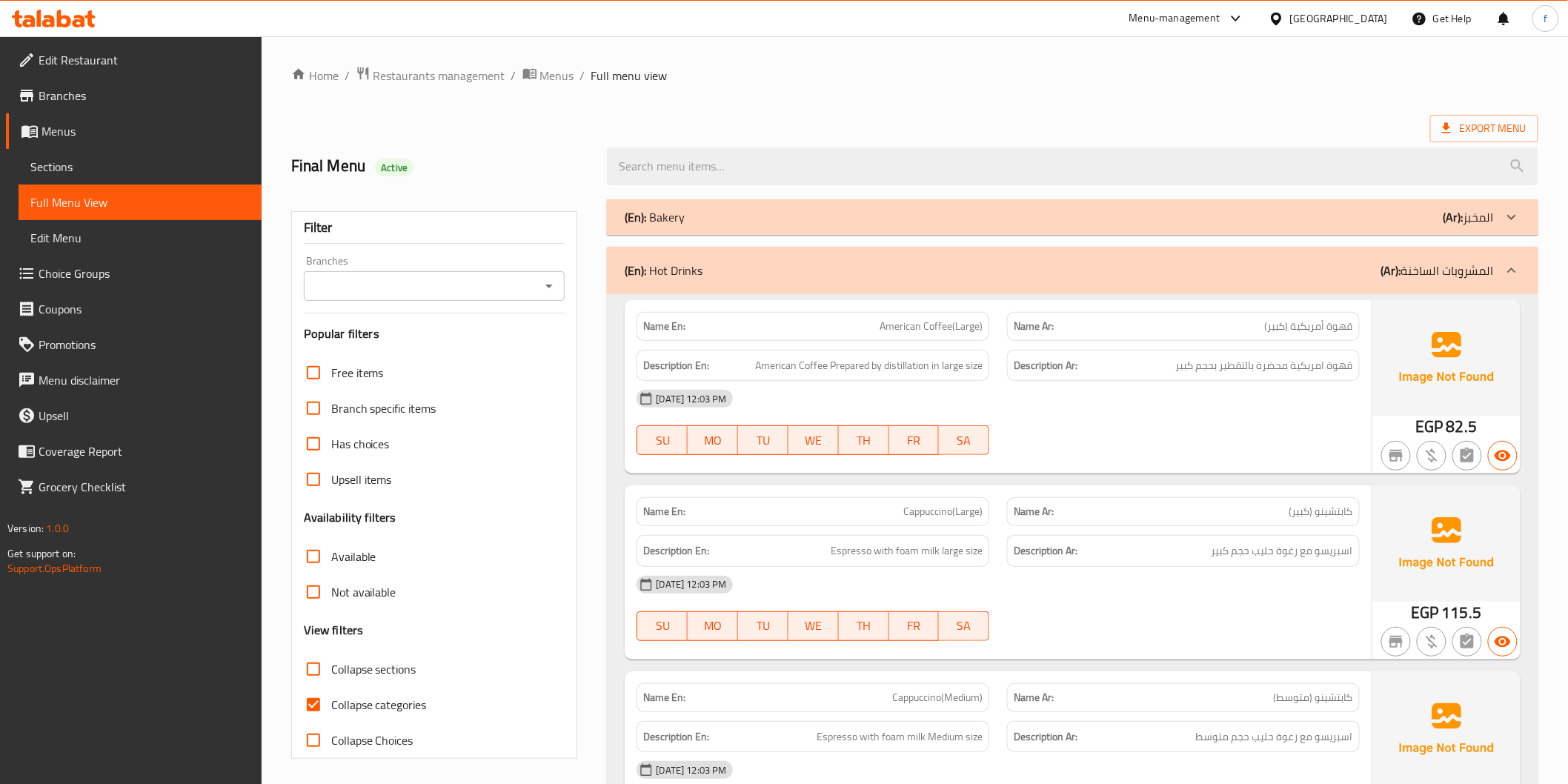
click at [1295, 260] on div "(En): Hot Drinks (Ar): المشروبات الساخنة" at bounding box center [1072, 271] width 931 height 47
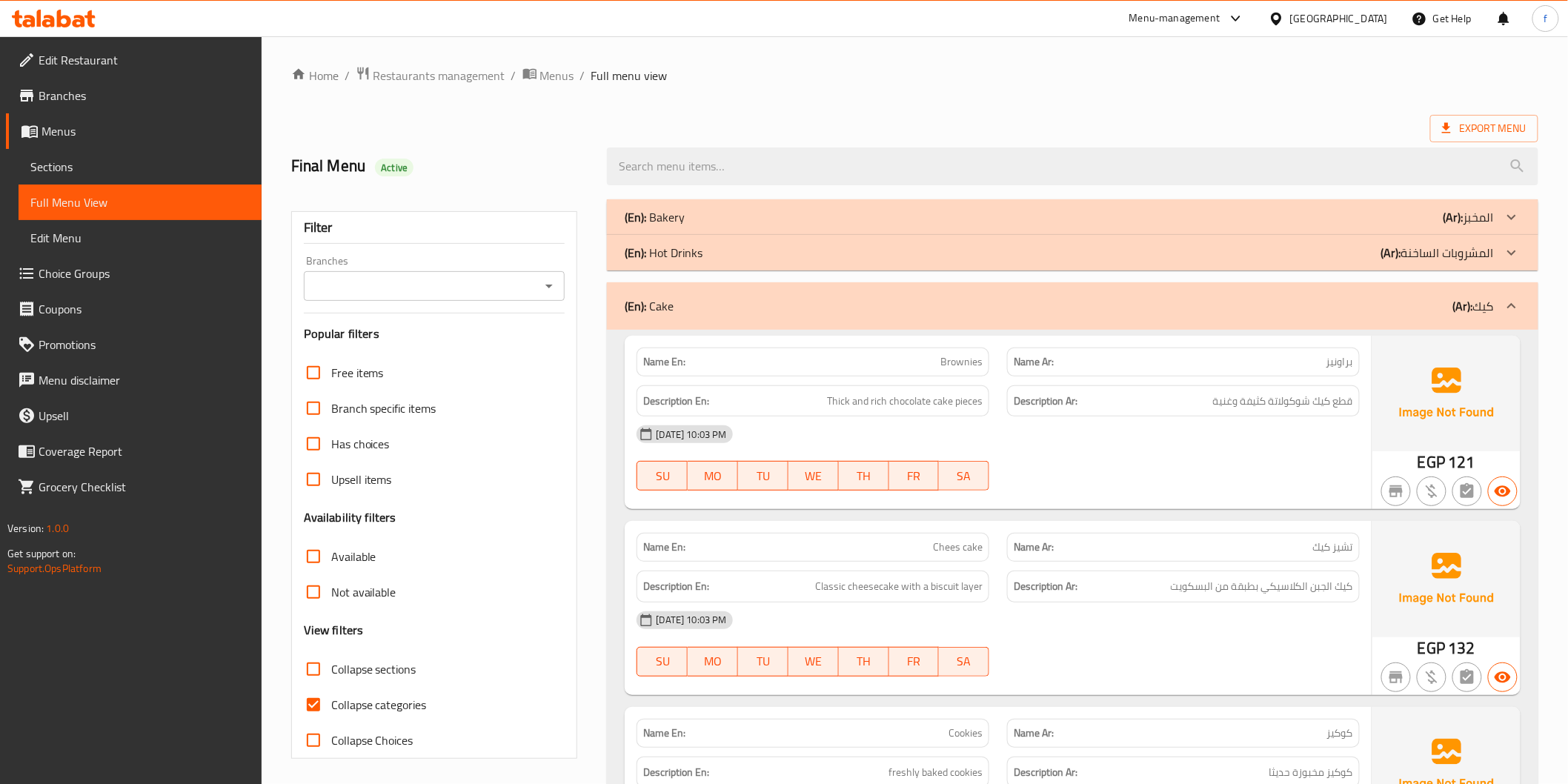
click at [1351, 306] on div "(En): Cake (Ar): كيك" at bounding box center [1059, 306] width 868 height 18
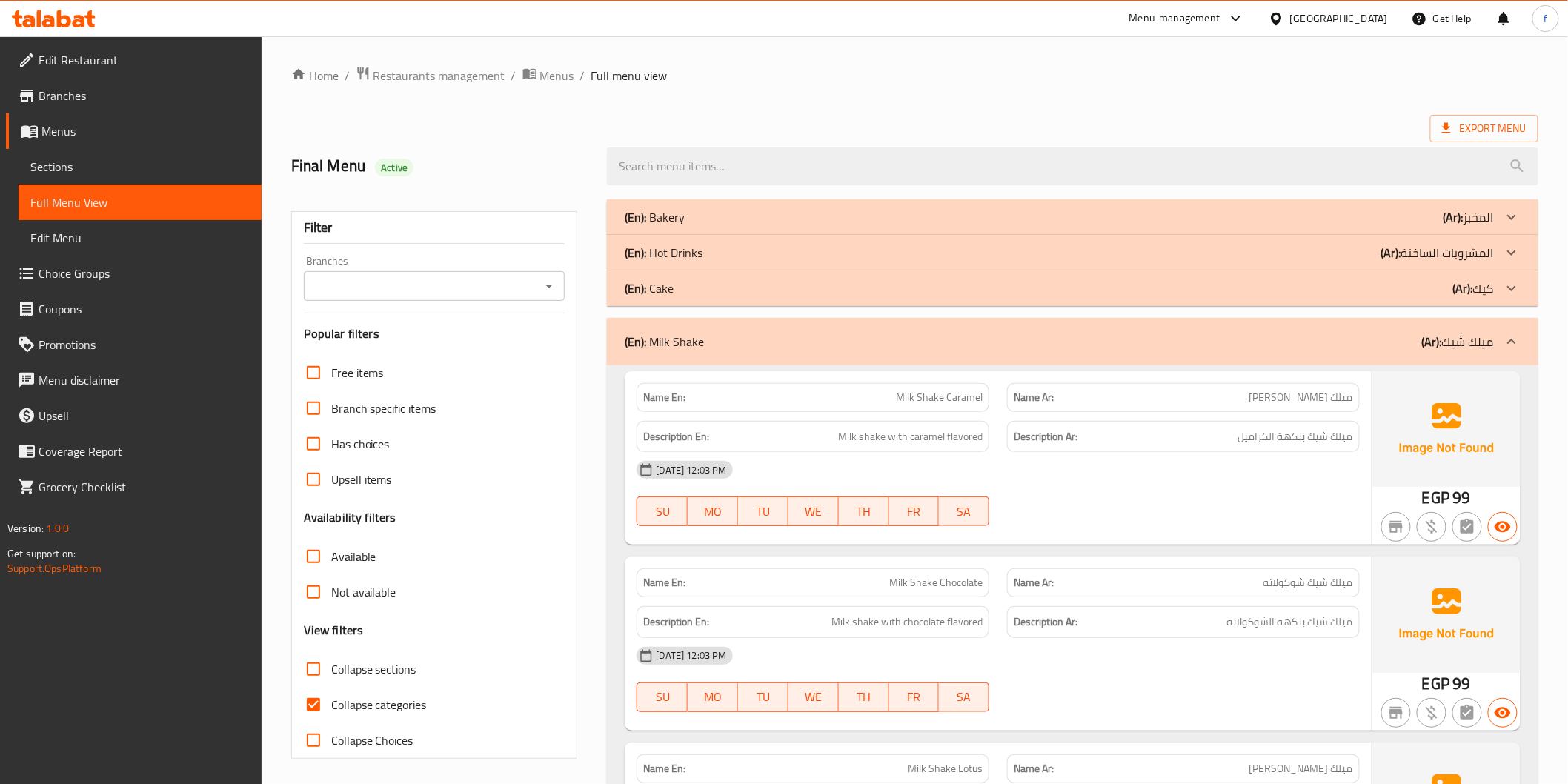
click at [1389, 360] on div "(En): Milk Shake (Ar): ميلك شيك" at bounding box center [1072, 342] width 931 height 47
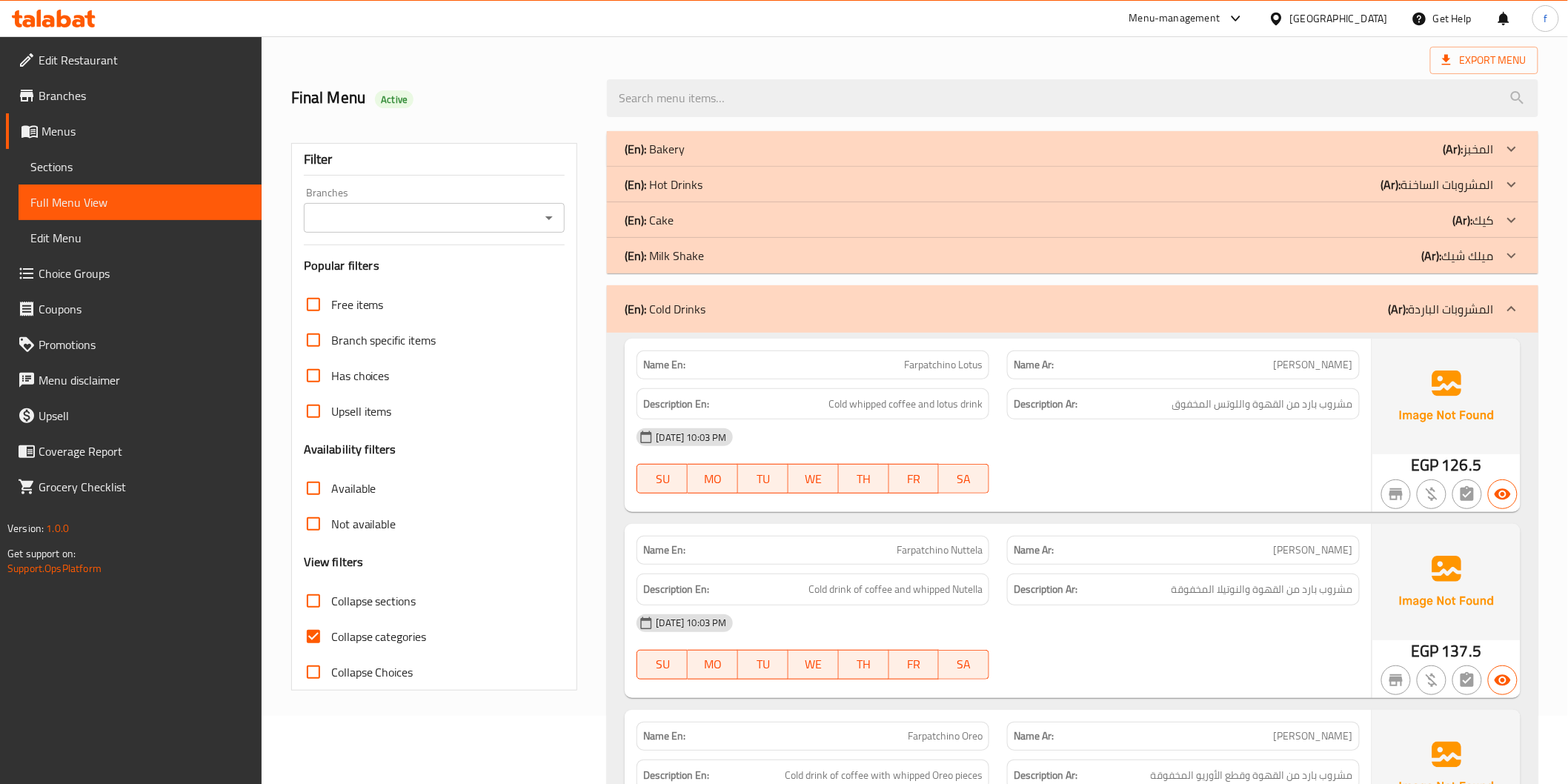
scroll to position [247, 0]
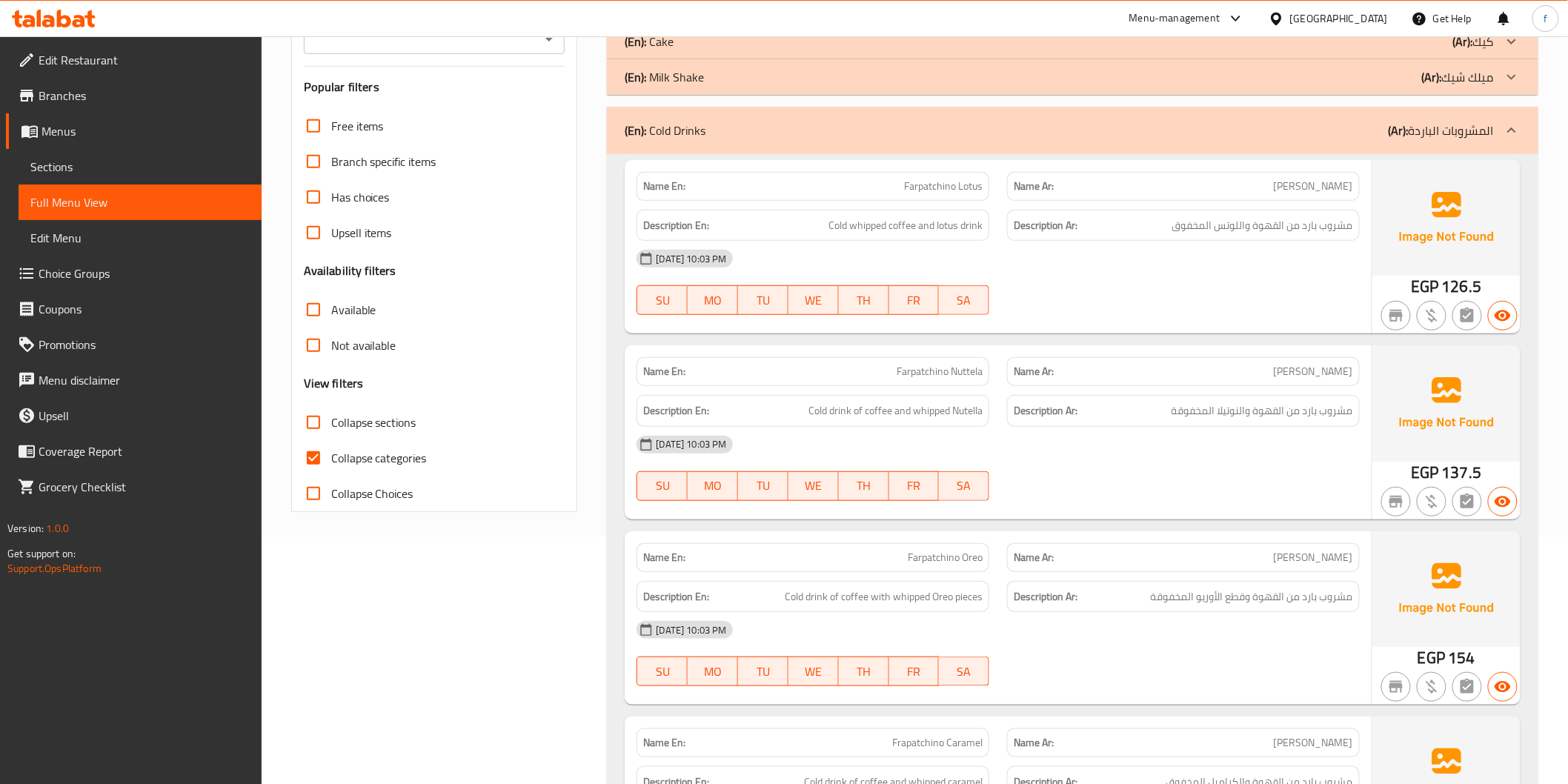
click at [367, 464] on span "Collapse categories" at bounding box center [378, 458] width 96 height 18
click at [331, 464] on input "Collapse categories" at bounding box center [313, 458] width 36 height 36
checkbox input "false"
click at [1082, 134] on div "(En): Cold Drinks (Ar): المشروبات الباردة" at bounding box center [1059, 130] width 868 height 18
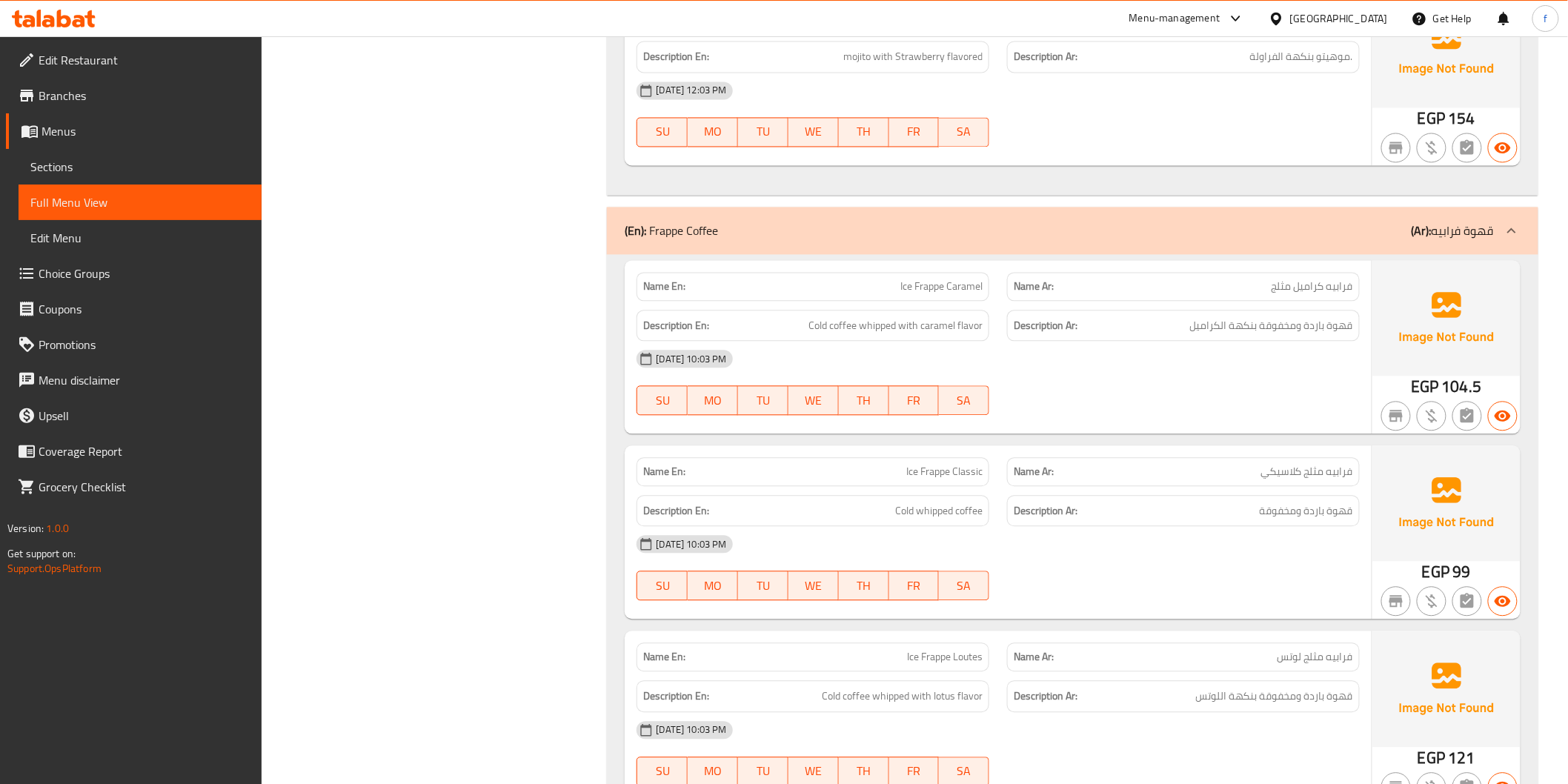
scroll to position [1235, 0]
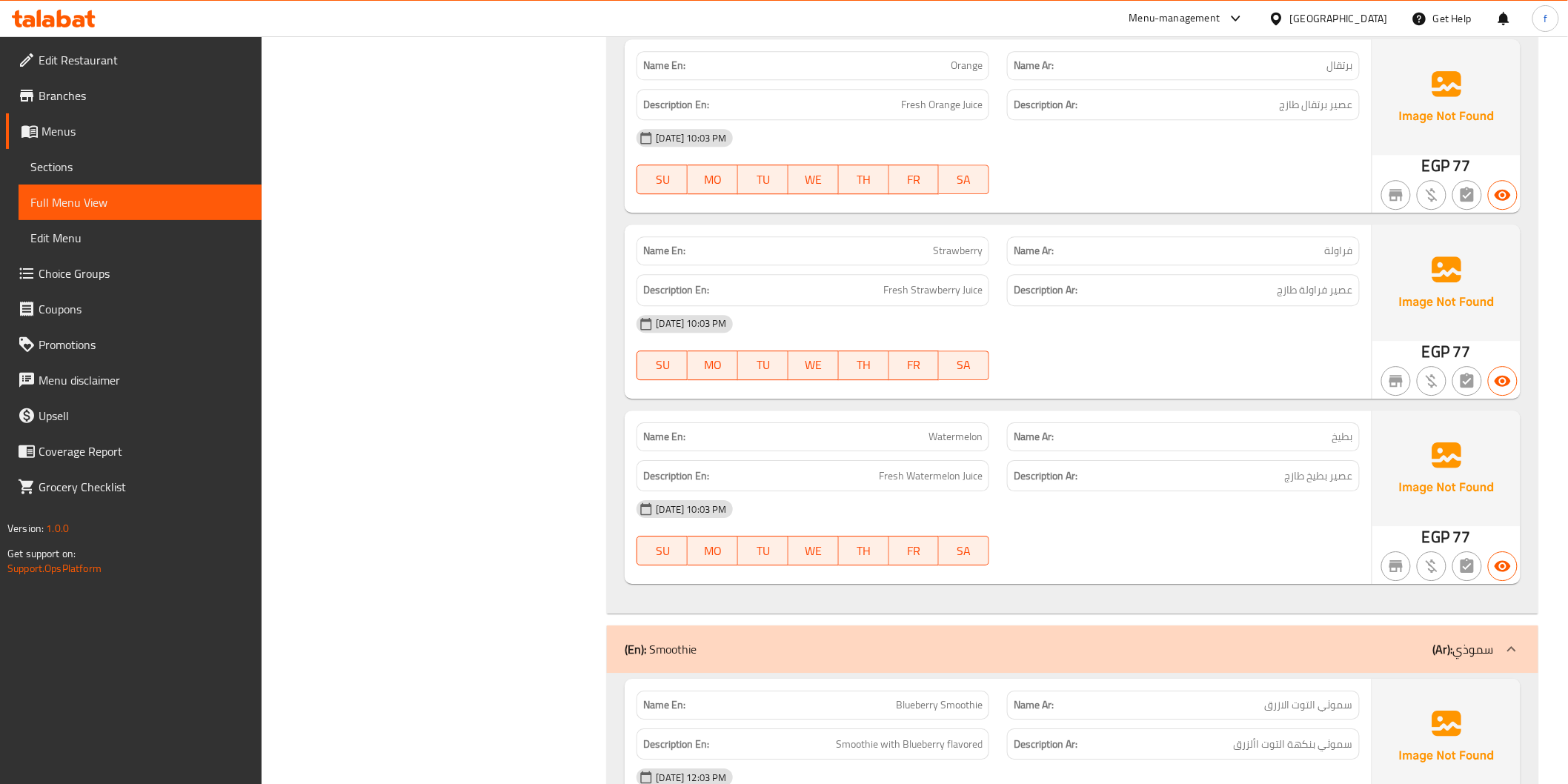
scroll to position [1070, 0]
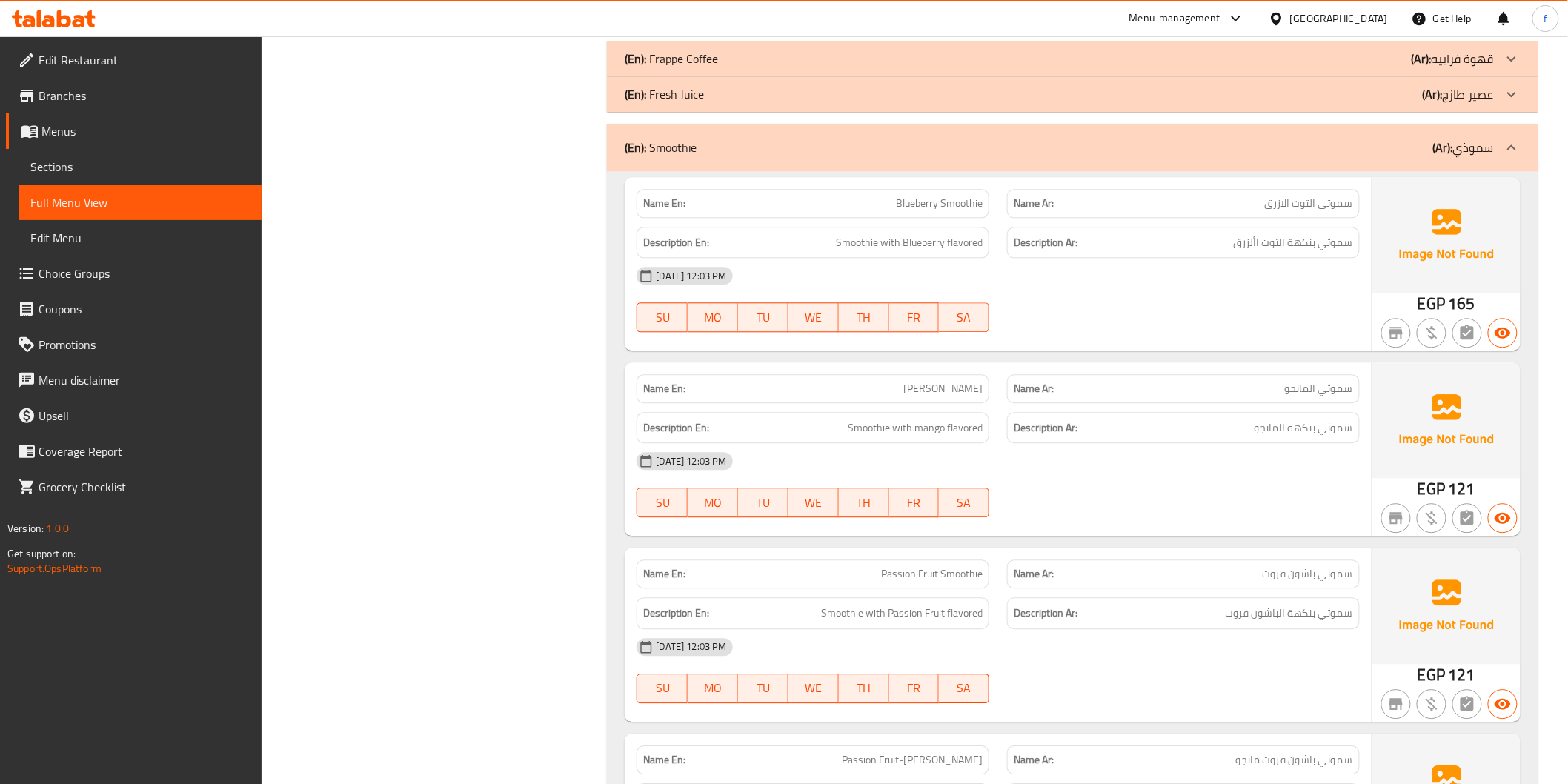
scroll to position [1400, 0]
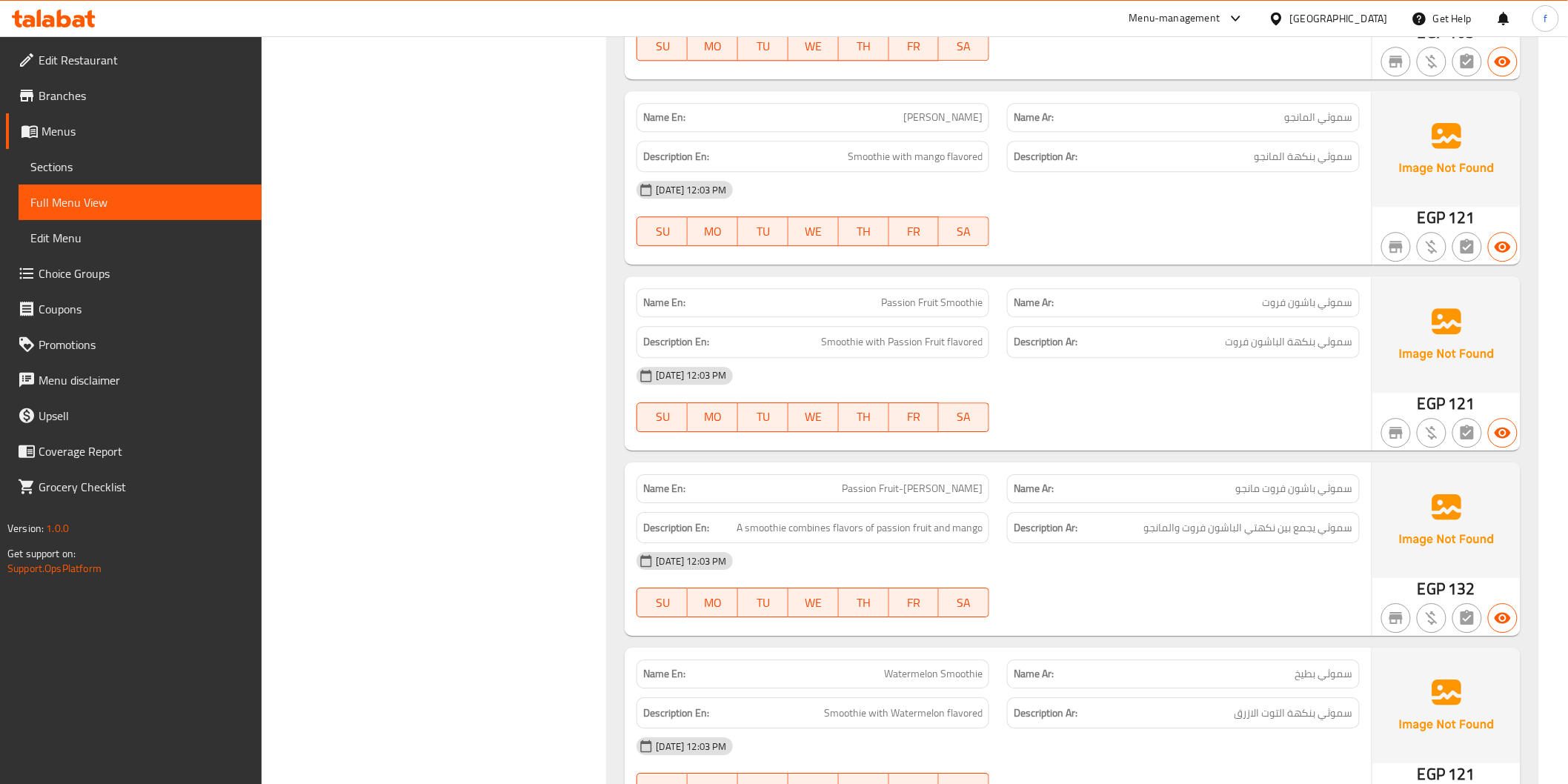
scroll to position [1647, 0]
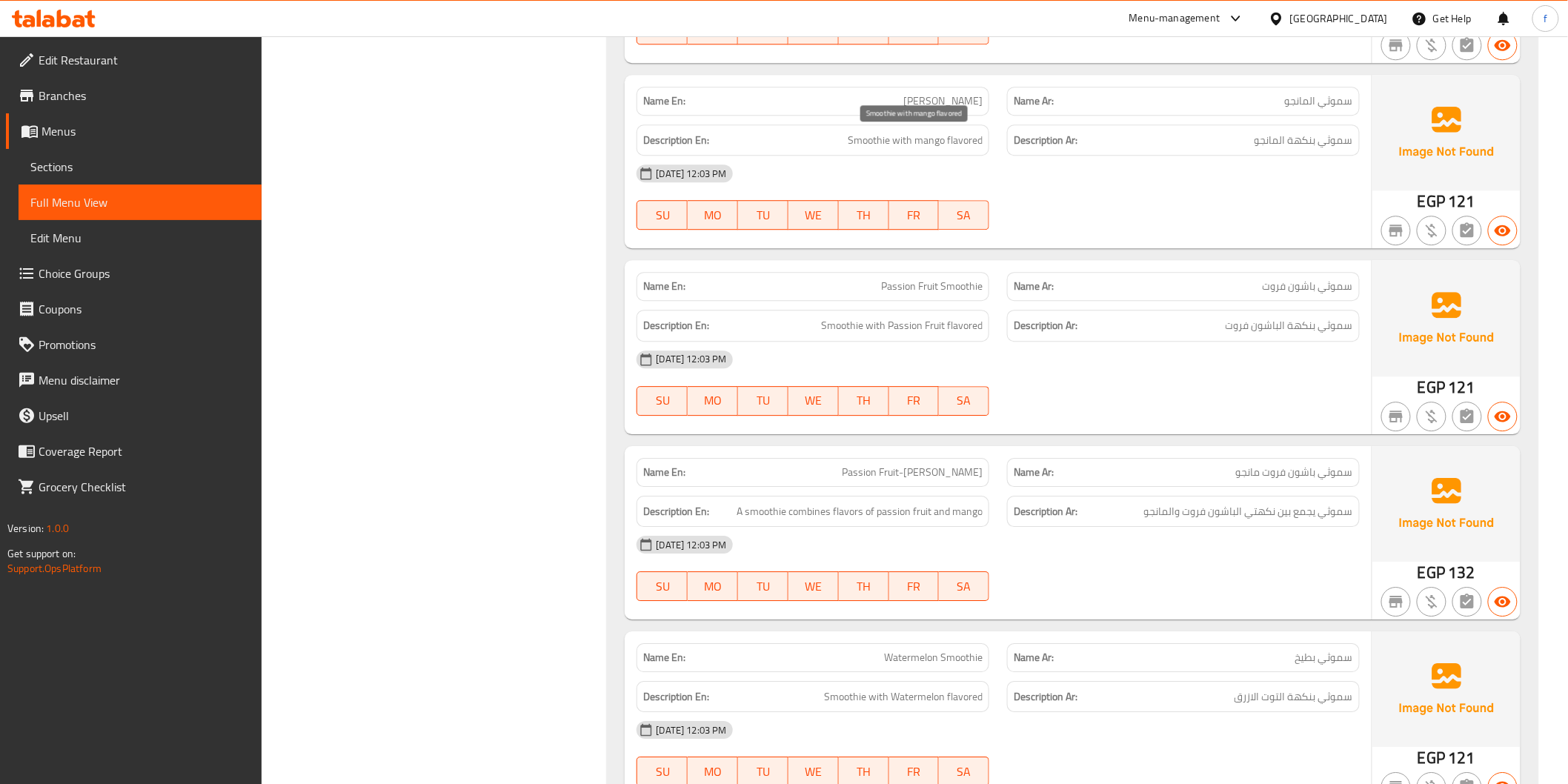
click at [852, 137] on span "Smoothie with mango flavored" at bounding box center [915, 141] width 135 height 19
drag, startPoint x: 852, startPoint y: 137, endPoint x: 867, endPoint y: 137, distance: 15.0
click at [861, 137] on span "Smoothie with mango flavored" at bounding box center [915, 141] width 135 height 19
click at [938, 137] on span "Smoothie with mango flavored" at bounding box center [915, 141] width 135 height 19
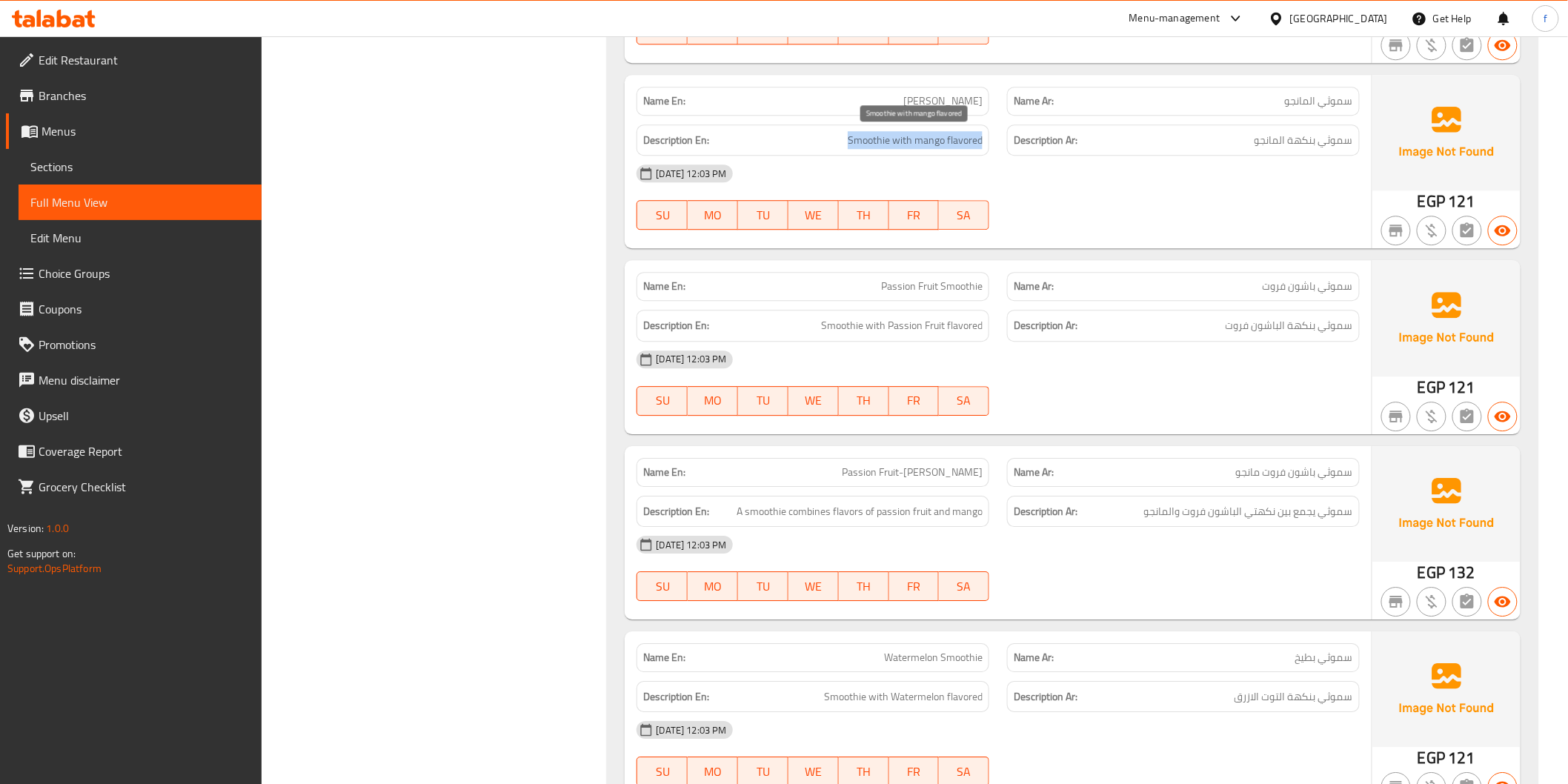
drag, startPoint x: 938, startPoint y: 137, endPoint x: 1071, endPoint y: 132, distance: 133.1
click at [942, 137] on span "Smoothie with mango flavored" at bounding box center [915, 141] width 135 height 19
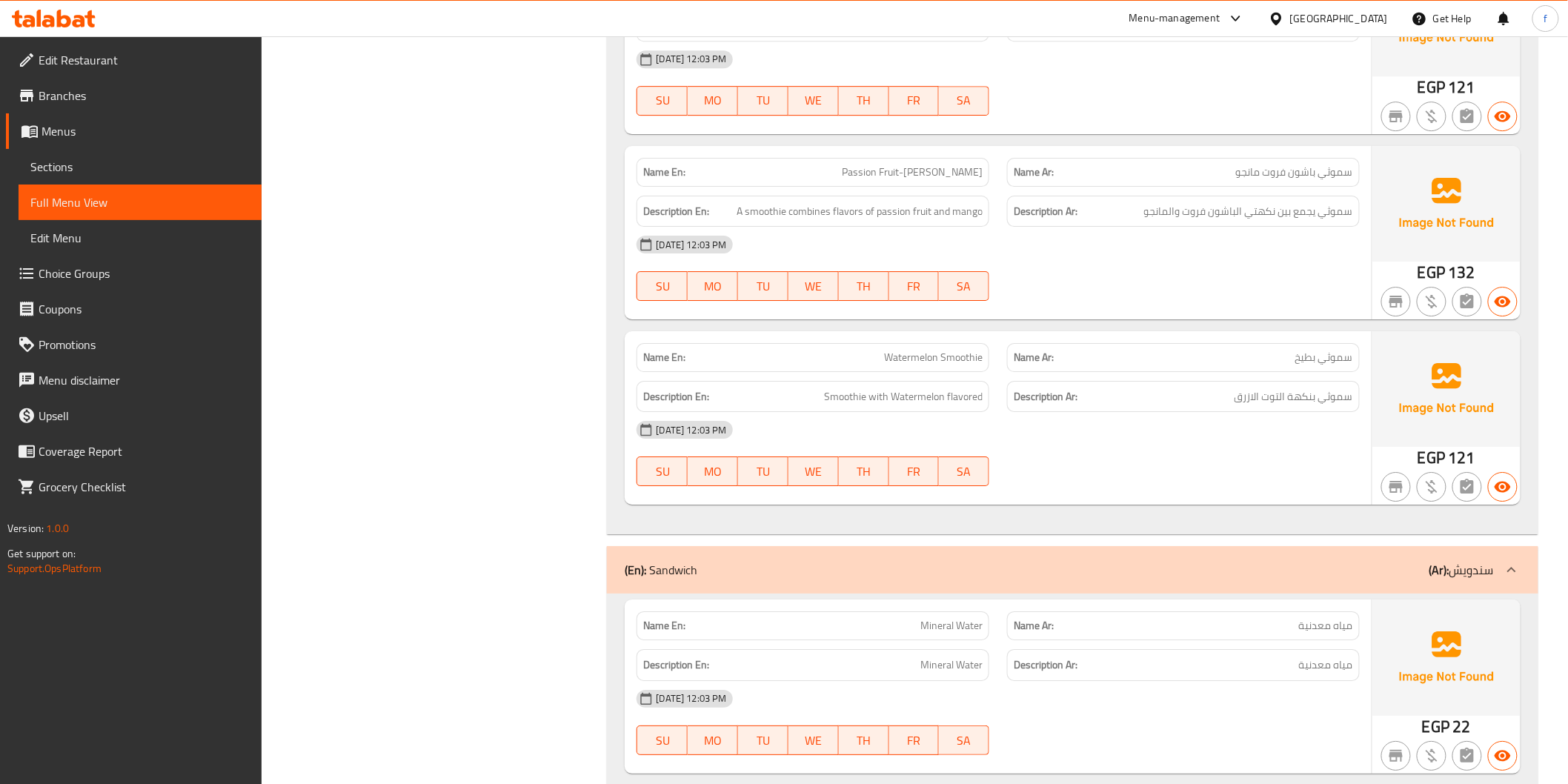
scroll to position [1976, 0]
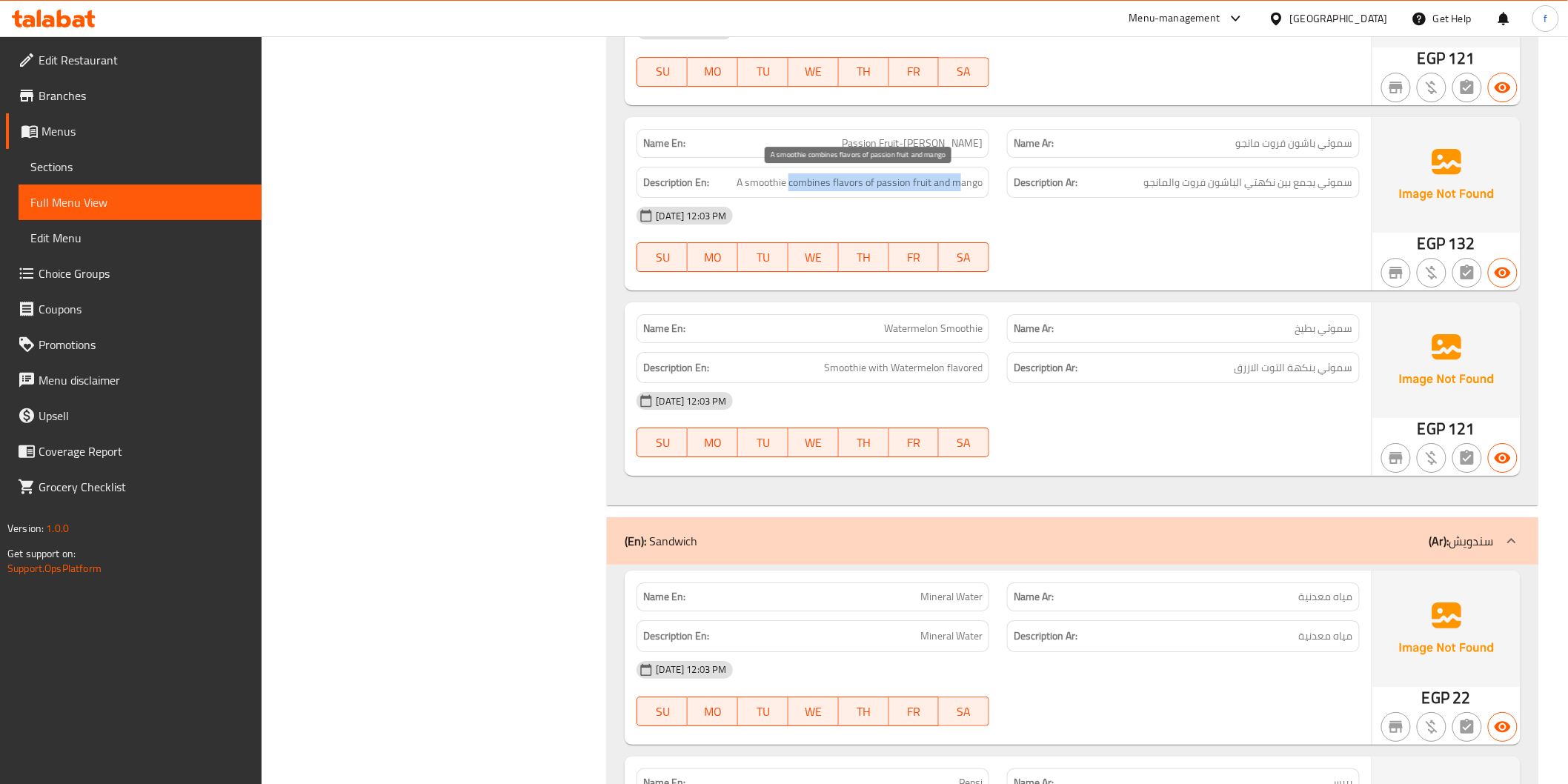
drag, startPoint x: 789, startPoint y: 178, endPoint x: 787, endPoint y: 166, distance: 12.2
click at [957, 184] on span "A smoothie combines flavors of passion fruit and mango" at bounding box center [859, 183] width 246 height 19
drag, startPoint x: 789, startPoint y: 179, endPoint x: 830, endPoint y: 185, distance: 41.4
click at [830, 185] on span "A smoothie combines flavors of passion fruit and mango" at bounding box center [859, 183] width 246 height 19
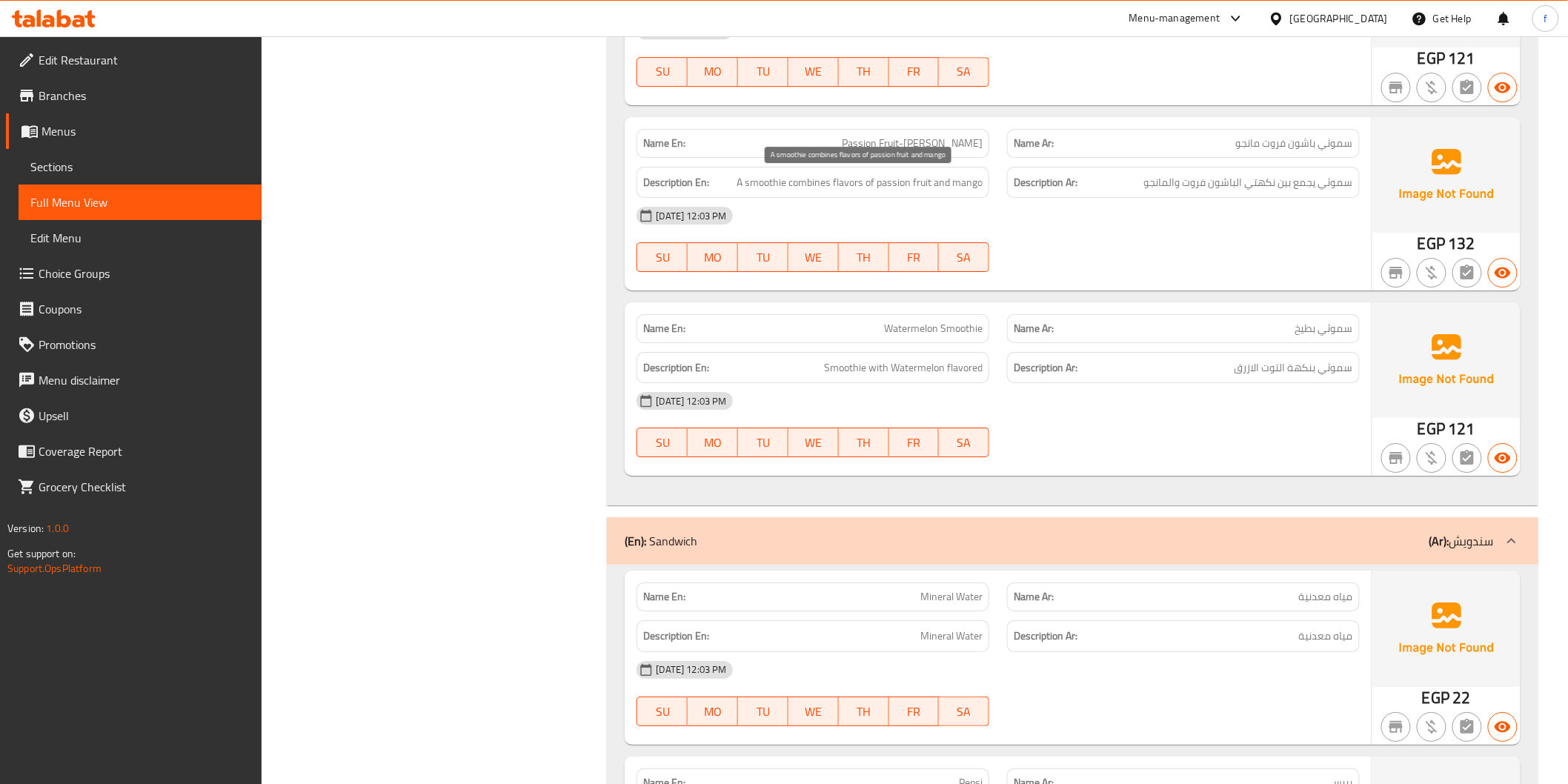
click at [777, 182] on span "A smoothie combines flavors of passion fruit and mango" at bounding box center [859, 183] width 246 height 19
click at [834, 187] on span "A smoothie combines flavors of passion fruit and mango" at bounding box center [859, 183] width 246 height 19
drag, startPoint x: 879, startPoint y: 208, endPoint x: 978, endPoint y: 216, distance: 99.3
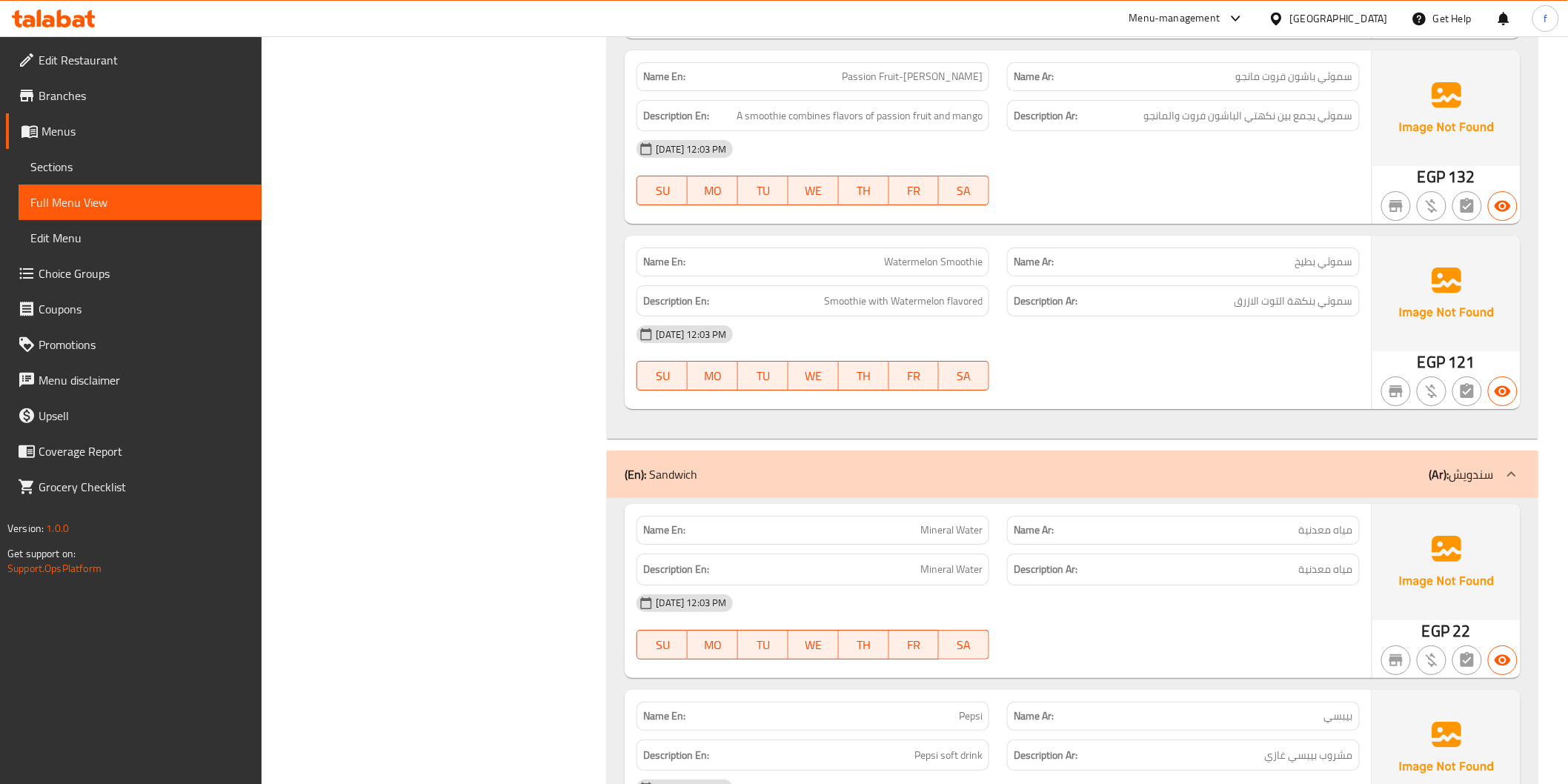
scroll to position [2141, 0]
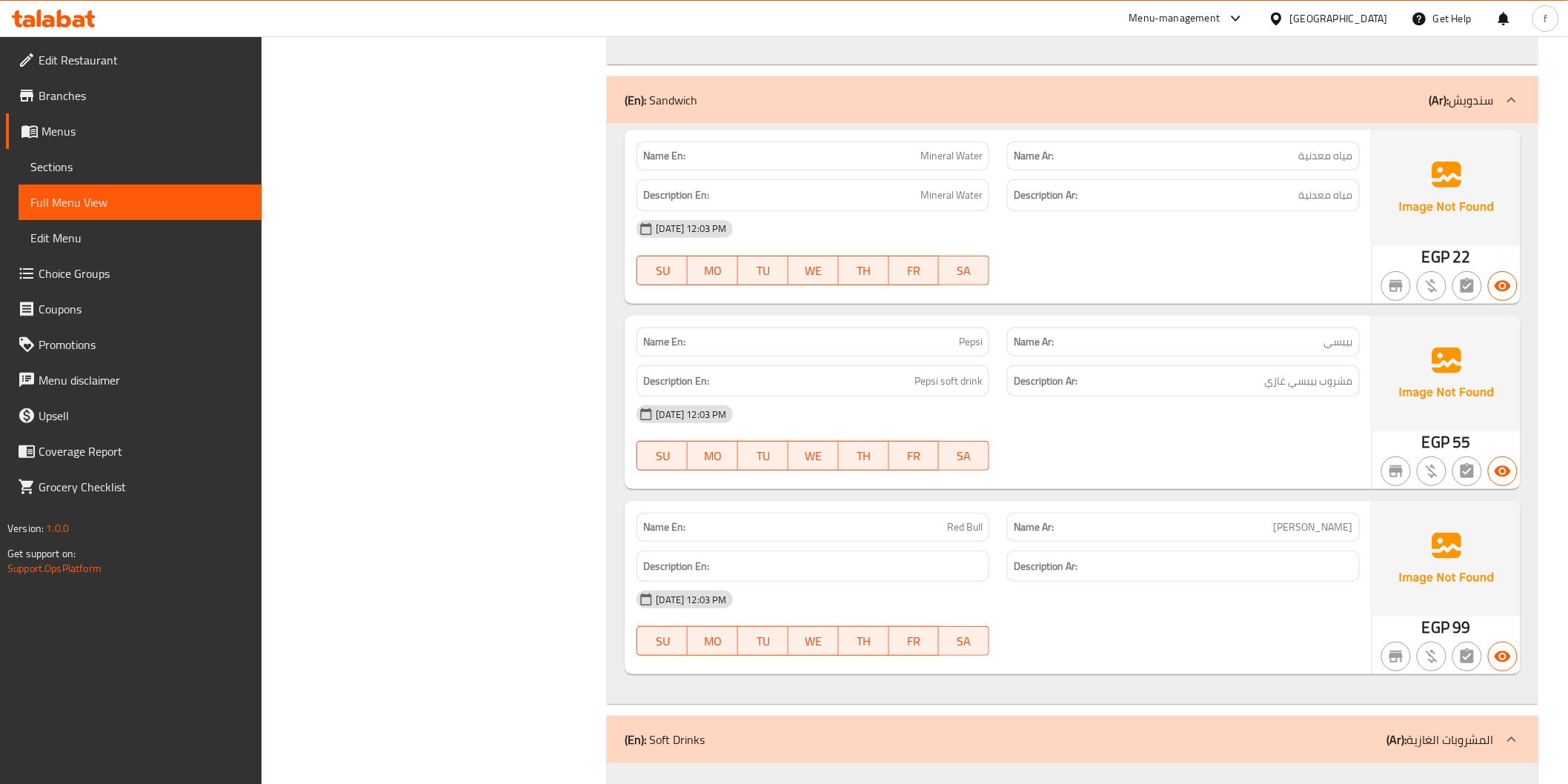
scroll to position [2449, 0]
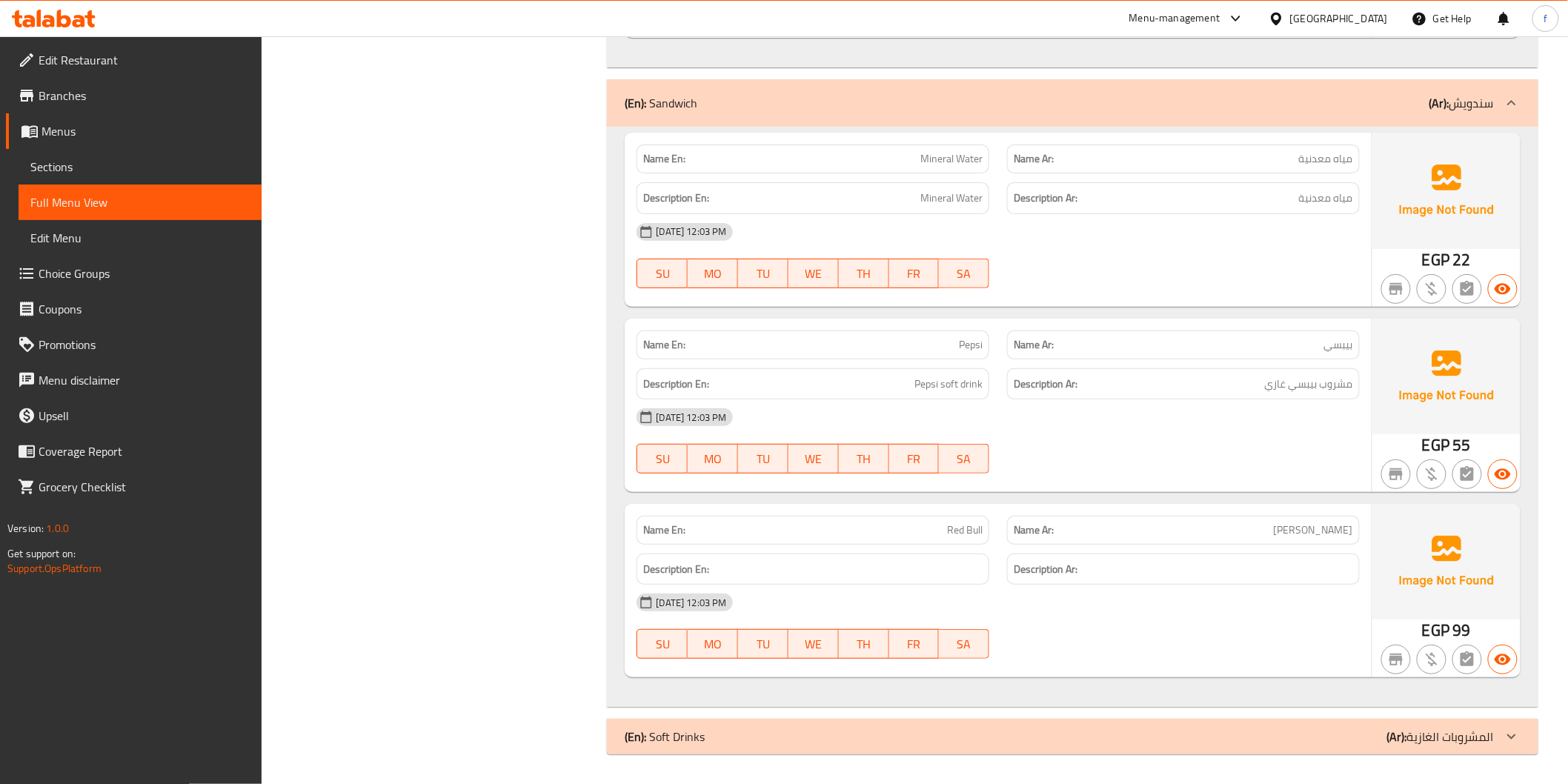
scroll to position [2414, 0]
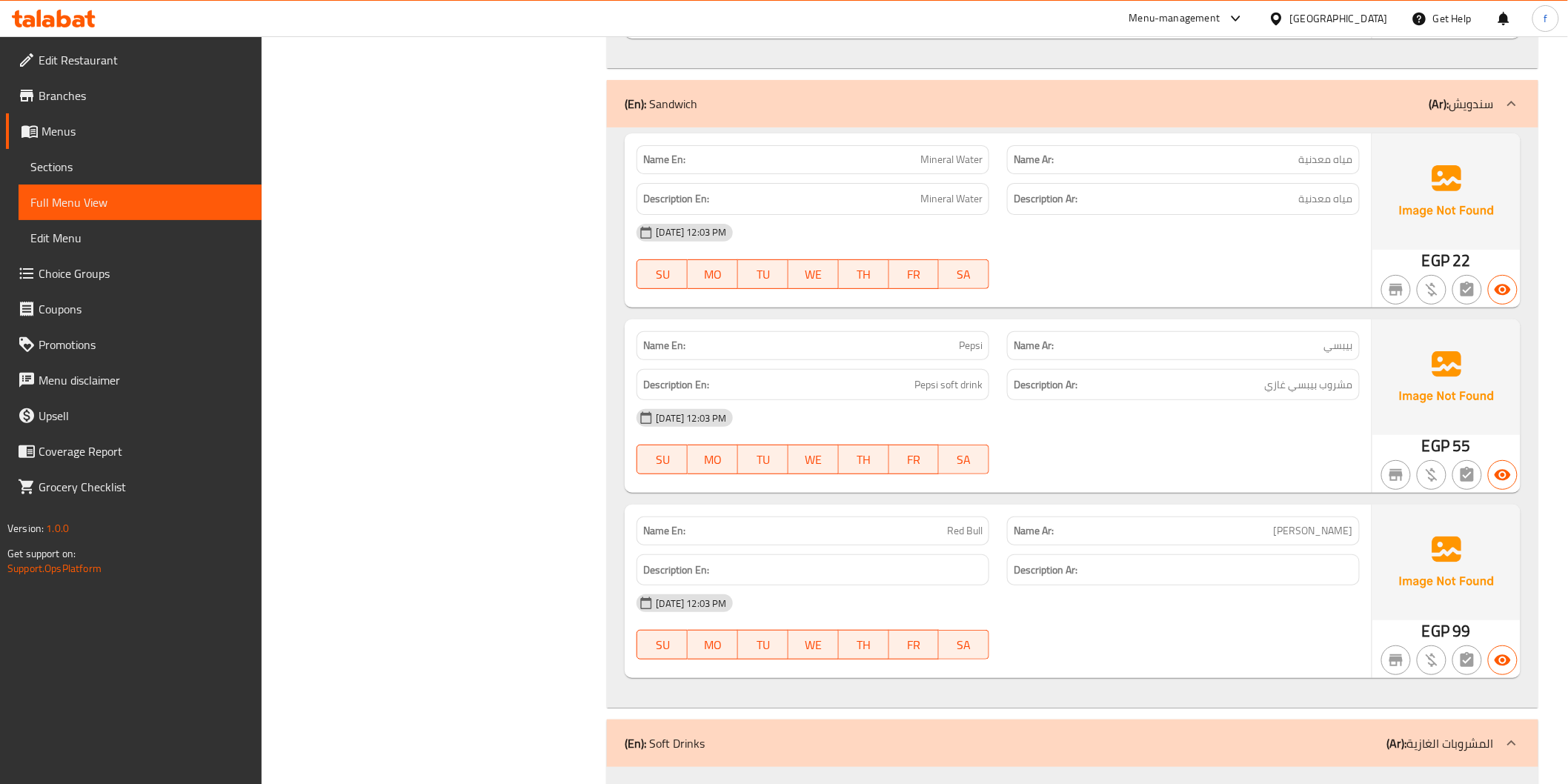
scroll to position [2449, 0]
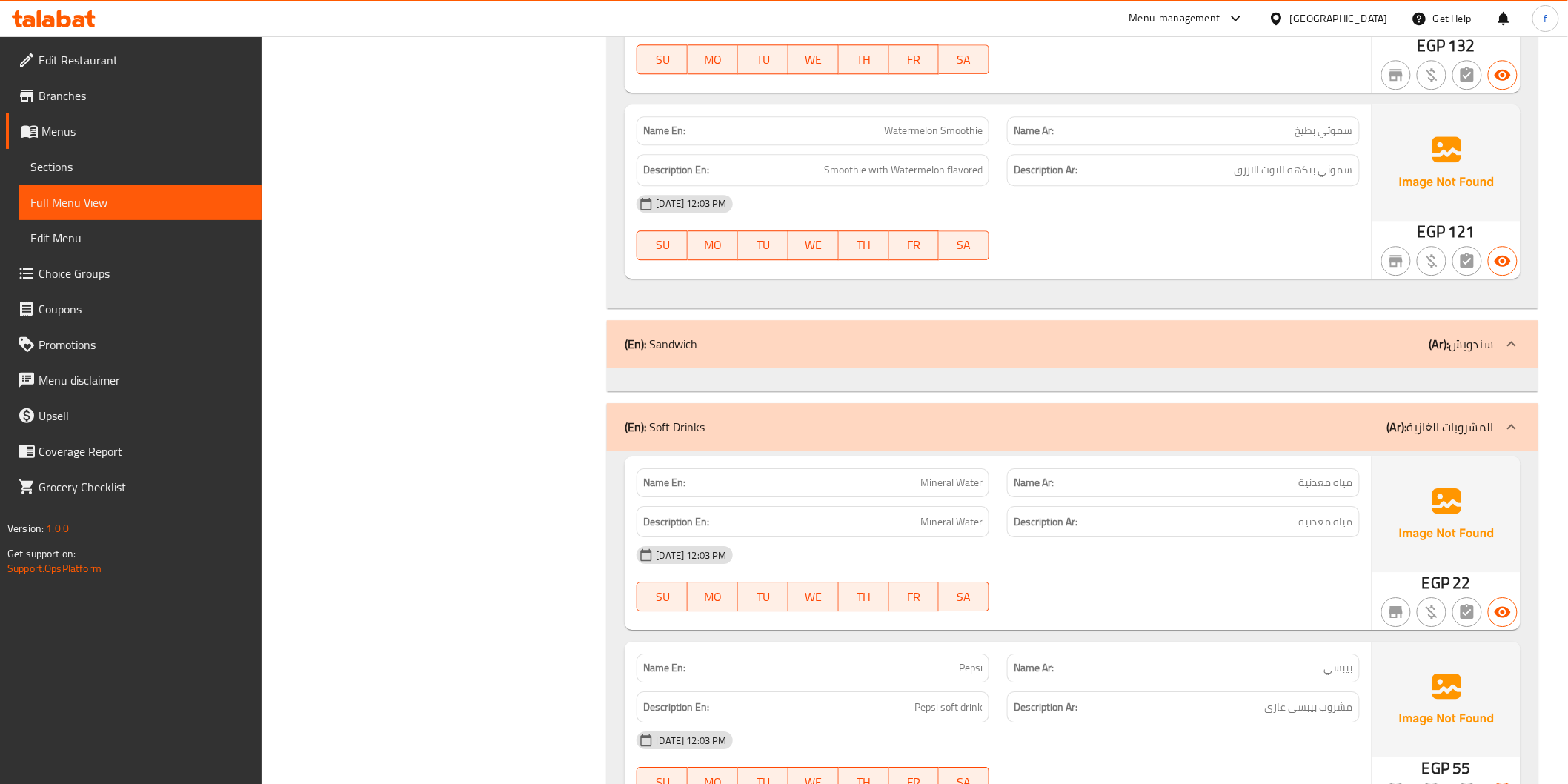
scroll to position [15674, 0]
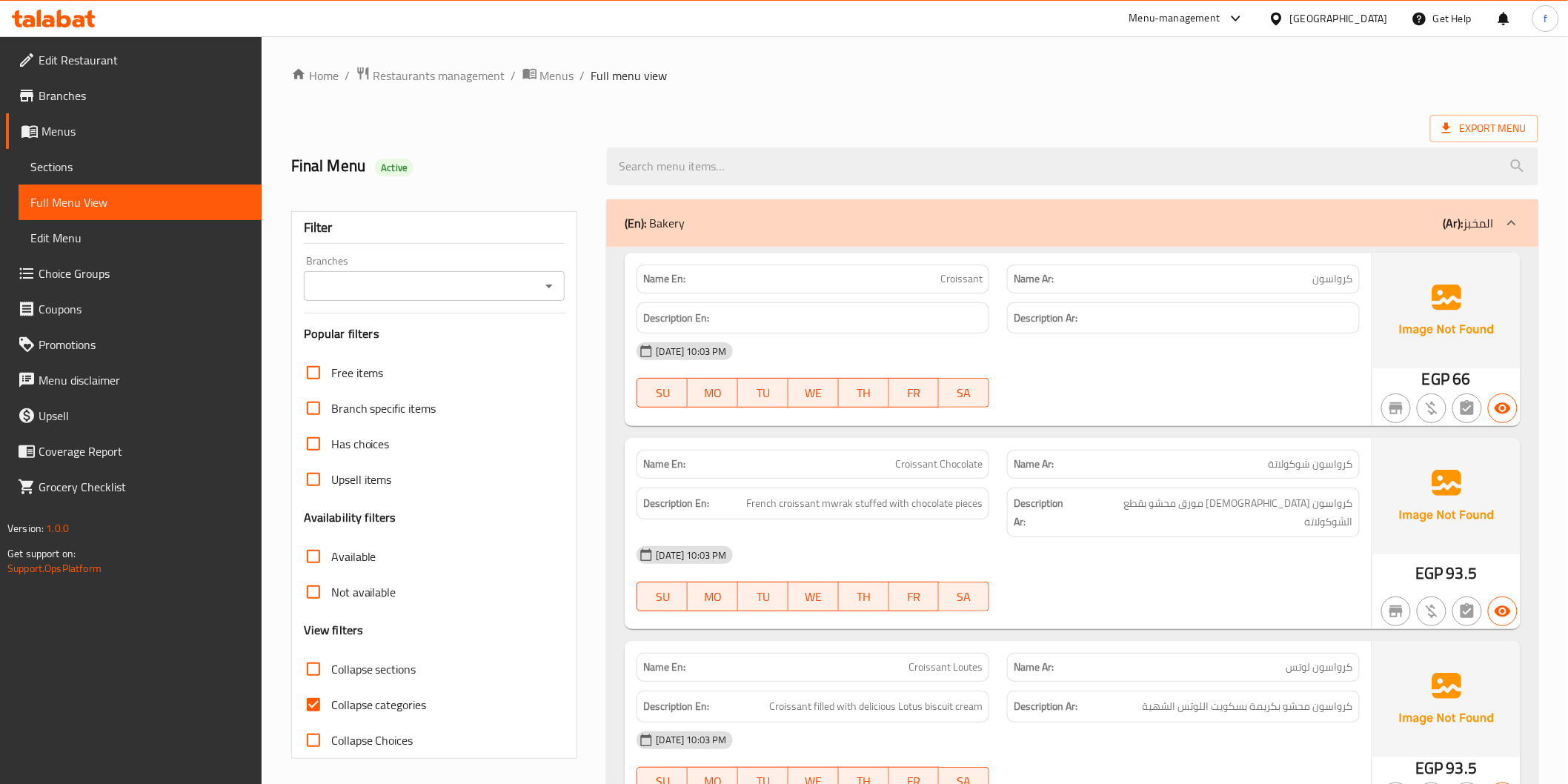
scroll to position [329, 0]
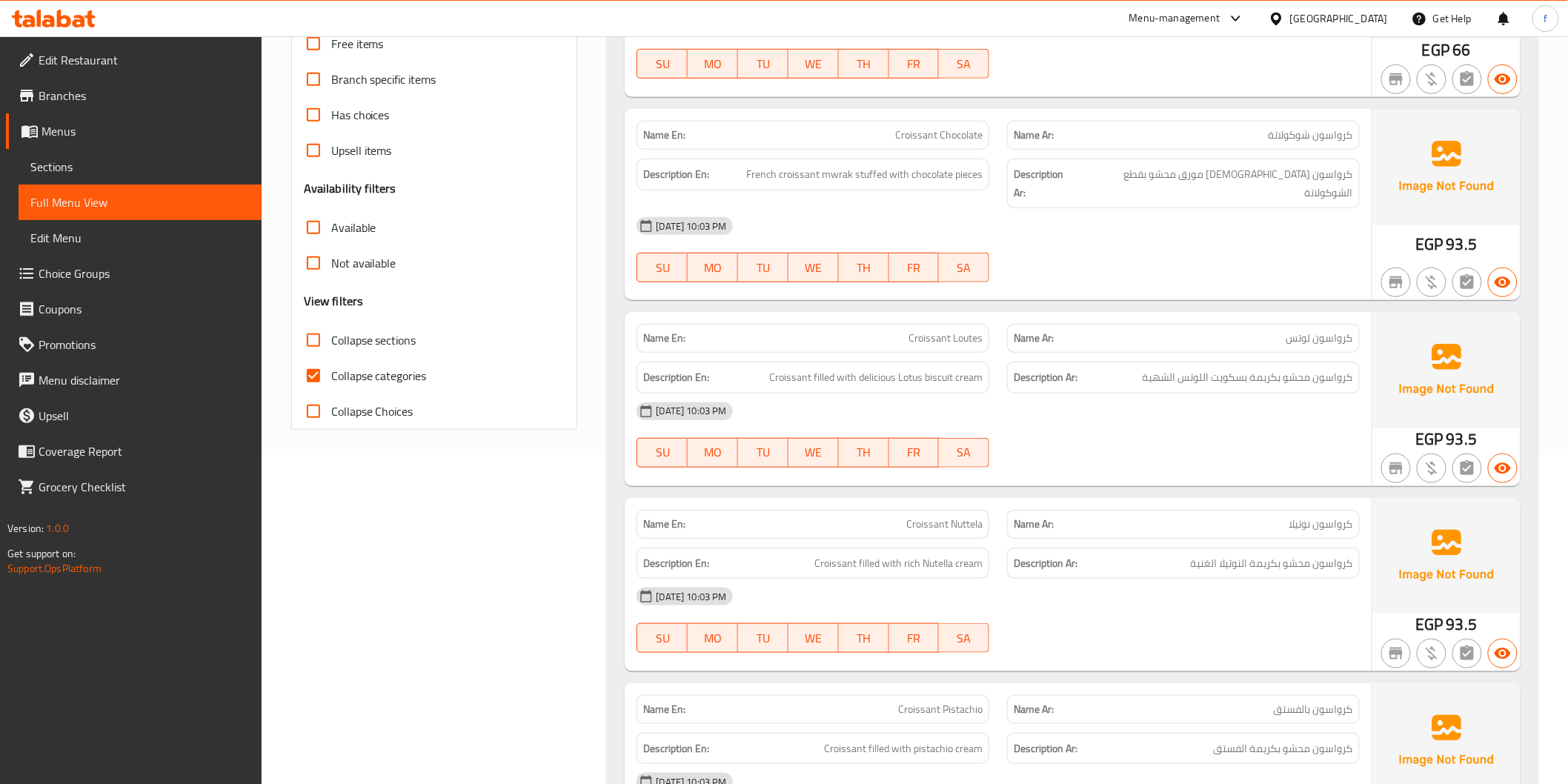
click at [355, 376] on span "Collapse categories" at bounding box center [378, 375] width 96 height 18
click at [331, 376] on input "Collapse categories" at bounding box center [313, 376] width 36 height 36
checkbox input "false"
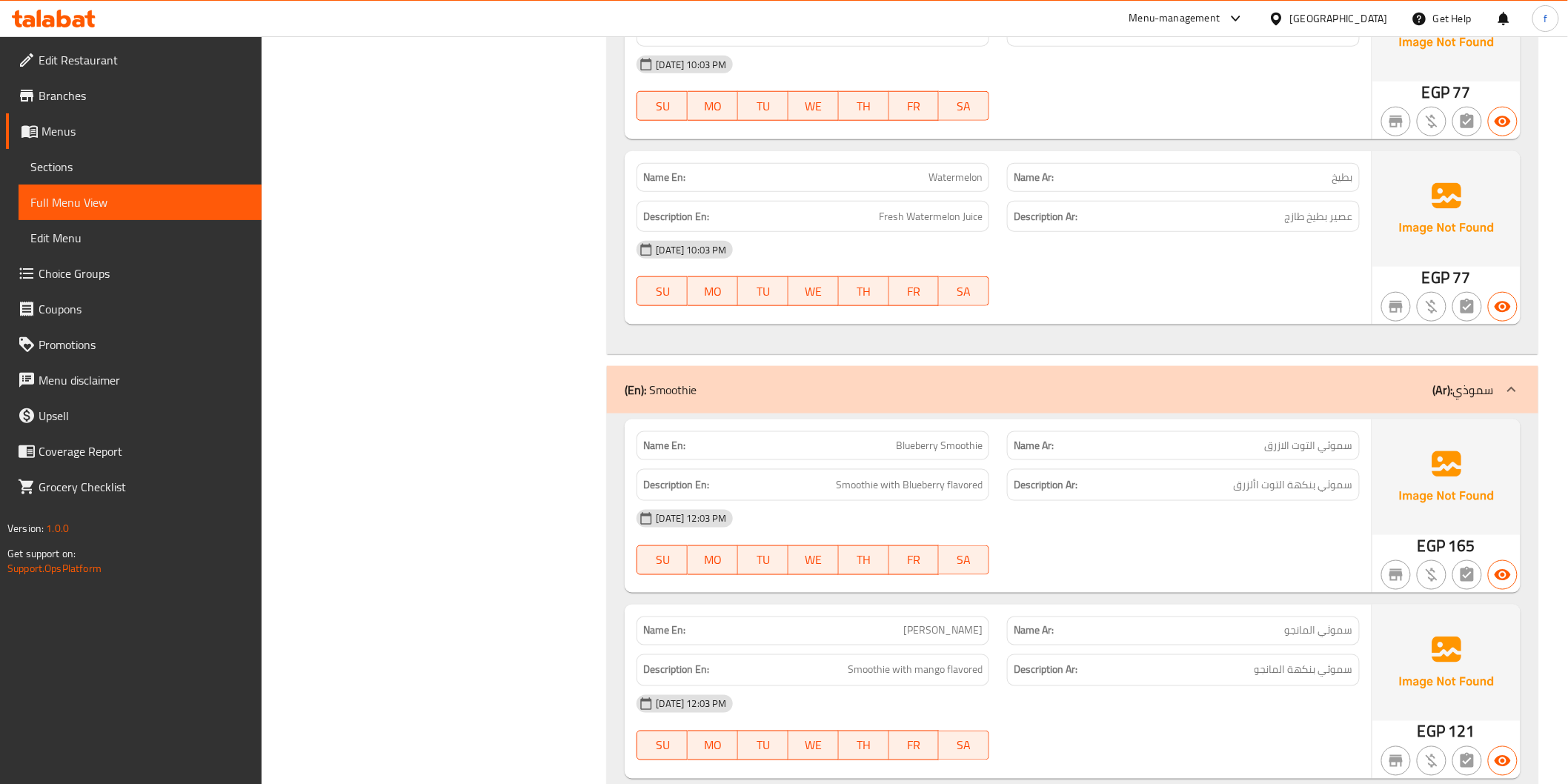
scroll to position [14944, 0]
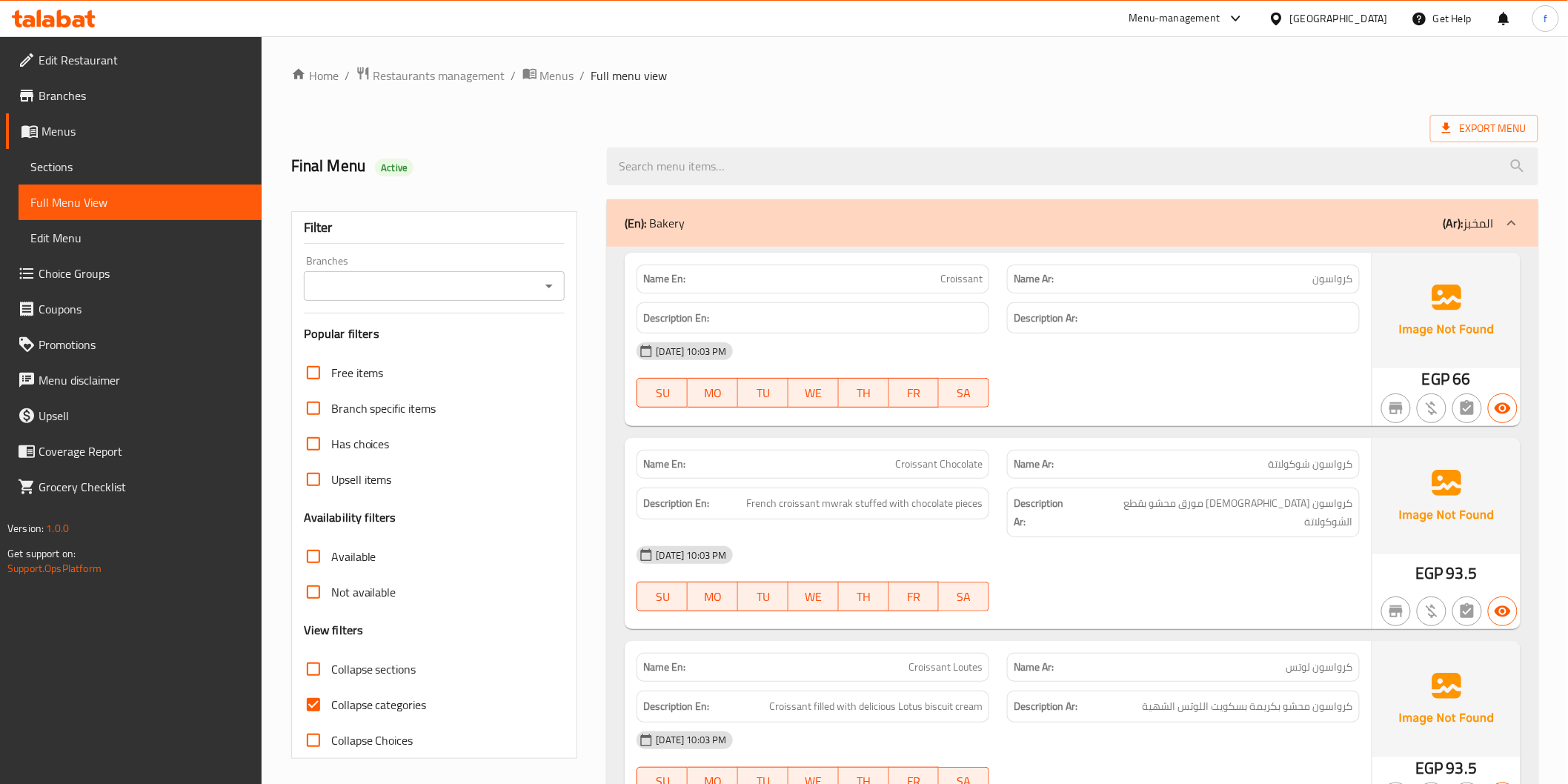
click at [1271, 228] on div "(En): Bakery (Ar): المخبز" at bounding box center [1059, 223] width 868 height 18
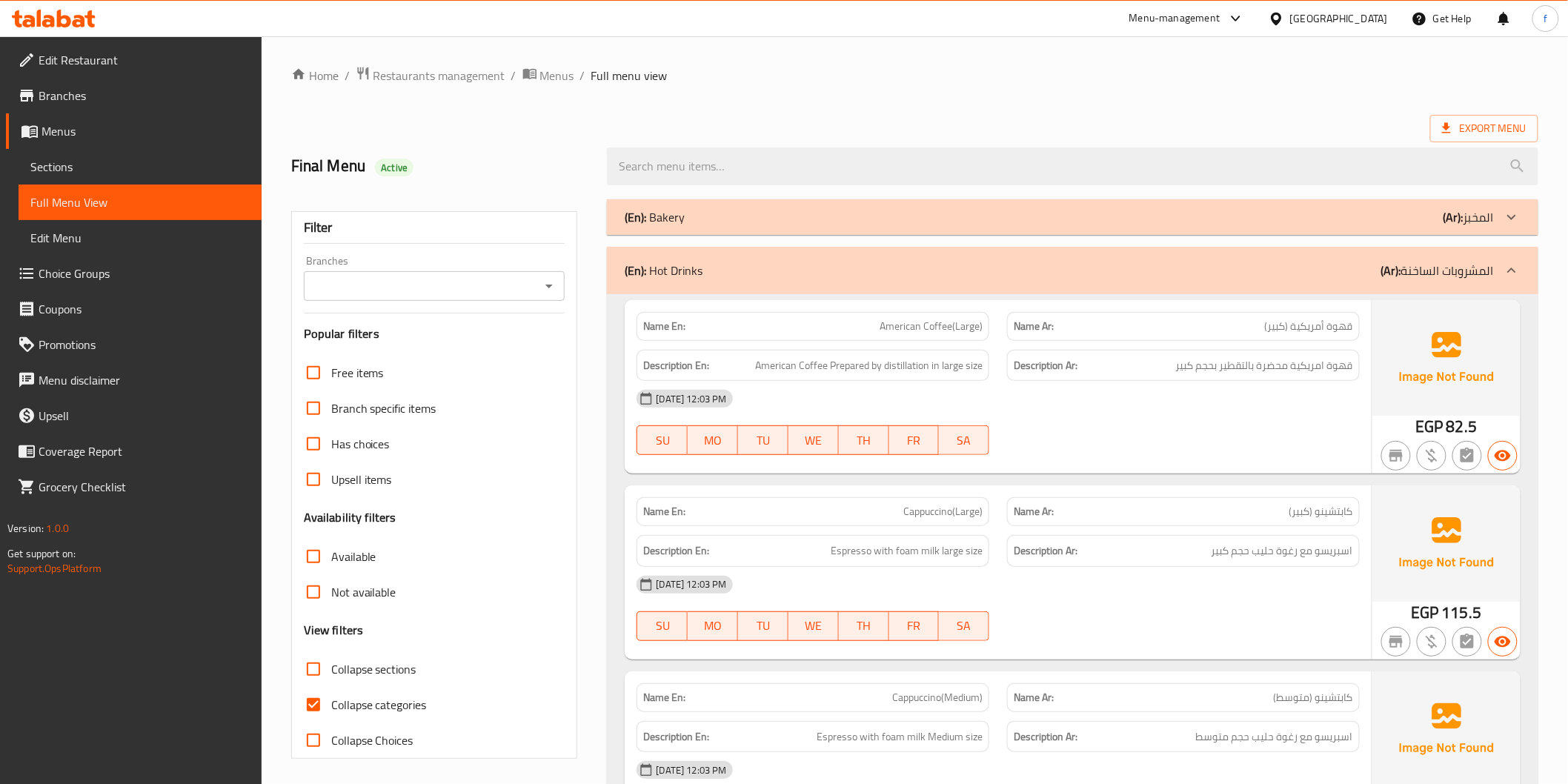
drag, startPoint x: 389, startPoint y: 707, endPoint x: 411, endPoint y: 703, distance: 22.4
click at [390, 707] on span "Collapse categories" at bounding box center [378, 704] width 96 height 18
click at [331, 707] on input "Collapse categories" at bounding box center [313, 705] width 36 height 36
checkbox input "false"
click at [1152, 282] on div "(En): Hot Drinks (Ar): المشروبات الساخنة" at bounding box center [1072, 271] width 931 height 47
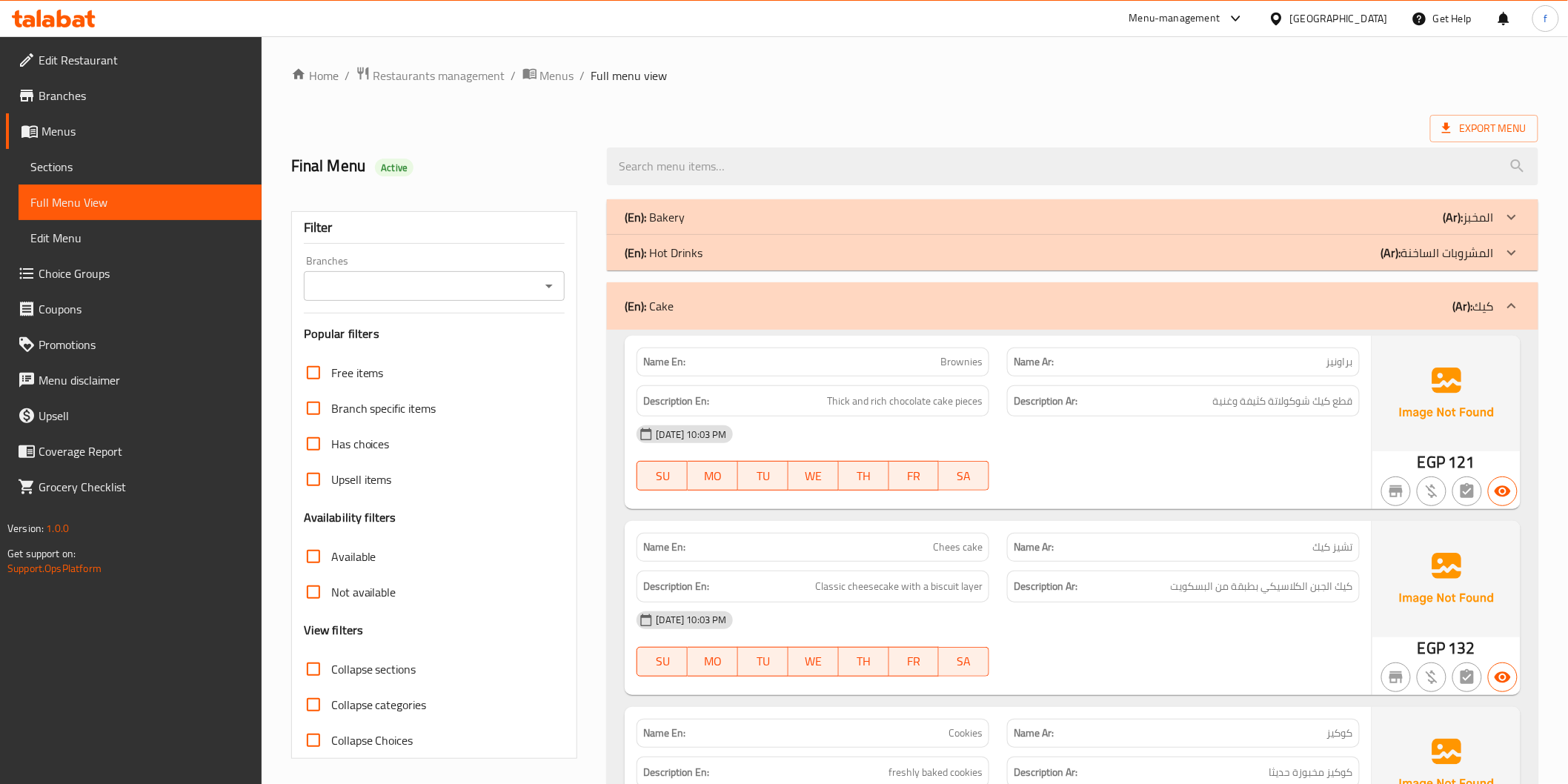
click at [1175, 226] on div "(En): Hot Drinks (Ar): المشروبات الساخنة" at bounding box center [1059, 217] width 868 height 18
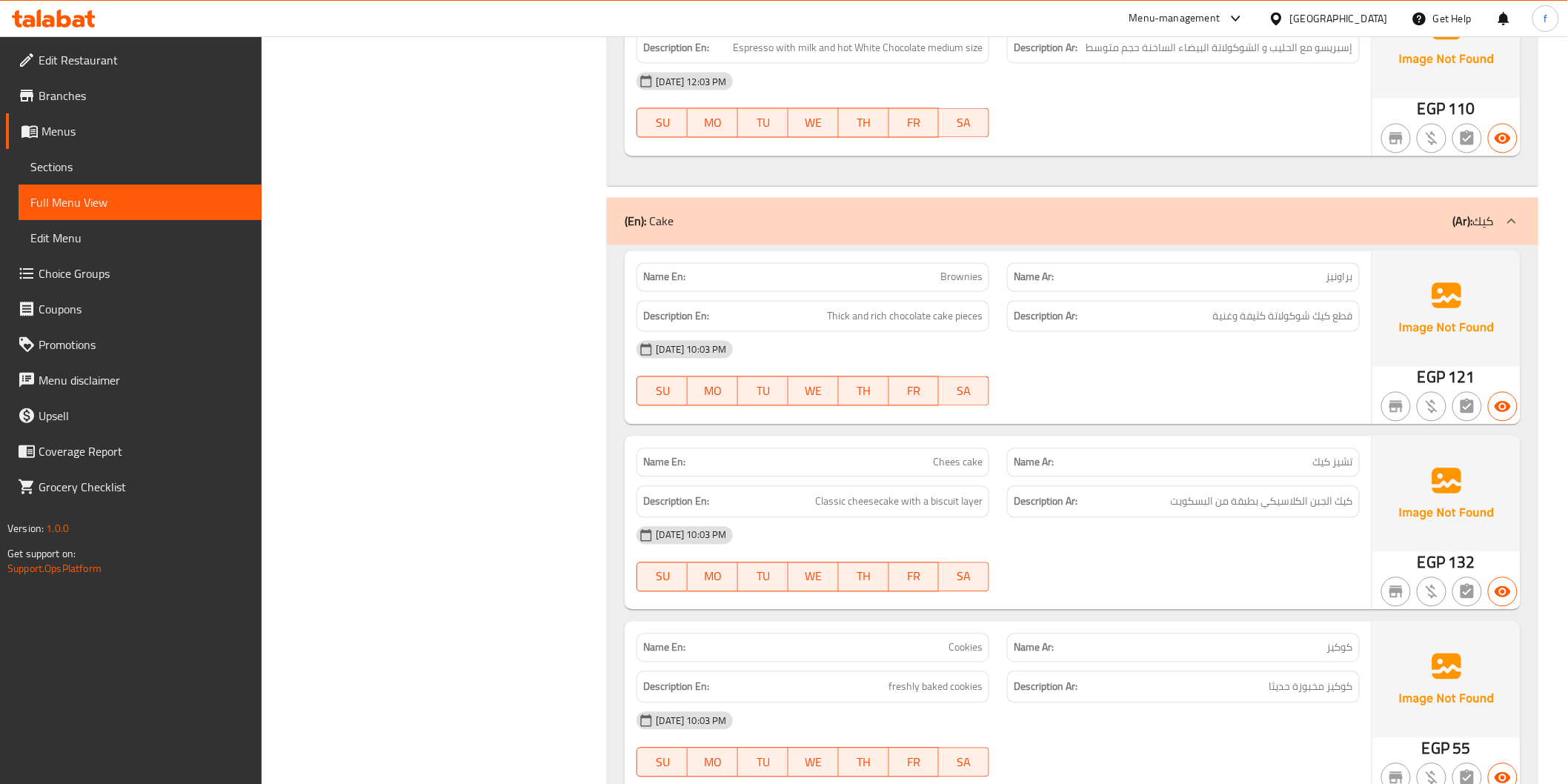
scroll to position [5765, 0]
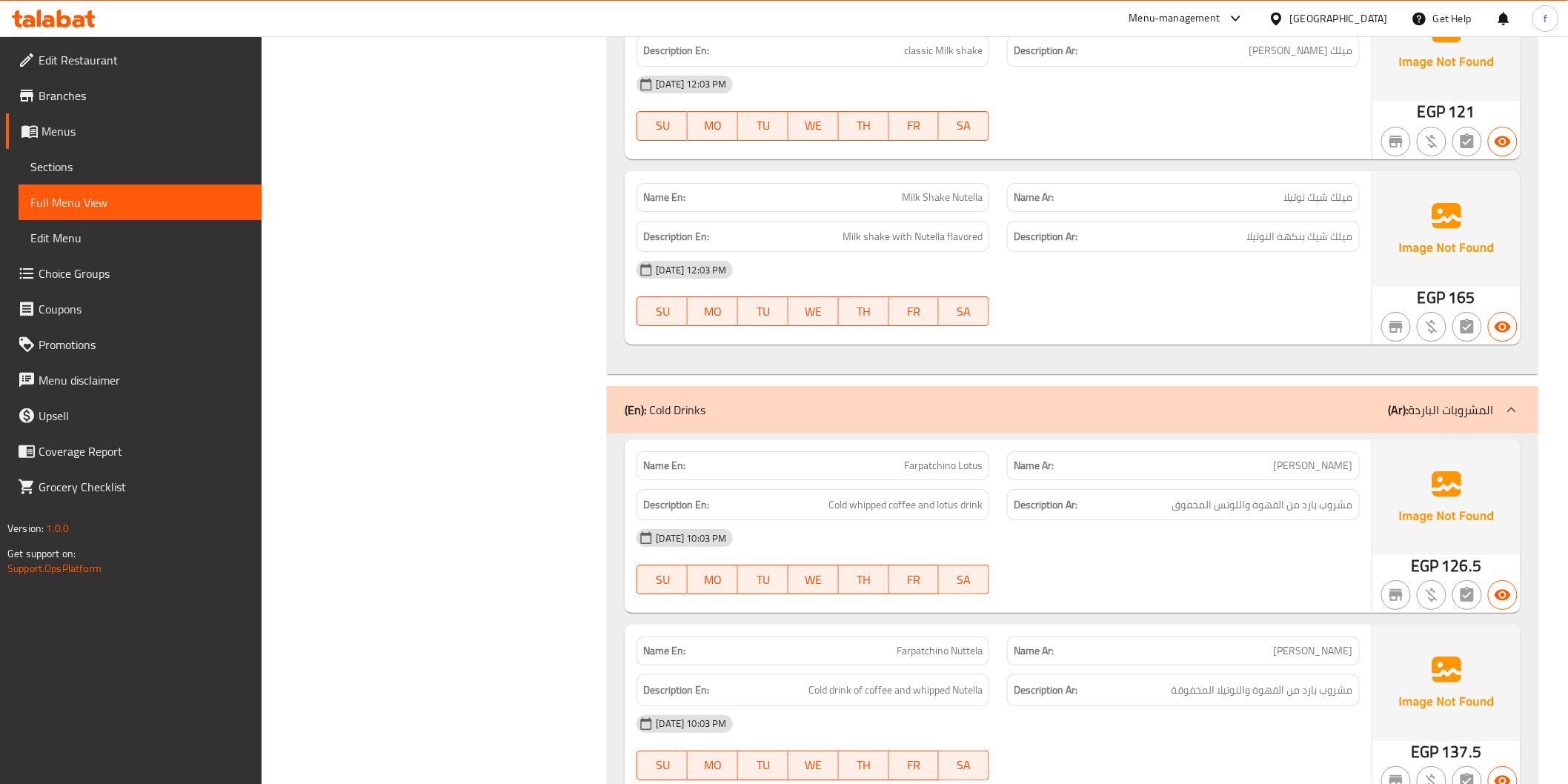
scroll to position [7165, 0]
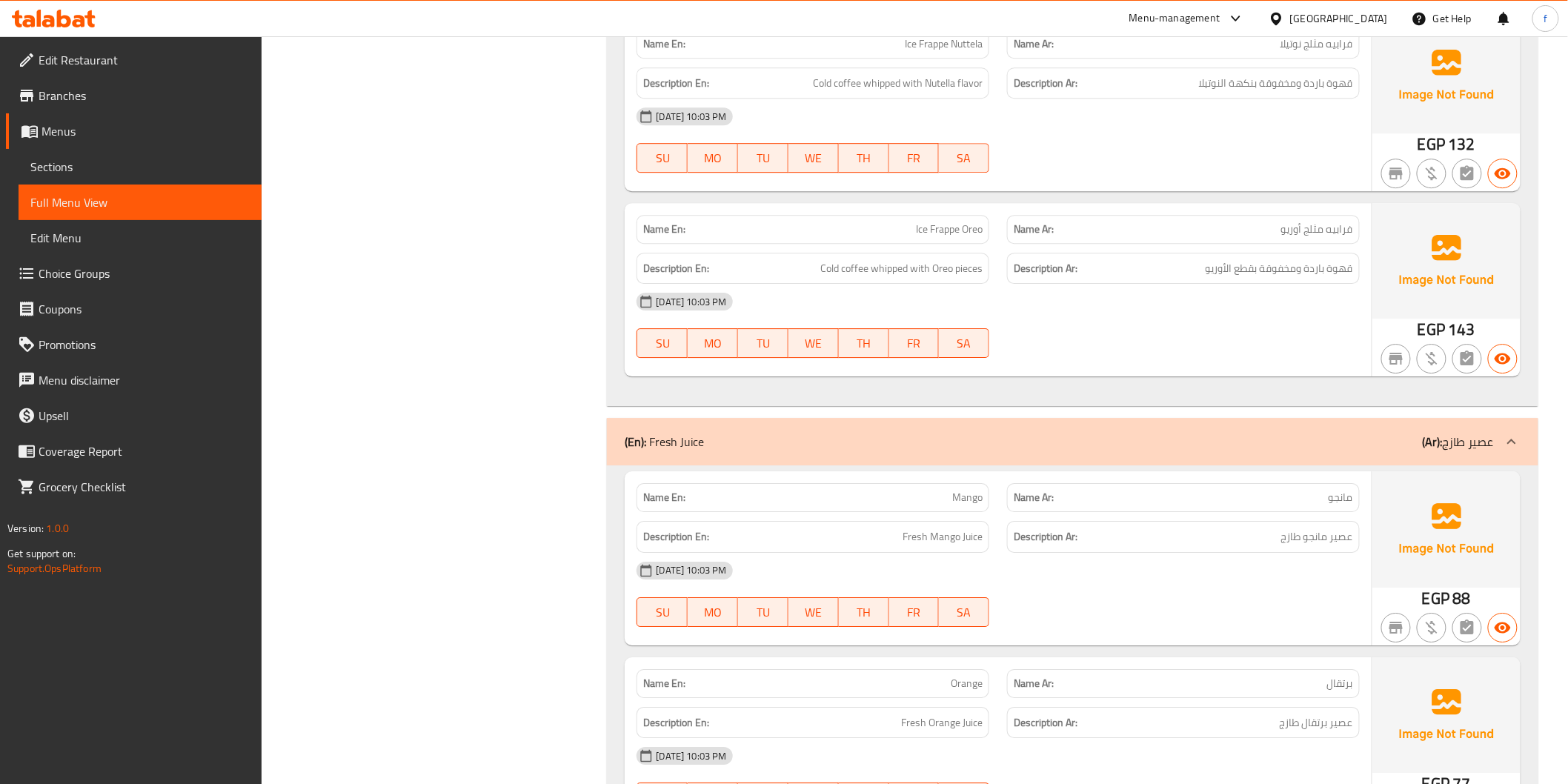
scroll to position [9224, 0]
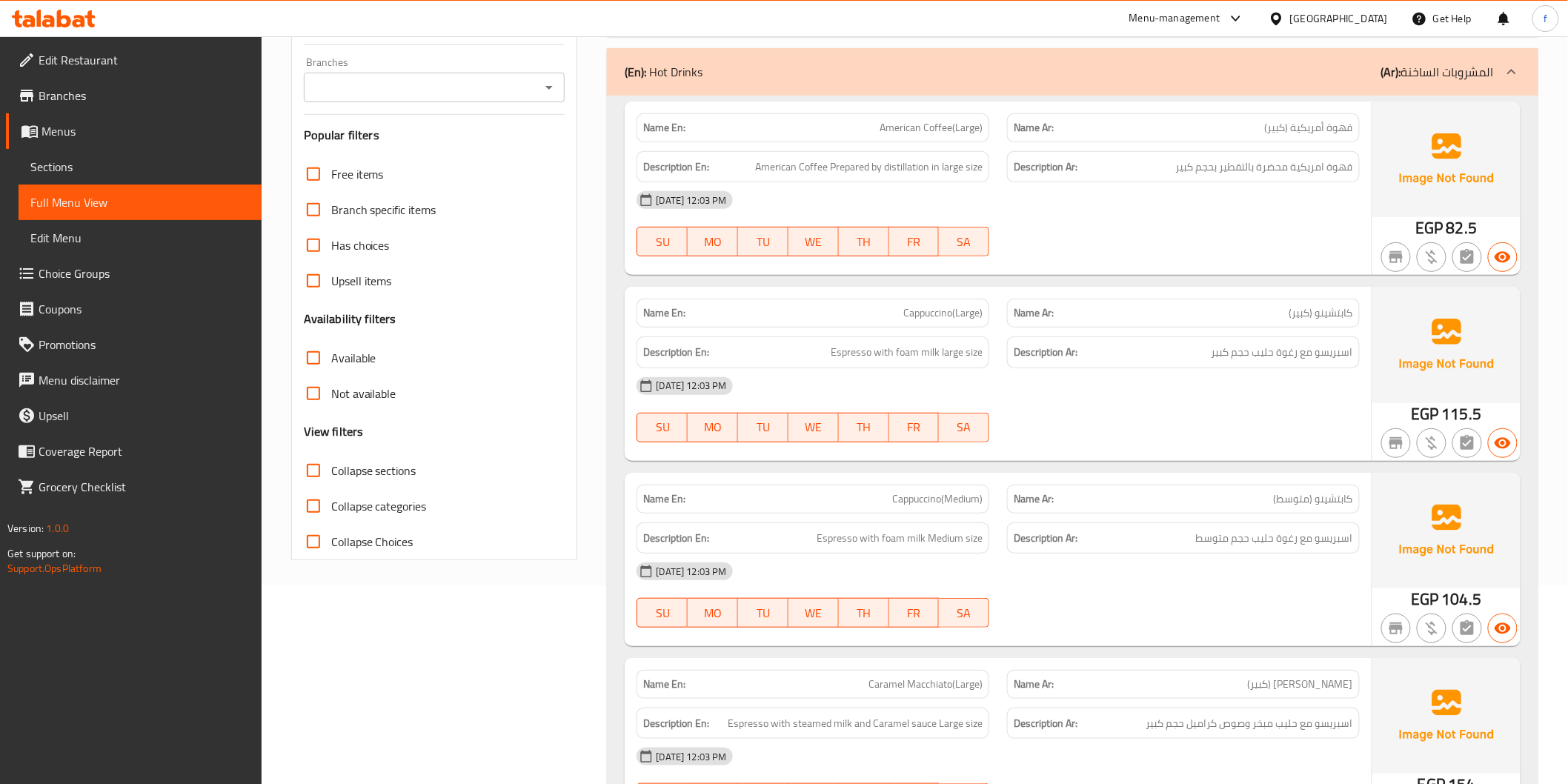
scroll to position [0, 0]
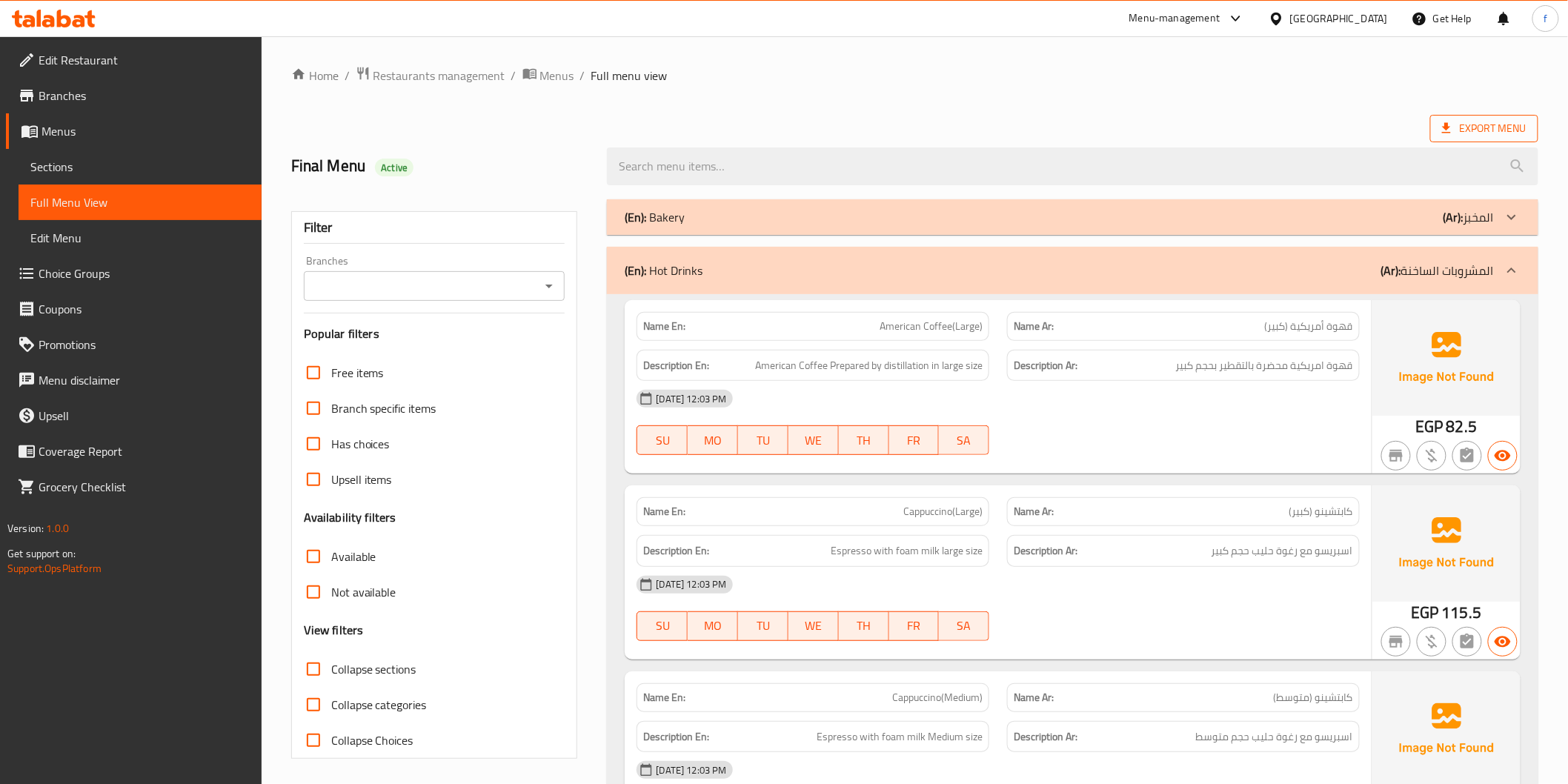
click at [1490, 128] on span "Export Menu" at bounding box center [1484, 129] width 85 height 19
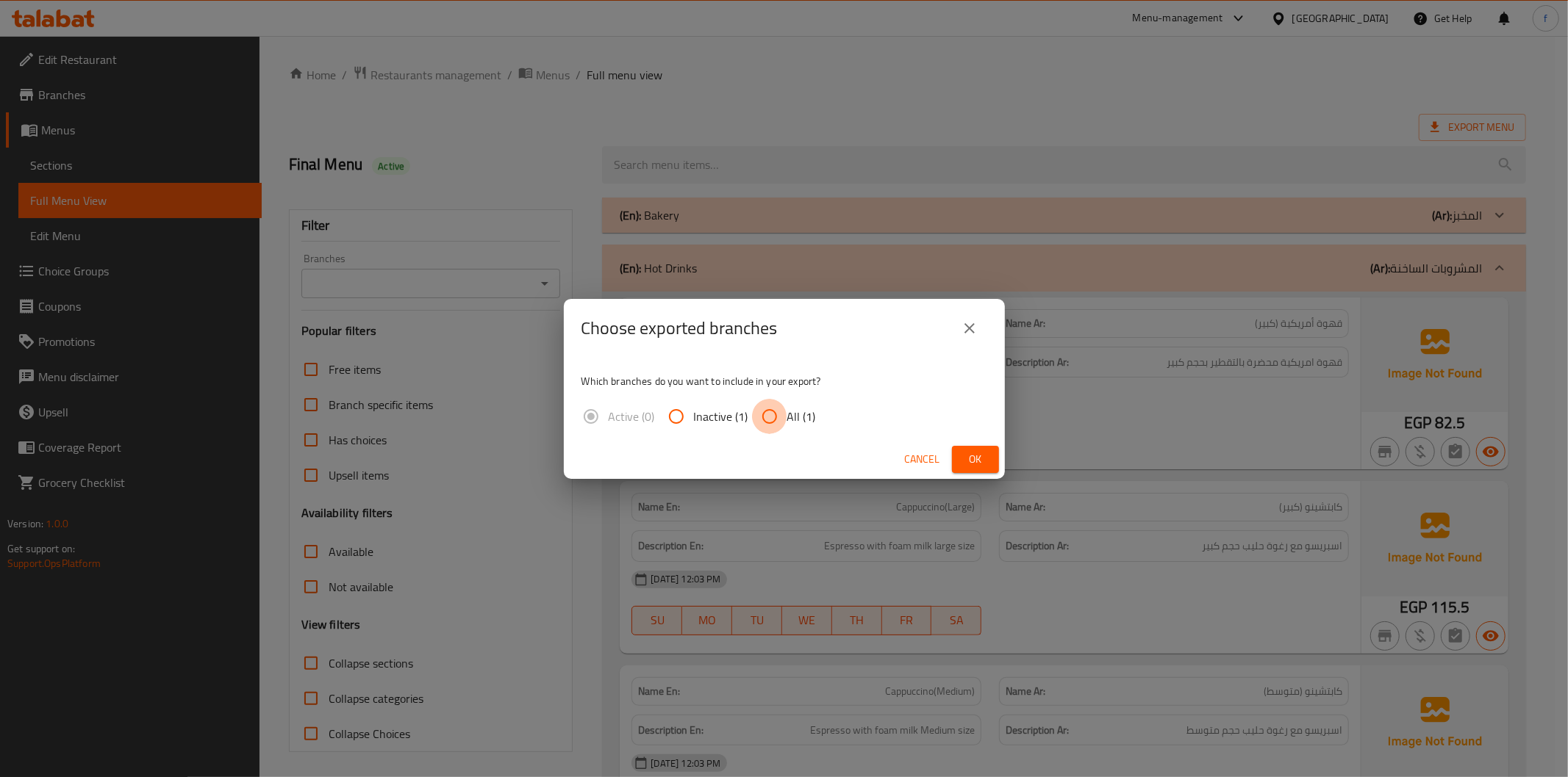
click at [767, 416] on input "All (1)" at bounding box center [770, 416] width 35 height 35
radio input "true"
click at [971, 456] on span "Ok" at bounding box center [975, 460] width 24 height 18
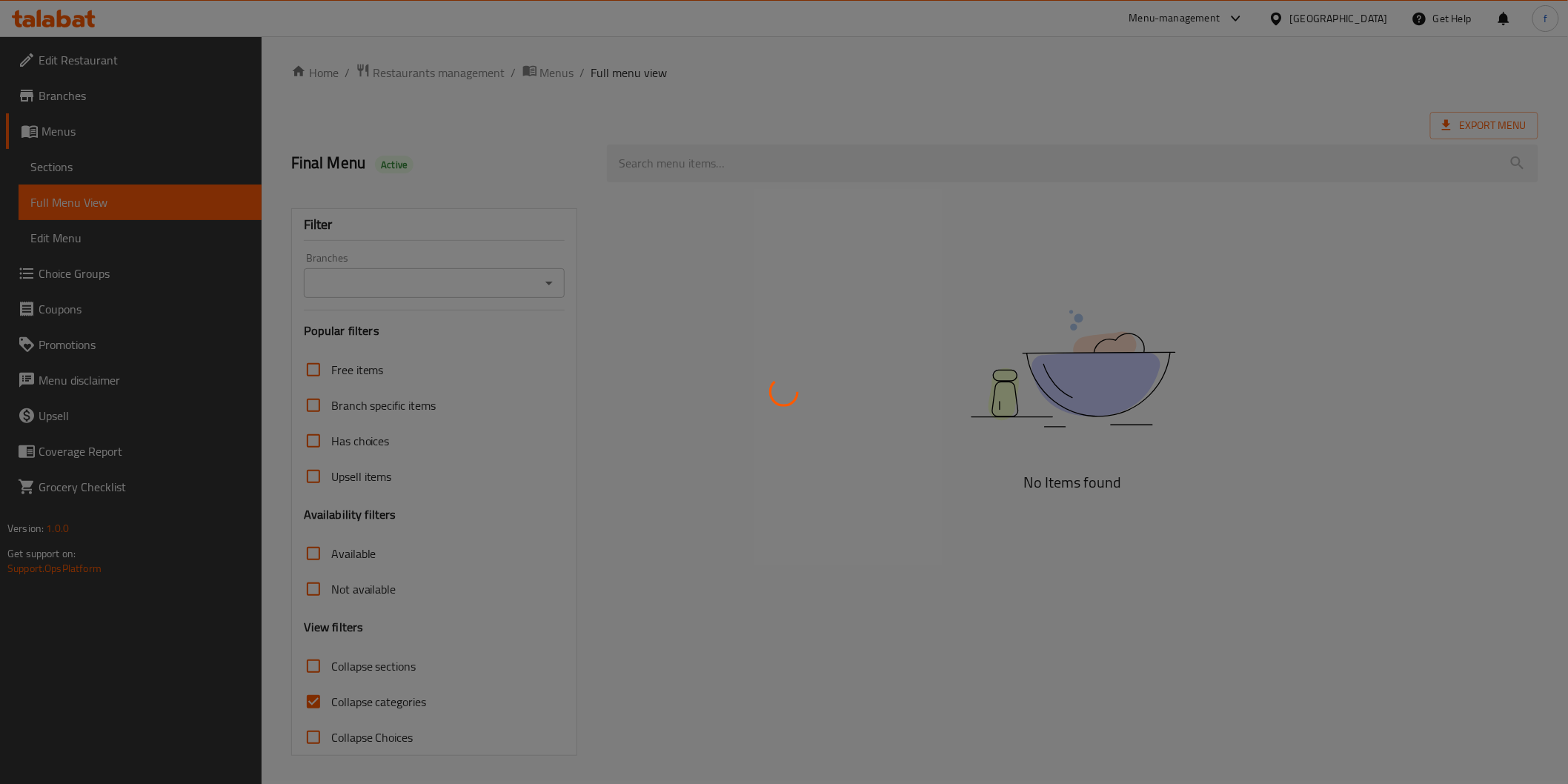
scroll to position [3, 0]
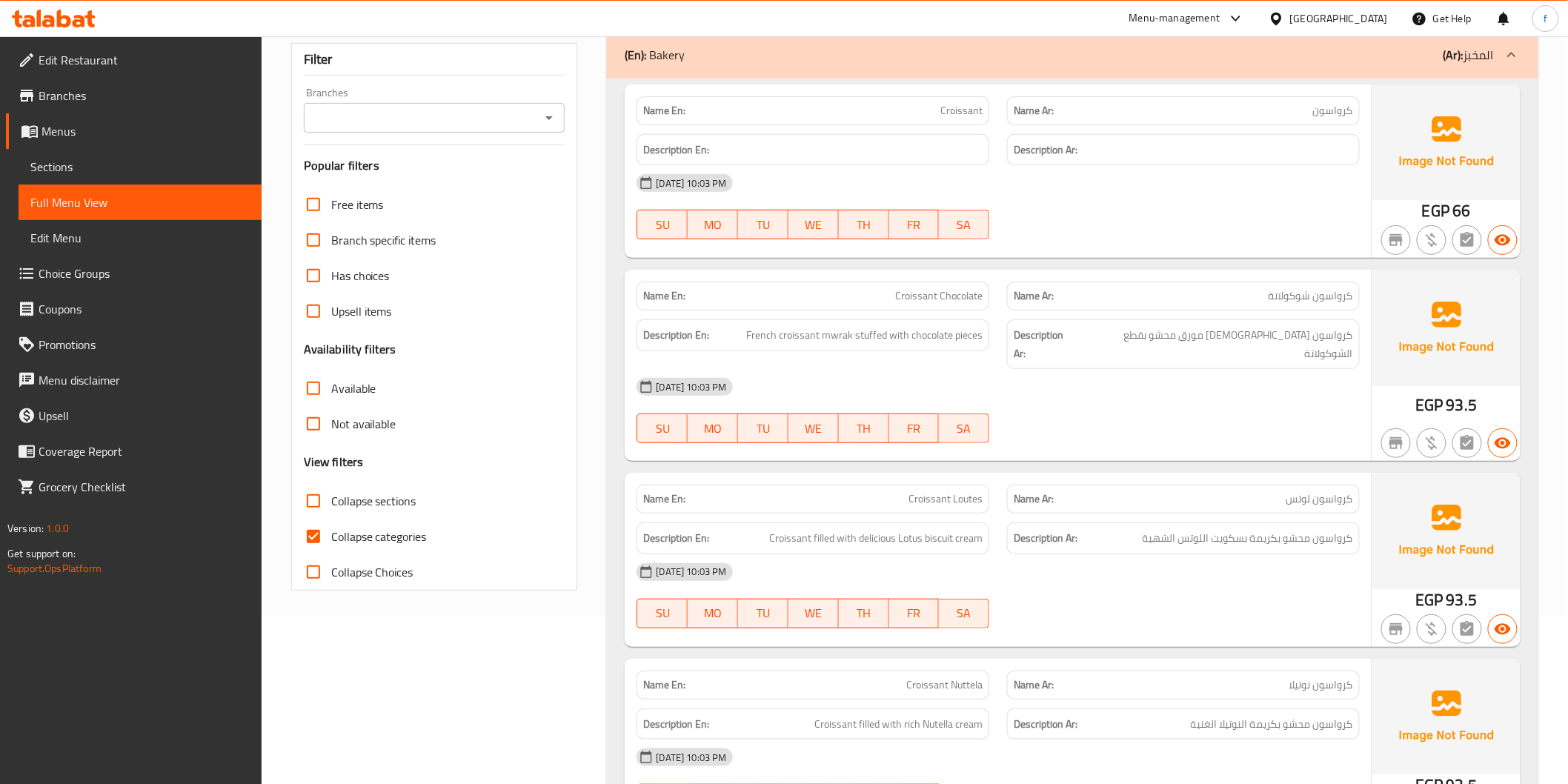
click at [357, 534] on span "Collapse categories" at bounding box center [378, 536] width 96 height 18
click at [331, 534] on input "Collapse categories" at bounding box center [313, 537] width 36 height 36
checkbox input "false"
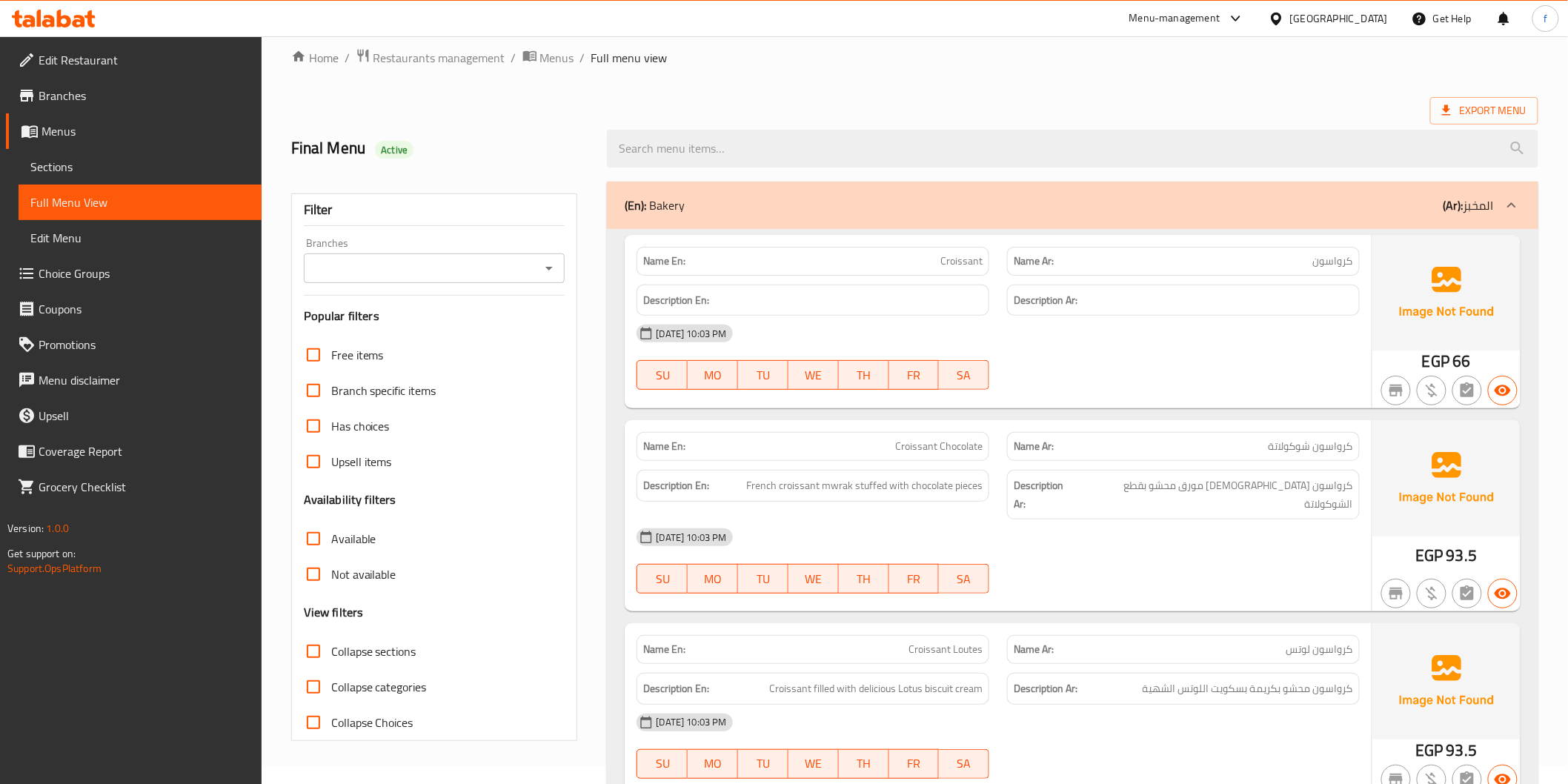
scroll to position [0, 0]
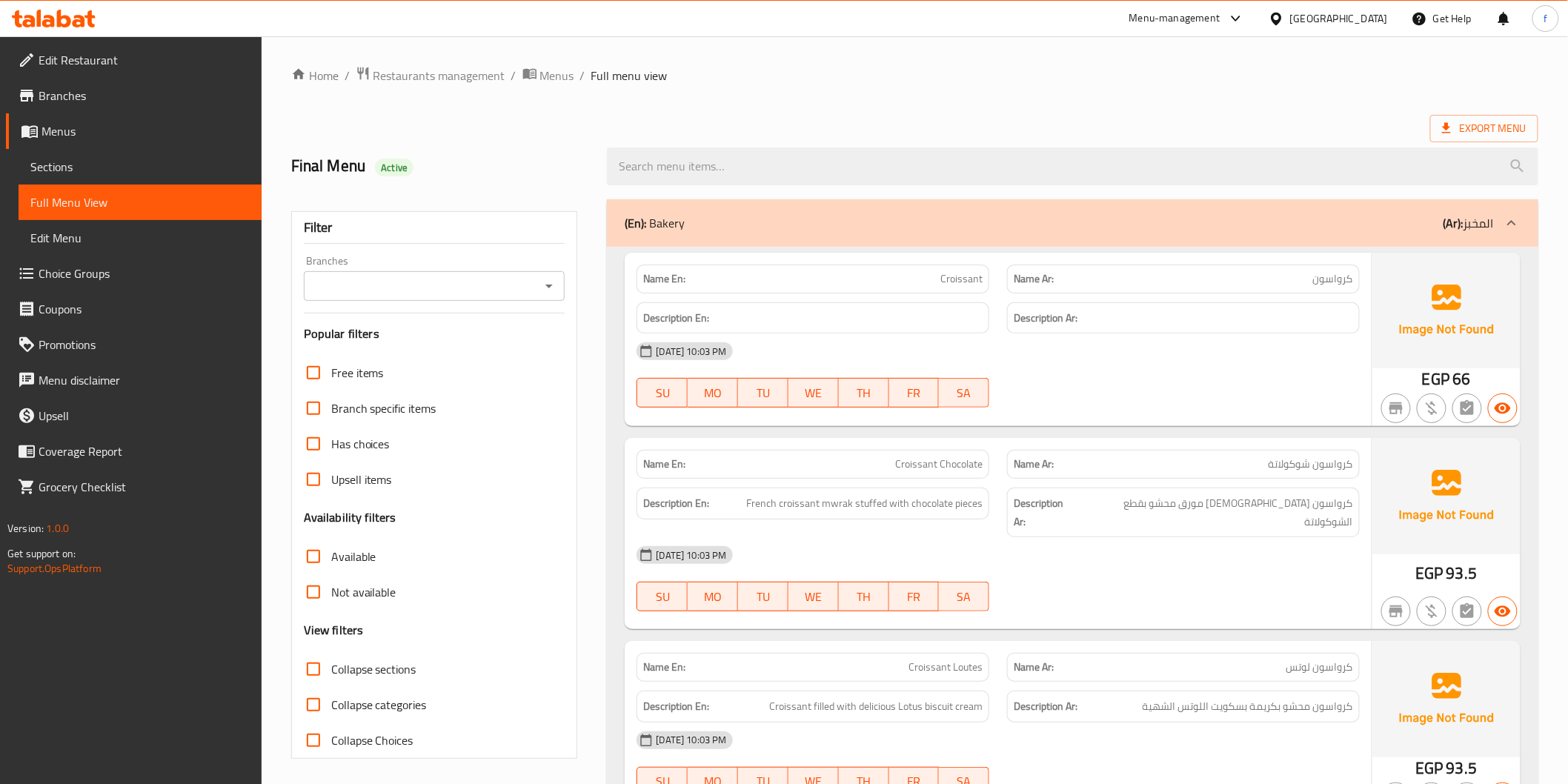
click at [760, 217] on div "(En): Bakery (Ar): المخبز" at bounding box center [1059, 223] width 868 height 18
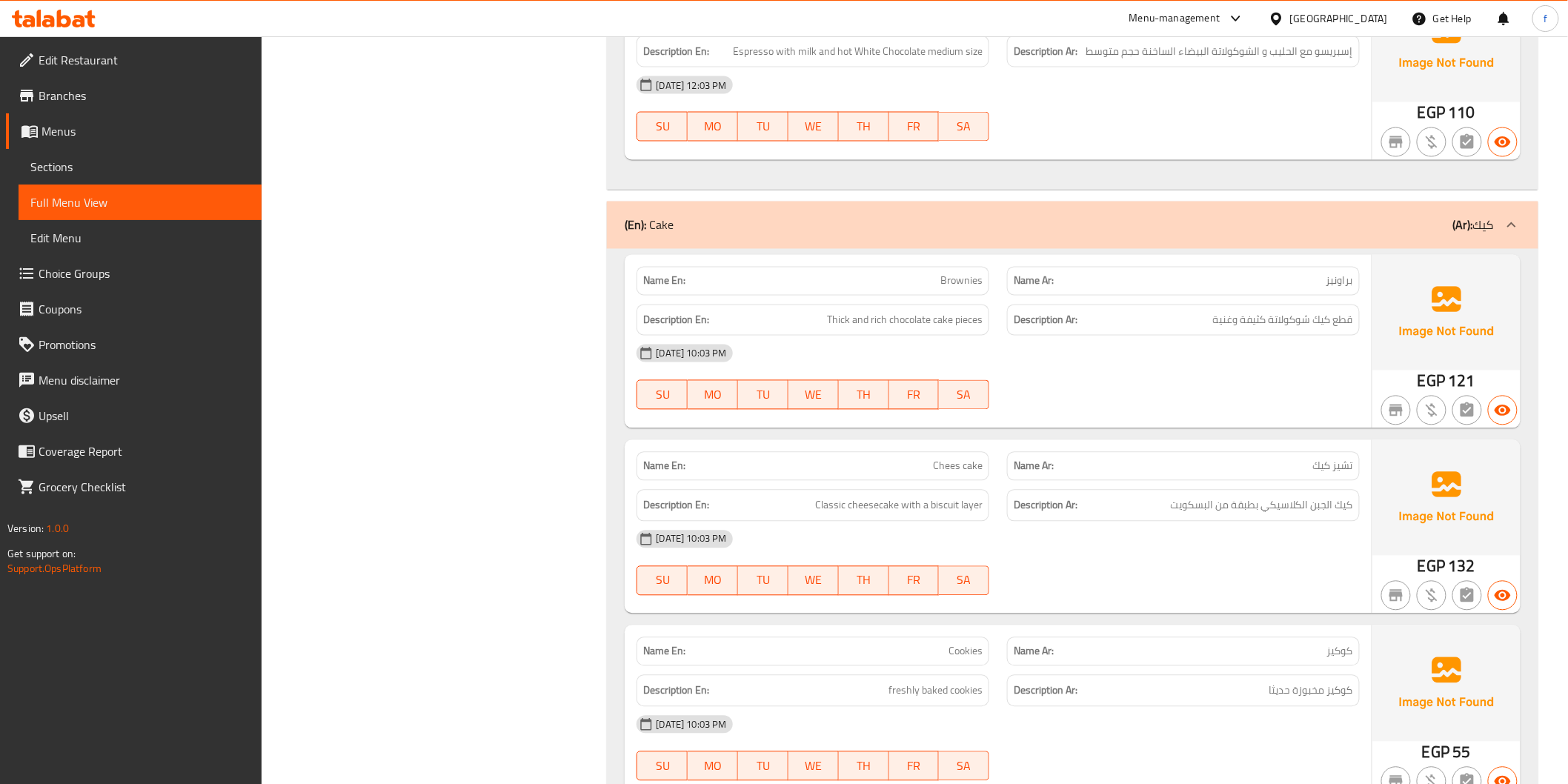
scroll to position [5765, 0]
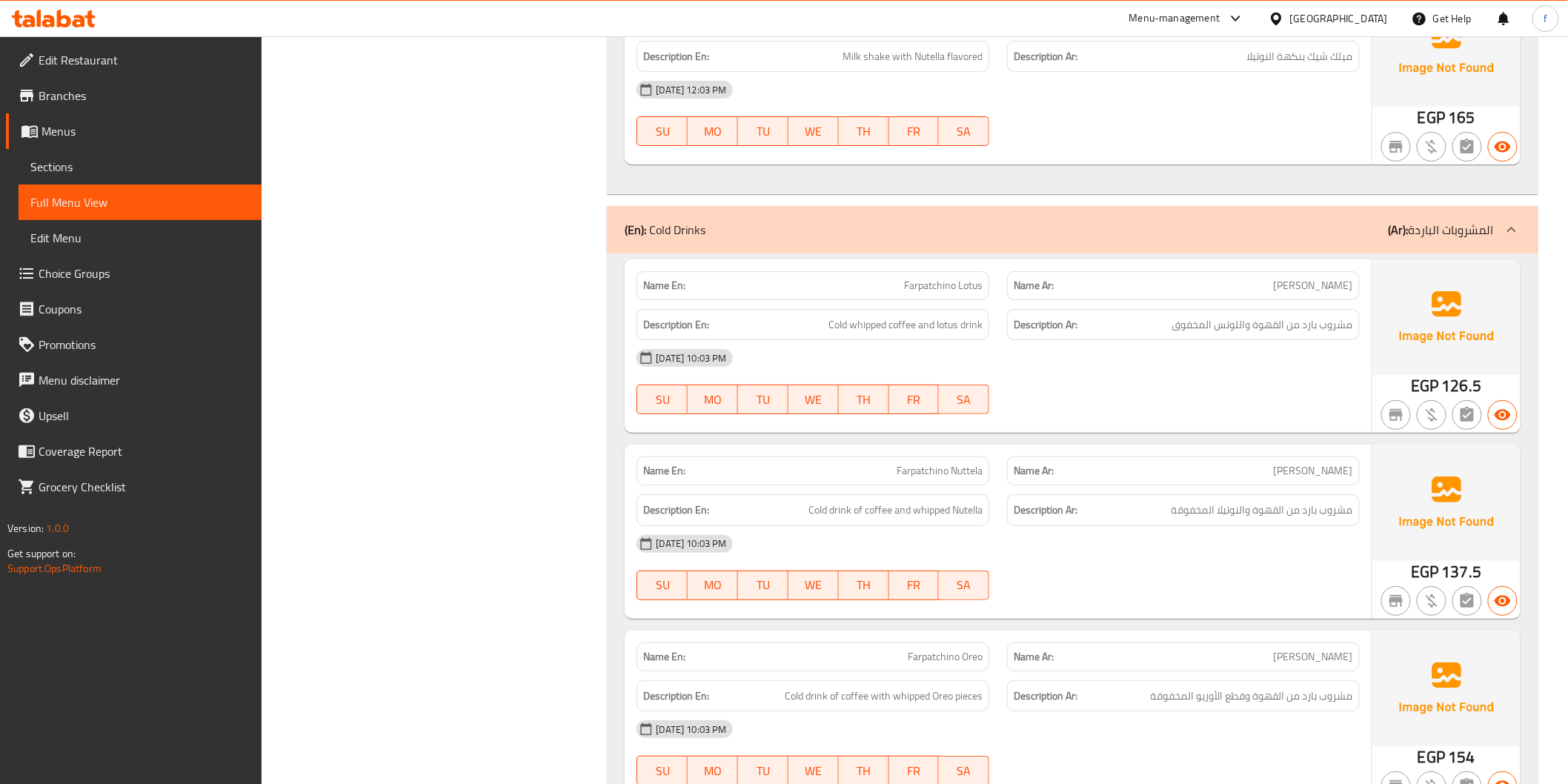
scroll to position [7001, 0]
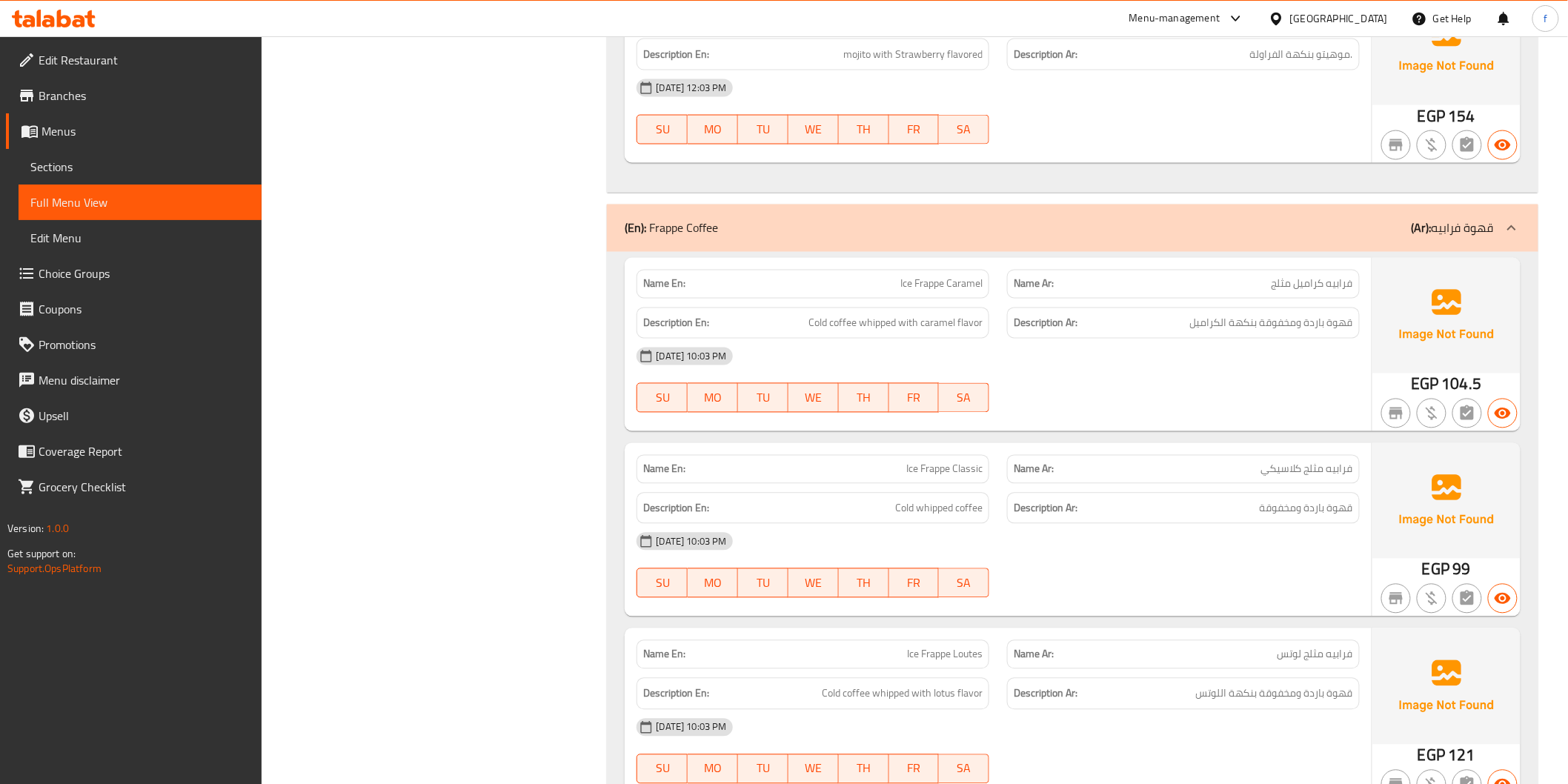
scroll to position [8071, 0]
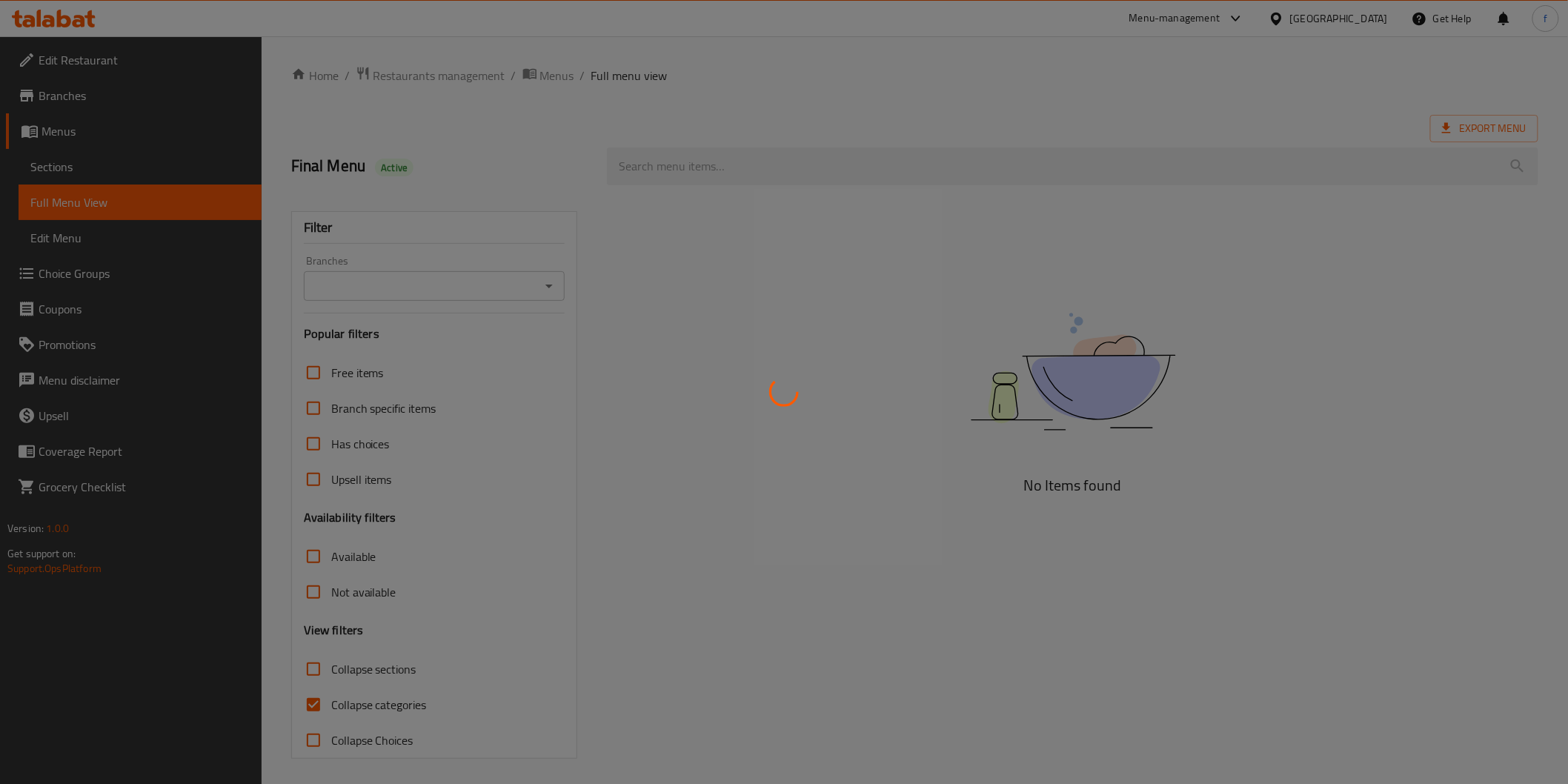
click at [402, 694] on div at bounding box center [784, 392] width 1568 height 784
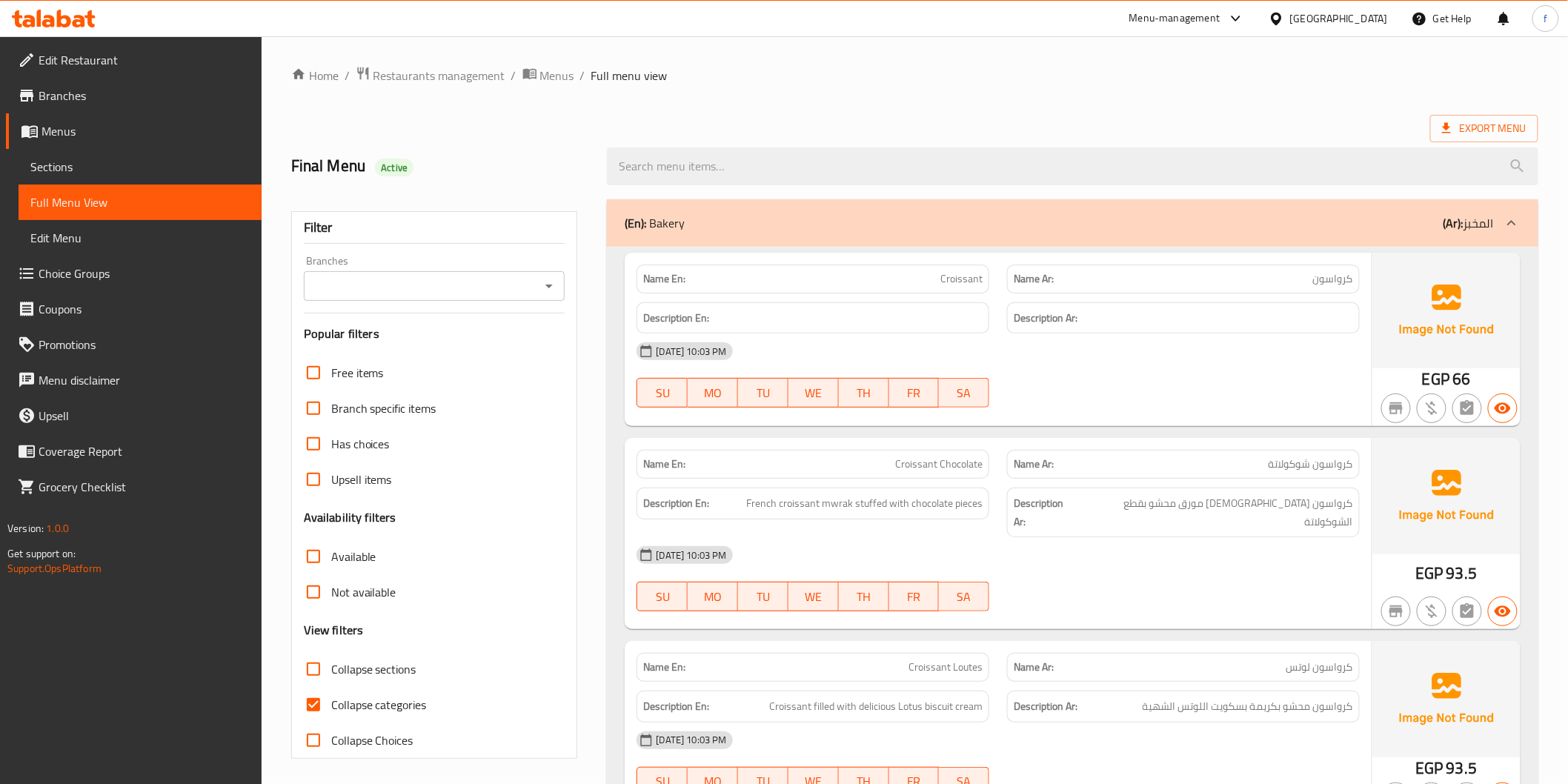
click at [402, 696] on span "Collapse categories" at bounding box center [378, 704] width 96 height 18
click at [331, 694] on input "Collapse categories" at bounding box center [313, 705] width 36 height 36
checkbox input "false"
click at [916, 216] on div "(En): Bakery (Ar): المخبز" at bounding box center [1059, 223] width 868 height 18
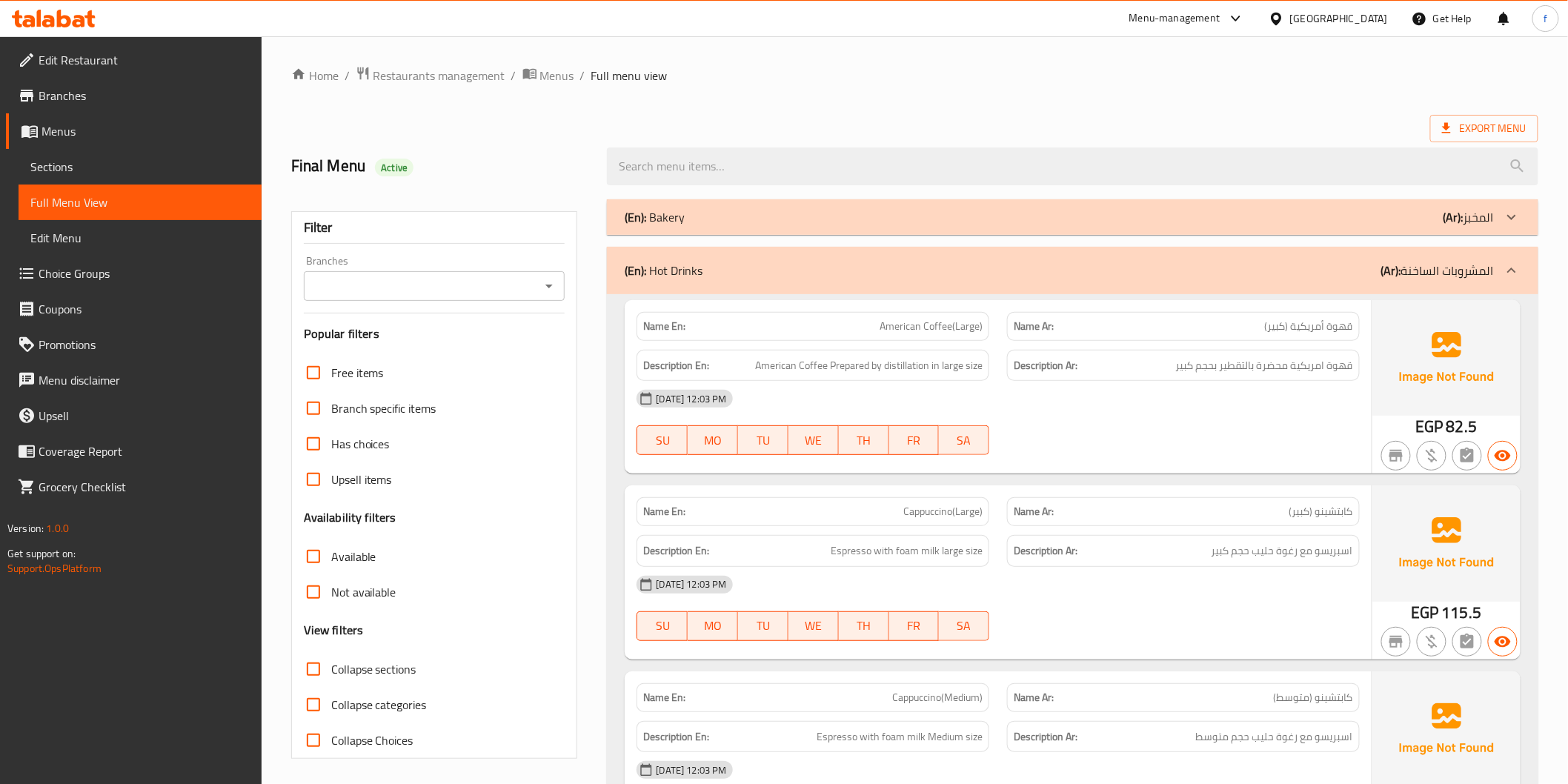
click at [1213, 265] on div "(En): Hot Drinks (Ar): المشروبات الساخنة" at bounding box center [1059, 270] width 868 height 18
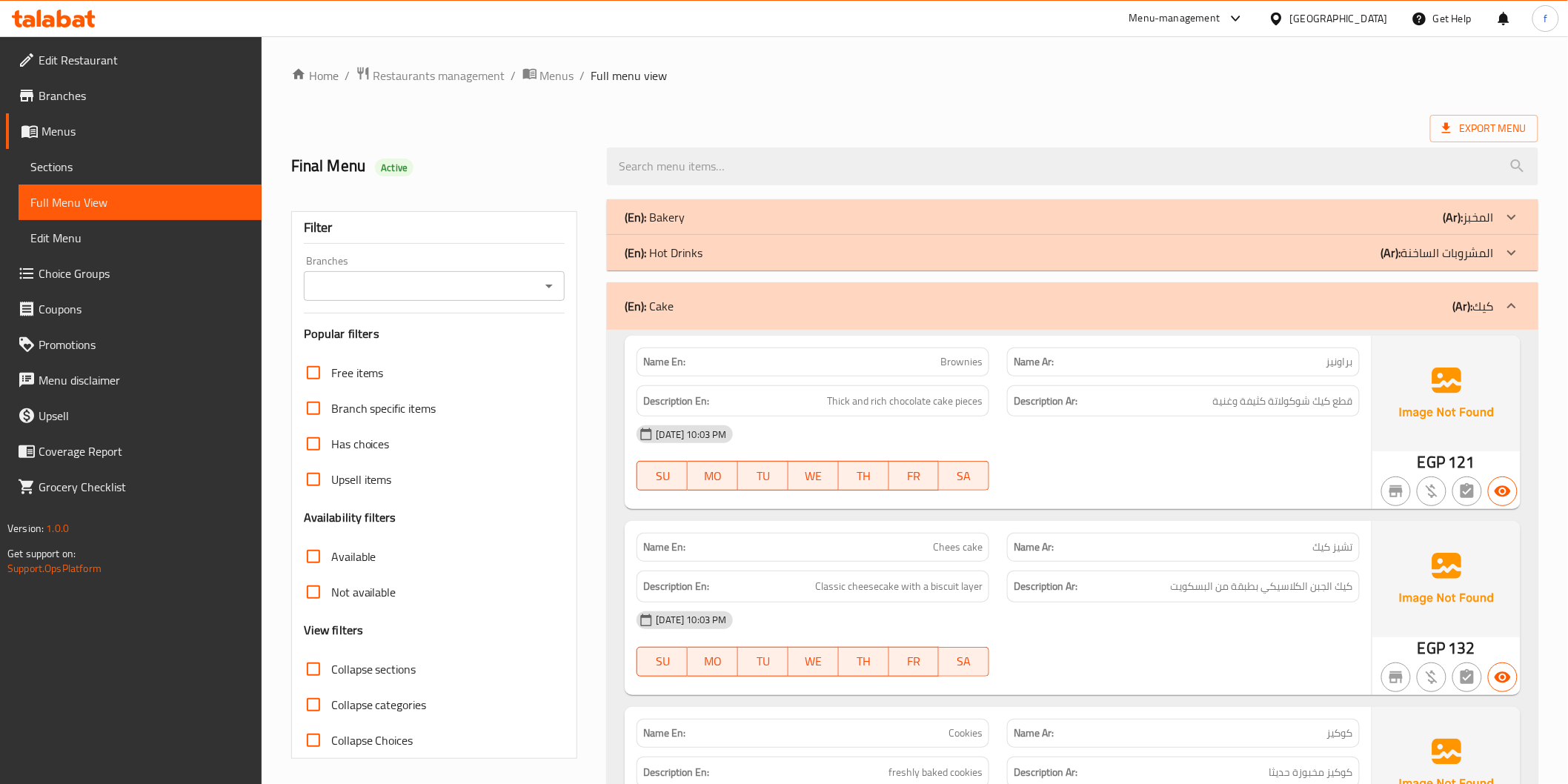
click at [1213, 235] on div "(En): Hot Drinks (Ar): المشروبات الساخنة" at bounding box center [1072, 218] width 931 height 36
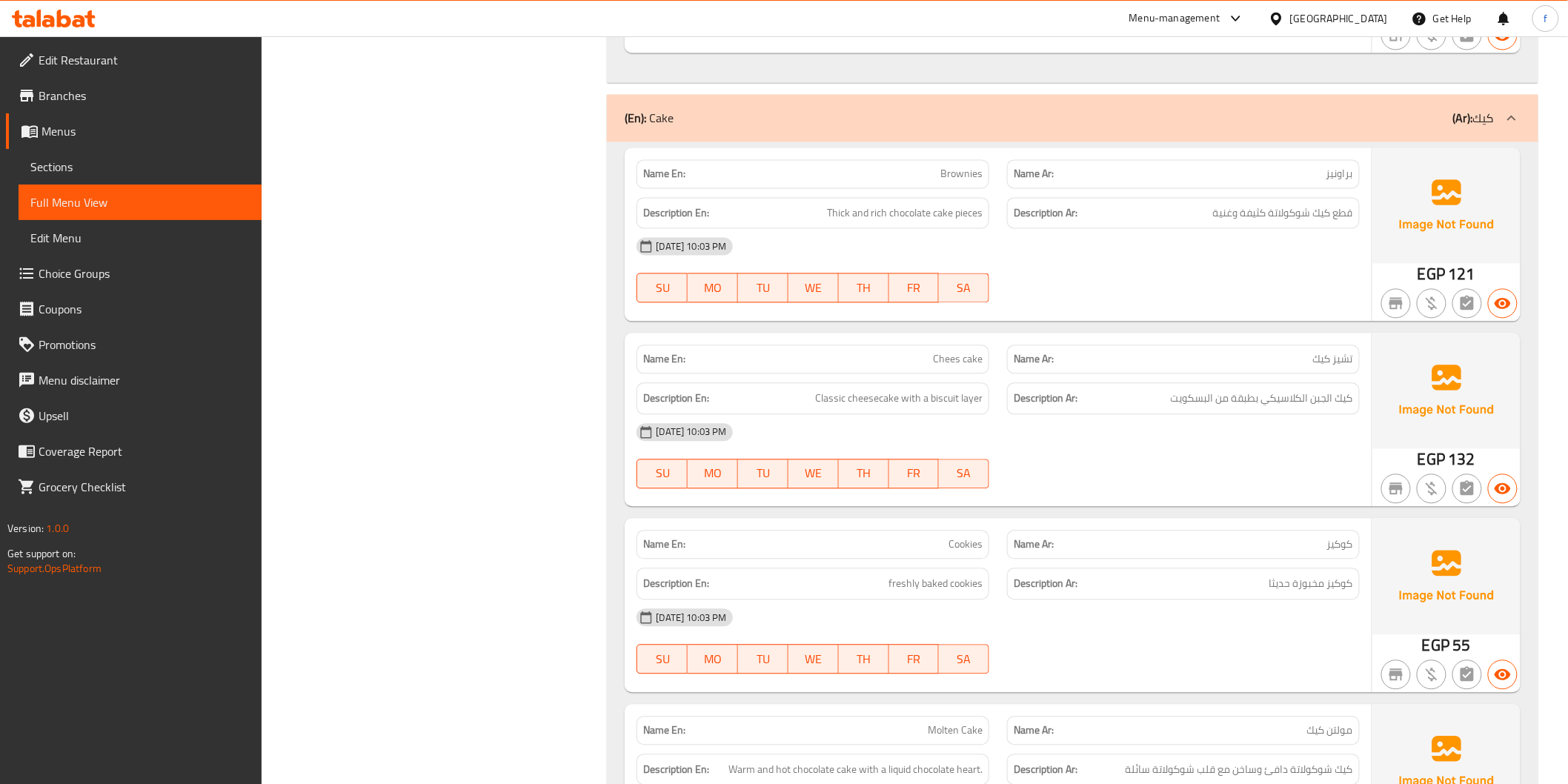
scroll to position [5847, 0]
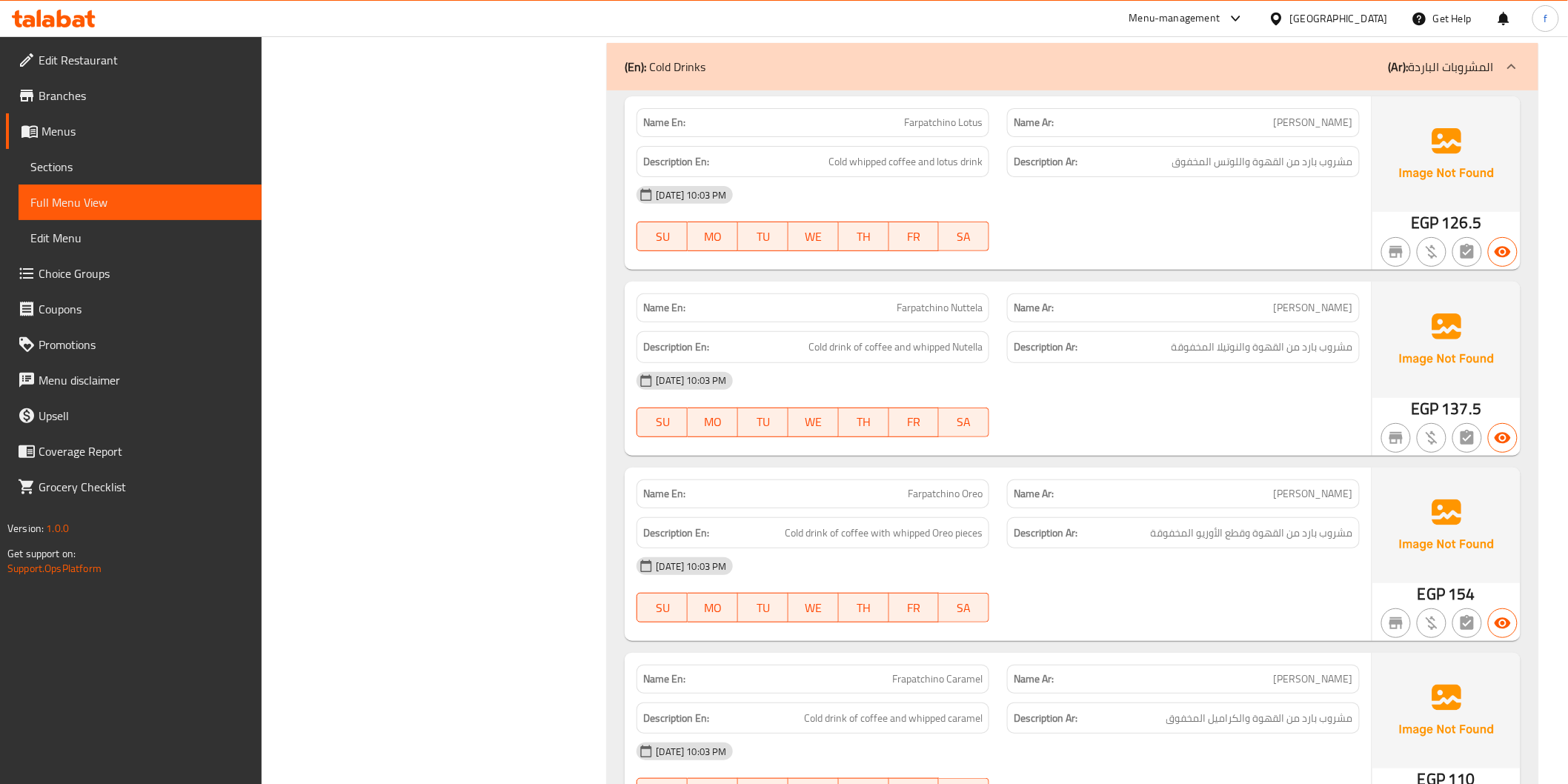
scroll to position [7083, 0]
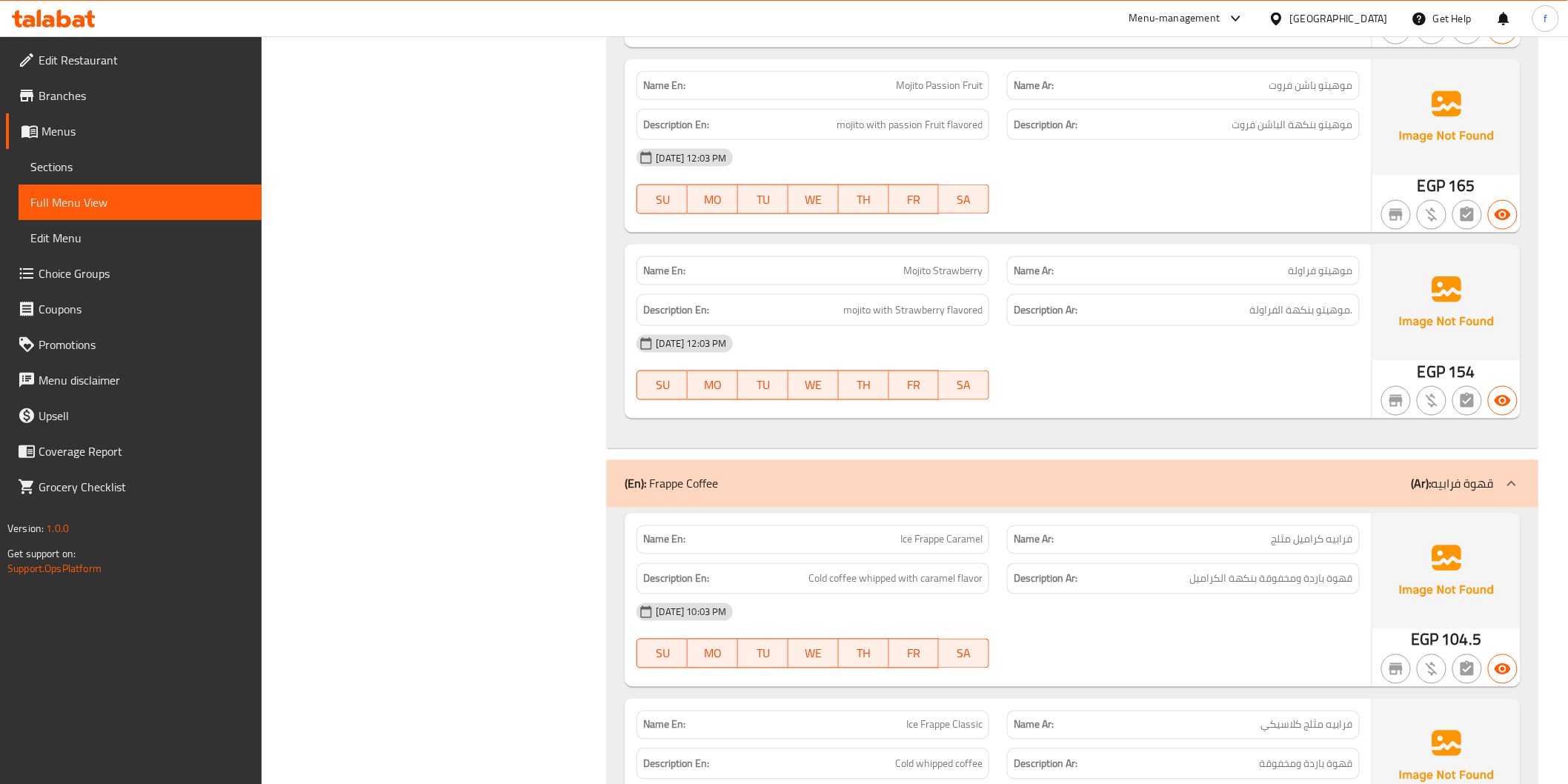
scroll to position [8236, 0]
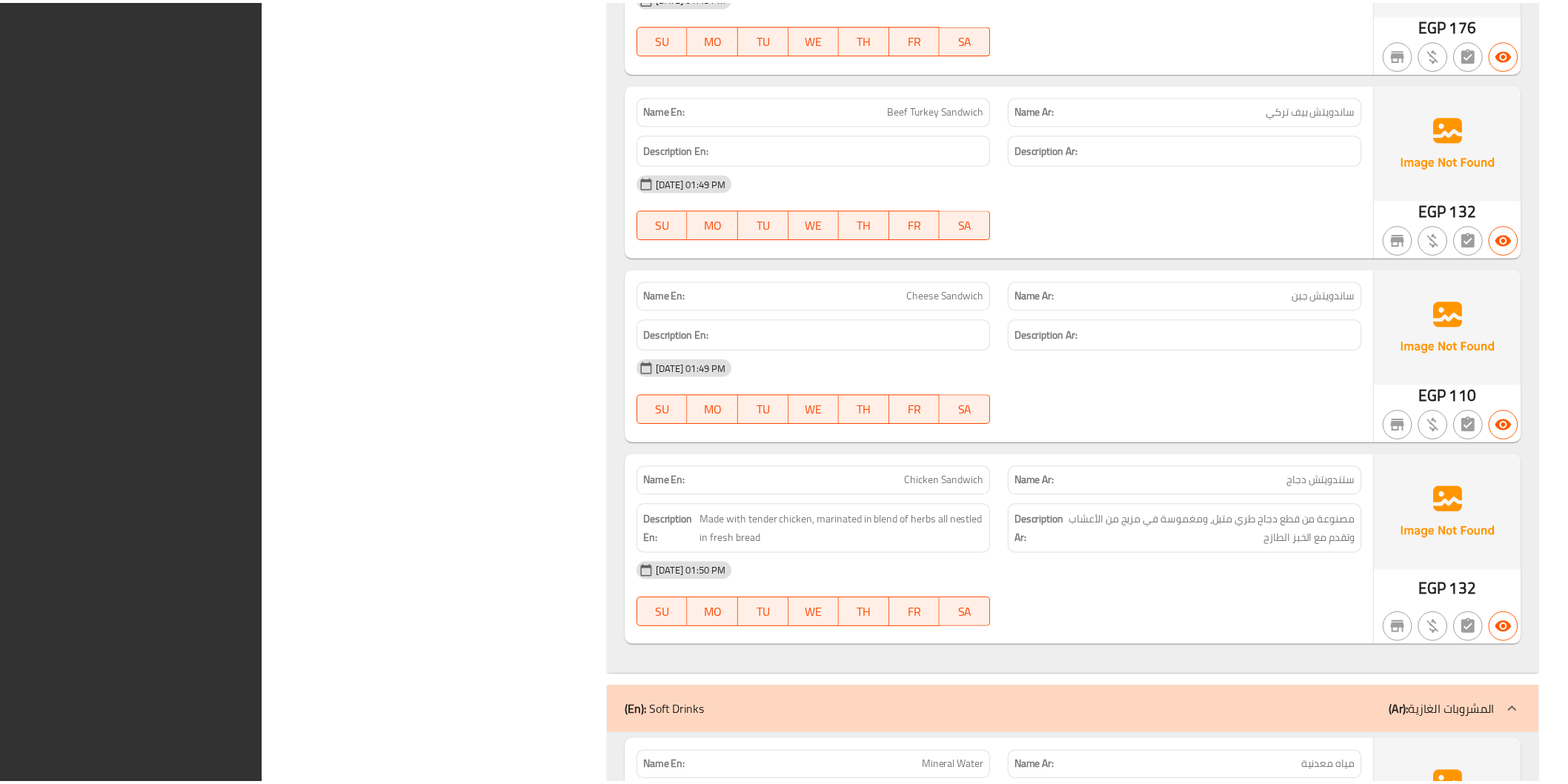
scroll to position [10080, 0]
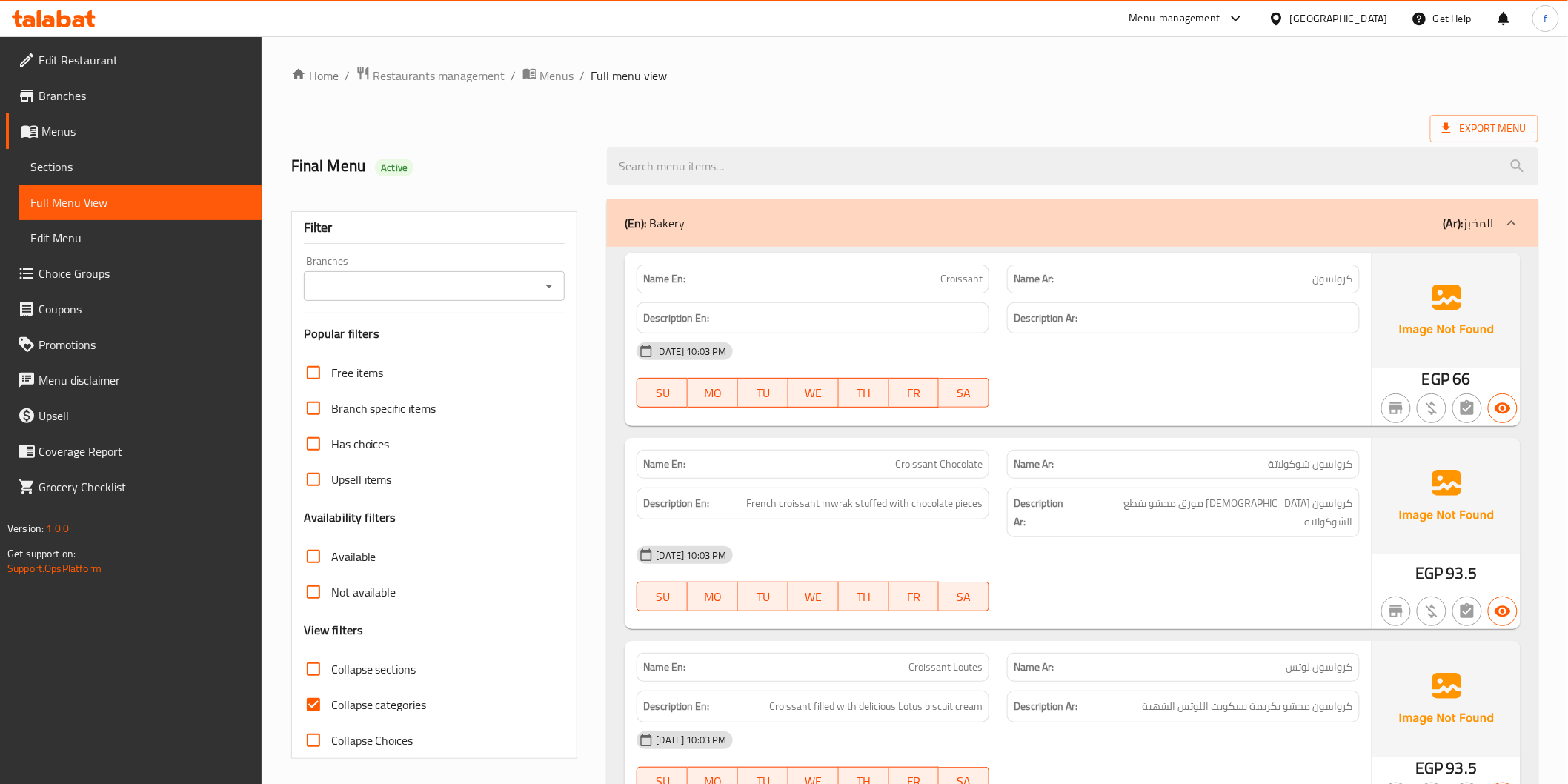
click at [1297, 224] on div "(En): Bakery (Ar): المخبز" at bounding box center [1059, 223] width 868 height 18
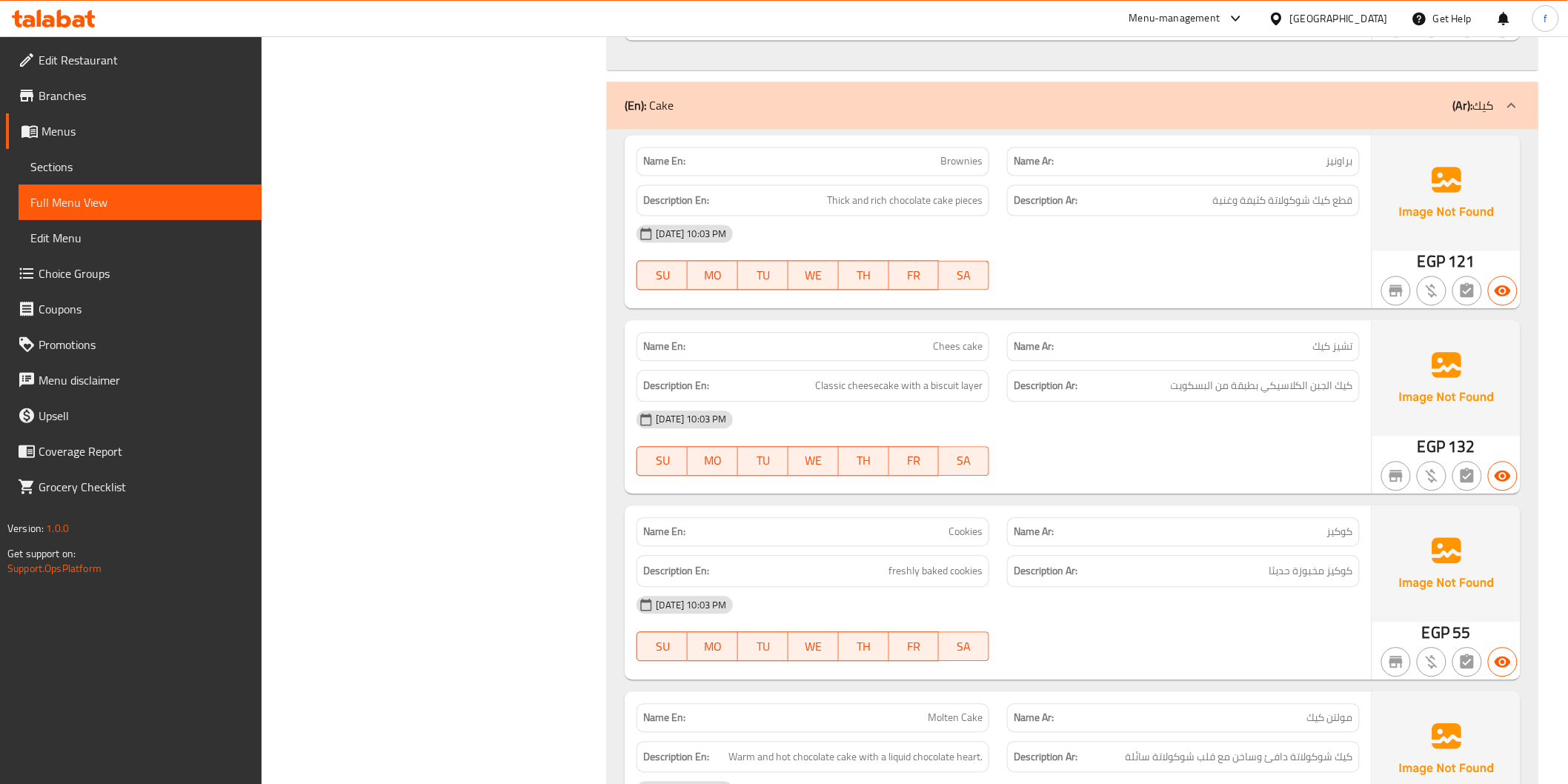
scroll to position [5765, 0]
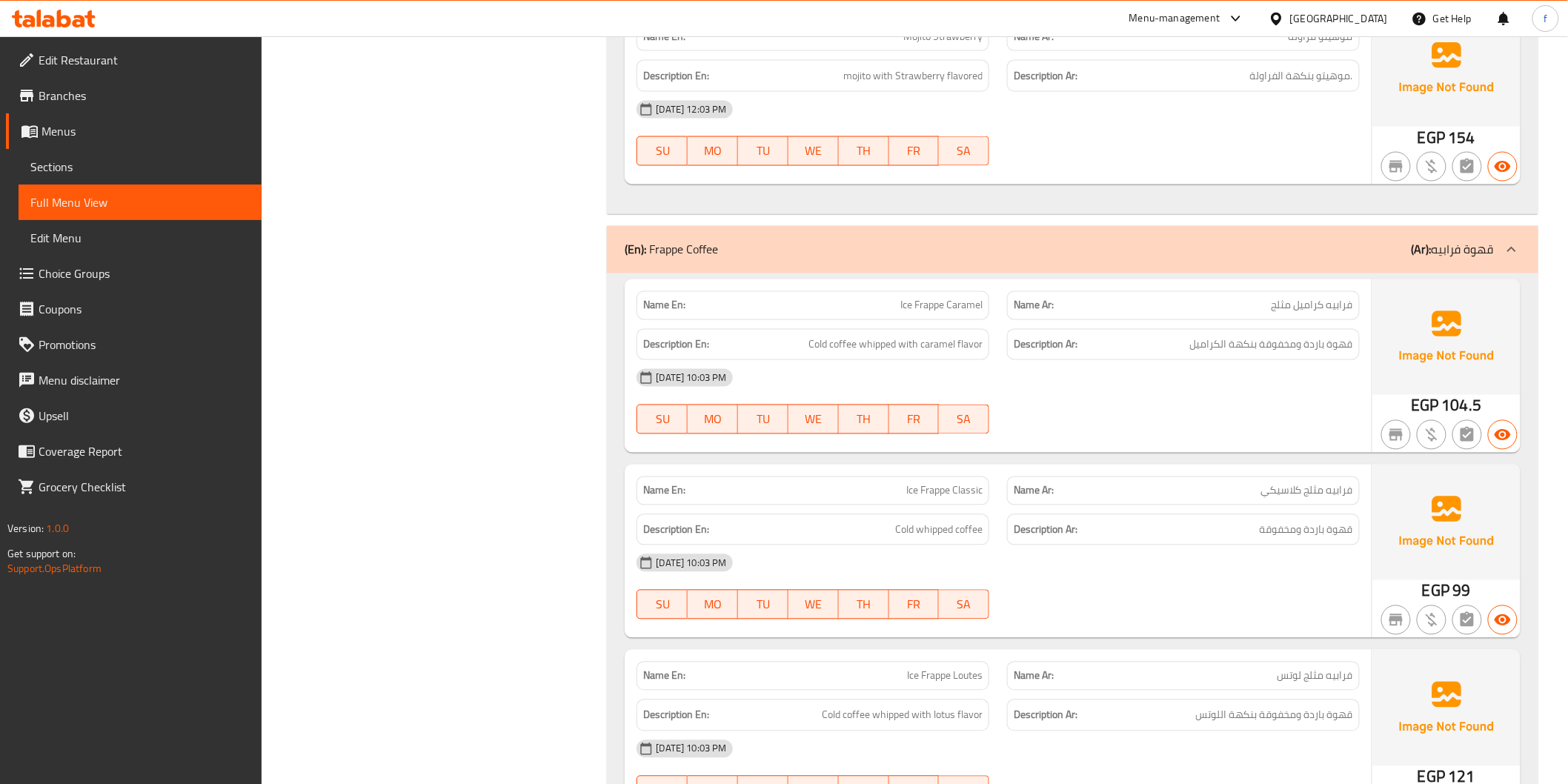
scroll to position [8071, 0]
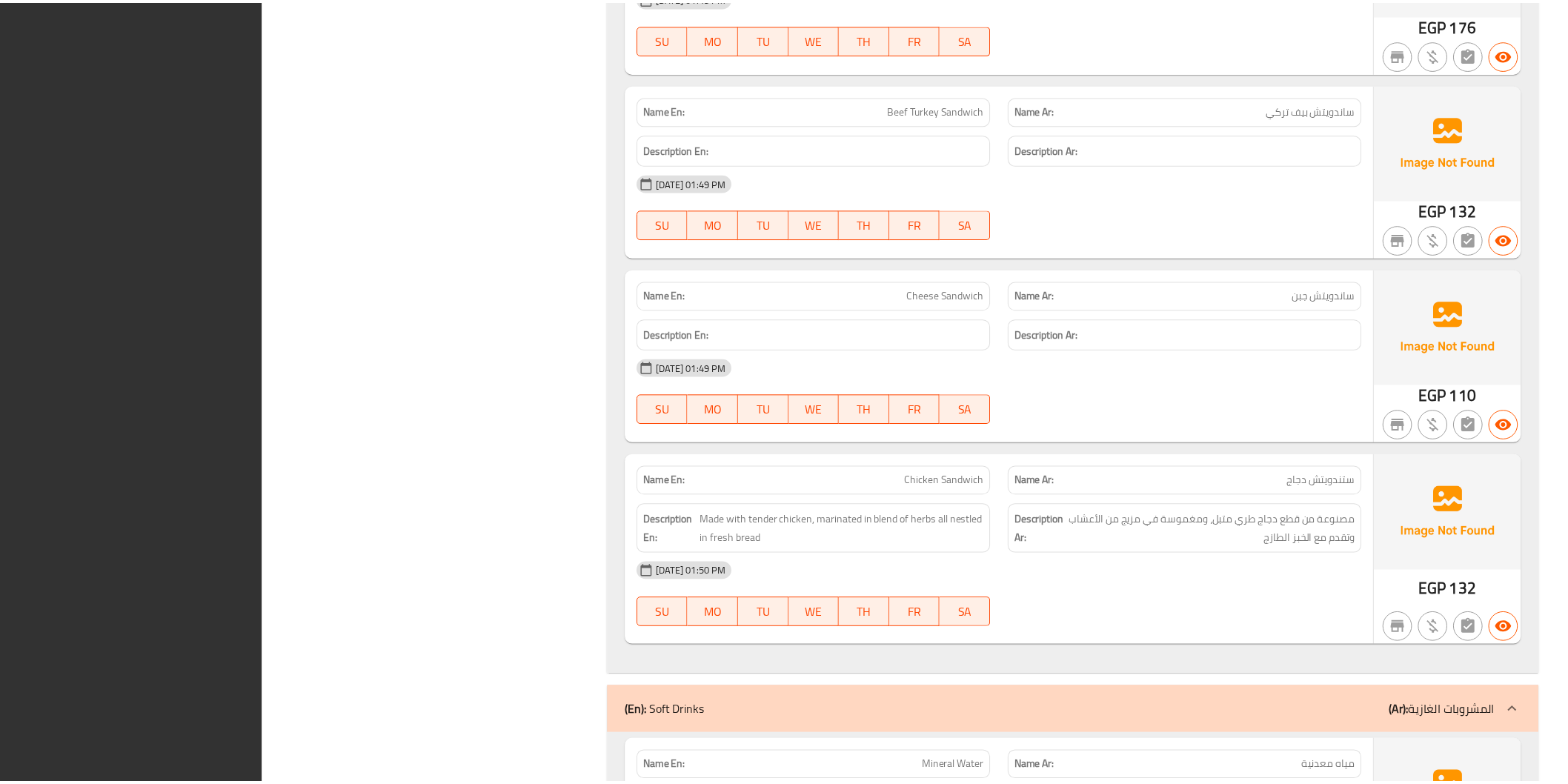
scroll to position [10080, 0]
